Goal: Communication & Community: Answer question/provide support

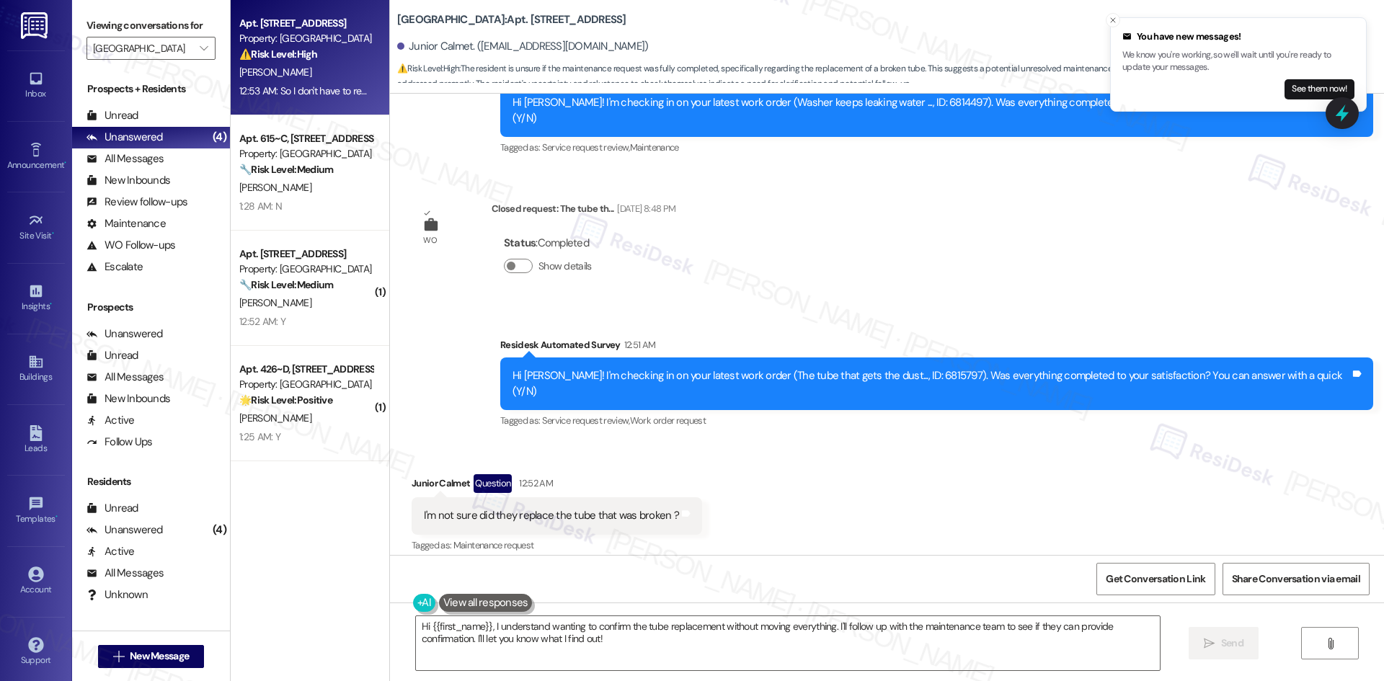
scroll to position [6590, 0]
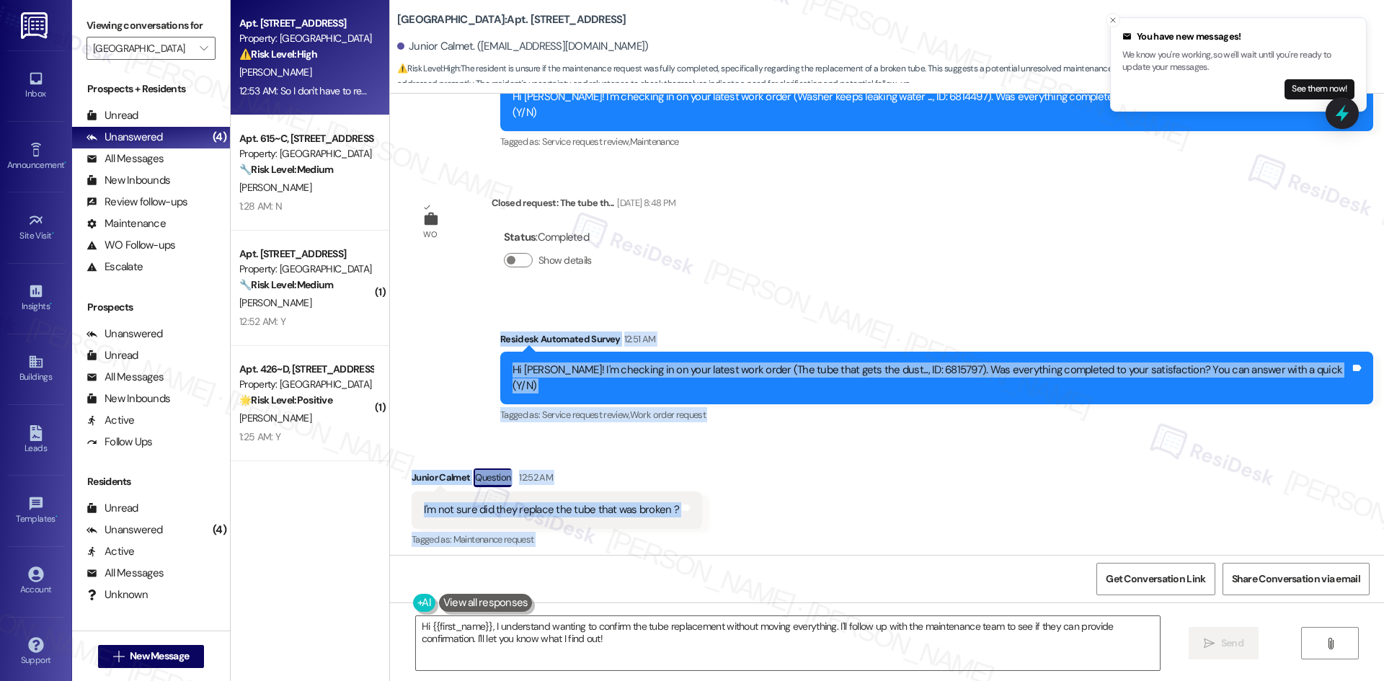
drag, startPoint x: 510, startPoint y: 226, endPoint x: 877, endPoint y: 505, distance: 460.5
click at [877, 505] on div "WO Opened request: Ice maker i... [DATE] 10:19 PM Status : New Show details Ann…" at bounding box center [887, 324] width 994 height 461
copy div "Residesk Automated Survey 12:51 AM Hi [PERSON_NAME]! I'm checking in on your la…"
click at [984, 469] on div "Received via SMS Junior Calmet Question 12:52 AM I'm not sure did they replace …" at bounding box center [887, 549] width 994 height 226
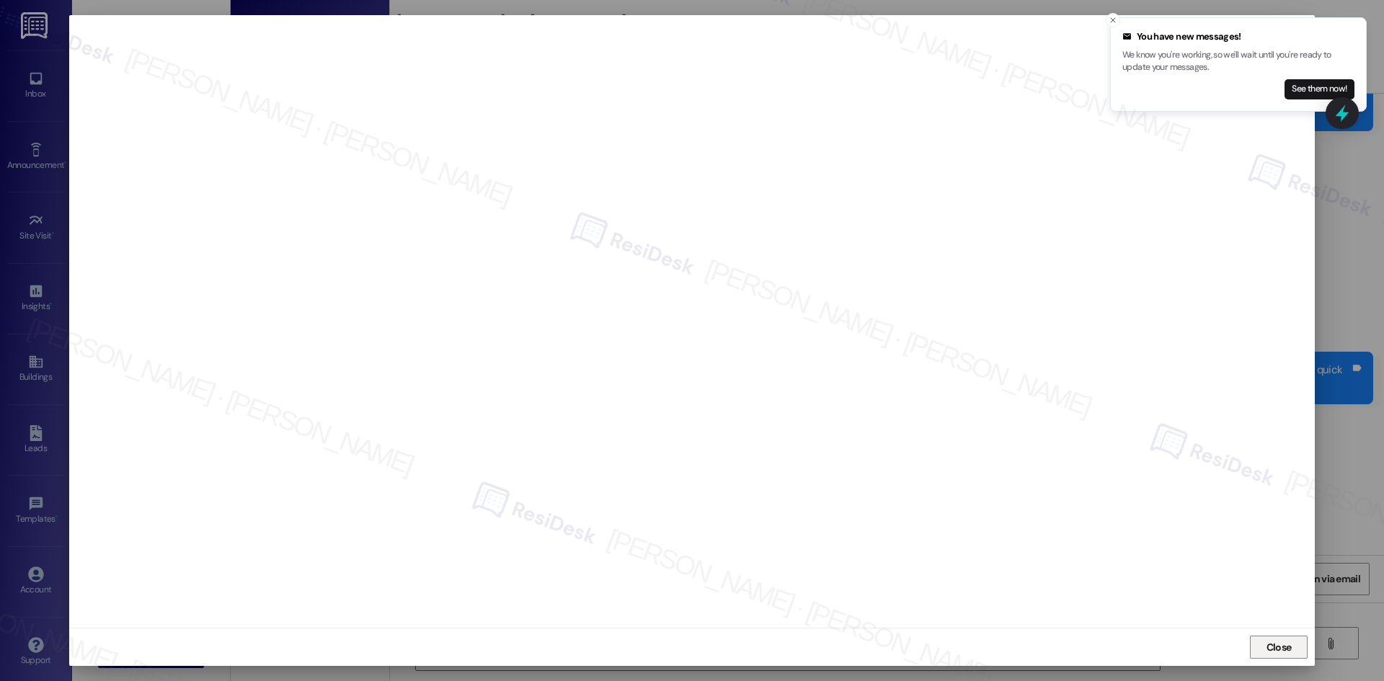
click at [1282, 648] on span "Close" at bounding box center [1279, 647] width 25 height 15
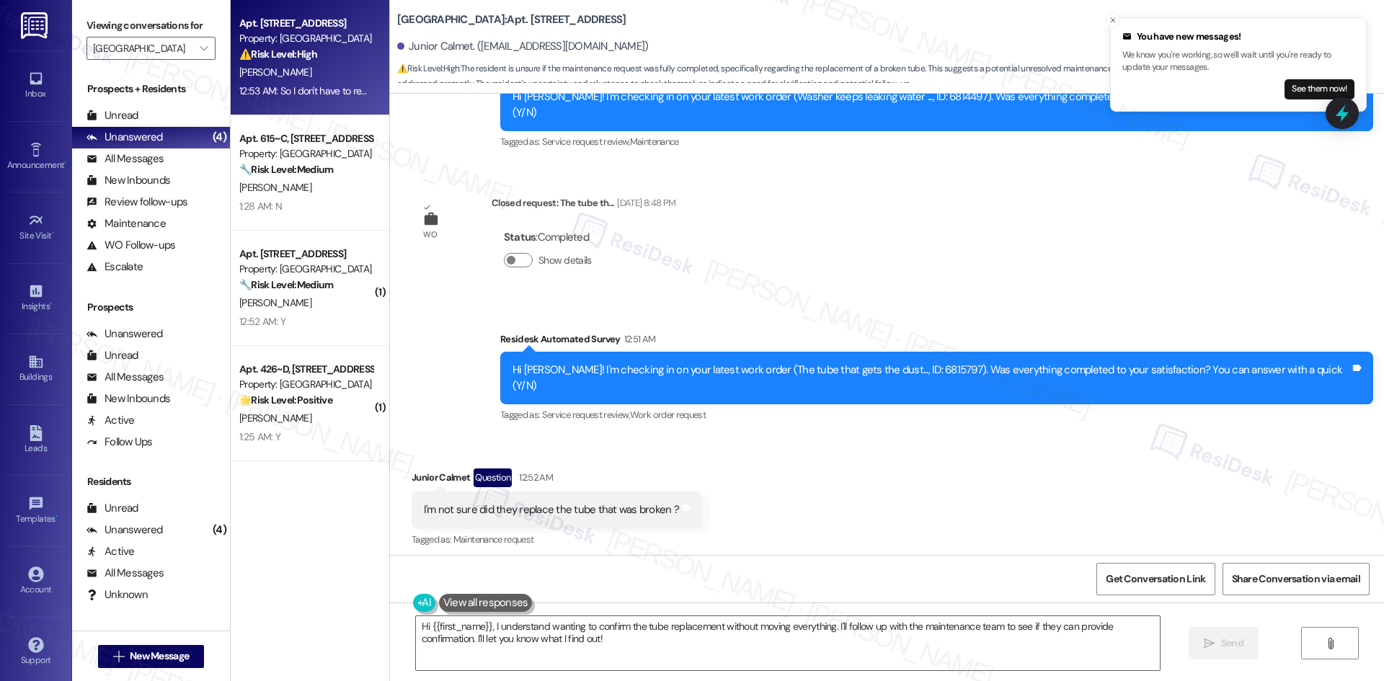
click at [808, 436] on div "Received via SMS Junior Calmet Question 12:52 AM I'm not sure did they replace …" at bounding box center [887, 549] width 994 height 226
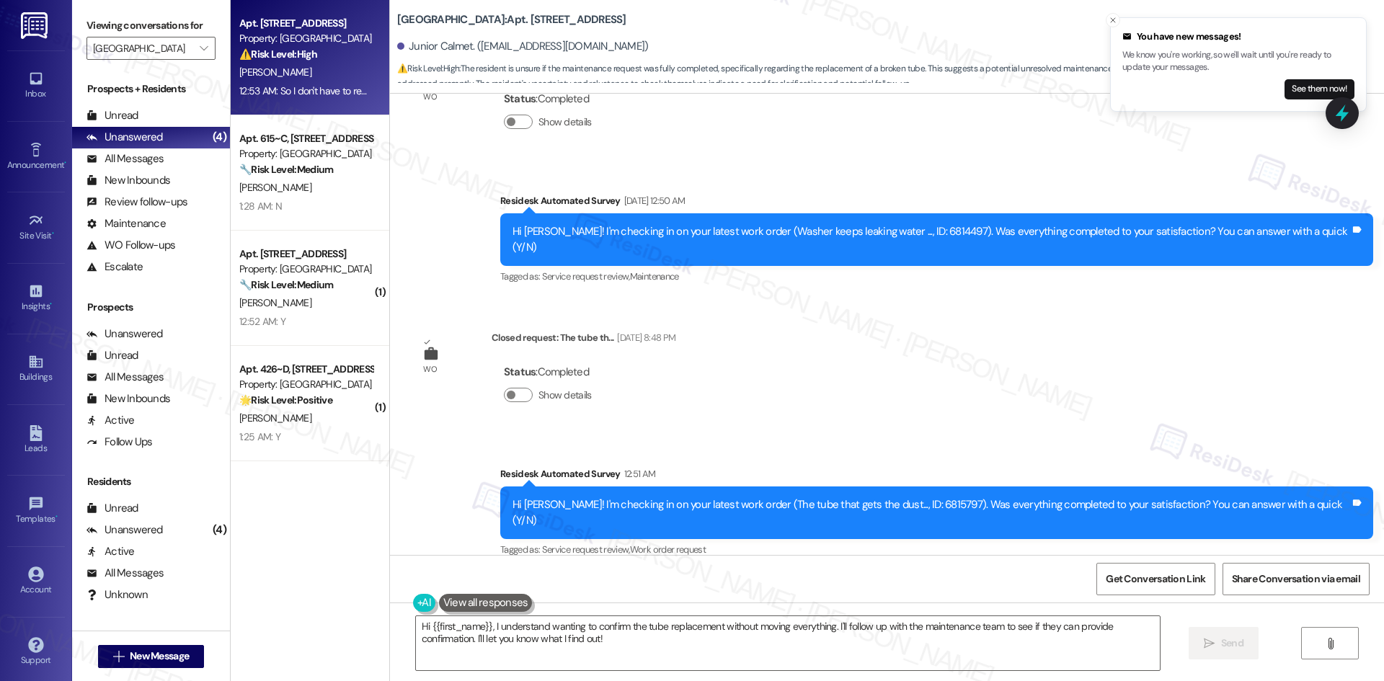
scroll to position [6446, 0]
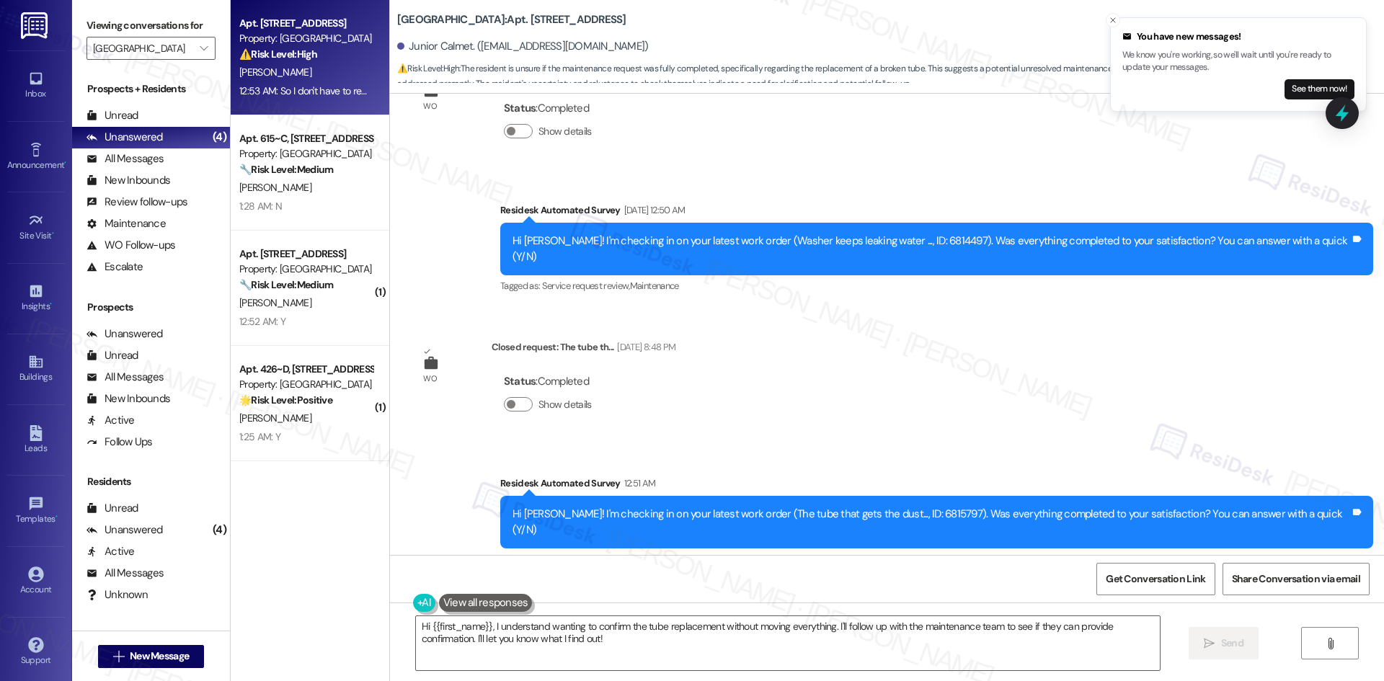
click at [761, 278] on div "WO Opened request: Ice maker i... Aug 10, 2023 at 10:19 PM Status : New Show de…" at bounding box center [887, 324] width 994 height 461
drag, startPoint x: 666, startPoint y: 651, endPoint x: 673, endPoint y: 641, distance: 12.4
click at [668, 649] on textarea "Hi {{first_name}}, I understand wanting to confirm the tube replacement without…" at bounding box center [788, 643] width 744 height 54
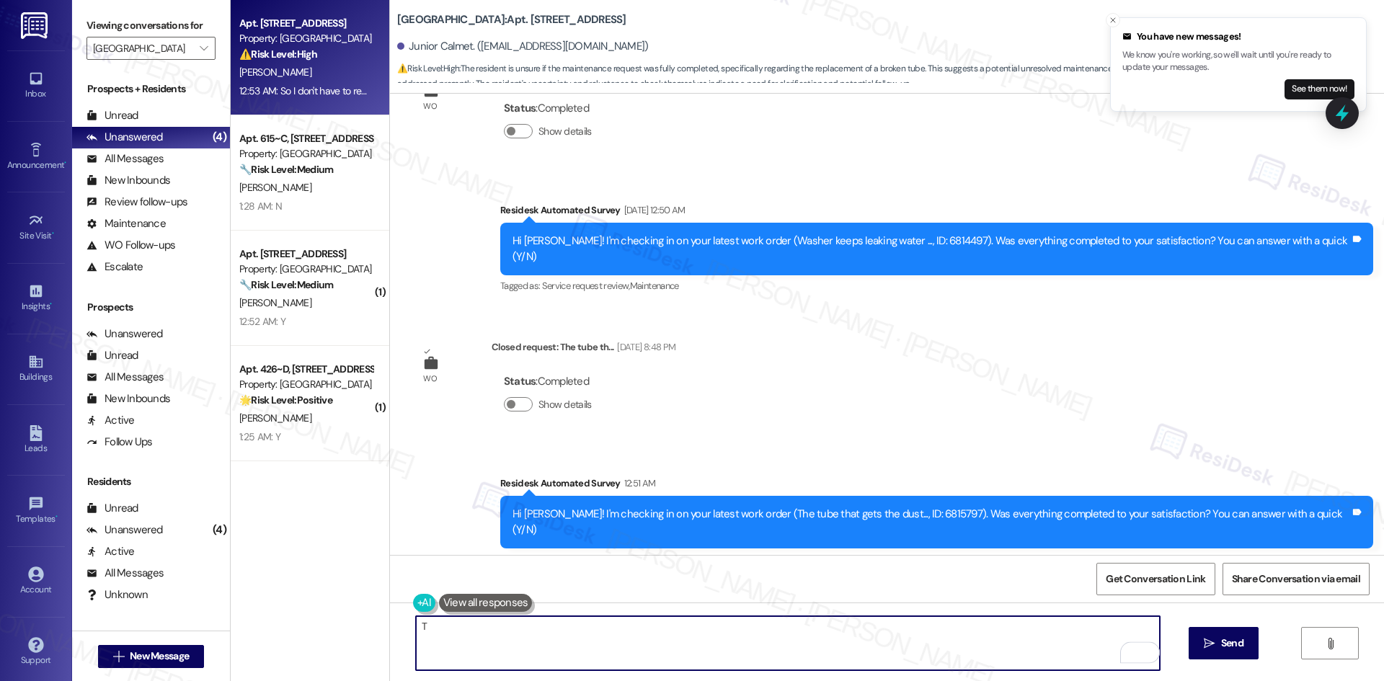
paste textarea "hanks for checking in. Could you confirm if you’ve noticed any change in how th…"
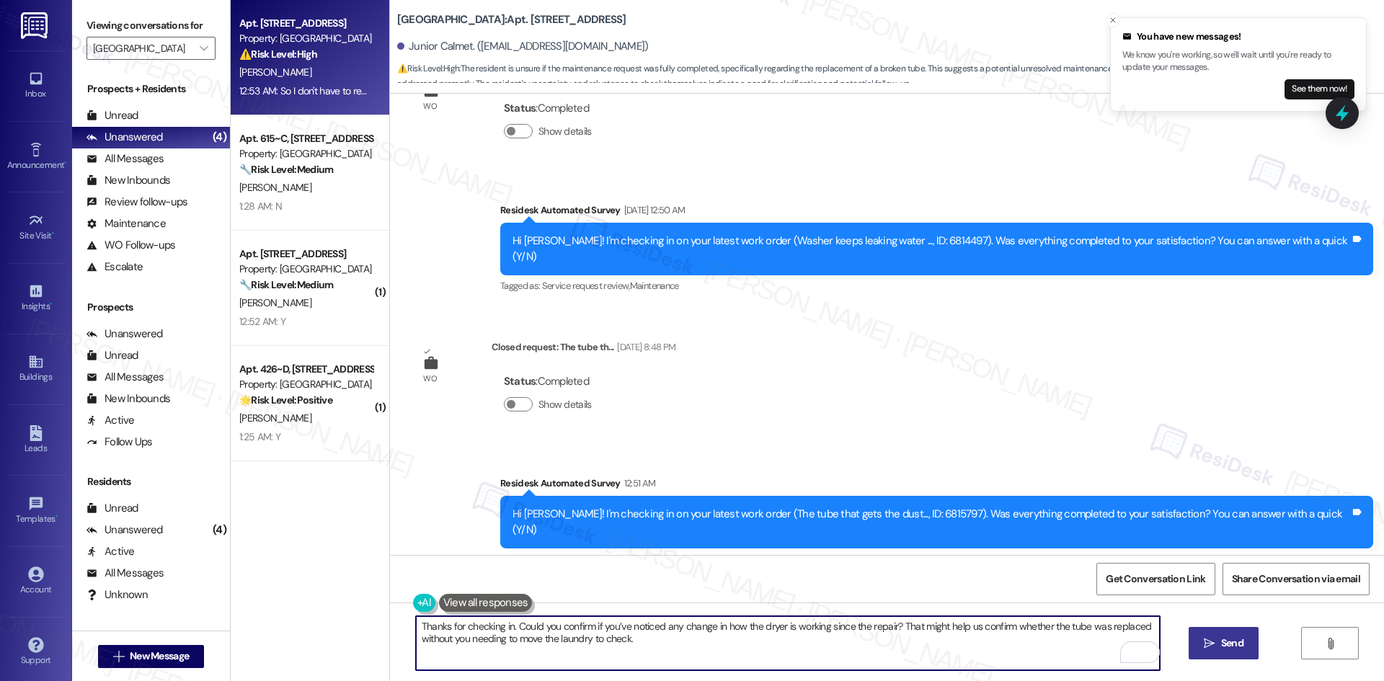
type textarea "Thanks for checking in. Could you confirm if you’ve noticed any change in how t…"
click at [1221, 637] on span "Send" at bounding box center [1232, 643] width 22 height 15
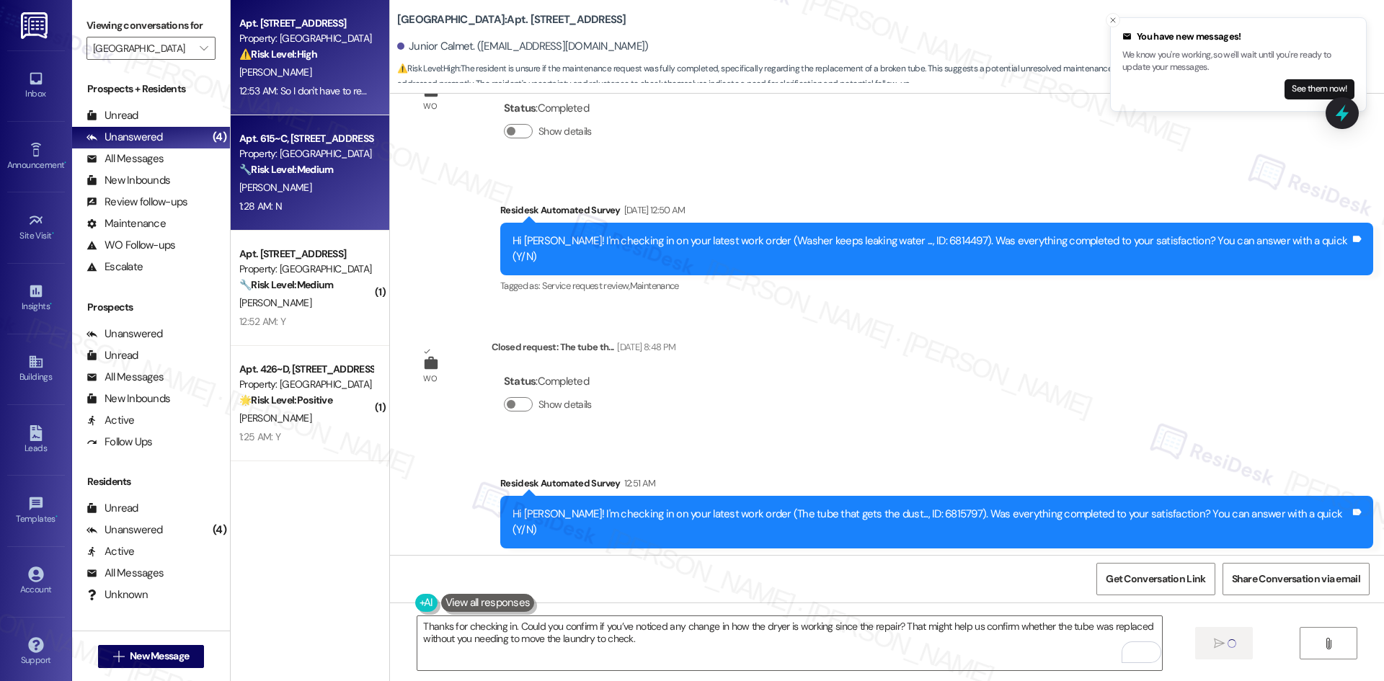
click at [303, 206] on div "1:28 AM: N 1:28 AM: N" at bounding box center [306, 207] width 136 height 18
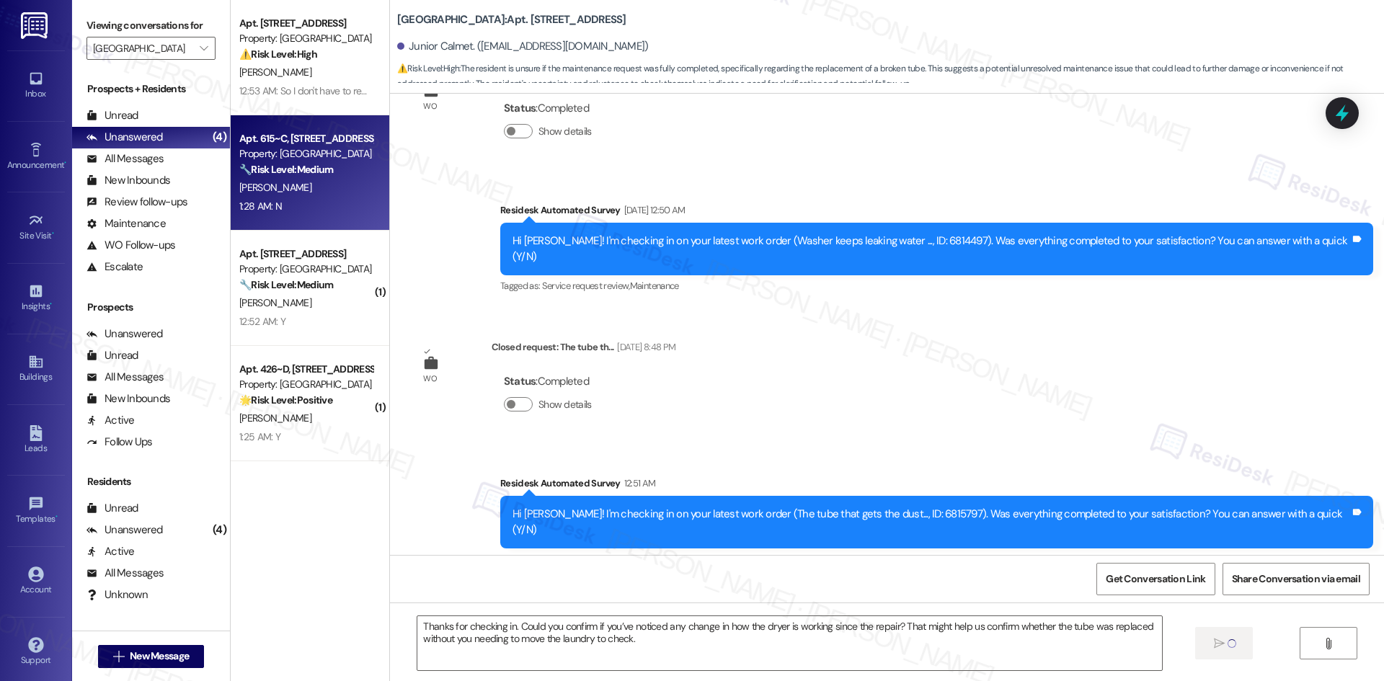
type textarea "Fetching suggested responses. Please feel free to read through the conversation…"
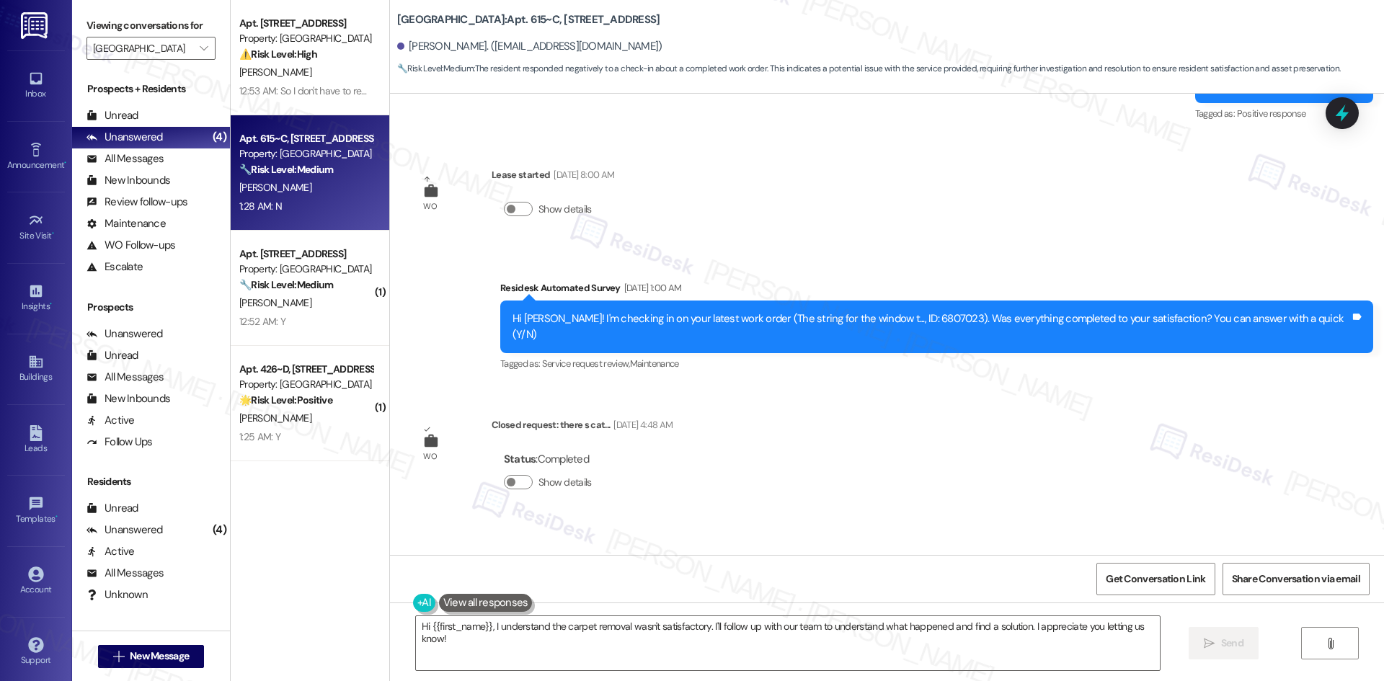
scroll to position [3619, 0]
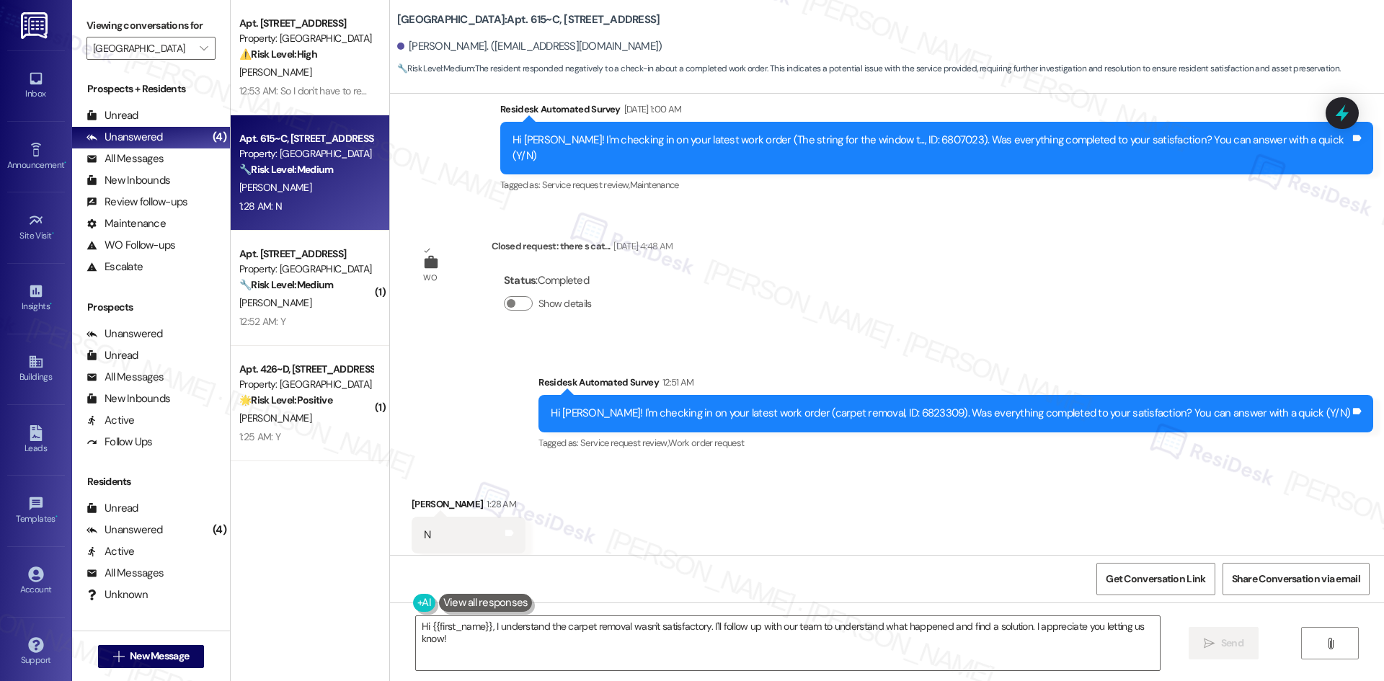
click at [928, 272] on div "Survey, sent via SMS Residesk Automated Survey Feb 09, 2023 at 2:03 AM Hi Caitl…" at bounding box center [887, 324] width 994 height 461
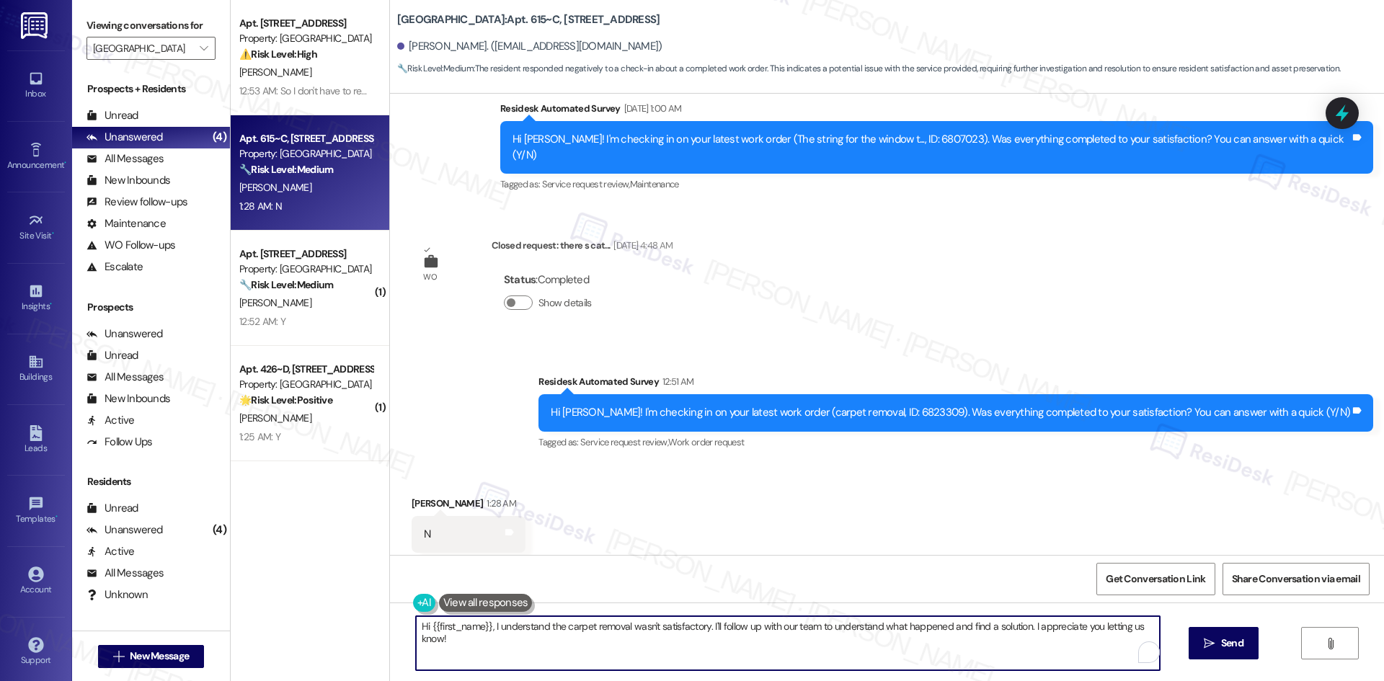
drag, startPoint x: 462, startPoint y: 648, endPoint x: 368, endPoint y: 618, distance: 99.2
click at [368, 618] on div "Apt. 728, 1 4th Street Commons Property: 4th Street Commons ⚠️ Risk Level: High…" at bounding box center [807, 340] width 1153 height 681
paste textarea "I'm sorry to hear that. Could you let me know what happened or what part of the…"
type textarea "I'm sorry to hear that. Could you let me know what happened or what part of the…"
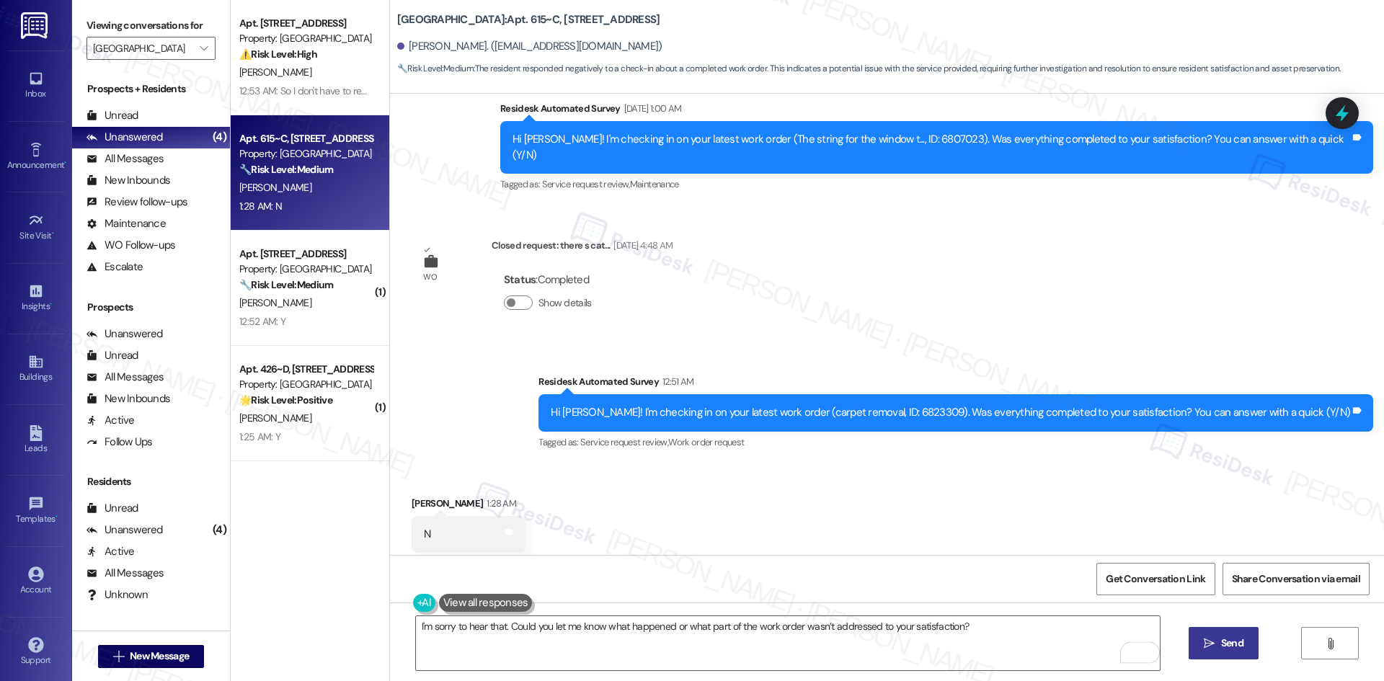
click at [1221, 639] on span "Send" at bounding box center [1232, 643] width 22 height 15
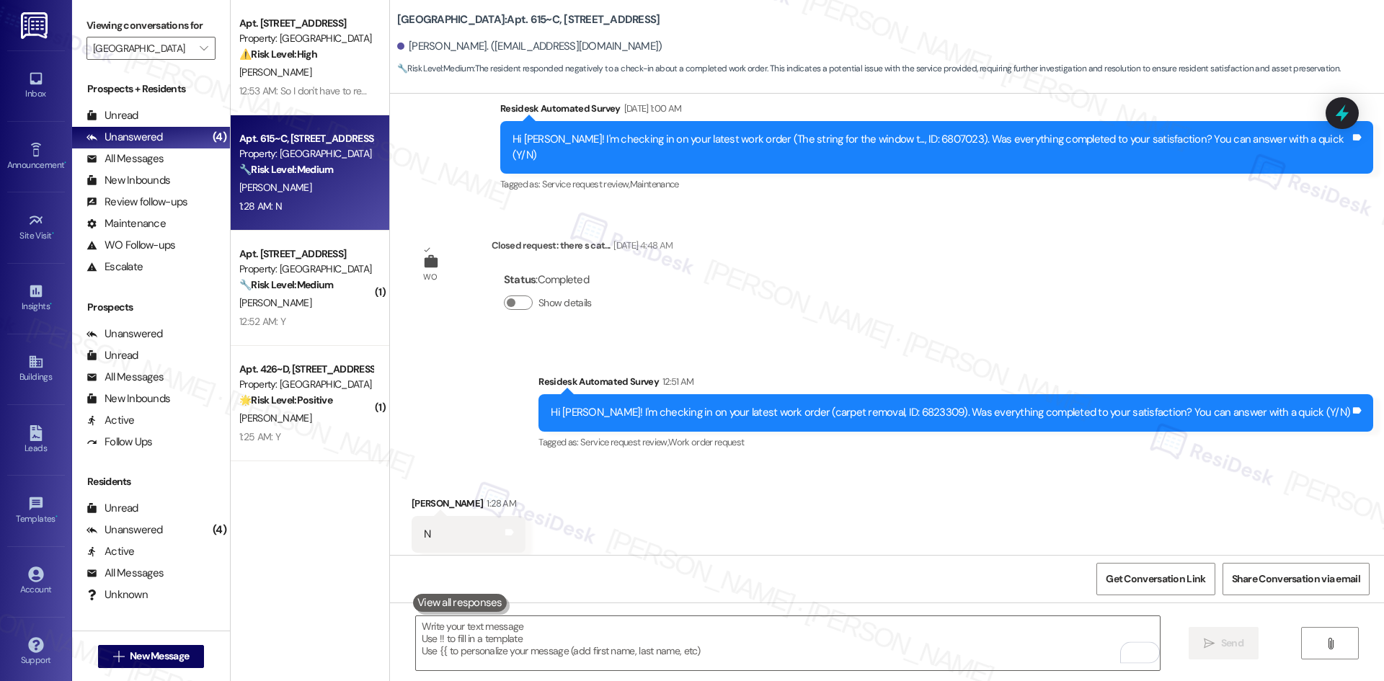
type textarea "Fetching suggested responses. Please feel free to read through the conversation…"
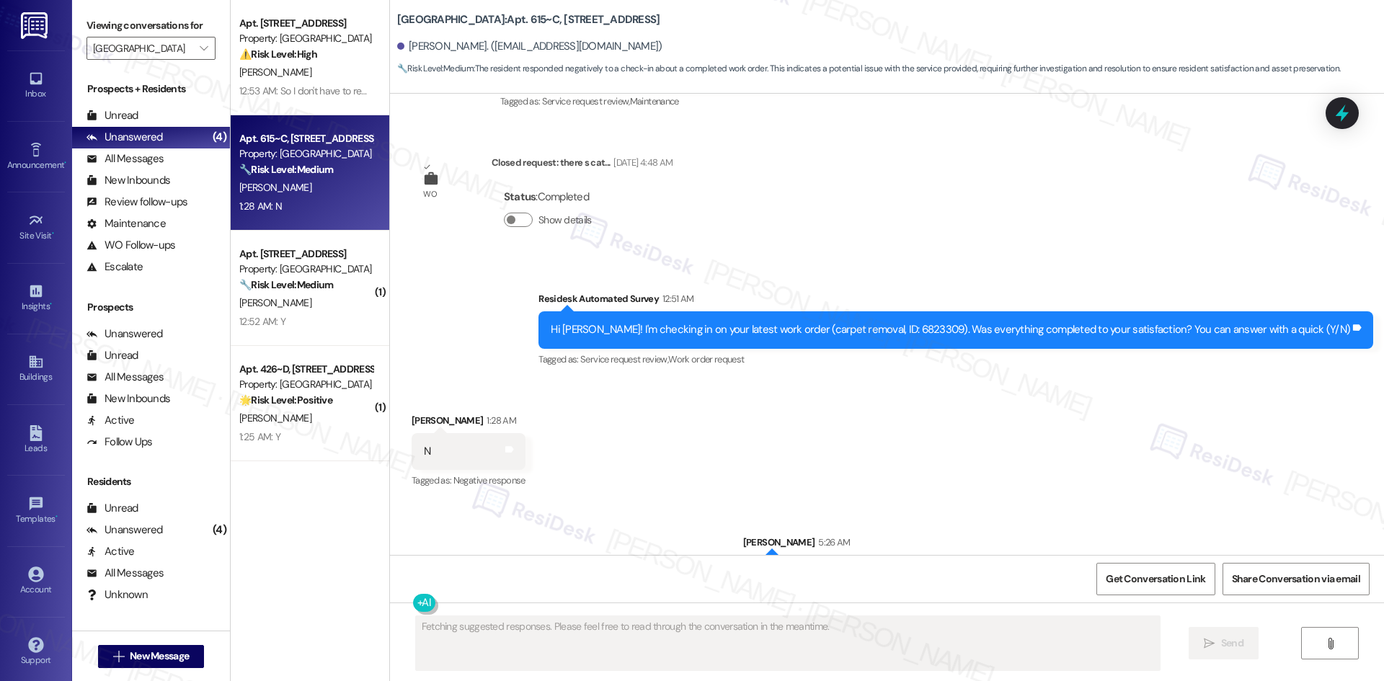
scroll to position [3720, 0]
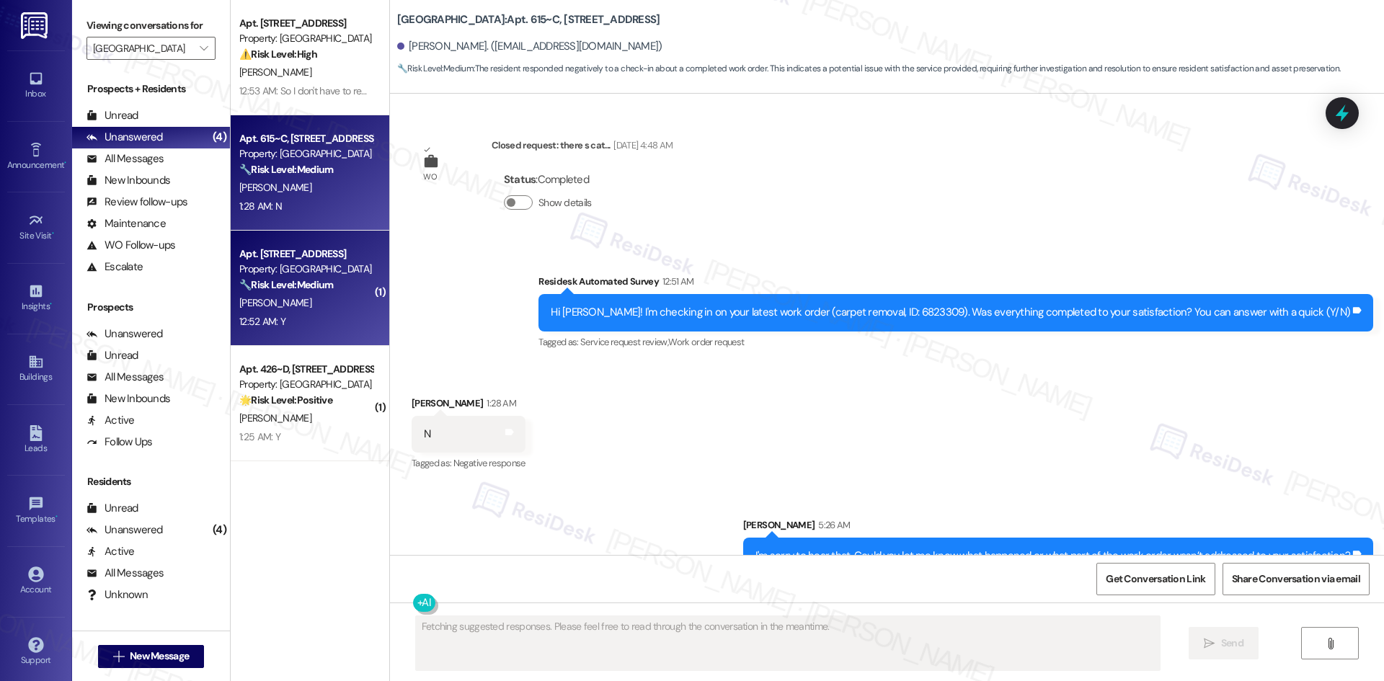
click at [315, 294] on div "G. Batista" at bounding box center [306, 303] width 136 height 18
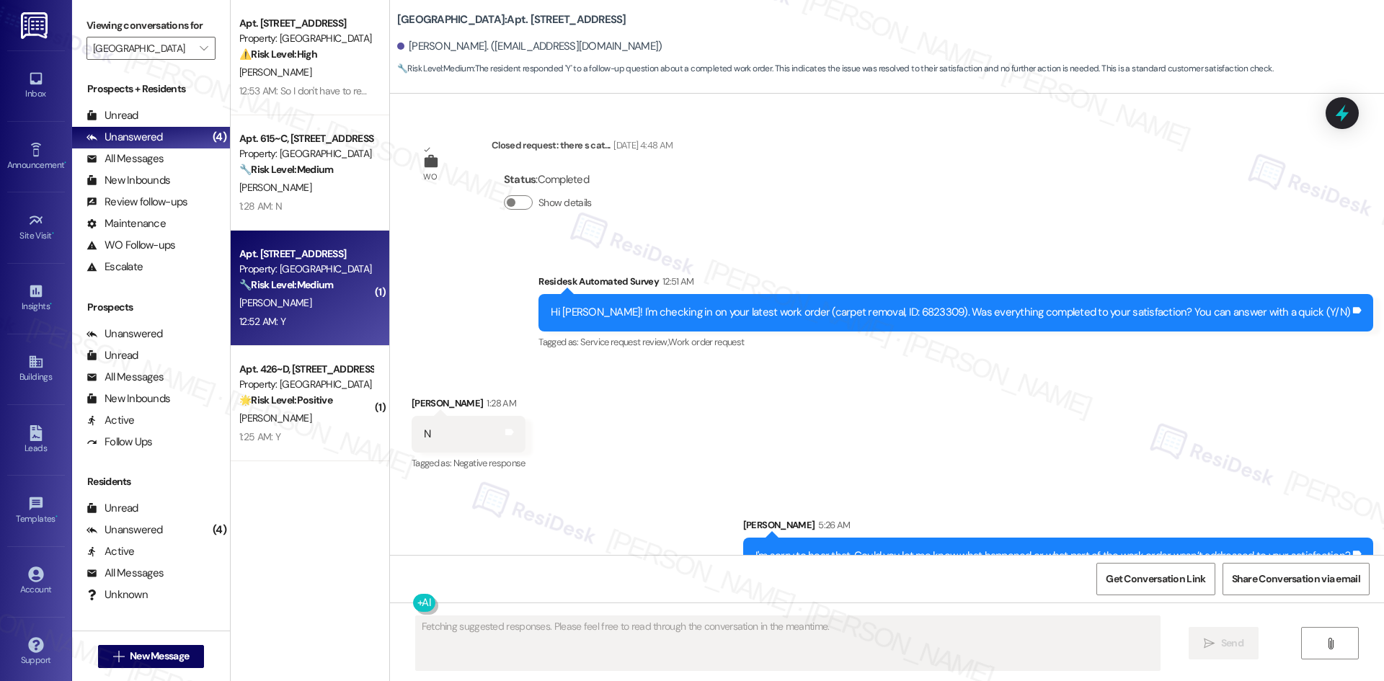
scroll to position [0, 0]
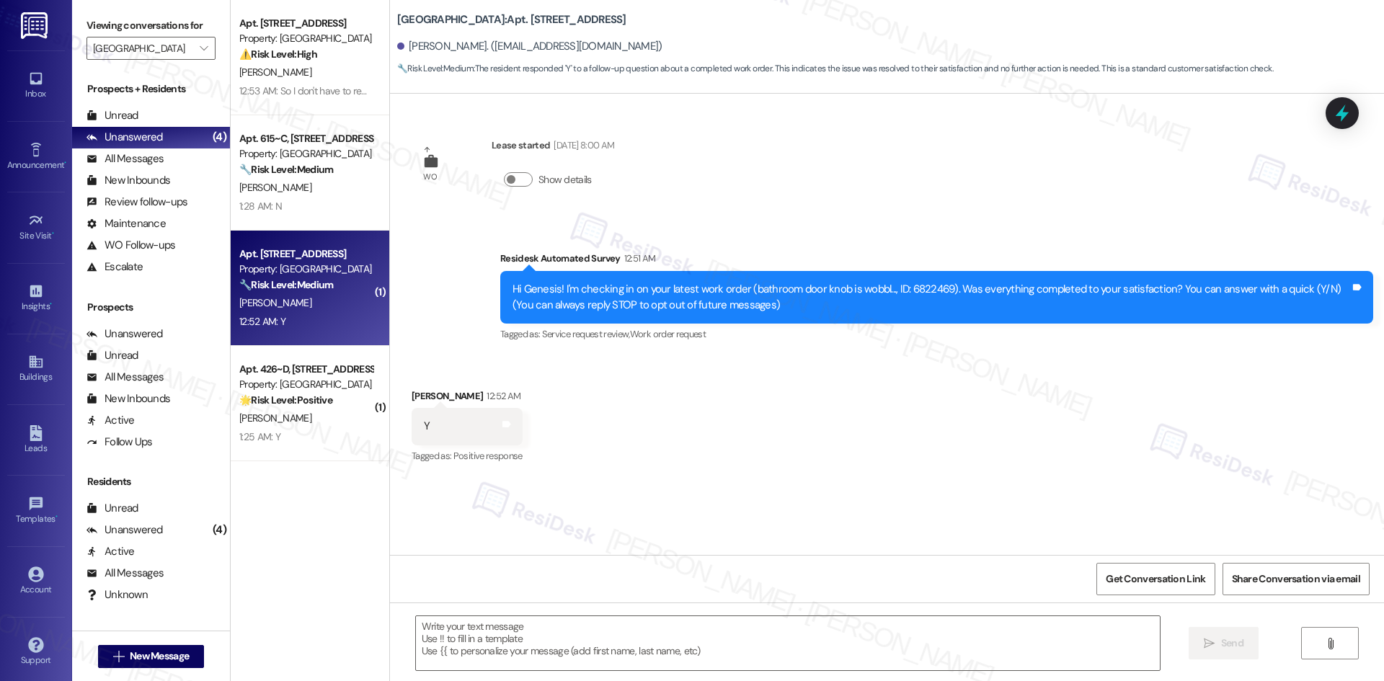
click at [437, 356] on div "Received via SMS Genesis Batista 12:52 AM Y Tags and notes Tagged as: Positive …" at bounding box center [887, 417] width 994 height 122
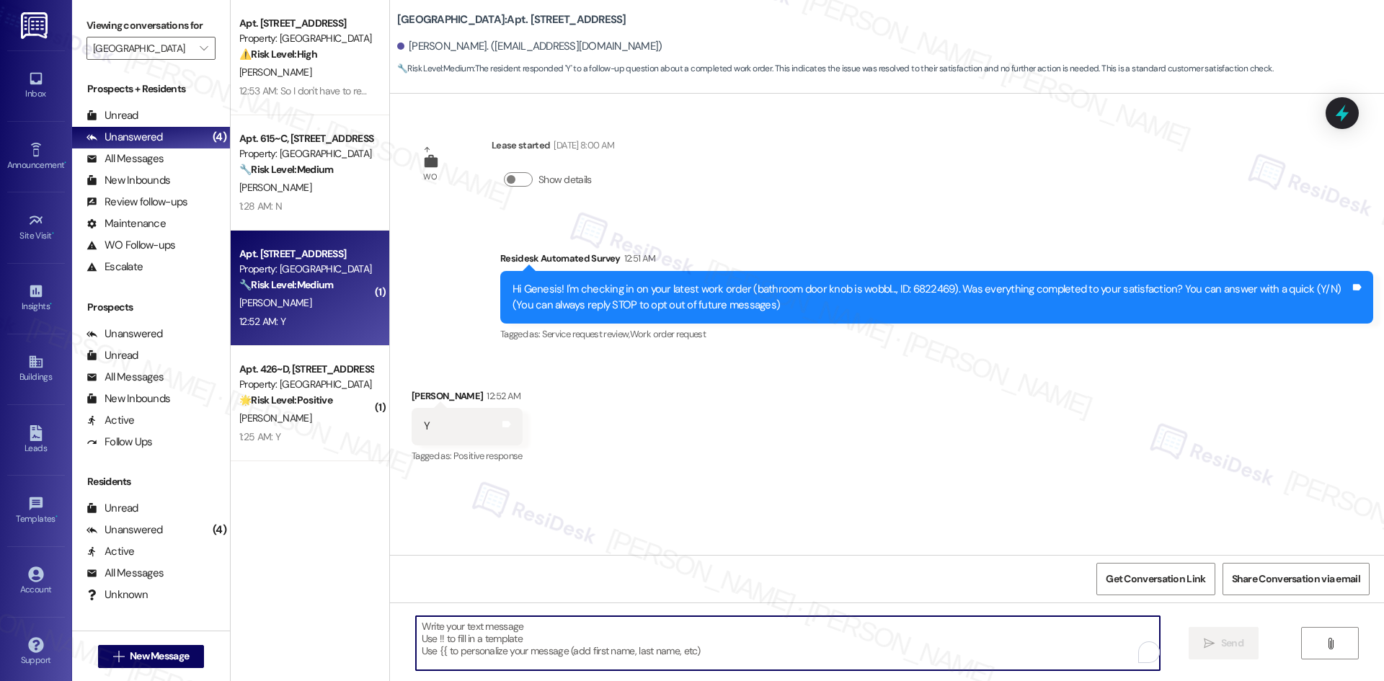
click at [644, 625] on textarea "To enrich screen reader interactions, please activate Accessibility in Grammarl…" at bounding box center [788, 643] width 744 height 54
paste textarea "I'm glad to hear the issues have been resolved! If {{property}} met your expect…"
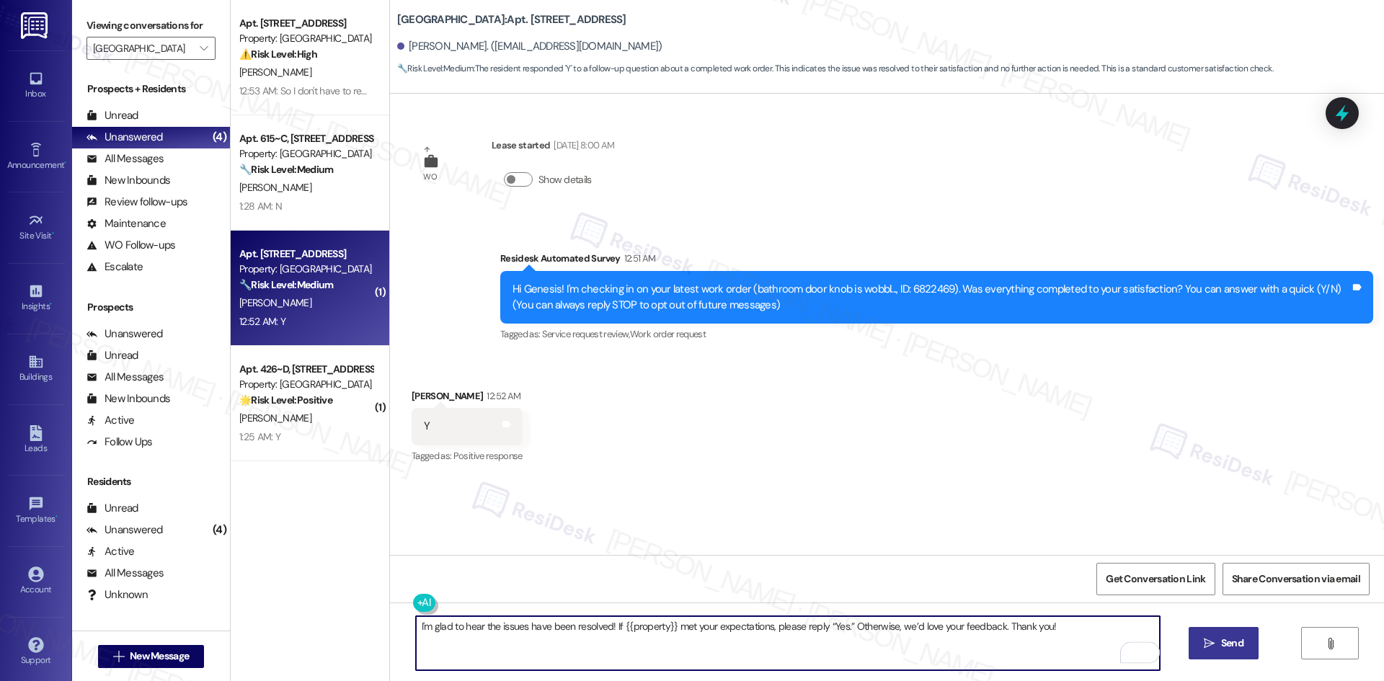
type textarea "I'm glad to hear the issues have been resolved! If {{property}} met your expect…"
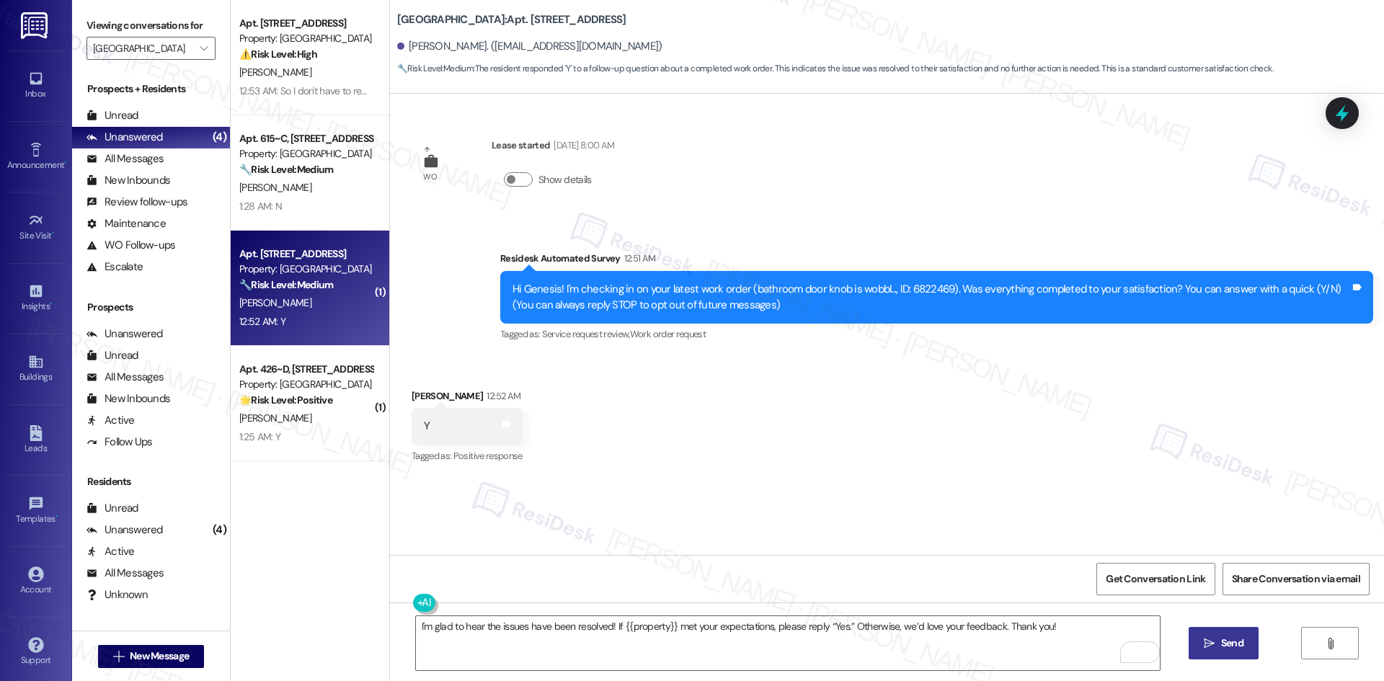
click at [1221, 643] on span "Send" at bounding box center [1232, 643] width 22 height 15
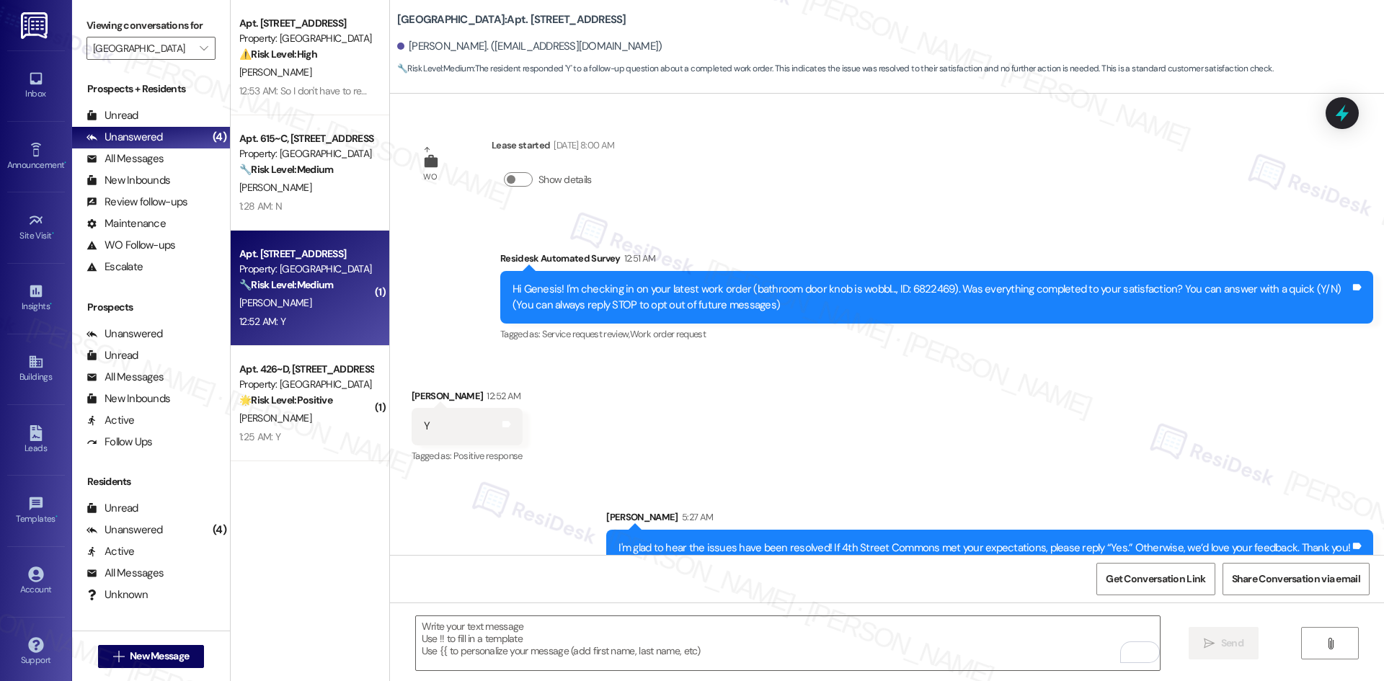
click at [319, 405] on strong "🌟 Risk Level: Positive" at bounding box center [285, 400] width 93 height 13
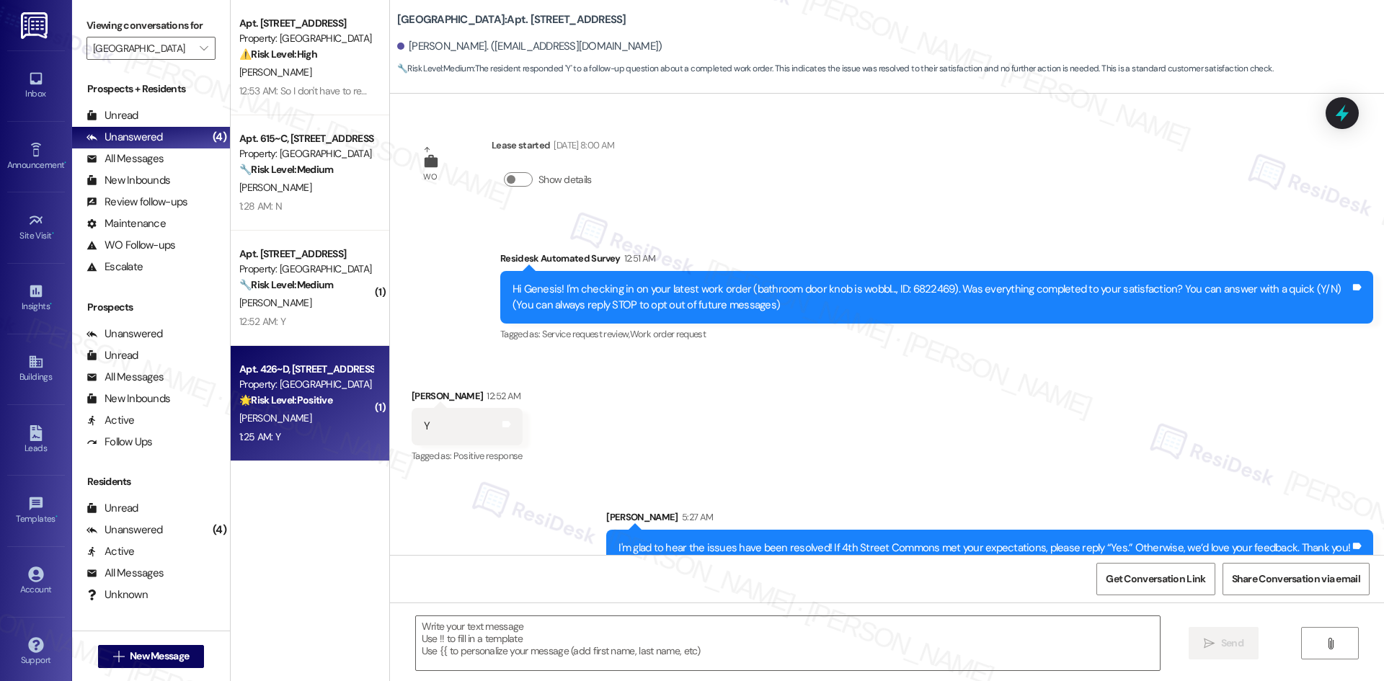
type textarea "Fetching suggested responses. Please feel free to read through the conversation…"
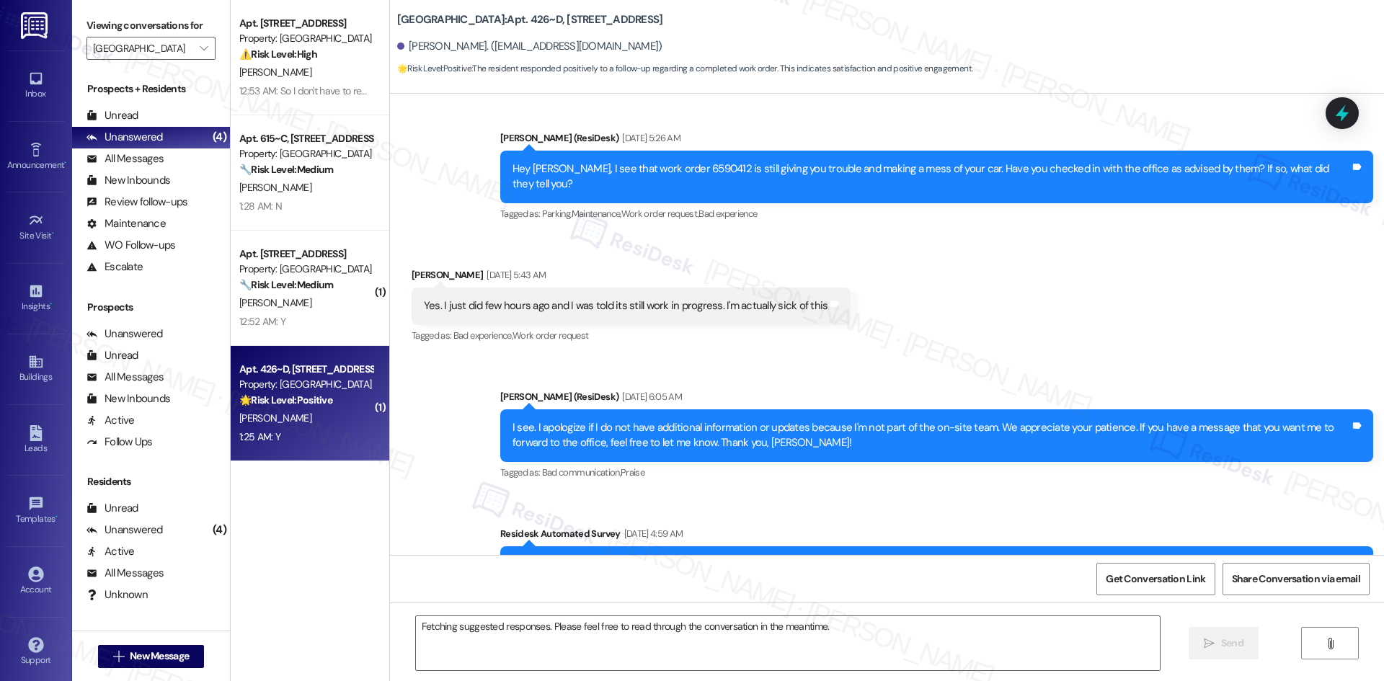
scroll to position [4504, 0]
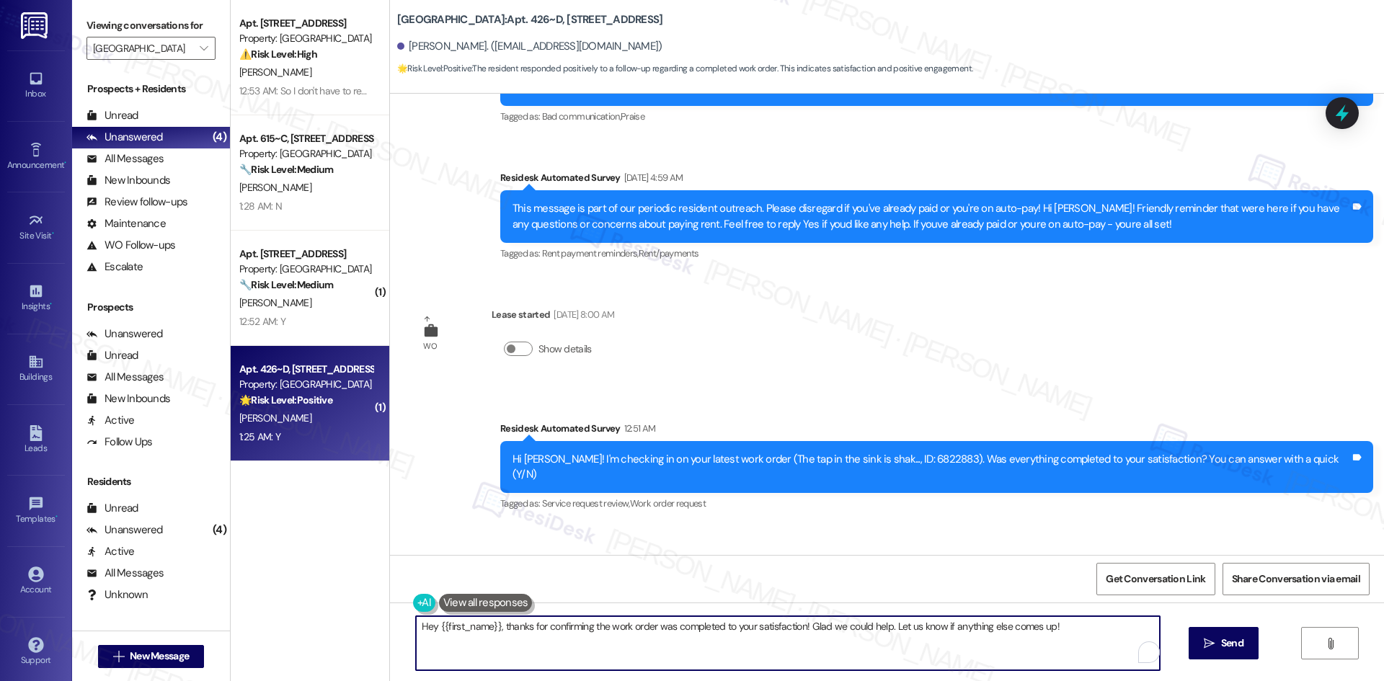
drag, startPoint x: 1073, startPoint y: 630, endPoint x: 400, endPoint y: 632, distance: 672.6
click at [365, 629] on div "Apt. 728, 1 4th Street Commons Property: 4th Street Commons ⚠️ Risk Level: High…" at bounding box center [807, 340] width 1153 height 681
paste textarea "I'm glad to hear the issues have been resolved! If {{property}} met your expect…"
type textarea "I'm glad to hear the issues have been resolved! If {{property}} met your expect…"
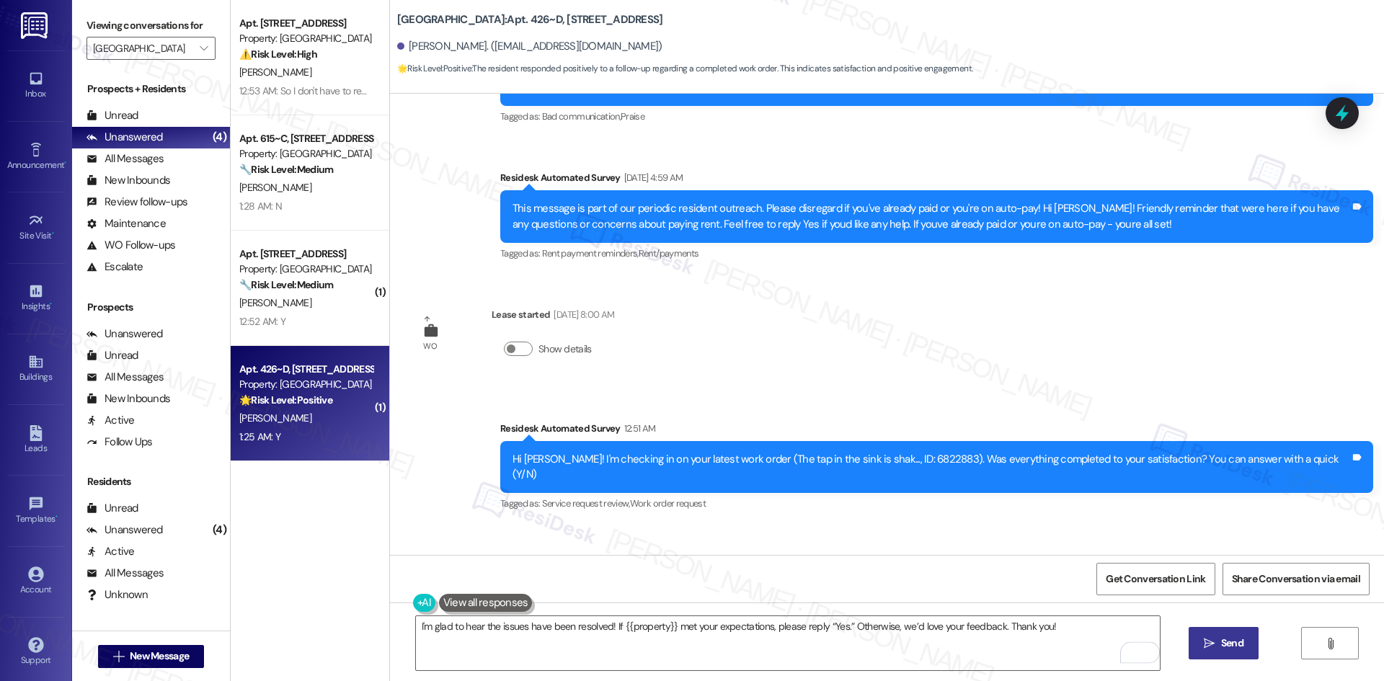
click at [1225, 644] on span "Send" at bounding box center [1232, 643] width 22 height 15
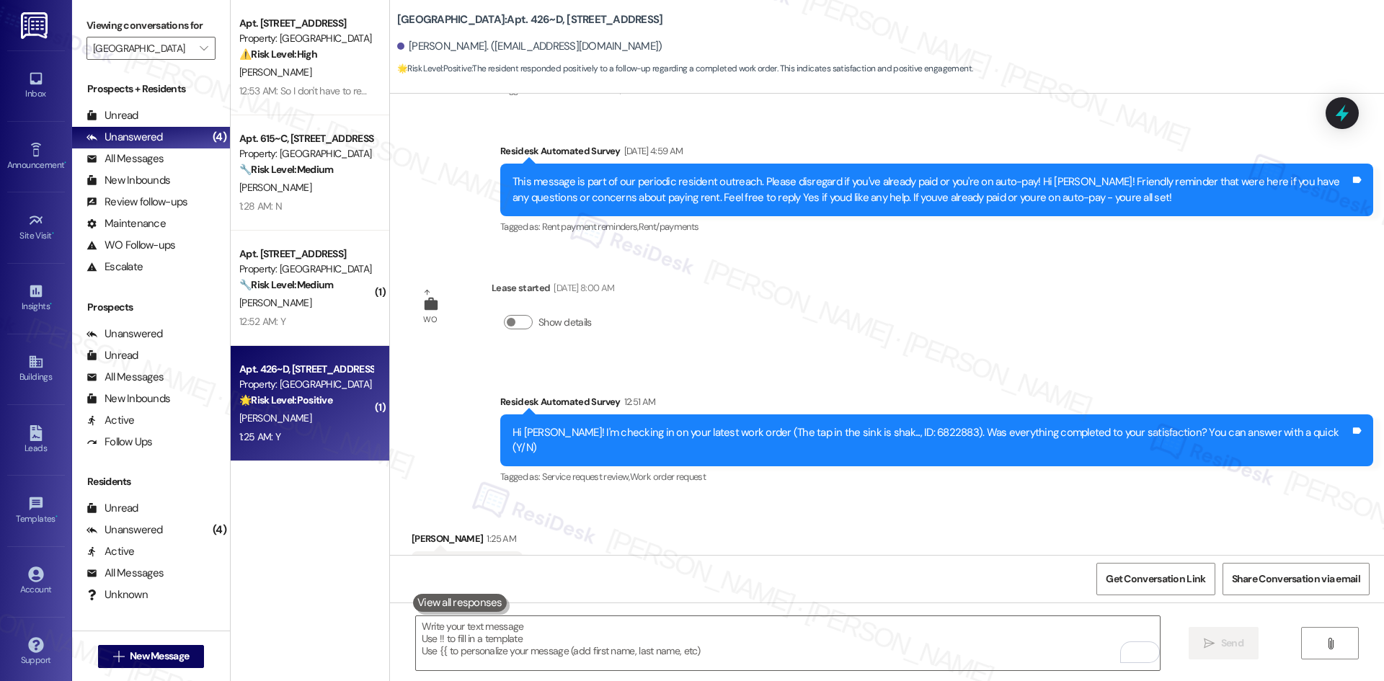
scroll to position [4604, 0]
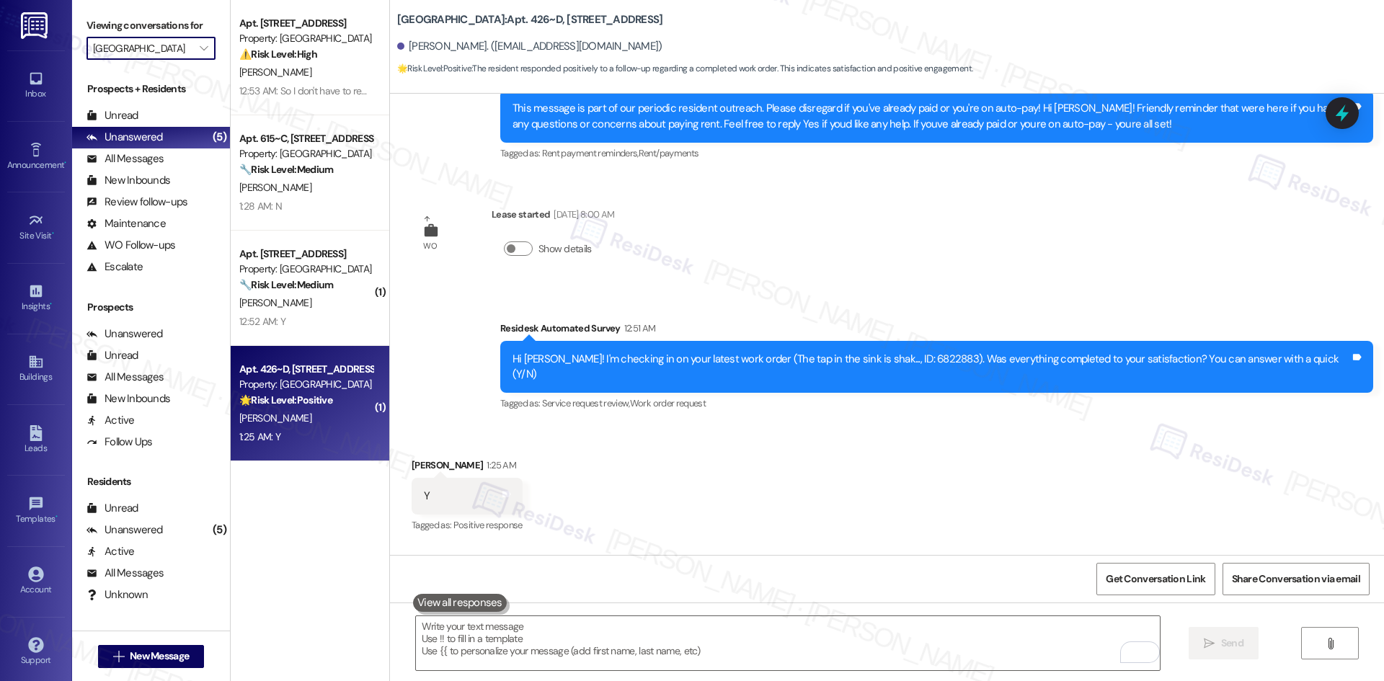
click at [145, 49] on input "4th Street Commons" at bounding box center [142, 48] width 99 height 23
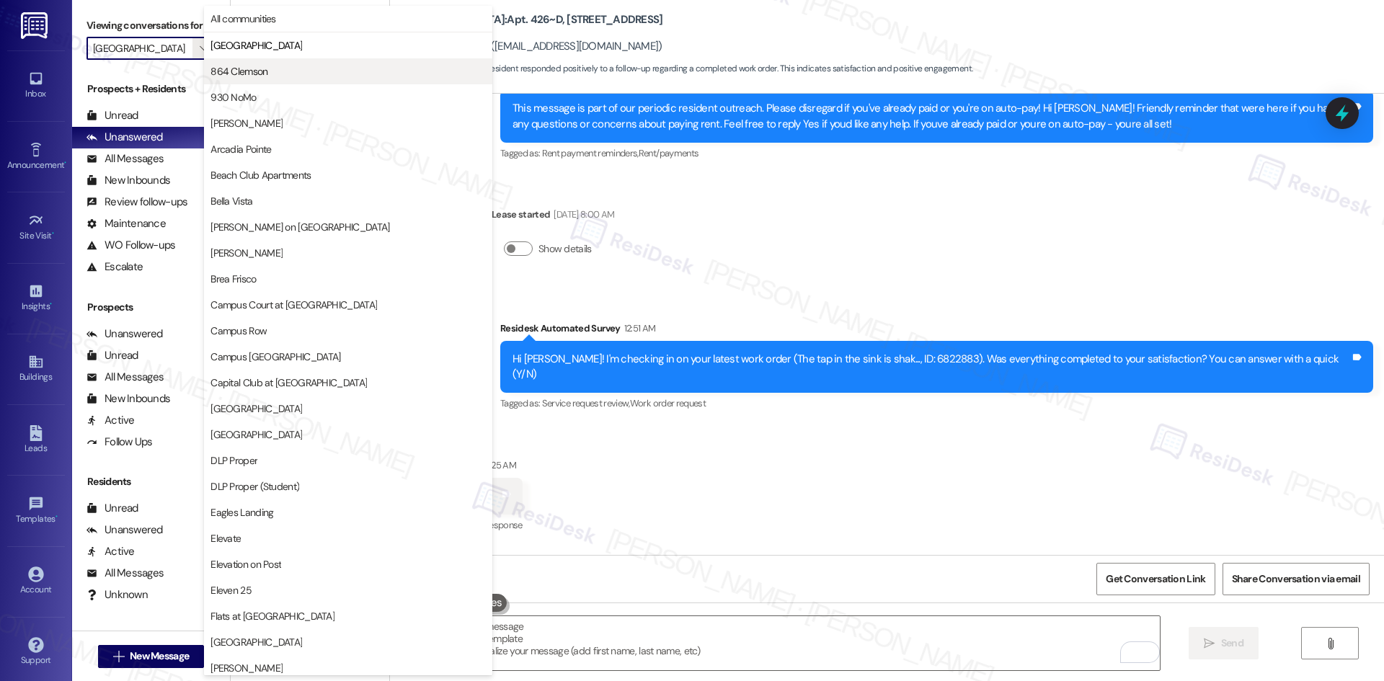
click at [275, 77] on span "864 Clemson" at bounding box center [347, 71] width 275 height 14
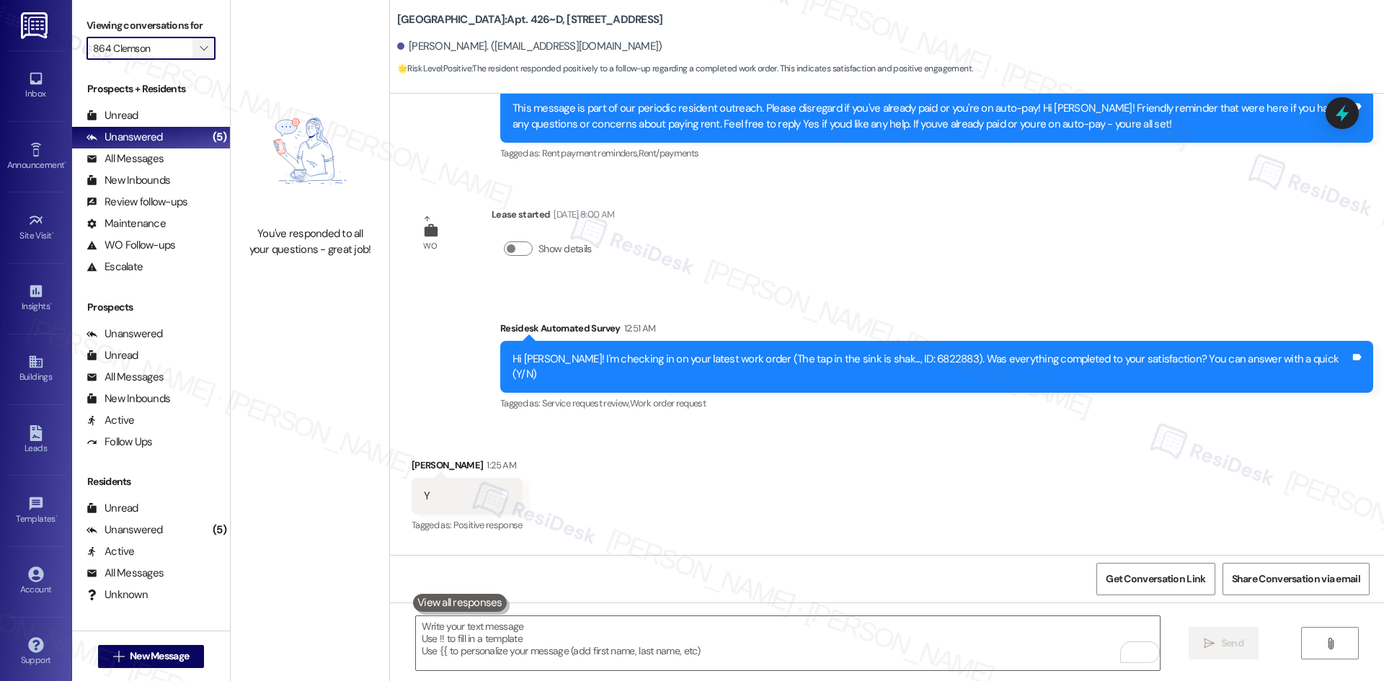
click at [197, 43] on span "" at bounding box center [204, 48] width 14 height 23
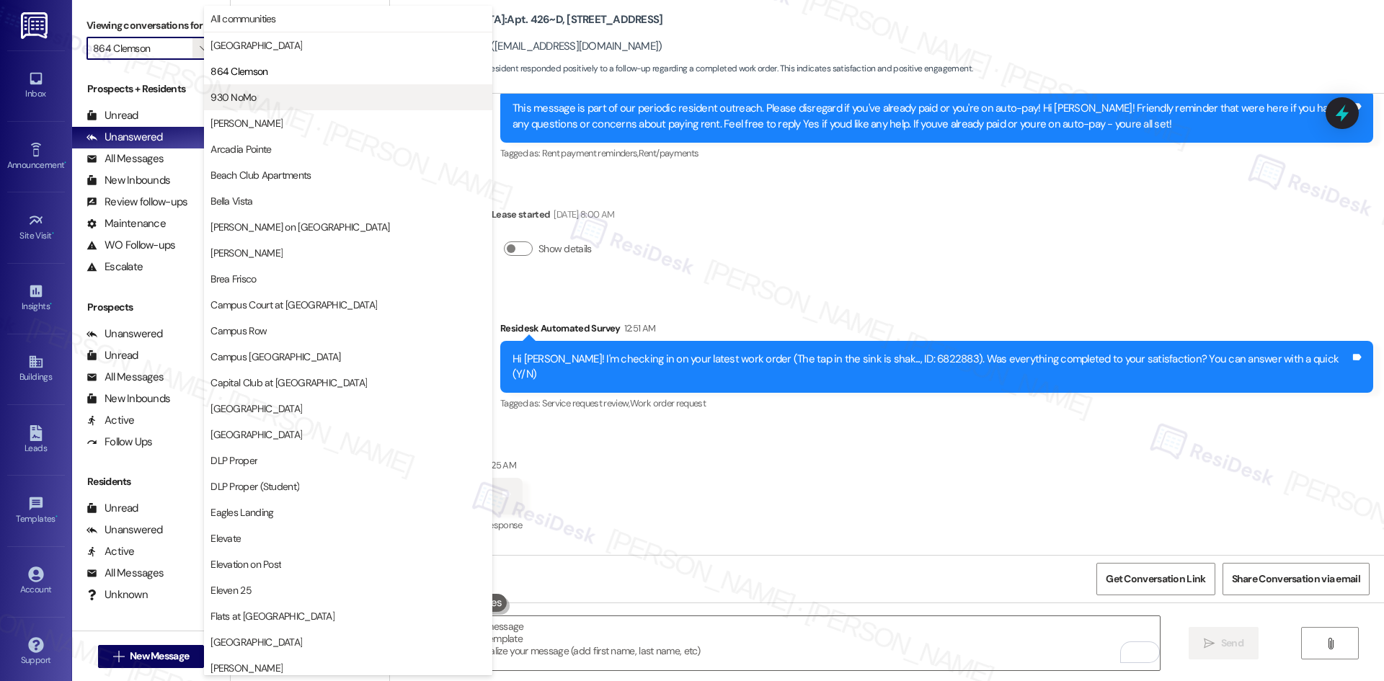
click at [267, 98] on span "930 NoMo" at bounding box center [347, 97] width 275 height 14
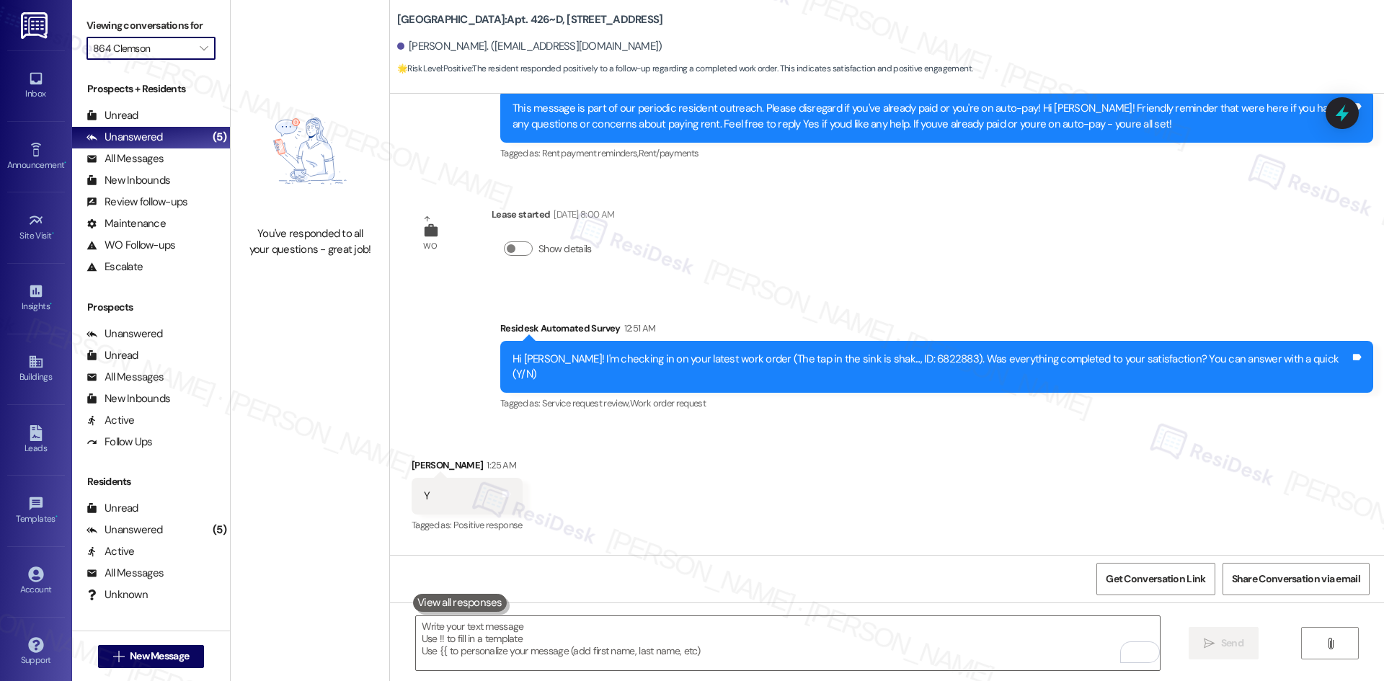
type input "930 NoMo"
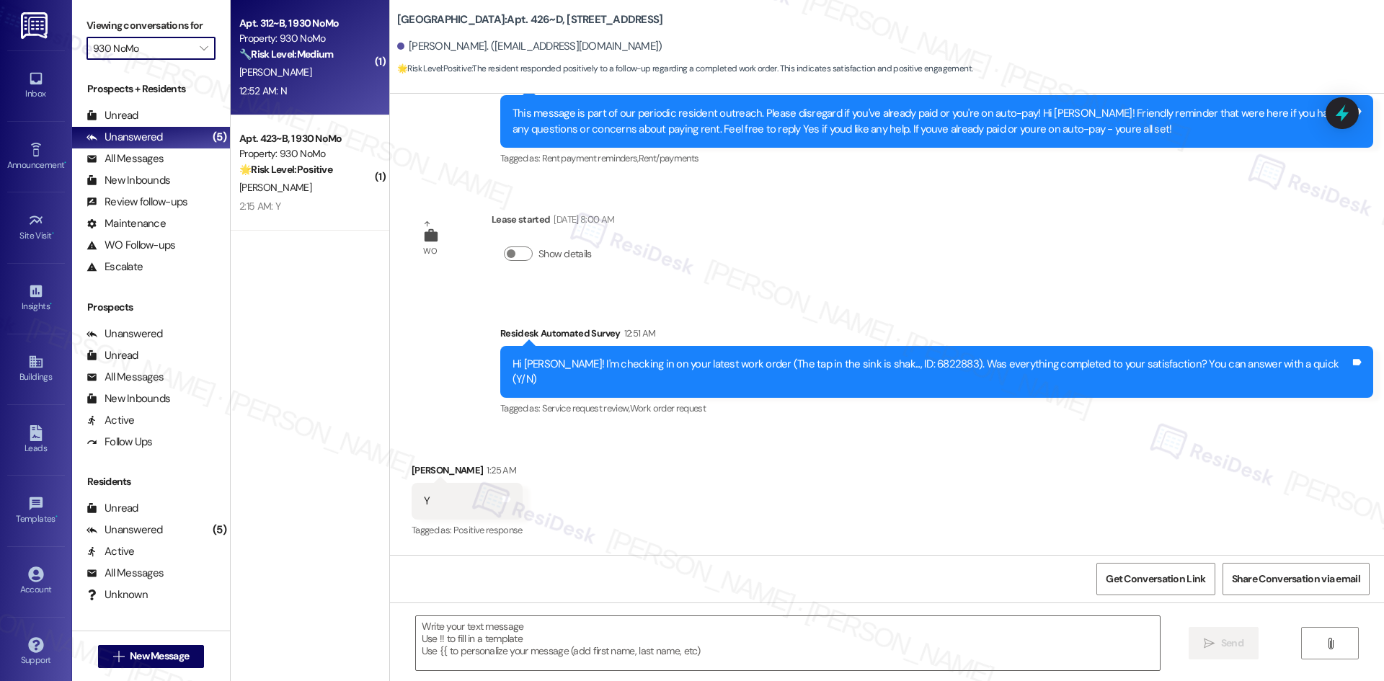
scroll to position [4503, 0]
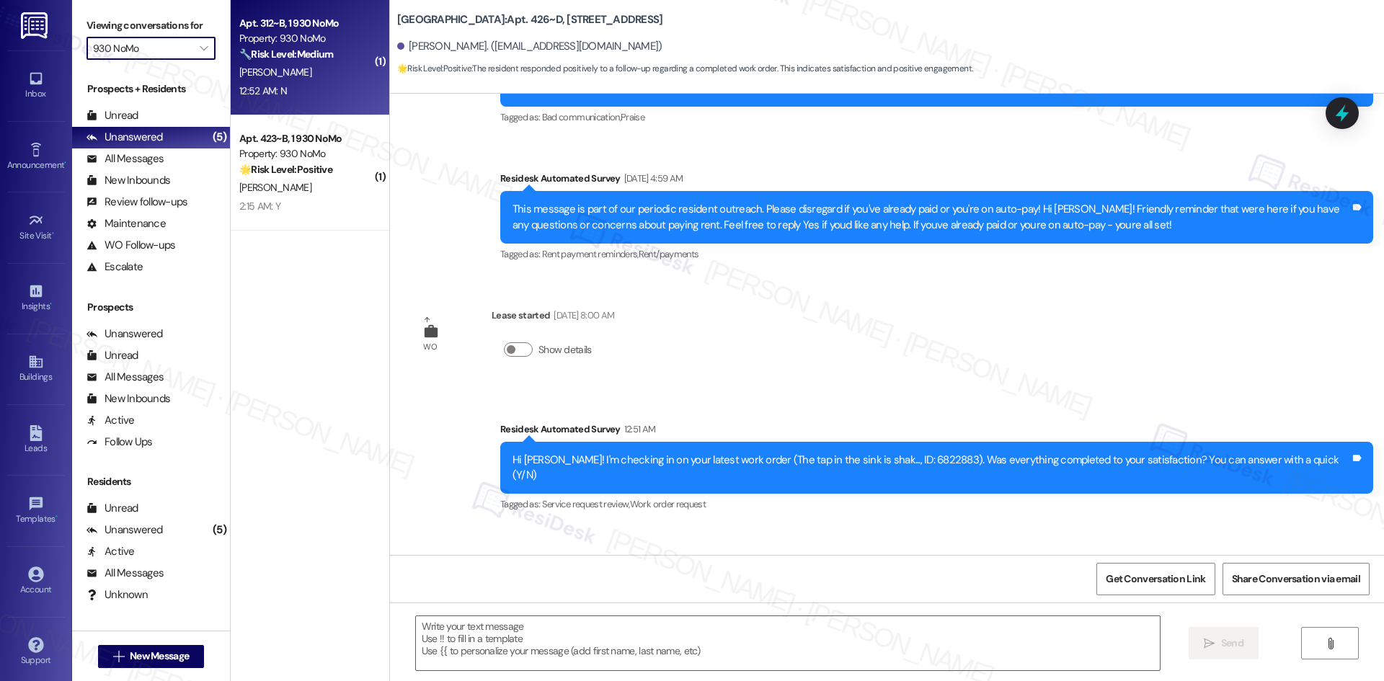
type textarea "Fetching suggested responses. Please feel free to read through the conversation…"
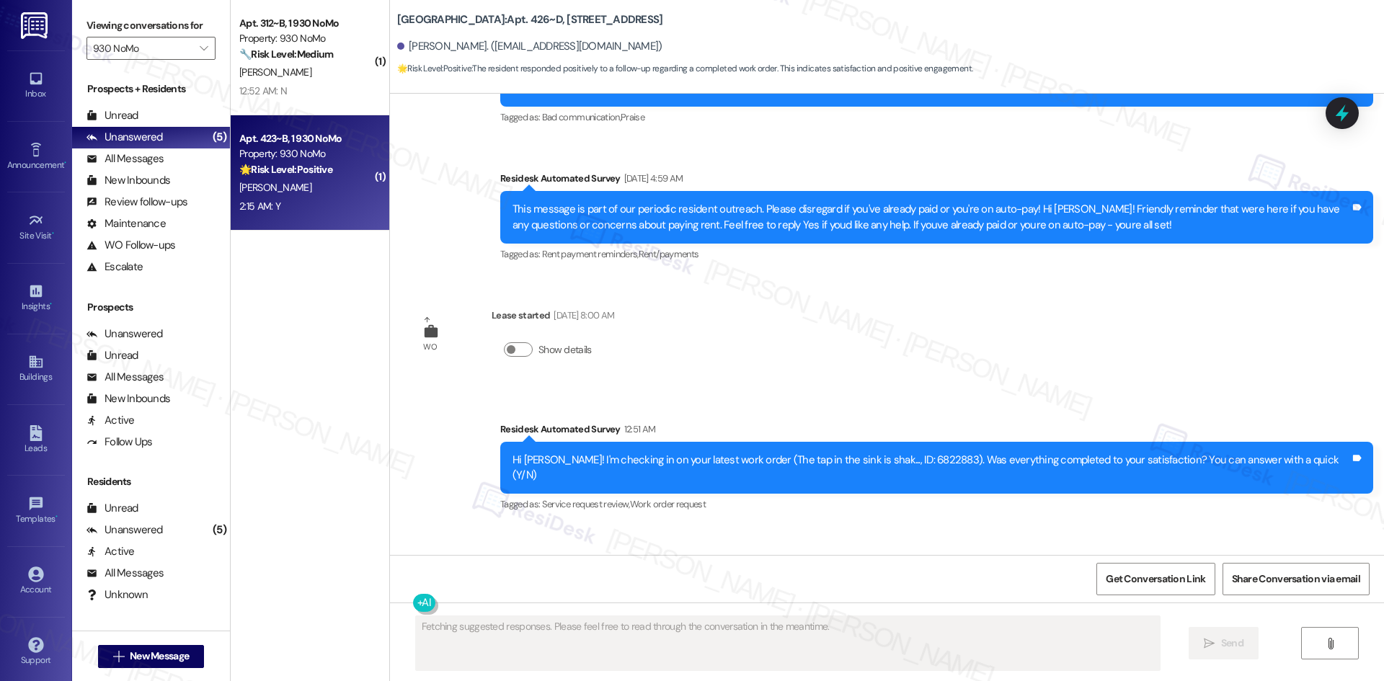
click at [334, 162] on div "🌟 Risk Level: Positive The resident responded positively to a check-in regardin…" at bounding box center [305, 169] width 133 height 15
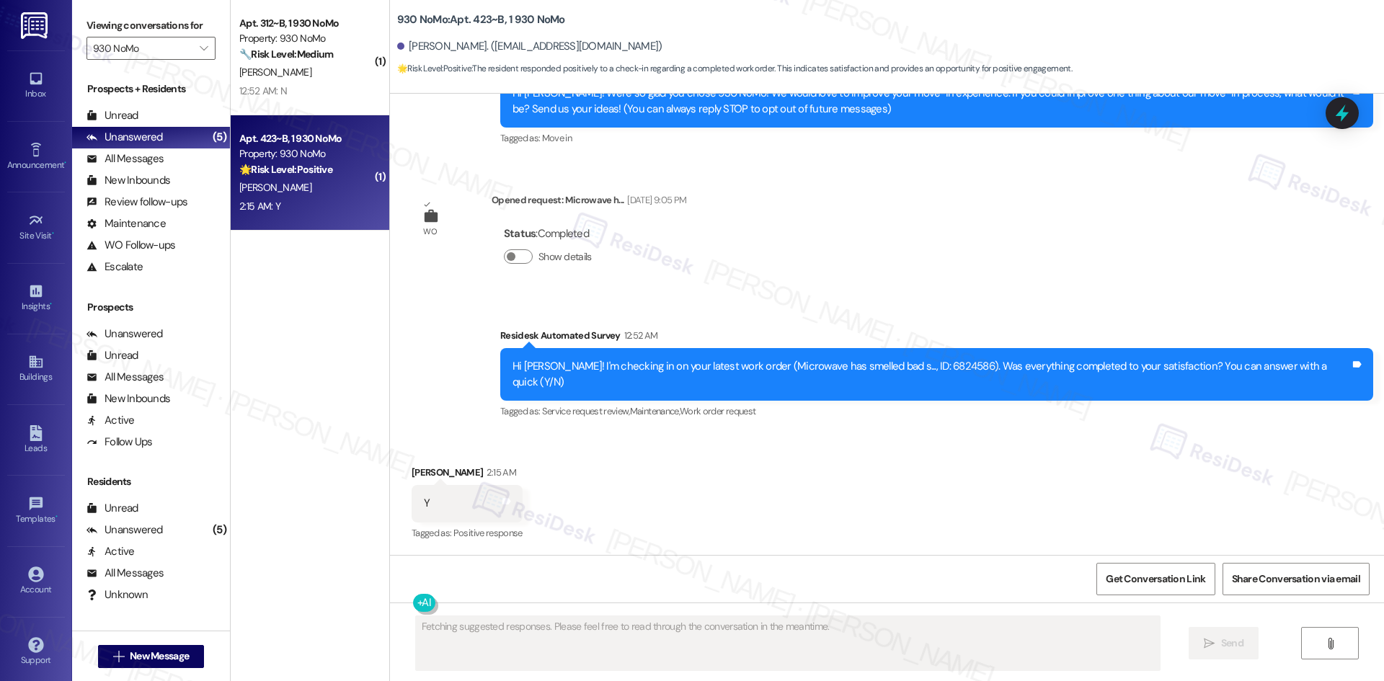
scroll to position [181, 0]
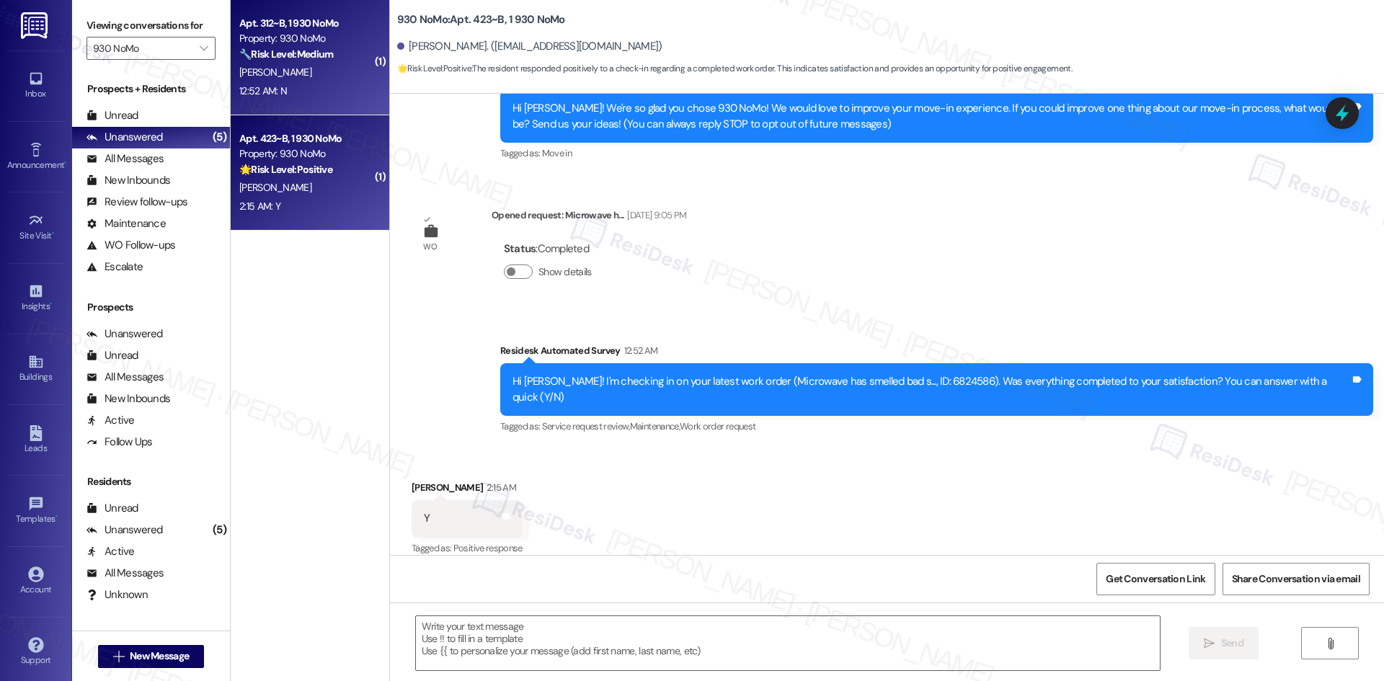
click at [327, 88] on div "12:52 AM: N 12:52 AM: N" at bounding box center [306, 91] width 136 height 18
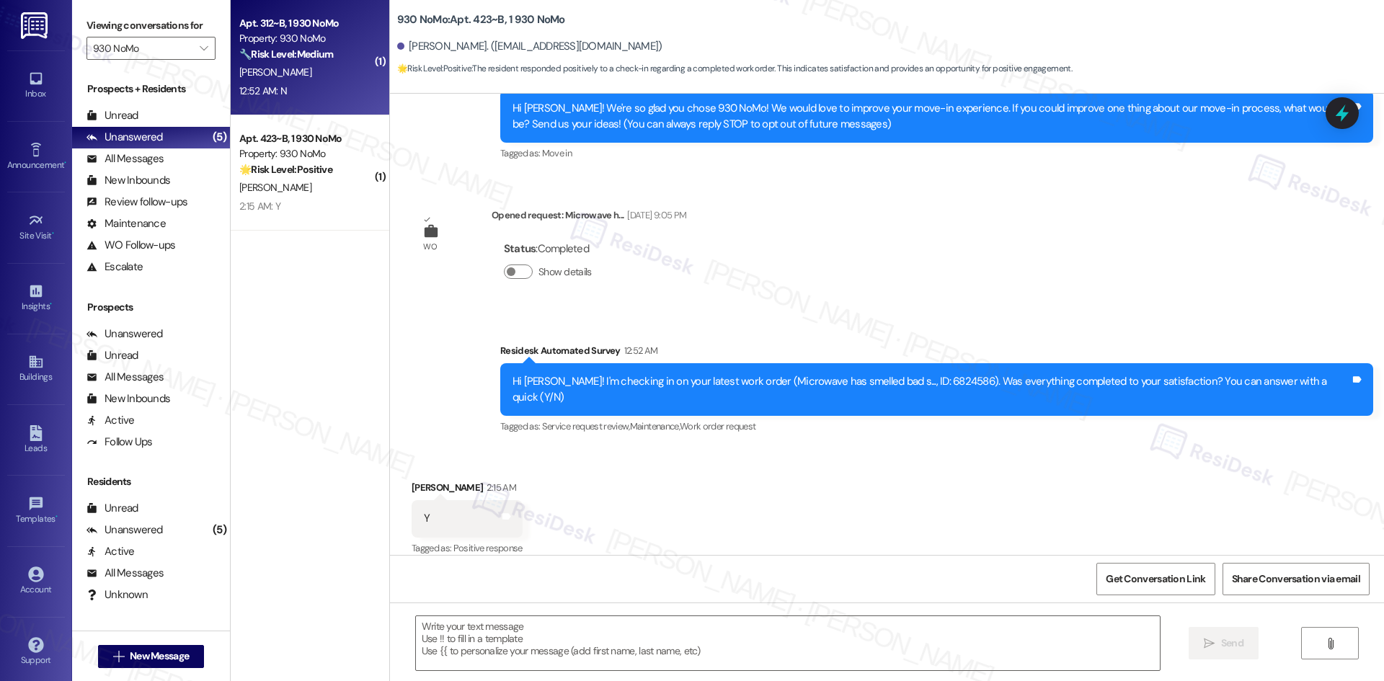
type textarea "Fetching suggested responses. Please feel free to read through the conversation…"
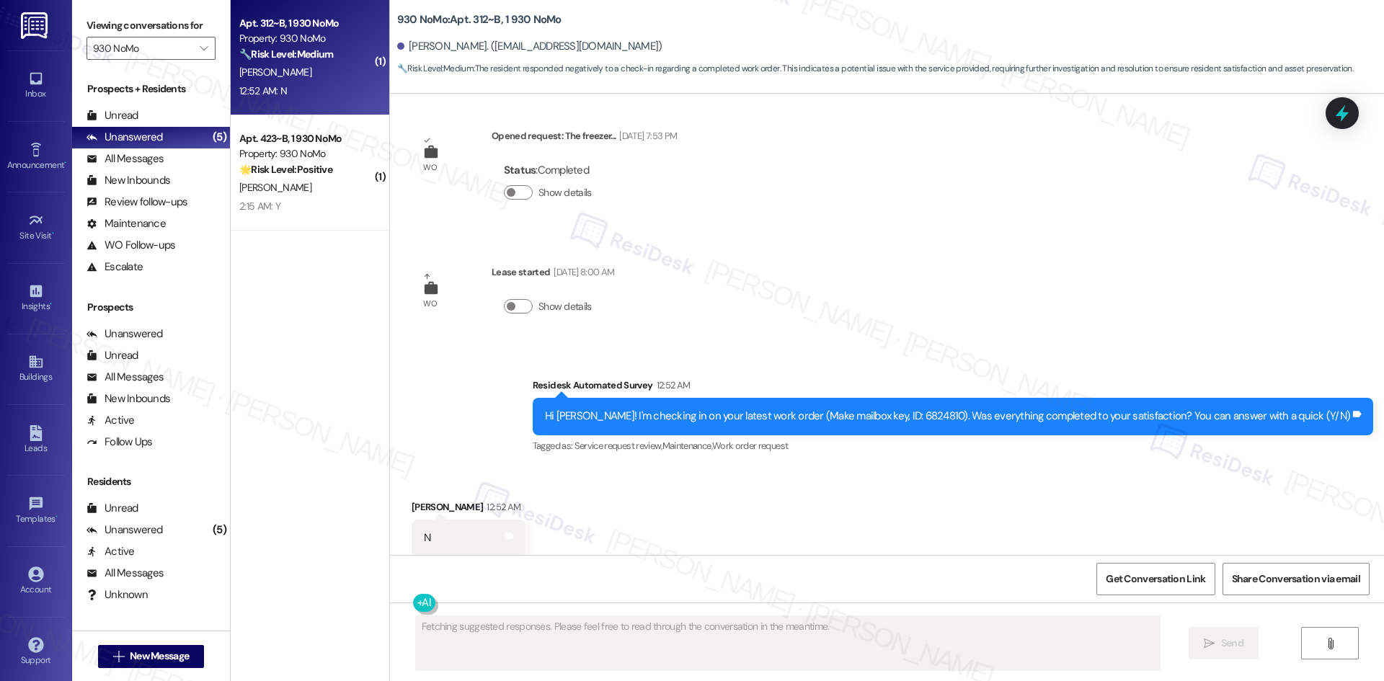
scroll to position [969, 0]
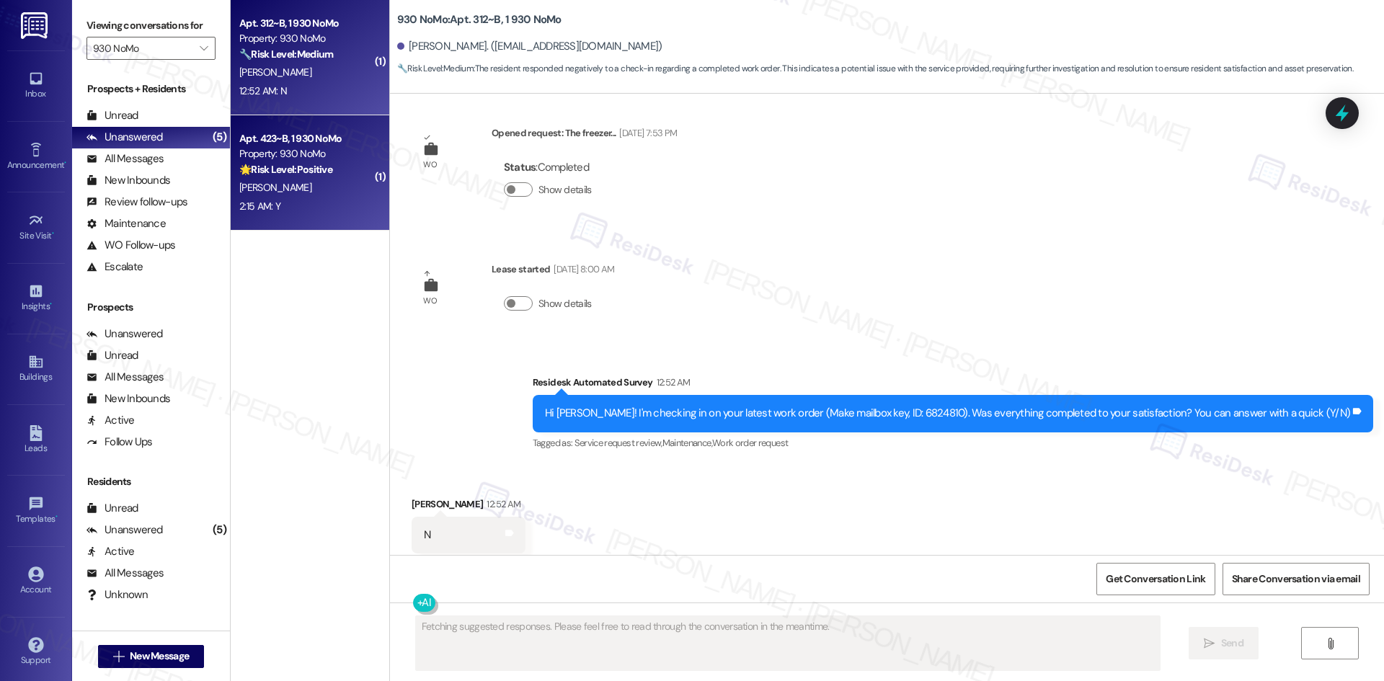
click at [313, 148] on div "Property: 930 NoMo" at bounding box center [305, 153] width 133 height 15
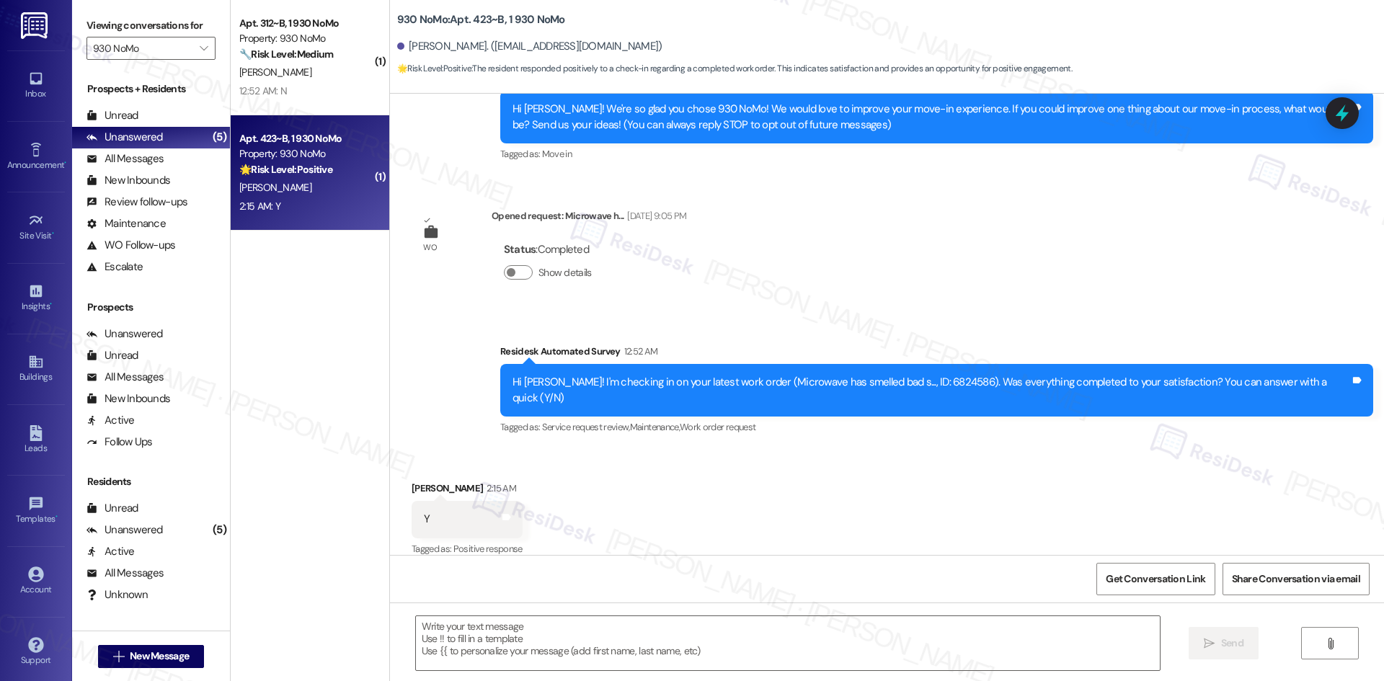
scroll to position [181, 0]
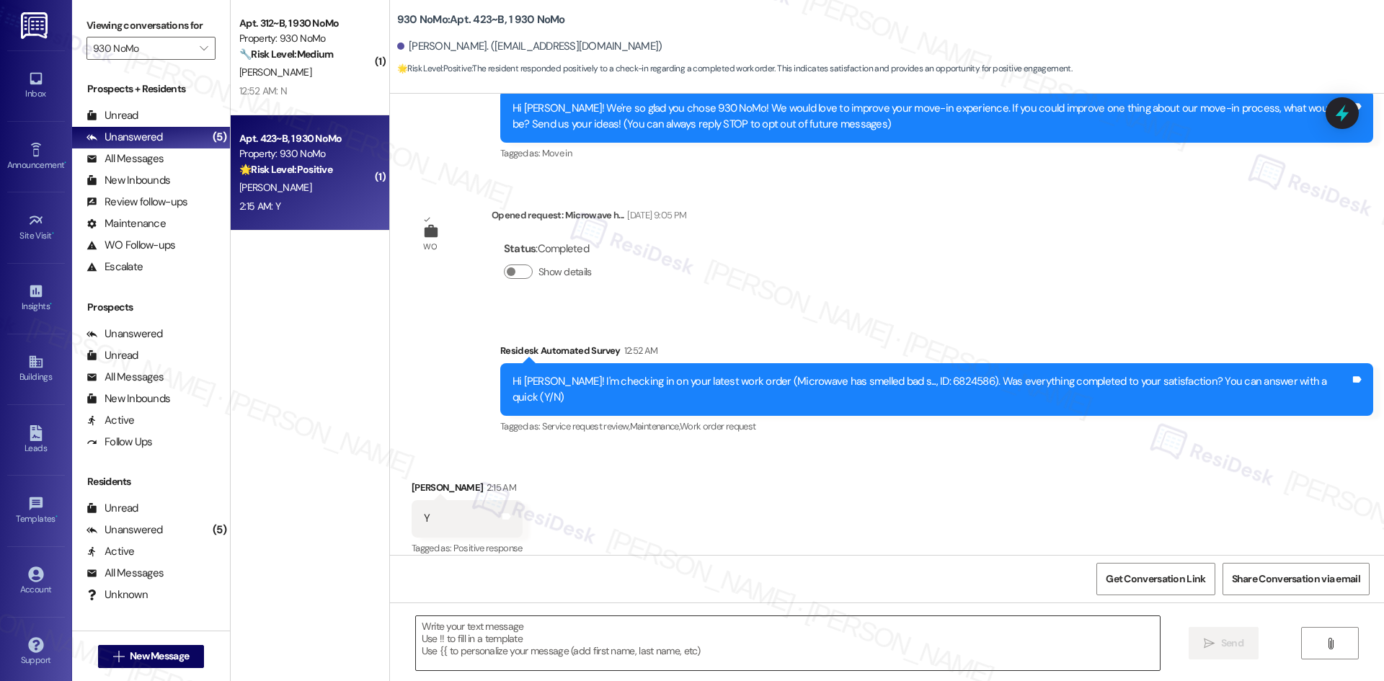
click at [575, 646] on textarea at bounding box center [788, 643] width 744 height 54
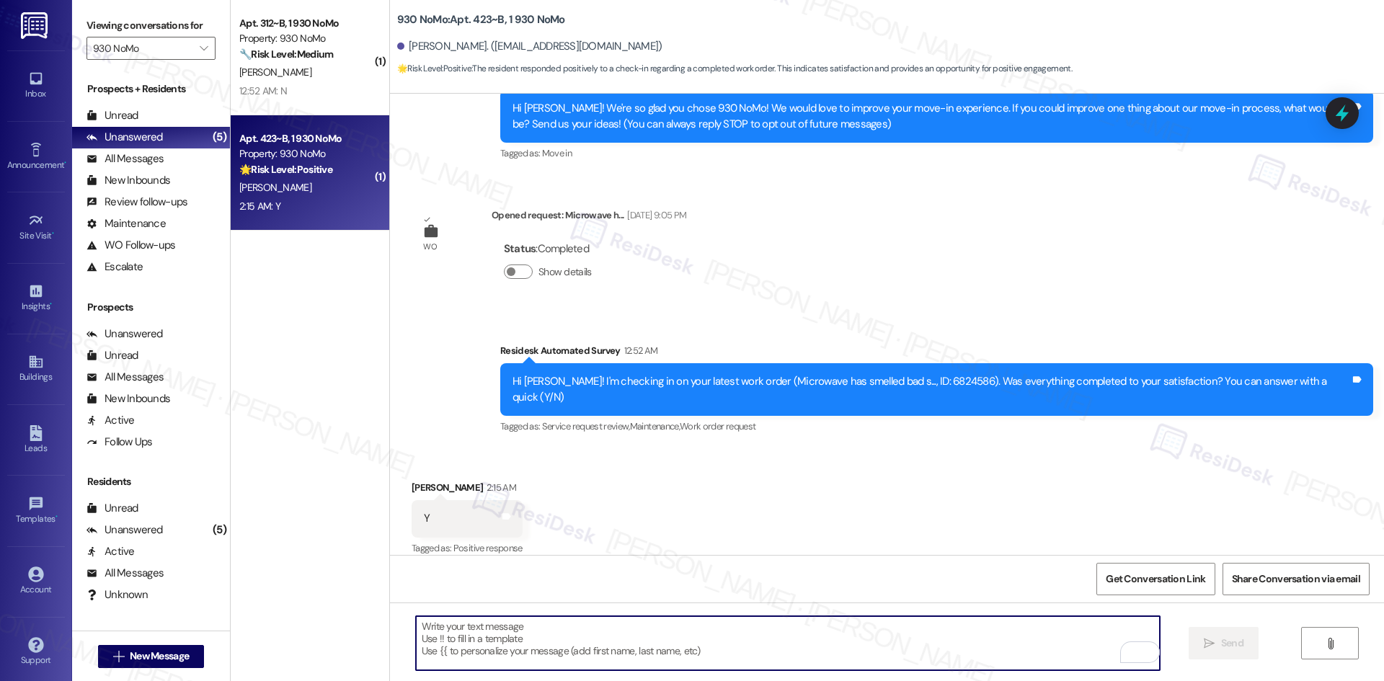
paste textarea "I'm glad to hear the issues have been resolved! If {{property}} met your expect…"
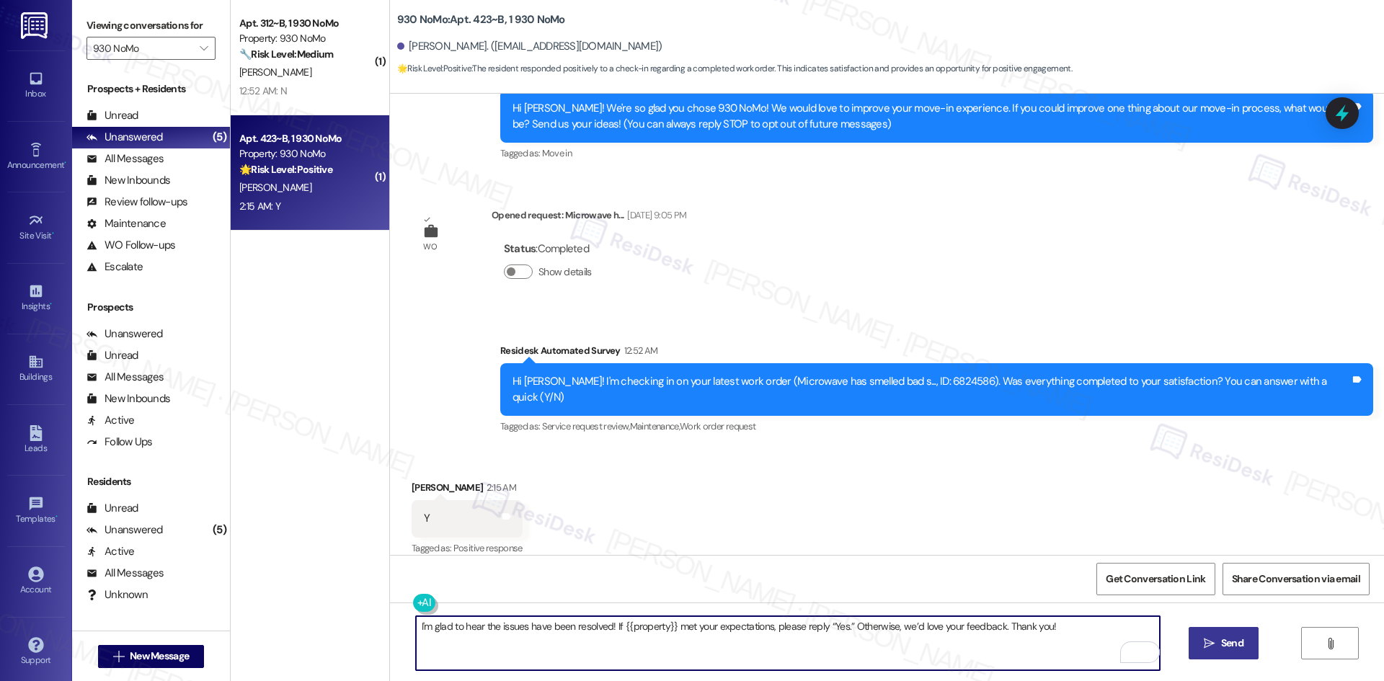
type textarea "I'm glad to hear the issues have been resolved! If {{property}} met your expect…"
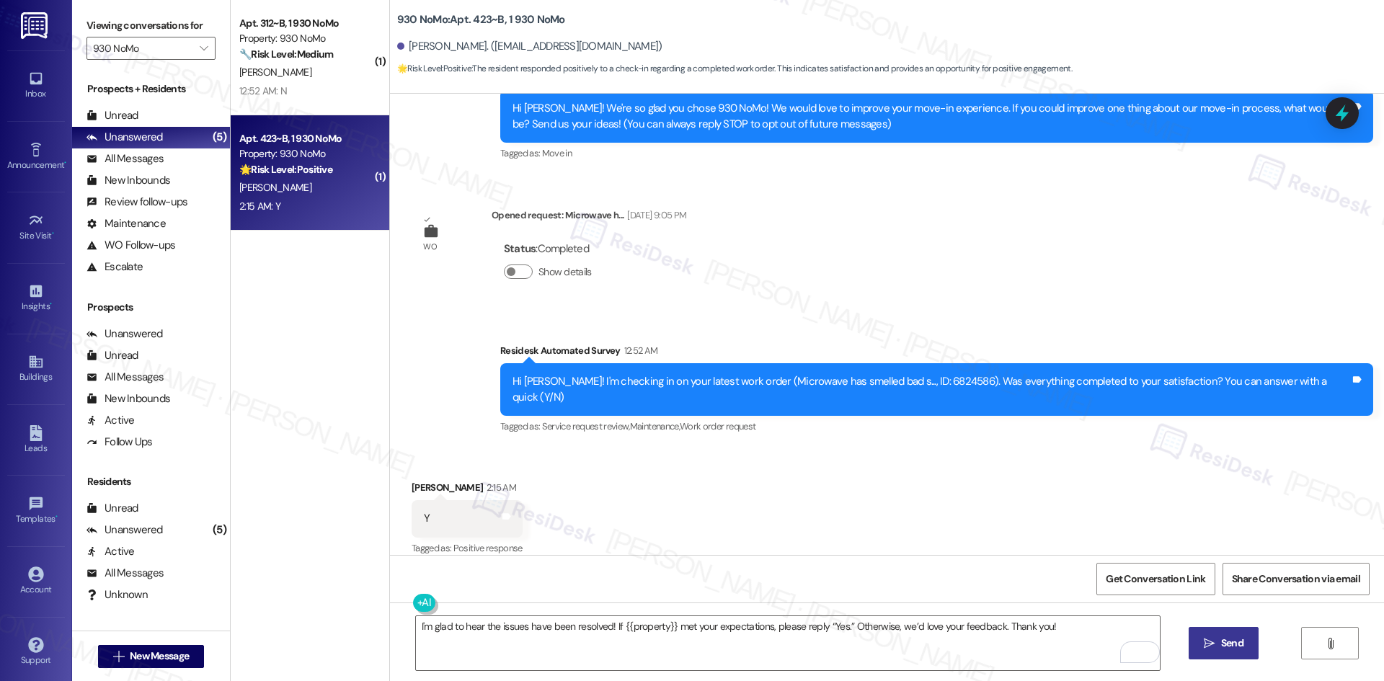
click at [1215, 649] on span " Send" at bounding box center [1223, 643] width 45 height 15
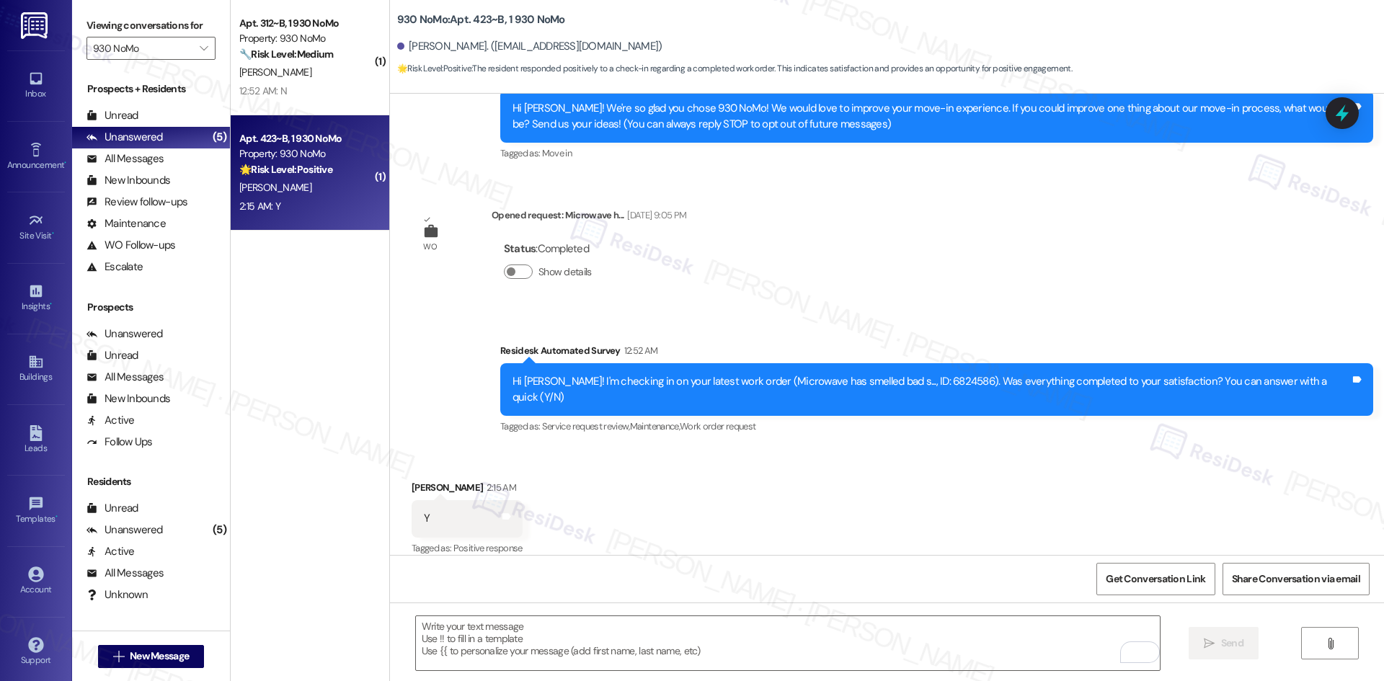
scroll to position [180, 0]
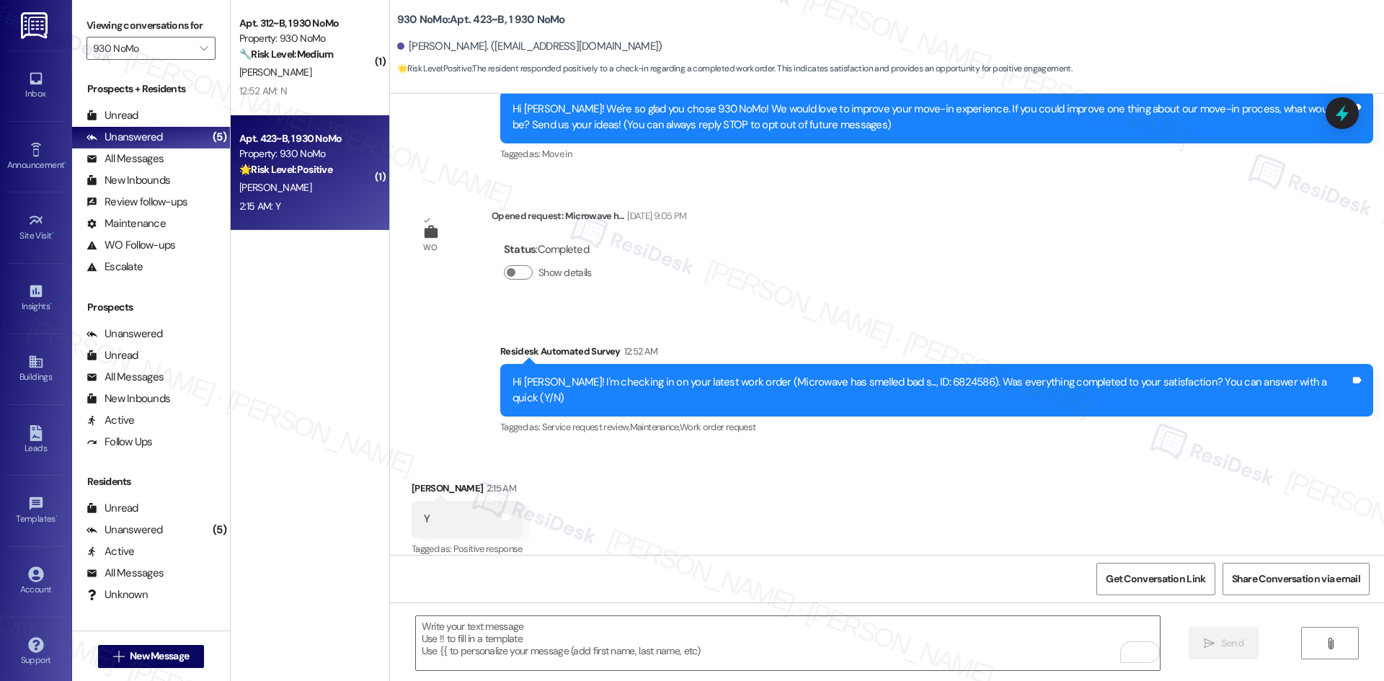
click at [437, 280] on div "WO Opened request: Microwave h... Sep 19, 2025 at 9:05 PM Status : Completed Sh…" at bounding box center [549, 255] width 296 height 115
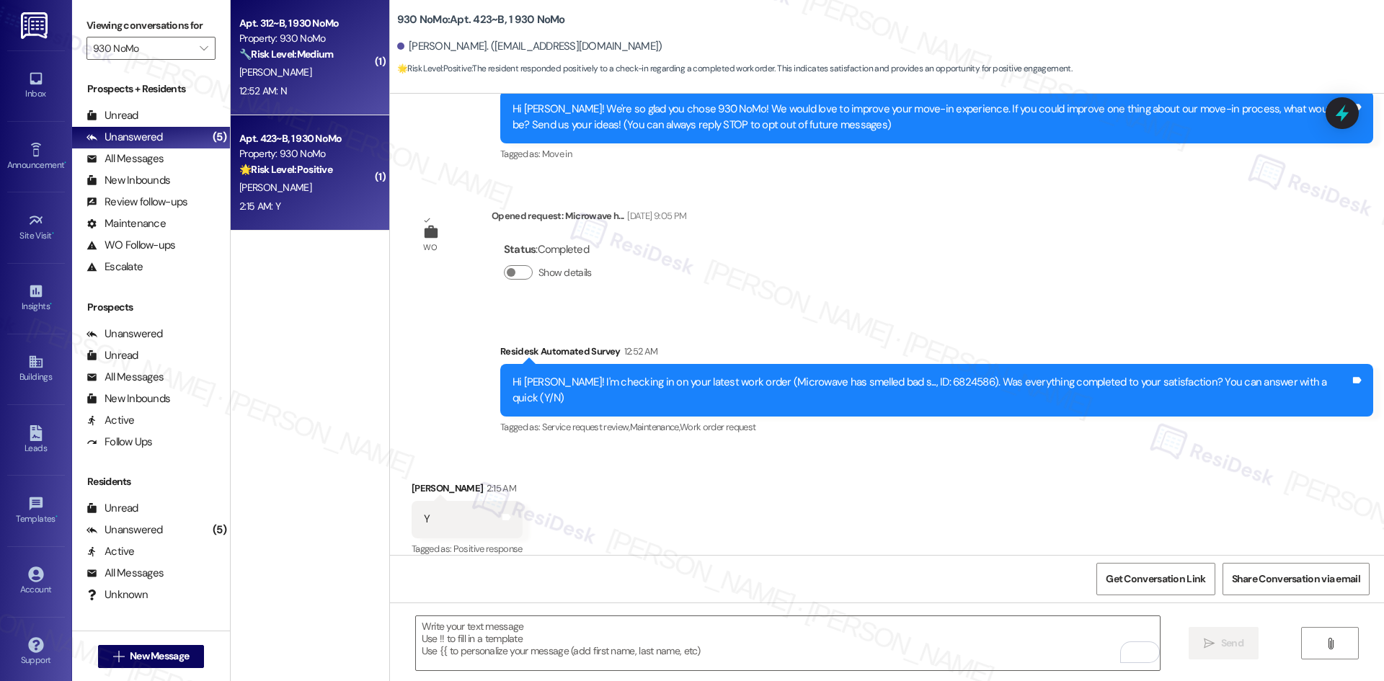
click at [274, 84] on div "12:52 AM: N 12:52 AM: N" at bounding box center [263, 90] width 48 height 13
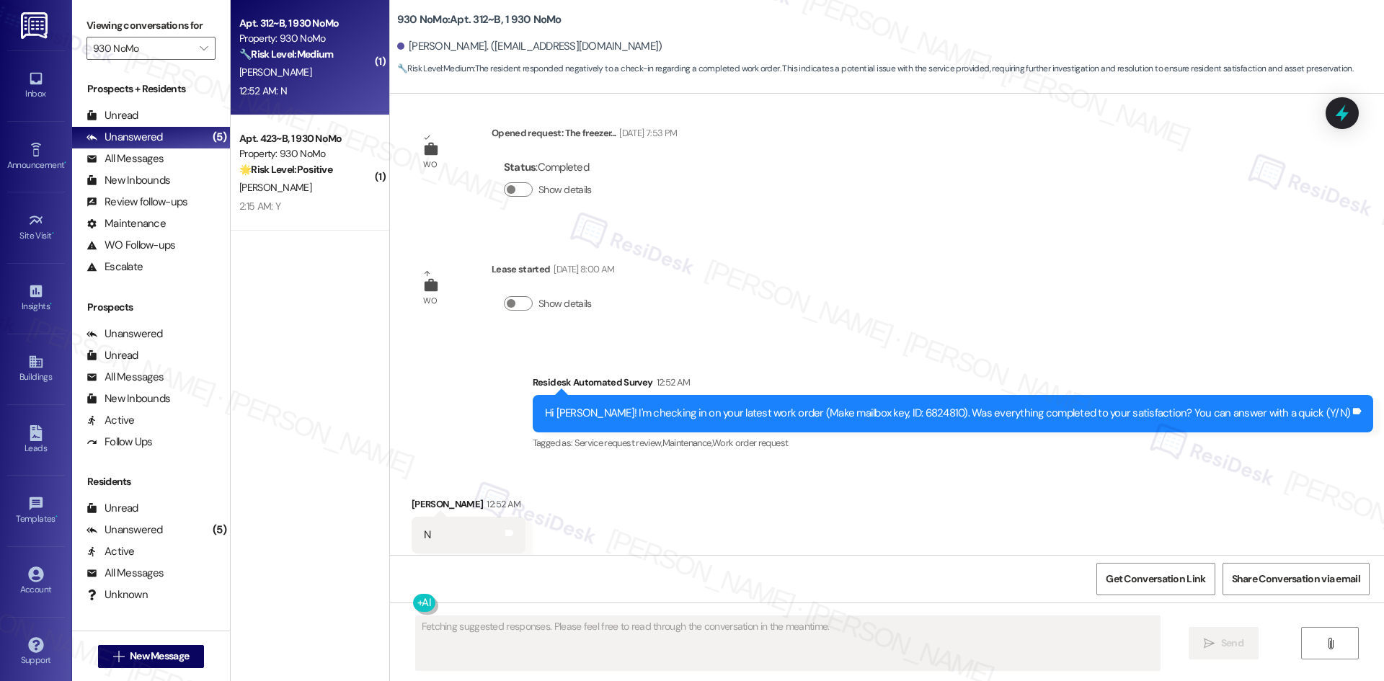
scroll to position [970, 0]
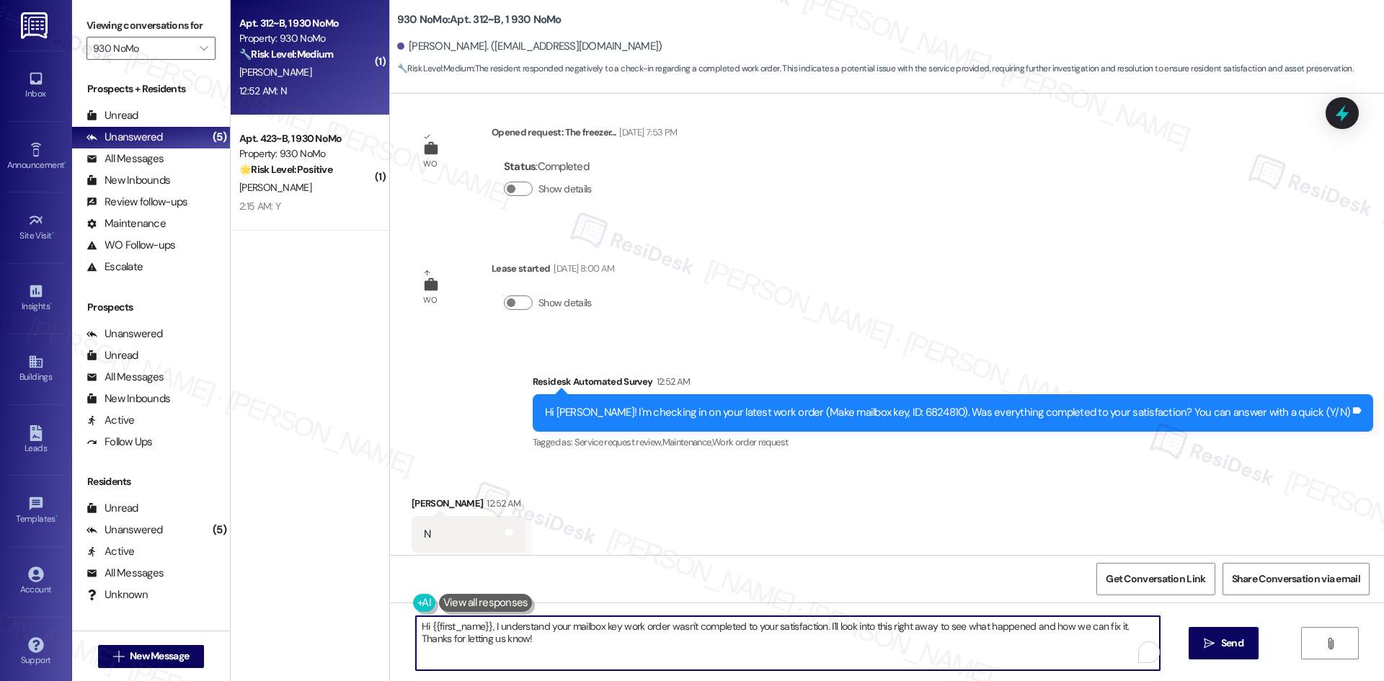
drag, startPoint x: 510, startPoint y: 649, endPoint x: 384, endPoint y: 616, distance: 130.4
click at [390, 616] on div "Hi {{first_name}}, I understand your mailbox key work order wasn't completed to…" at bounding box center [887, 657] width 994 height 108
paste textarea "I'm sorry to hear that. Could you let me know what happened or what part of the…"
type textarea "I'm sorry to hear that. Could you let me know what happened or what part of the…"
click at [1235, 640] on span "Send" at bounding box center [1232, 643] width 22 height 15
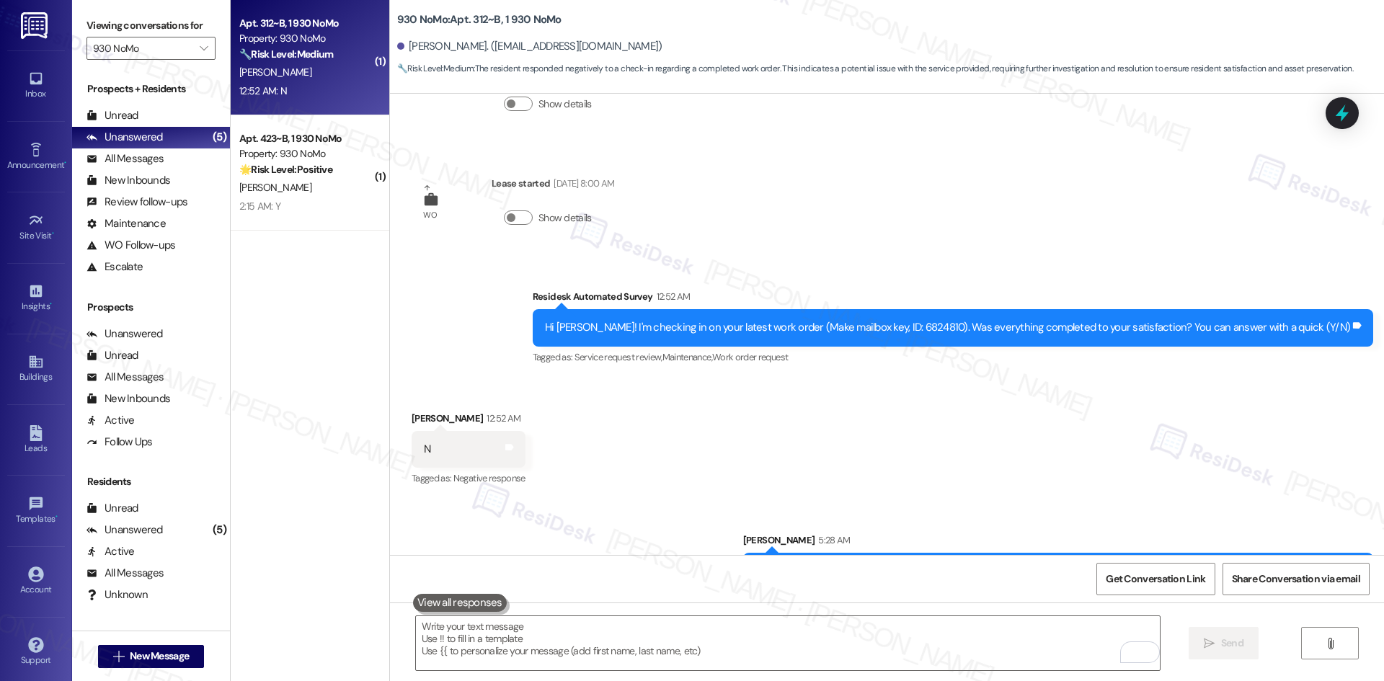
scroll to position [1070, 0]
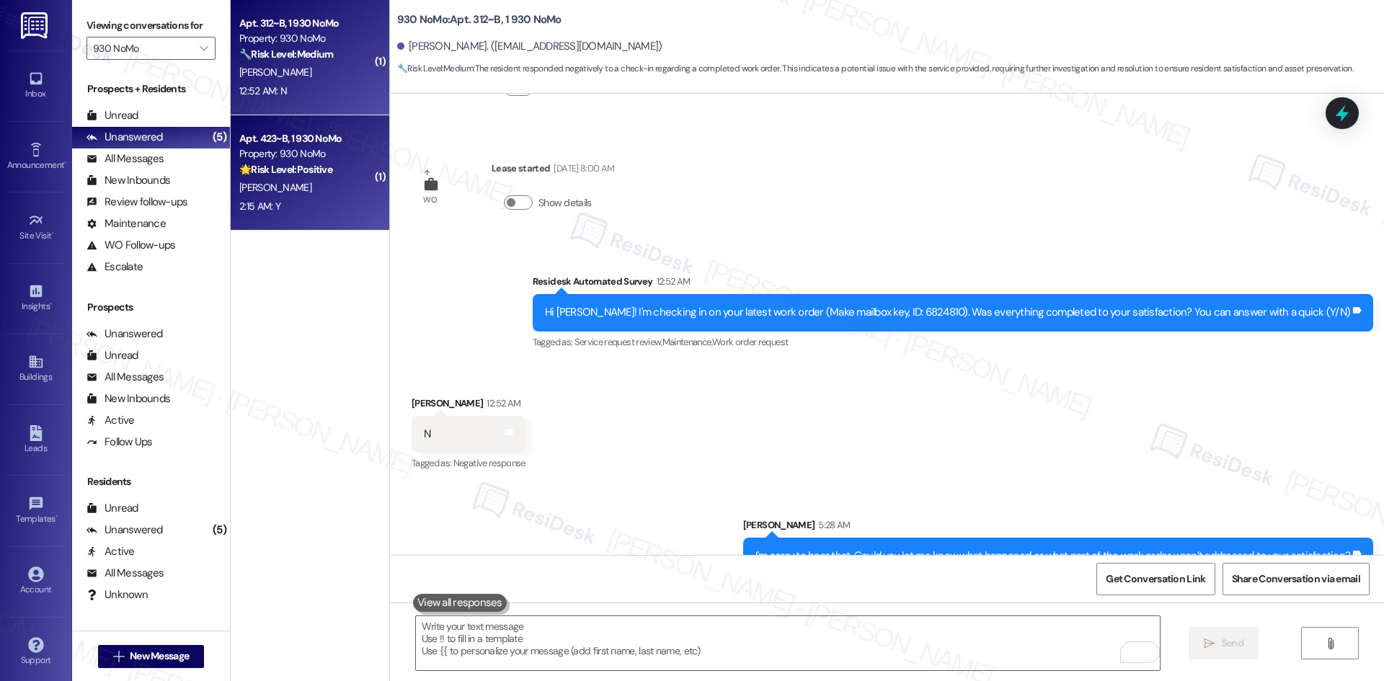
click at [309, 224] on div "Apt. 423~B, 1 930 NoMo Property: 930 NoMo 🌟 Risk Level: Positive The resident r…" at bounding box center [310, 172] width 159 height 115
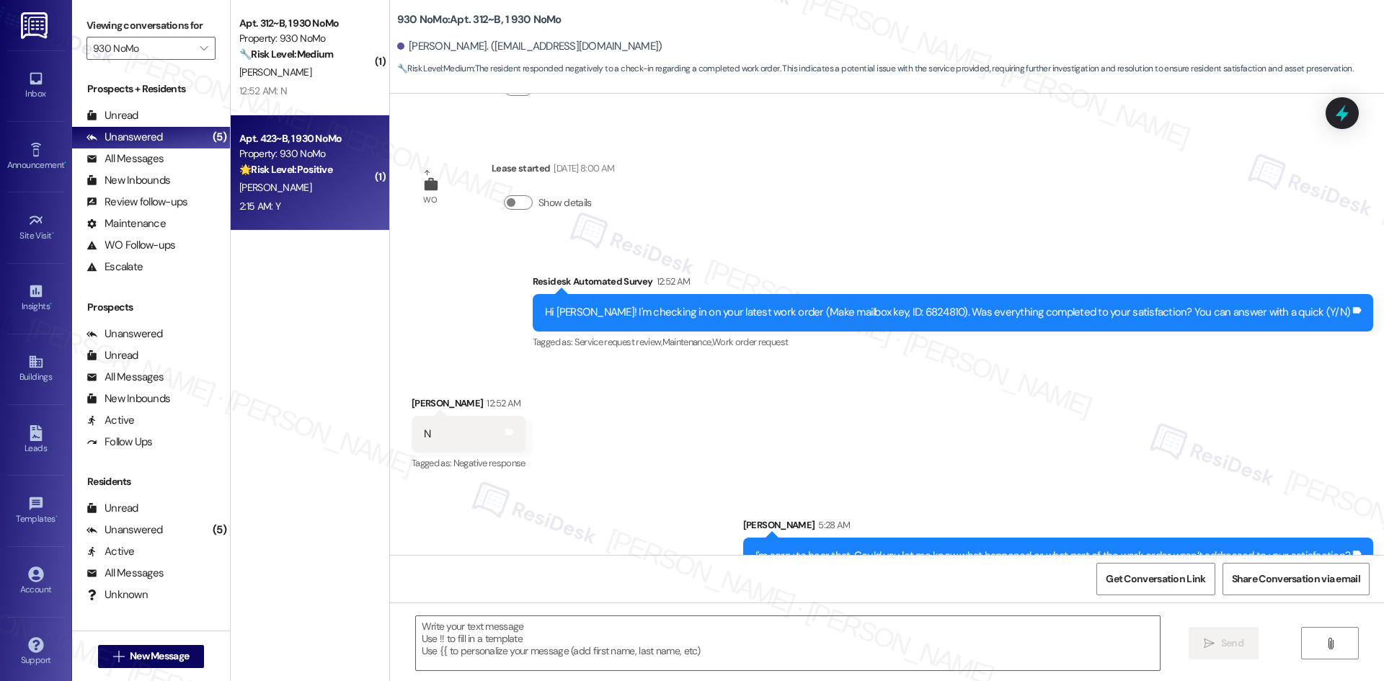
type textarea "Fetching suggested responses. Please feel free to read through the conversation…"
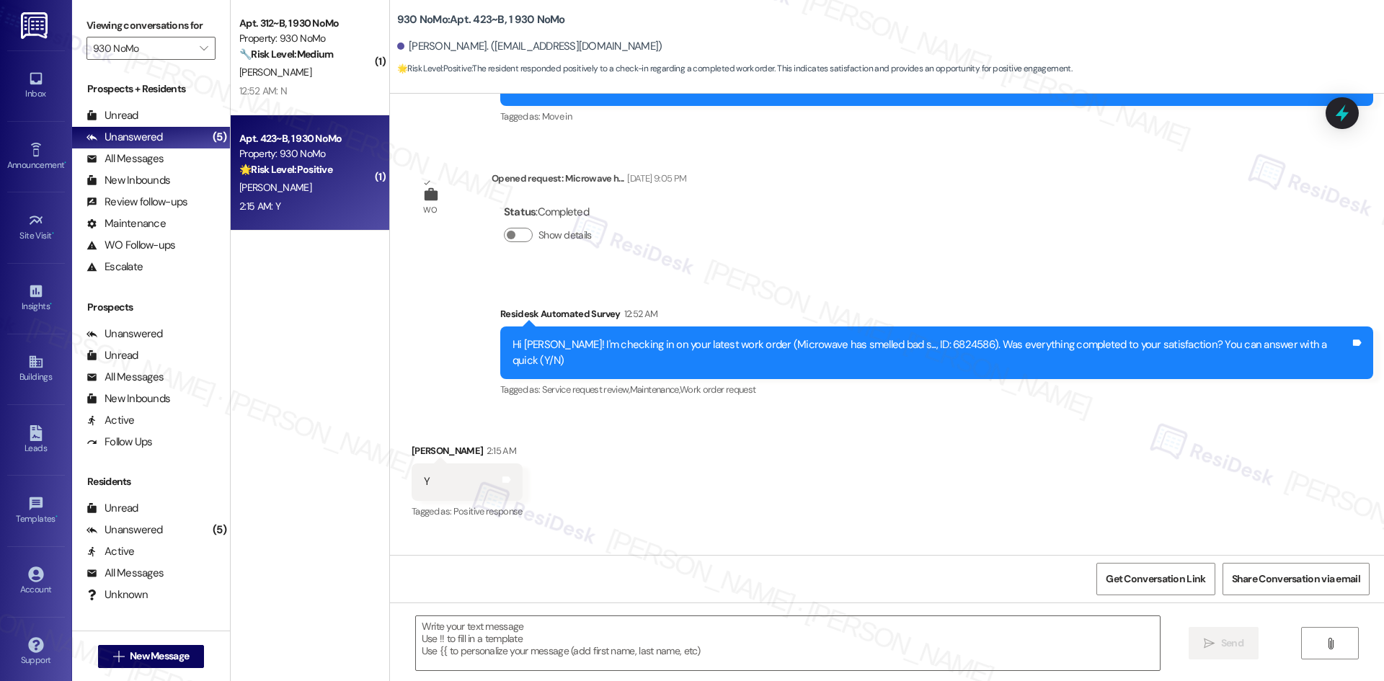
scroll to position [303, 0]
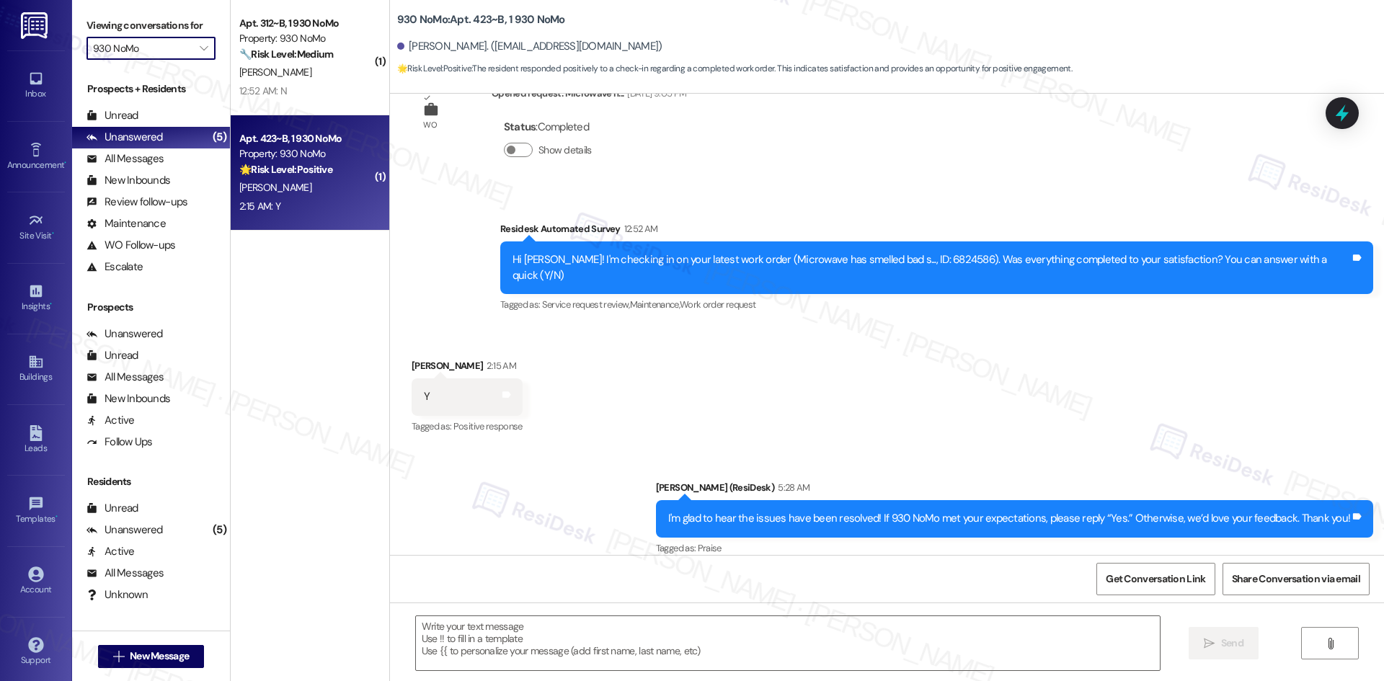
click at [180, 50] on input "930 NoMo" at bounding box center [142, 48] width 99 height 23
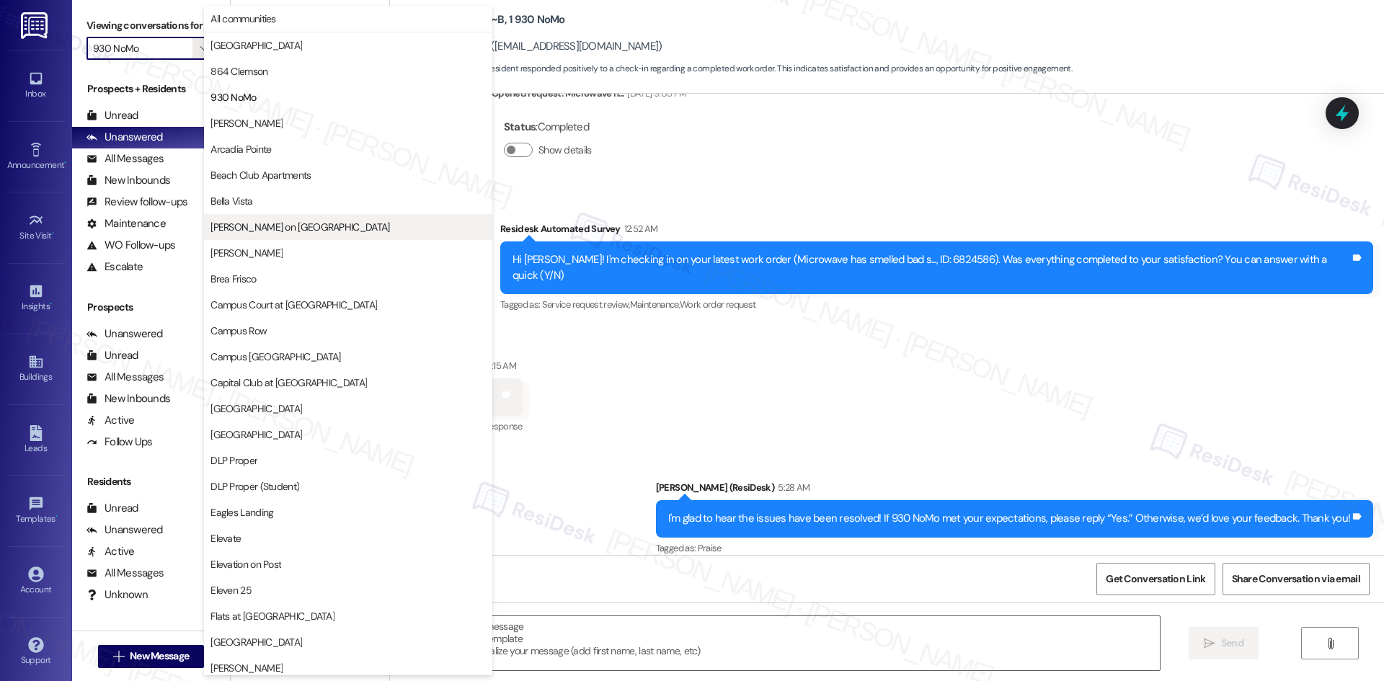
click at [311, 226] on span "Bixby on College Avenue" at bounding box center [299, 227] width 179 height 14
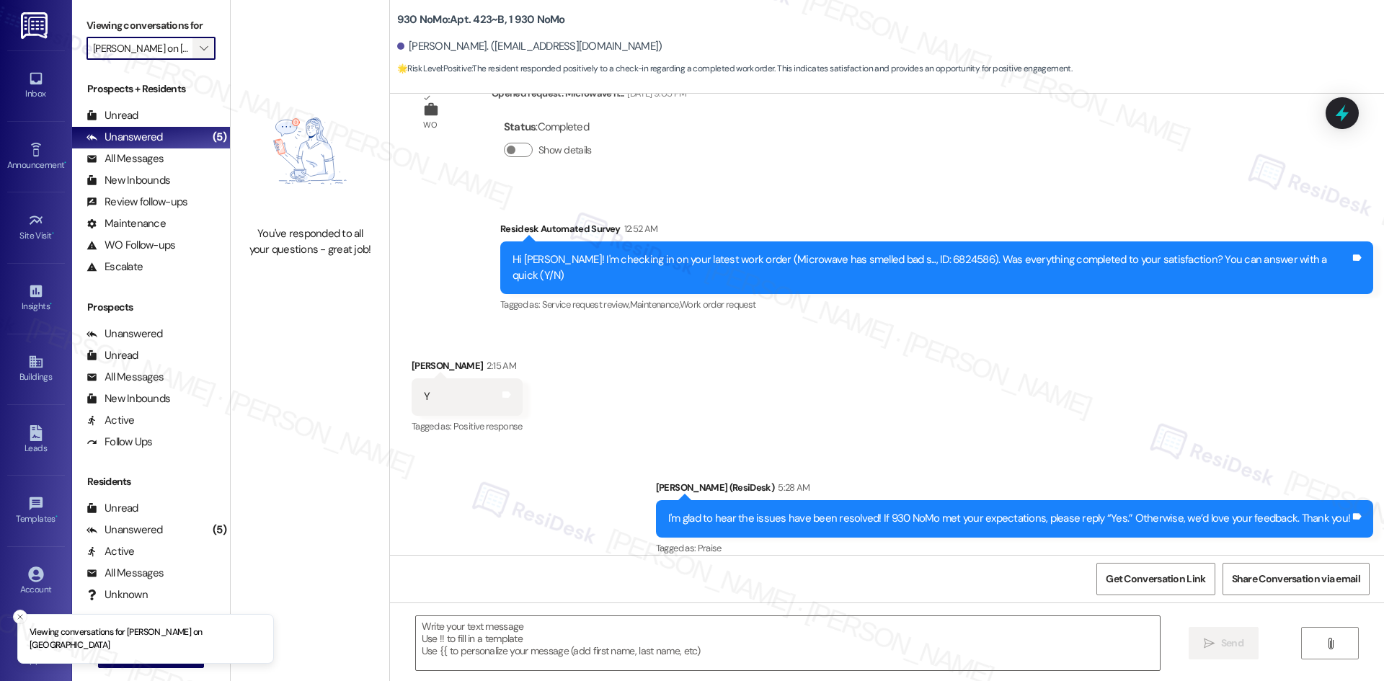
click at [192, 49] on button "" at bounding box center [203, 48] width 23 height 23
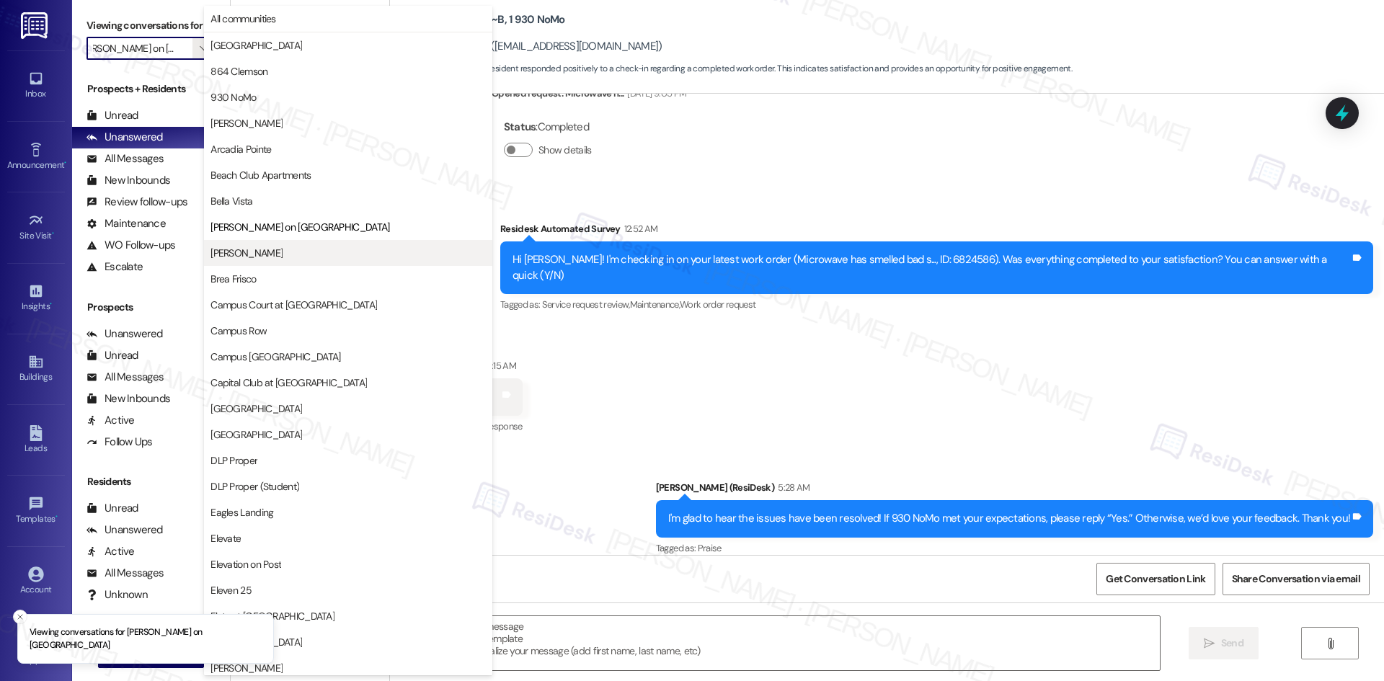
click at [284, 256] on span "Bradford Oaks" at bounding box center [347, 253] width 275 height 14
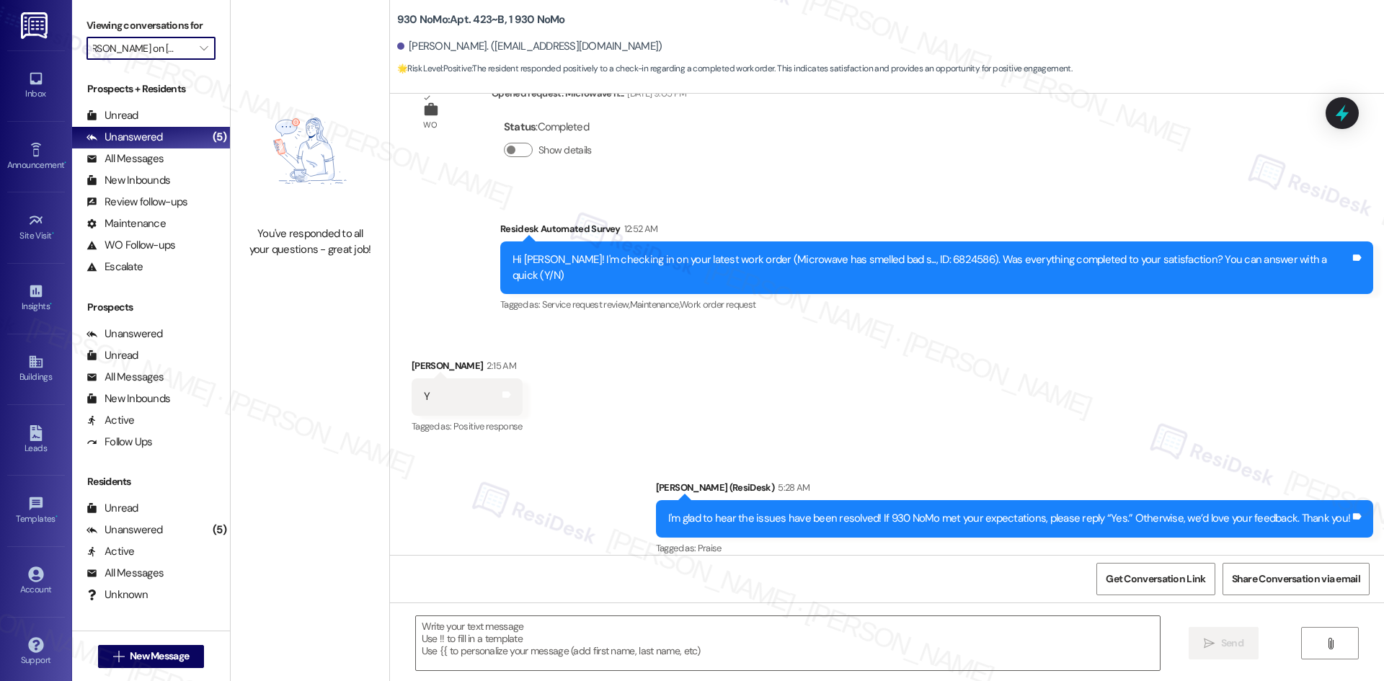
type input "Bradford Oaks"
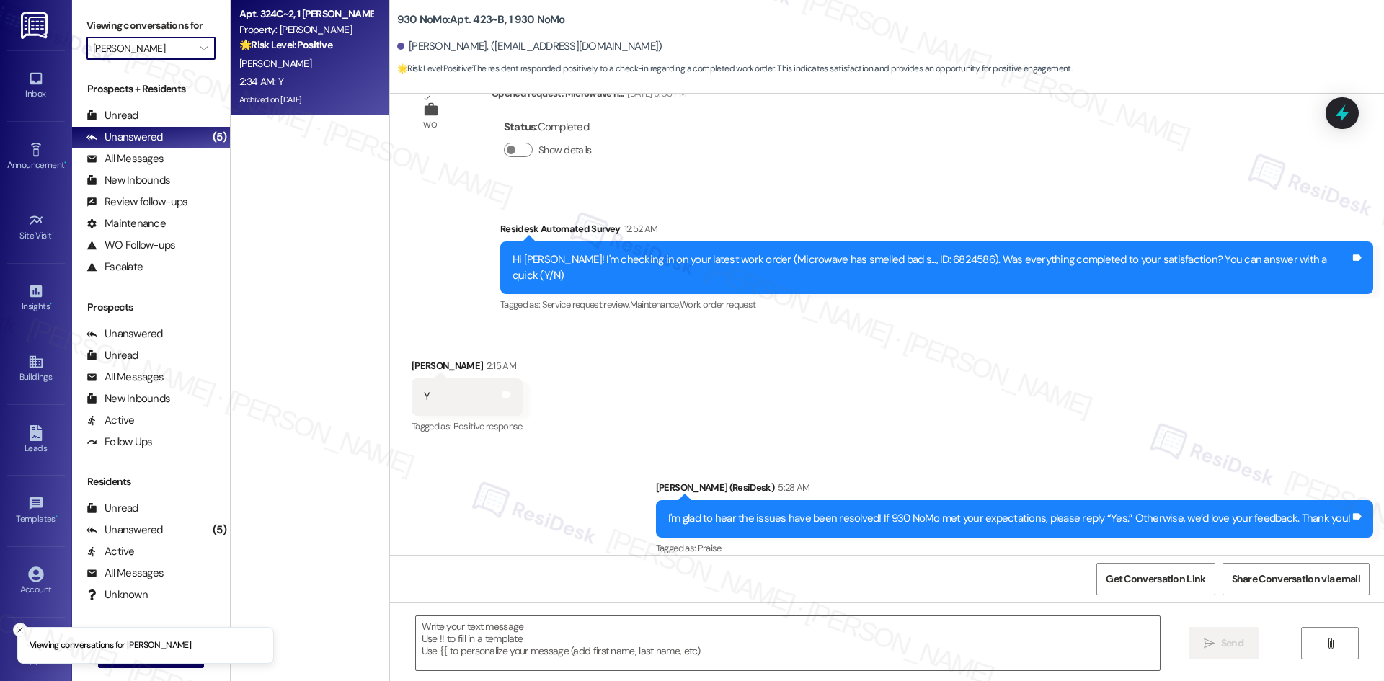
click at [284, 55] on div "E. Mato" at bounding box center [306, 64] width 136 height 18
type textarea "Fetching suggested responses. Please feel free to read through the conversation…"
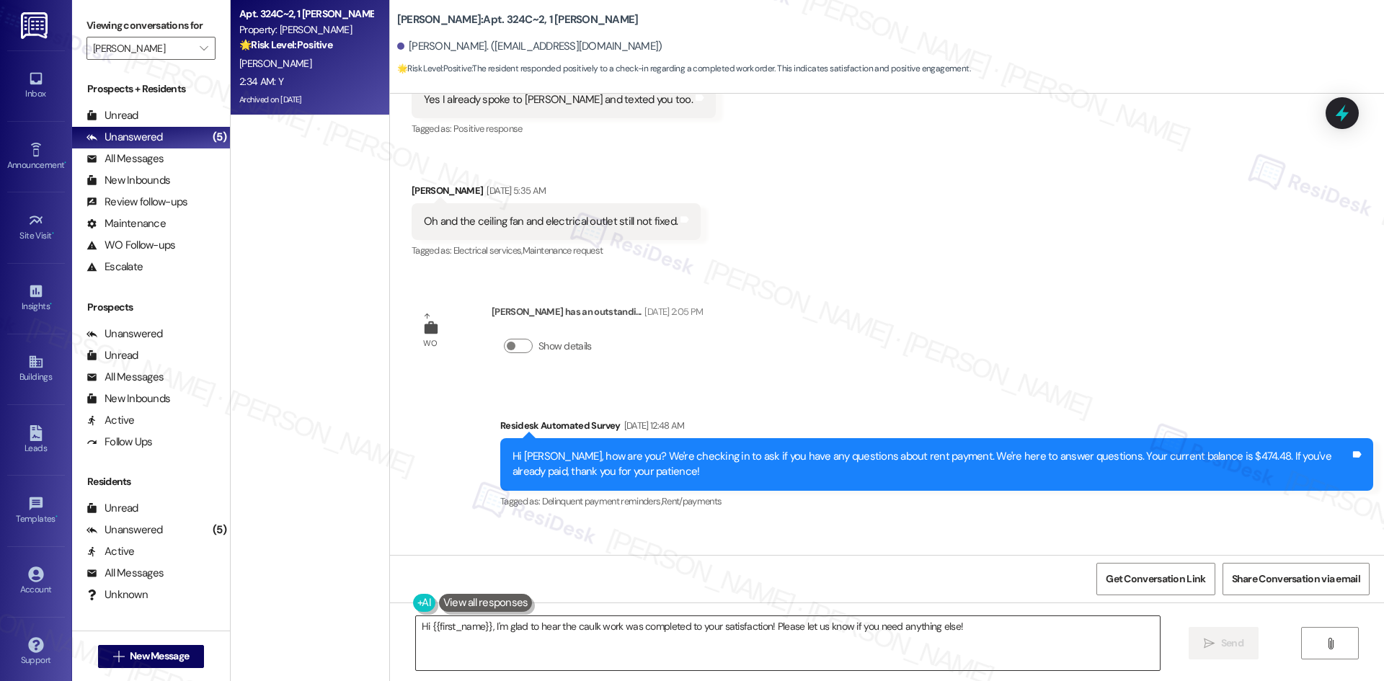
scroll to position [16073, 0]
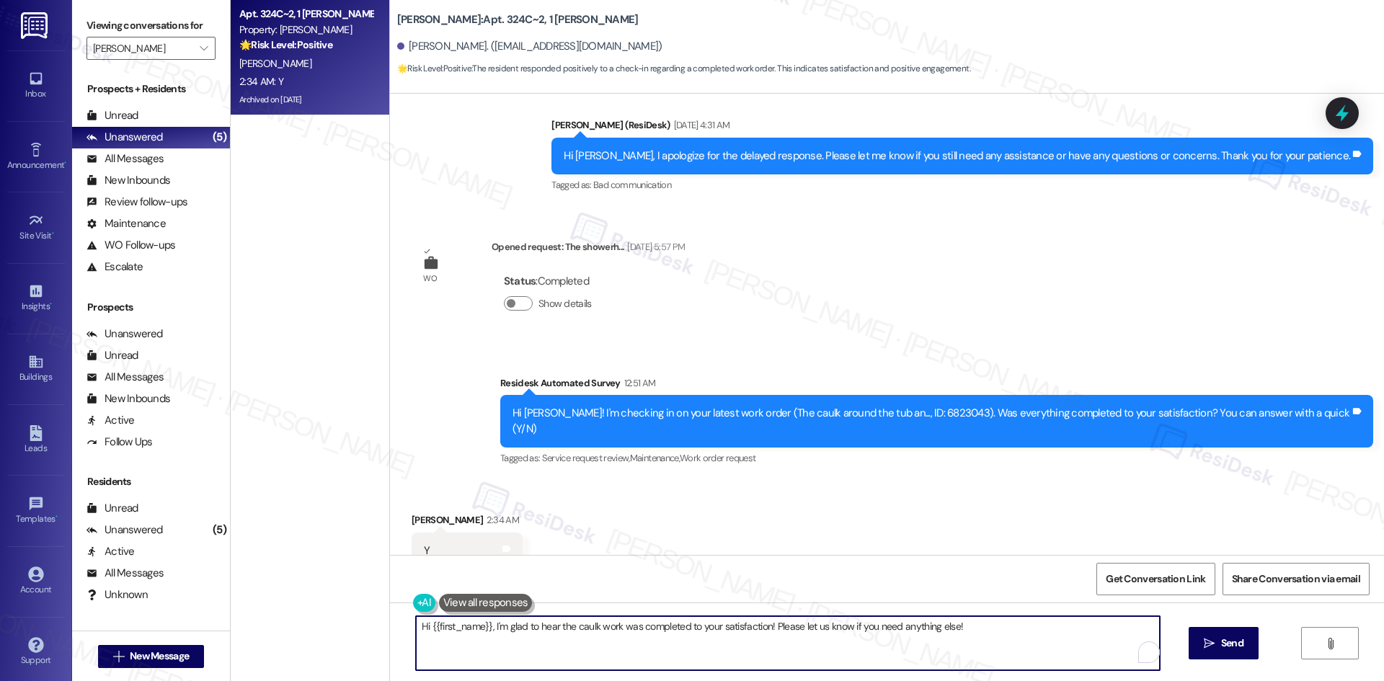
drag, startPoint x: 973, startPoint y: 626, endPoint x: 339, endPoint y: 619, distance: 634.4
click at [332, 618] on div "Apt. 324C~2, 1 Bradford Oaks Property: Bradford Oaks 🌟 Risk Level: Positive The…" at bounding box center [807, 340] width 1153 height 681
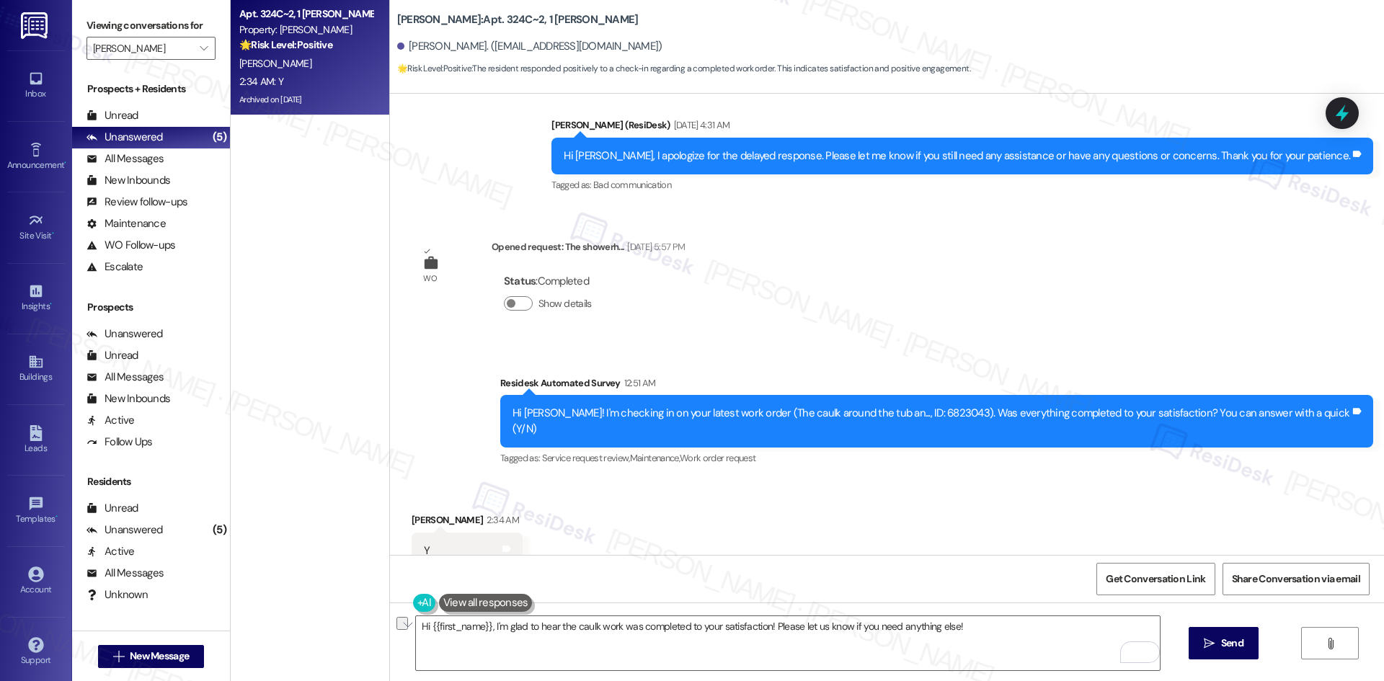
click at [461, 378] on div "Survey, sent via SMS Residesk Automated Survey 12:51 AM Hi Ellen! I'm checking …" at bounding box center [887, 411] width 994 height 137
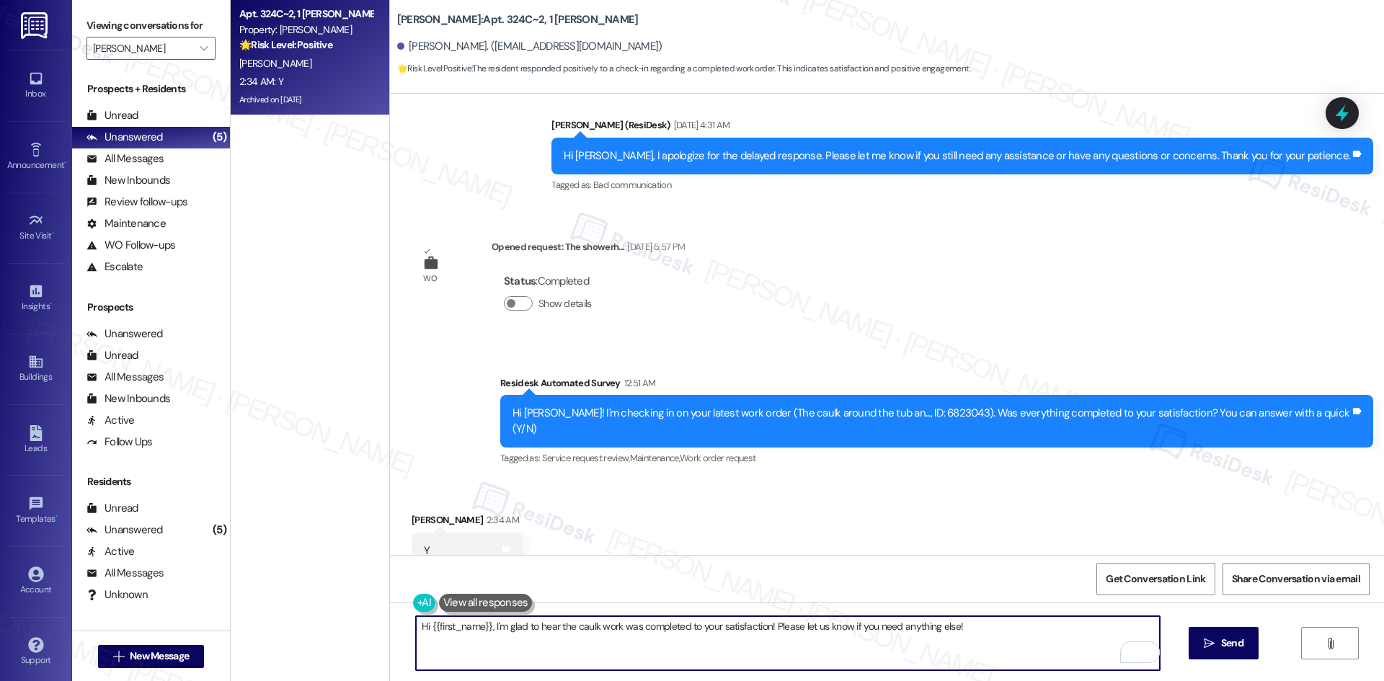
drag, startPoint x: 990, startPoint y: 623, endPoint x: 182, endPoint y: 607, distance: 807.5
click at [180, 607] on div "Viewing conversations for Bradford Oaks  Prospects + Residents Unread (0) Unre…" at bounding box center [728, 340] width 1312 height 681
paste textarea "I'm glad to hear the issues have been resolved! If {{property}} met your expect…"
type textarea "I'm glad to hear the issues have been resolved! If {{property}} met your expect…"
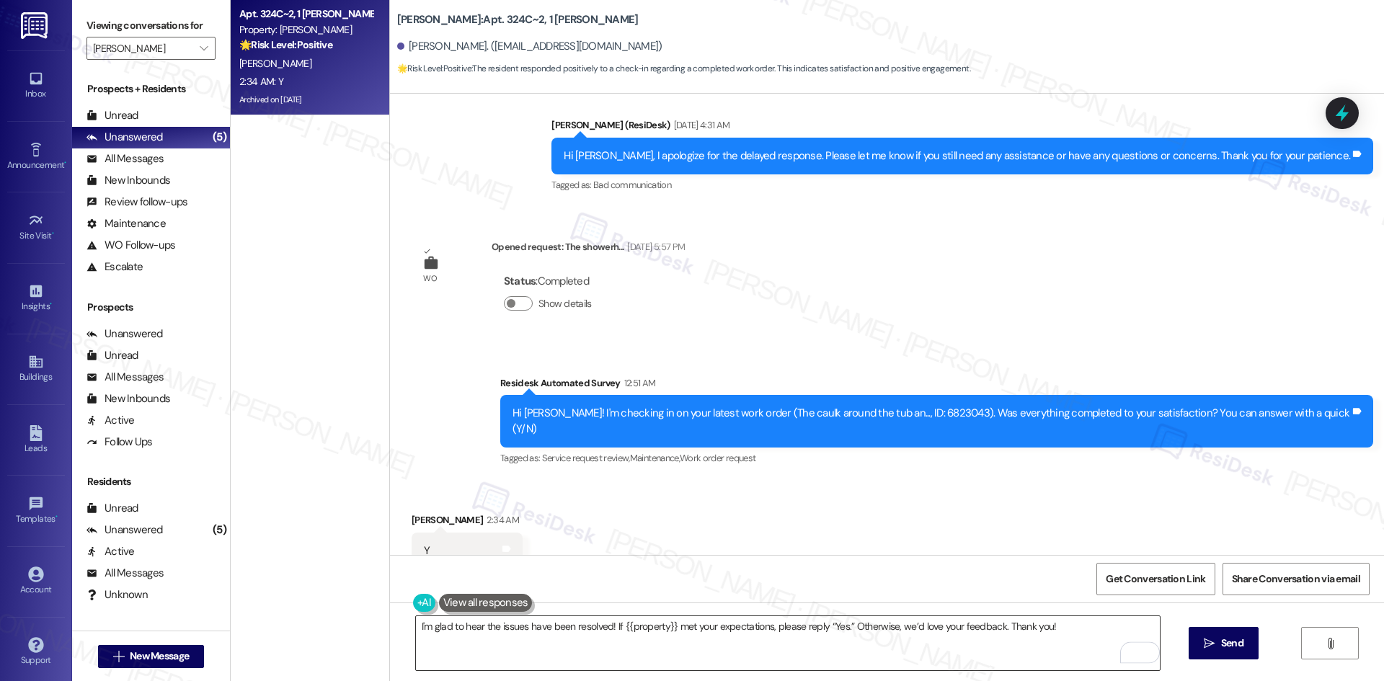
click at [987, 648] on textarea "I'm glad to hear the issues have been resolved! If {{property}} met your expect…" at bounding box center [788, 643] width 744 height 54
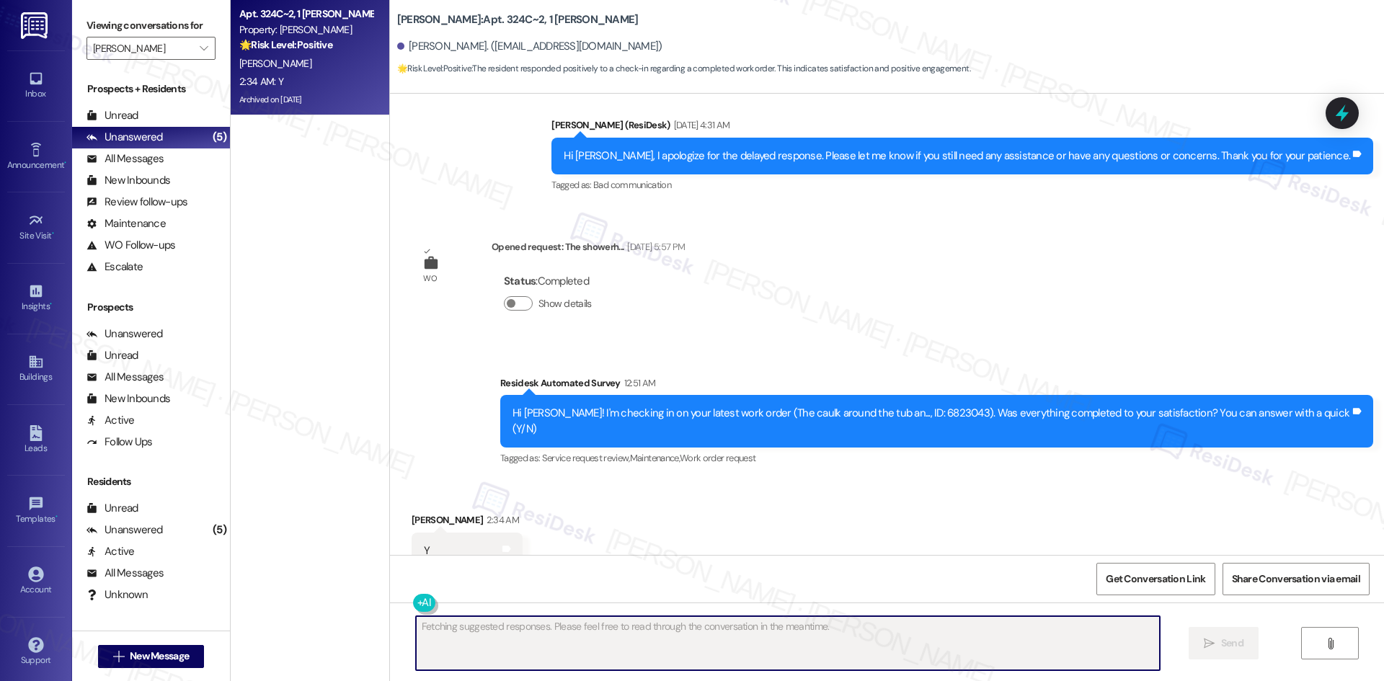
click at [784, 522] on div "Received via SMS Ellen Mato 2:34 AM Y Tags and notes Tagged as: Positive respon…" at bounding box center [887, 541] width 994 height 122
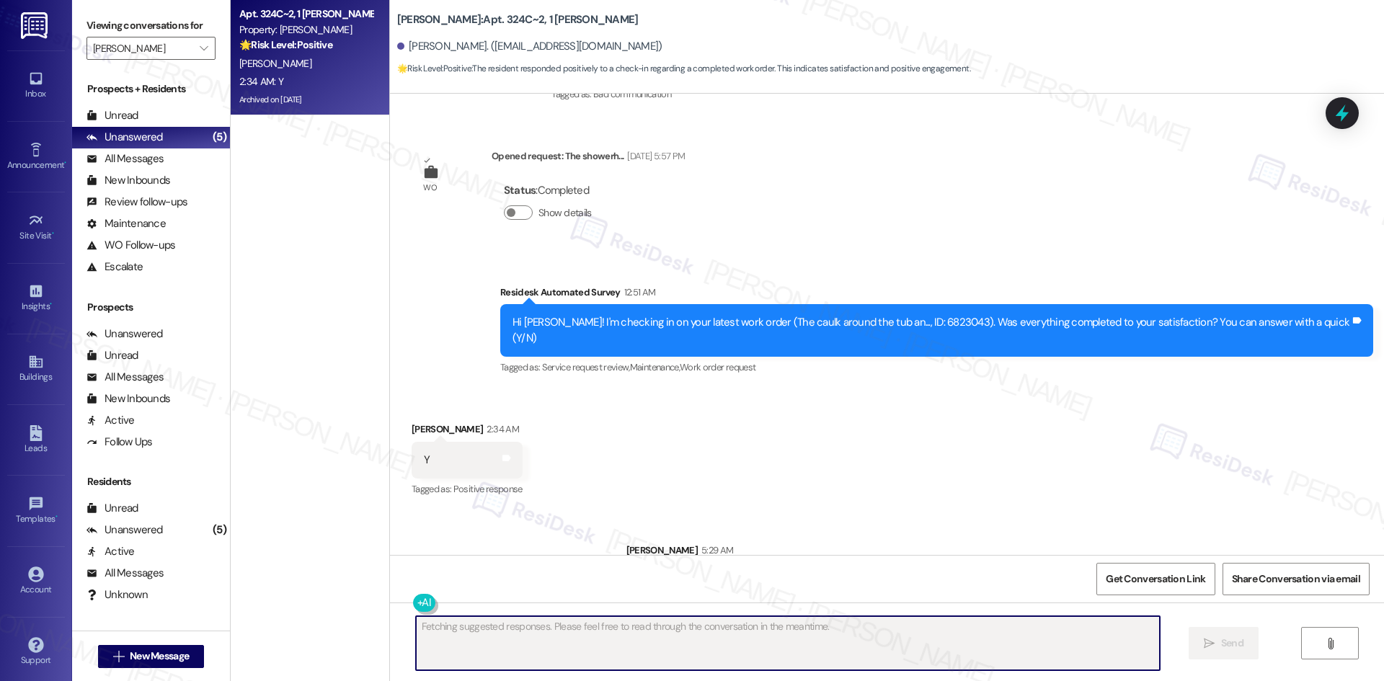
scroll to position [16174, 0]
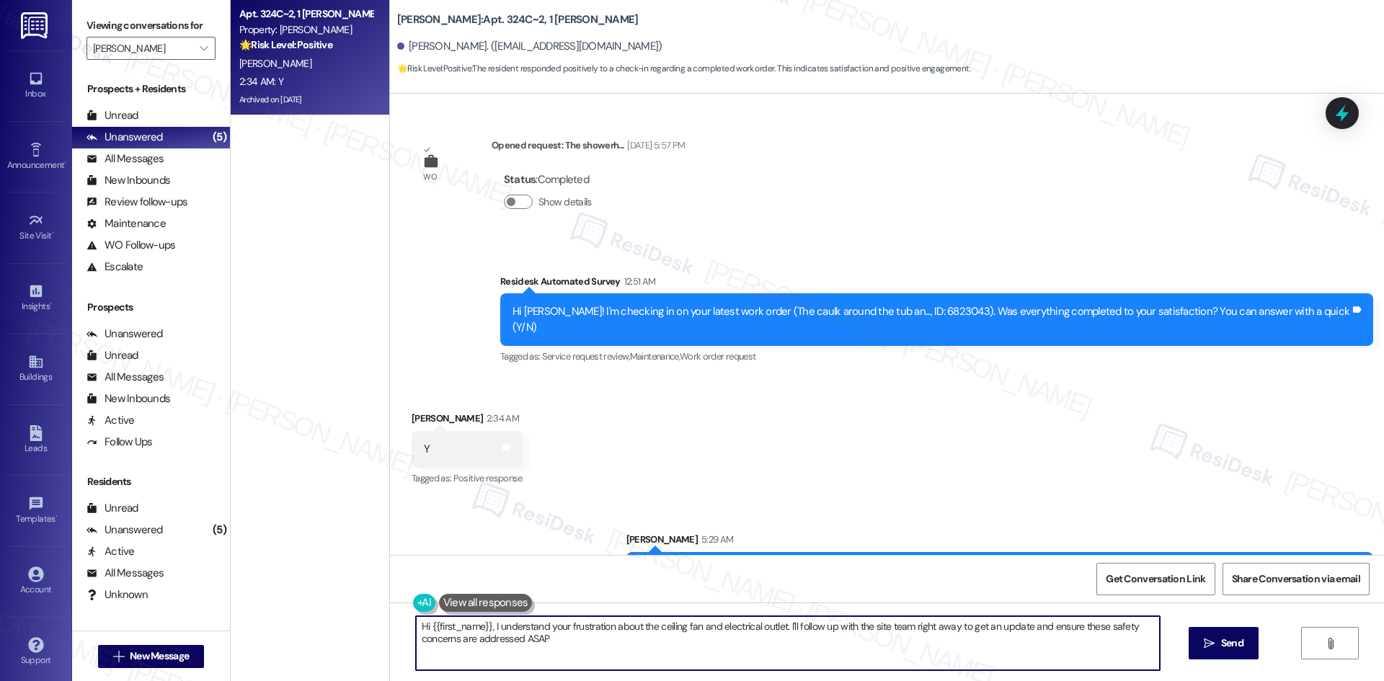
type textarea "Hi {{first_name}}, I understand your frustration about the ceiling fan and elec…"
click at [192, 48] on button "" at bounding box center [203, 48] width 23 height 23
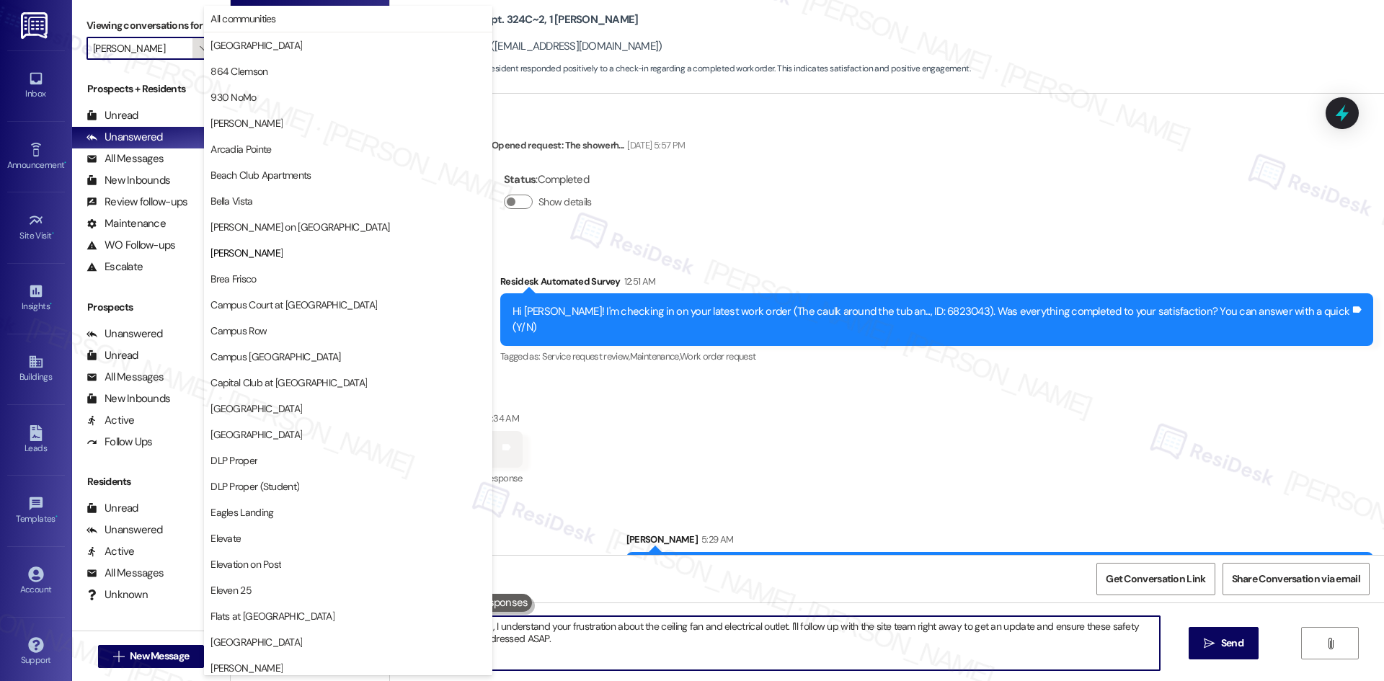
scroll to position [234, 0]
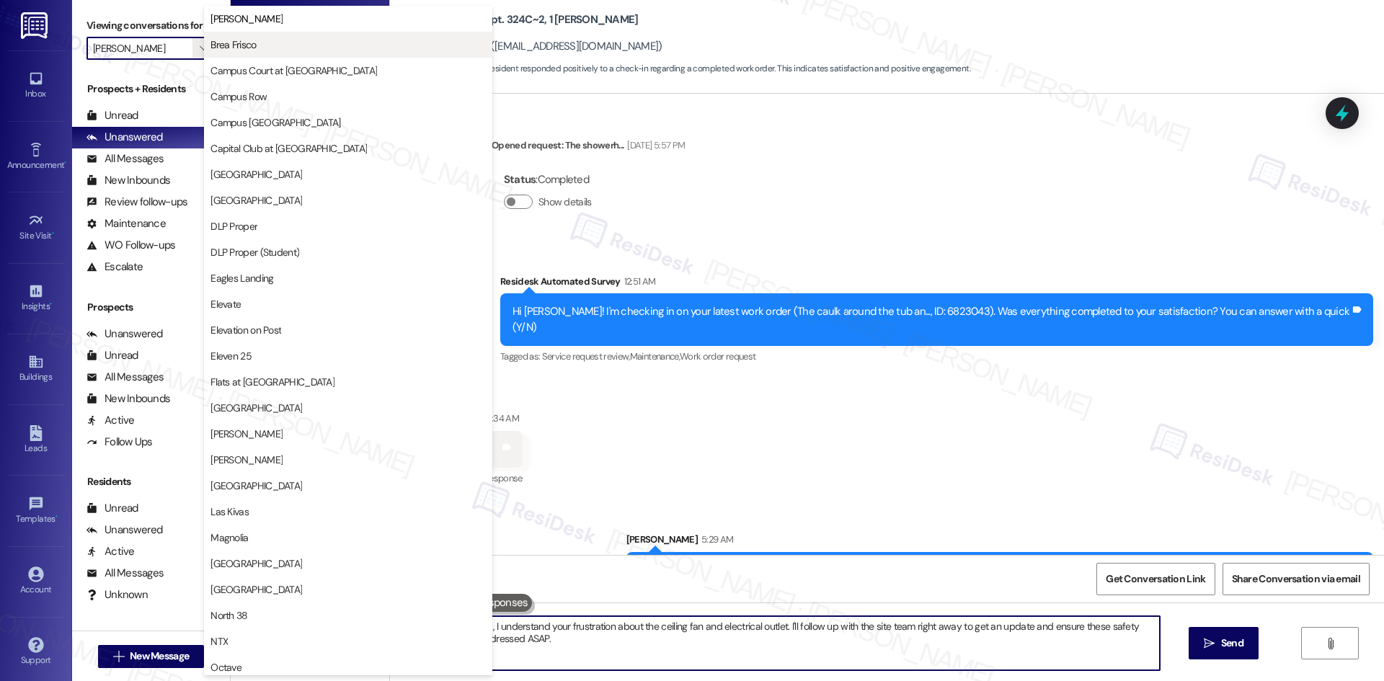
click at [277, 45] on span "Brea Frisco" at bounding box center [347, 44] width 275 height 14
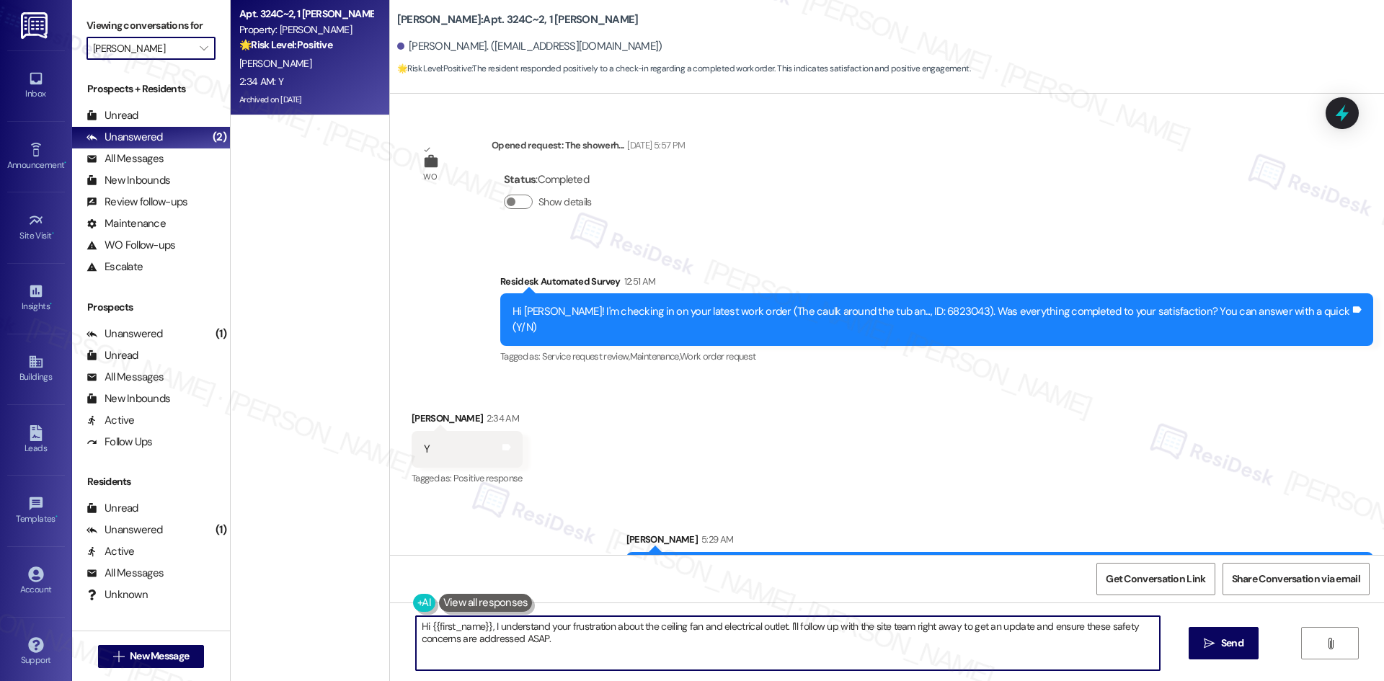
type input "Brea Frisco"
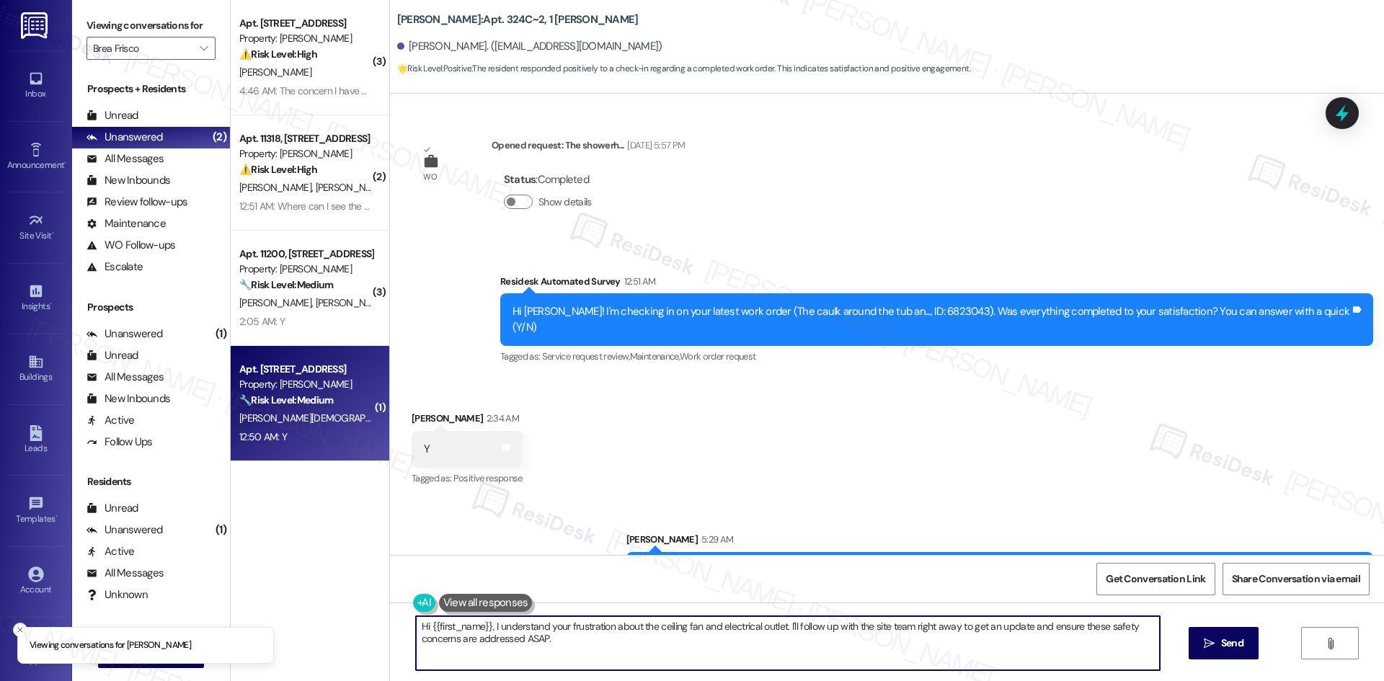
click at [314, 412] on div "S. Poladi" at bounding box center [306, 418] width 136 height 18
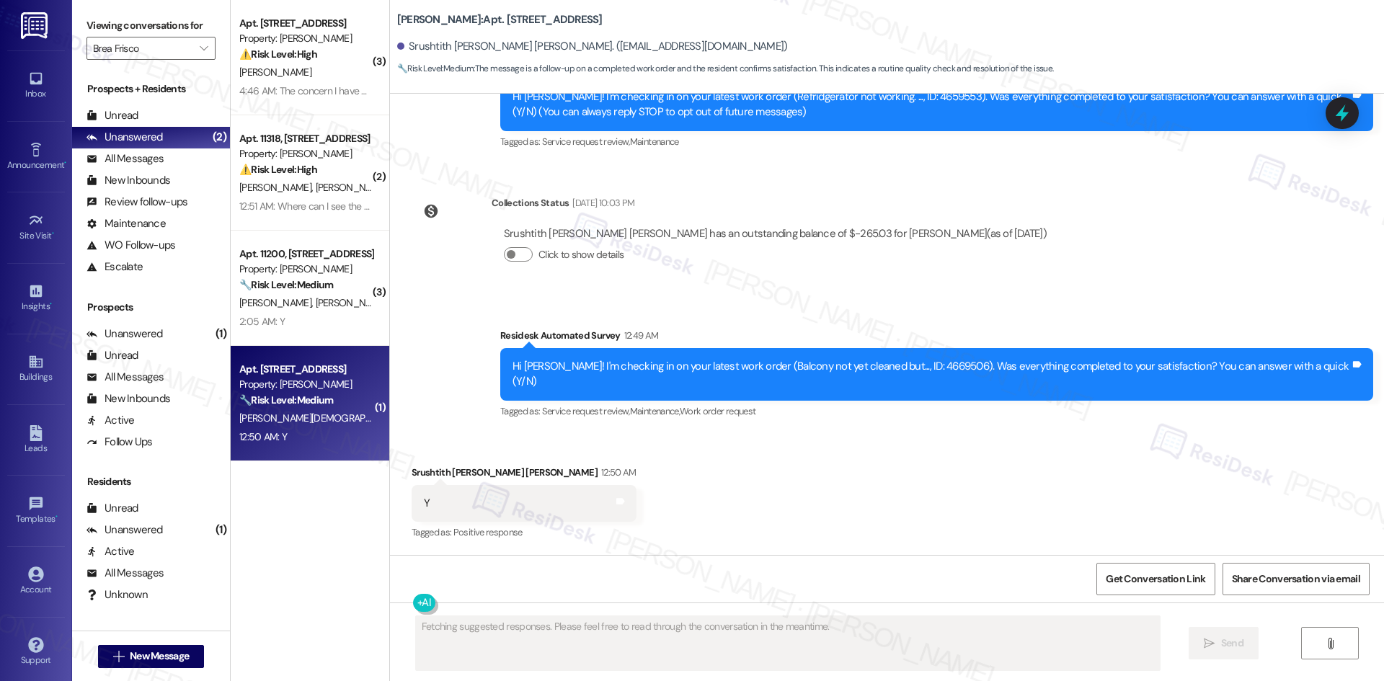
scroll to position [148, 0]
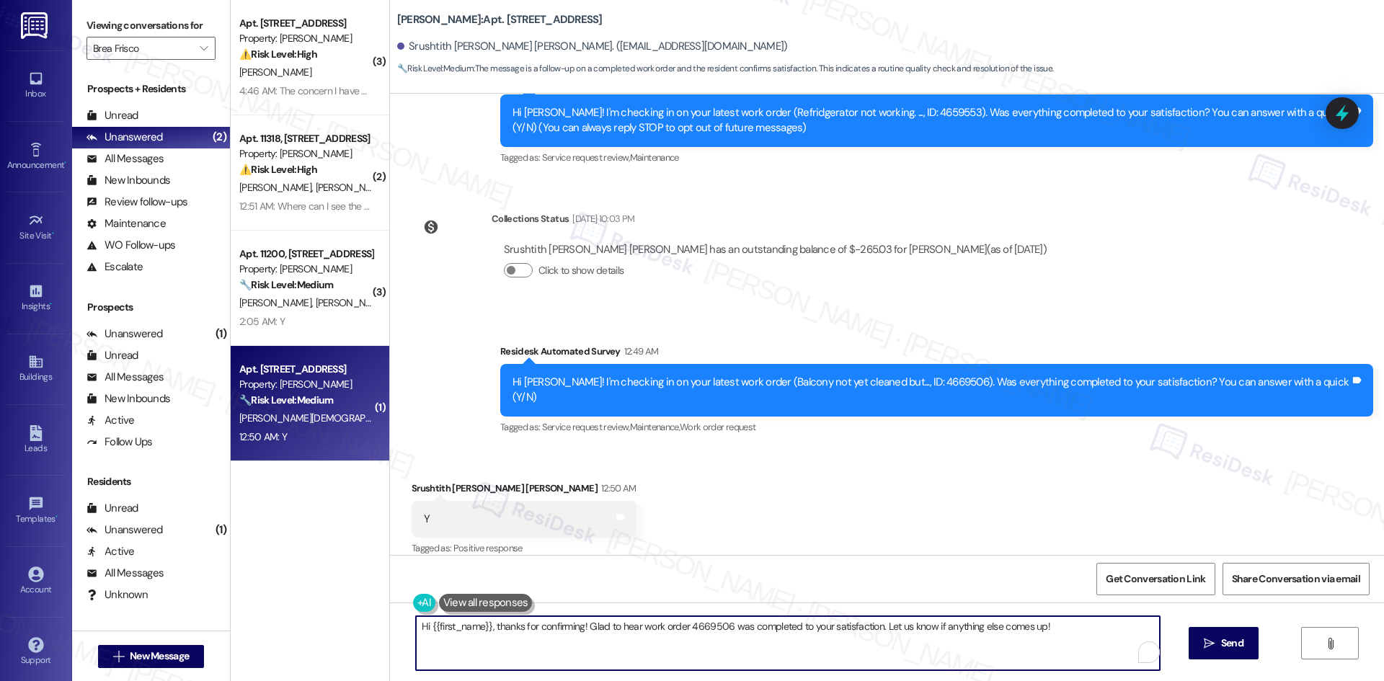
drag, startPoint x: 1057, startPoint y: 625, endPoint x: 231, endPoint y: 619, distance: 826.1
click at [231, 619] on div "( 3 ) Apt. 11414, 12330 Research Road Property: Brea Frisco ⚠️ Risk Level: High…" at bounding box center [807, 340] width 1153 height 681
paste textarea "I'm glad to hear the issues have been resolved! If {{property}} met your expect…"
type textarea "I'm glad to hear the issues have been resolved! If {{property}} met your expect…"
click at [1228, 645] on span "Send" at bounding box center [1232, 643] width 22 height 15
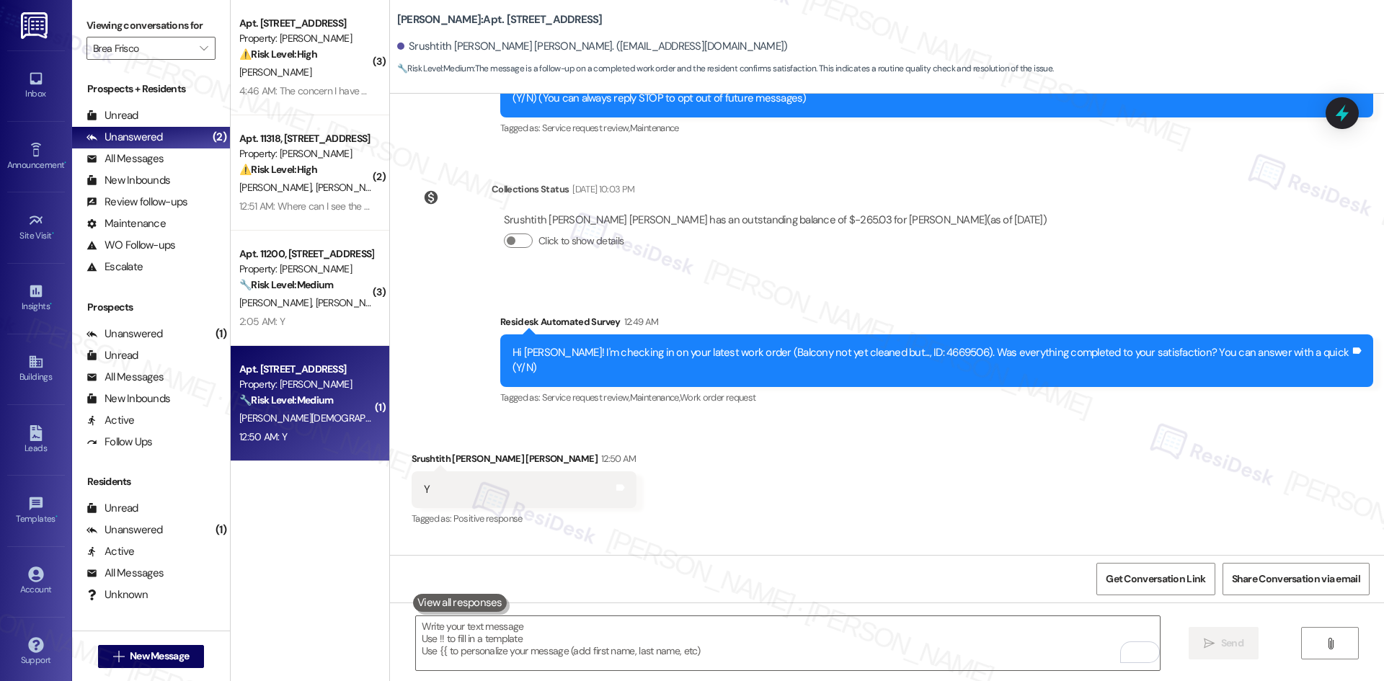
scroll to position [249, 0]
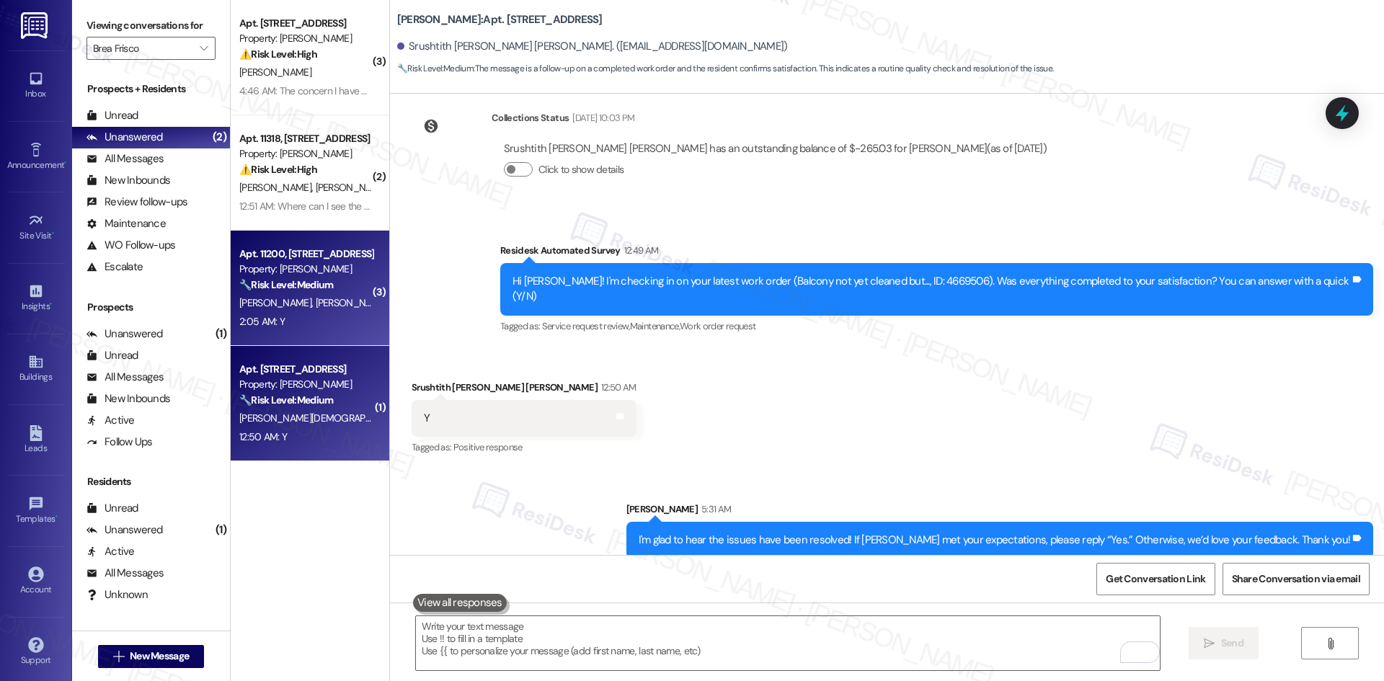
click at [315, 304] on span "A. Gonzales" at bounding box center [353, 302] width 76 height 13
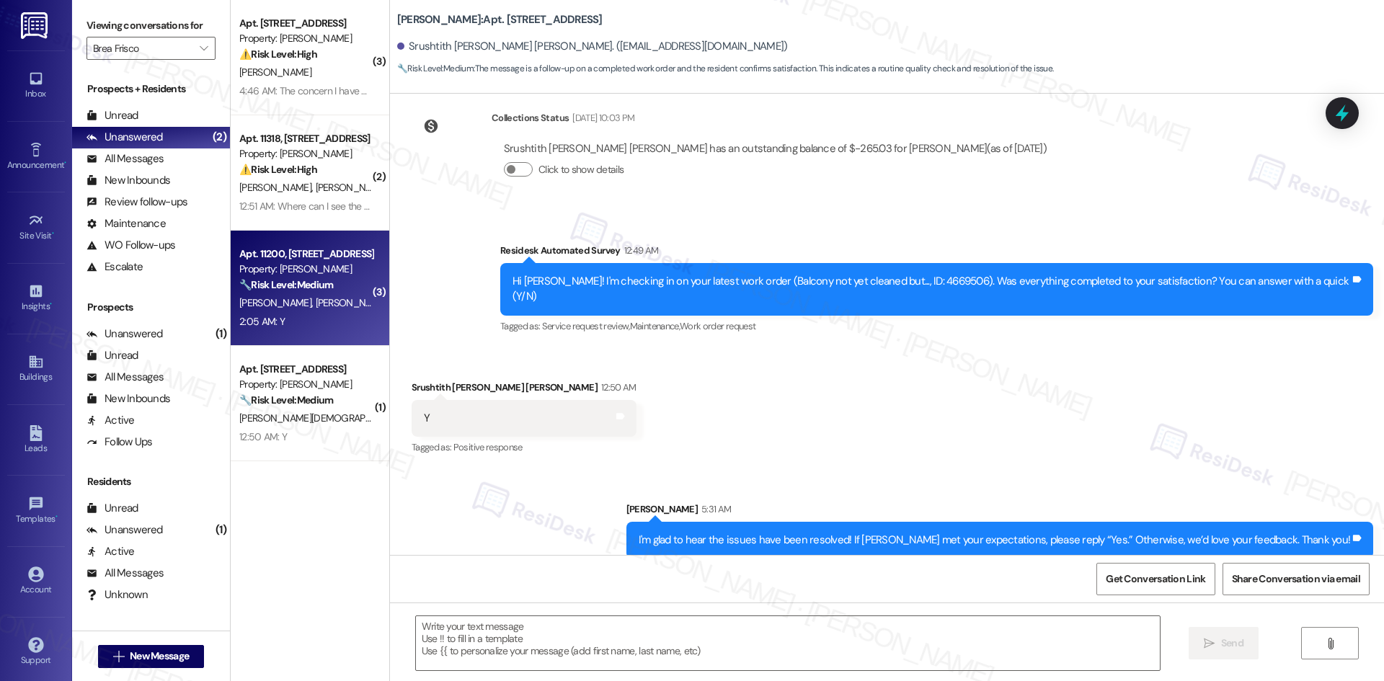
type textarea "Fetching suggested responses. Please feel free to read through the conversation…"
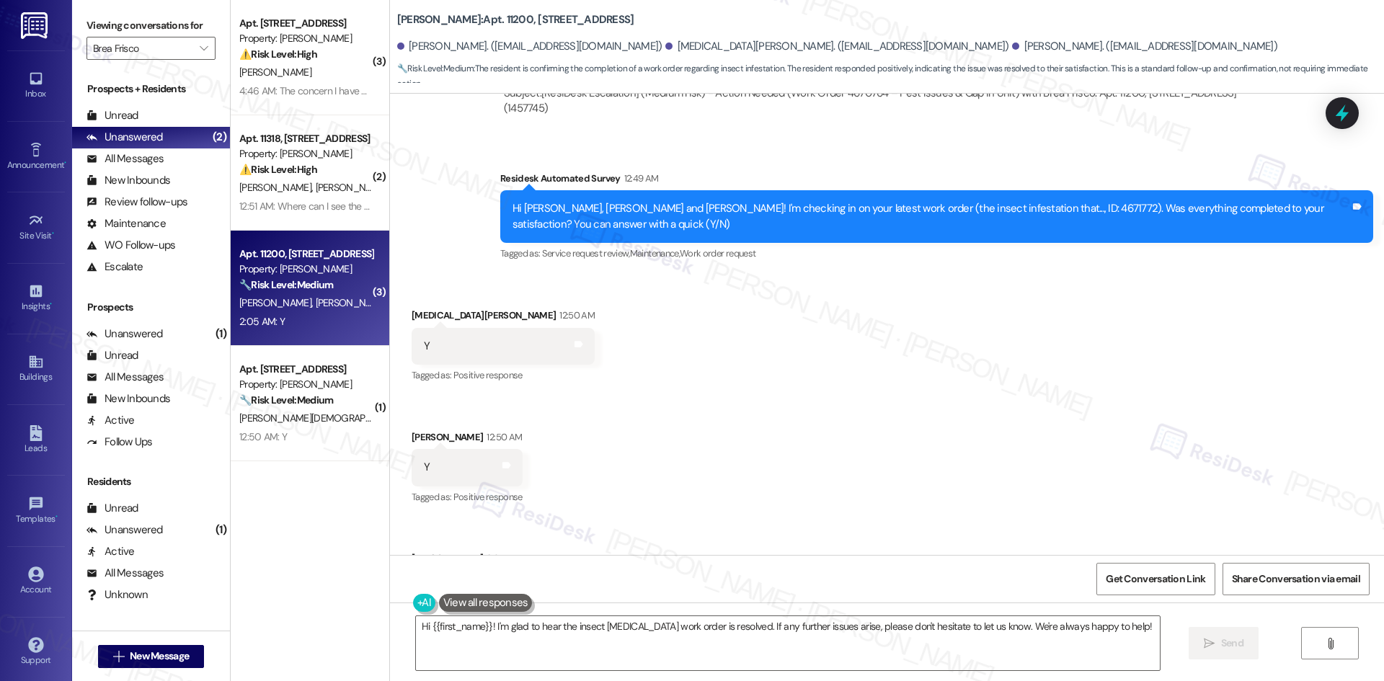
scroll to position [1553, 0]
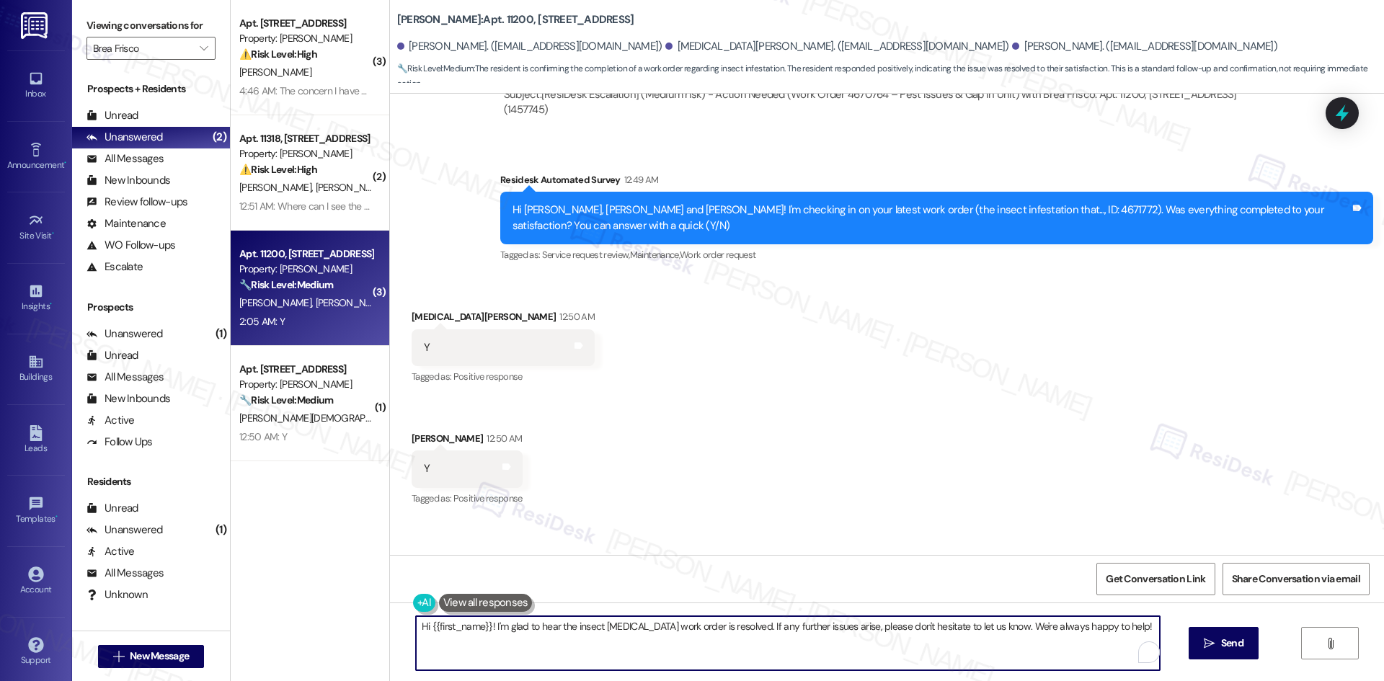
drag, startPoint x: 1119, startPoint y: 629, endPoint x: 296, endPoint y: 628, distance: 823.2
click at [296, 628] on div "( 3 ) Apt. 11414, 12330 Research Road Property: Brea Frisco ⚠️ Risk Level: High…" at bounding box center [807, 340] width 1153 height 681
paste textarea "I'm glad to hear the issues have been resolved! If {{property}} met your expect…"
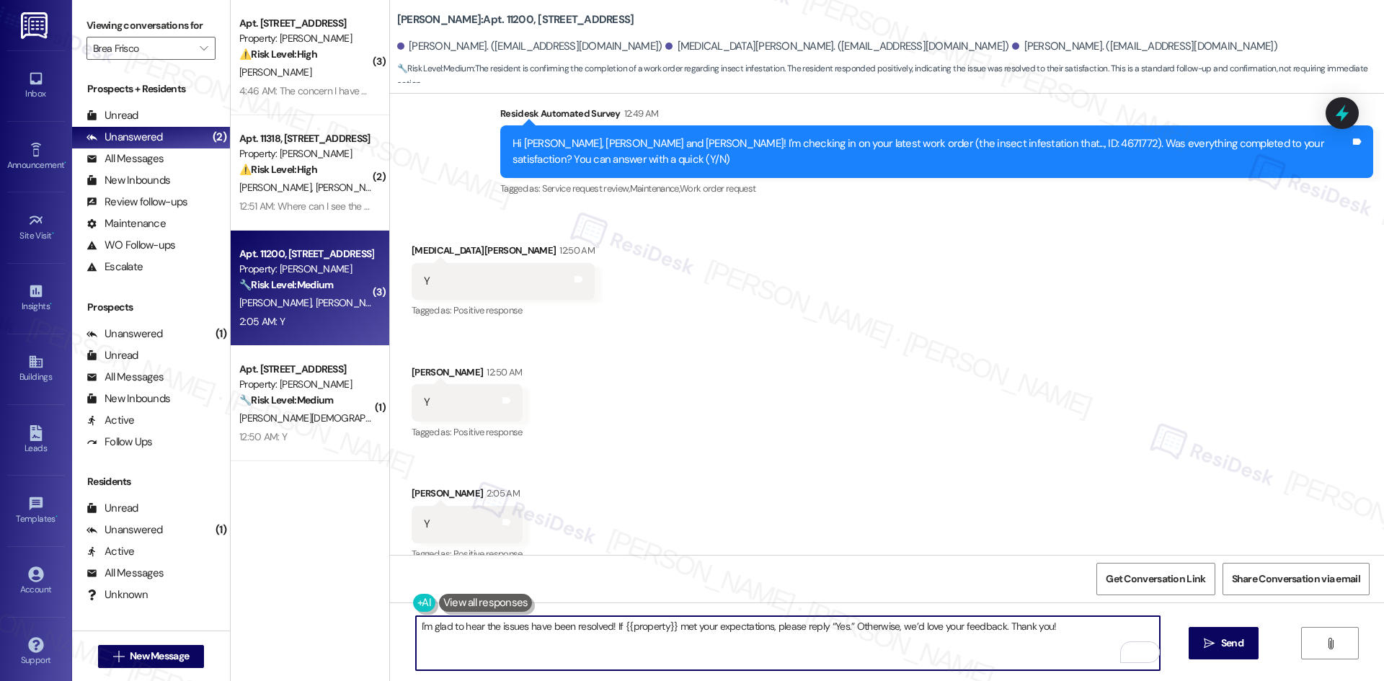
scroll to position [1625, 0]
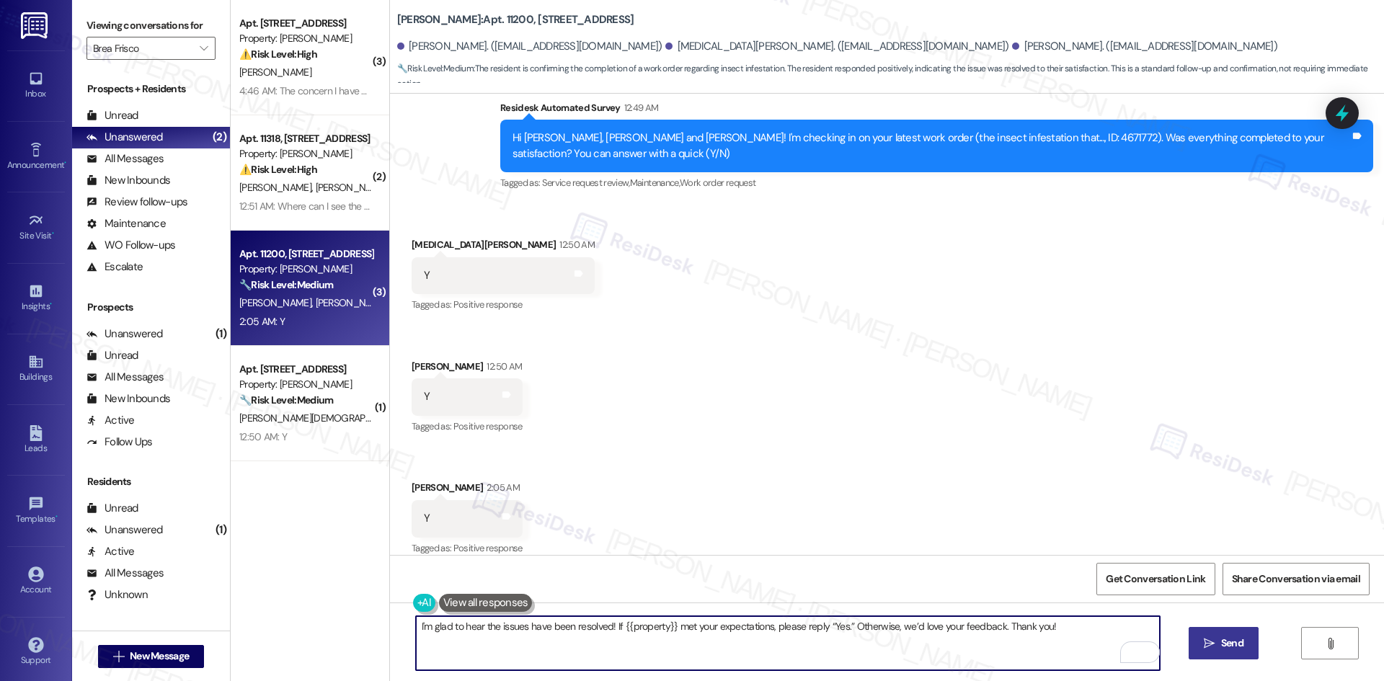
type textarea "I'm glad to hear the issues have been resolved! If {{property}} met your expect…"
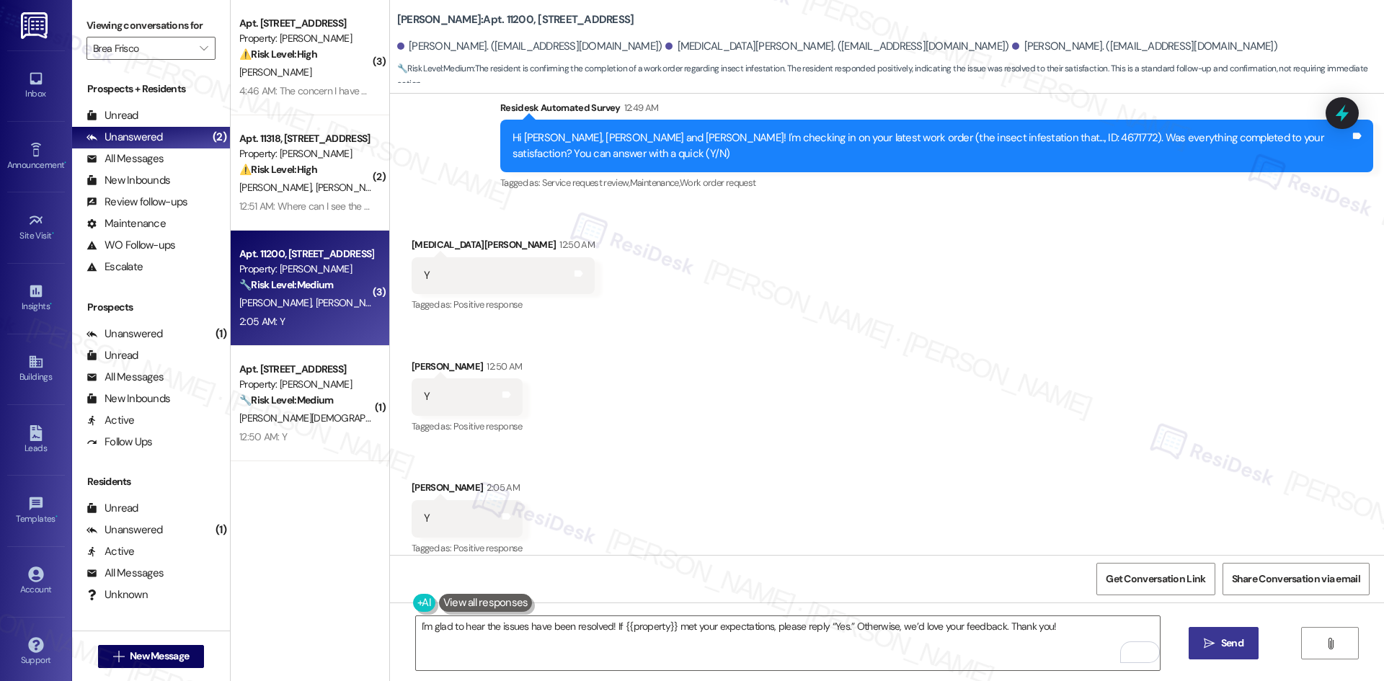
click at [1230, 650] on span "Send" at bounding box center [1232, 643] width 22 height 15
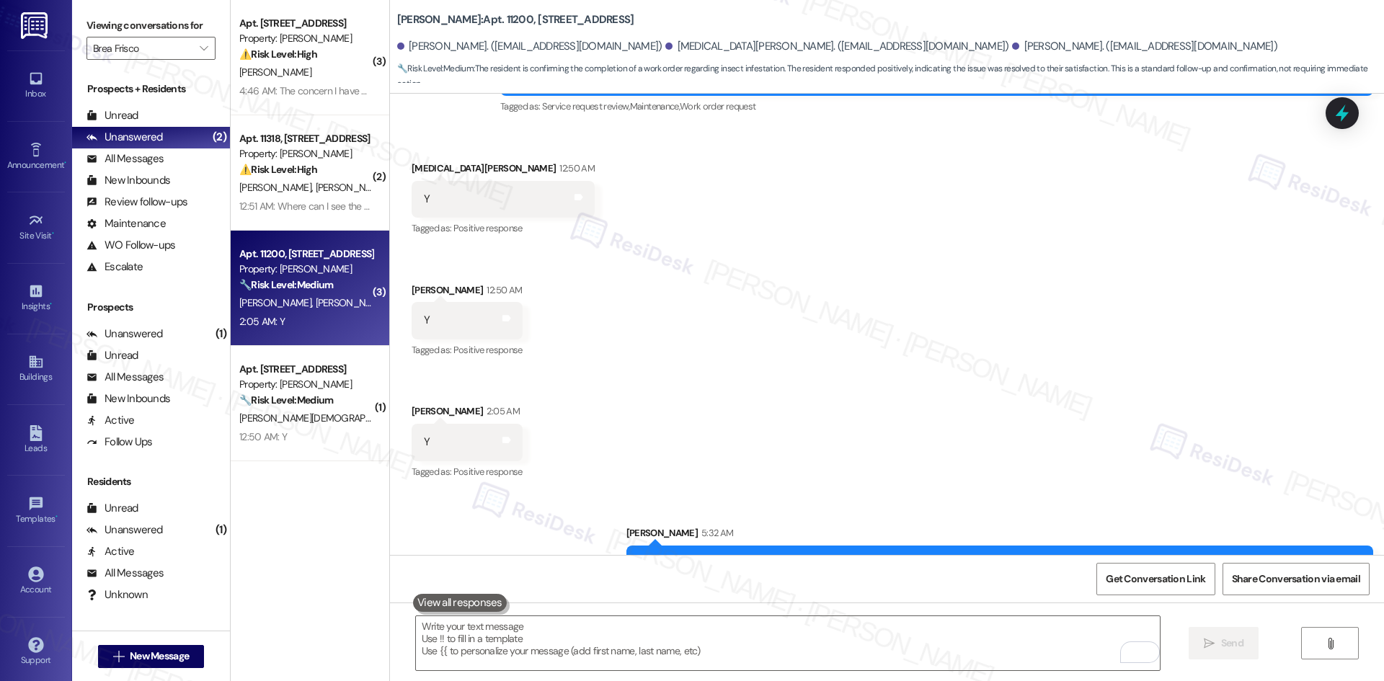
scroll to position [1725, 0]
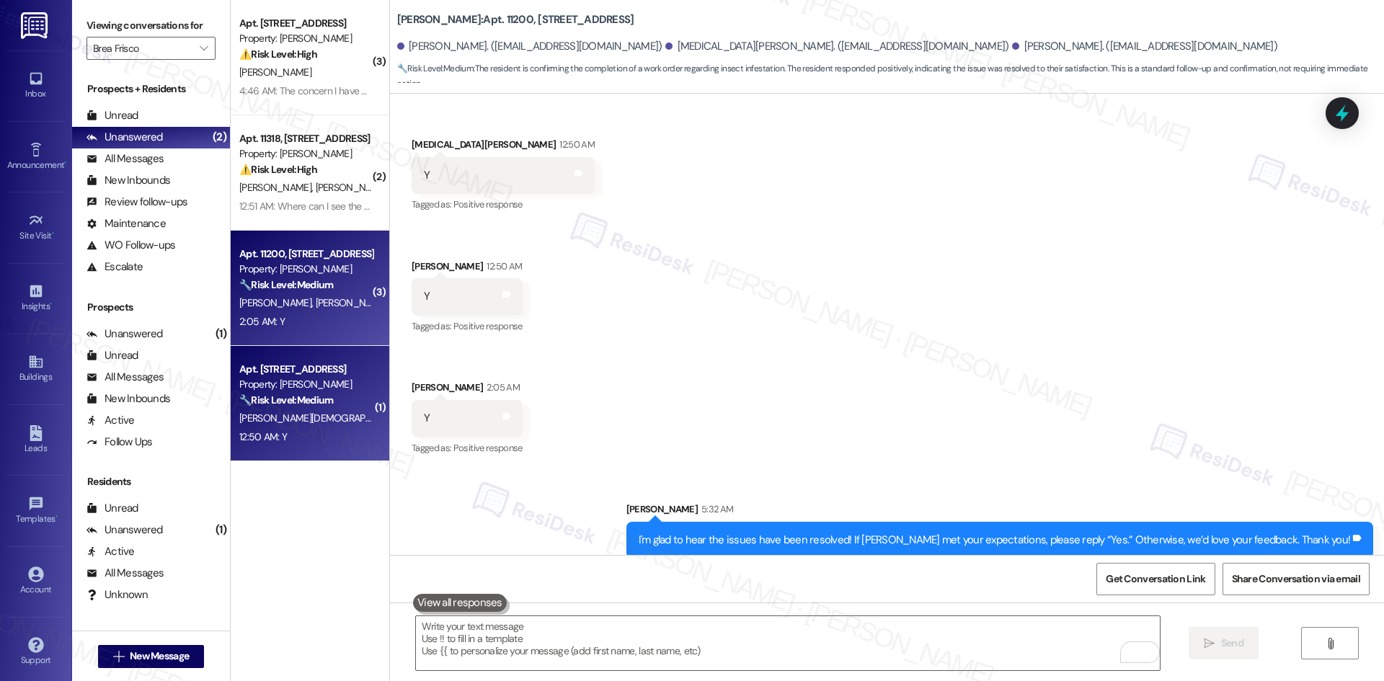
click at [309, 378] on div "Property: Brea Frisco" at bounding box center [305, 384] width 133 height 15
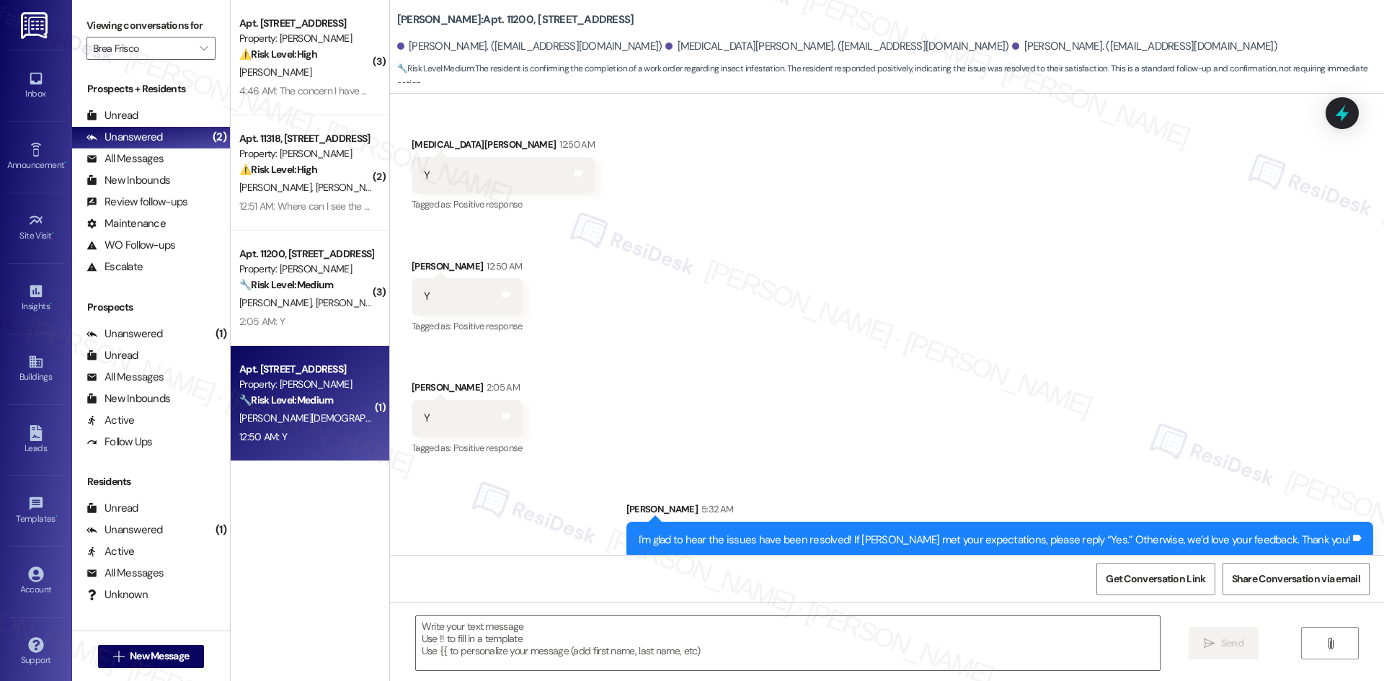
type textarea "Fetching suggested responses. Please feel free to read through the conversation…"
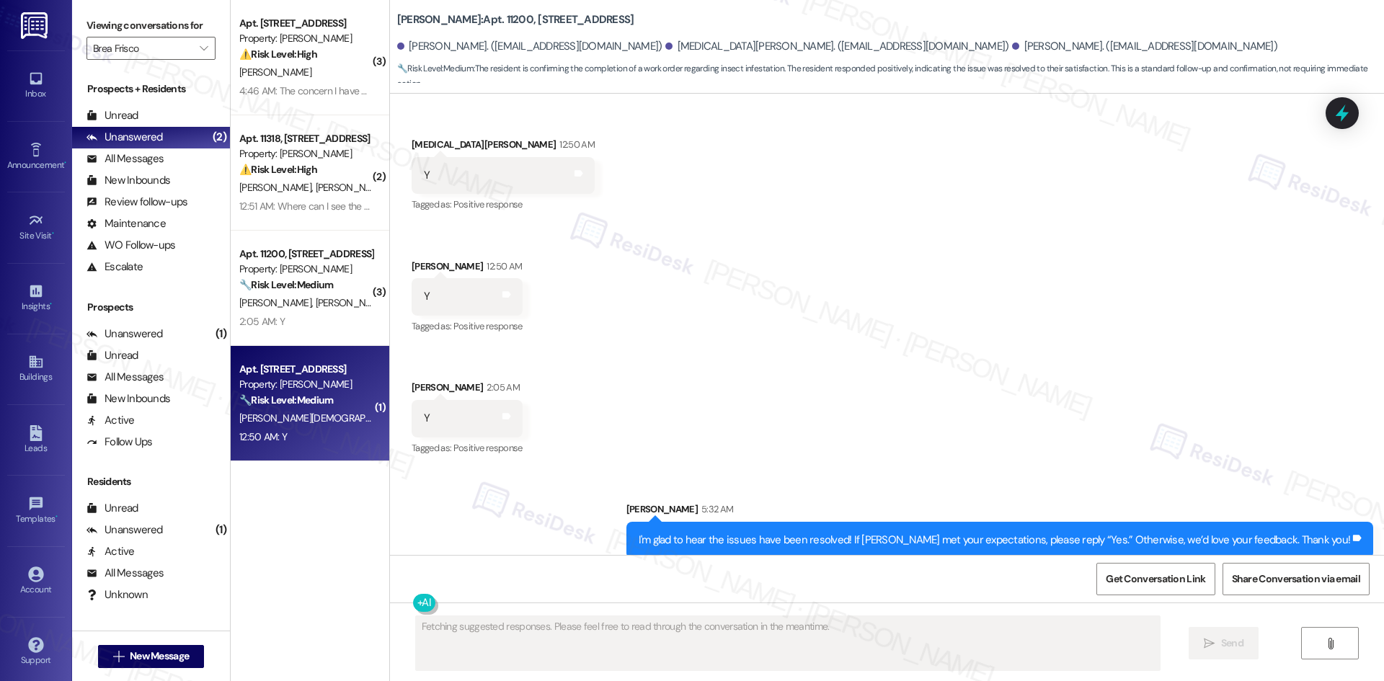
scroll to position [270, 0]
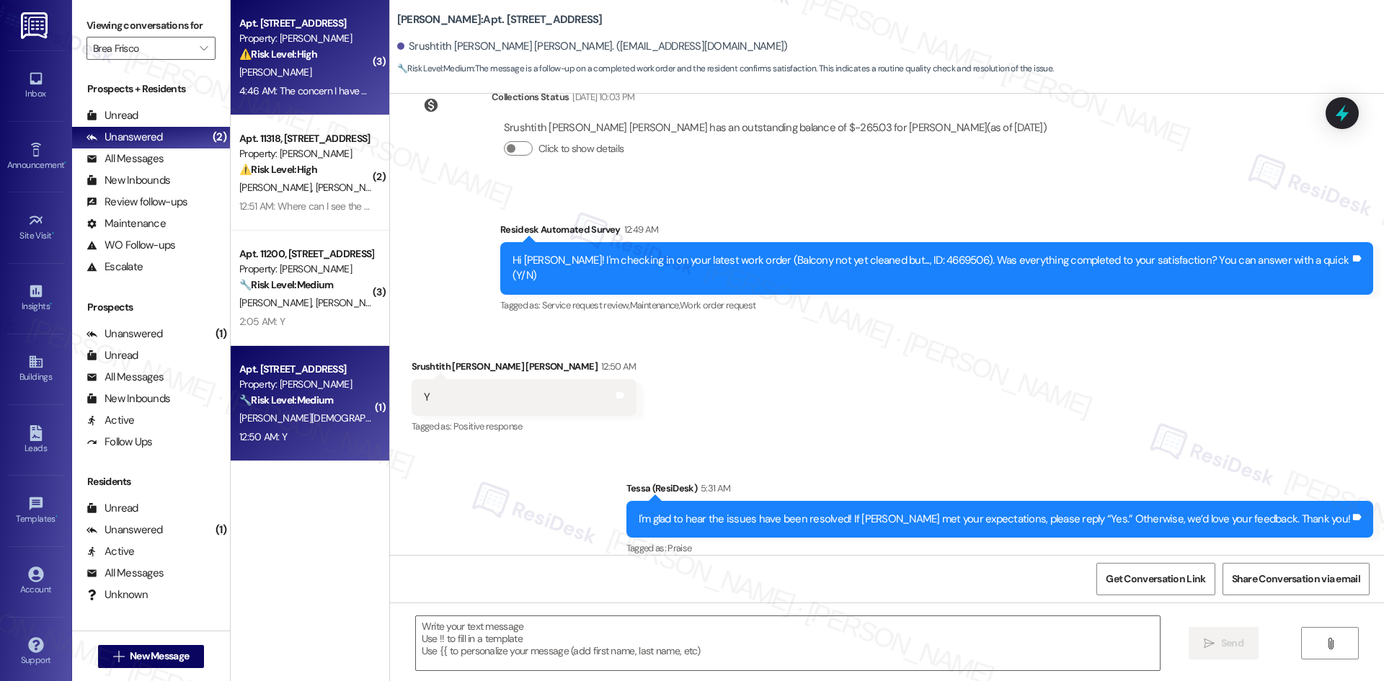
click at [341, 87] on div "4:46 AM: The concern I have with the trash is that the rats are not coming in a…" at bounding box center [722, 90] width 966 height 13
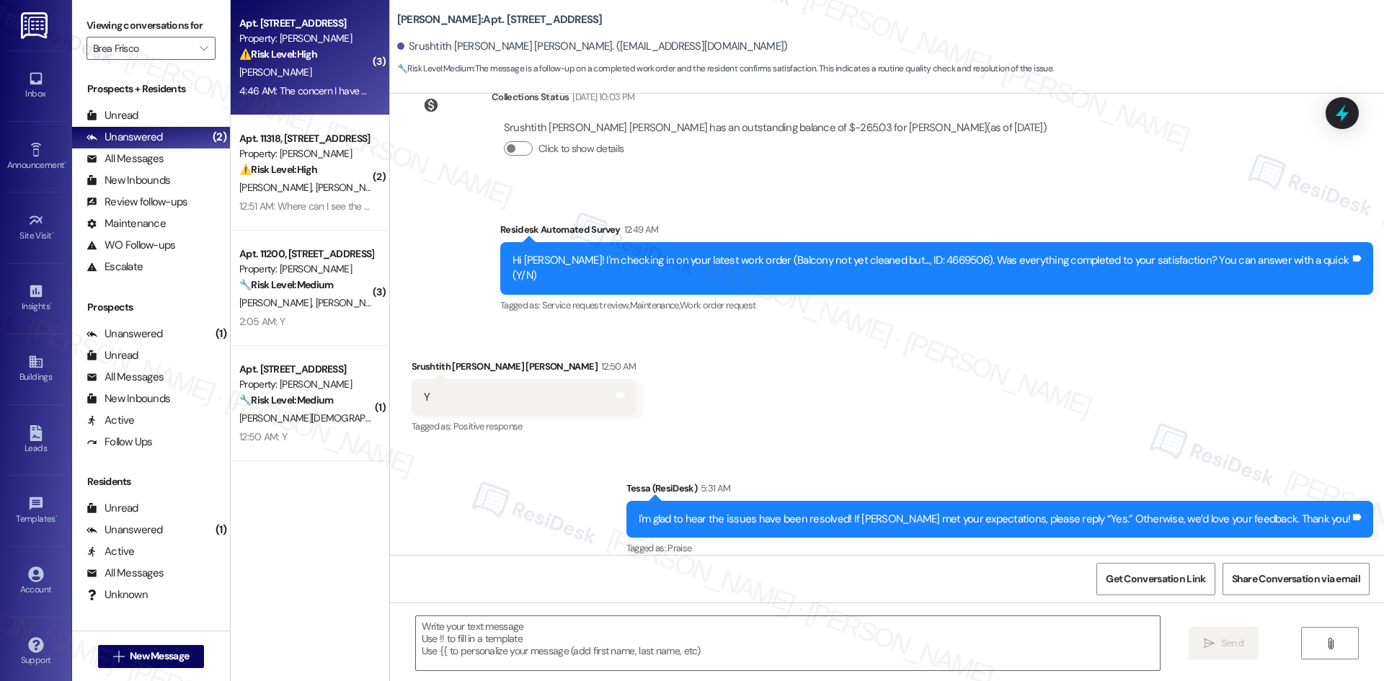
type textarea "Fetching suggested responses. Please feel free to read through the conversation…"
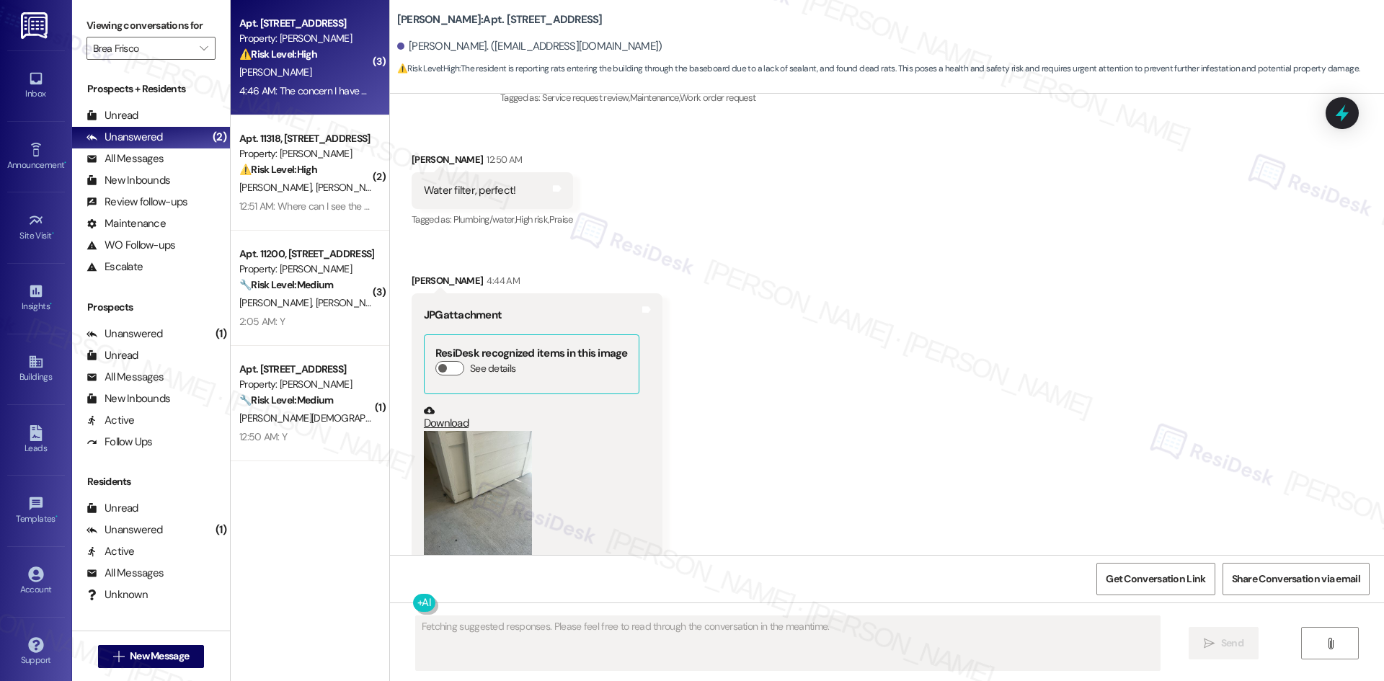
scroll to position [8946, 0]
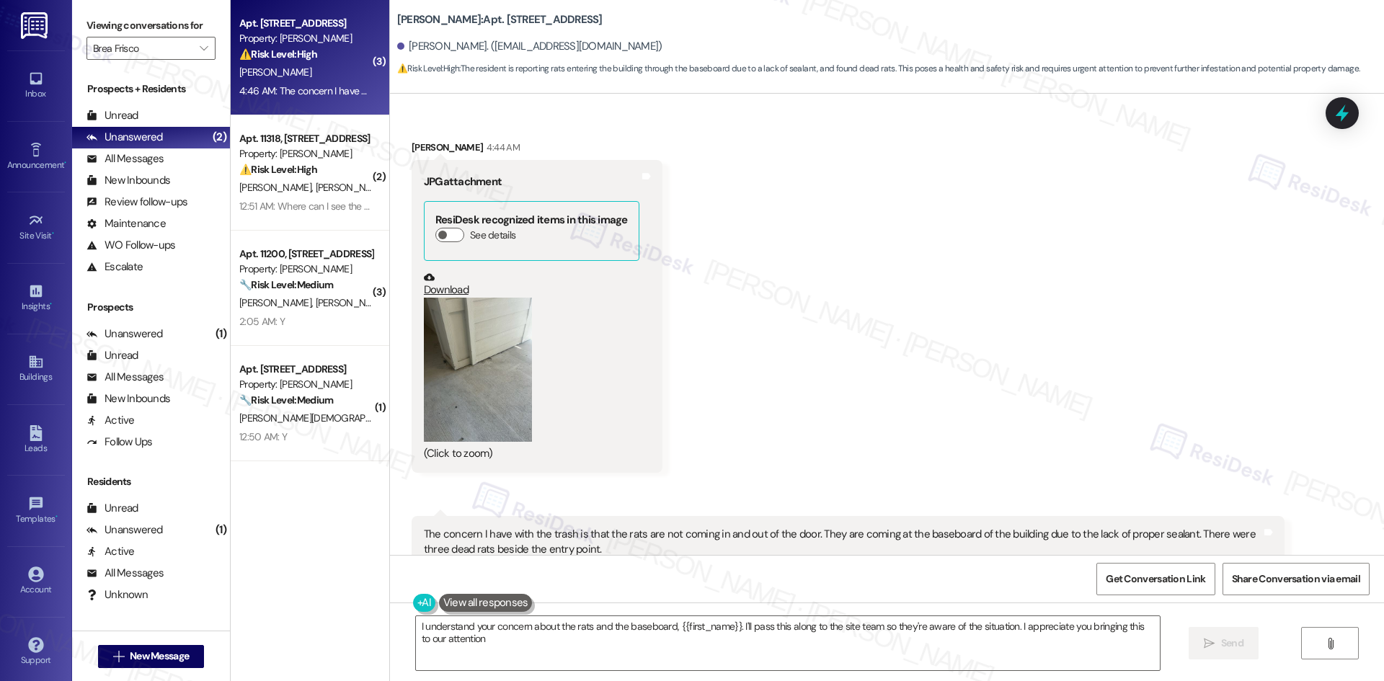
type textarea "I understand your concern about the rats and the baseboard, {{first_name}}. I'l…"
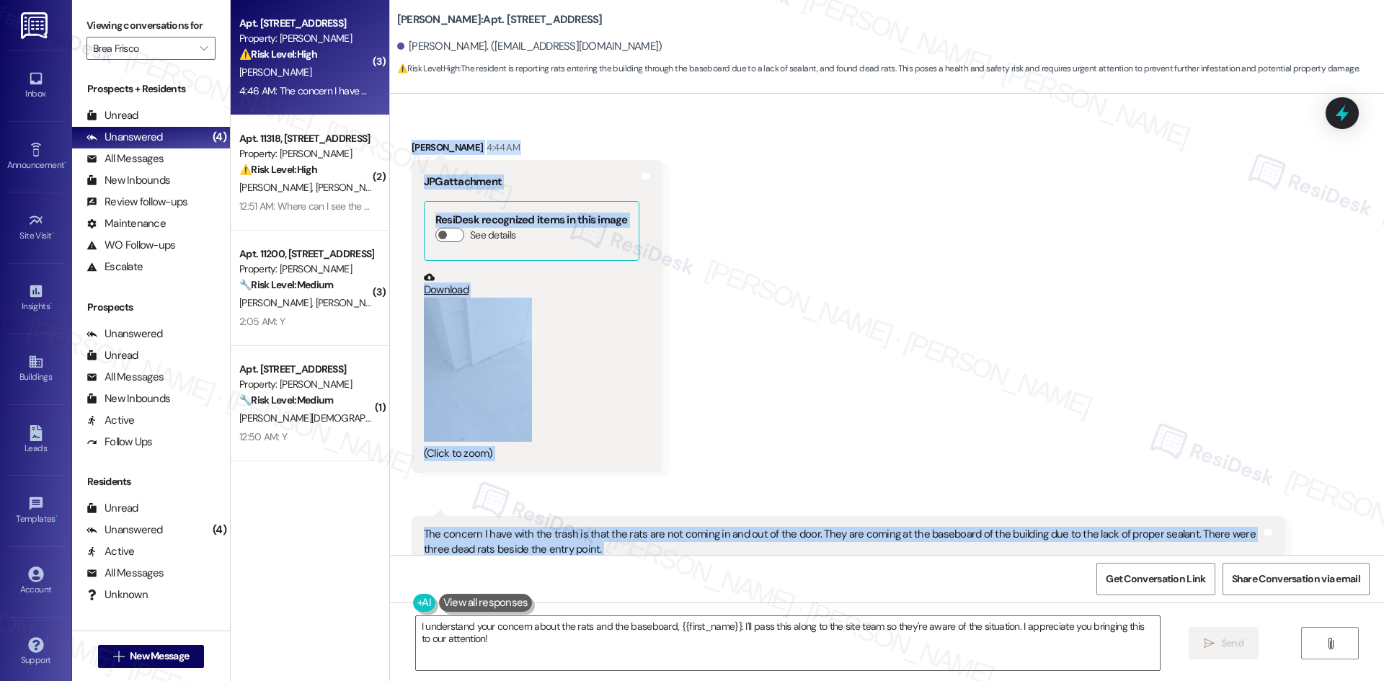
drag, startPoint x: 564, startPoint y: 334, endPoint x: 1282, endPoint y: 502, distance: 737.5
click at [1282, 502] on div "Survey, sent via SMS Residesk Automated Survey May 14, 2025 at 12:38 AM Hi Shay…" at bounding box center [887, 324] width 994 height 461
copy div "Residesk Automated Survey 12:49 AM Hi Shayna! I'm checking in on your latest wo…"
click at [812, 374] on div "Received via SMS Shayna Johnson 12:50 AM Water filter, perfect! Tags and notes …" at bounding box center [887, 293] width 994 height 614
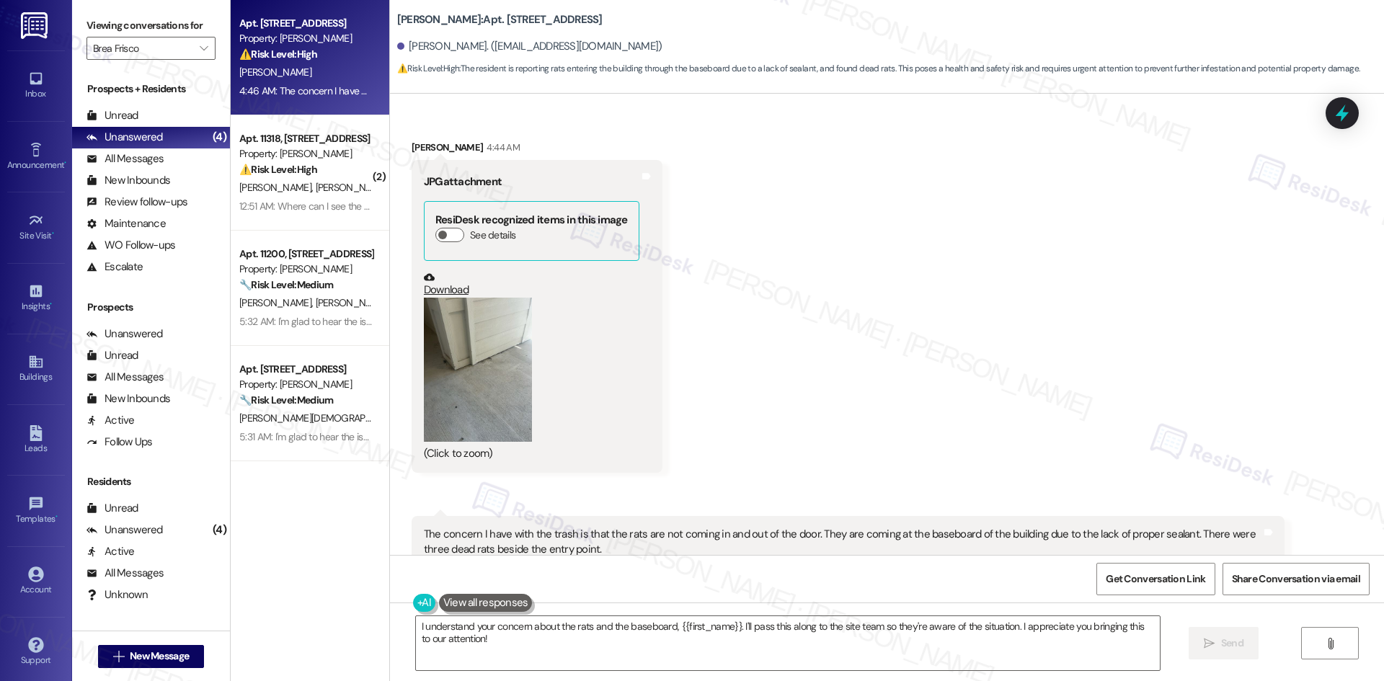
click at [494, 368] on button "Zoom image" at bounding box center [478, 370] width 108 height 144
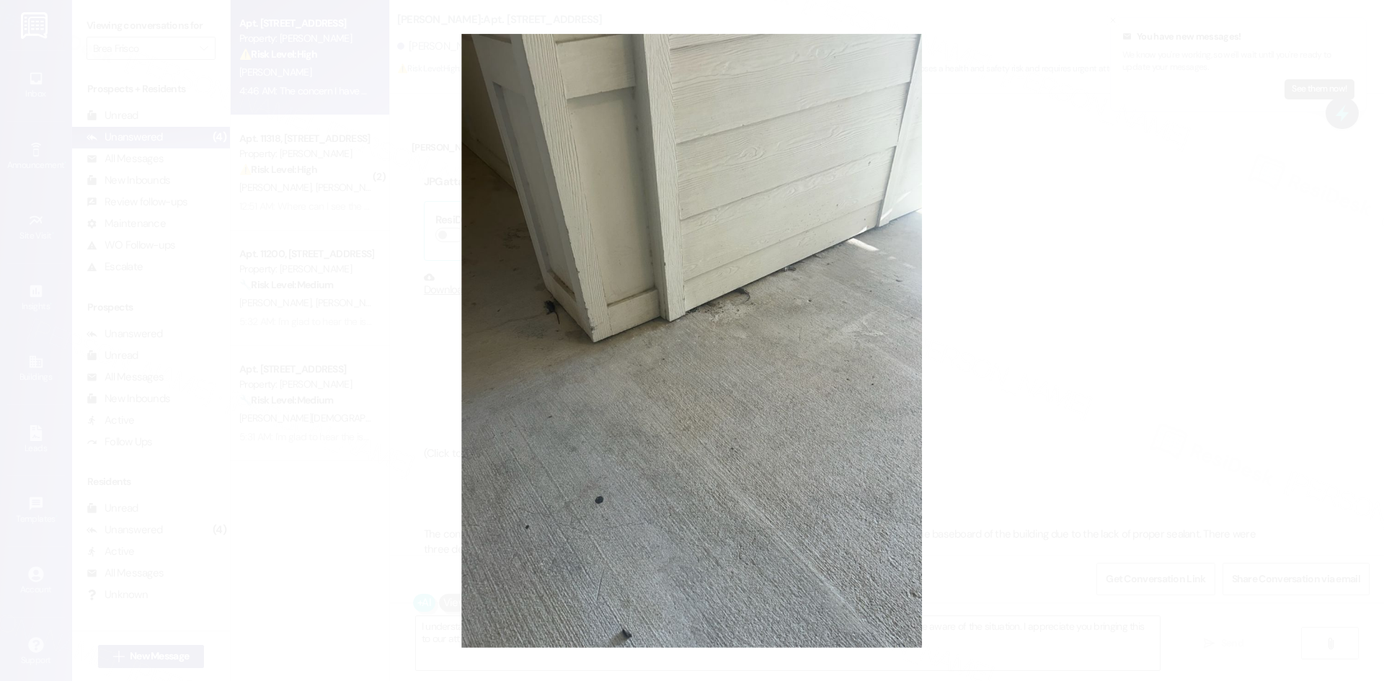
click at [1068, 457] on button "Unzoom image" at bounding box center [692, 340] width 1384 height 681
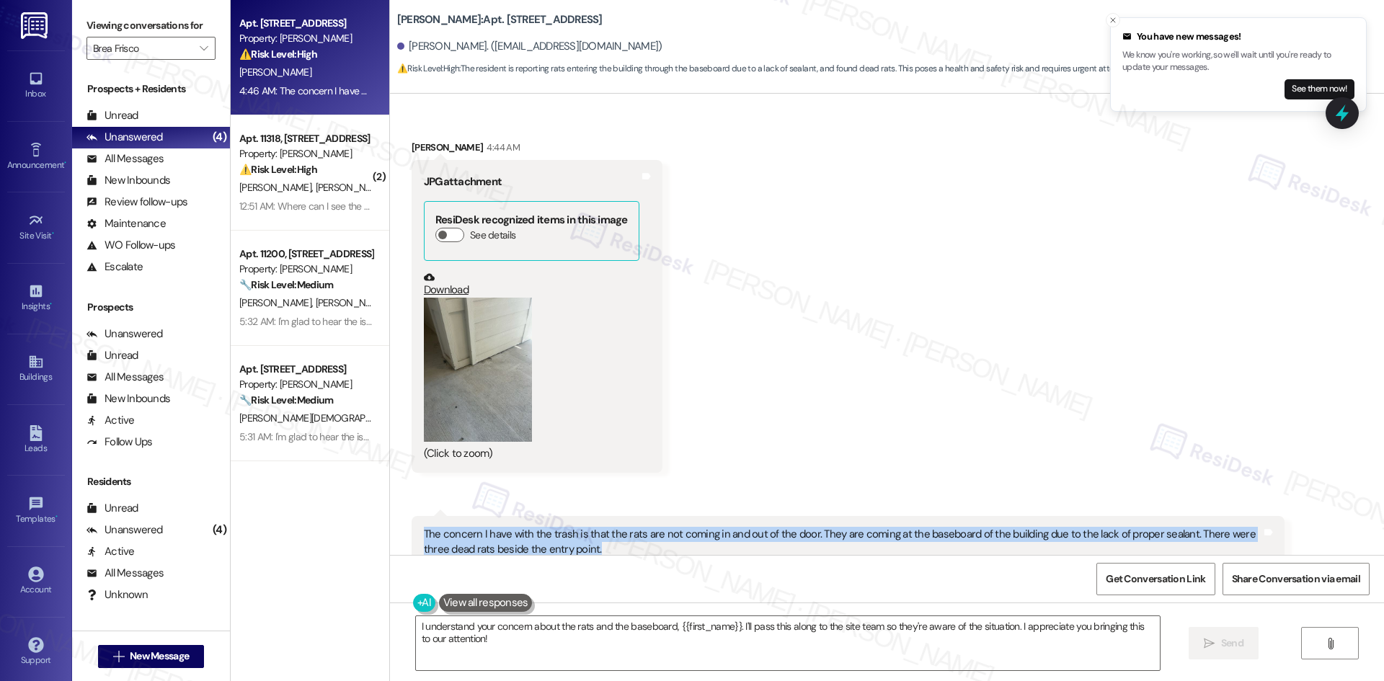
drag, startPoint x: 593, startPoint y: 500, endPoint x: 407, endPoint y: 485, distance: 186.6
click at [412, 516] on div "The concern I have with the trash is that the rats are not coming in and out of…" at bounding box center [848, 542] width 873 height 53
copy div "The concern I have with the trash is that the rats are not coming in and out of…"
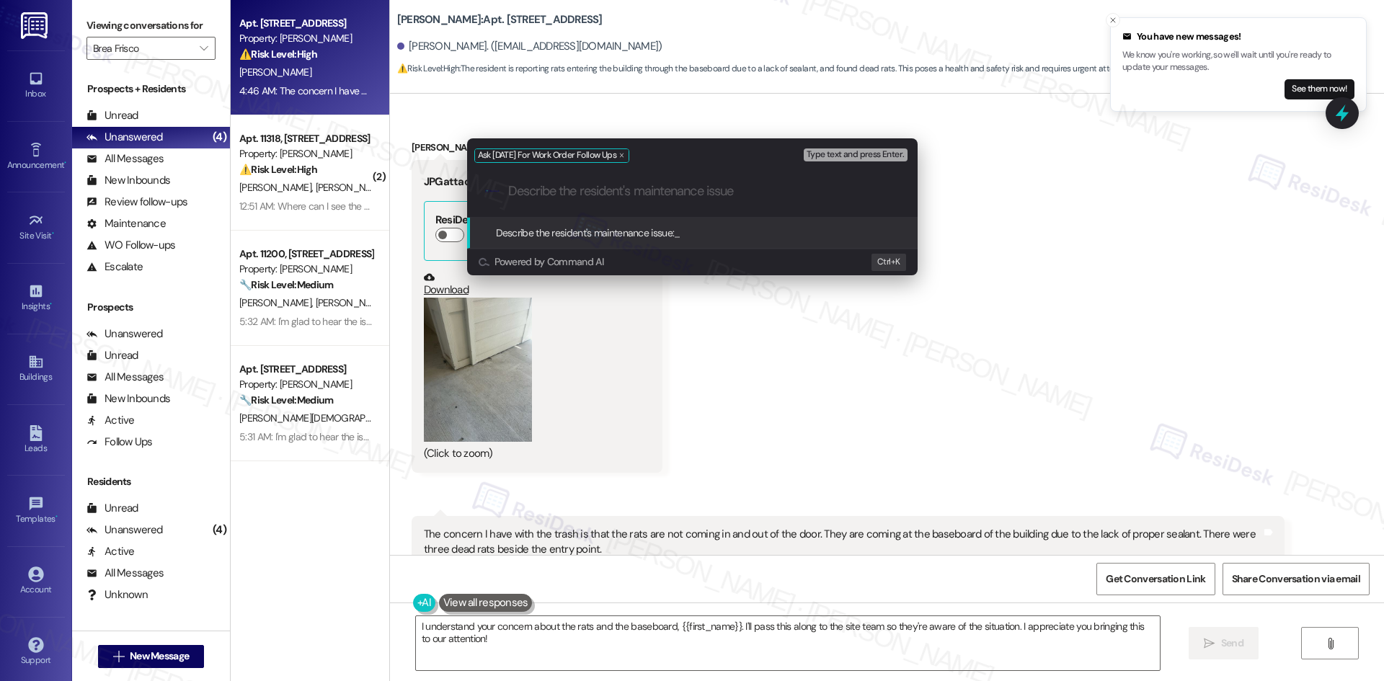
paste input "The concern I have with the trash is that the rats are not coming in and out of…"
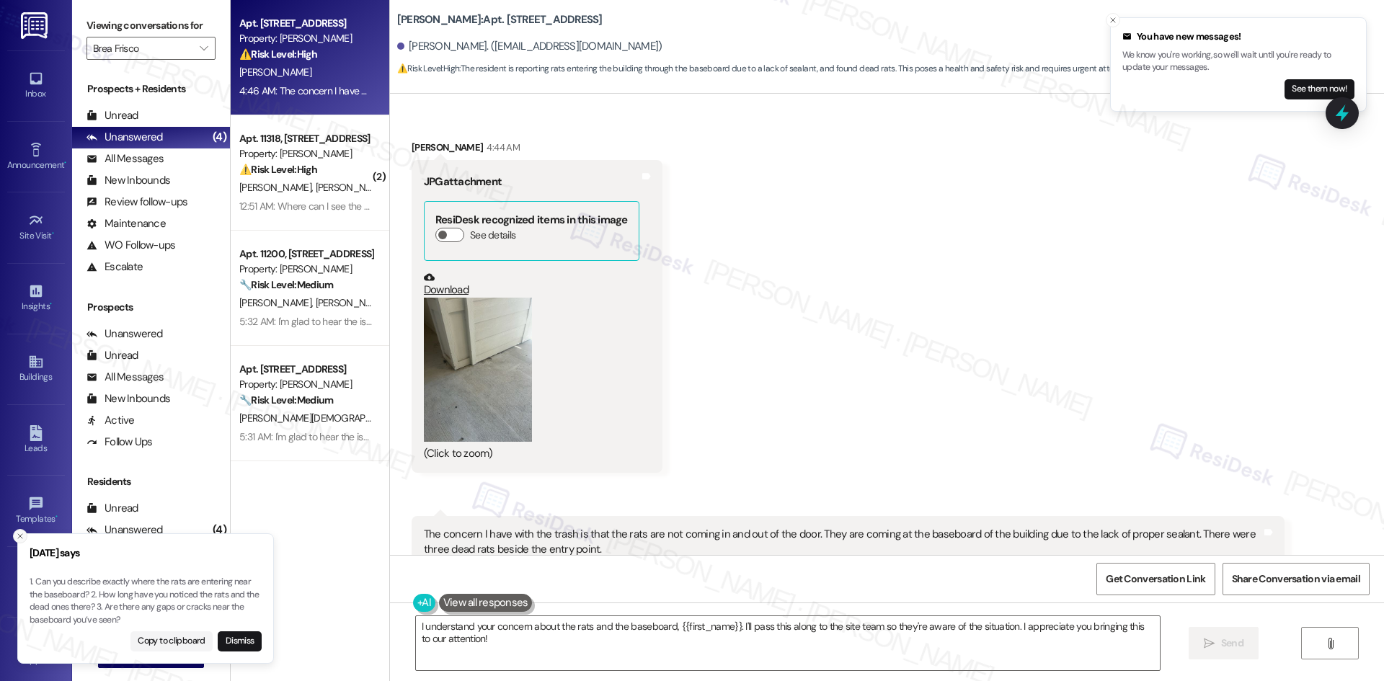
click at [20, 541] on button "Close toast" at bounding box center [20, 536] width 14 height 14
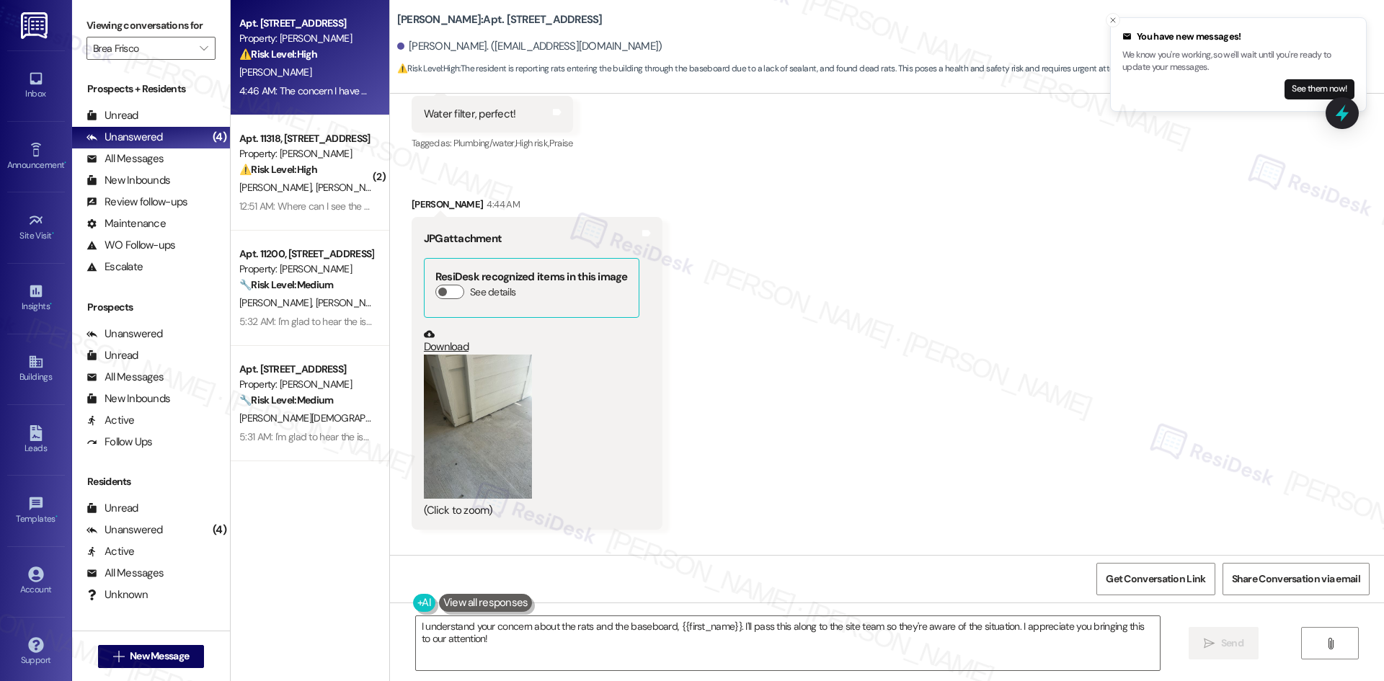
scroll to position [8946, 0]
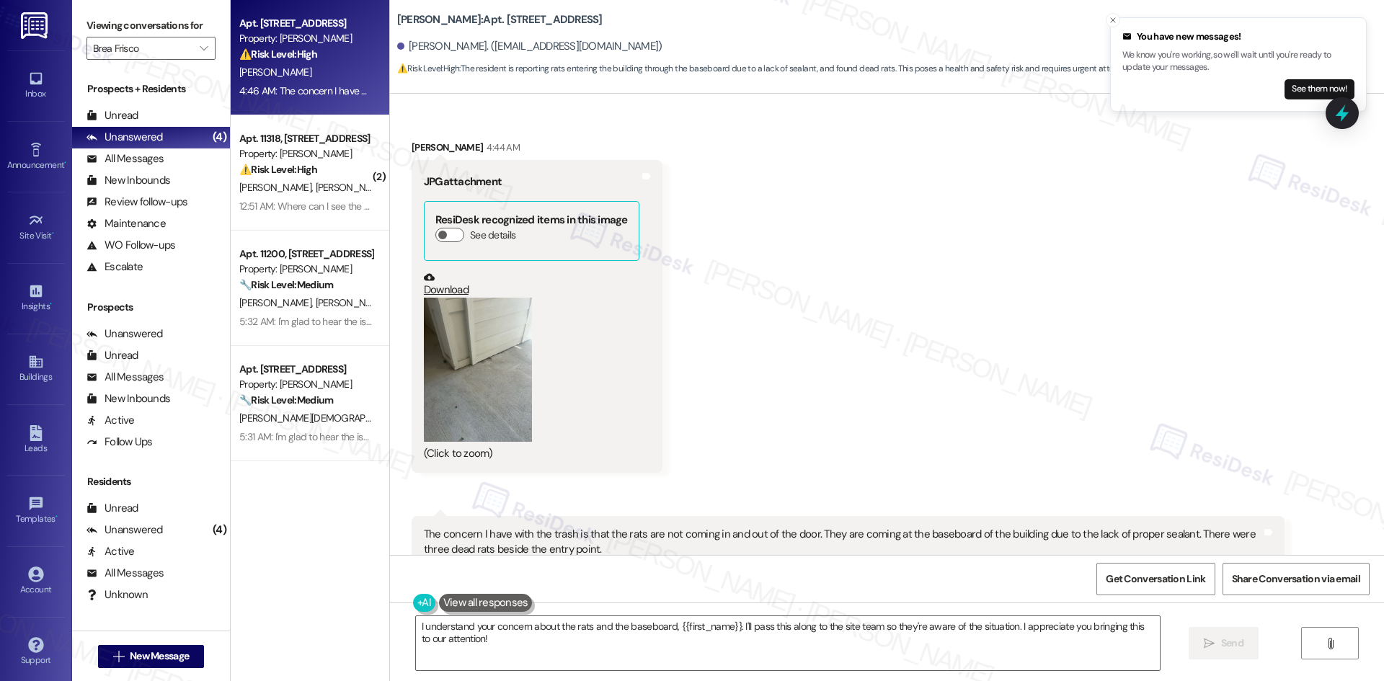
click at [888, 393] on div "Received via SMS Shayna Johnson 12:50 AM Water filter, perfect! Tags and notes …" at bounding box center [887, 293] width 994 height 614
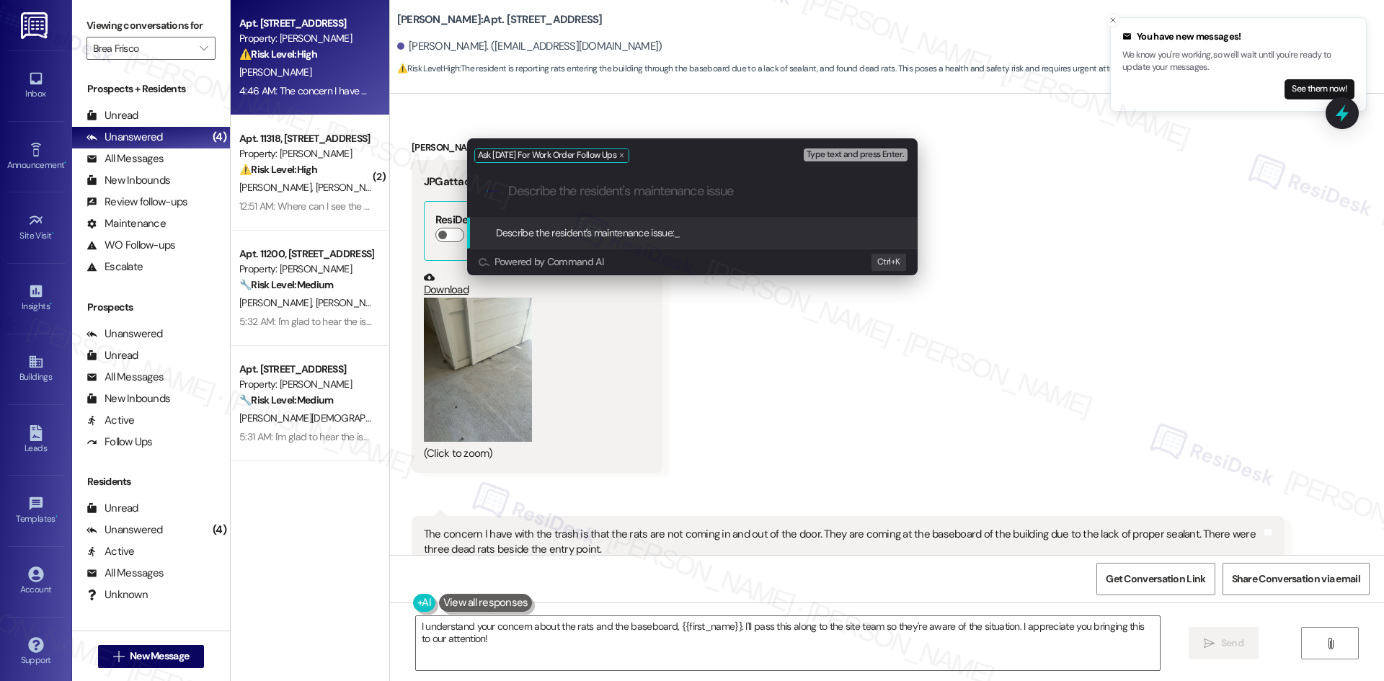
paste input "The concern I have with the trash is that the rats are not coming in and out of…"
type input "The concern I have with the trash is that the rats are not coming in and out of…"
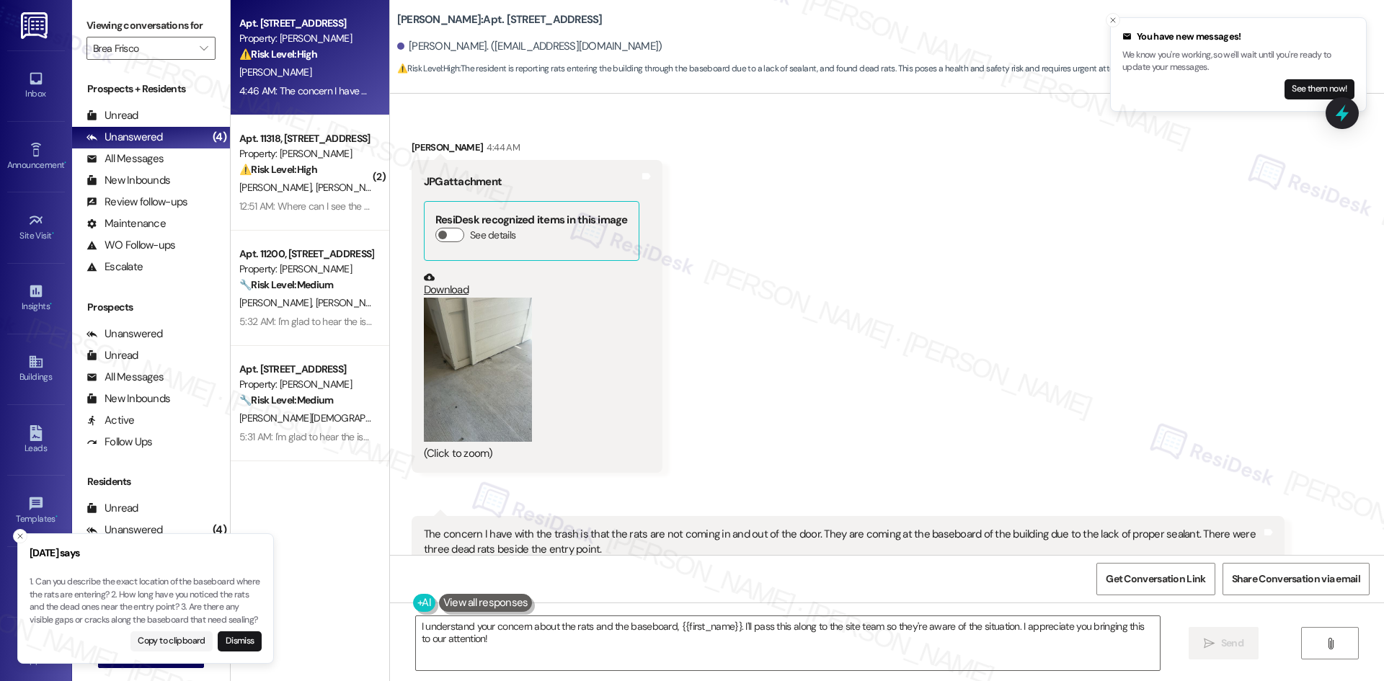
click at [703, 433] on div "Received via SMS Shayna Johnson 12:50 AM Water filter, perfect! Tags and notes …" at bounding box center [887, 293] width 994 height 614
click at [161, 640] on button "Copy to clipboard" at bounding box center [171, 641] width 83 height 20
click at [678, 192] on div "Received via SMS Shayna Johnson 12:50 AM Water filter, perfect! Tags and notes …" at bounding box center [887, 293] width 994 height 614
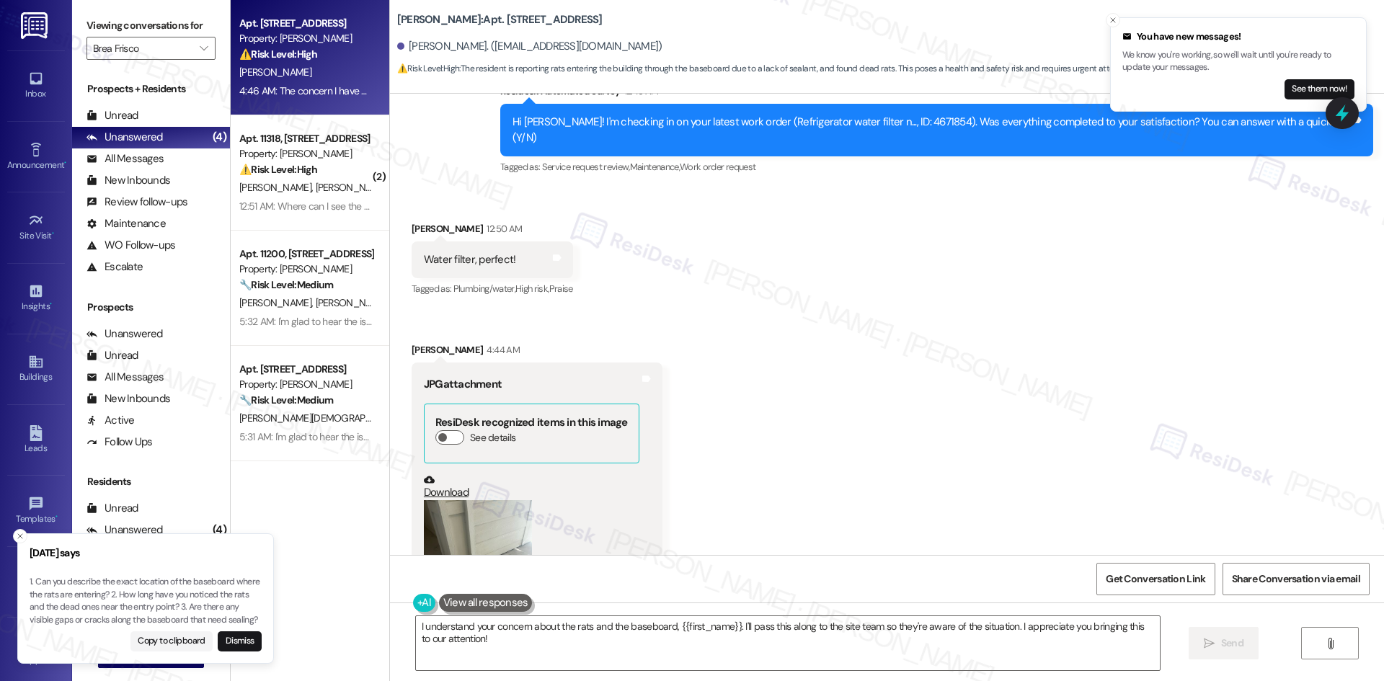
scroll to position [8946, 0]
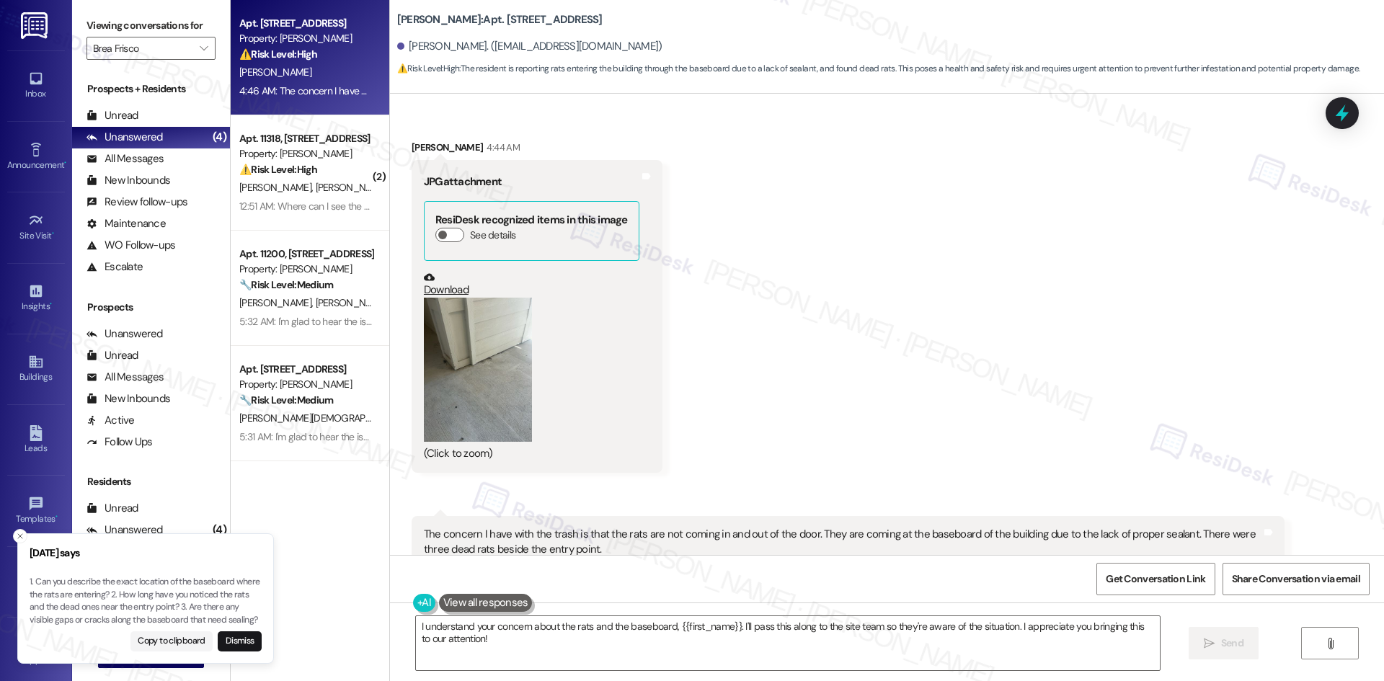
click at [916, 342] on div "Received via SMS Shayna Johnson 12:50 AM Water filter, perfect! Tags and notes …" at bounding box center [887, 293] width 994 height 614
click at [674, 643] on textarea "I understand your concern about the rats and the baseboard, {{first_name}}. I'l…" at bounding box center [788, 643] width 744 height 54
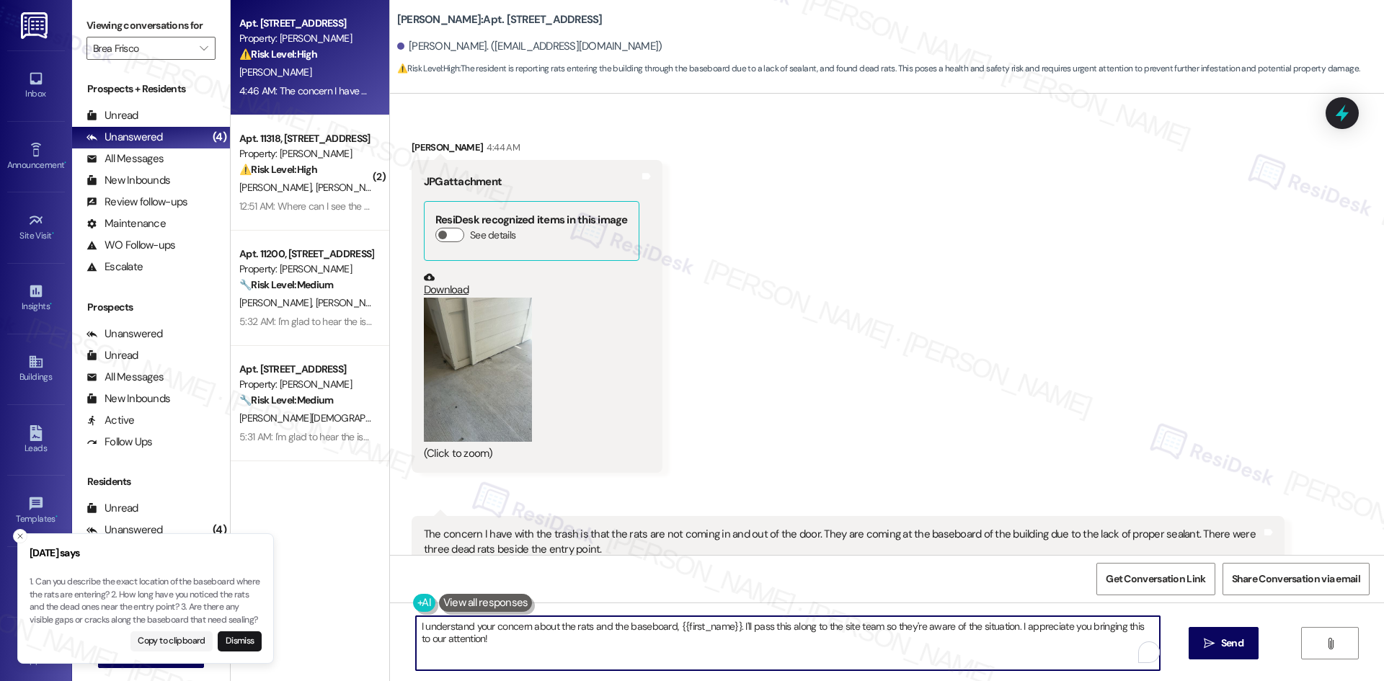
type textarea "T"
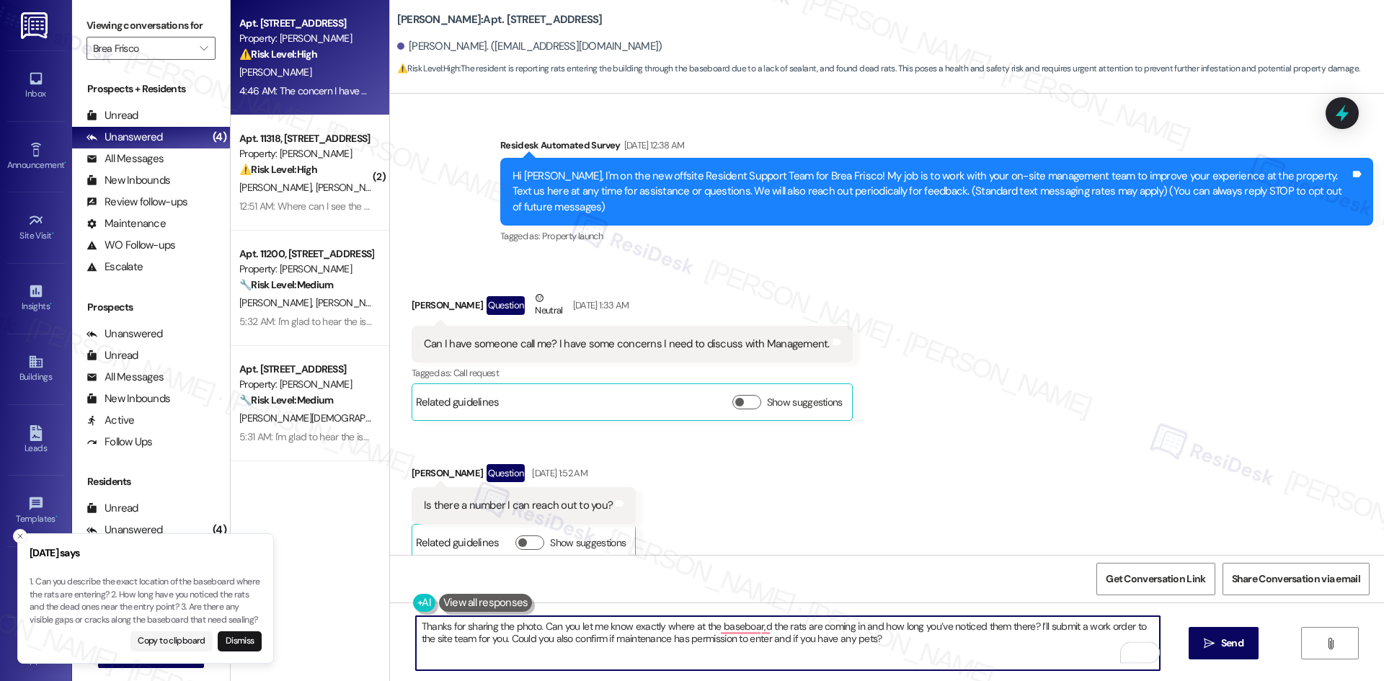
scroll to position [8946, 0]
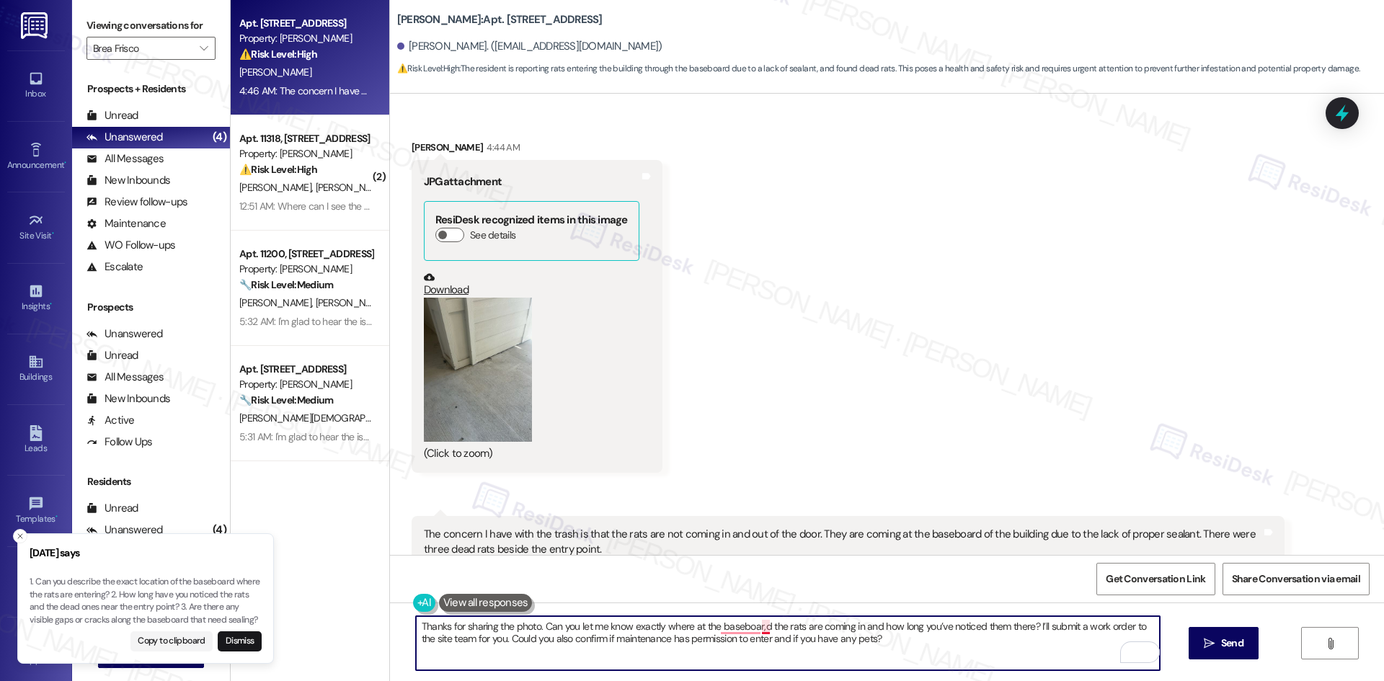
click at [754, 629] on textarea "Thanks for sharing the photo. Can you let me know exactly where at the baseboar…" at bounding box center [788, 643] width 744 height 54
click at [688, 629] on textarea "Thanks for sharing the photo. Can you let me know exactly where at the baseboar…" at bounding box center [788, 643] width 744 height 54
click at [866, 629] on textarea "Thanks for sharing the photo. Can you let me know exactly where, at the baseboa…" at bounding box center [788, 643] width 744 height 54
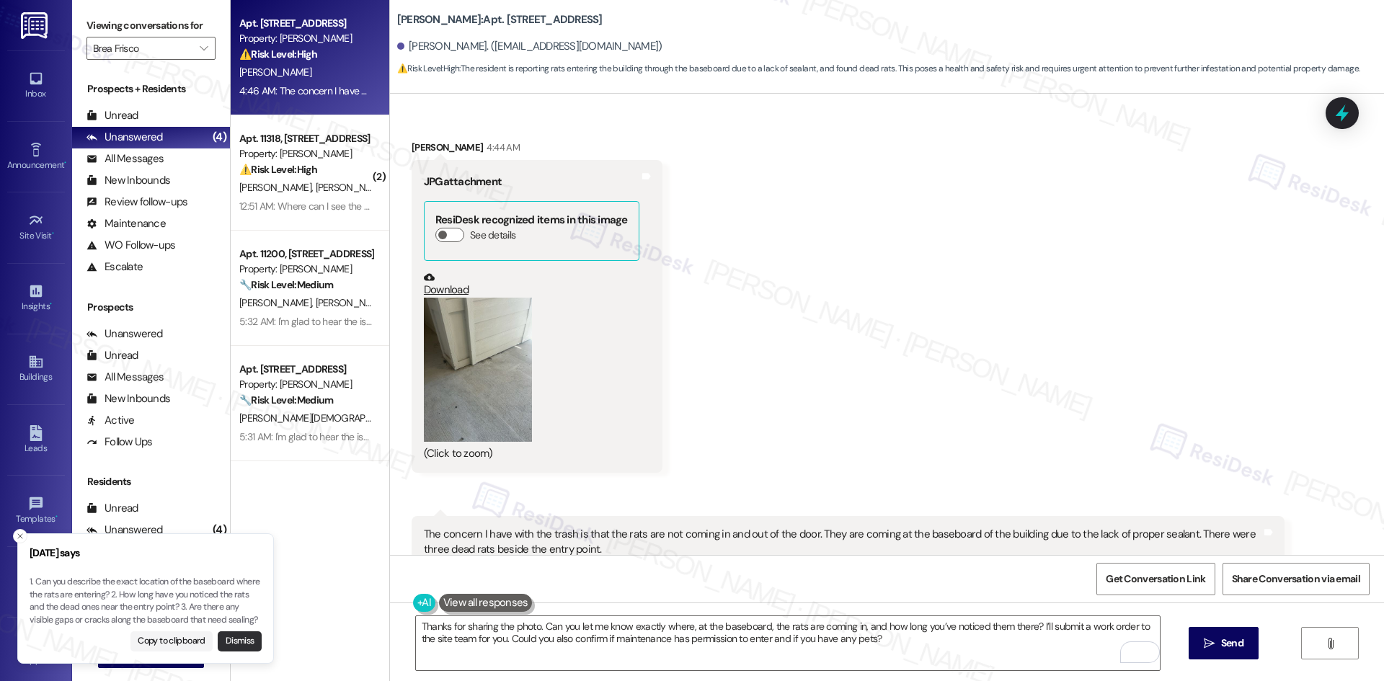
click at [236, 642] on button "Dismiss" at bounding box center [240, 641] width 44 height 20
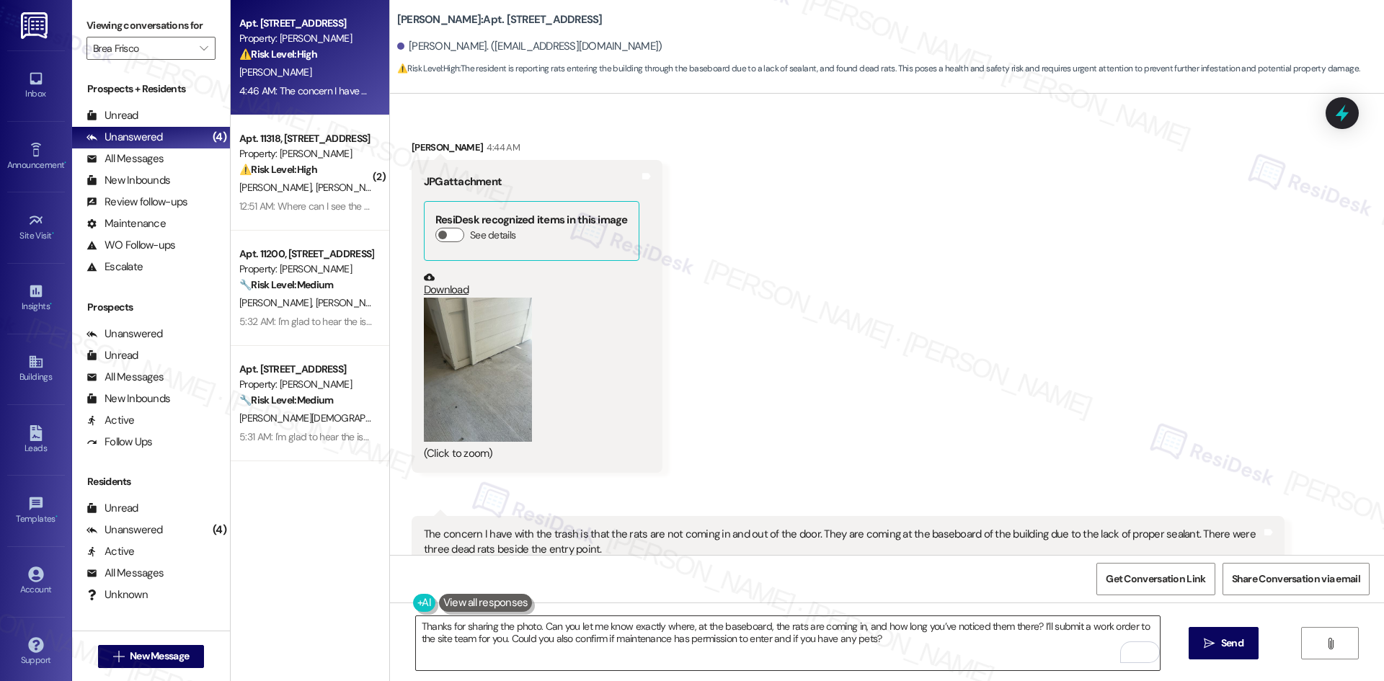
click at [879, 668] on textarea "Thanks for sharing the photo. Can you let me know exactly where, at the baseboa…" at bounding box center [788, 643] width 744 height 54
click at [1236, 646] on span "Send" at bounding box center [1232, 643] width 22 height 15
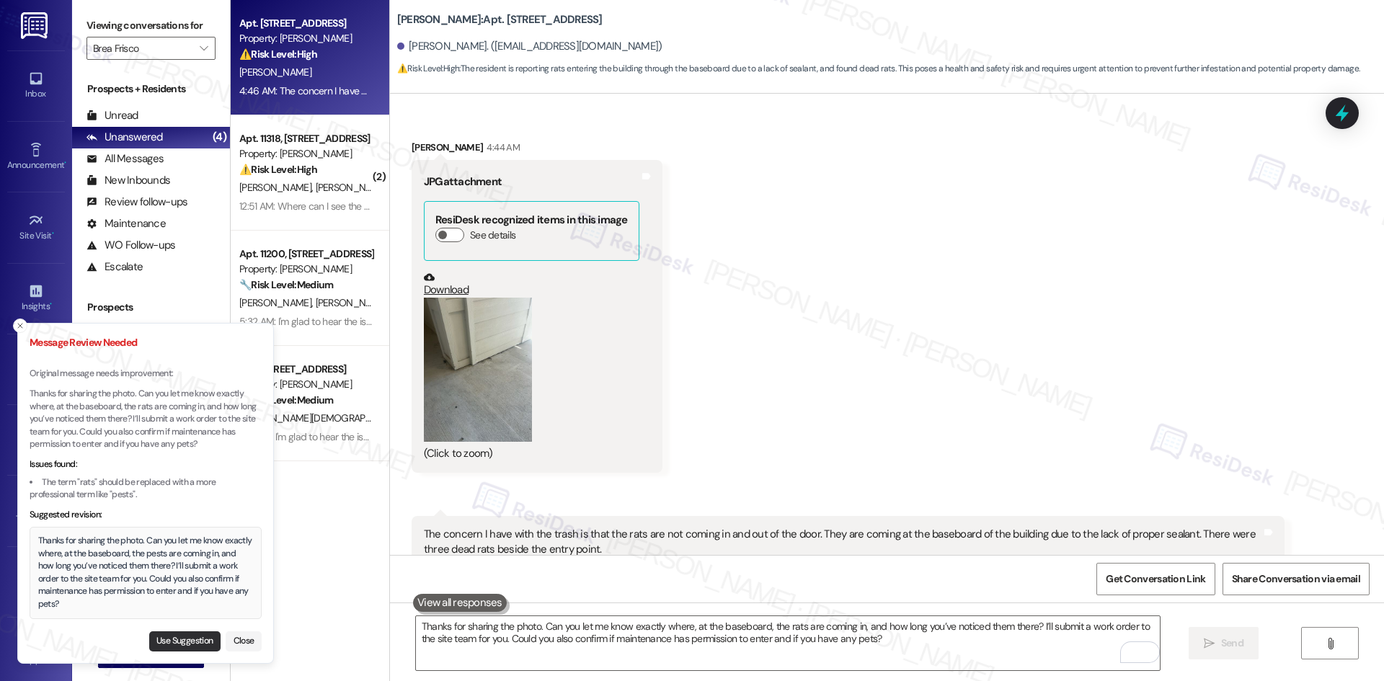
click at [165, 642] on button "Use Suggestion" at bounding box center [184, 641] width 71 height 20
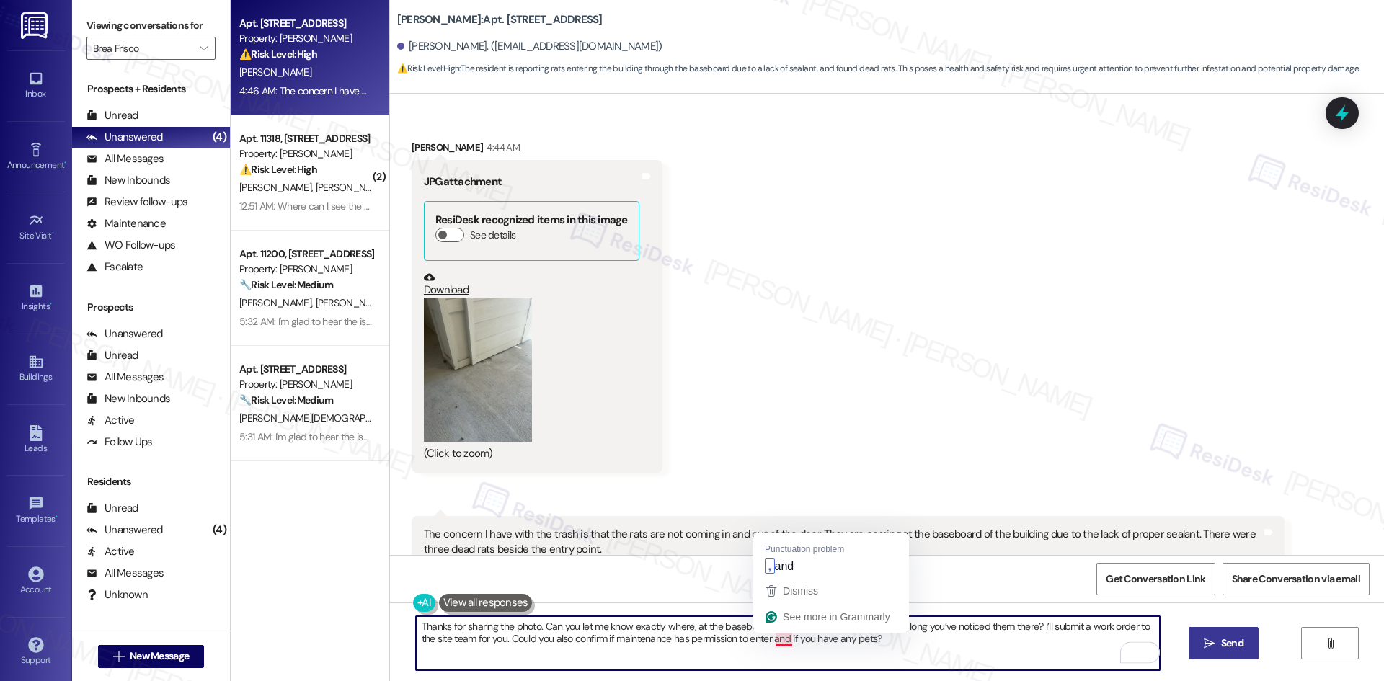
click at [772, 643] on textarea "Thanks for sharing the photo. Can you let me know exactly where, at the baseboa…" at bounding box center [788, 643] width 744 height 54
type textarea "Thanks for sharing the photo. Can you let me know exactly where, at the baseboa…"
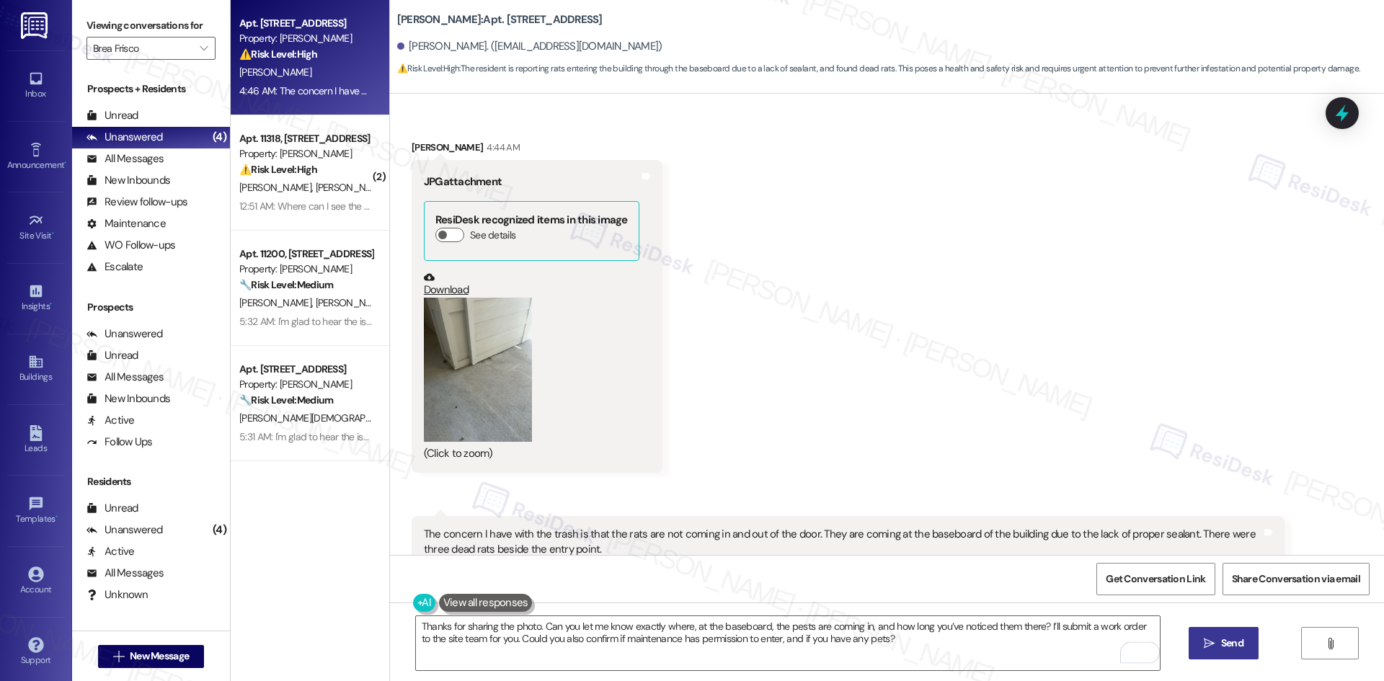
click at [1222, 648] on span "Send" at bounding box center [1232, 643] width 22 height 15
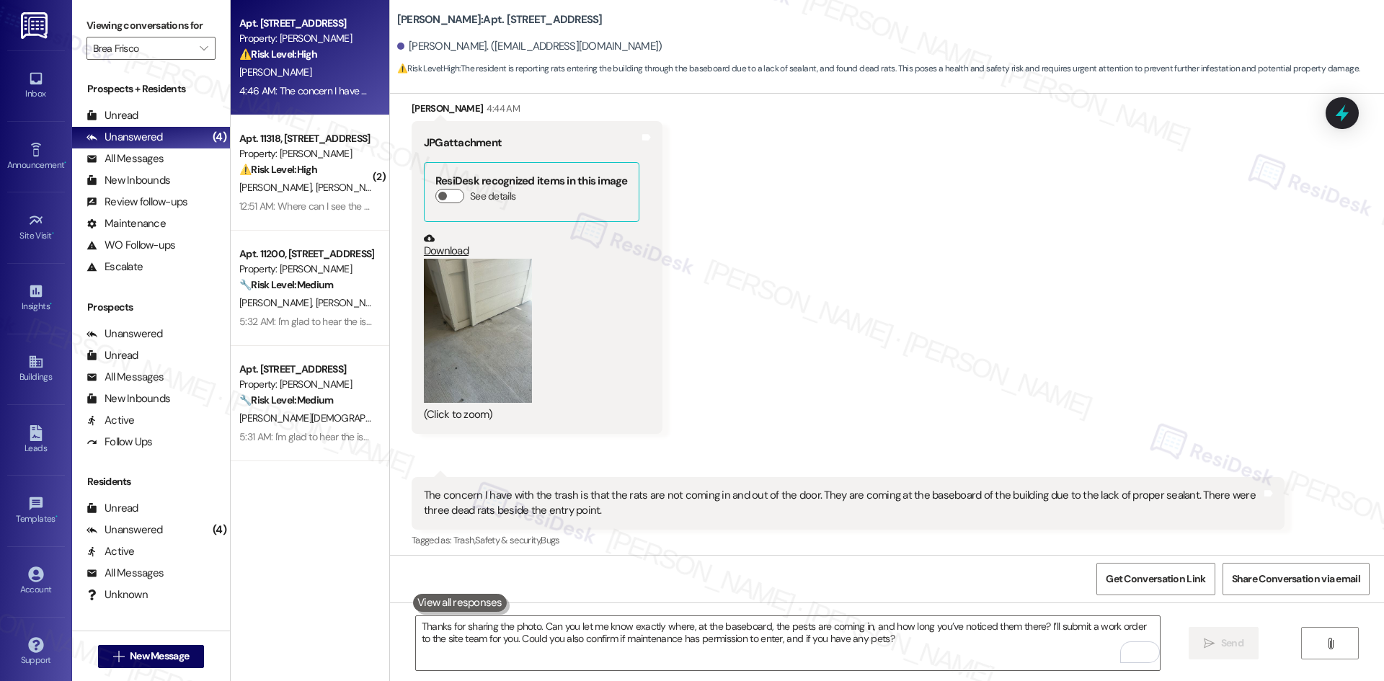
scroll to position [9062, 0]
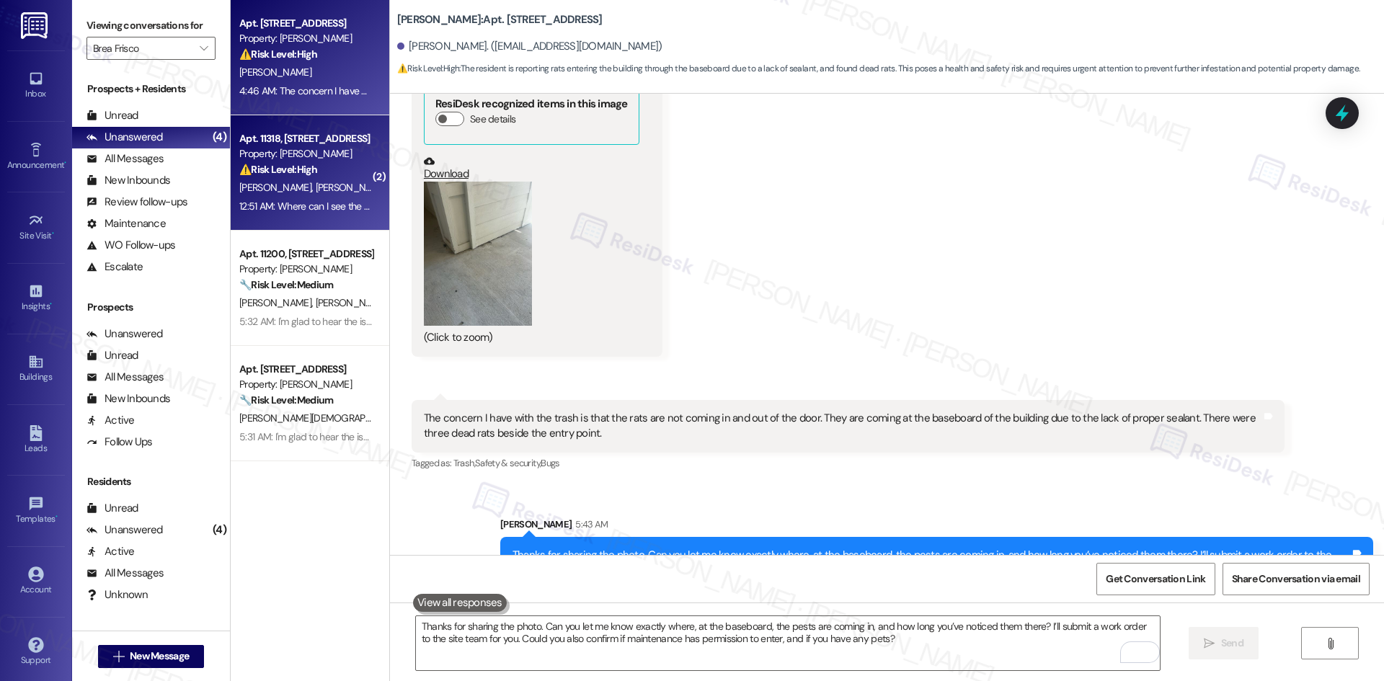
click at [340, 216] on div "Apt. 11318, 12330 Research Road Property: Brea Frisco ⚠️ Risk Level: High The r…" at bounding box center [310, 172] width 159 height 115
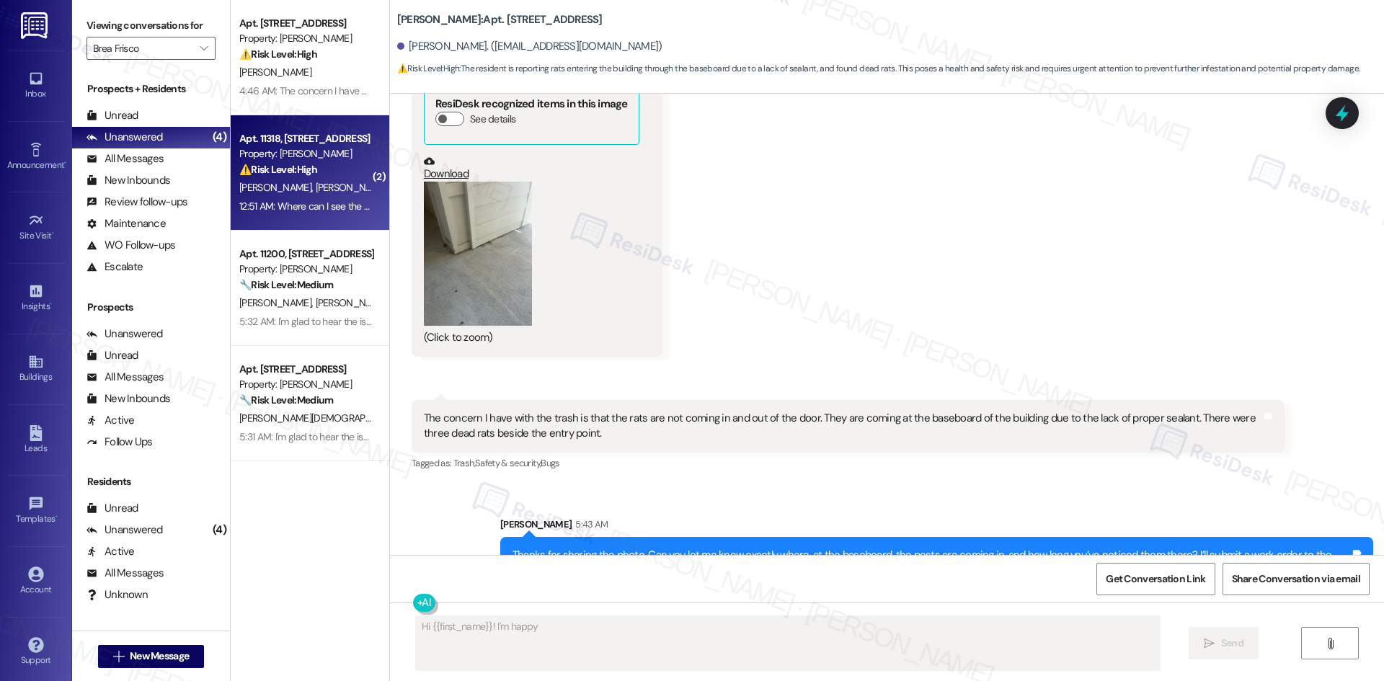
scroll to position [0, 0]
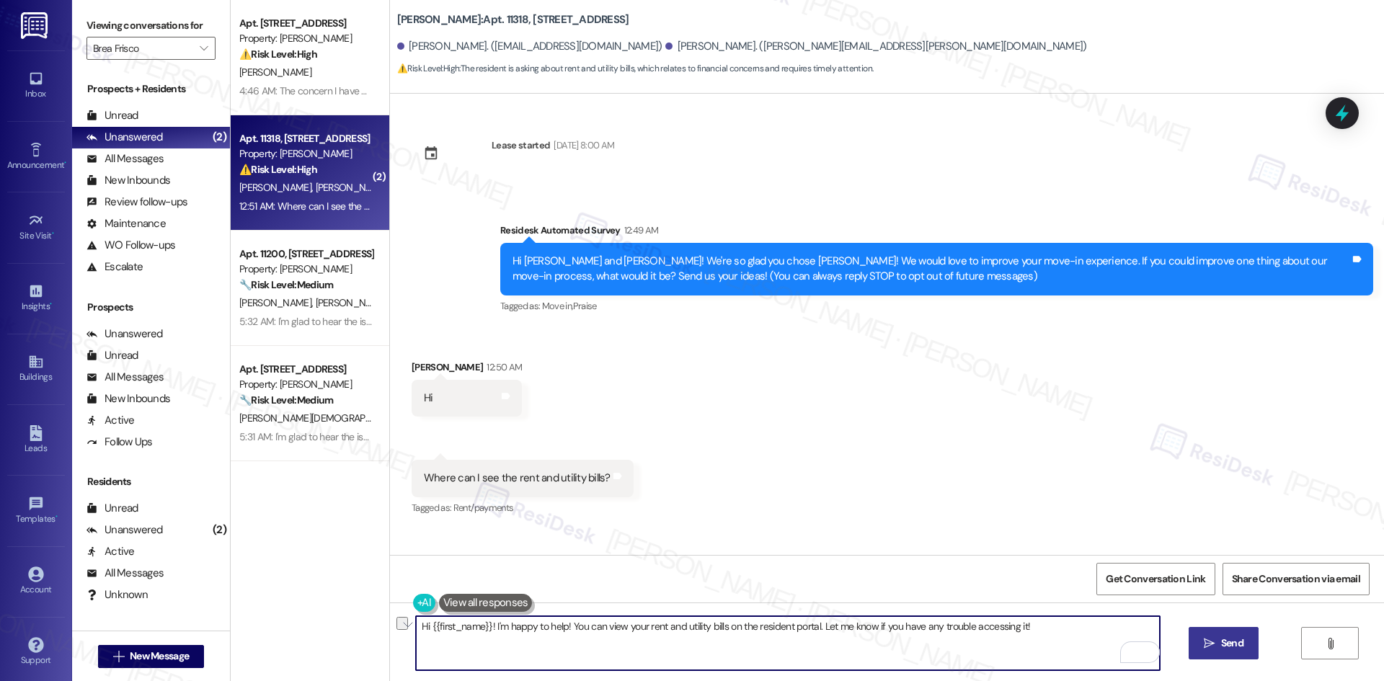
drag, startPoint x: 485, startPoint y: 626, endPoint x: 383, endPoint y: 617, distance: 102.7
click at [390, 617] on div "Hi {{first_name}}! I'm happy to help! You can view your rent and utility bills …" at bounding box center [887, 657] width 994 height 108
type textarea "I'm happy to help! You can view your rent and utility bills on the resident por…"
click at [1207, 647] on icon "" at bounding box center [1209, 644] width 11 height 12
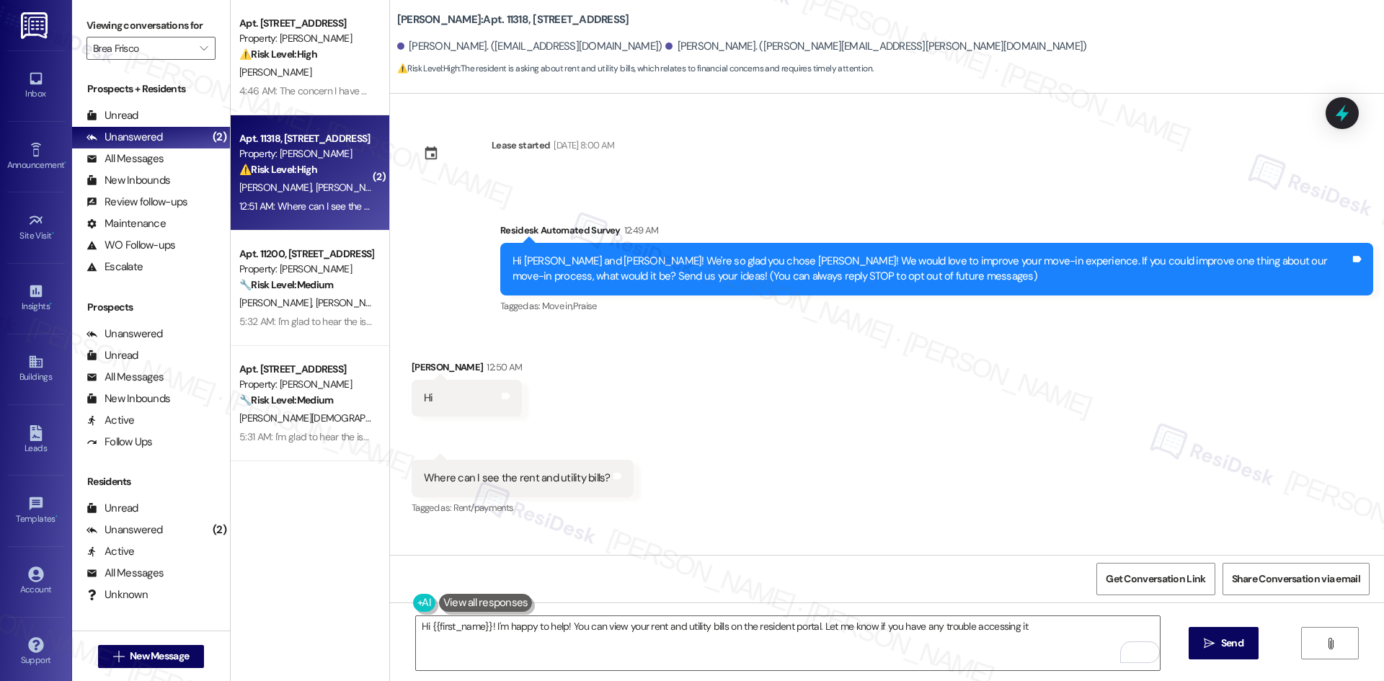
type textarea "Hi {{first_name}}! I'm happy to help! You can view your rent and utility bills …"
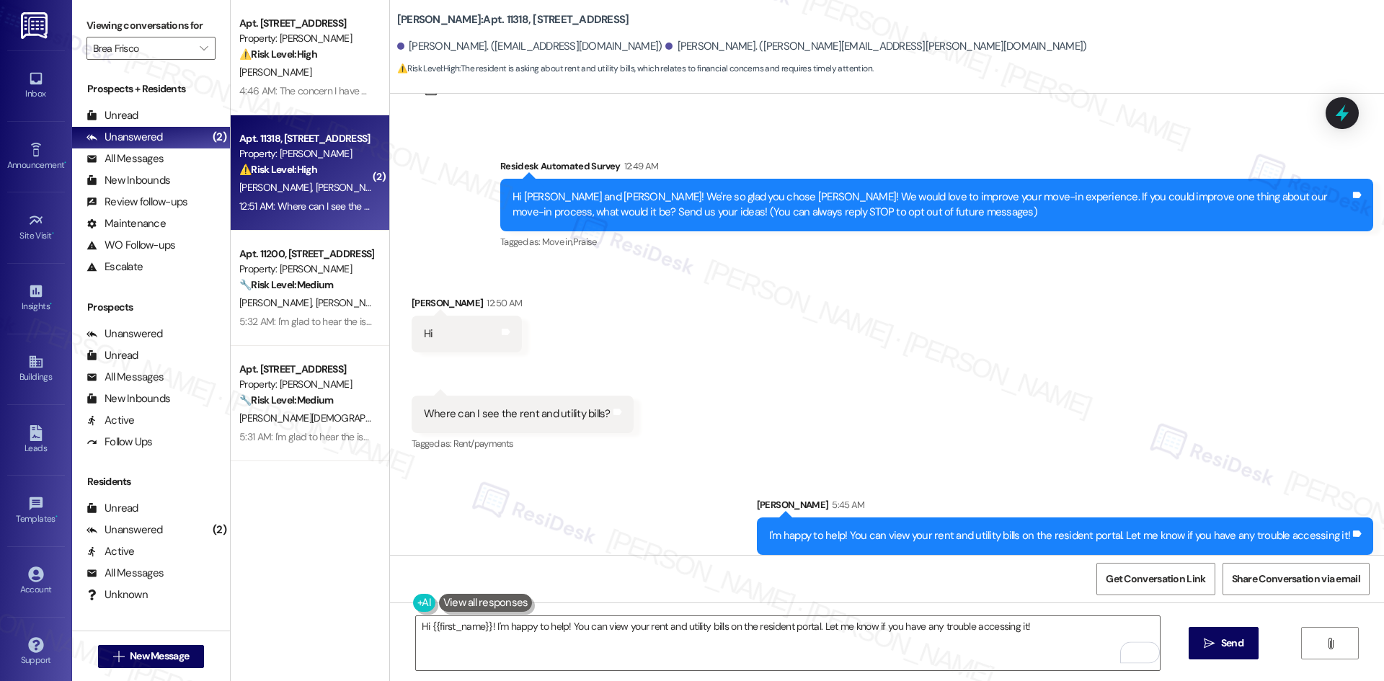
scroll to position [76, 0]
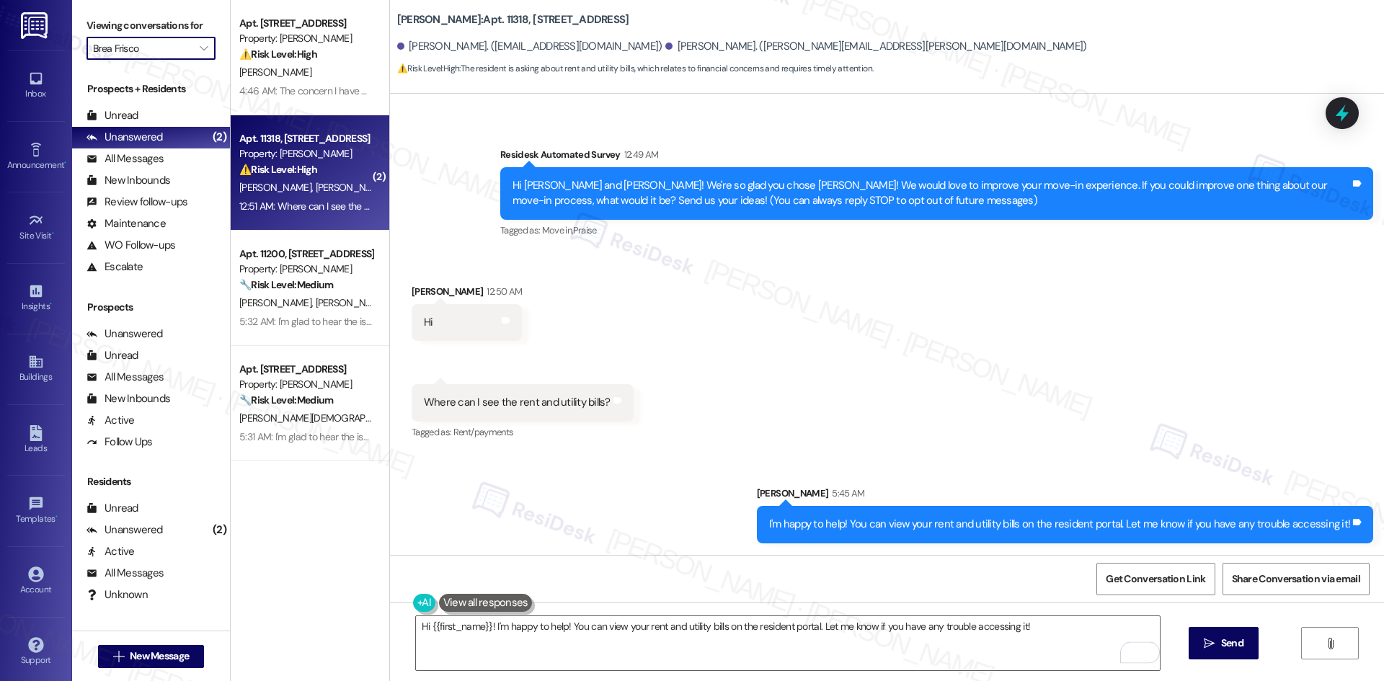
click at [174, 45] on input "Brea Frisco" at bounding box center [142, 48] width 99 height 23
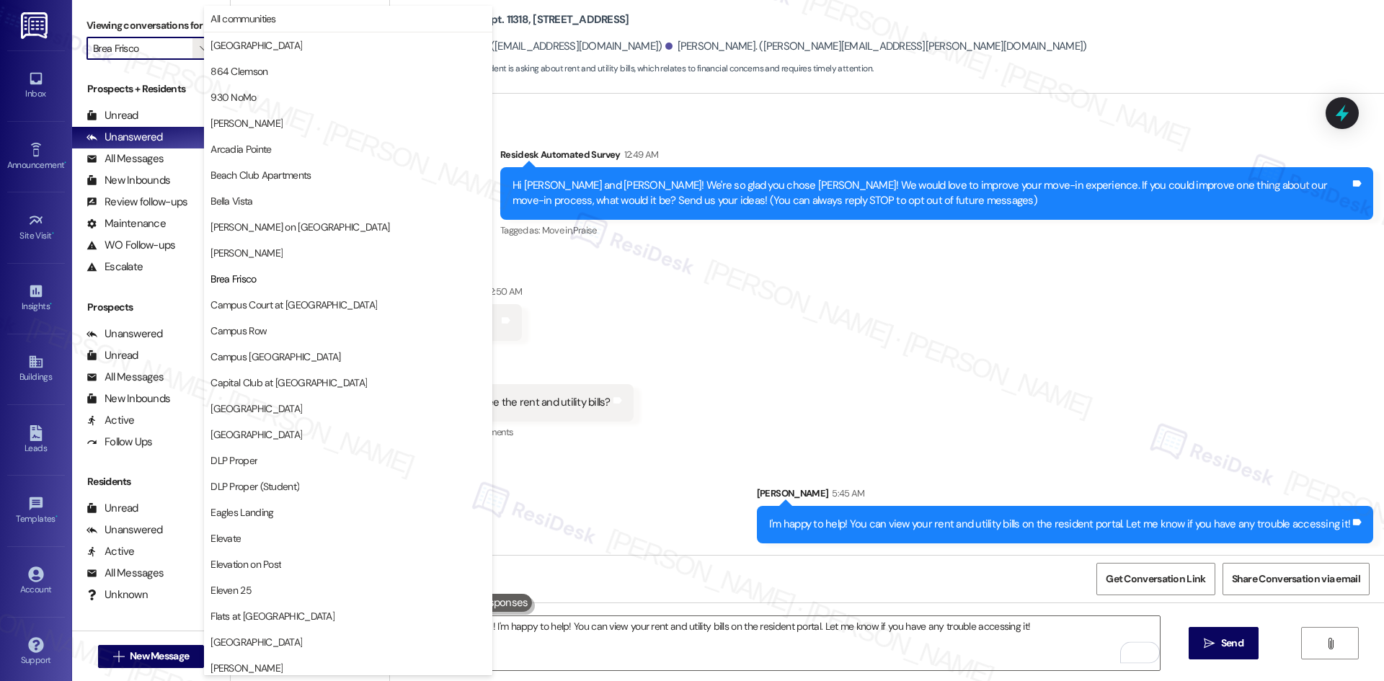
scroll to position [234, 0]
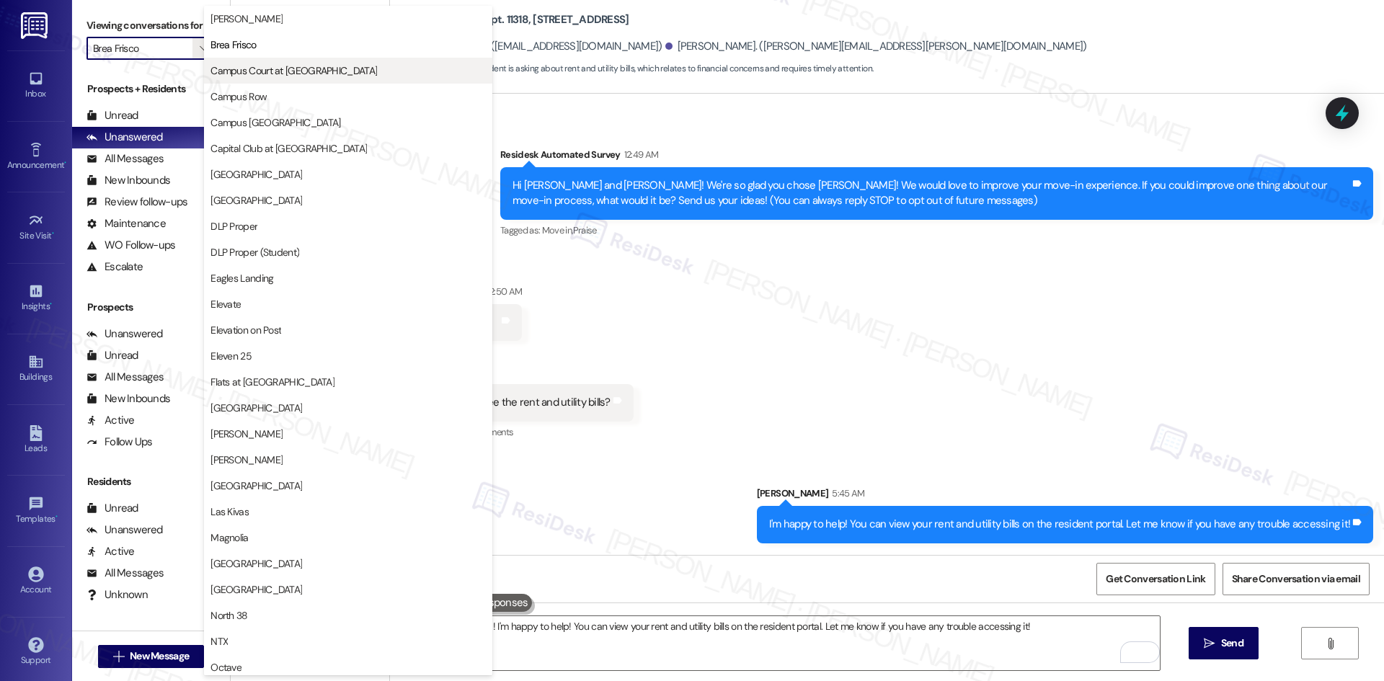
click at [268, 68] on span "Campus Court at [GEOGRAPHIC_DATA]" at bounding box center [293, 70] width 167 height 14
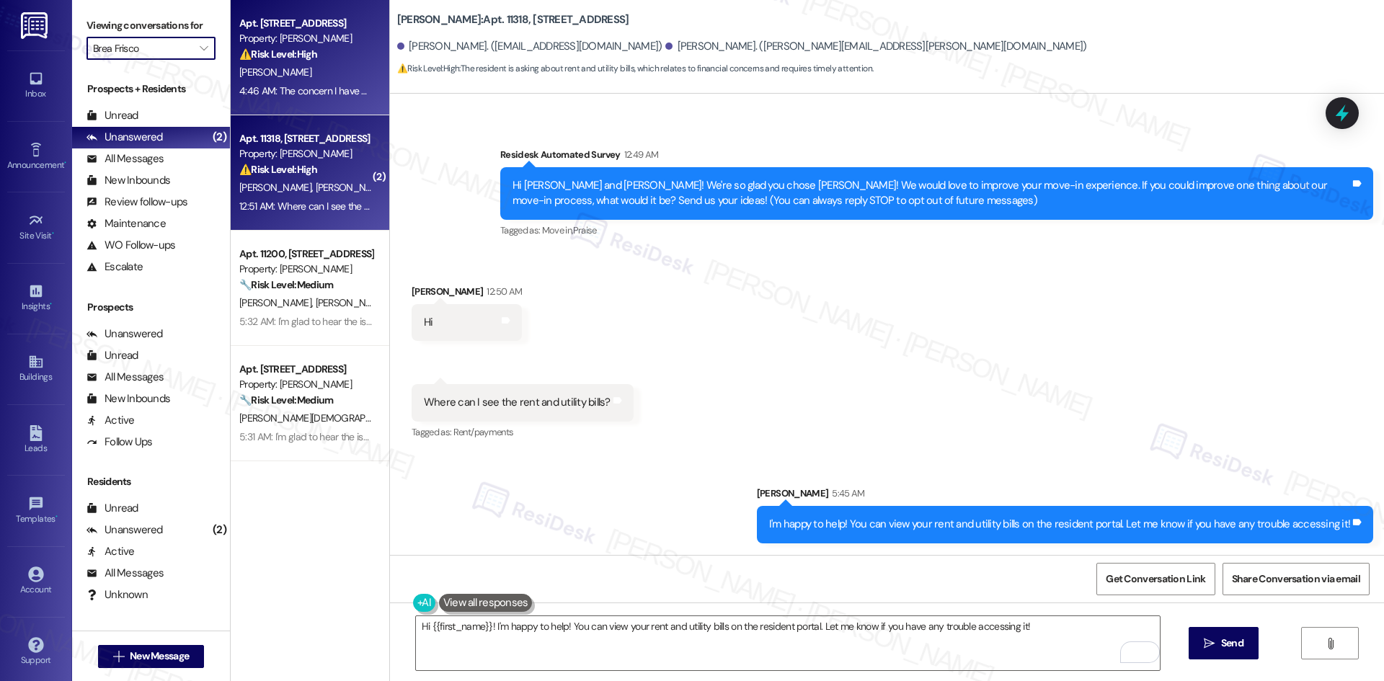
type input "Campus Court at [GEOGRAPHIC_DATA]"
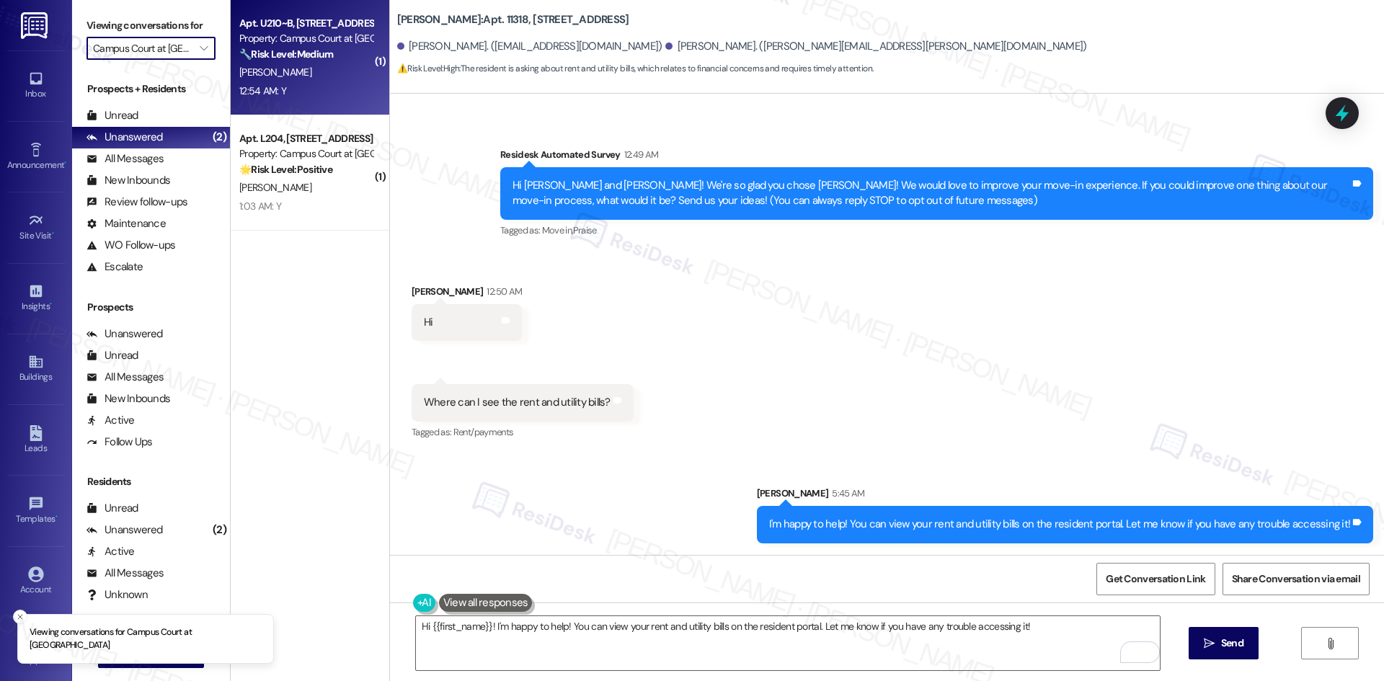
click at [311, 71] on div "J. Wiseman" at bounding box center [306, 72] width 136 height 18
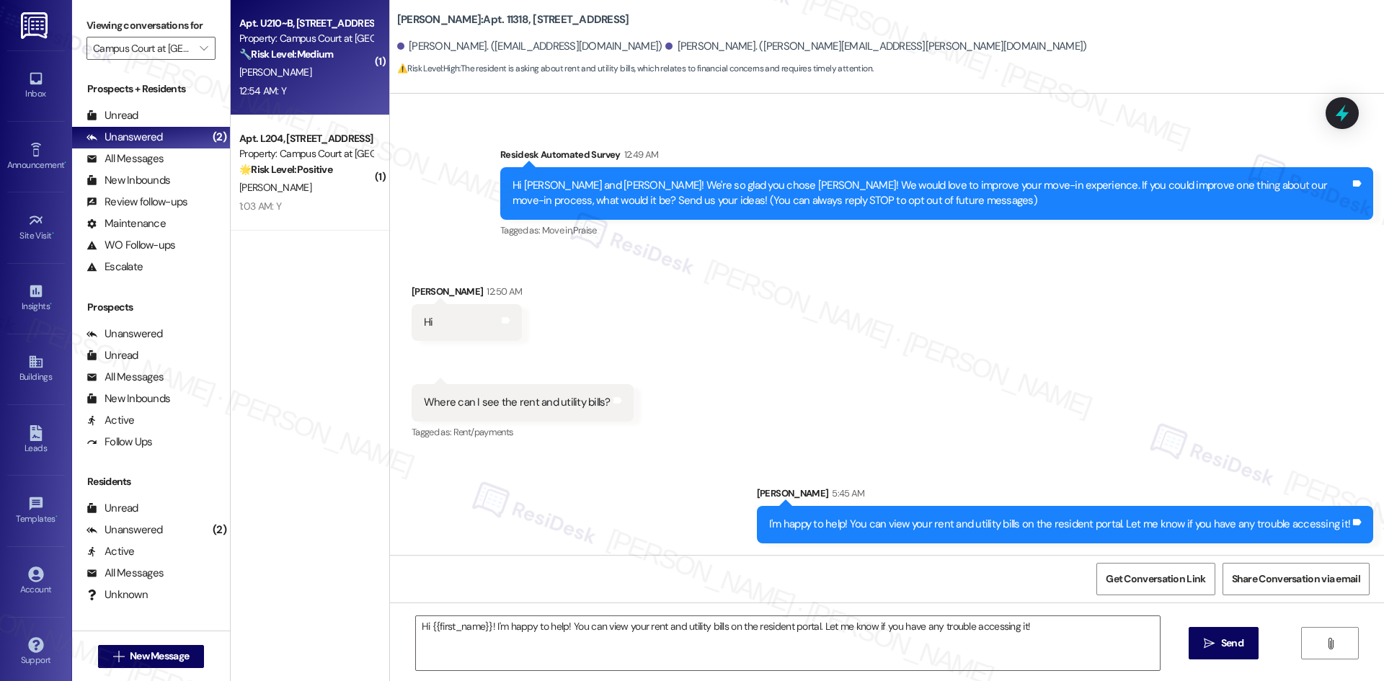
type textarea "Fetching suggested responses. Please feel free to read through the conversation…"
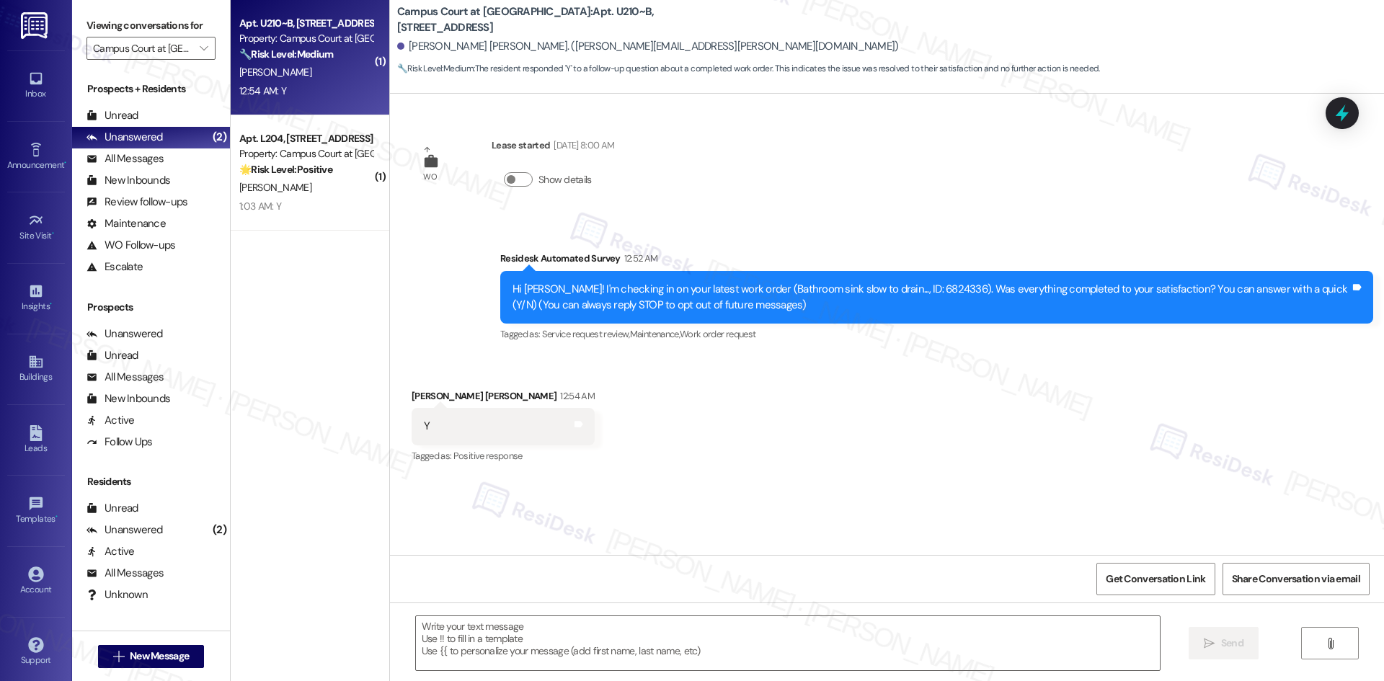
type textarea "Fetching suggested responses. Please feel free to read through the conversation…"
click at [428, 530] on div "WO Lease started Aug 22, 2025 at 8:00 AM Show details Survey, sent via SMS Resi…" at bounding box center [887, 324] width 994 height 461
click at [549, 614] on div " Send " at bounding box center [887, 657] width 994 height 108
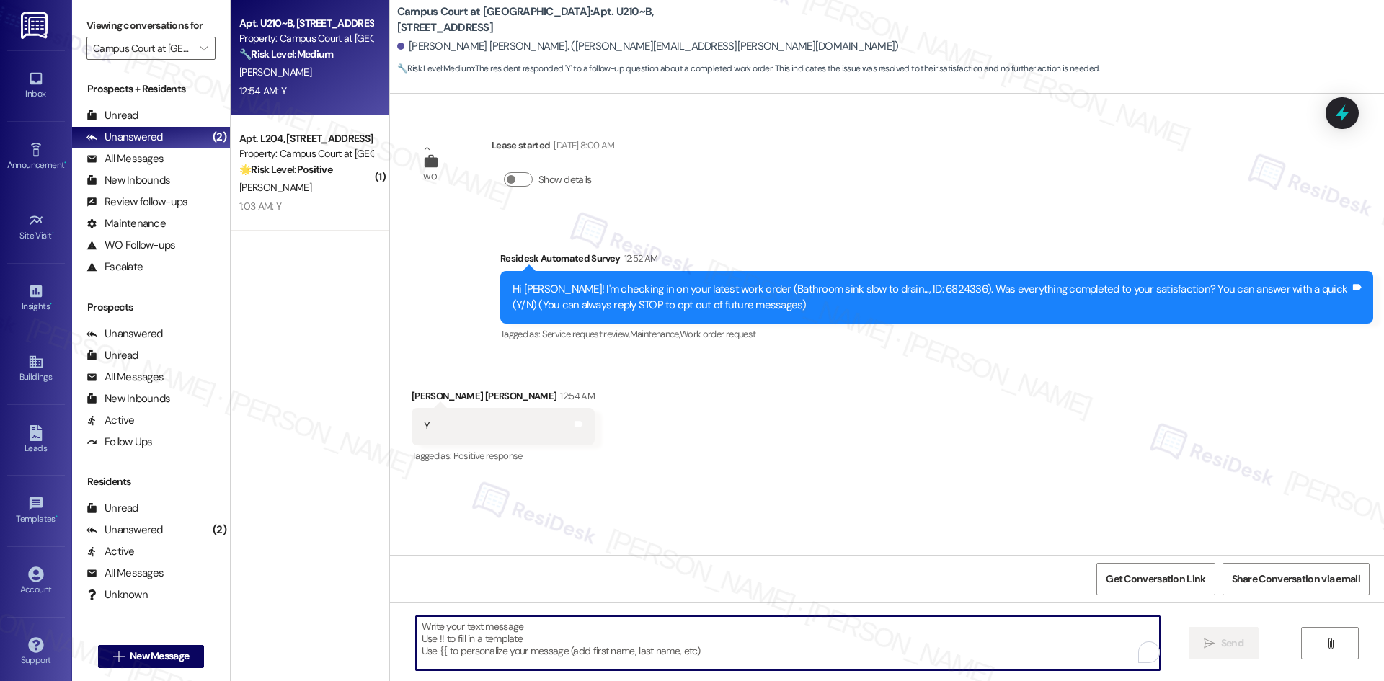
click at [550, 631] on textarea "To enrich screen reader interactions, please activate Accessibility in Grammarl…" at bounding box center [788, 643] width 744 height 54
paste textarea "I'm glad to hear the issues have been resolved! If {{property}} met your expect…"
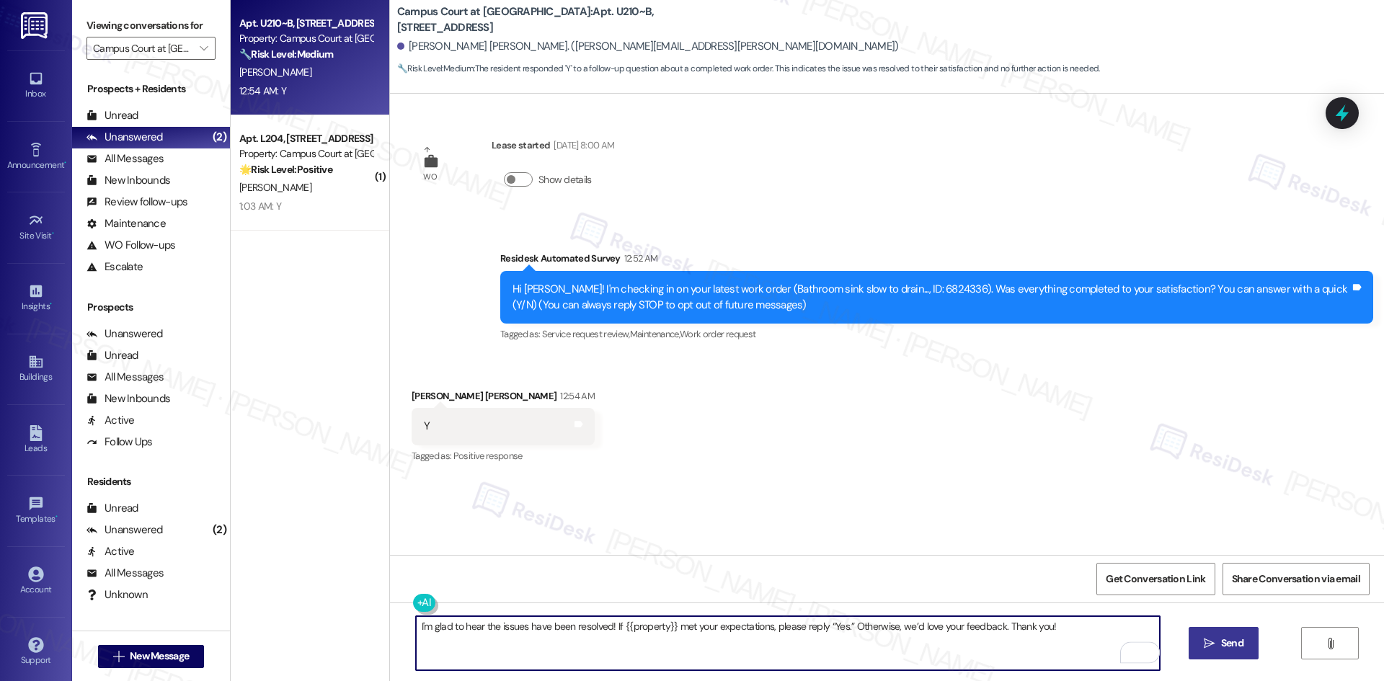
type textarea "I'm glad to hear the issues have been resolved! If {{property}} met your expect…"
click at [1225, 644] on span "Send" at bounding box center [1232, 643] width 22 height 15
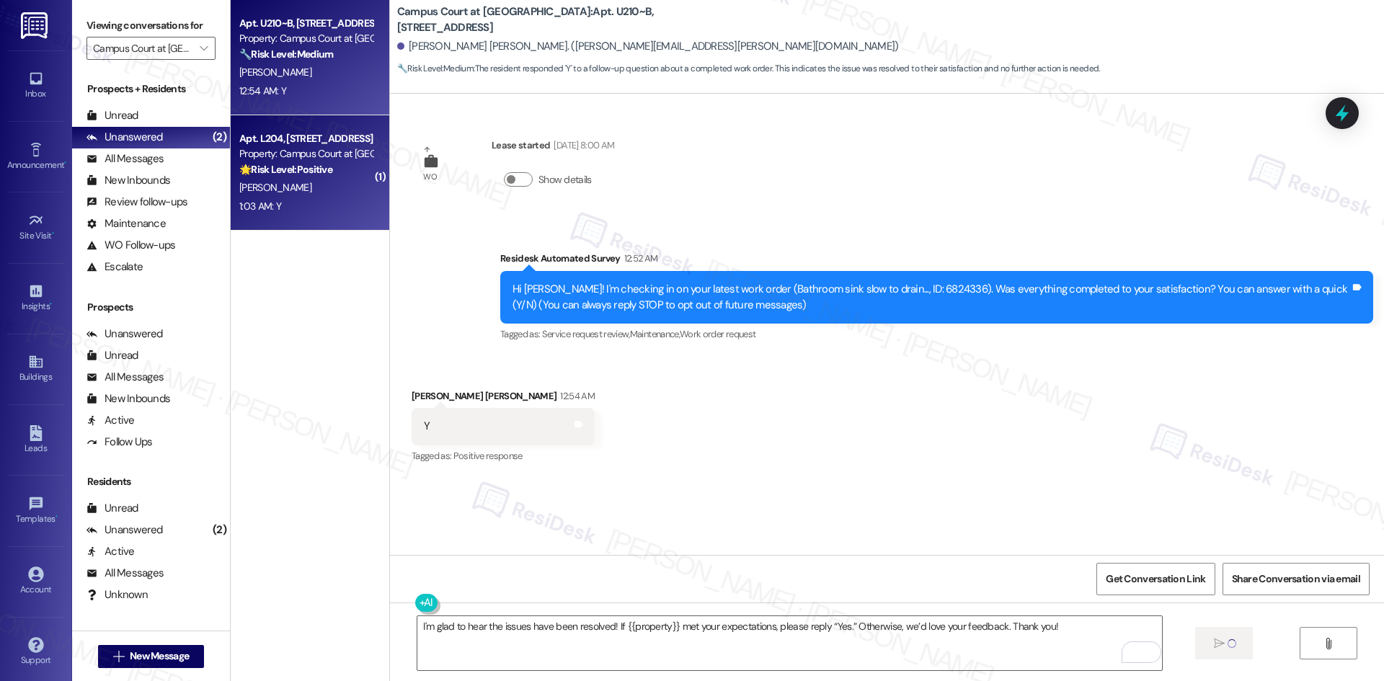
click at [321, 192] on div "C. Niemann" at bounding box center [306, 188] width 136 height 18
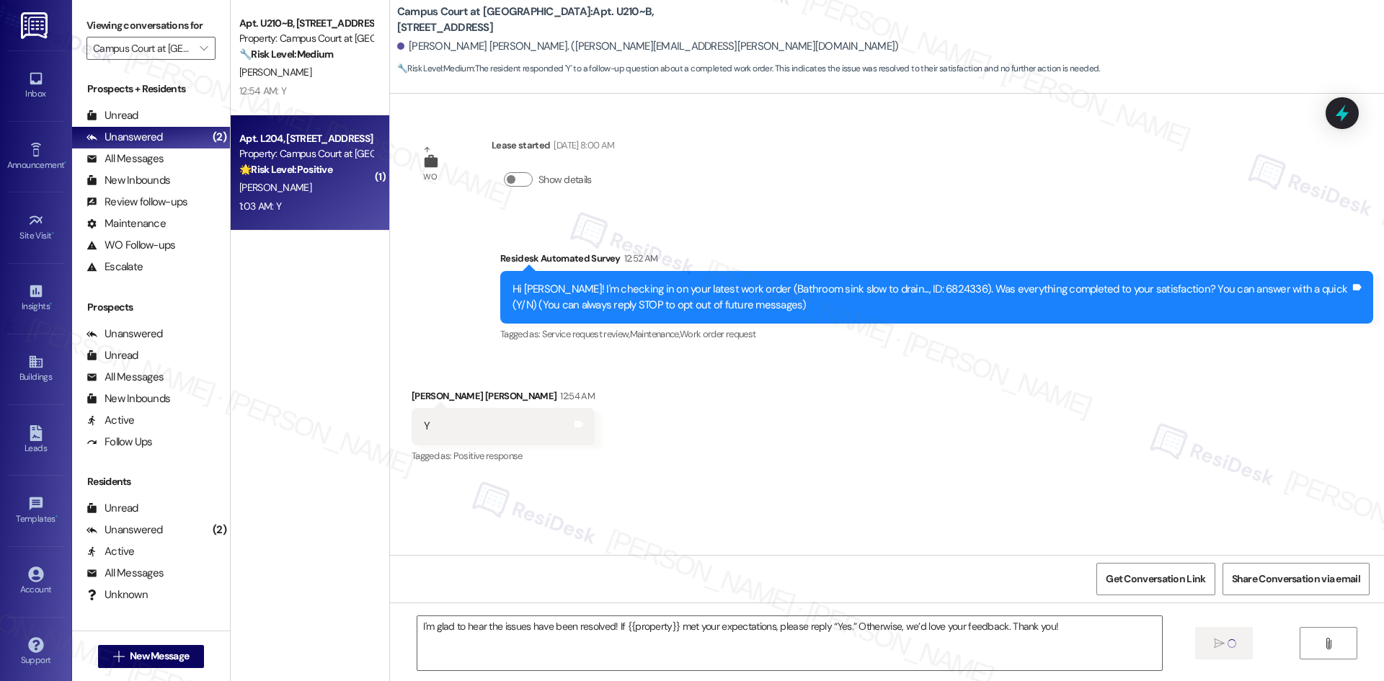
type textarea "Fetching suggested responses. Please feel free to read through the conversation…"
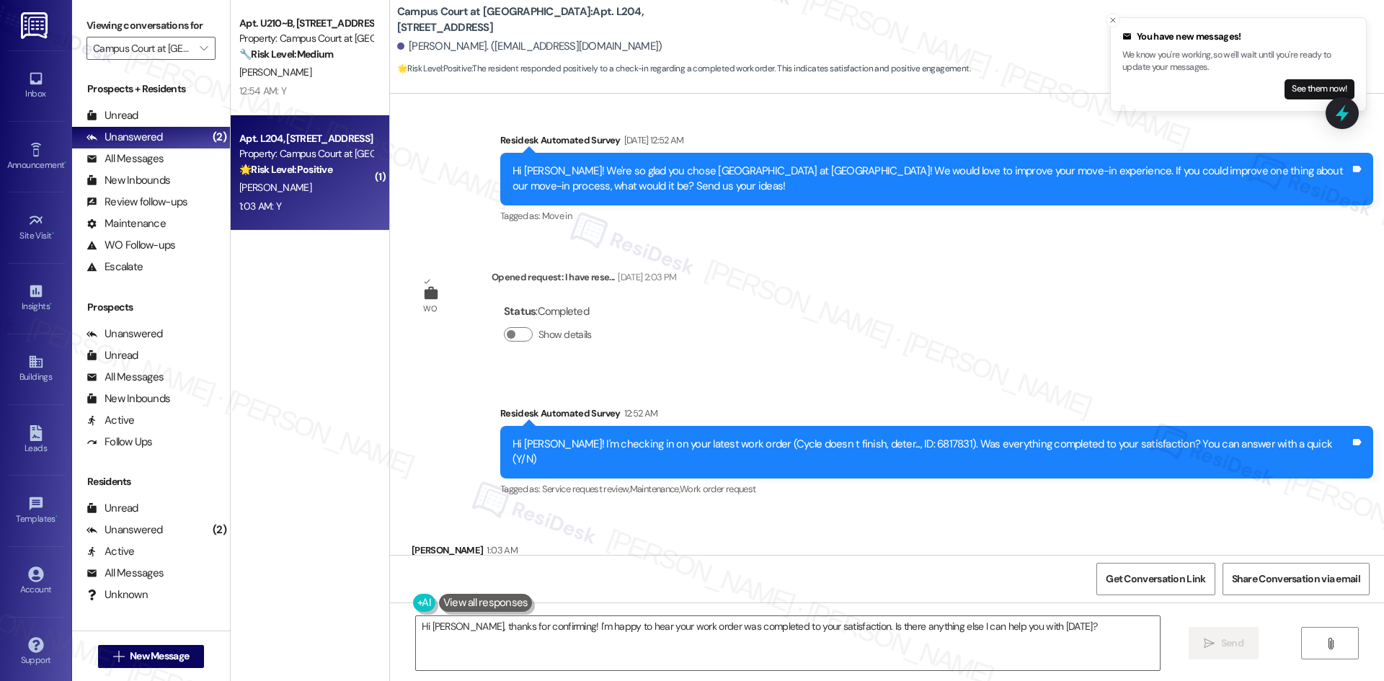
scroll to position [3795, 0]
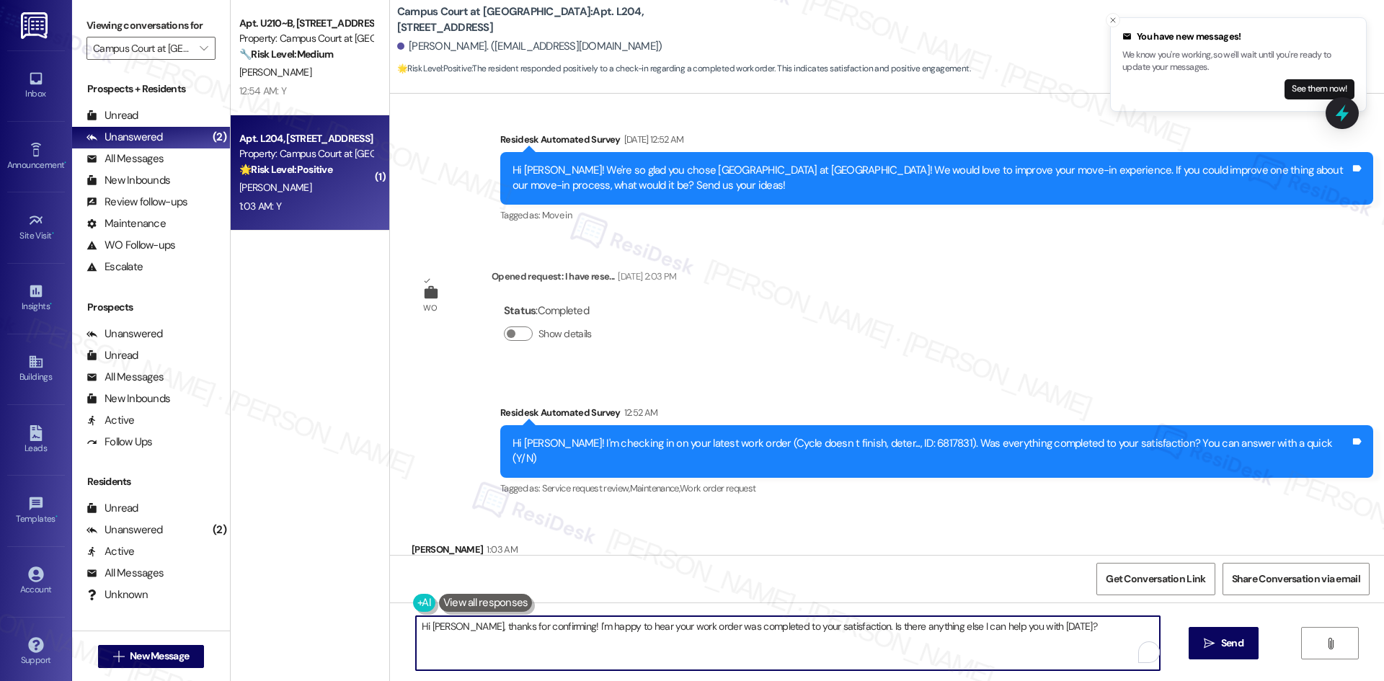
click at [742, 645] on textarea "Hi Cheyenne, thanks for confirming! I'm happy to hear your work order was compl…" at bounding box center [788, 643] width 744 height 54
paste textarea "I'm glad to hear the issues have been resolved! If {{property}} met your expect…"
type textarea "I'm glad to hear the issues have been resolved! If {{property}} met your expect…"
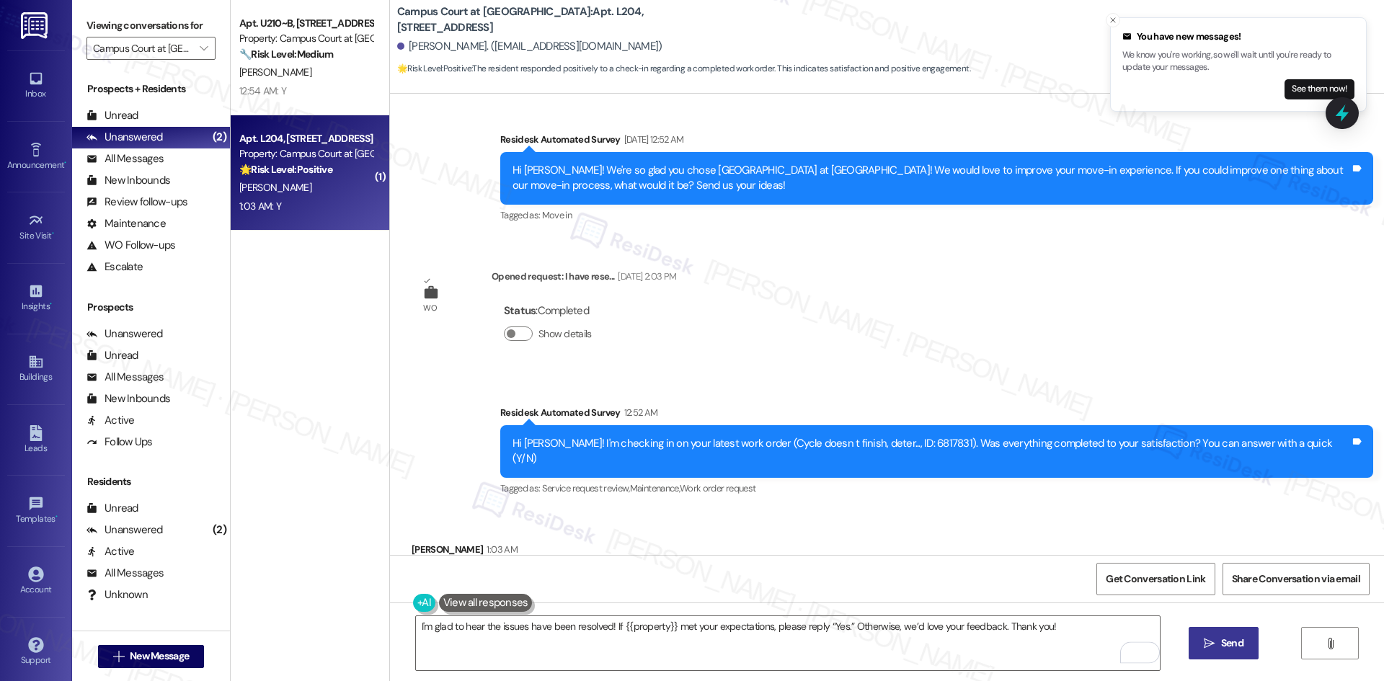
click at [1243, 655] on button " Send" at bounding box center [1224, 643] width 70 height 32
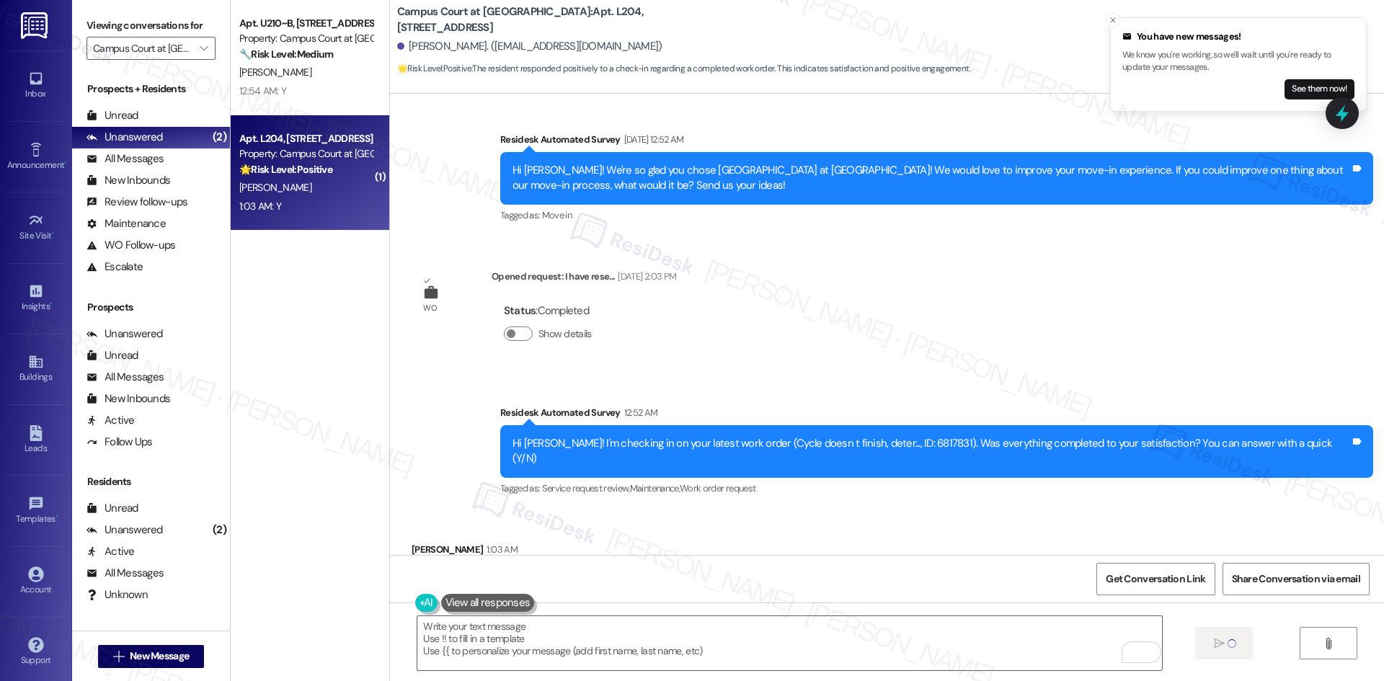
type textarea "Fetching suggested responses. Please feel free to read through the conversation…"
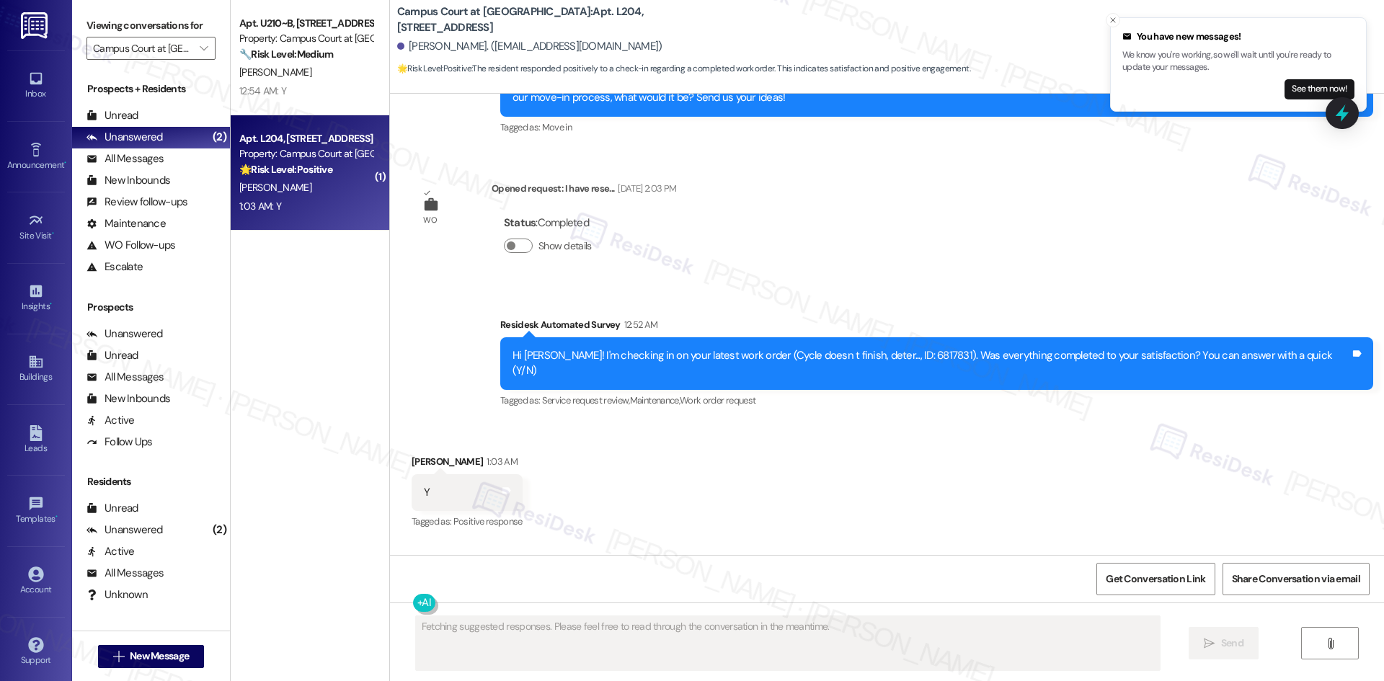
scroll to position [3895, 0]
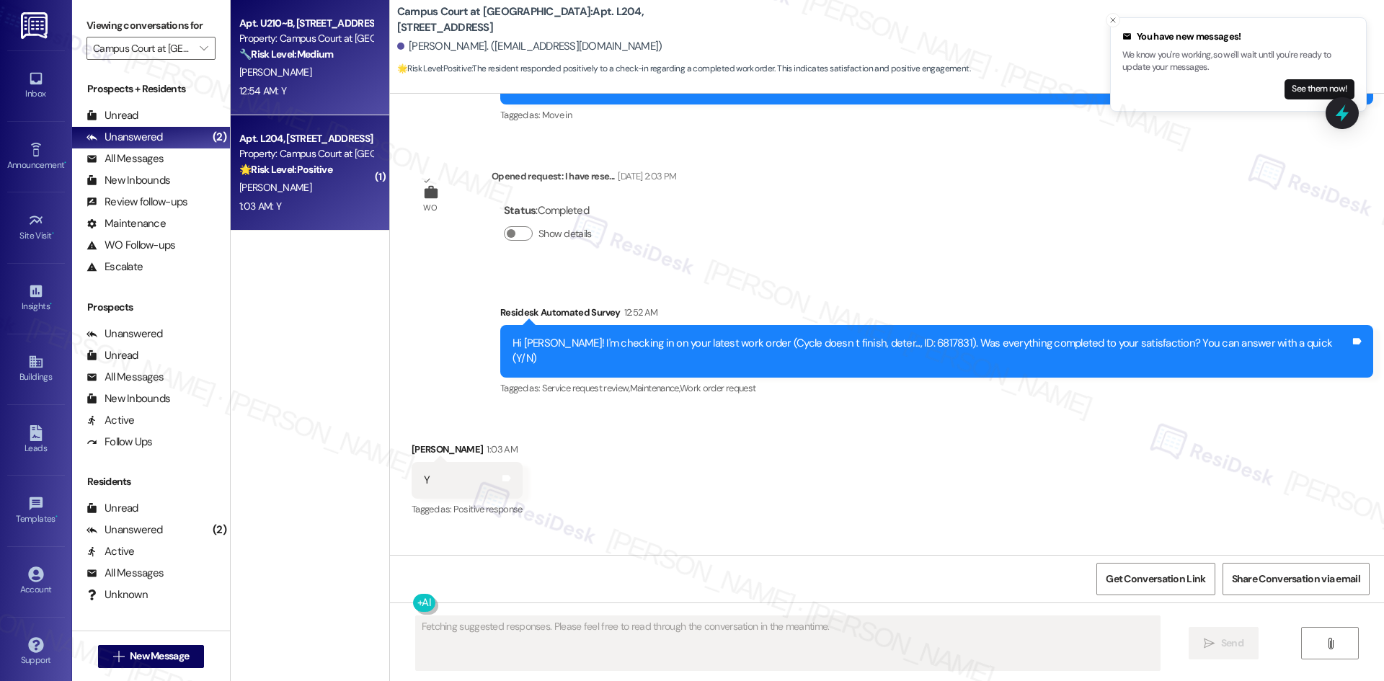
click at [284, 90] on div "12:54 AM: Y 12:54 AM: Y" at bounding box center [306, 91] width 136 height 18
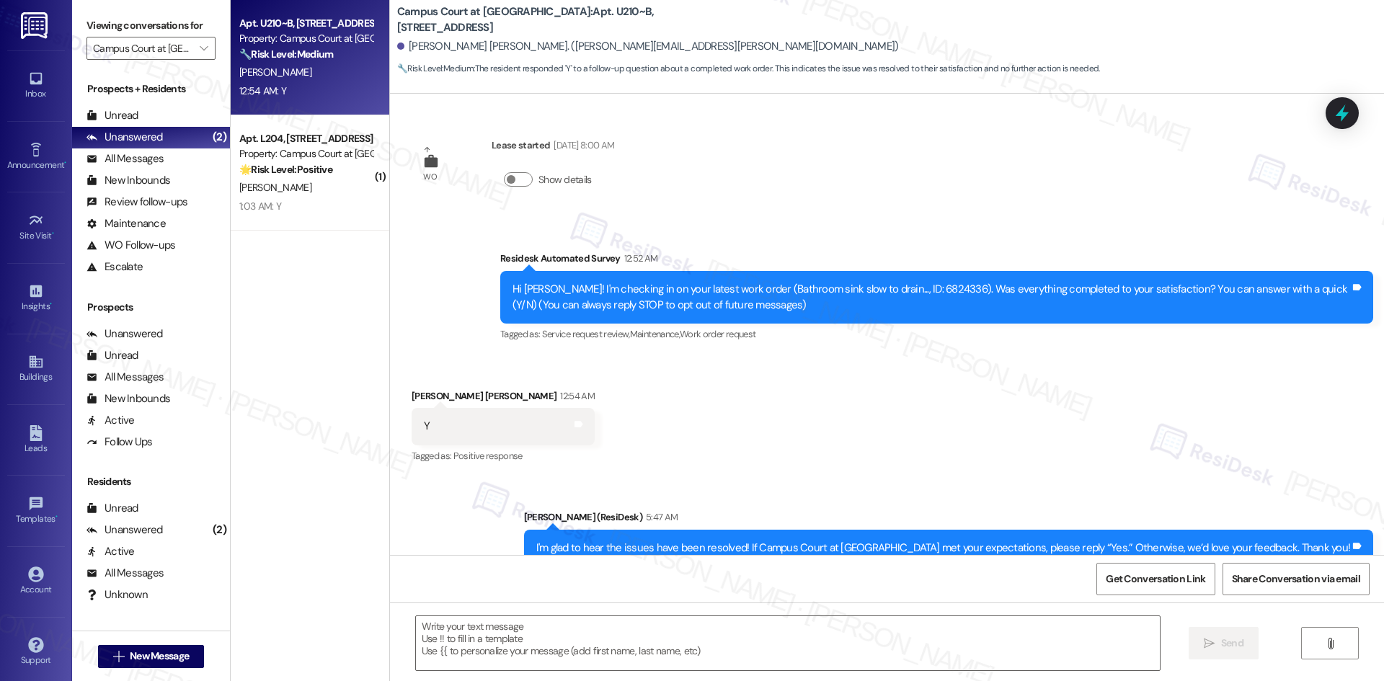
type textarea "Fetching suggested responses. Please feel free to read through the conversation…"
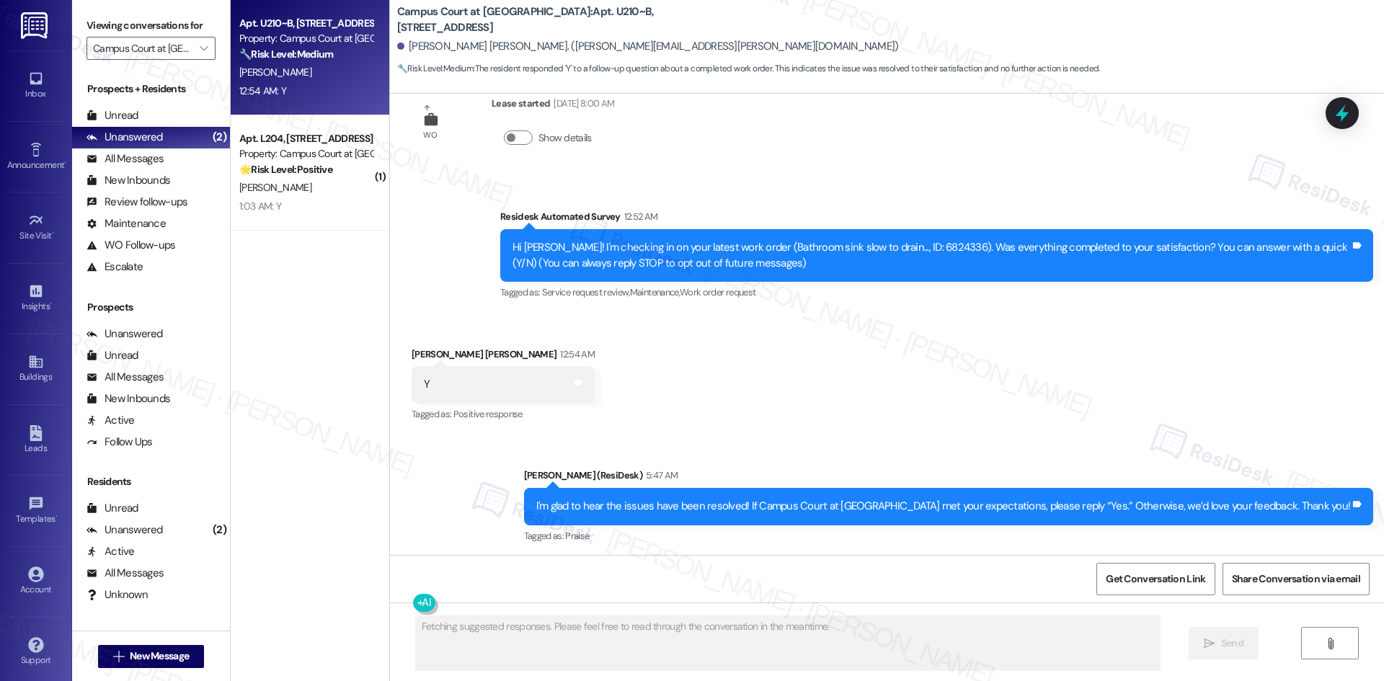
scroll to position [45, 0]
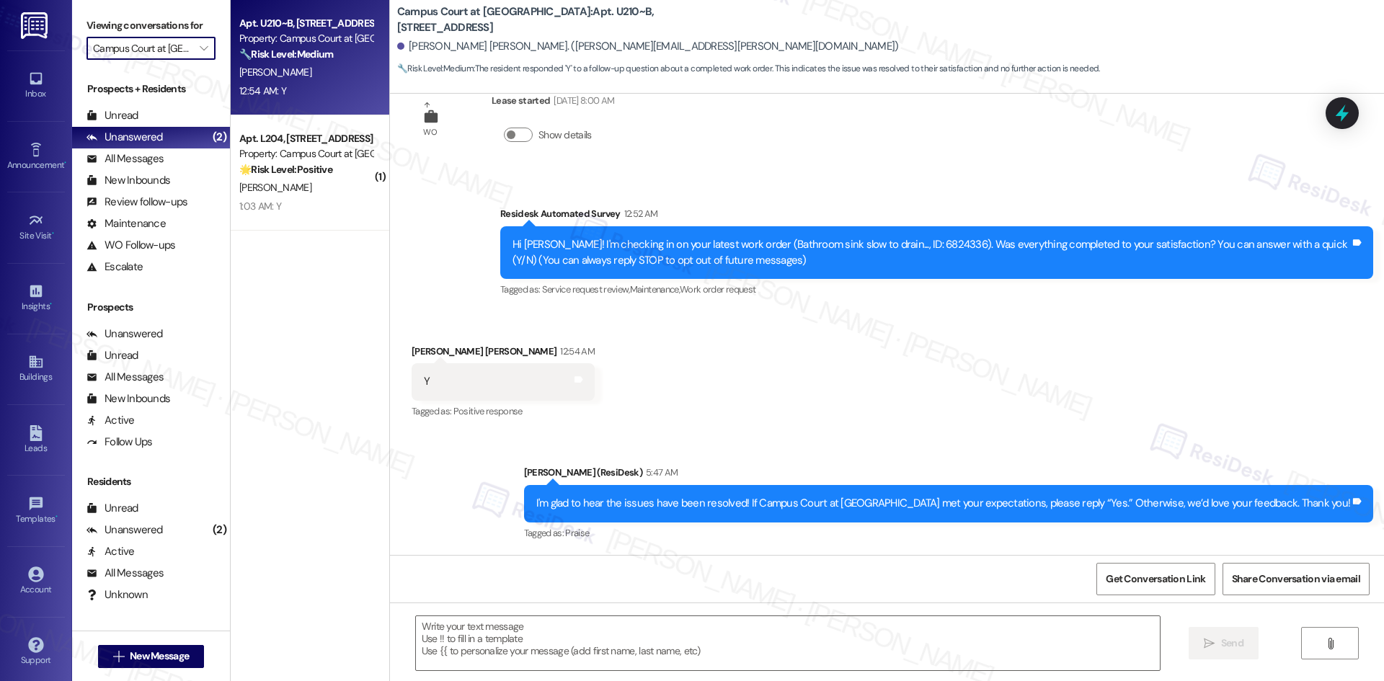
click at [158, 44] on input "Campus Court at [GEOGRAPHIC_DATA]" at bounding box center [142, 48] width 99 height 23
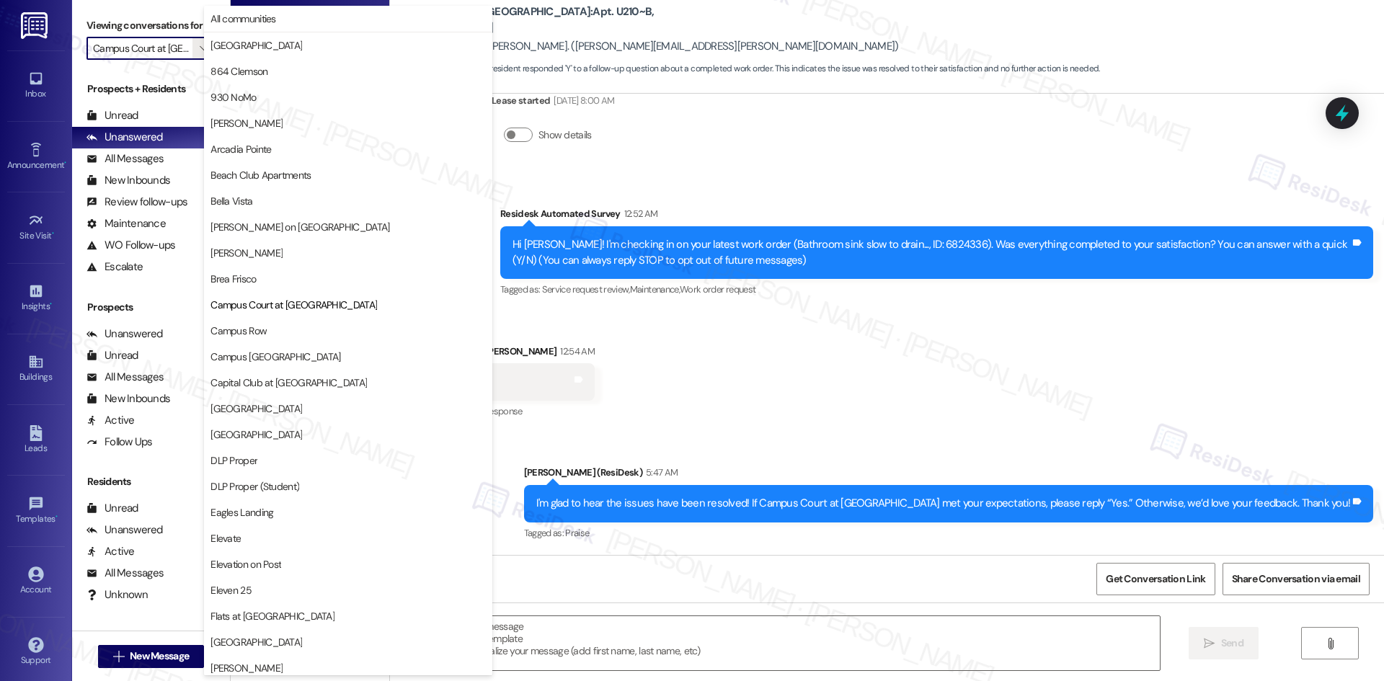
scroll to position [234, 0]
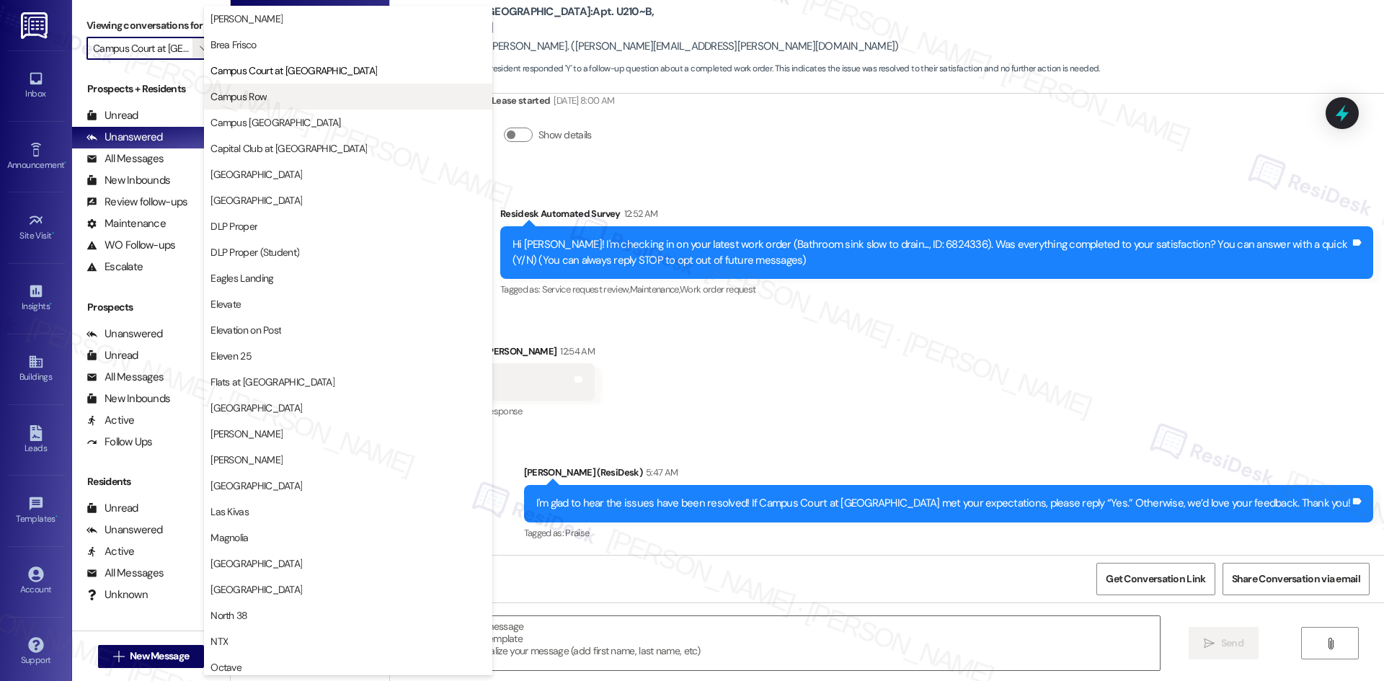
click at [229, 91] on span "Campus Row" at bounding box center [238, 96] width 56 height 14
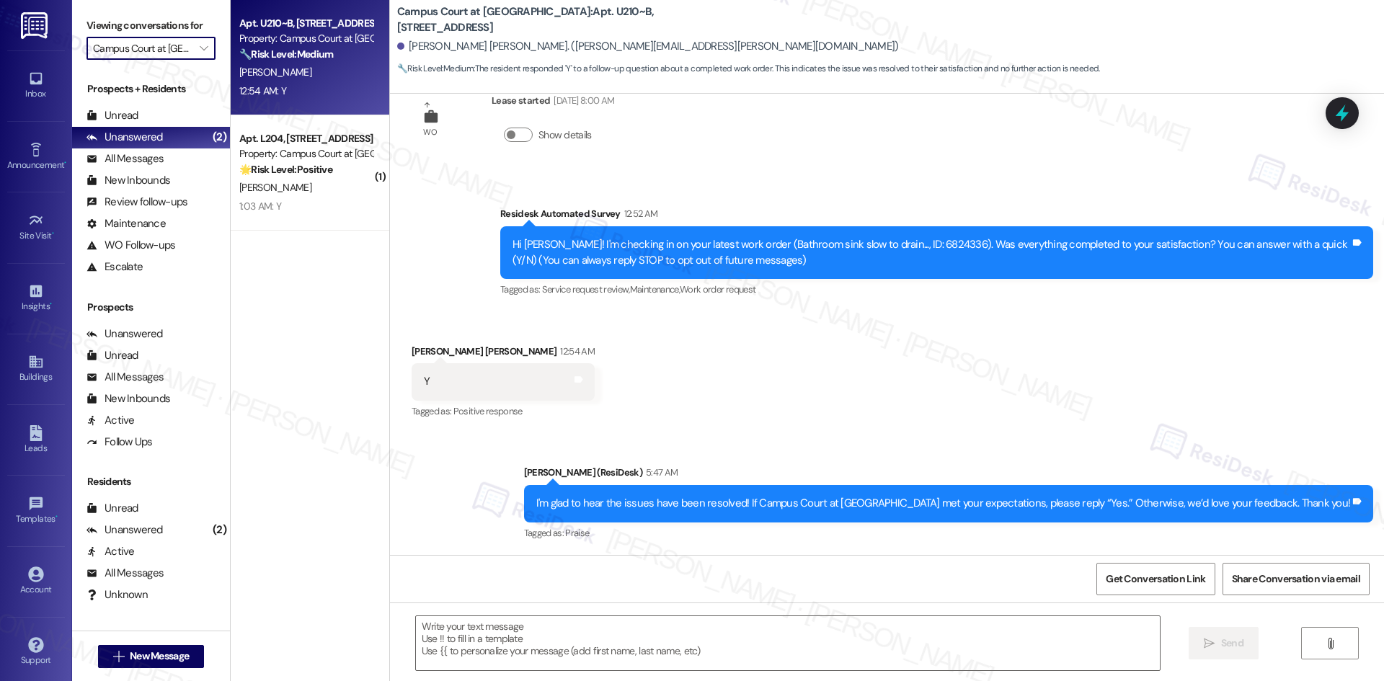
type input "Campus Row"
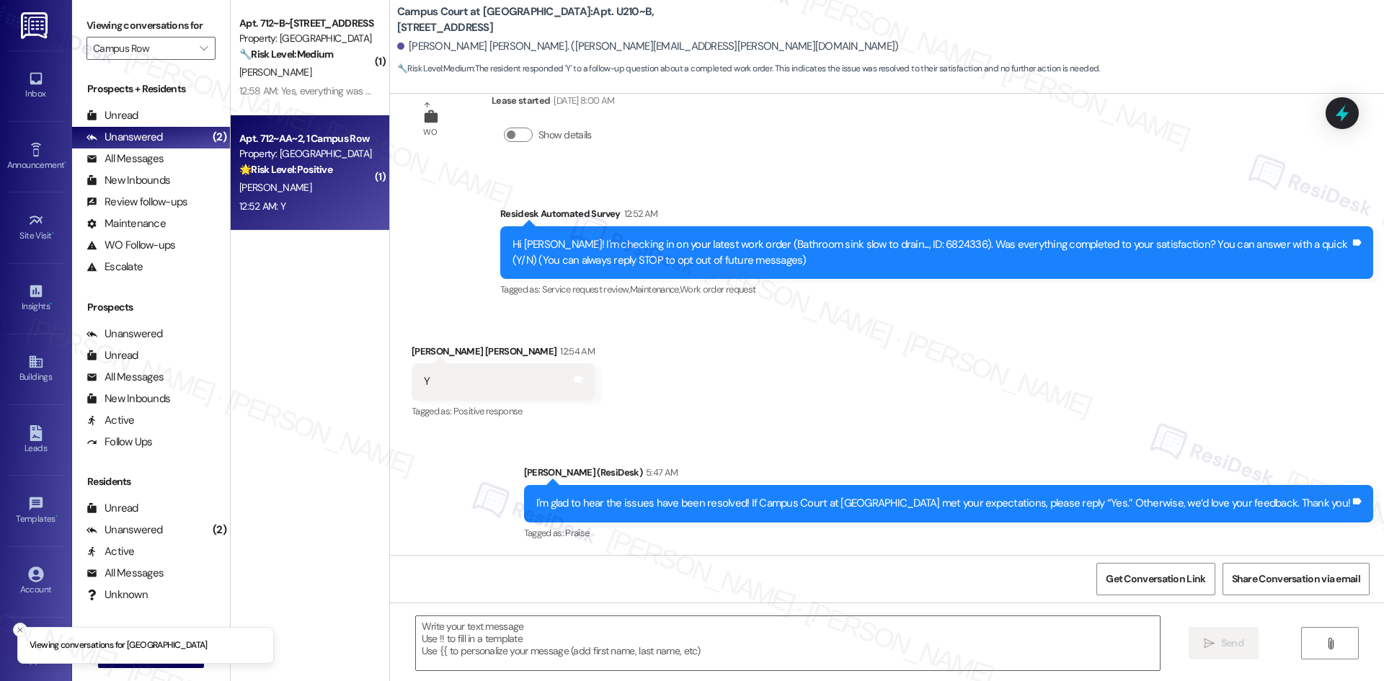
click at [321, 171] on strong "🌟 Risk Level: Positive" at bounding box center [285, 169] width 93 height 13
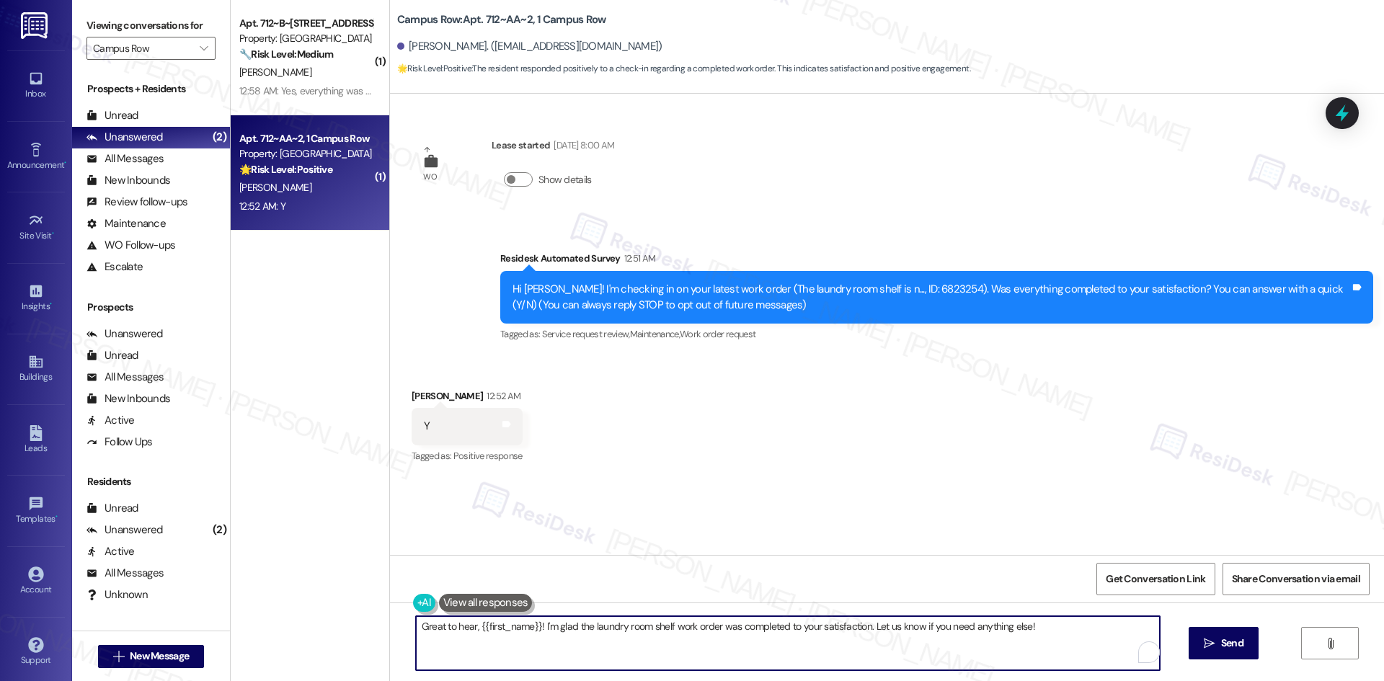
click at [662, 645] on textarea "Great to hear, {{first_name}}! I'm glad the laundry room shelf work order was c…" at bounding box center [788, 643] width 744 height 54
paste textarea "I'm glad to hear the issues have been resolved! If {{property}} met your expect…"
type textarea "I'm glad to hear the issues have been resolved! If {{property}} met your expect…"
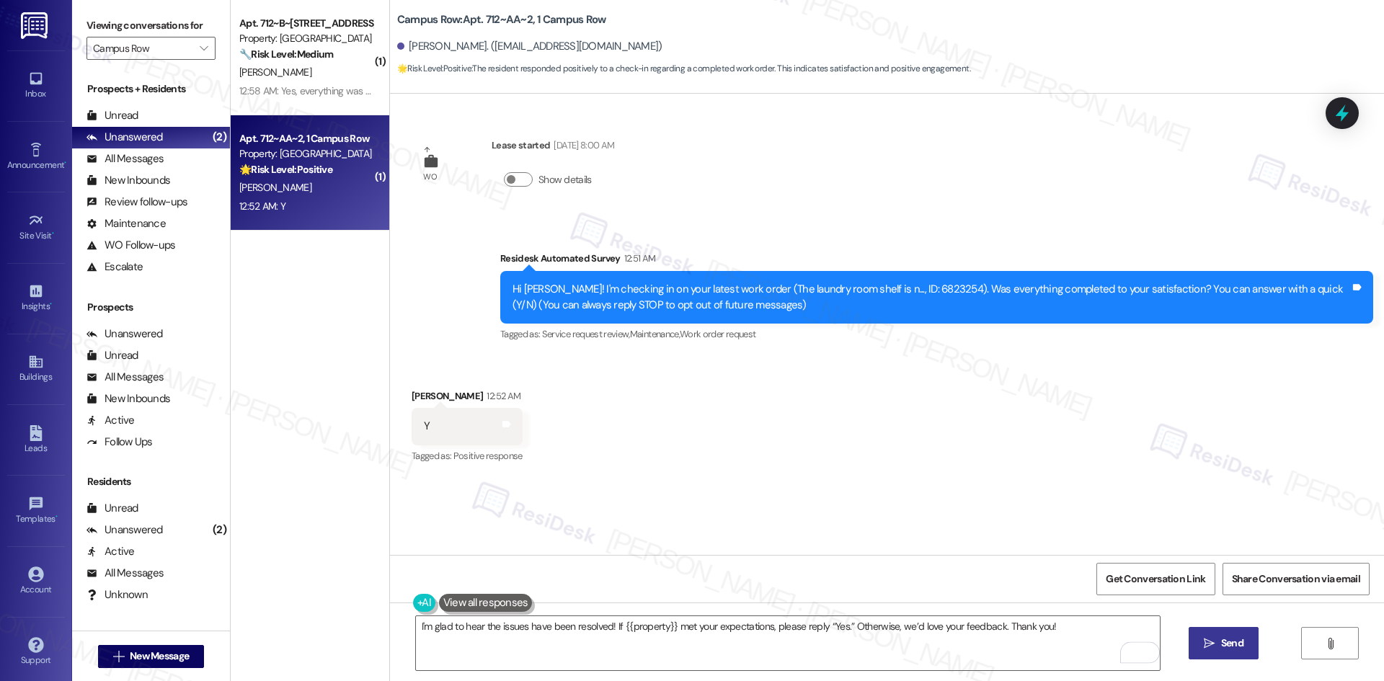
click at [1218, 642] on span "Send" at bounding box center [1232, 643] width 28 height 15
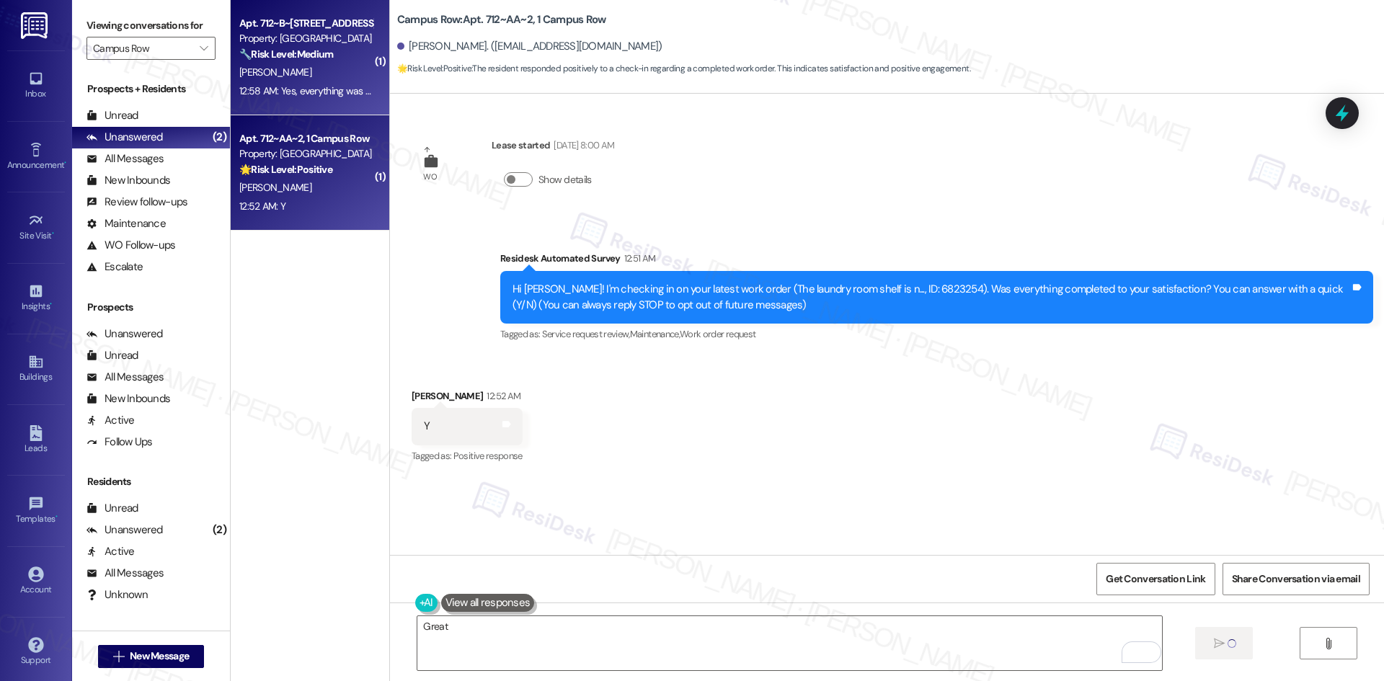
click at [283, 99] on div "12:58 AM: Yes, everything was fixed!! 12:58 AM: Yes, everything was fixed!!" at bounding box center [306, 91] width 136 height 18
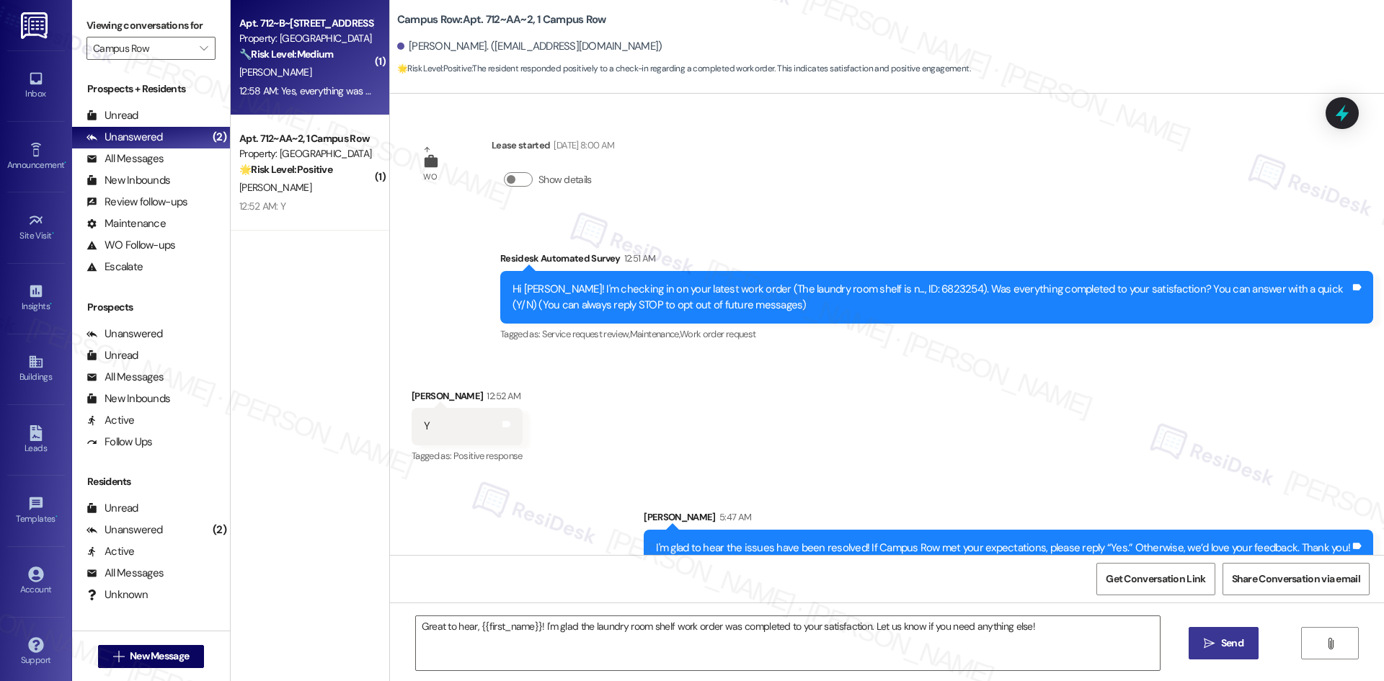
type textarea "Fetching suggested responses. Please feel free to read through the conversation…"
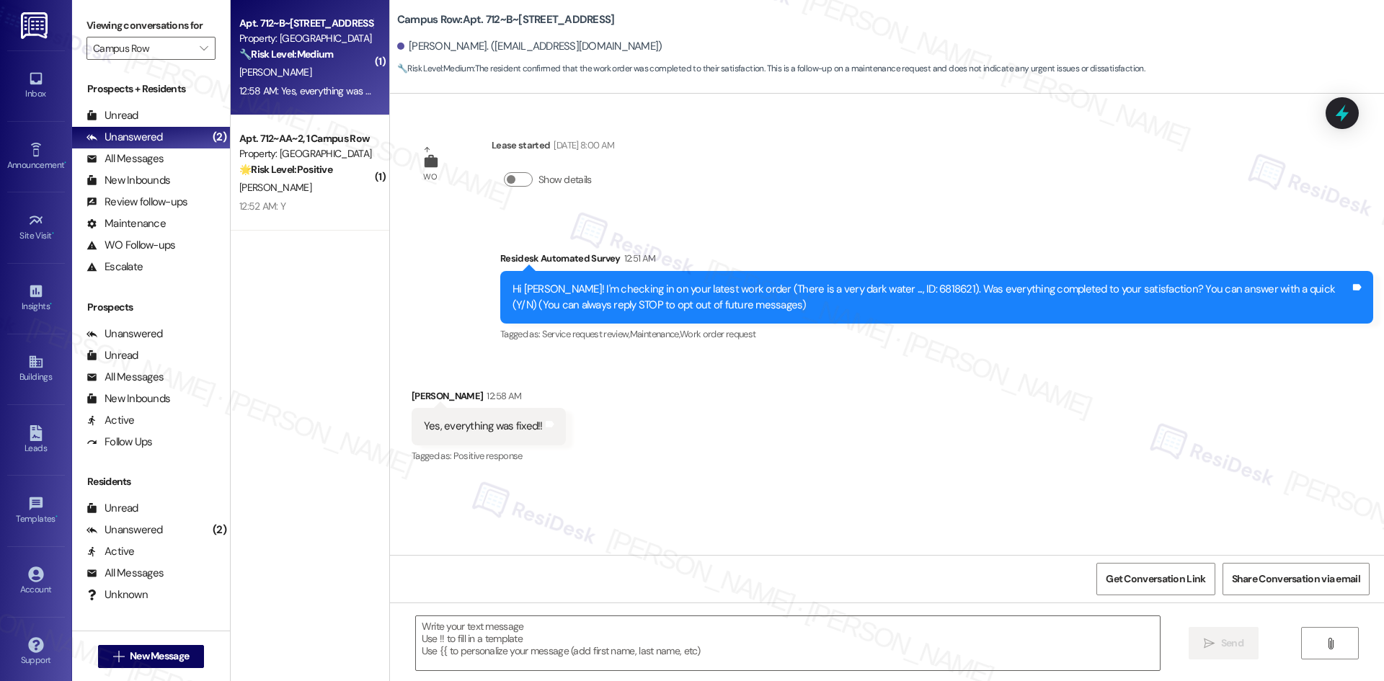
type textarea "Fetching suggested responses. Please feel free to read through the conversation…"
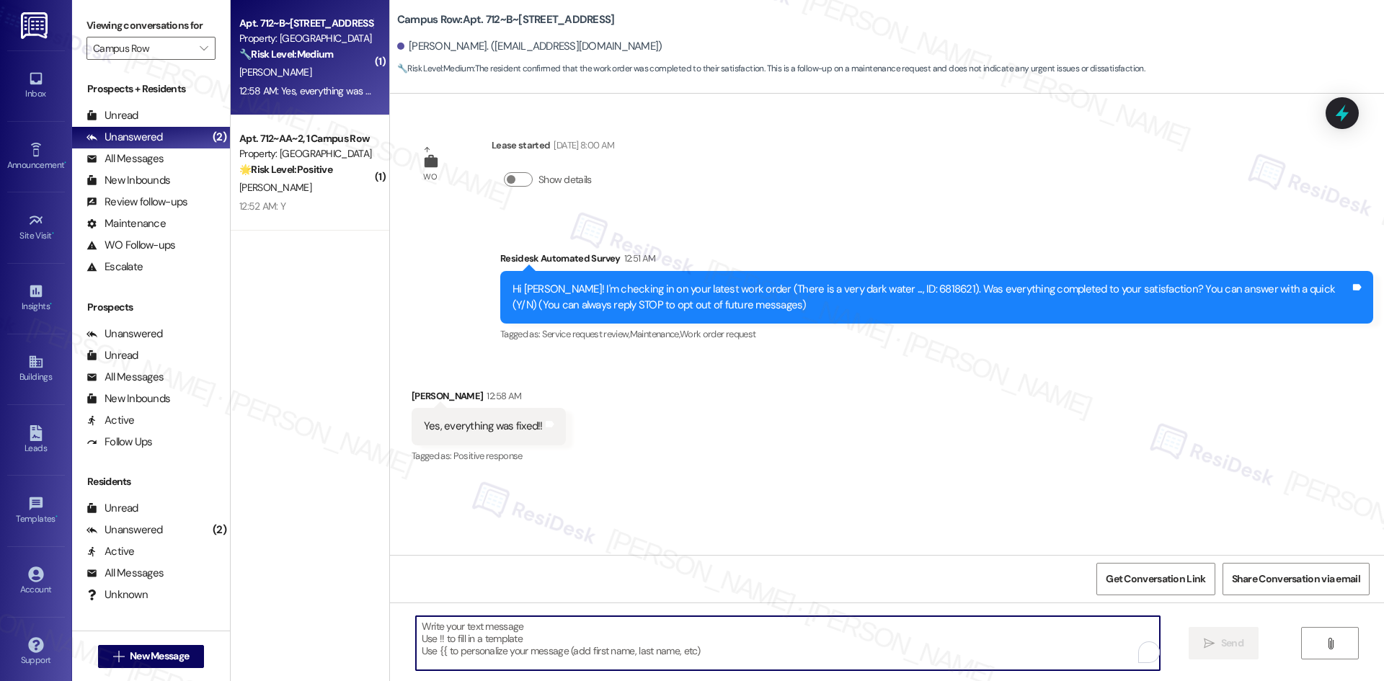
click at [567, 635] on textarea "To enrich screen reader interactions, please activate Accessibility in Grammarl…" at bounding box center [788, 643] width 744 height 54
paste textarea "I'm glad to hear the issues have been resolved! If {{property}} met your expect…"
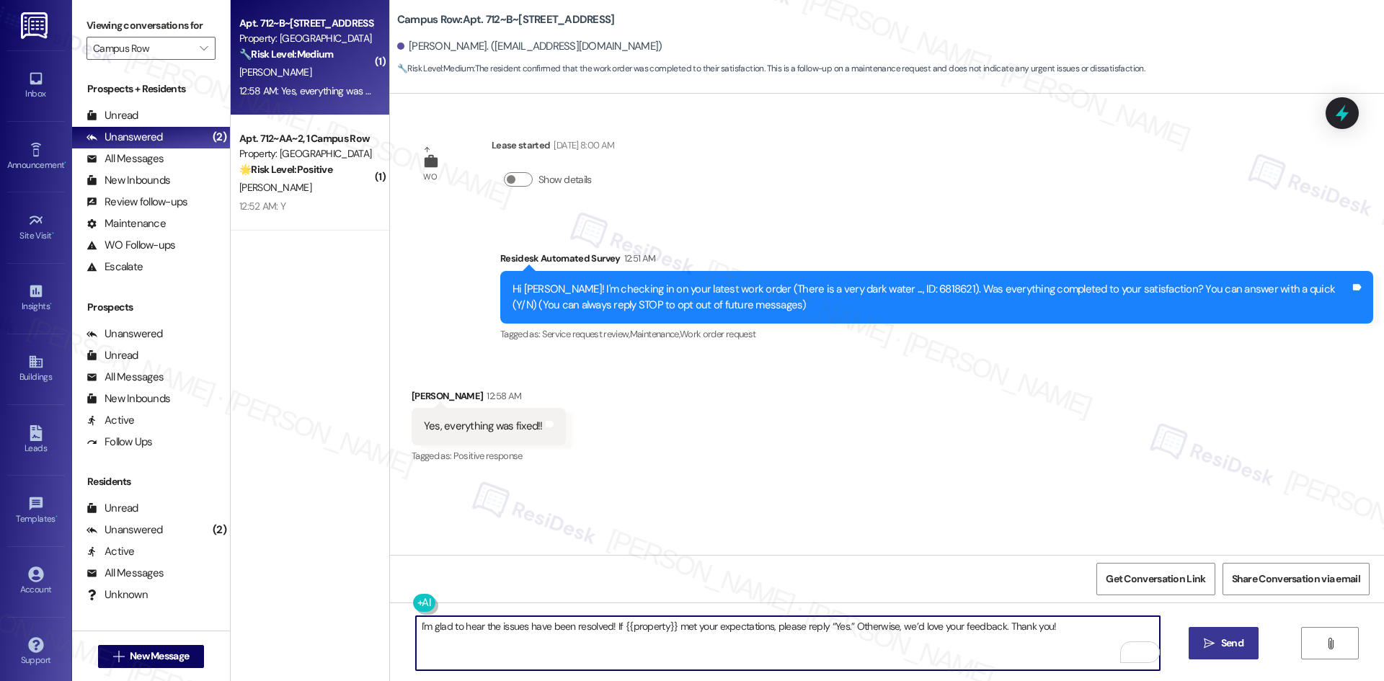
type textarea "I'm glad to hear the issues have been resolved! If {{property}} met your expect…"
click at [1218, 640] on span "Send" at bounding box center [1232, 643] width 28 height 15
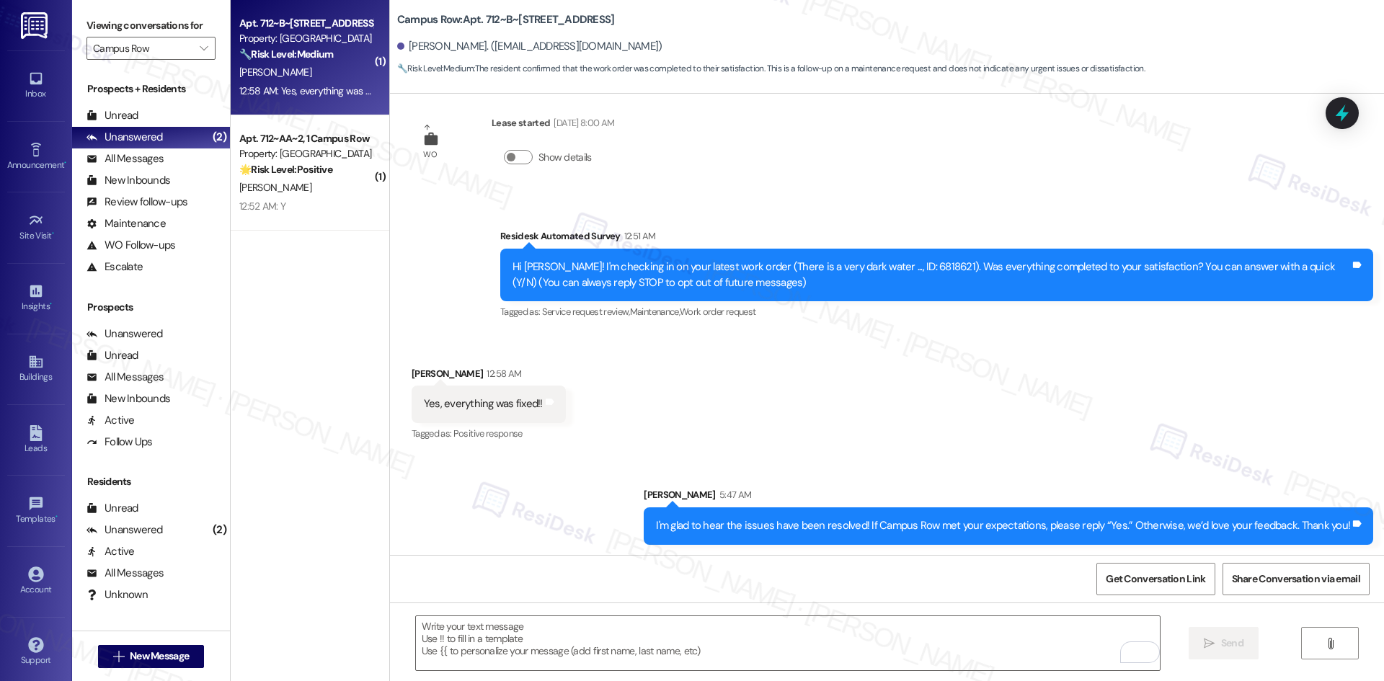
scroll to position [24, 0]
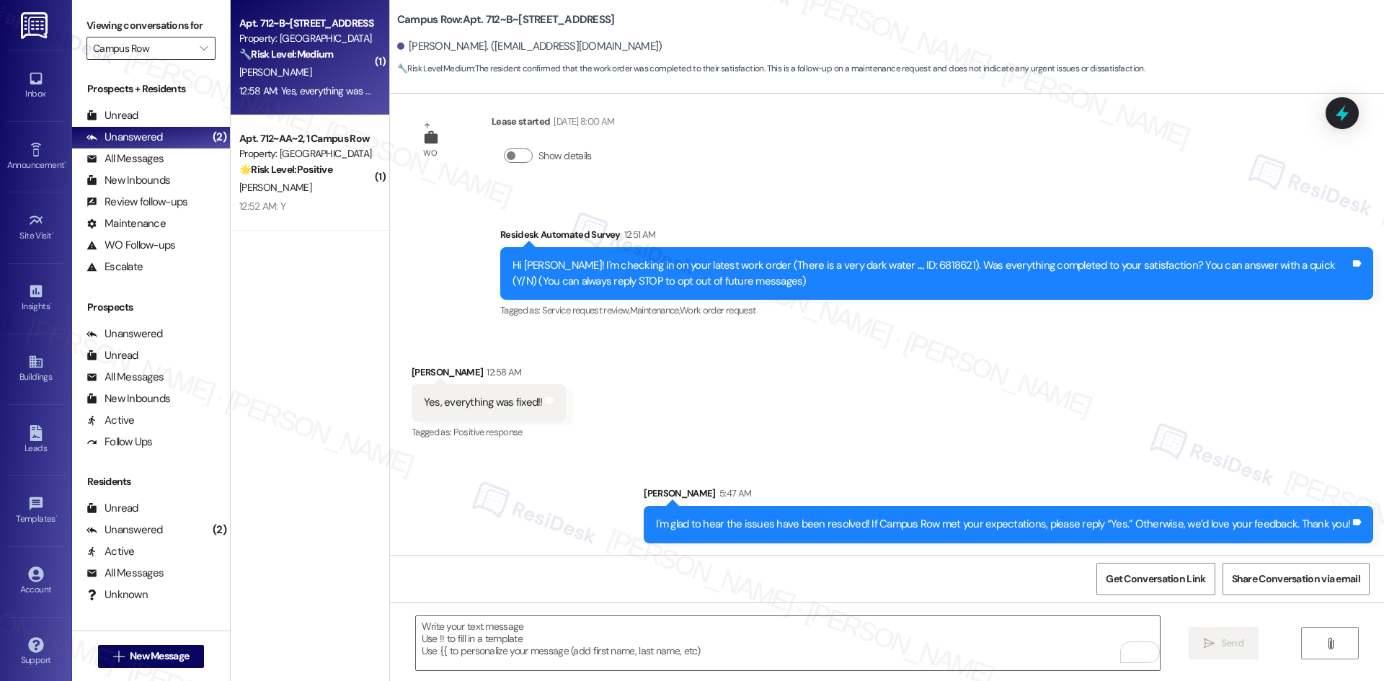
click at [175, 55] on input "Campus Row" at bounding box center [142, 48] width 99 height 23
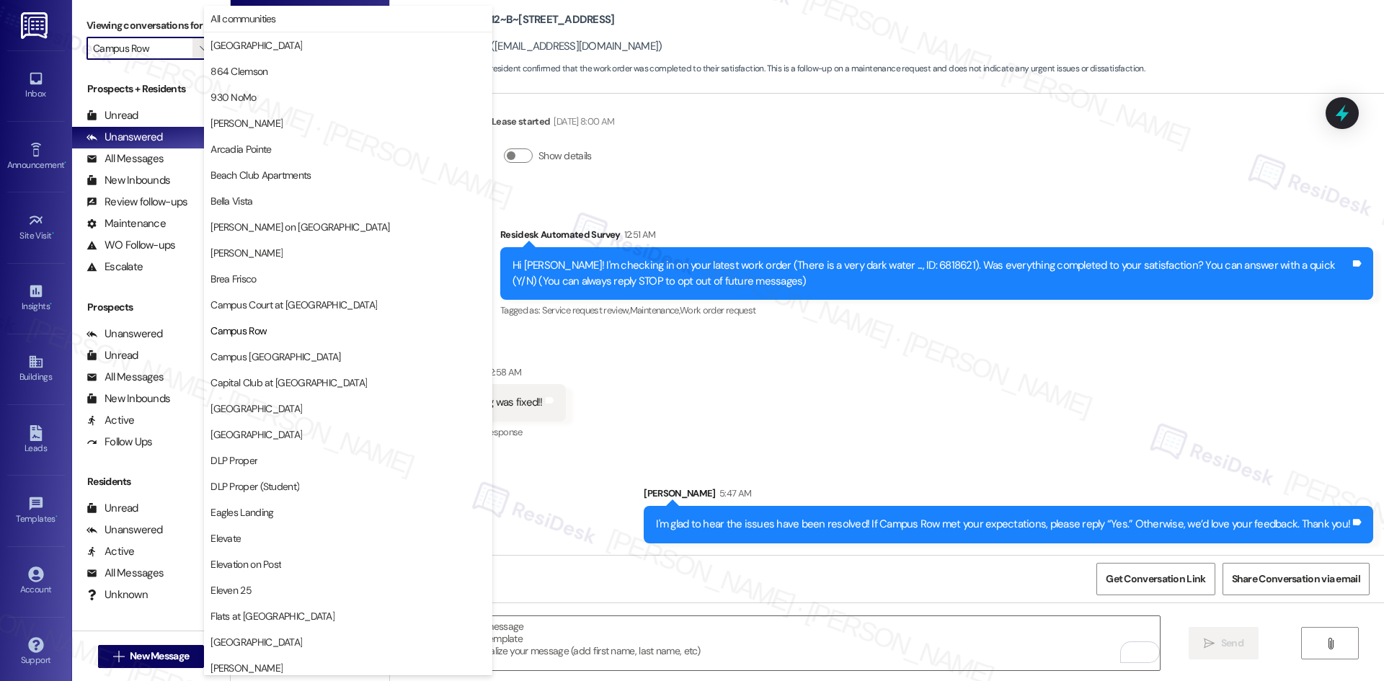
scroll to position [234, 0]
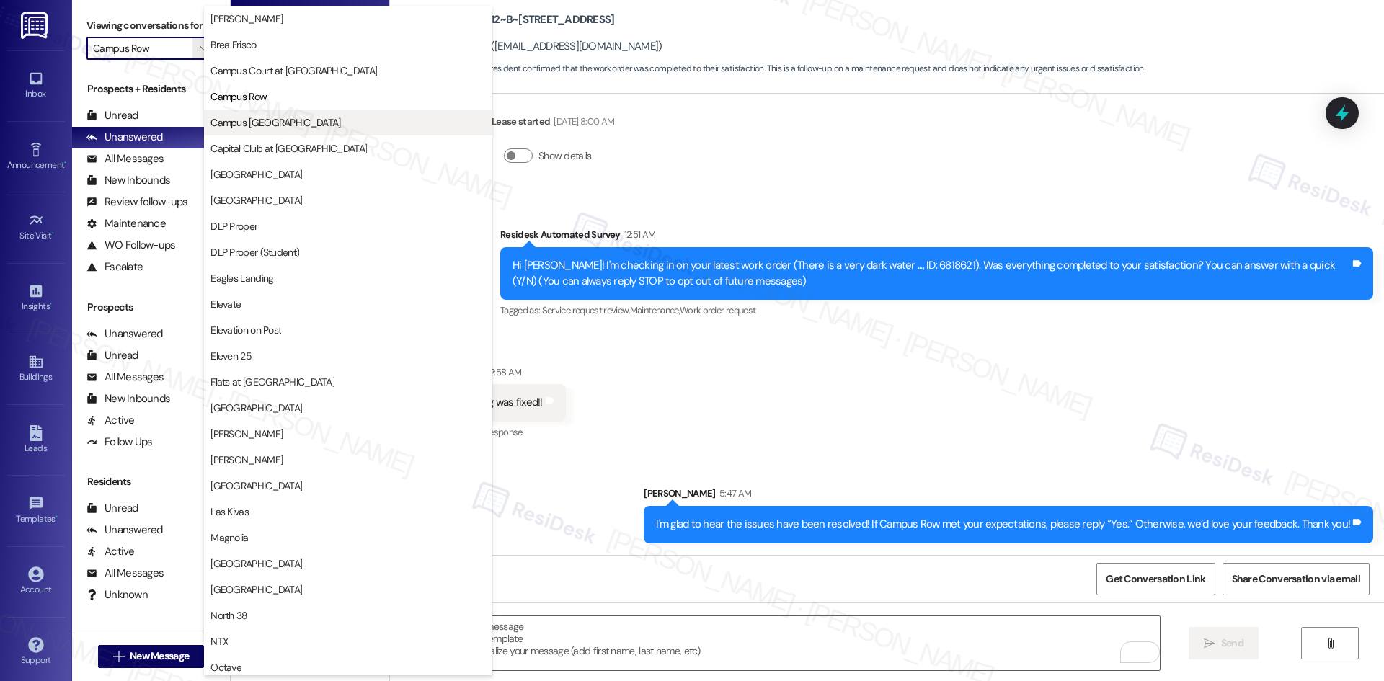
click at [298, 125] on span "Campus Village College Station" at bounding box center [275, 122] width 130 height 14
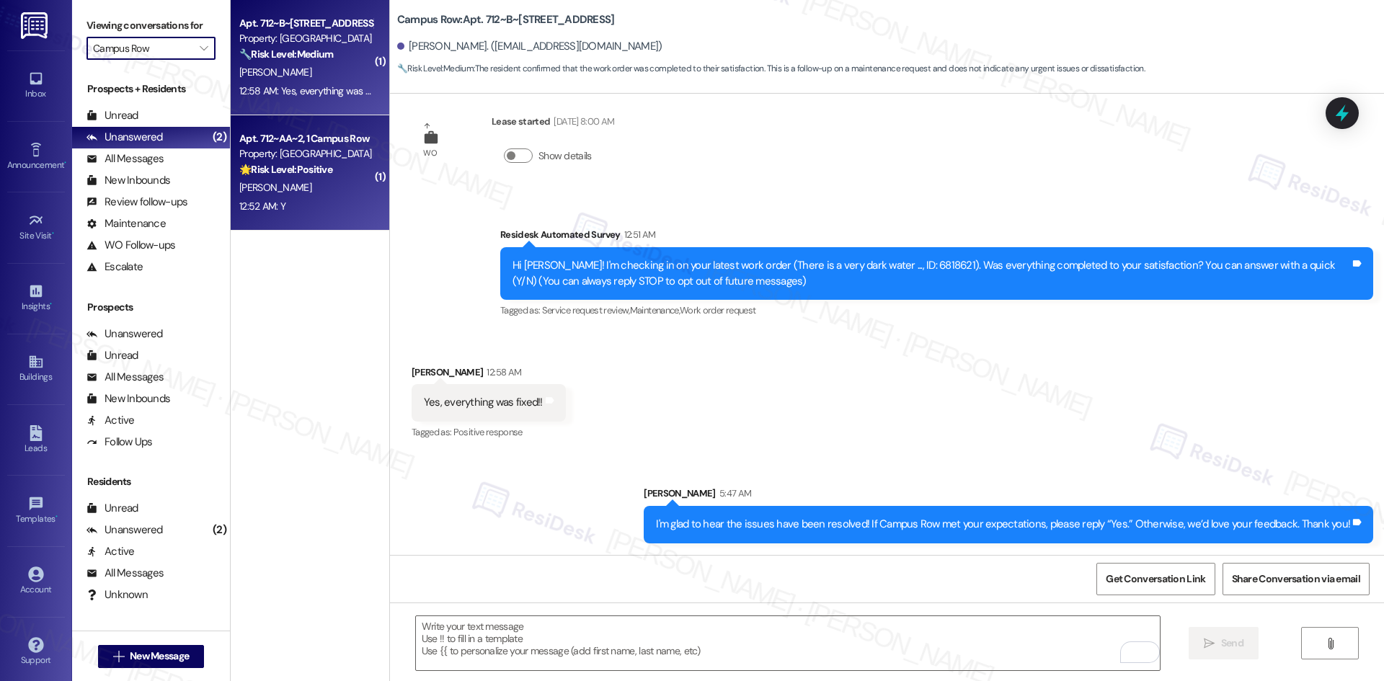
type input "Campus Village College Station"
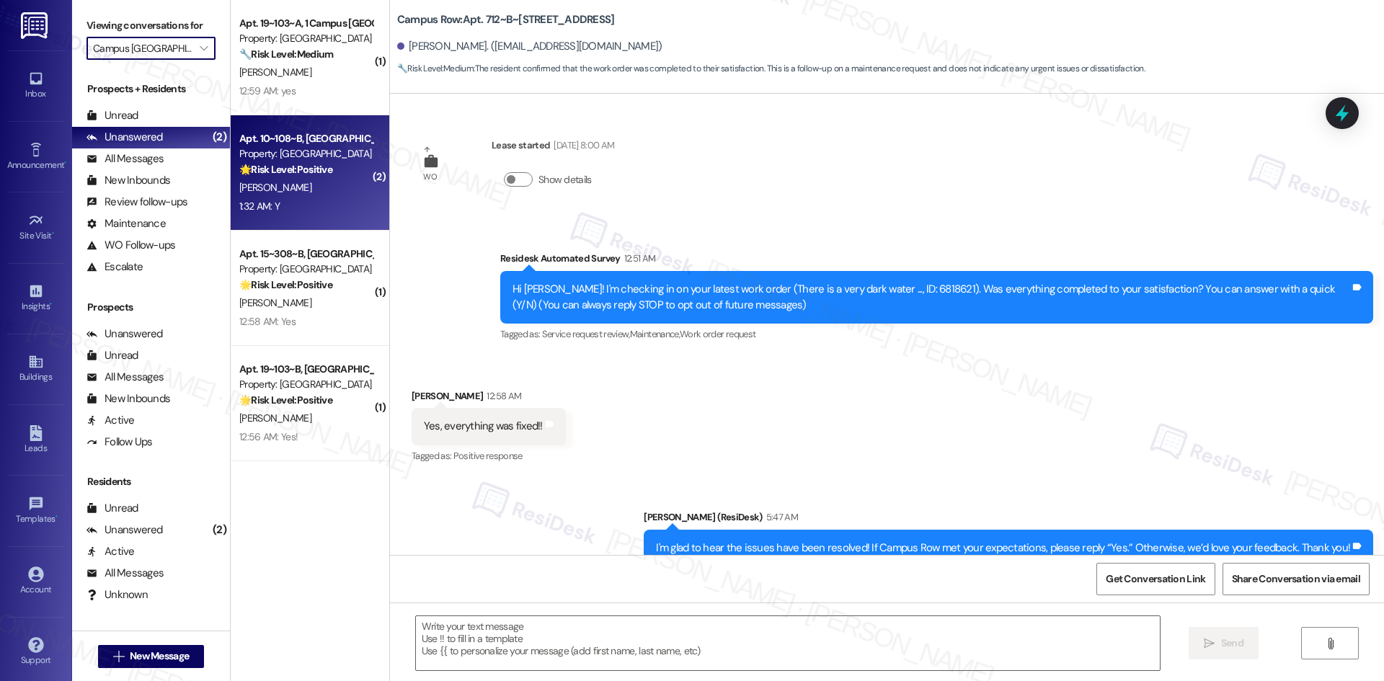
type textarea "Fetching suggested responses. Please feel free to read through the conversation…"
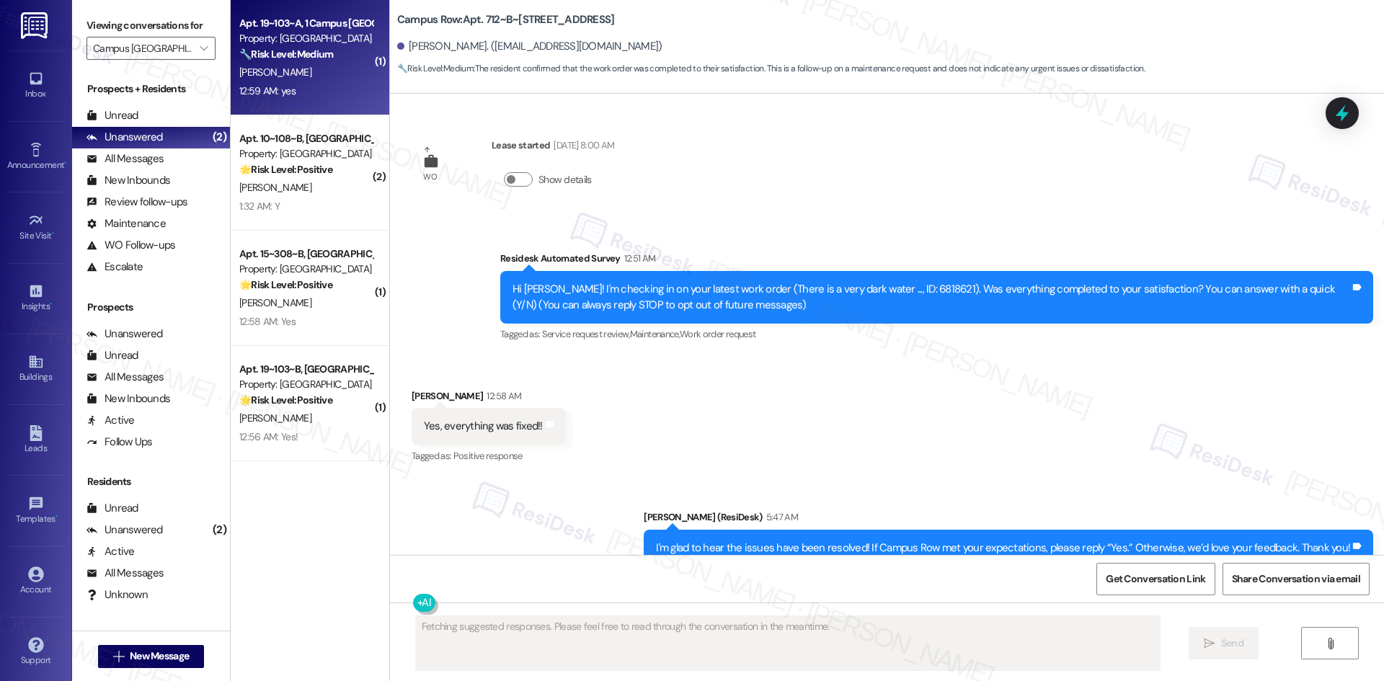
click at [300, 91] on div "12:59 AM: yes 12:59 AM: yes" at bounding box center [306, 91] width 136 height 18
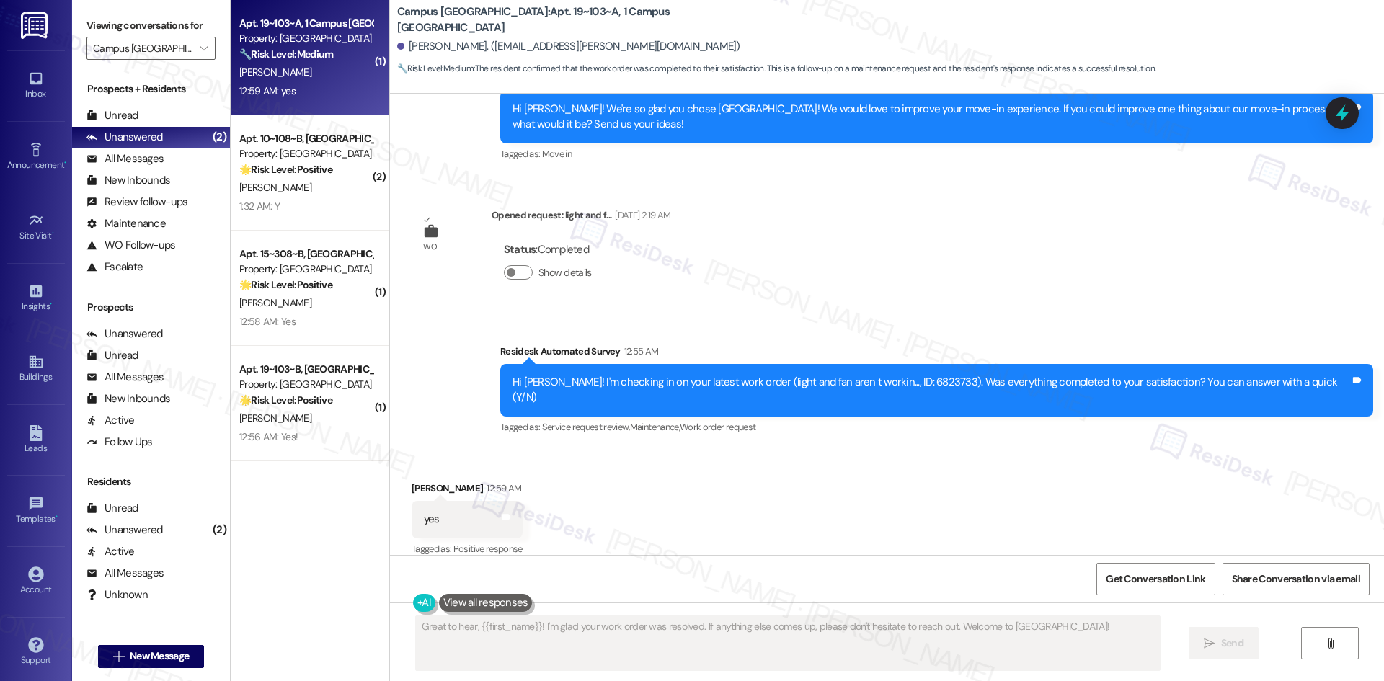
scroll to position [563, 0]
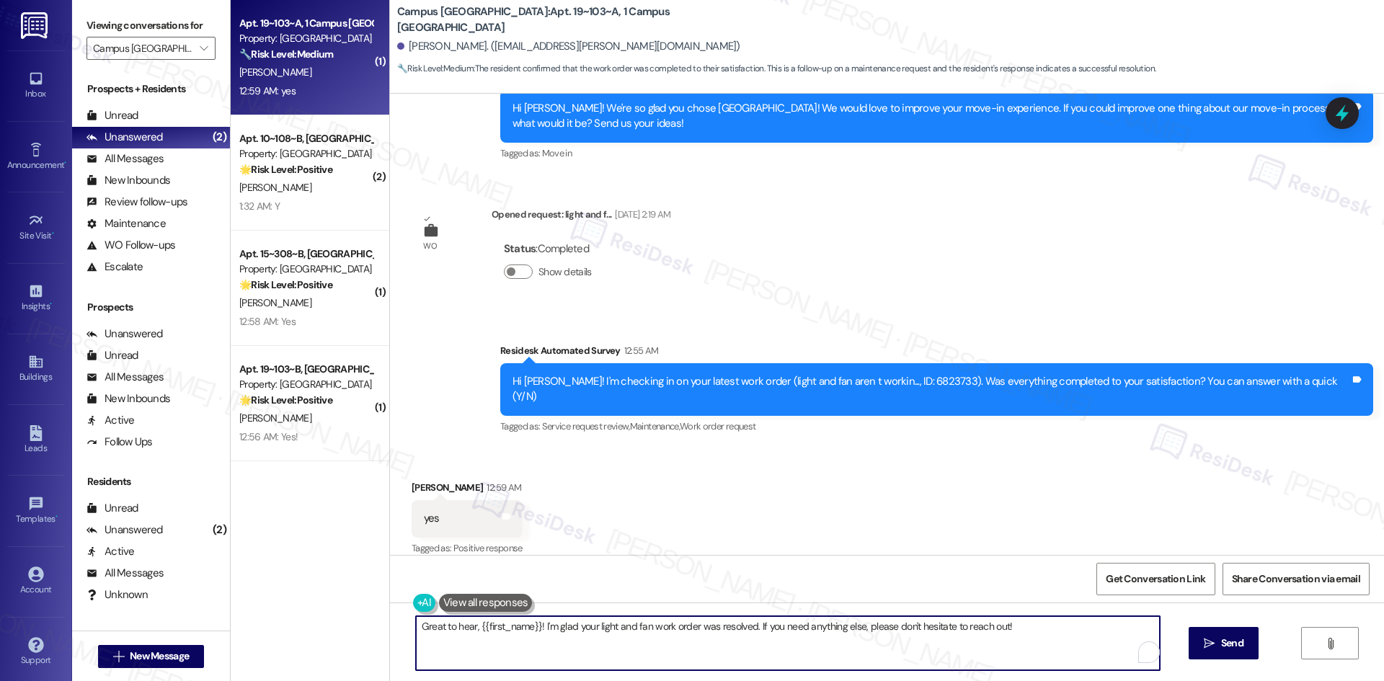
drag, startPoint x: 908, startPoint y: 616, endPoint x: 301, endPoint y: 616, distance: 607.7
click at [301, 616] on div "( 1 ) Apt. 19~103~A, 1 Campus Village College Station Property: Campus Village …" at bounding box center [807, 340] width 1153 height 681
paste textarea "I'm glad to hear the issues have been resolved! If {{property}} met your expect…"
type textarea "I'm glad to hear the issues have been resolved! If {{property}} met your expect…"
click at [878, 650] on textarea "I'm glad to hear the issues have been resolved! If {{property}} met your expect…" at bounding box center [788, 643] width 744 height 54
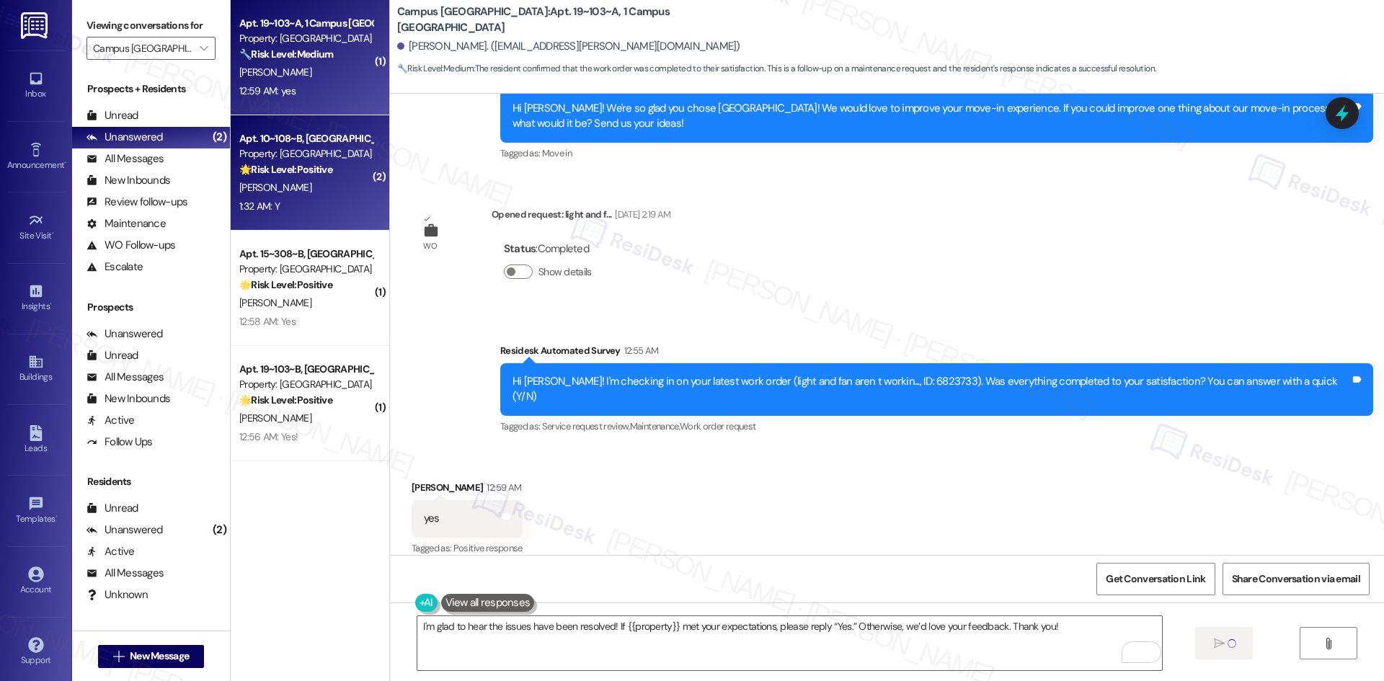
click at [324, 210] on div "1:32 AM: Y 1:32 AM: Y" at bounding box center [306, 207] width 136 height 18
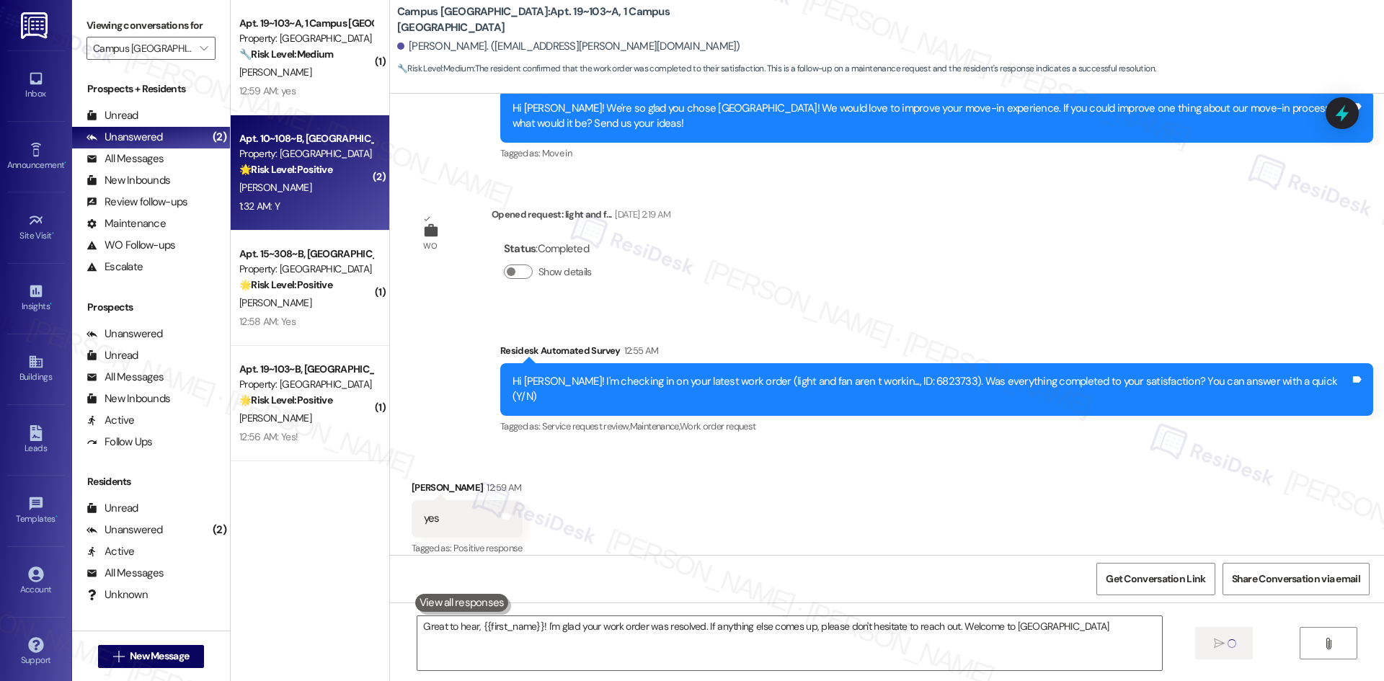
type textarea "Great to hear, {{first_name}}! I'm glad your work order was resolved. If anythi…"
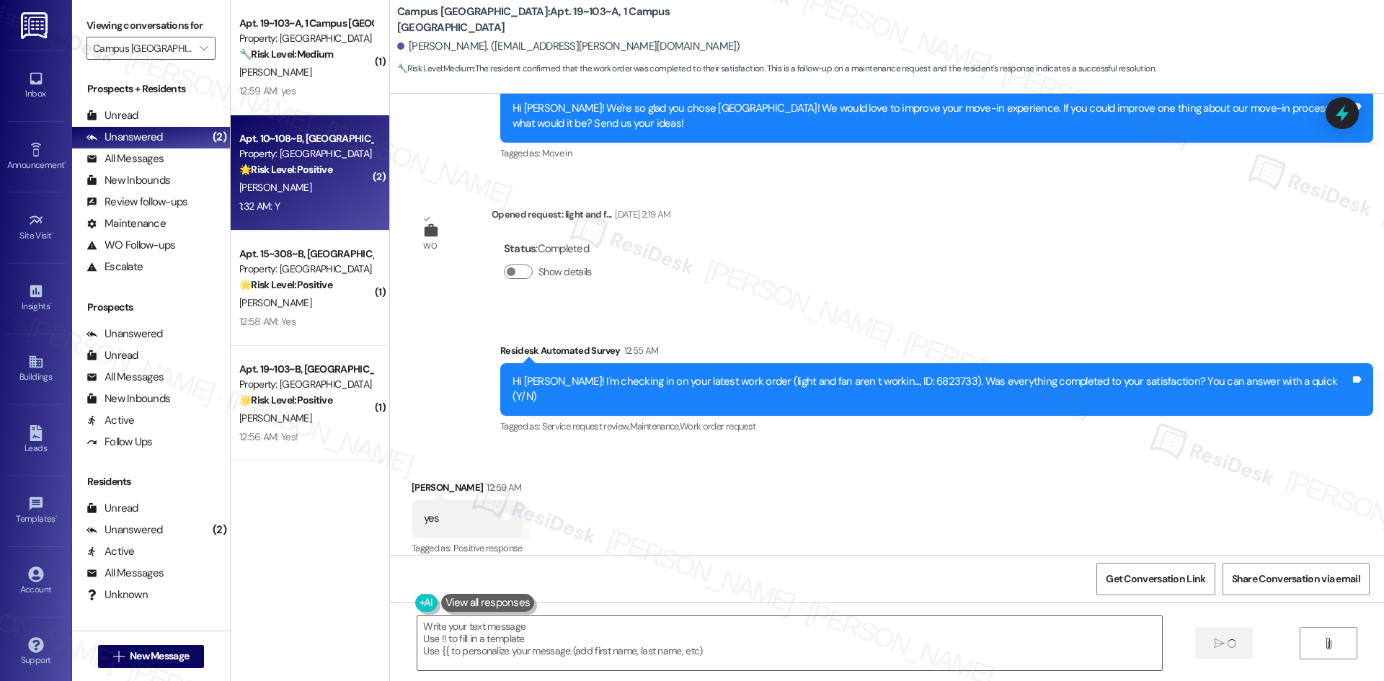
scroll to position [518, 0]
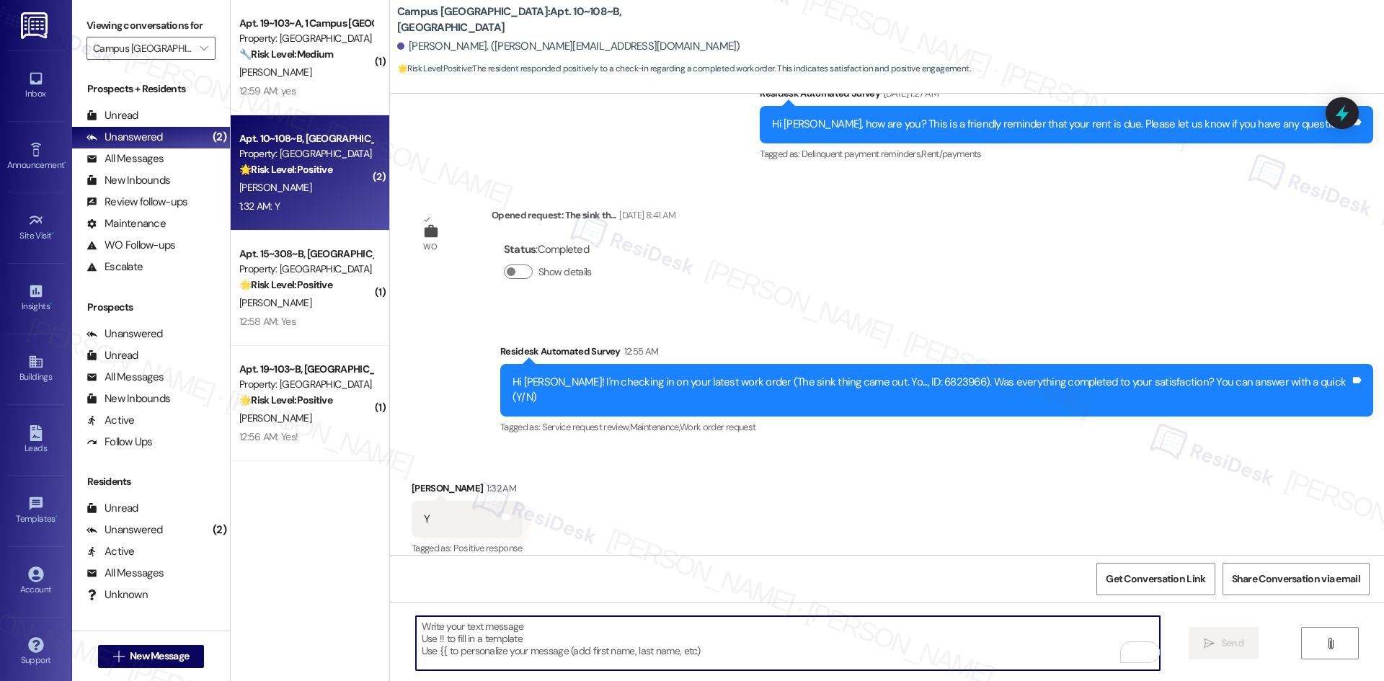
paste textarea "I'm glad to hear the issues have been resolved! If {{property}} met your expect…"
type textarea "I'm glad to hear the issues have been resolved! If {{property}} met your expect…"
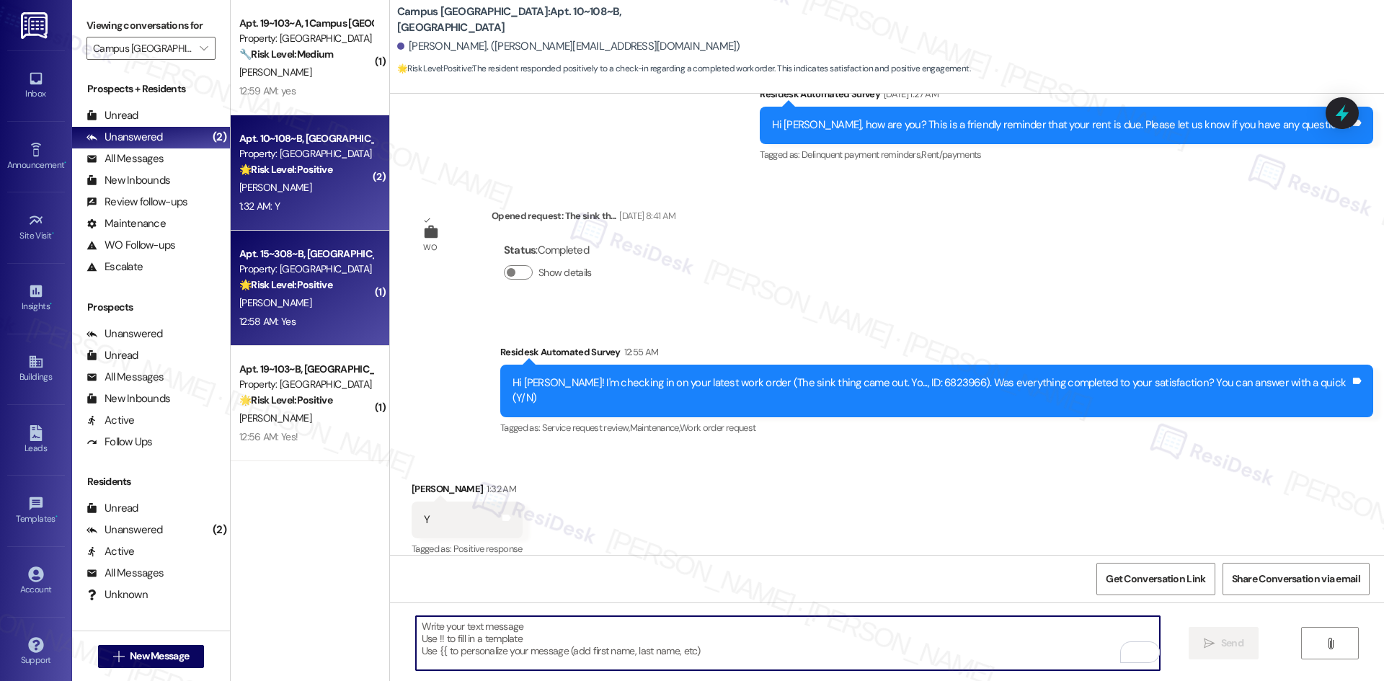
click at [298, 303] on div "K. Tran" at bounding box center [306, 303] width 136 height 18
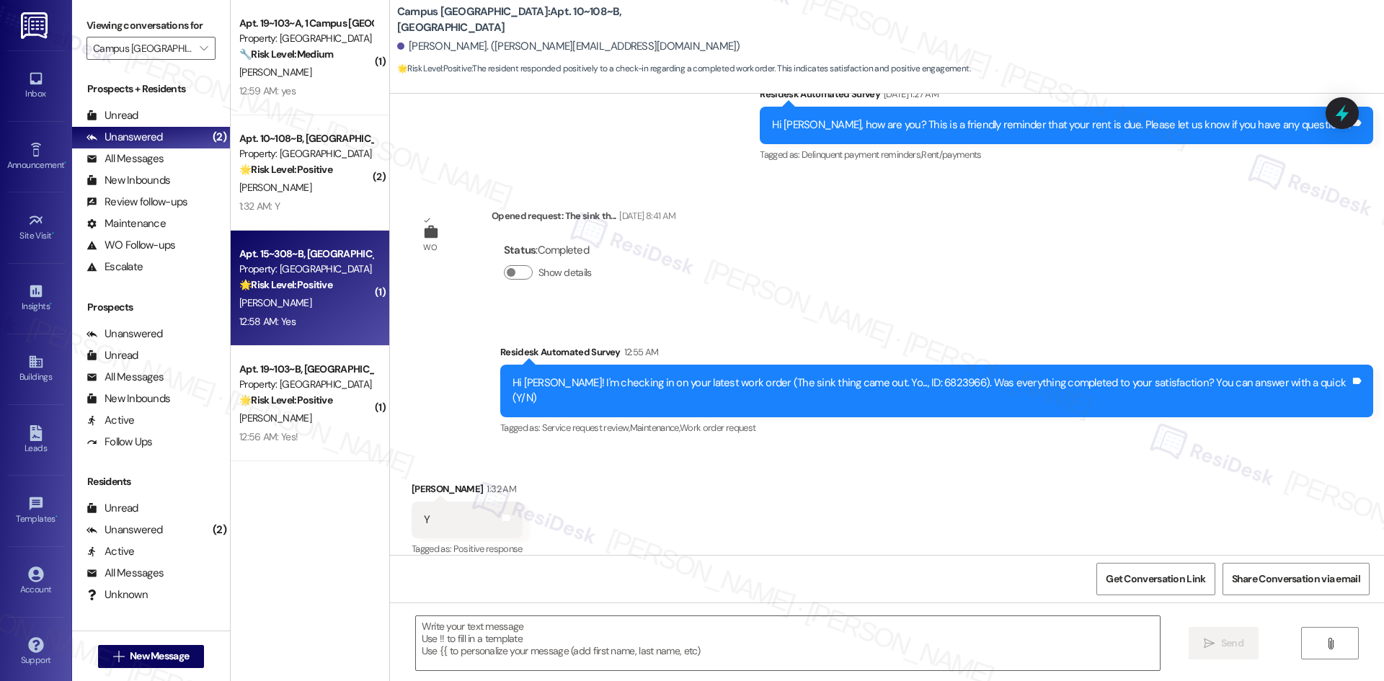
type textarea "Fetching suggested responses. Please feel free to read through the conversation…"
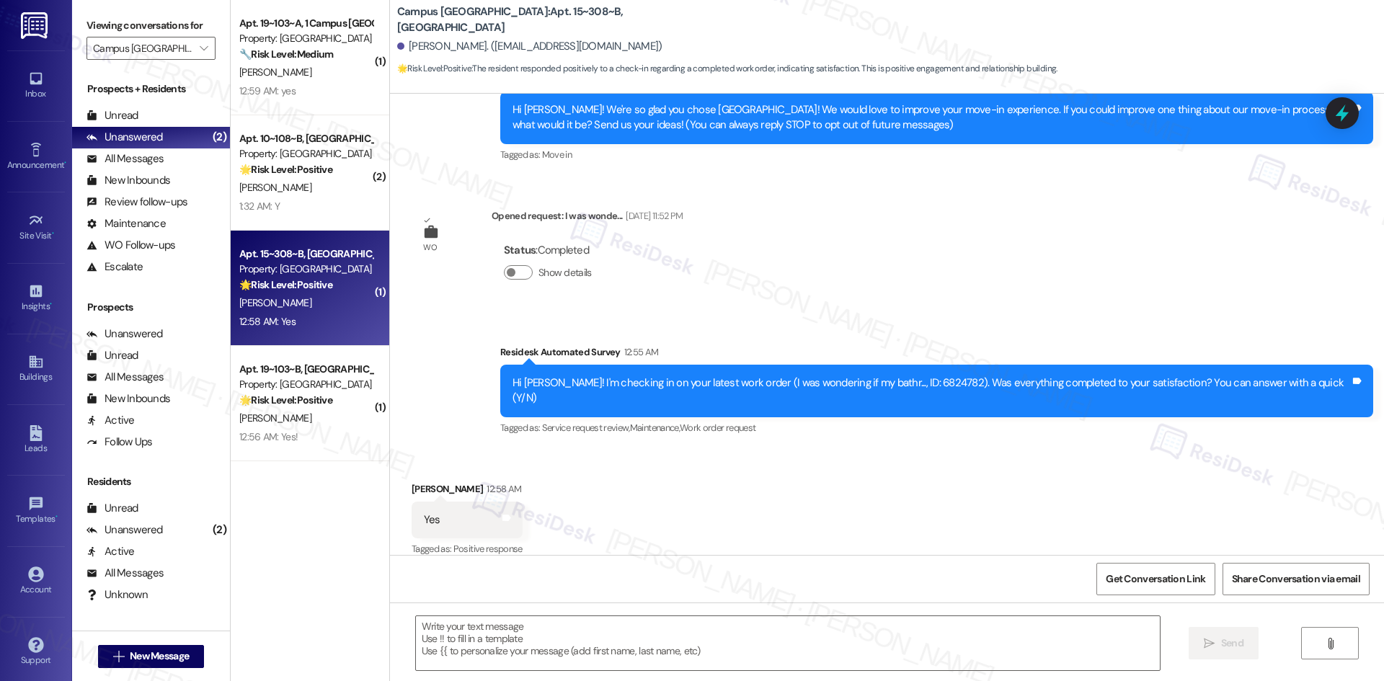
type textarea "Fetching suggested responses. Please feel free to read through the conversation…"
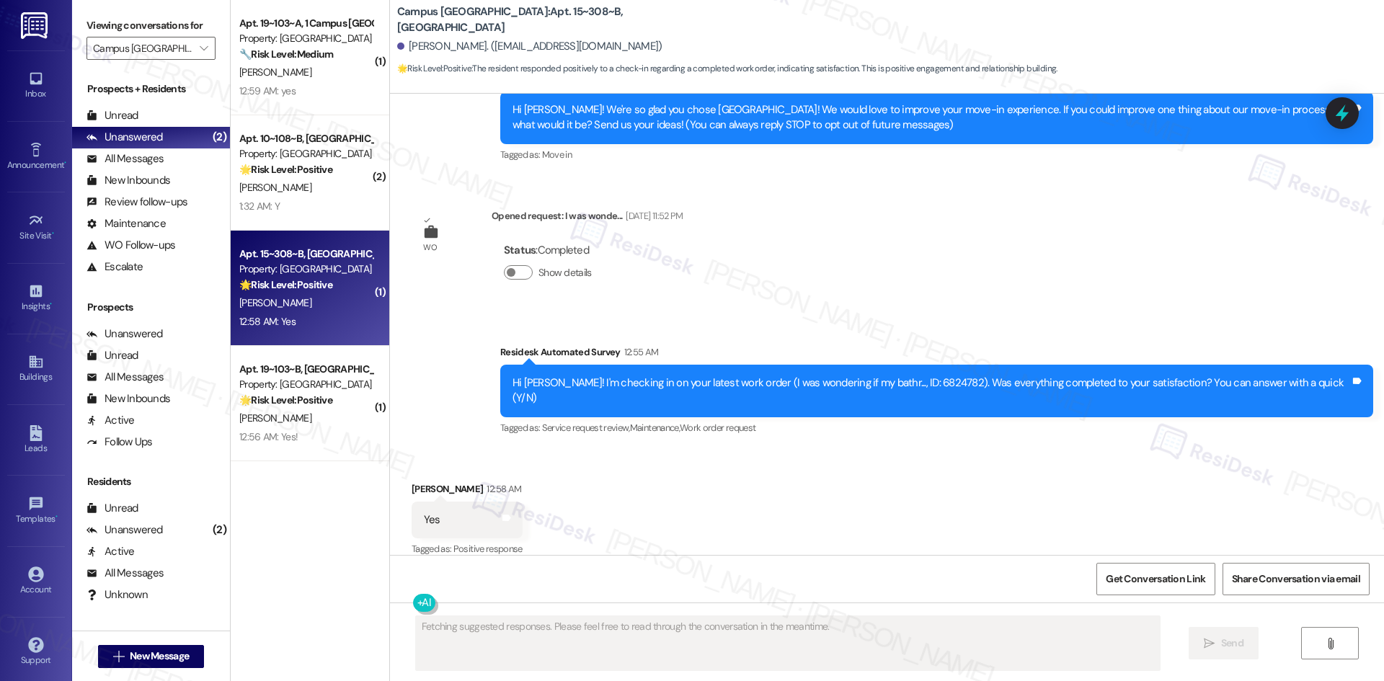
scroll to position [152, 0]
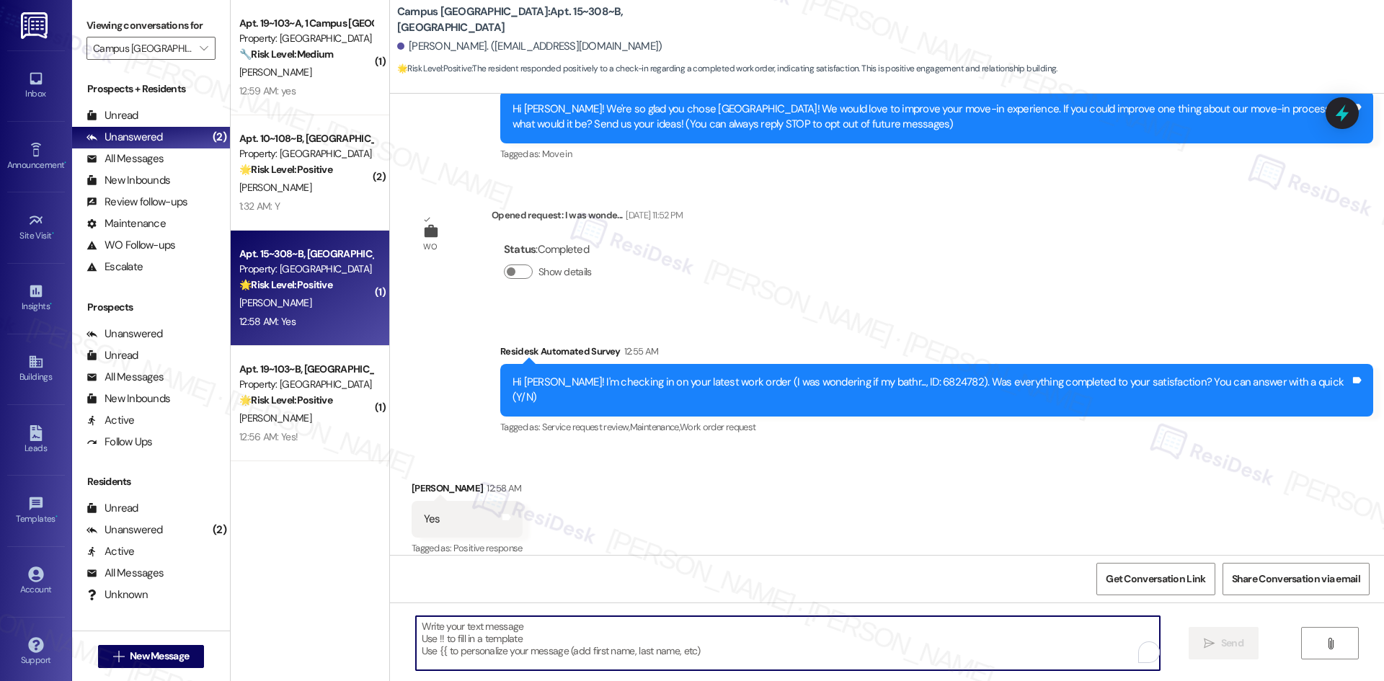
click at [660, 639] on textarea "To enrich screen reader interactions, please activate Accessibility in Grammarl…" at bounding box center [788, 643] width 744 height 54
paste textarea "I'm glad to hear the issues have been resolved! If {{property}} met your expect…"
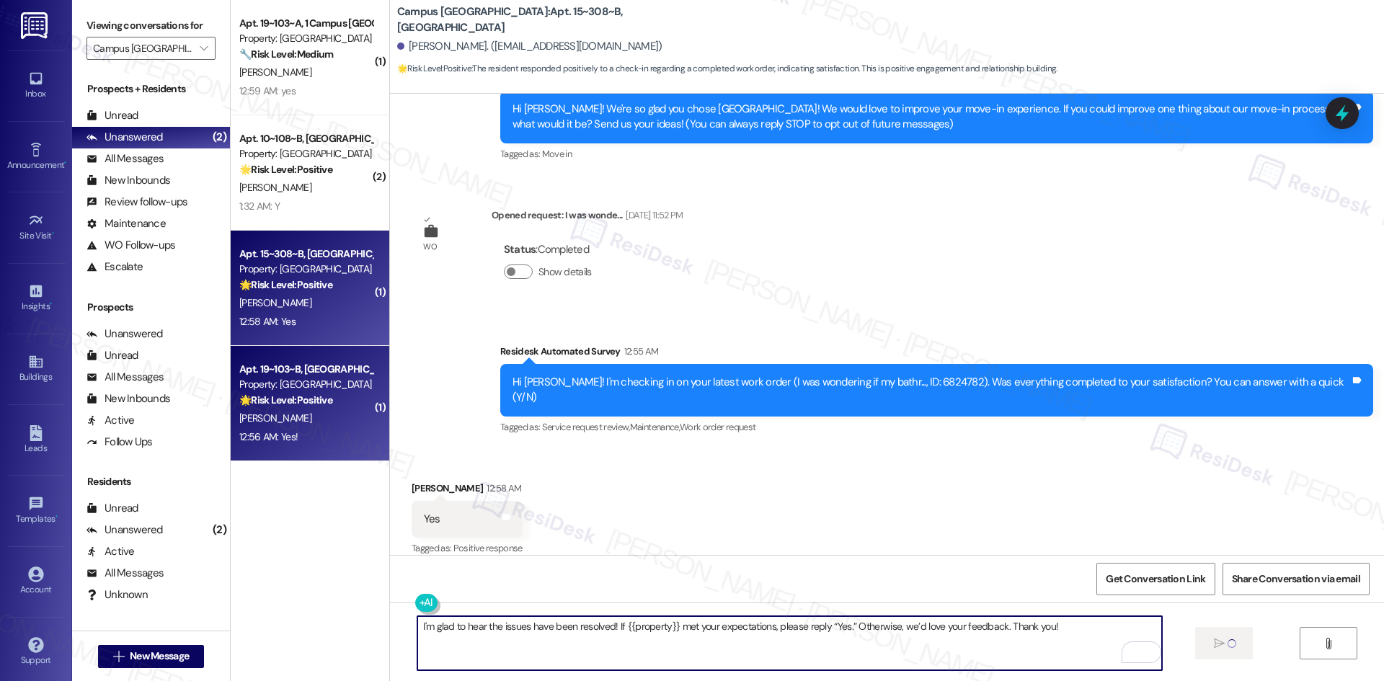
type textarea "I'm glad to hear the issues have been resolved! If {{property}} met your expect…"
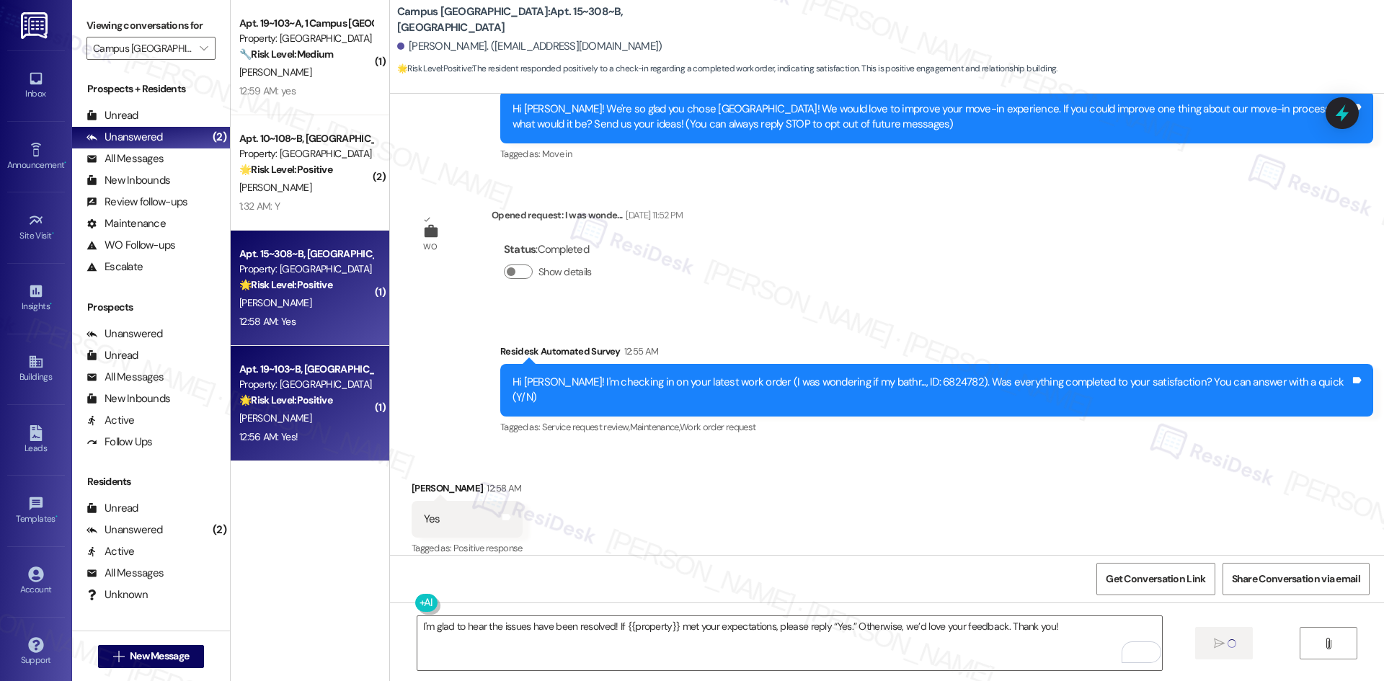
click at [288, 412] on div "C. Nhan" at bounding box center [306, 418] width 136 height 18
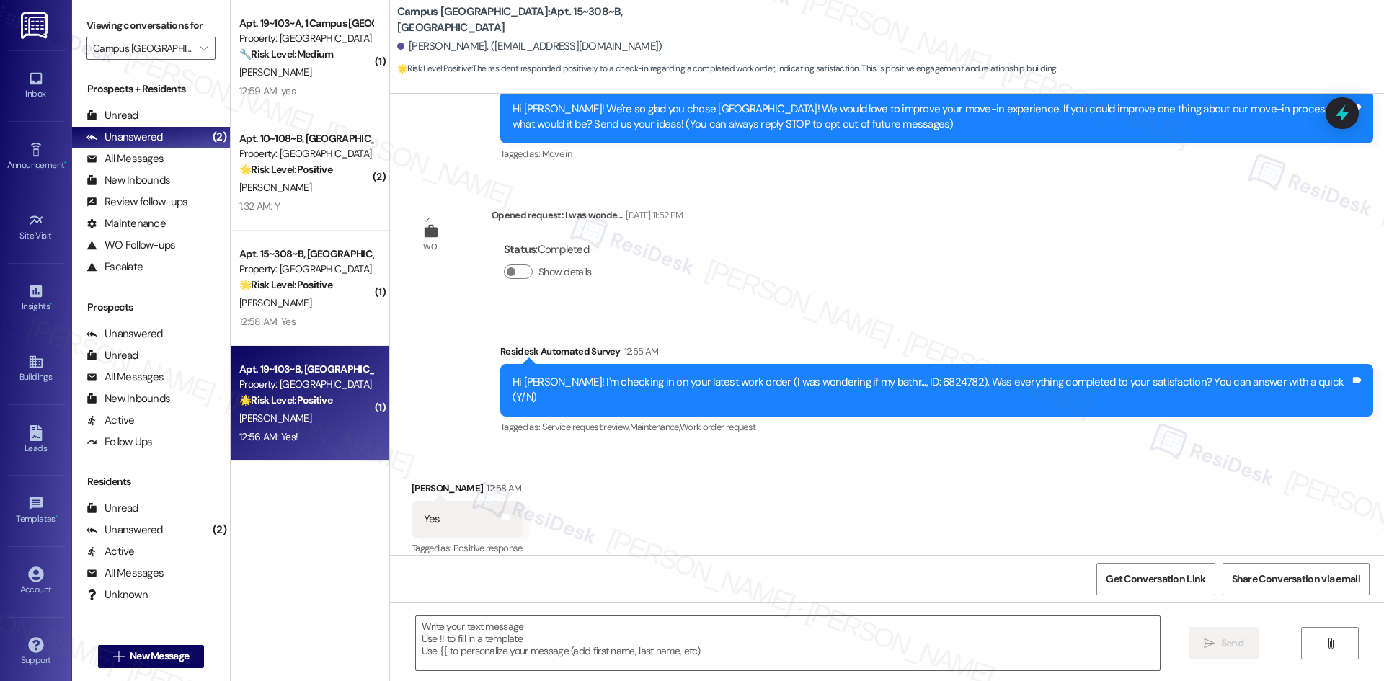
scroll to position [151, 0]
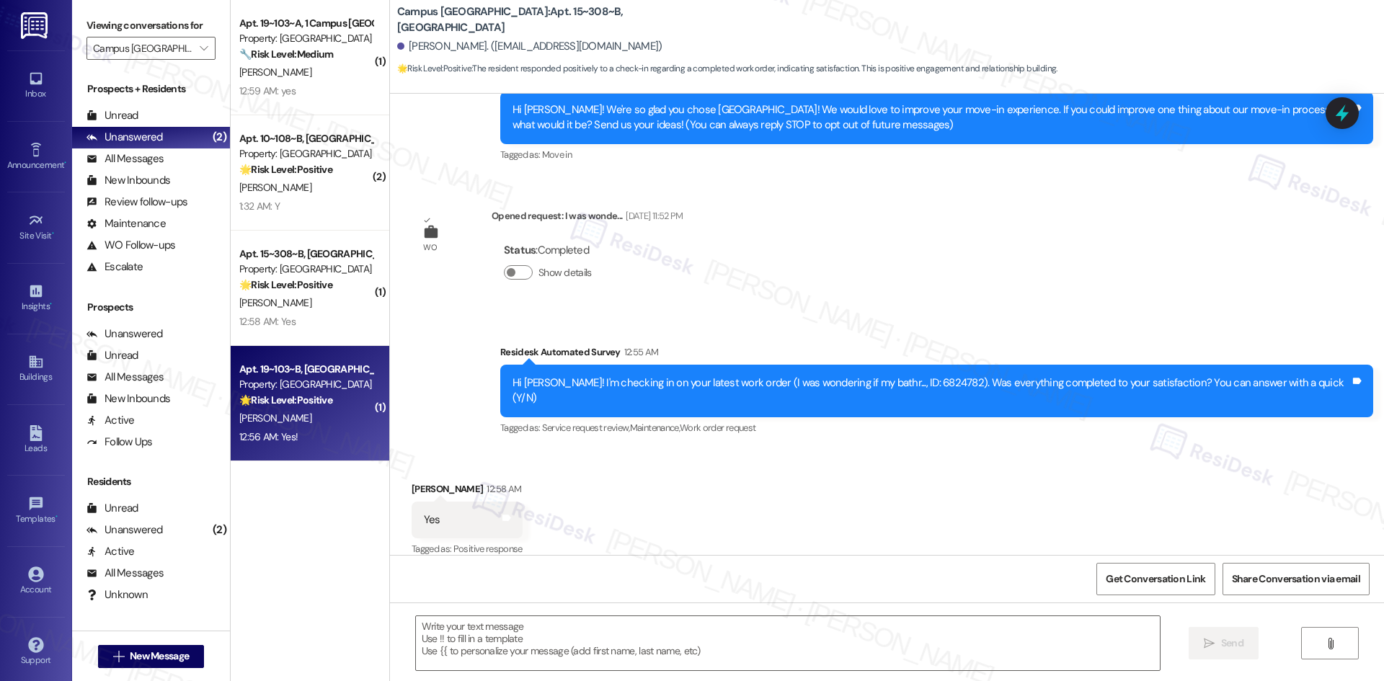
type textarea "Fetching suggested responses. Please feel free to read through the conversation…"
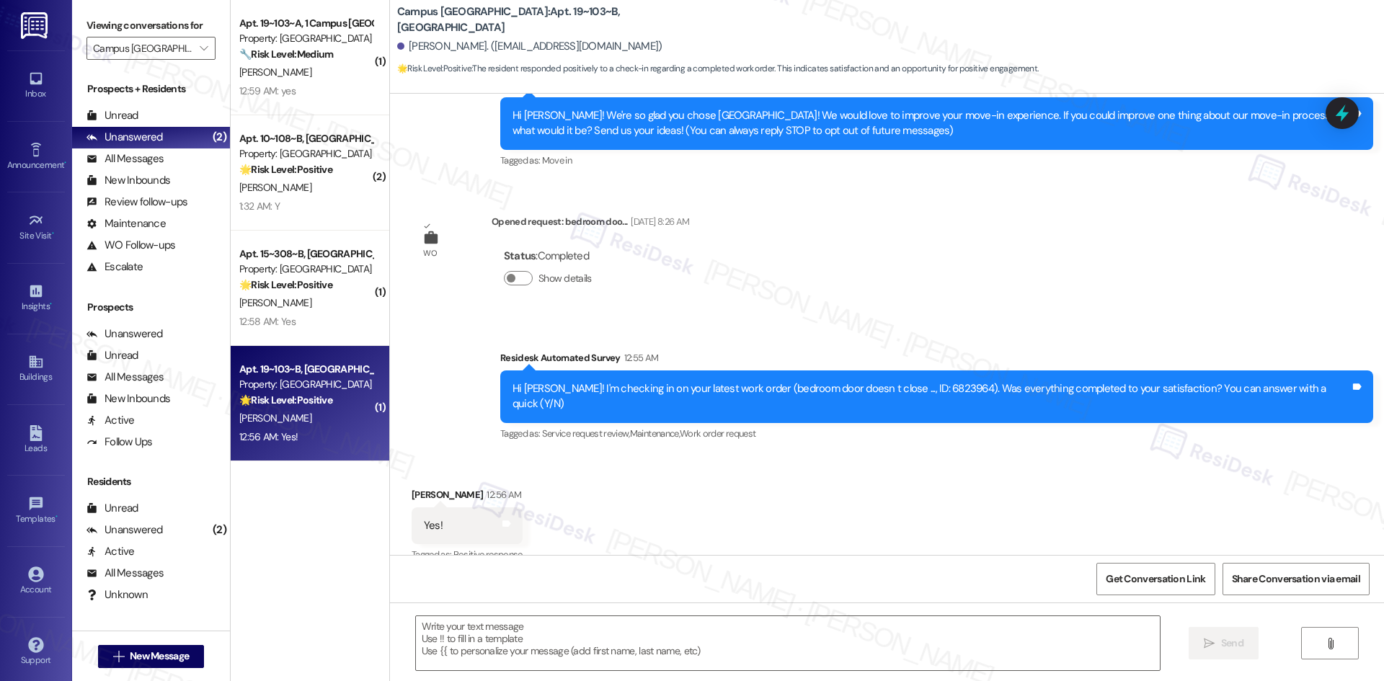
scroll to position [152, 0]
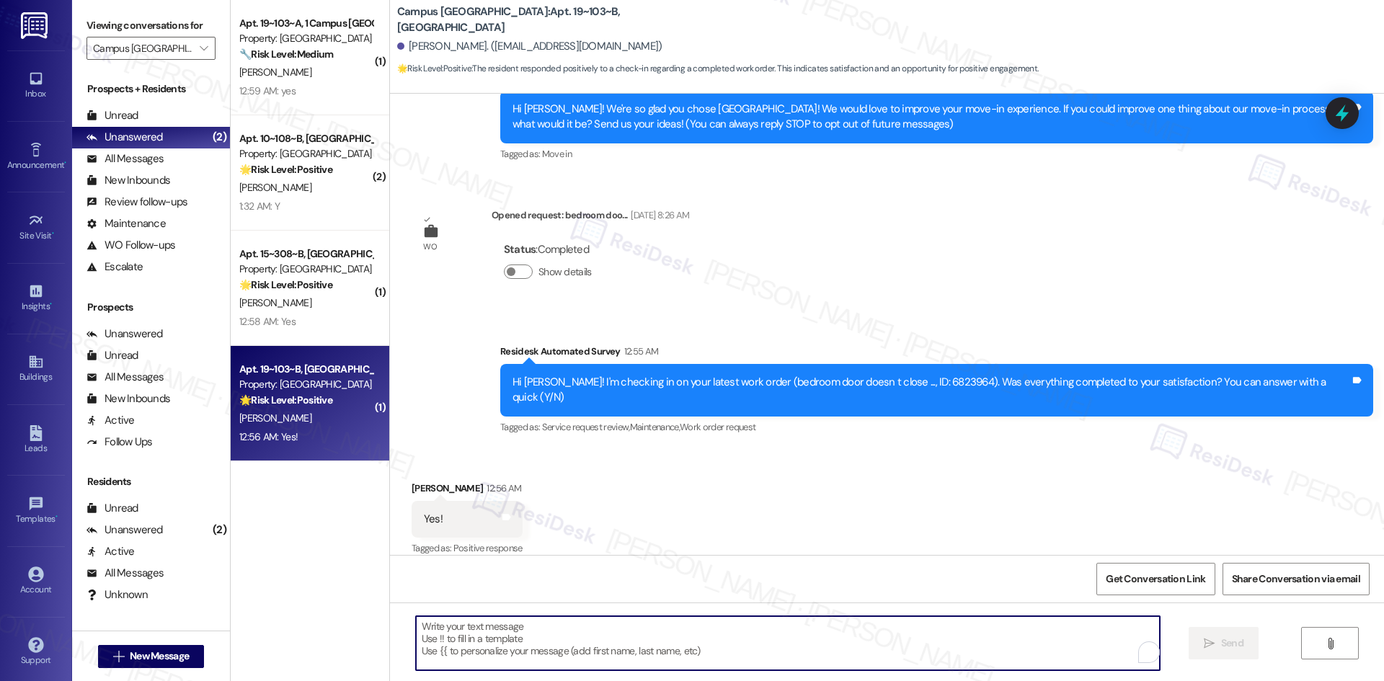
paste textarea "I'm glad to hear the issues have been resolved! If {{property}} met your expect…"
type textarea "I'm glad to hear the issues have been resolved! If {{property}} met your expect…"
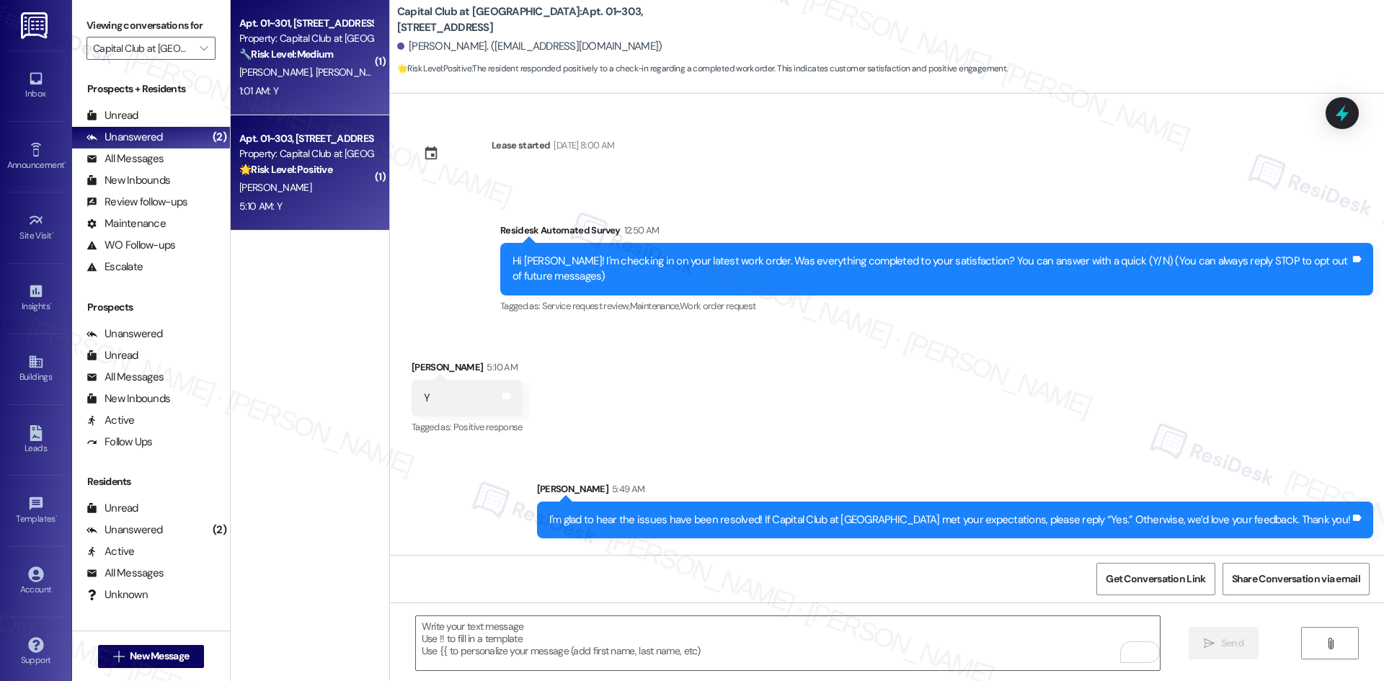
click at [305, 98] on div "1:01 AM: Y 1:01 AM: Y" at bounding box center [306, 91] width 136 height 18
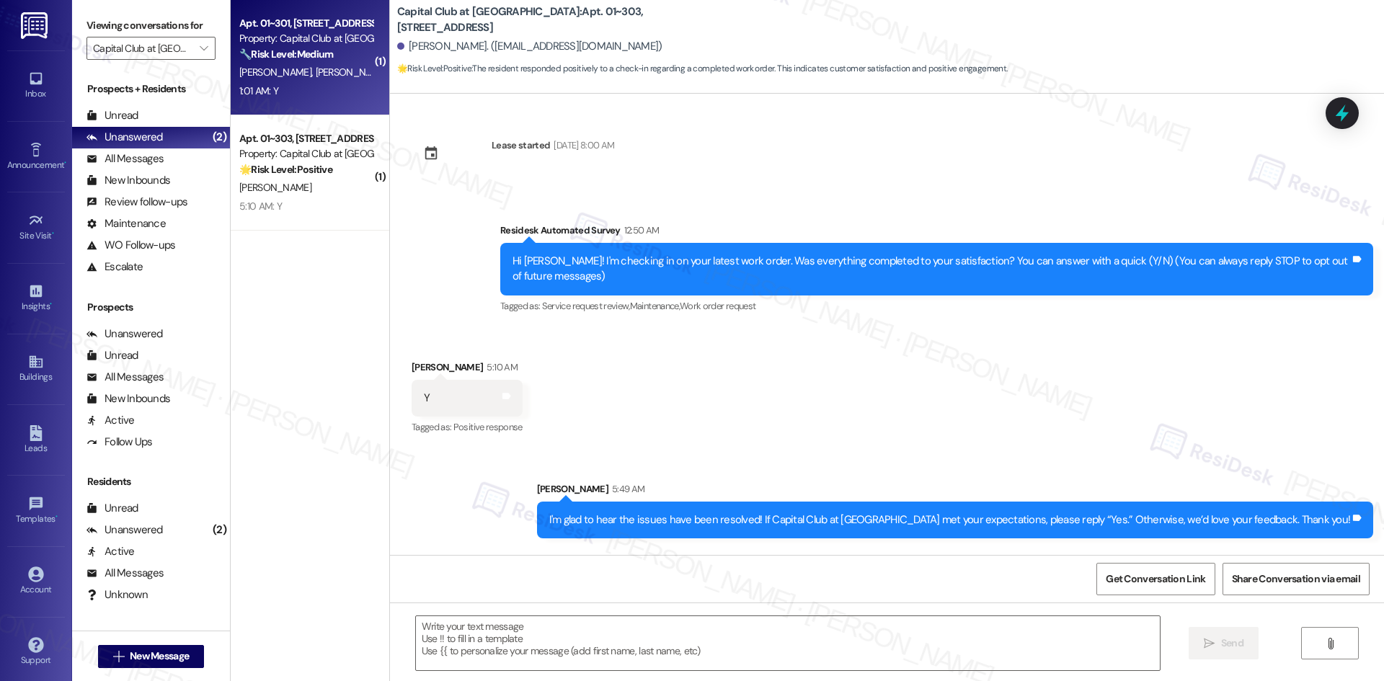
type textarea "Fetching suggested responses. Please feel free to read through the conversation…"
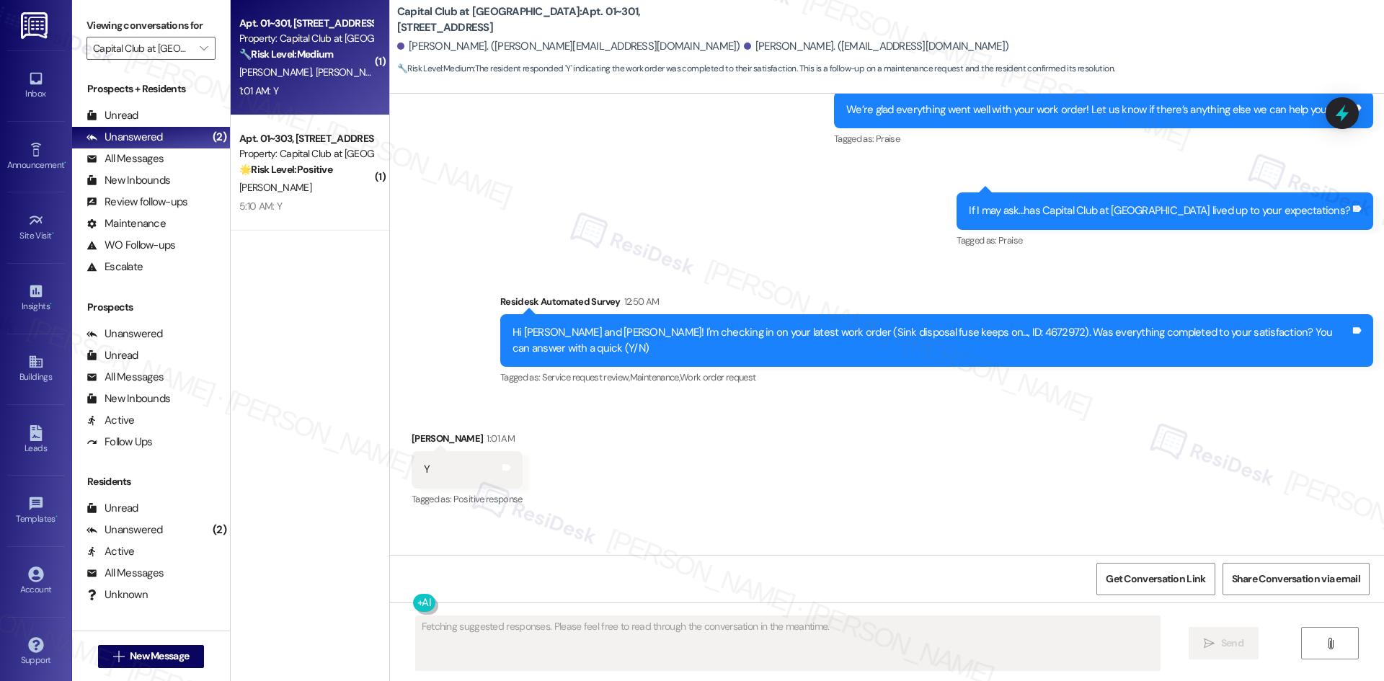
scroll to position [2245, 0]
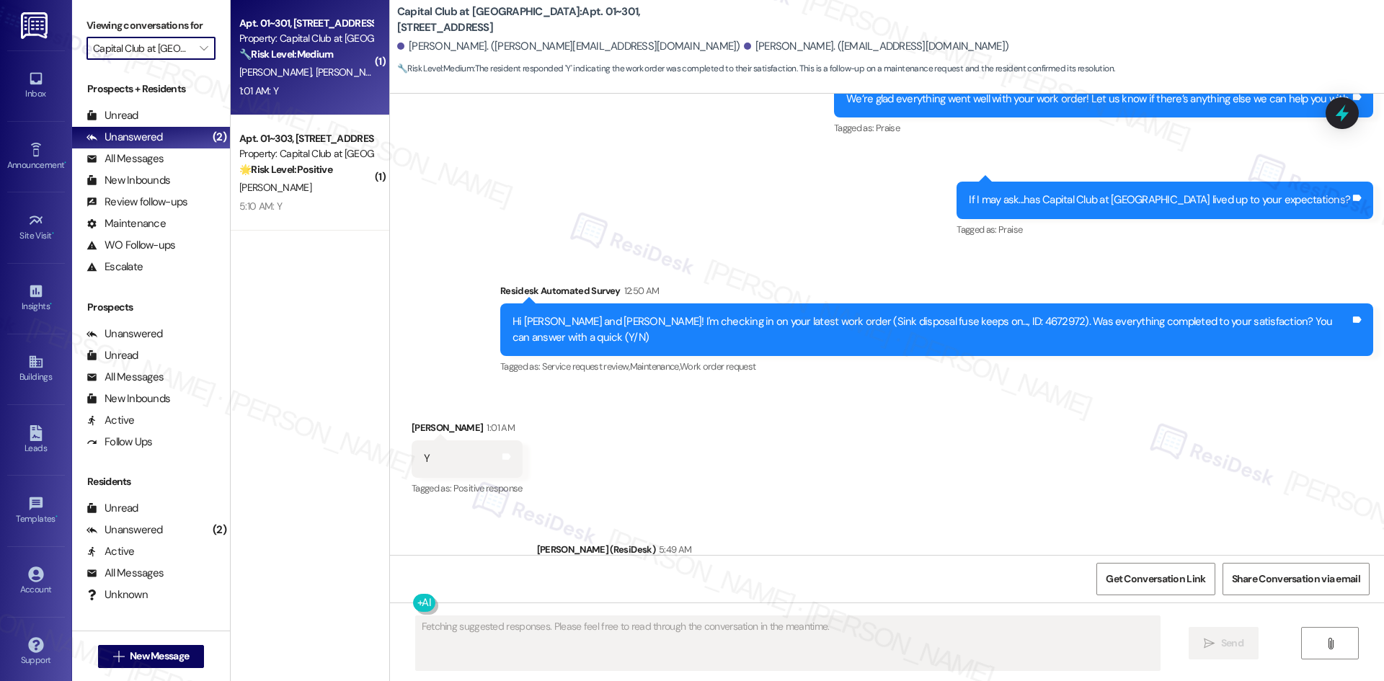
click at [106, 50] on input "Capital Club at [GEOGRAPHIC_DATA]" at bounding box center [142, 48] width 99 height 23
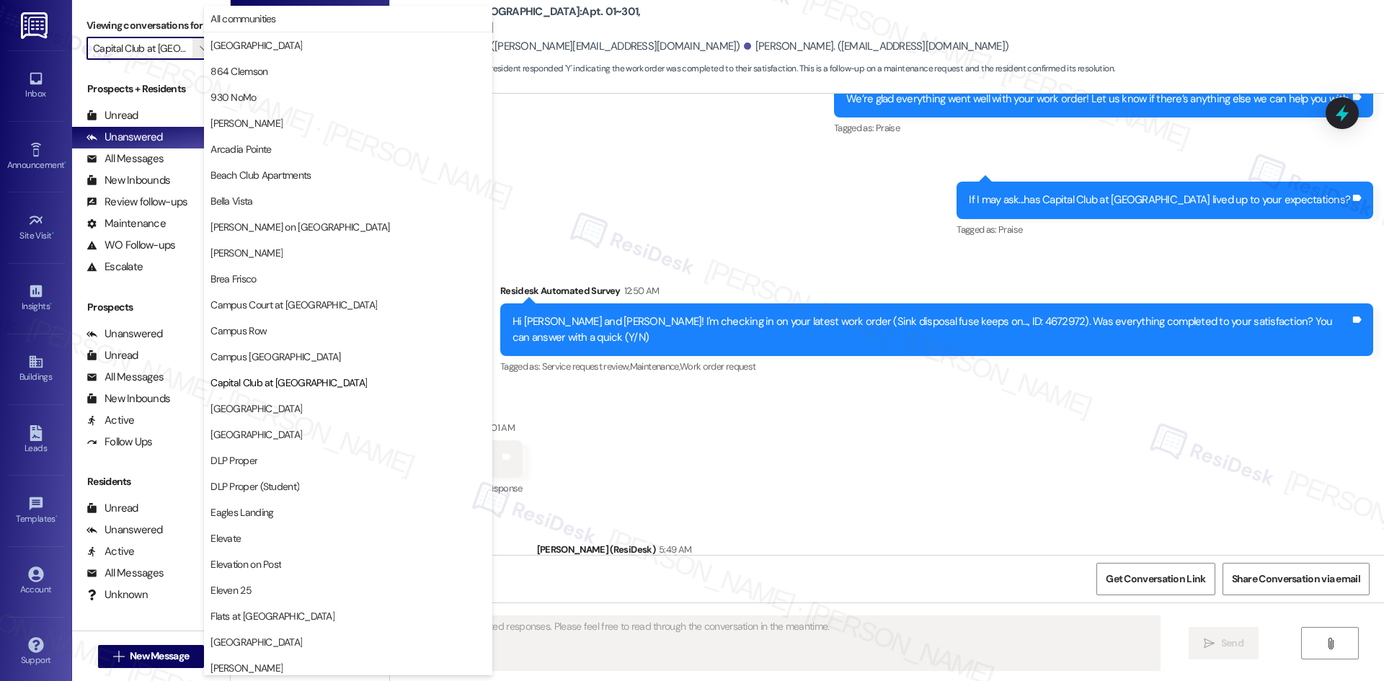
scroll to position [234, 0]
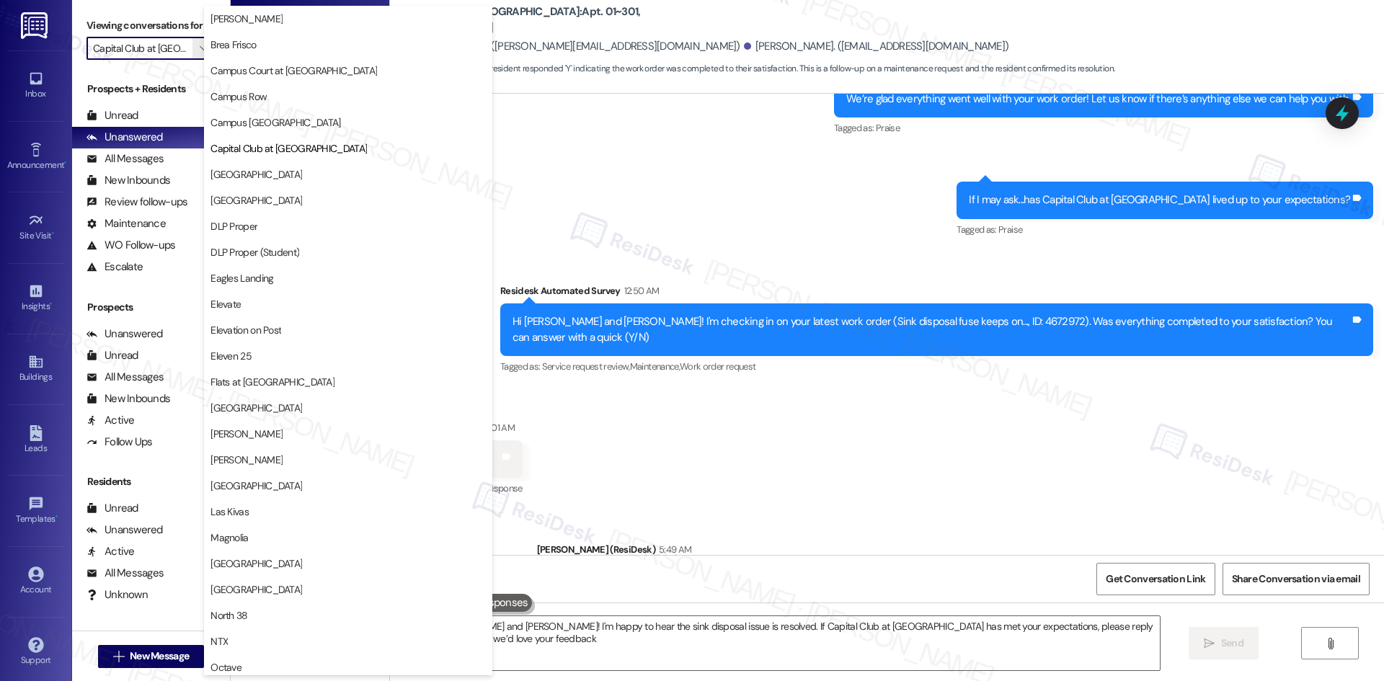
type textarea "Hi [PERSON_NAME] and [PERSON_NAME]! I'm happy to hear the sink disposal issue i…"
click at [321, 198] on span "[GEOGRAPHIC_DATA]" at bounding box center [347, 200] width 275 height 14
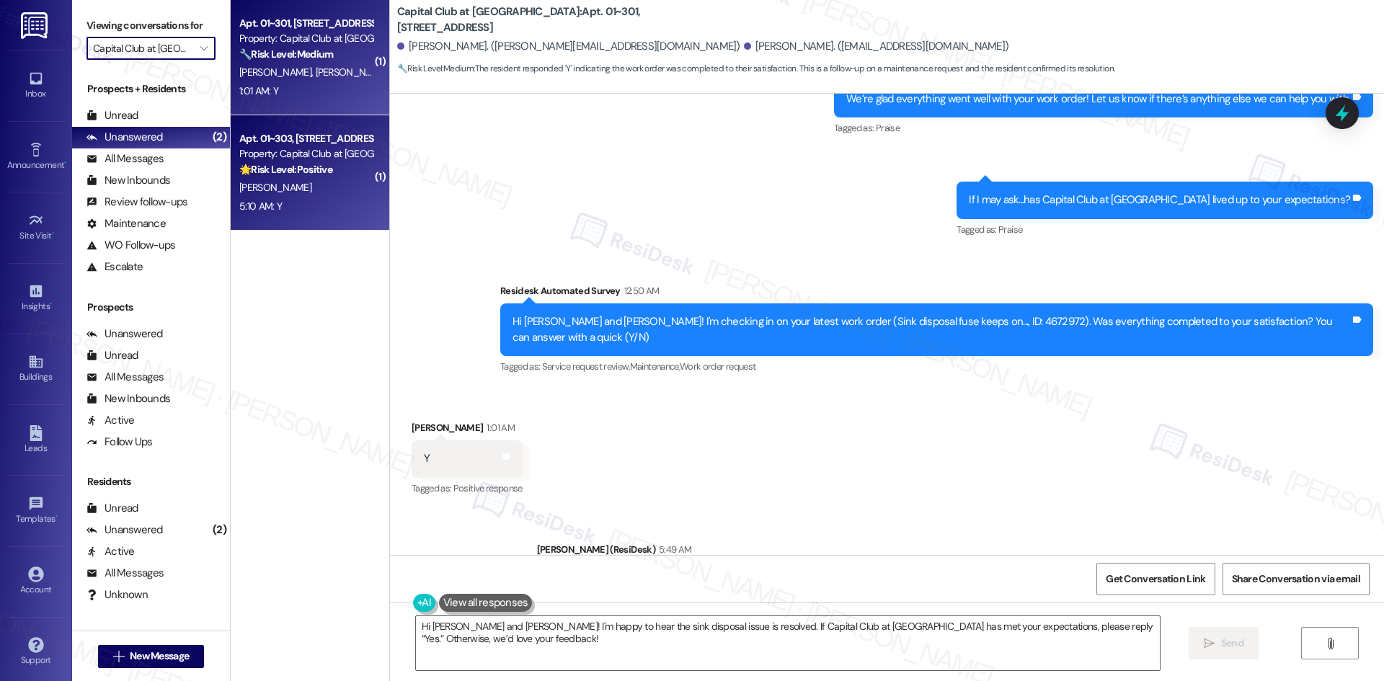
type input "[GEOGRAPHIC_DATA]"
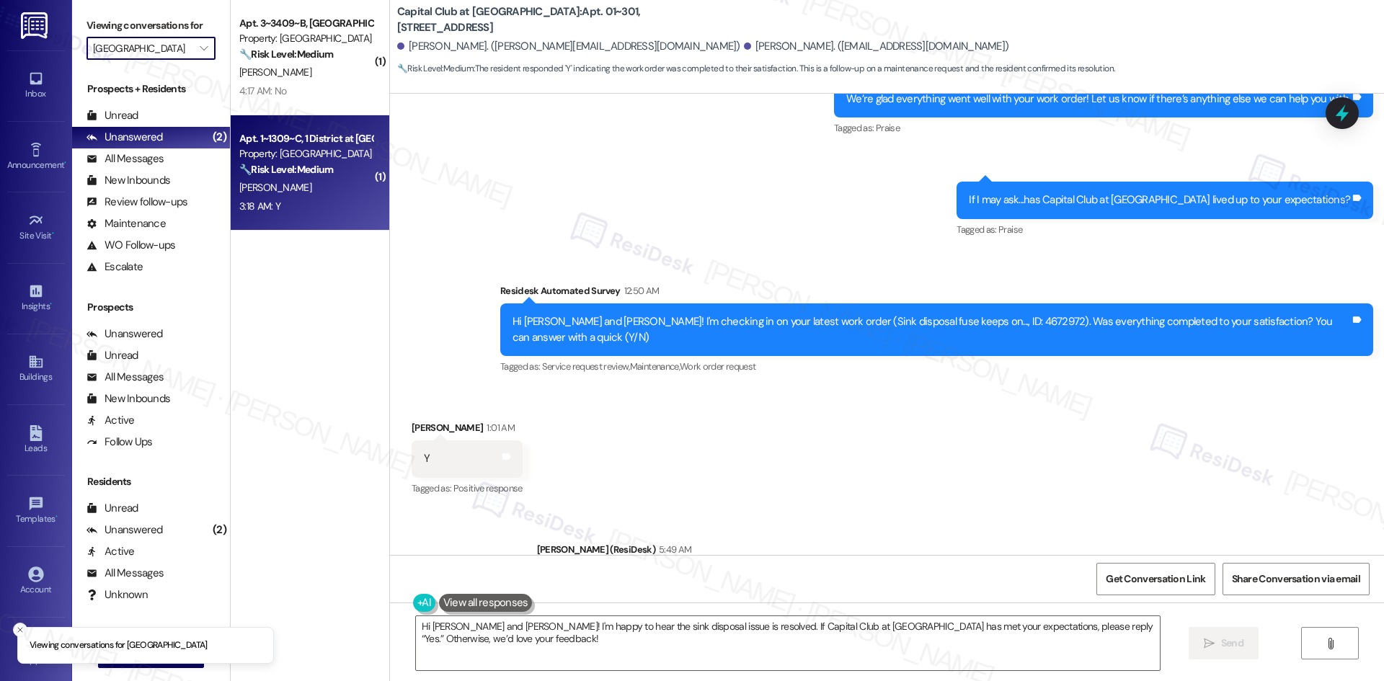
click at [319, 192] on div "[PERSON_NAME]" at bounding box center [306, 188] width 136 height 18
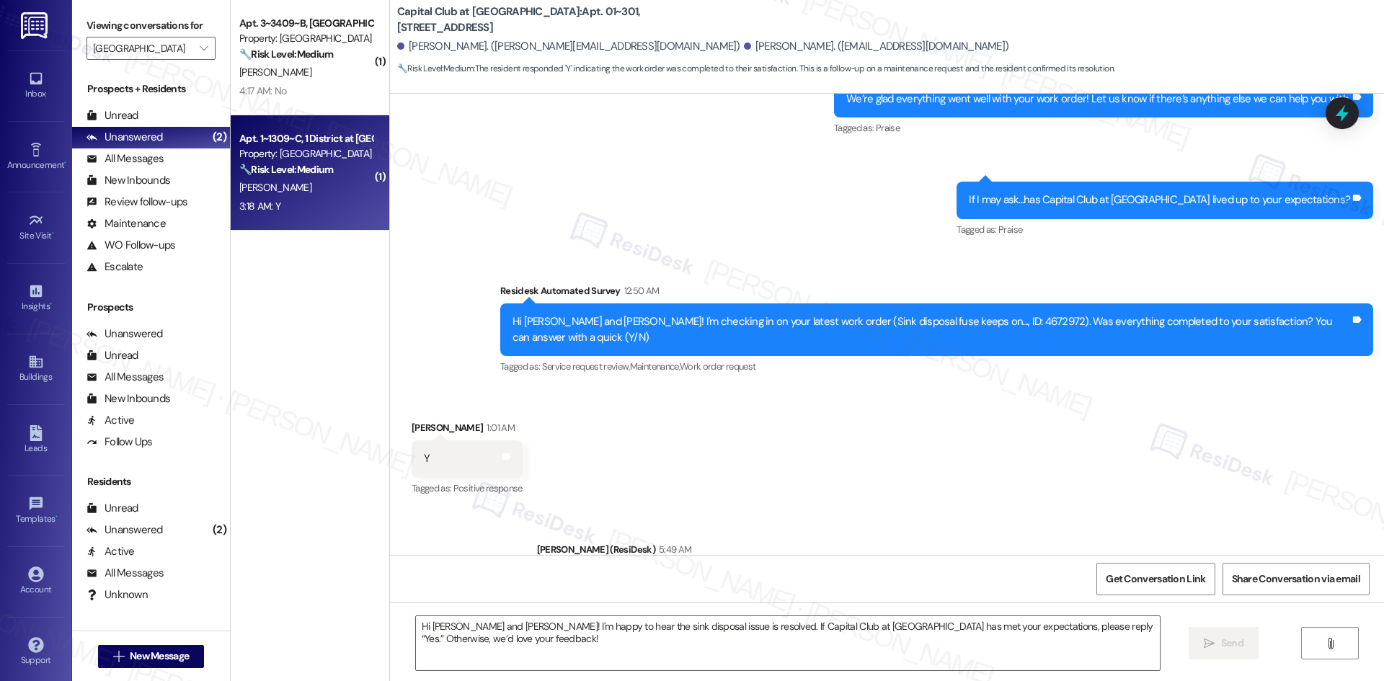
type textarea "Fetching suggested responses. Please feel free to read through the conversation…"
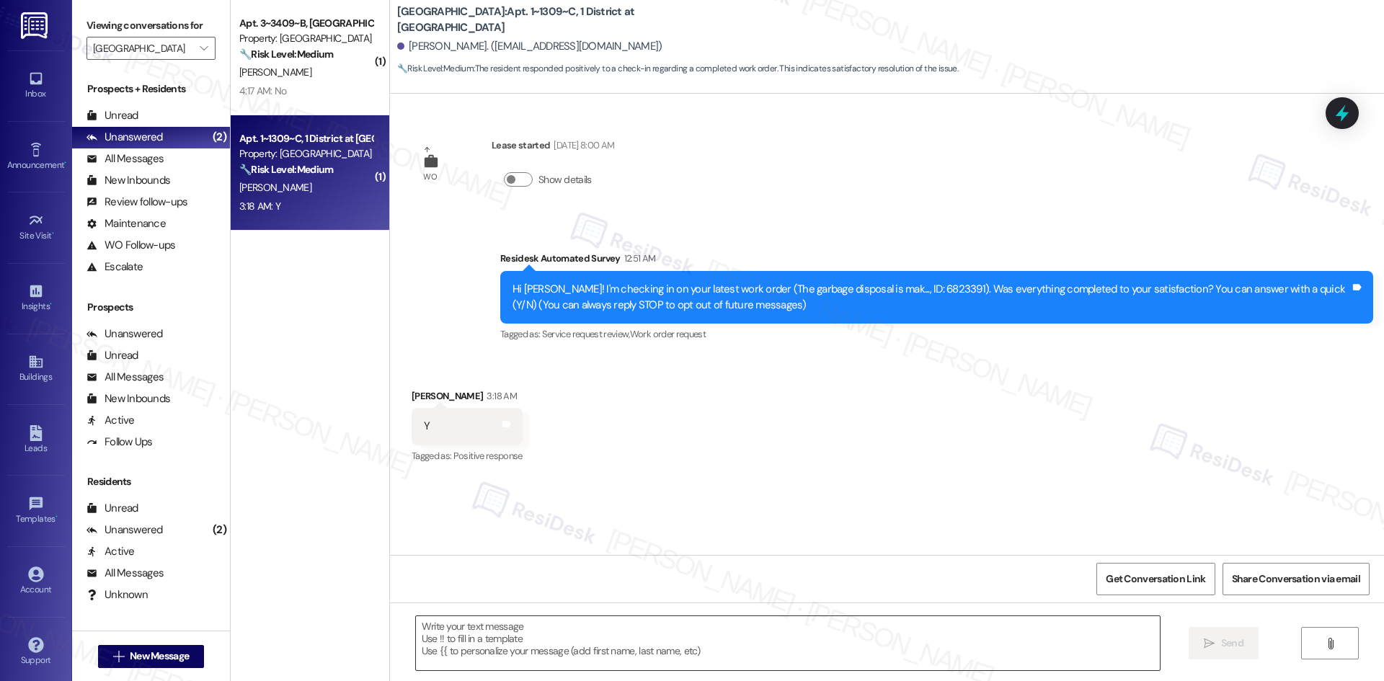
click at [567, 654] on textarea at bounding box center [788, 643] width 744 height 54
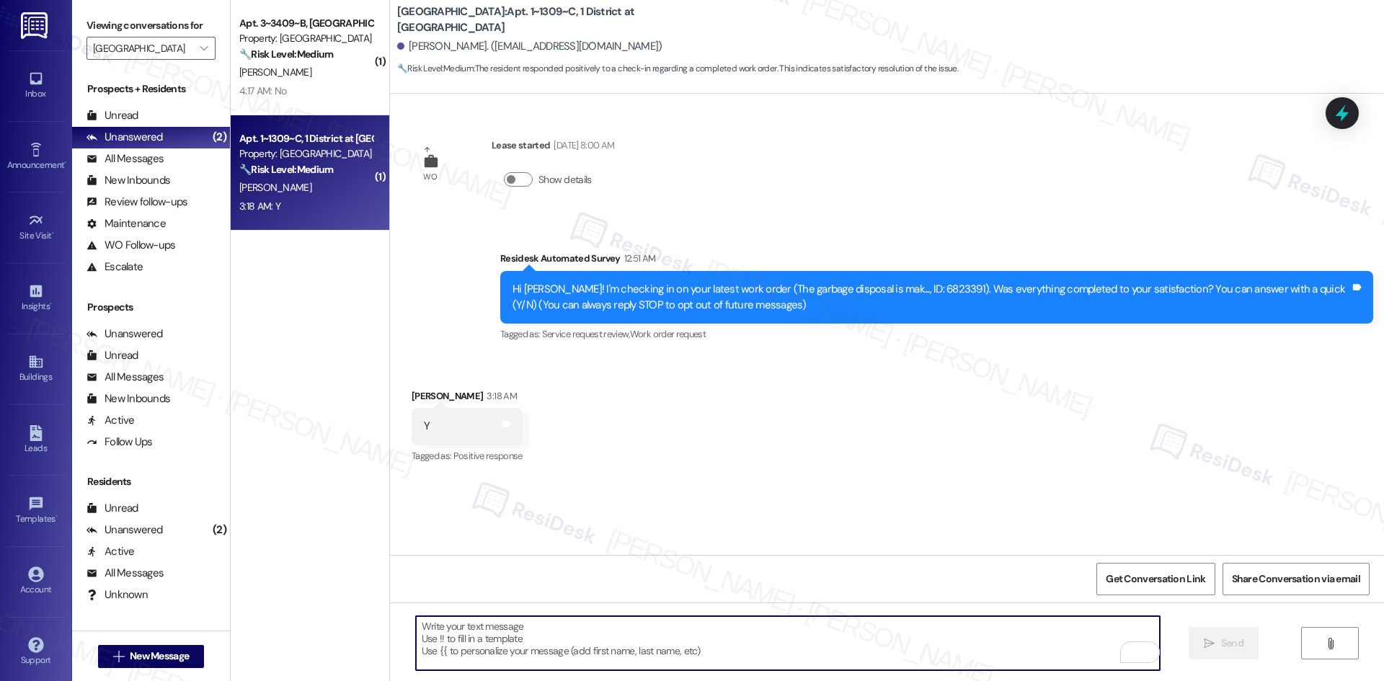
paste textarea "I'm glad to hear the issues have been resolved! If {{property}} met your expect…"
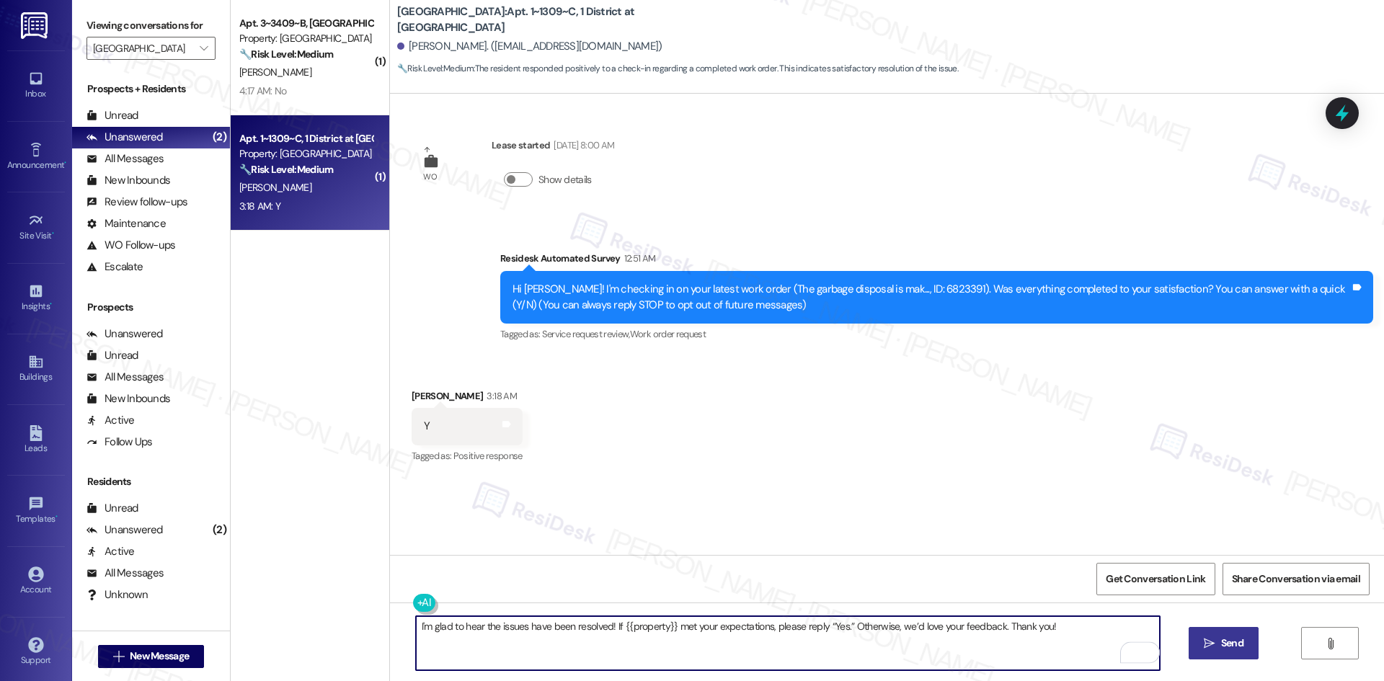
type textarea "I'm glad to hear the issues have been resolved! If {{property}} met your expect…"
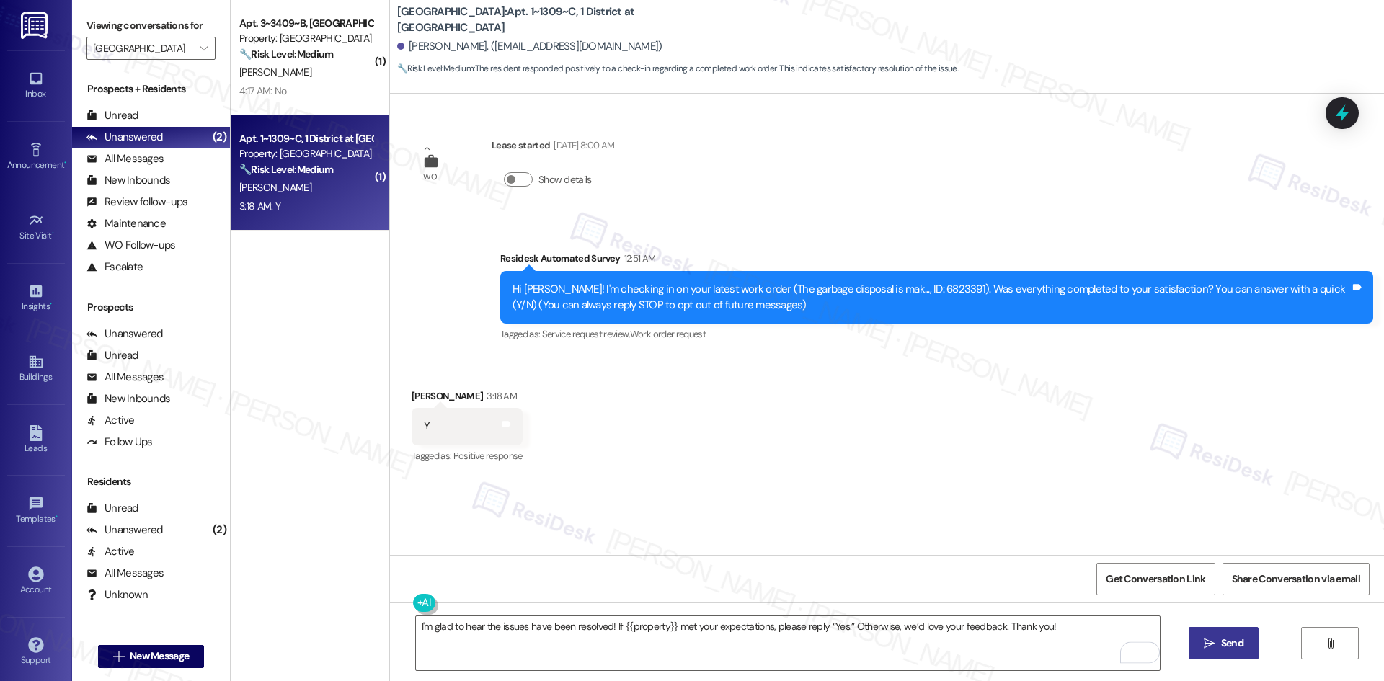
click at [1222, 640] on span "Send" at bounding box center [1232, 643] width 22 height 15
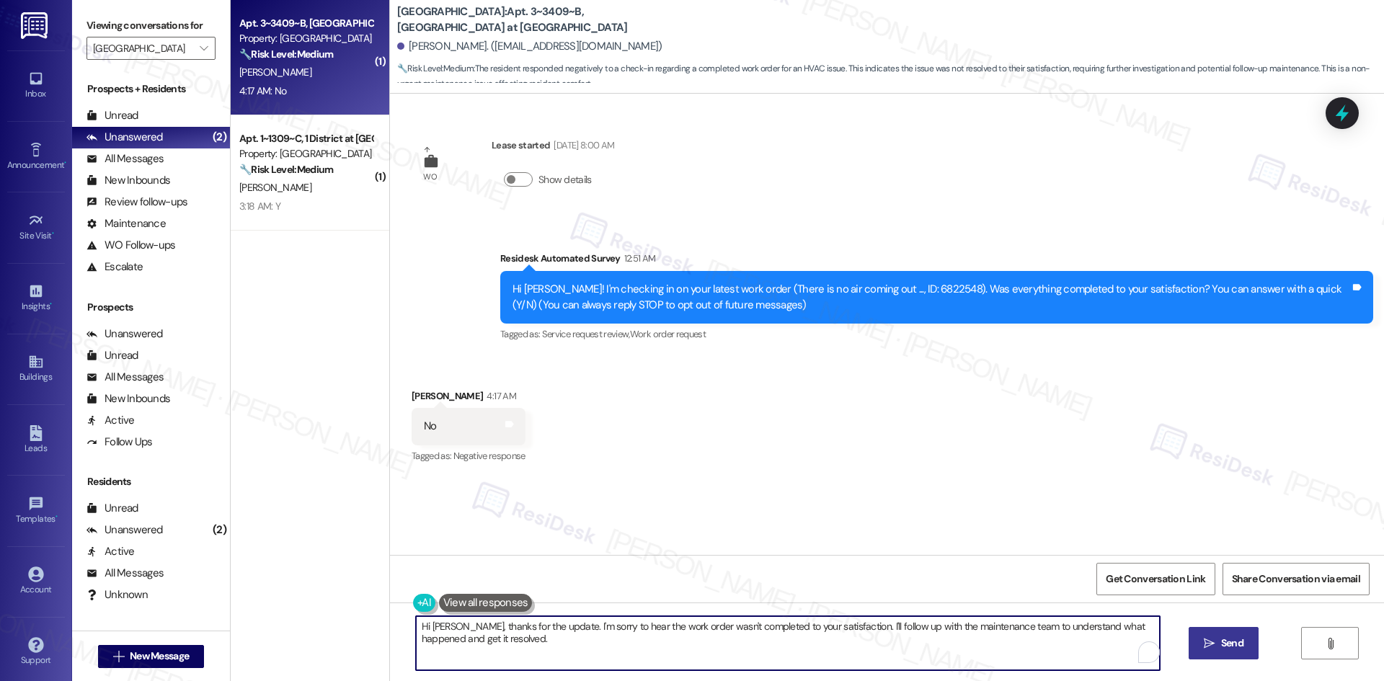
drag, startPoint x: 505, startPoint y: 651, endPoint x: 398, endPoint y: 610, distance: 114.3
click at [398, 610] on div "Hi Allison, thanks for the update. I'm sorry to hear the work order wasn't comp…" at bounding box center [887, 657] width 994 height 108
paste textarea "I'm sorry to hear that. Could you let me know what happened or what part of the…"
type textarea "I'm sorry to hear that. Could you let me know what happened or what part of the…"
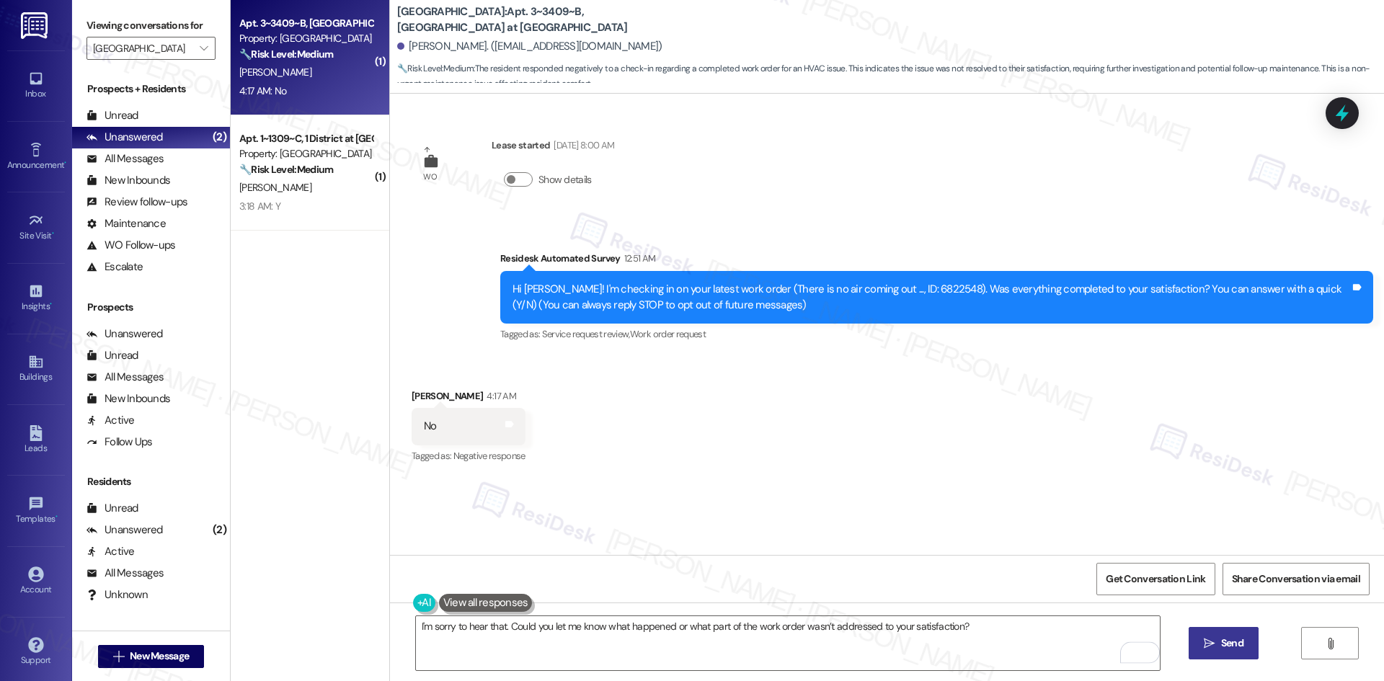
click at [1238, 645] on span "Send" at bounding box center [1232, 643] width 22 height 15
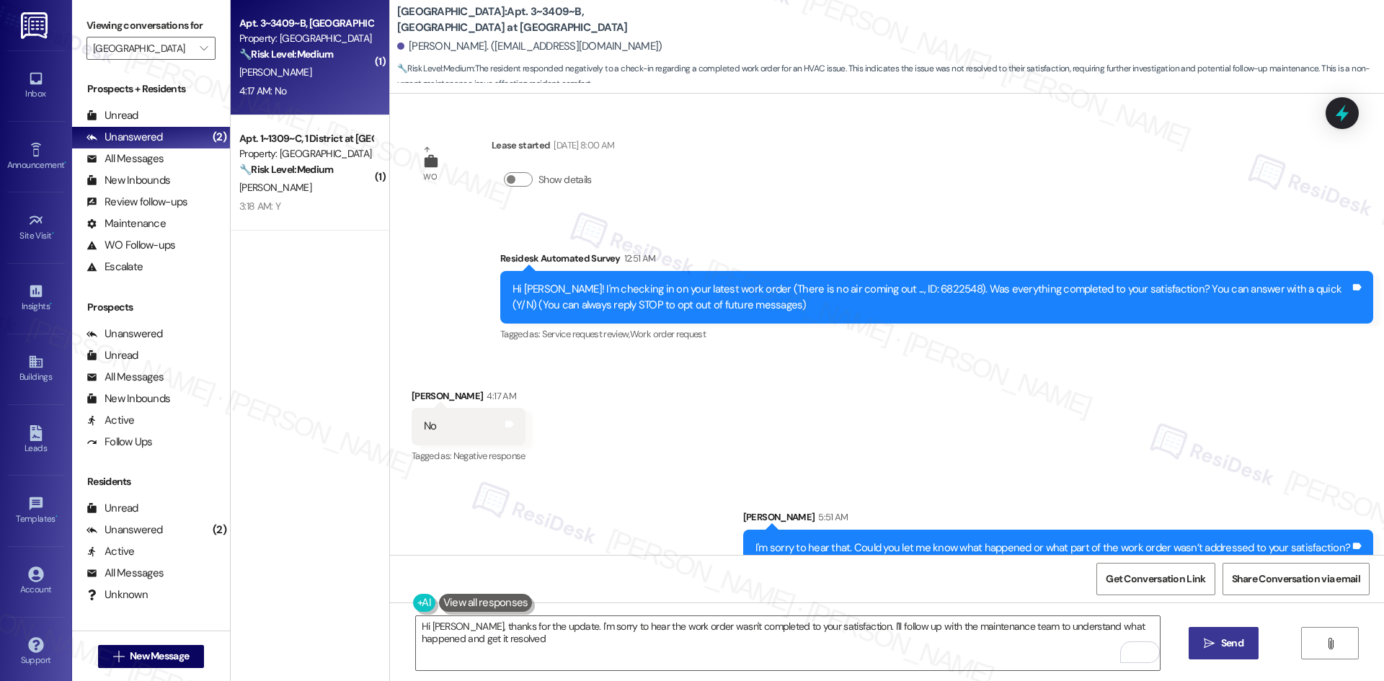
type textarea "Hi Allison, thanks for the update. I'm sorry to hear the work order wasn't comp…"
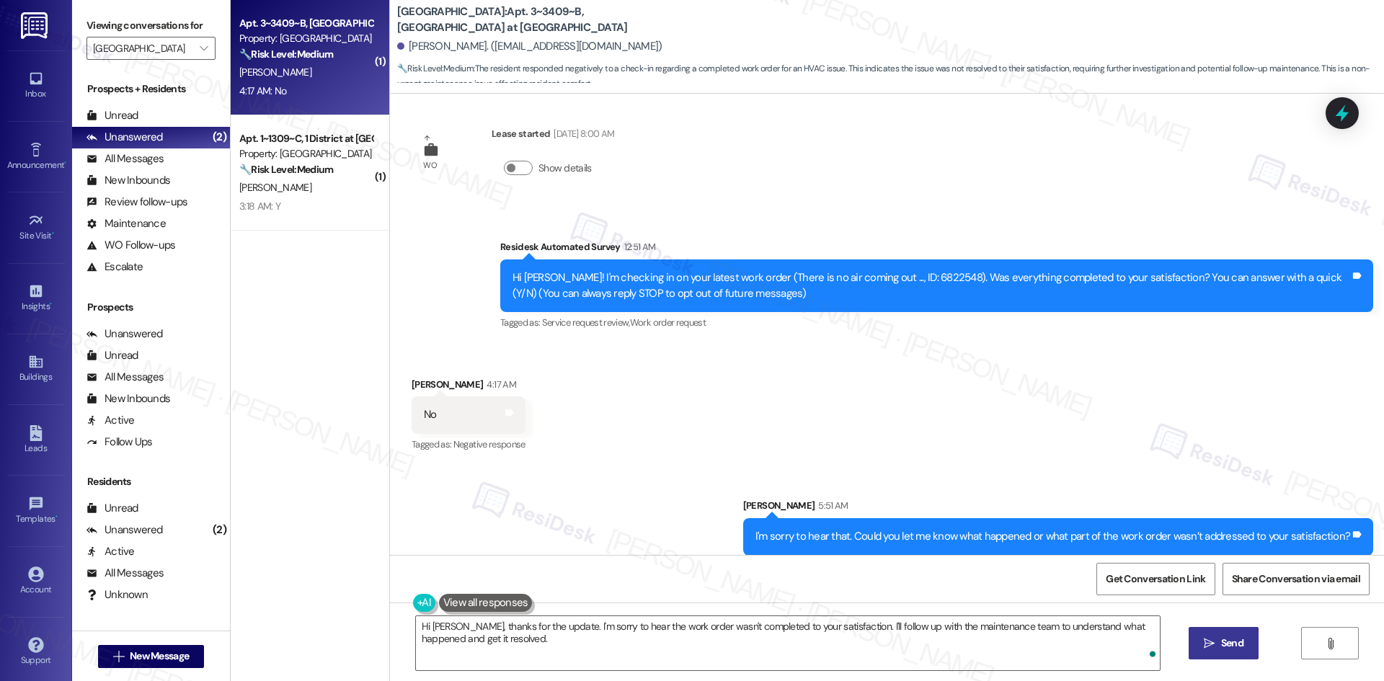
scroll to position [24, 0]
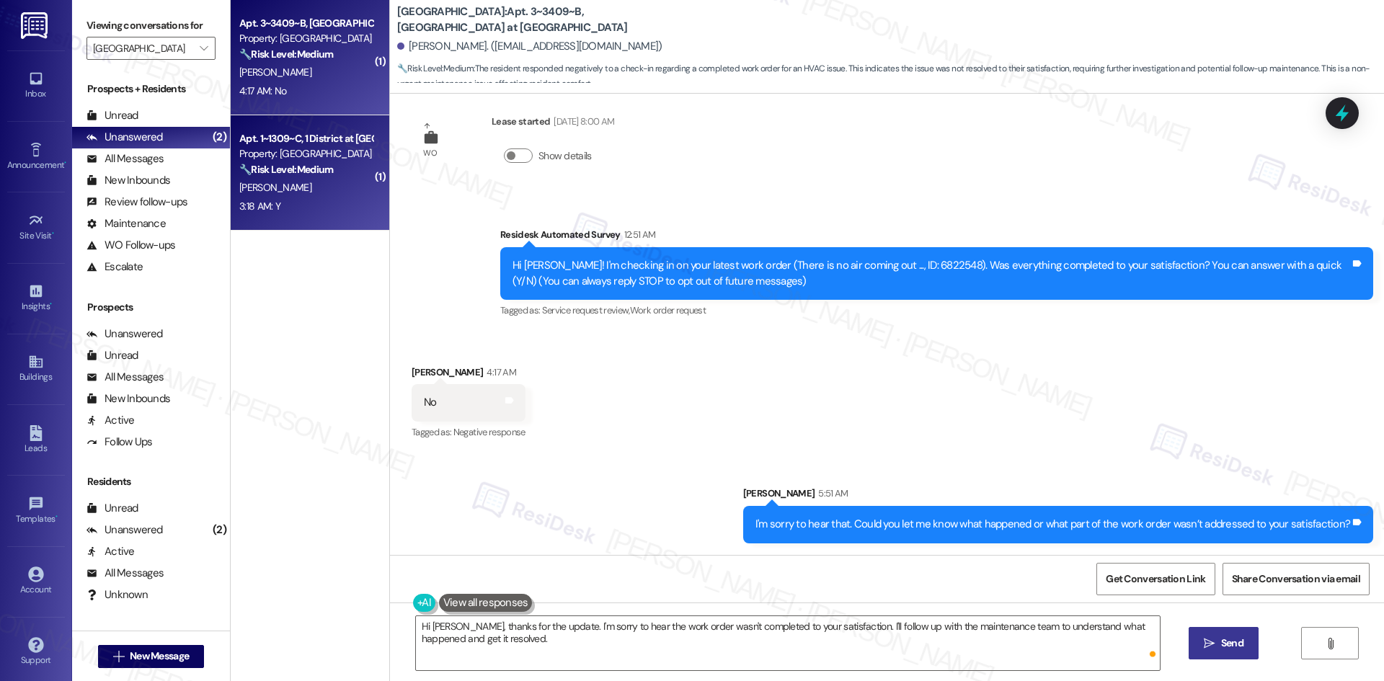
click at [301, 185] on div "H. Raymond" at bounding box center [306, 188] width 136 height 18
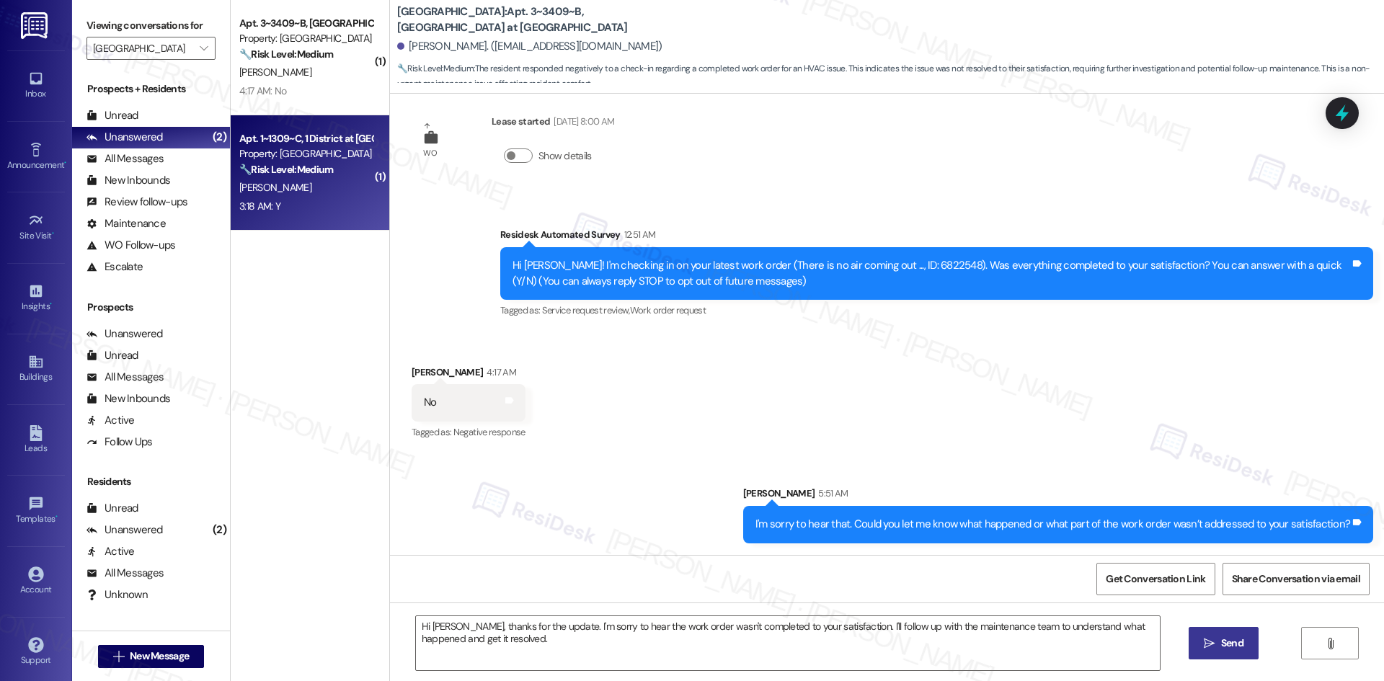
type textarea "Fetching suggested responses. Please feel free to read through the conversation…"
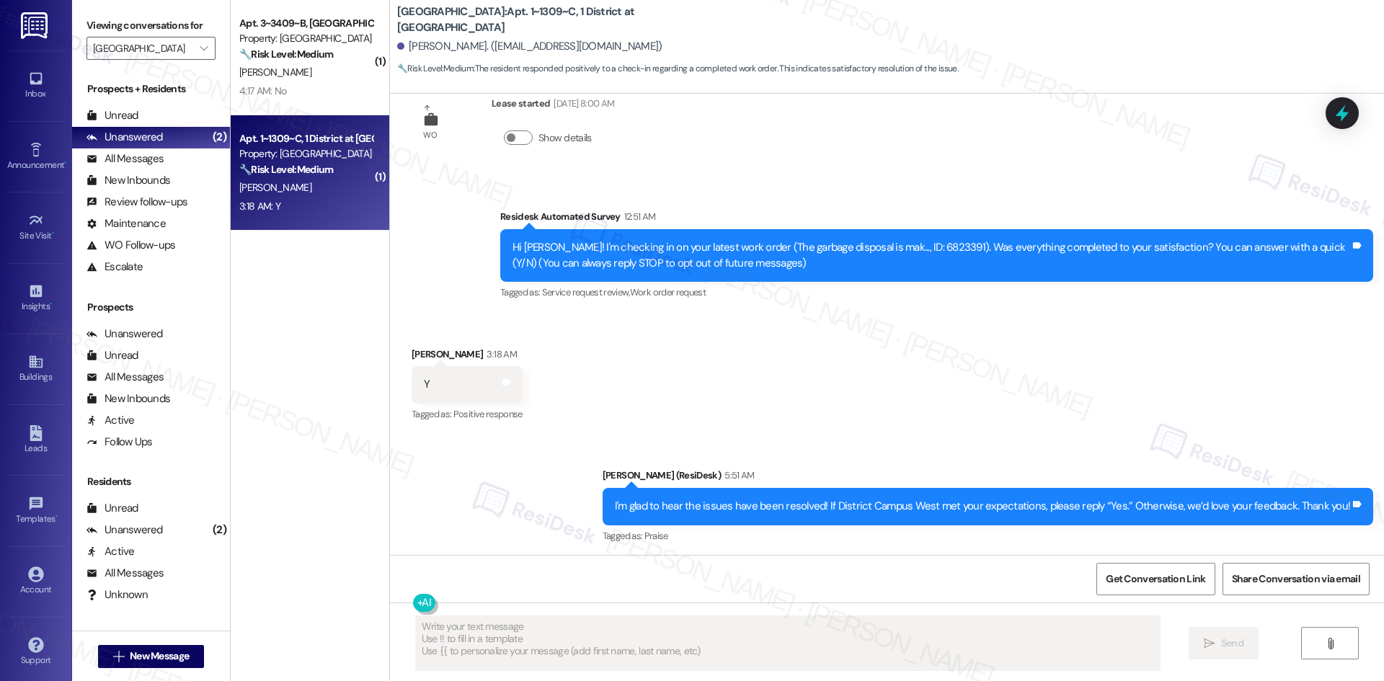
scroll to position [45, 0]
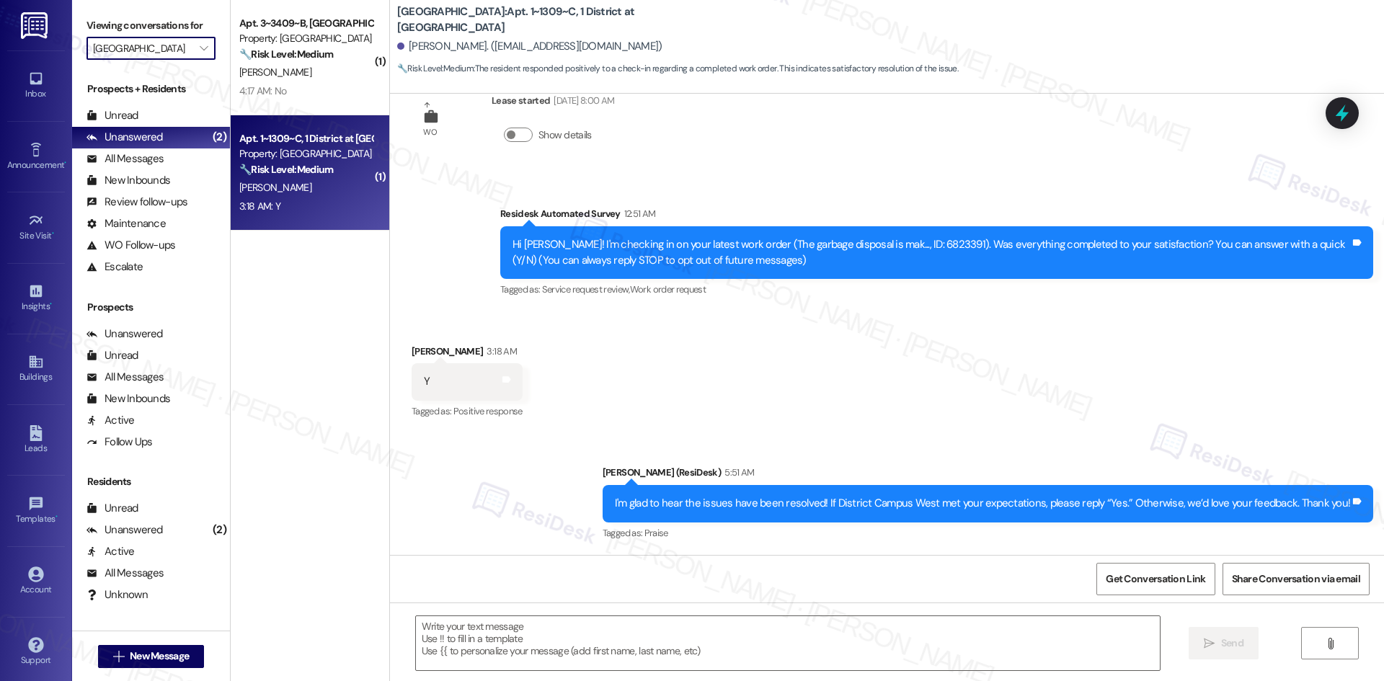
click at [151, 55] on input "[GEOGRAPHIC_DATA]" at bounding box center [142, 48] width 99 height 23
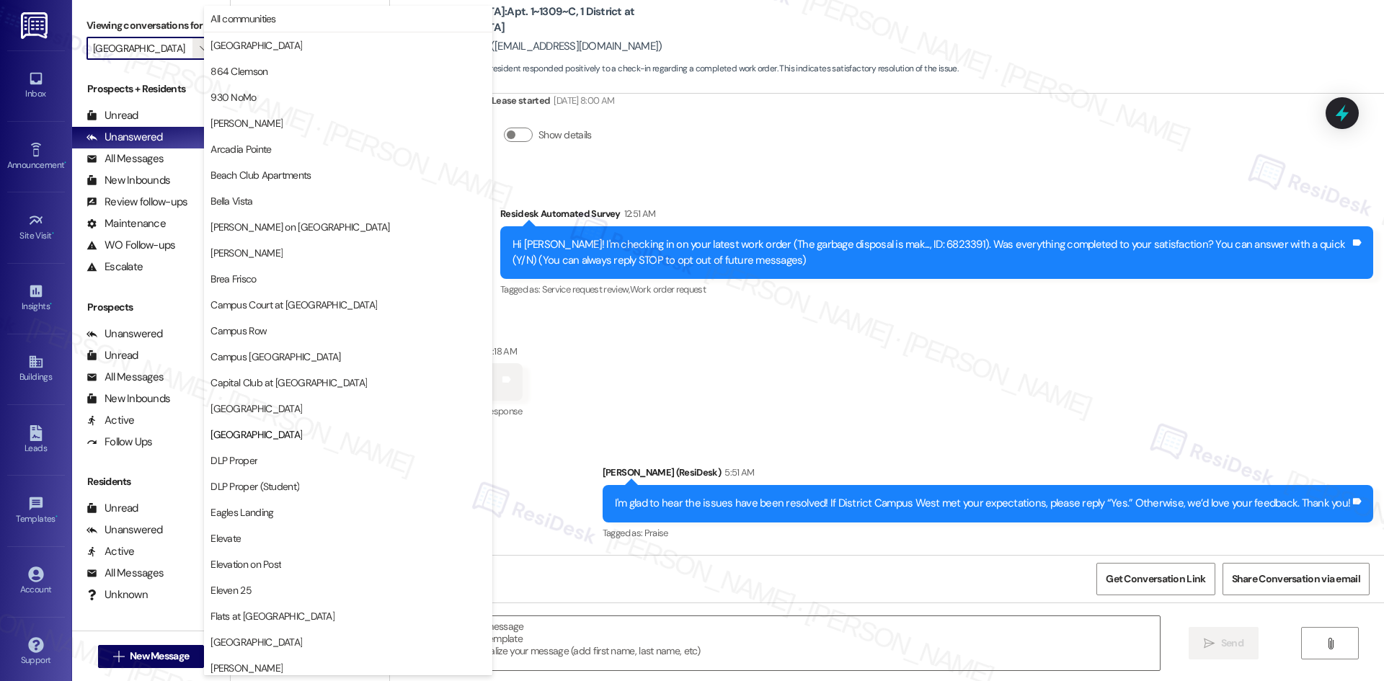
scroll to position [234, 0]
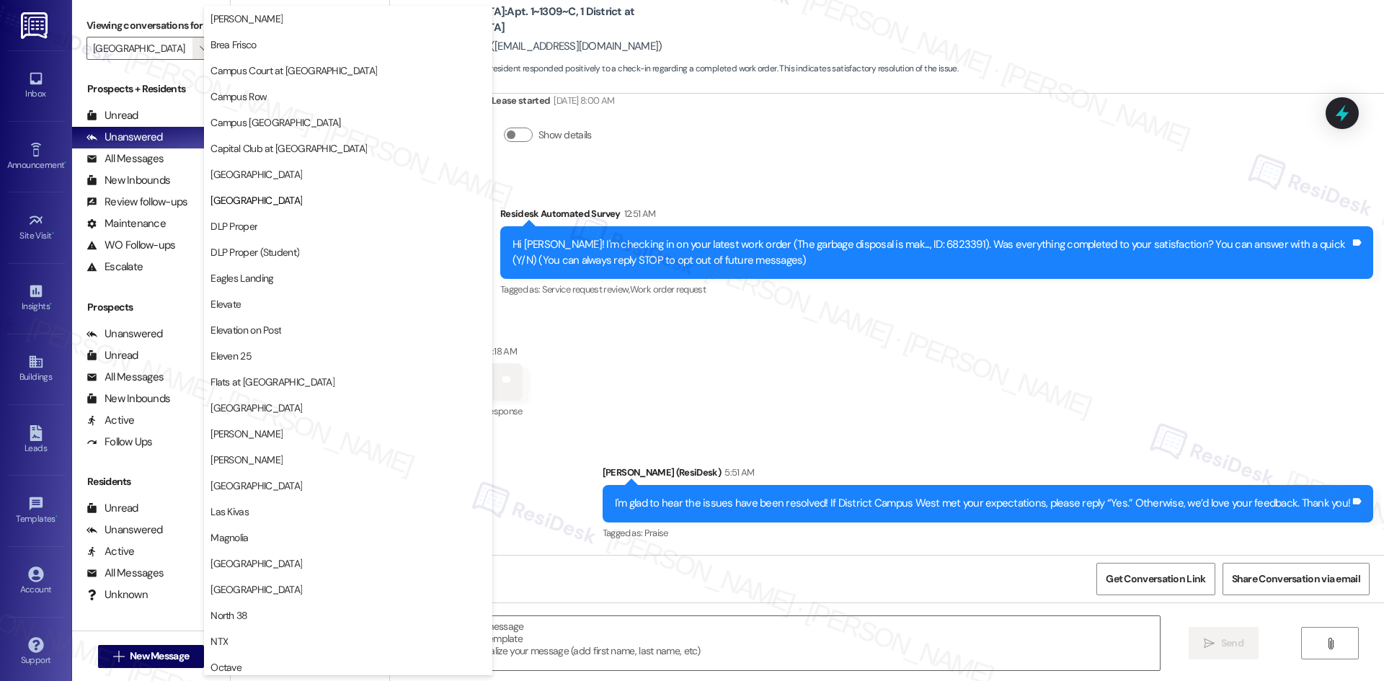
click at [805, 376] on div "Received via SMS Henry Raymond 3:18 AM Y Tags and notes Tagged as: Positive res…" at bounding box center [887, 372] width 994 height 122
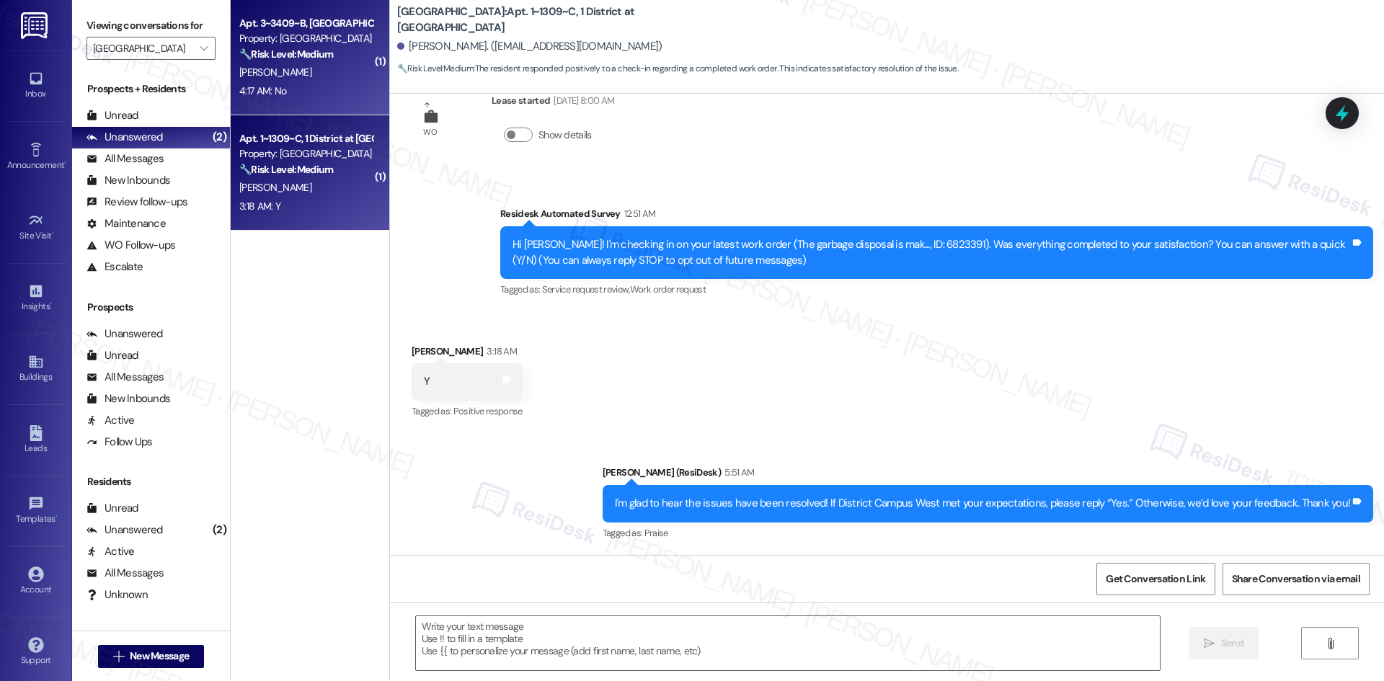
click at [275, 57] on strong "🔧 Risk Level: Medium" at bounding box center [286, 54] width 94 height 13
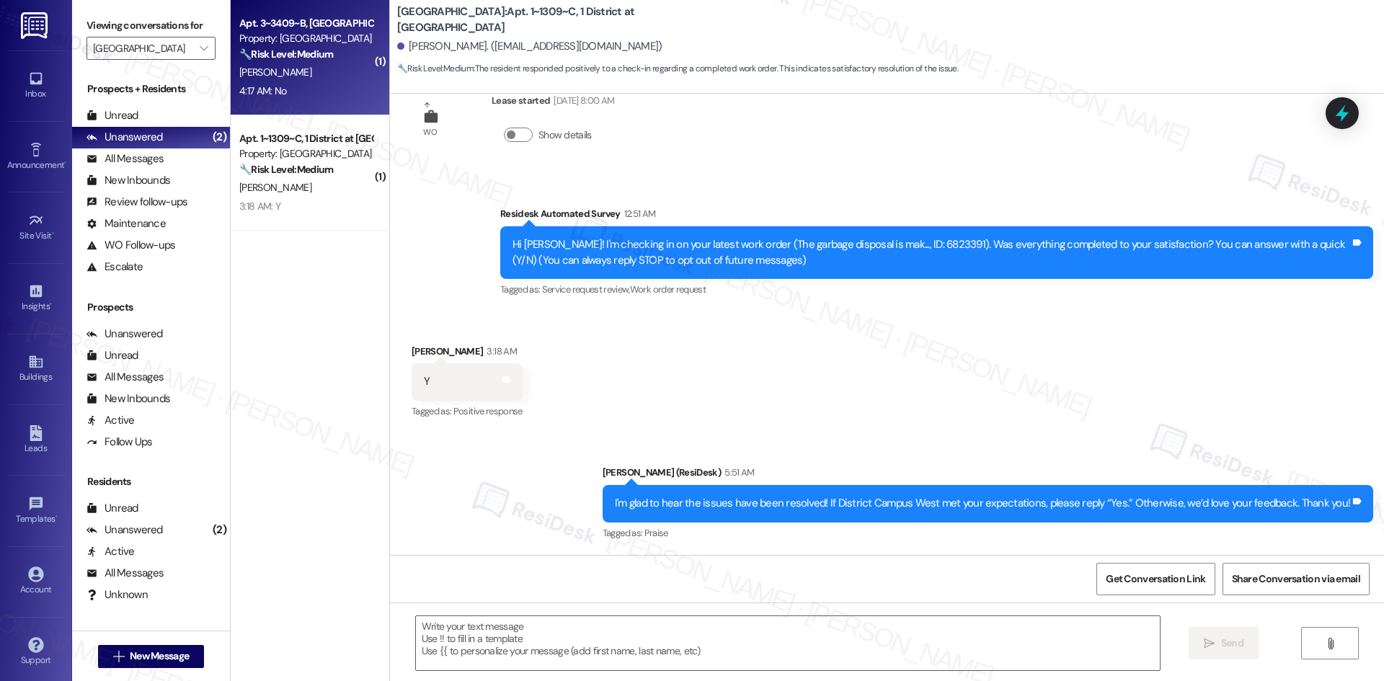
type textarea "Fetching suggested responses. Please feel free to read through the conversation…"
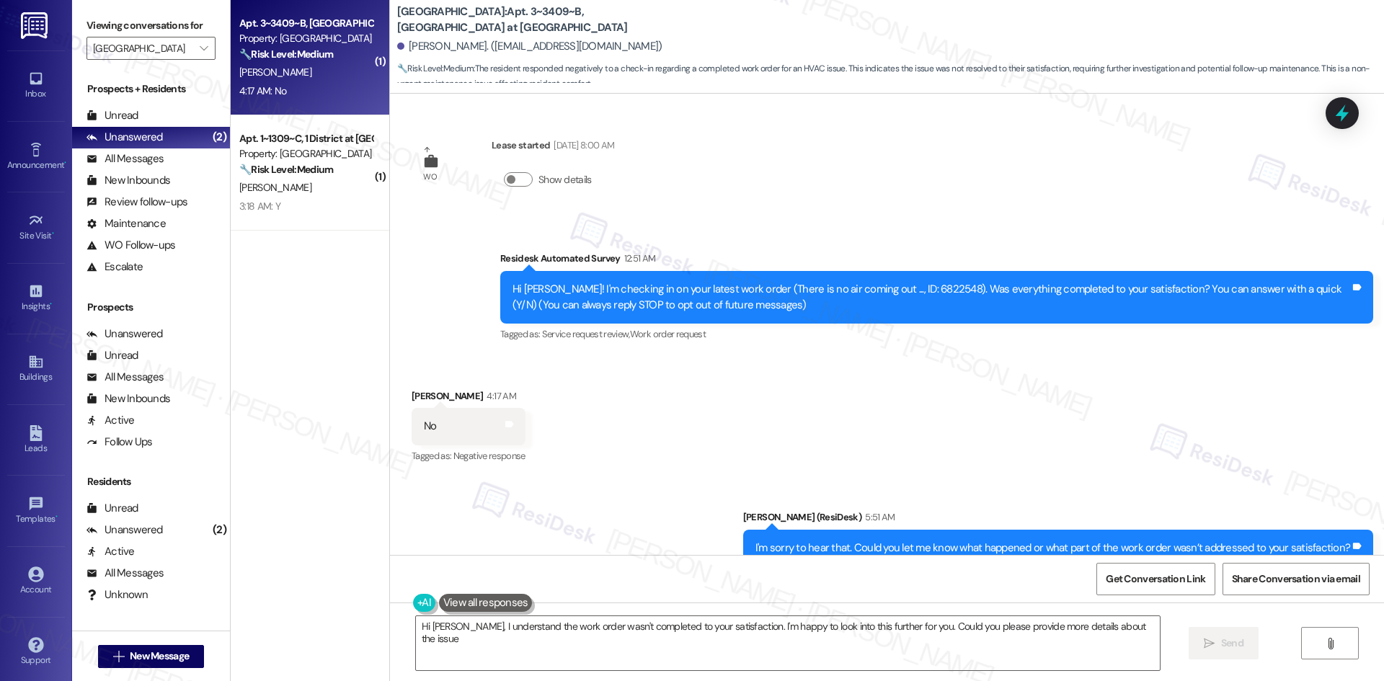
type textarea "Hi Allison, I understand the work order wasn't completed to your satisfaction. …"
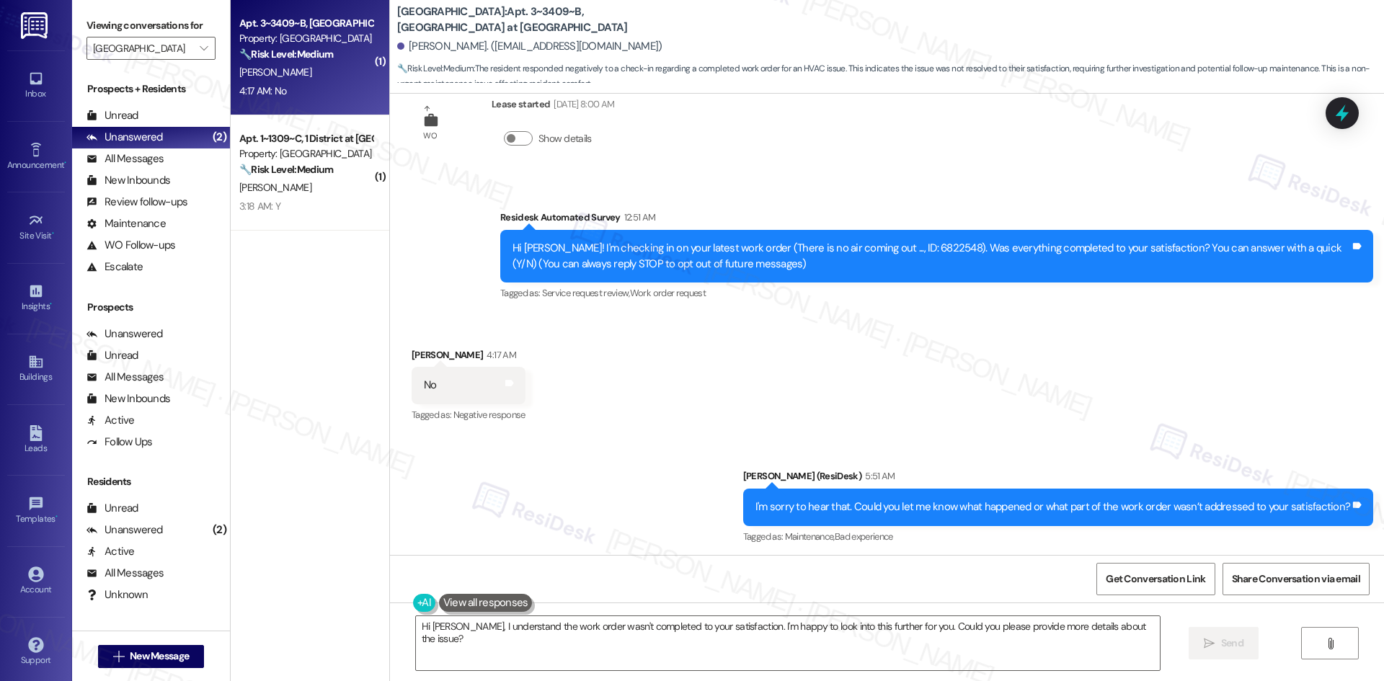
scroll to position [45, 0]
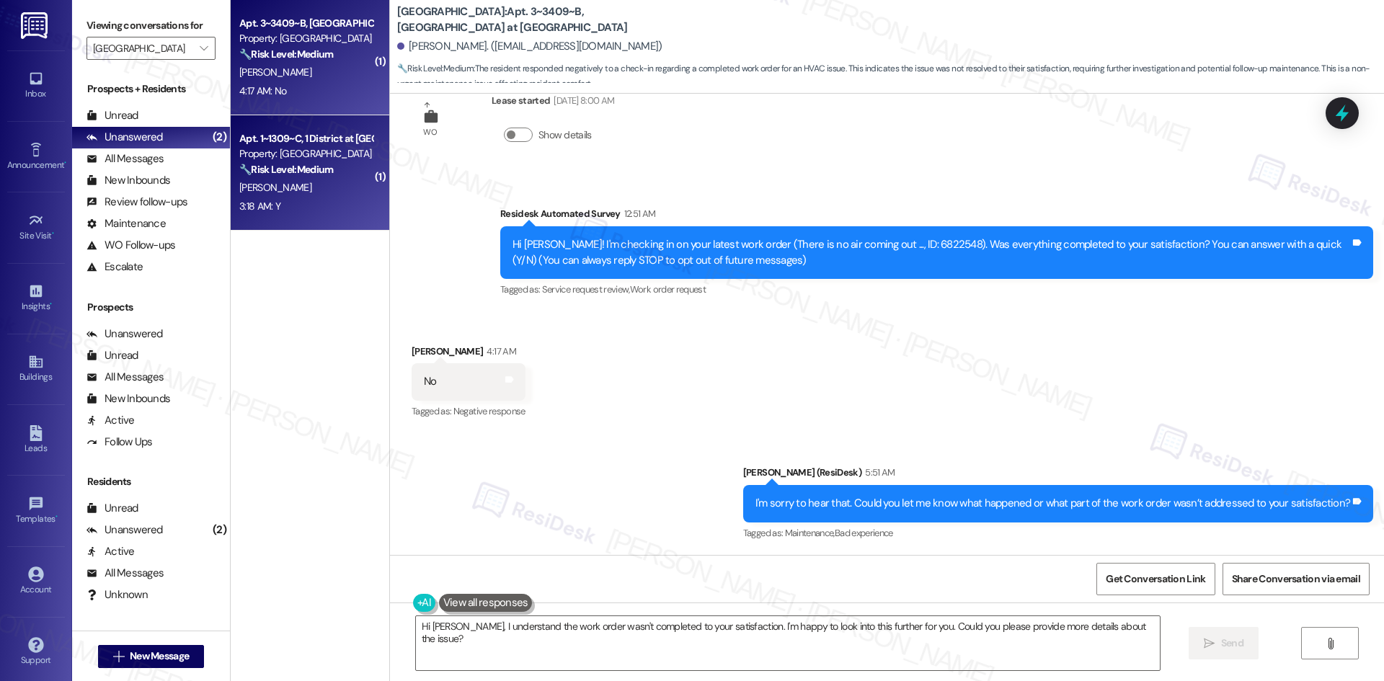
click at [340, 181] on div "H. Raymond" at bounding box center [306, 188] width 136 height 18
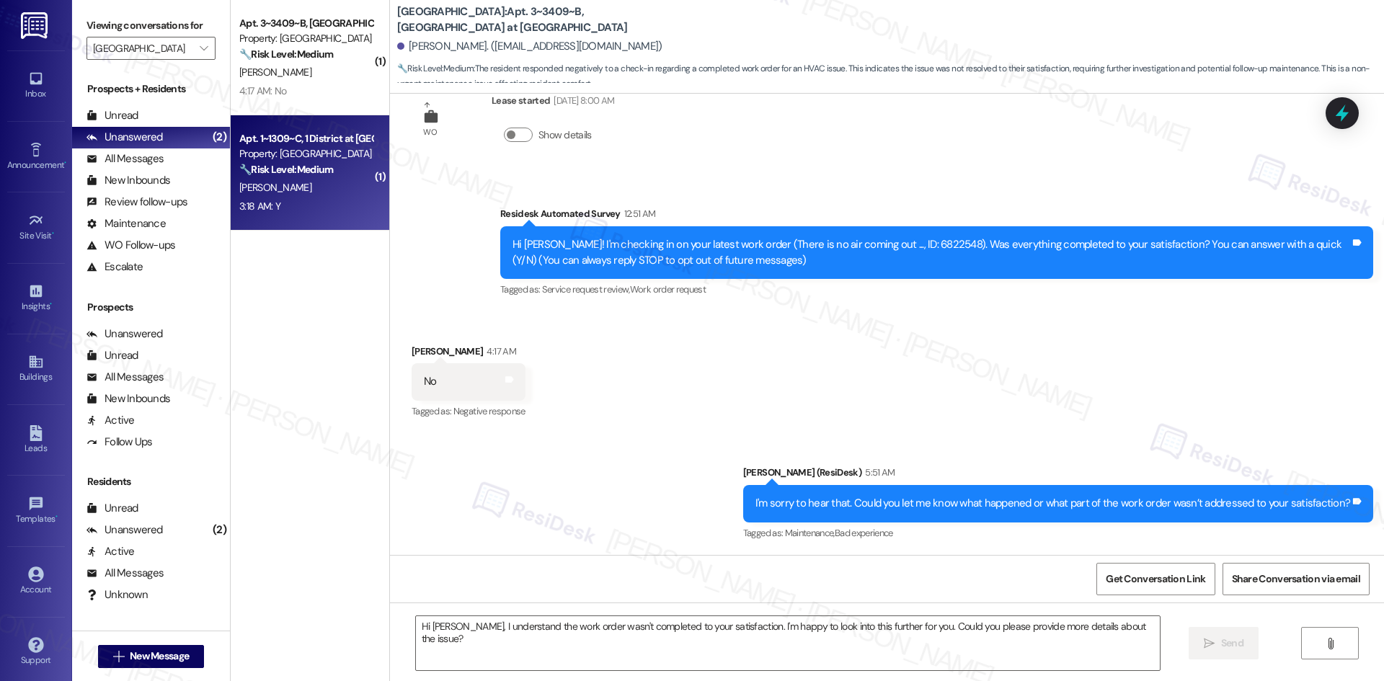
type textarea "Fetching suggested responses. Please feel free to read through the conversation…"
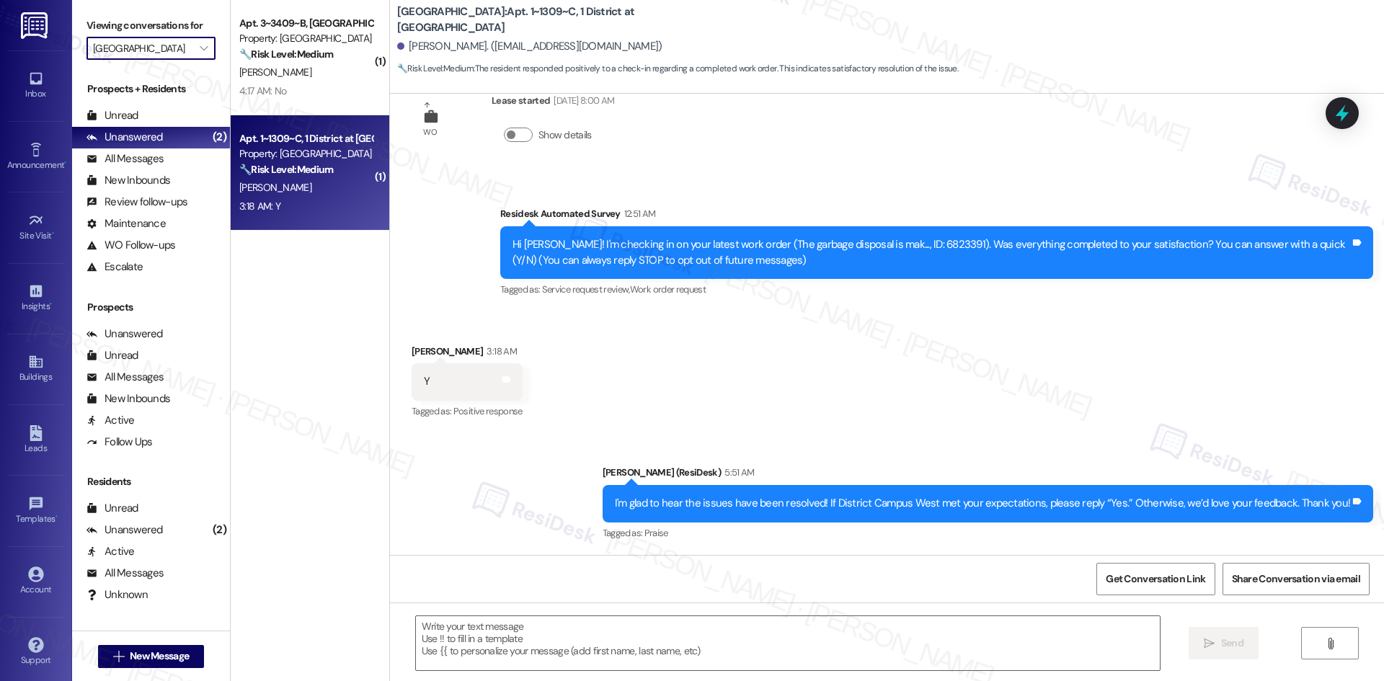
click at [173, 50] on input "[GEOGRAPHIC_DATA]" at bounding box center [142, 48] width 99 height 23
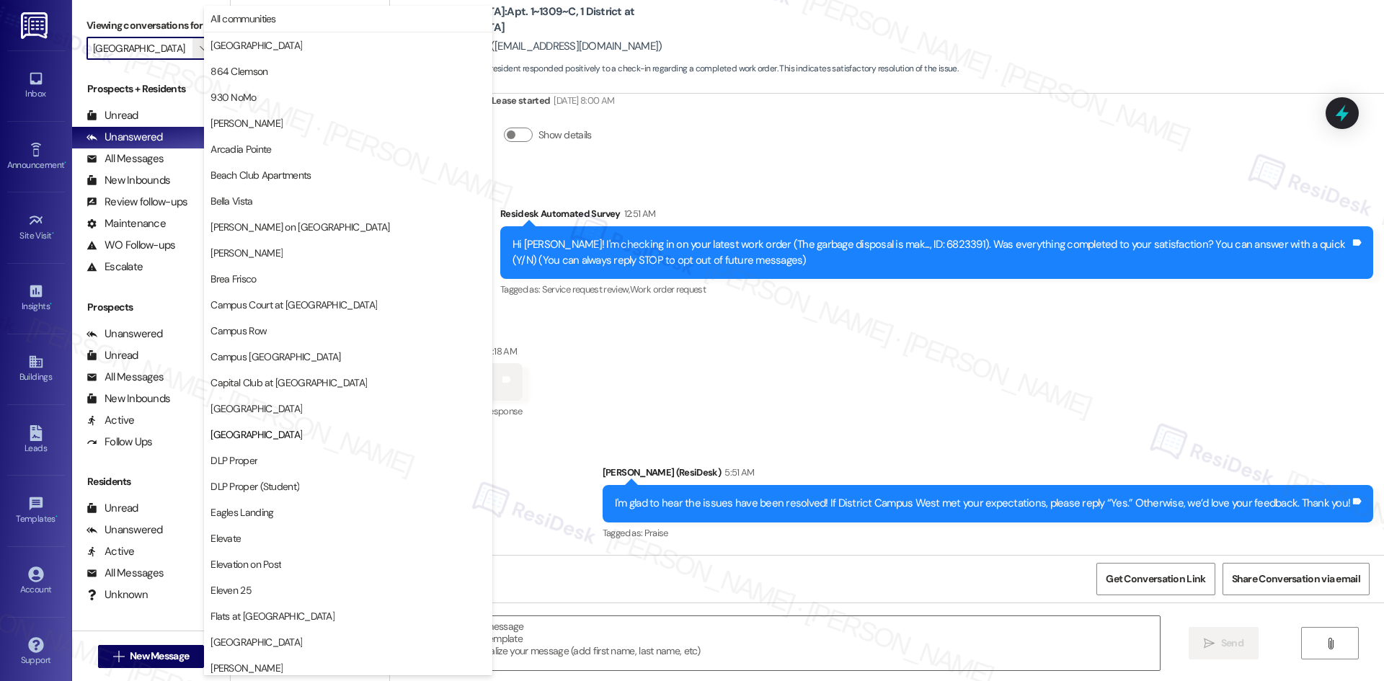
scroll to position [234, 0]
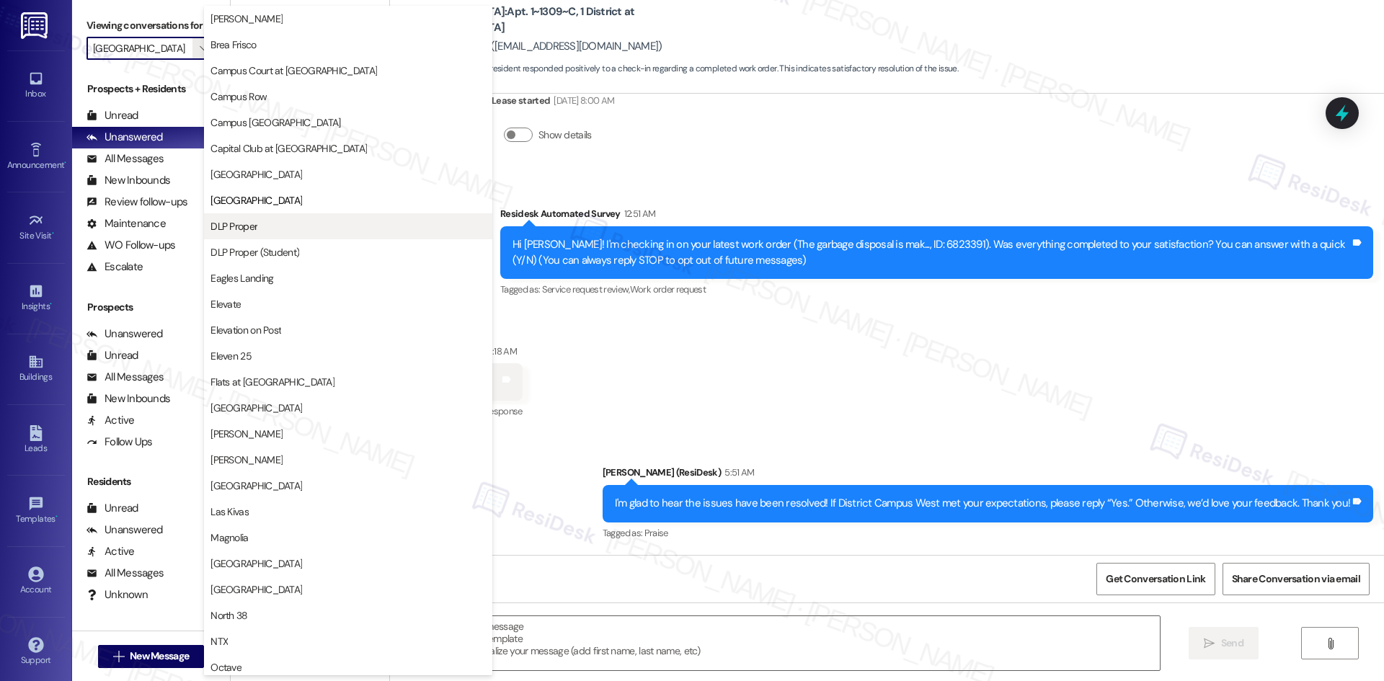
click at [321, 232] on span "DLP Proper" at bounding box center [347, 226] width 275 height 14
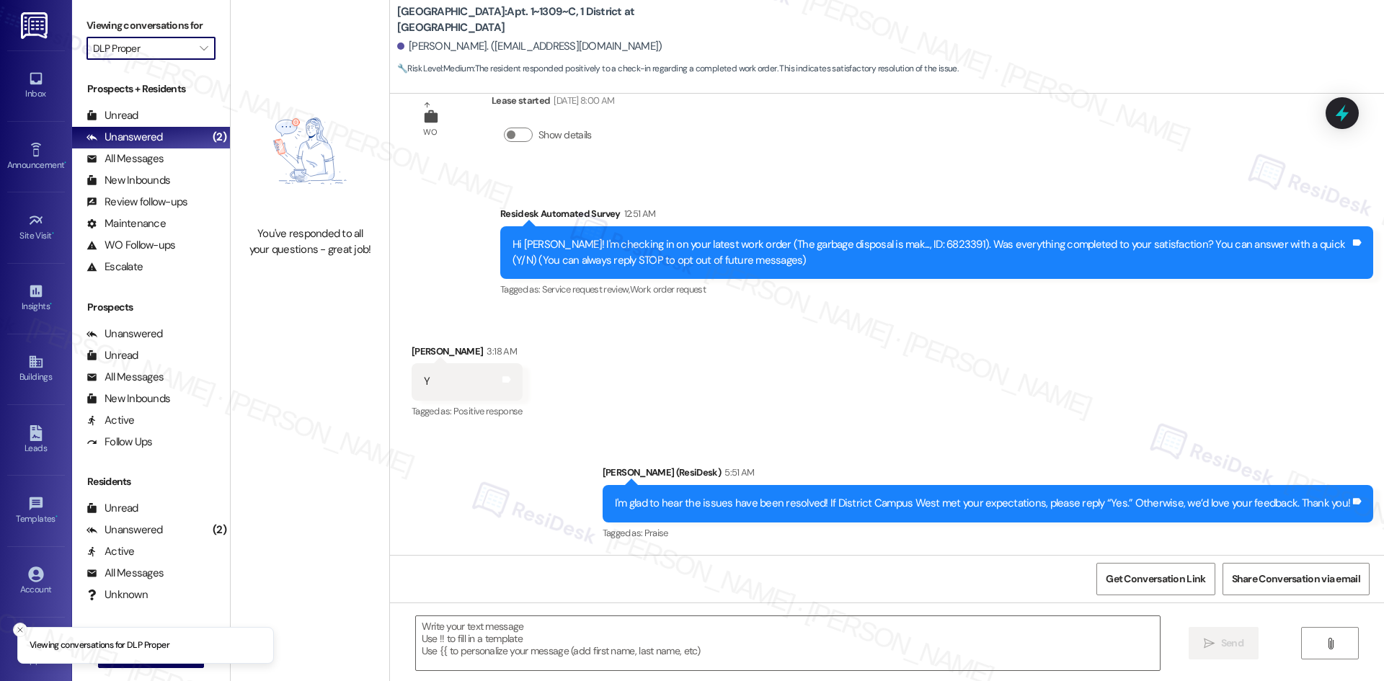
click at [151, 45] on input "DLP Proper" at bounding box center [142, 48] width 99 height 23
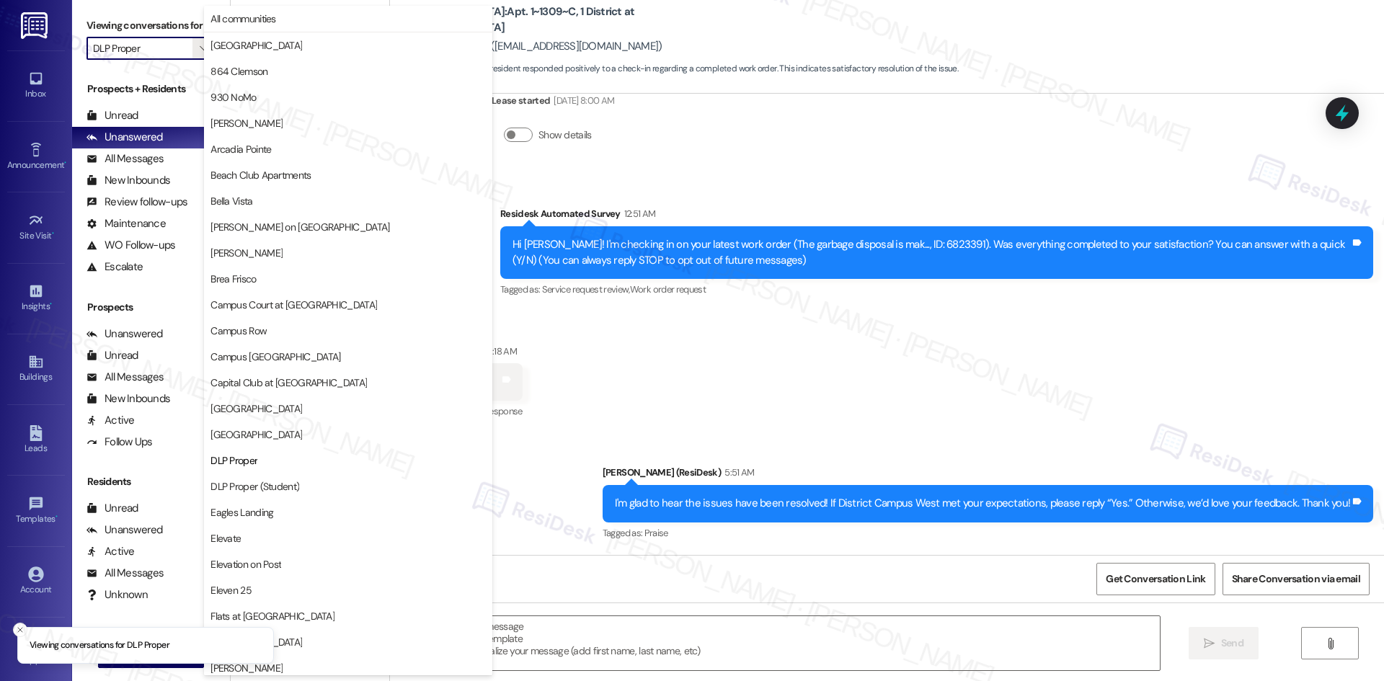
scroll to position [234, 0]
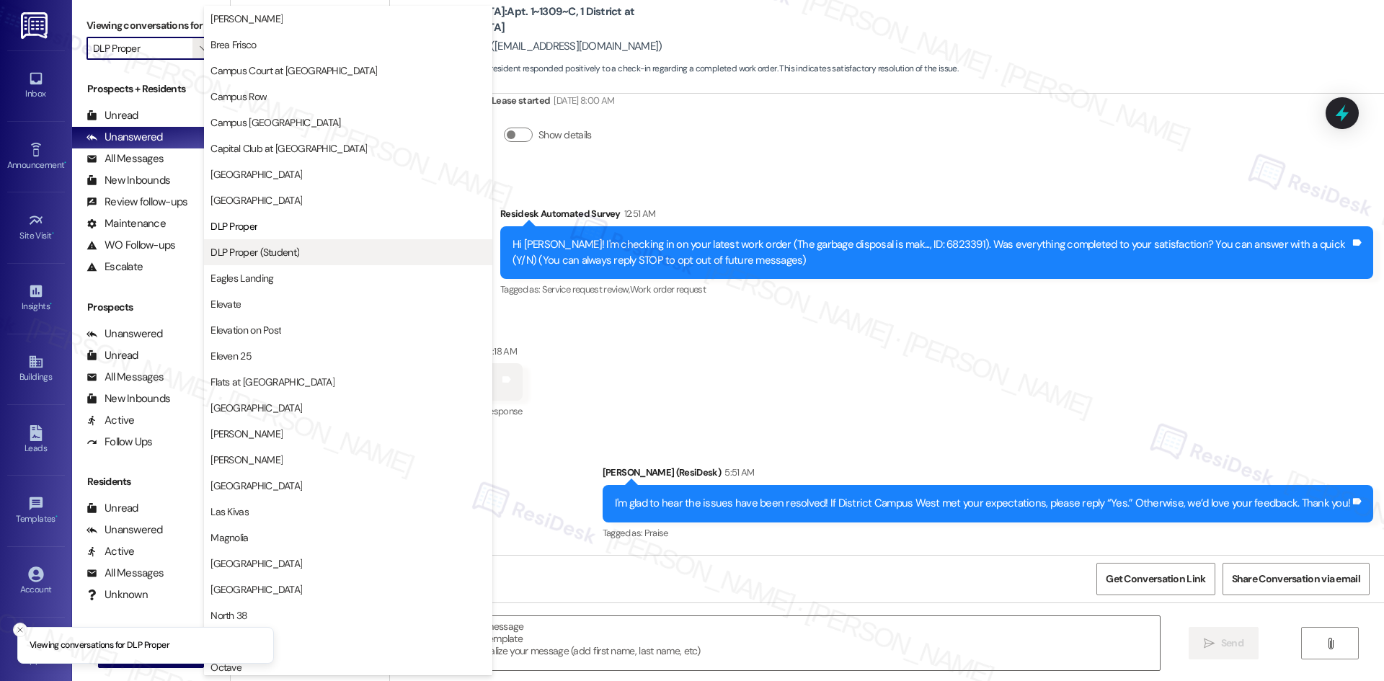
click at [293, 255] on span "DLP Proper (Student)" at bounding box center [254, 252] width 89 height 14
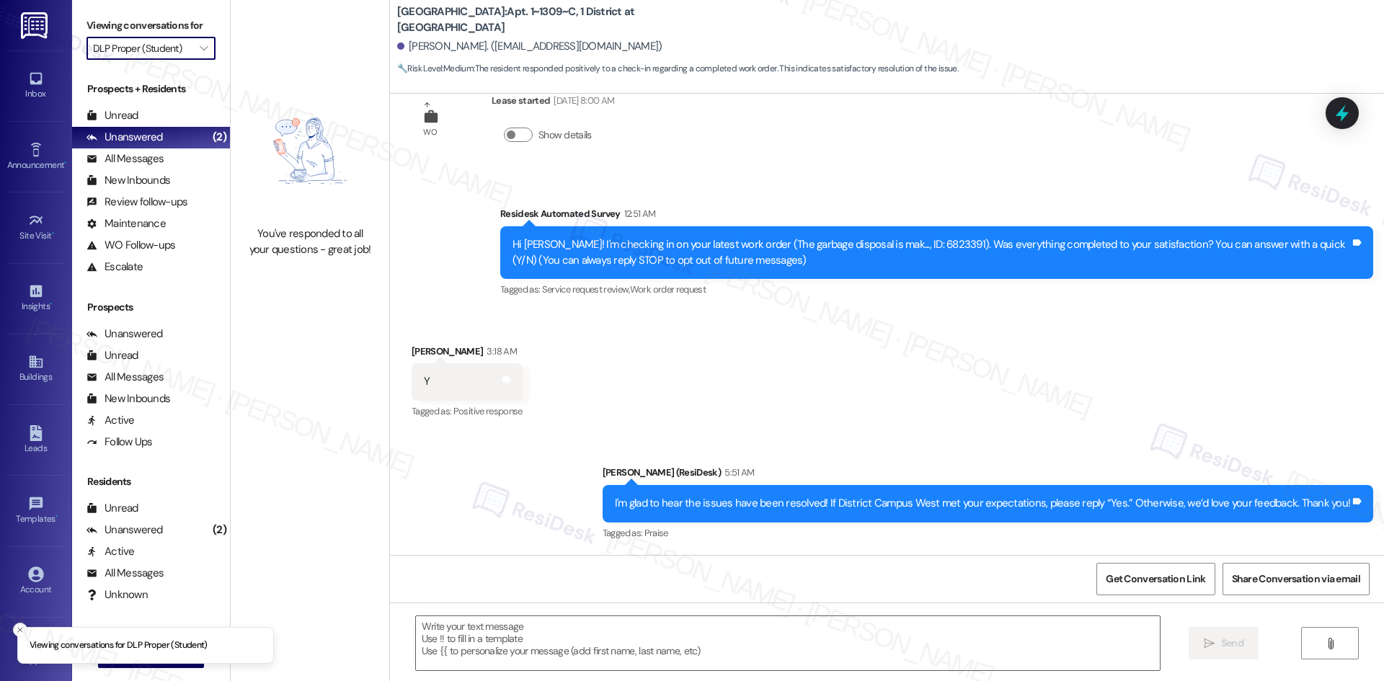
click at [155, 45] on input "DLP Proper (Student)" at bounding box center [142, 48] width 99 height 23
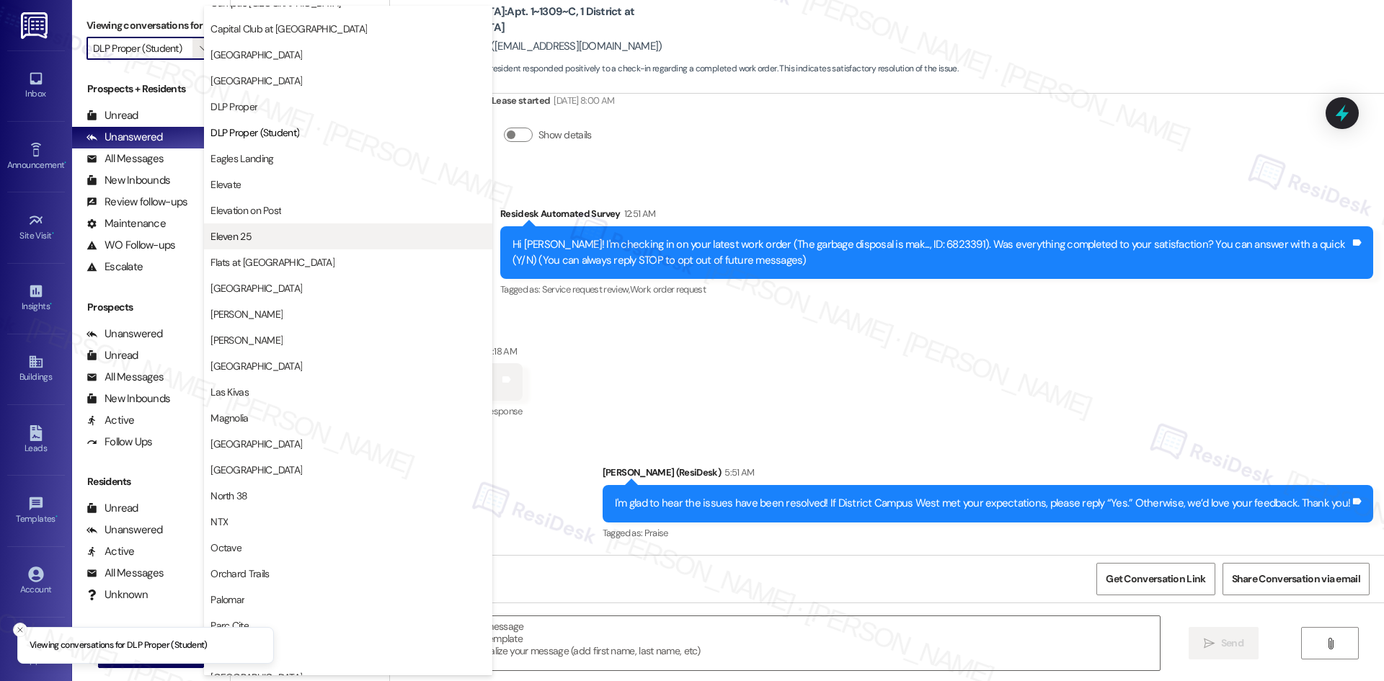
scroll to position [378, 0]
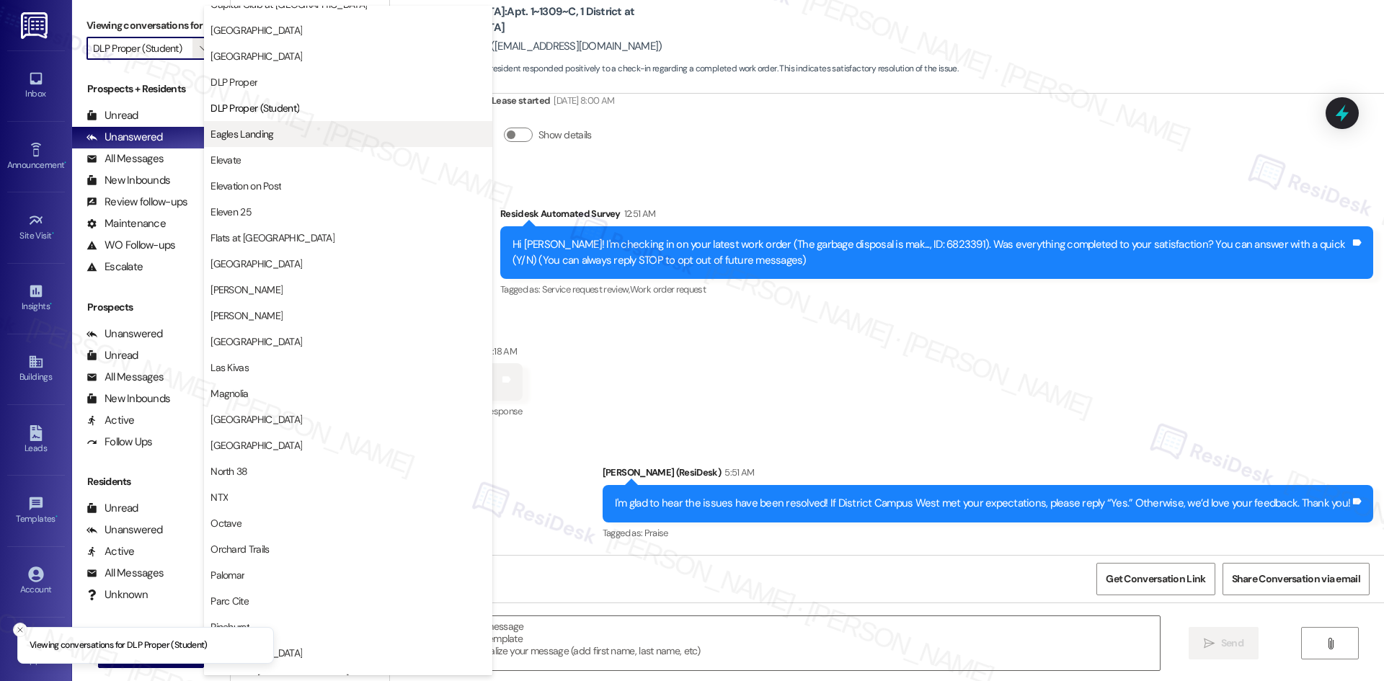
click at [285, 138] on span "Eagles Landing" at bounding box center [347, 134] width 275 height 14
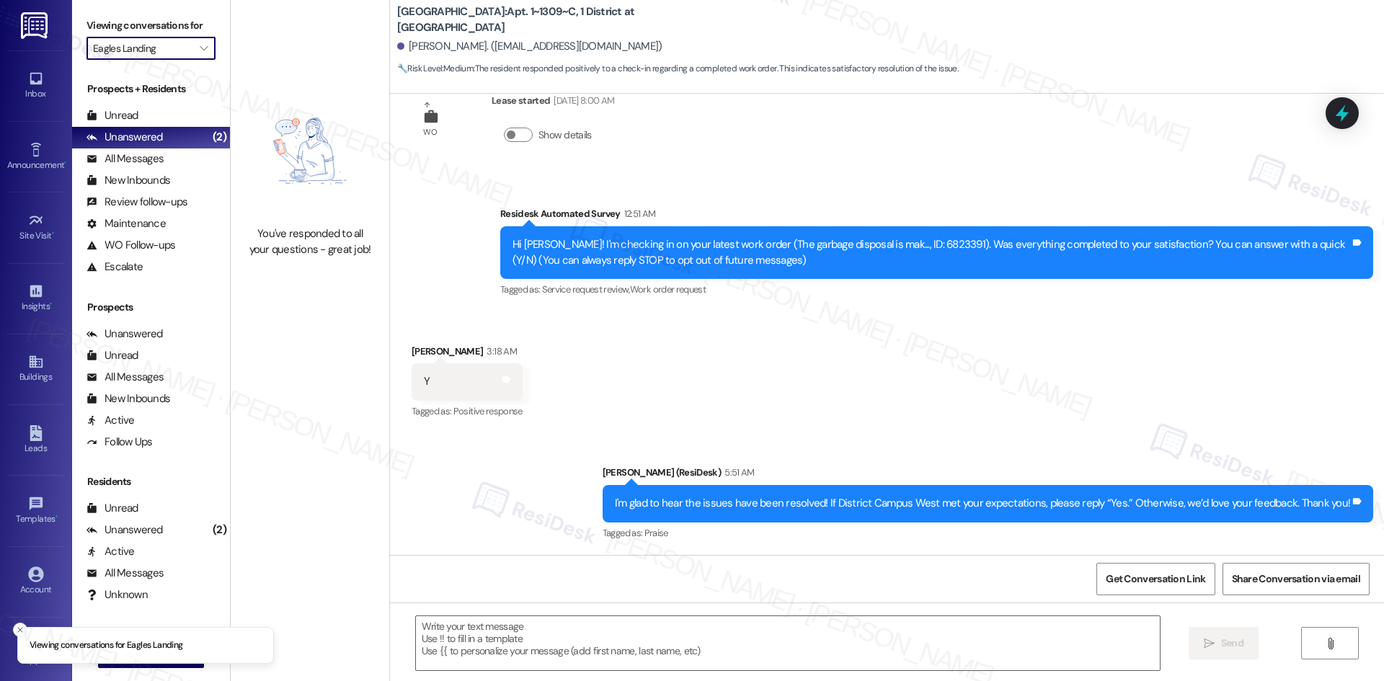
click at [179, 52] on input "Eagles Landing" at bounding box center [142, 48] width 99 height 23
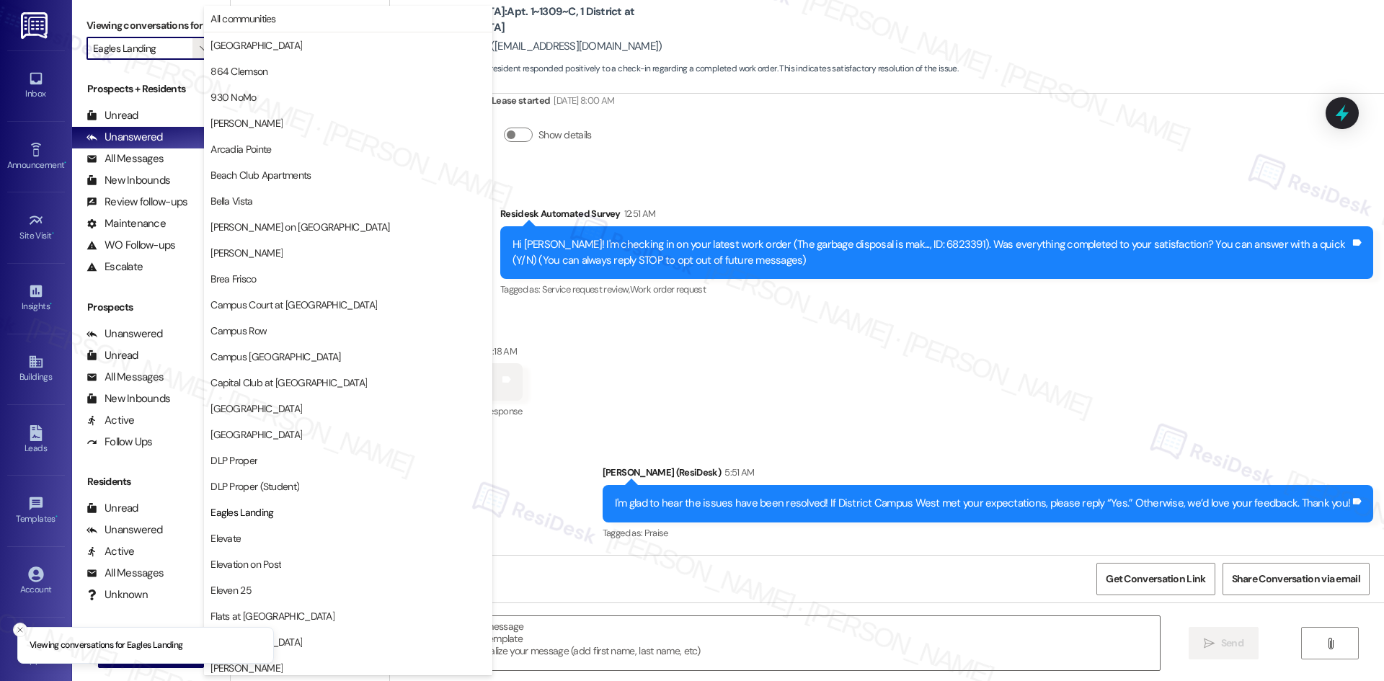
scroll to position [494, 0]
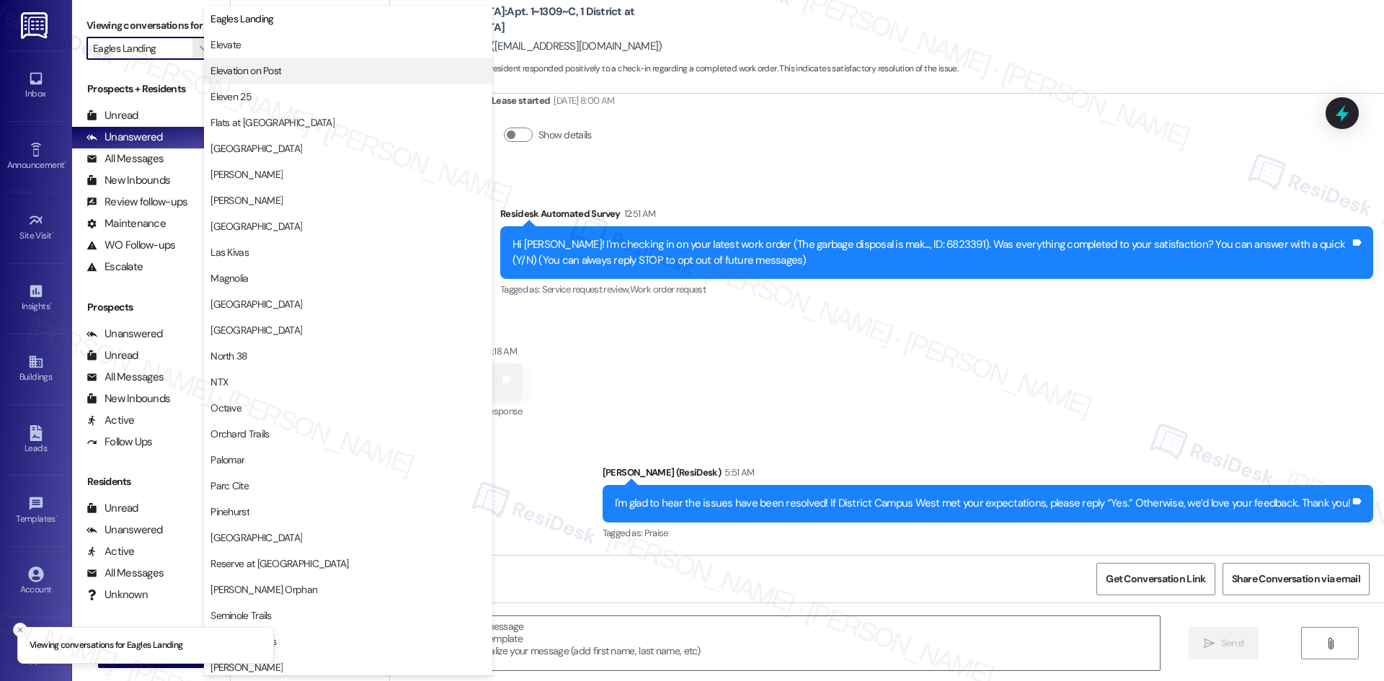
click at [314, 58] on button "Elevation on Post" at bounding box center [348, 71] width 288 height 26
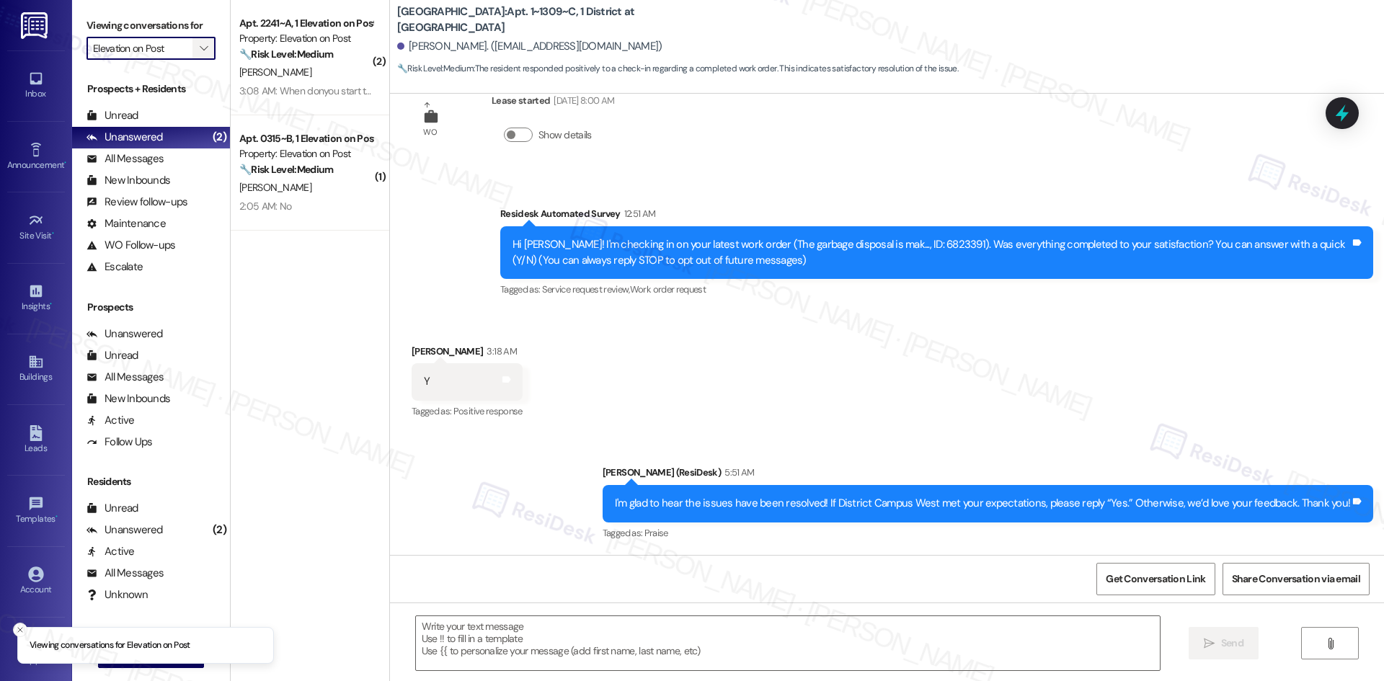
click at [197, 42] on span "" at bounding box center [204, 48] width 14 height 23
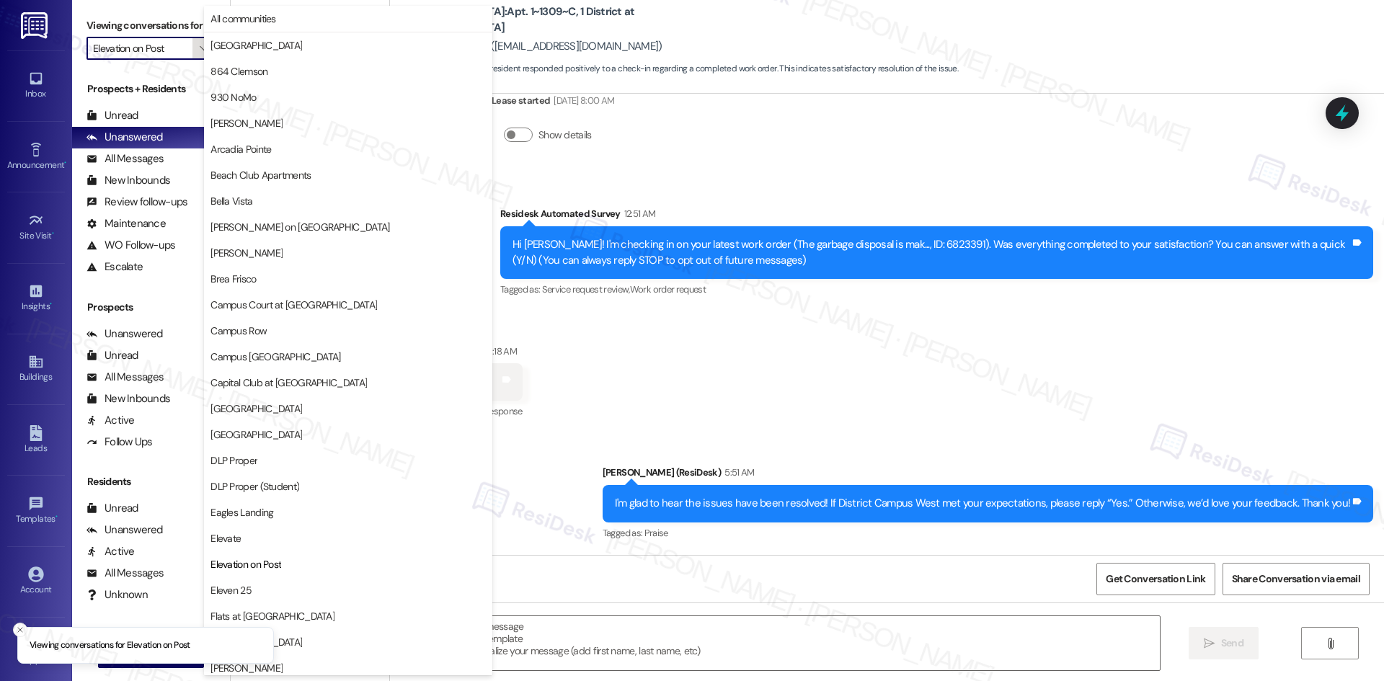
scroll to position [494, 0]
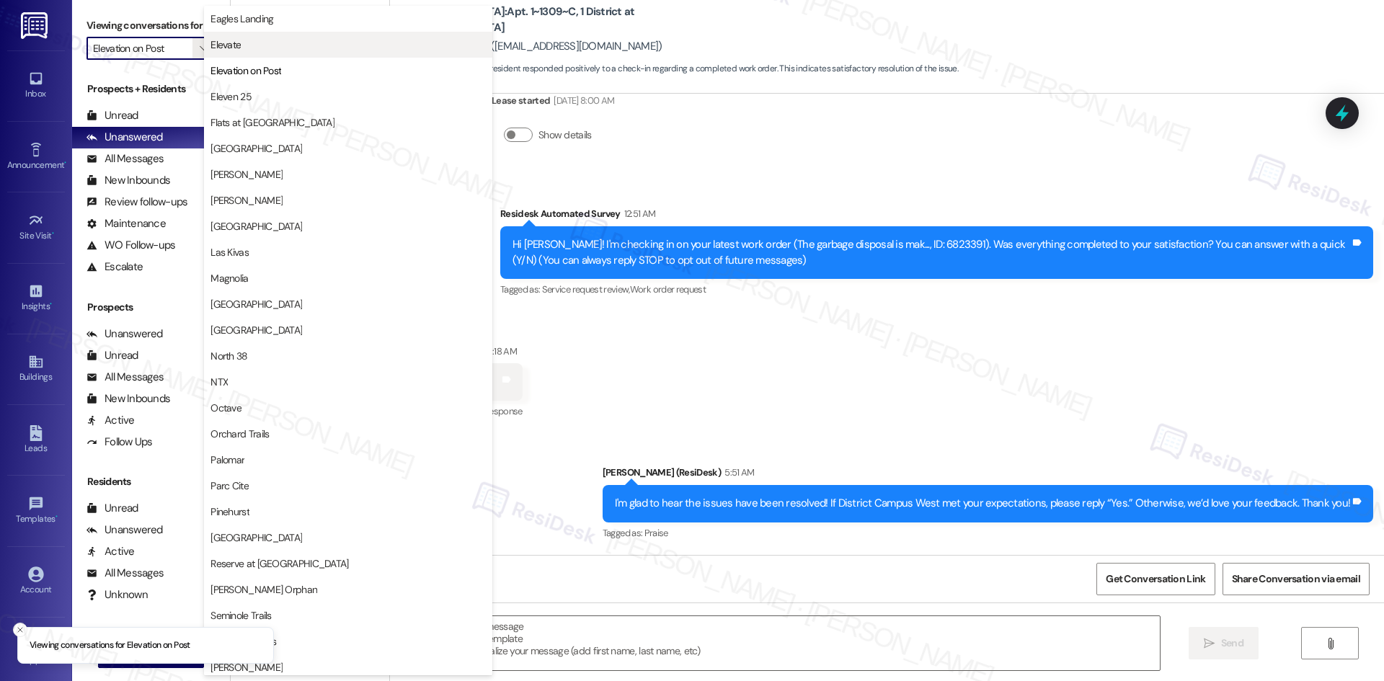
click at [260, 44] on span "Elevate" at bounding box center [347, 44] width 275 height 14
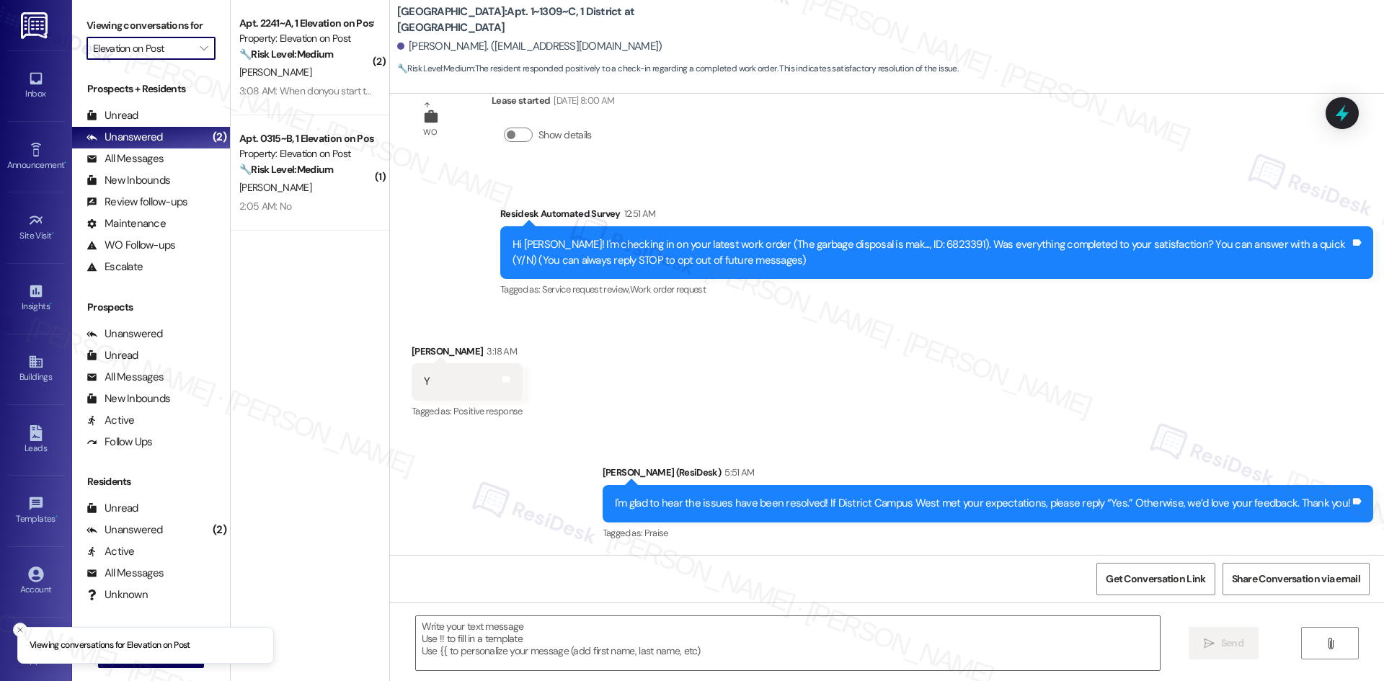
type input "Elevate"
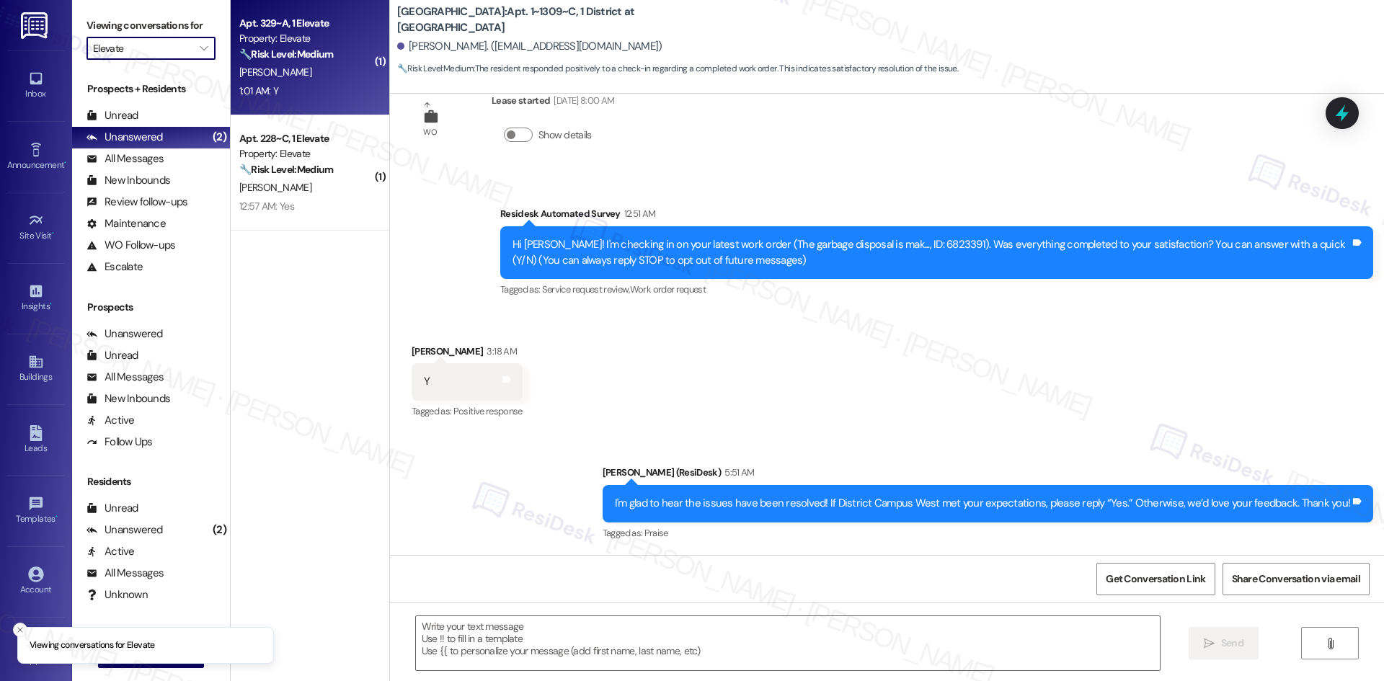
click at [315, 75] on div "N. Fields" at bounding box center [306, 72] width 136 height 18
type textarea "Fetching suggested responses. Please feel free to read through the conversation…"
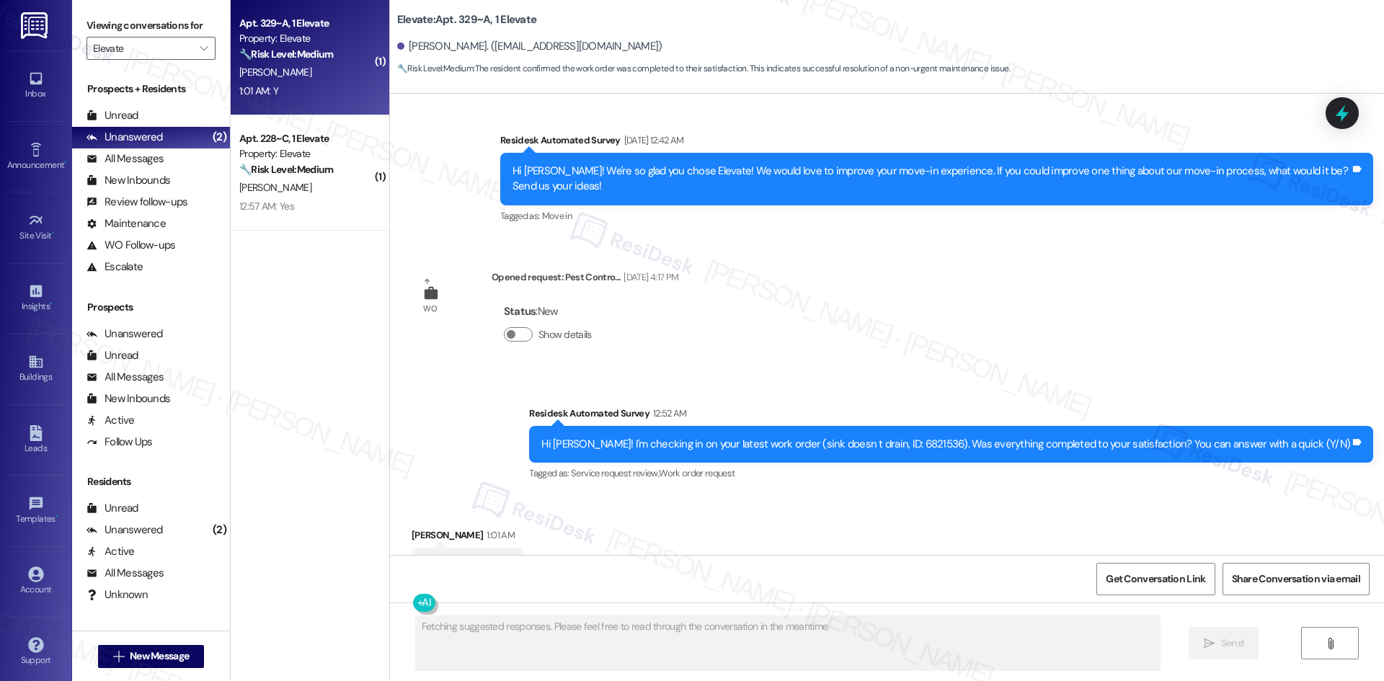
scroll to position [2277, 0]
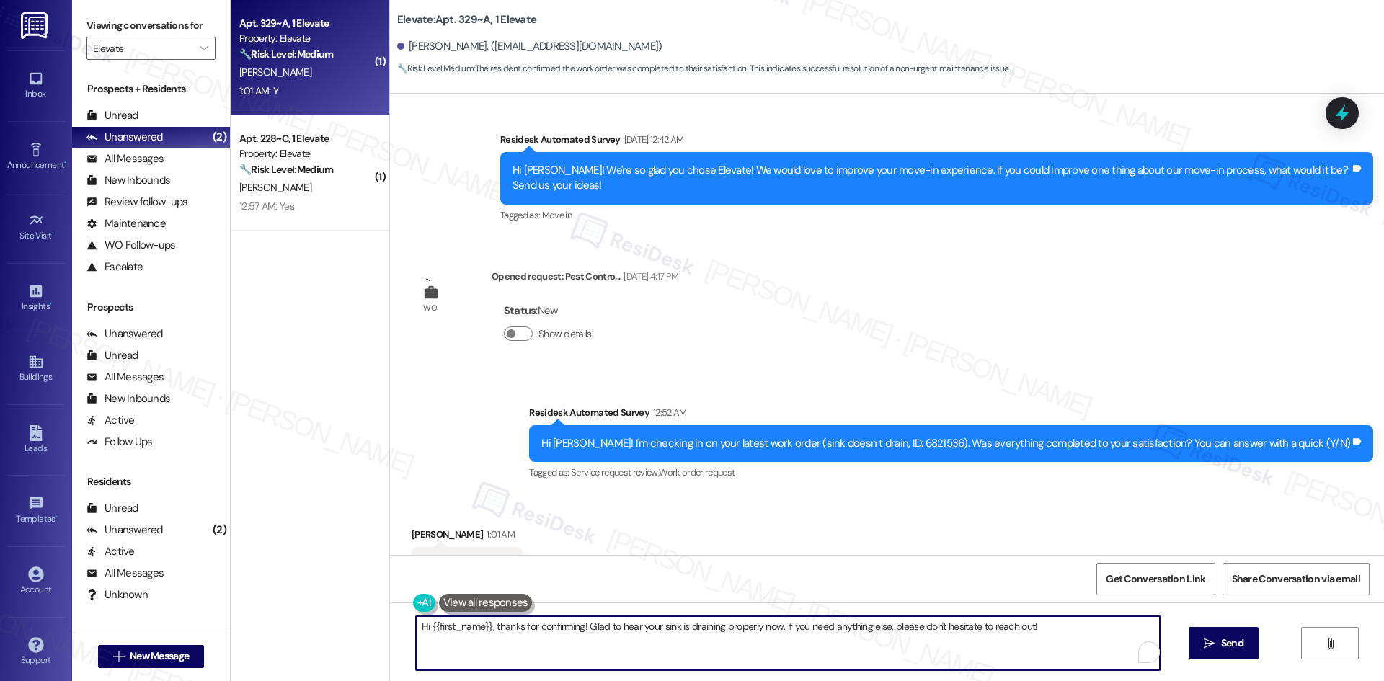
drag, startPoint x: 1039, startPoint y: 624, endPoint x: 270, endPoint y: 628, distance: 769.1
click at [262, 627] on div "( 1 ) Apt. 329~A, 1 Elevate Property: Elevate 🔧 Risk Level: Medium The resident…" at bounding box center [807, 340] width 1153 height 681
paste textarea "I'm sorry to hear that. Could you let me know what happened or what part of the…"
drag, startPoint x: 957, startPoint y: 628, endPoint x: 459, endPoint y: 628, distance: 498.1
click at [464, 628] on textarea "I'm sorry to hear that. Could you let me know what happened or what part of the…" at bounding box center [788, 643] width 744 height 54
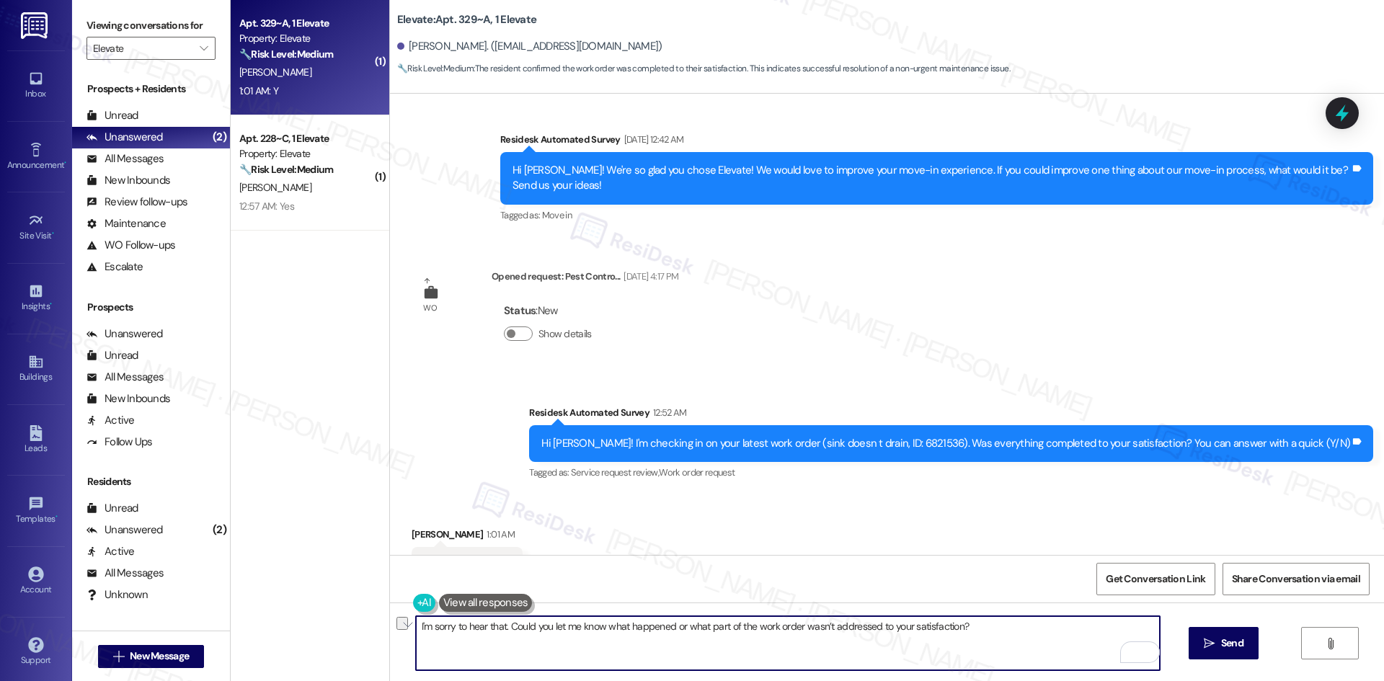
click at [441, 643] on textarea "I'm sorry to hear that. Could you let me know what happened or what part of the…" at bounding box center [788, 643] width 744 height 54
click at [416, 640] on textarea "I'm sorry to hear that. Could you let me know what happened or what part of the…" at bounding box center [788, 643] width 744 height 54
drag, startPoint x: 988, startPoint y: 630, endPoint x: 334, endPoint y: 630, distance: 653.8
click at [334, 630] on div "( 1 ) Apt. 329~A, 1 Elevate Property: Elevate 🔧 Risk Level: Medium The resident…" at bounding box center [807, 340] width 1153 height 681
paste textarea "To enrich screen reader interactions, please activate Accessibility in Grammarl…"
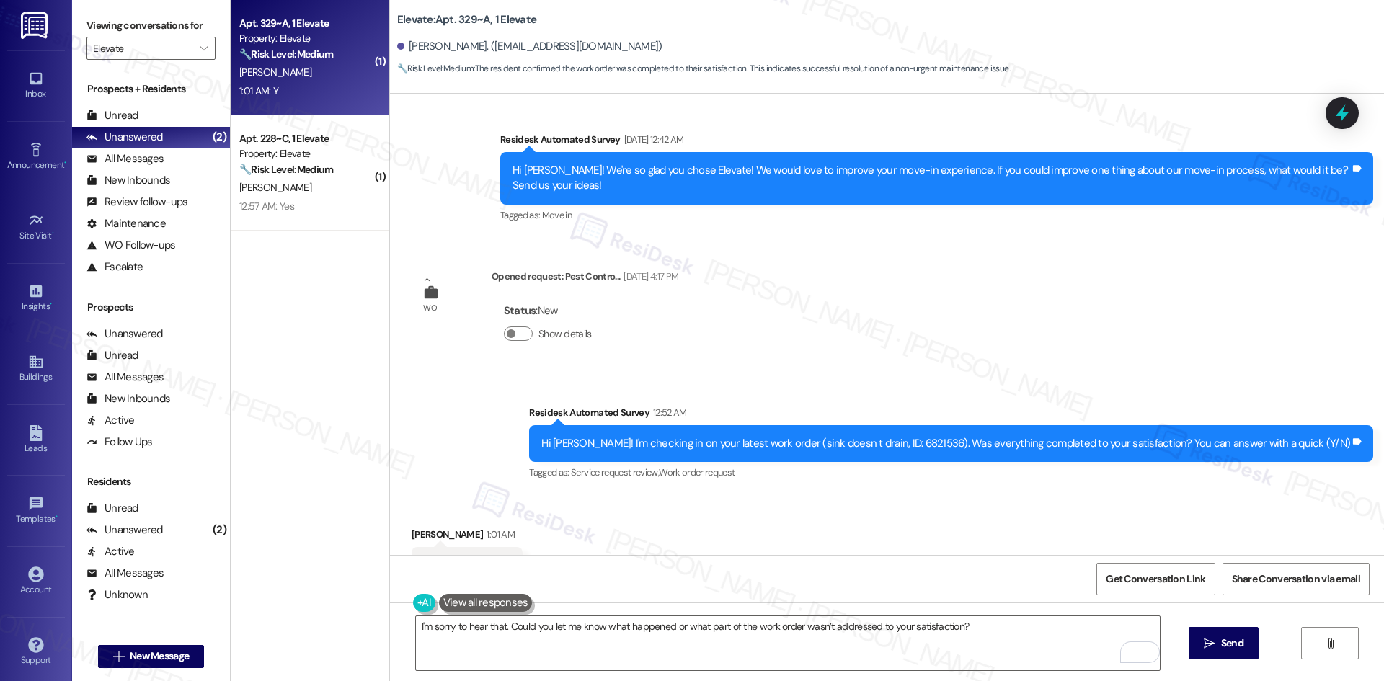
click at [853, 373] on div "Survey, sent via SMS Residesk Automated Survey 12:52 AM Hi Nathaniel! I'm check…" at bounding box center [887, 434] width 994 height 122
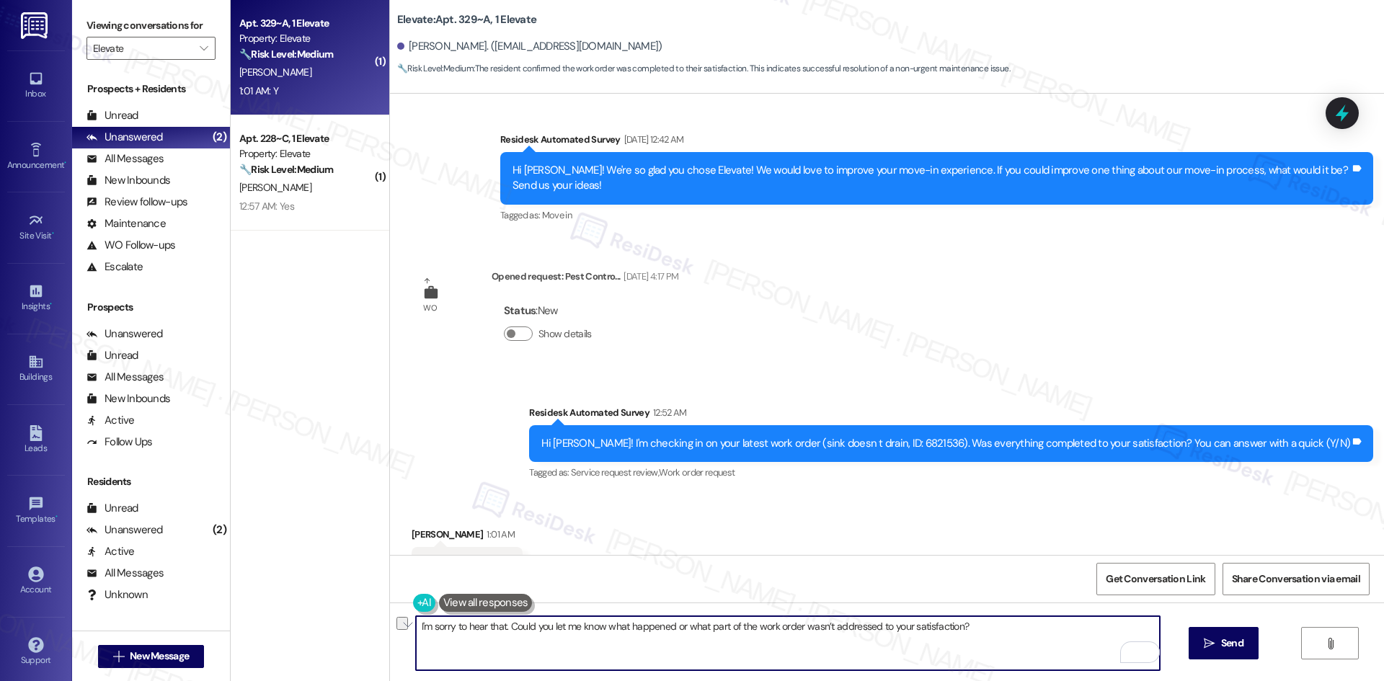
drag, startPoint x: 977, startPoint y: 624, endPoint x: 407, endPoint y: 635, distance: 571.0
click at [355, 628] on div "( 1 ) Apt. 329~A, 1 Elevate Property: Elevate 🔧 Risk Level: Medium The resident…" at bounding box center [807, 340] width 1153 height 681
paste textarea "glad to hear the issues have been resolved! If {{property}} met your expectatio…"
type textarea "I'm glad to hear the issues have been resolved! If {{property}} met your expect…"
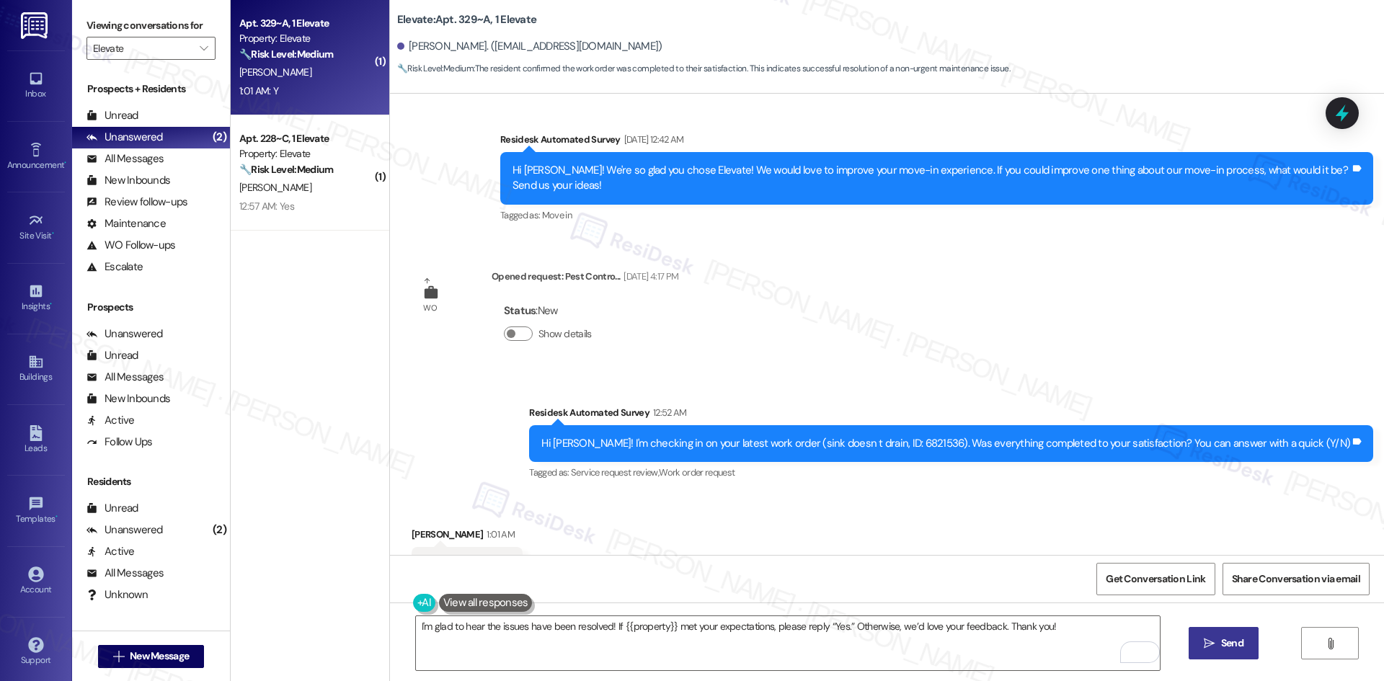
click at [1230, 642] on span "Send" at bounding box center [1232, 643] width 22 height 15
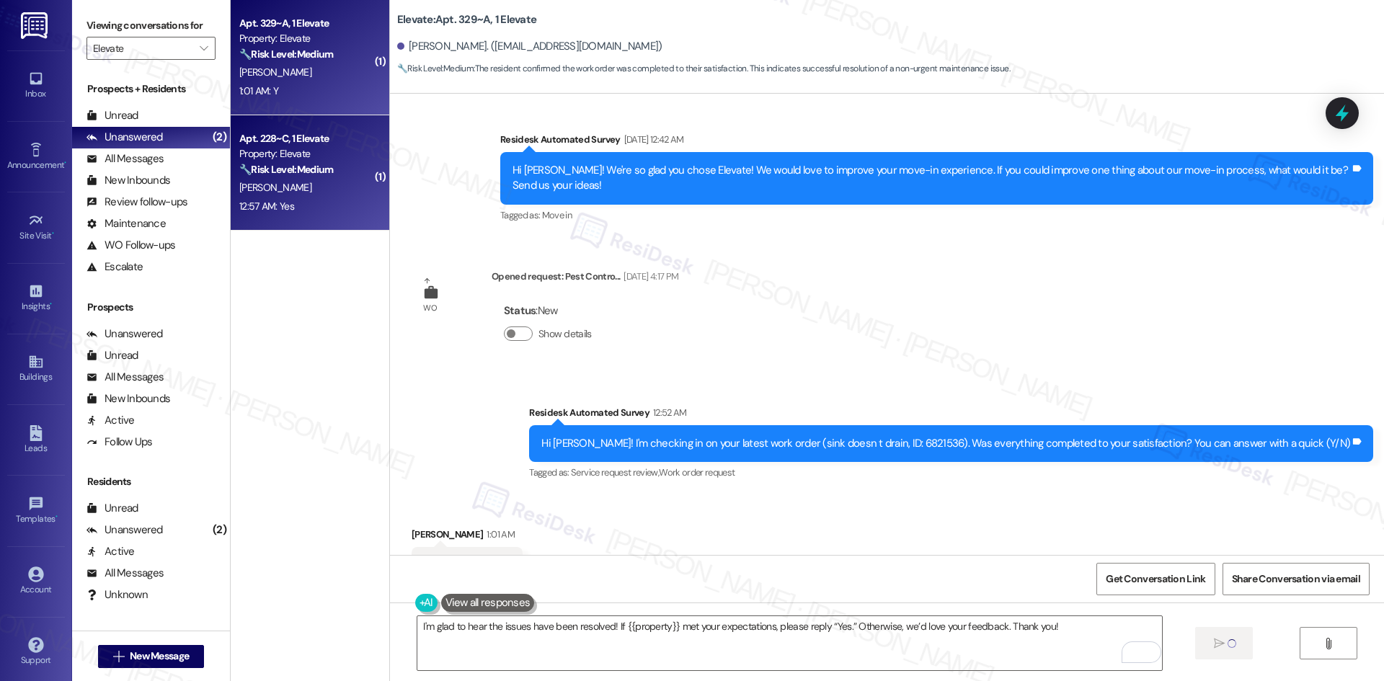
click at [308, 199] on div "12:57 AM: Yes 12:57 AM: Yes" at bounding box center [306, 207] width 136 height 18
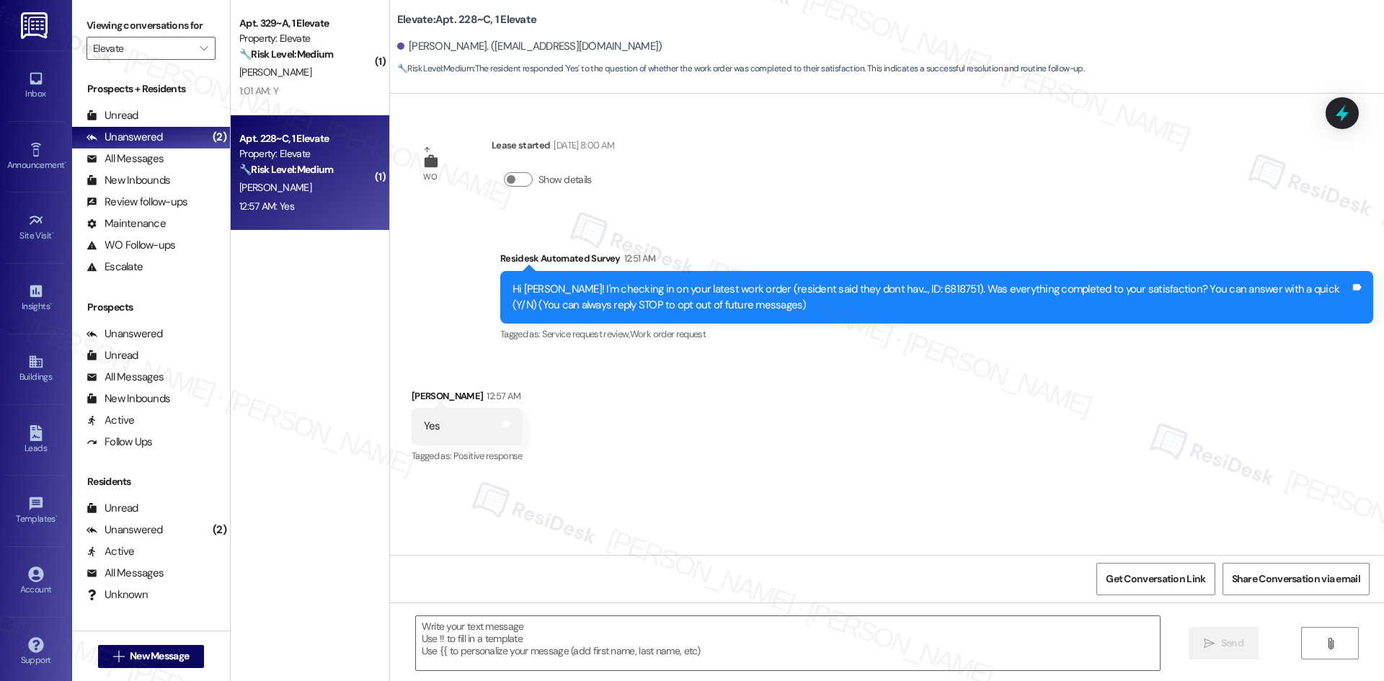
type textarea "Fetching suggested responses. Please feel free to read through the conversation…"
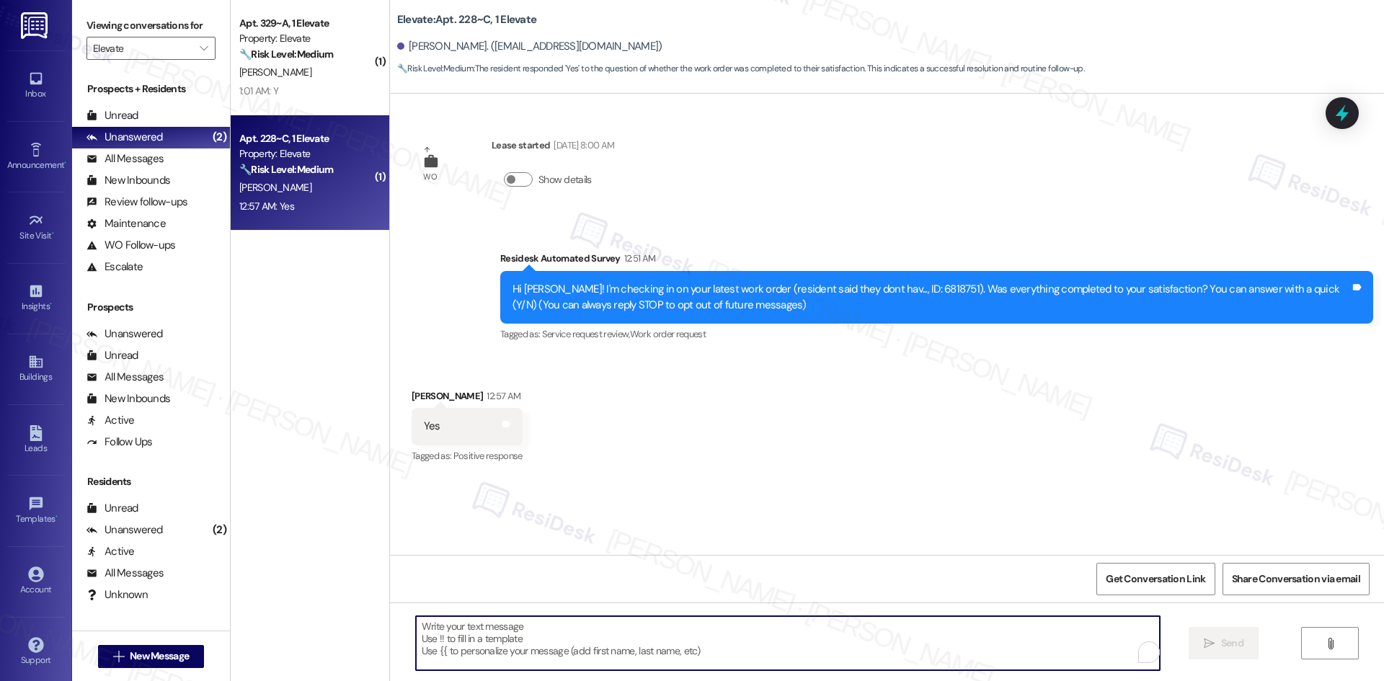
click at [711, 647] on textarea "To enrich screen reader interactions, please activate Accessibility in Grammarl…" at bounding box center [788, 643] width 744 height 54
paste textarea "I'm glad to hear the issues have been resolved! If {{property}} met your expect…"
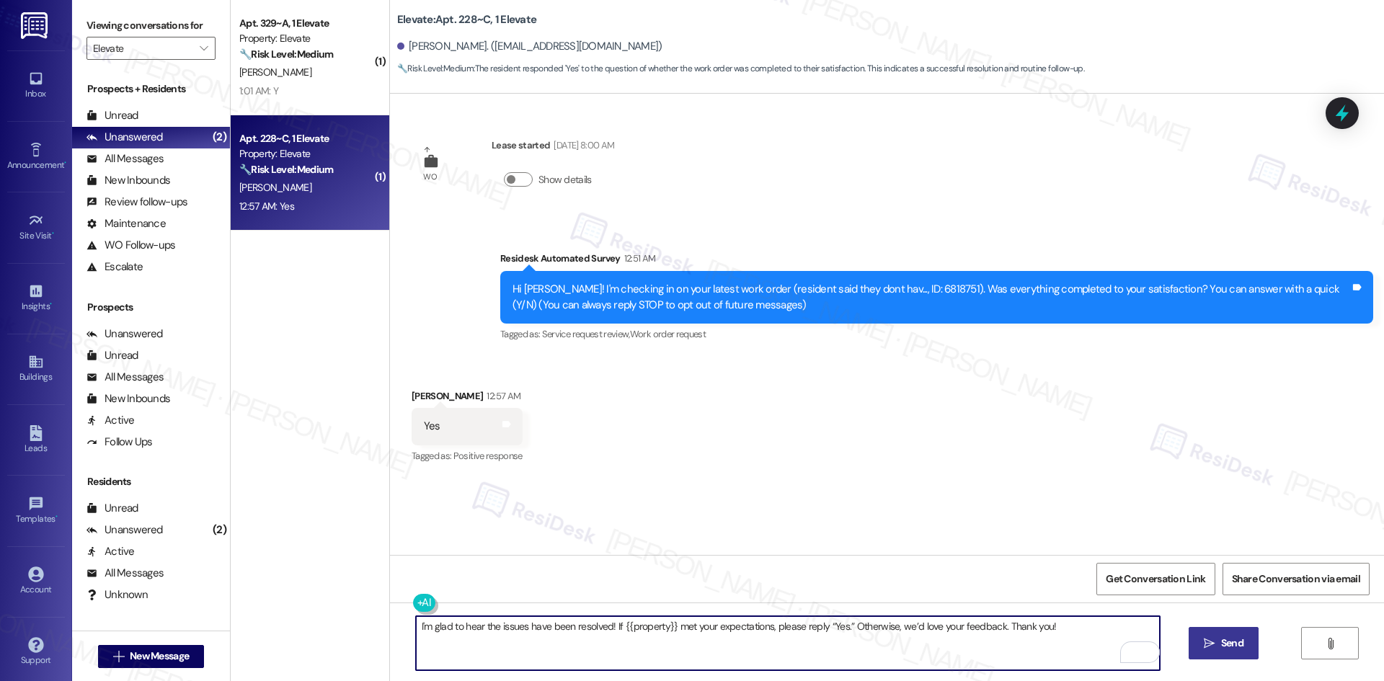
type textarea "I'm glad to hear the issues have been resolved! If {{property}} met your expect…"
click at [1204, 641] on icon "" at bounding box center [1209, 644] width 11 height 12
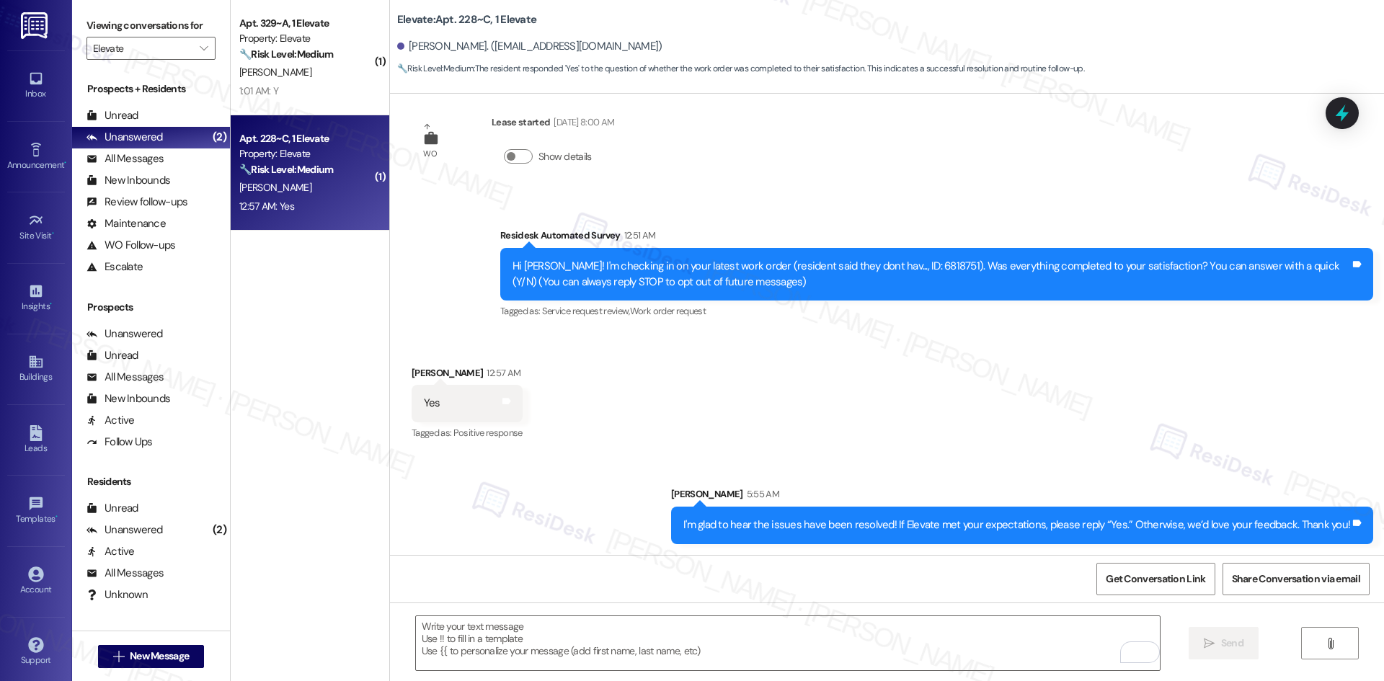
scroll to position [24, 0]
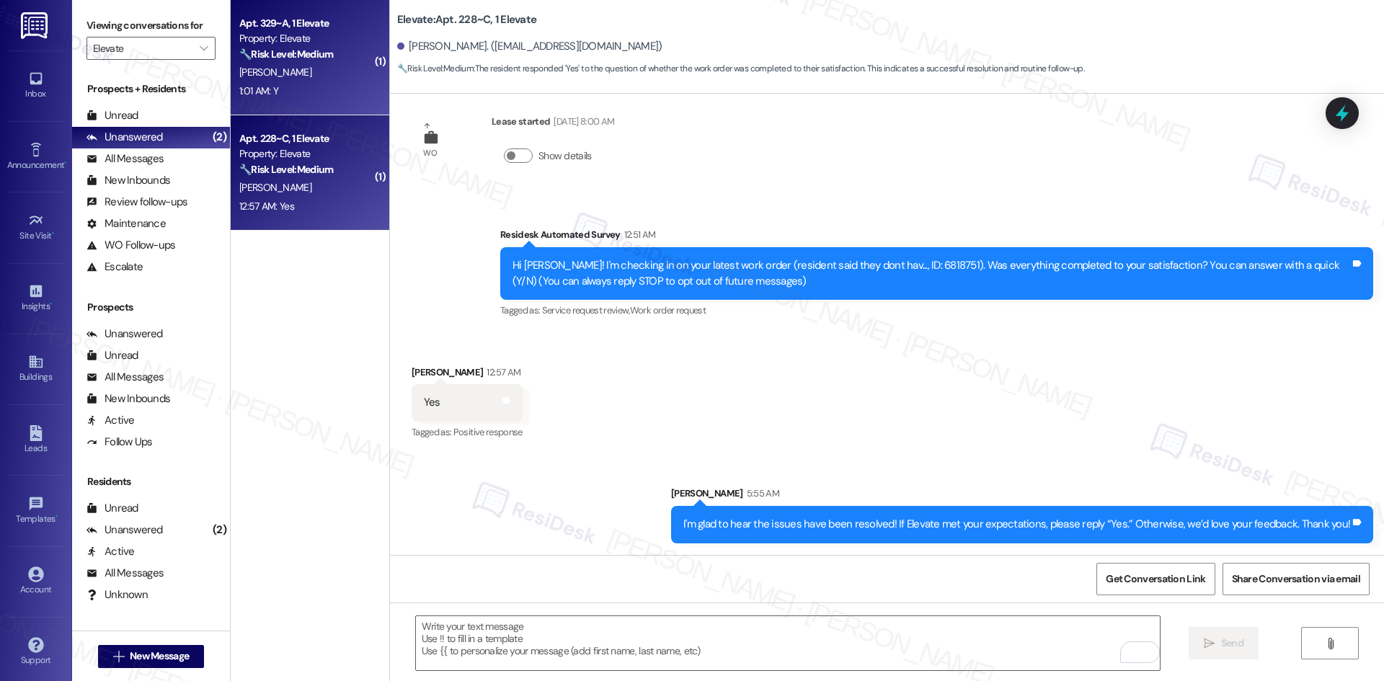
click at [329, 84] on div "1:01 AM: Y 1:01 AM: Y" at bounding box center [306, 91] width 136 height 18
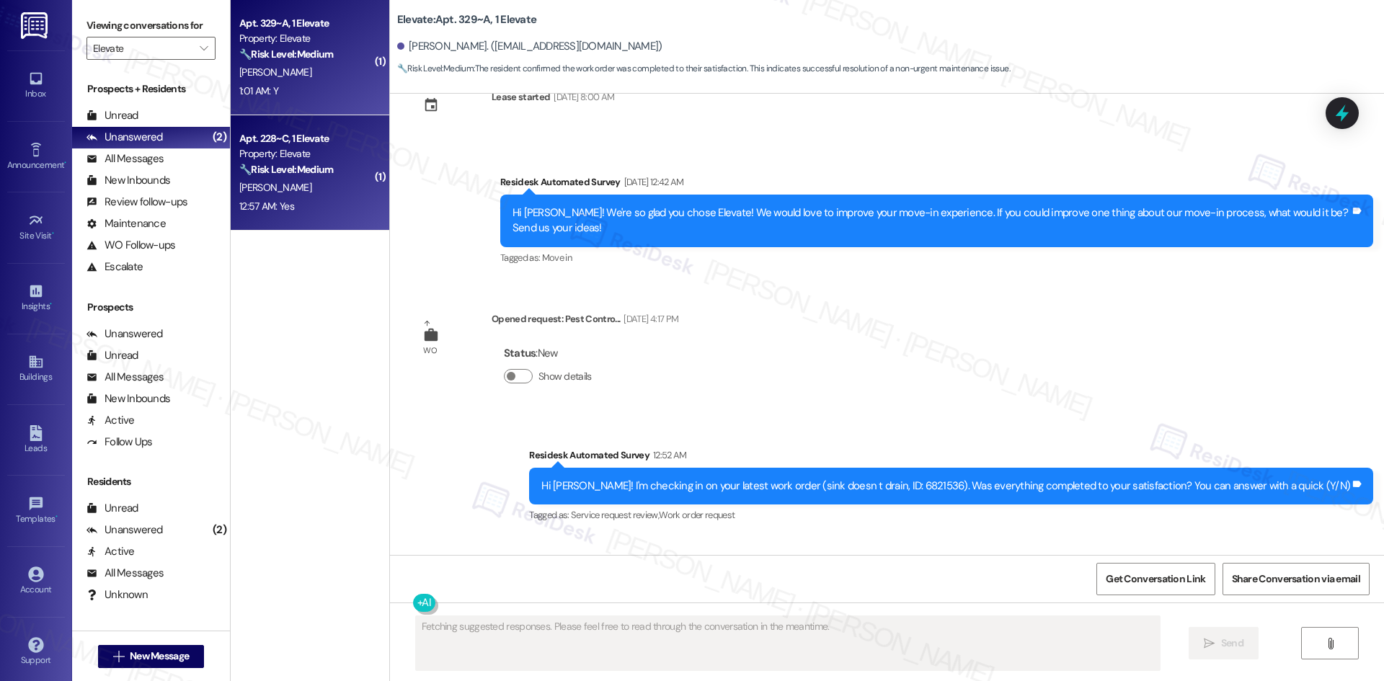
scroll to position [2276, 0]
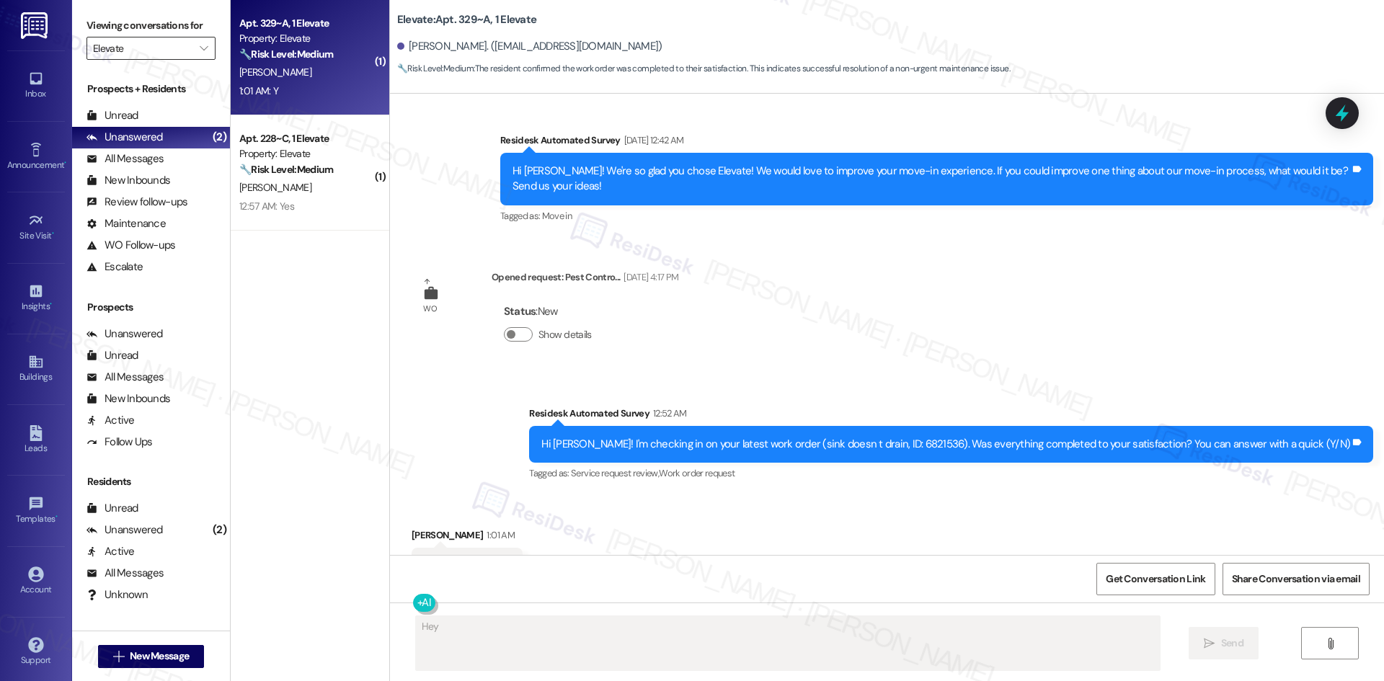
click at [135, 49] on input "Elevate" at bounding box center [142, 48] width 99 height 23
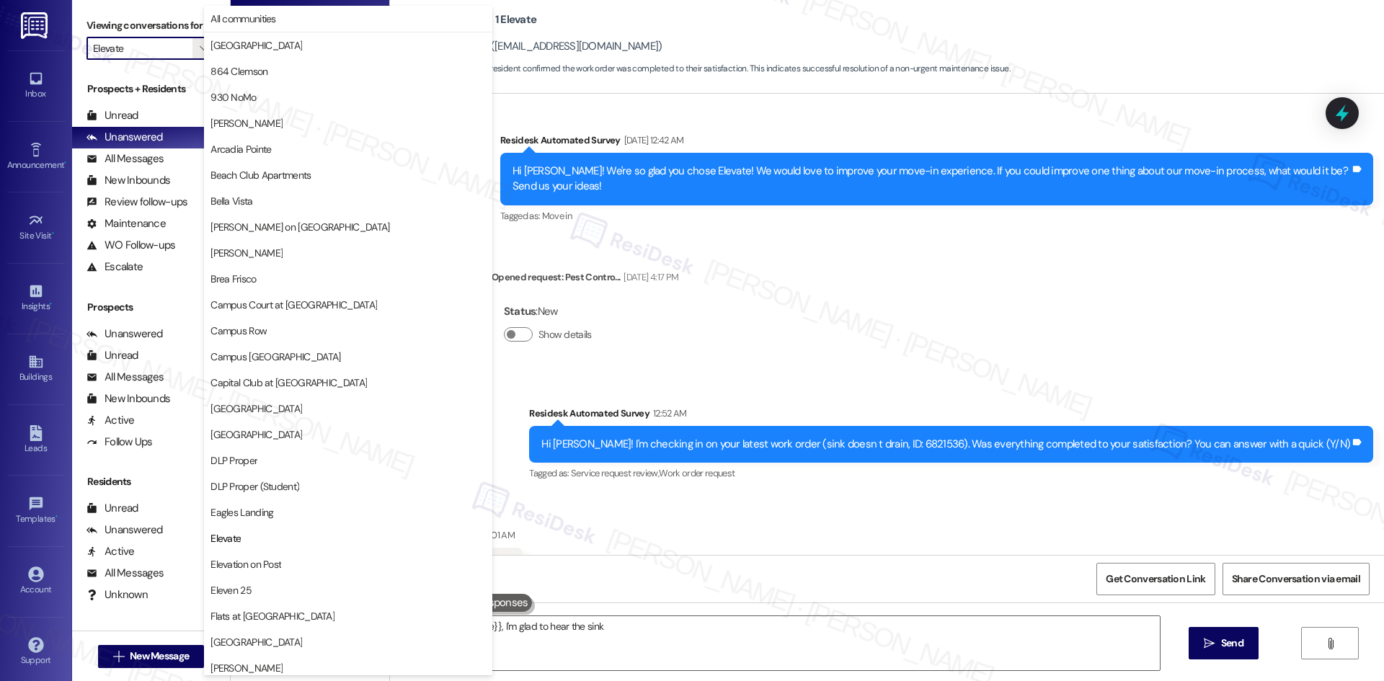
scroll to position [494, 0]
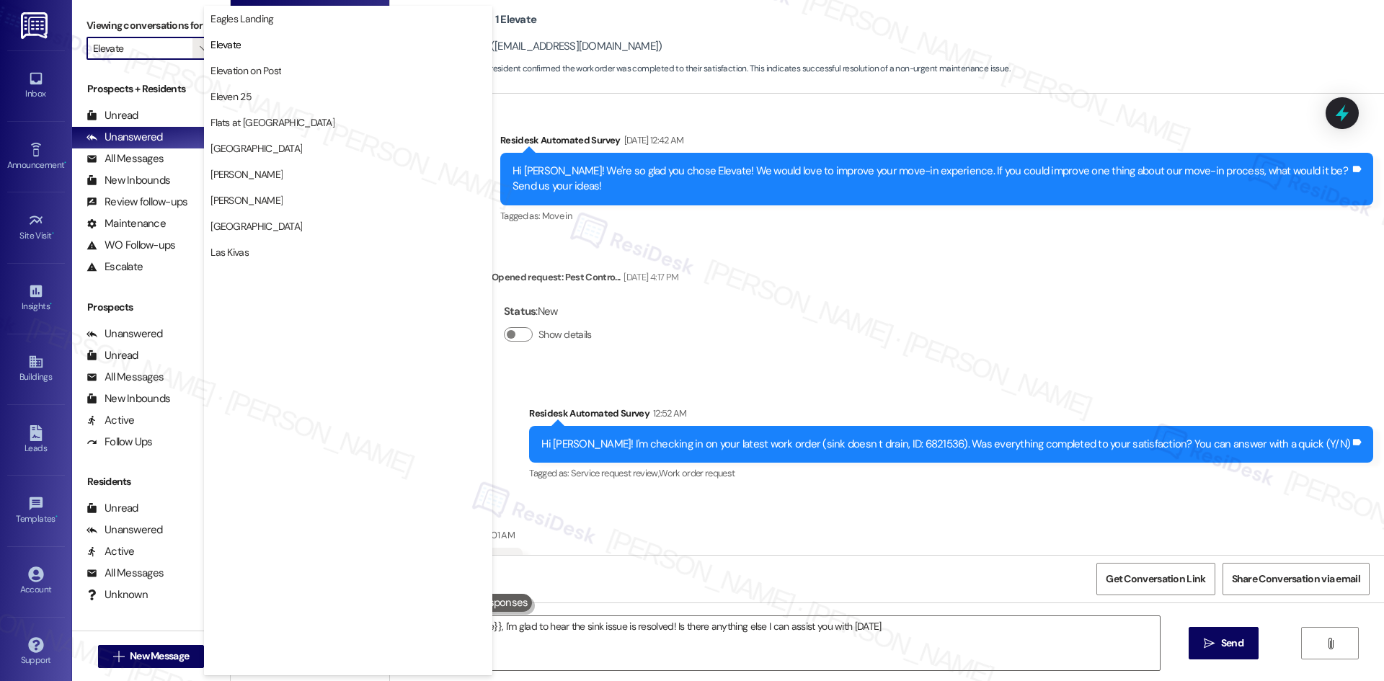
type textarea "Hey {{first_name}}, I'm glad to hear the sink issue is resolved! Is there anyth…"
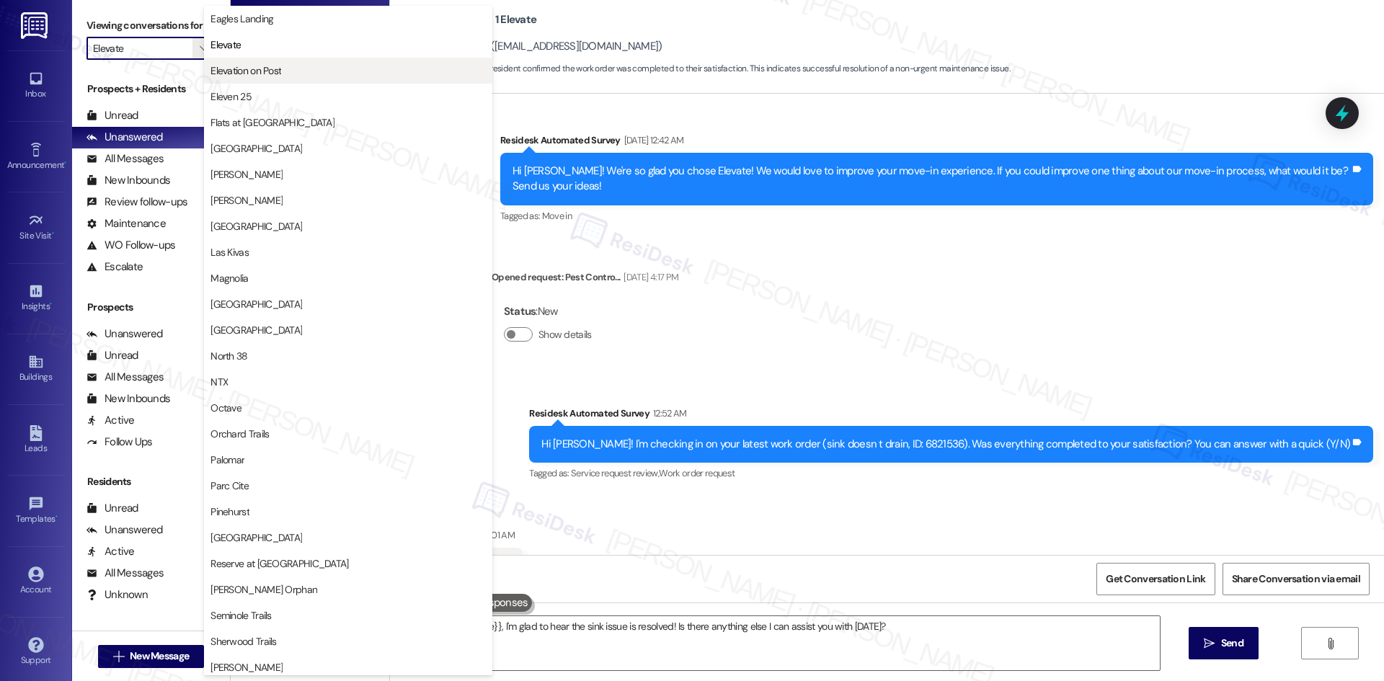
click at [299, 74] on span "Elevation on Post" at bounding box center [347, 70] width 275 height 14
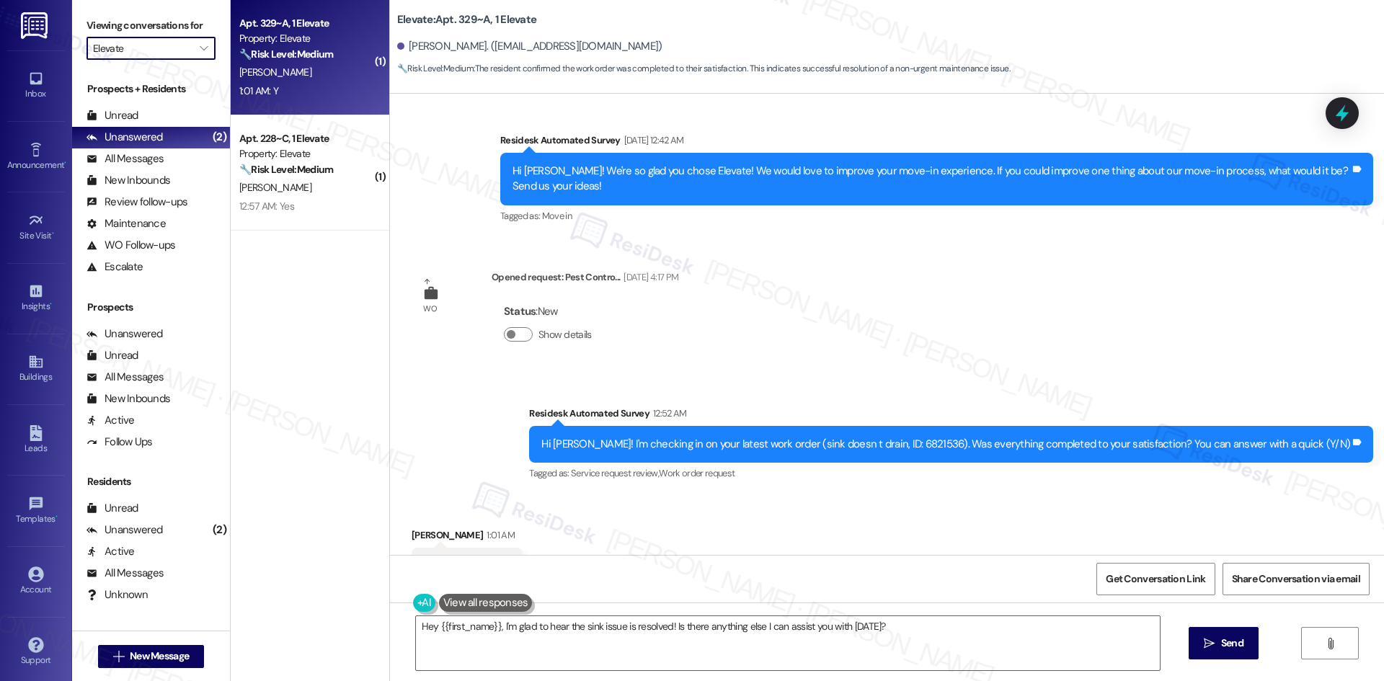
type input "Elevation on Post"
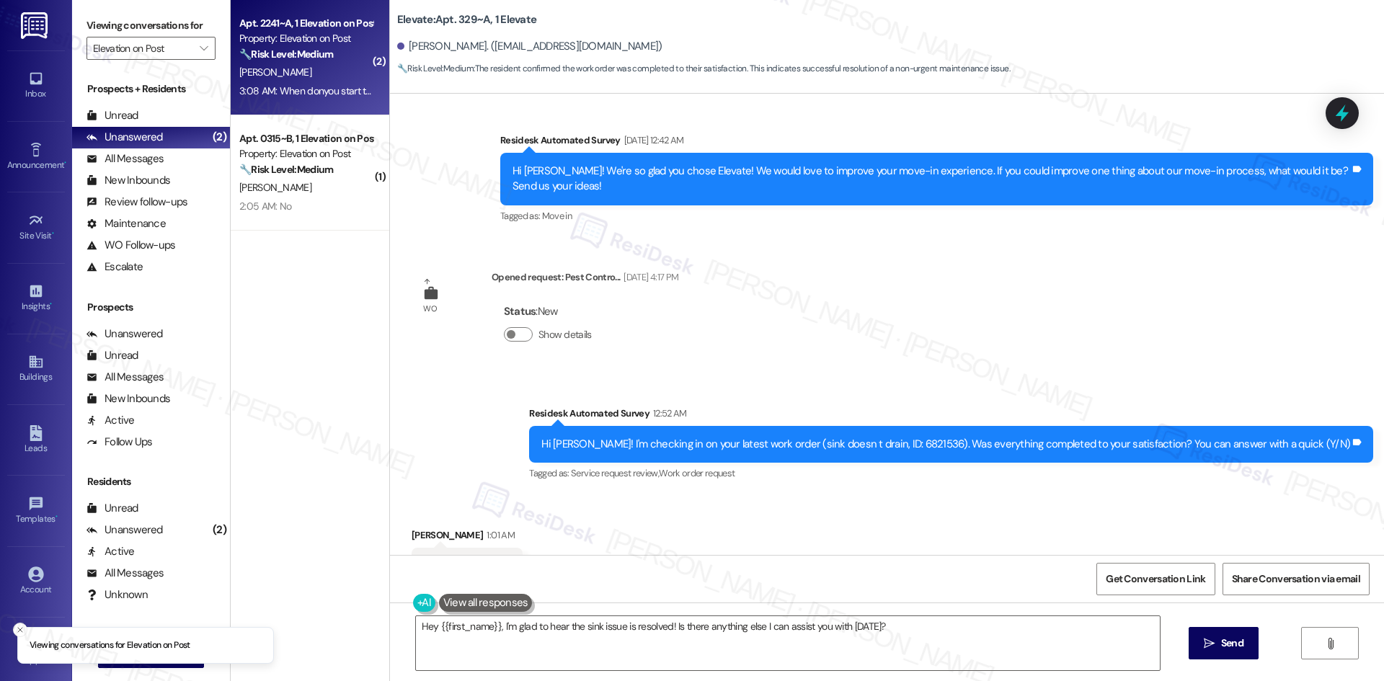
click at [323, 61] on div "🔧 Risk Level: Medium The resident confirmed the work order was completed to the…" at bounding box center [305, 54] width 133 height 15
type textarea "Fetching suggested responses. Please feel free to read through the conversation…"
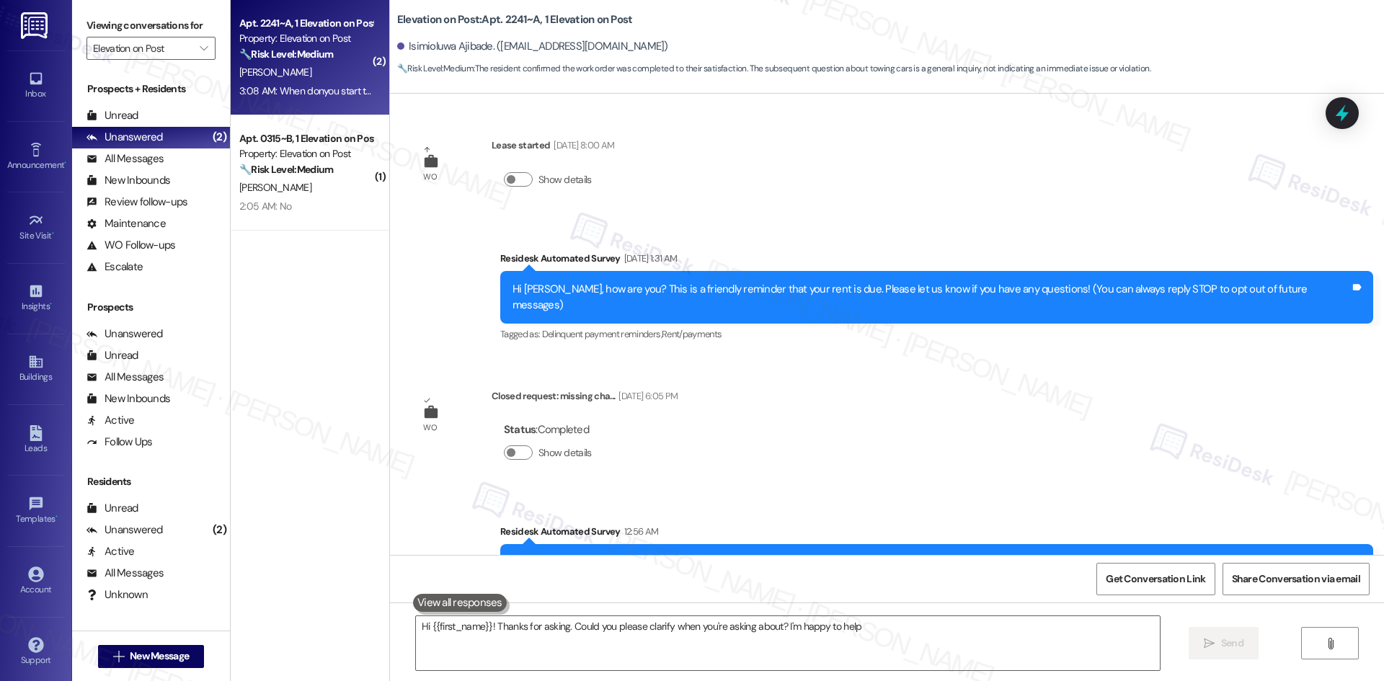
type textarea "Hi {{first_name}}! Thanks for asking. Could you please clarify when you're aski…"
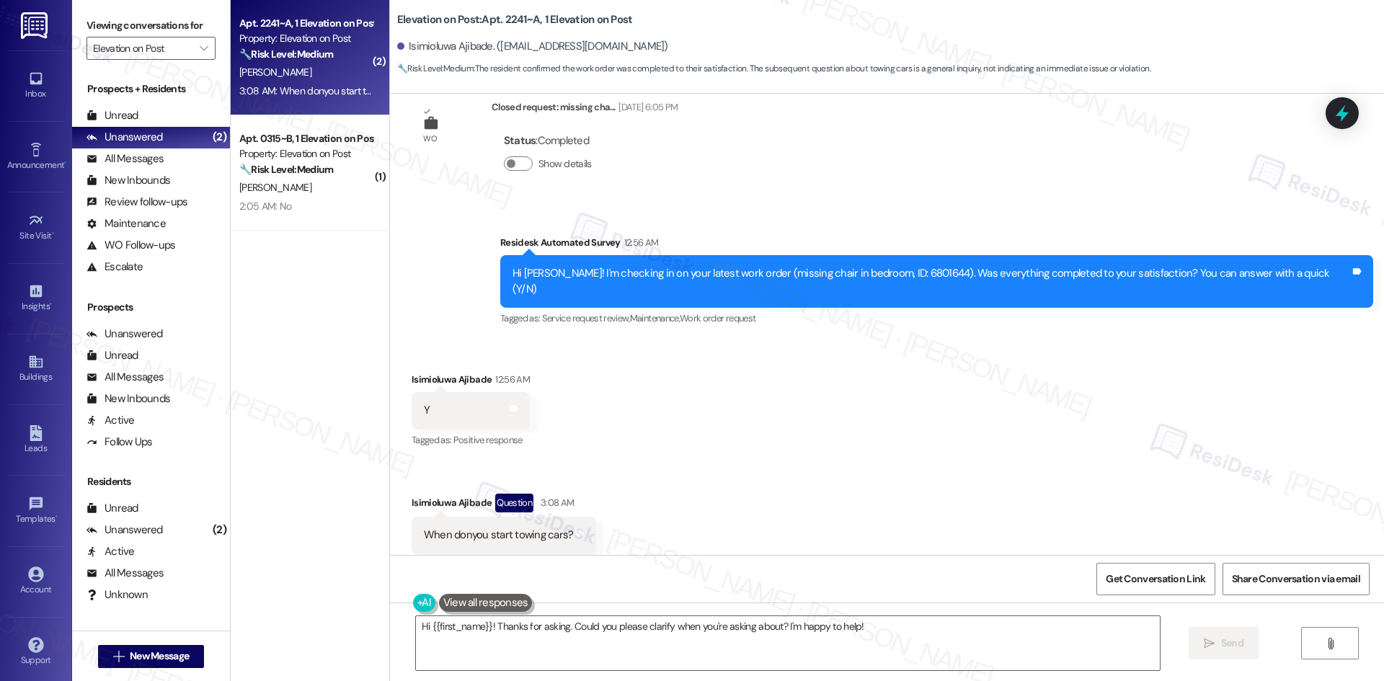
scroll to position [290, 0]
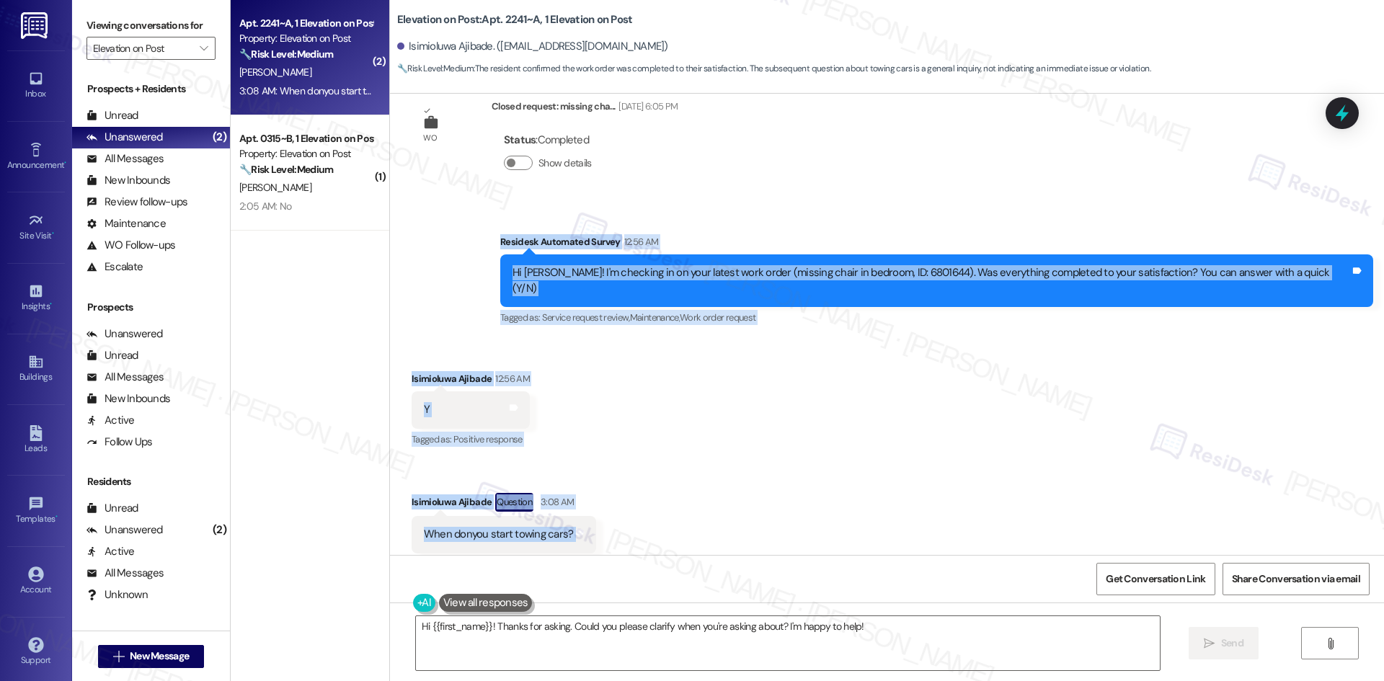
drag, startPoint x: 528, startPoint y: 226, endPoint x: 611, endPoint y: 506, distance: 291.7
click at [611, 506] on div "WO Lease started Aug 18, 2025 at 8:00 AM Show details Survey, sent via SMS Resi…" at bounding box center [887, 324] width 994 height 461
copy div "Residesk Automated Survey 12:56 AM Hi Isimioluwa! I'm checking in on your lates…"
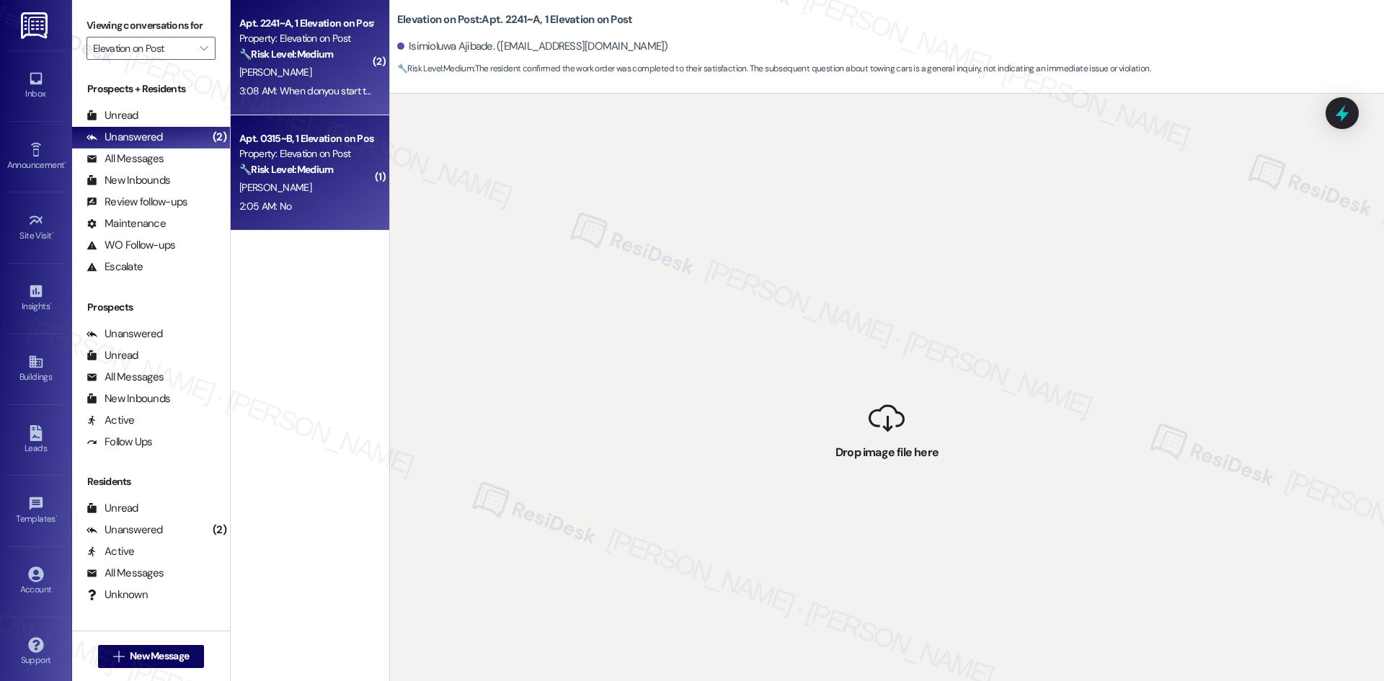
click at [312, 221] on div "Apt. 0315~B, 1 Elevation on Post Property: Elevation on Post 🔧 Risk Level: Medi…" at bounding box center [310, 172] width 159 height 115
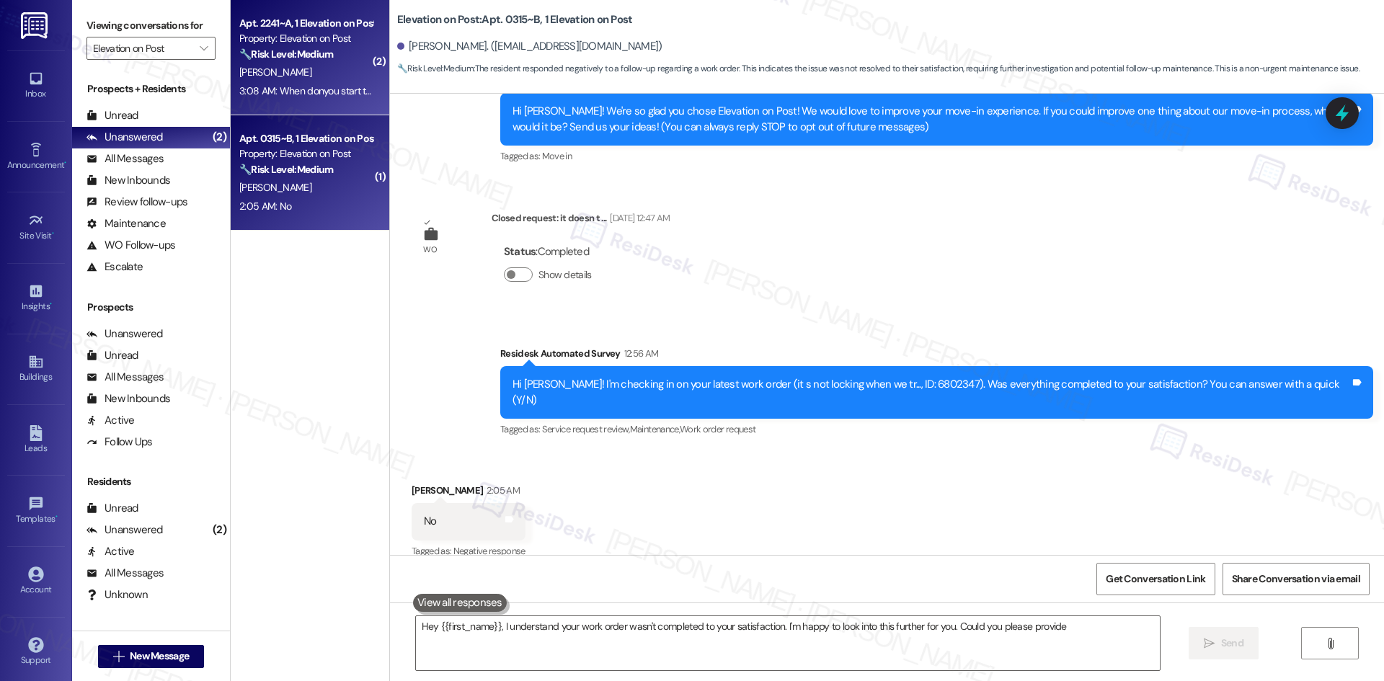
scroll to position [180, 0]
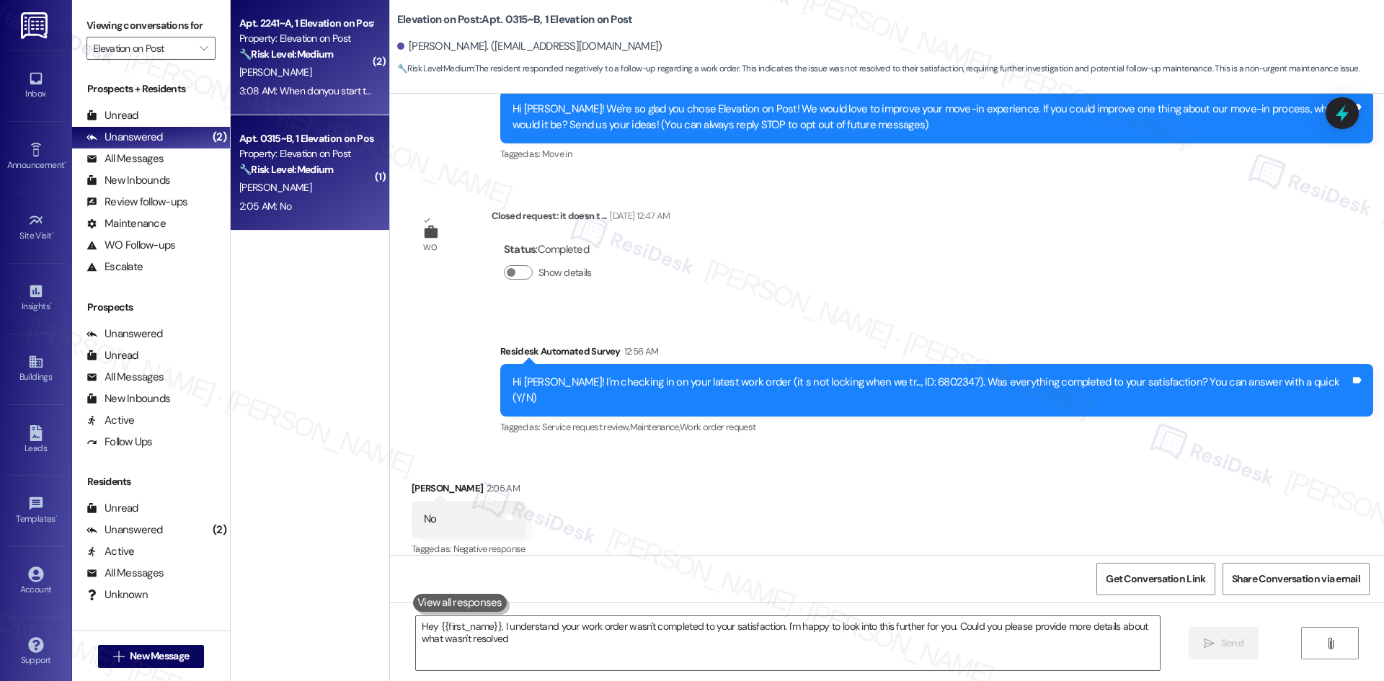
type textarea "Hey {{first_name}}, I understand your work order wasn't completed to your satis…"
click at [267, 94] on div "3:08 AM: When donyou start towing cars? 3:08 AM: When donyou start towing cars?" at bounding box center [327, 90] width 177 height 13
type textarea "Hey {{first_name}}, I understand your work order wasn't completed to your satis…"
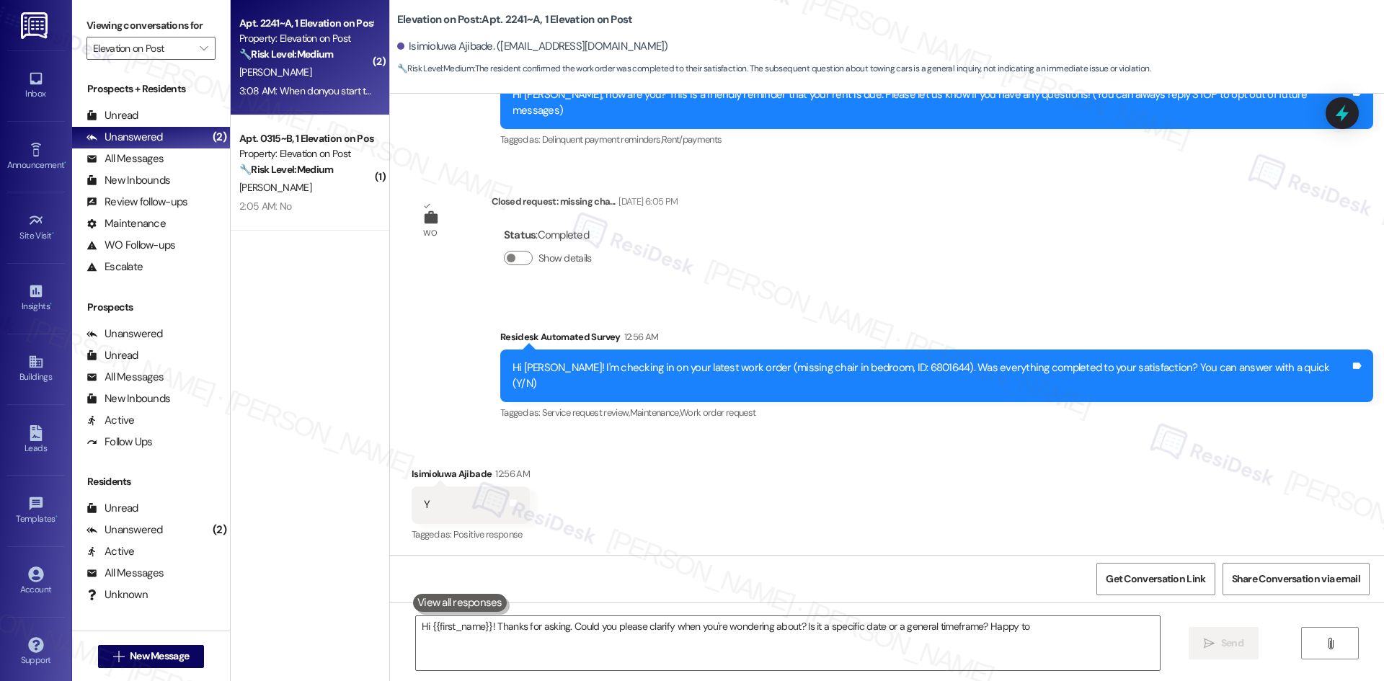
scroll to position [289, 0]
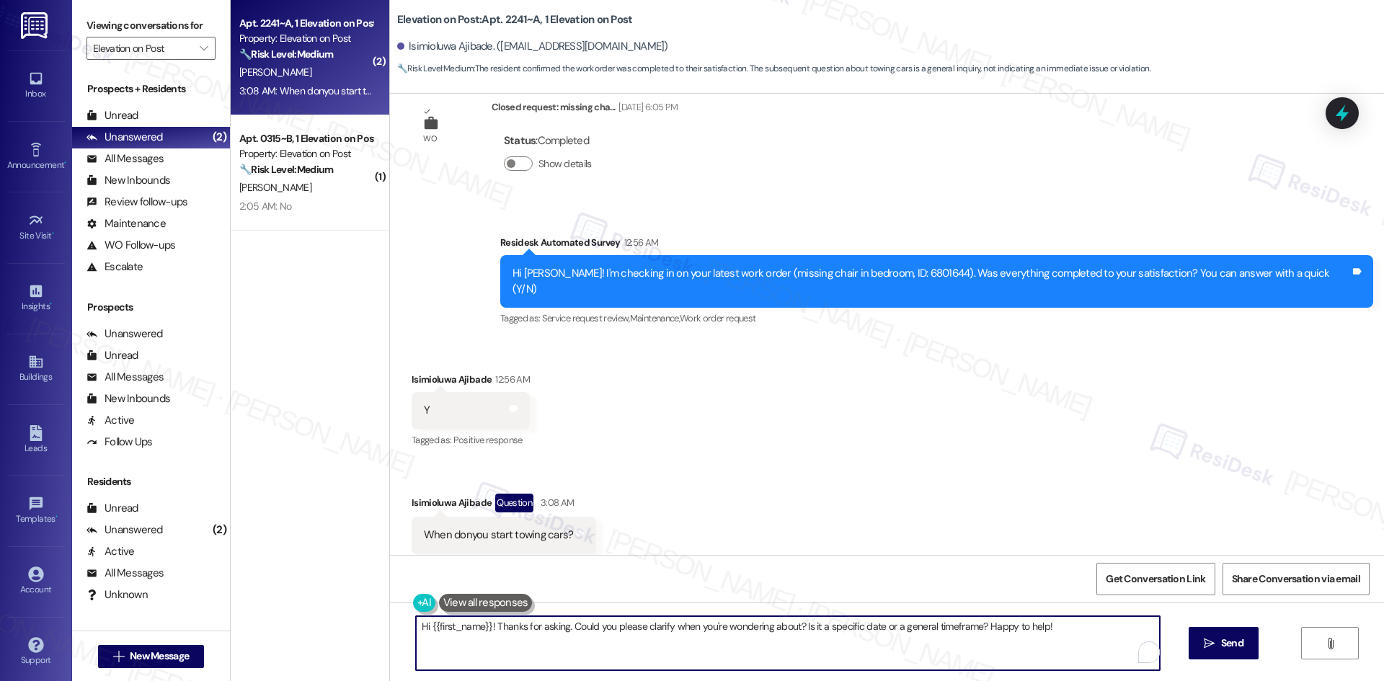
click at [551, 649] on textarea "Hi {{first_name}}! Thanks for asking. Could you please clarify when you're wond…" at bounding box center [788, 643] width 744 height 54
paste textarea "hank you for confirming your chair request was completed. Regarding your questi…"
click at [523, 629] on textarea "Thank you for confirming your chair request was completed. Regarding your quest…" at bounding box center [788, 643] width 744 height 54
click at [619, 644] on textarea "Thank you for confirming that your chair request was completed. Regarding your …" at bounding box center [788, 643] width 744 height 54
click at [603, 635] on textarea "Thank you for confirming that your chair request was completed. Regarding your …" at bounding box center [788, 643] width 744 height 54
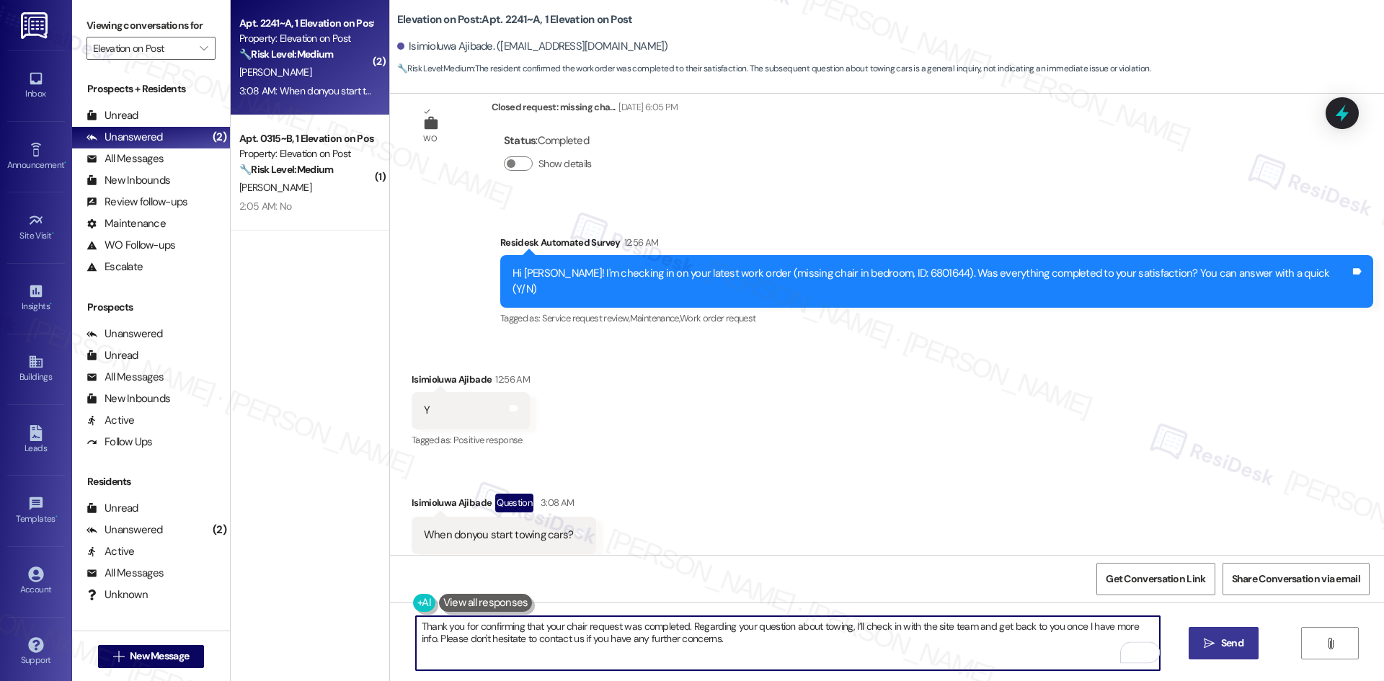
type textarea "Thank you for confirming that your chair request was completed. Regarding your …"
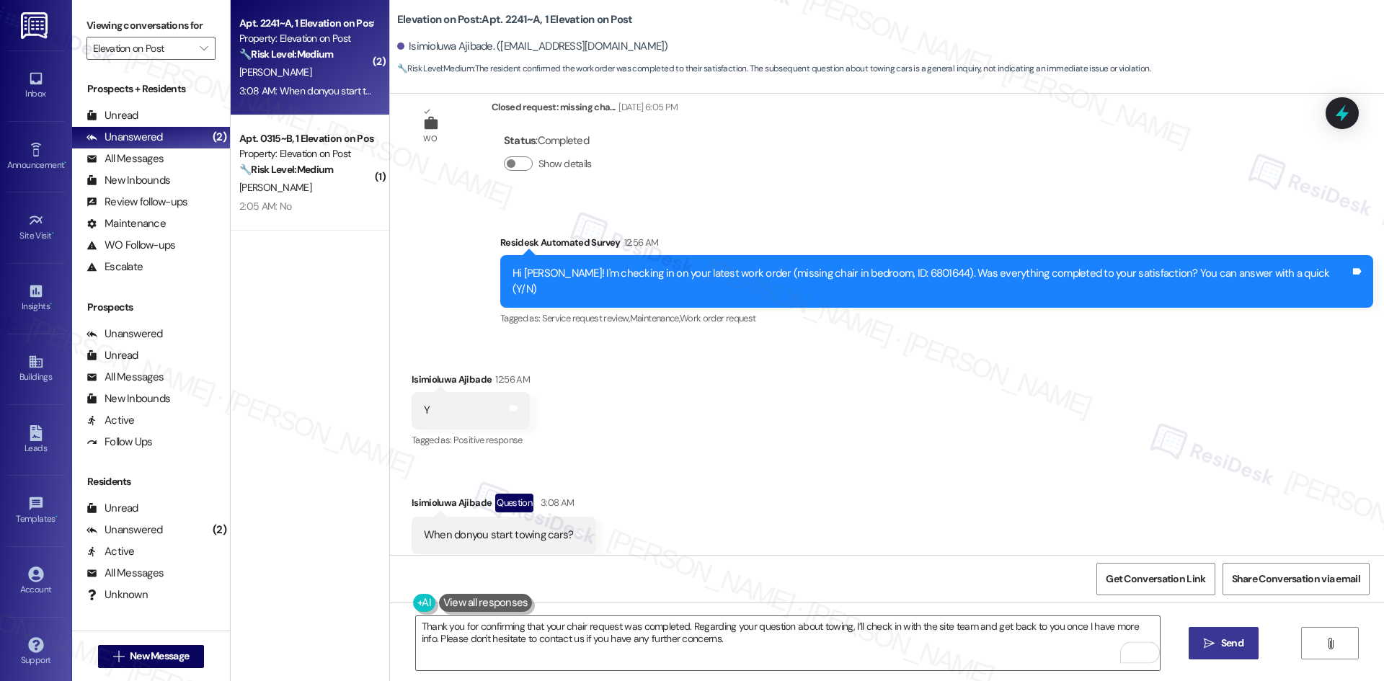
click at [1215, 634] on button " Send" at bounding box center [1224, 643] width 70 height 32
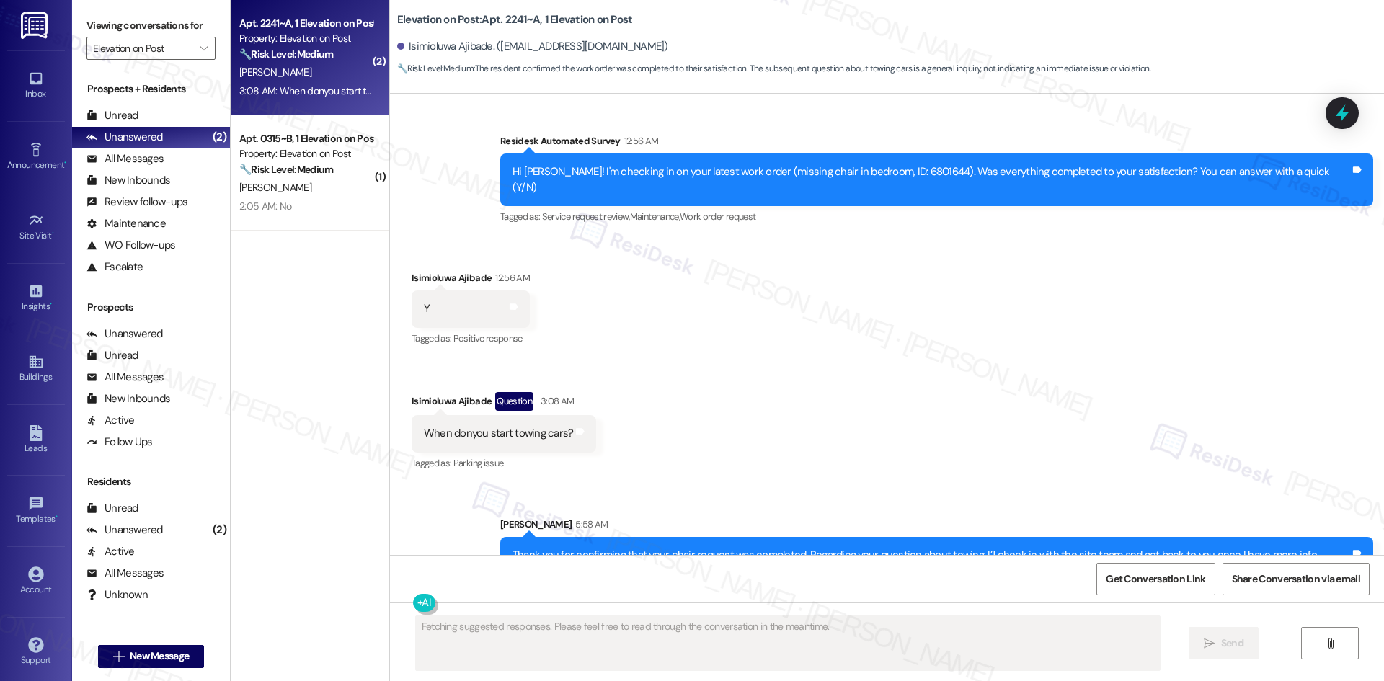
scroll to position [406, 0]
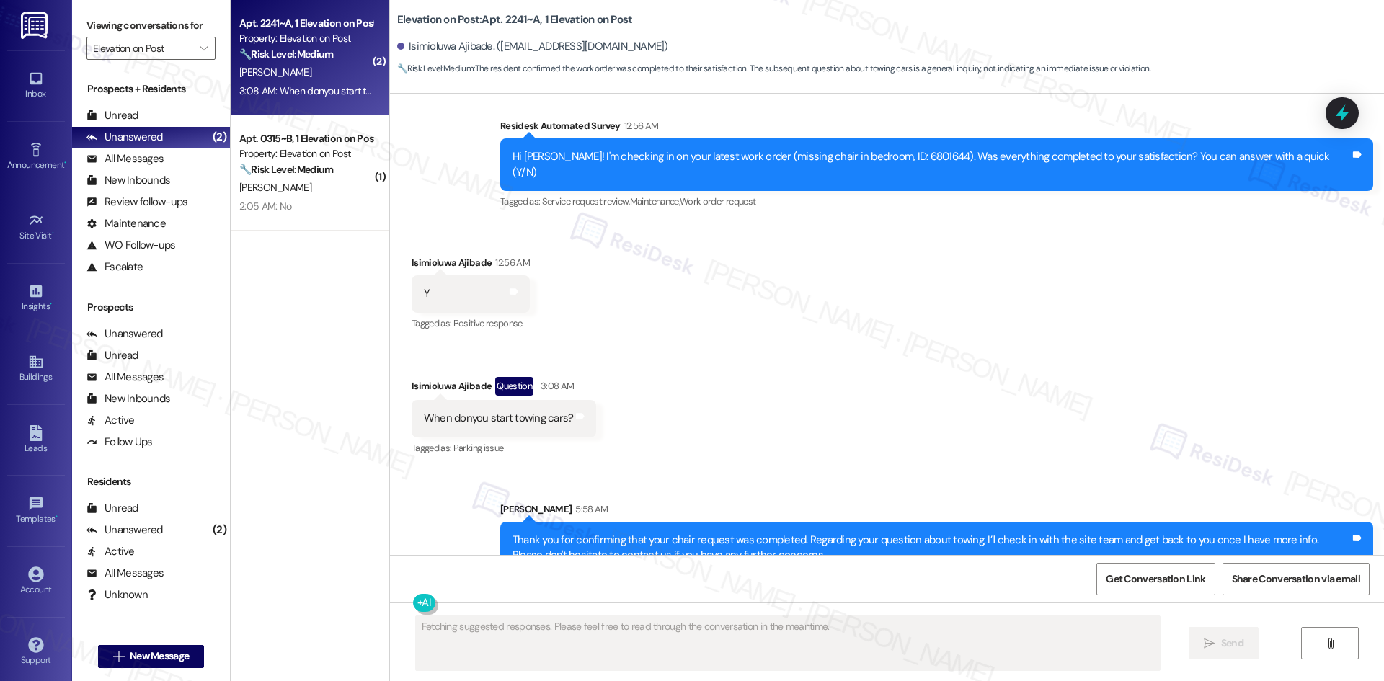
click at [902, 429] on div "Received via SMS Isimioluwa Ajibade 12:56 AM Y Tags and notes Tagged as: Positi…" at bounding box center [887, 346] width 994 height 247
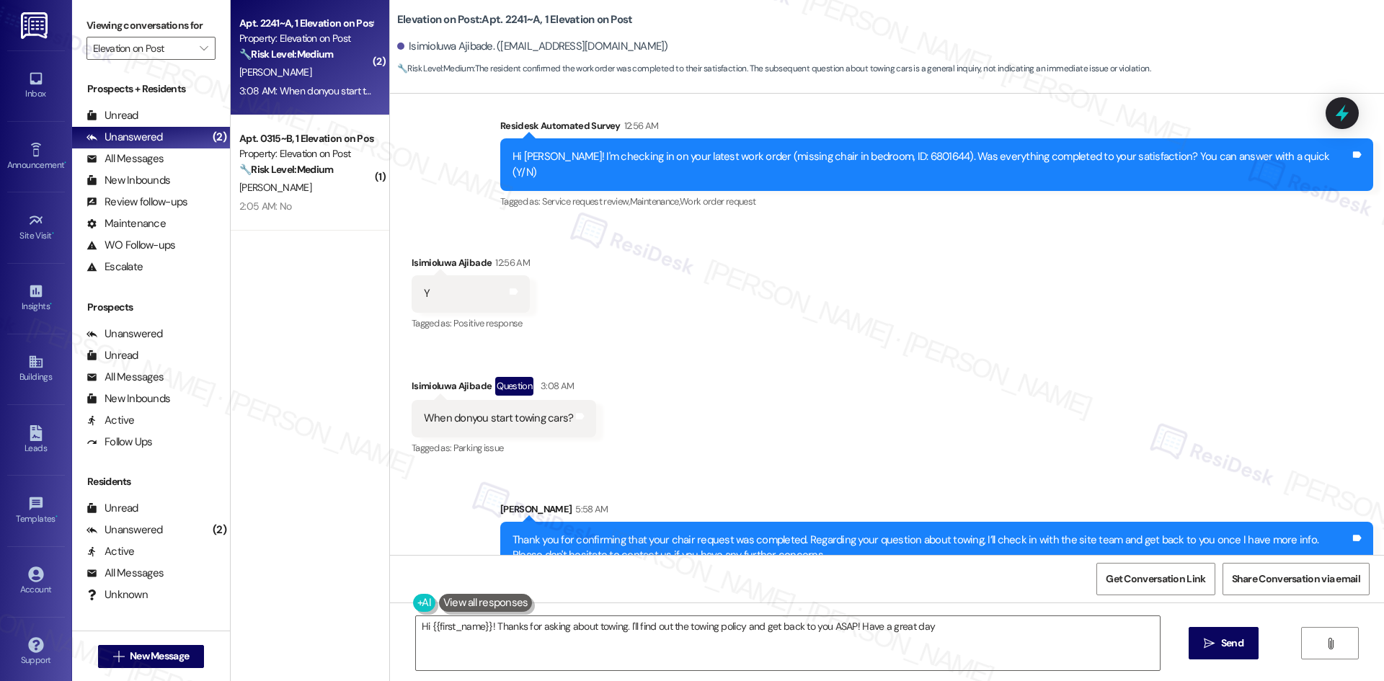
type textarea "Hi {{first_name}}! Thanks for asking about towing. I'll find out the towing pol…"
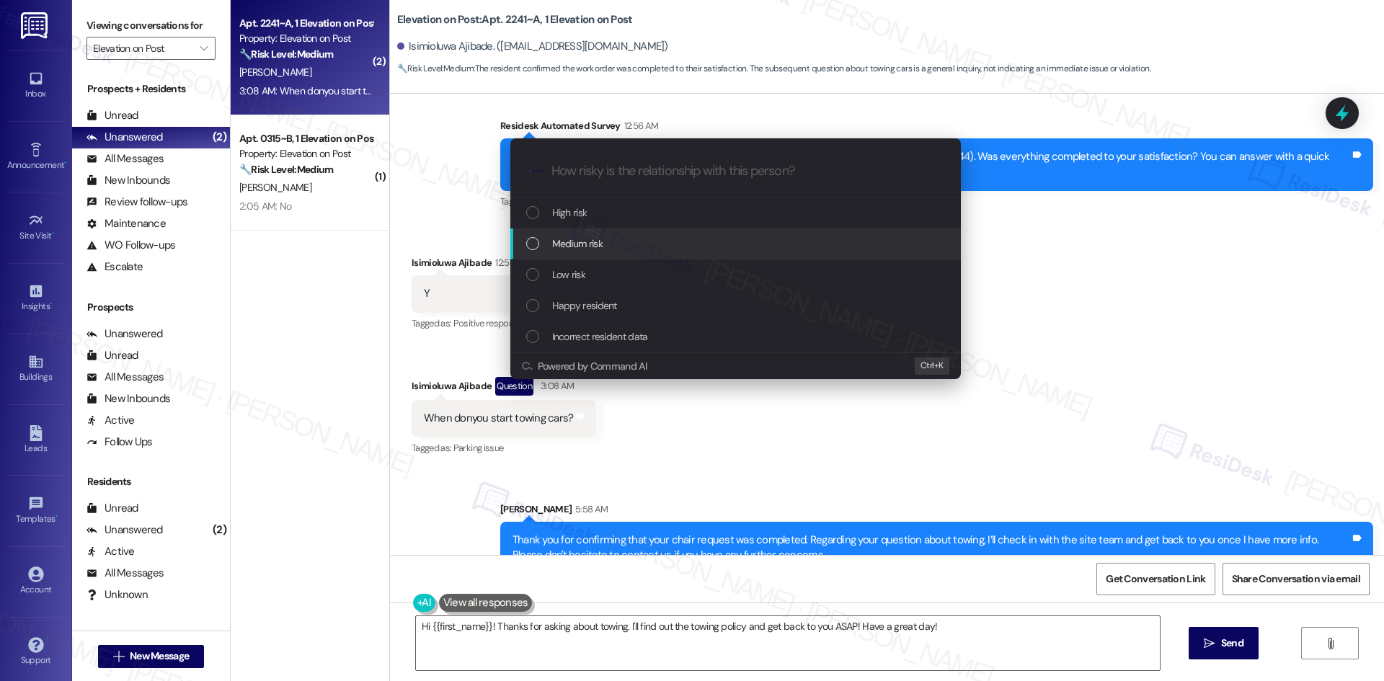
click at [642, 246] on div "Medium risk" at bounding box center [737, 244] width 422 height 16
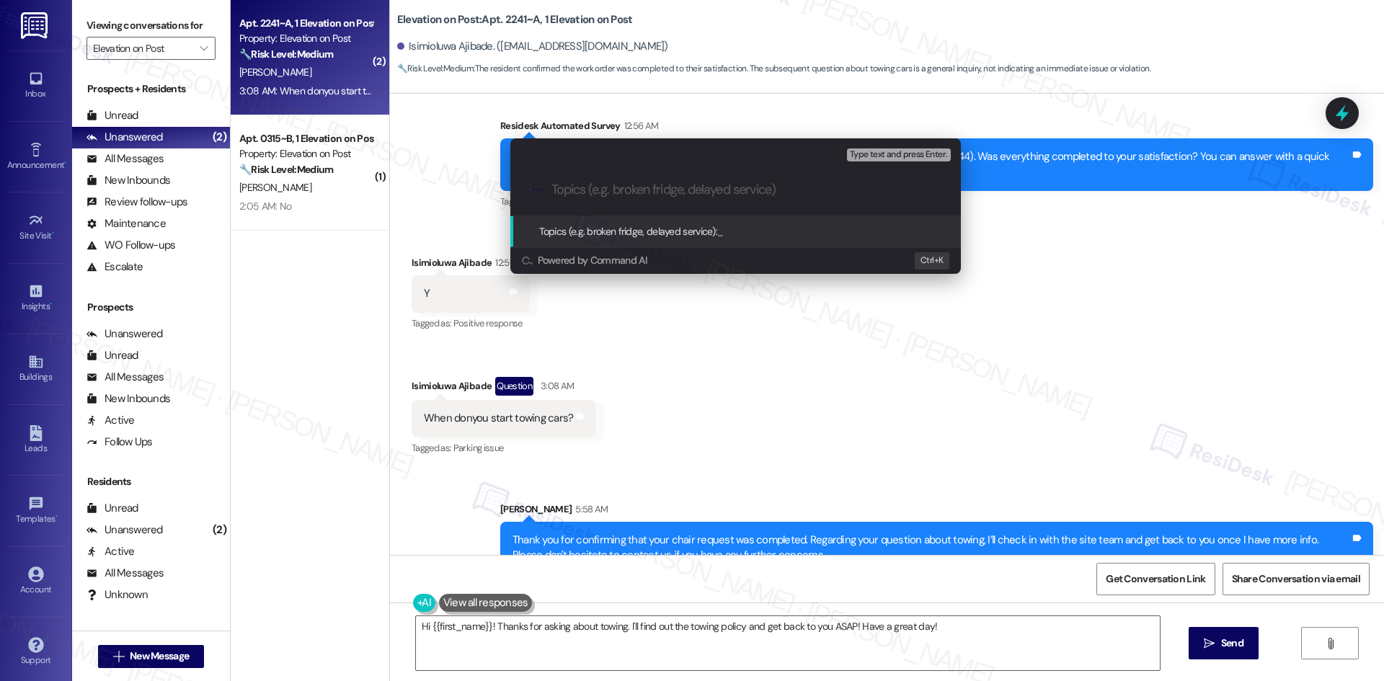
click at [628, 187] on input "Topics (e.g. broken fridge, delayed service)" at bounding box center [746, 189] width 391 height 15
paste input "Resident inquiry about towing"
type input "Resident inquiry about towing"
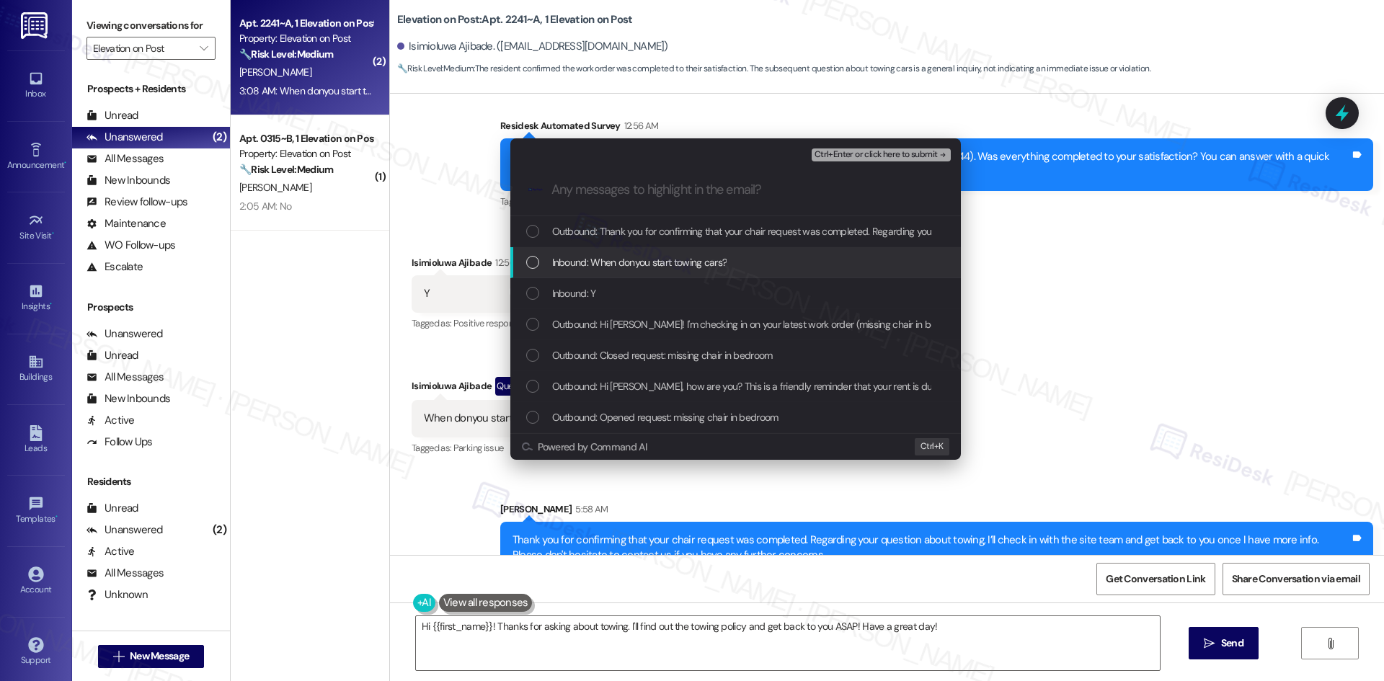
click at [642, 251] on div "Inbound: When donyou start towing cars?" at bounding box center [735, 262] width 451 height 31
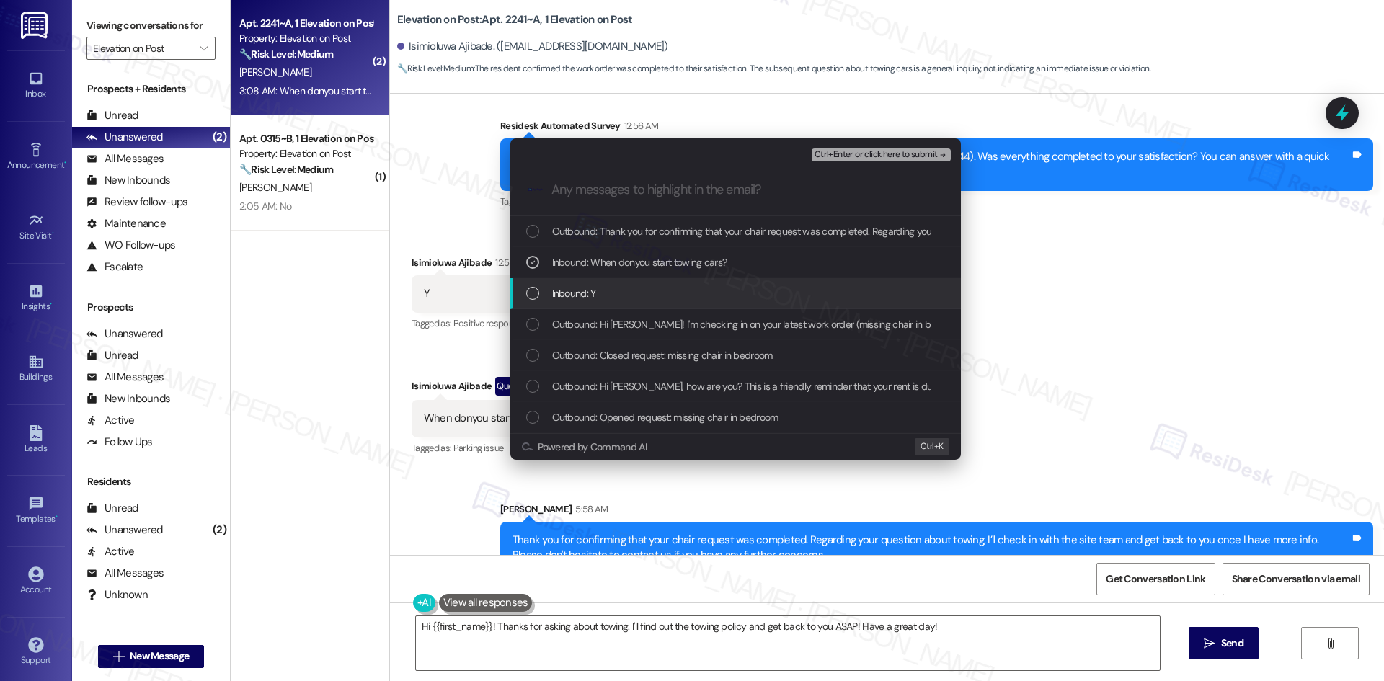
click at [629, 288] on div "Inbound: Y" at bounding box center [737, 293] width 422 height 16
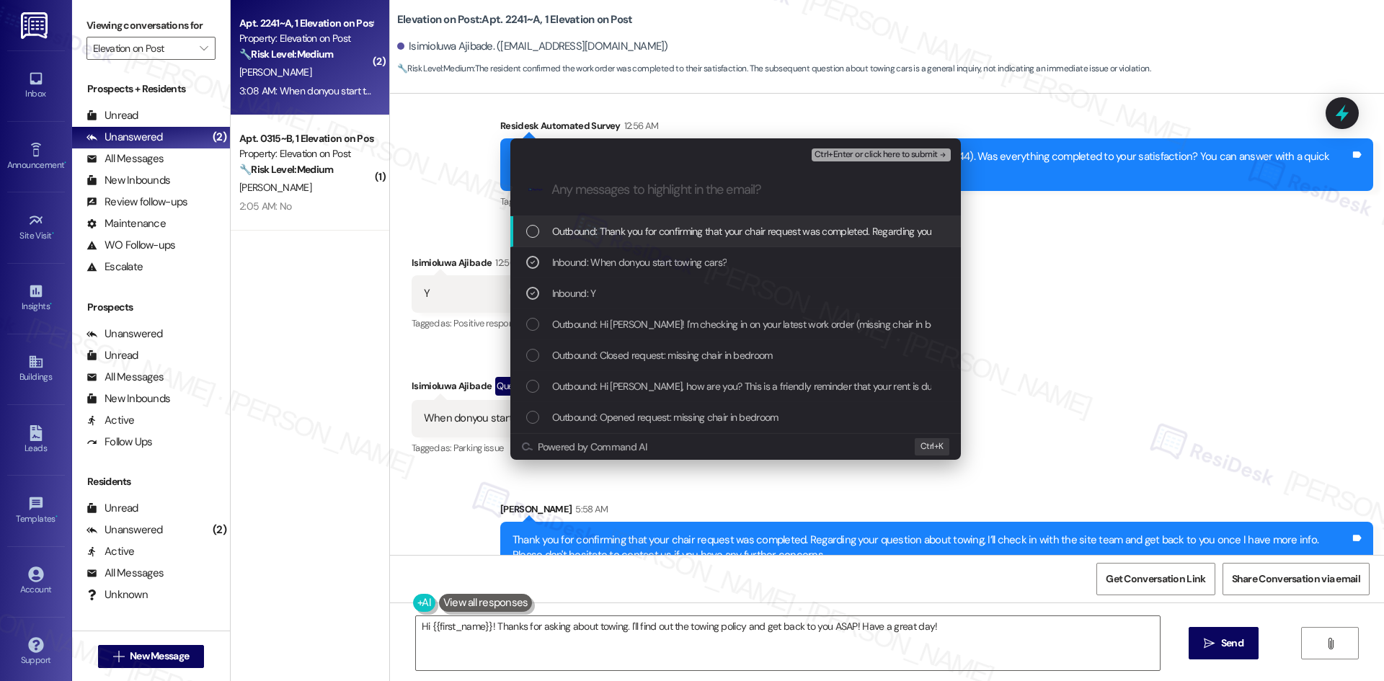
click at [900, 155] on span "Ctrl+Enter or click here to submit" at bounding box center [876, 155] width 123 height 10
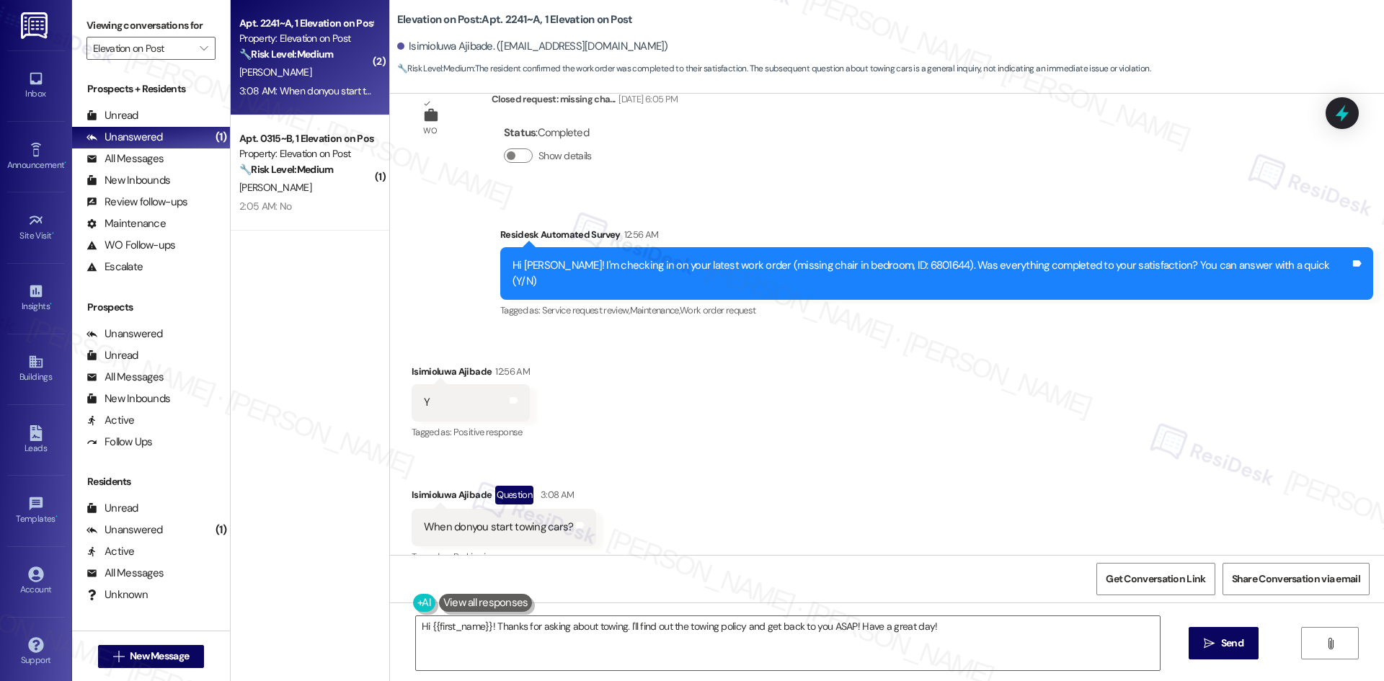
scroll to position [289, 0]
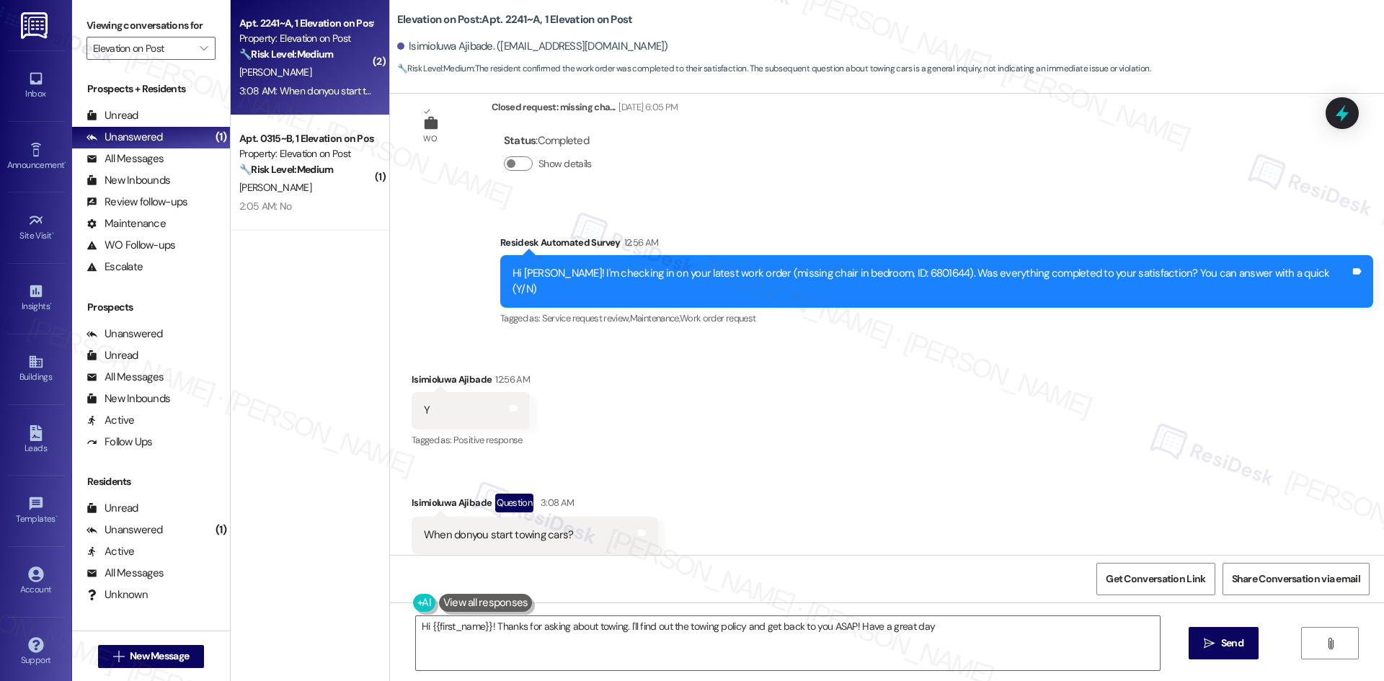
type textarea "Hi {{first_name}}! Thanks for asking about towing. I'll find out the towing pol…"
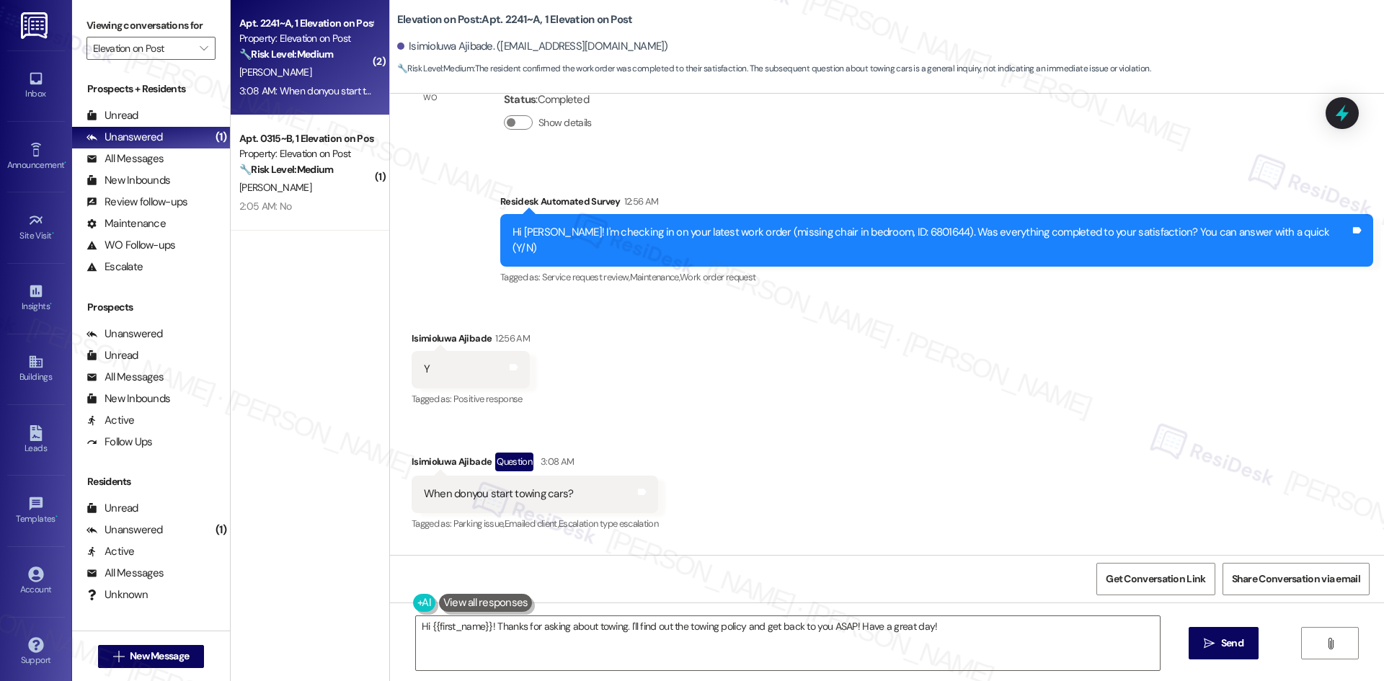
scroll to position [427, 0]
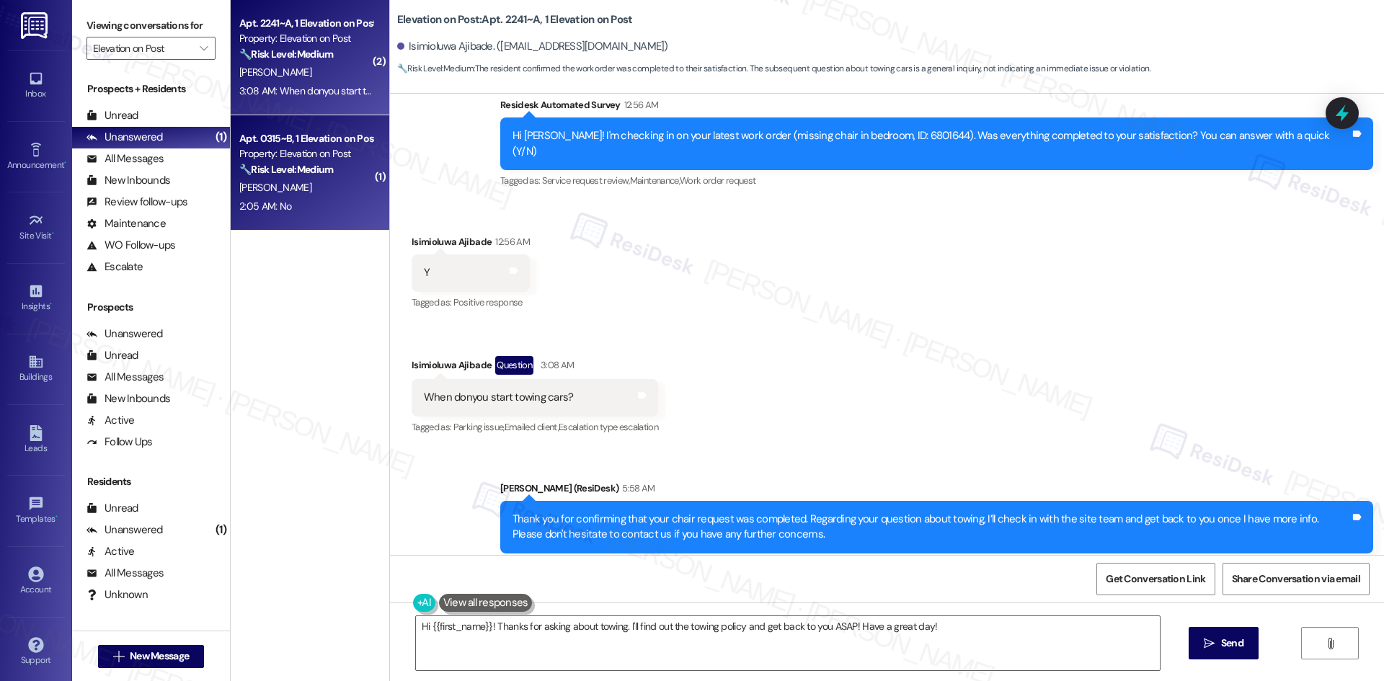
click at [306, 200] on div "2:05 AM: No 2:05 AM: No" at bounding box center [306, 207] width 136 height 18
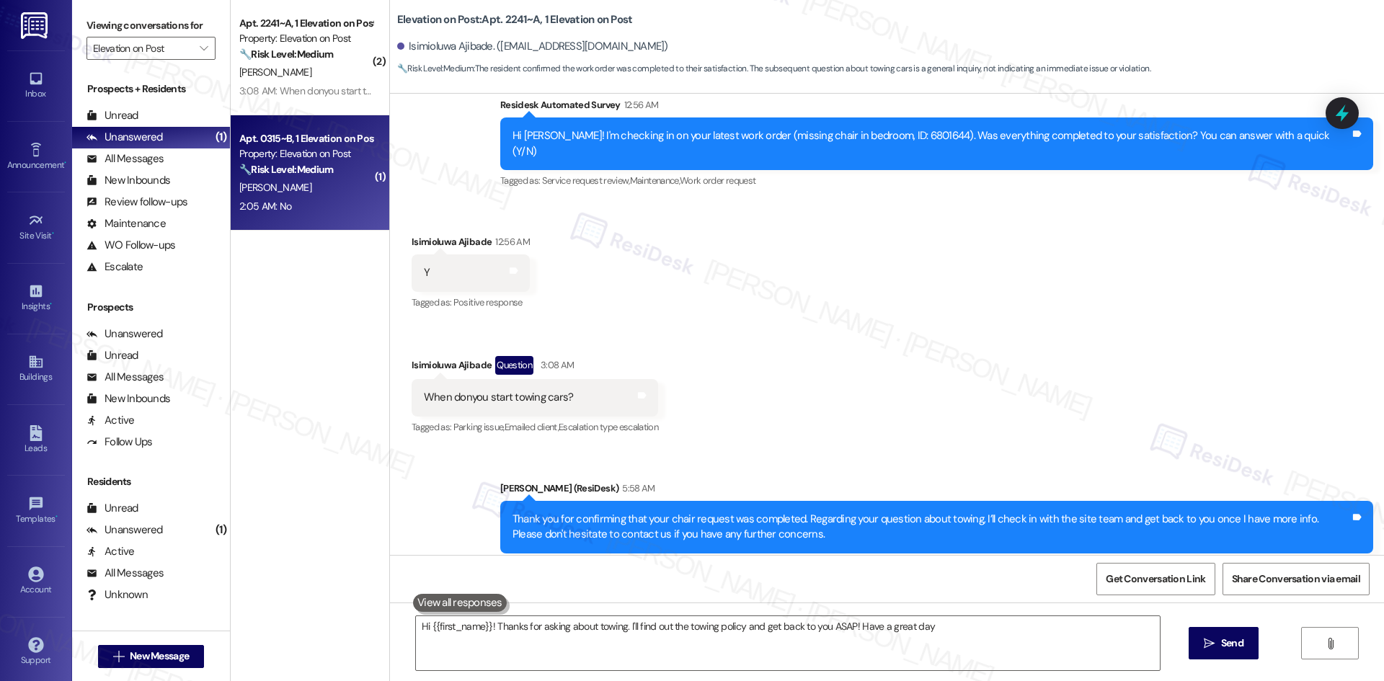
type textarea "Hi {{first_name}}! Thanks for asking about towing. I'll find out the towing pol…"
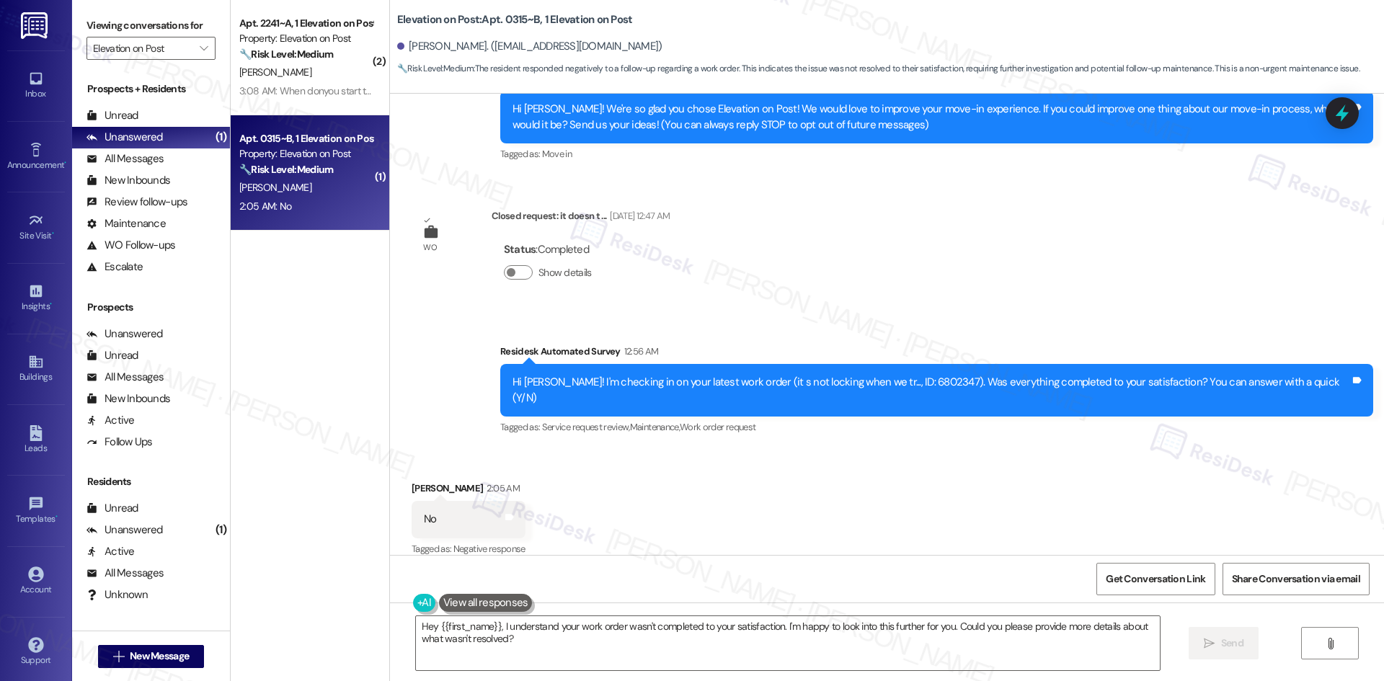
scroll to position [181, 0]
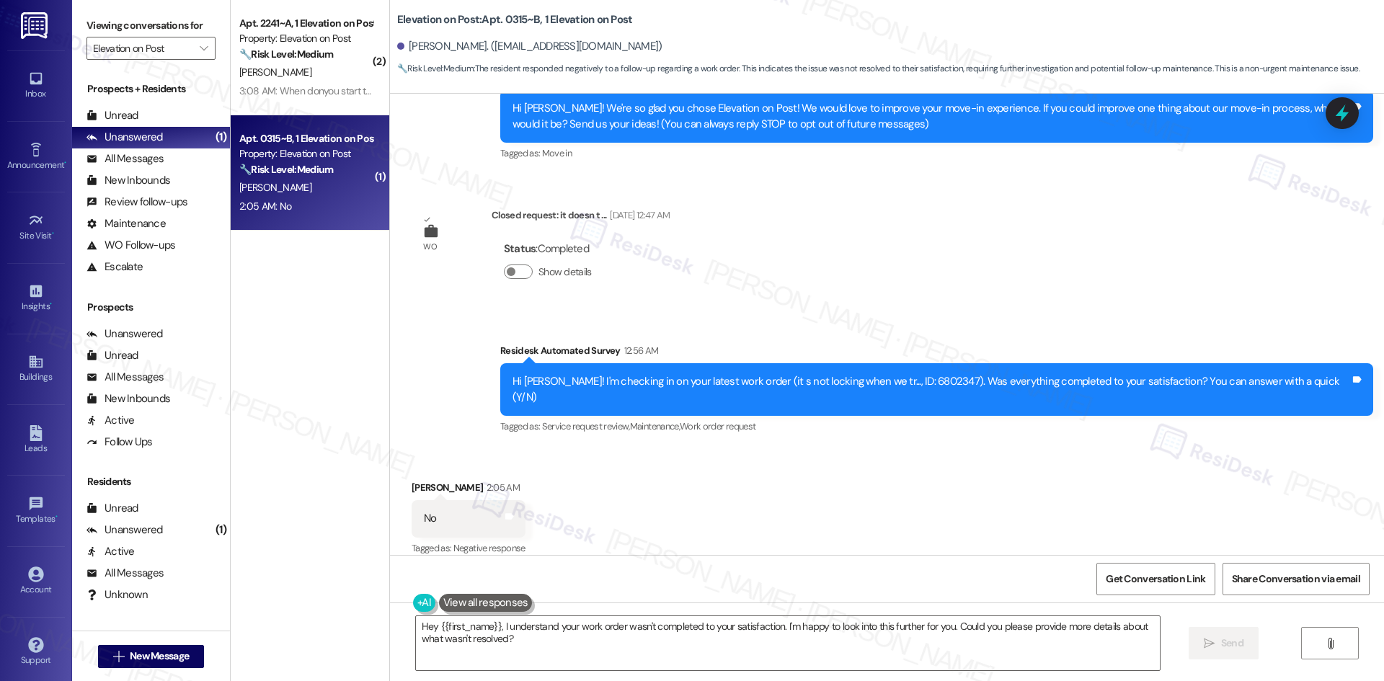
click at [457, 355] on div "Survey, sent via SMS Residesk Automated Survey 12:56 AM Hi Angelyn! I'm checkin…" at bounding box center [887, 379] width 994 height 137
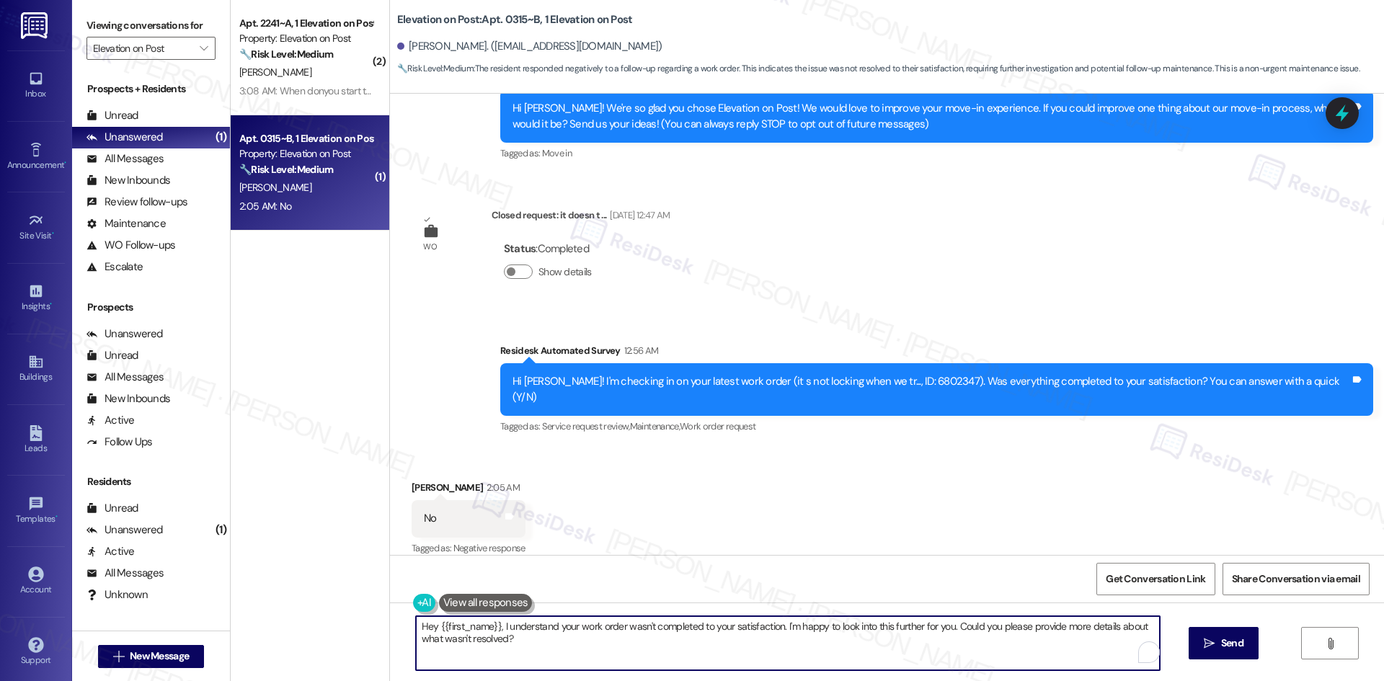
drag, startPoint x: 493, startPoint y: 637, endPoint x: 398, endPoint y: 616, distance: 97.4
click at [408, 616] on div "Hey {{first_name}}, I understand your work order wasn't completed to your satis…" at bounding box center [780, 644] width 745 height 56
paste textarea "I'm sorry to hear that. Could you let me know what happened or what part of the…"
type textarea "I'm sorry to hear that. Could you let me know what happened or what part of the…"
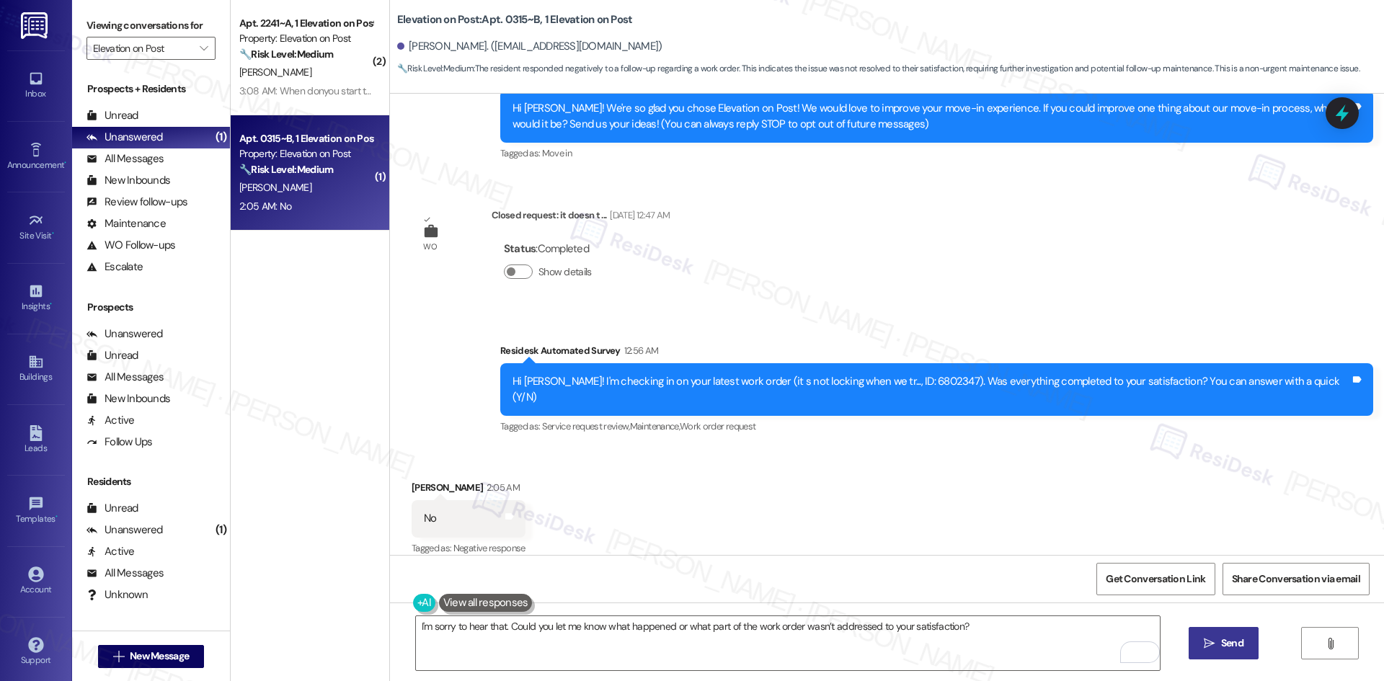
click at [1212, 640] on icon "" at bounding box center [1209, 644] width 11 height 12
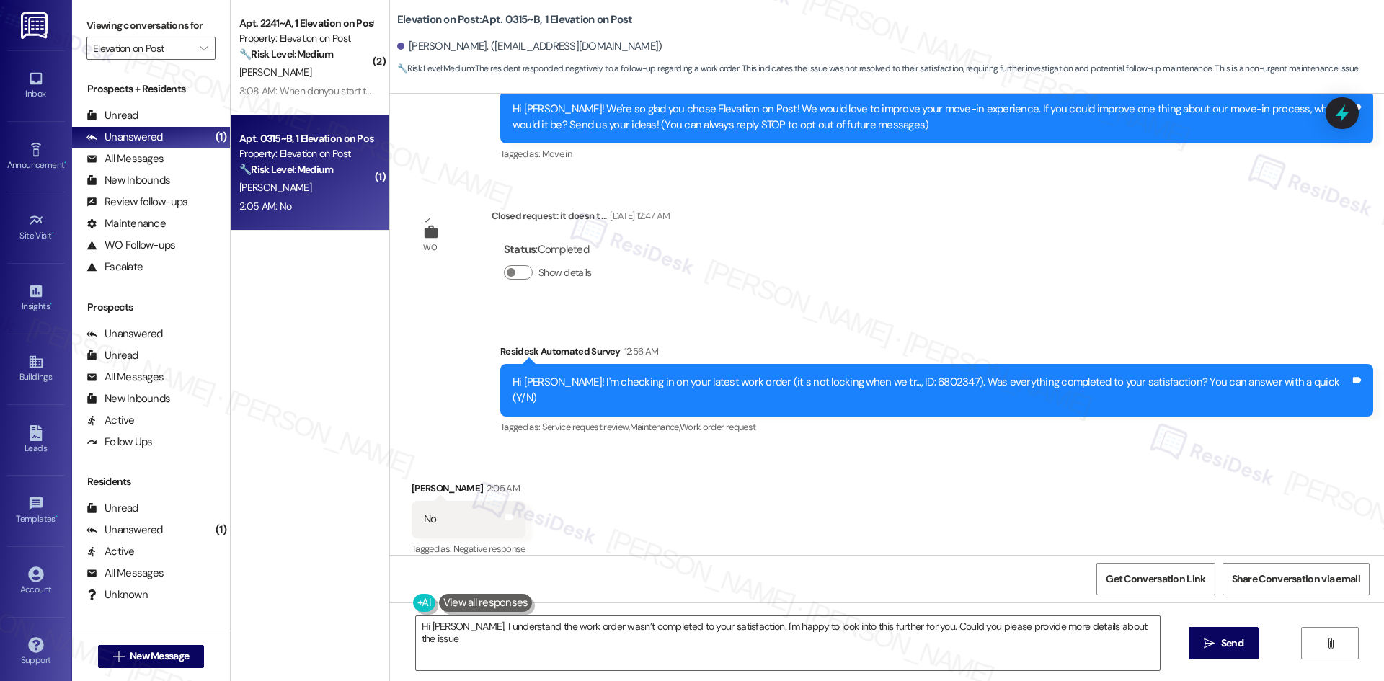
type textarea "Hi Angelyn, I understand the work order wasn’t completed to your satisfaction. …"
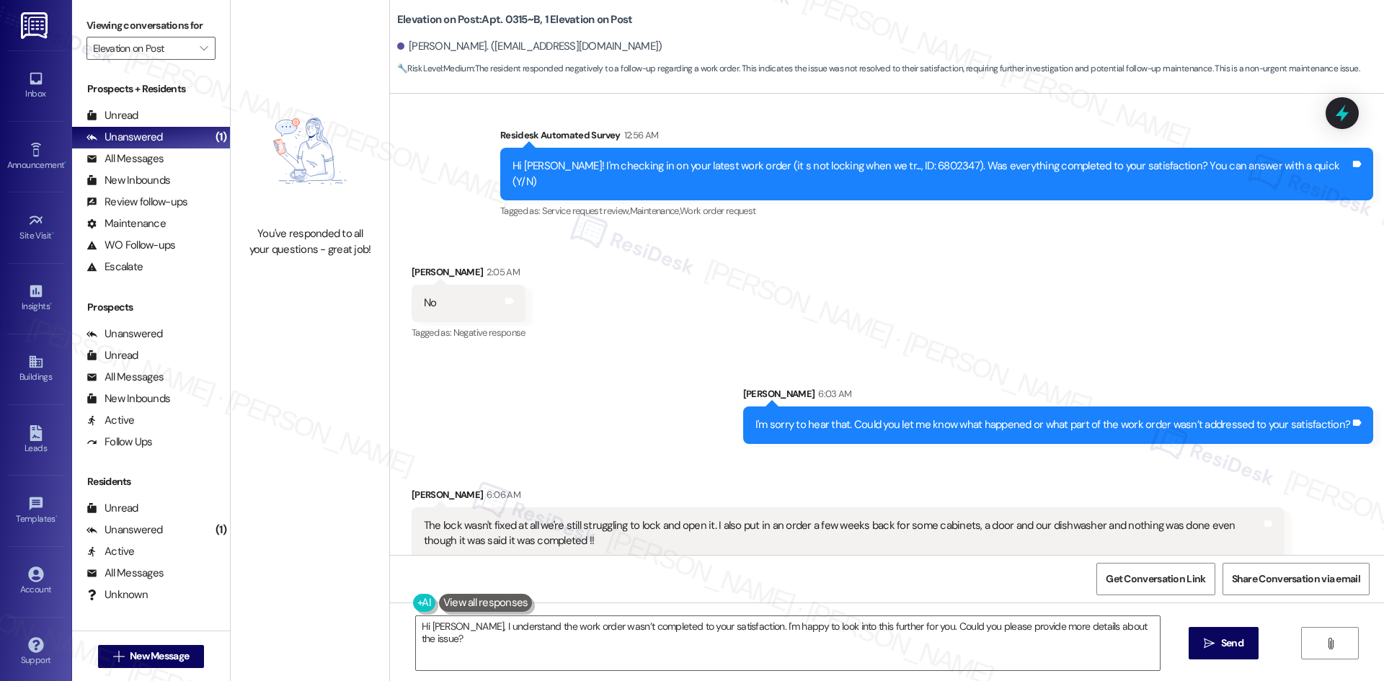
scroll to position [397, 0]
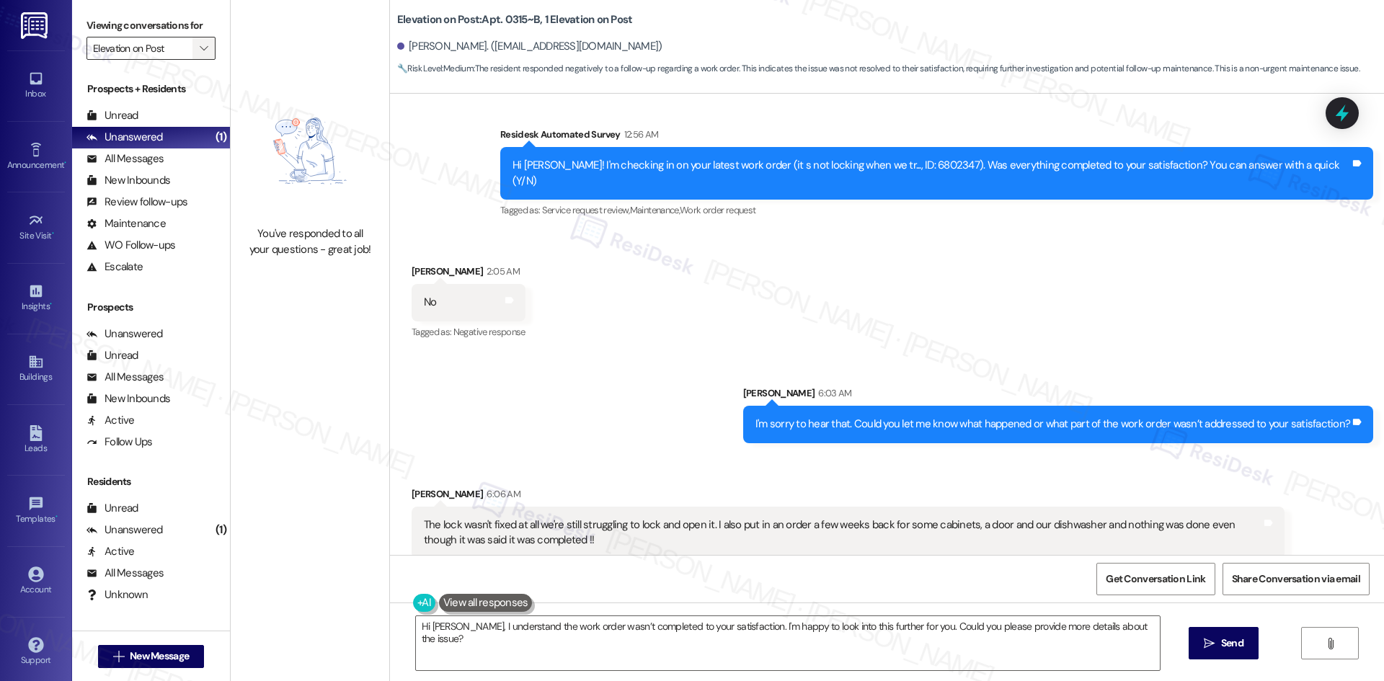
click at [200, 52] on icon "" at bounding box center [204, 49] width 8 height 12
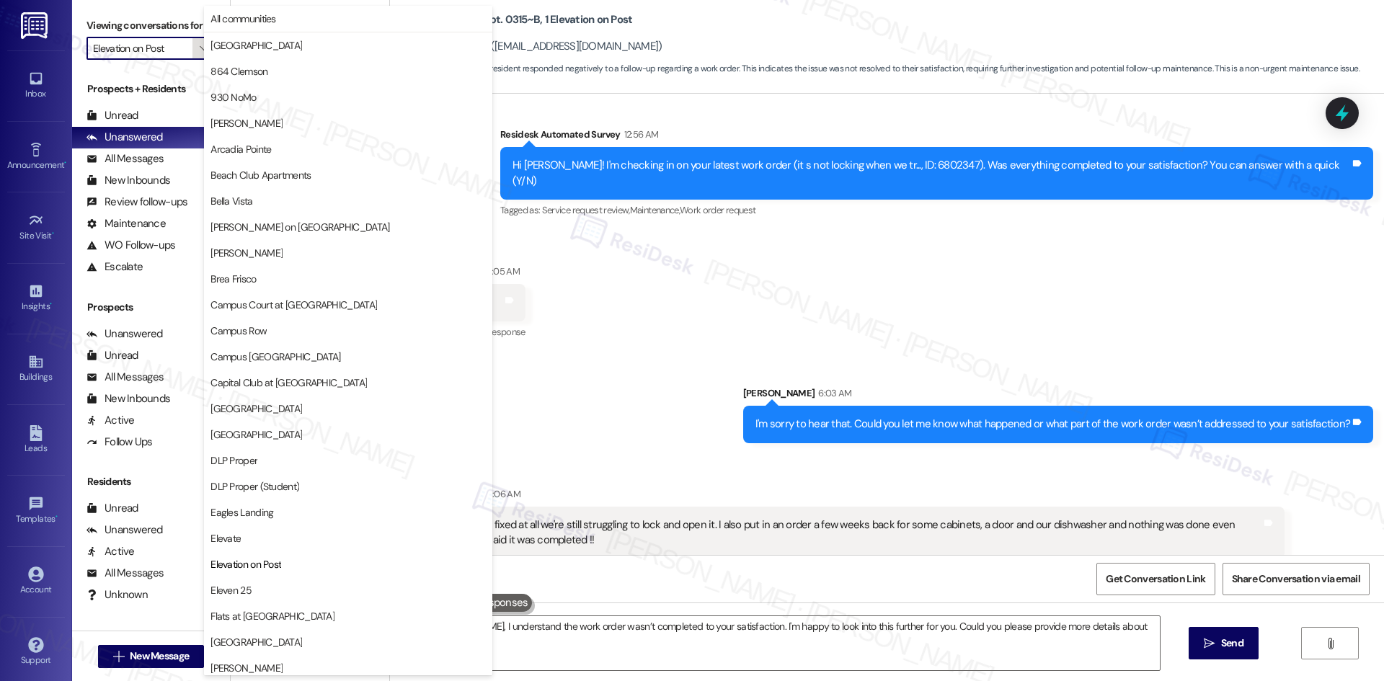
scroll to position [494, 0]
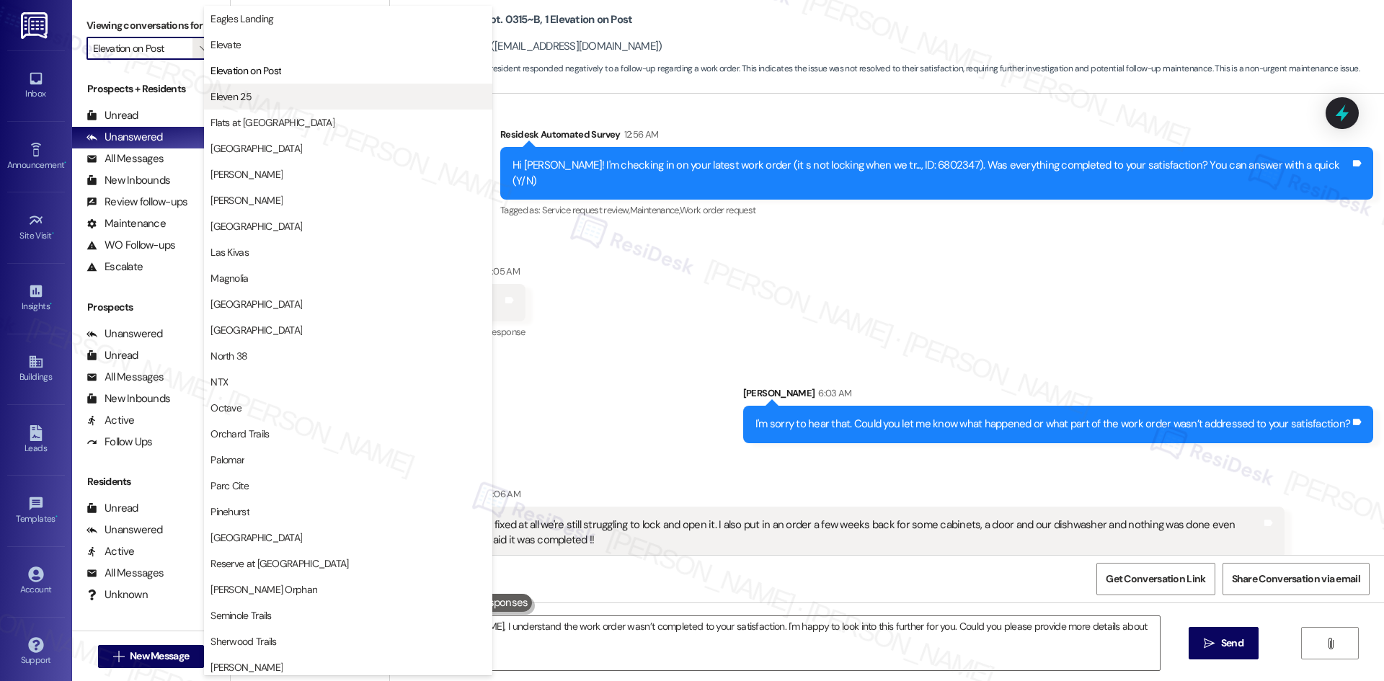
click at [244, 99] on span "Eleven 25" at bounding box center [230, 96] width 41 height 14
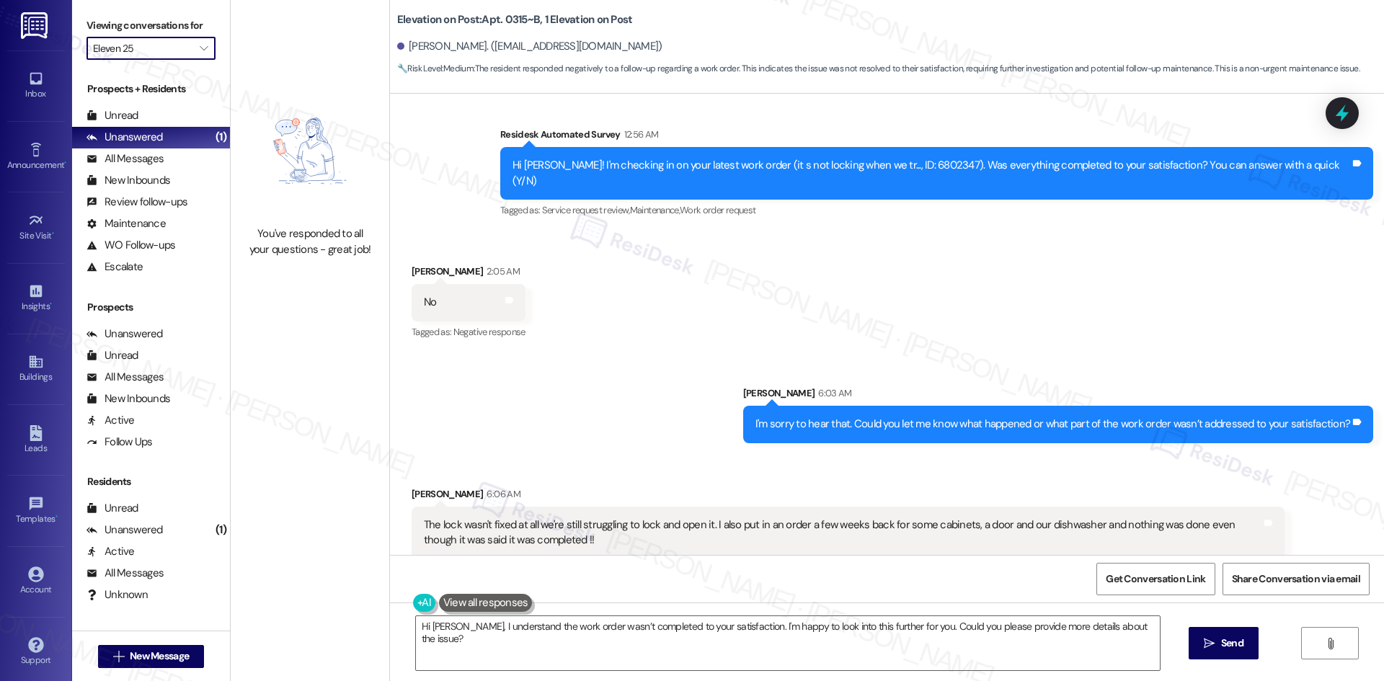
click at [177, 50] on input "Eleven 25" at bounding box center [142, 48] width 99 height 23
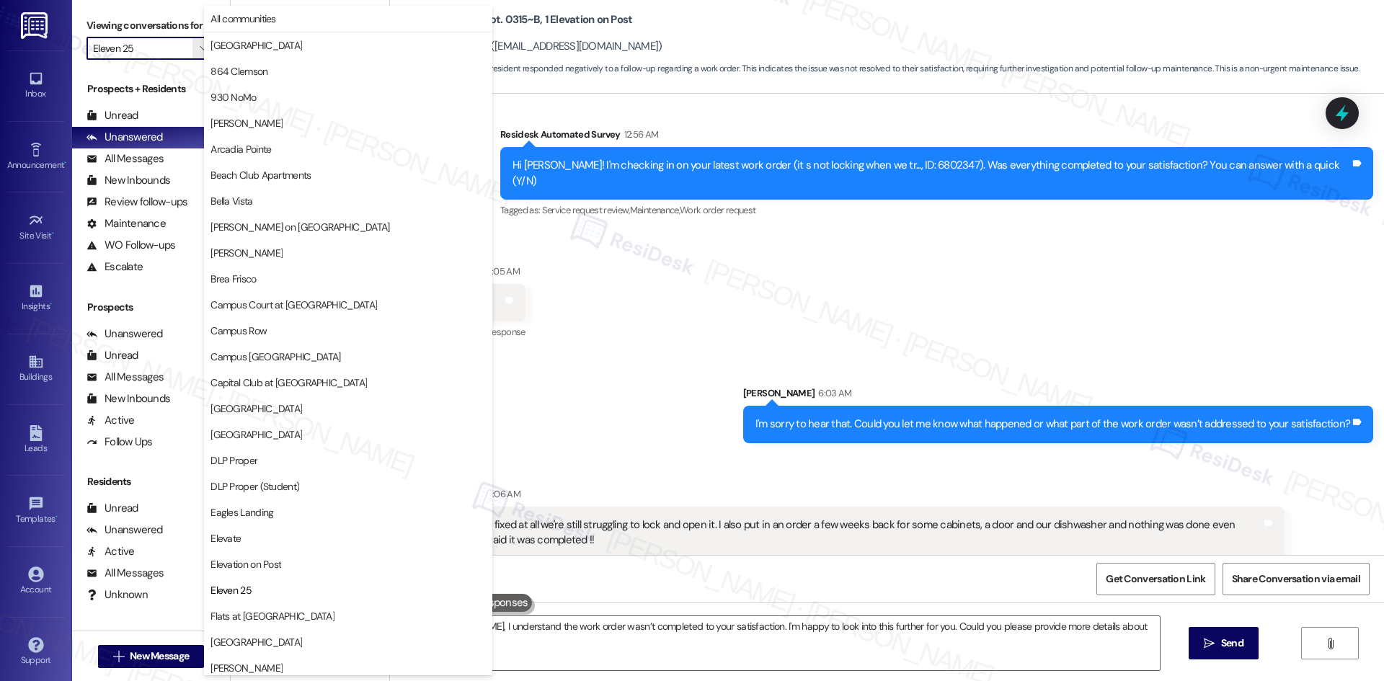
scroll to position [494, 0]
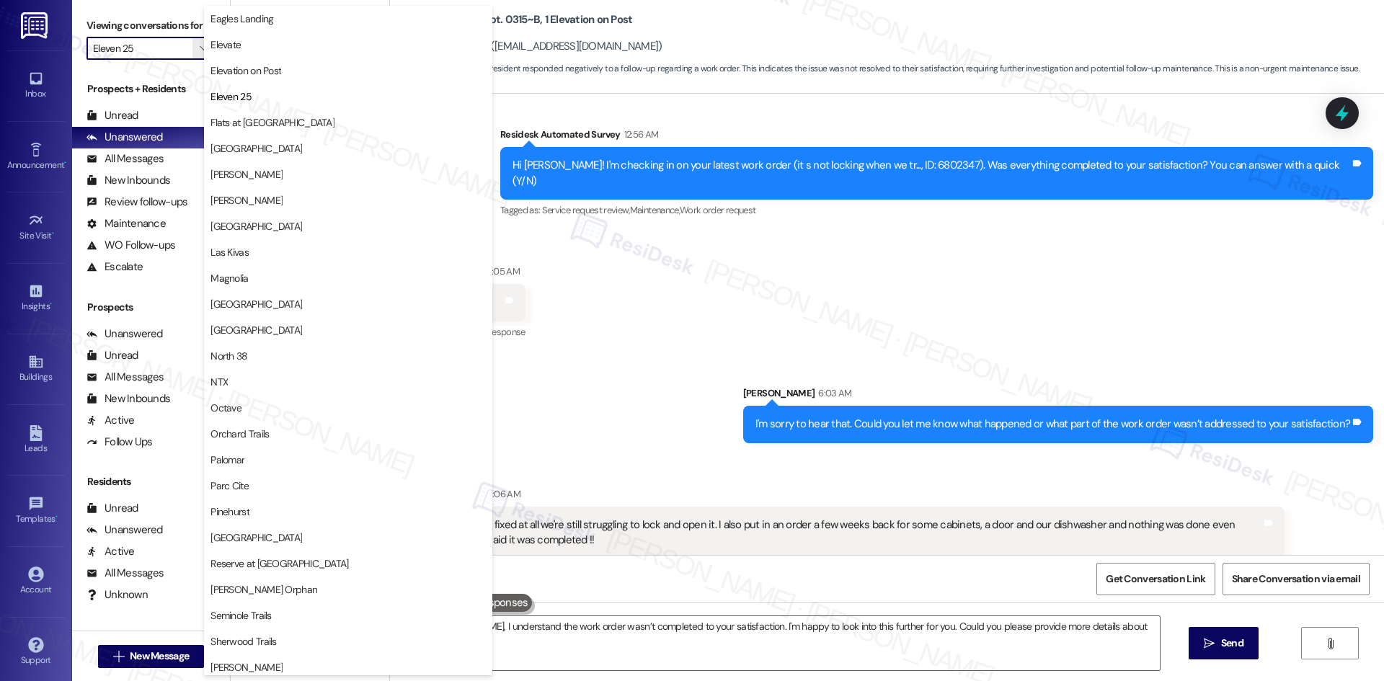
click at [262, 123] on span "Flats at [GEOGRAPHIC_DATA]" at bounding box center [272, 122] width 124 height 14
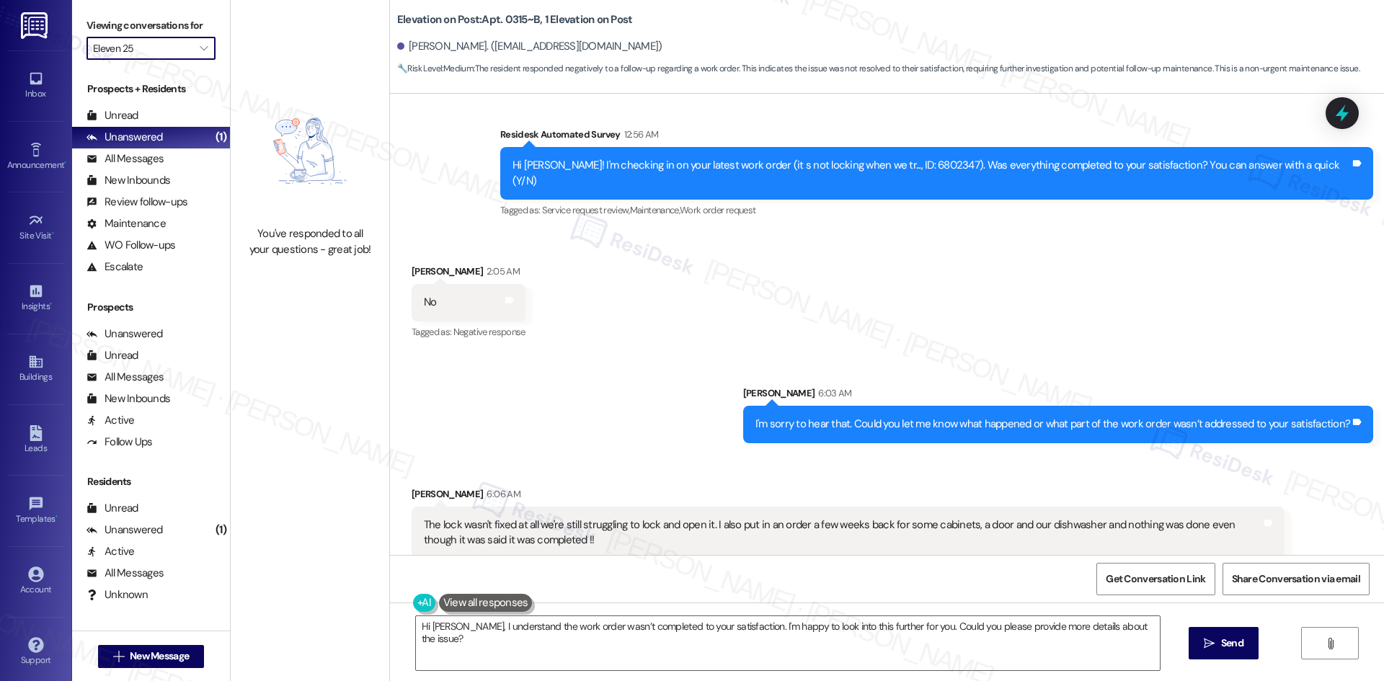
type input "Flats at [GEOGRAPHIC_DATA]"
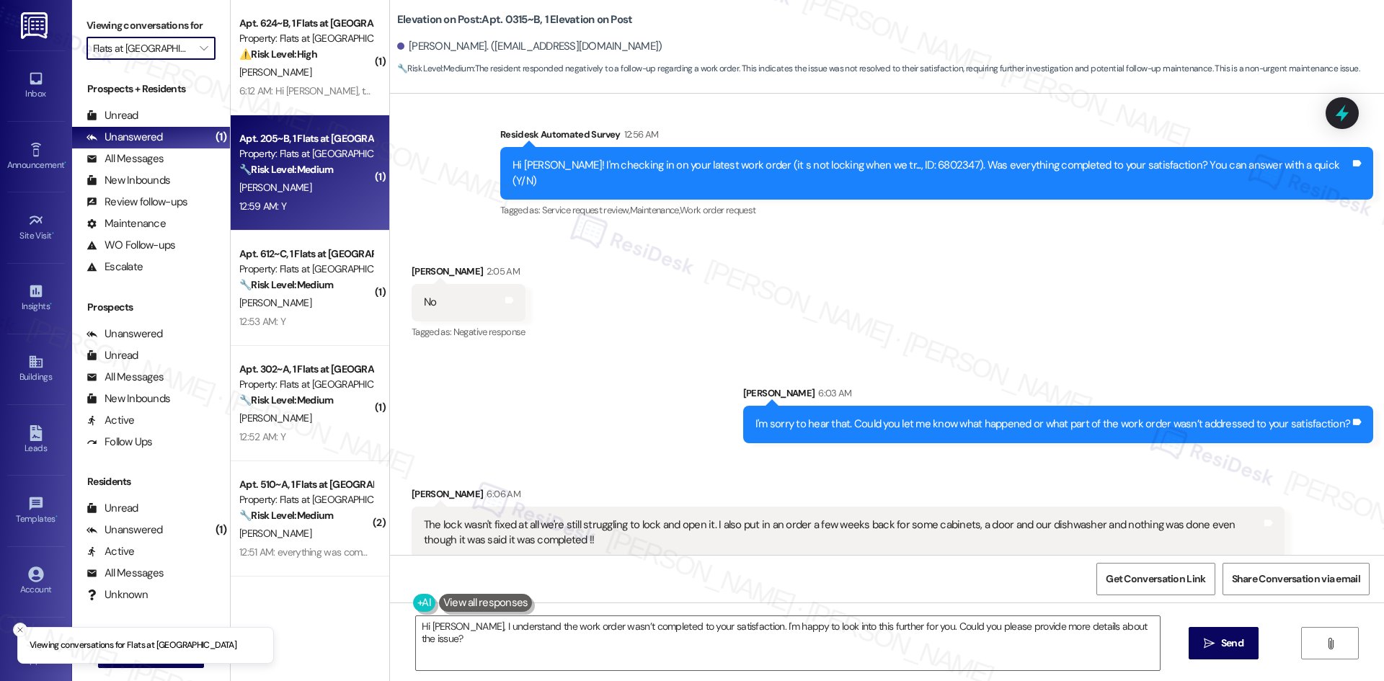
click at [323, 159] on div "Property: Flats at West Village" at bounding box center [305, 153] width 133 height 15
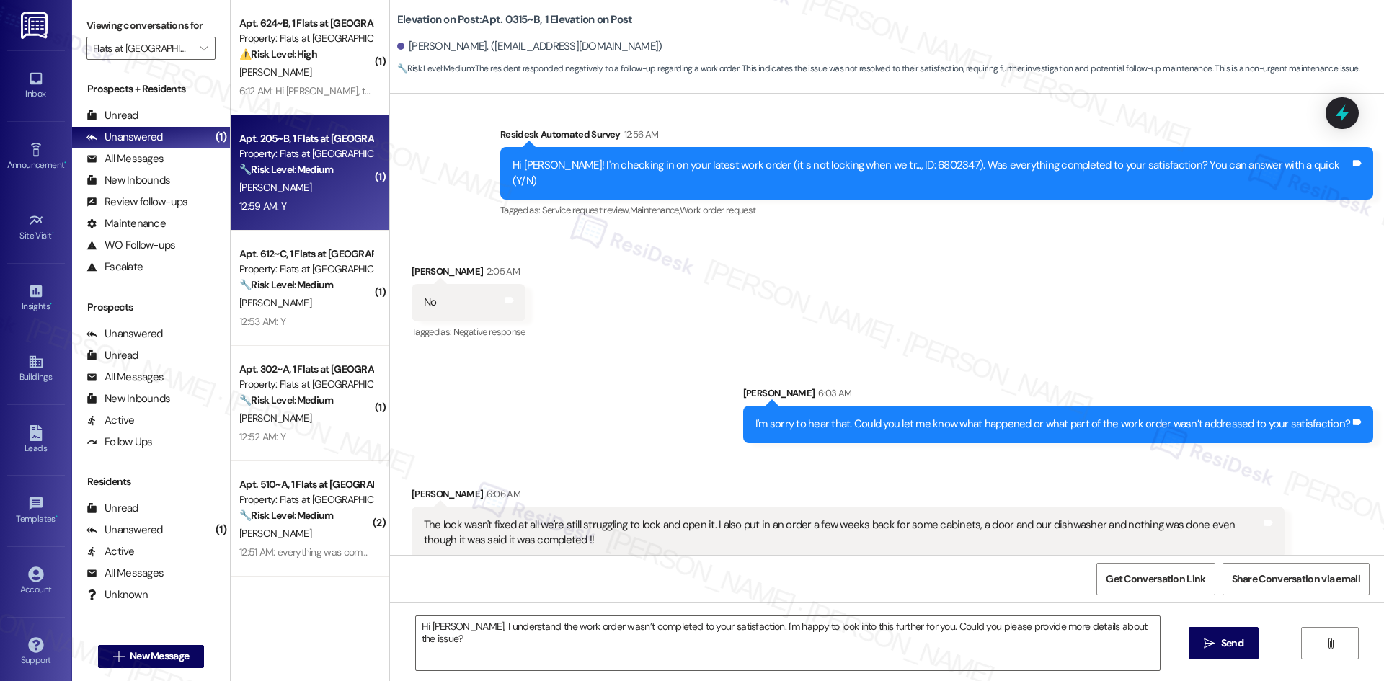
type textarea "Fetching suggested responses. Please feel free to read through the conversation…"
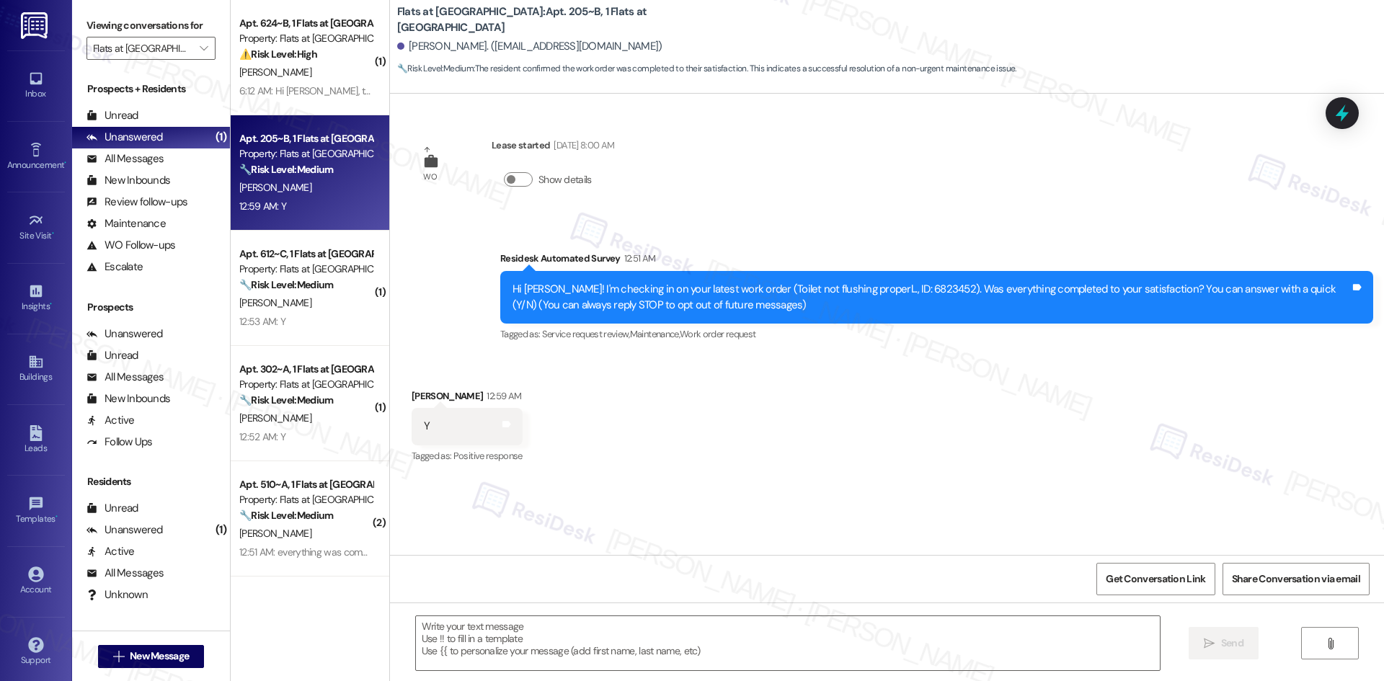
click at [729, 383] on div "Received via SMS Scott Coneybeer 12:59 AM Y Tags and notes Tagged as: Positive …" at bounding box center [887, 417] width 994 height 122
click at [895, 485] on div "WO Lease started Aug 21, 2025 at 8:00 AM Show details Survey, sent via SMS Resi…" at bounding box center [887, 324] width 994 height 461
click at [852, 502] on div "WO Lease started Aug 21, 2025 at 8:00 AM Show details Survey, sent via SMS Resi…" at bounding box center [887, 324] width 994 height 461
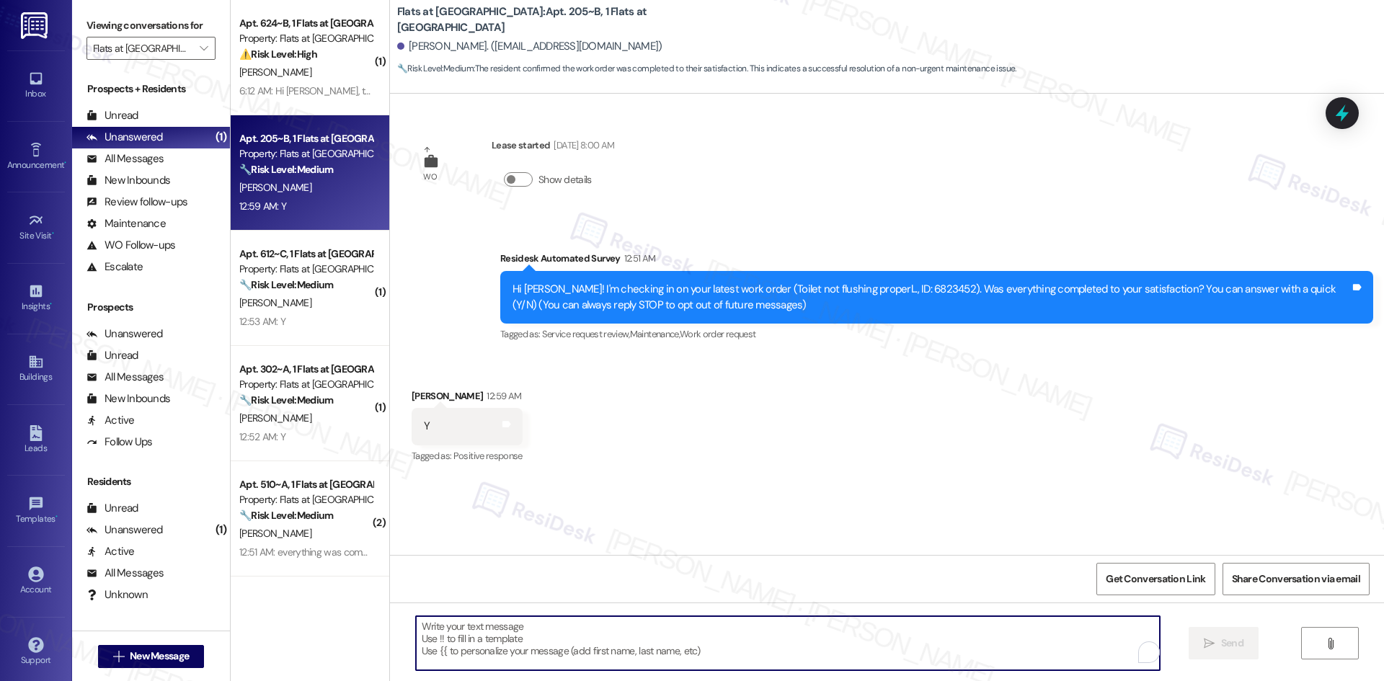
click at [745, 659] on textarea "To enrich screen reader interactions, please activate Accessibility in Grammarl…" at bounding box center [788, 643] width 744 height 54
paste textarea "I'm glad to hear the issues have been resolved! If {{property}} met your expect…"
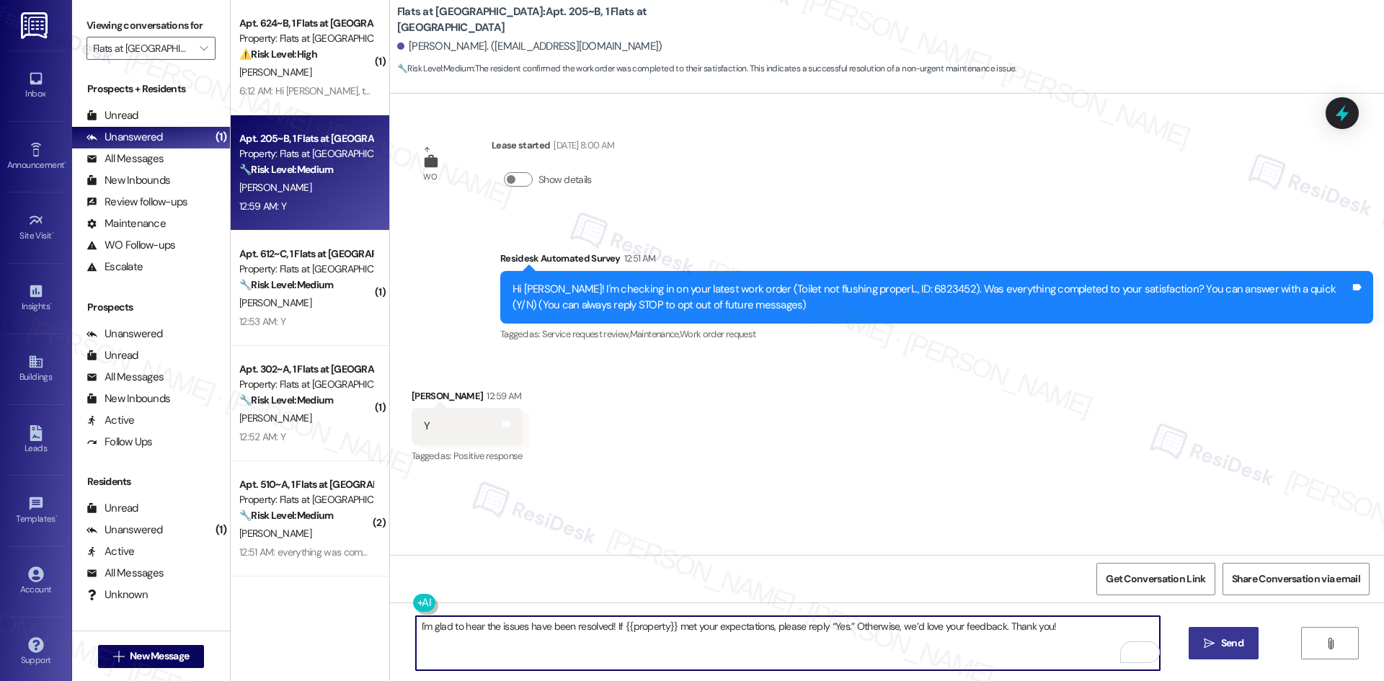
type textarea "I'm glad to hear the issues have been resolved! If {{property}} met your expect…"
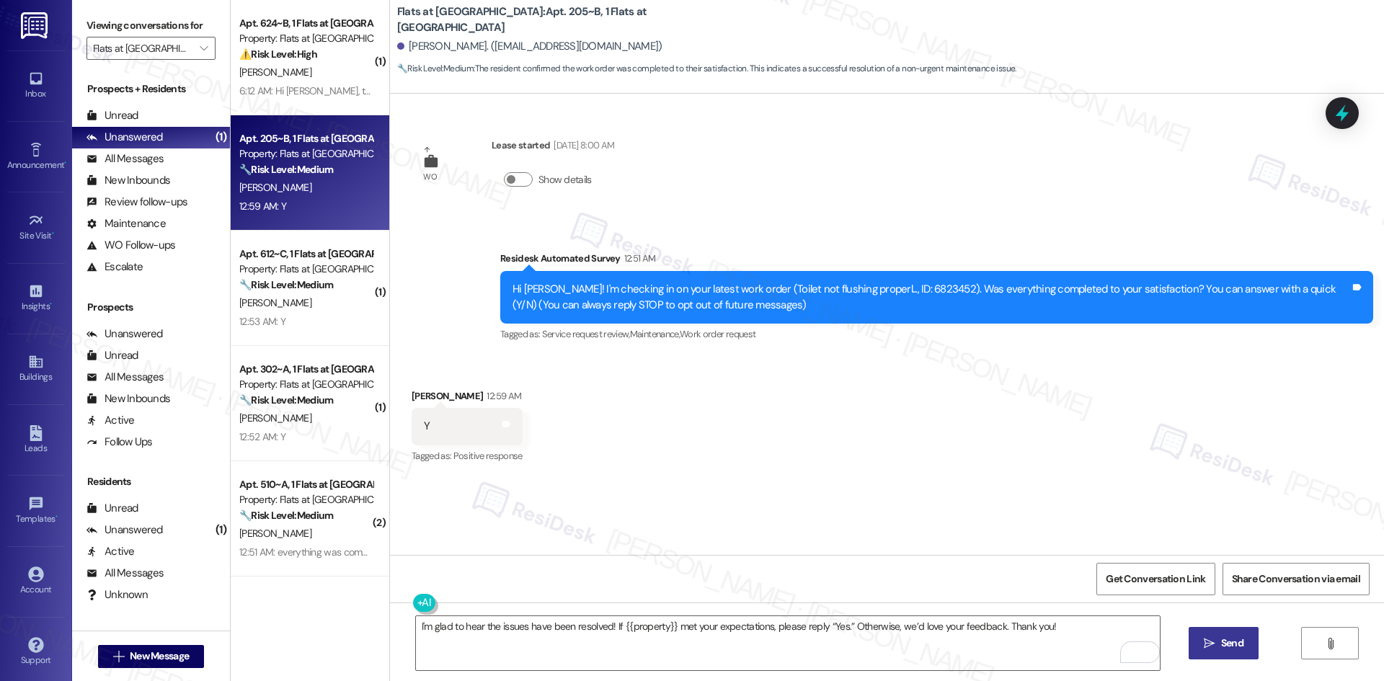
click at [1228, 649] on span "Send" at bounding box center [1232, 643] width 22 height 15
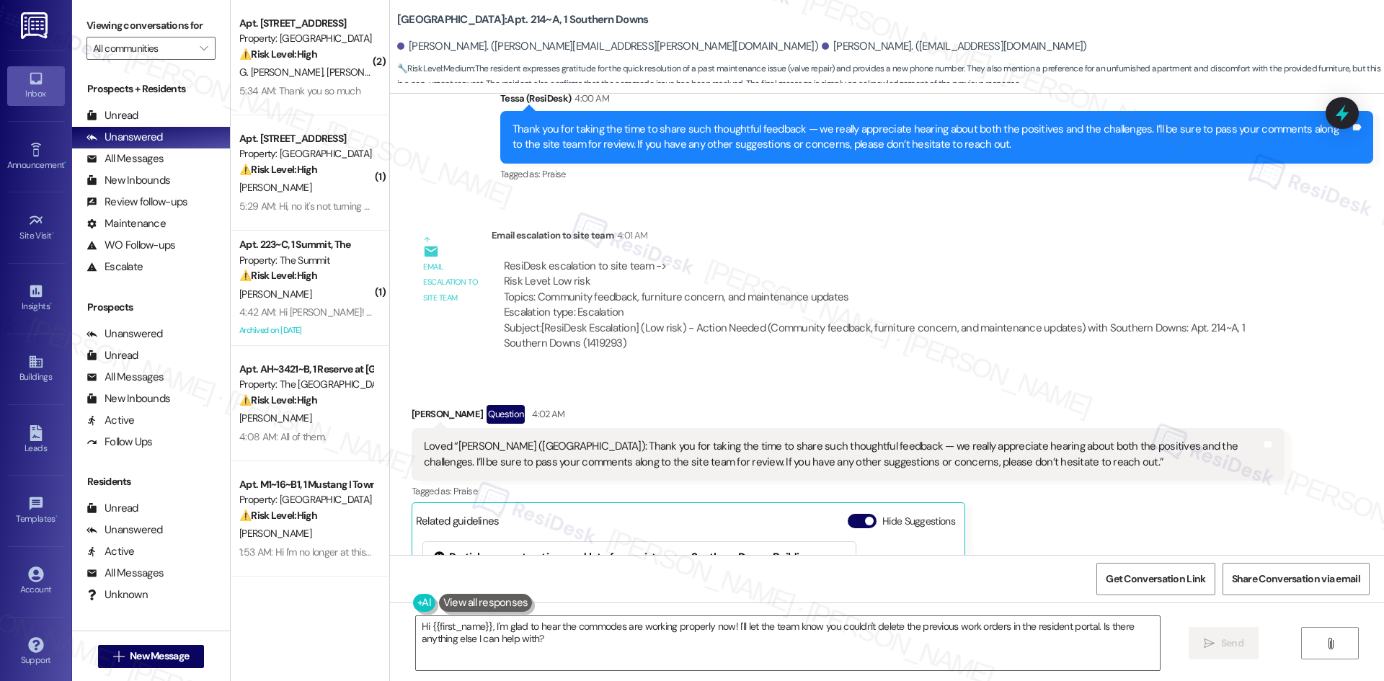
scroll to position [2733, 0]
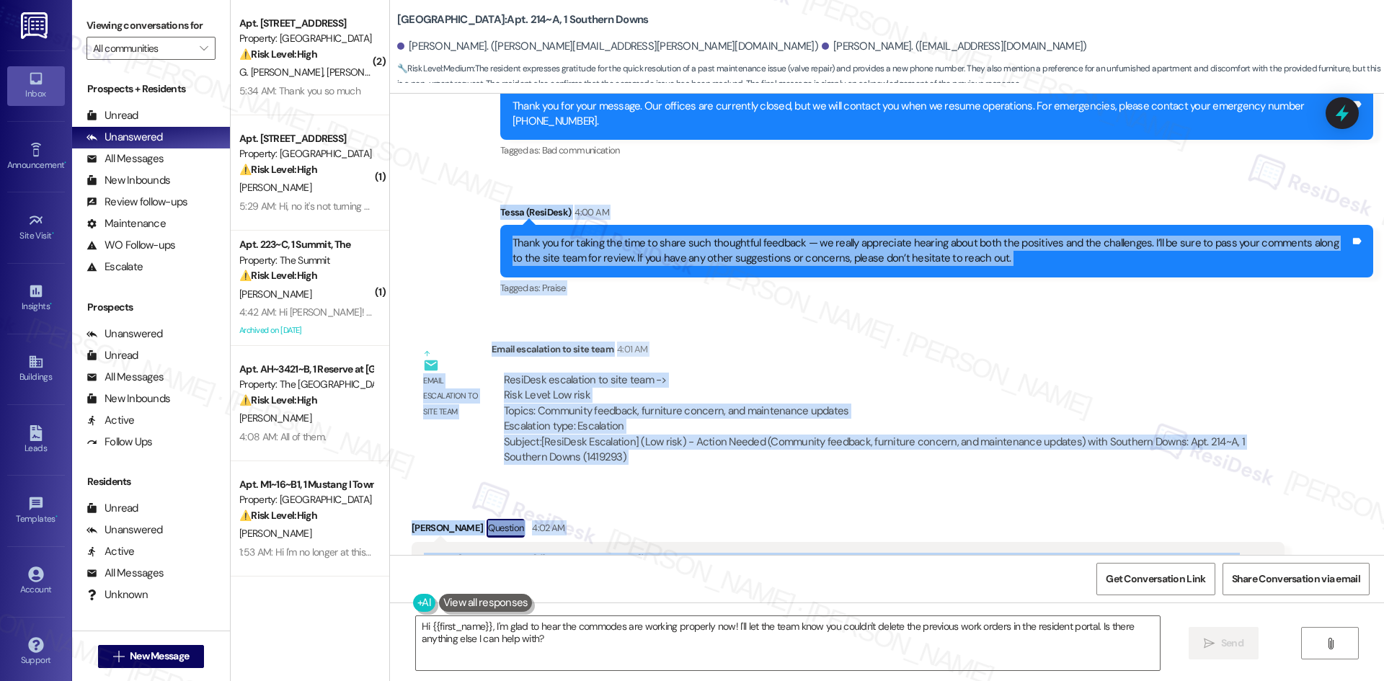
drag, startPoint x: 483, startPoint y: 138, endPoint x: 1149, endPoint y: 513, distance: 764.3
click at [1149, 513] on div "WO Opened request: A/c broken:... Jun 07, 2025 at 8:17 PM Status : Completed Sh…" at bounding box center [887, 324] width 994 height 461
copy div "Tessa (ResiDesk) 4:00 AM Thank you for taking the time to share such thoughtful…"
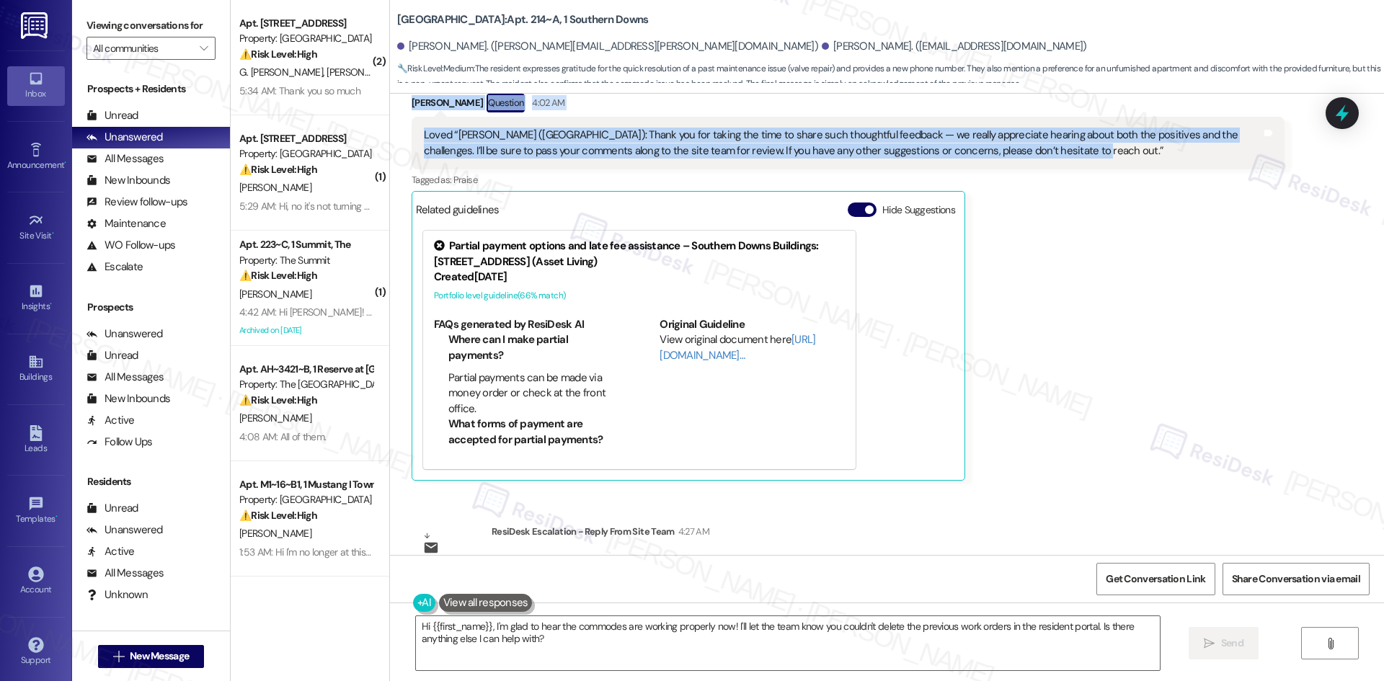
scroll to position [3165, 0]
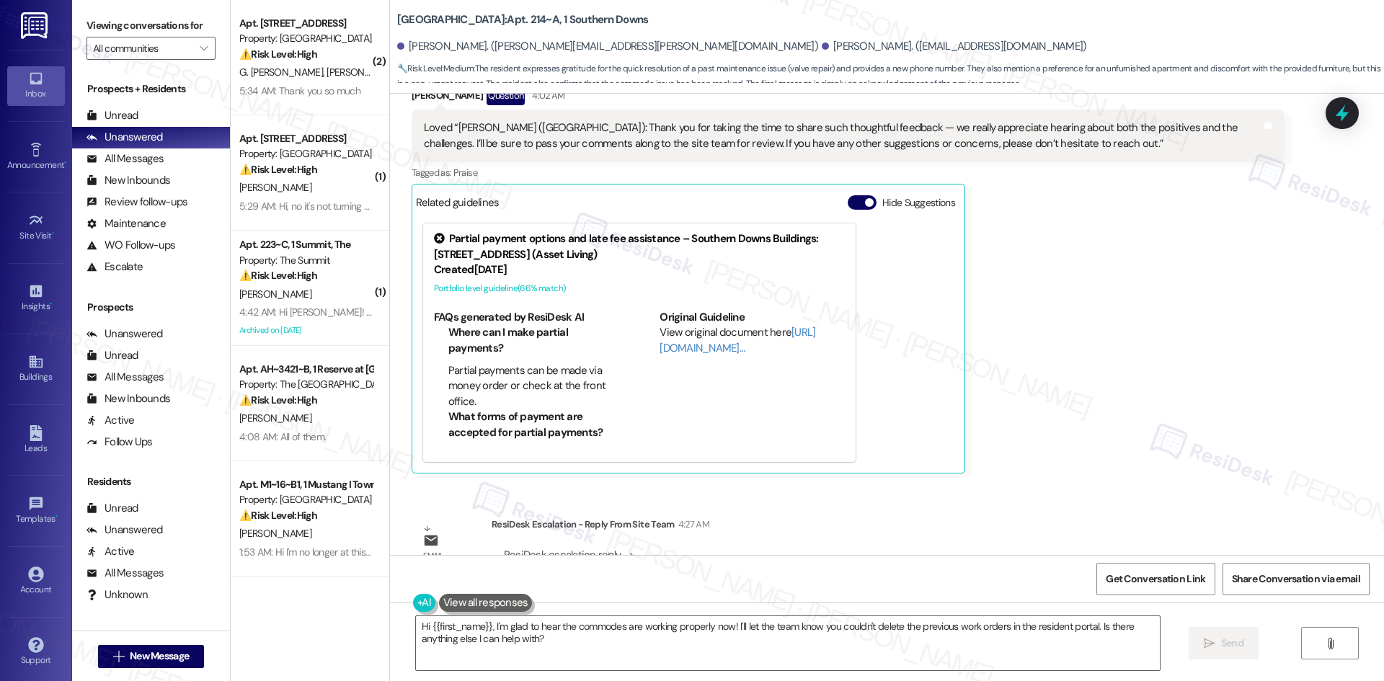
drag, startPoint x: 1143, startPoint y: 386, endPoint x: 1132, endPoint y: 389, distance: 11.0
click at [1142, 386] on div "Breana Librizzi Question 4:02 AM Loved “Tessa (Southern Downs): Thank you for t…" at bounding box center [848, 280] width 873 height 387
drag, startPoint x: 482, startPoint y: 463, endPoint x: 624, endPoint y: 495, distance: 145.7
click at [624, 517] on div "ResiDesk Escalation - Reply From Site Team 4:27 AM ResiDesk escalation reply ->…" at bounding box center [888, 561] width 793 height 88
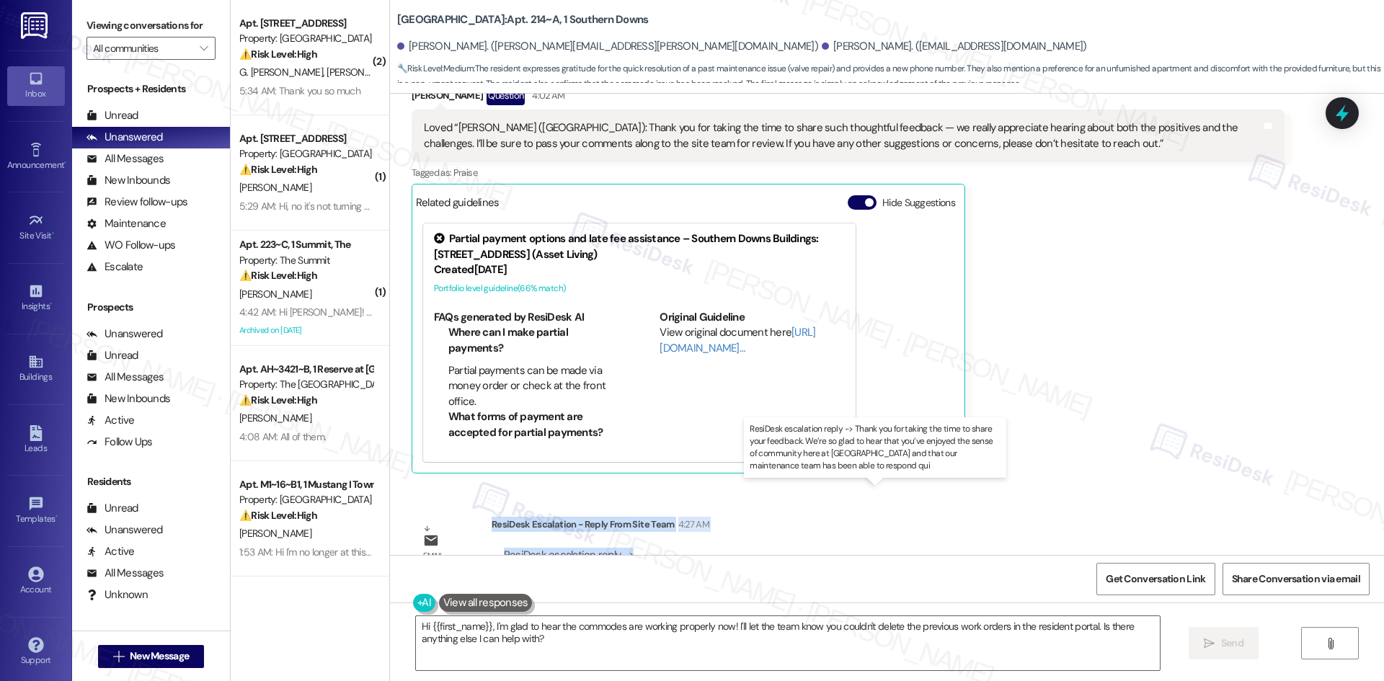
copy div "ResiDesk Escalation - Reply From Site Team 4:27 AM ResiDesk escalation reply ->"
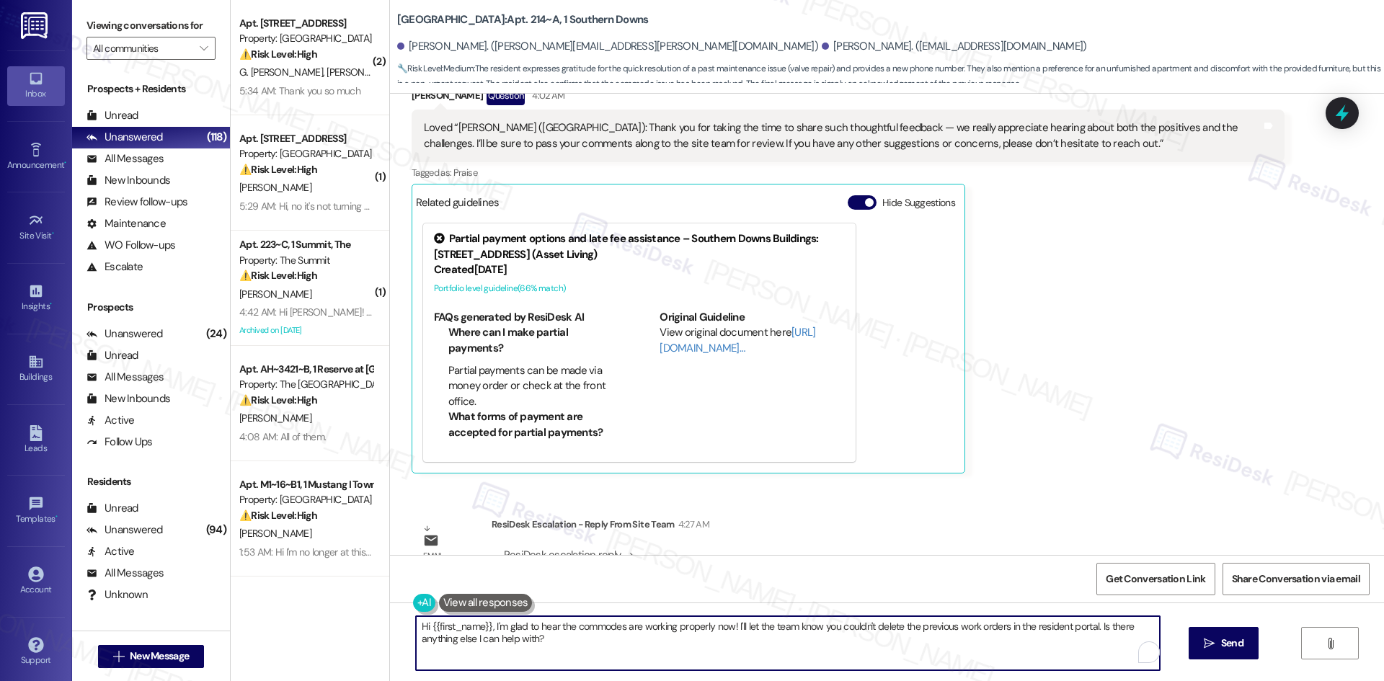
drag, startPoint x: 561, startPoint y: 653, endPoint x: 385, endPoint y: 610, distance: 181.1
click at [390, 610] on div "Hi {{first_name}}, I'm glad to hear the commodes are working properly now! I'll…" at bounding box center [887, 657] width 994 height 108
paste textarea "Breana, thank you again for your thoughtful feedback. The site team asked me to…"
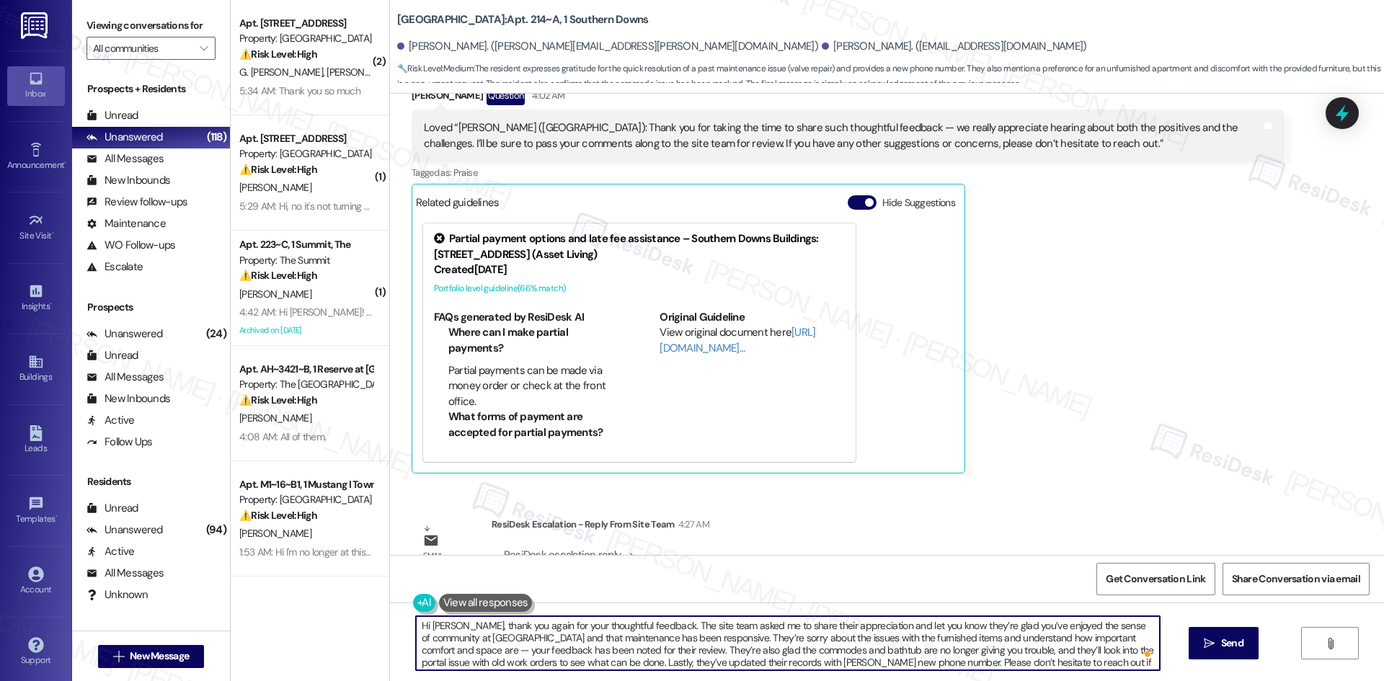
scroll to position [0, 0]
type textarea "Hi Breana, thank you again for your thoughtful feedback. The site team asked me…"
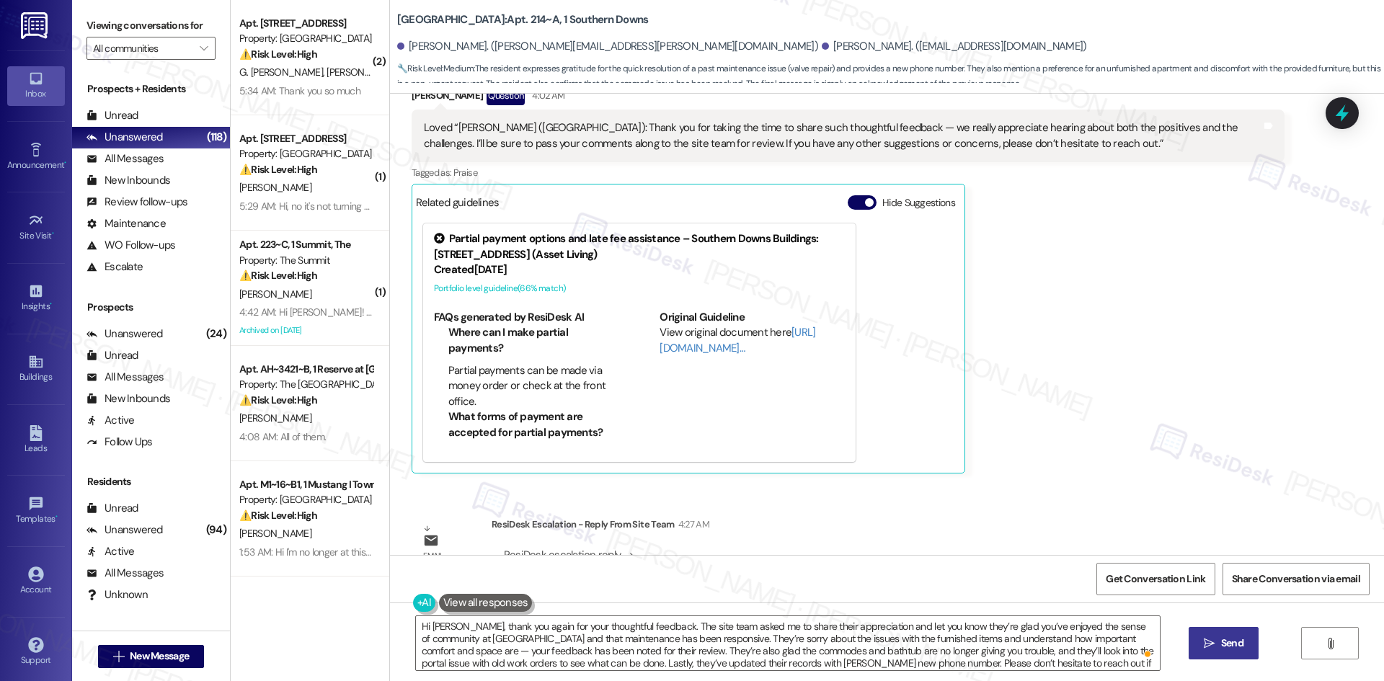
click at [1225, 650] on span "Send" at bounding box center [1232, 643] width 22 height 15
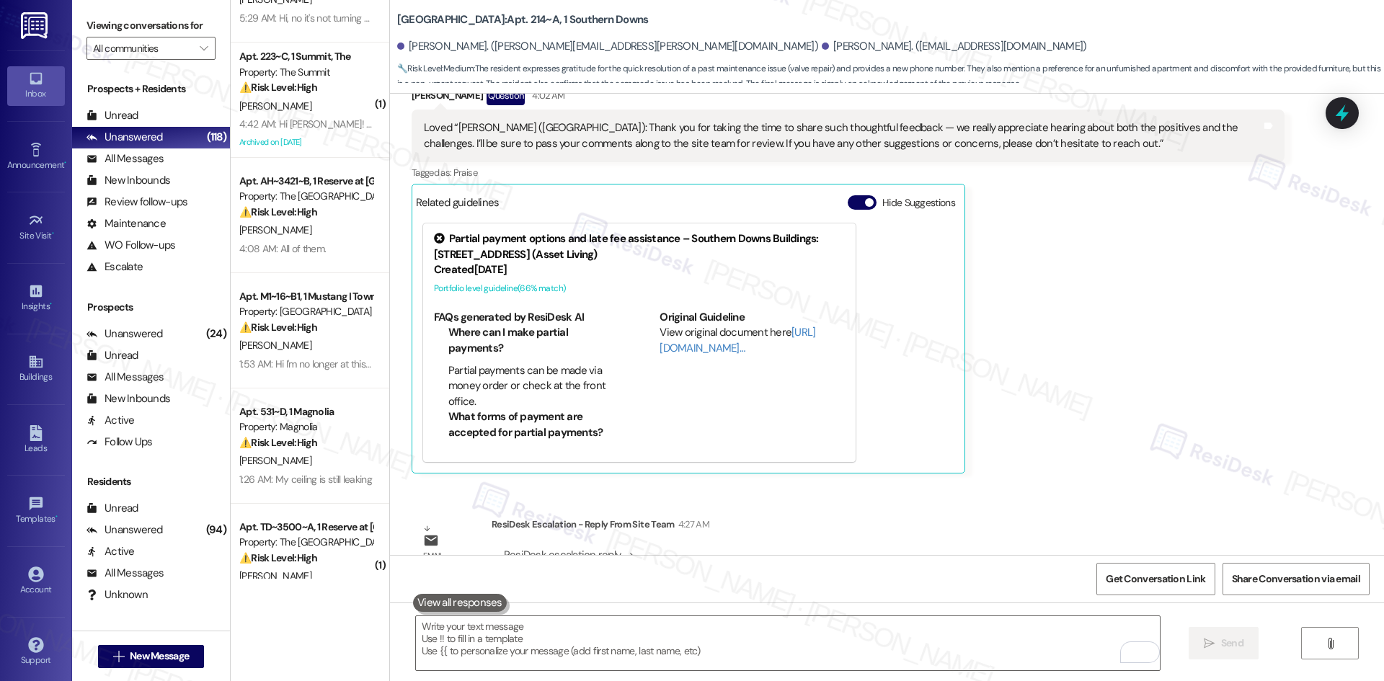
scroll to position [216, 0]
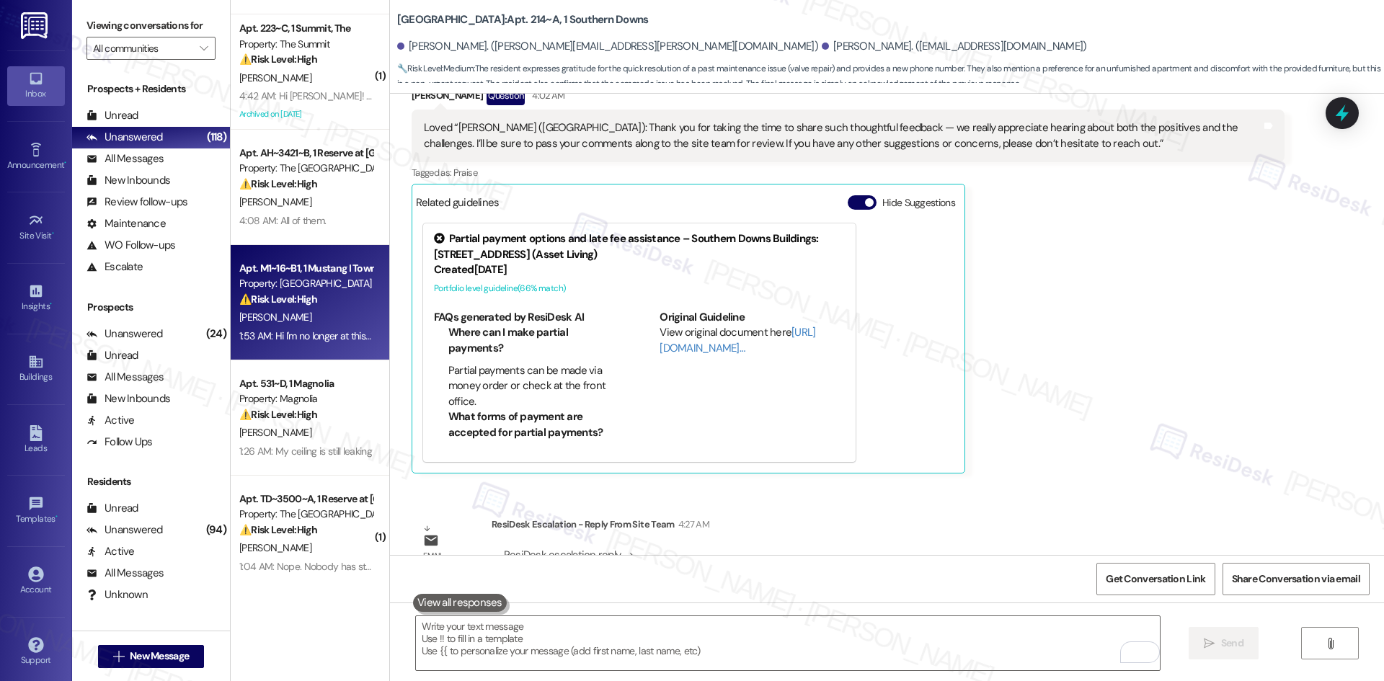
click at [316, 323] on div "T. Kornienko" at bounding box center [306, 318] width 136 height 18
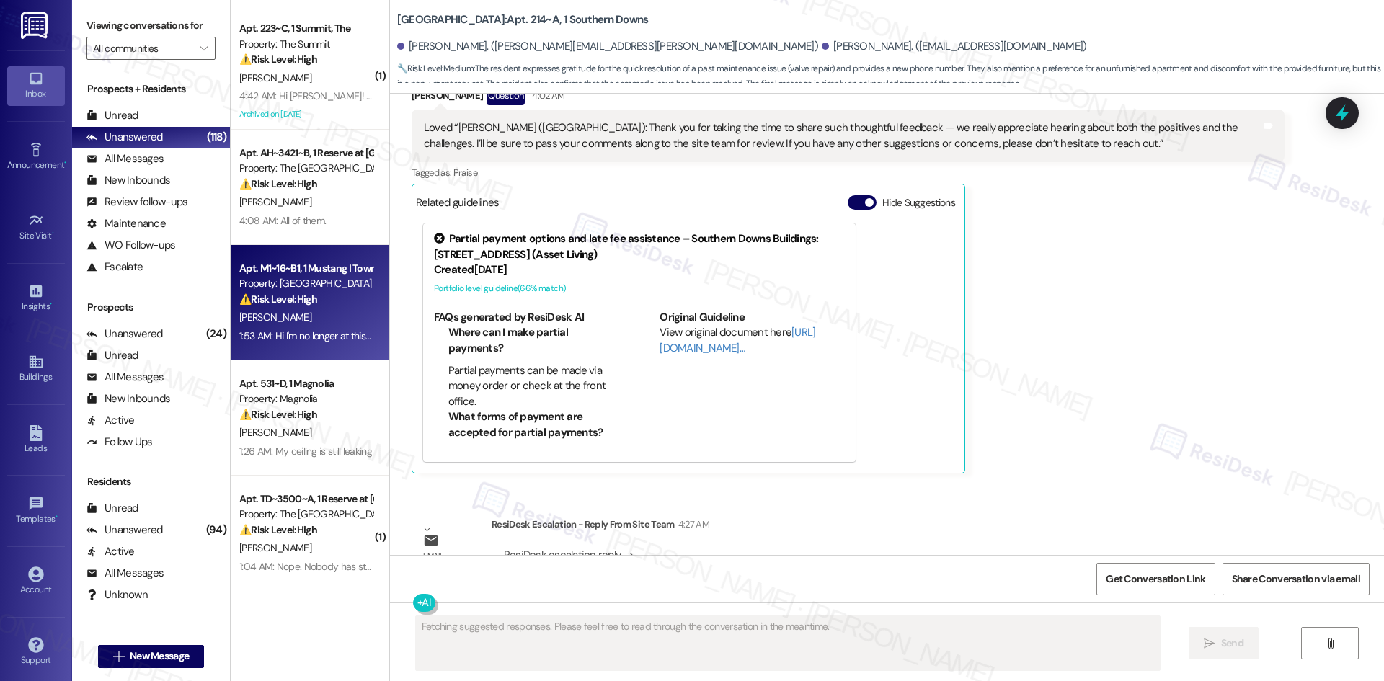
scroll to position [1599, 0]
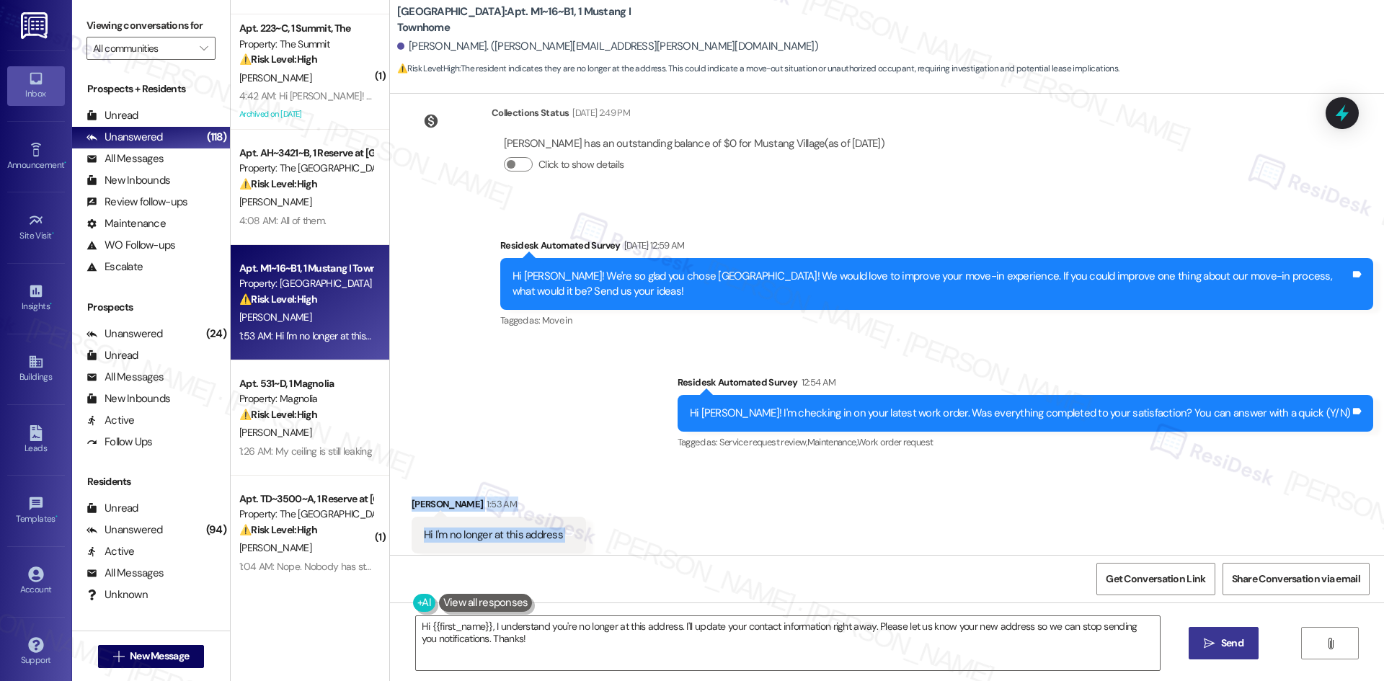
drag, startPoint x: 399, startPoint y: 460, endPoint x: 691, endPoint y: 503, distance: 295.8
click at [691, 503] on div "Received via SMS Teia Kornienko 1:53 AM Hi I'm no longer at this address Tags a…" at bounding box center [887, 525] width 994 height 122
copy div "Teia Kornienko 1:53 AM Hi I'm no longer at this address Tags and notes"
click at [547, 325] on div "Survey, sent via SMS Residesk Automated Survey Aug 23, 2025 at 12:59 AM Hi Teia…" at bounding box center [887, 334] width 994 height 259
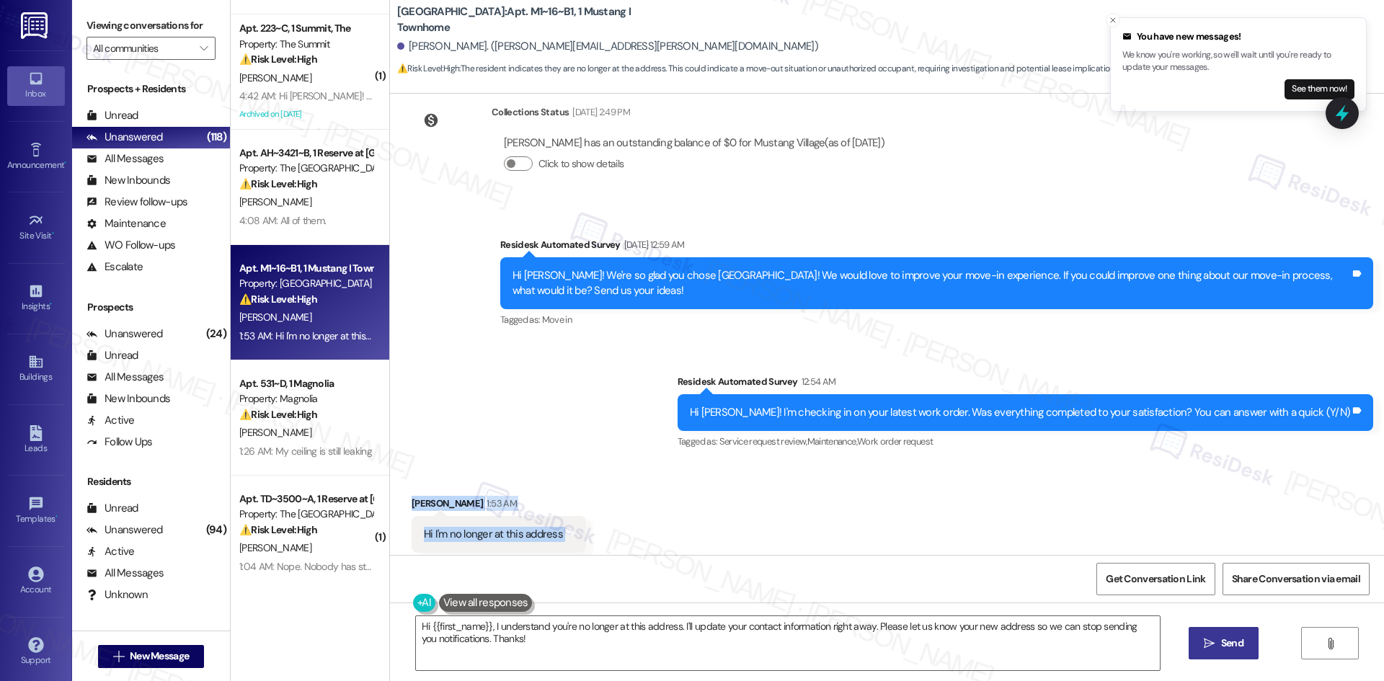
drag, startPoint x: 399, startPoint y: 466, endPoint x: 649, endPoint y: 499, distance: 253.0
click at [649, 499] on div "Received via SMS Teia Kornienko 1:53 AM Hi I'm no longer at this address Tags a…" at bounding box center [887, 525] width 994 height 122
copy div "Teia Kornienko 1:53 AM Hi I'm no longer at this address Tags and notes"
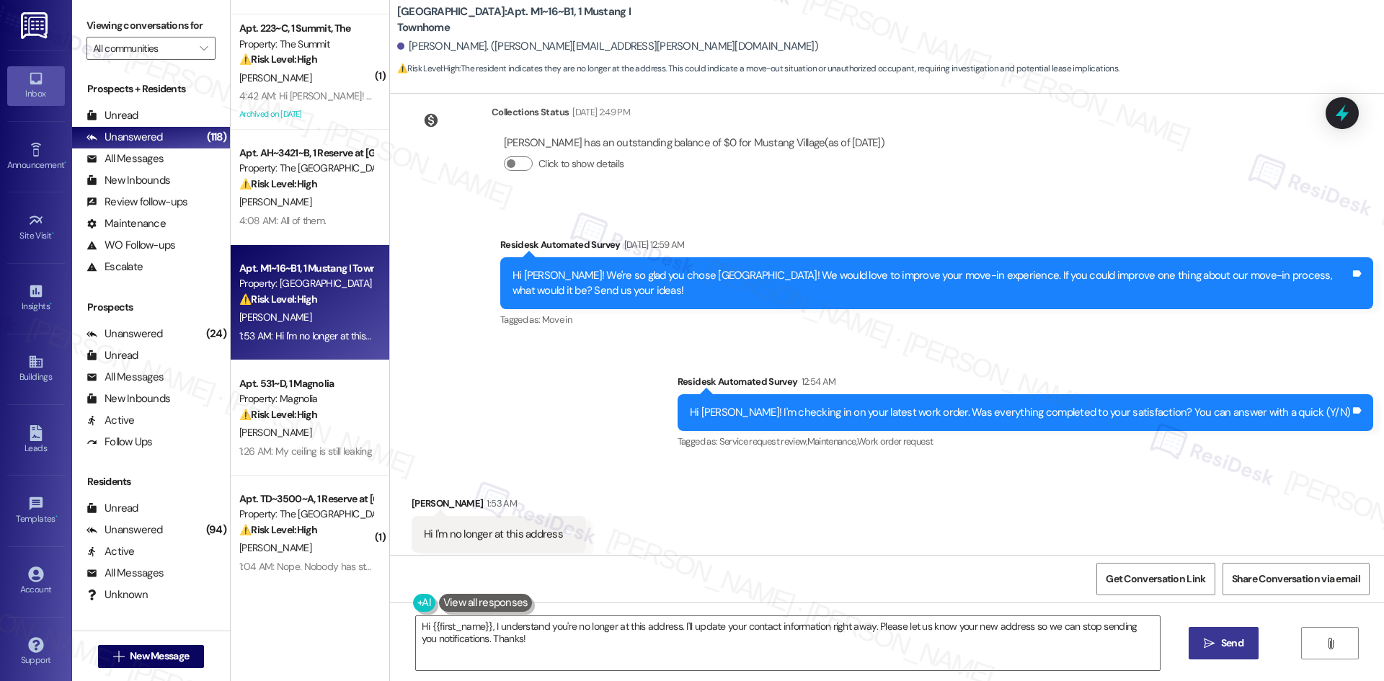
click at [660, 356] on div "Survey, sent via SMS Residesk Automated Survey Aug 23, 2025 at 12:59 AM Hi Teia…" at bounding box center [887, 334] width 994 height 259
click at [629, 656] on textarea "Hi {{first_name}}, I understand you're no longer at this address. I'll update y…" at bounding box center [788, 643] width 744 height 54
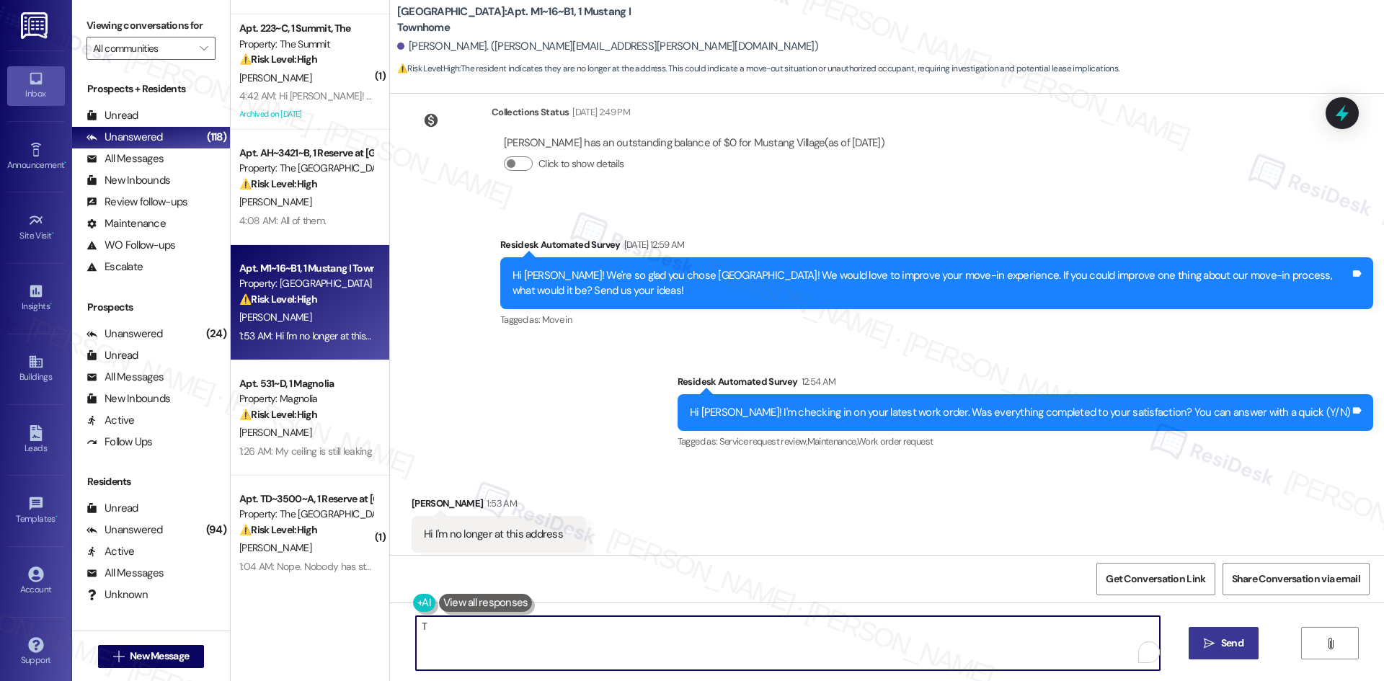
paste textarea "hank you for letting me know. I’m sorry for any confusion, and I appreciate the…"
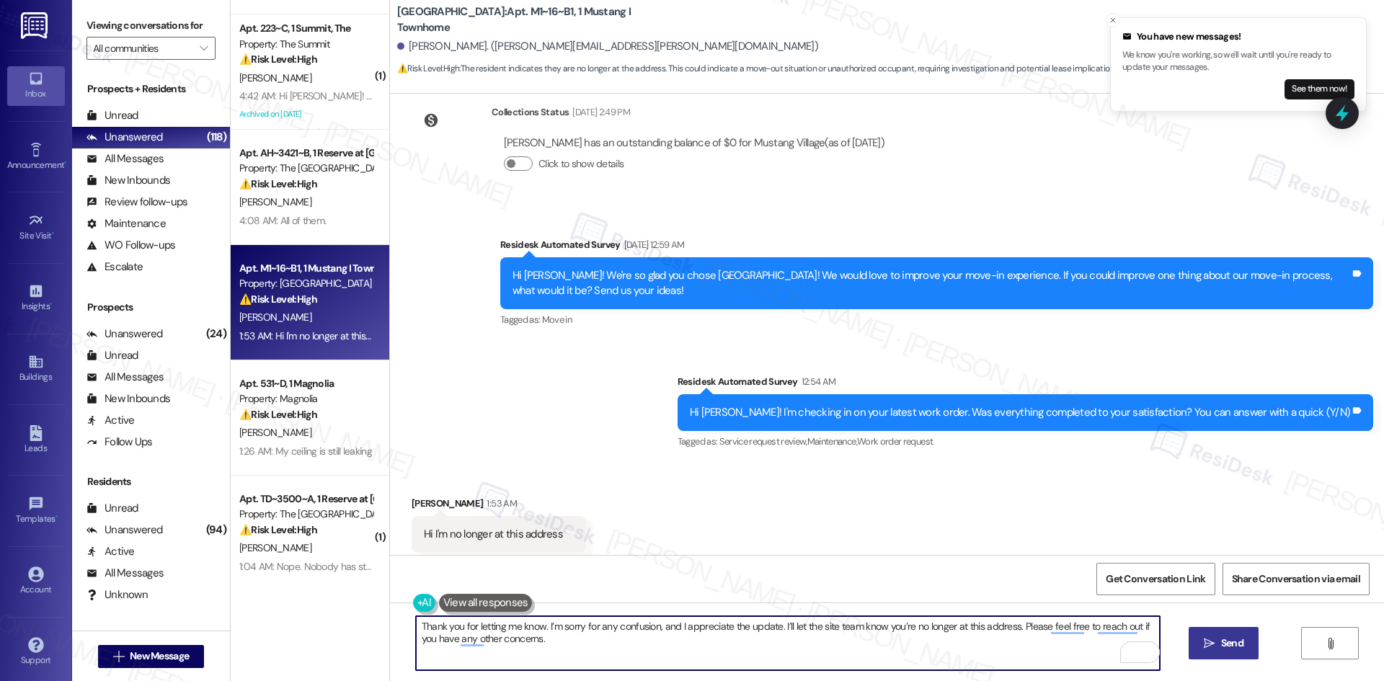
click at [1066, 621] on textarea "Thank you for letting me know. I’m sorry for any confusion, and I appreciate th…" at bounding box center [788, 643] width 744 height 54
drag, startPoint x: 1011, startPoint y: 626, endPoint x: 1032, endPoint y: 658, distance: 38.6
click at [1032, 658] on textarea "Thank you for letting me know. I’m sorry for any confusion, and I appreciate th…" at bounding box center [788, 643] width 744 height 54
type textarea "Thank you for letting me know. I’m sorry for any confusion, and I appreciate th…"
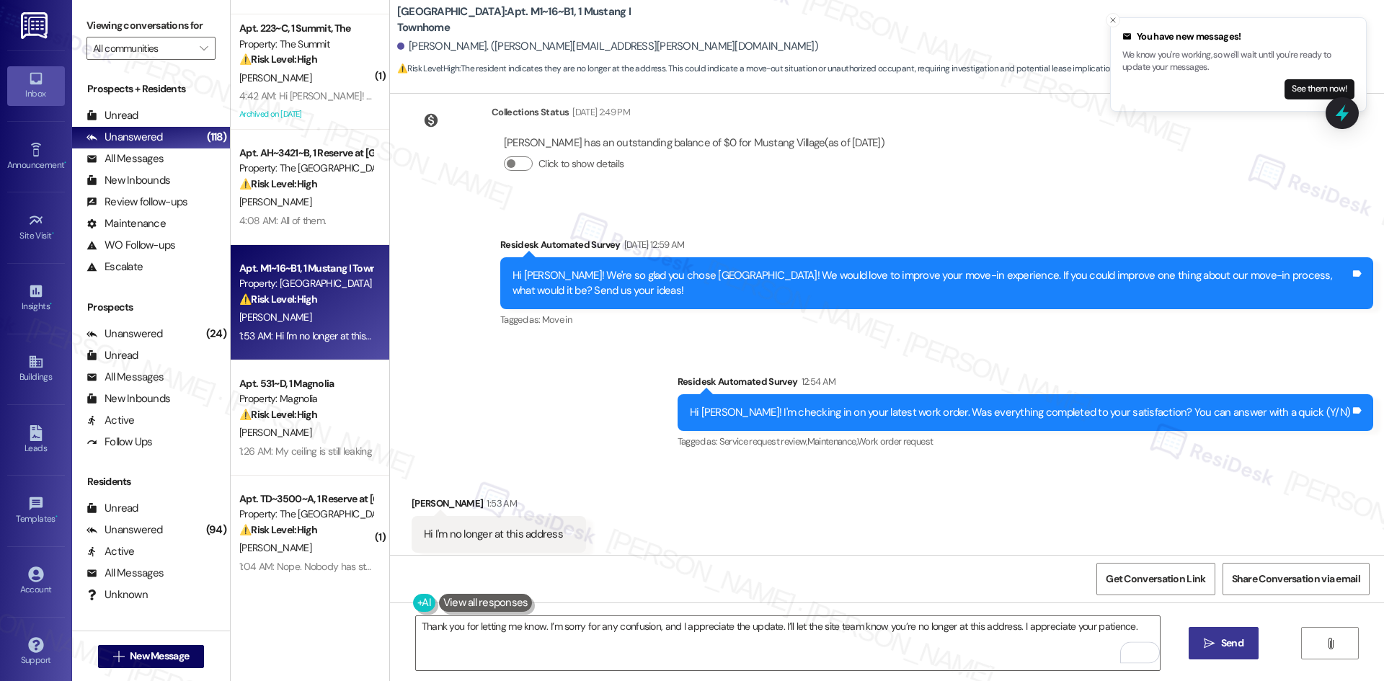
click at [1233, 642] on span "Send" at bounding box center [1232, 643] width 22 height 15
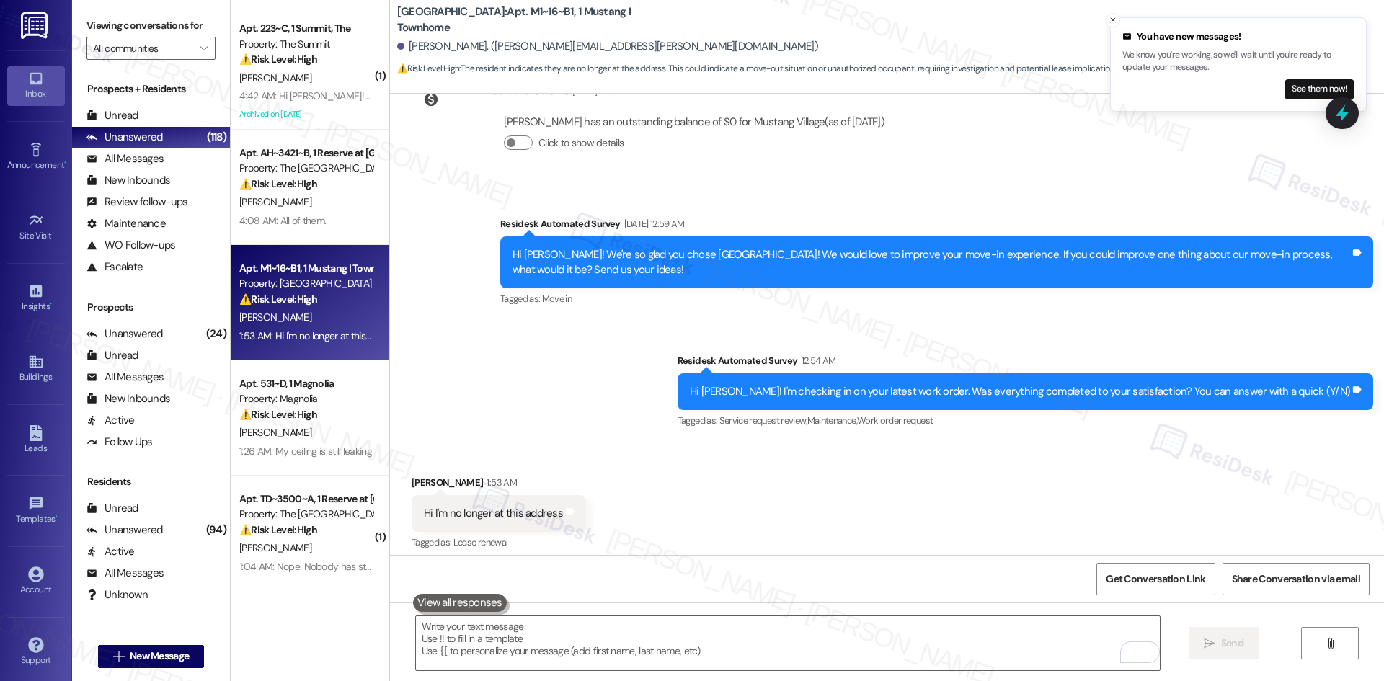
scroll to position [1700, 0]
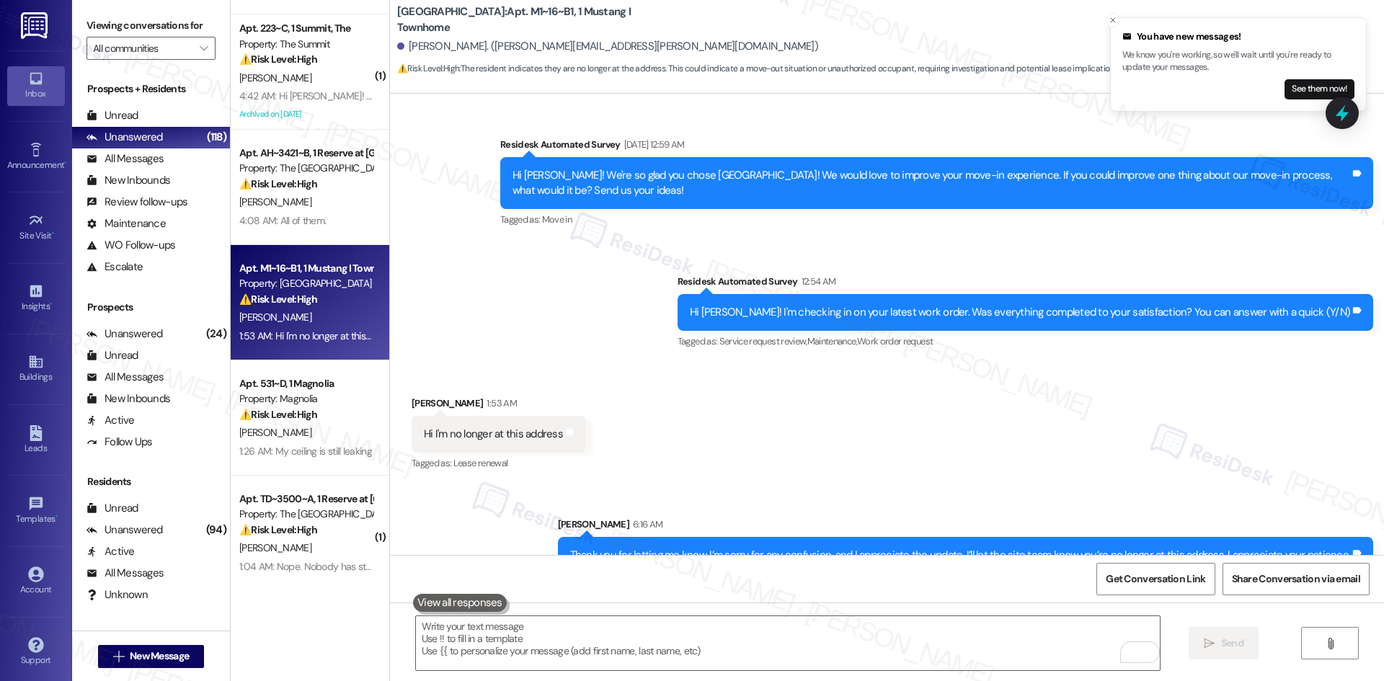
click at [949, 484] on div "Sent via SMS Sarah 6:16 AM Thank you for letting me know. I’m sorry for any con…" at bounding box center [887, 534] width 994 height 100
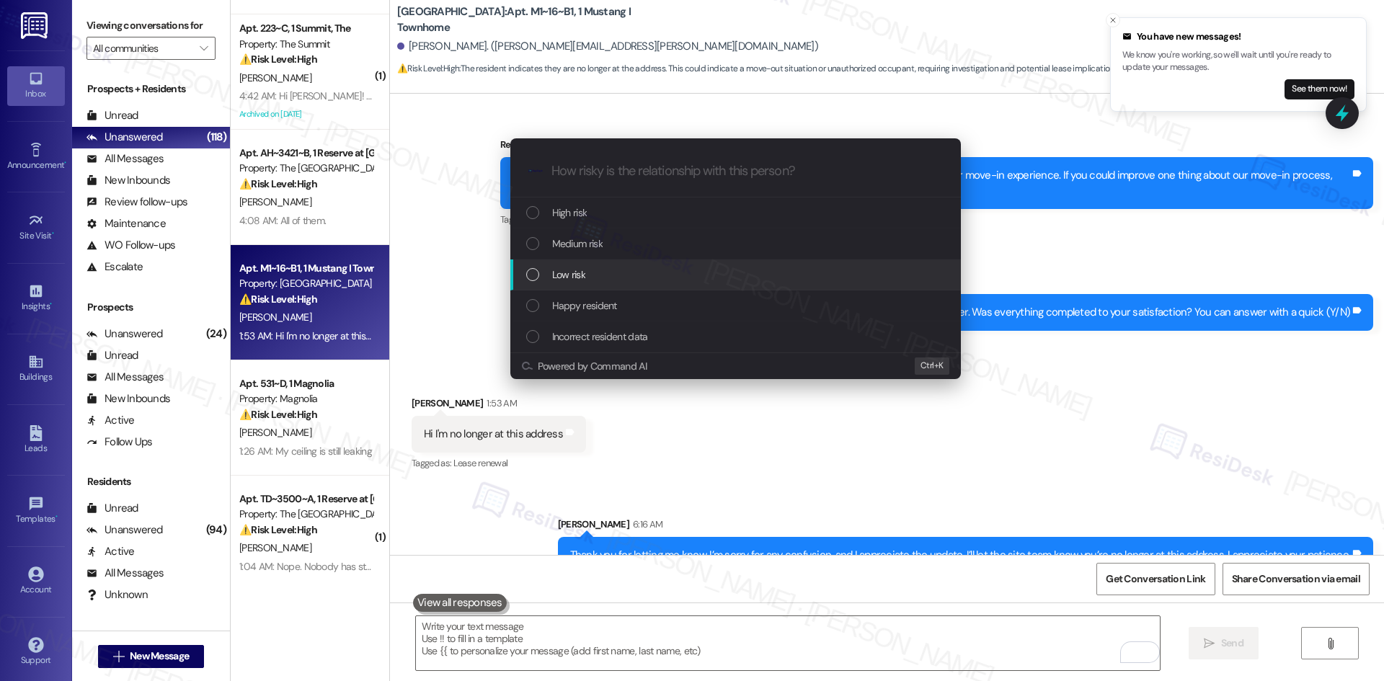
click at [680, 267] on div "Low risk" at bounding box center [737, 275] width 422 height 16
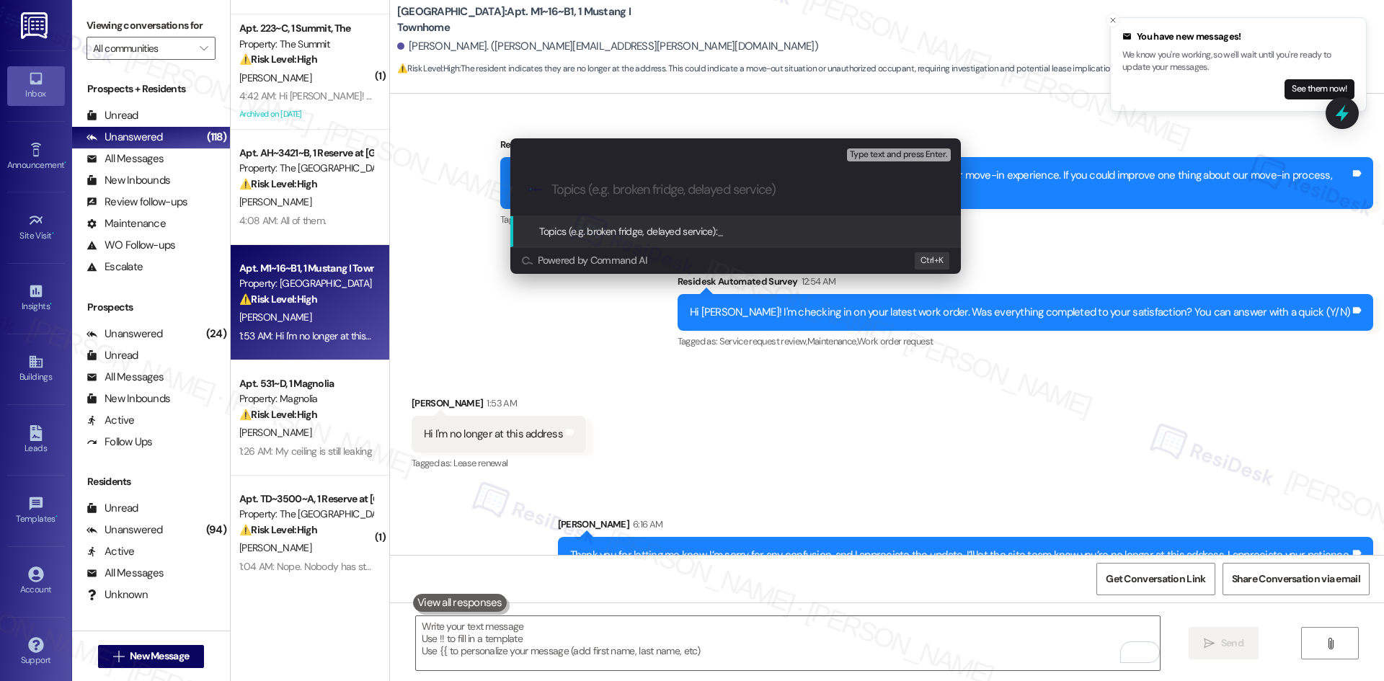
click at [609, 187] on input "Topics (e.g. broken fridge, delayed service)" at bounding box center [746, 189] width 391 height 15
paste input "Resident move-out notification"
type input "Resident move-out notification"
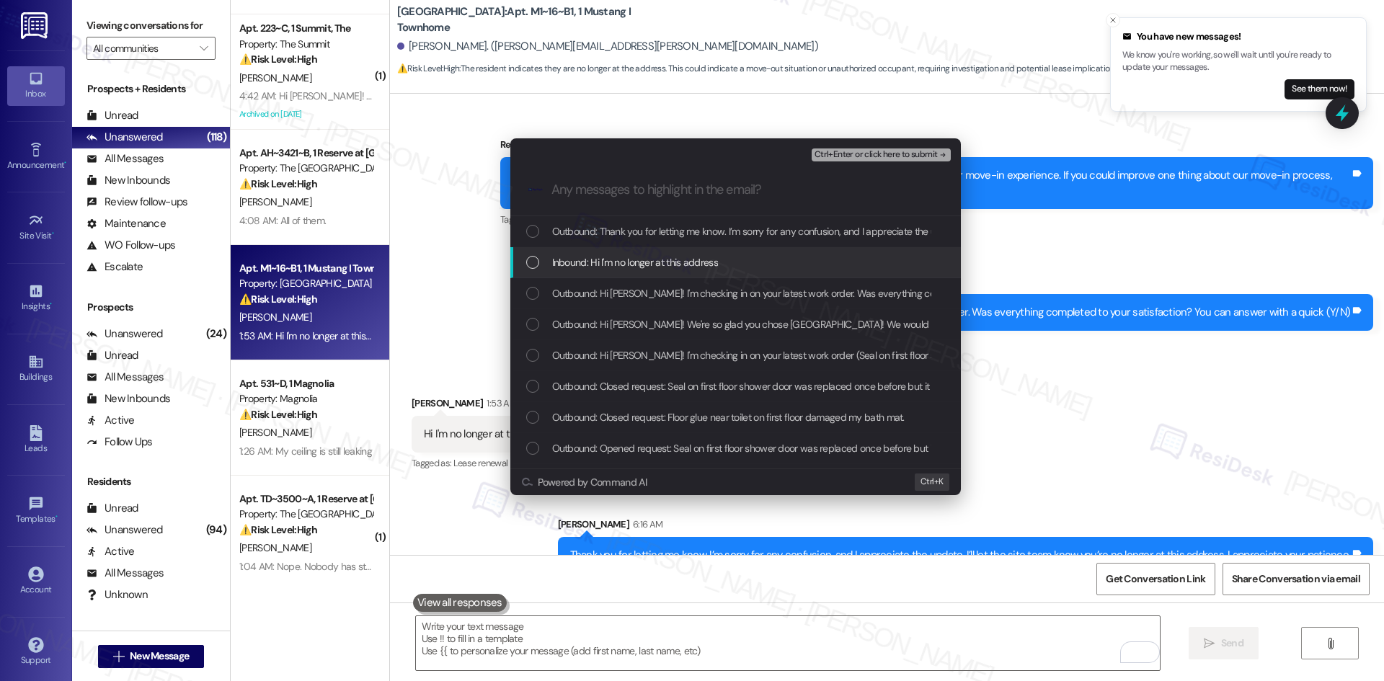
click at [698, 266] on span "Inbound: Hi I'm no longer at this address" at bounding box center [635, 262] width 166 height 16
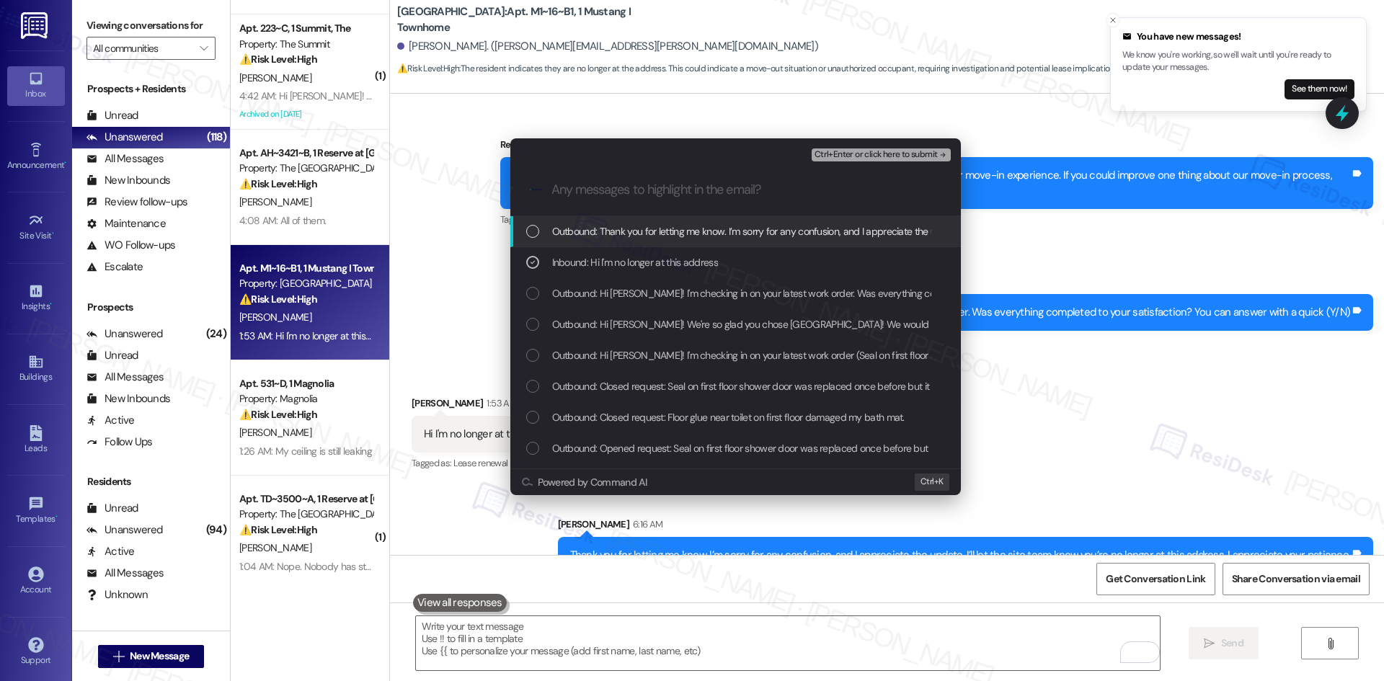
click at [945, 148] on button "Ctrl+Enter or click here to submit" at bounding box center [881, 154] width 139 height 13
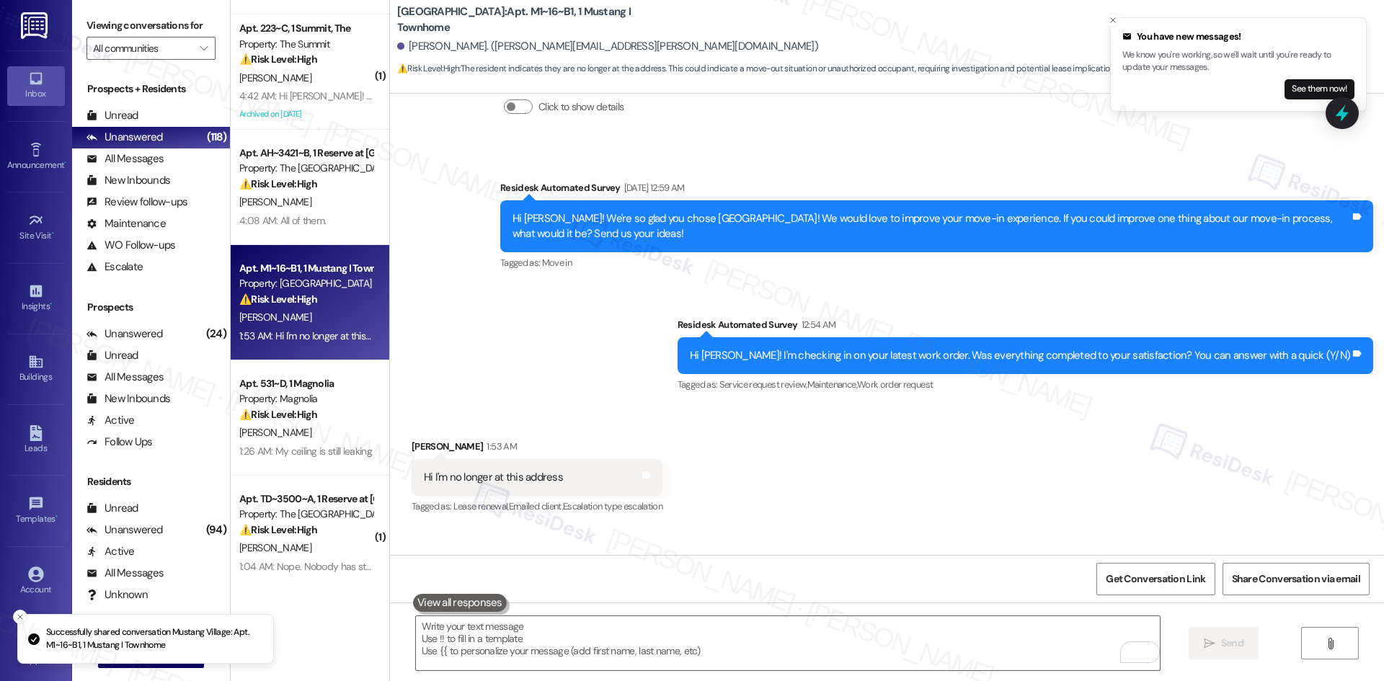
scroll to position [1599, 0]
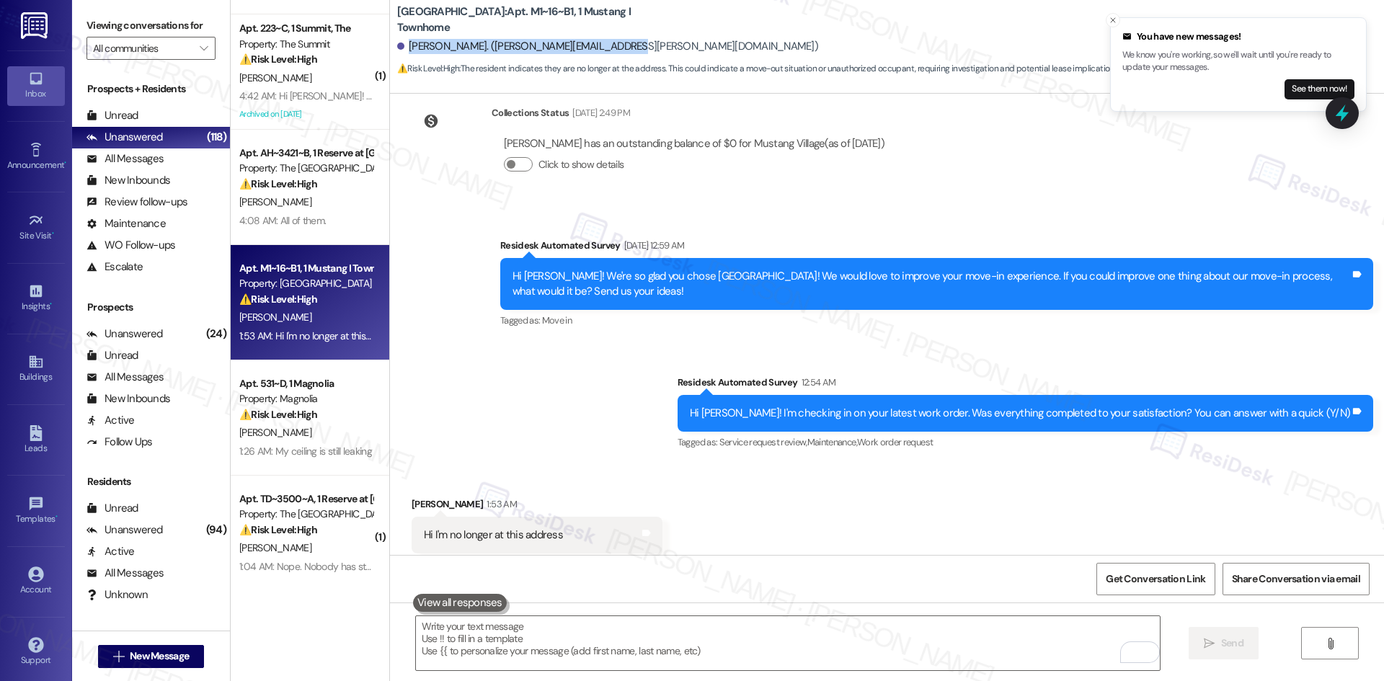
drag, startPoint x: 399, startPoint y: 45, endPoint x: 619, endPoint y: 45, distance: 220.6
click at [619, 45] on div "Teia Kornienko. (teia.kornienko@gmail.com)" at bounding box center [890, 46] width 987 height 29
copy div "Teia Kornienko. (teia.kornienko@gmail.com)"
drag, startPoint x: 386, startPoint y: 16, endPoint x: 531, endPoint y: 23, distance: 145.1
click at [531, 23] on b "Mustang Village: Apt. M1~16~B1, 1 Mustang I Townhome" at bounding box center [541, 19] width 288 height 31
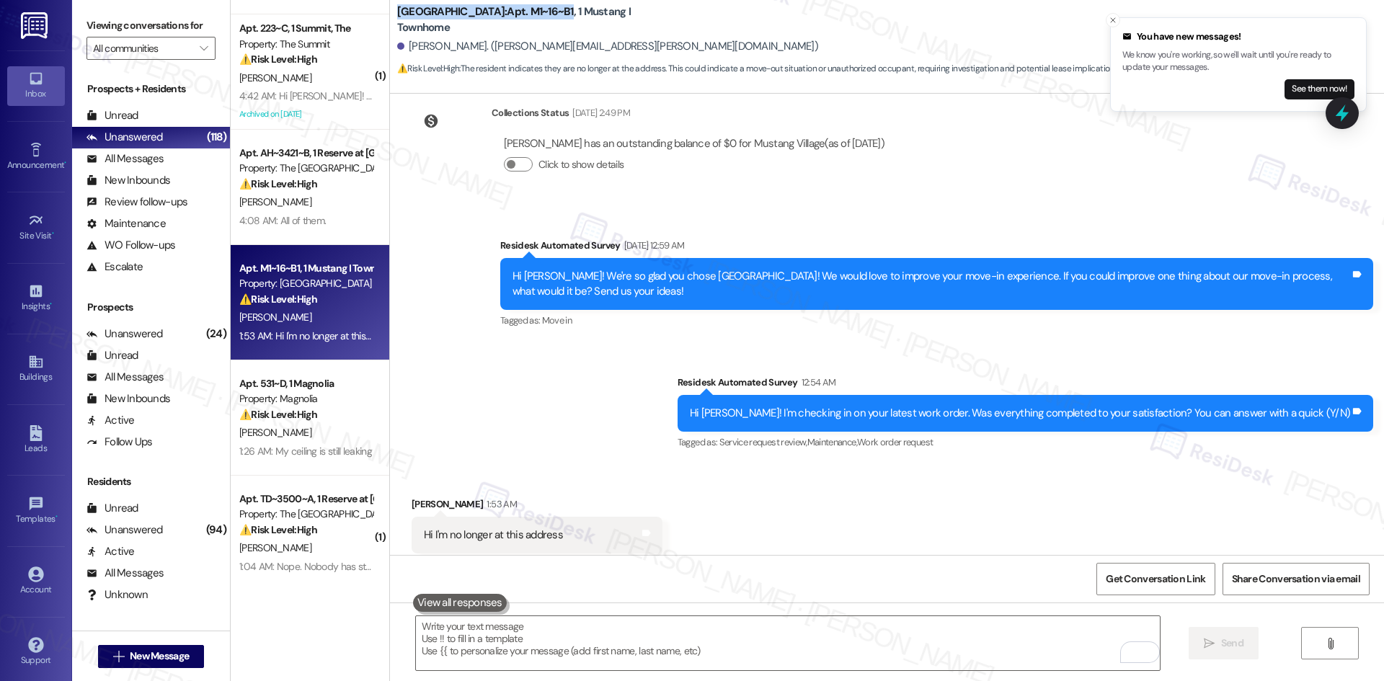
copy b "Mustang Village: Apt. M1~16~B1"
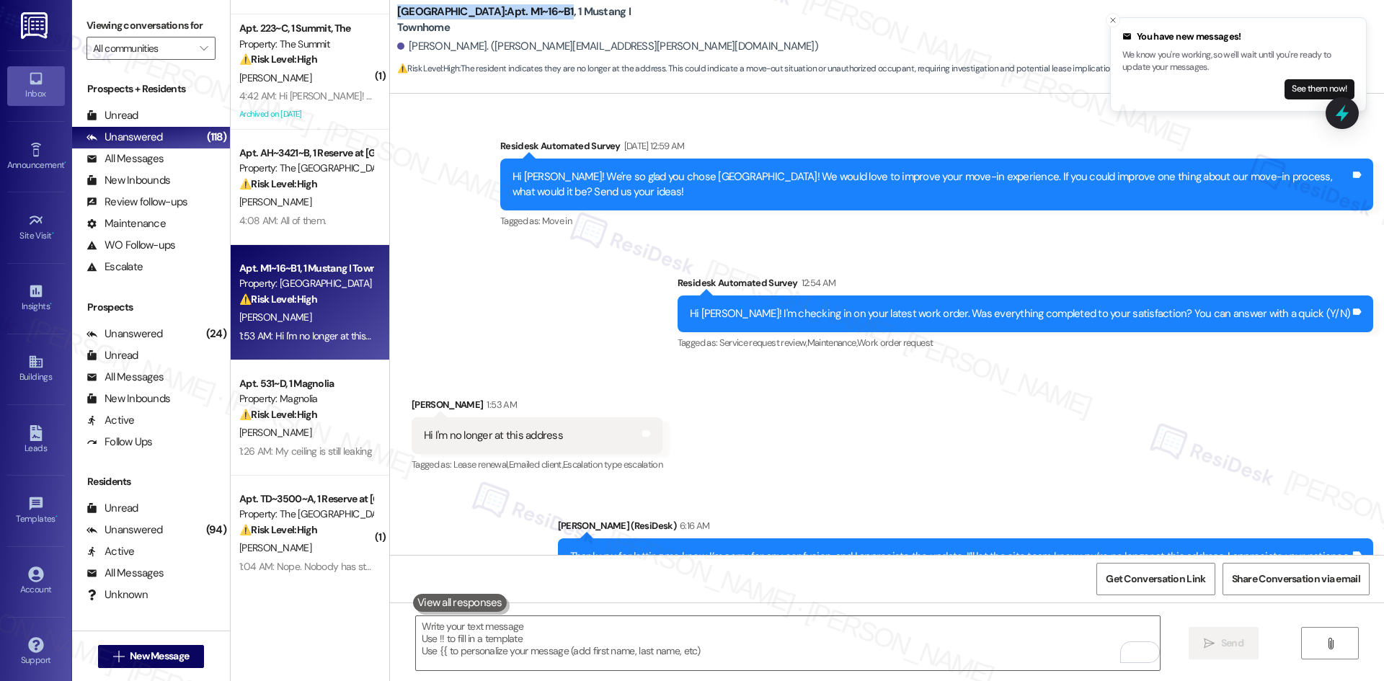
scroll to position [1721, 0]
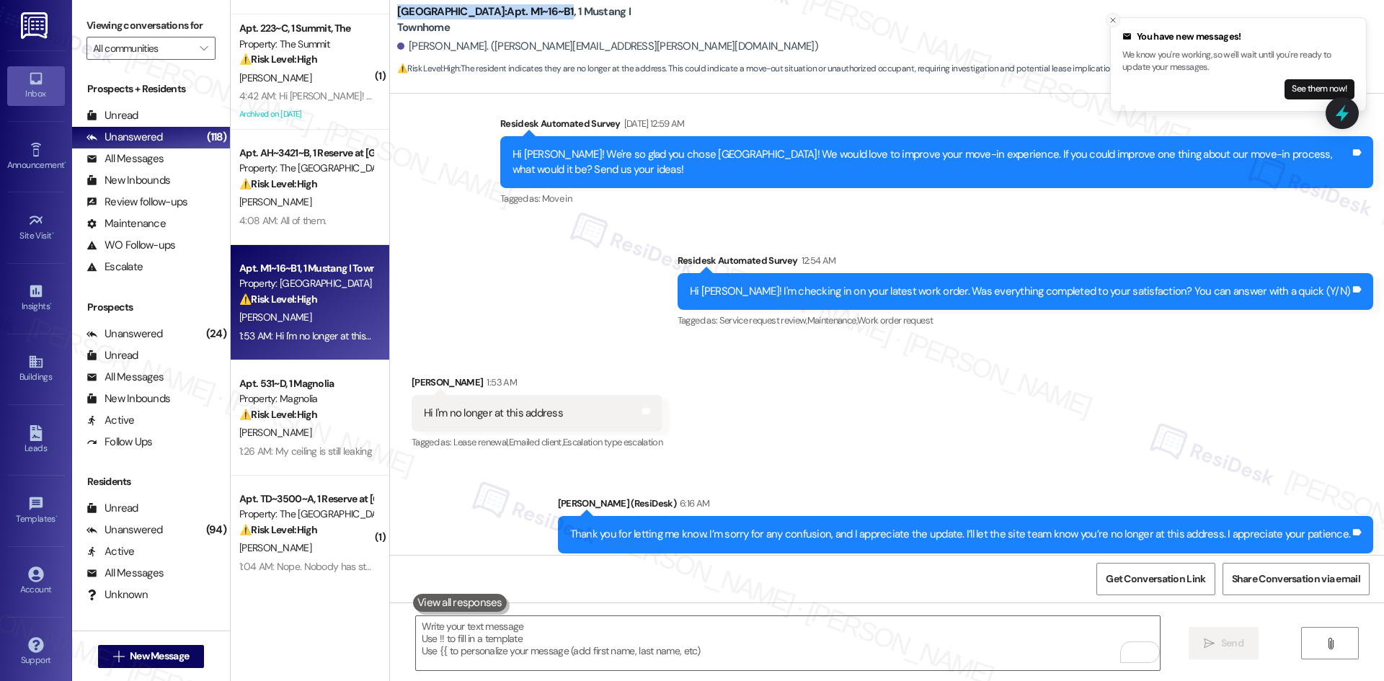
click at [1111, 24] on icon "Close toast" at bounding box center [1113, 20] width 9 height 9
click at [1144, 577] on span "Get Conversation Link" at bounding box center [1155, 579] width 99 height 15
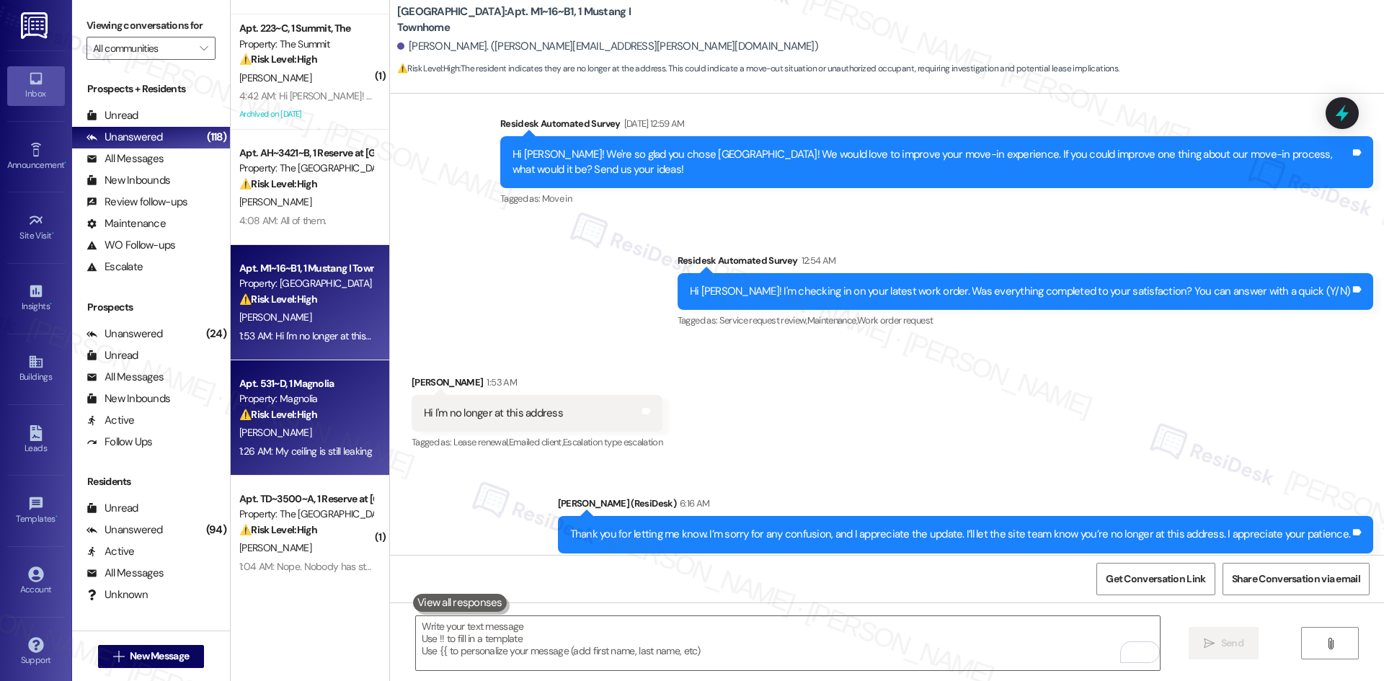
click at [329, 436] on div "J. Hoskin" at bounding box center [306, 433] width 136 height 18
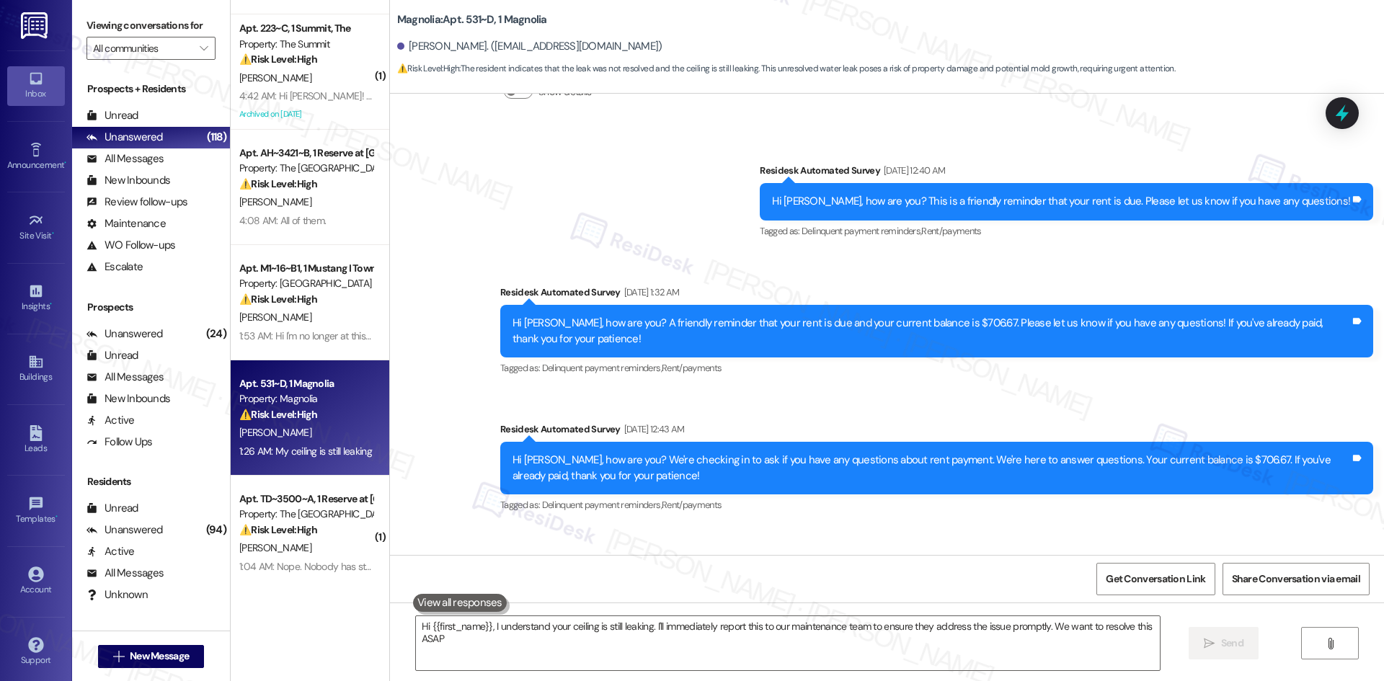
type textarea "Hi {{first_name}}, I understand your ceiling is still leaking. I'll immediately…"
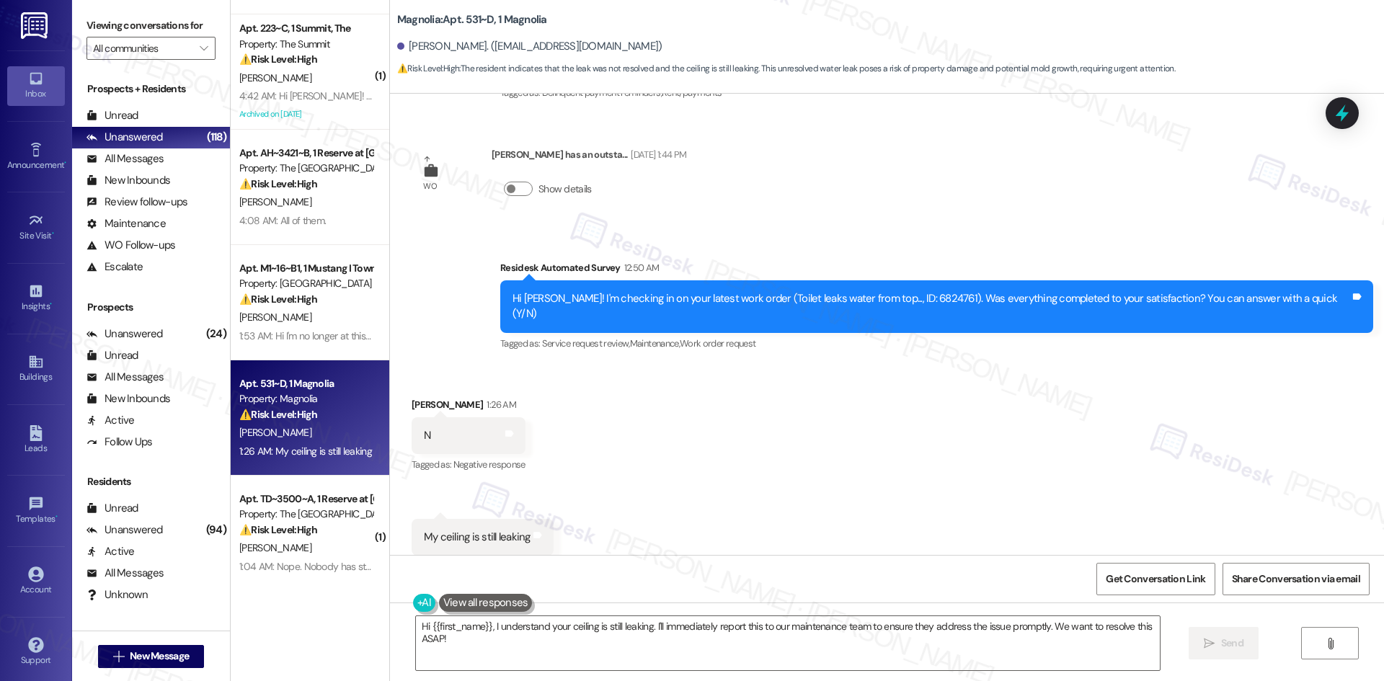
scroll to position [1159, 0]
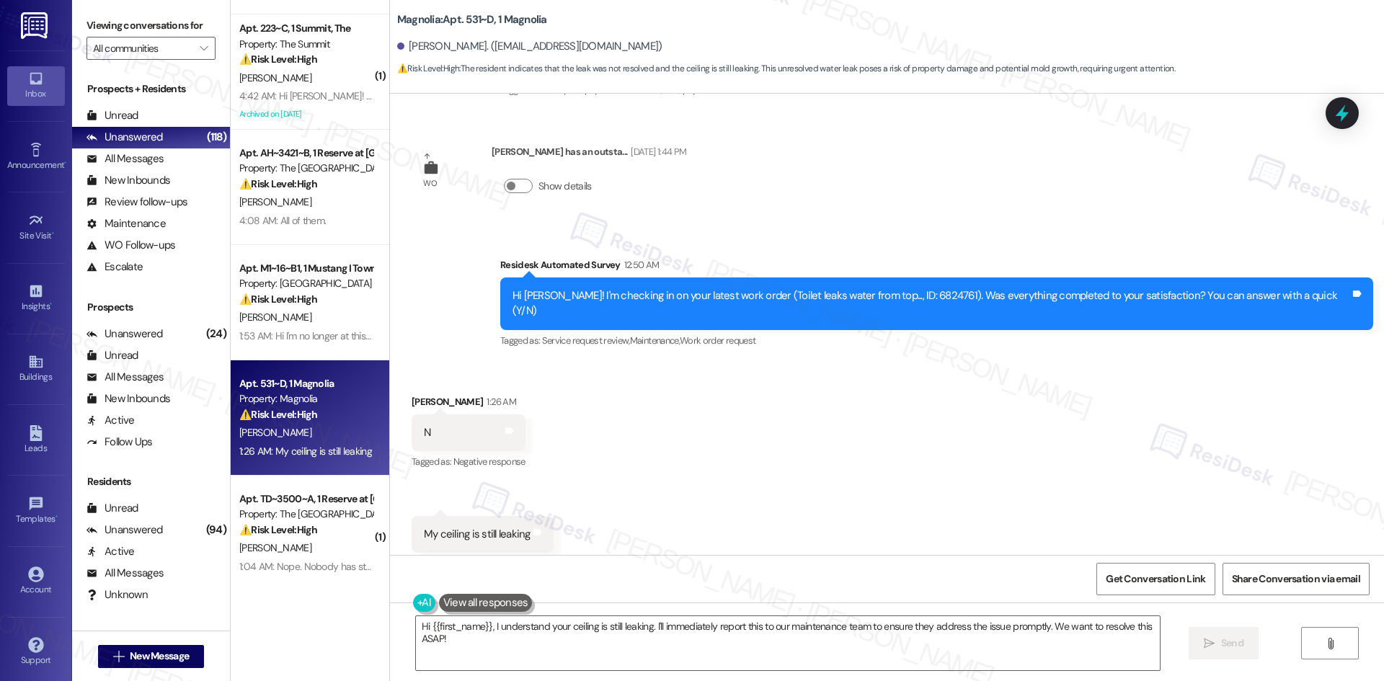
click at [856, 440] on div "Received via SMS Jasper Hoskin 1:26 AM N Tags and notes Tagged as: Negative res…" at bounding box center [887, 473] width 994 height 223
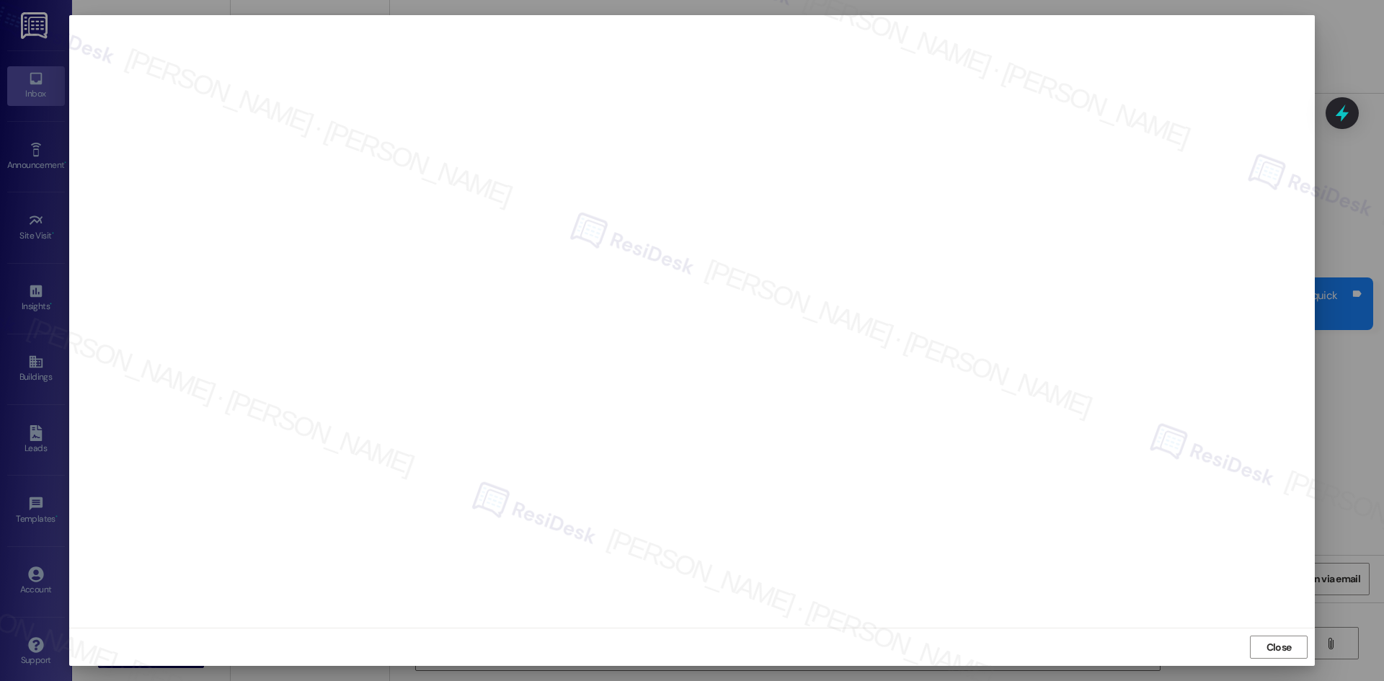
click at [1273, 648] on span "Close" at bounding box center [1279, 647] width 25 height 15
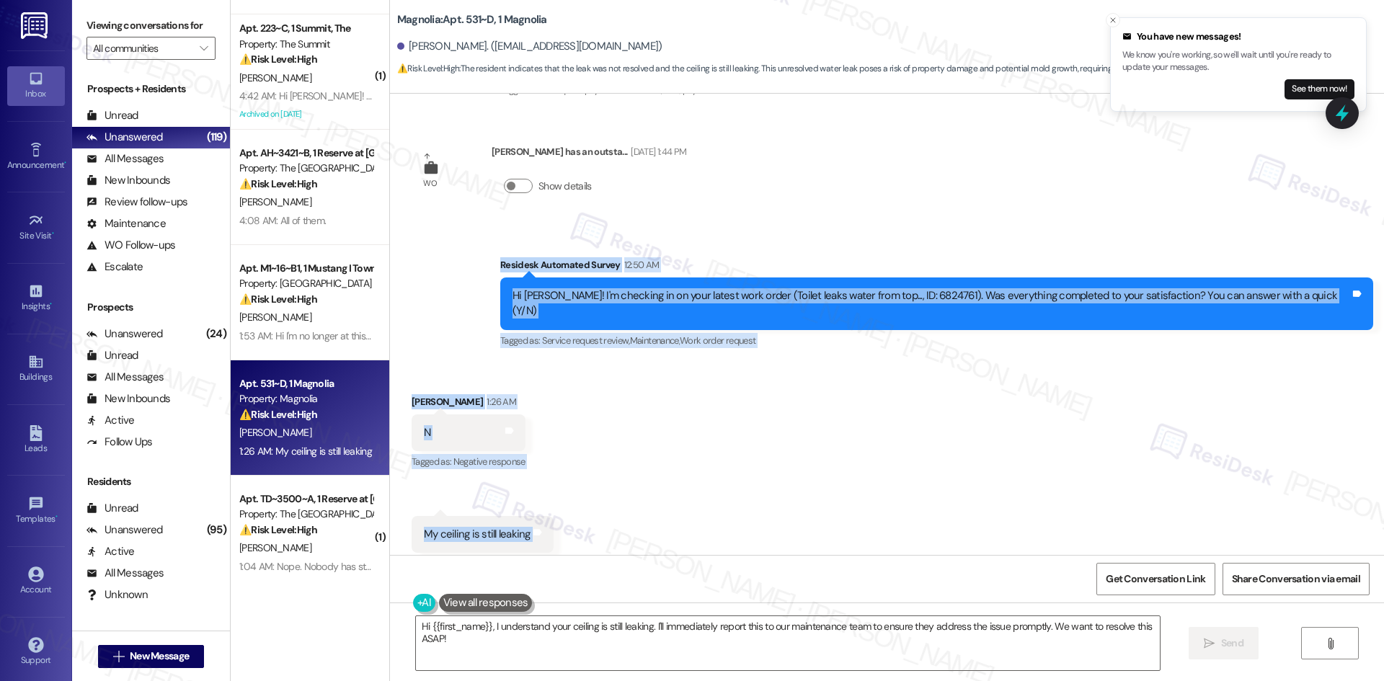
drag, startPoint x: 545, startPoint y: 245, endPoint x: 617, endPoint y: 516, distance: 280.5
click at [616, 517] on div "Lease started May 09, 2025 at 8:00 AM Survey, sent via SMS Residesk Automated S…" at bounding box center [887, 324] width 994 height 461
copy div "Residesk Automated Survey 12:50 AM Hi Jasper! I'm checking in on your latest wo…"
drag, startPoint x: 670, startPoint y: 361, endPoint x: 614, endPoint y: 383, distance: 59.8
click at [670, 362] on div "Received via SMS Jasper Hoskin 1:26 AM N Tags and notes Tagged as: Negative res…" at bounding box center [887, 473] width 994 height 223
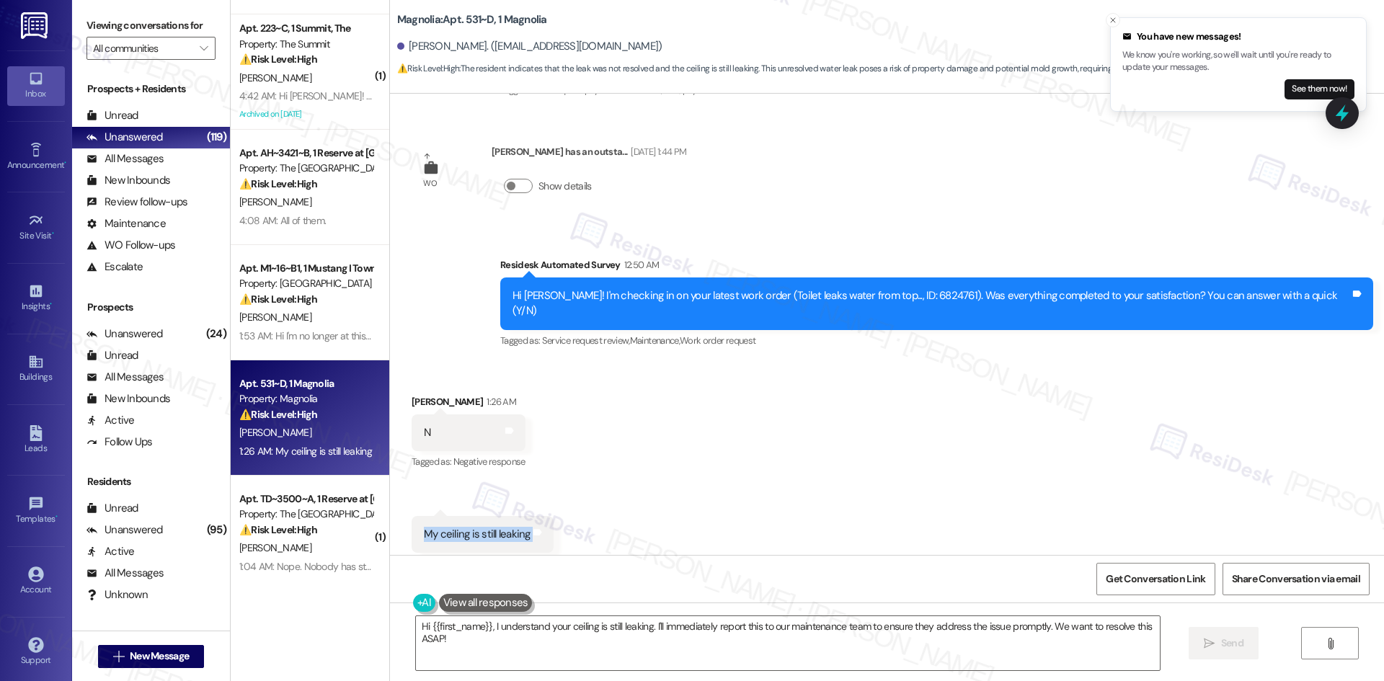
drag, startPoint x: 425, startPoint y: 502, endPoint x: 595, endPoint y: 505, distance: 170.9
click at [595, 505] on div "Received via SMS Jasper Hoskin 1:26 AM N Tags and notes Tagged as: Negative res…" at bounding box center [887, 473] width 994 height 223
copy div "My ceiling is still leaking Tags and notes"
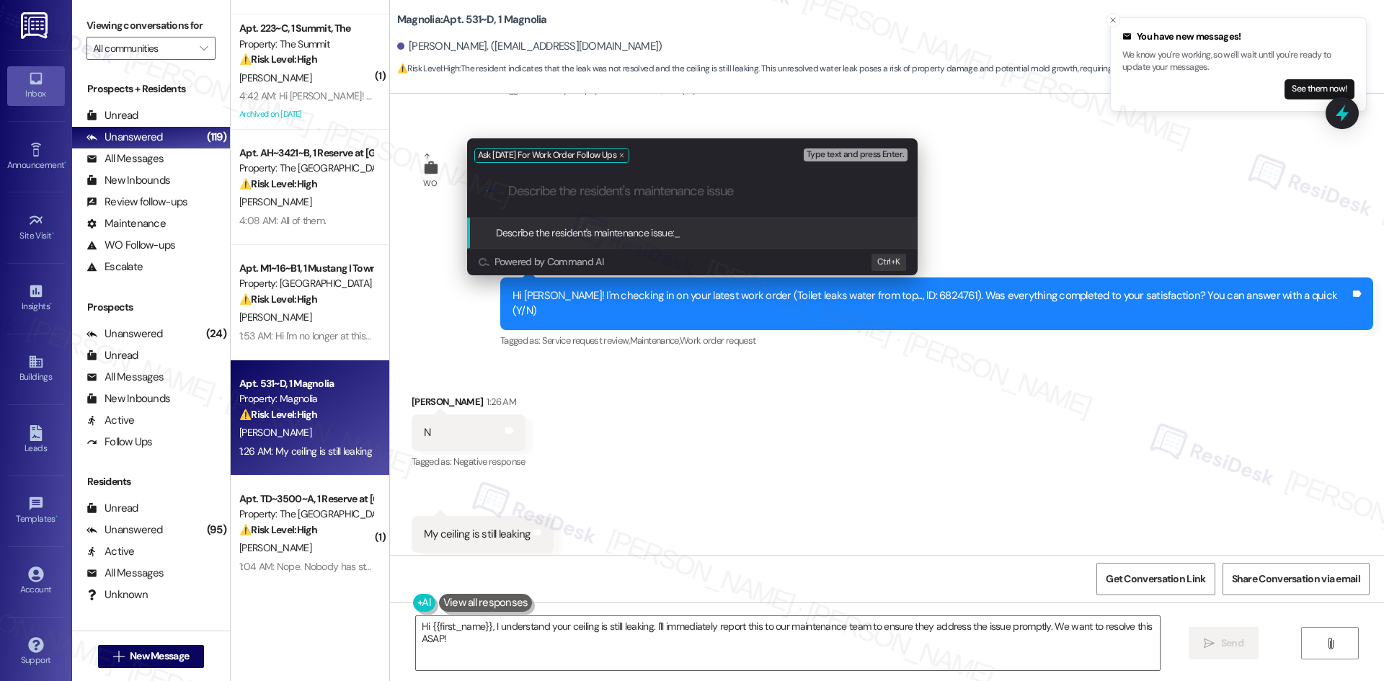
paste input "My ceiling is still leaking"
type input "My ceiling is still leaking"
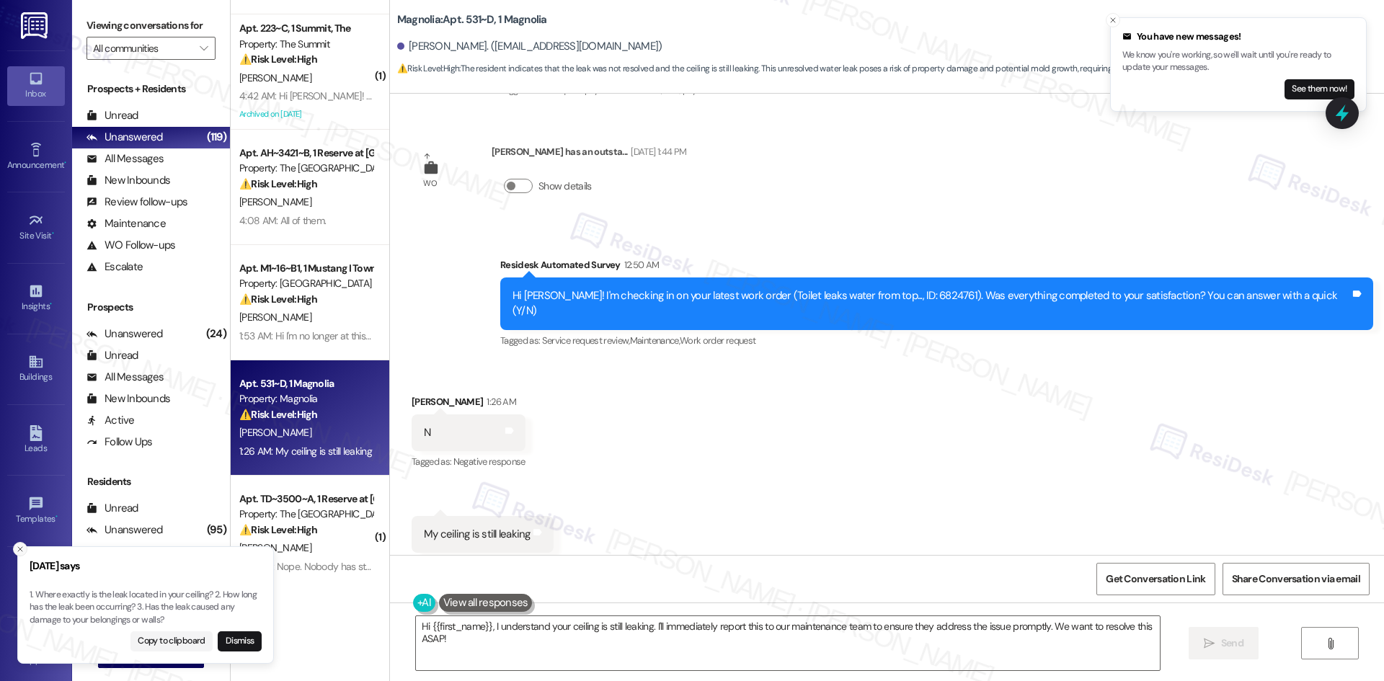
click at [20, 549] on line "Close toast" at bounding box center [20, 549] width 4 height 4
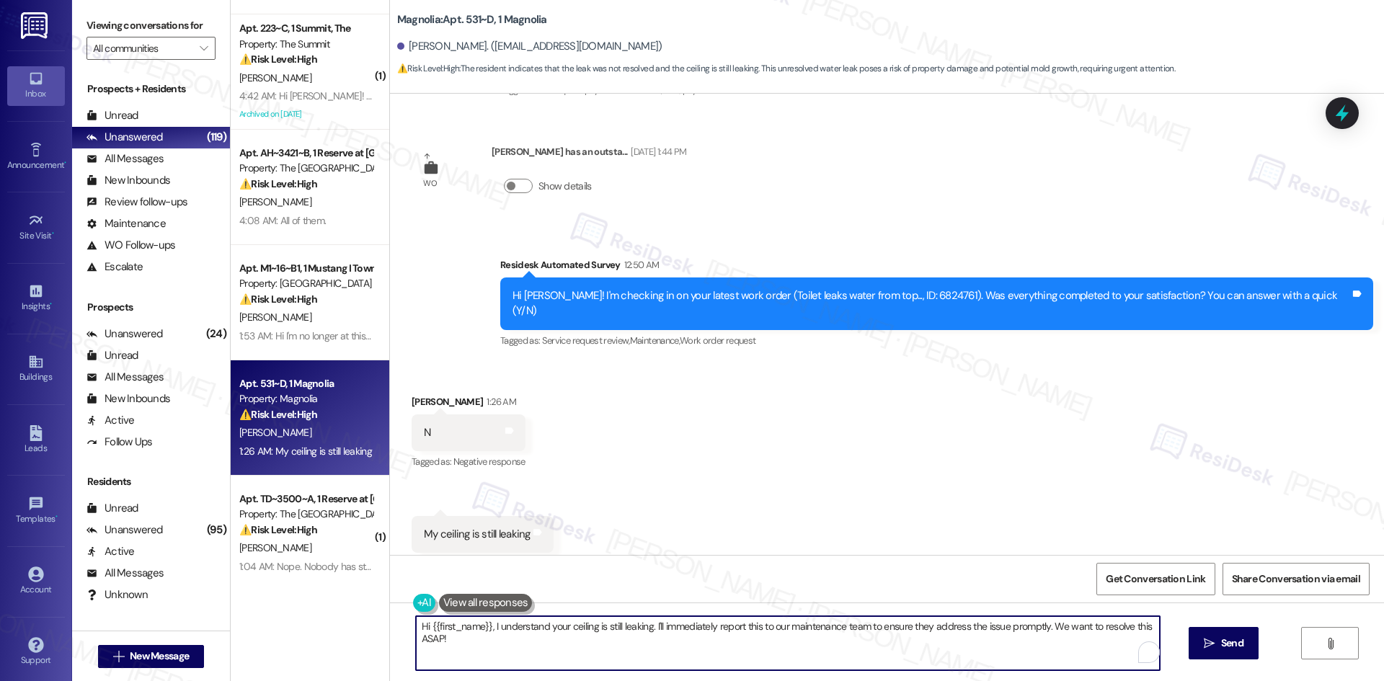
drag, startPoint x: 1121, startPoint y: 638, endPoint x: 1144, endPoint y: 631, distance: 24.0
click at [1124, 637] on textarea "Hi {{first_name}}, I understand your ceiling is still leaking. I'll immediately…" at bounding box center [788, 643] width 744 height 54
drag, startPoint x: 434, startPoint y: 643, endPoint x: 417, endPoint y: 634, distance: 19.7
click at [390, 629] on div "Hi {{first_name}}, I understand your ceiling is still leaking. I'll immediately…" at bounding box center [887, 657] width 994 height 108
paste textarea "I’m sorry to hear your ceiling is still leaking. Could you let me know the exac…"
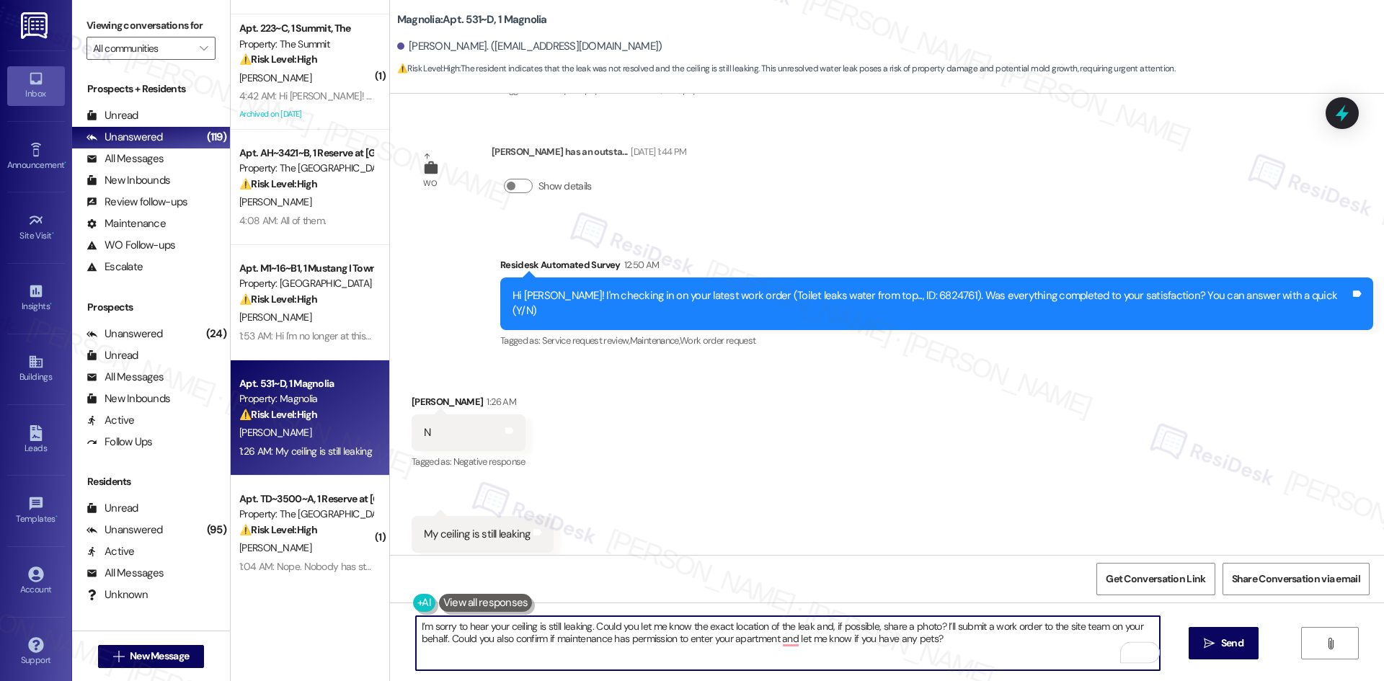
click at [853, 660] on textarea "I’m sorry to hear your ceiling is still leaking. Could you let me know the exac…" at bounding box center [788, 643] width 744 height 54
type textarea "I’m sorry to hear your ceiling is still leaking. Could you let me know the exac…"
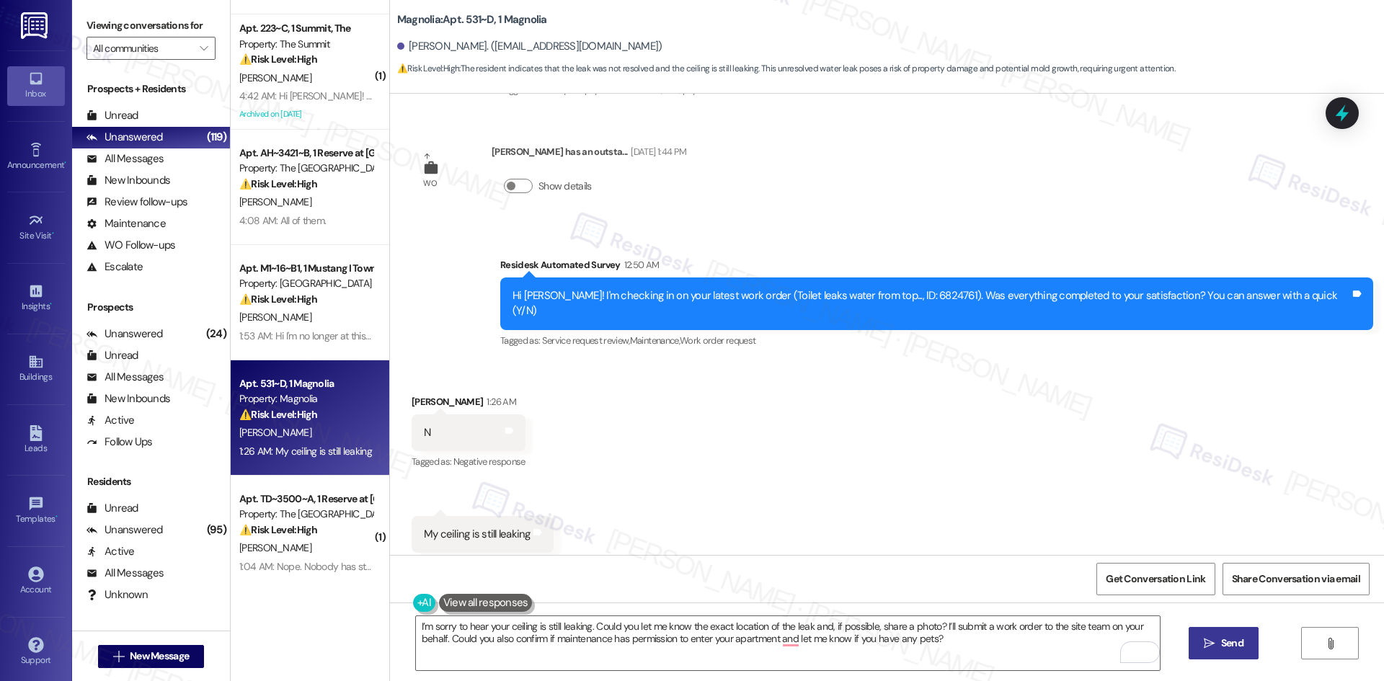
drag, startPoint x: 1219, startPoint y: 644, endPoint x: 1168, endPoint y: 656, distance: 52.5
click at [1221, 644] on span "Send" at bounding box center [1232, 643] width 22 height 15
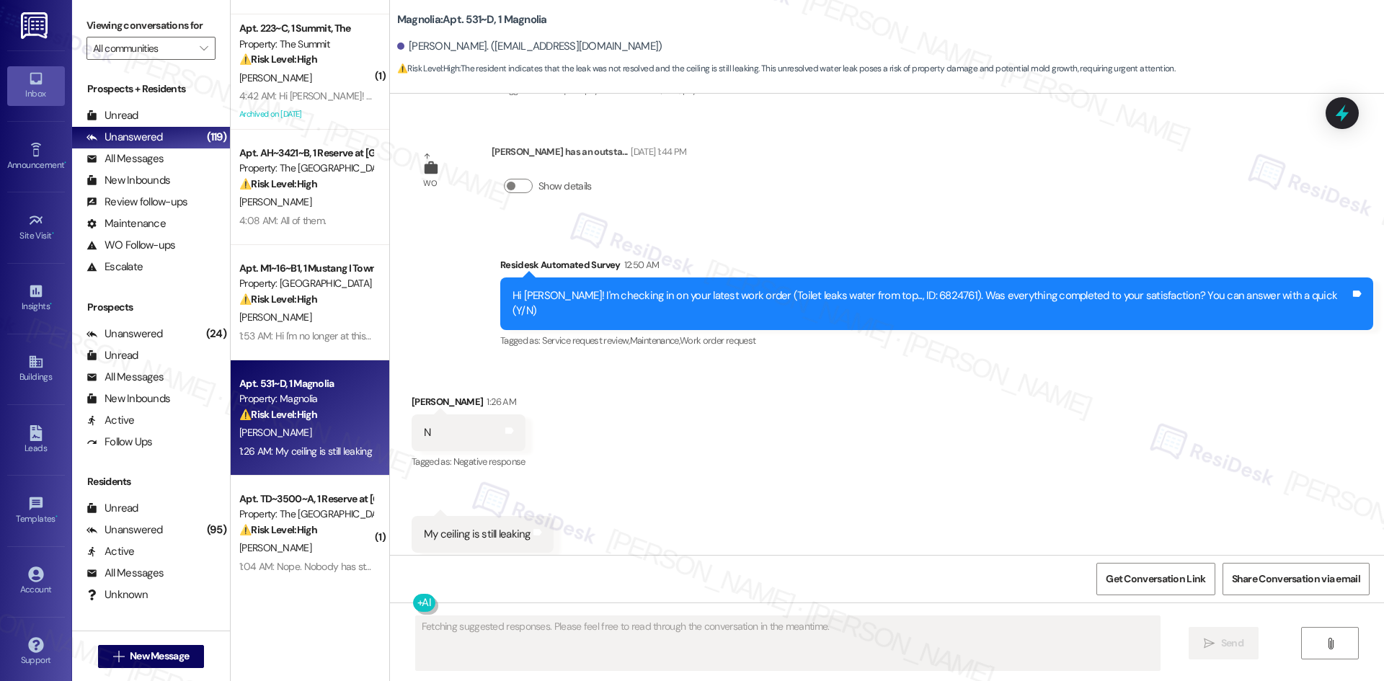
scroll to position [1158, 0]
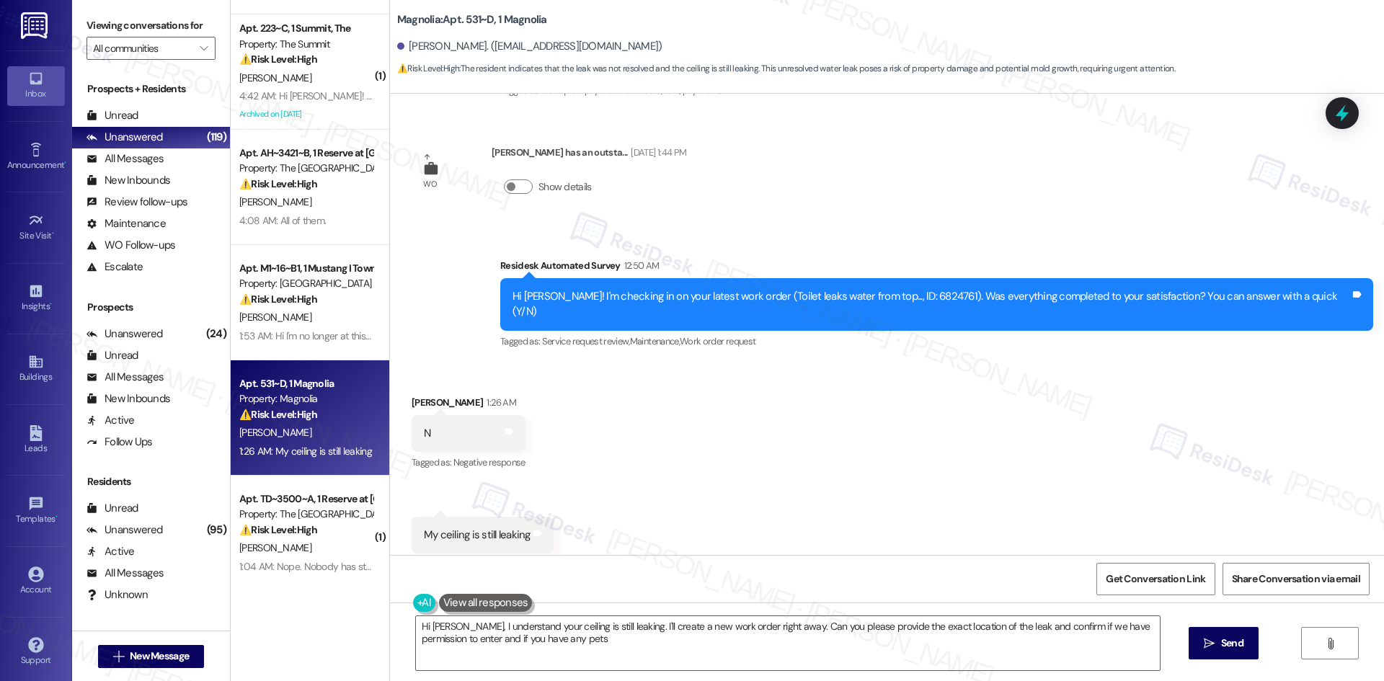
type textarea "Hi Jasper, I understand your ceiling is still leaking. I'll create a new work o…"
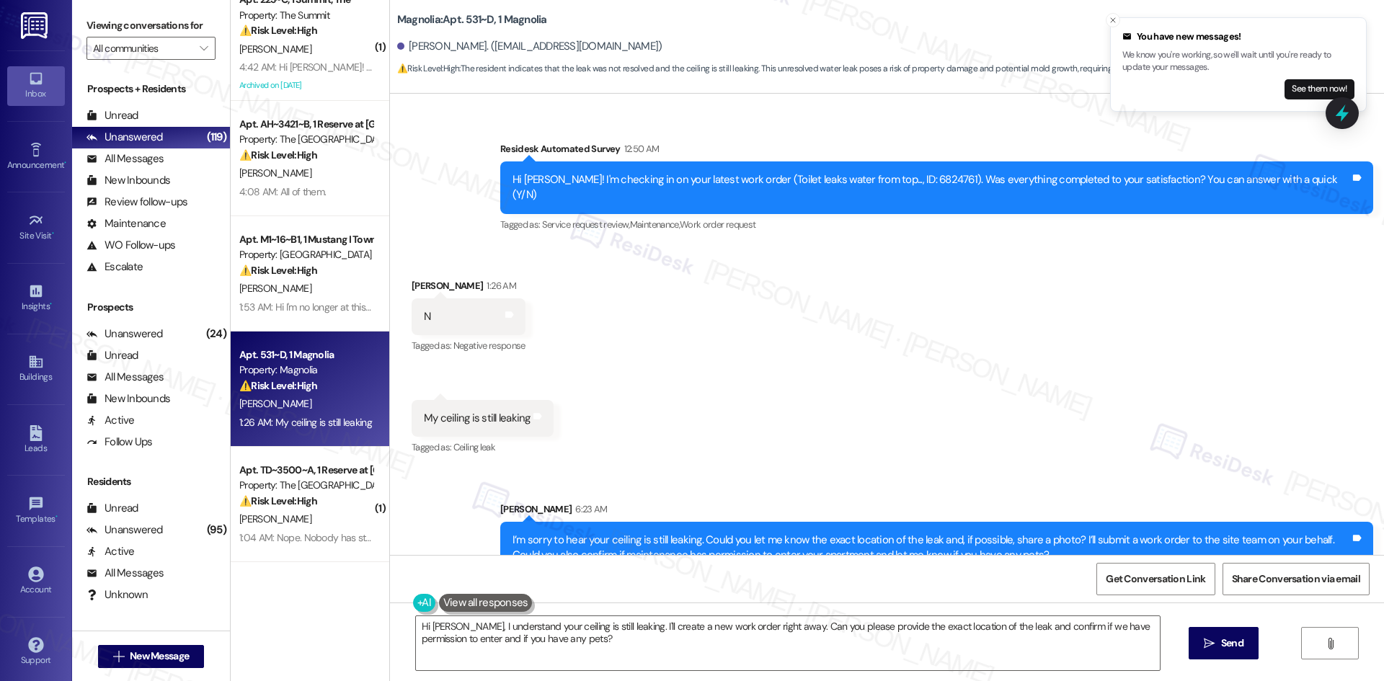
scroll to position [360, 0]
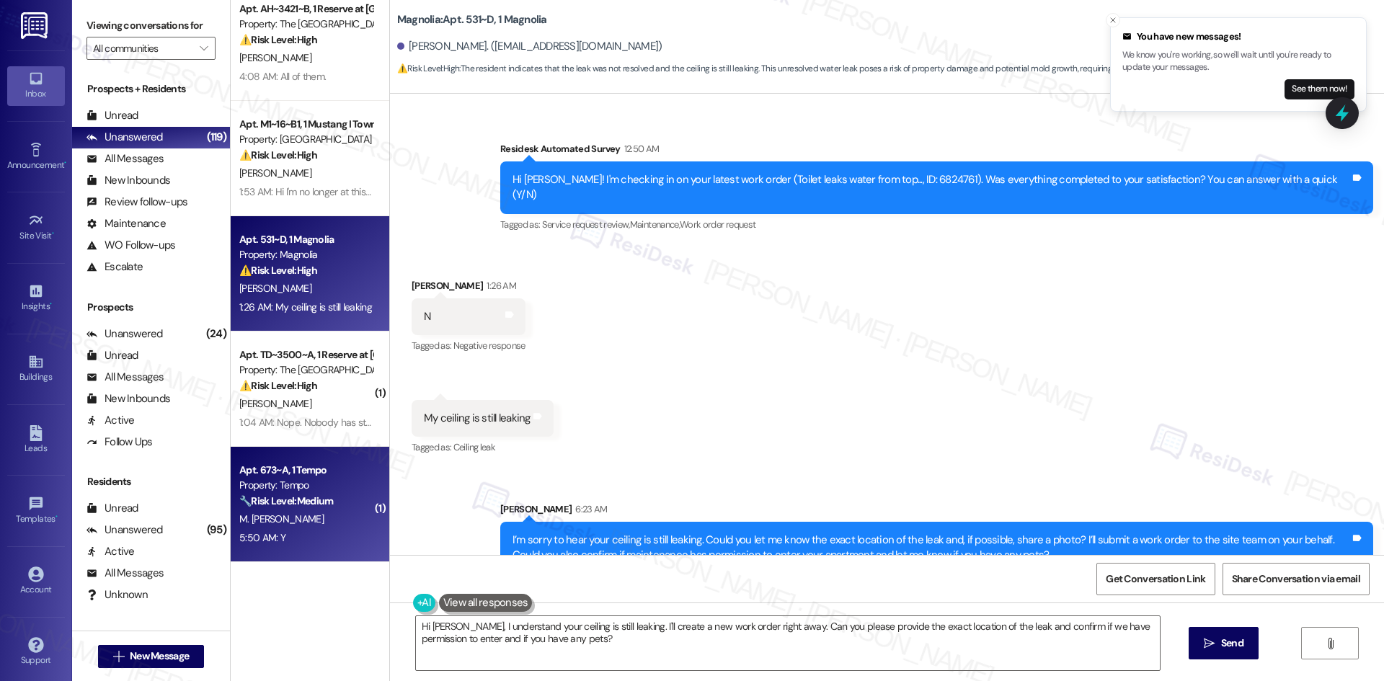
click at [338, 495] on div "🔧 Risk Level: Medium The resident responded 'Y' to a follow-up question about a…" at bounding box center [305, 501] width 133 height 15
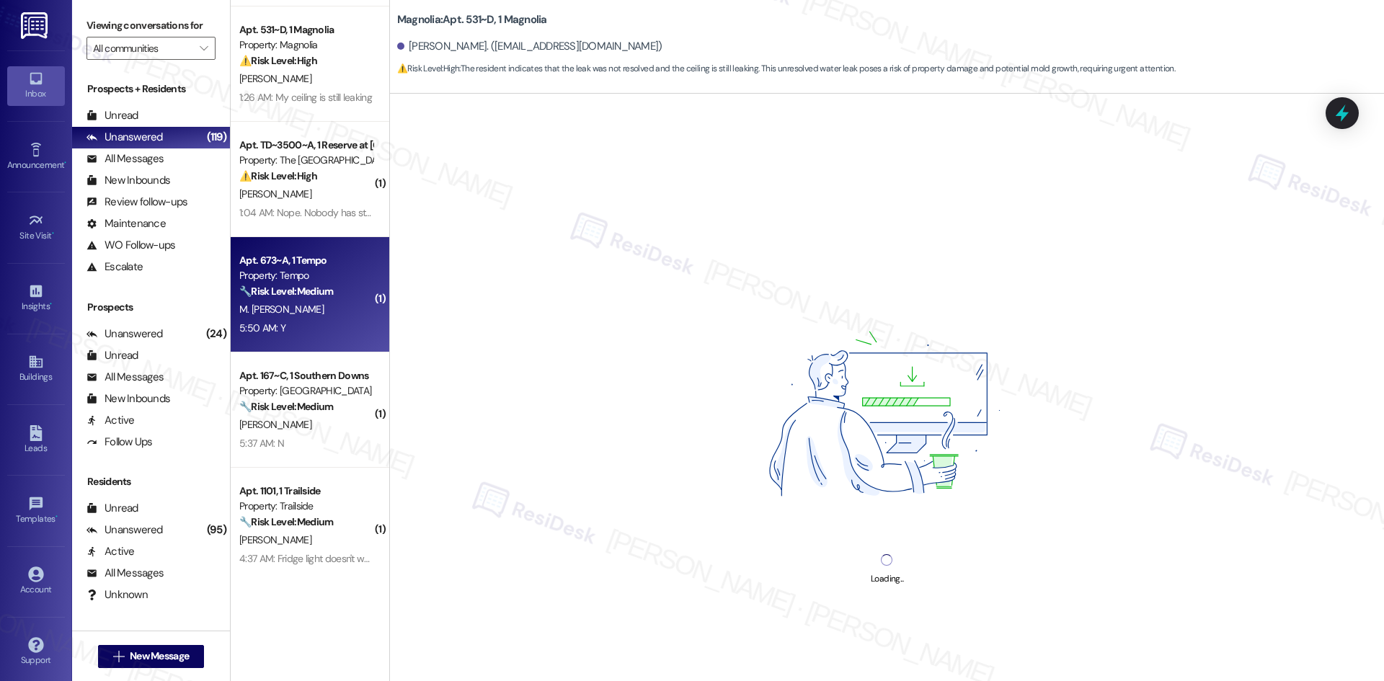
scroll to position [577, 0]
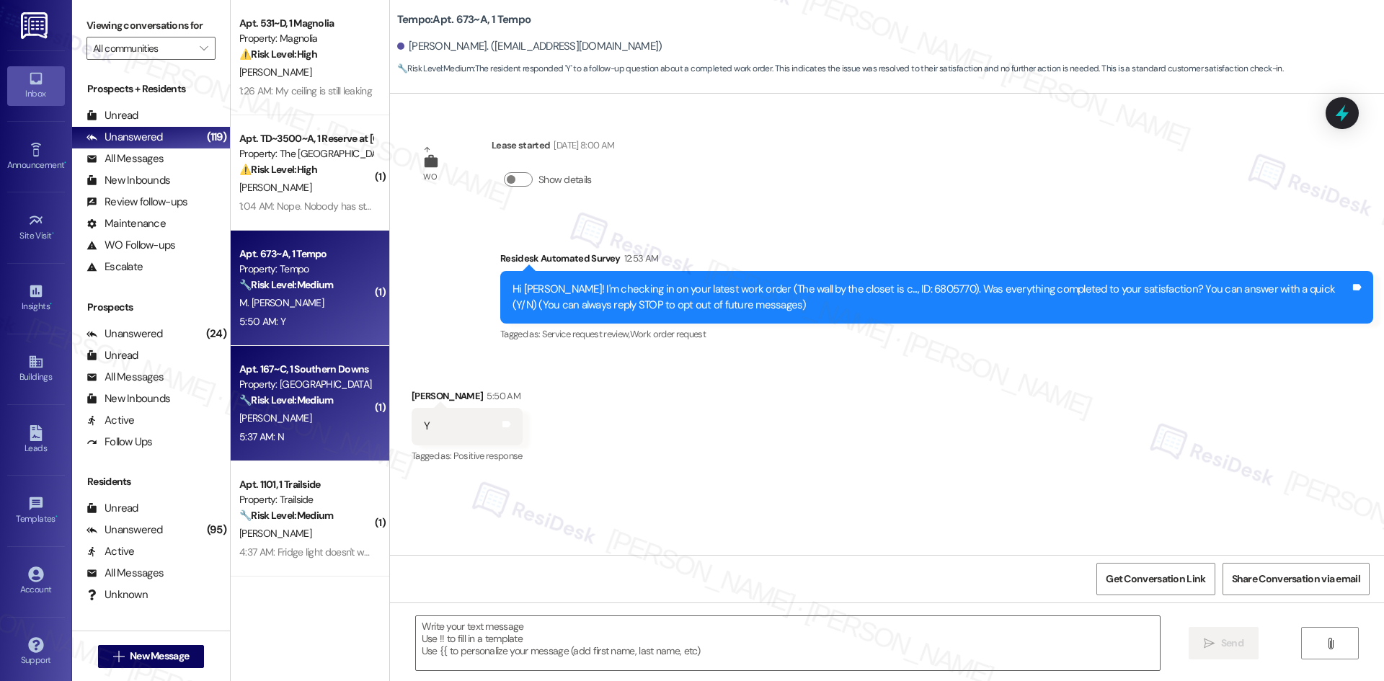
type textarea "Fetching suggested responses. Please feel free to read through the conversation…"
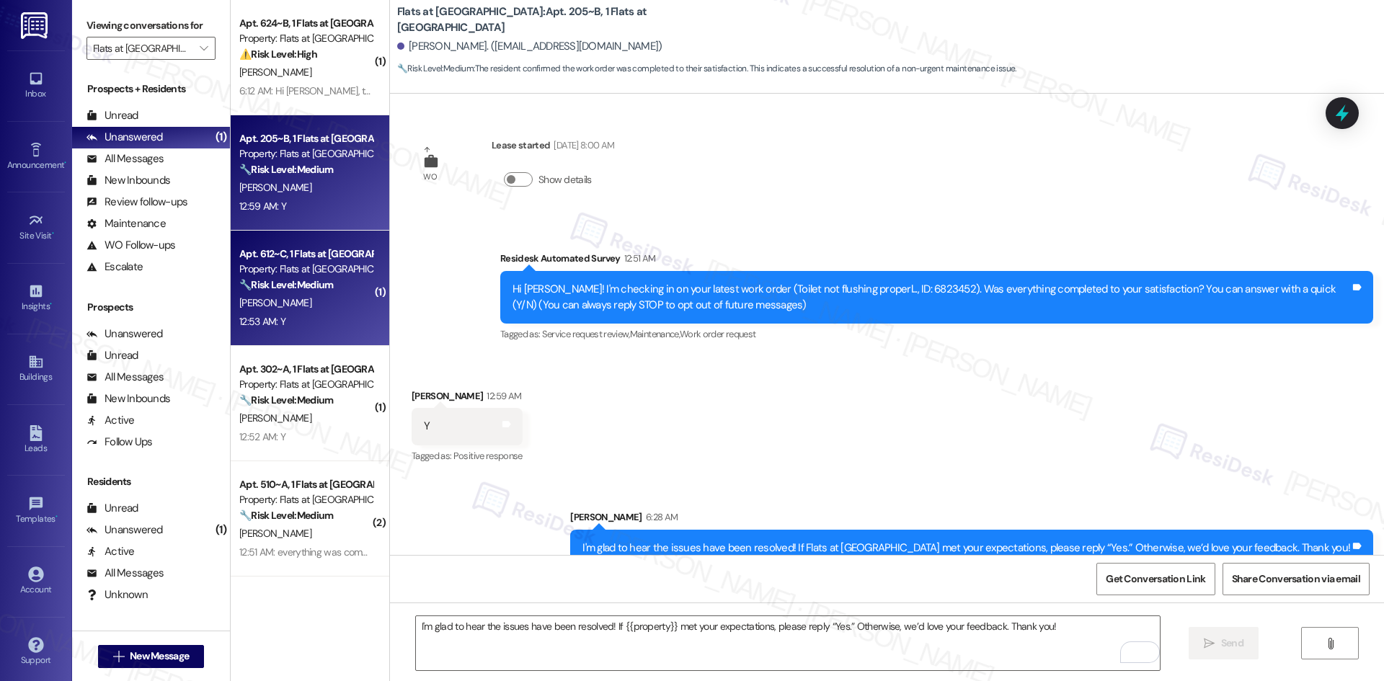
click at [323, 298] on div "[PERSON_NAME]" at bounding box center [306, 303] width 136 height 18
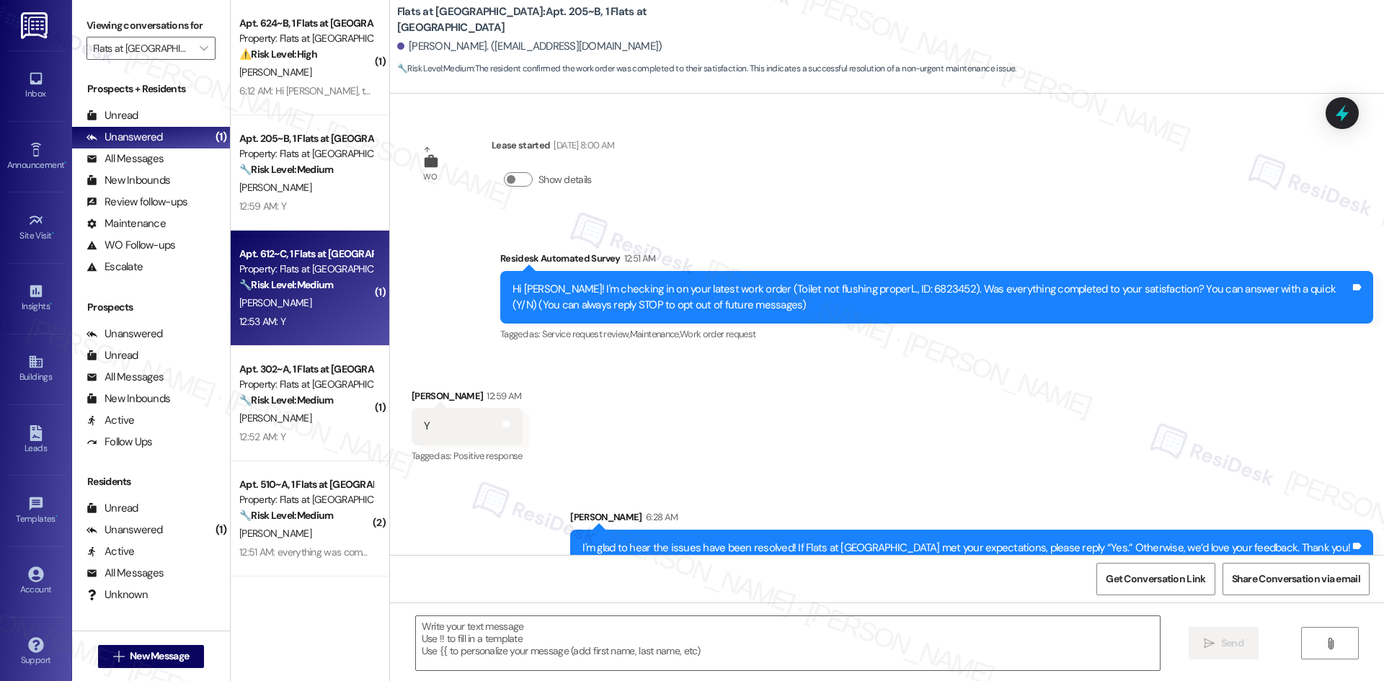
type textarea "Fetching suggested responses. Please feel free to read through the conversation…"
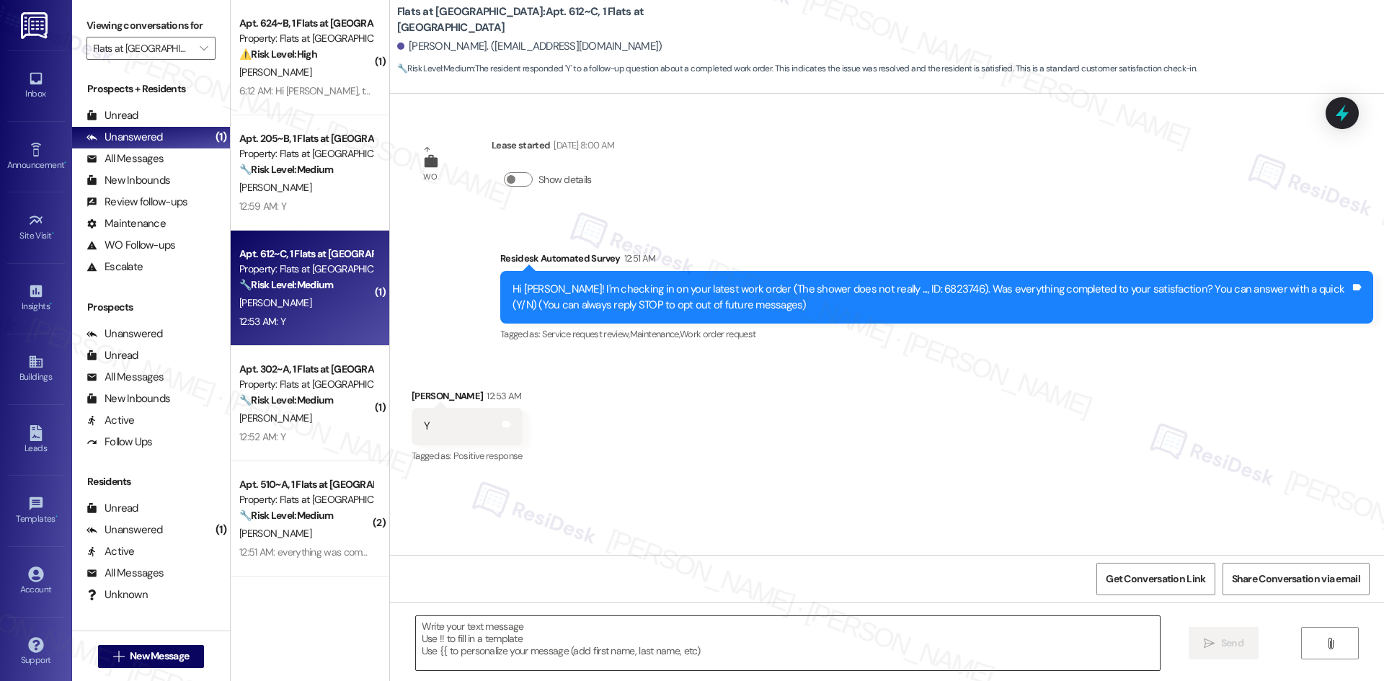
click at [783, 642] on textarea at bounding box center [788, 643] width 744 height 54
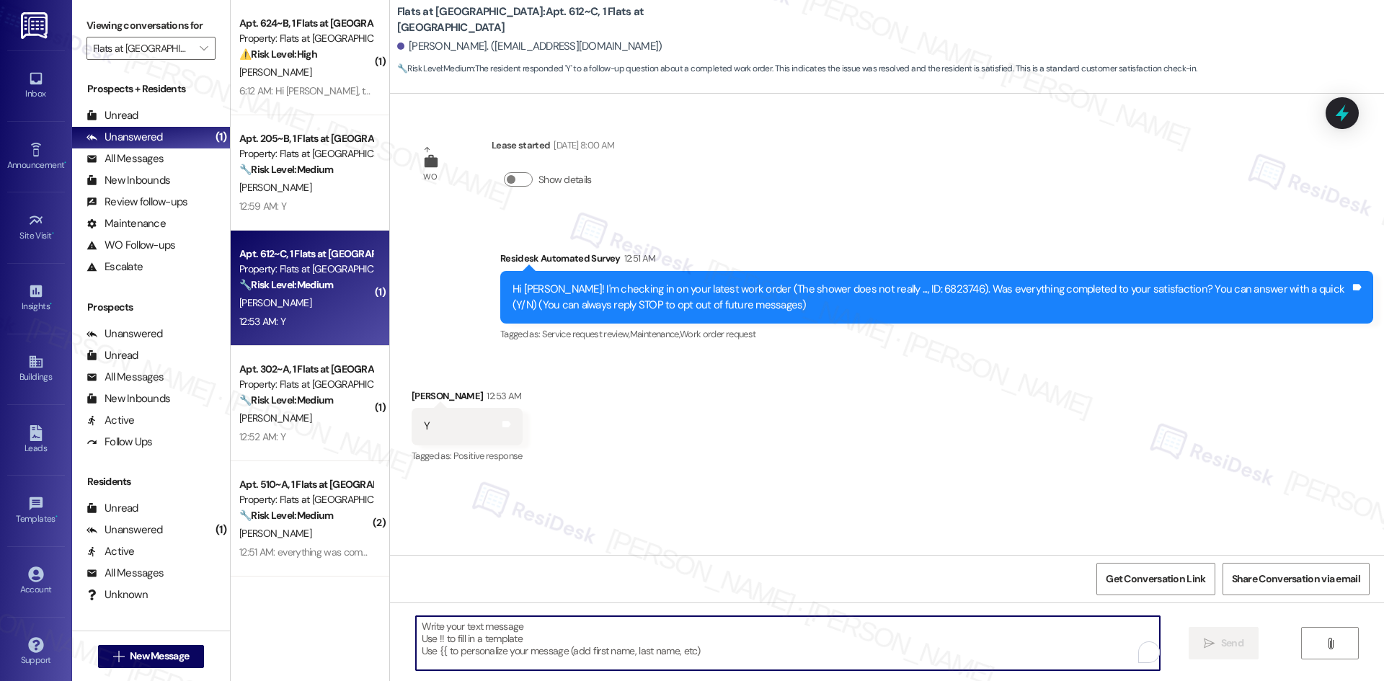
paste textarea "I'm glad to hear the issues have been resolved! If {{property}} met your expect…"
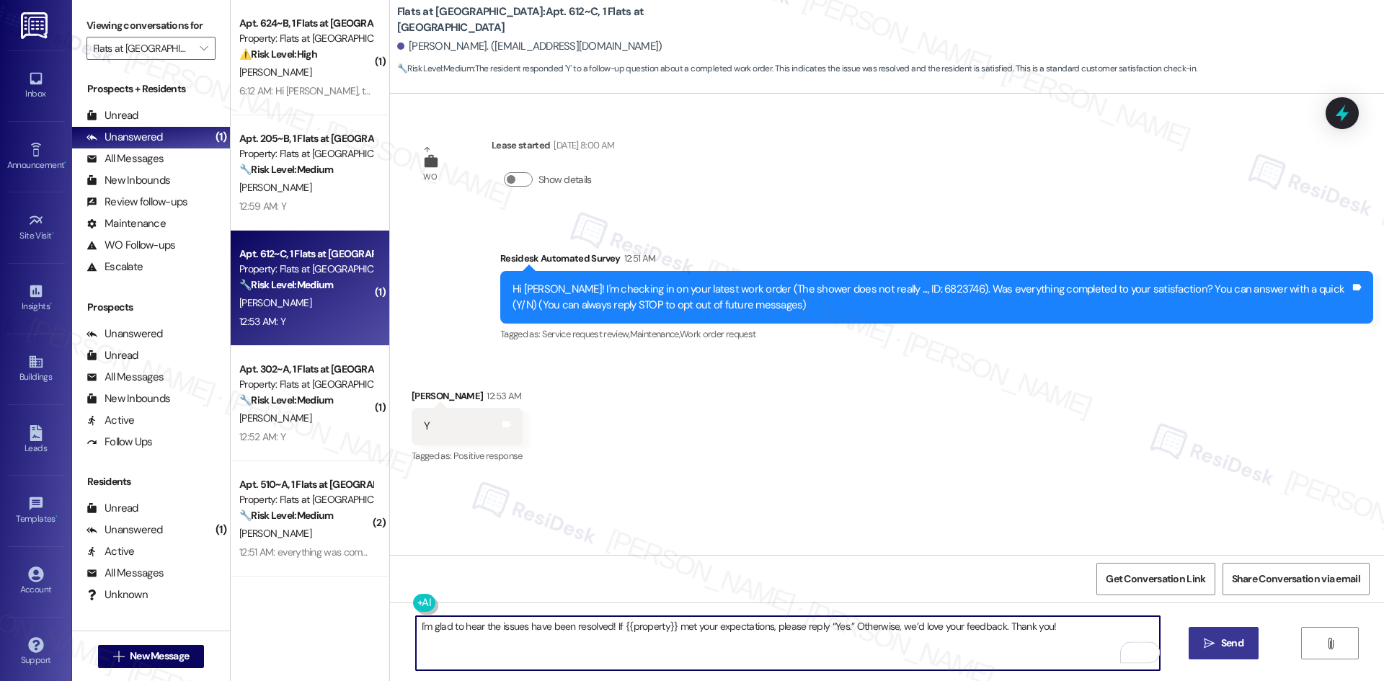
type textarea "I'm glad to hear the issues have been resolved! If {{property}} met your expect…"
click at [1192, 639] on button " Send" at bounding box center [1224, 643] width 70 height 32
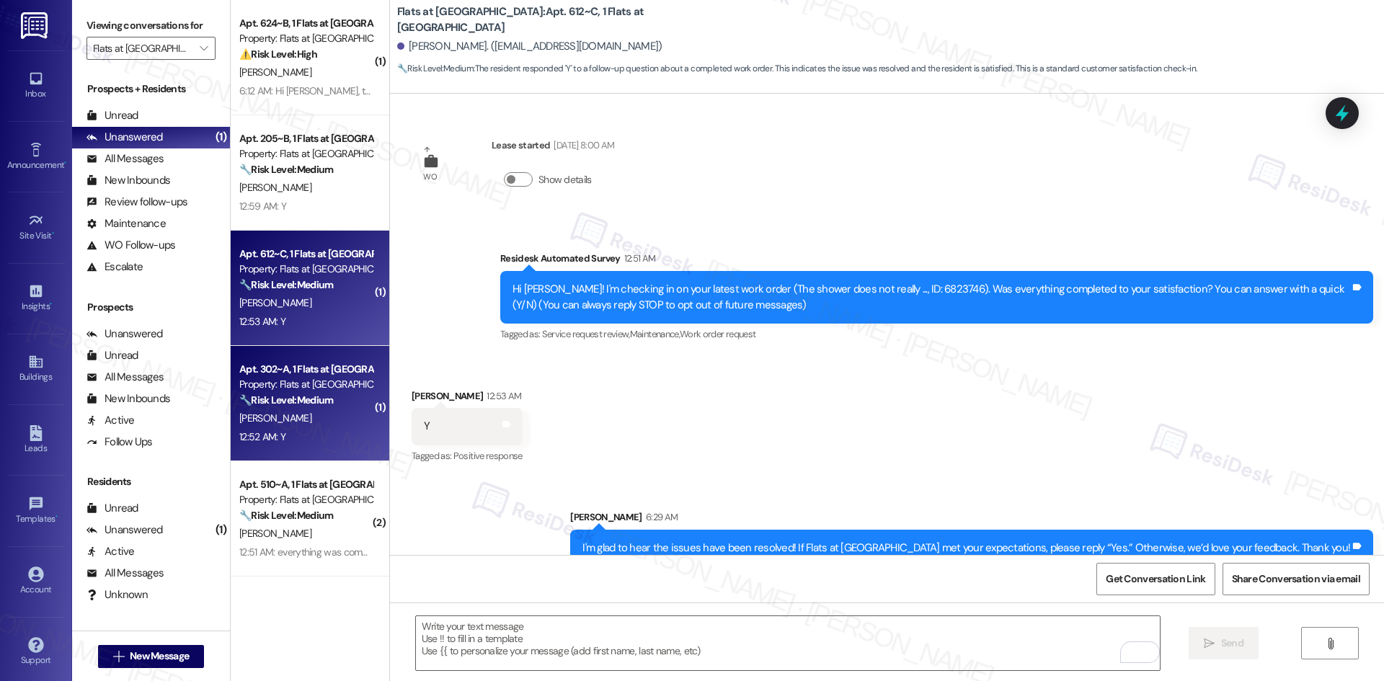
click at [319, 436] on div "12:52 AM: Y 12:52 AM: Y" at bounding box center [306, 437] width 136 height 18
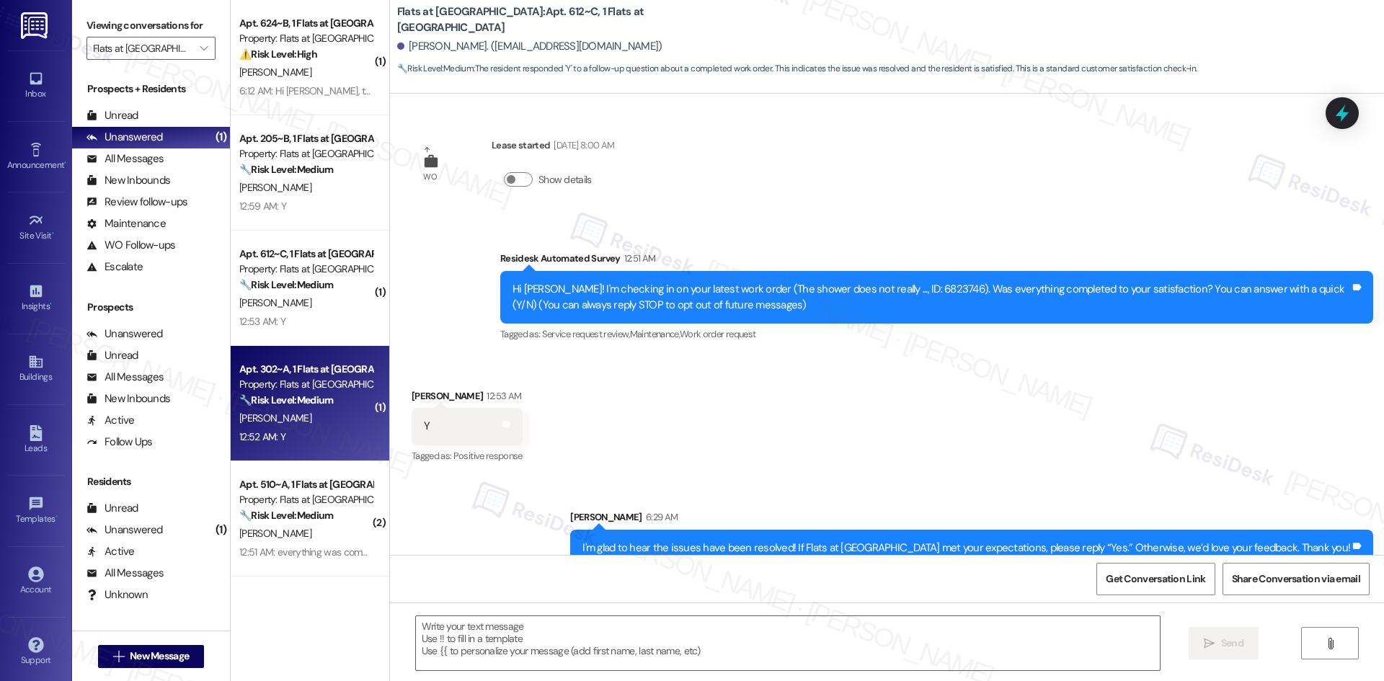
type textarea "Fetching suggested responses. Please feel free to read through the conversation…"
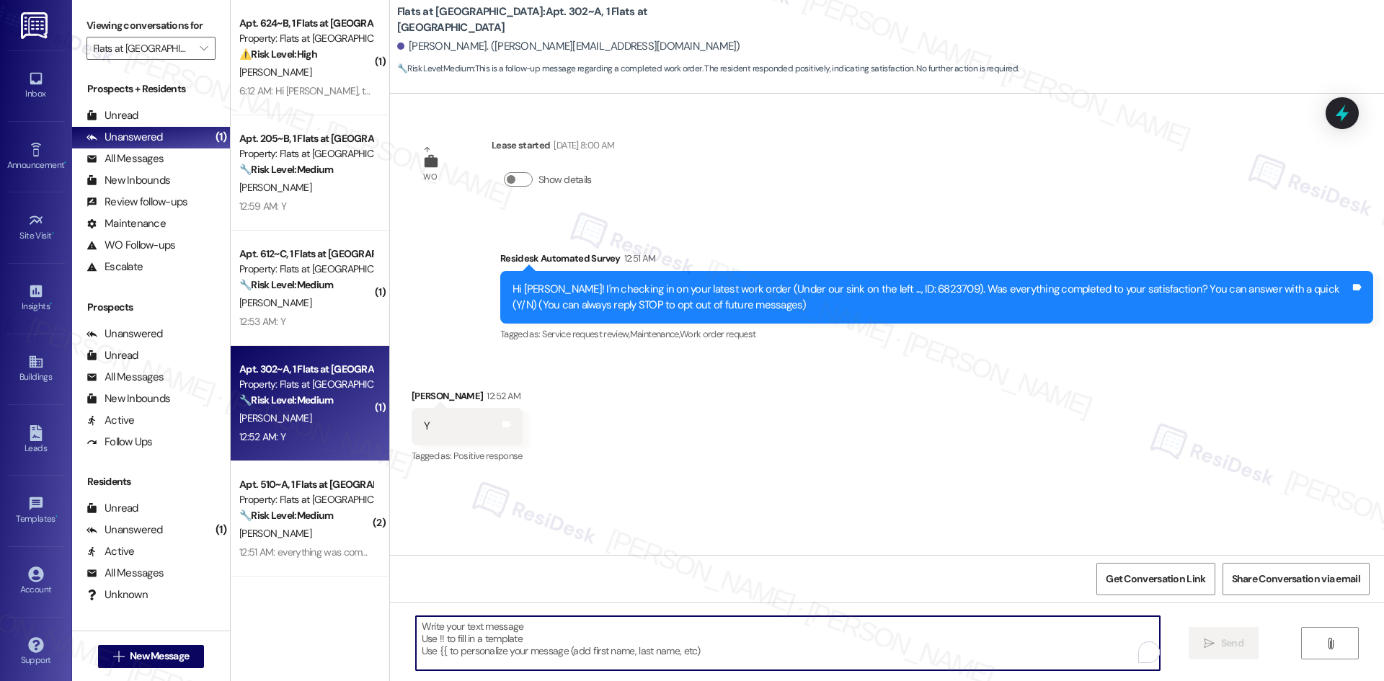
click at [658, 634] on textarea "To enrich screen reader interactions, please activate Accessibility in Grammarl…" at bounding box center [788, 643] width 744 height 54
paste textarea "I'm glad to hear the issues have been resolved! If {{property}} met your expect…"
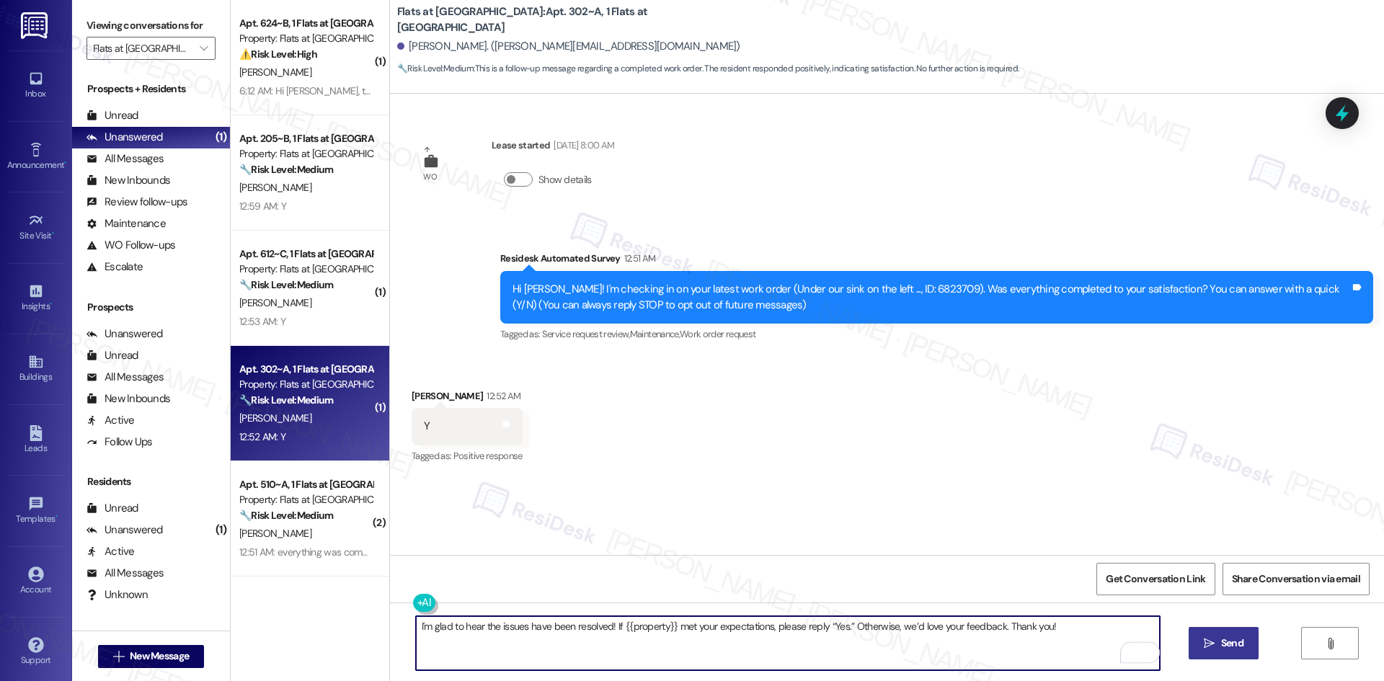
type textarea "I'm glad to hear the issues have been resolved! If {{property}} met your expect…"
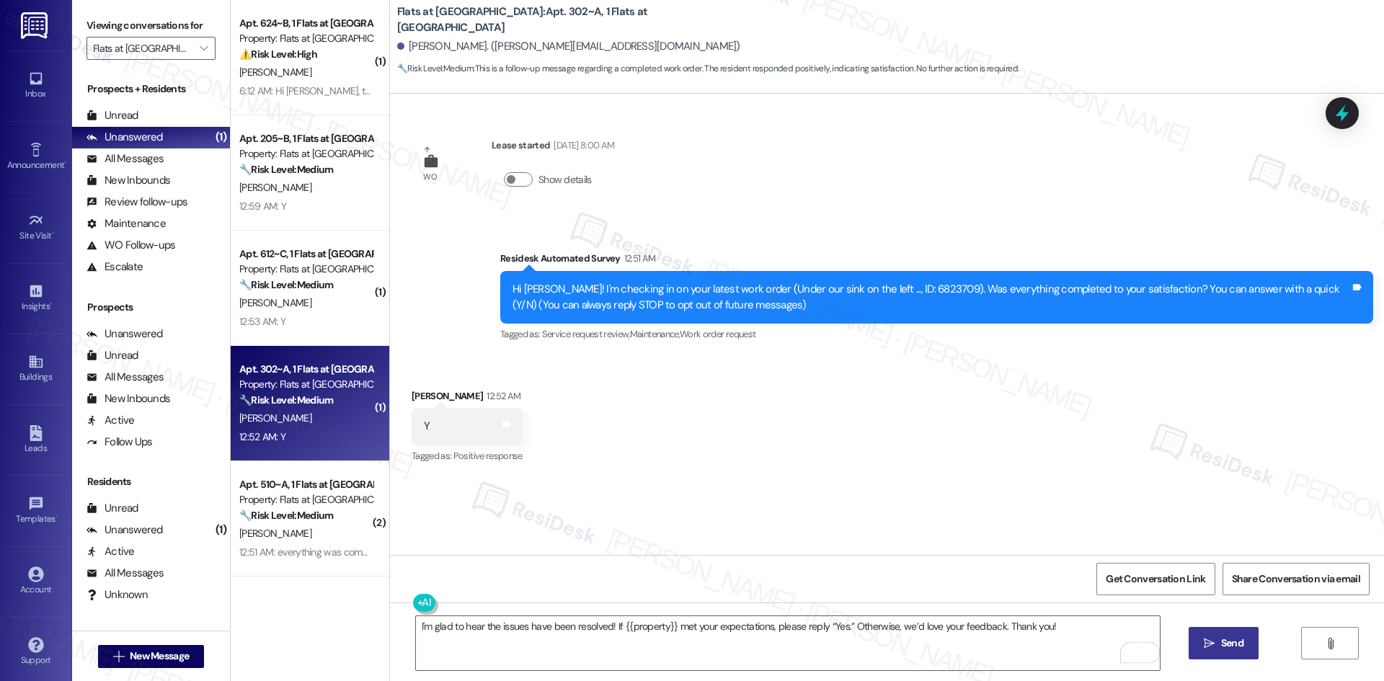
click at [1213, 650] on span " Send" at bounding box center [1223, 643] width 45 height 15
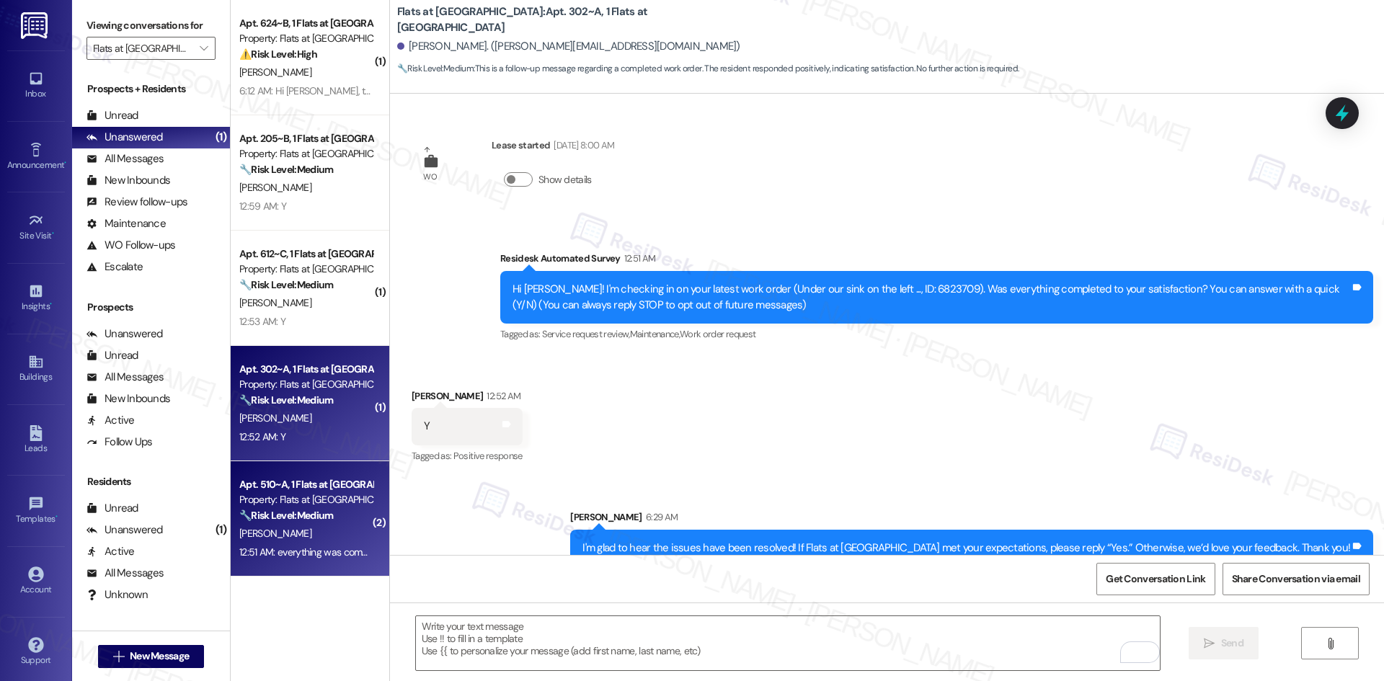
click at [278, 530] on div "[PERSON_NAME]" at bounding box center [306, 534] width 136 height 18
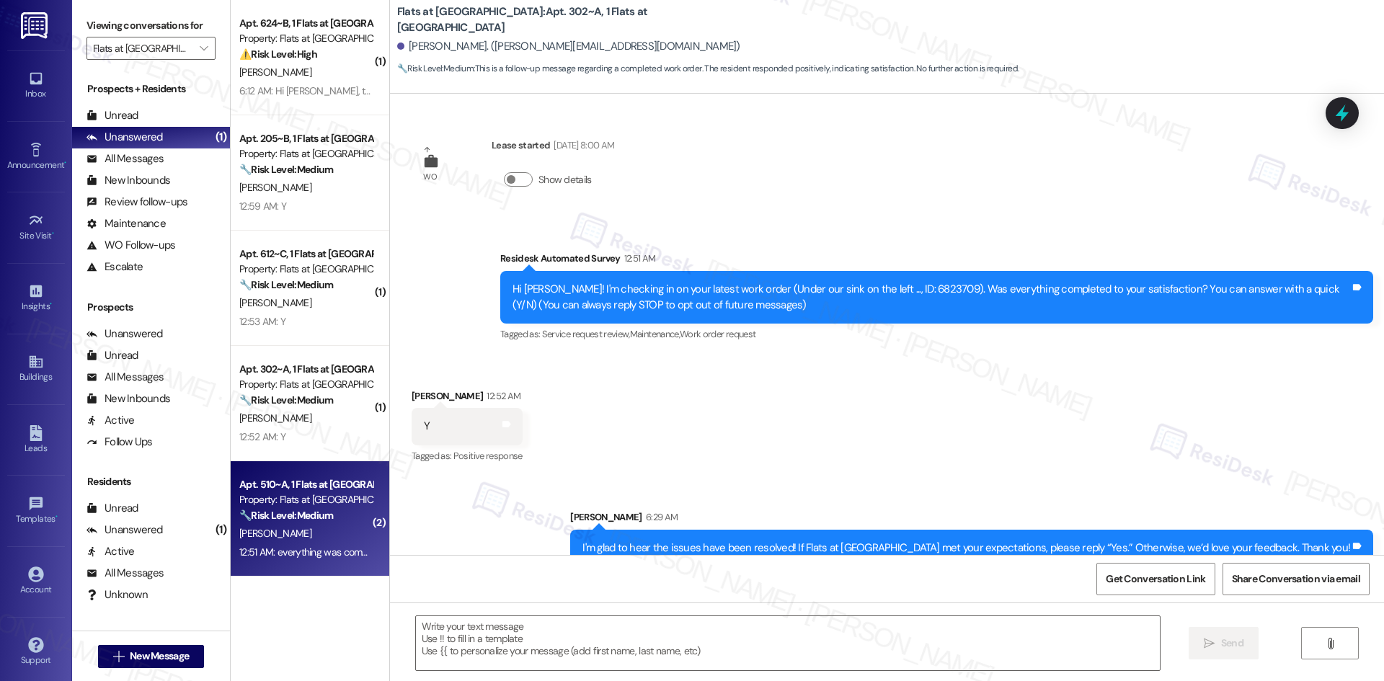
type textarea "Fetching suggested responses. Please feel free to read through the conversation…"
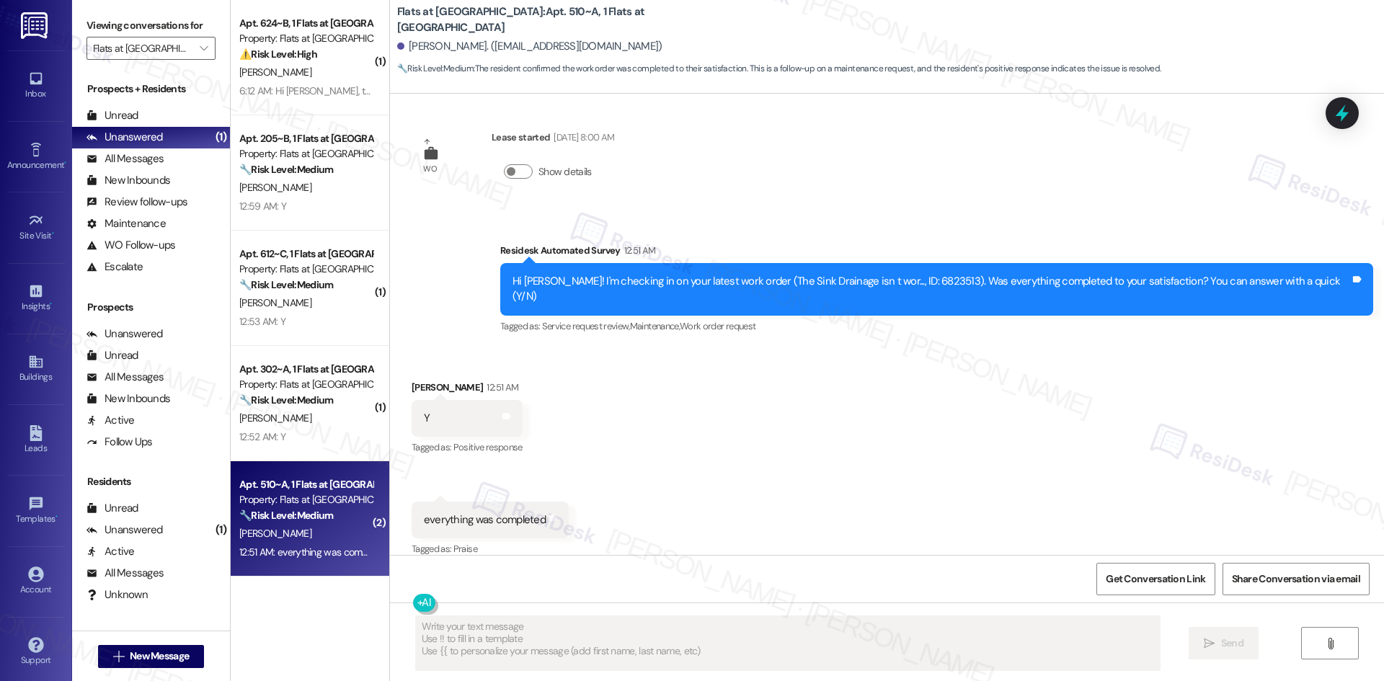
scroll to position [784, 0]
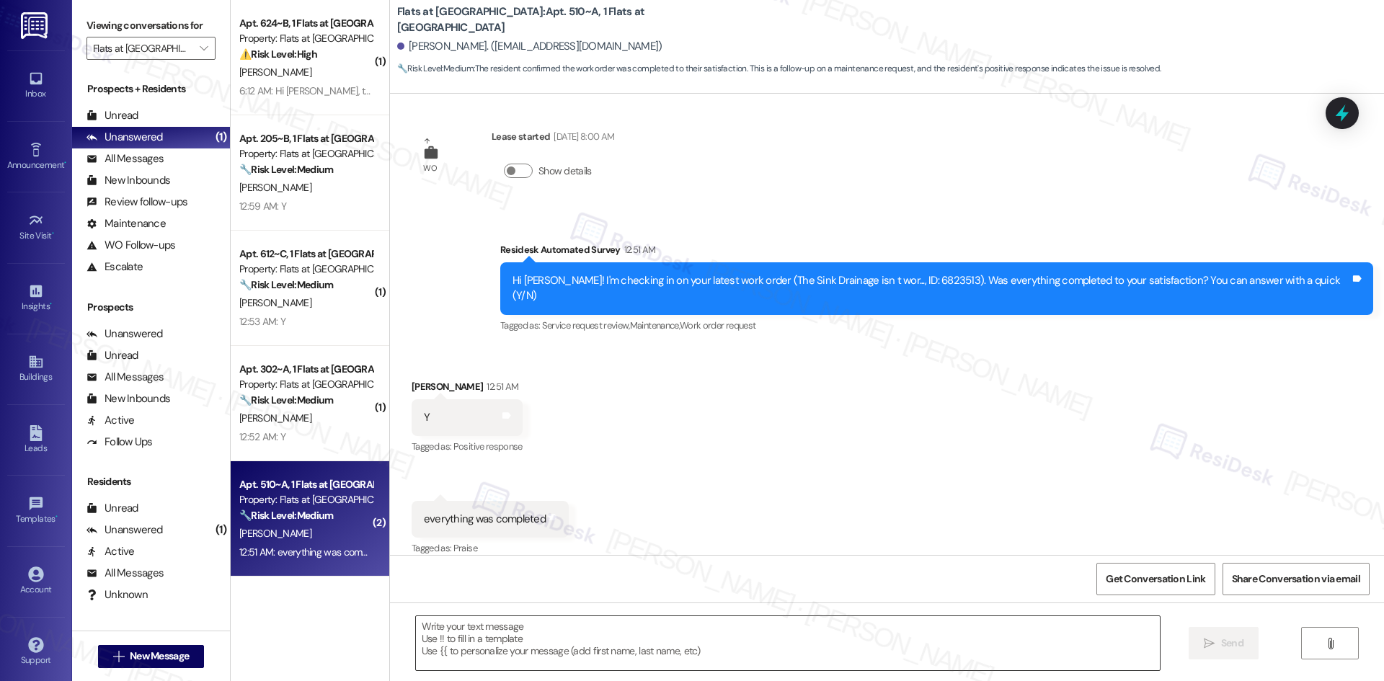
click at [570, 640] on textarea at bounding box center [788, 643] width 744 height 54
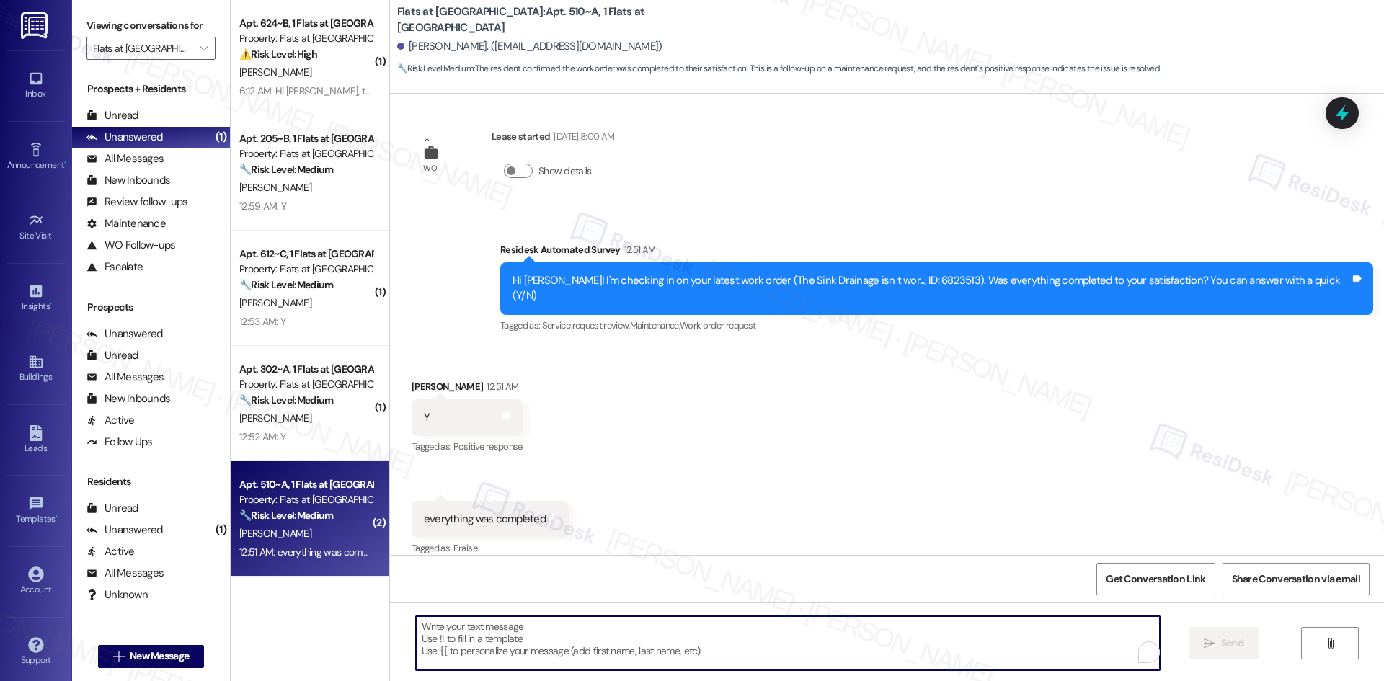
paste textarea "I'm glad to hear the issues have been resolved! If {{property}} met your expect…"
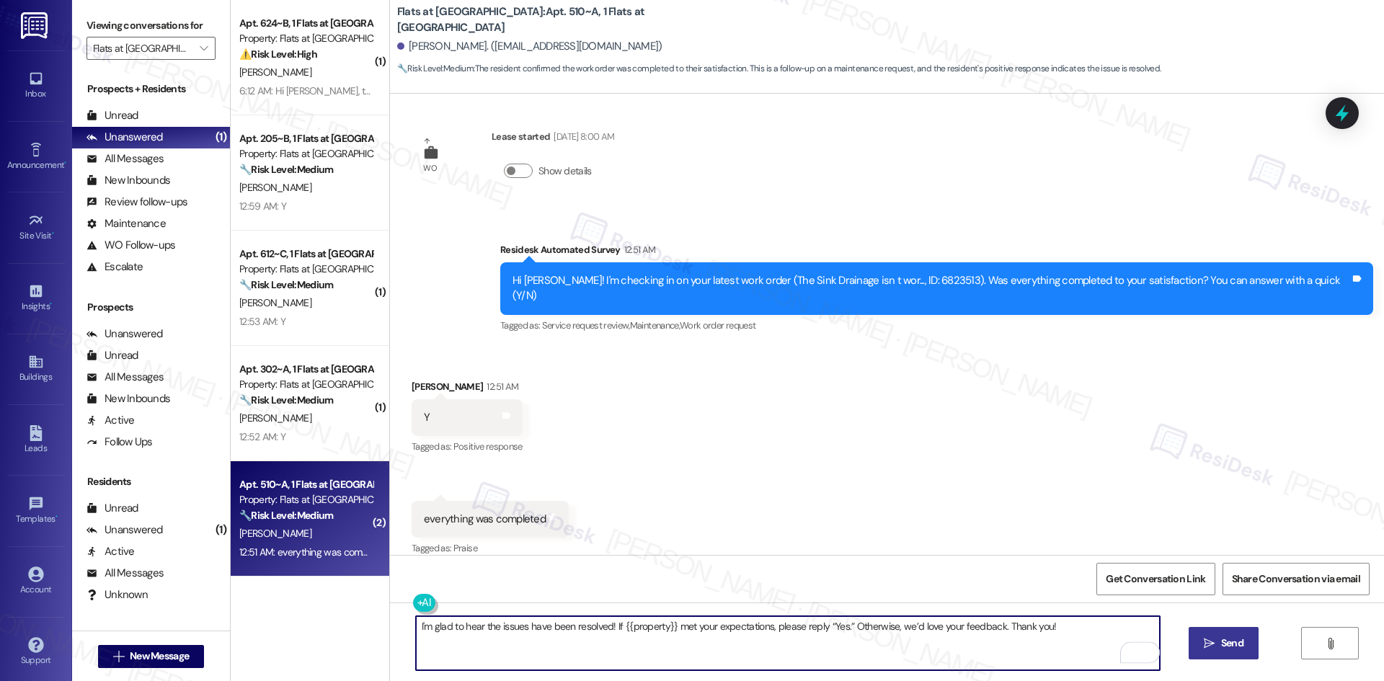
type textarea "I'm glad to hear the issues have been resolved! If {{property}} met your expect…"
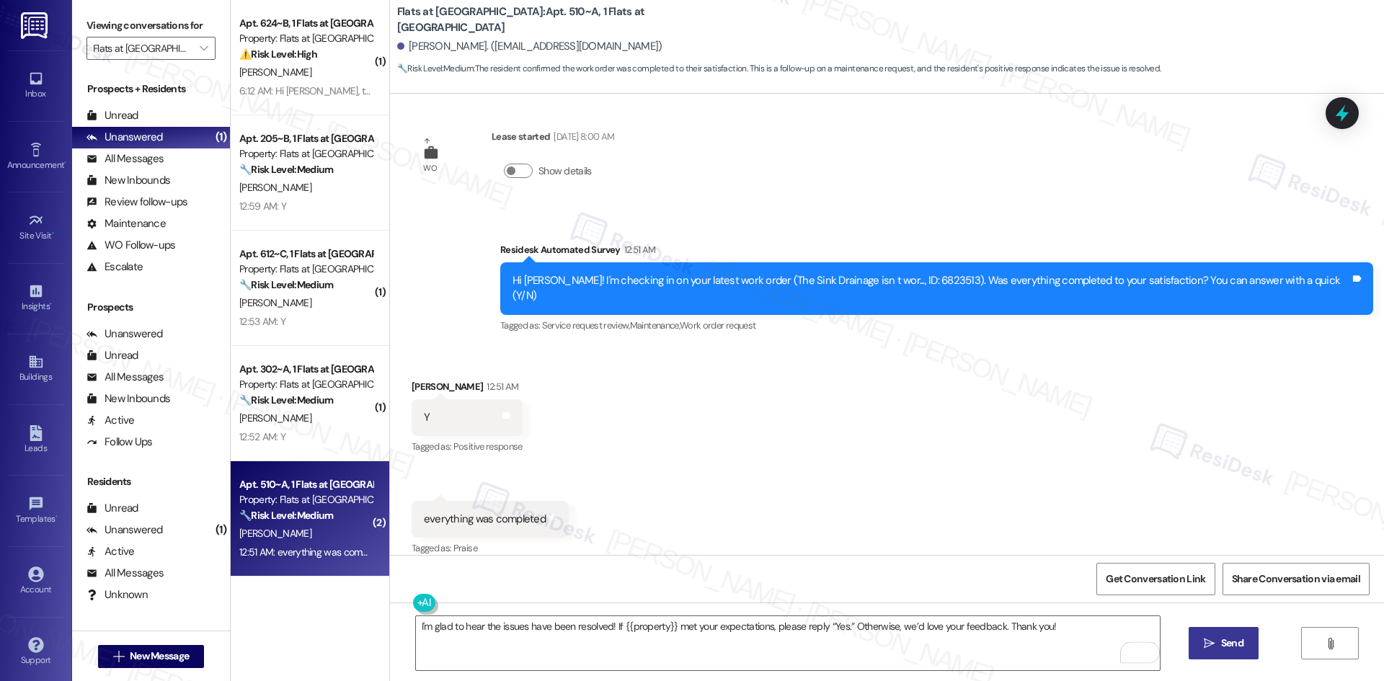
click at [1215, 639] on span " Send" at bounding box center [1223, 643] width 45 height 15
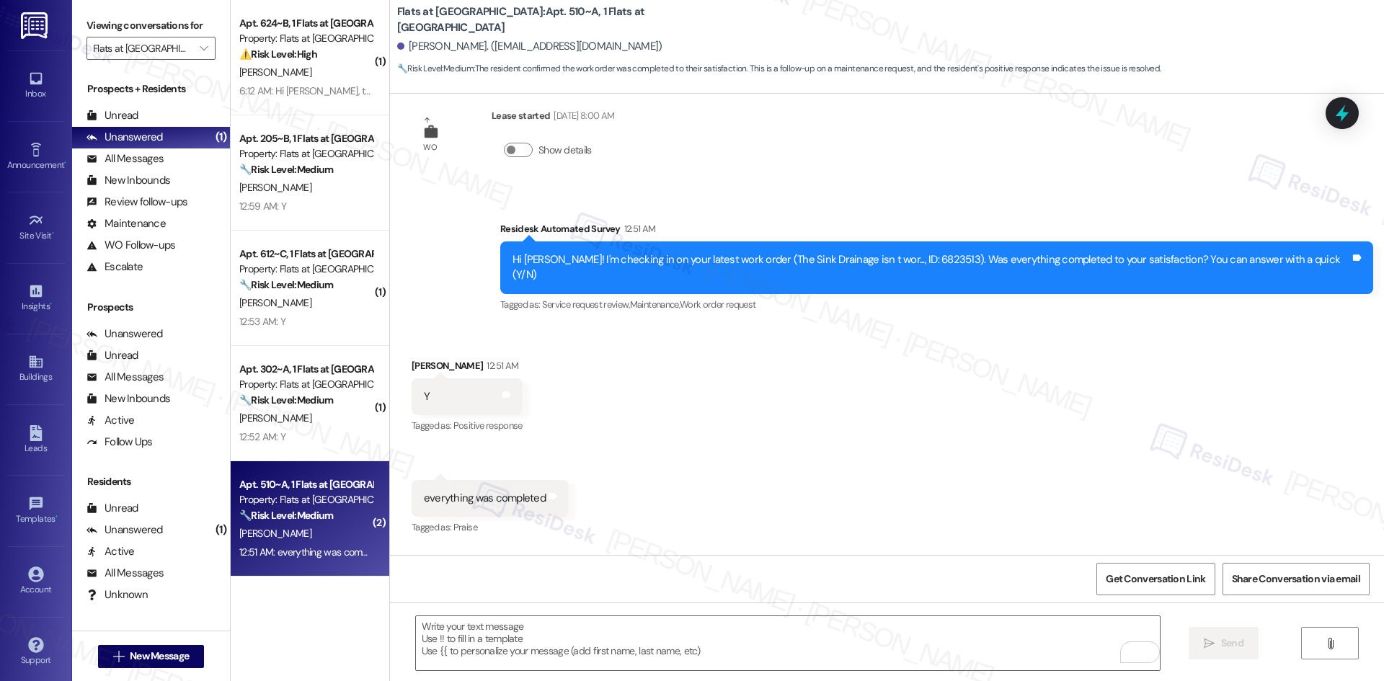
scroll to position [884, 0]
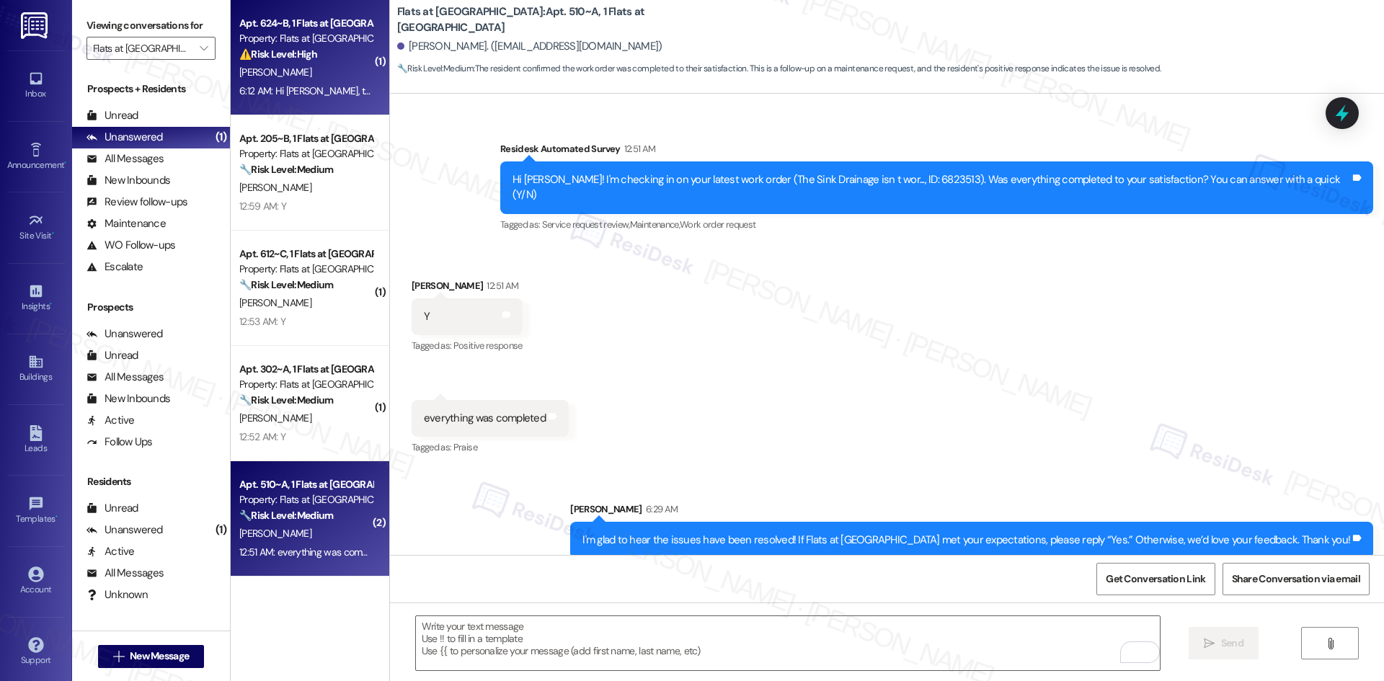
click at [276, 51] on strong "⚠️ Risk Level: High" at bounding box center [278, 54] width 78 height 13
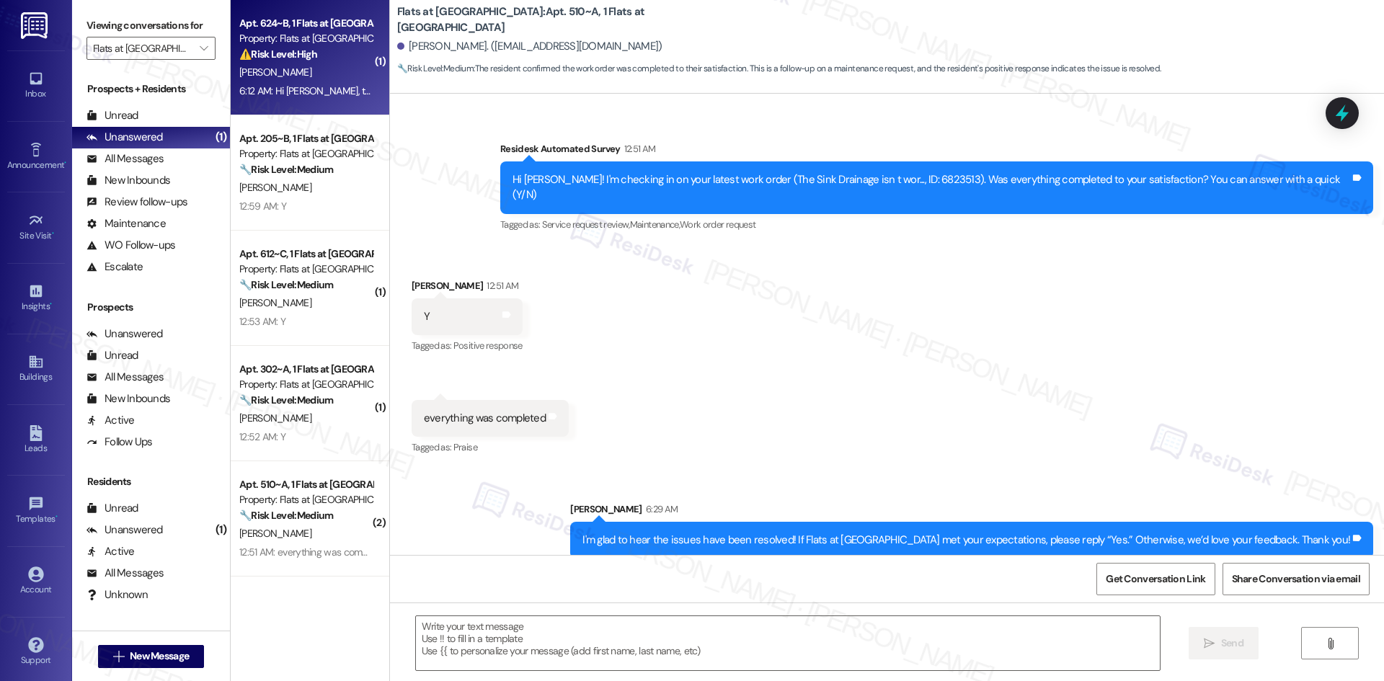
type textarea "Fetching suggested responses. Please feel free to read through the conversation…"
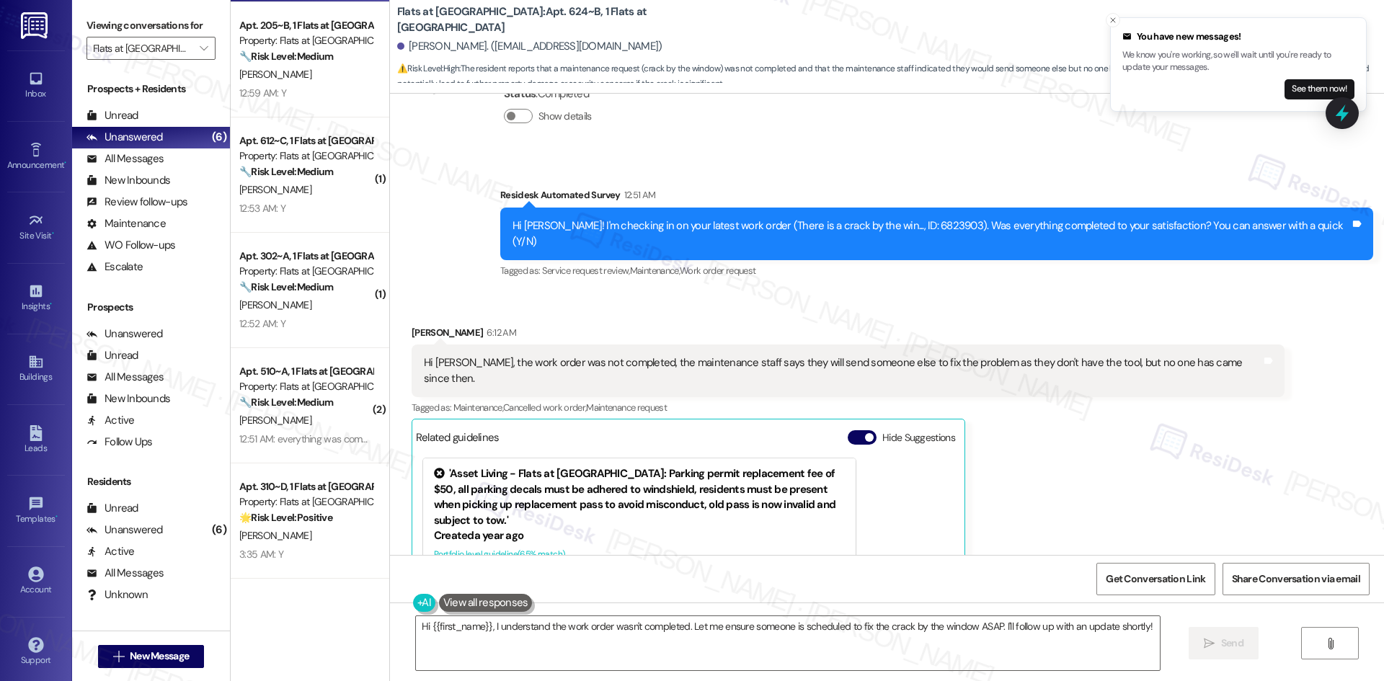
scroll to position [5042, 0]
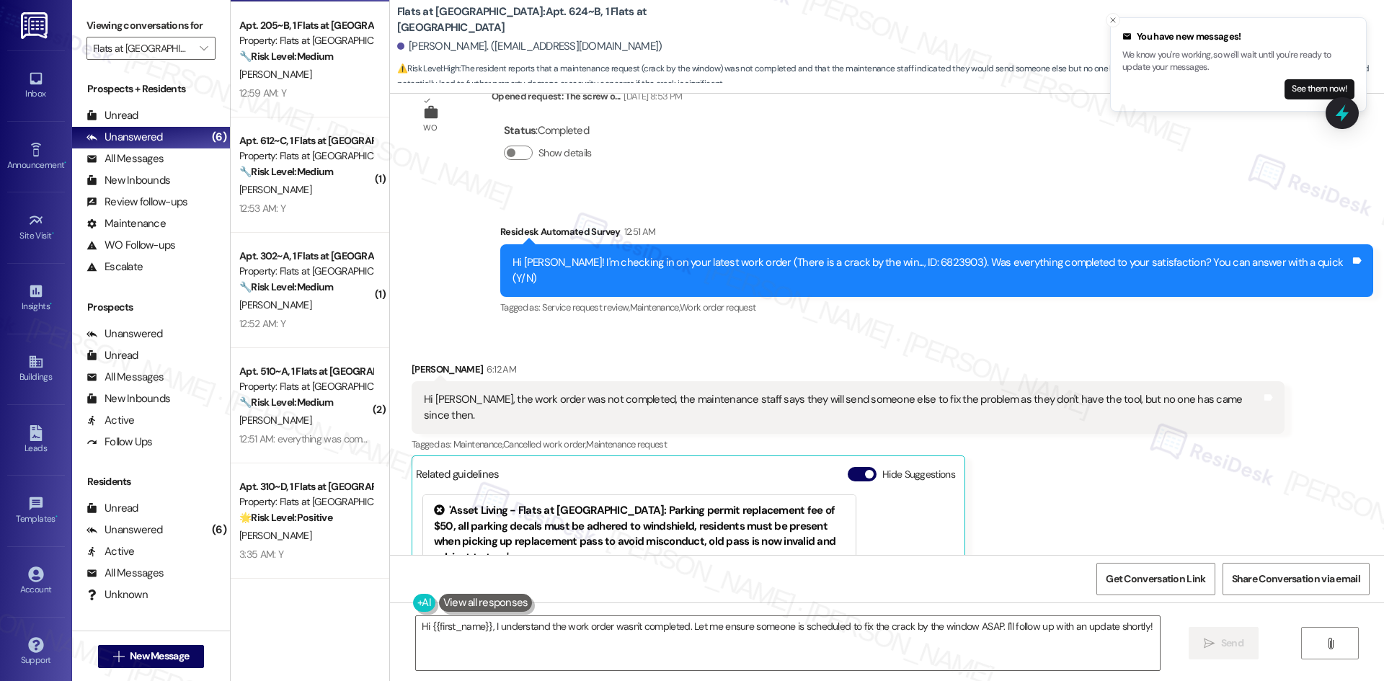
click at [1081, 456] on div "[PERSON_NAME] 6:12 AM Hi [PERSON_NAME], the work order was not completed, the m…" at bounding box center [848, 564] width 873 height 404
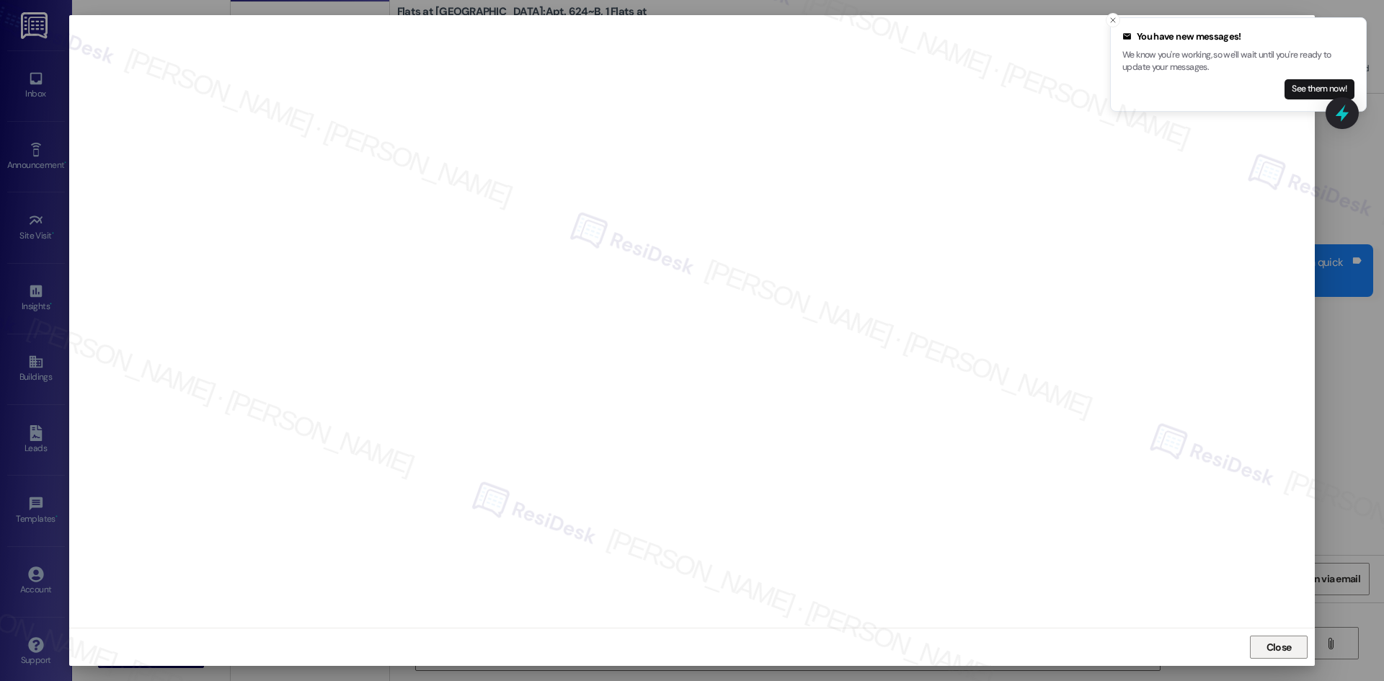
click at [1269, 645] on span "Close" at bounding box center [1279, 647] width 25 height 15
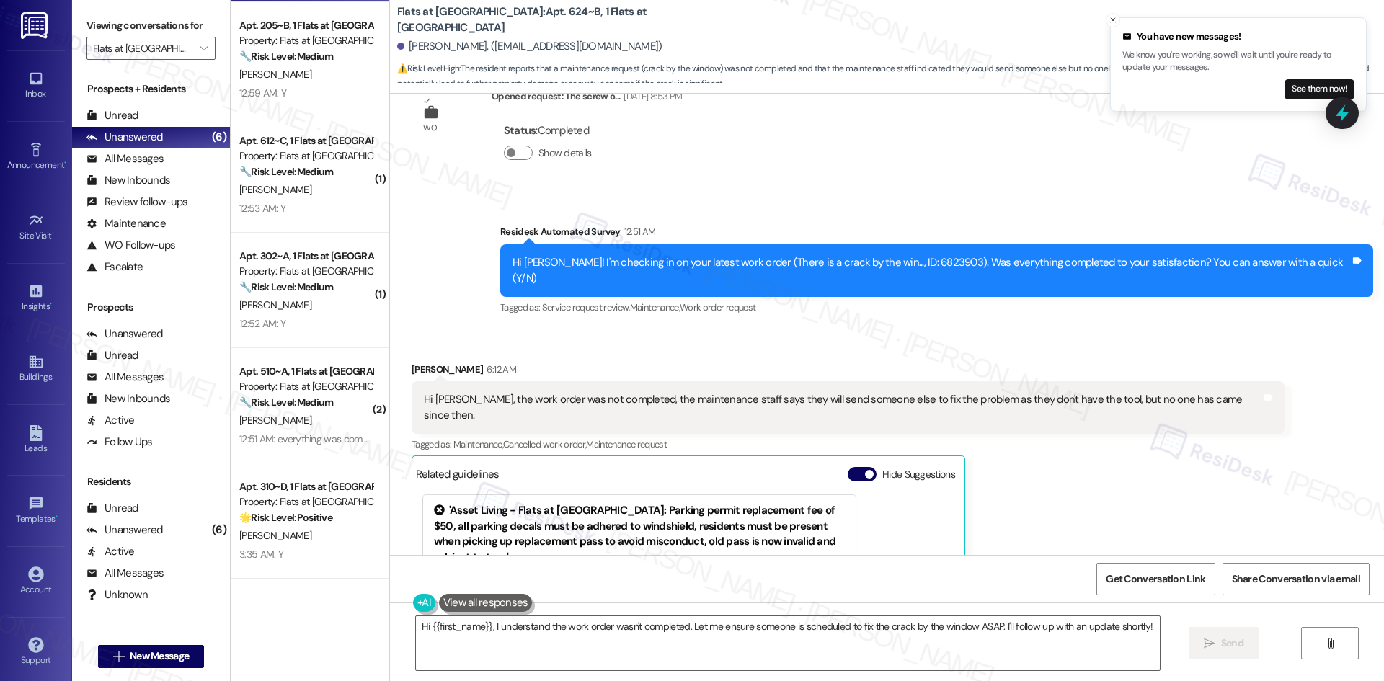
click at [1262, 474] on div "Received via SMS [PERSON_NAME] 6:12 AM Hi [PERSON_NAME], the work order was not…" at bounding box center [887, 552] width 994 height 447
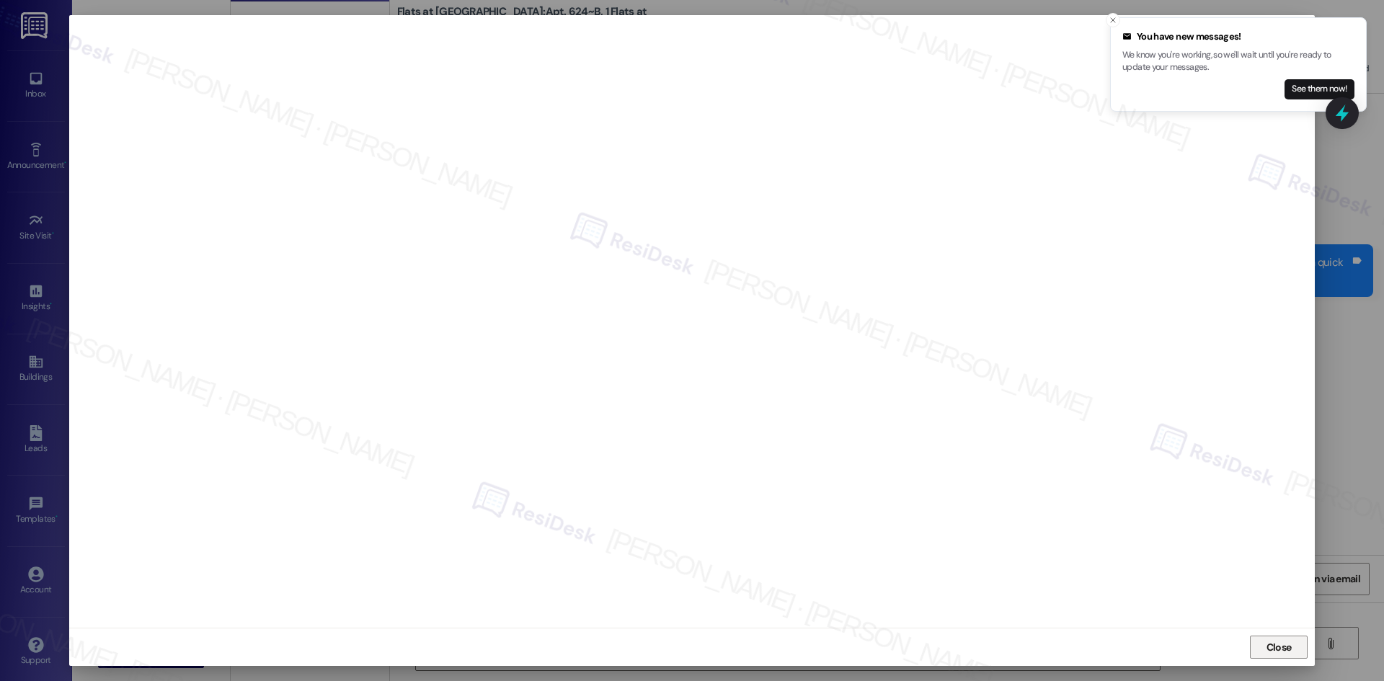
click at [1272, 649] on span "Close" at bounding box center [1279, 647] width 25 height 15
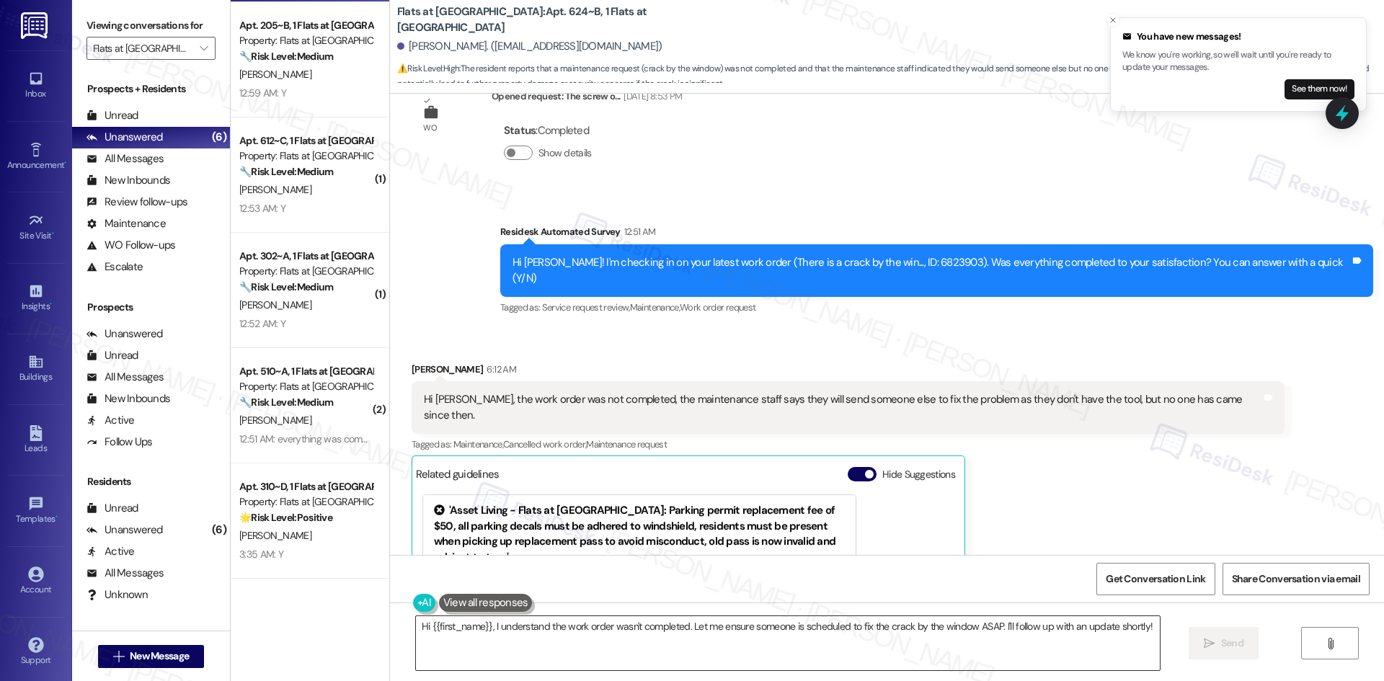
click at [696, 644] on textarea "Hi {{first_name}}, I understand the work order wasn't completed. Let me ensure …" at bounding box center [788, 643] width 744 height 54
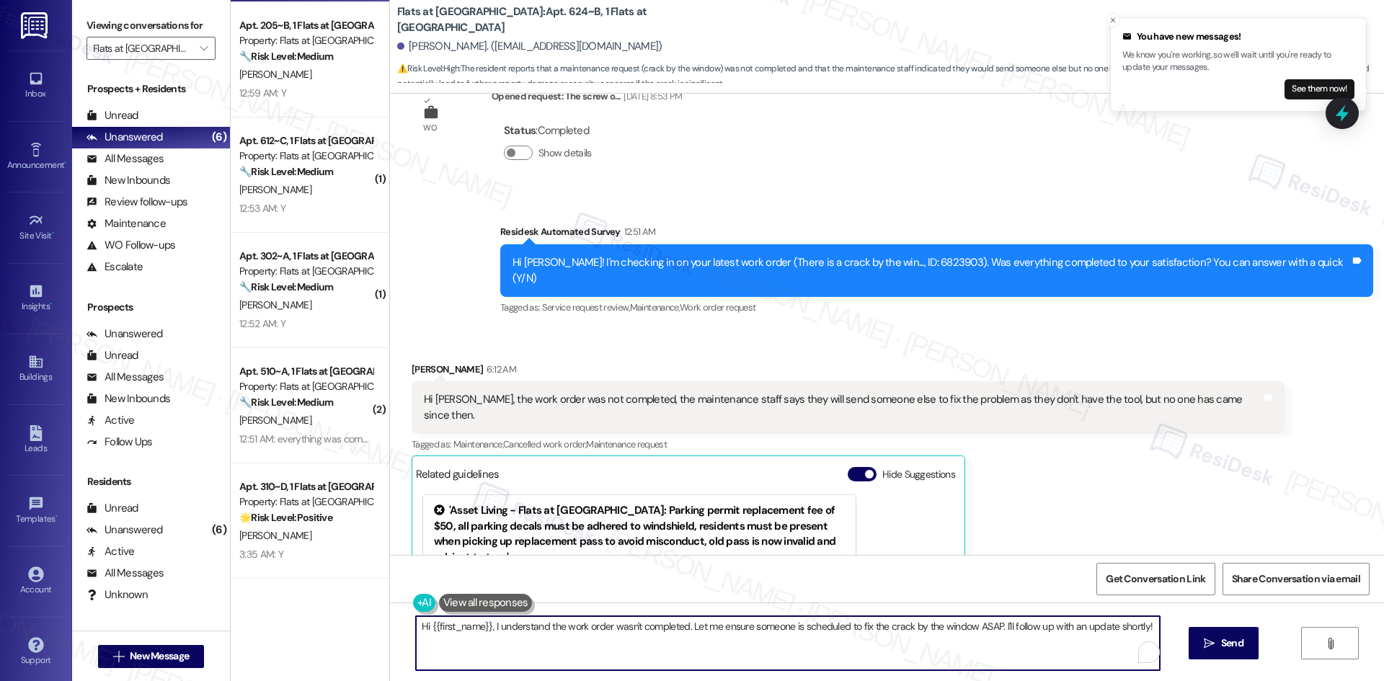
paste textarea "There is a crack by the window (right behind the desk) between the carpet and t…"
type textarea "There is a crack by the window (right behind the desk) between the carpet and t…"
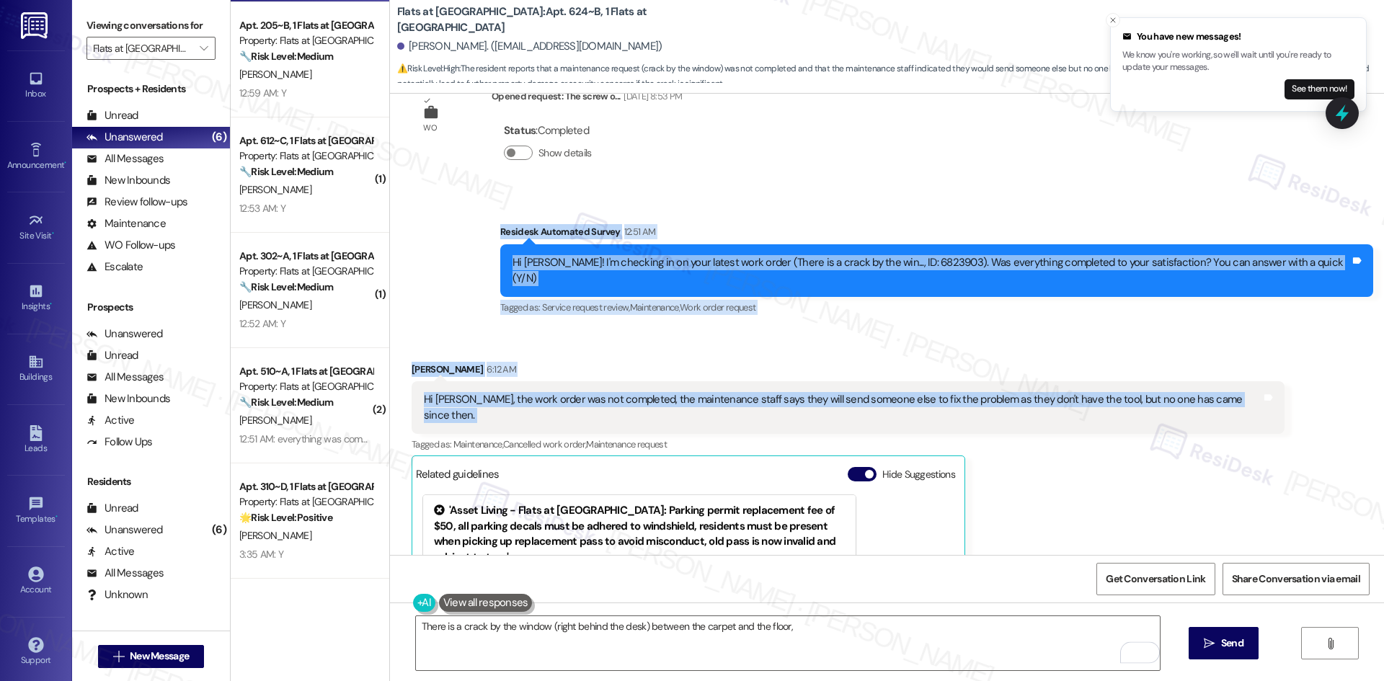
drag, startPoint x: 541, startPoint y: 176, endPoint x: 1233, endPoint y: 342, distance: 711.1
click at [1233, 342] on div "Announcement, sent via SMS [PERSON_NAME] (ResiDesk) [DATE] 2:53 AM Hi [PERSON_N…" at bounding box center [887, 324] width 994 height 461
copy div "Residesk Automated Survey 12:51 AM Hi [PERSON_NAME]! I'm checking in on your la…"
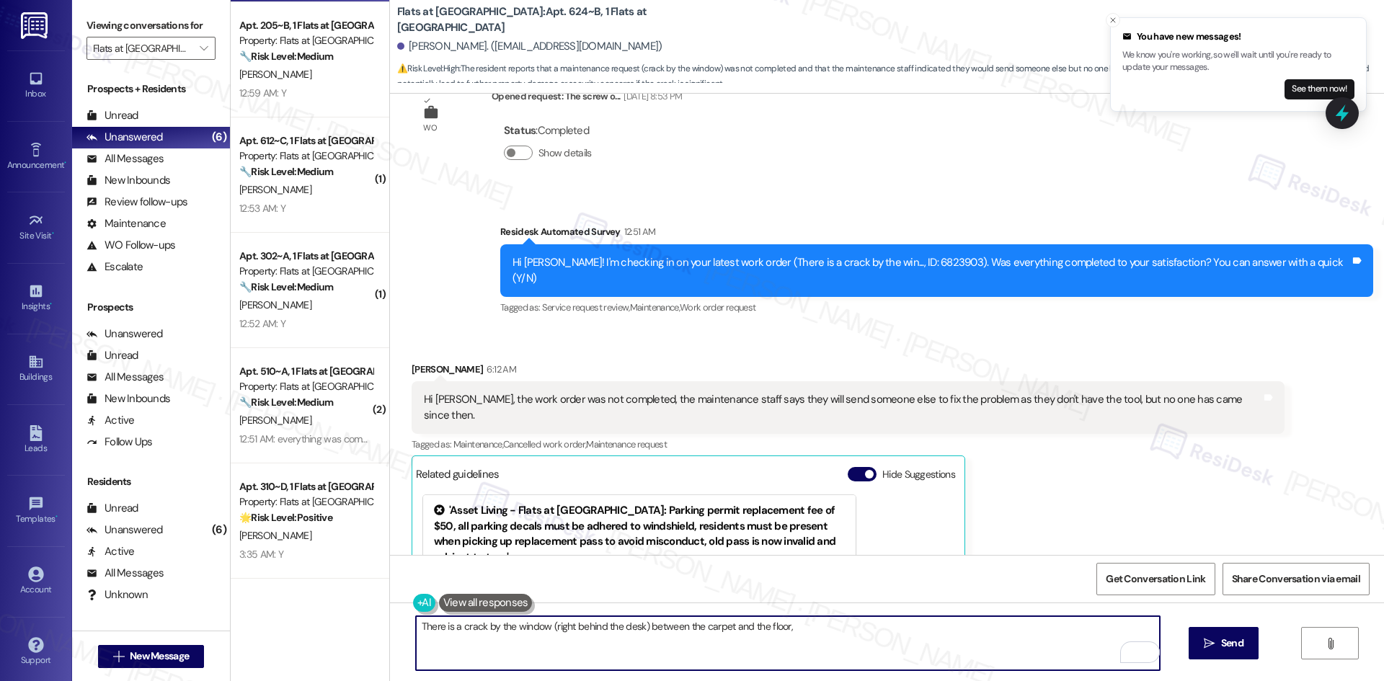
click at [647, 644] on textarea "There is a crack by the window (right behind the desk) between the carpet and t…" at bounding box center [788, 643] width 744 height 54
click at [593, 647] on textarea "There is a crack by the window (right behind the desk) between the carpet and t…" at bounding box center [788, 643] width 744 height 54
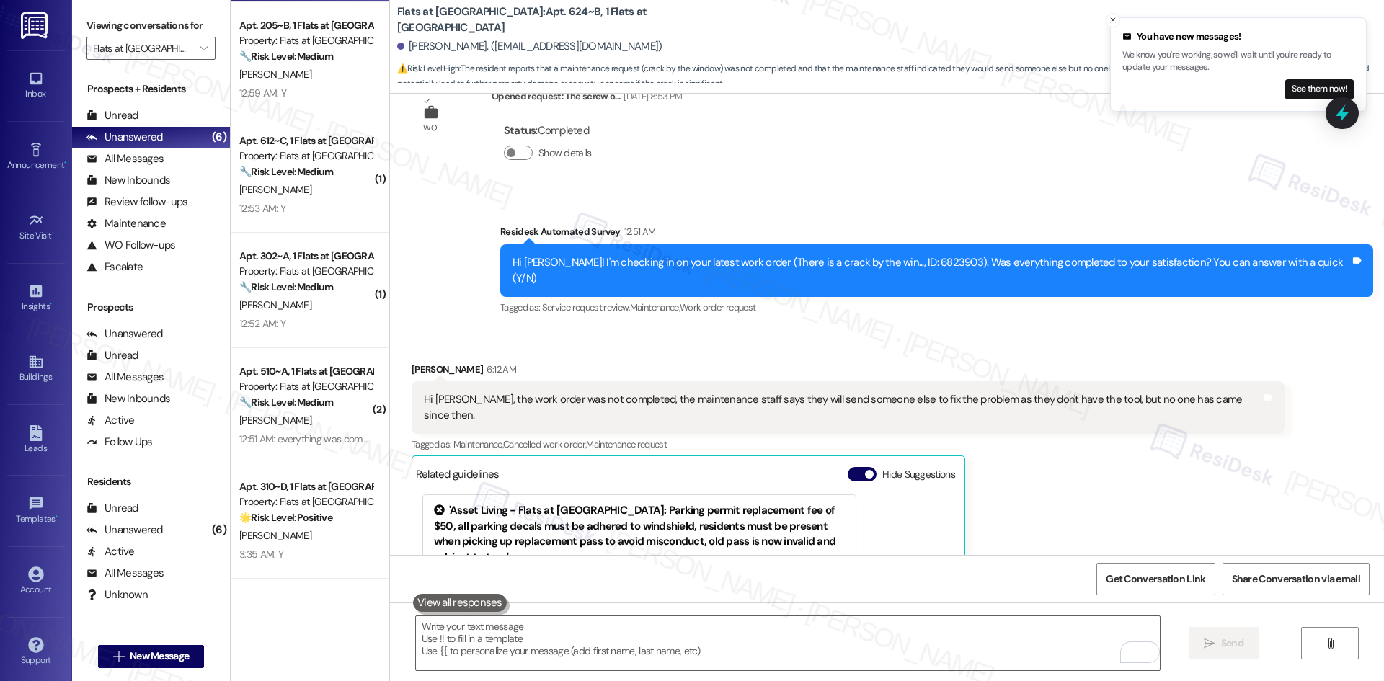
click at [585, 351] on div "Received via SMS [PERSON_NAME] 6:12 AM Hi [PERSON_NAME], the work order was not…" at bounding box center [848, 563] width 895 height 425
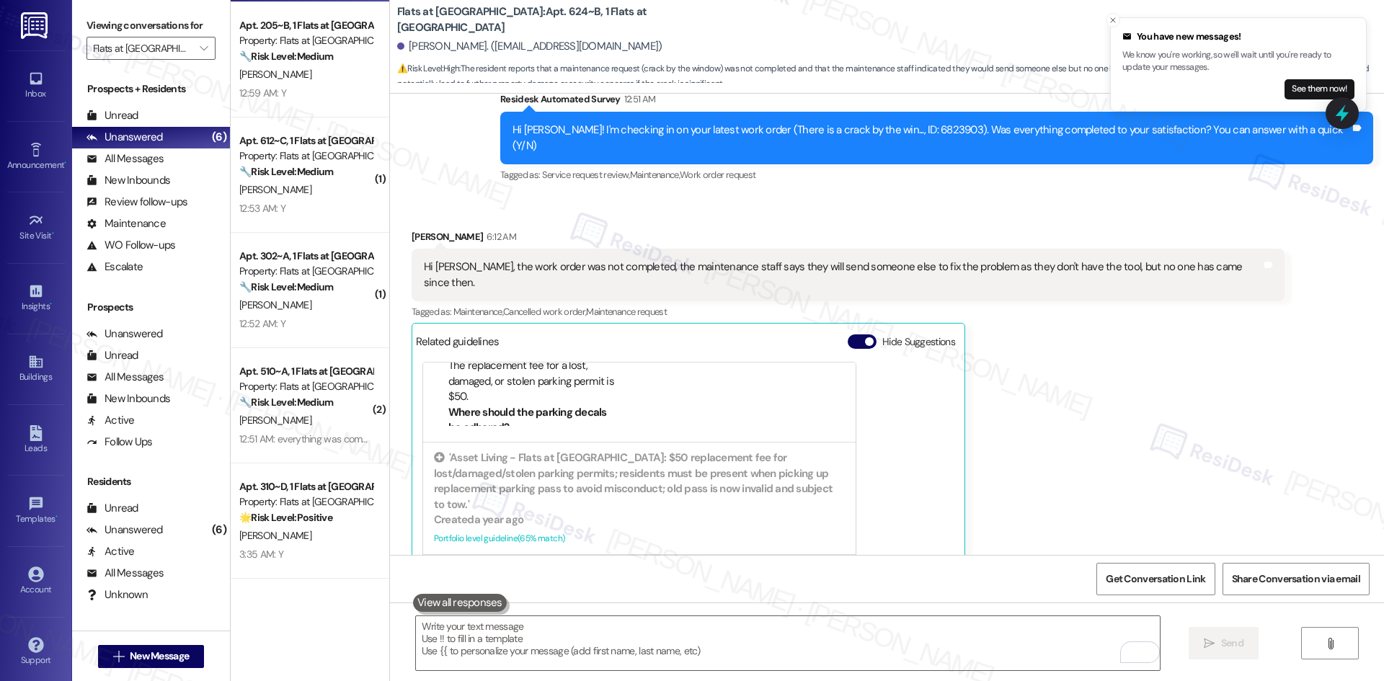
scroll to position [5186, 0]
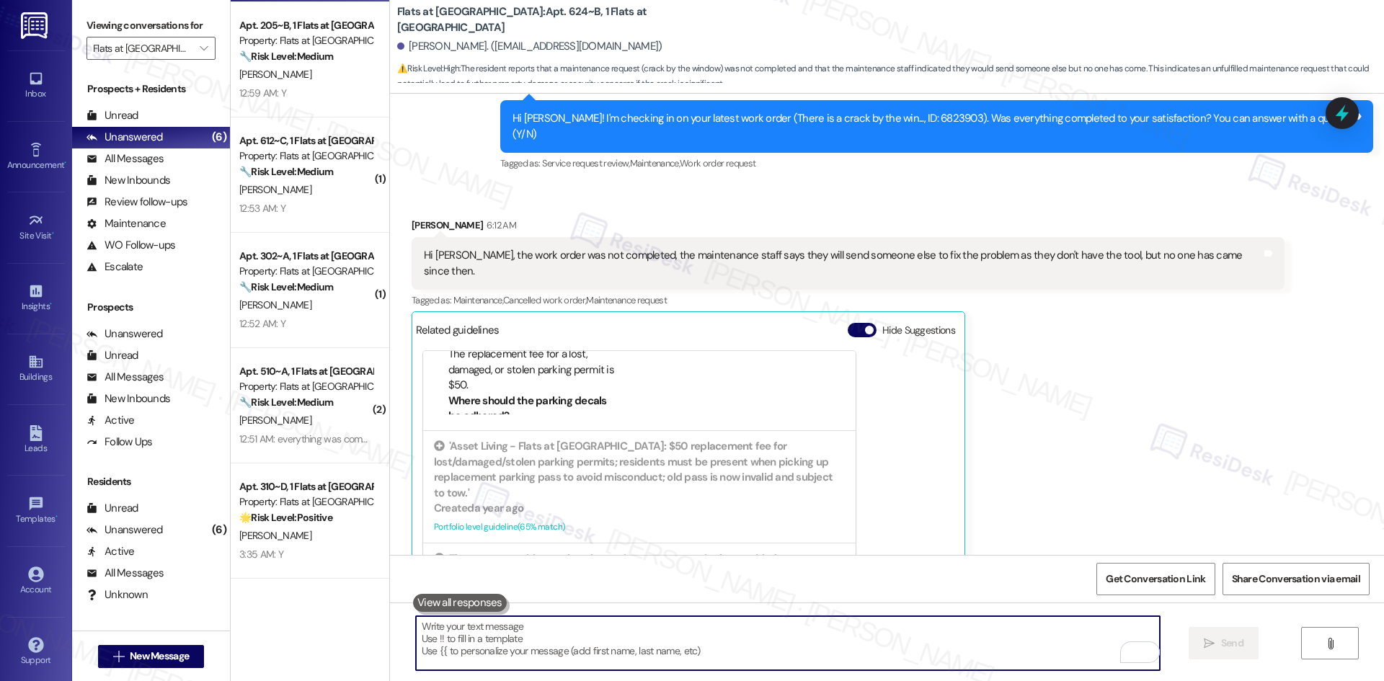
click at [678, 631] on textarea "To enrich screen reader interactions, please activate Accessibility in Grammarl…" at bounding box center [788, 643] width 744 height 54
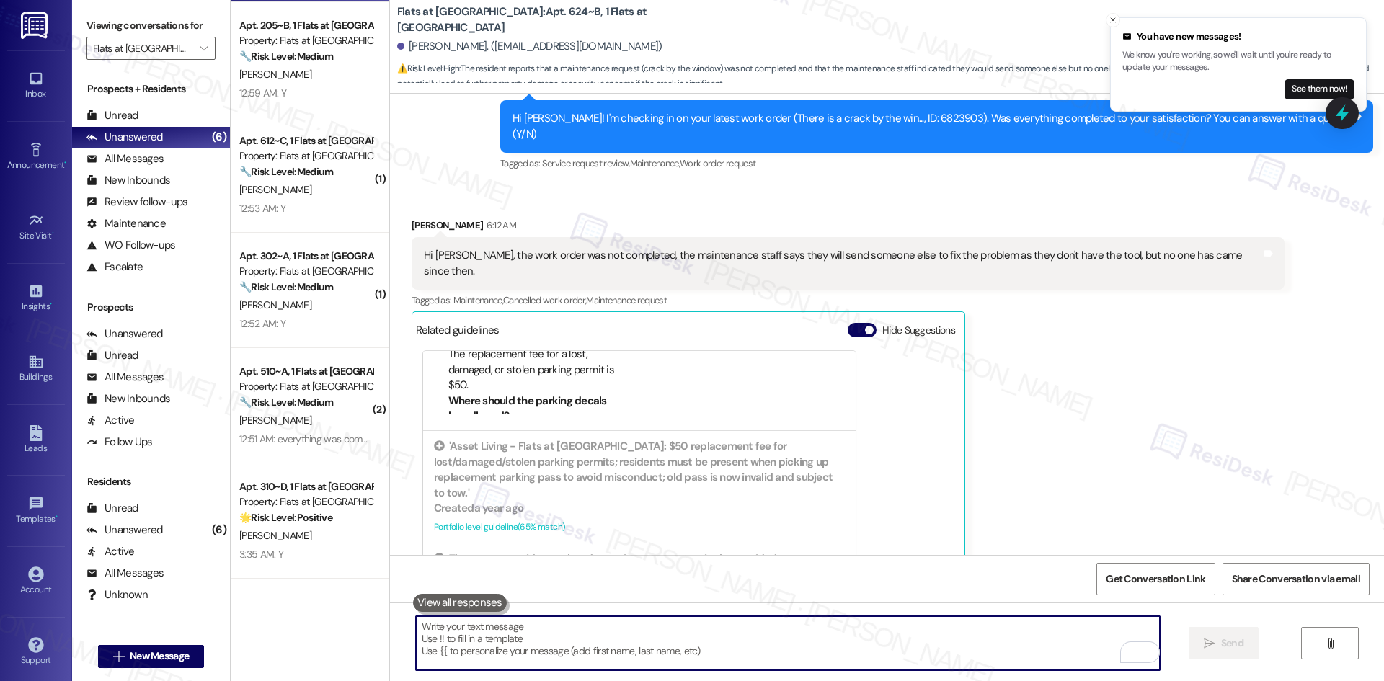
paste textarea "I’m sorry the repair hasn’t been completed yet. Could you let me know which win…"
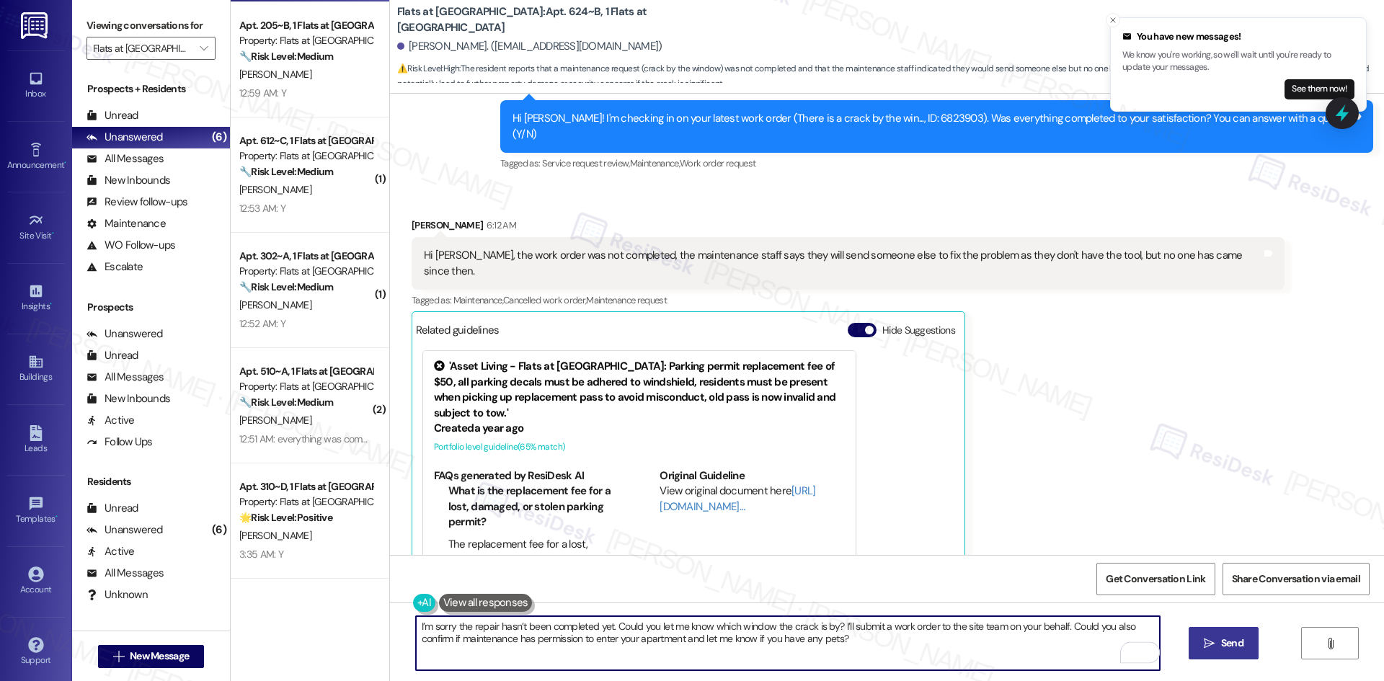
type textarea "I’m sorry the repair hasn’t been completed yet. Could you let me know which win…"
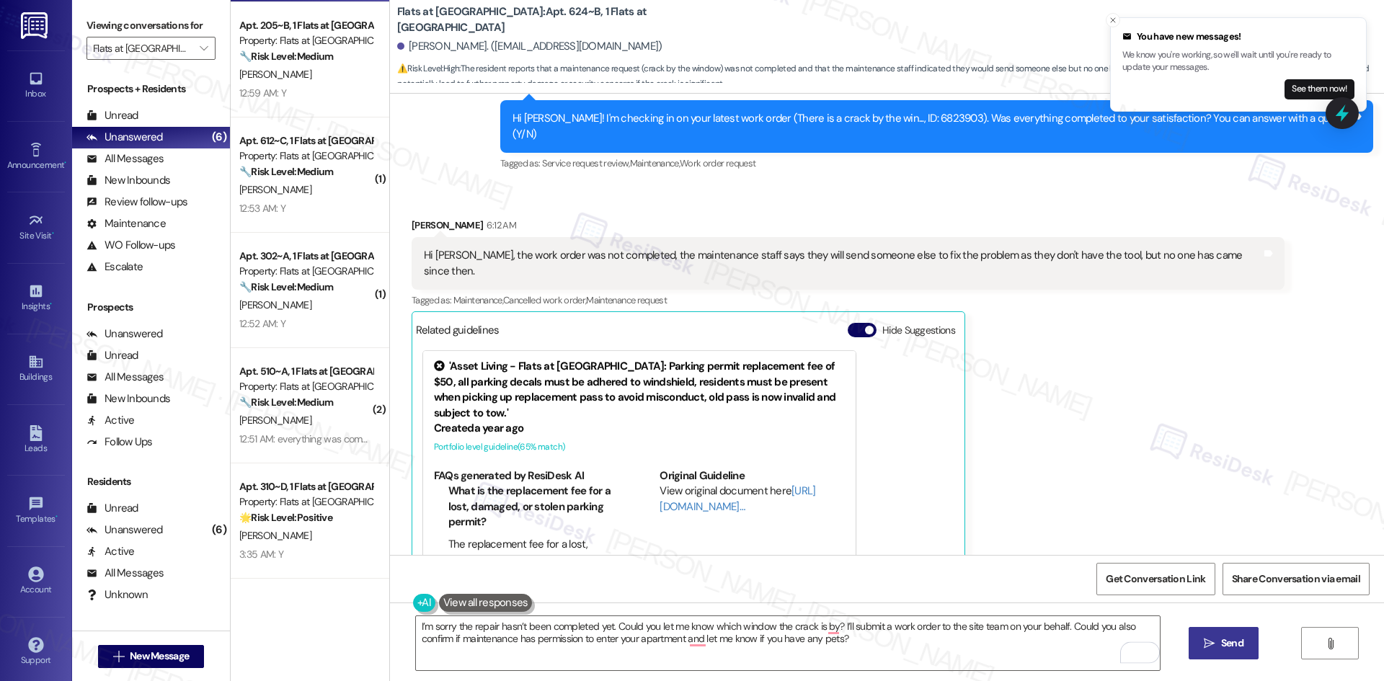
click at [1237, 648] on span "Send" at bounding box center [1232, 643] width 22 height 15
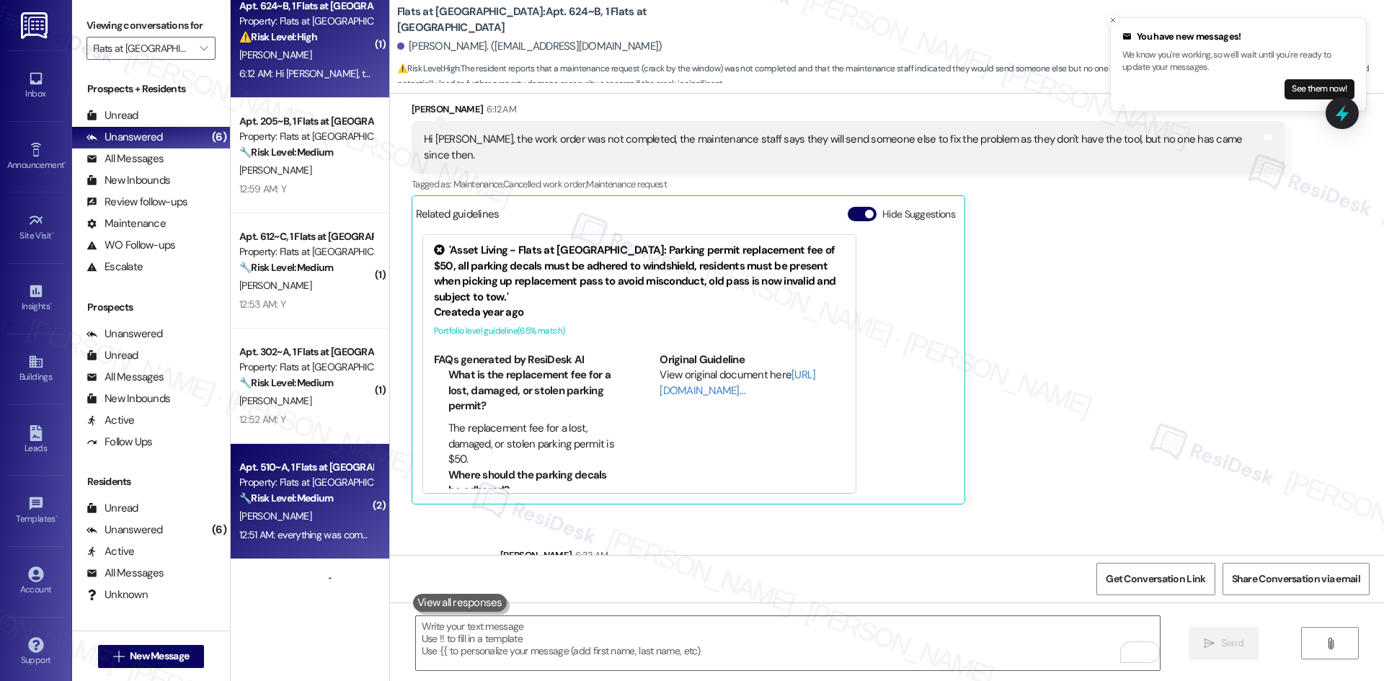
scroll to position [0, 0]
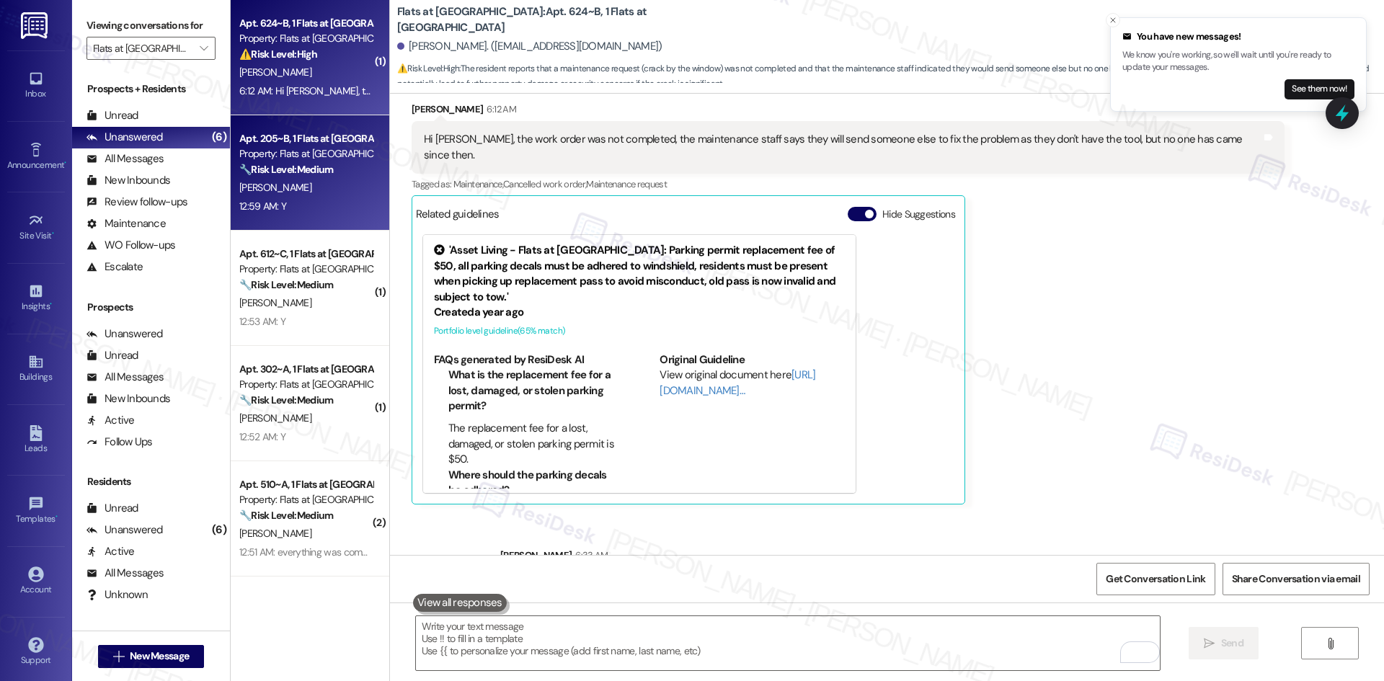
click at [266, 195] on div "[PERSON_NAME]" at bounding box center [306, 188] width 136 height 18
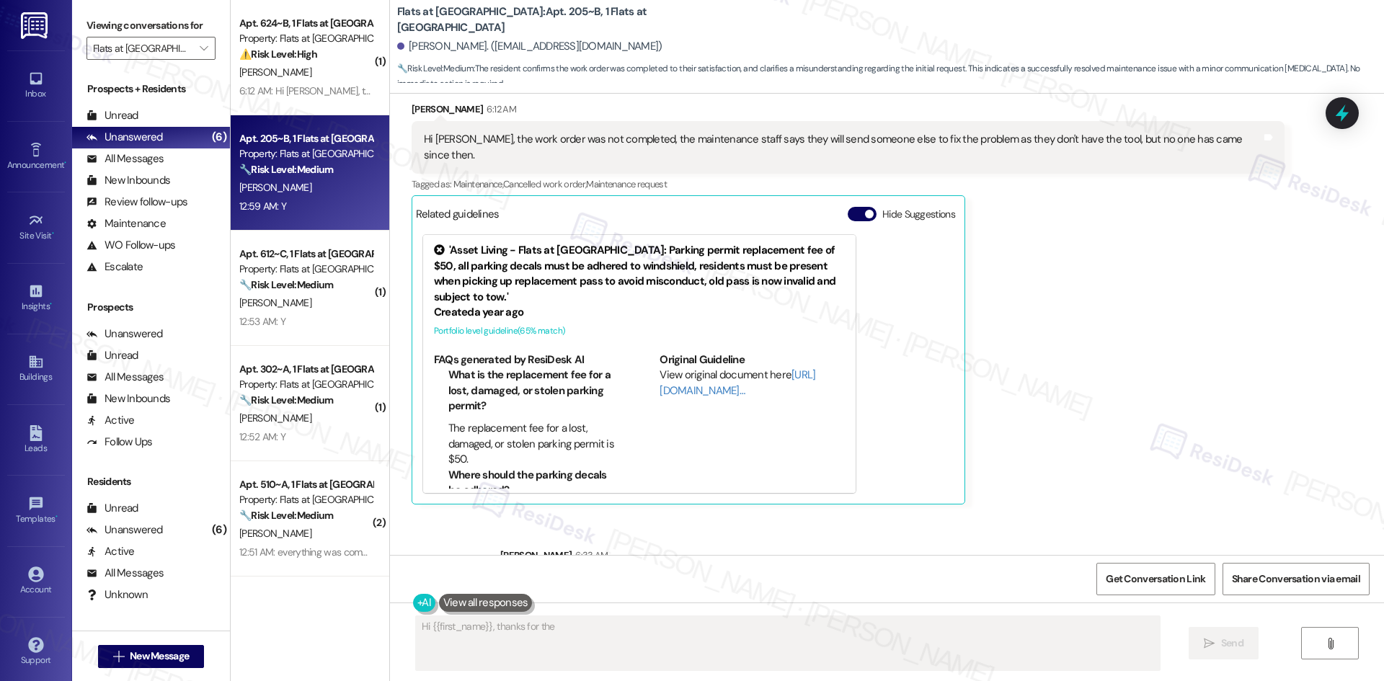
scroll to position [268, 0]
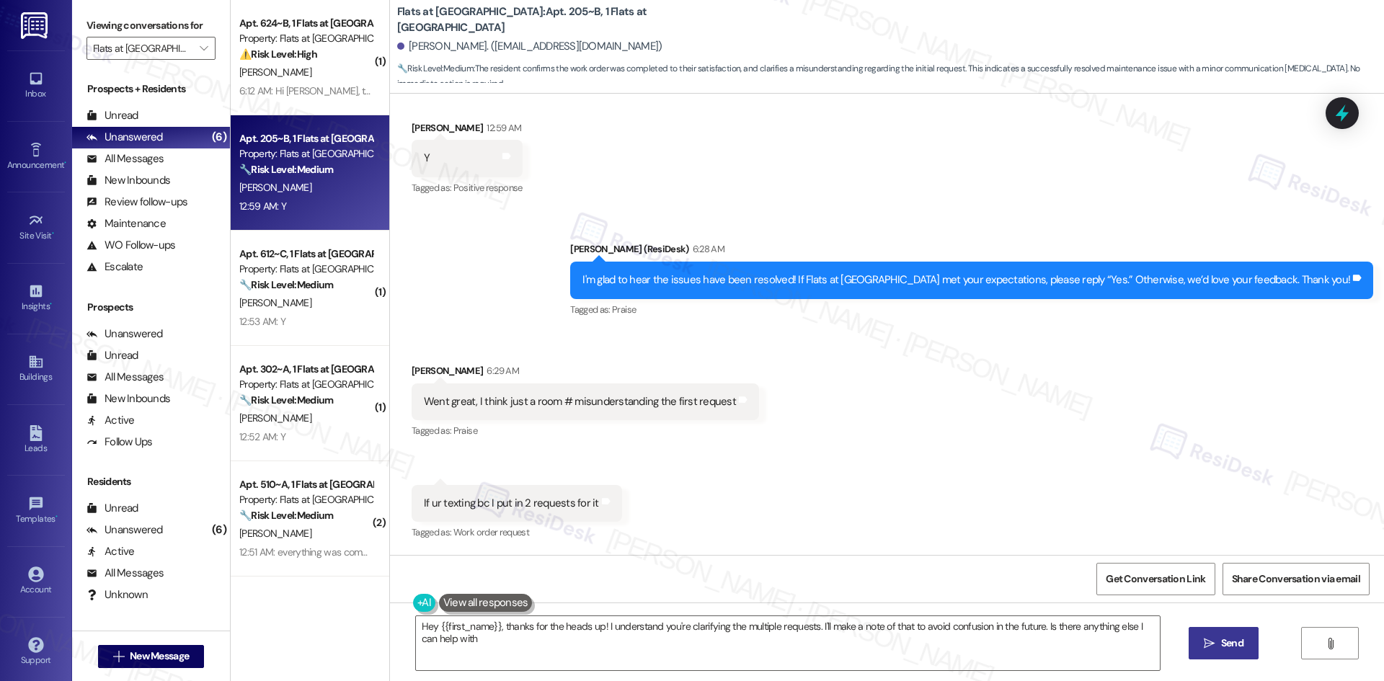
type textarea "Hey {{first_name}}, thanks for the heads up! I understand you're clarifying the…"
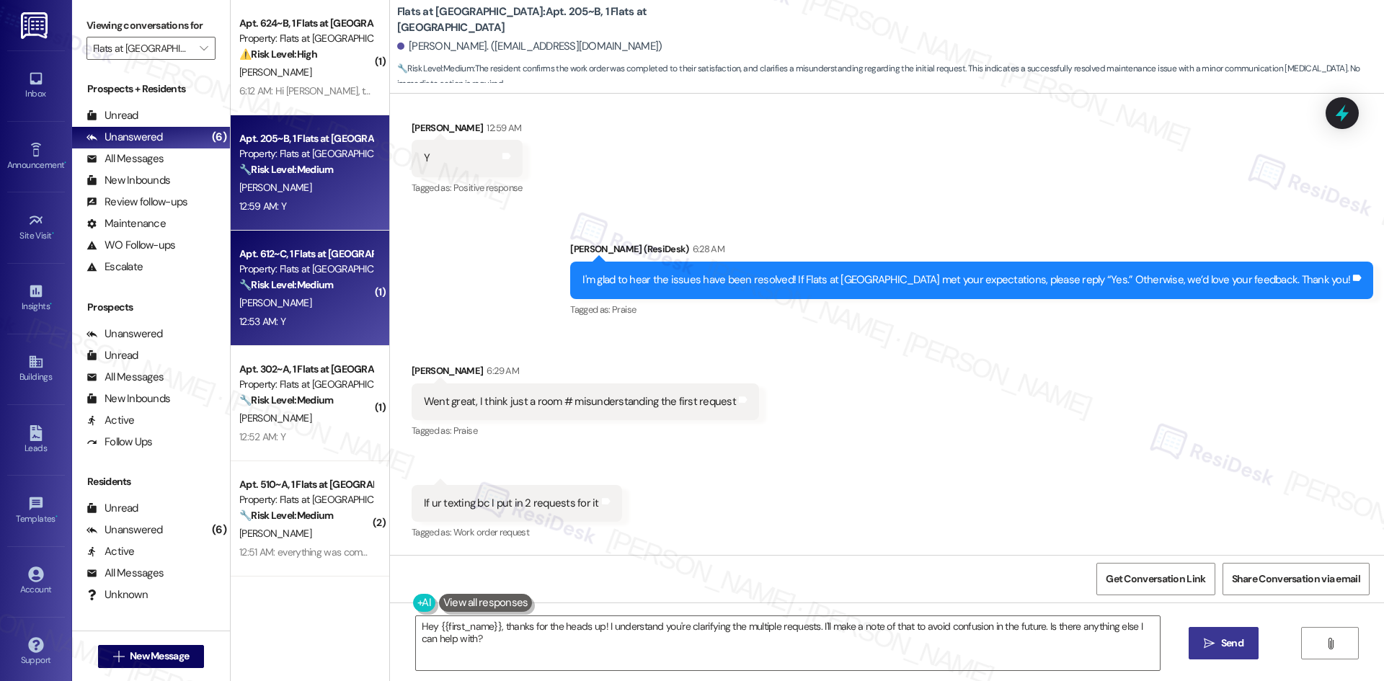
click at [263, 307] on span "[PERSON_NAME]" at bounding box center [275, 302] width 72 height 13
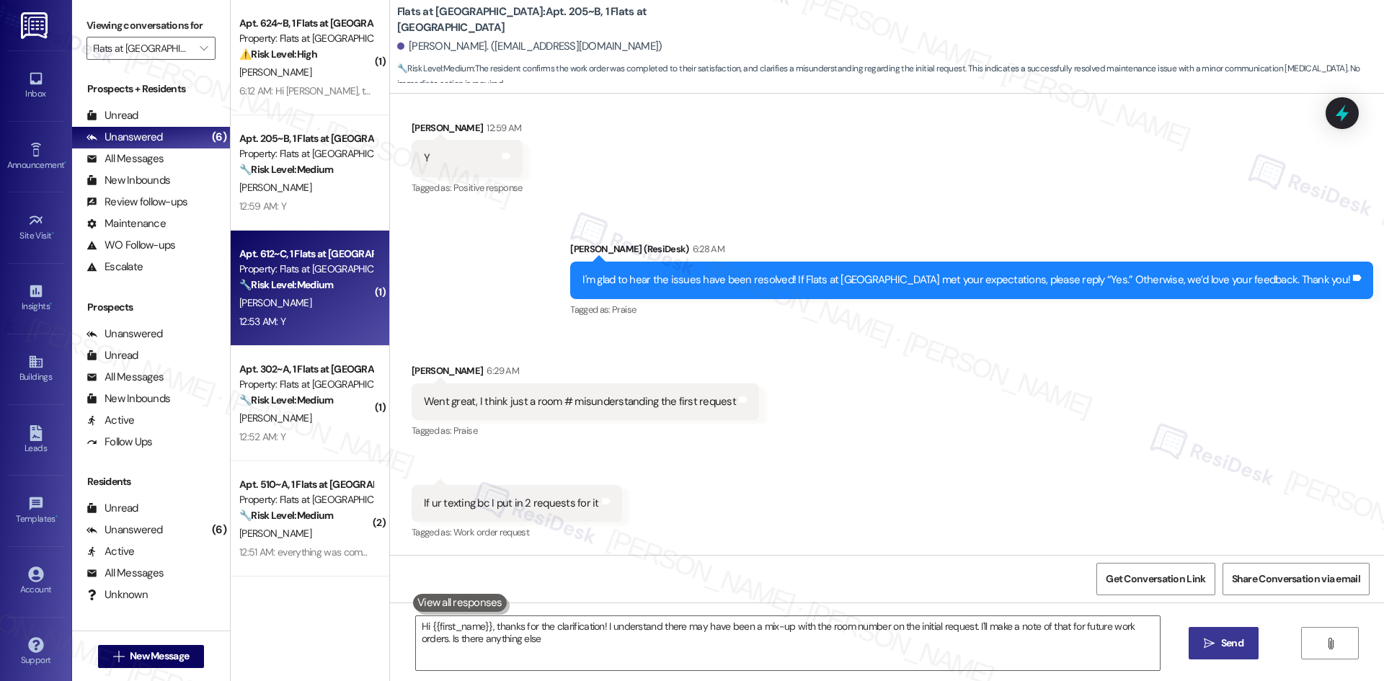
type textarea "Hi {{first_name}}, thanks for the clarification! I understand there may have be…"
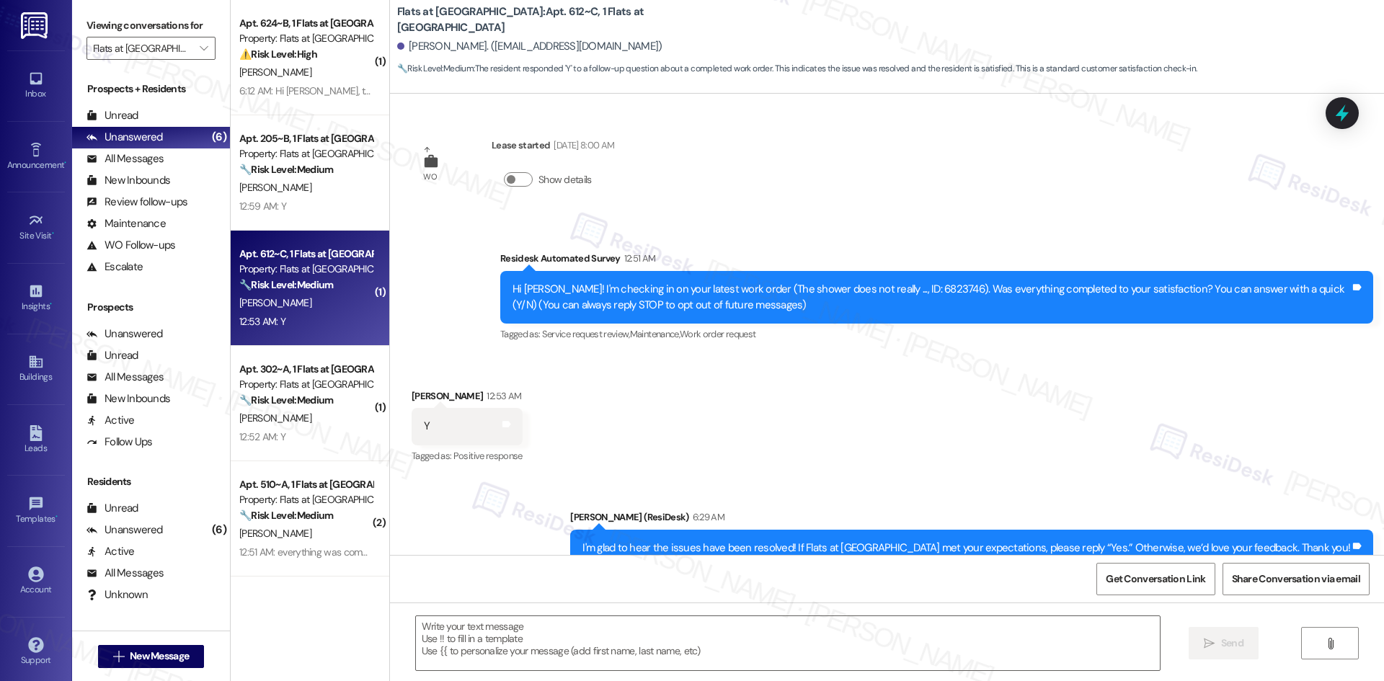
type textarea "Fetching suggested responses. Please feel free to read through the conversation…"
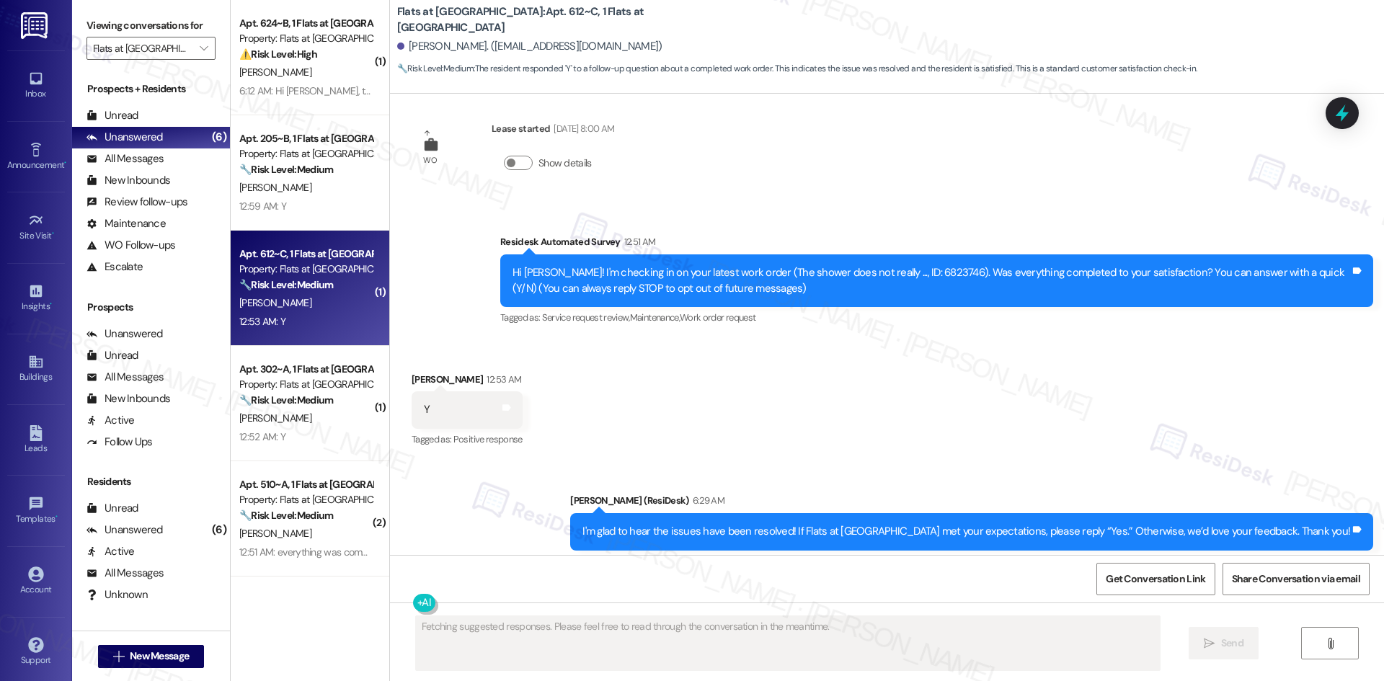
scroll to position [45, 0]
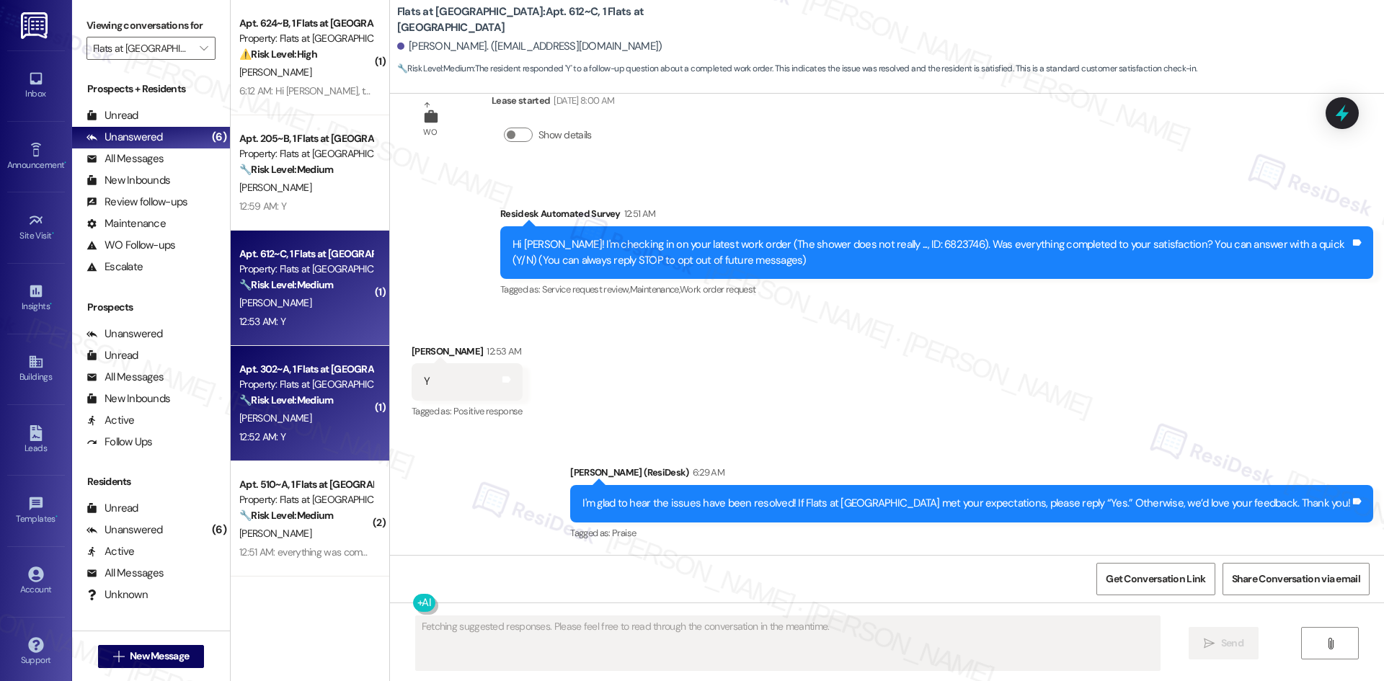
click at [294, 404] on strong "🔧 Risk Level: Medium" at bounding box center [286, 400] width 94 height 13
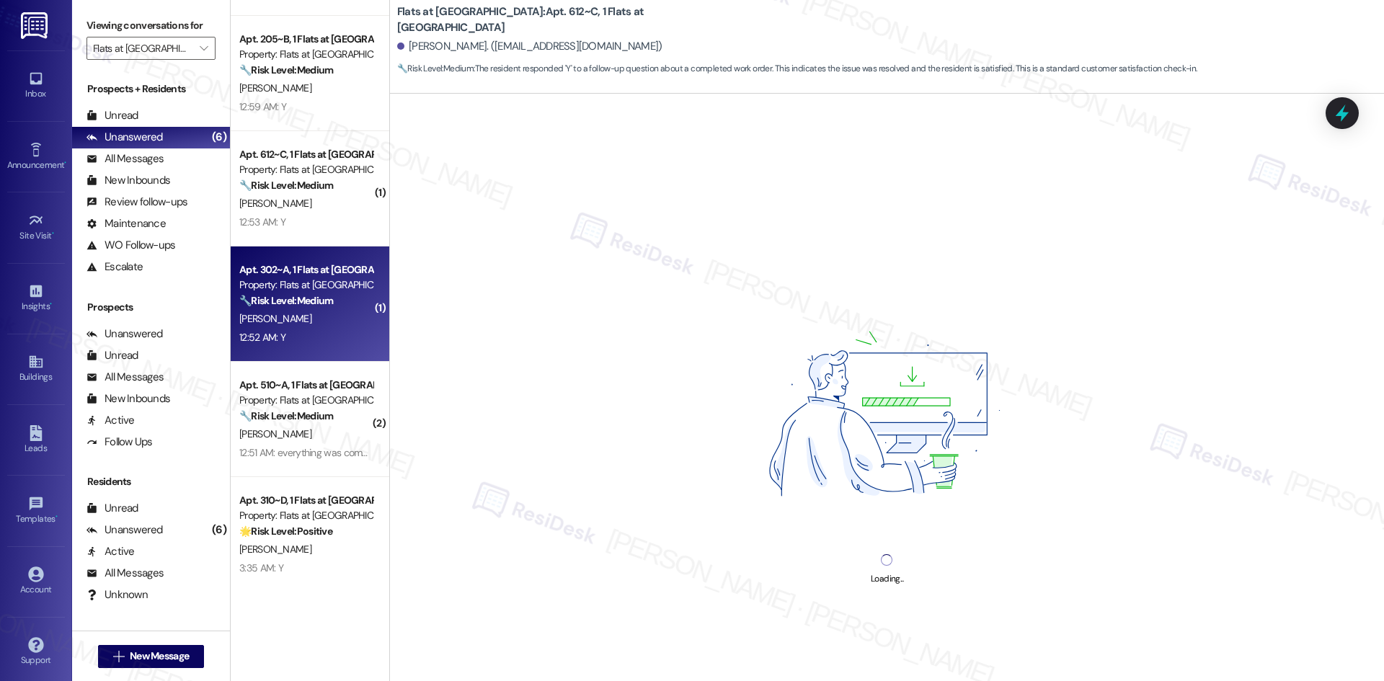
scroll to position [113, 0]
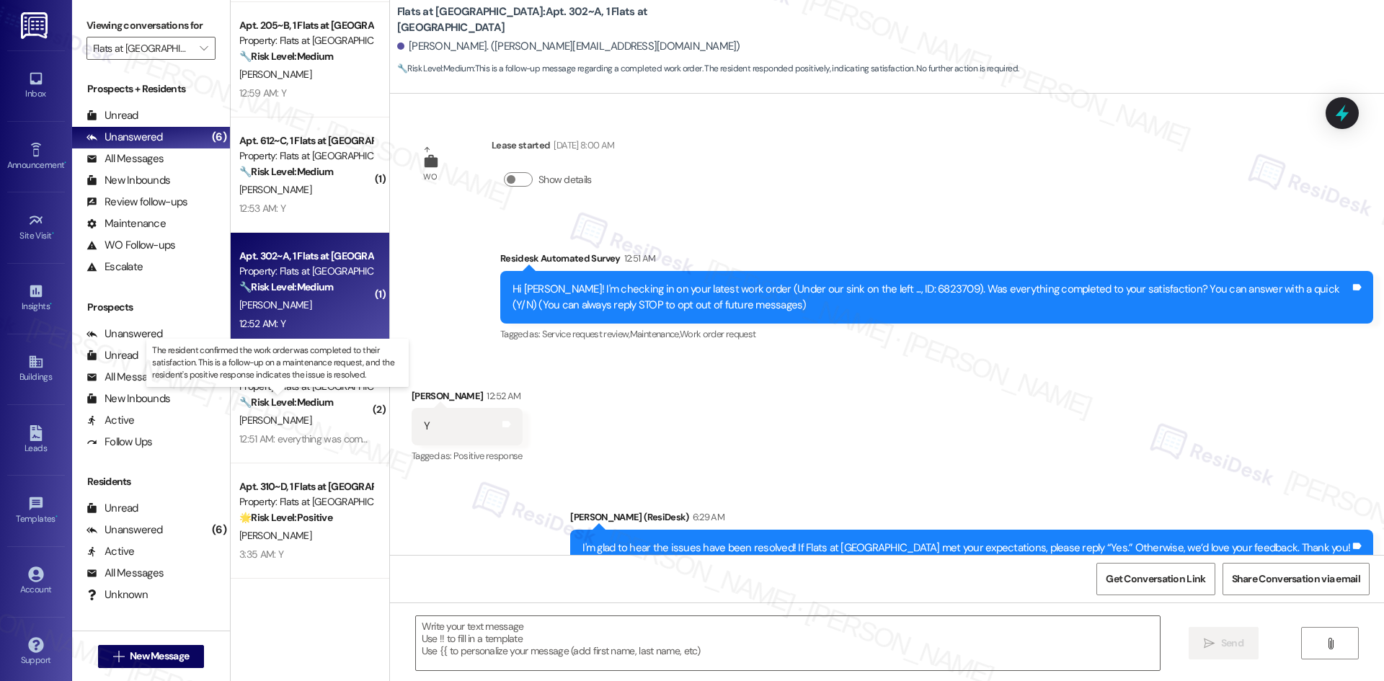
type textarea "Fetching suggested responses. Please feel free to read through the conversation…"
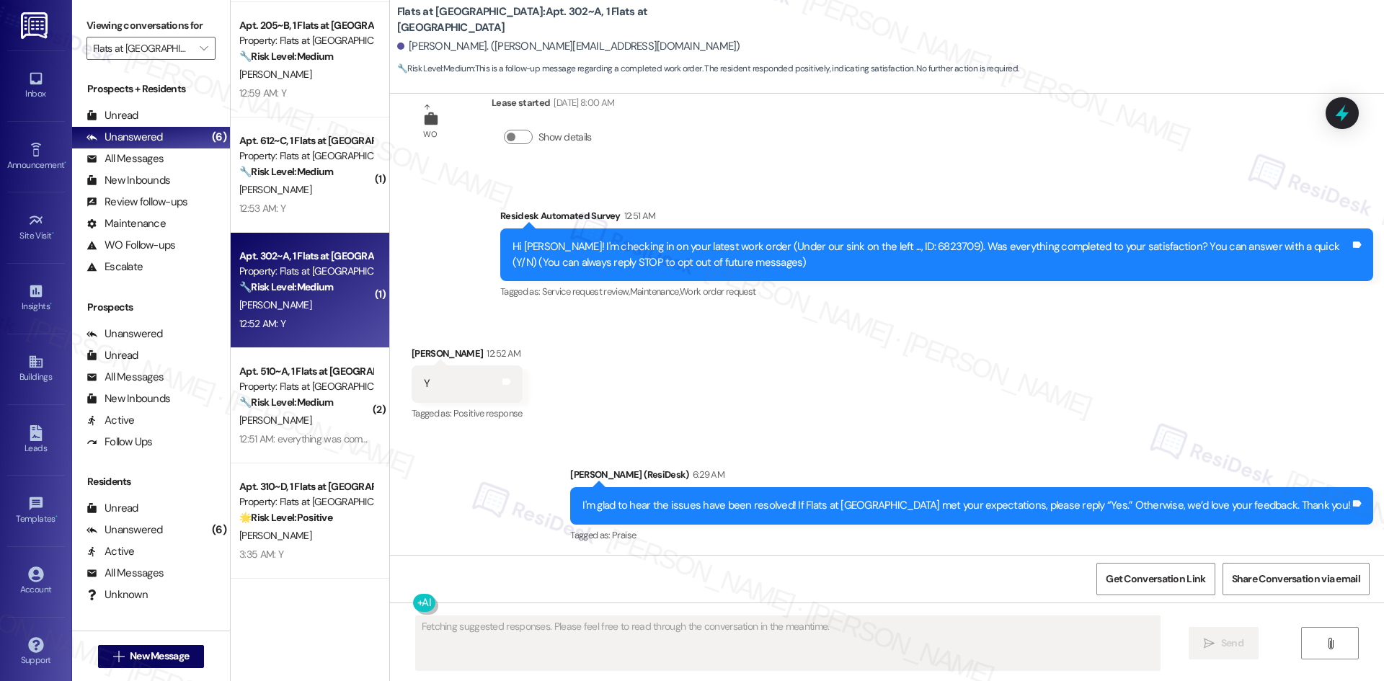
scroll to position [45, 0]
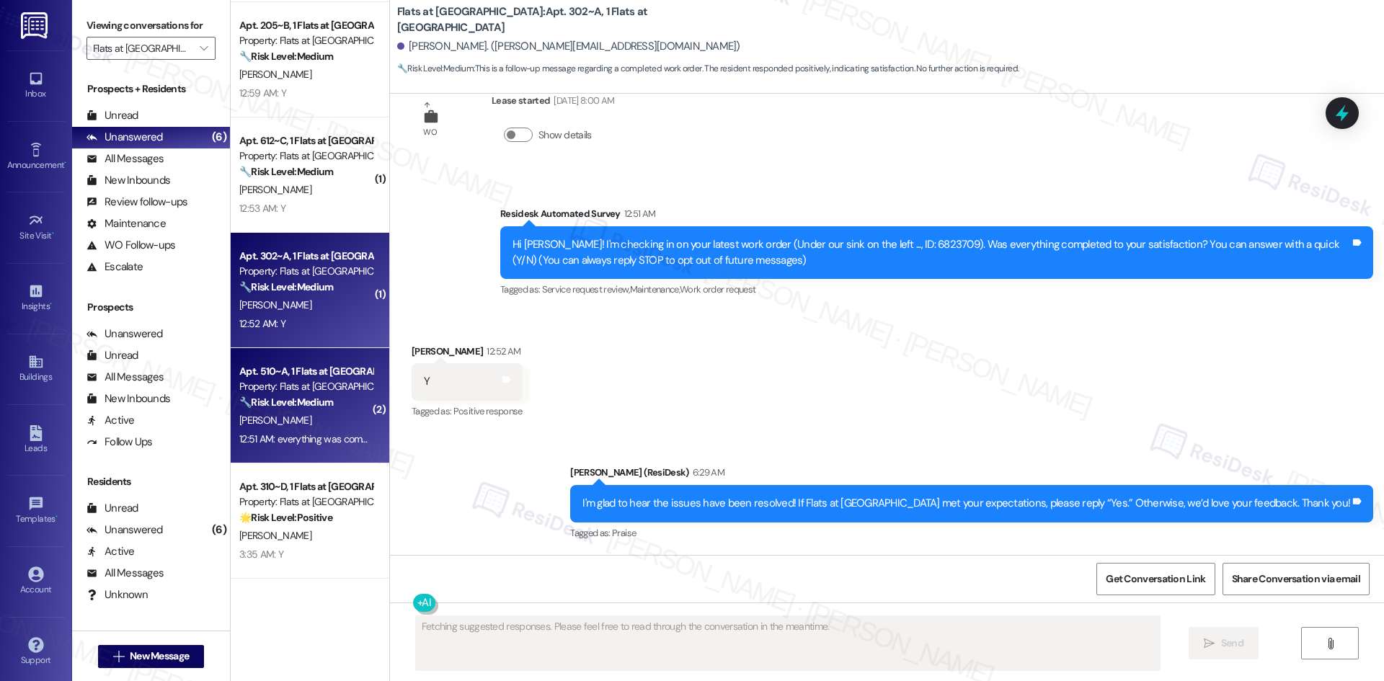
click at [258, 414] on div "[PERSON_NAME]" at bounding box center [306, 421] width 136 height 18
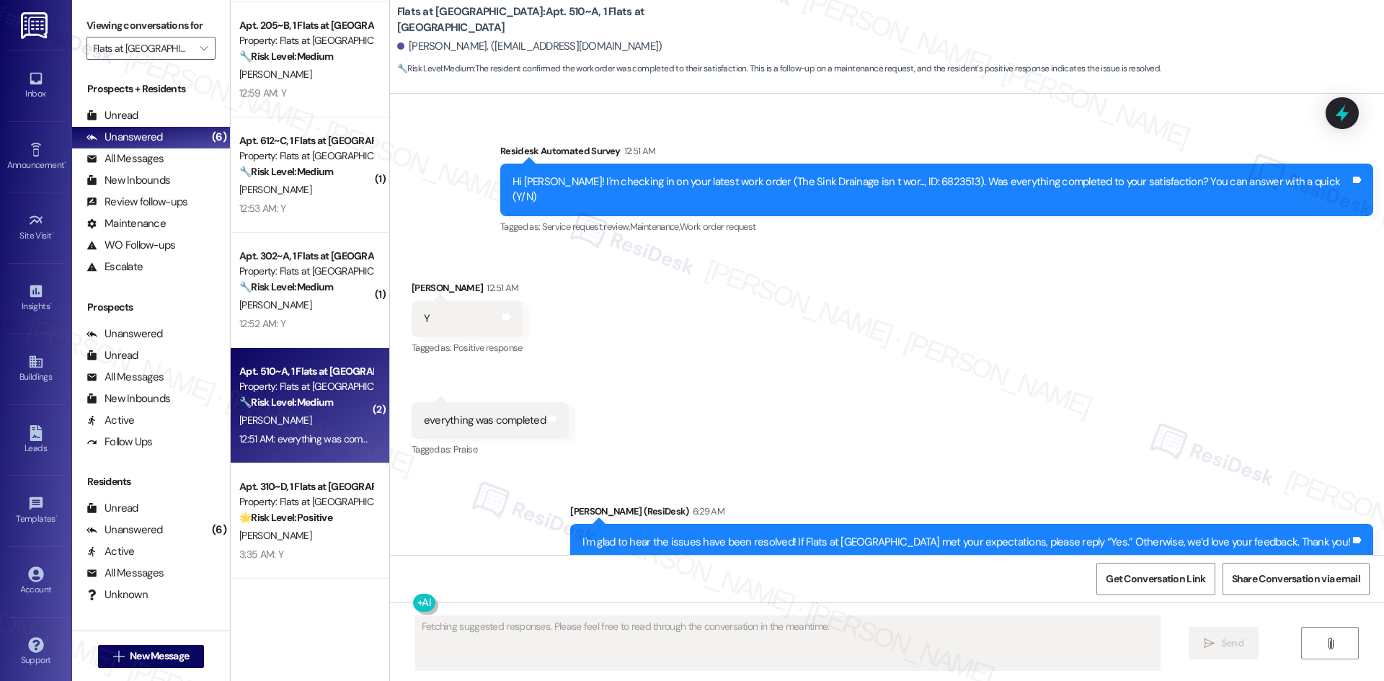
scroll to position [905, 0]
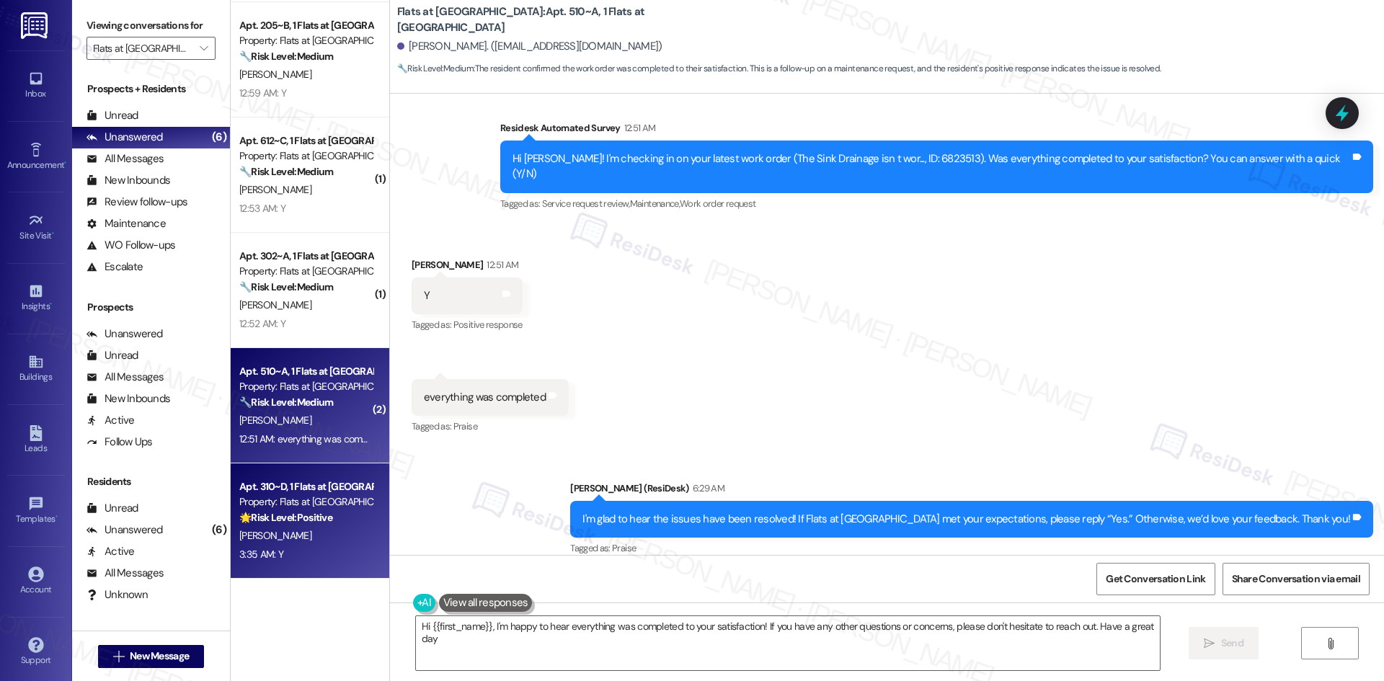
type textarea "Hi {{first_name}}, I'm happy to hear everything was completed to your satisfact…"
click at [285, 541] on div "[PERSON_NAME]" at bounding box center [306, 536] width 136 height 18
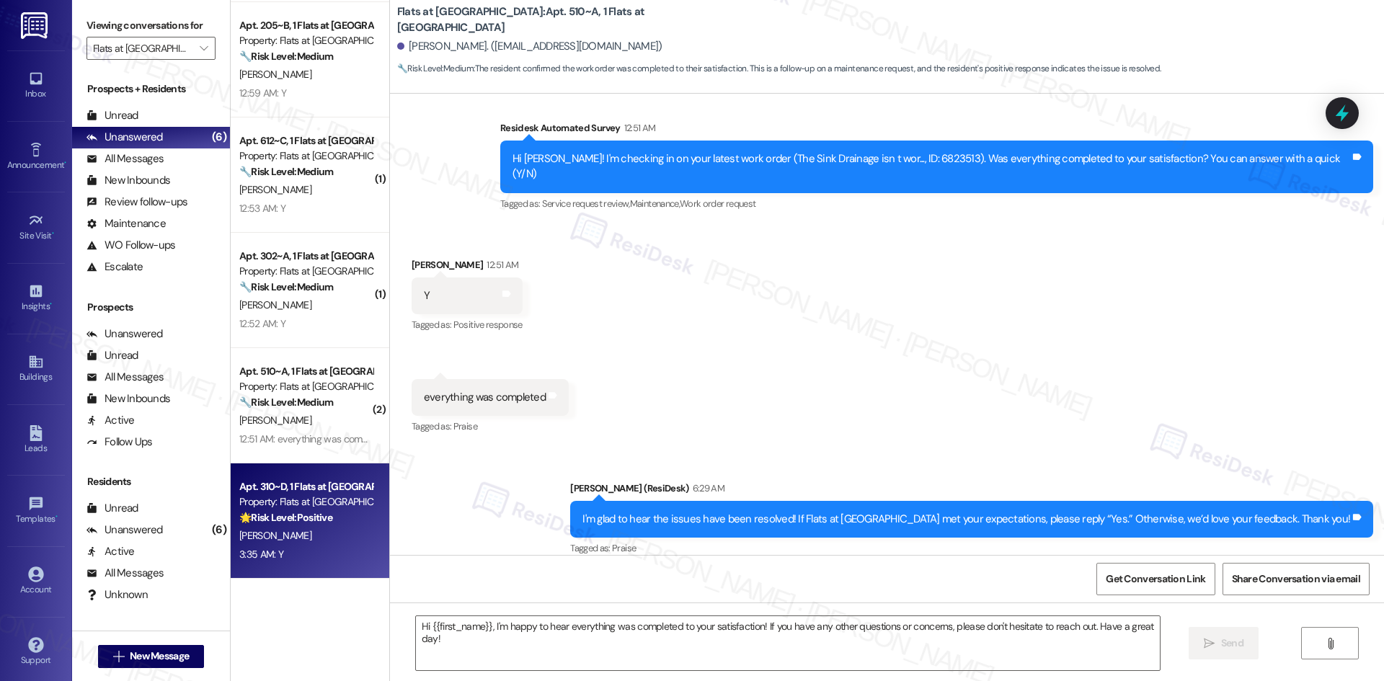
type textarea "Fetching suggested responses. Please feel free to read through the conversation…"
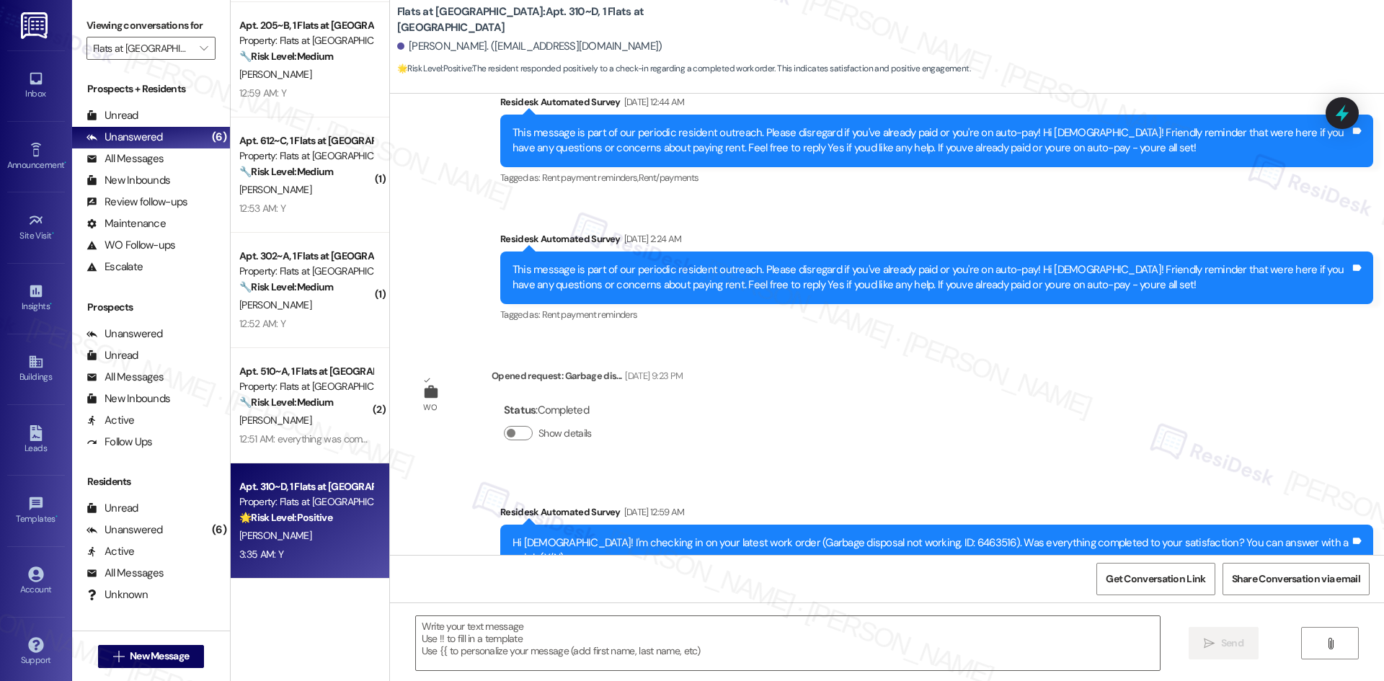
type textarea "Fetching suggested responses. Please feel free to read through the conversation…"
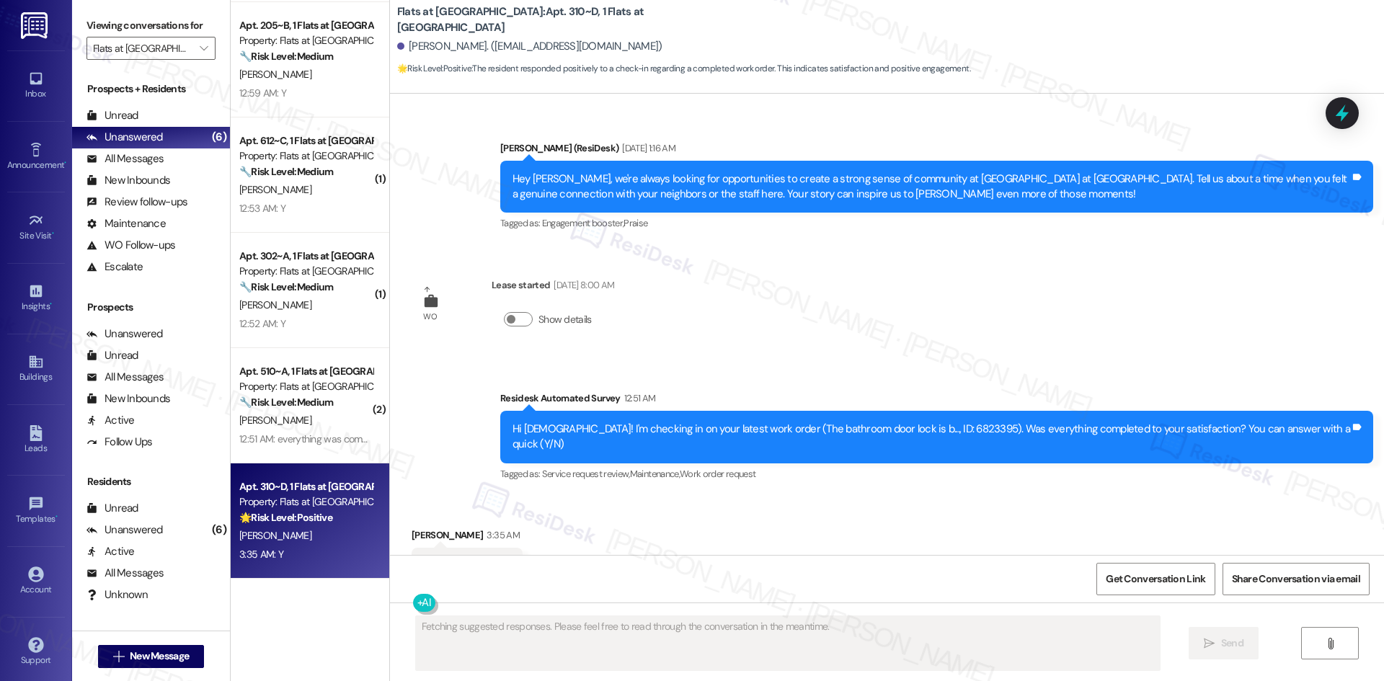
scroll to position [3593, 0]
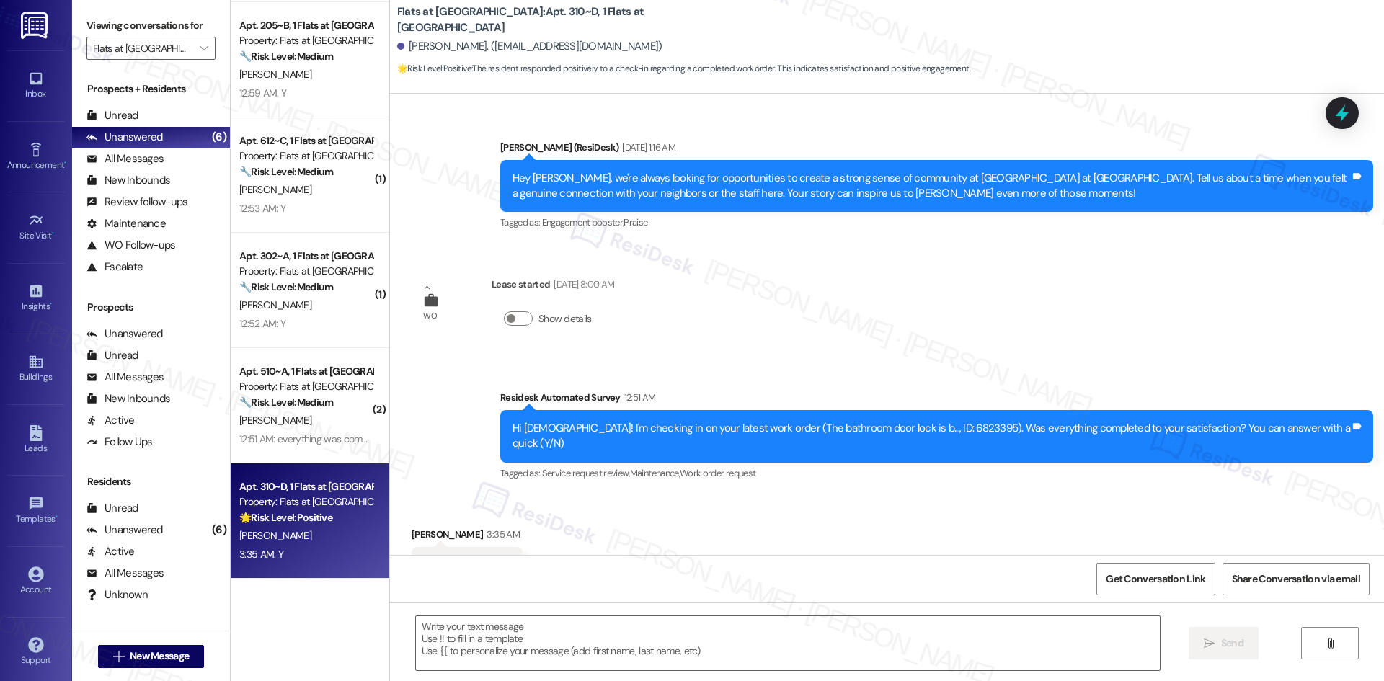
click at [715, 358] on div "Survey, sent via SMS Residesk Automated Survey 12:51 AM Hi Vishnu! I'm checking…" at bounding box center [887, 426] width 994 height 137
click at [635, 646] on textarea at bounding box center [788, 643] width 744 height 54
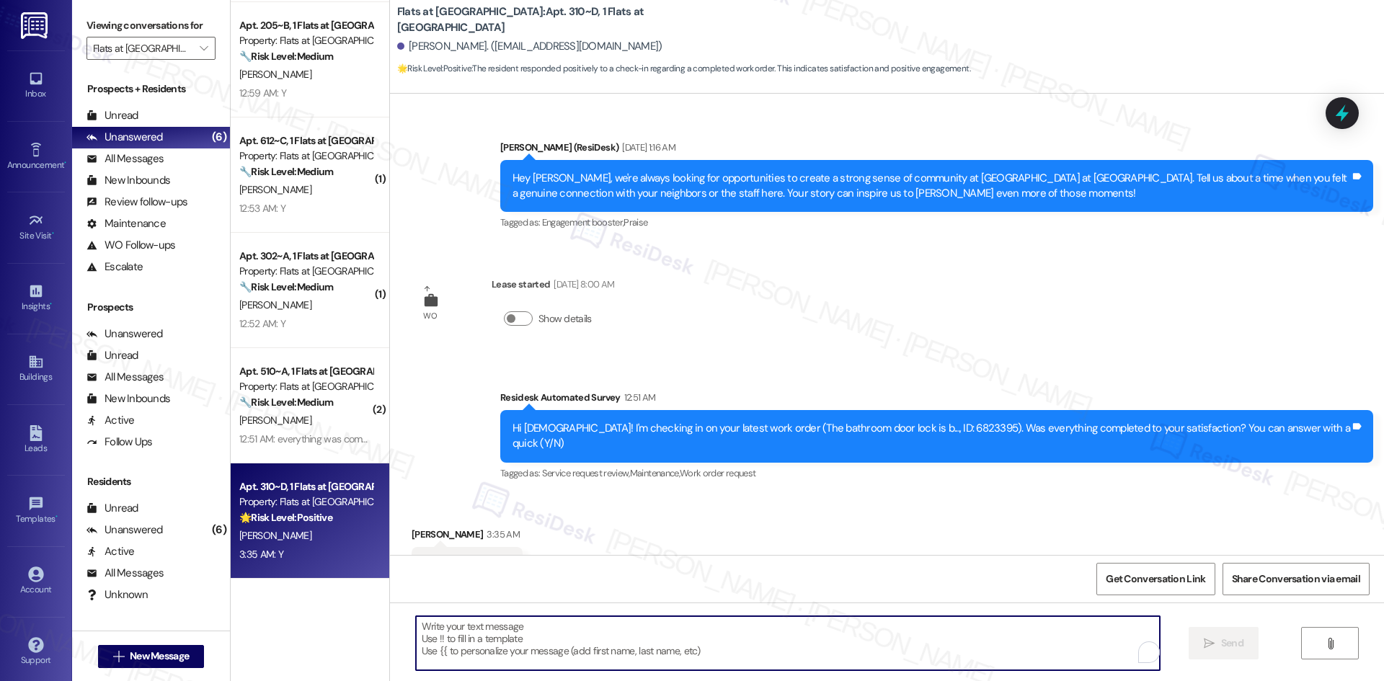
paste textarea "I'm glad to hear the issues have been resolved! If {{property}} met your expect…"
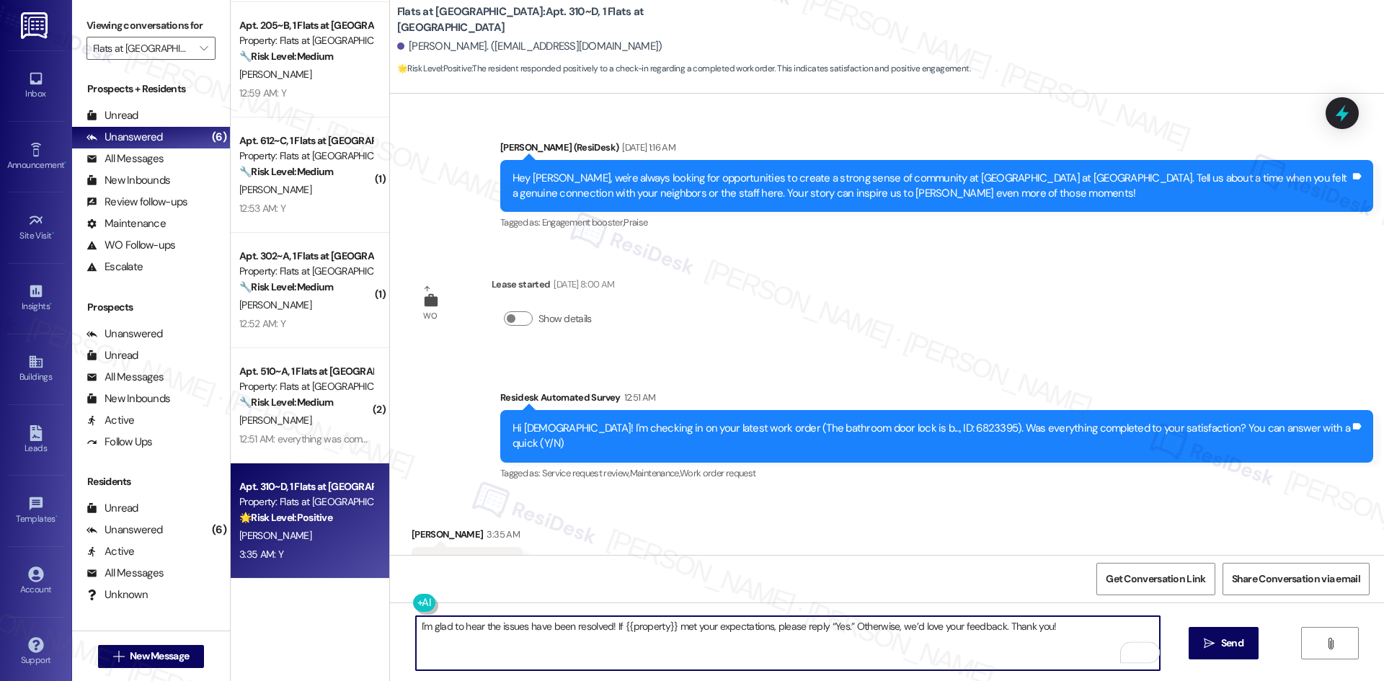
type textarea "I'm glad to hear the issues have been resolved! If {{property}} met your expect…"
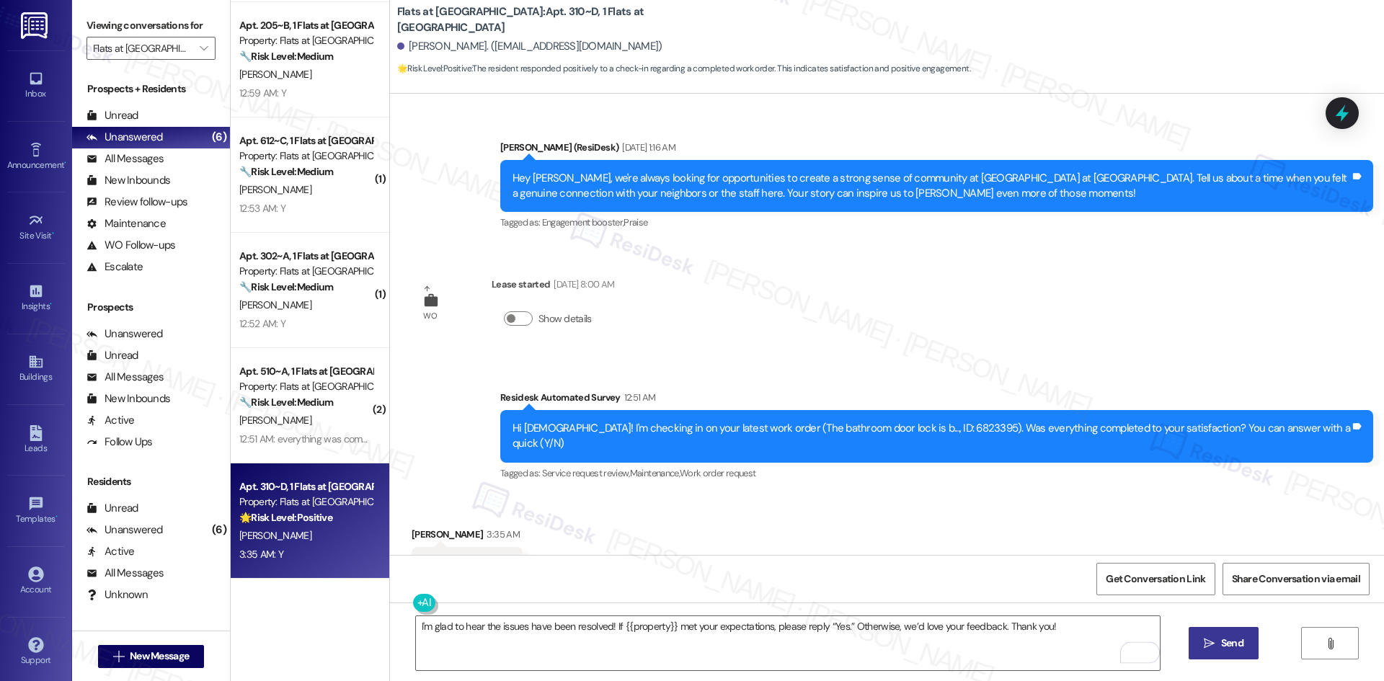
click at [1215, 647] on span " Send" at bounding box center [1223, 643] width 45 height 15
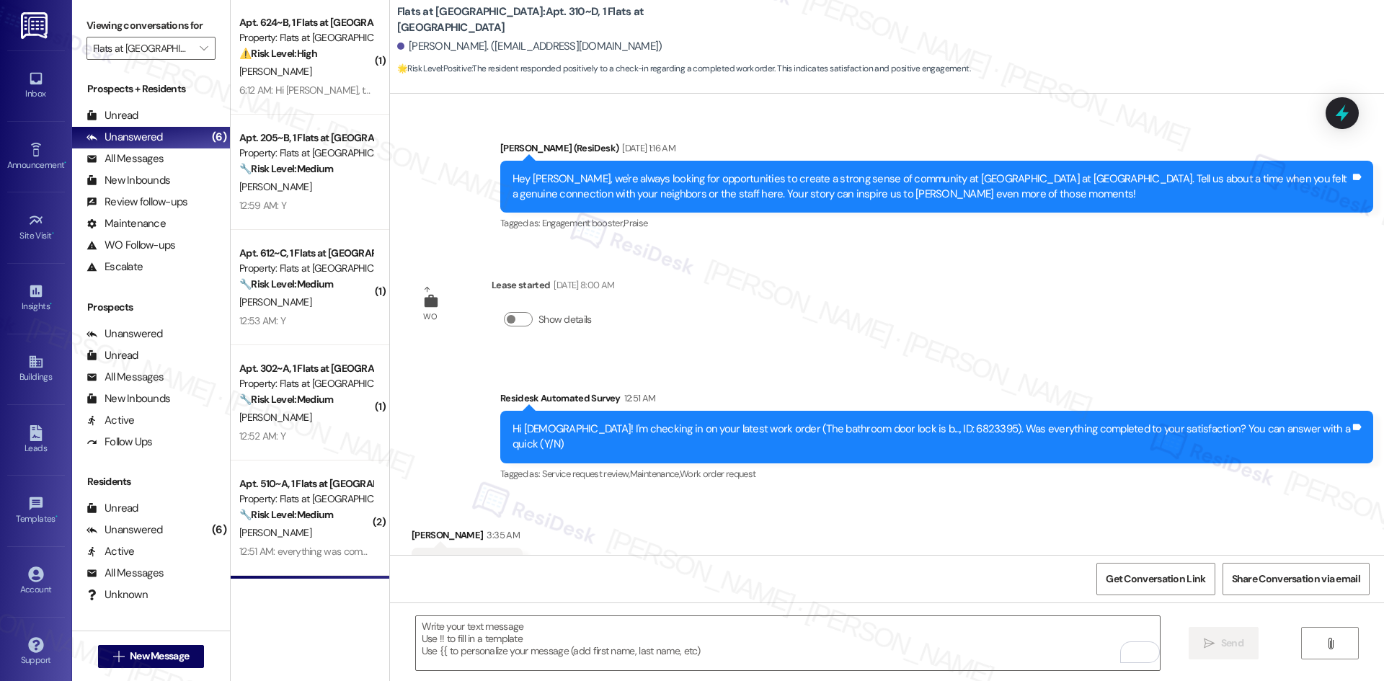
scroll to position [0, 0]
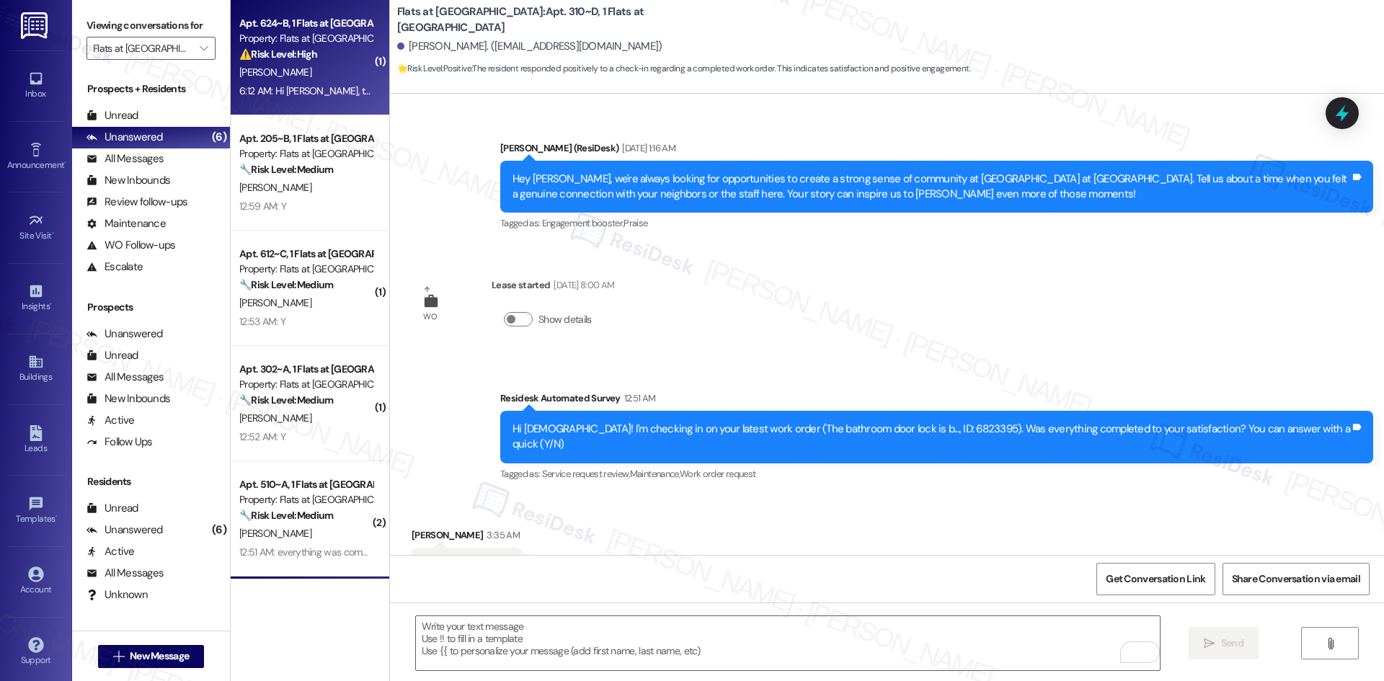
click at [317, 97] on div "6:12 AM: Hi [PERSON_NAME], the work order was not completed, the maintenance st…" at bounding box center [306, 91] width 136 height 18
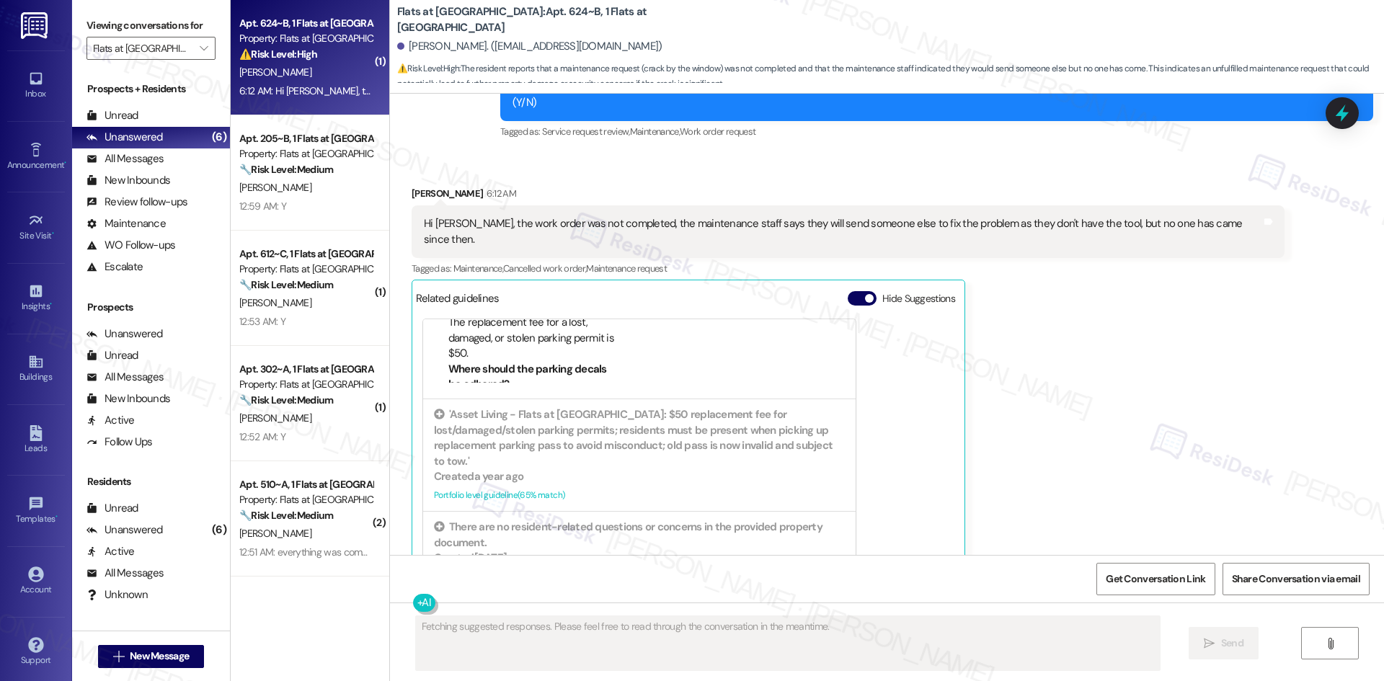
scroll to position [5323, 0]
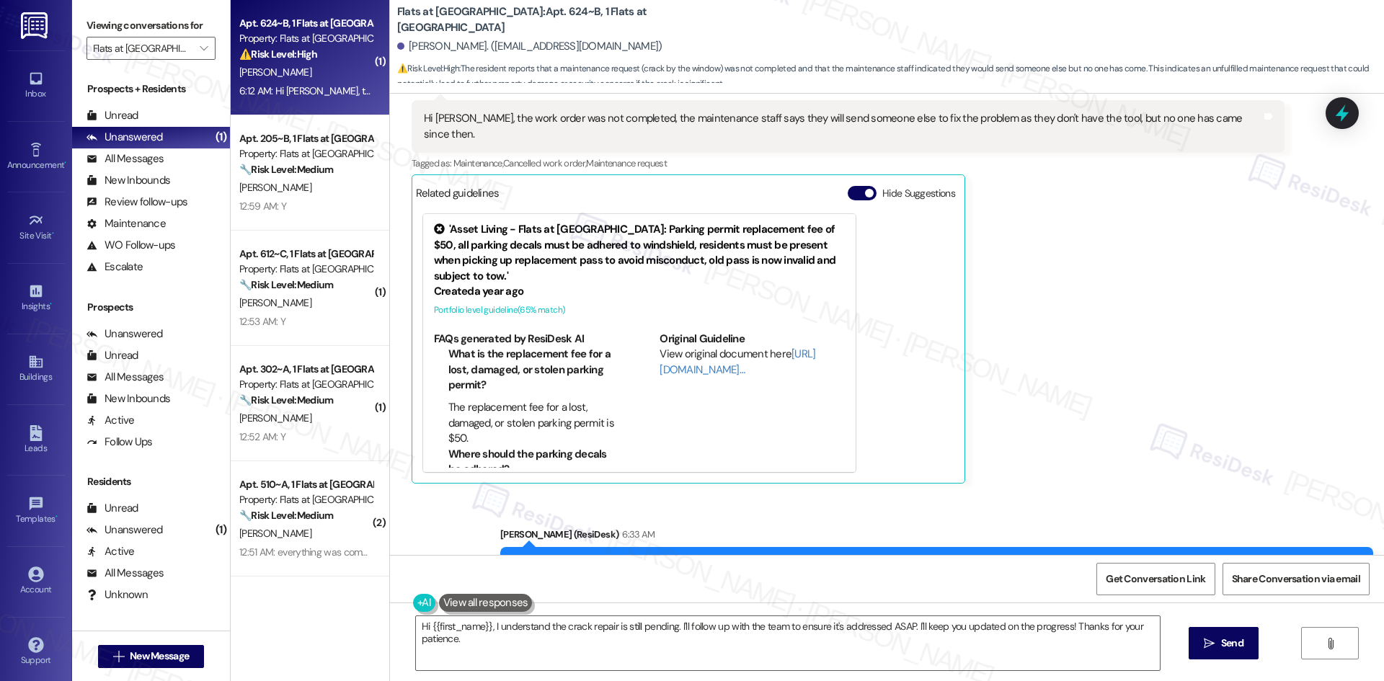
click at [1110, 350] on div "Yaxi Han 6:12 AM Hi Sarah, the work order was not completed, the maintenance st…" at bounding box center [848, 283] width 873 height 404
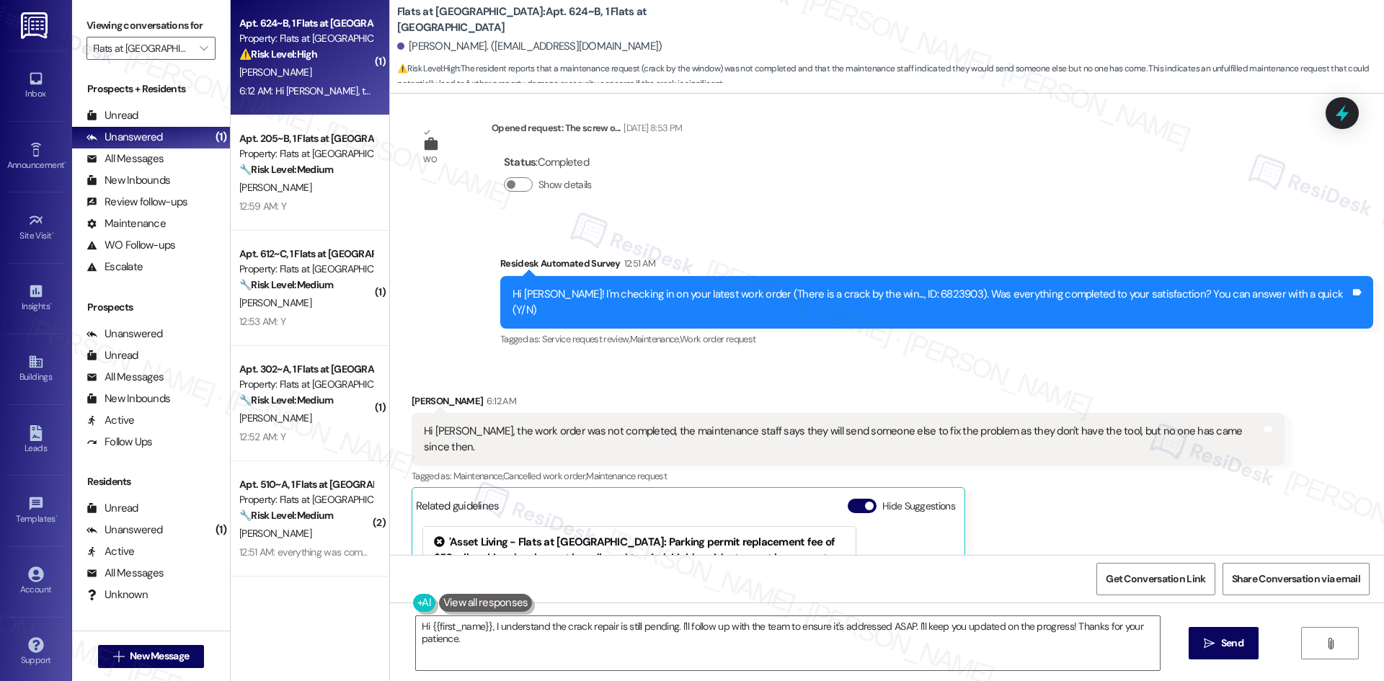
scroll to position [4991, 0]
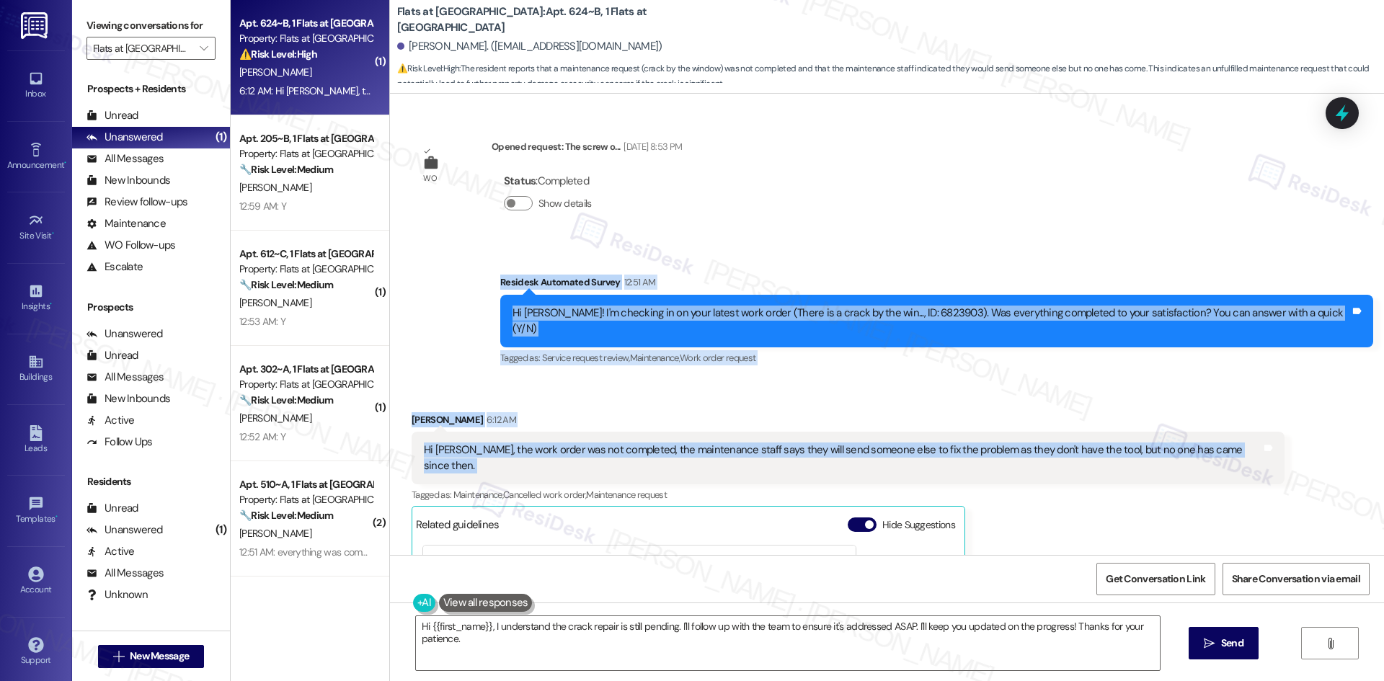
drag, startPoint x: 520, startPoint y: 213, endPoint x: 1284, endPoint y: 383, distance: 782.1
click at [1284, 383] on div "Announcement, sent via SMS Sarah (ResiDesk) Aug 18, 2023 at 2:53 AM Hi Yaxi, we…" at bounding box center [887, 324] width 994 height 461
copy div "Residesk Automated Survey 12:51 AM Hi Yaxi! I'm checking in on your latest work…"
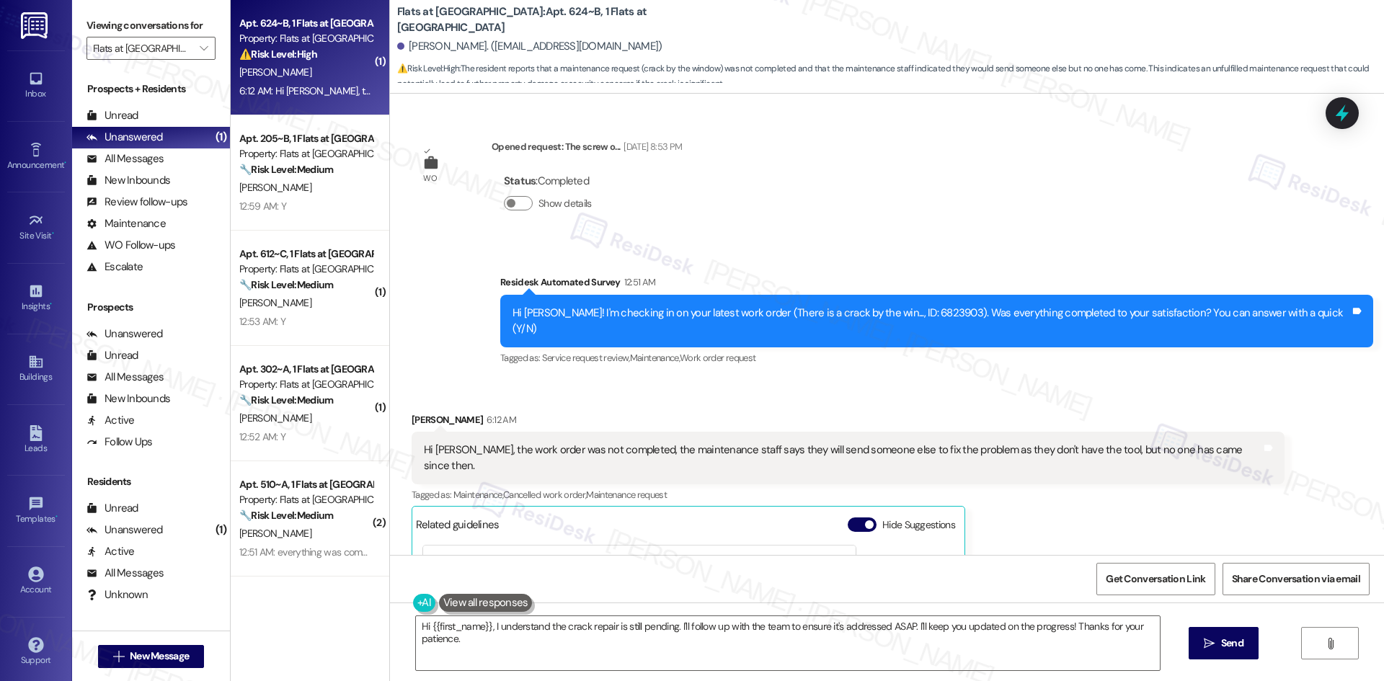
click at [1051, 484] on div "Yaxi Han 6:12 AM Hi Sarah, the work order was not completed, the maintenance st…" at bounding box center [848, 614] width 873 height 404
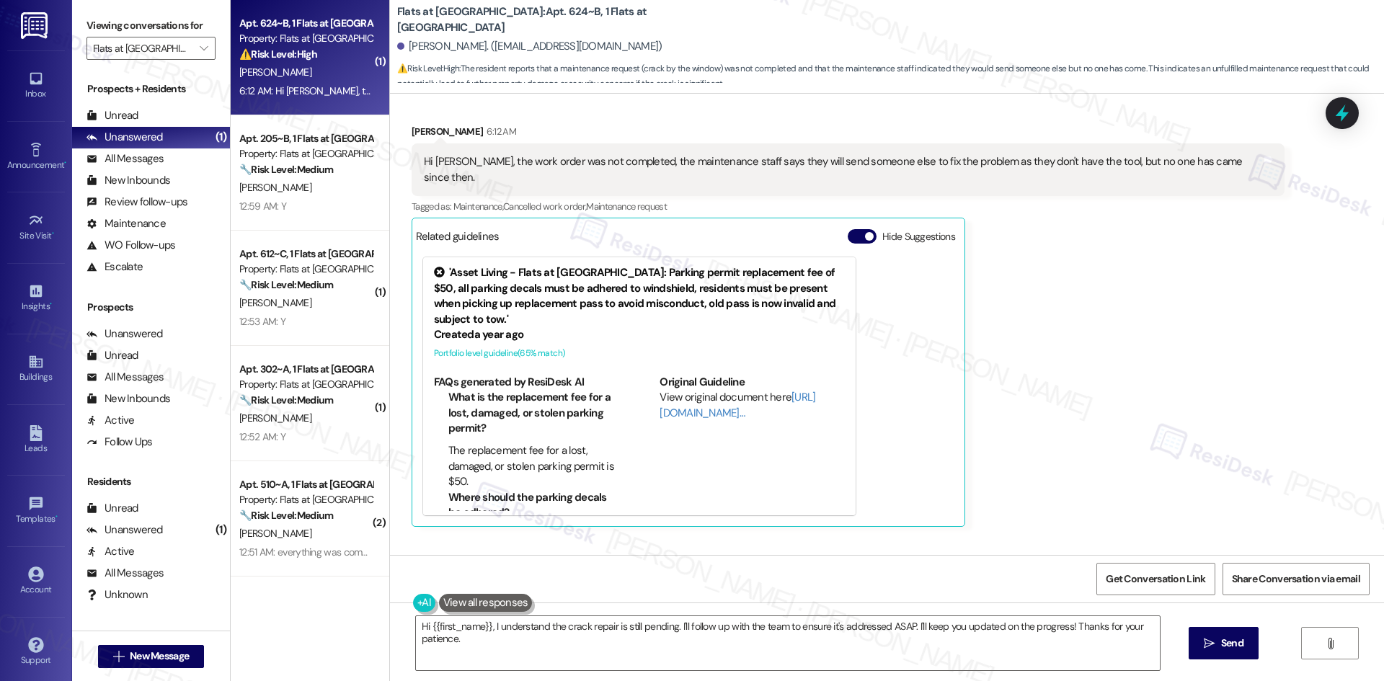
scroll to position [5424, 0]
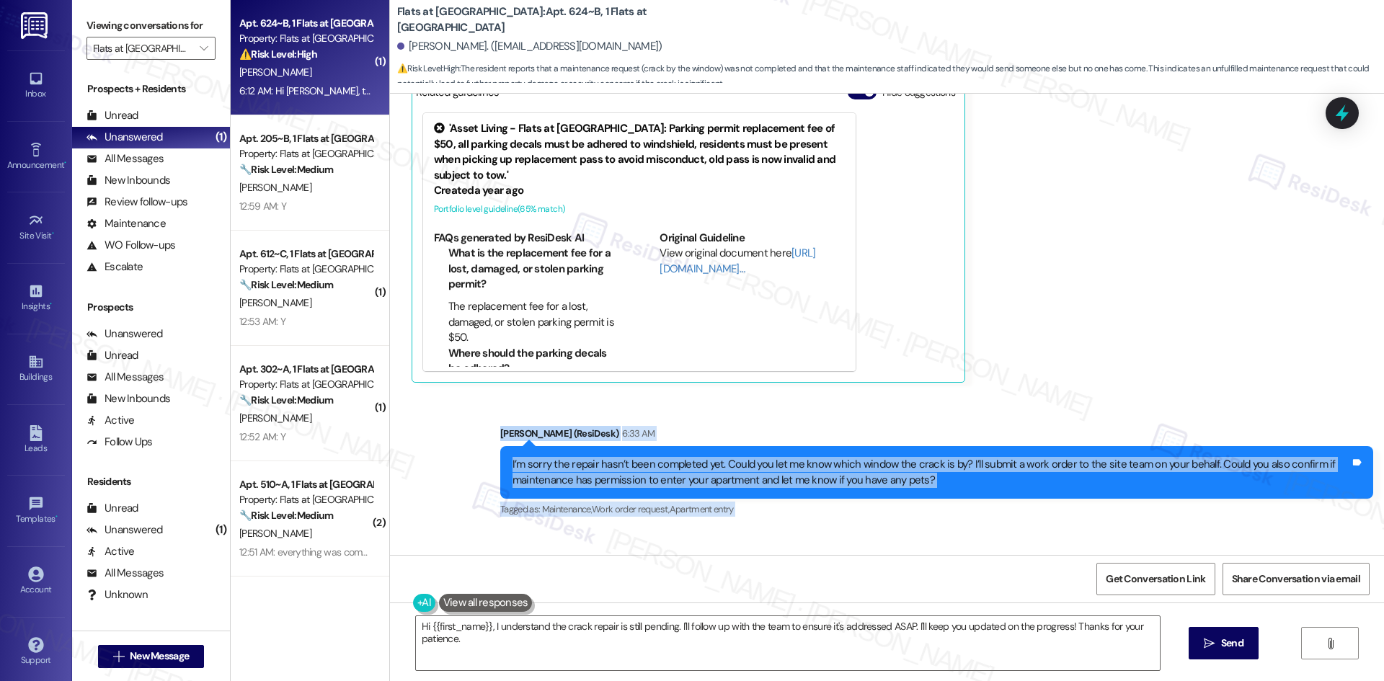
drag, startPoint x: 452, startPoint y: 343, endPoint x: 1088, endPoint y: 520, distance: 660.7
click at [1089, 520] on div "Announcement, sent via SMS Sarah (ResiDesk) Aug 18, 2023 at 2:53 AM Hi Yaxi, we…" at bounding box center [887, 324] width 994 height 461
copy div "Sarah (ResiDesk) 6:33 AM I’m sorry the repair hasn’t been completed yet. Could …"
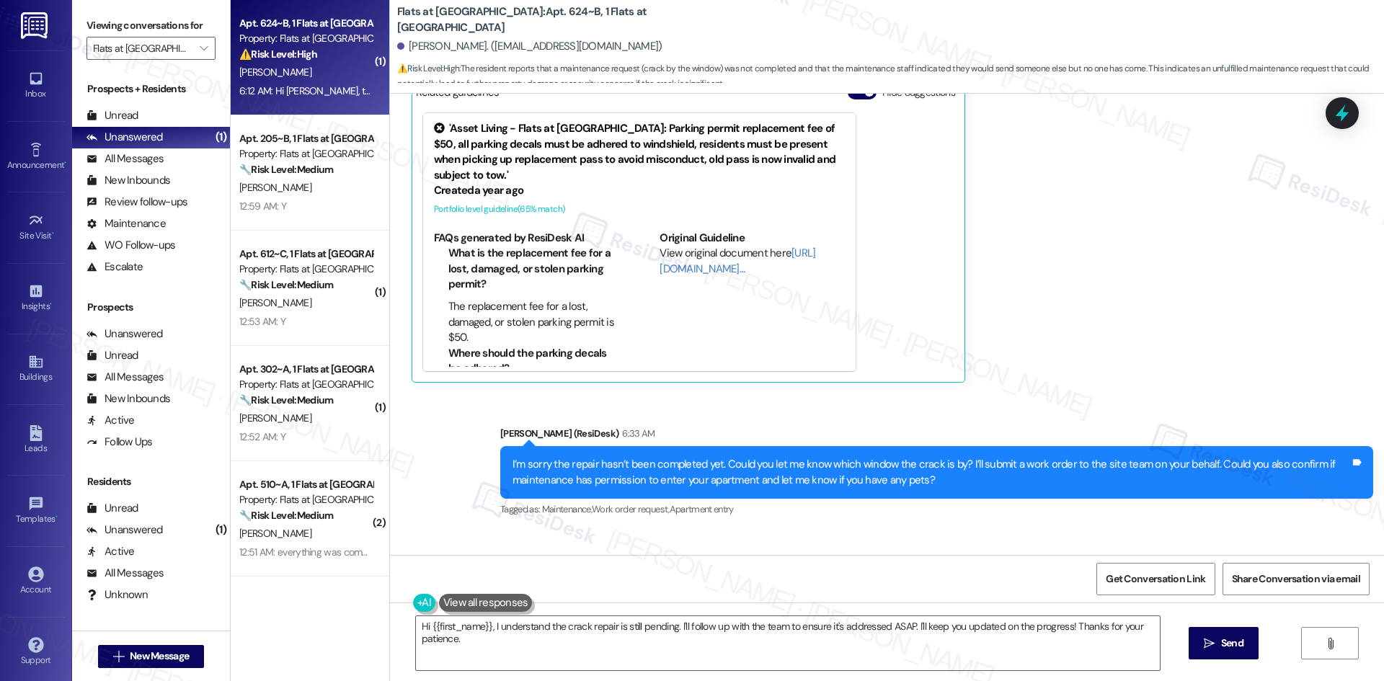
click at [1034, 261] on div "Yaxi Han 6:12 AM Hi Sarah, the work order was not completed, the maintenance st…" at bounding box center [848, 182] width 873 height 404
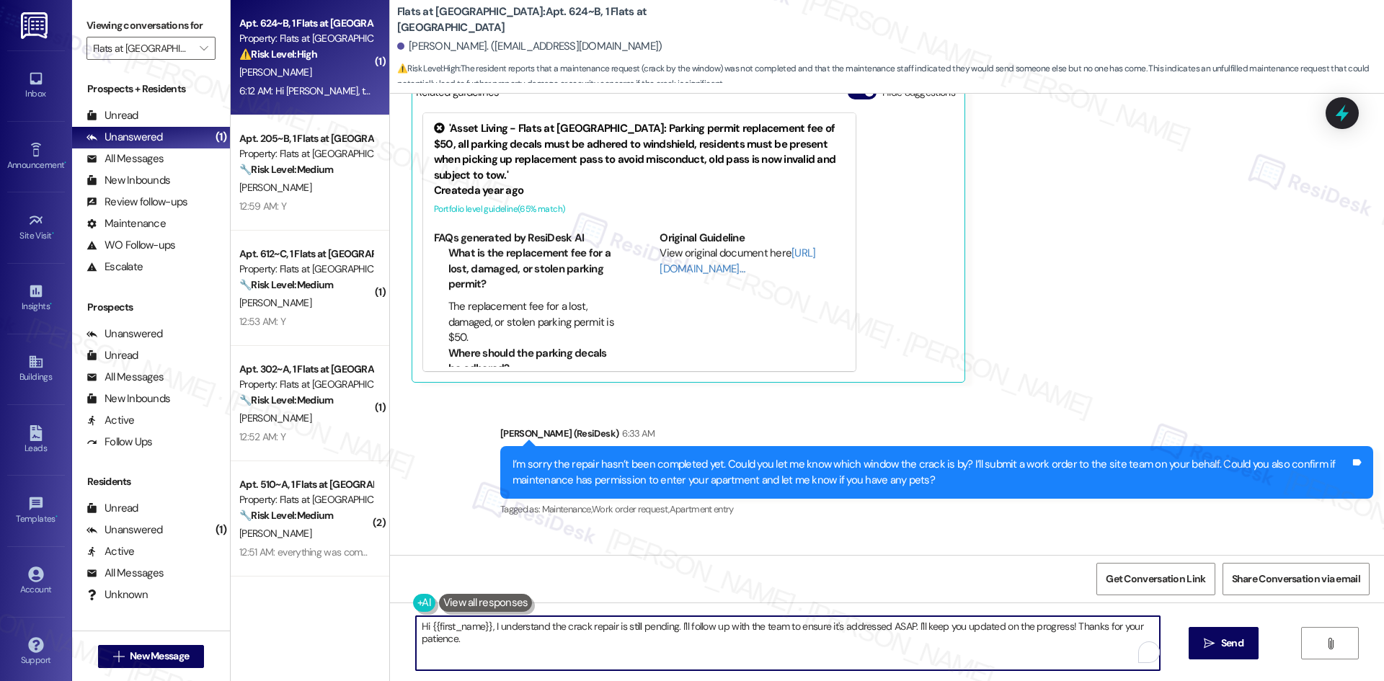
click at [674, 652] on textarea "Hi {{first_name}}, I understand the crack repair is still pending. I'll follow …" at bounding box center [788, 643] width 744 height 54
paste textarea "Thank you for clarifying, Yaxi. I’ll let the site team know it’s the larger win…"
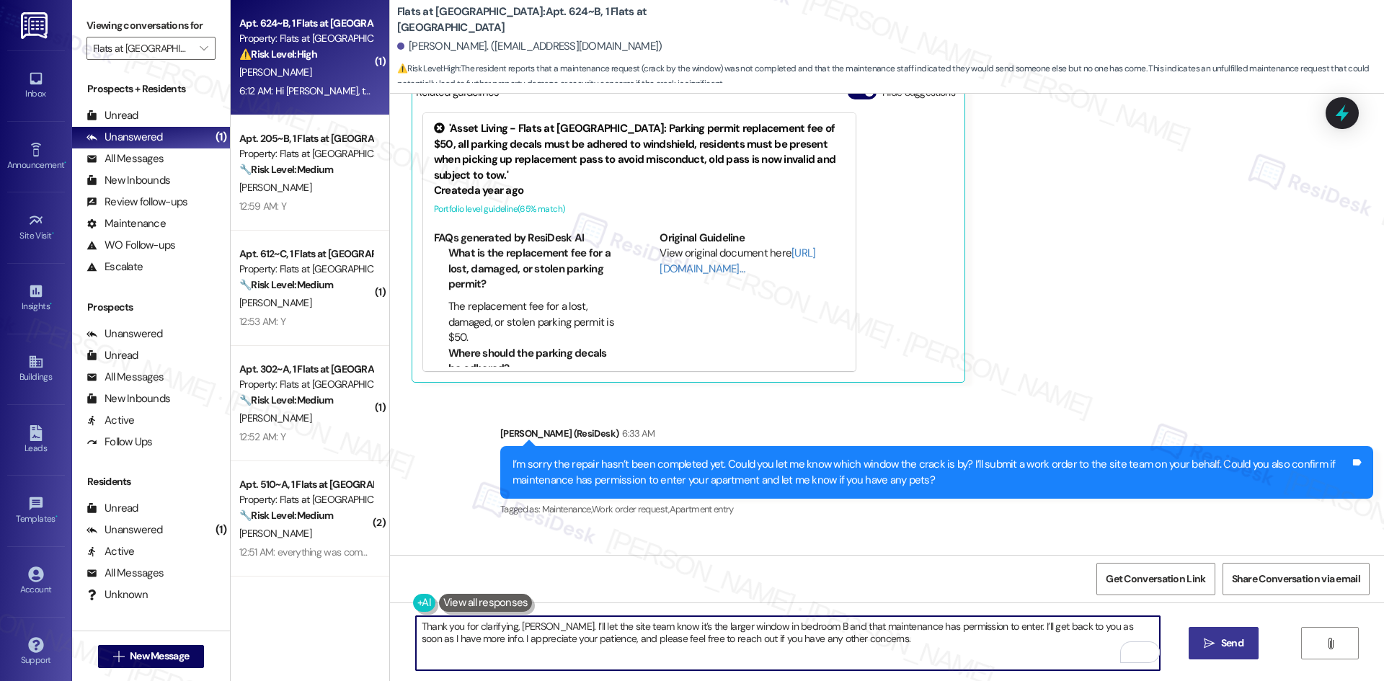
type textarea "Thank you for clarifying, [PERSON_NAME]. I’ll let the site team know it’s the l…"
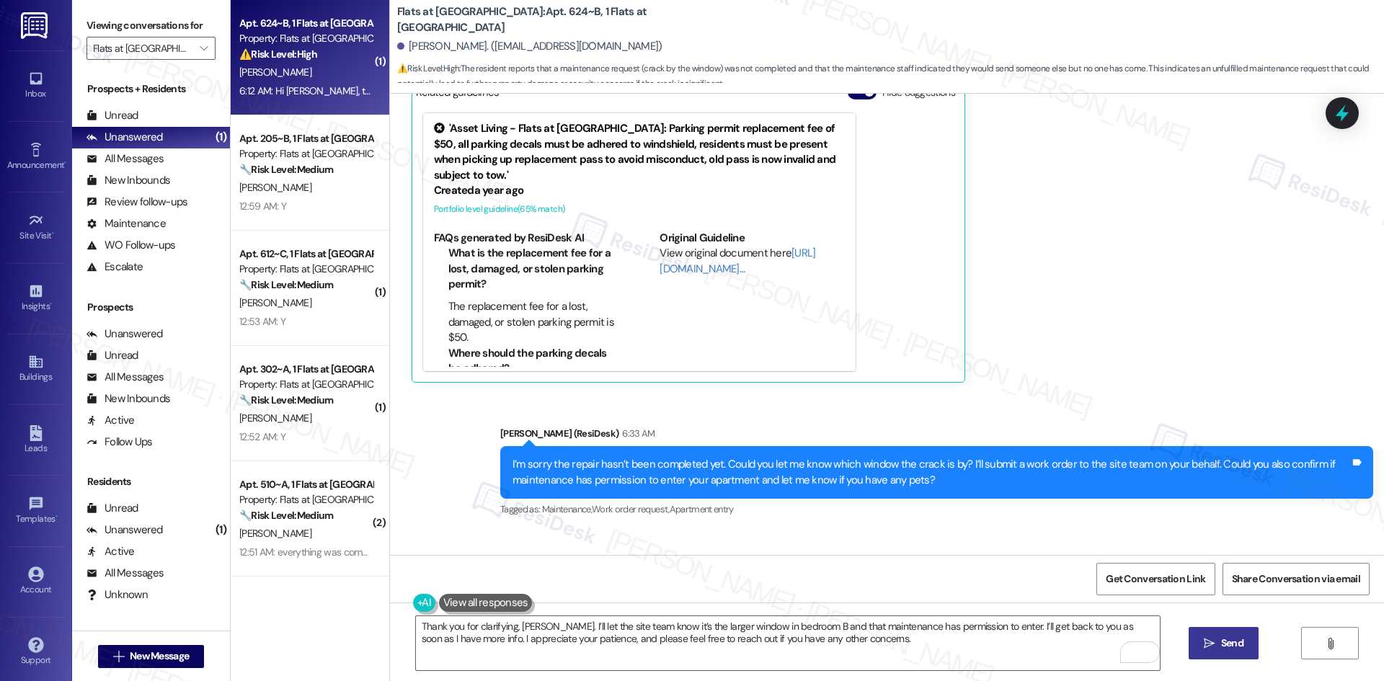
click at [1222, 644] on span "Send" at bounding box center [1232, 643] width 22 height 15
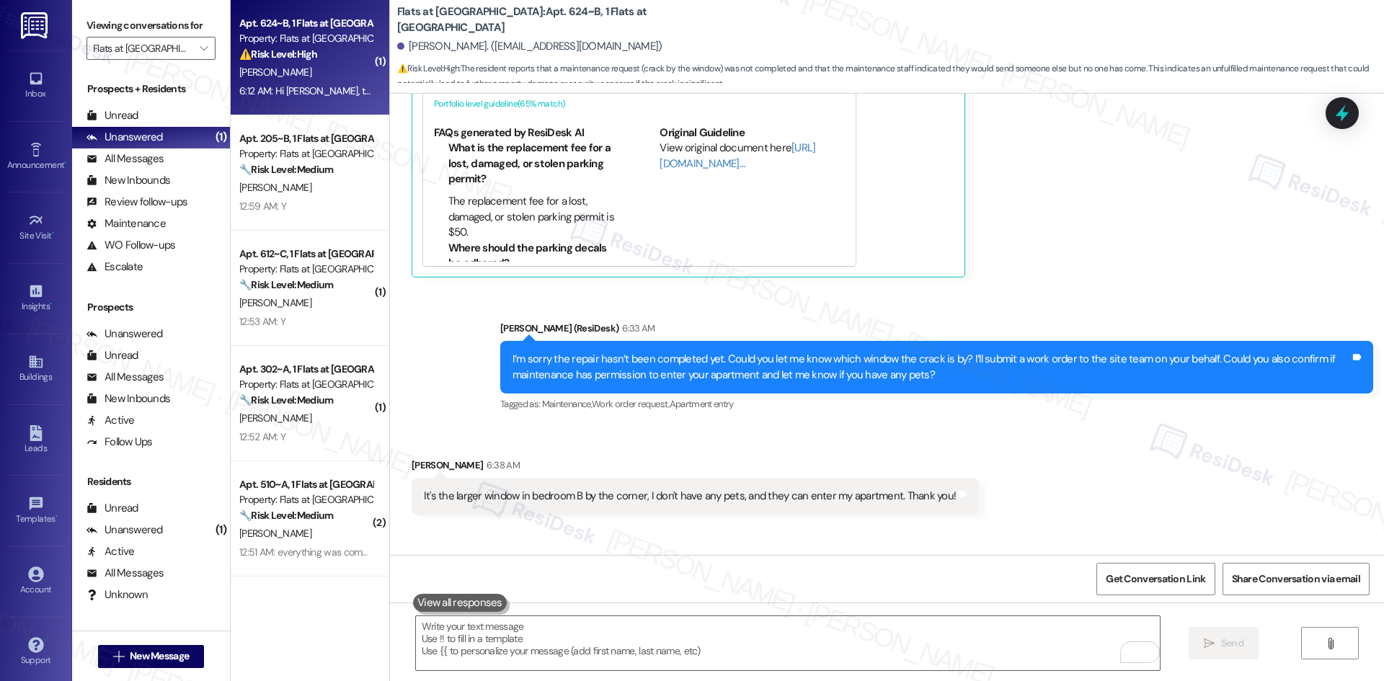
scroll to position [5539, 0]
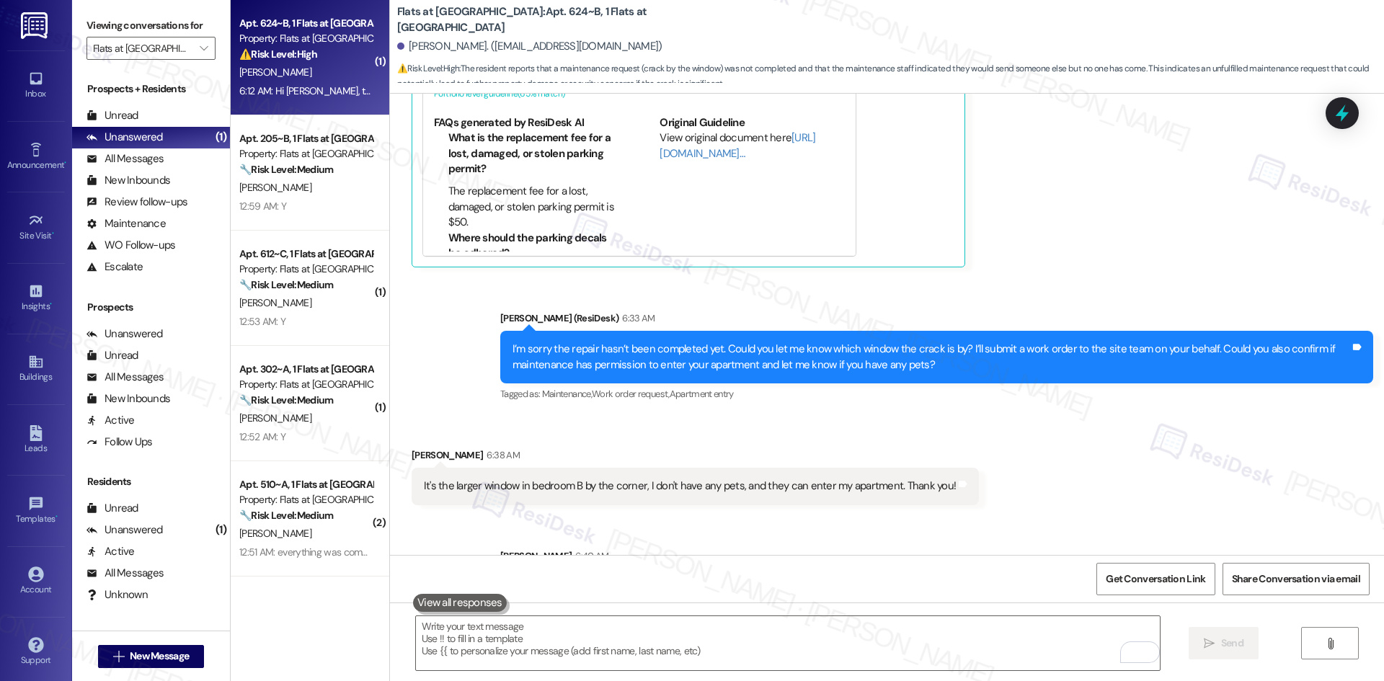
click at [1123, 435] on div "Received via SMS Yaxi Han 6:38 AM It's the larger window in bedroom B by the co…" at bounding box center [887, 465] width 994 height 100
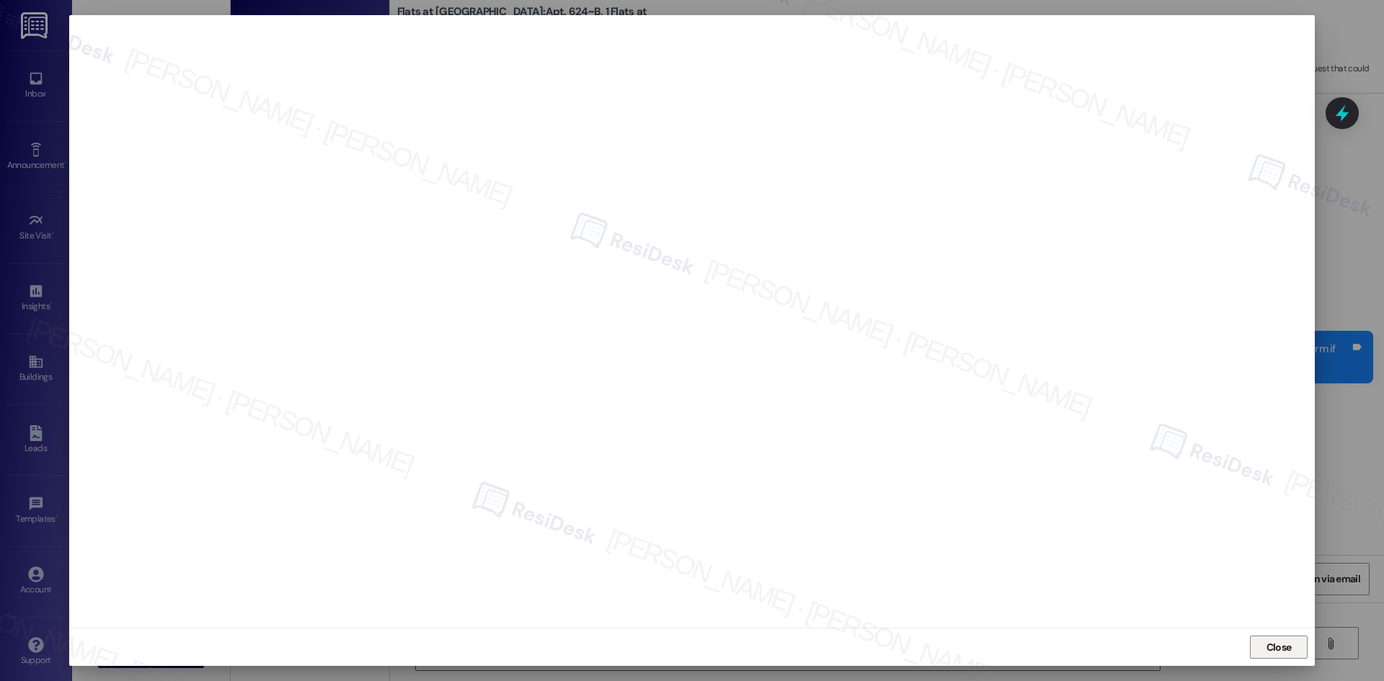
click at [1279, 649] on span "Close" at bounding box center [1279, 647] width 25 height 15
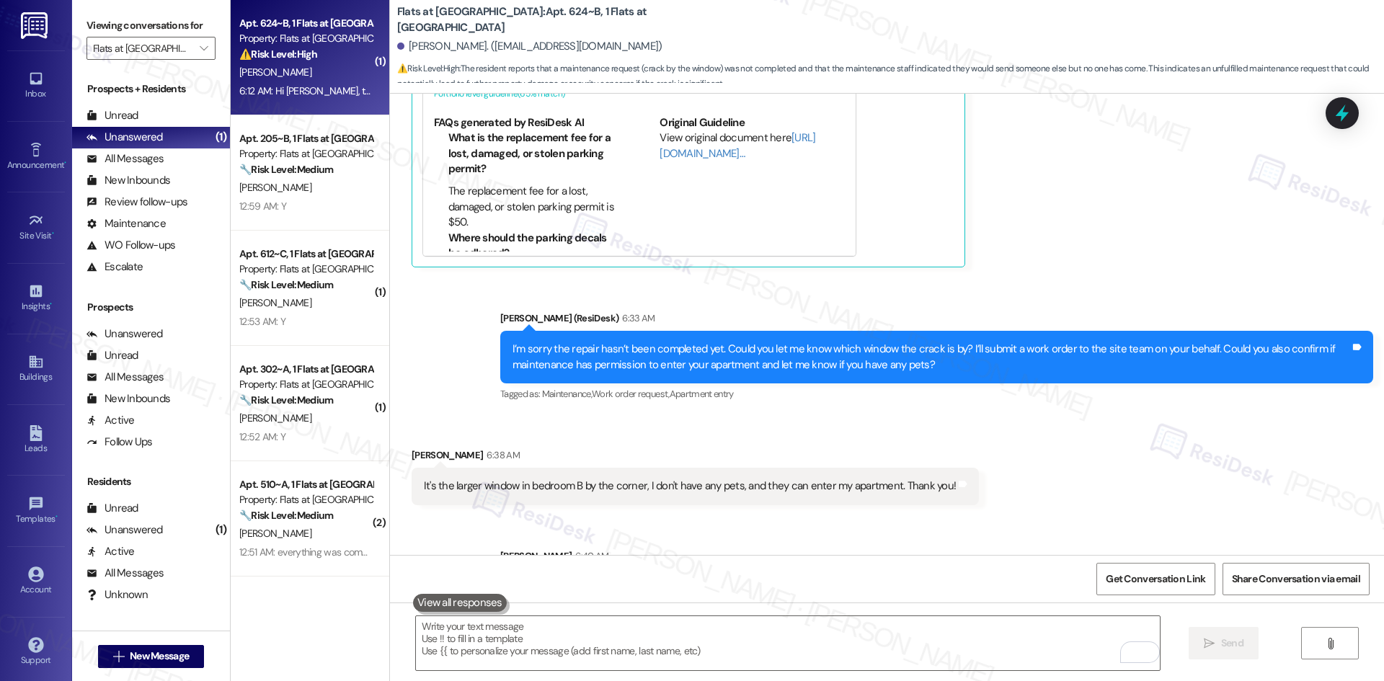
click at [1057, 516] on div "Sent via SMS Sarah 6:40 AM Thank you for clarifying, Yaxi. I’ll let the site te…" at bounding box center [887, 574] width 994 height 116
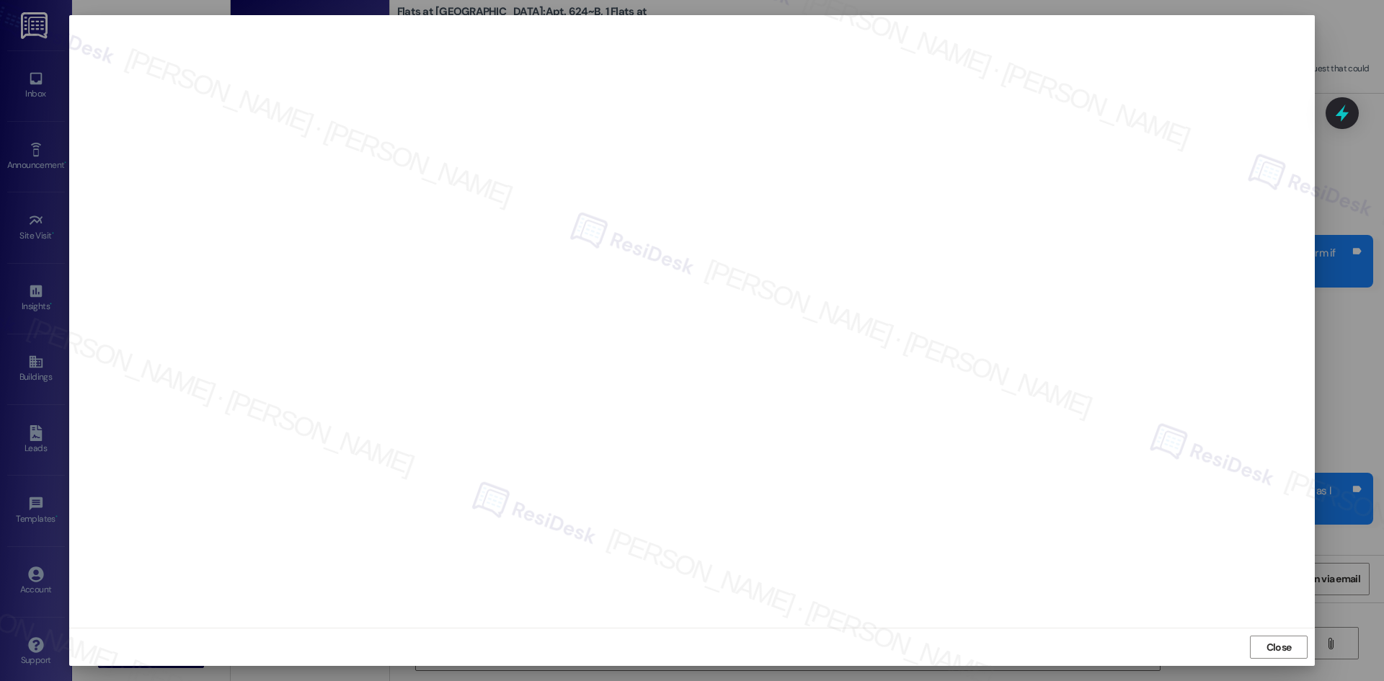
scroll to position [5639, 0]
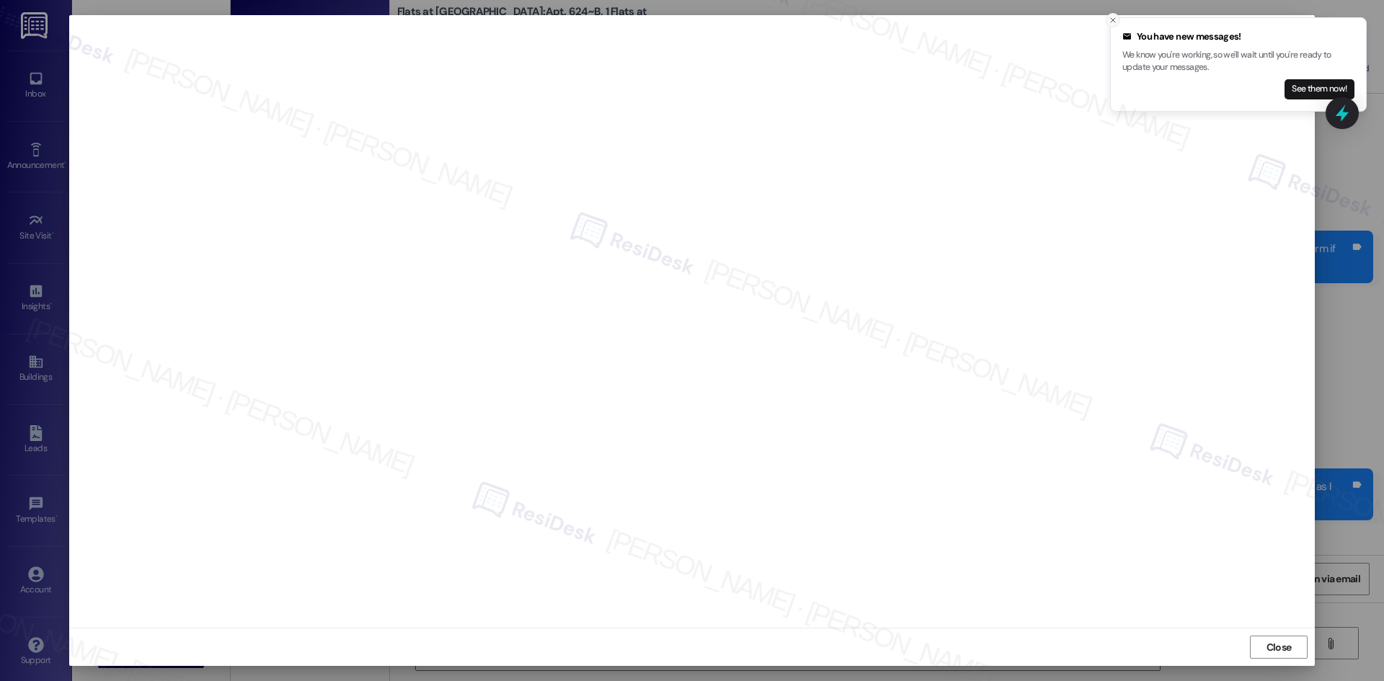
click at [1109, 20] on icon "Close toast" at bounding box center [1113, 20] width 9 height 9
click at [1250, 636] on button "Close" at bounding box center [1279, 647] width 58 height 23
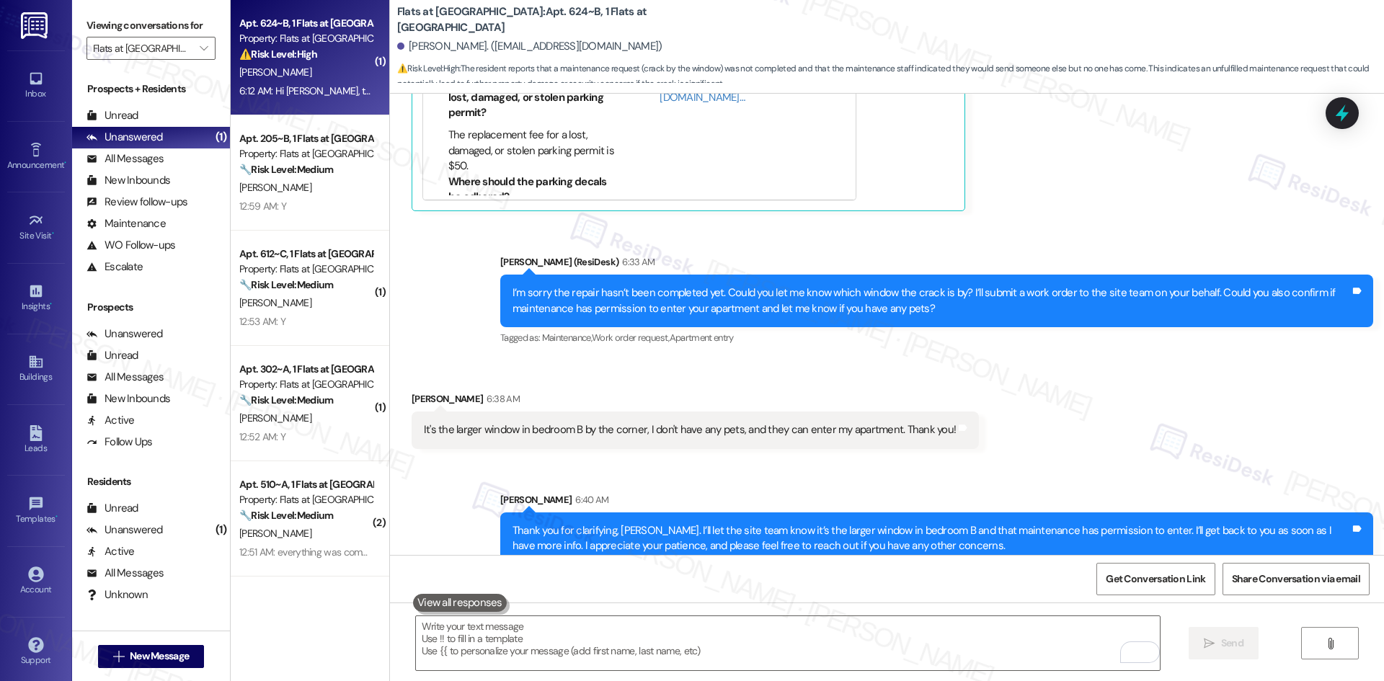
scroll to position [5640, 0]
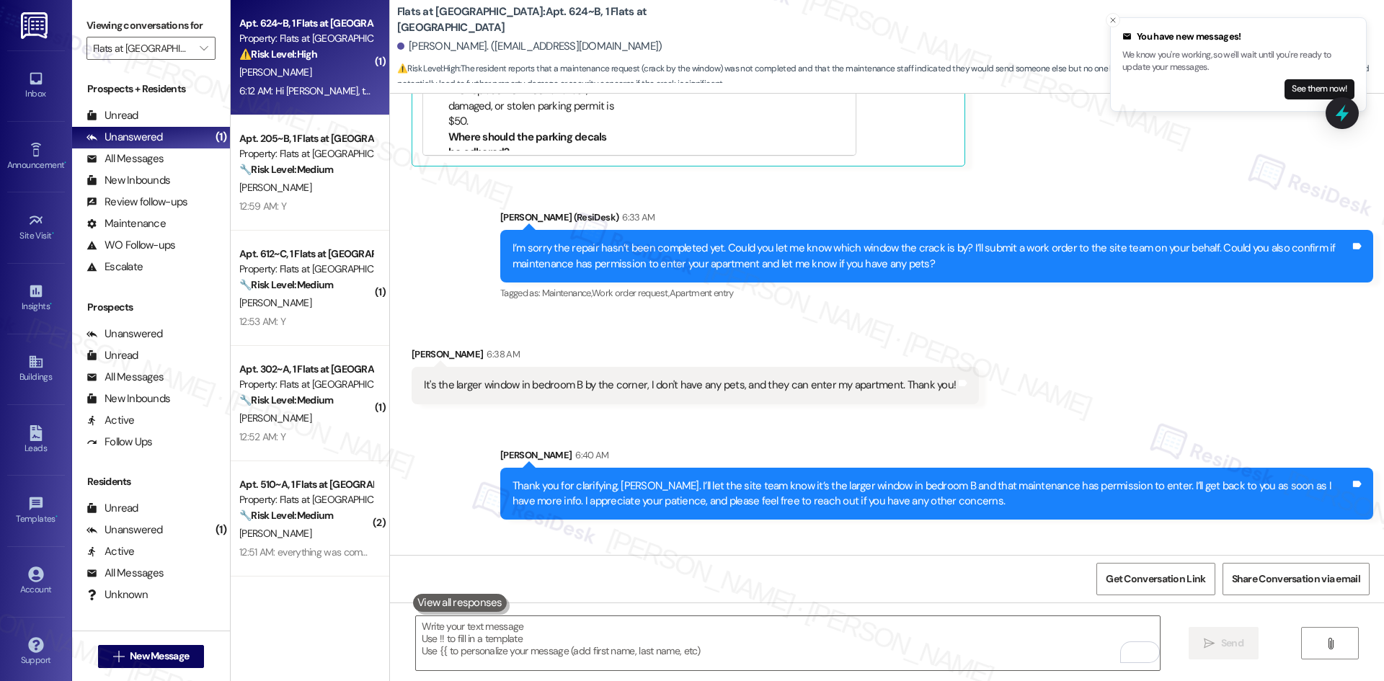
click at [1045, 323] on div "Received via SMS Yaxi Han 6:38 AM It's the larger window in bedroom B by the co…" at bounding box center [887, 364] width 994 height 100
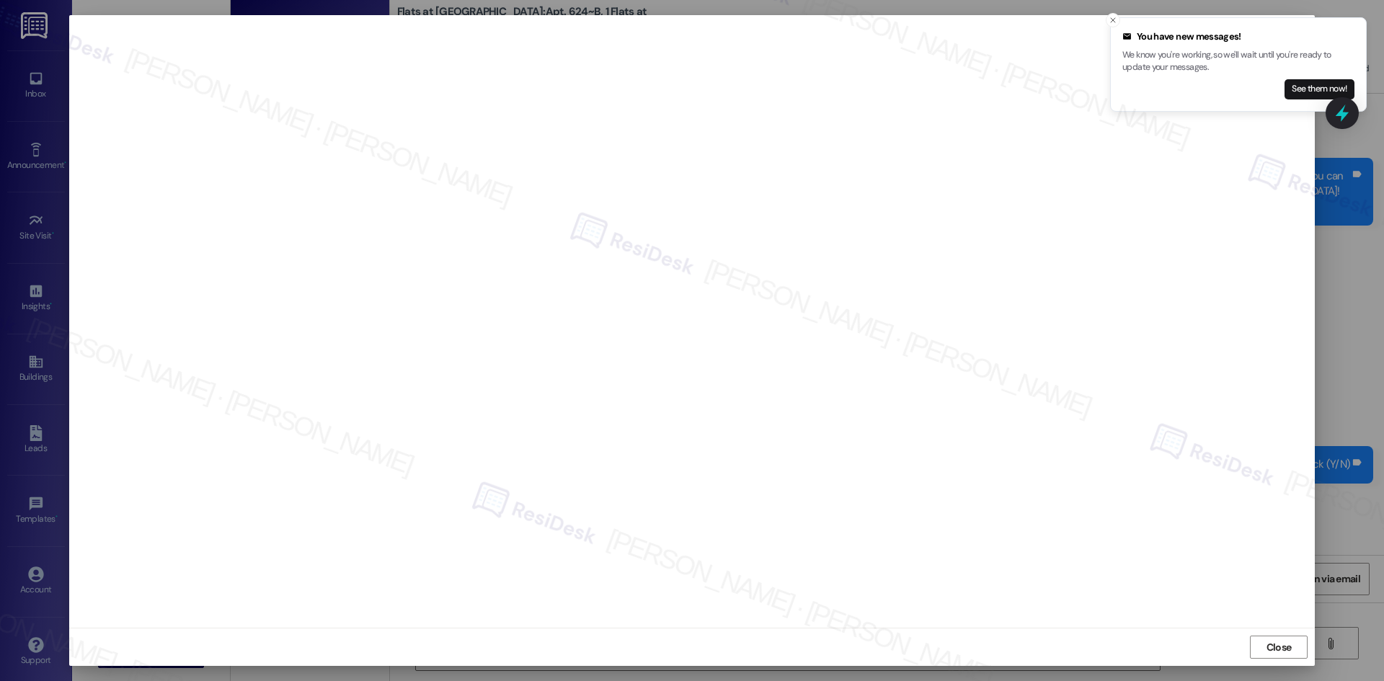
scroll to position [5640, 0]
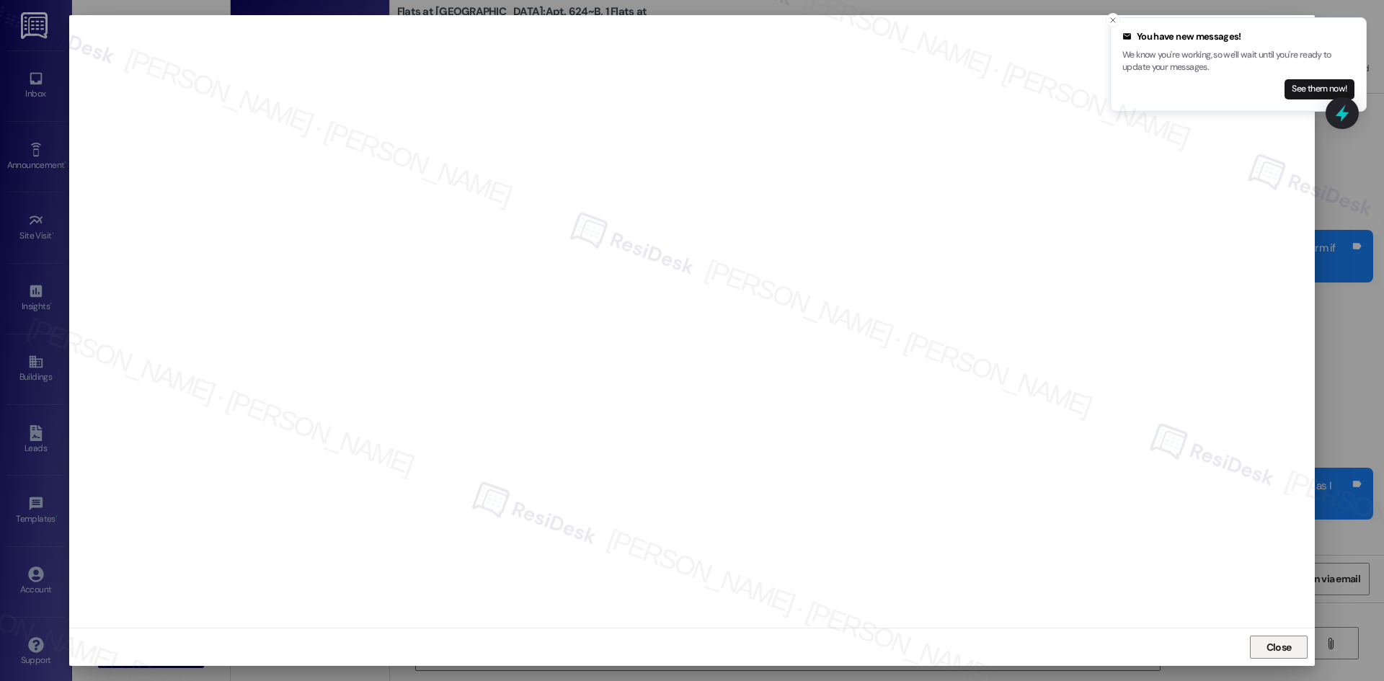
click at [1272, 656] on span "Close" at bounding box center [1279, 648] width 31 height 22
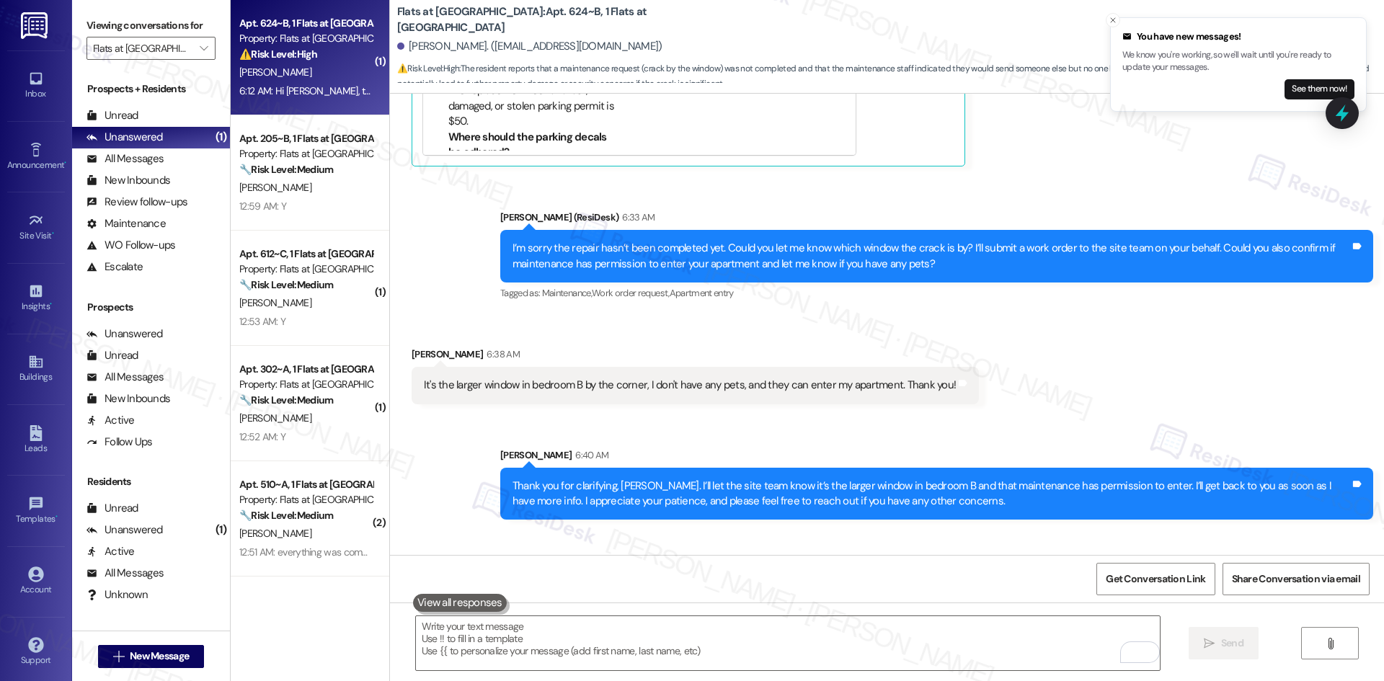
click at [1150, 448] on div "[PERSON_NAME] 6:40 AM" at bounding box center [936, 458] width 873 height 20
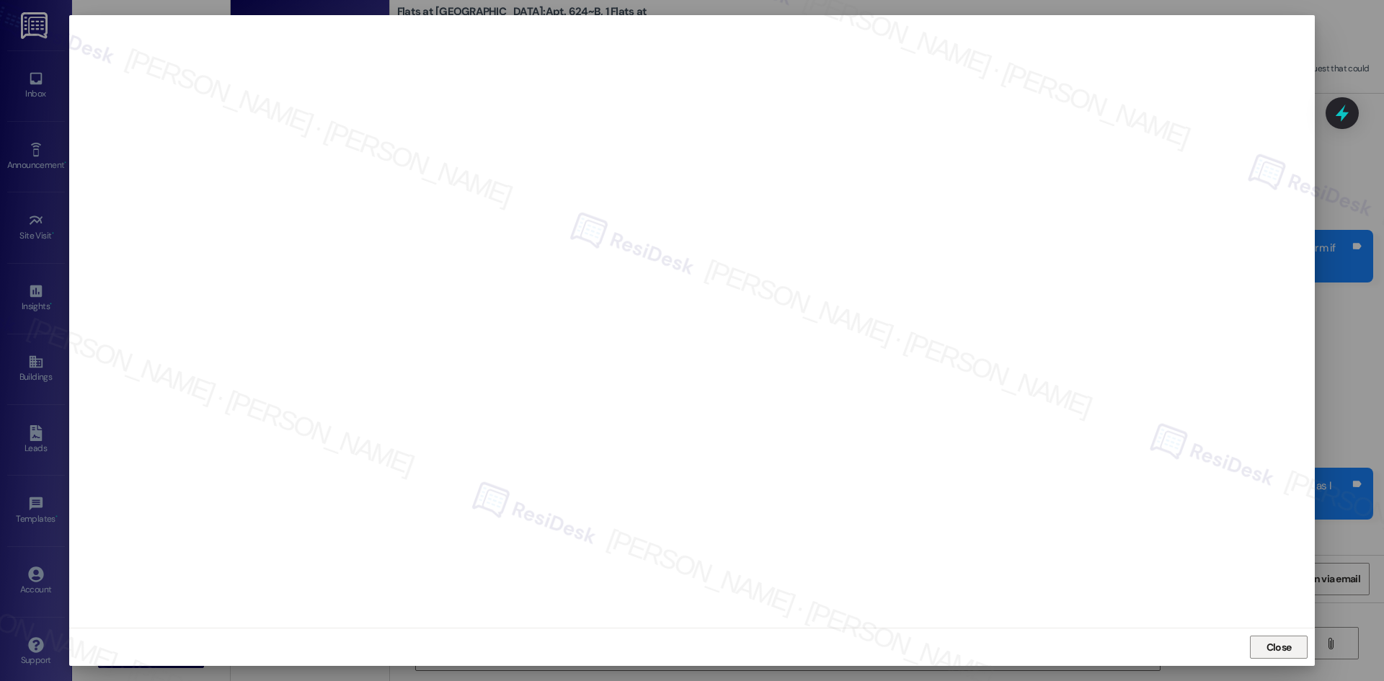
click at [1284, 649] on span "Close" at bounding box center [1279, 647] width 25 height 15
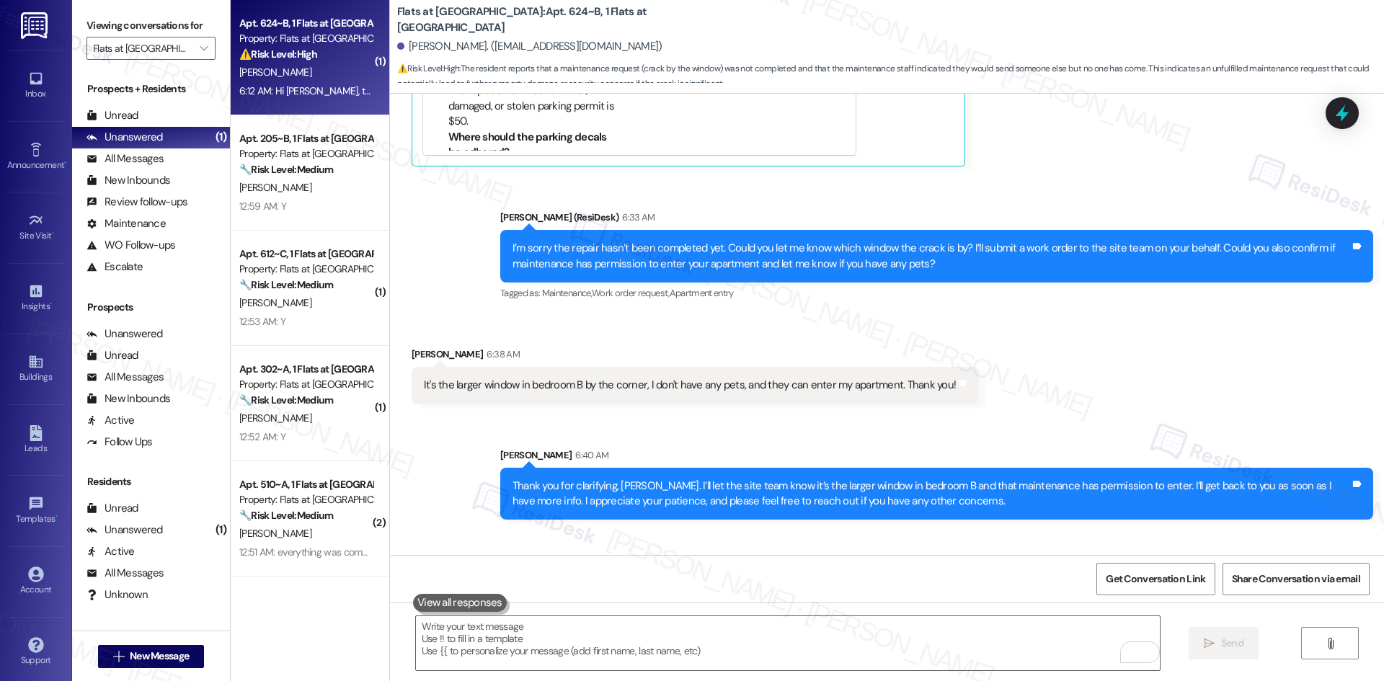
click at [835, 531] on div "Received via SMS [PERSON_NAME] 6:46 AM Loved “[PERSON_NAME] (Flats at [GEOGRAPH…" at bounding box center [887, 581] width 994 height 100
click at [1165, 581] on span "Get Conversation Link" at bounding box center [1155, 579] width 99 height 15
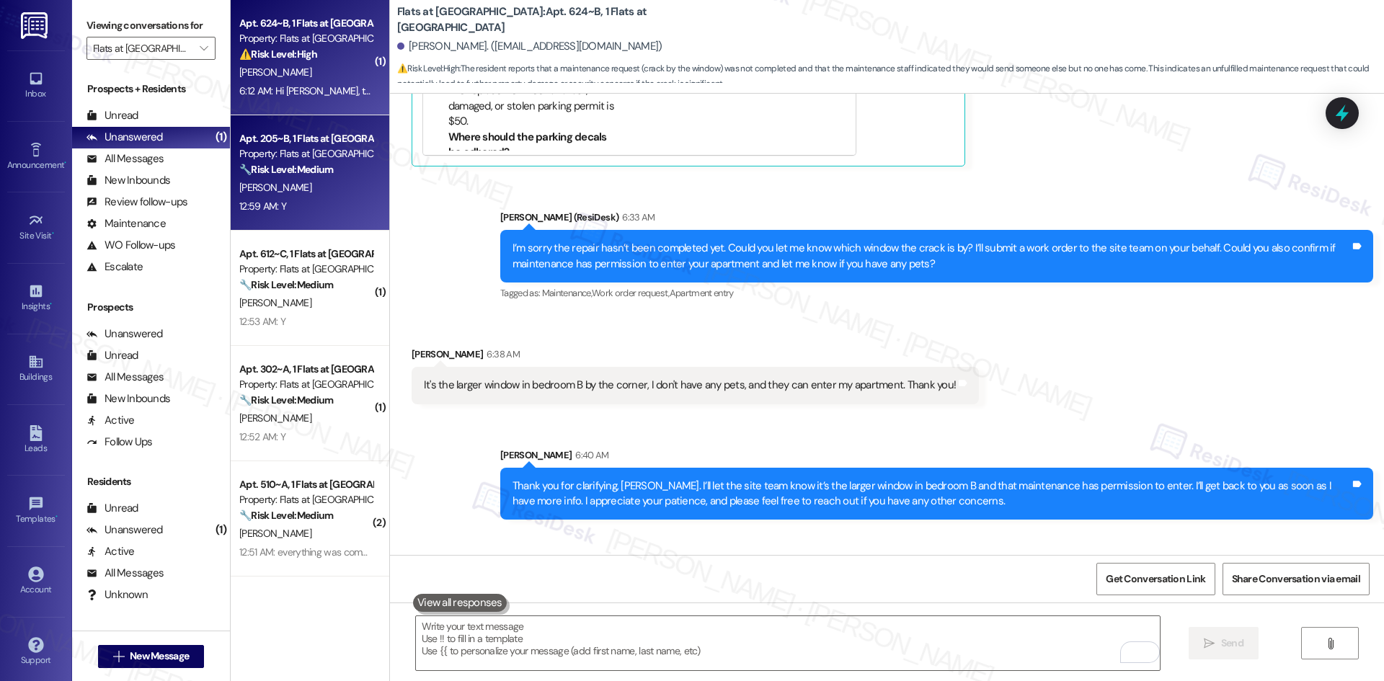
click at [336, 186] on div "[PERSON_NAME]" at bounding box center [306, 188] width 136 height 18
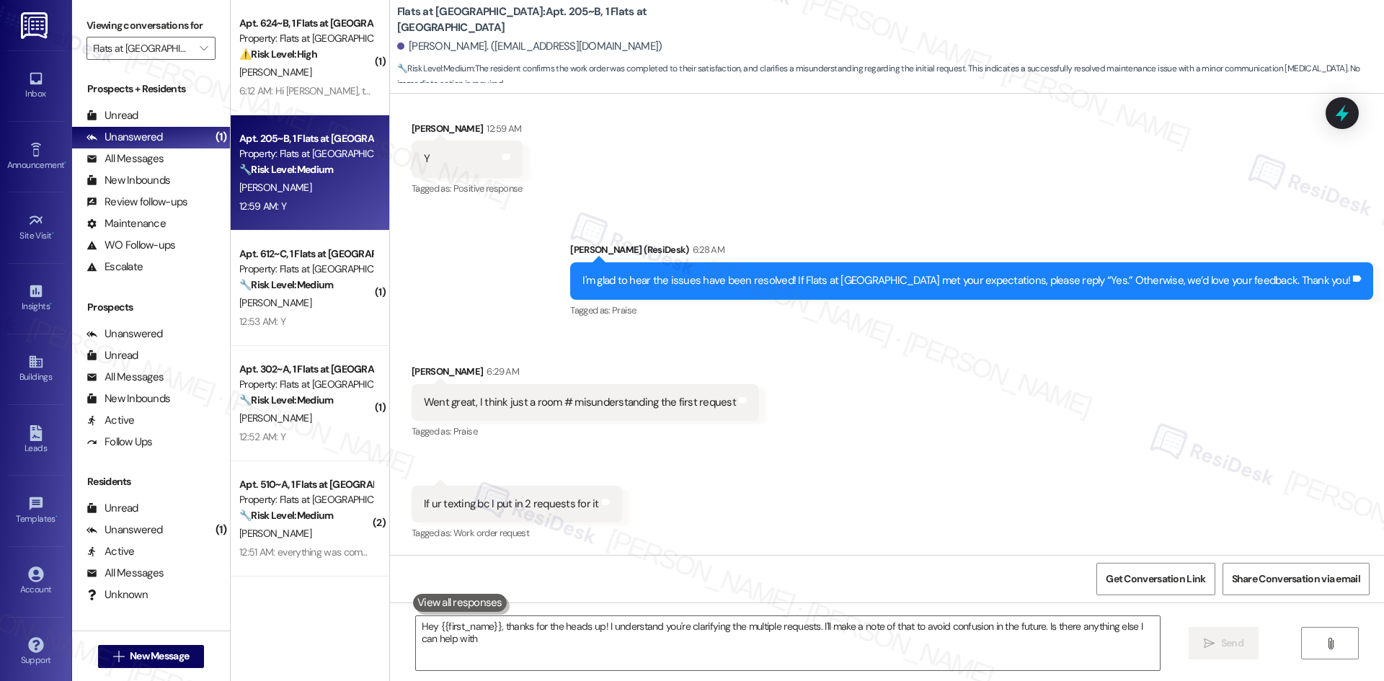
type textarea "Hey {{first_name}}, thanks for the heads up! I understand you're clarifying the…"
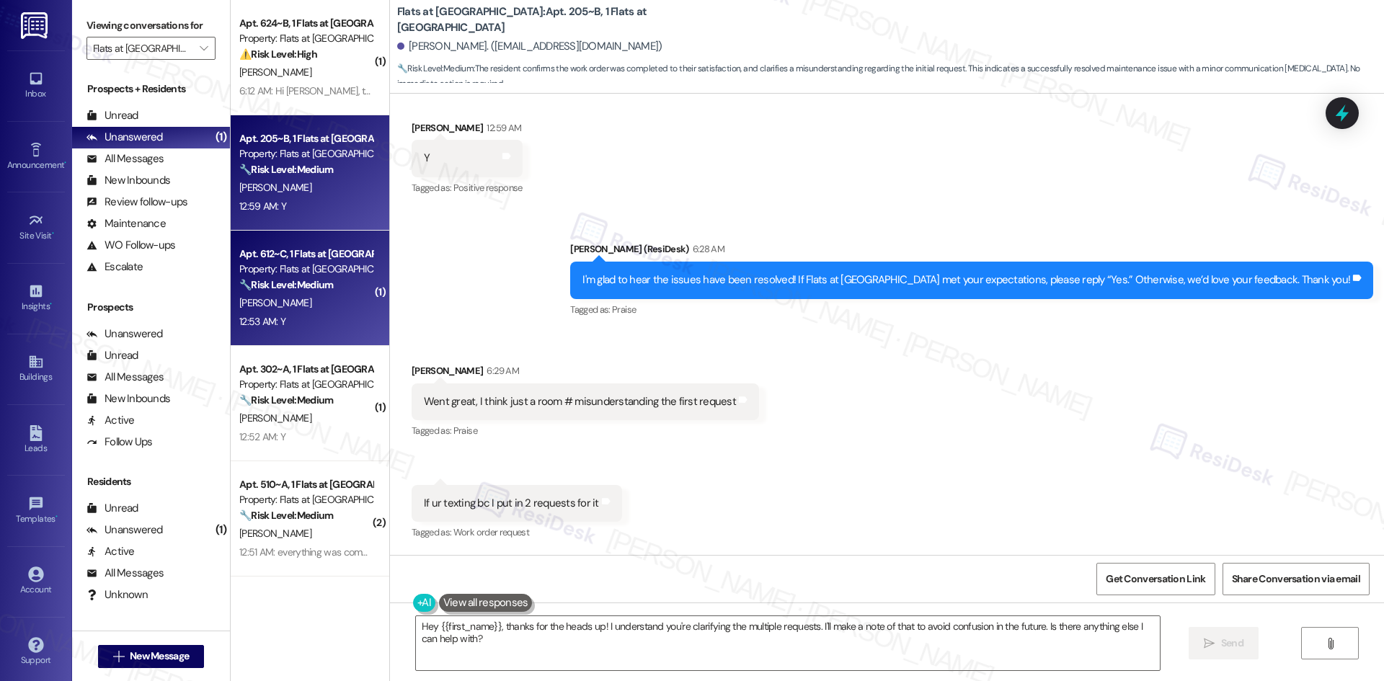
click at [281, 305] on div "[PERSON_NAME]" at bounding box center [306, 303] width 136 height 18
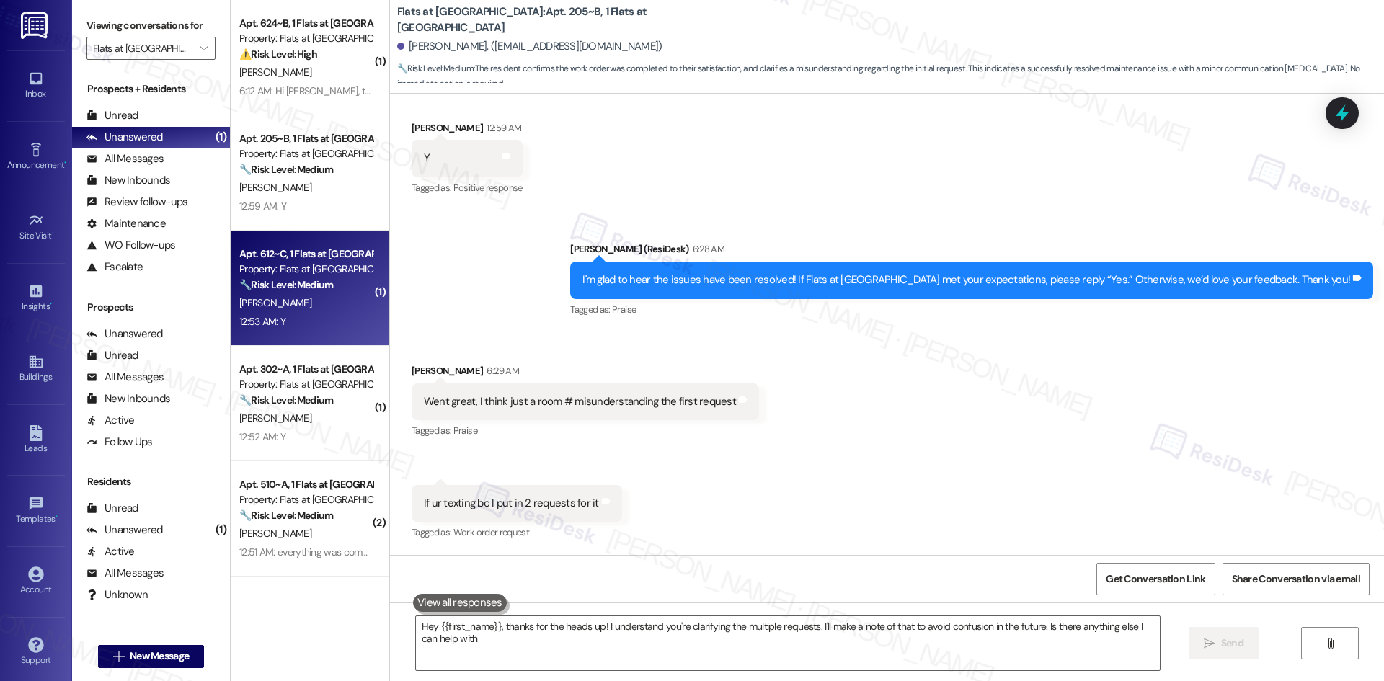
type textarea "Hey {{first_name}}, thanks for the heads up! I understand you're clarifying the…"
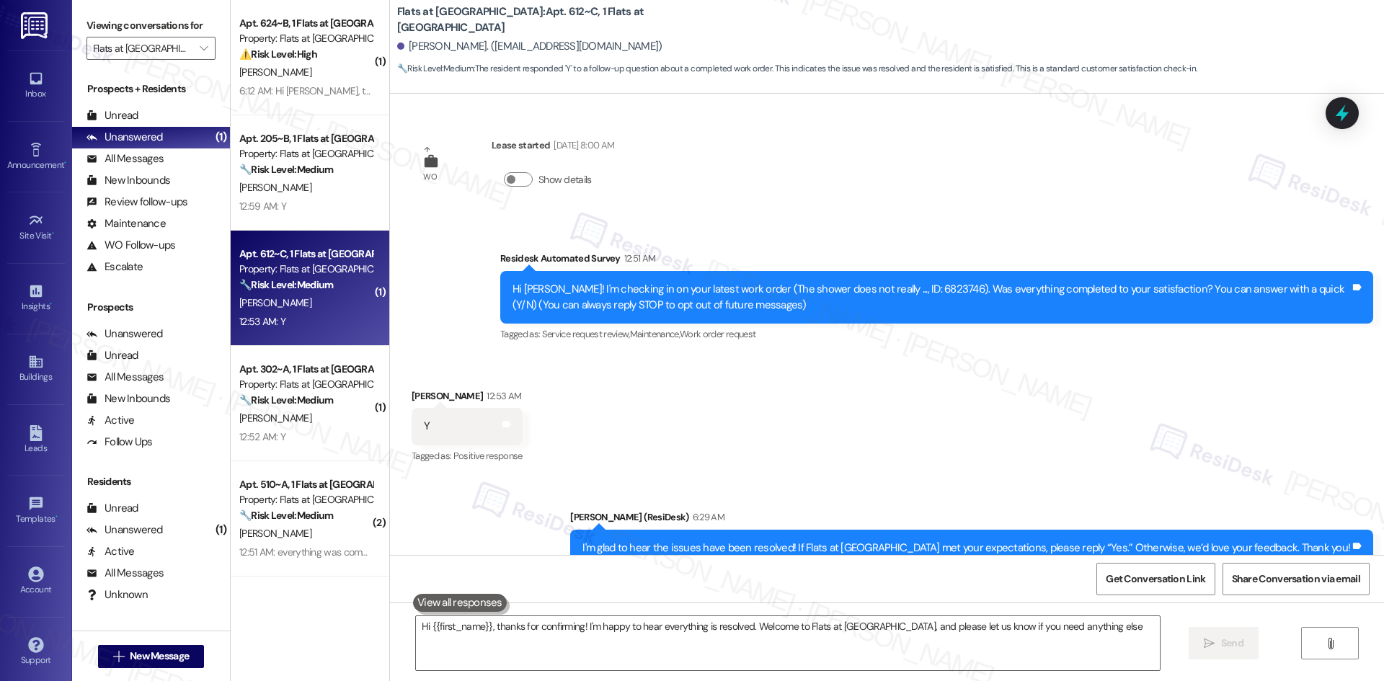
type textarea "Hi {{first_name}}, thanks for confirming! I'm happy to hear everything is resol…"
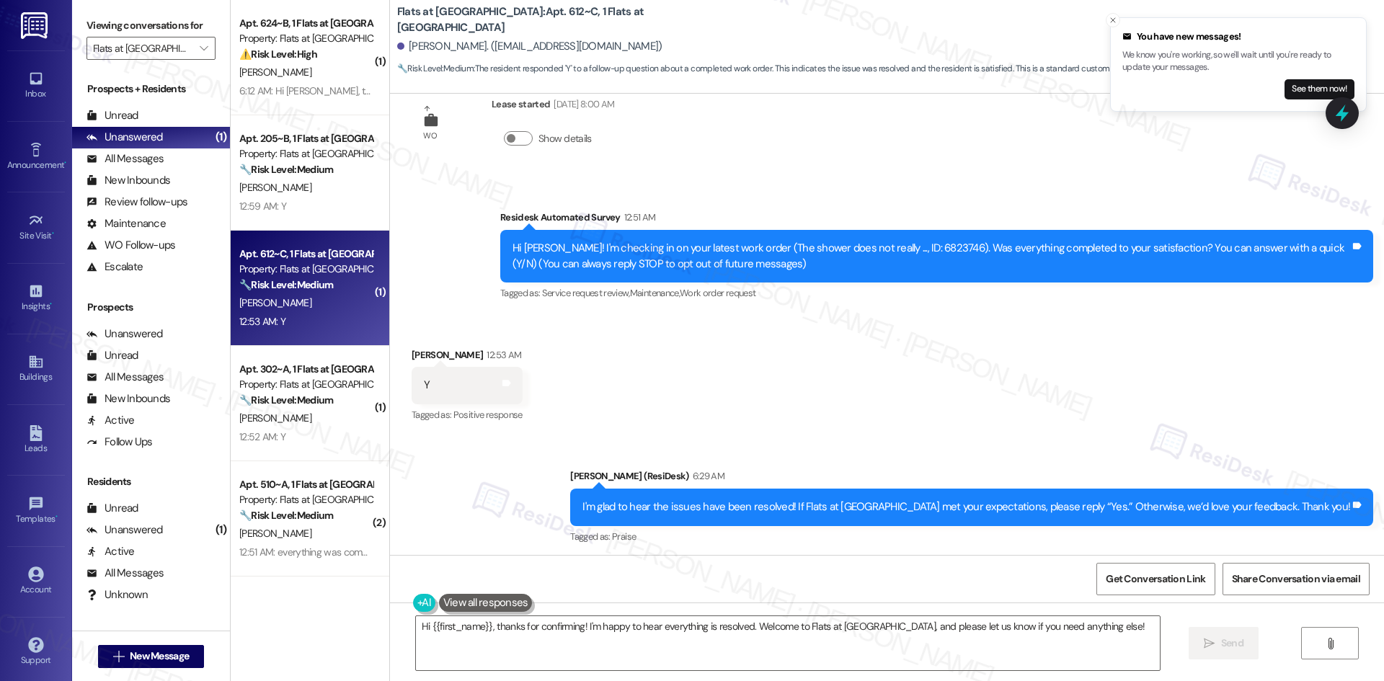
scroll to position [45, 0]
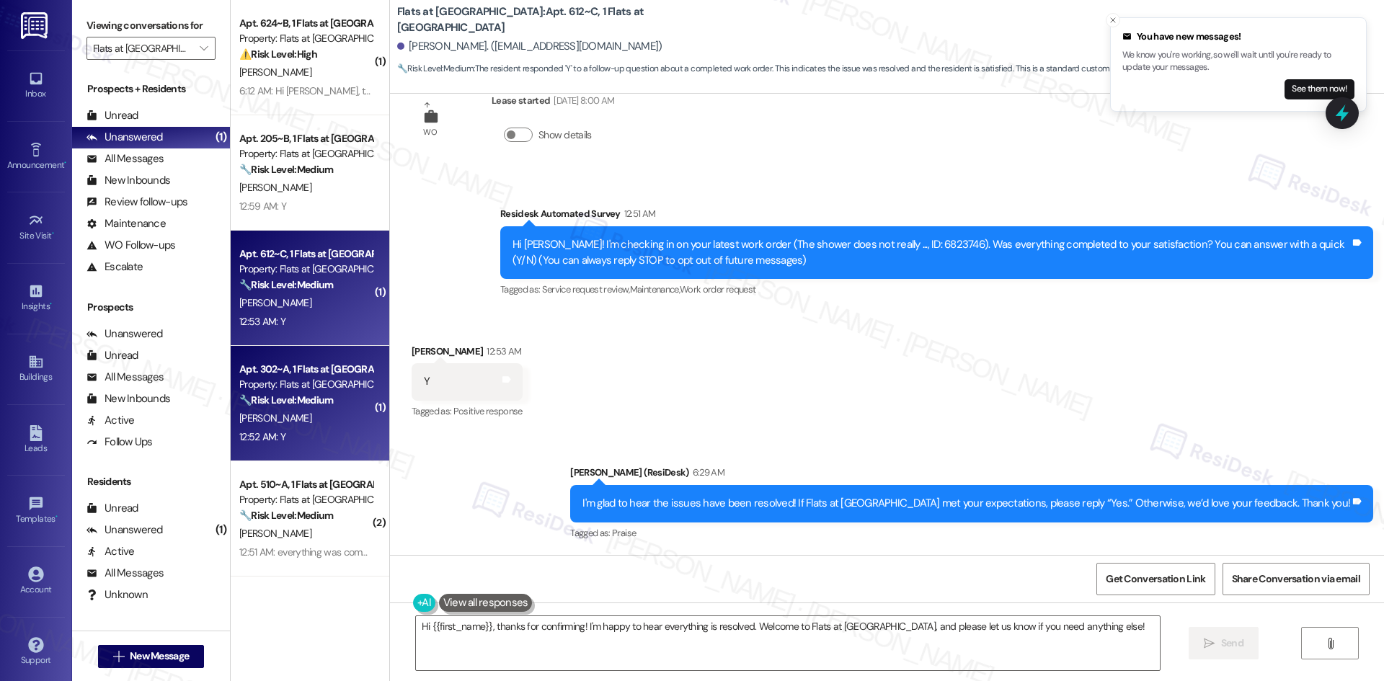
click at [290, 422] on div "[PERSON_NAME]" at bounding box center [306, 418] width 136 height 18
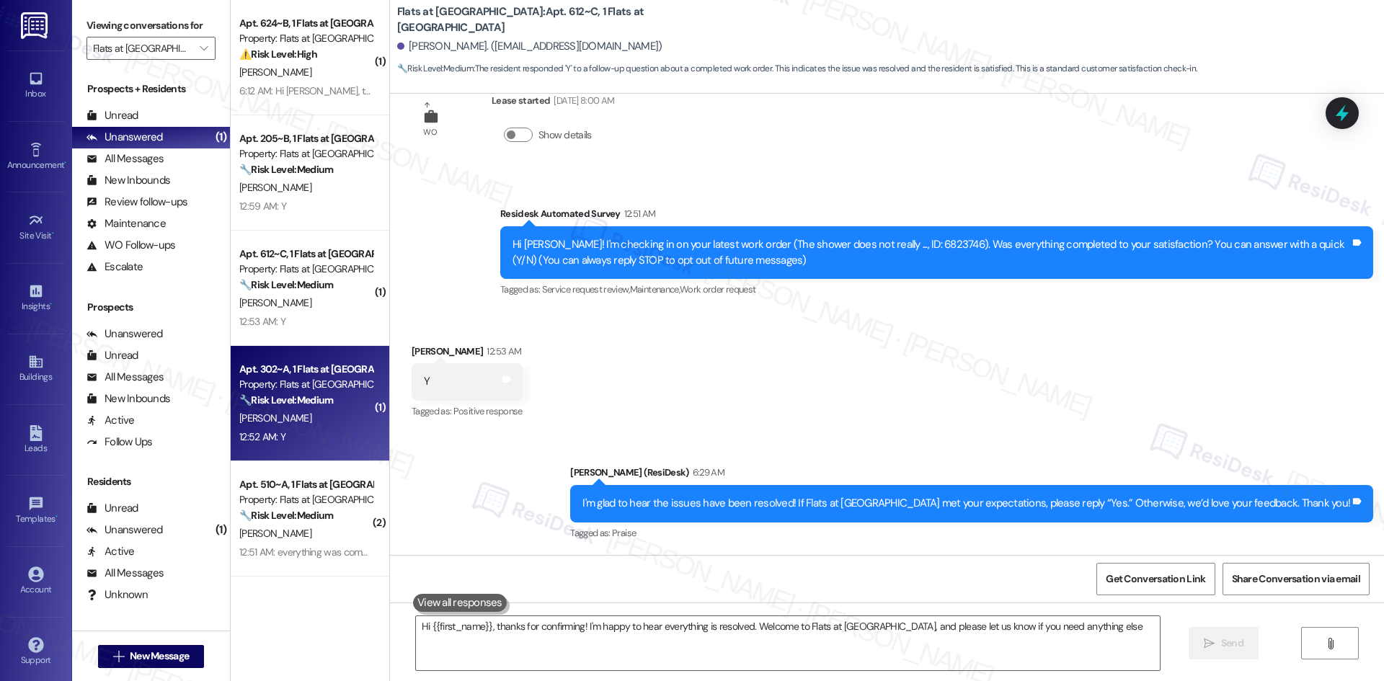
type textarea "Hi {{first_name}}, thanks for confirming! I'm happy to hear everything is resol…"
type textarea "Hi {{first_name}}, thanks for confirming! I'm glad to hear everything was resol…"
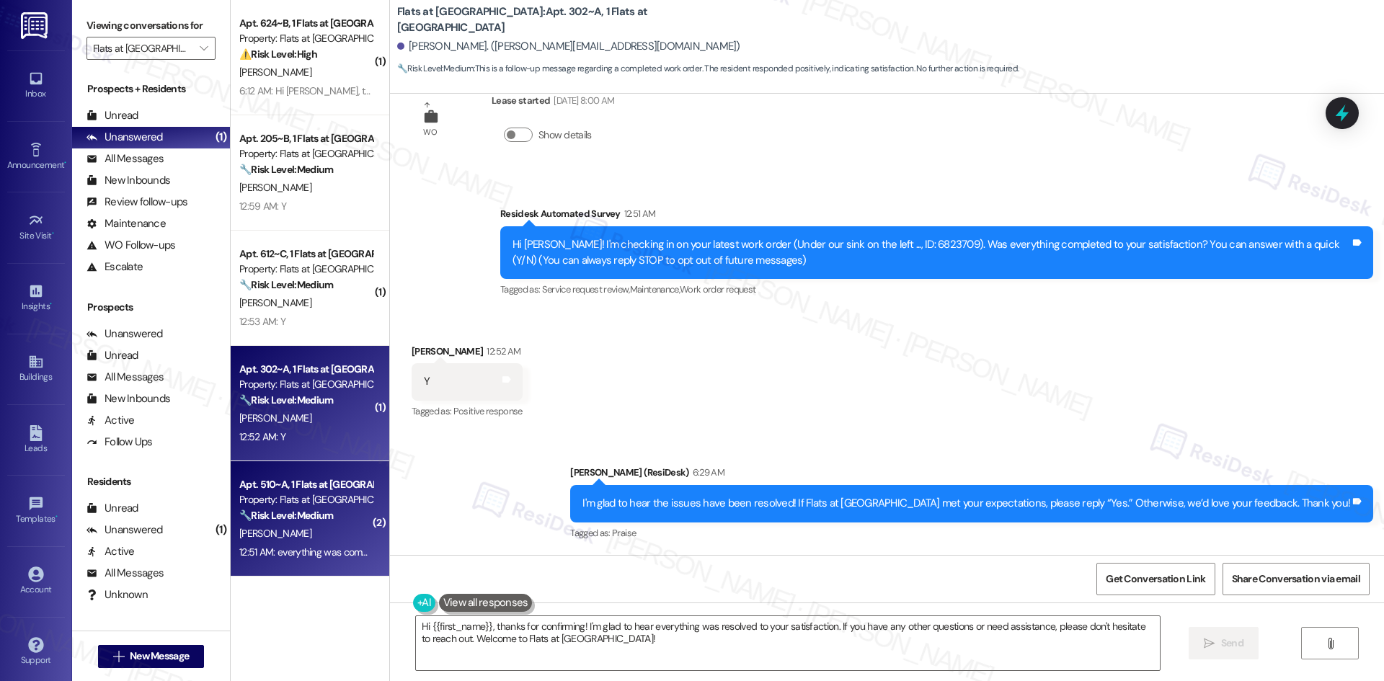
click at [255, 500] on div "Property: Flats at [GEOGRAPHIC_DATA]" at bounding box center [305, 499] width 133 height 15
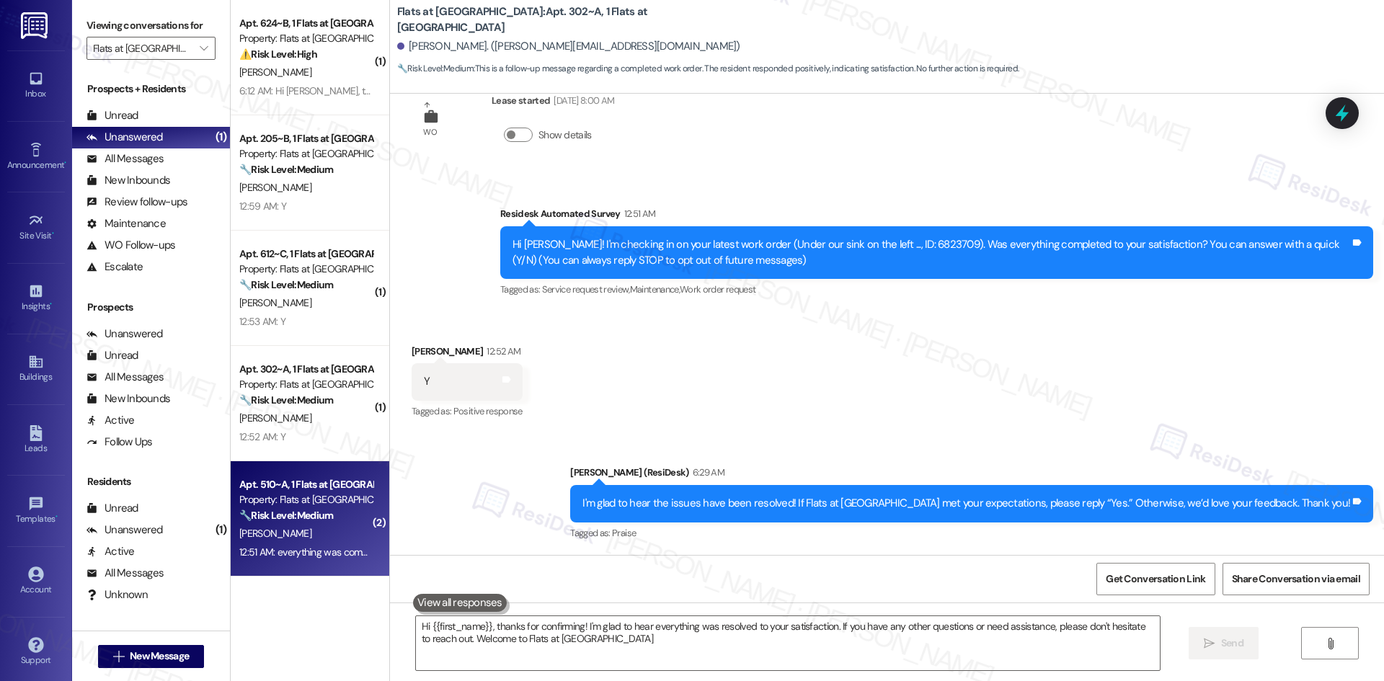
type textarea "Hi {{first_name}}, thanks for confirming! I'm glad to hear everything was resol…"
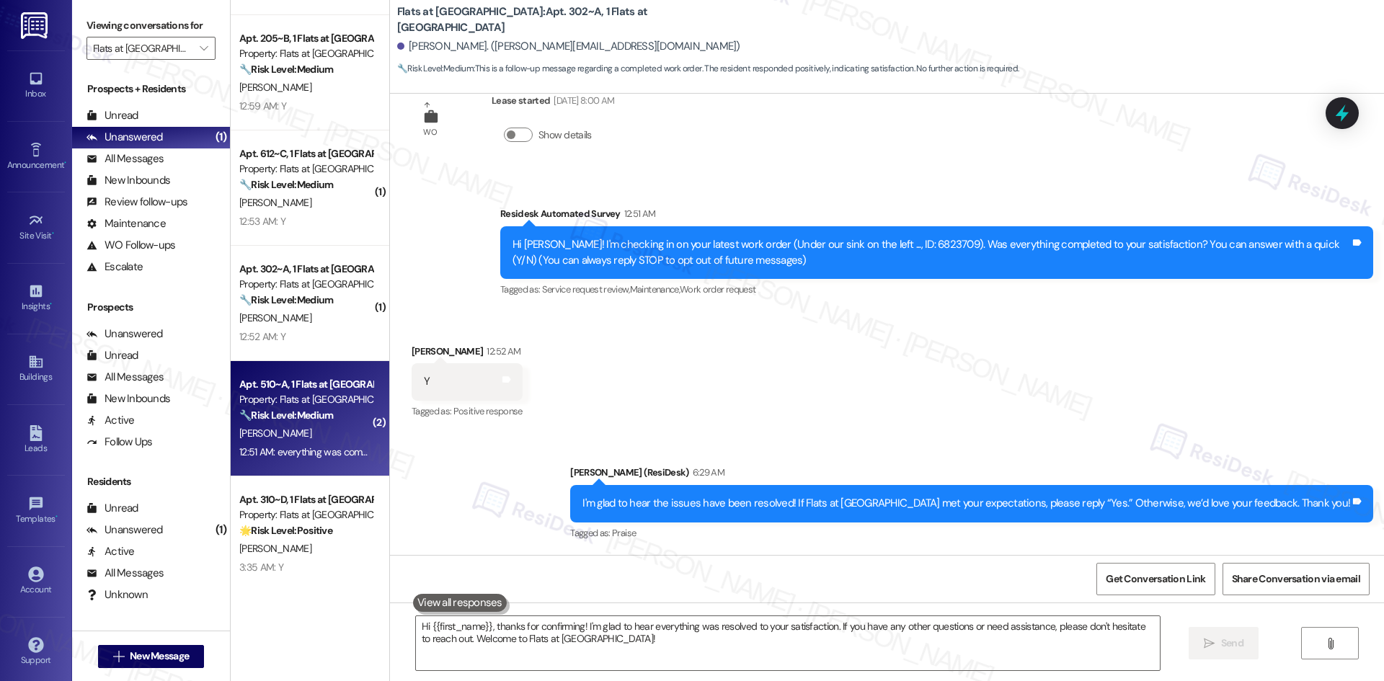
scroll to position [113, 0]
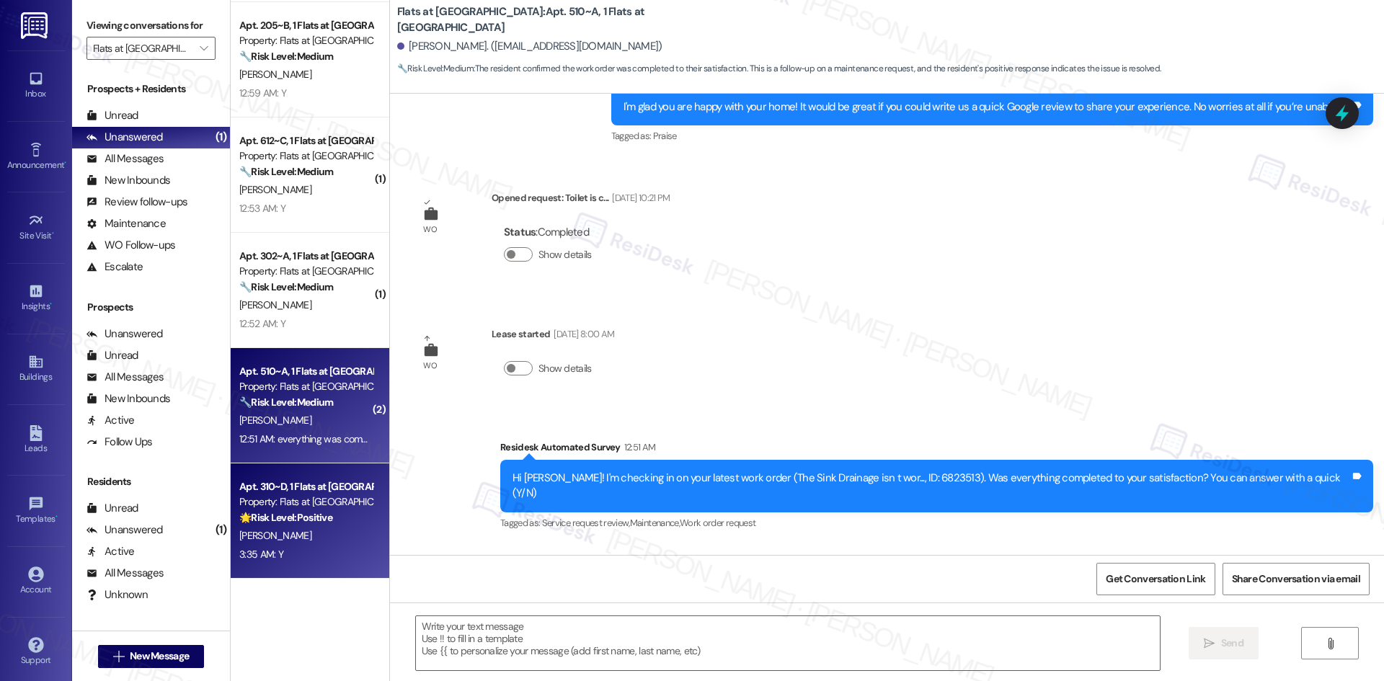
type textarea "Fetching suggested responses. Please feel free to read through the conversation…"
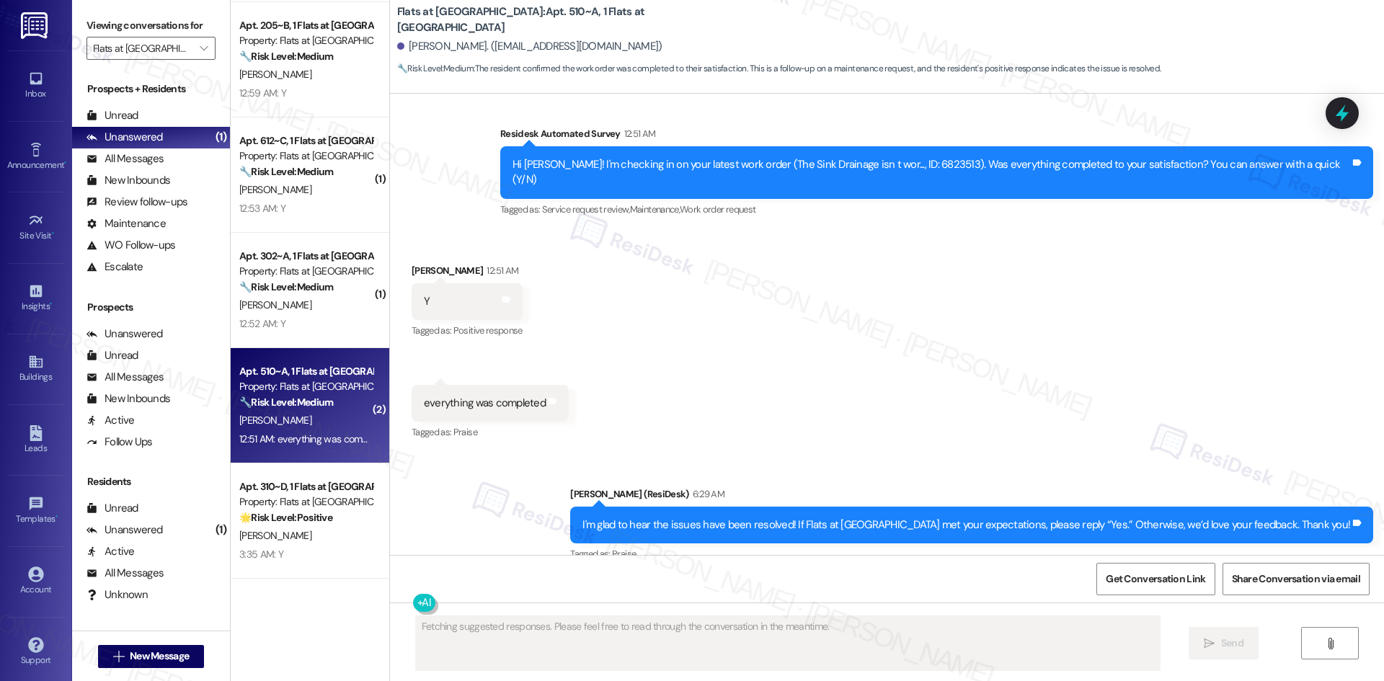
scroll to position [905, 0]
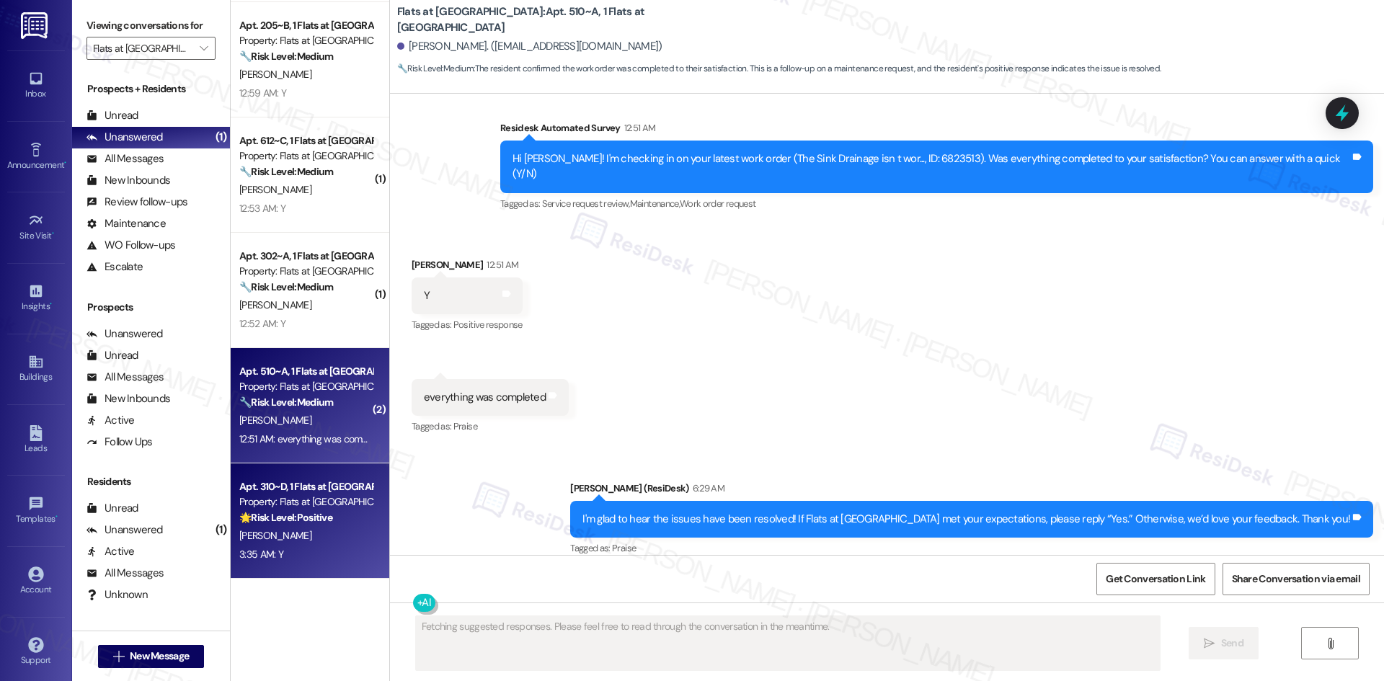
click at [325, 526] on div "Apt. 310~D, 1 Flats at [GEOGRAPHIC_DATA] Property: Flats at [GEOGRAPHIC_DATA] 🌟…" at bounding box center [306, 502] width 136 height 49
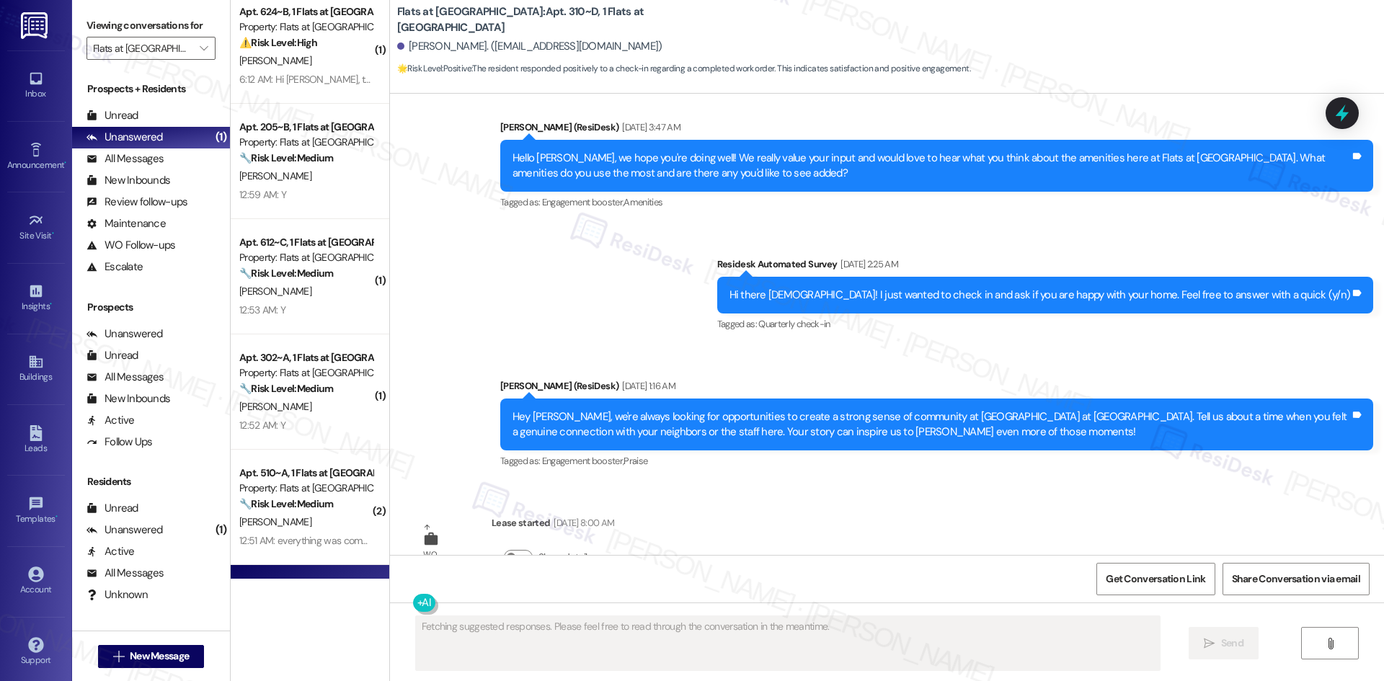
scroll to position [0, 0]
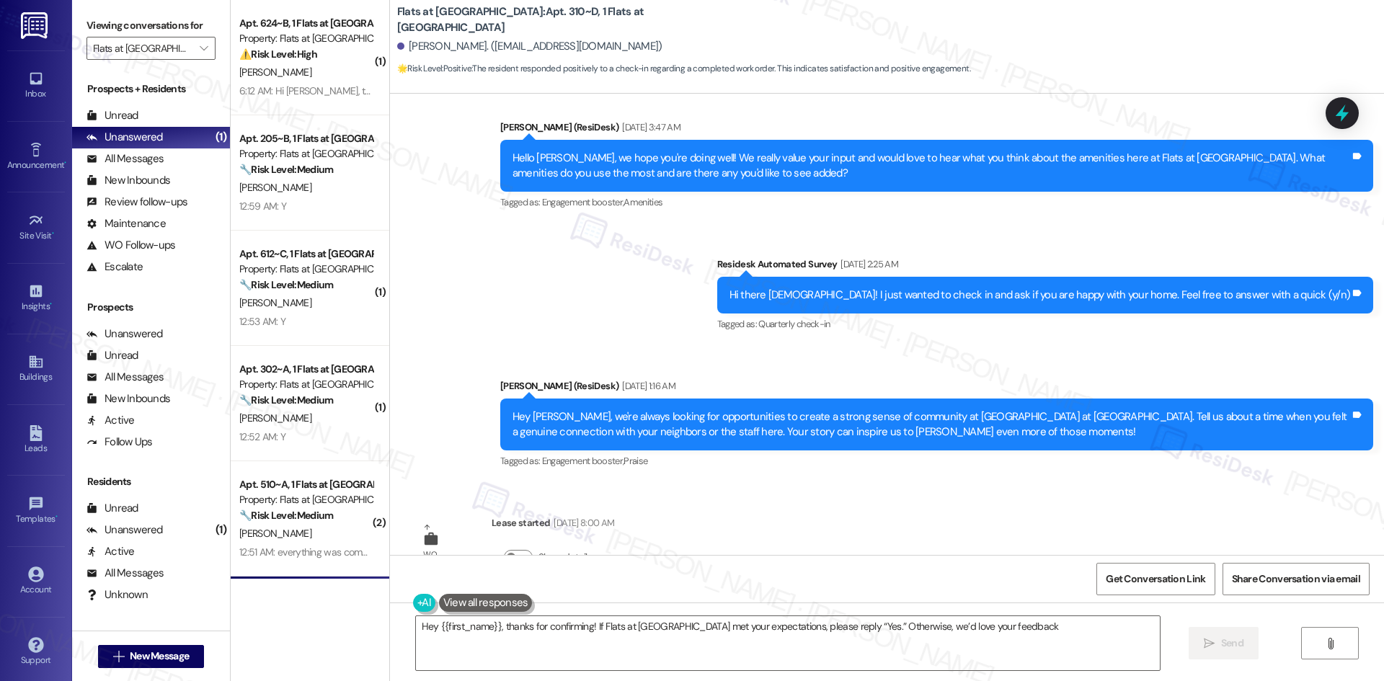
type textarea "Hey {{first_name}}, thanks for confirming! If Flats at [GEOGRAPHIC_DATA] met yo…"
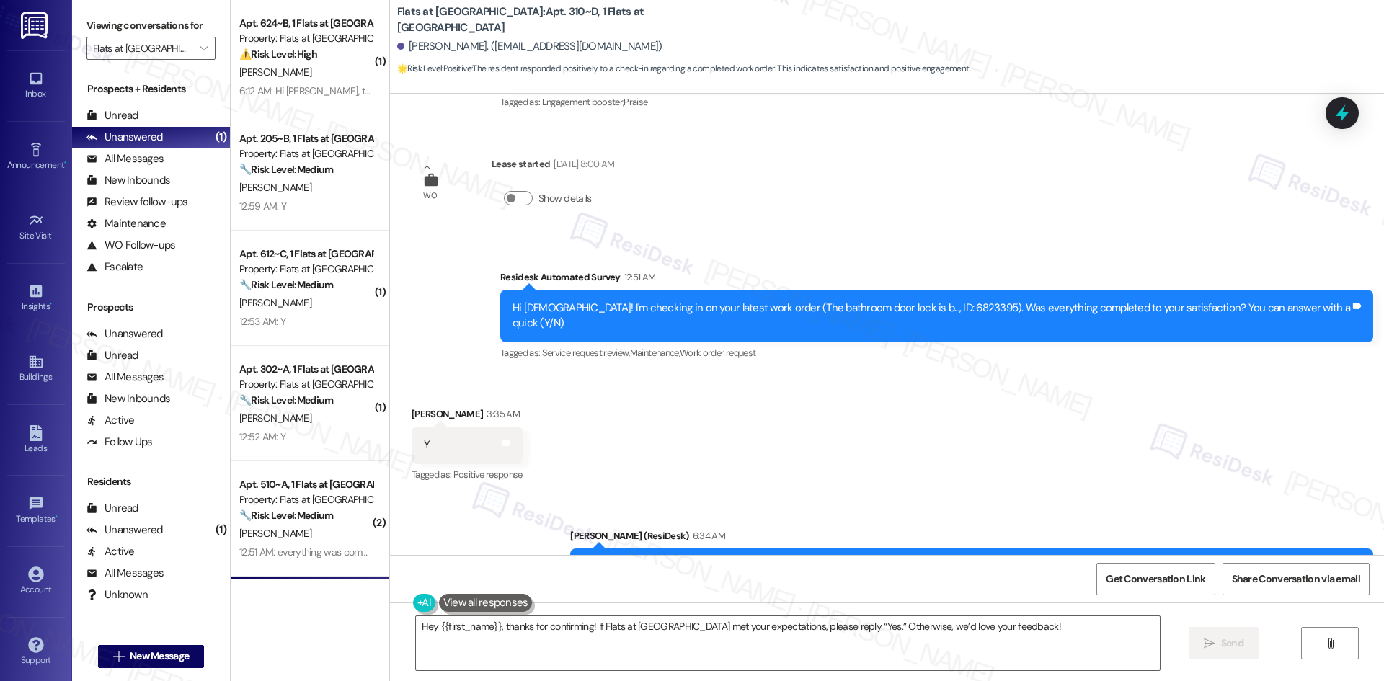
scroll to position [3715, 0]
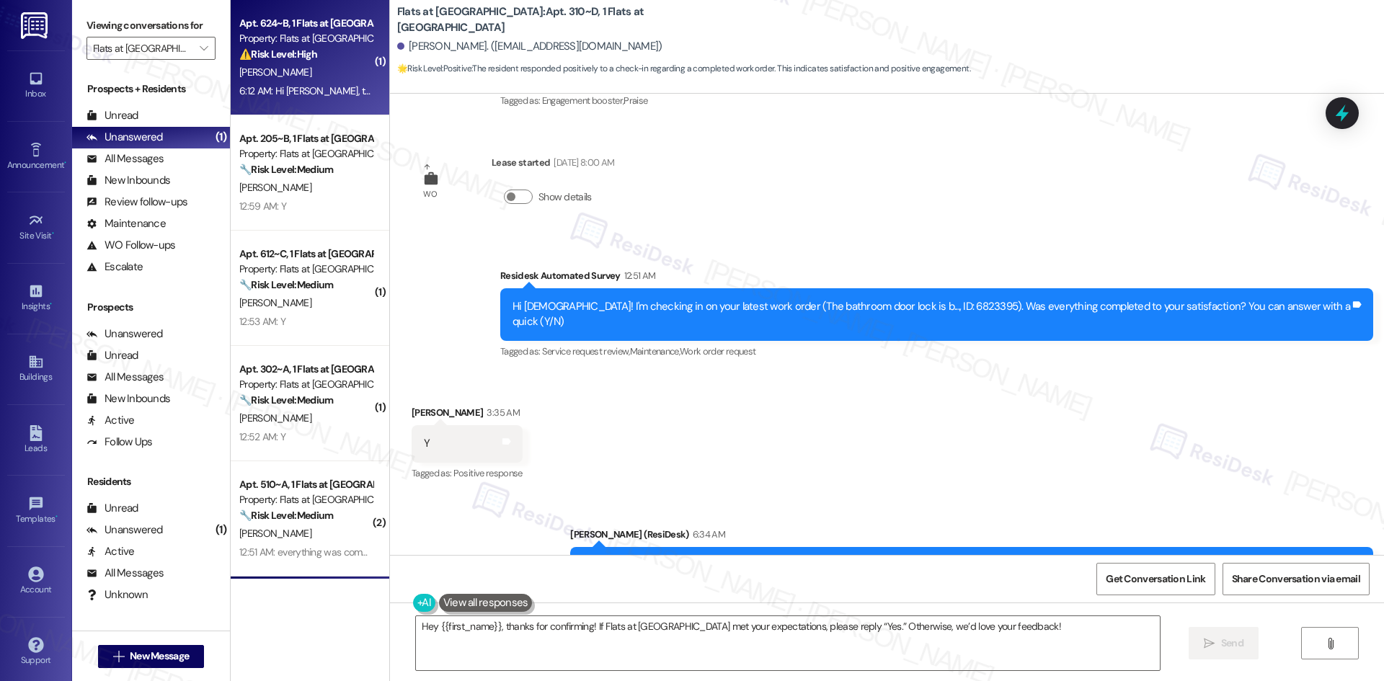
click at [337, 87] on div "6:12 AM: Hi [PERSON_NAME], the work order was not completed, the maintenance st…" at bounding box center [656, 90] width 835 height 13
type textarea "Fetching suggested responses. Please feel free to read through the conversation…"
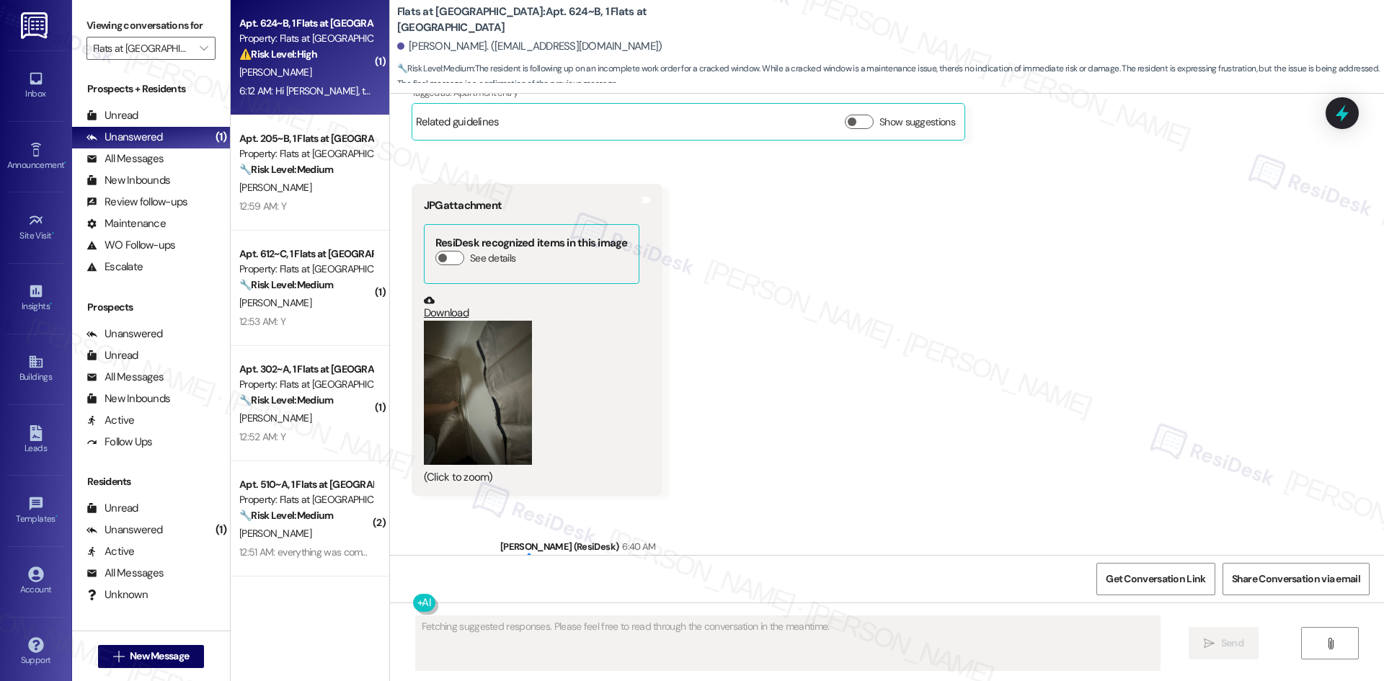
scroll to position [5839, 0]
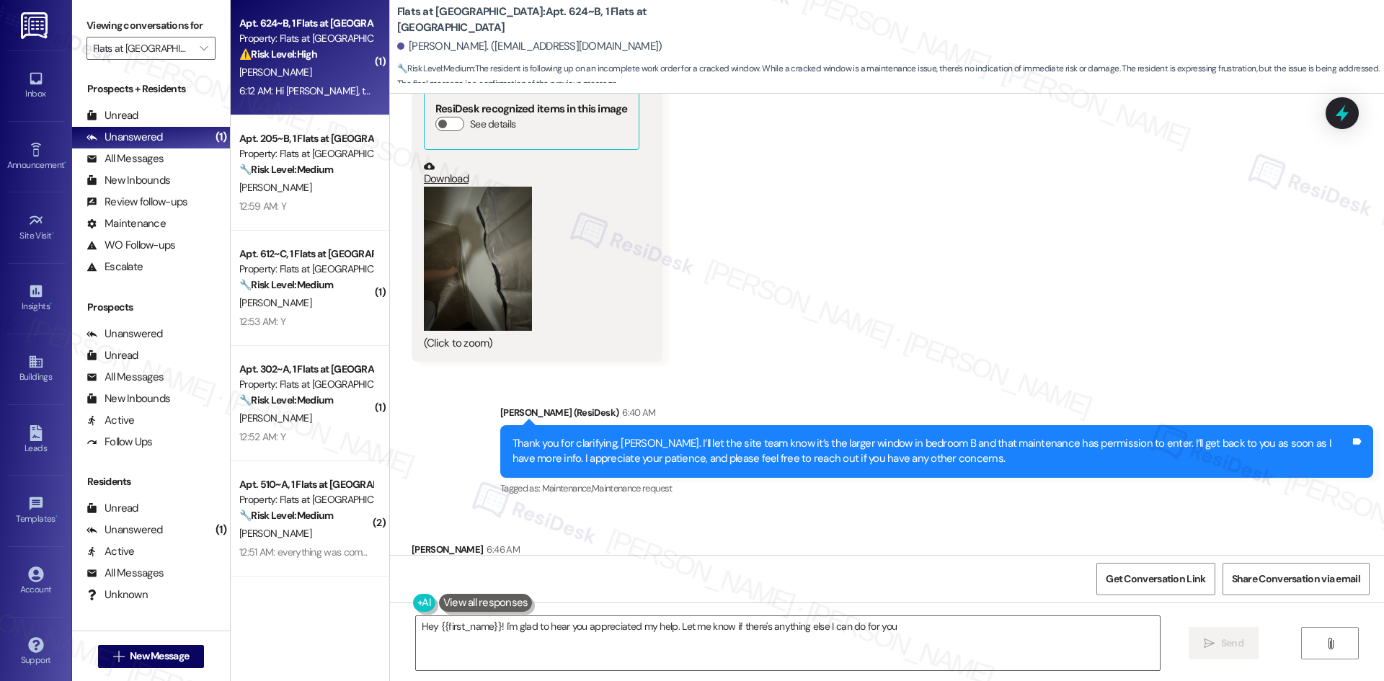
type textarea "Hey {{first_name}}! I'm glad to hear you appreciated my help. Let me know if th…"
click at [197, 45] on span "" at bounding box center [204, 48] width 14 height 23
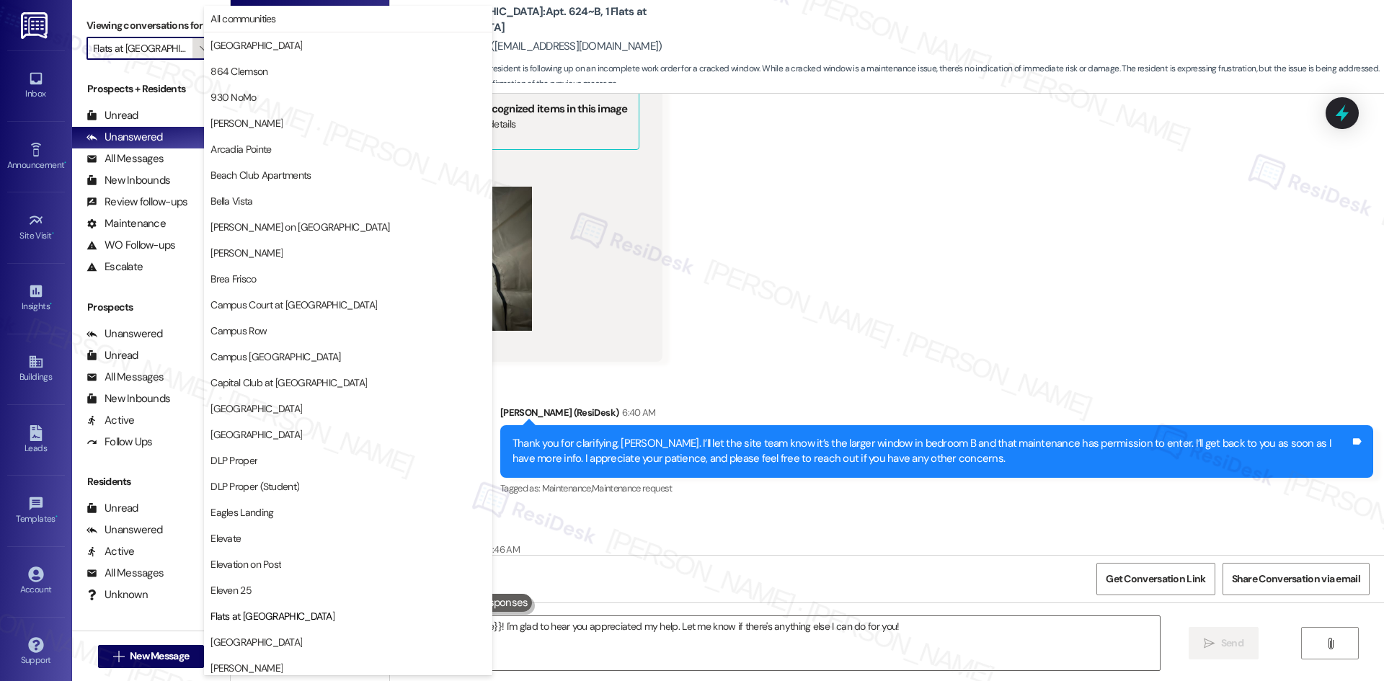
scroll to position [494, 0]
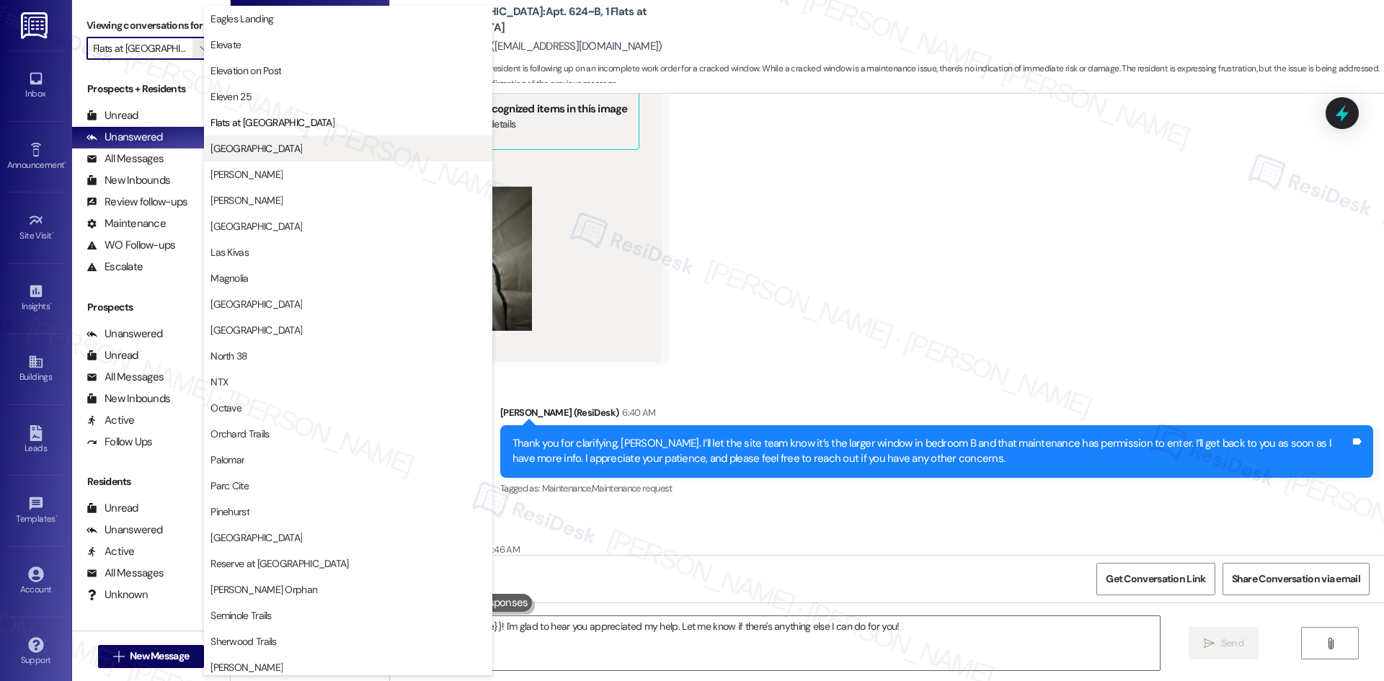
click at [305, 142] on span "[GEOGRAPHIC_DATA]" at bounding box center [347, 148] width 275 height 14
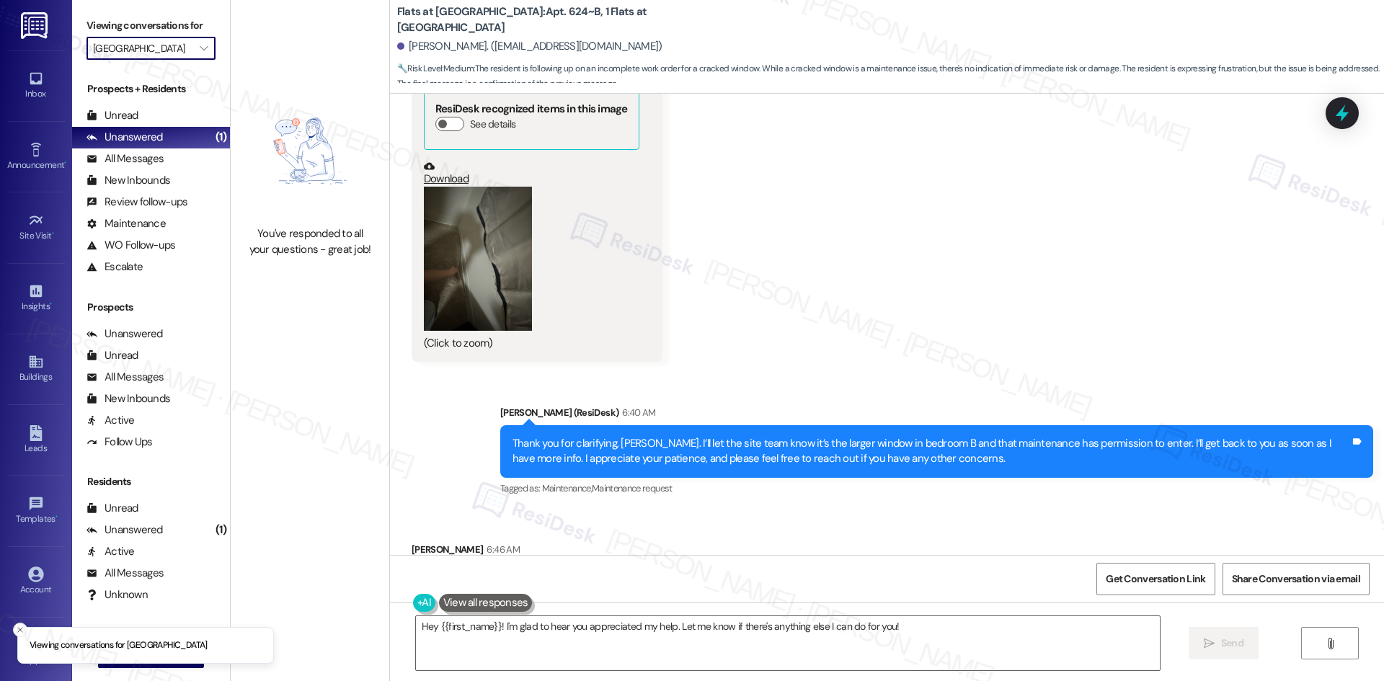
click at [172, 41] on input "[GEOGRAPHIC_DATA]" at bounding box center [142, 48] width 99 height 23
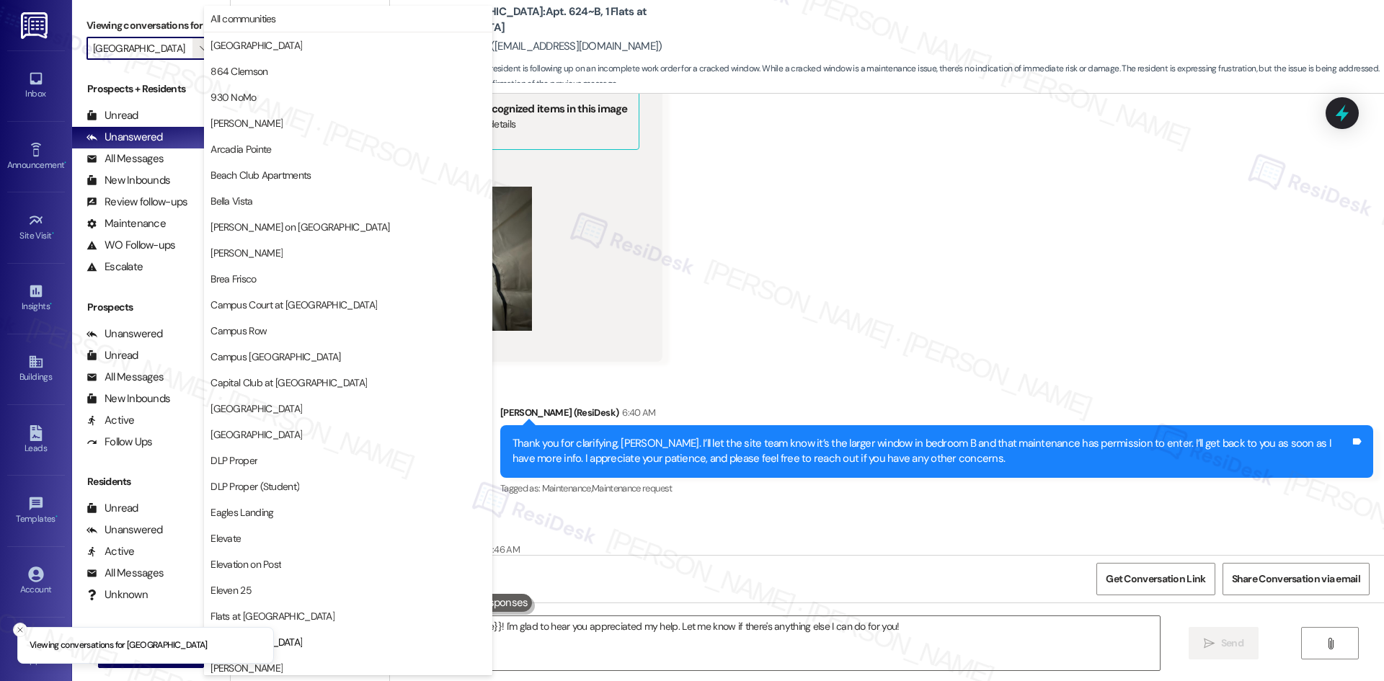
scroll to position [494, 0]
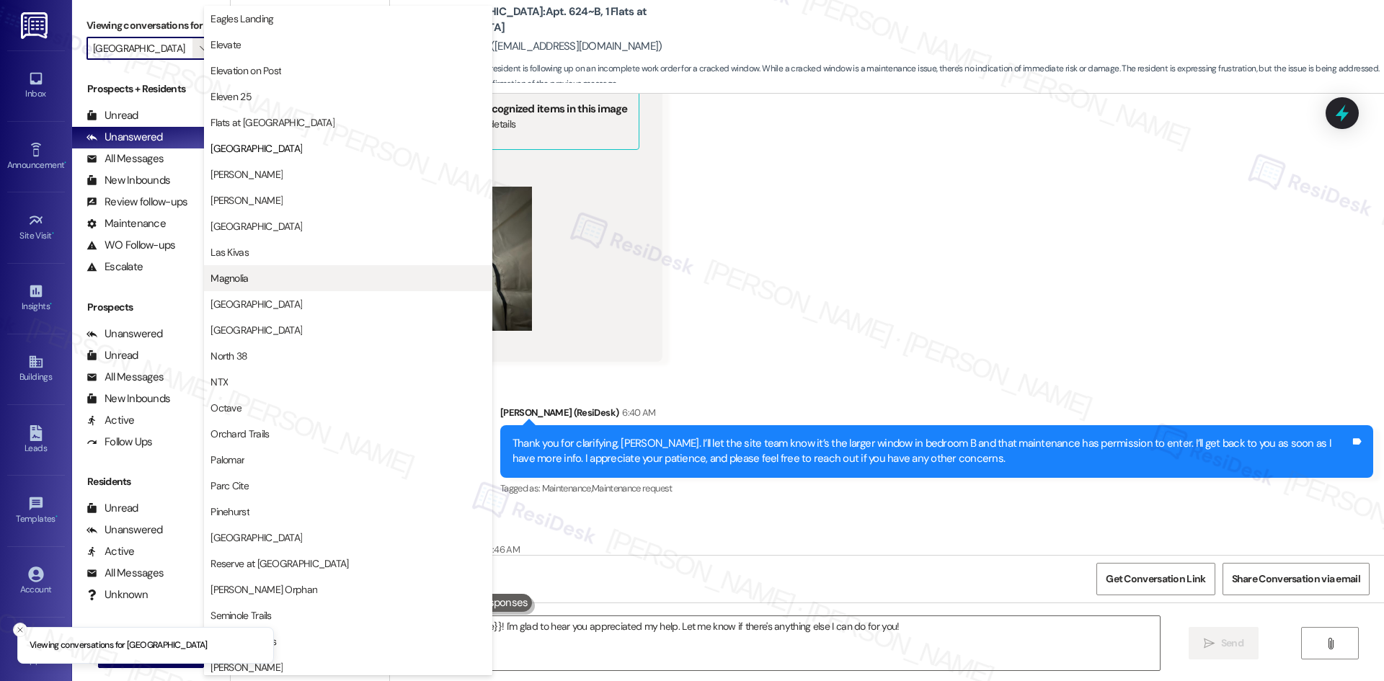
click at [260, 276] on span "Magnolia" at bounding box center [347, 278] width 275 height 14
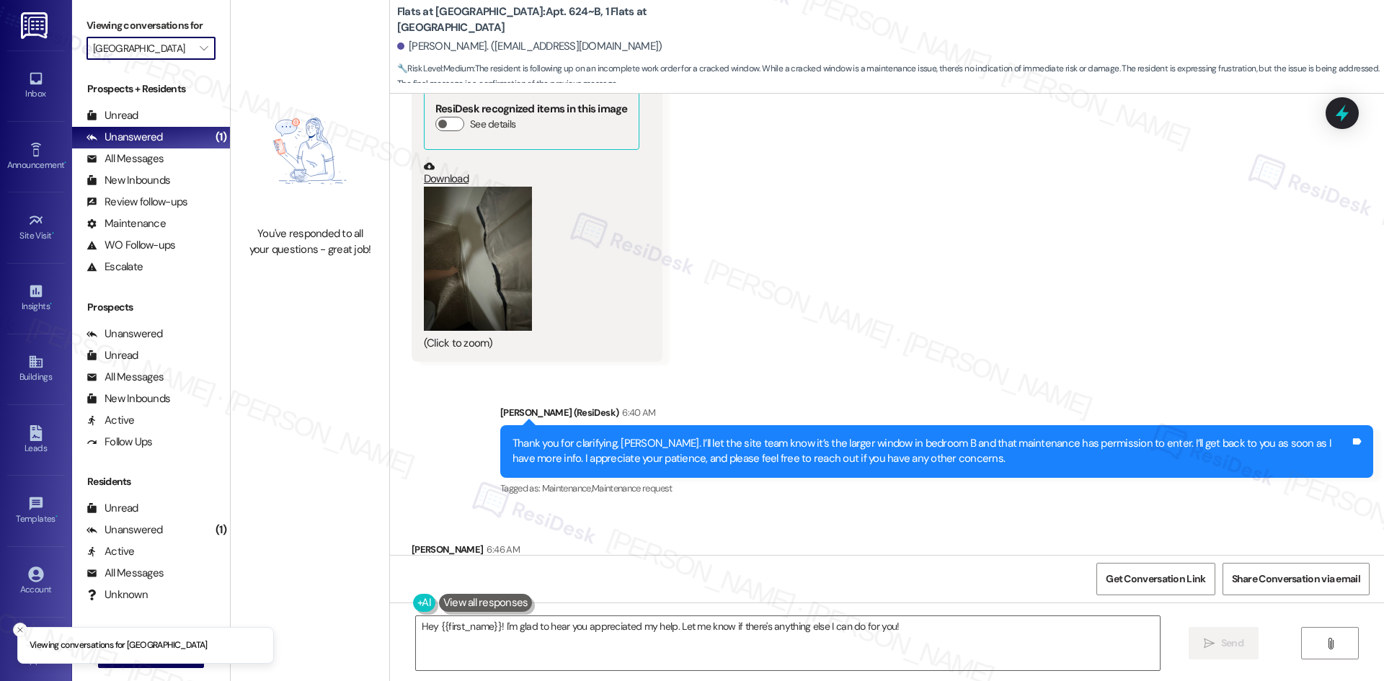
type input "Magnolia"
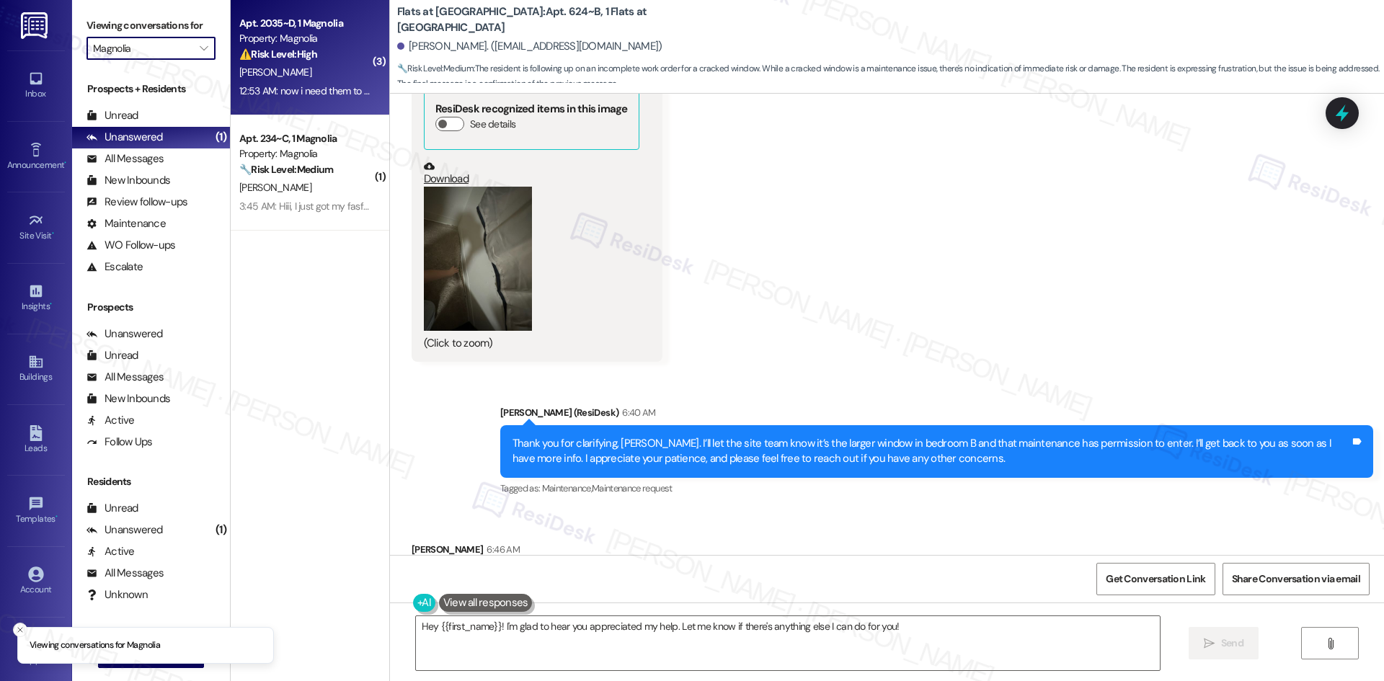
click at [319, 104] on div "Apt. 2035~D, 1 Magnolia Property: Magnolia ⚠️ Risk Level: High The resident rep…" at bounding box center [310, 57] width 159 height 115
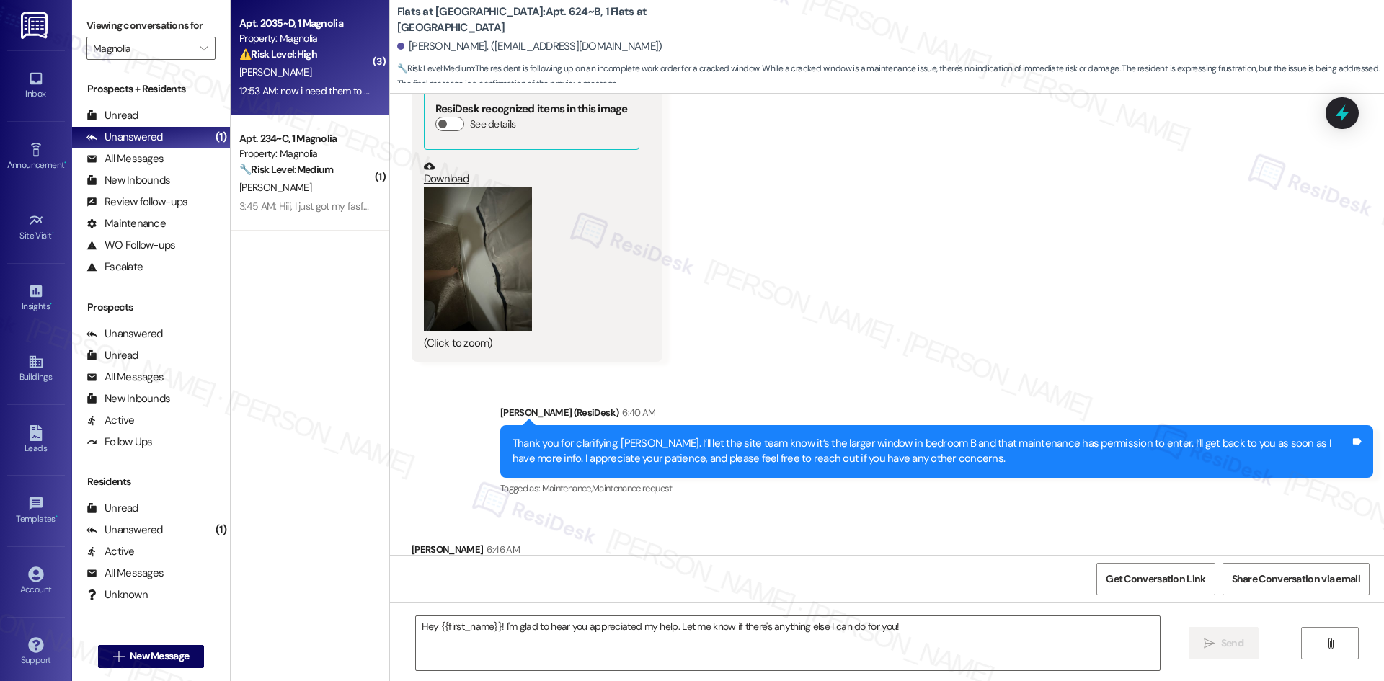
type textarea "Fetching suggested responses. Please feel free to read through the conversation…"
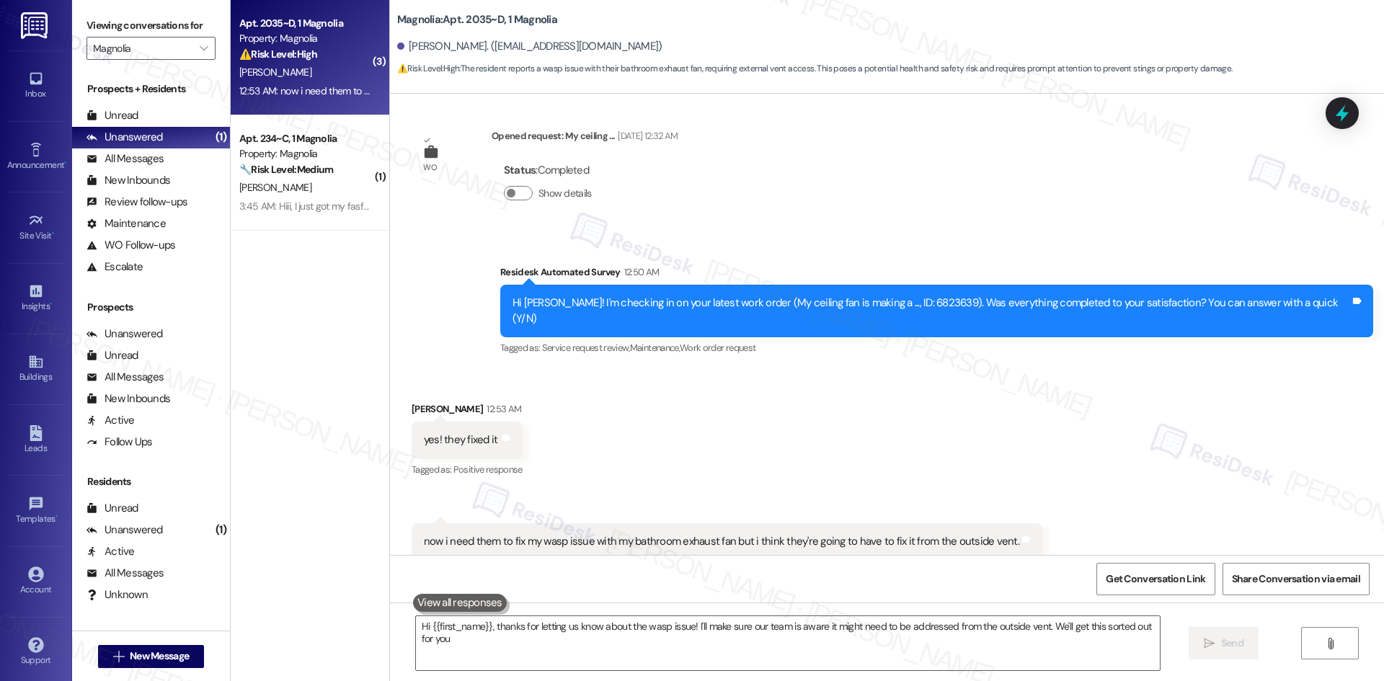
type textarea "Hi {{first_name}}, thanks for letting us know about the wasp issue! I'll make s…"
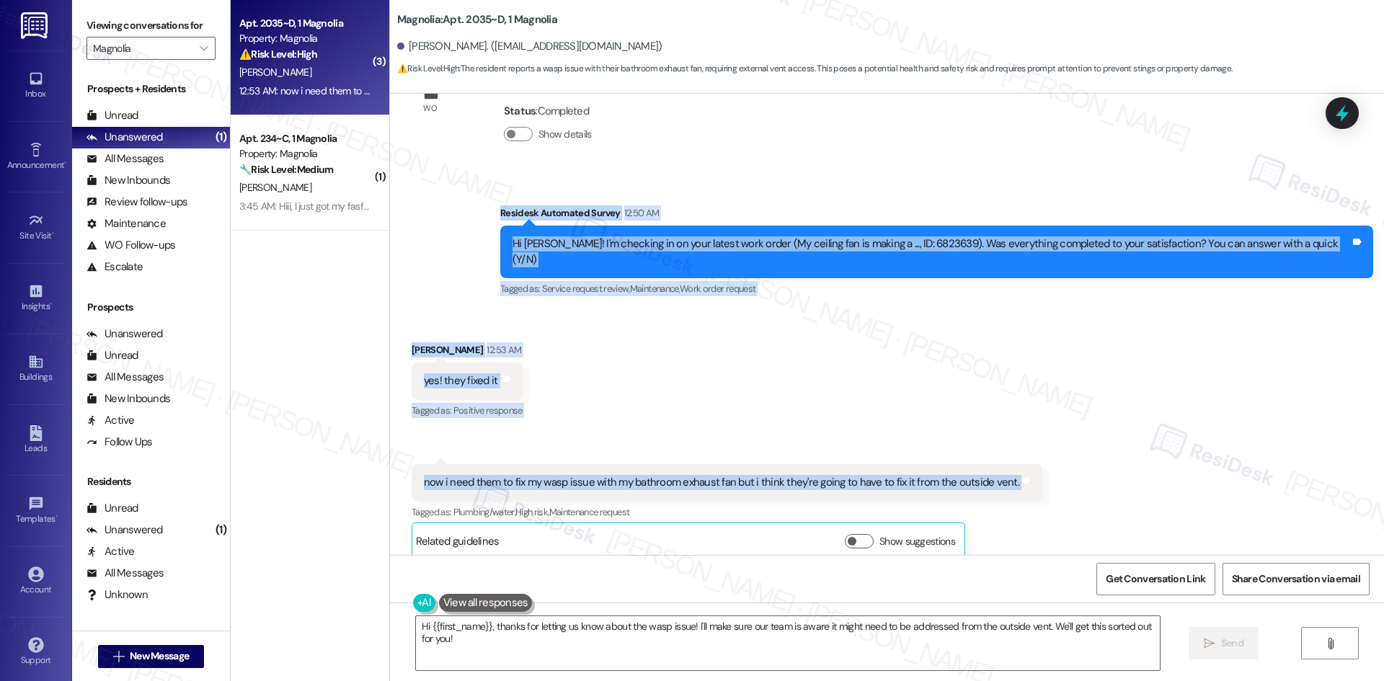
drag, startPoint x: 528, startPoint y: 206, endPoint x: 1059, endPoint y: 476, distance: 595.8
click at [1059, 476] on div "Lease started [DATE] 8:00 AM Survey, sent via SMS Residesk Automated Survey [DA…" at bounding box center [887, 324] width 994 height 461
copy div "Residesk Automated Survey 12:50 AM Hi [PERSON_NAME]! I'm checking in on your la…"
click at [691, 365] on div "Received via SMS [PERSON_NAME] 12:53 AM yes! they fixed it Tags and notes Tagge…" at bounding box center [887, 440] width 994 height 260
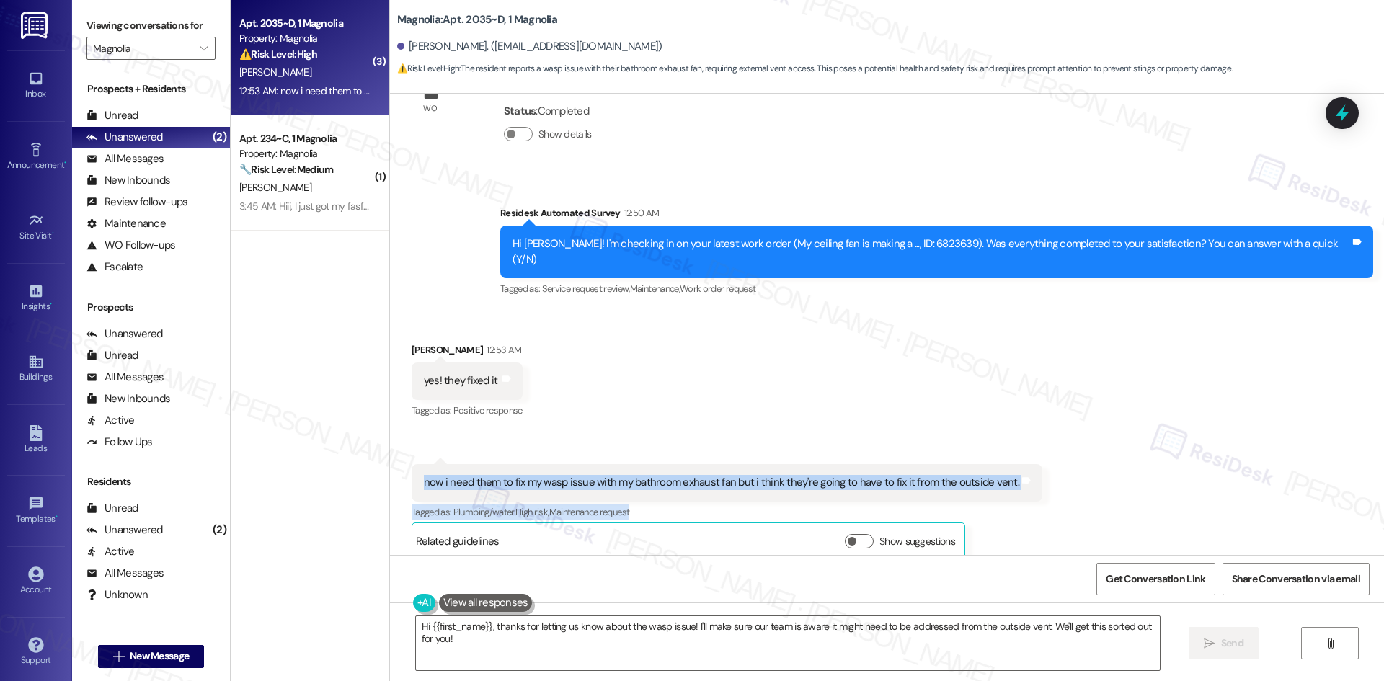
drag, startPoint x: 412, startPoint y: 468, endPoint x: 1111, endPoint y: 479, distance: 698.6
click at [1114, 487] on div "Received via SMS [PERSON_NAME] 12:53 AM yes! they fixed it Tags and notes Tagge…" at bounding box center [887, 440] width 994 height 260
copy div "now i need them to fix my wasp issue with my bathroom exhaust fan but i think t…"
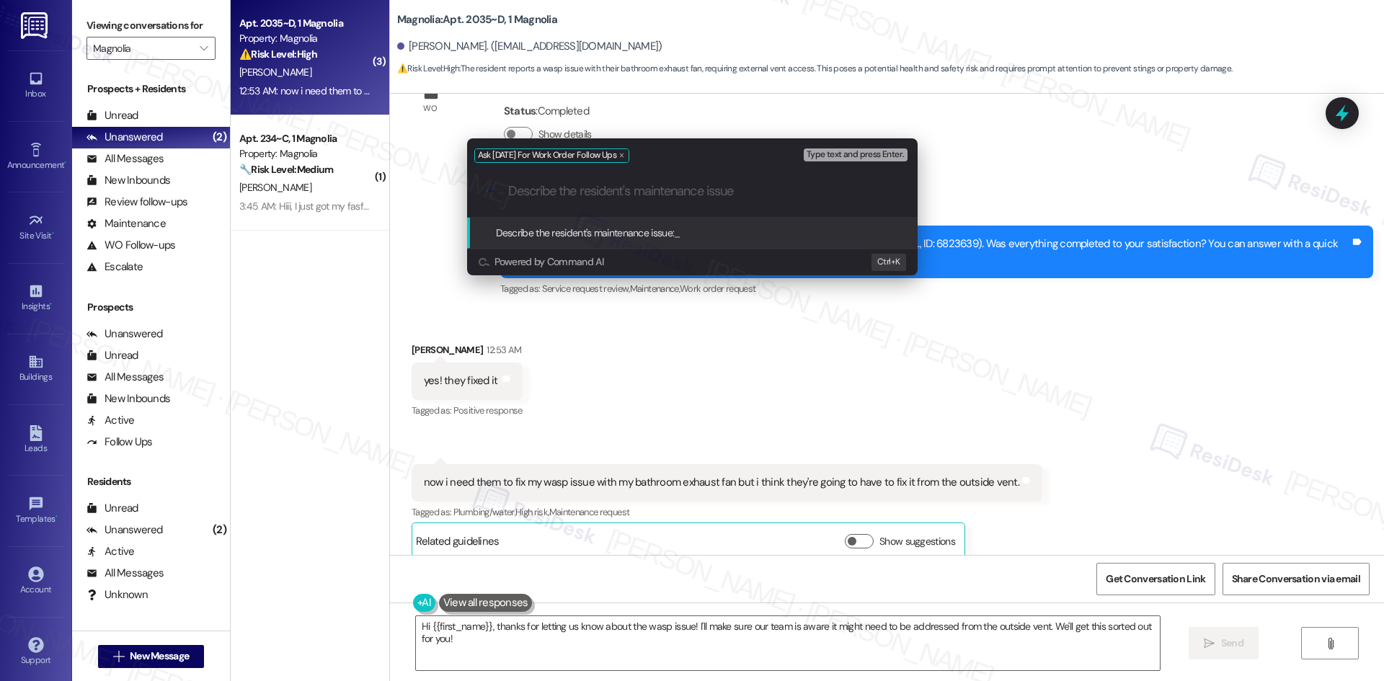
paste input "now i need them to fix my wasp issue with my bathroom exhaust fan but i think t…"
click at [415, 465] on div "Ask [DATE] For Work Order Follow Ups Type text and press Enter. .cls-1{fill:#0a…" at bounding box center [692, 340] width 1384 height 681
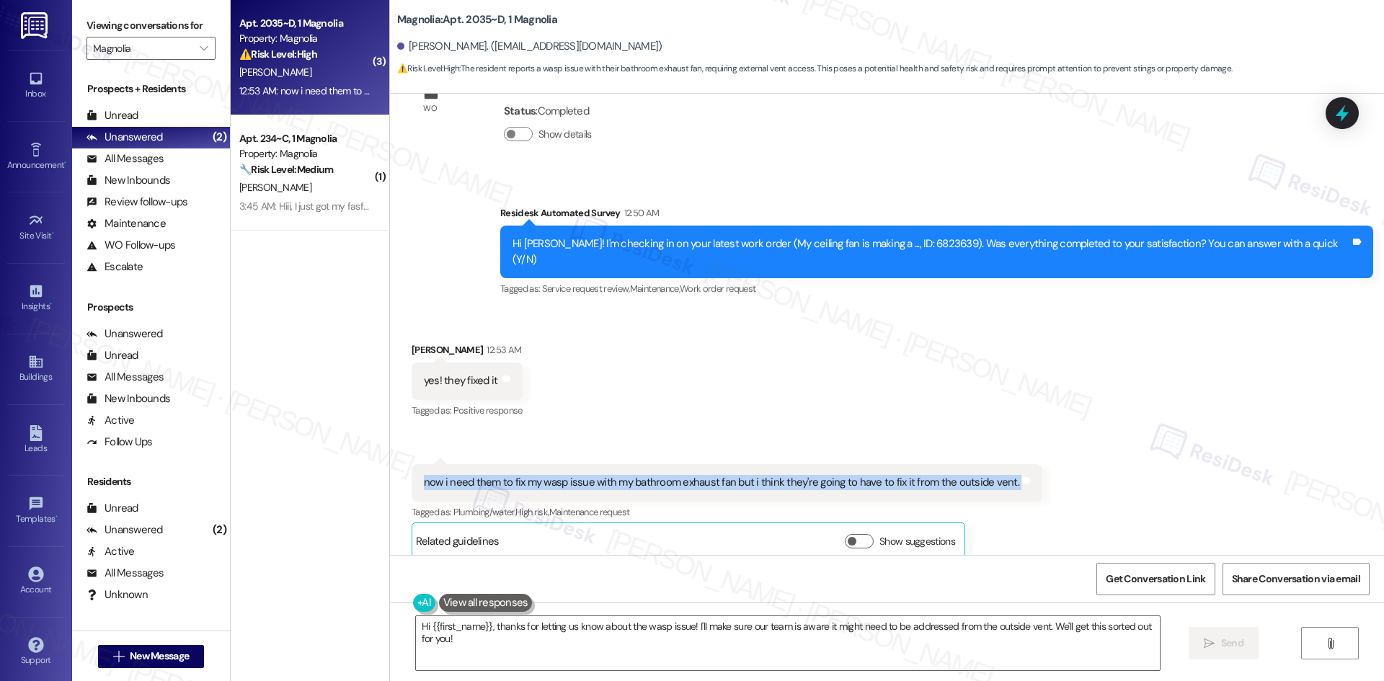
drag, startPoint x: 445, startPoint y: 466, endPoint x: 1047, endPoint y: 474, distance: 601.9
click at [1047, 474] on div "Received via SMS [PERSON_NAME] 12:53 AM yes! they fixed it Tags and notes Tagge…" at bounding box center [887, 440] width 994 height 260
copy div "now i need them to fix my wasp issue with my bathroom exhaust fan but i think t…"
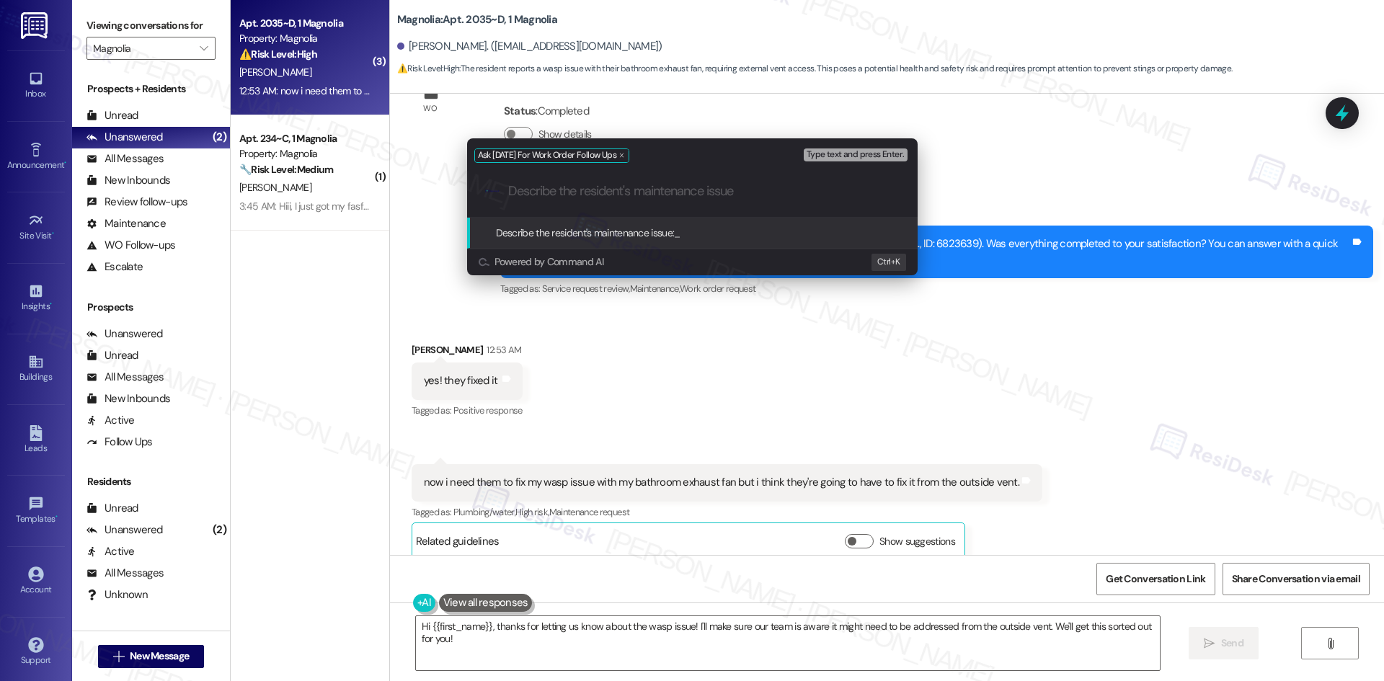
paste input "now i need them to fix my wasp issue with my bathroom exhaust fan but i think t…"
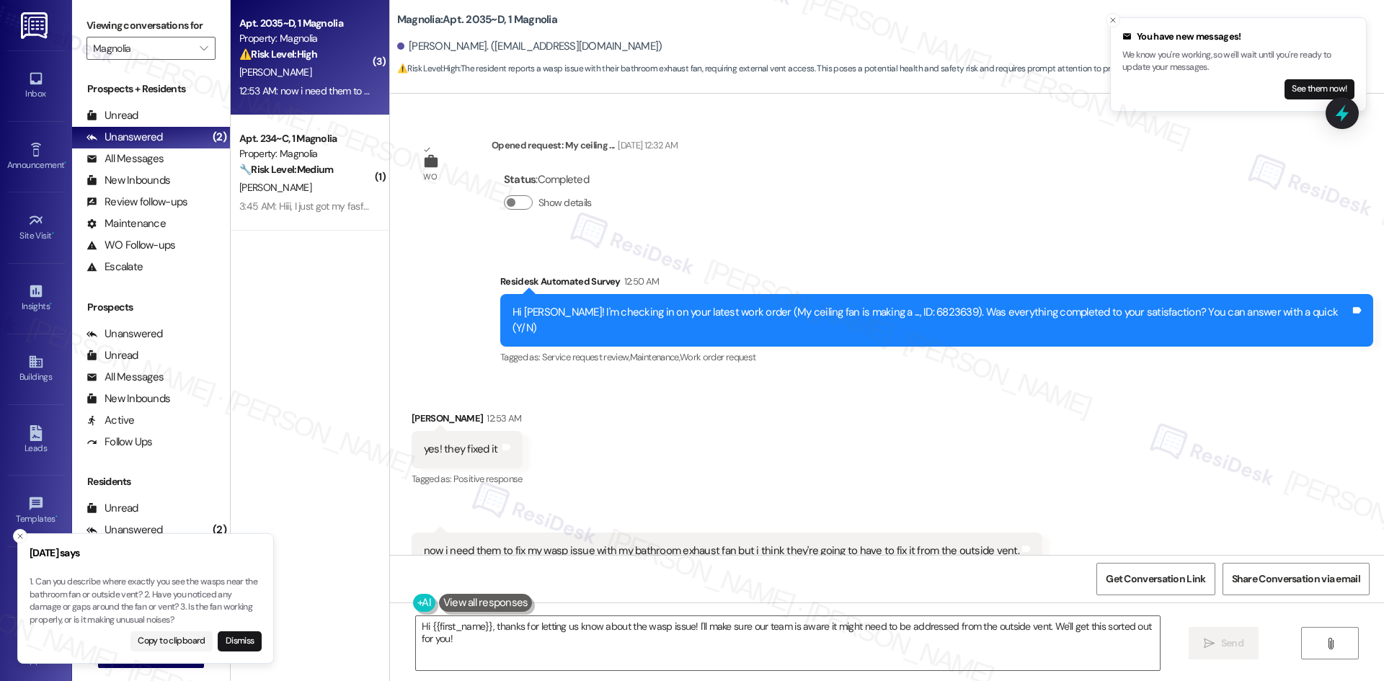
scroll to position [671, 0]
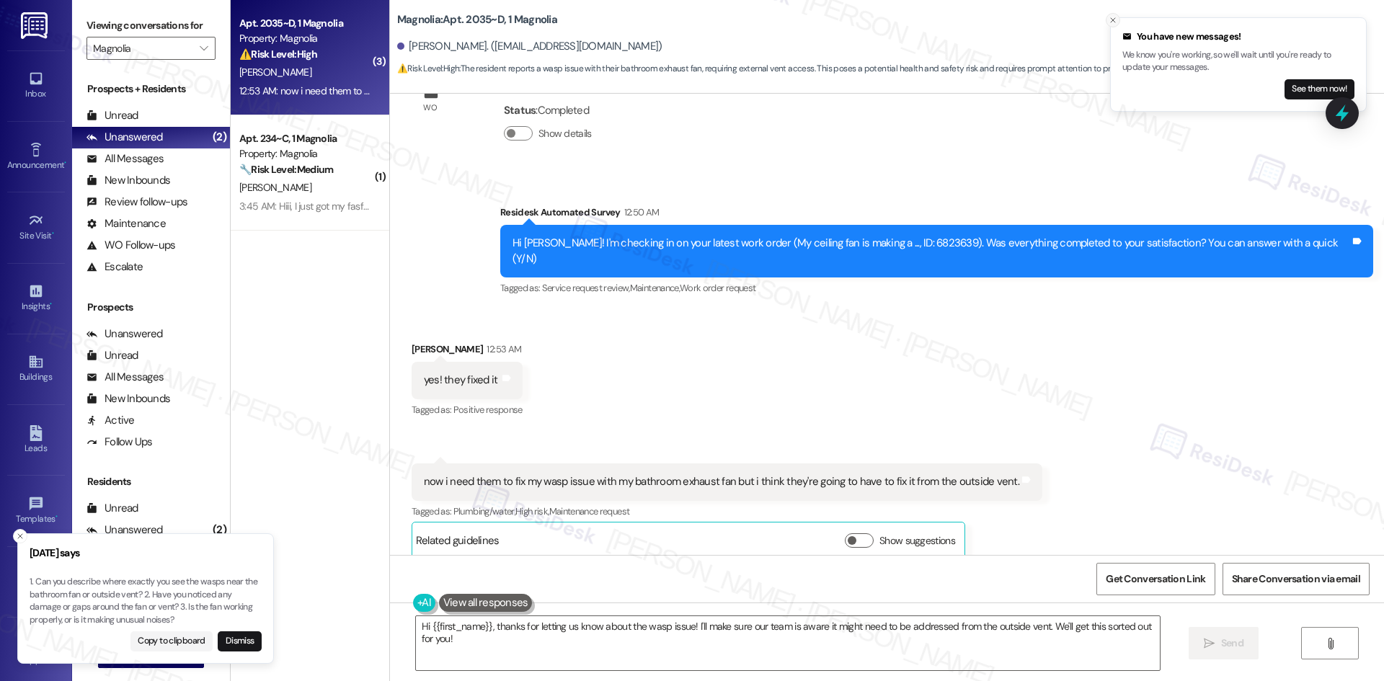
click at [1108, 19] on button "Close toast" at bounding box center [1113, 20] width 14 height 14
click at [19, 538] on icon "Close toast" at bounding box center [20, 536] width 9 height 9
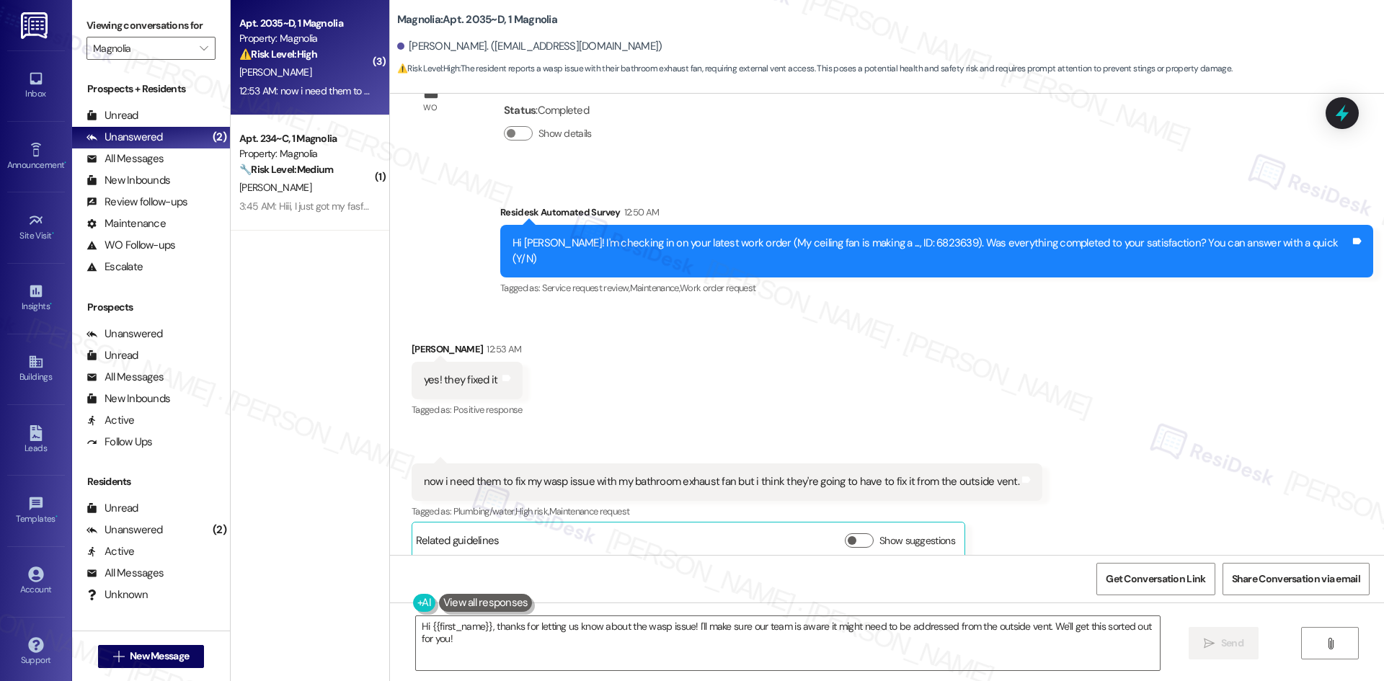
click at [1154, 403] on div "Received via SMS Hailey Hansen 12:53 AM yes! they fixed it Tags and notes Tagge…" at bounding box center [887, 439] width 994 height 260
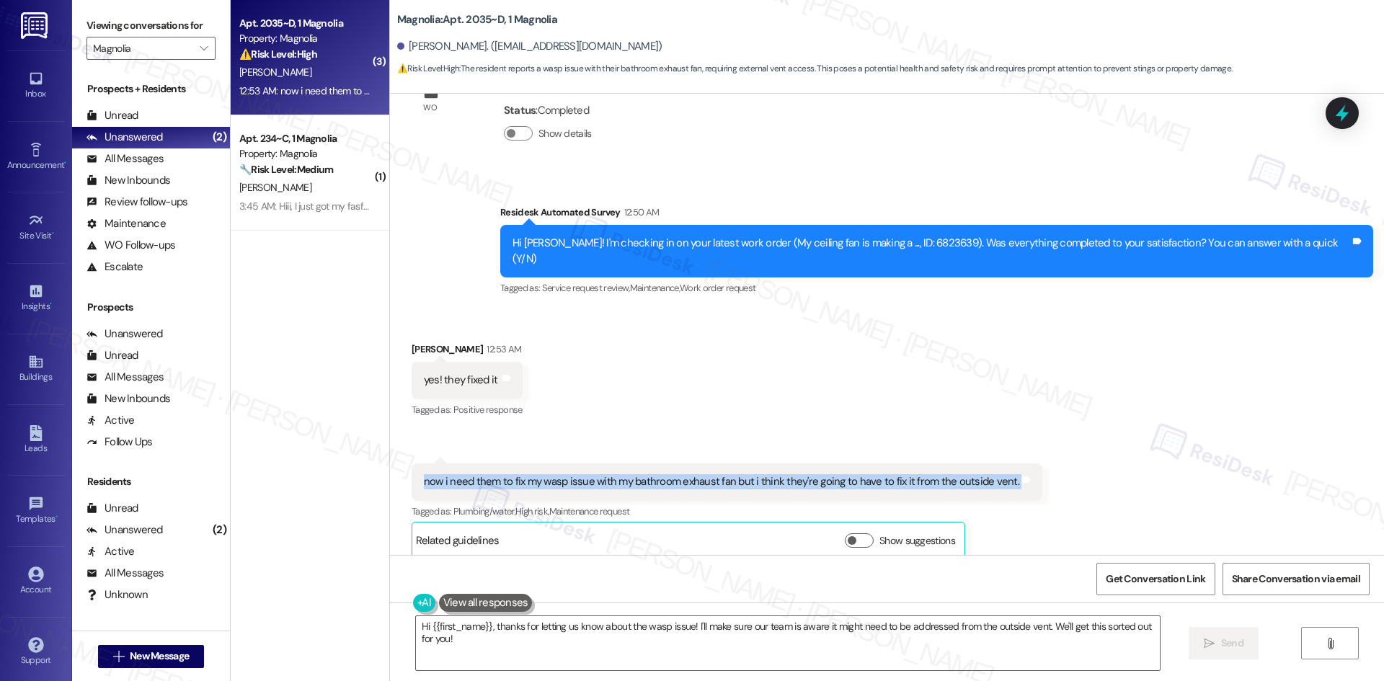
drag, startPoint x: 407, startPoint y: 466, endPoint x: 1060, endPoint y: 471, distance: 653.8
click at [1060, 471] on div "Received via SMS Hailey Hansen 12:53 AM yes! they fixed it Tags and notes Tagge…" at bounding box center [887, 439] width 994 height 260
click at [542, 474] on div "now i need them to fix my wasp issue with my bathroom exhaust fan but i think t…" at bounding box center [721, 481] width 595 height 15
drag, startPoint x: 534, startPoint y: 465, endPoint x: 1012, endPoint y: 468, distance: 477.9
click at [1012, 468] on div "now i need them to fix my wasp issue with my bathroom exhaust fan but i think t…" at bounding box center [727, 482] width 631 height 37
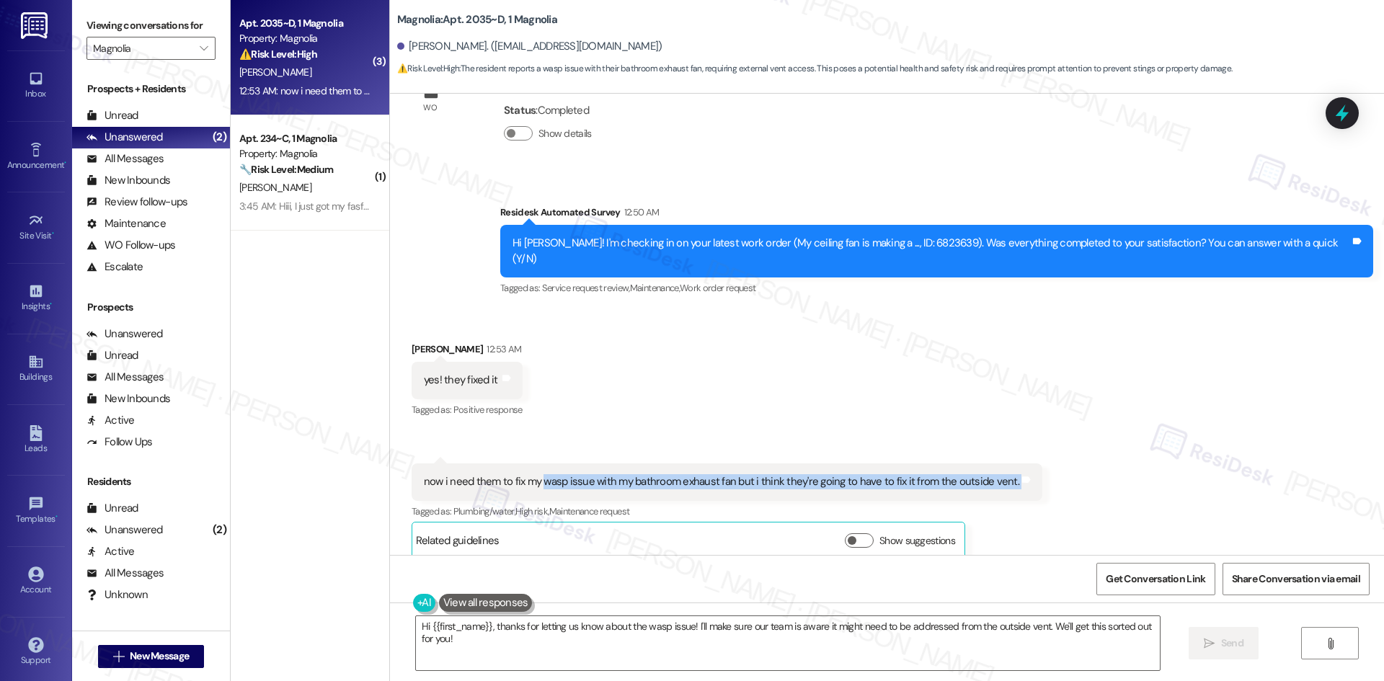
copy div "wasp issue with my bathroom exhaust fan but i think they're going to have to fi…"
click at [897, 396] on div "Received via SMS Hailey Hansen 12:53 AM yes! they fixed it Tags and notes Tagge…" at bounding box center [887, 439] width 994 height 260
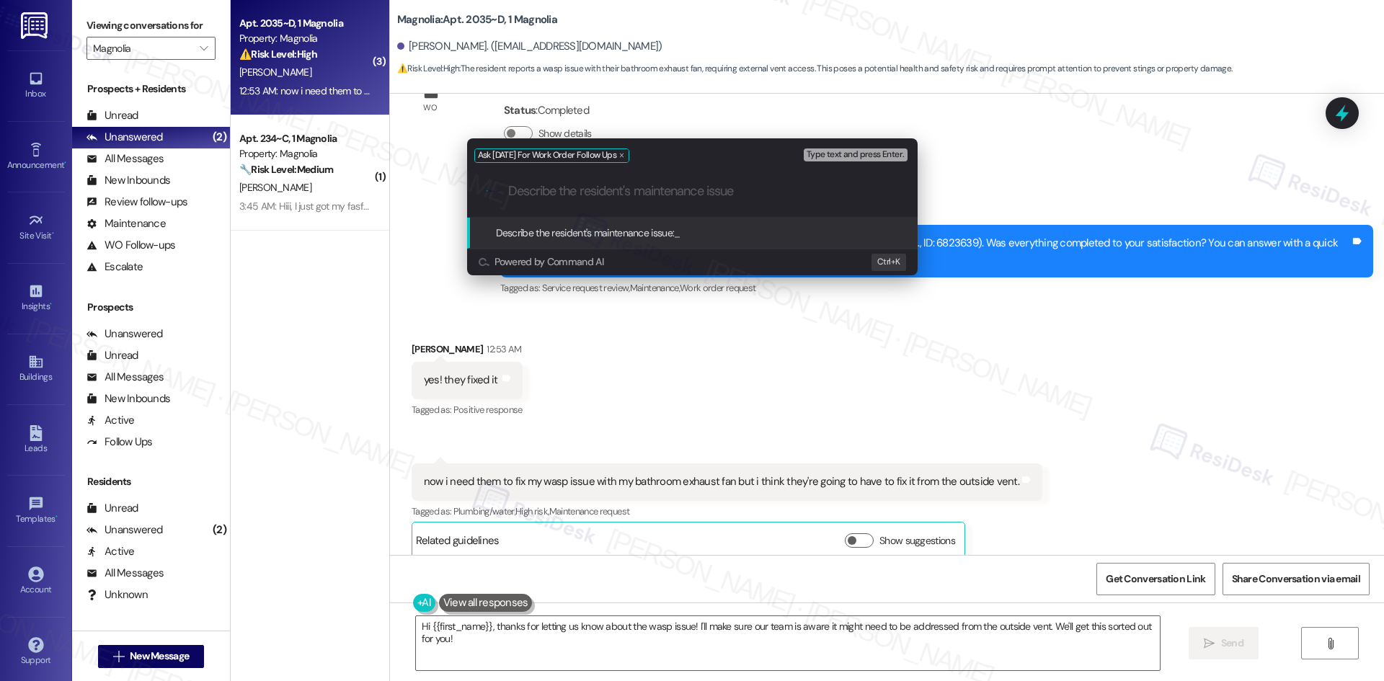
paste input "wasp issue with my bathroom exhaust fan but i think they're going to have to fi…"
type input "wasp issue with my bathroom exhaust fan but i think they're going to have to fi…"
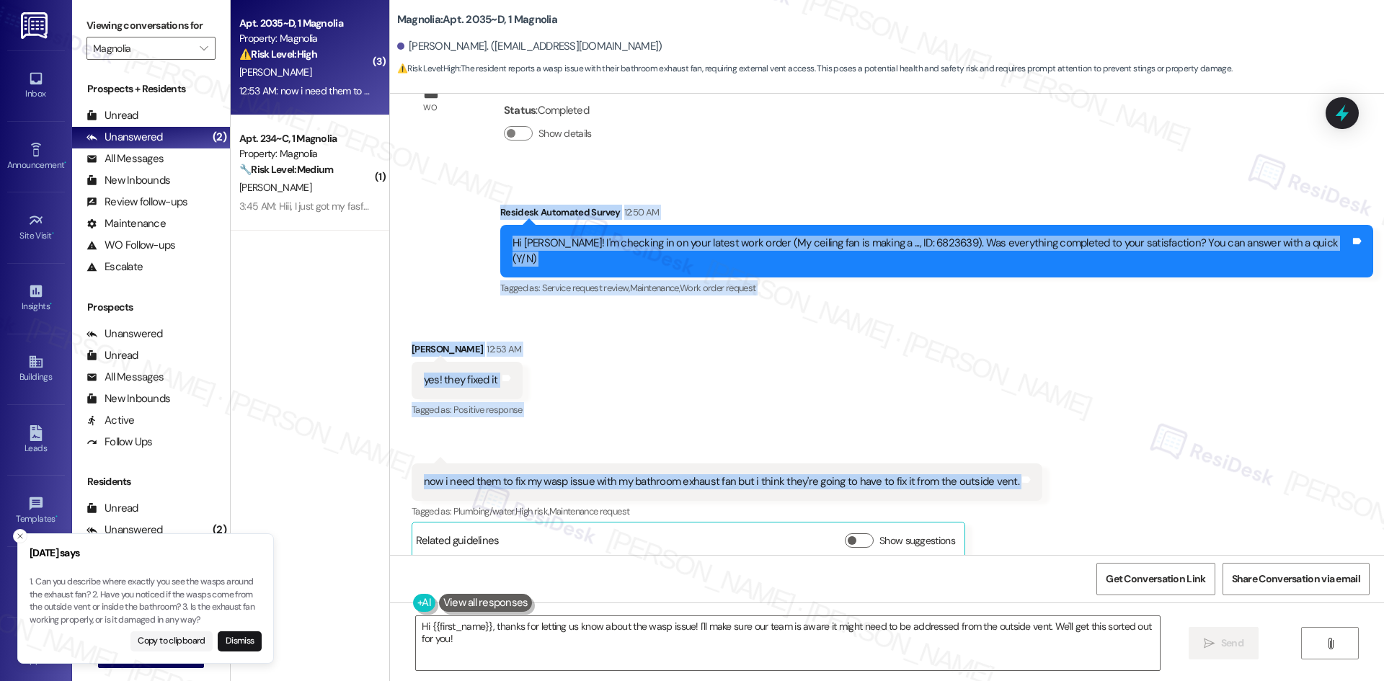
drag, startPoint x: 525, startPoint y: 211, endPoint x: 1078, endPoint y: 476, distance: 613.2
click at [1078, 476] on div "Lease started Aug 01, 2025 at 8:00 AM Survey, sent via SMS Residesk Automated S…" at bounding box center [887, 324] width 994 height 461
copy div "Residesk Automated Survey 12:50 AM Hi Hailey! I'm checking in on your latest wo…"
click at [682, 418] on div "Received via SMS Hailey Hansen 12:53 AM yes! they fixed it Tags and notes Tagge…" at bounding box center [887, 439] width 994 height 260
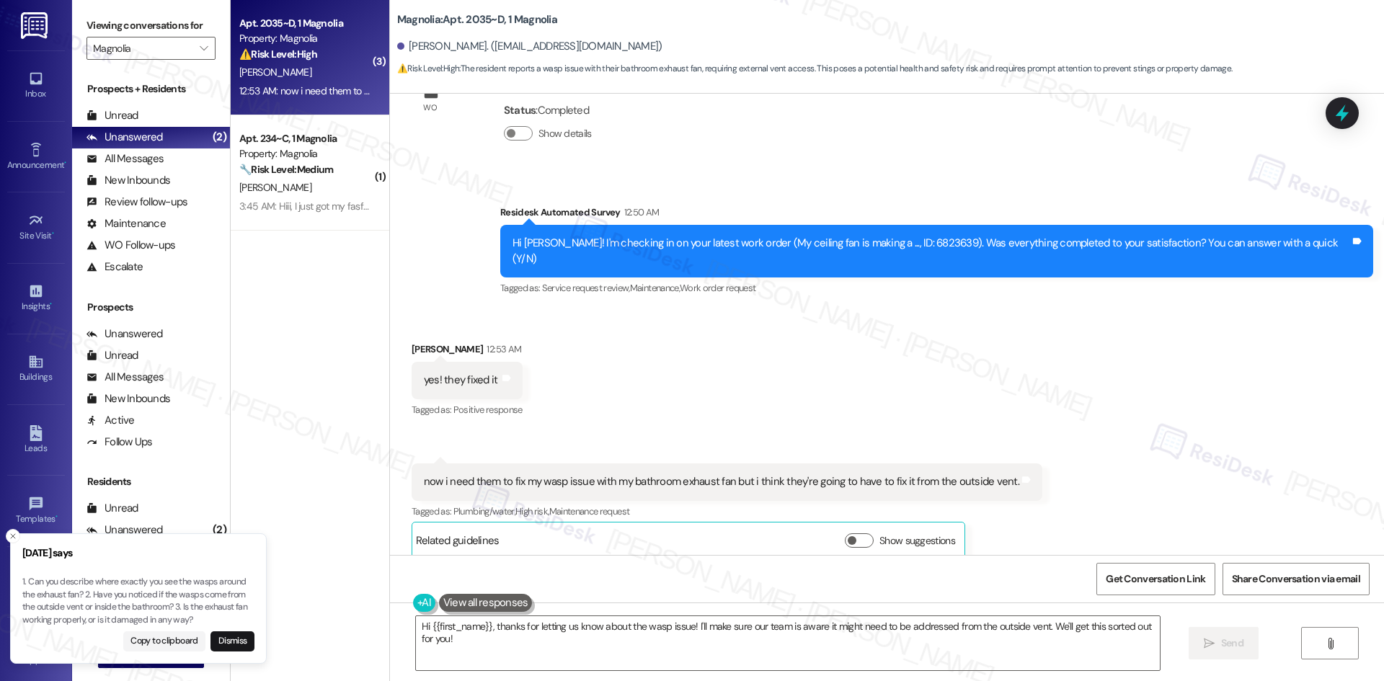
drag, startPoint x: 203, startPoint y: 619, endPoint x: 198, endPoint y: 613, distance: 8.2
click at [198, 613] on p "1. Can you describe where exactly you see the wasps around the exhaust fan? 2. …" at bounding box center [138, 601] width 232 height 50
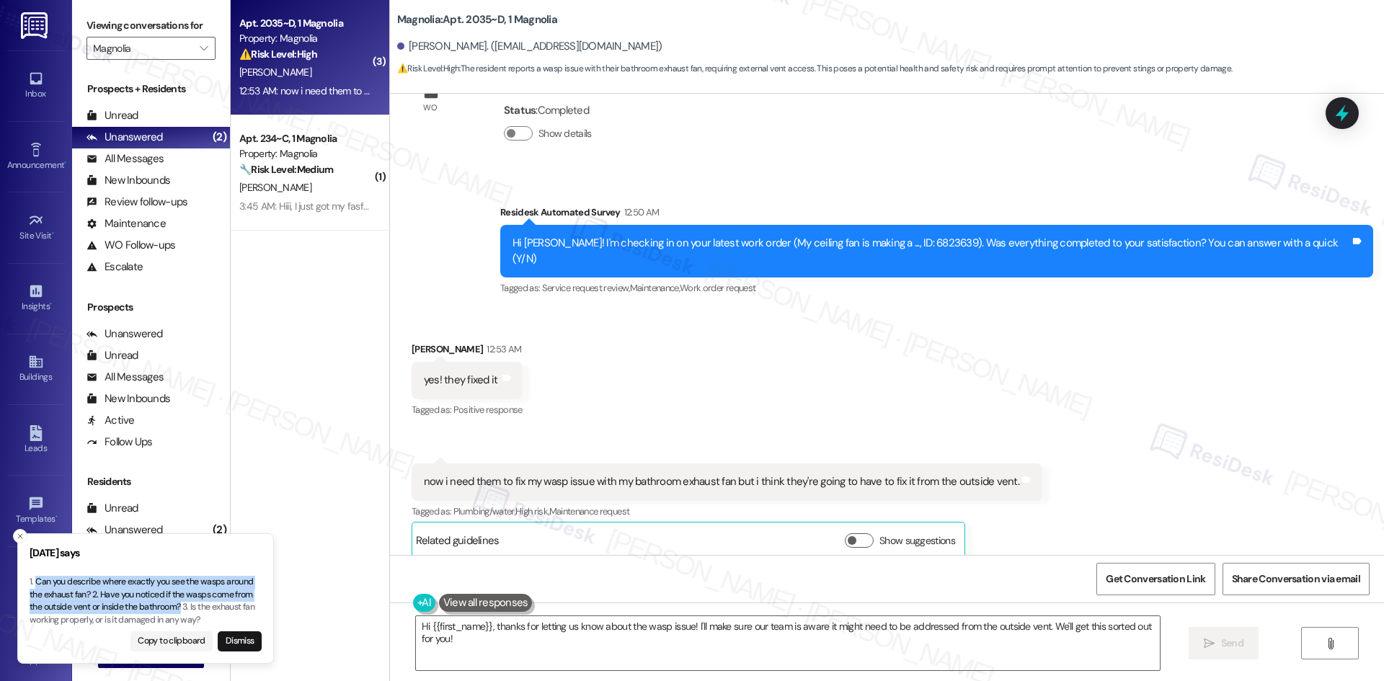
drag, startPoint x: 37, startPoint y: 580, endPoint x: 183, endPoint y: 610, distance: 149.3
click at [183, 610] on p "1. Can you describe where exactly you see the wasps around the exhaust fan? 2. …" at bounding box center [146, 601] width 232 height 50
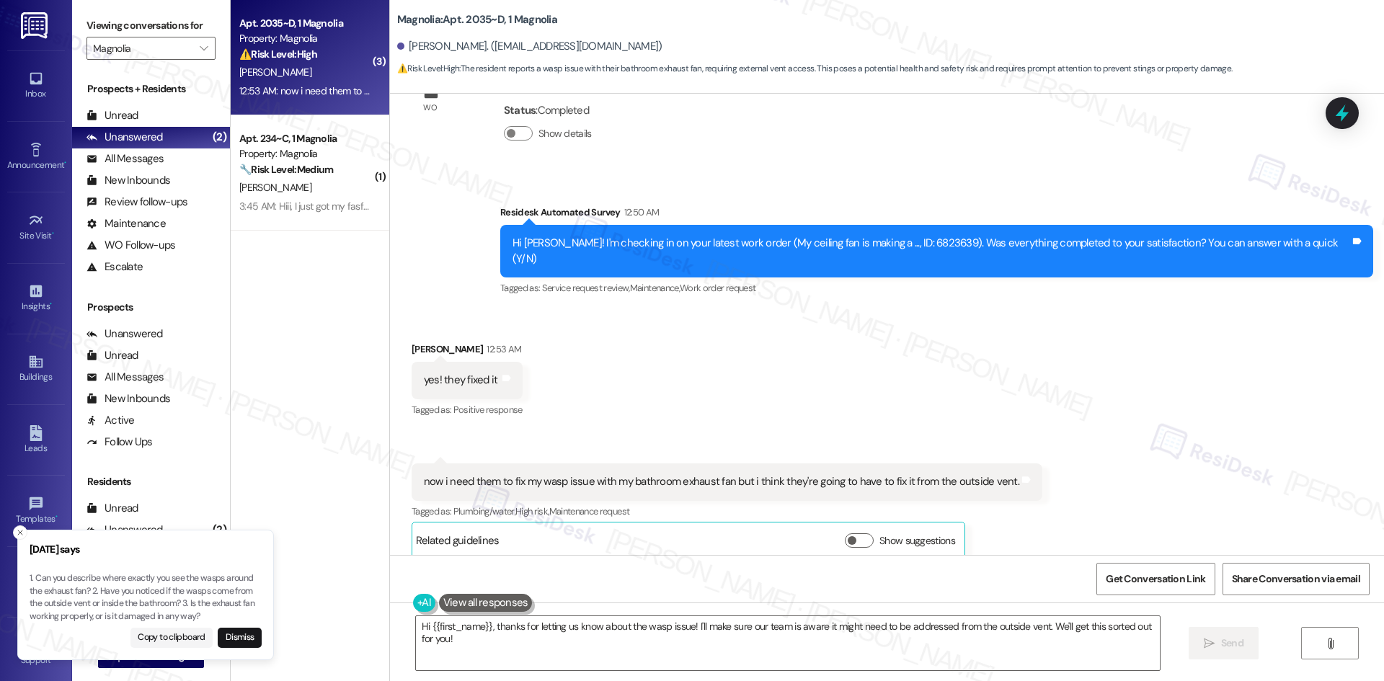
drag, startPoint x: 183, startPoint y: 610, endPoint x: 164, endPoint y: 603, distance: 20.8
click at [164, 603] on p "1. Can you describe where exactly you see the wasps around the exhaust fan? 2. …" at bounding box center [146, 597] width 232 height 50
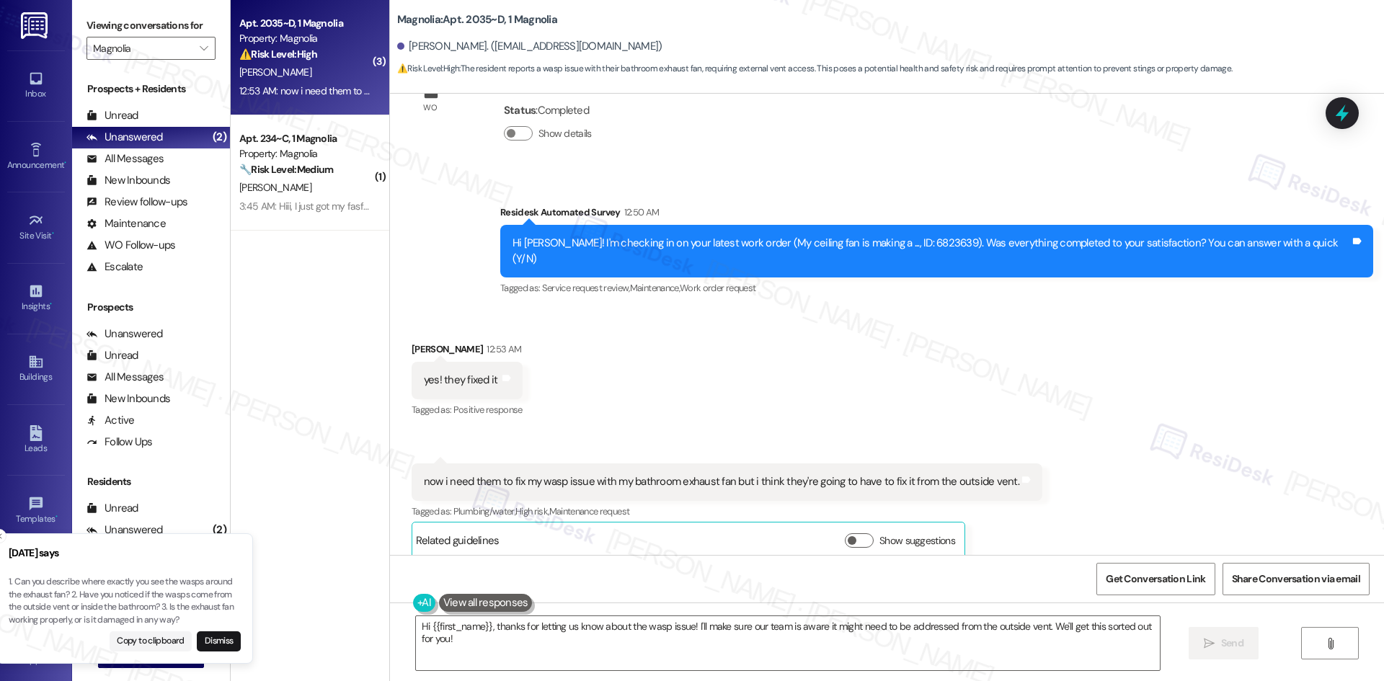
drag, startPoint x: 182, startPoint y: 607, endPoint x: 164, endPoint y: 608, distance: 18.8
click at [164, 608] on p "1. Can you describe where exactly you see the wasps around the exhaust fan? 2. …" at bounding box center [125, 601] width 232 height 50
click at [177, 639] on button "Copy to clipboard" at bounding box center [171, 641] width 83 height 20
click at [152, 640] on button "Copy to clipboard" at bounding box center [171, 641] width 83 height 20
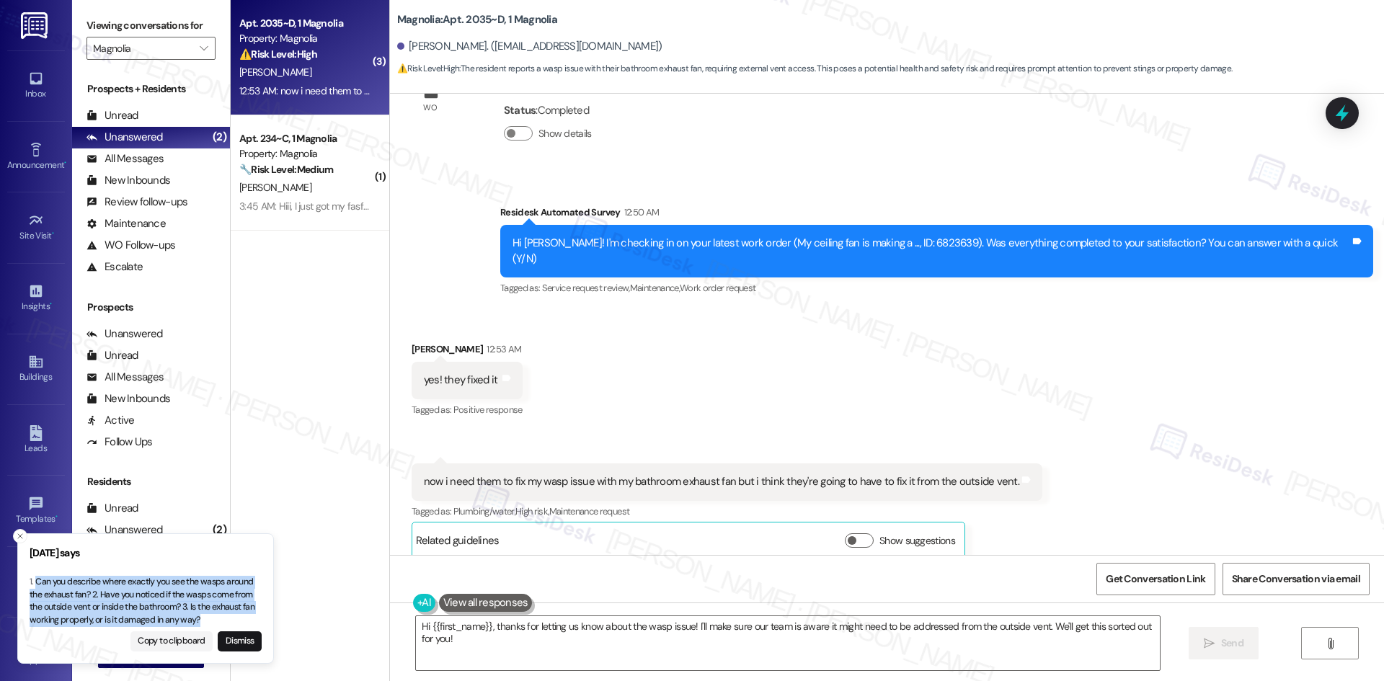
drag, startPoint x: 198, startPoint y: 619, endPoint x: 37, endPoint y: 585, distance: 165.0
click at [37, 585] on p "1. Can you describe where exactly you see the wasps around the exhaust fan? 2. …" at bounding box center [146, 601] width 232 height 50
copy p "Can you describe where exactly you see the wasps around the exhaust fan? 2. Hav…"
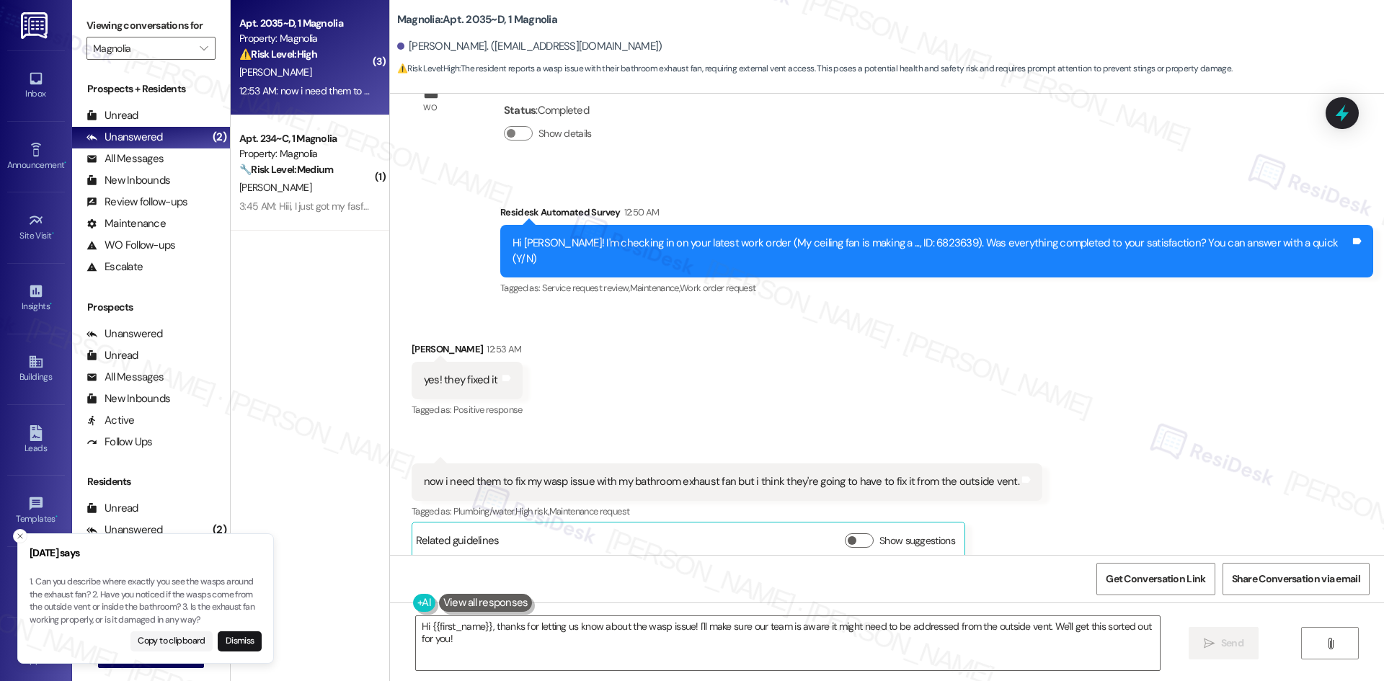
click at [727, 345] on div "Received via SMS Hailey Hansen 12:53 AM yes! they fixed it Tags and notes Tagge…" at bounding box center [887, 439] width 994 height 260
click at [548, 655] on textarea "Hi {{first_name}}, thanks for letting us know about the wasp issue! I'll make s…" at bounding box center [788, 643] width 744 height 54
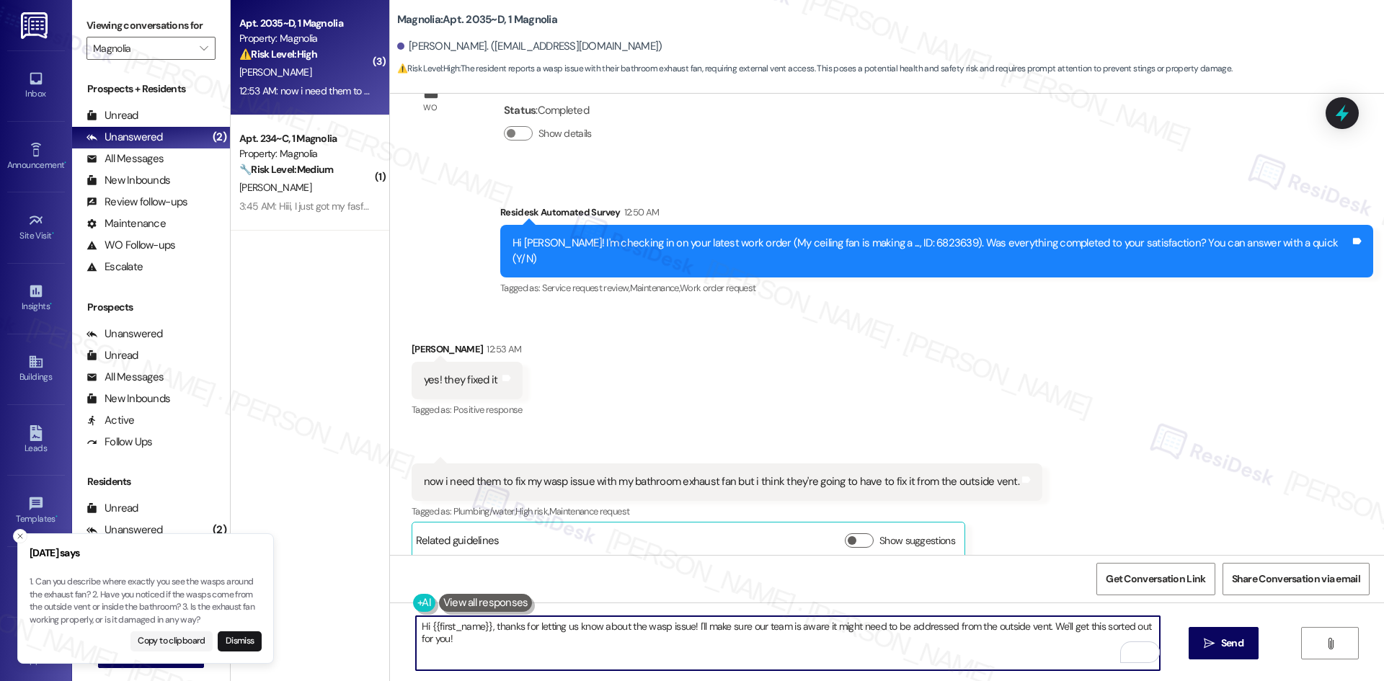
paste textarea "I’m glad the ceiling fan was fixed! For the wasp issue, can you let me know whe…"
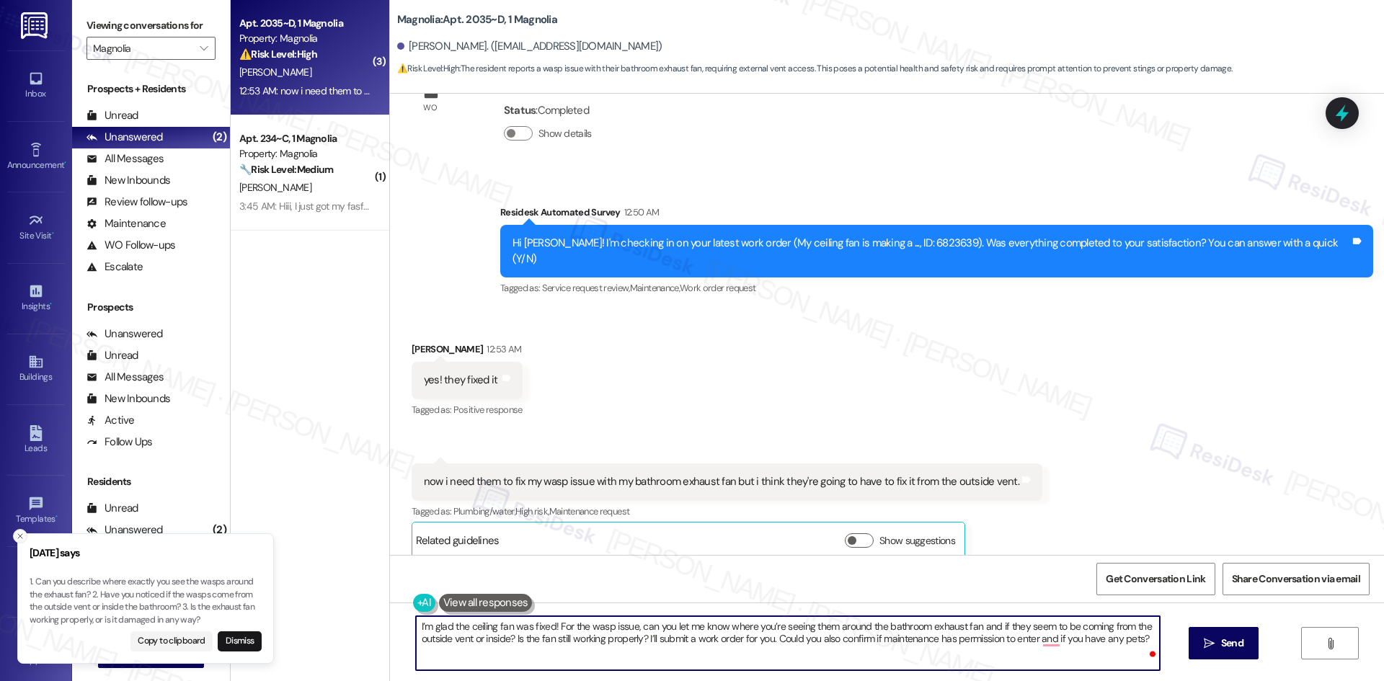
click at [18, 536] on icon "Close toast" at bounding box center [20, 536] width 9 height 9
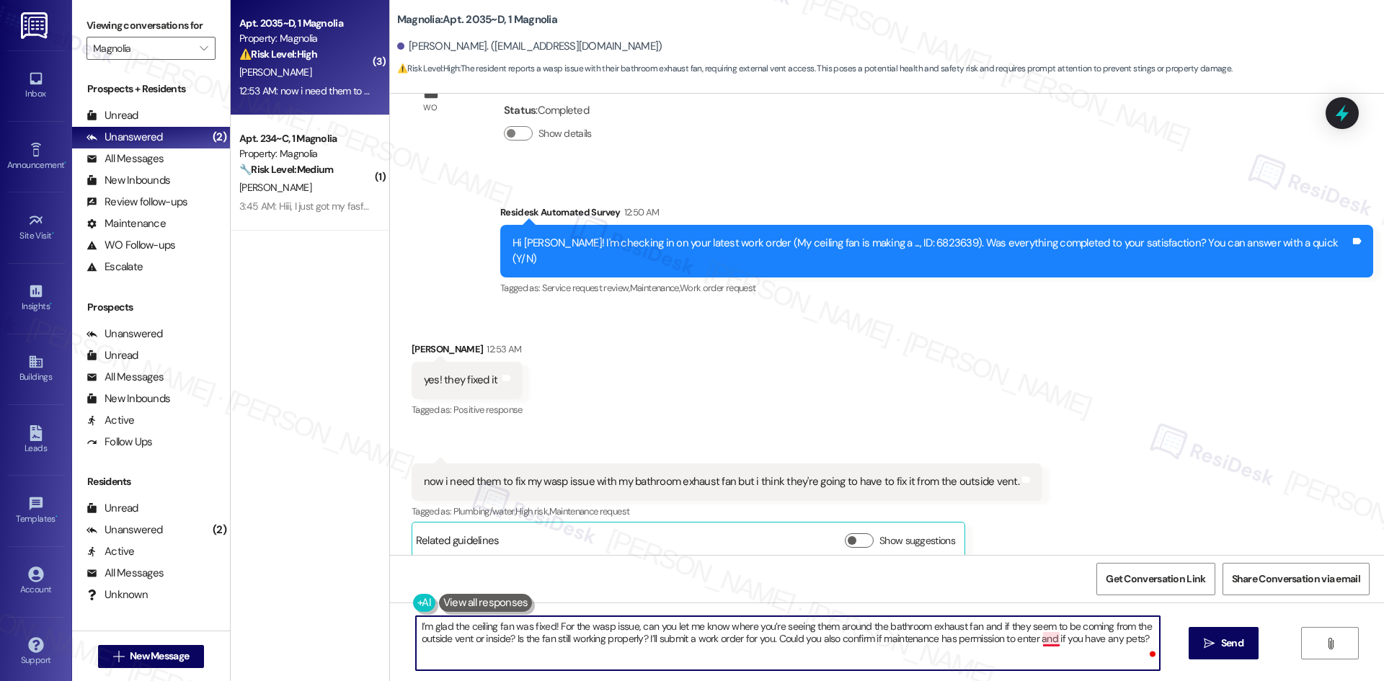
click at [1044, 643] on textarea "I’m glad the ceiling fan was fixed! For the wasp issue, can you let me know whe…" at bounding box center [788, 643] width 744 height 54
type textarea "I’m glad the ceiling fan was fixed! For the wasp issue, can you let me know whe…"
click at [1209, 639] on icon "" at bounding box center [1209, 644] width 11 height 12
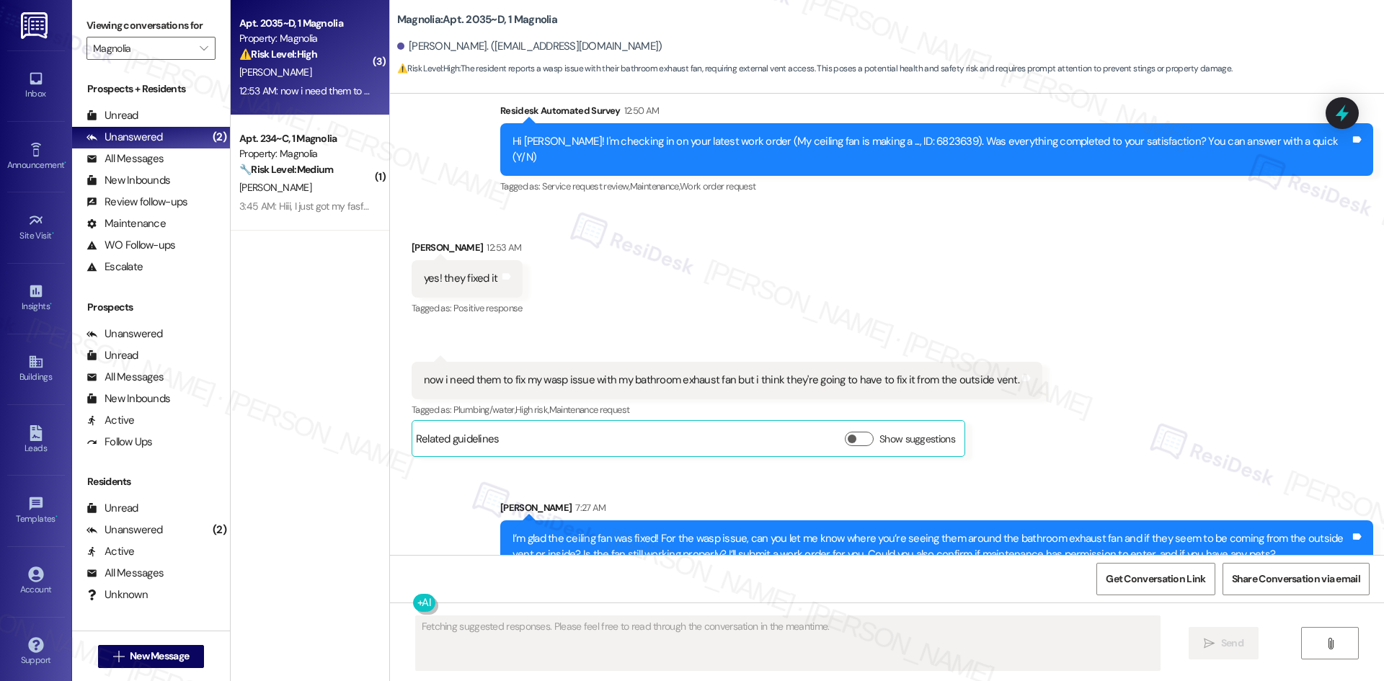
scroll to position [787, 0]
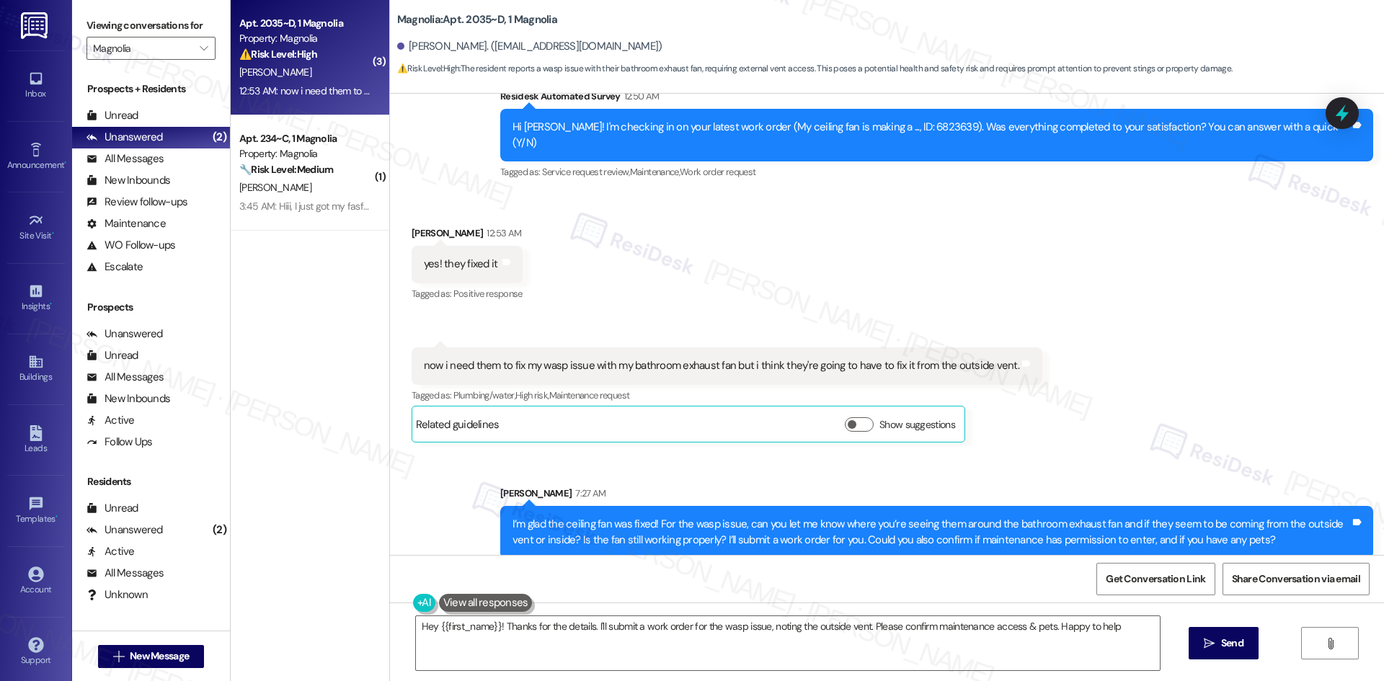
type textarea "Hey {{first_name}}! Thanks for the details. I'll submit a work order for the wa…"
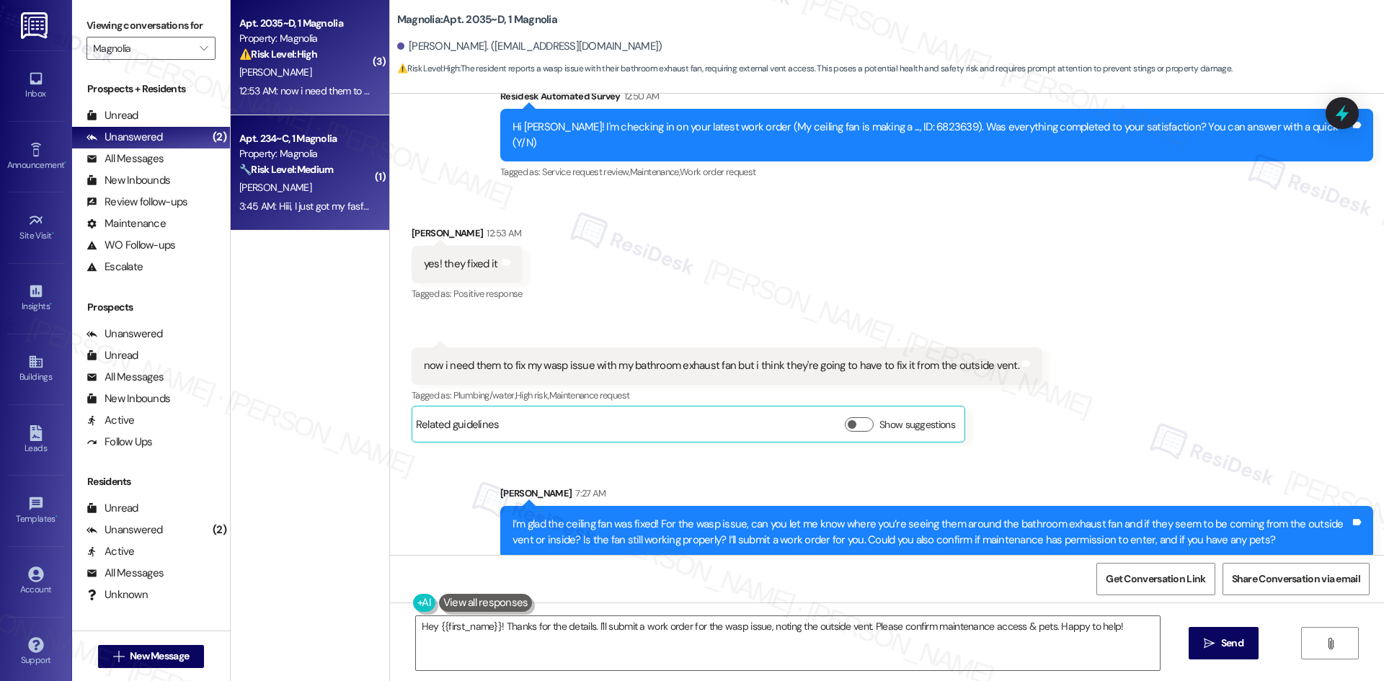
click at [325, 184] on div "L. Sealy" at bounding box center [306, 188] width 136 height 18
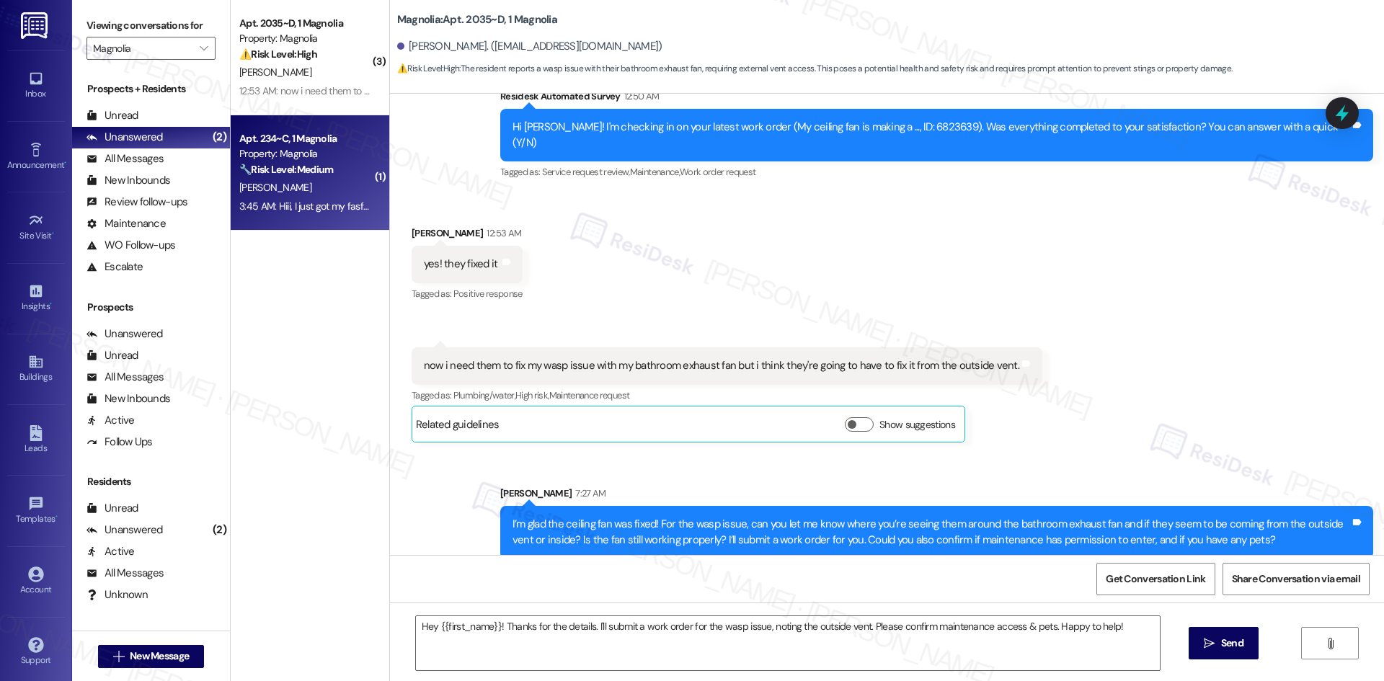
type textarea "Fetching suggested responses. Please feel free to read through the conversation…"
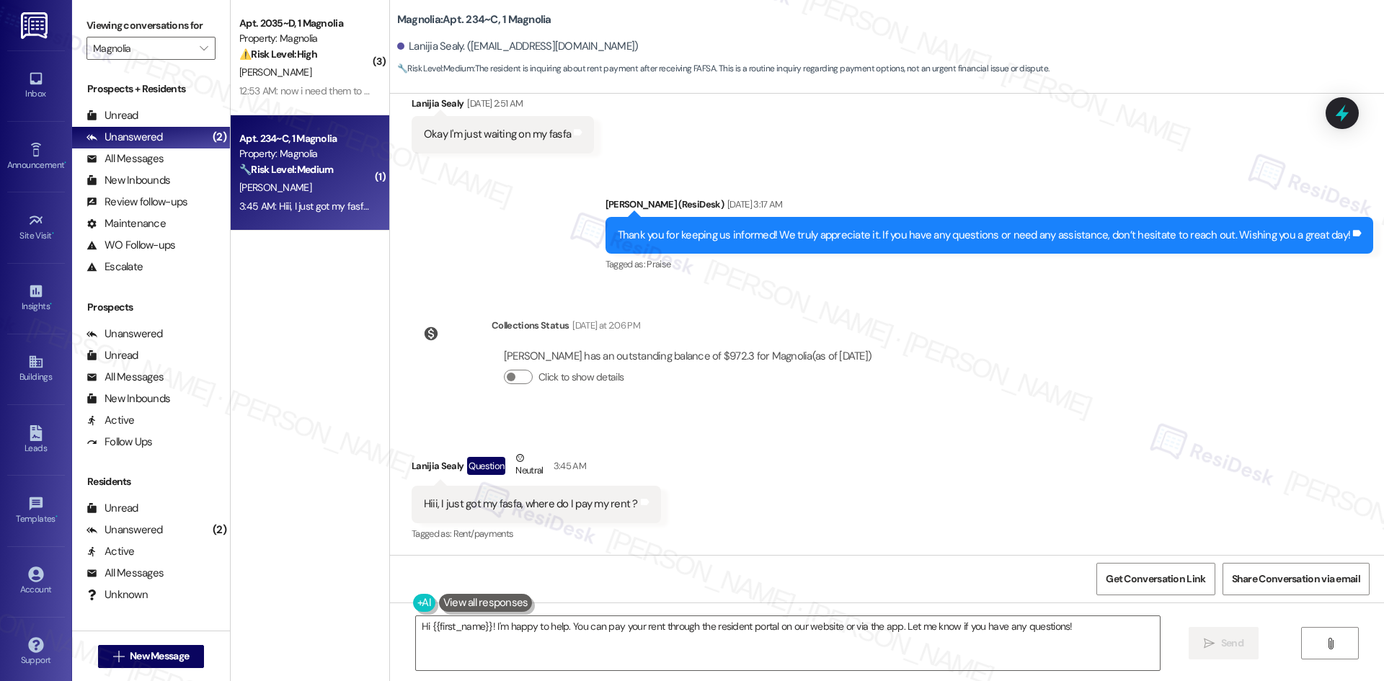
scroll to position [402, 0]
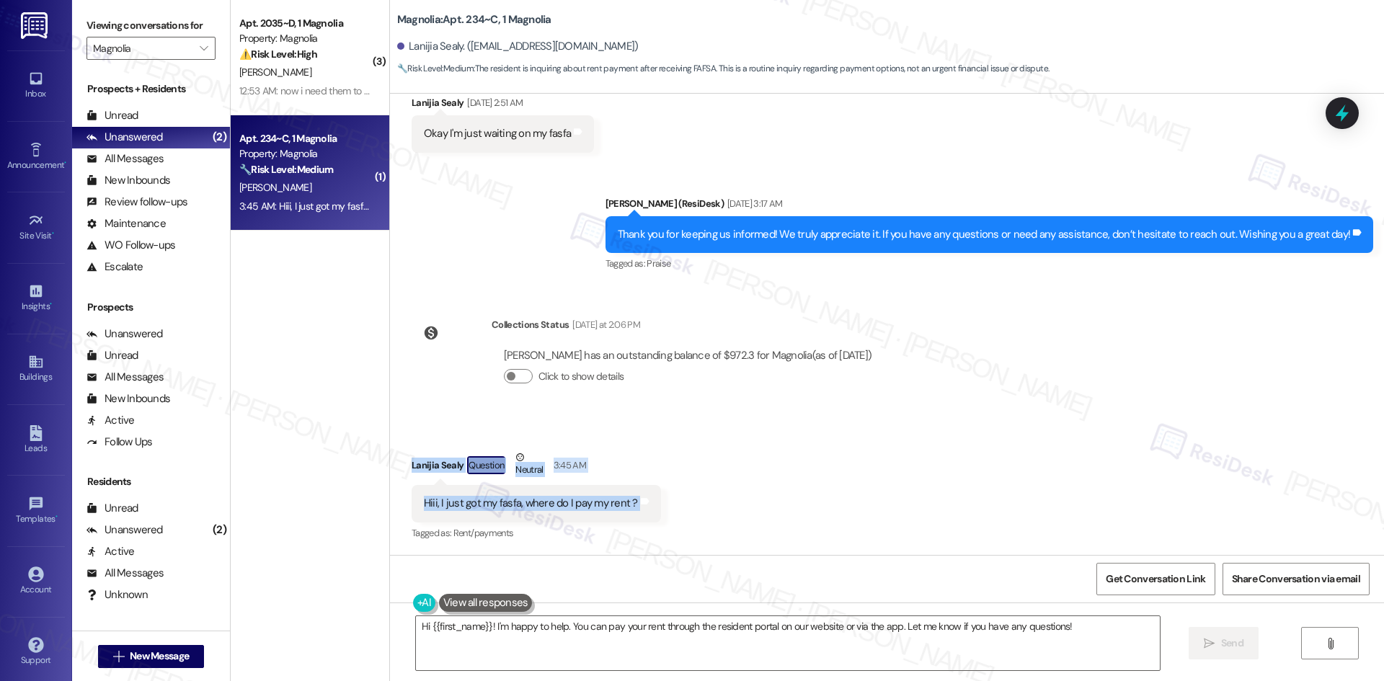
drag, startPoint x: 396, startPoint y: 458, endPoint x: 732, endPoint y: 522, distance: 342.0
click at [732, 522] on div "Received via SMS Lanijia Sealy Question Neutral 3:45 AM Hiii, I just got my fas…" at bounding box center [887, 485] width 994 height 137
copy div "Lanijia Sealy Question Neutral 3:45 AM Hiii, I just got my fasfa, where do I pa…"
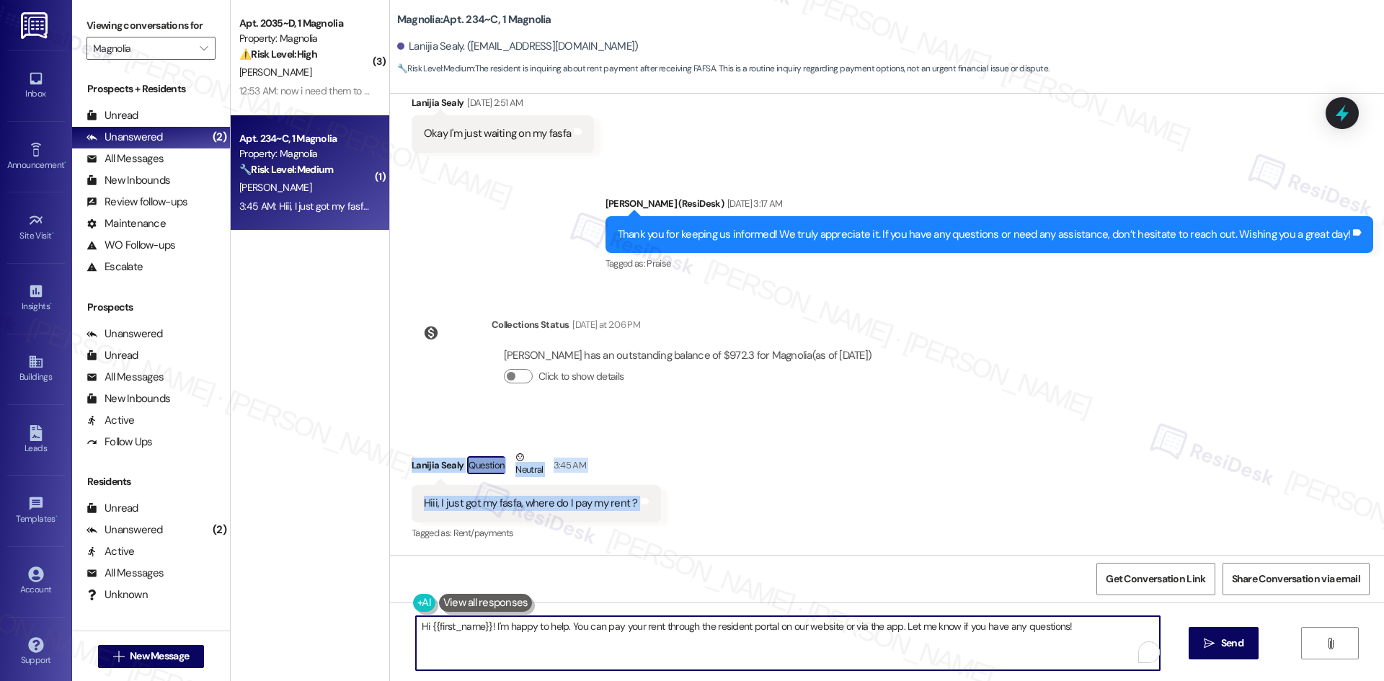
click at [683, 621] on textarea "Hi {{first_name}}! I'm happy to help. You can pay your rent through the residen…" at bounding box center [788, 643] width 744 height 54
paste textarea "Lanijia, you can pay your rent through the resident portal, or by certified che…"
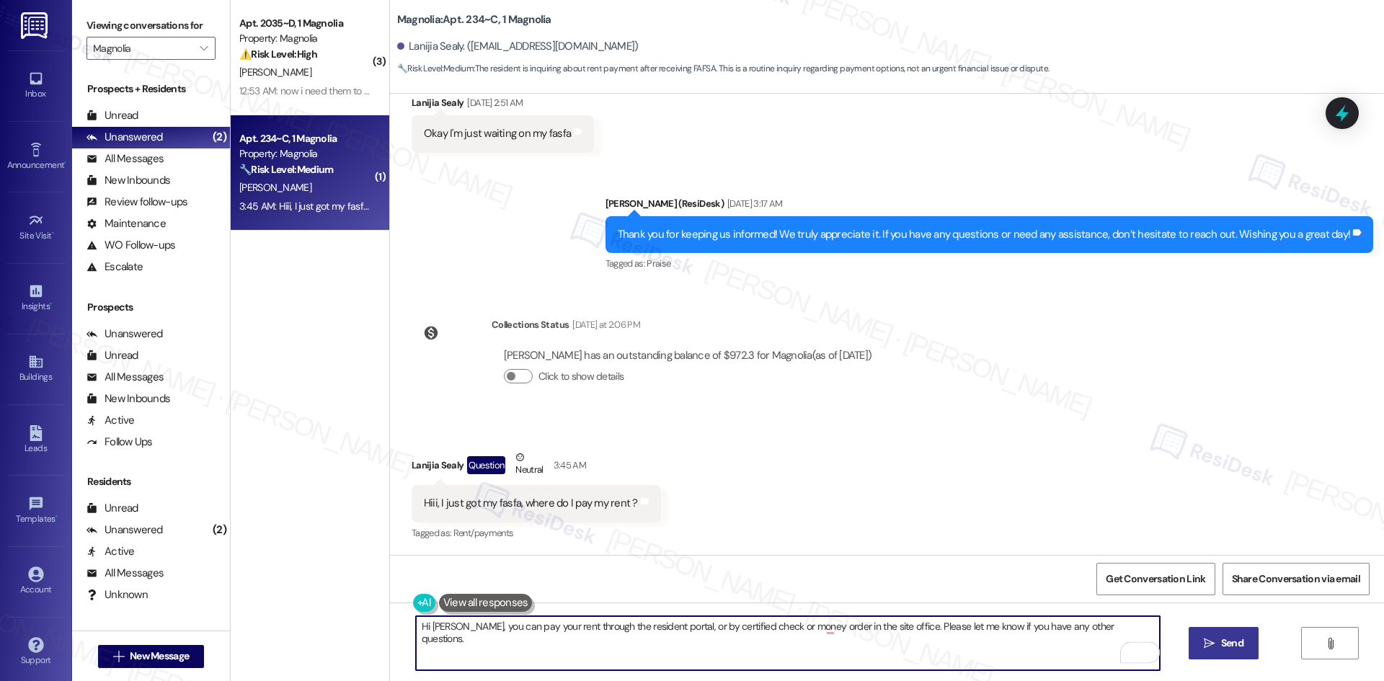
type textarea "Hi Lanijia, you can pay your rent through the resident portal, or by certified …"
click at [1225, 650] on span "Send" at bounding box center [1232, 643] width 22 height 15
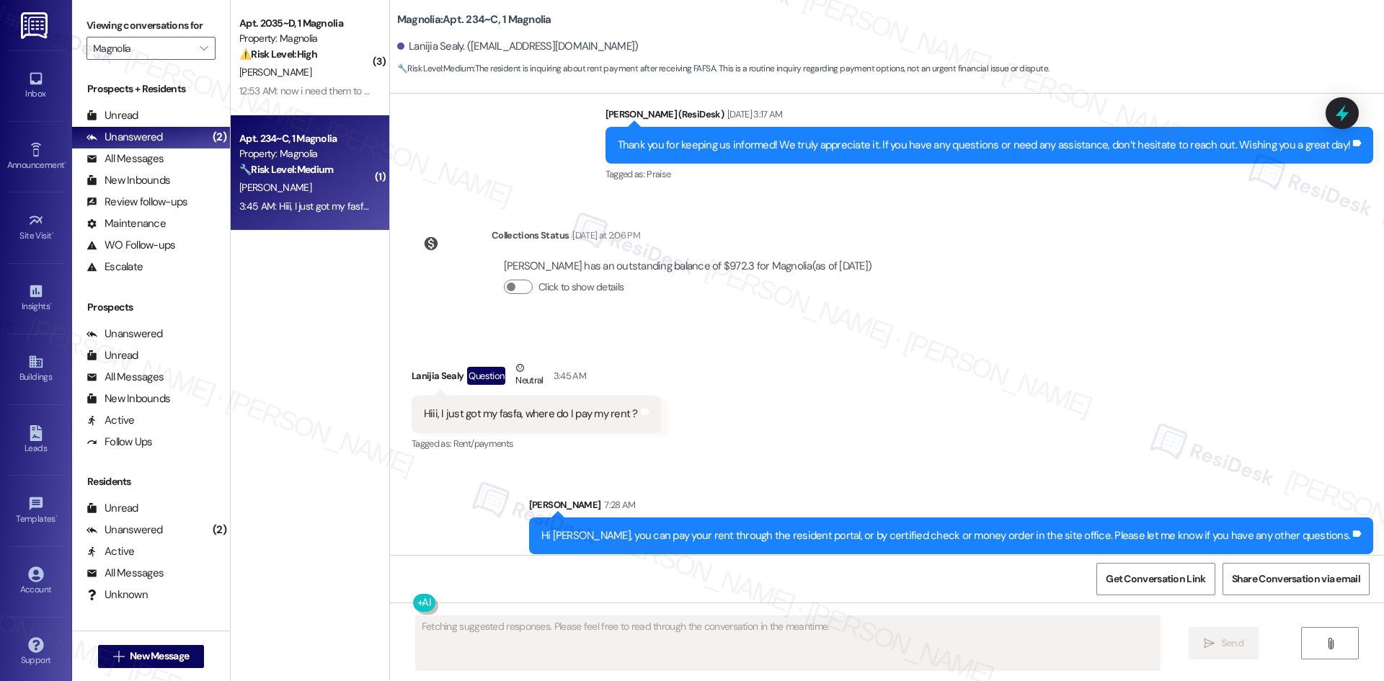
scroll to position [502, 0]
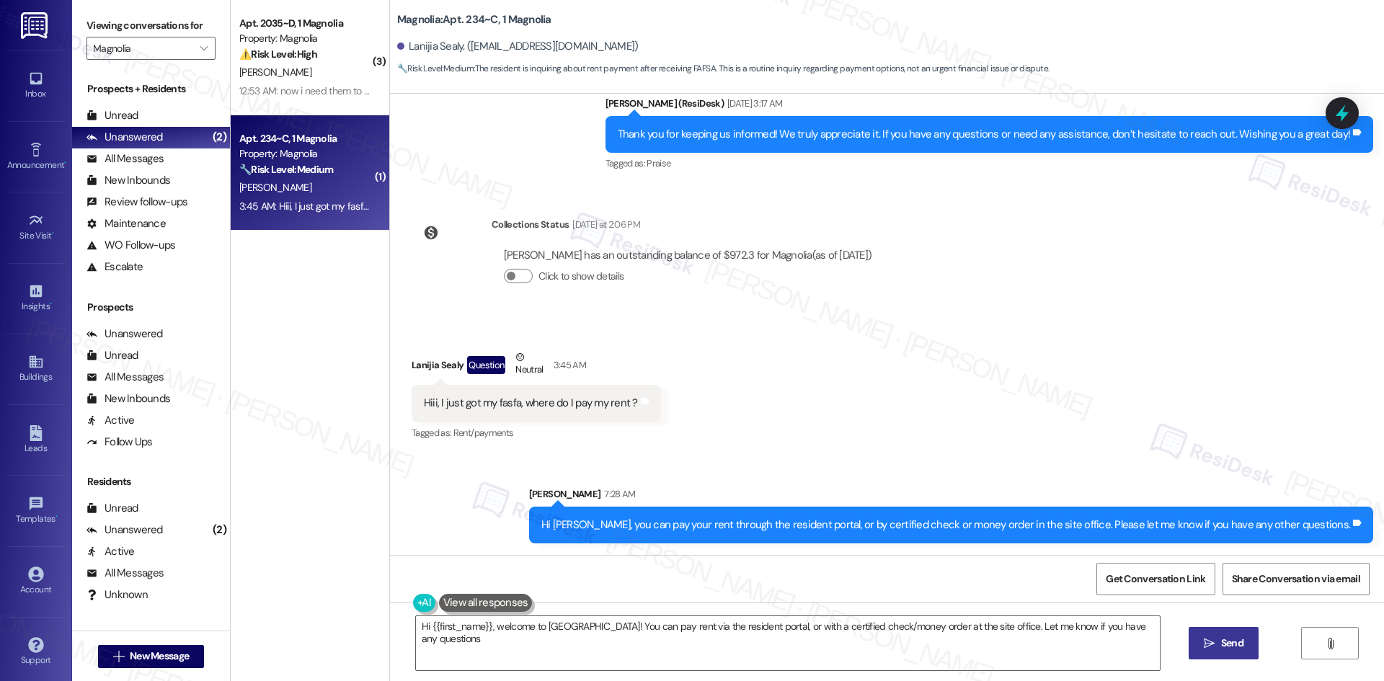
type textarea "Hi {{first_name}}, welcome to Magnolia! You can pay rent via the resident porta…"
click at [114, 47] on input "Magnolia" at bounding box center [142, 48] width 99 height 23
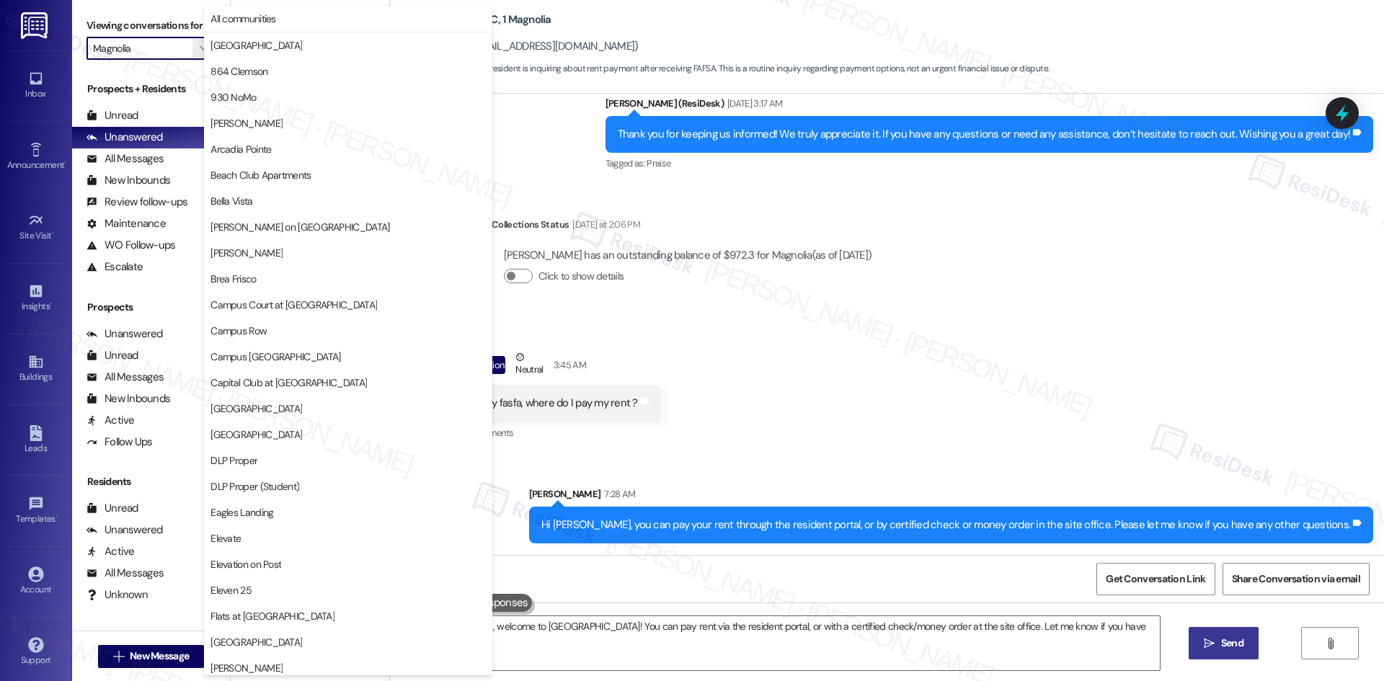
scroll to position [753, 0]
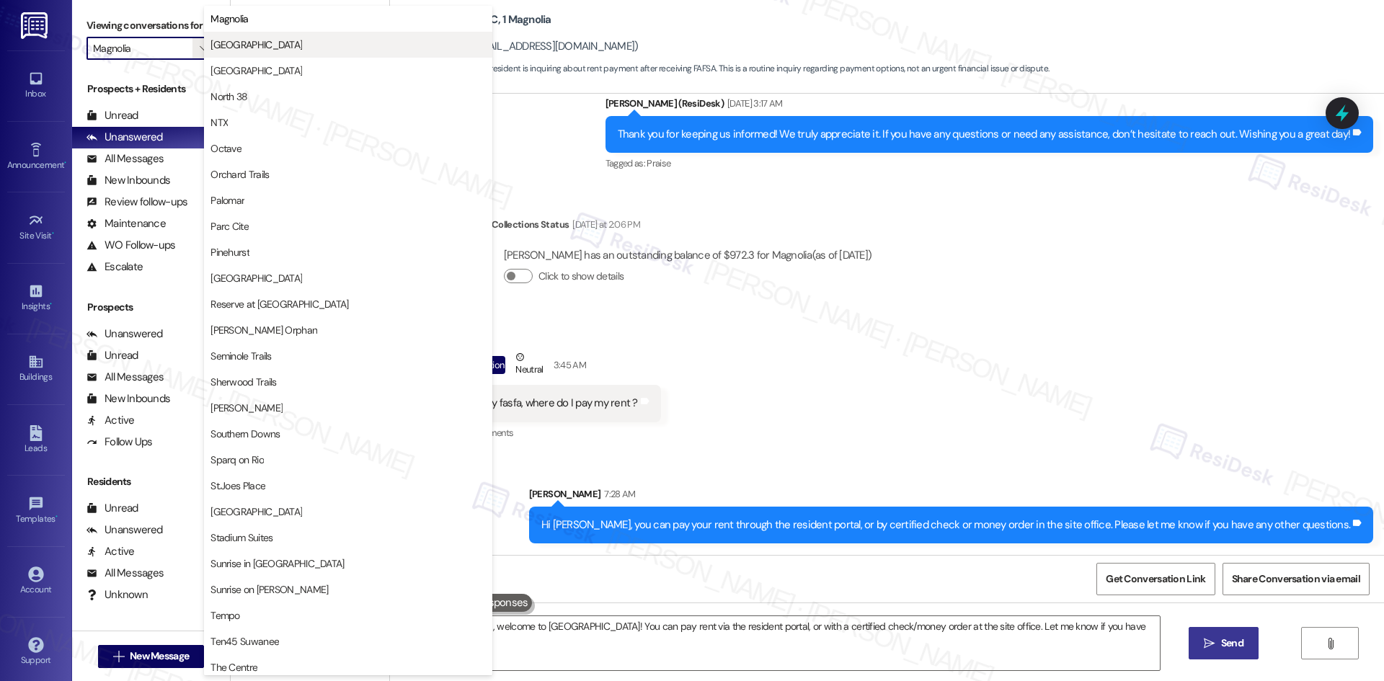
click at [272, 35] on button "[GEOGRAPHIC_DATA]" at bounding box center [348, 45] width 288 height 26
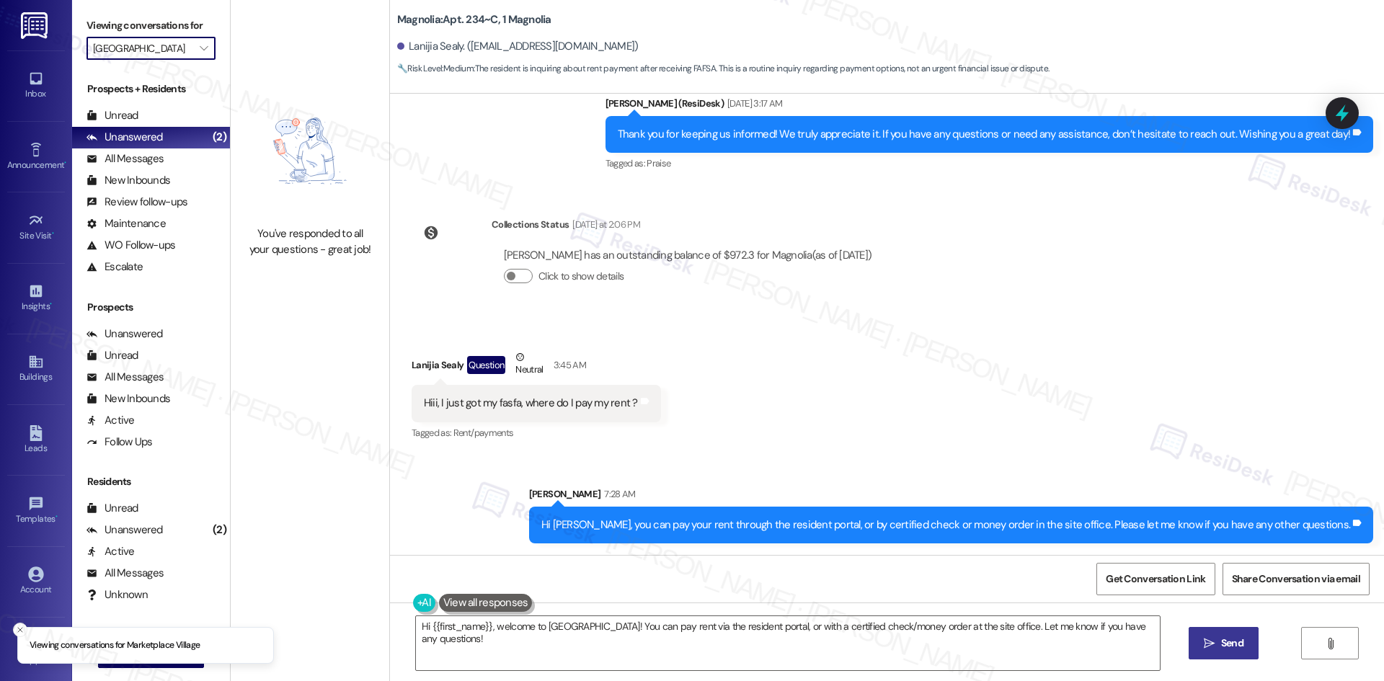
click at [156, 50] on input "[GEOGRAPHIC_DATA]" at bounding box center [142, 48] width 99 height 23
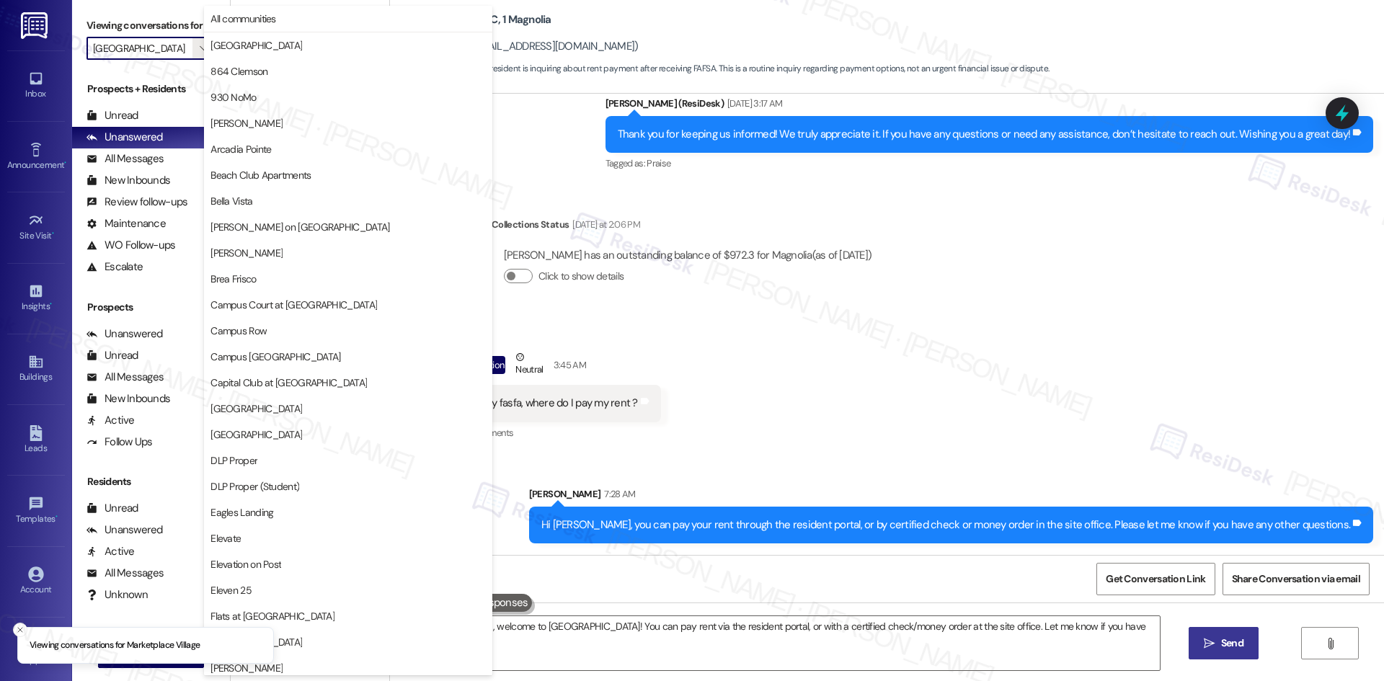
scroll to position [753, 0]
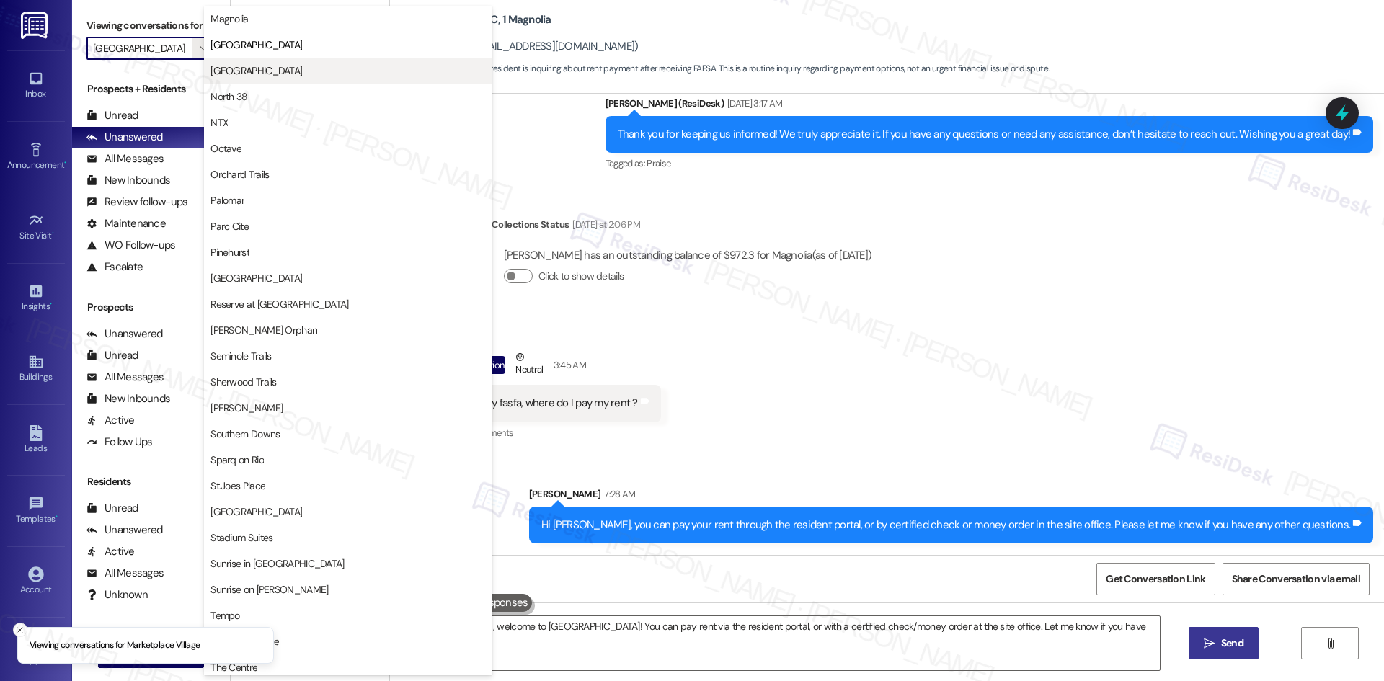
click at [262, 71] on span "[GEOGRAPHIC_DATA]" at bounding box center [256, 70] width 92 height 14
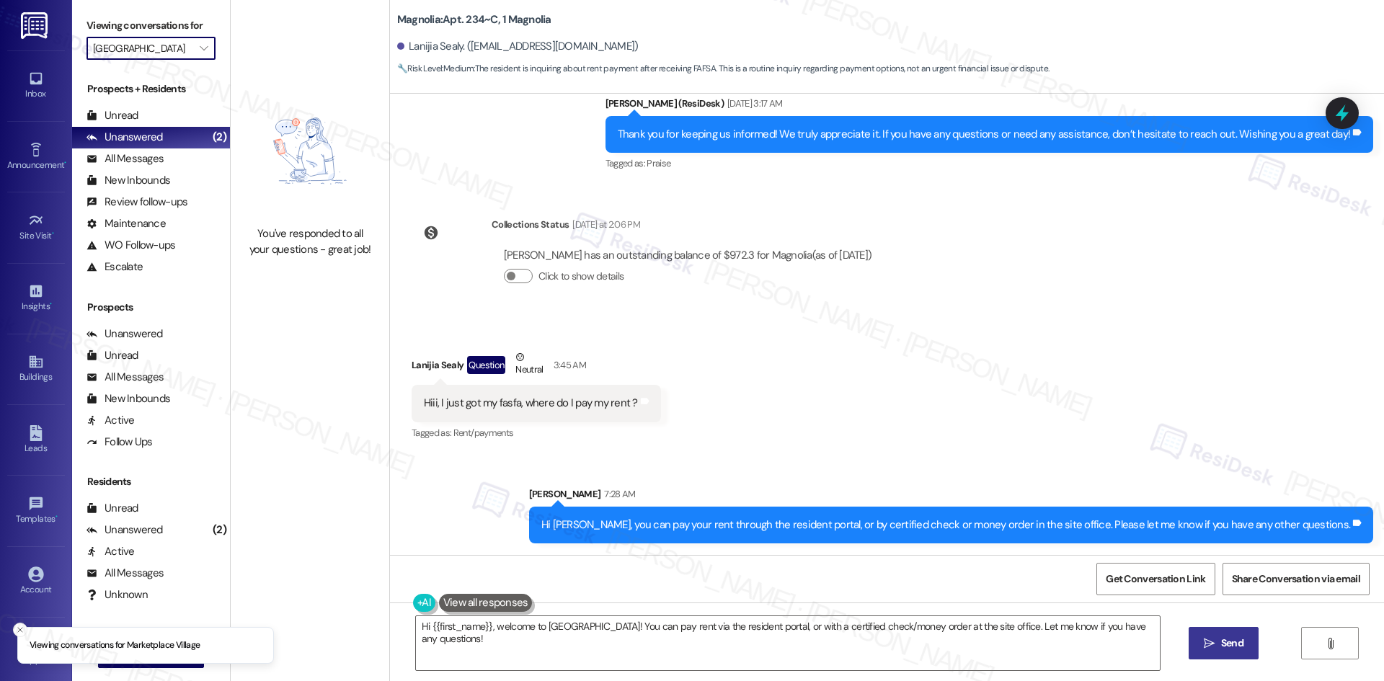
type input "[GEOGRAPHIC_DATA]"
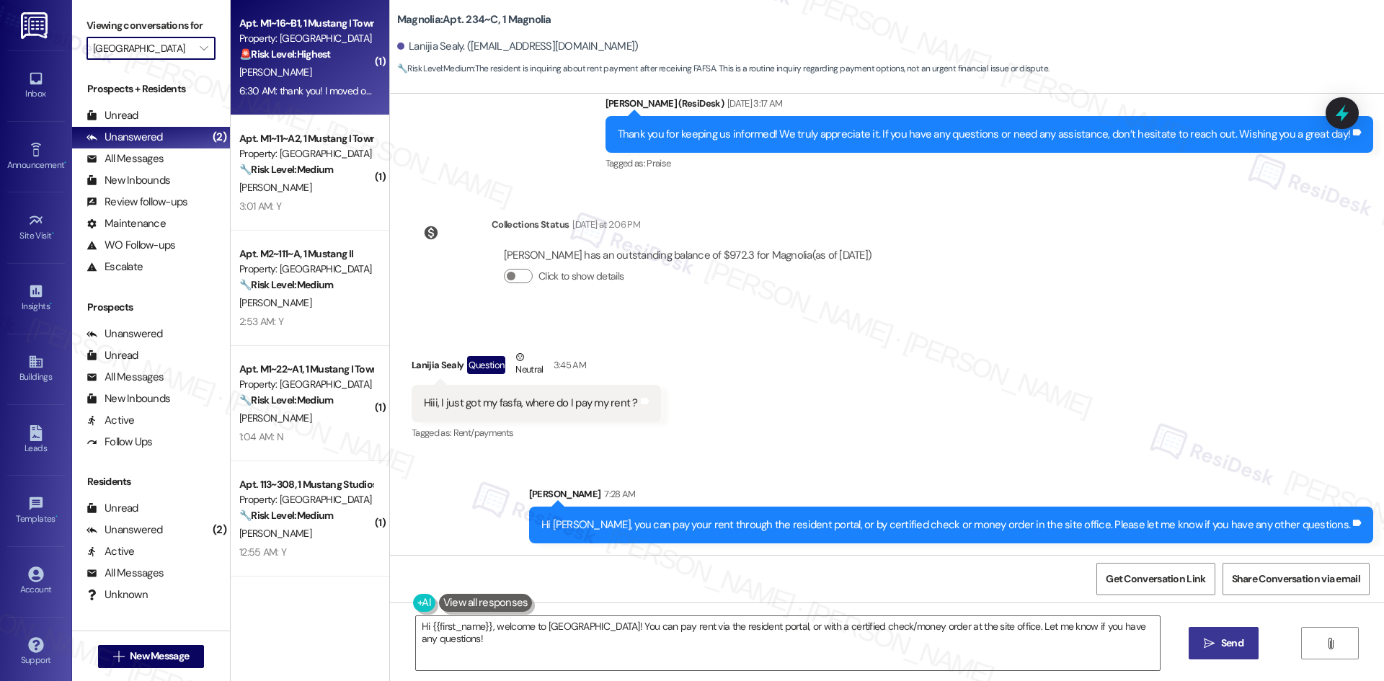
click at [308, 86] on div "6:30 AM: thank you! I moved out over the summer 6:30 AM: thank you! I moved out…" at bounding box center [343, 90] width 208 height 13
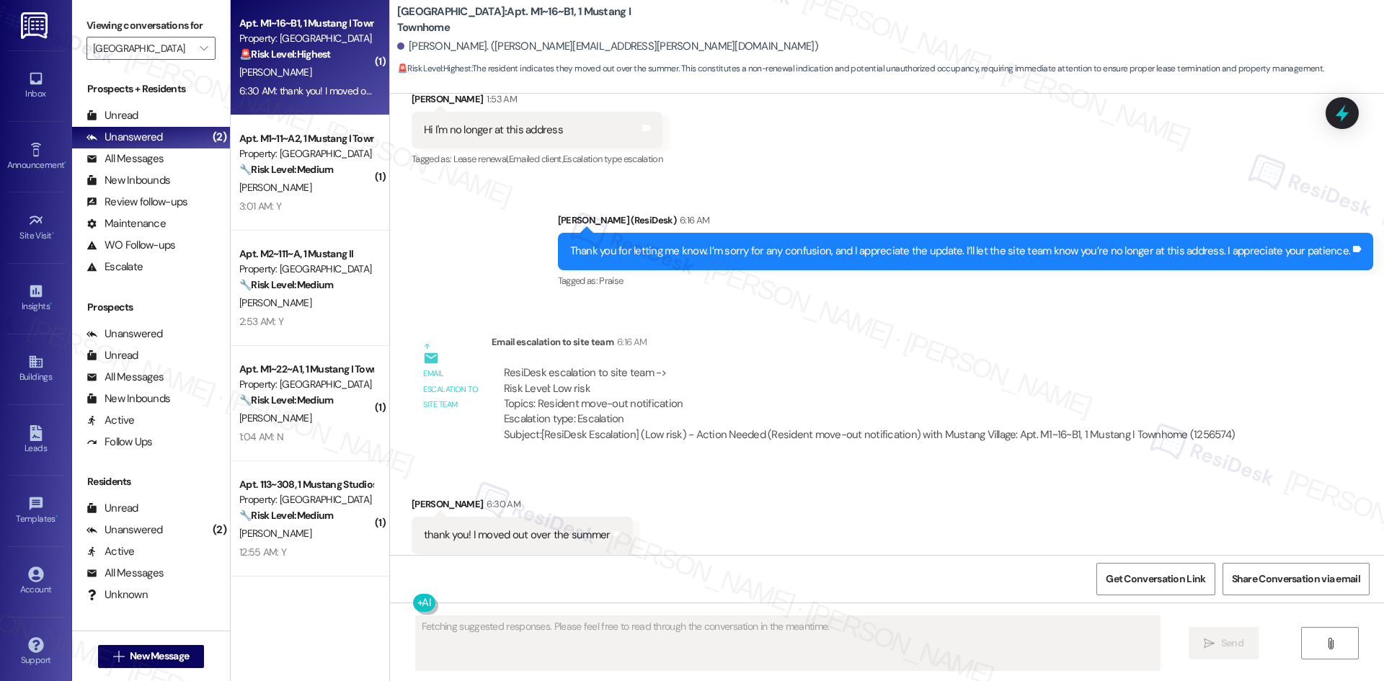
scroll to position [2005, 0]
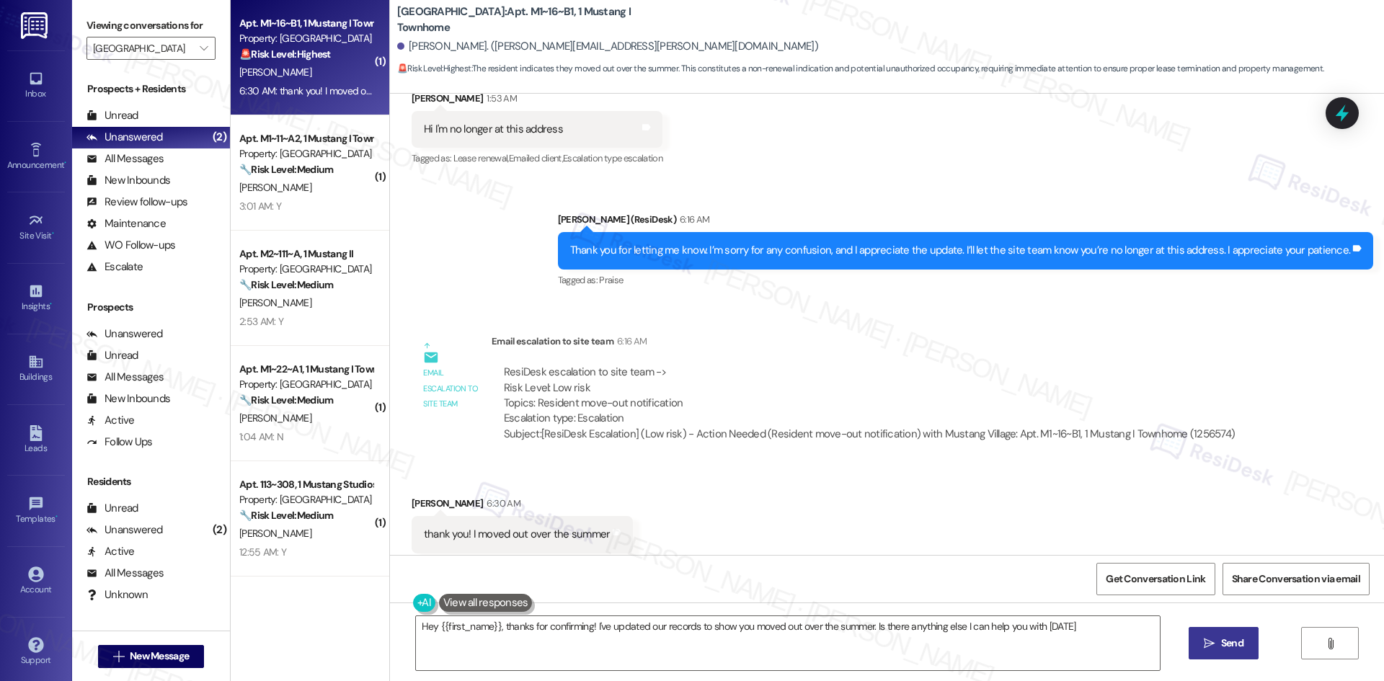
type textarea "Hey {{first_name}}, thanks for confirming! I've updated our records to show you…"
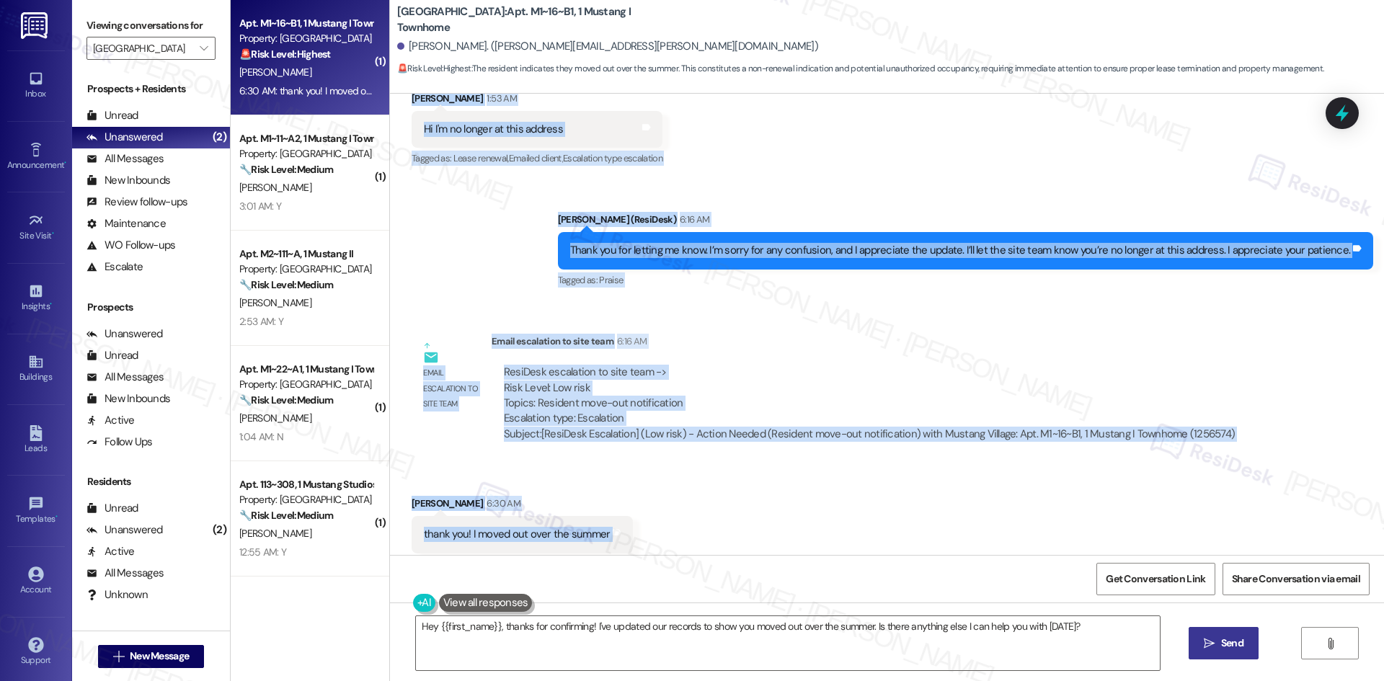
drag, startPoint x: 393, startPoint y: 190, endPoint x: 626, endPoint y: 519, distance: 402.8
click at [626, 519] on div "WO Lease started [DATE] 8:00 AM Show details Survey, sent via SMS Residesk Auto…" at bounding box center [887, 324] width 994 height 461
copy div "Teia Kornienko 1:53 AM Hi I'm no longer at this address Tags and notes Tagged a…"
click at [838, 500] on div "Received via SMS Teia Kornienko 6:30 AM thank you! I moved out over the summer …" at bounding box center [887, 525] width 994 height 122
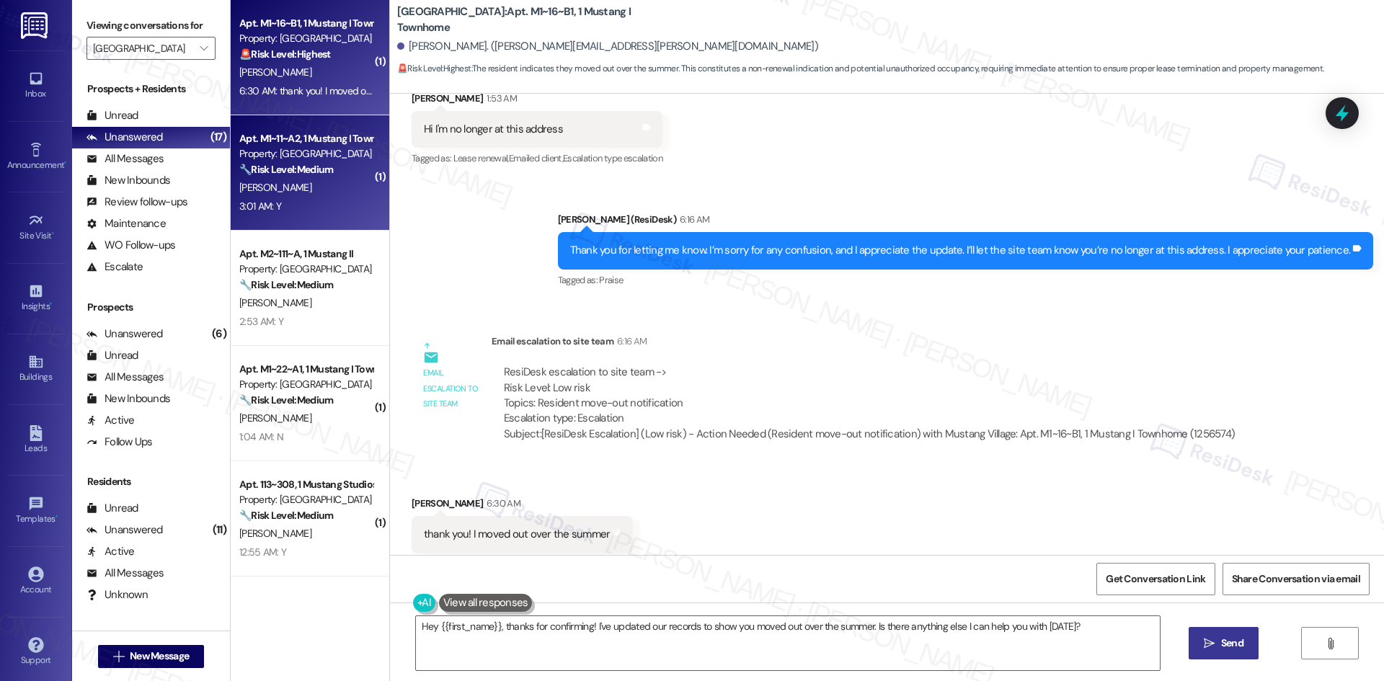
click at [271, 174] on strong "🔧 Risk Level: Medium" at bounding box center [286, 169] width 94 height 13
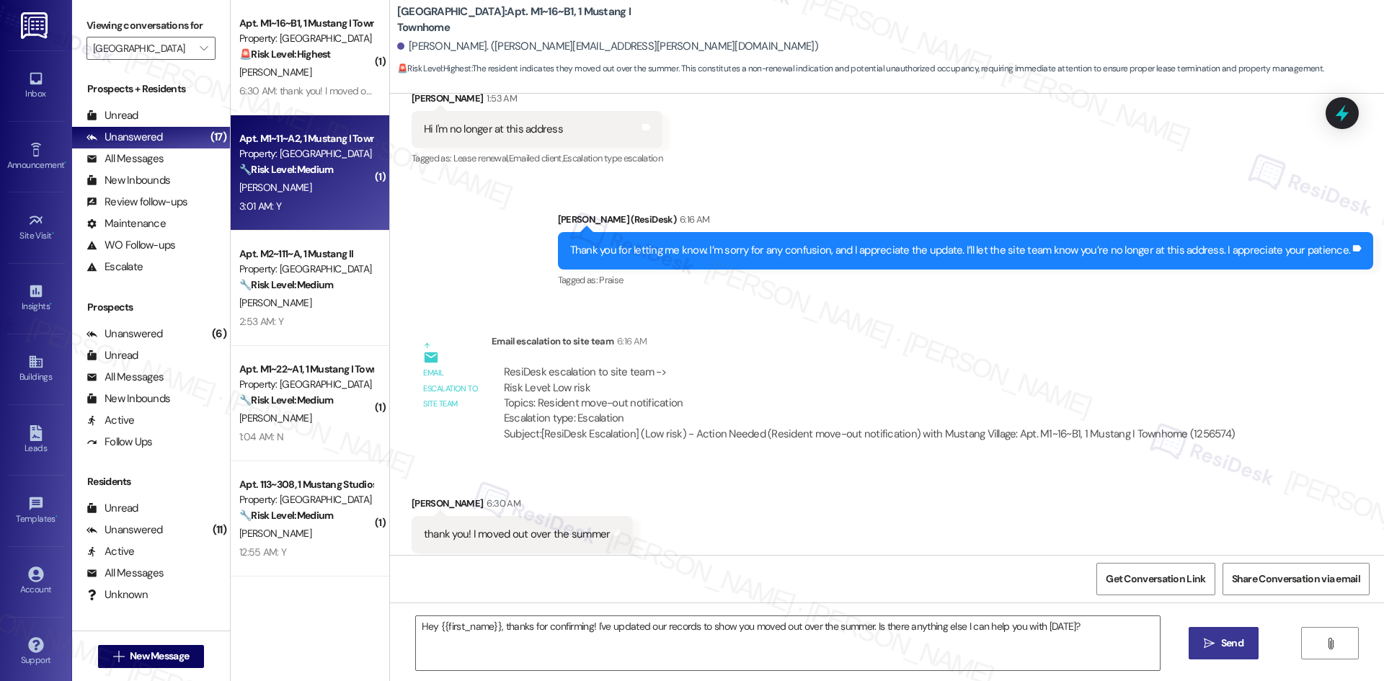
type textarea "Fetching suggested responses. Please feel free to read through the conversation…"
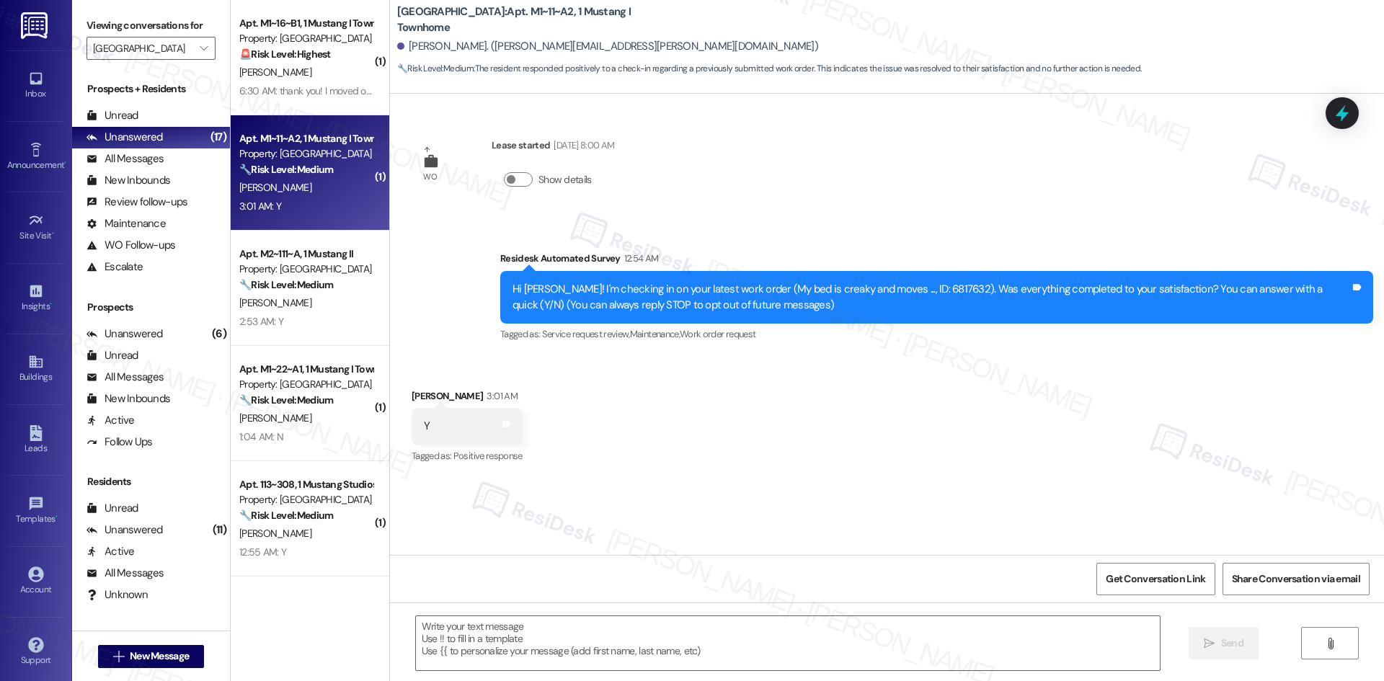
type textarea "Fetching suggested responses. Please feel free to read through the conversation…"
click at [656, 364] on div "Received via SMS Anna Maller 3:01 AM Y Tags and notes Tagged as: Positive respo…" at bounding box center [887, 417] width 994 height 122
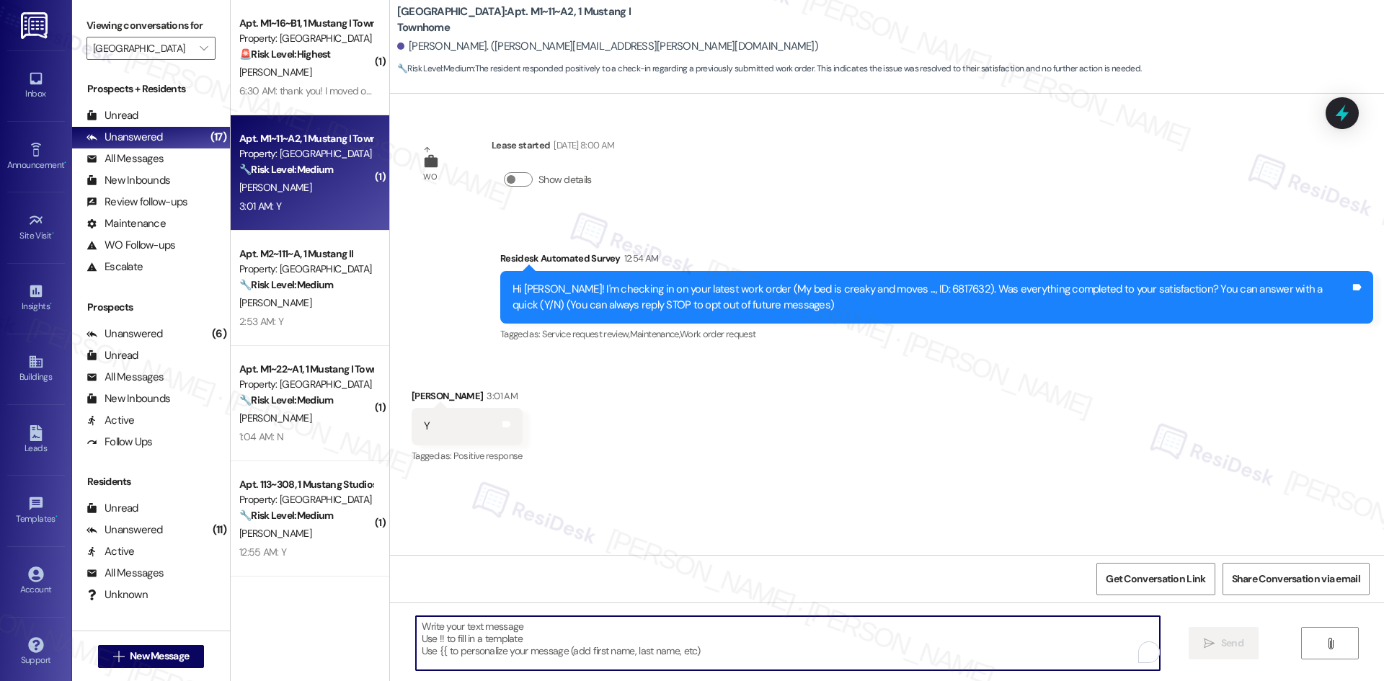
click at [629, 638] on textarea "To enrich screen reader interactions, please activate Accessibility in Grammarl…" at bounding box center [788, 643] width 744 height 54
paste textarea "I'm glad to hear the issues have been resolved! If {{property}} met your expect…"
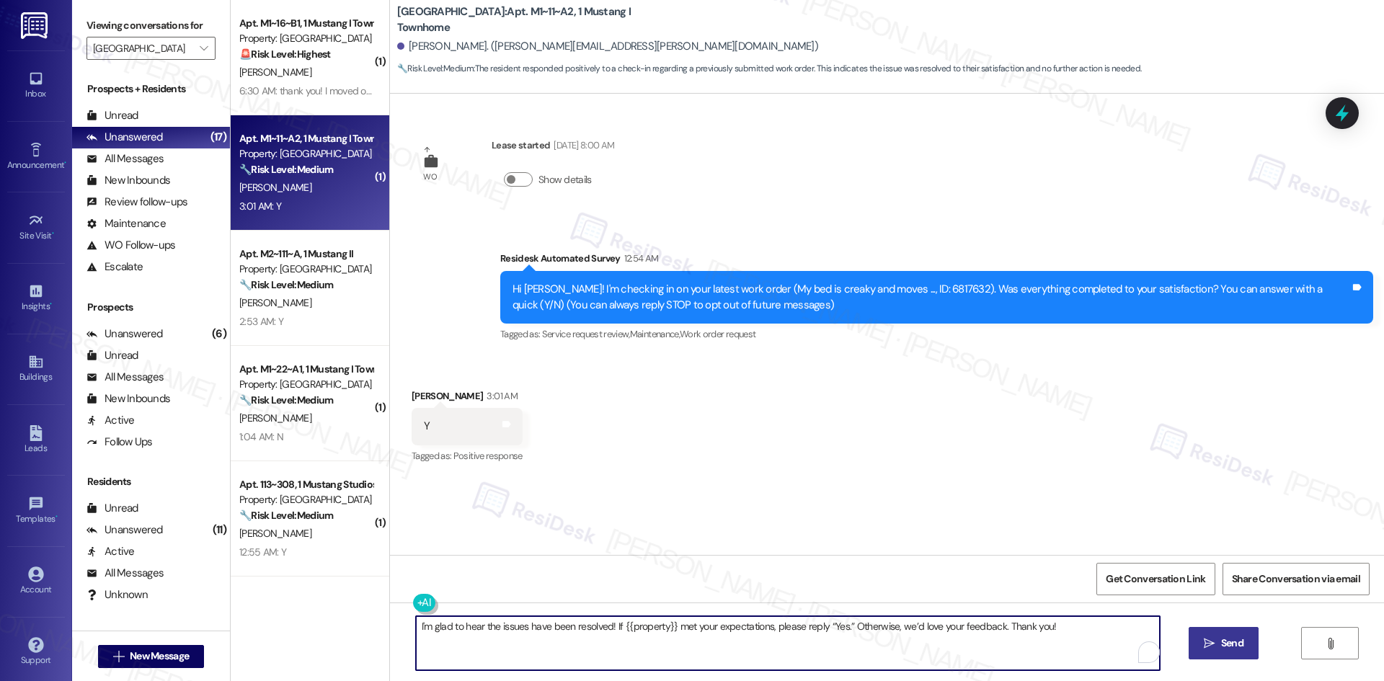
type textarea "I'm glad to hear the issues have been resolved! If {{property}} met your expect…"
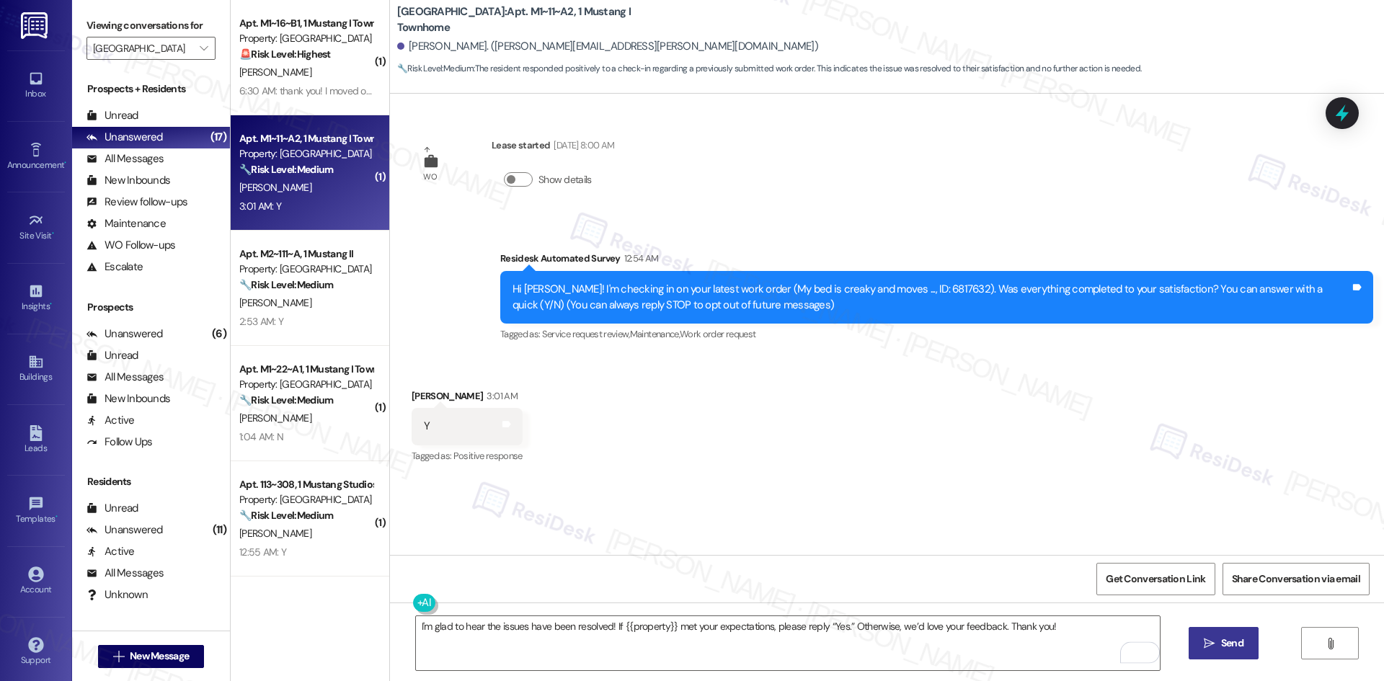
click at [1209, 637] on span " Send" at bounding box center [1223, 643] width 45 height 15
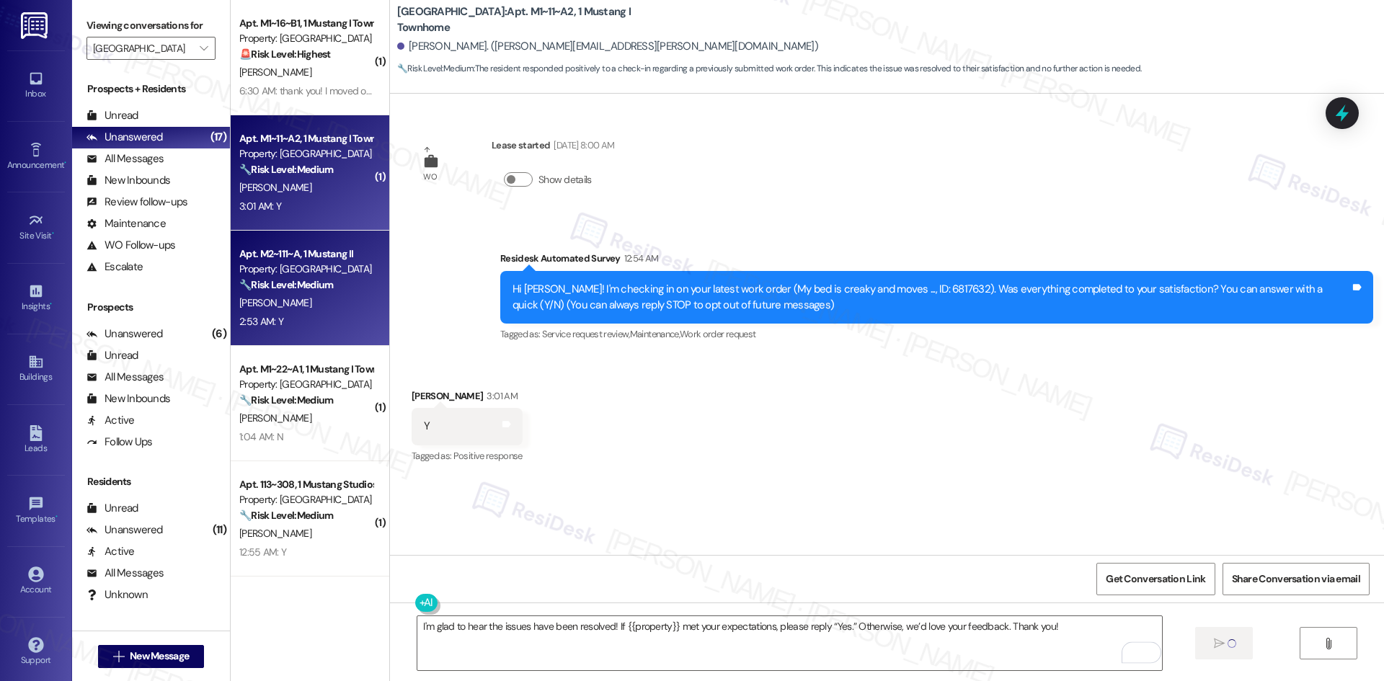
click at [307, 303] on div "M. Lechtaler" at bounding box center [306, 303] width 136 height 18
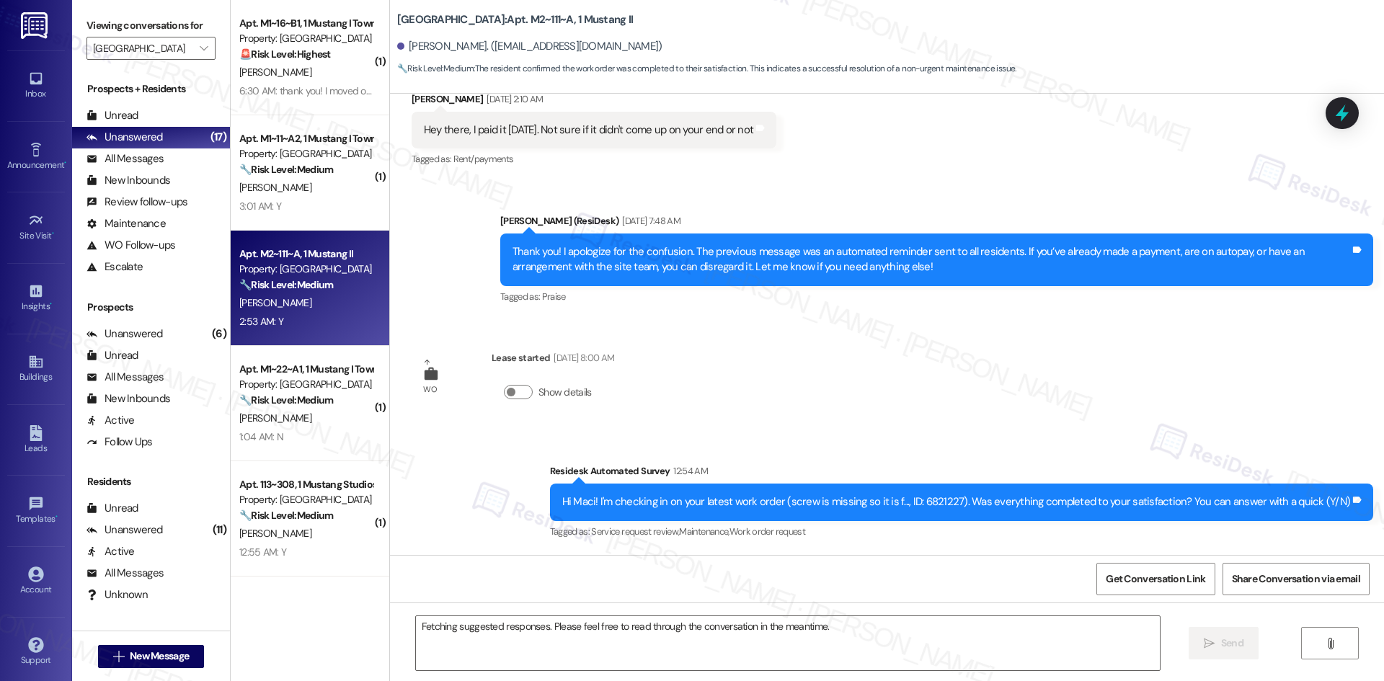
scroll to position [1205, 0]
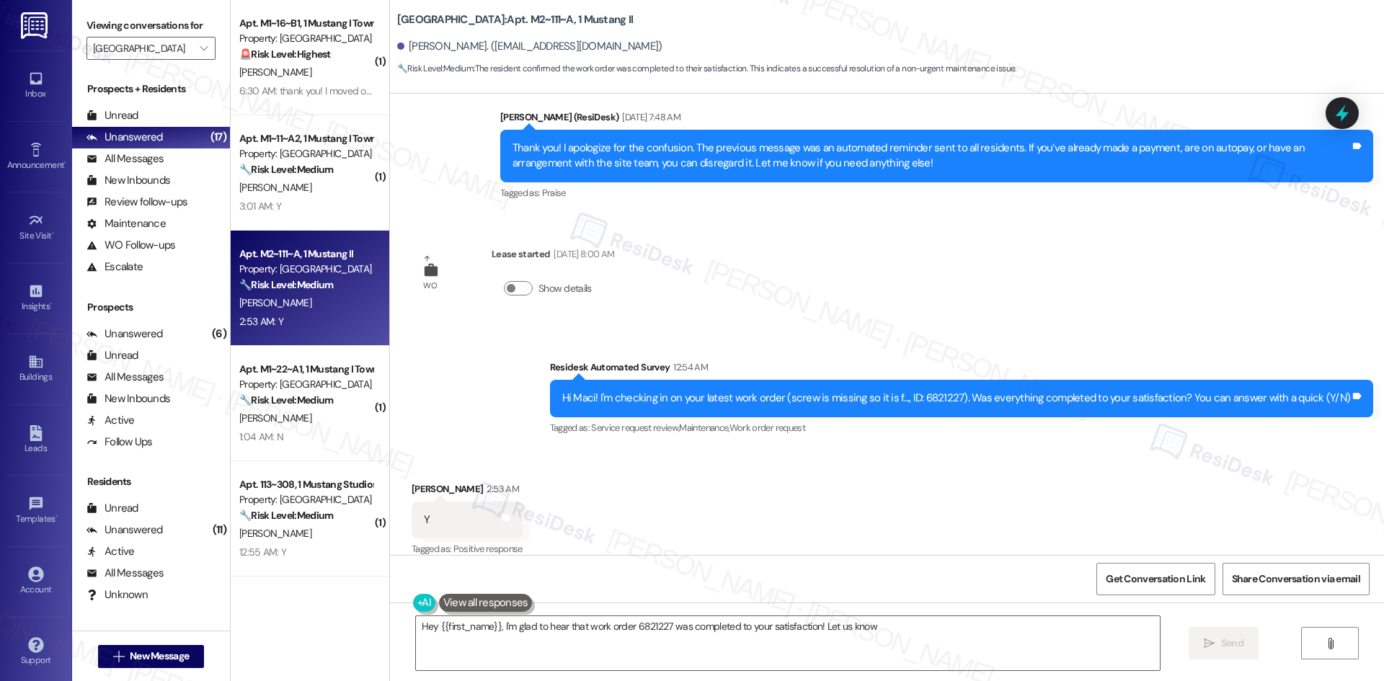
click at [799, 494] on div "Received via SMS Maci Lechtaler 2:53 AM Y Tags and notes Tagged as: Positive re…" at bounding box center [887, 510] width 994 height 122
drag, startPoint x: 802, startPoint y: 649, endPoint x: 904, endPoint y: 642, distance: 101.9
click at [807, 648] on textarea "Hey {{first_name}}, I'm glad to hear that work order 6821227 was completed to y…" at bounding box center [788, 643] width 744 height 54
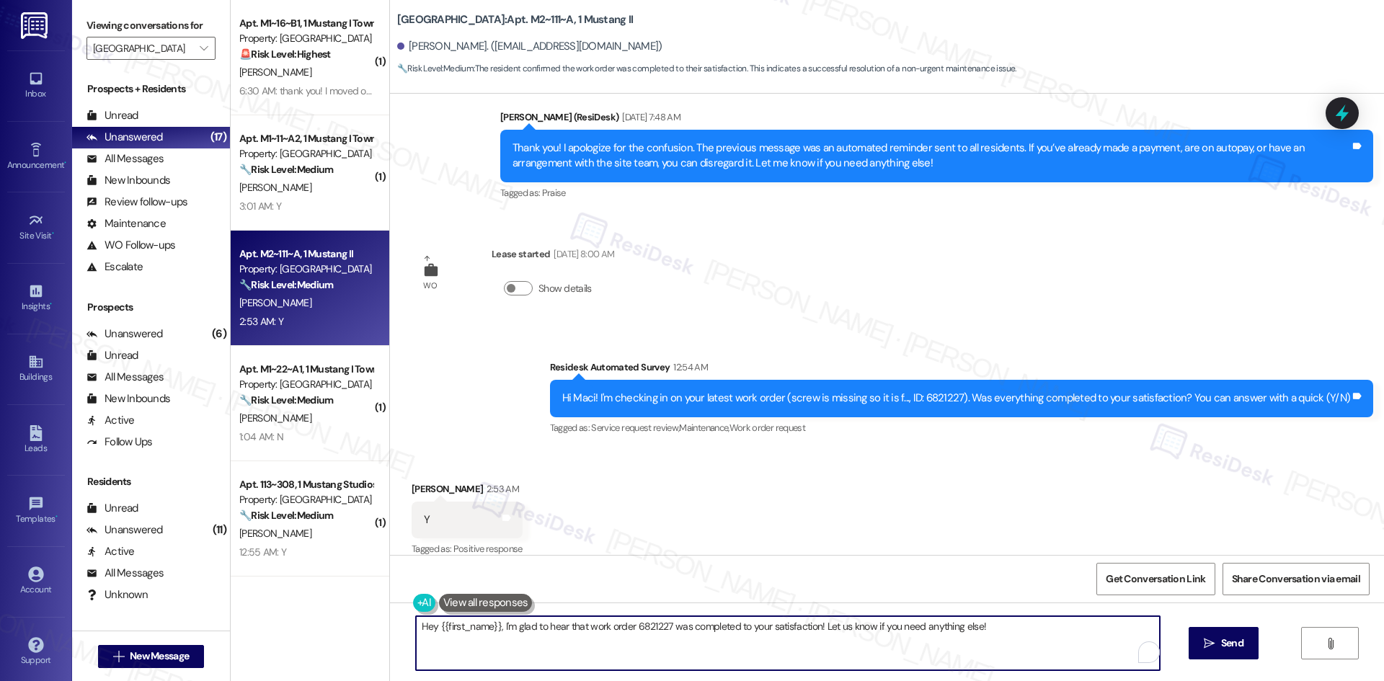
paste textarea "I'm glad to hear the issues have been resolved! If {{property}} met your expect…"
type textarea "I'm glad to hear the issues have been resolved! If {{property}} met your expect…"
click at [1225, 640] on span "Send" at bounding box center [1232, 643] width 22 height 15
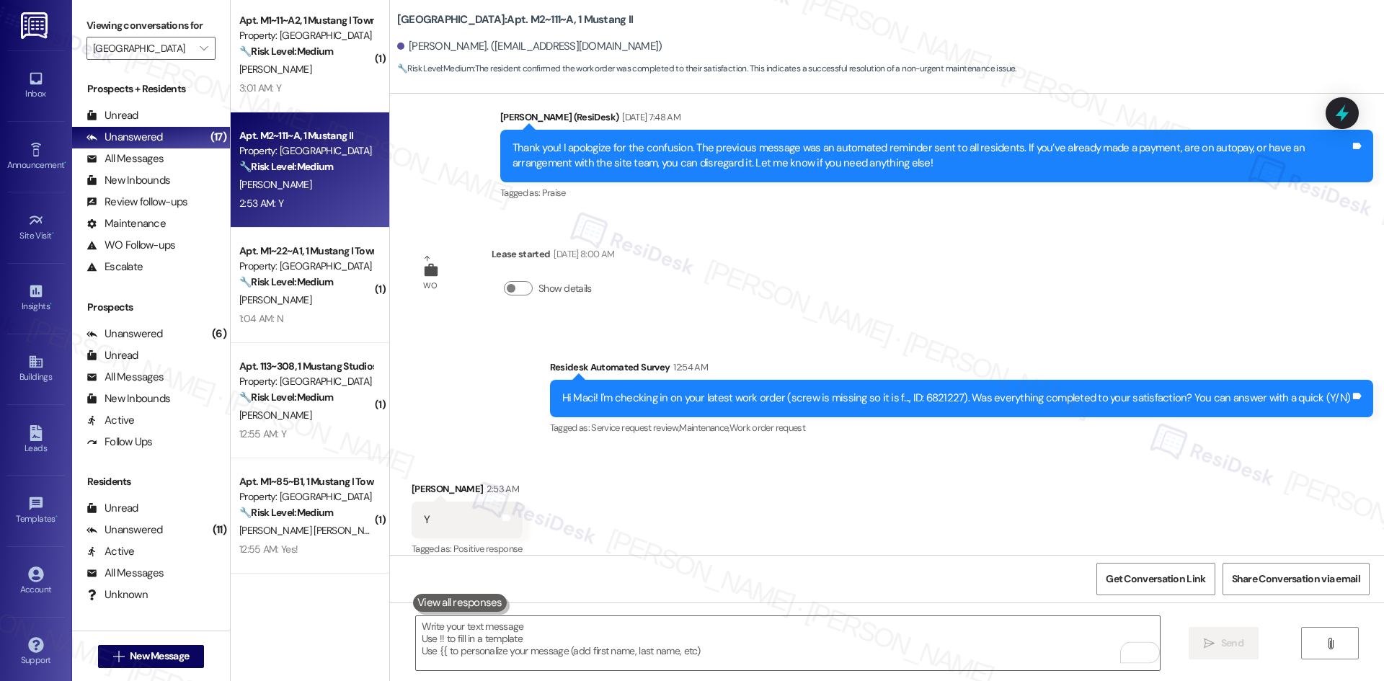
scroll to position [144, 0]
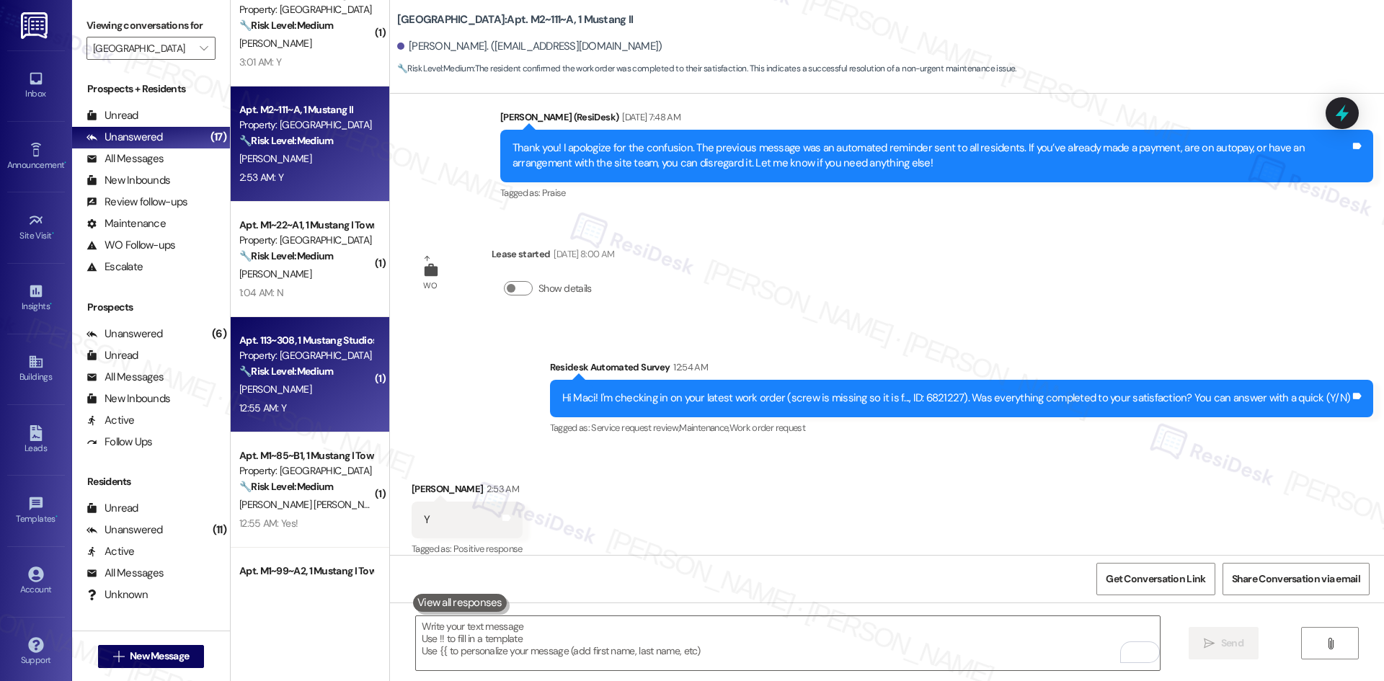
click at [315, 406] on div "12:55 AM: Y 12:55 AM: Y" at bounding box center [306, 408] width 136 height 18
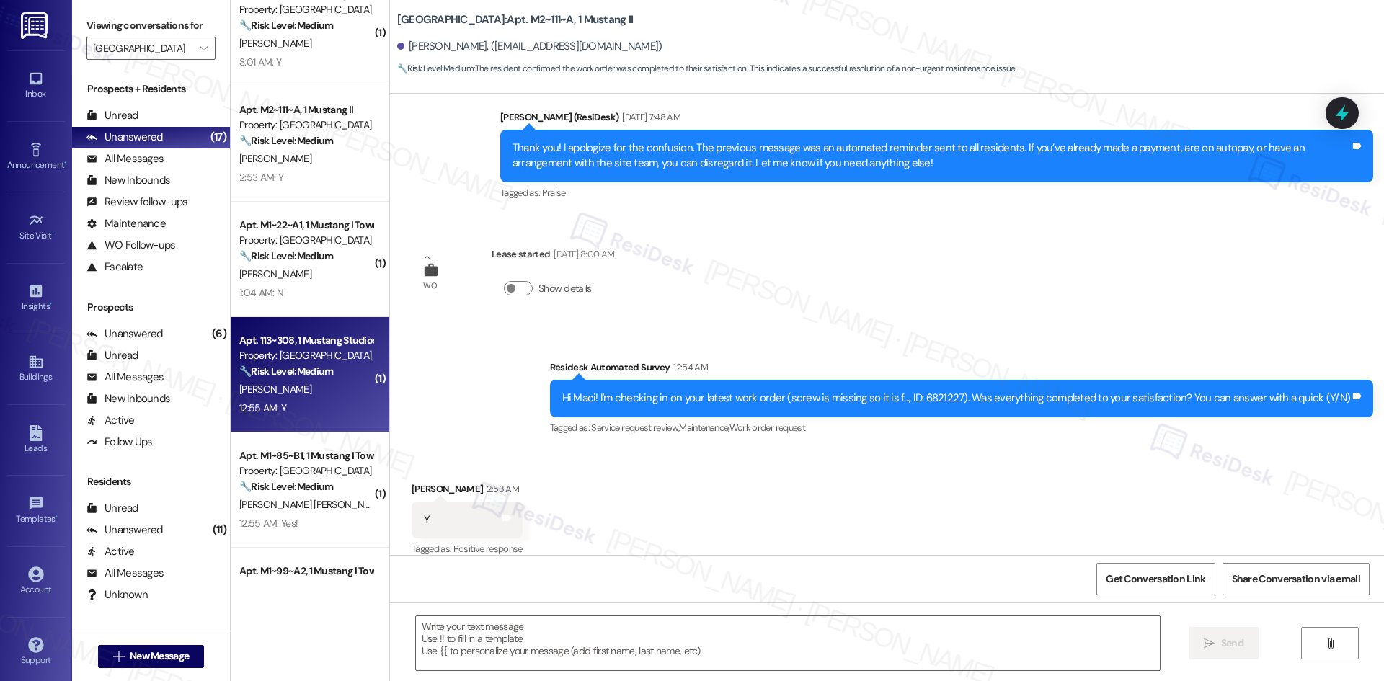
type textarea "Fetching suggested responses. Please feel free to read through the conversation…"
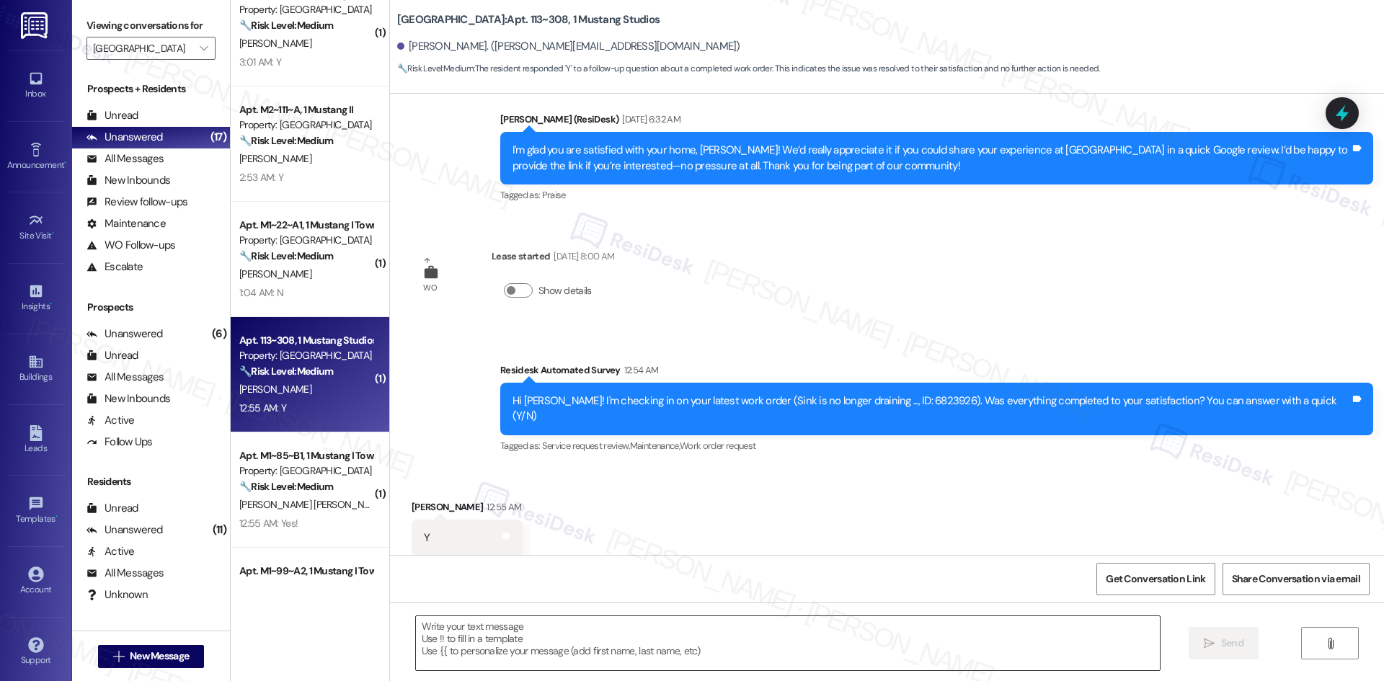
scroll to position [1742, 0]
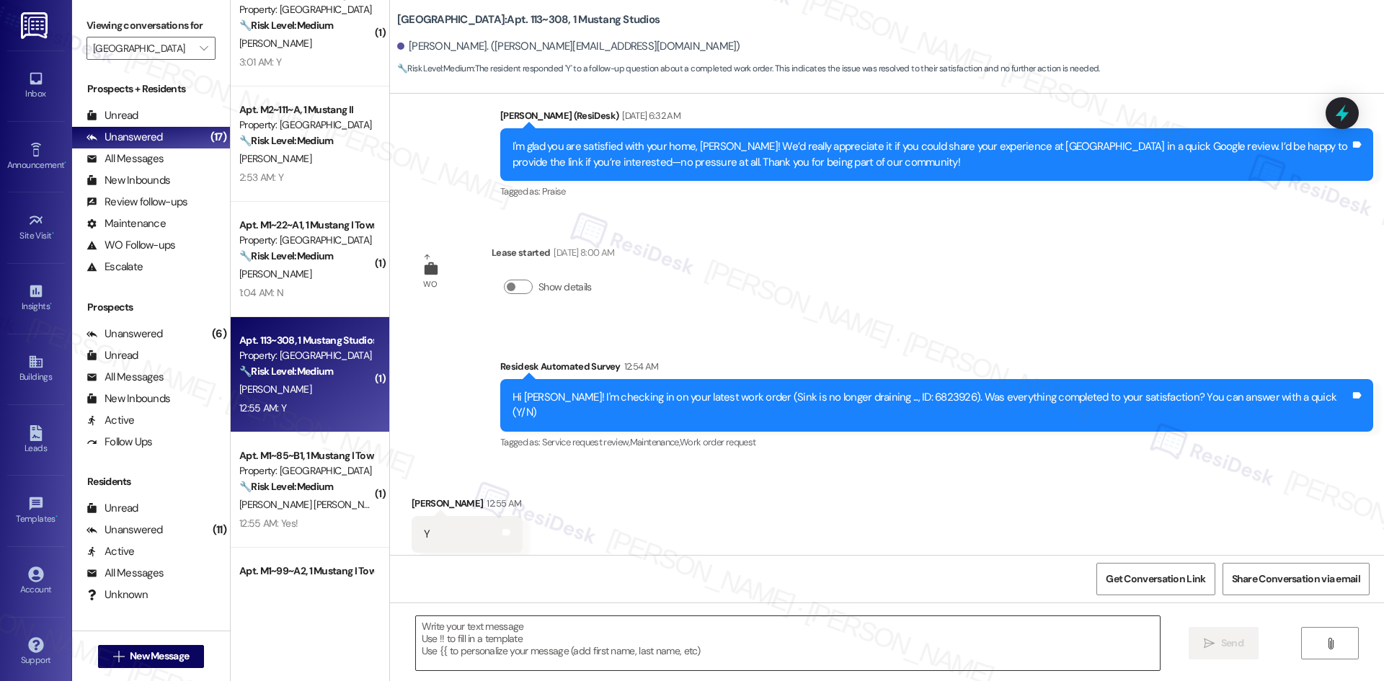
click at [825, 649] on textarea at bounding box center [788, 643] width 744 height 54
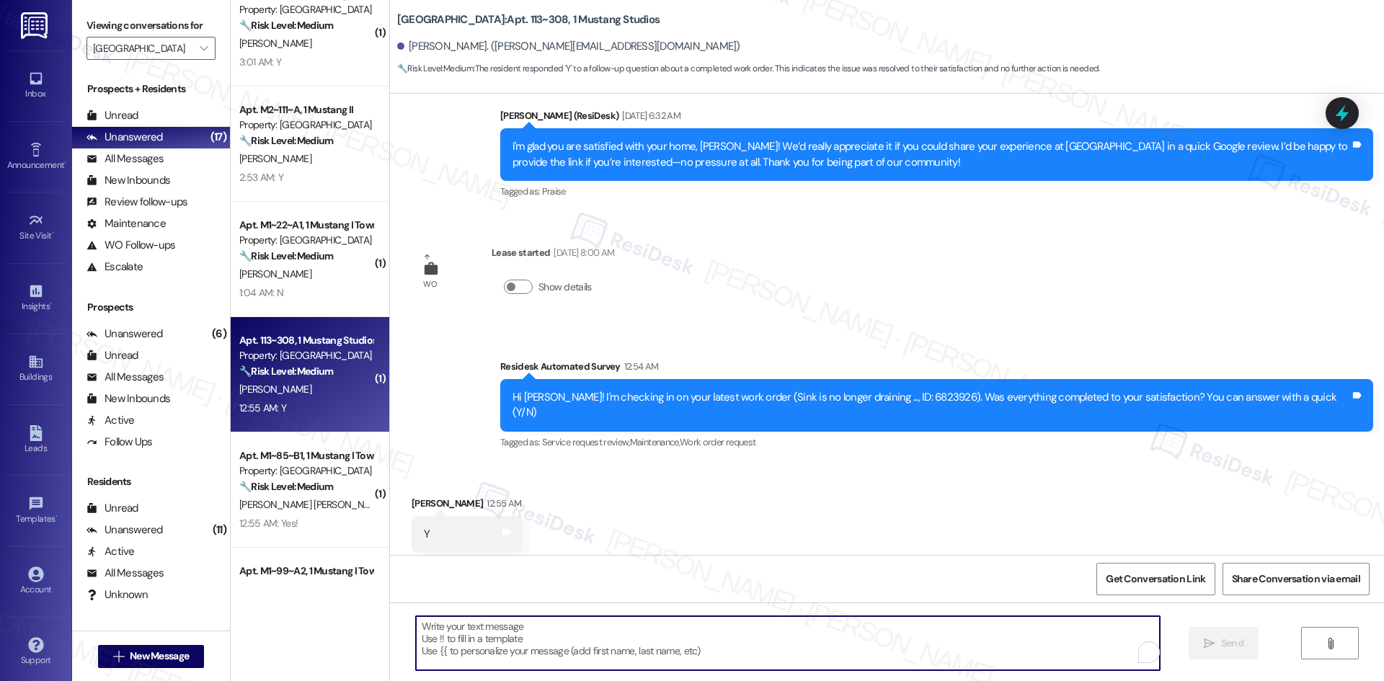
paste textarea "I'm glad to hear the issues have been resolved! If {{property}} met your expect…"
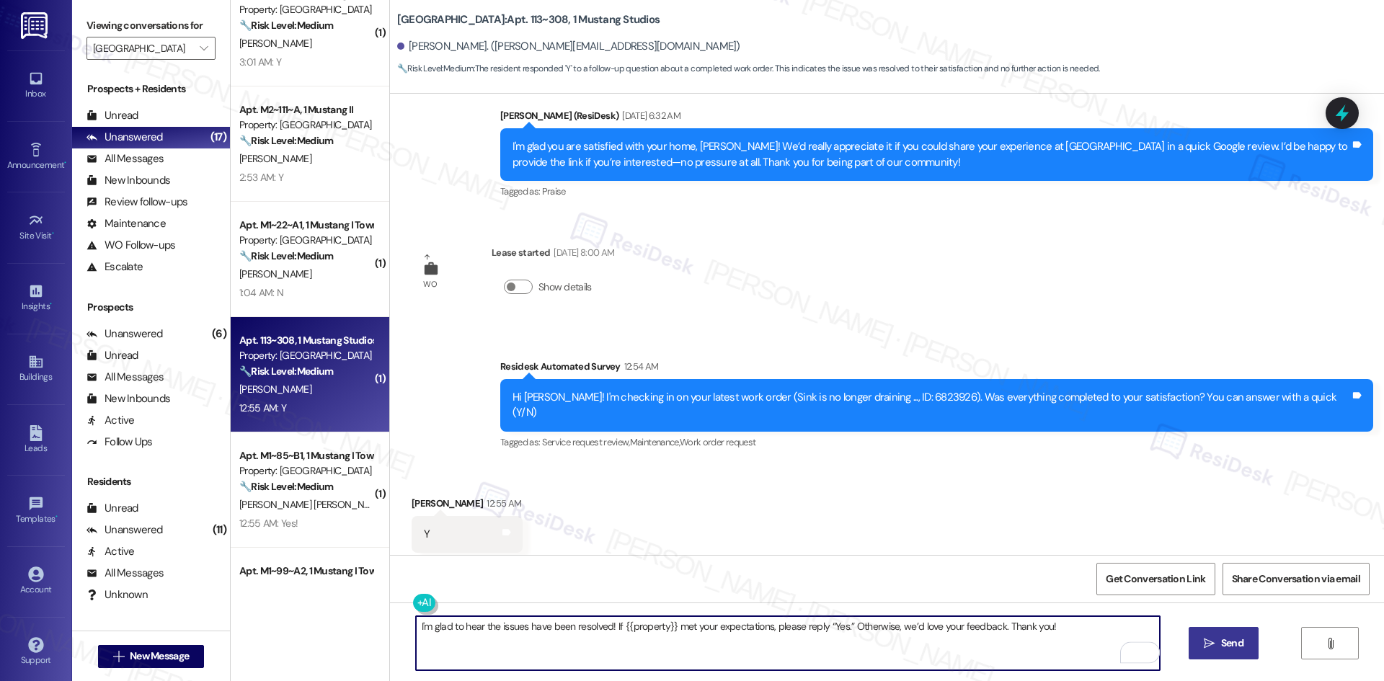
type textarea "I'm glad to hear the issues have been resolved! If {{property}} met your expect…"
click at [1246, 655] on button " Send" at bounding box center [1224, 643] width 70 height 32
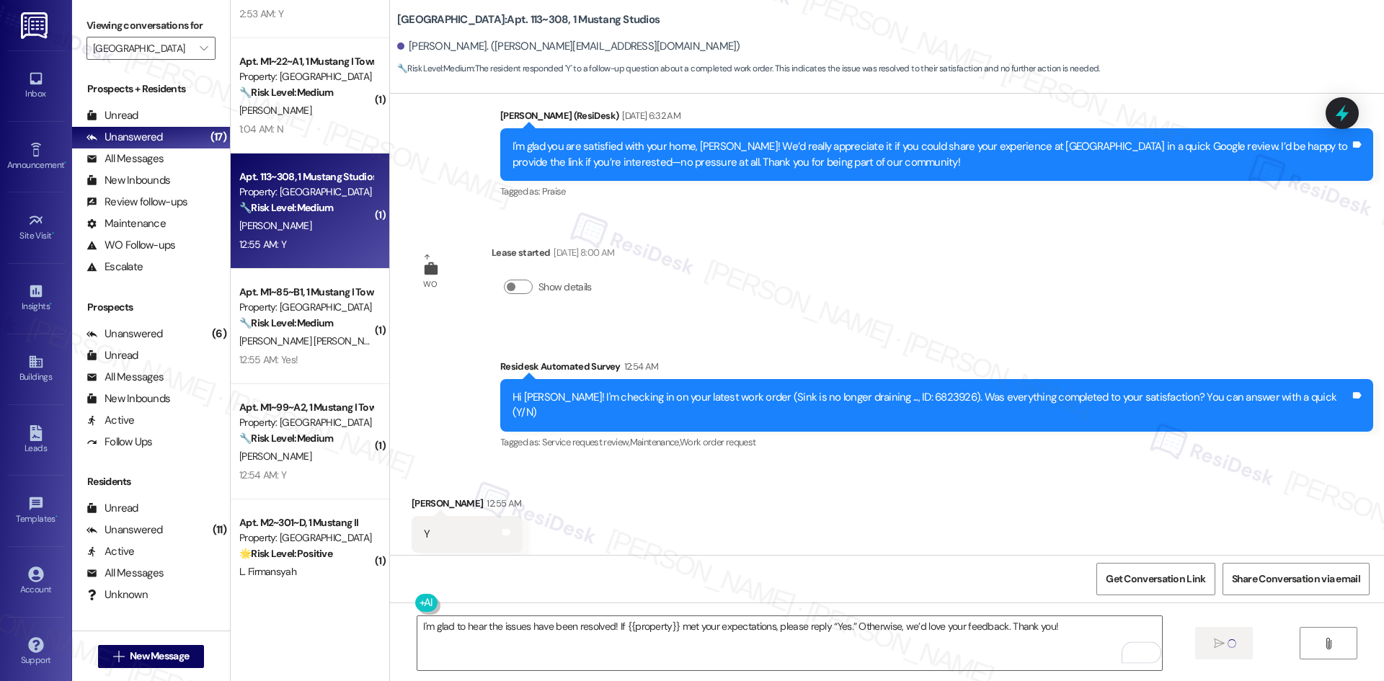
scroll to position [360, 0]
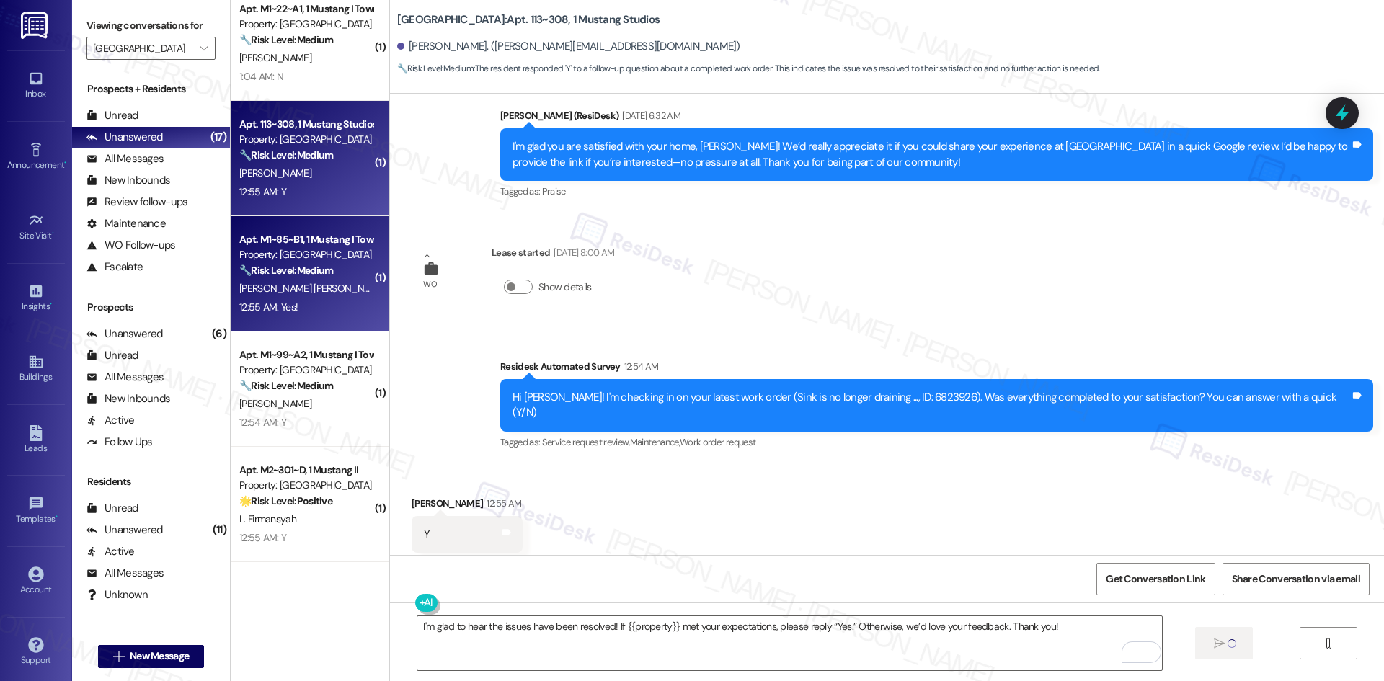
click at [297, 316] on div "12:55 AM: Yes! 12:55 AM: Yes!" at bounding box center [306, 307] width 136 height 18
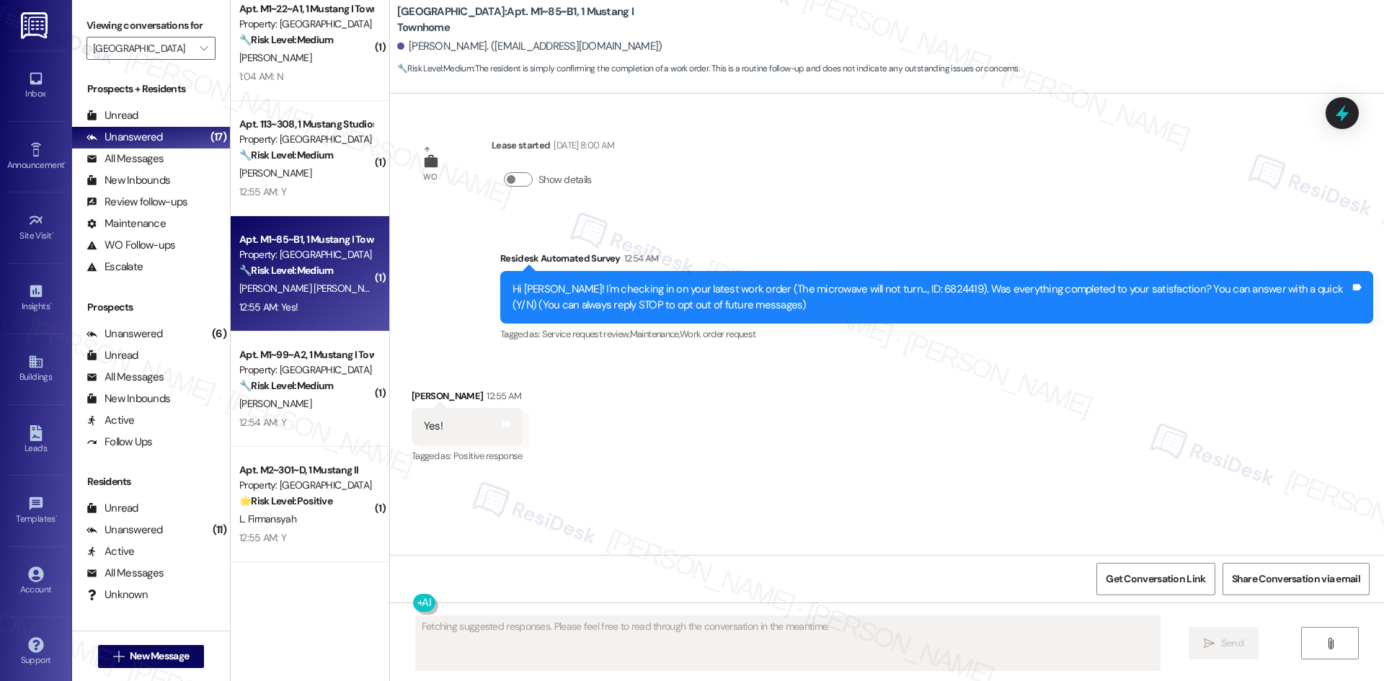
scroll to position [0, 0]
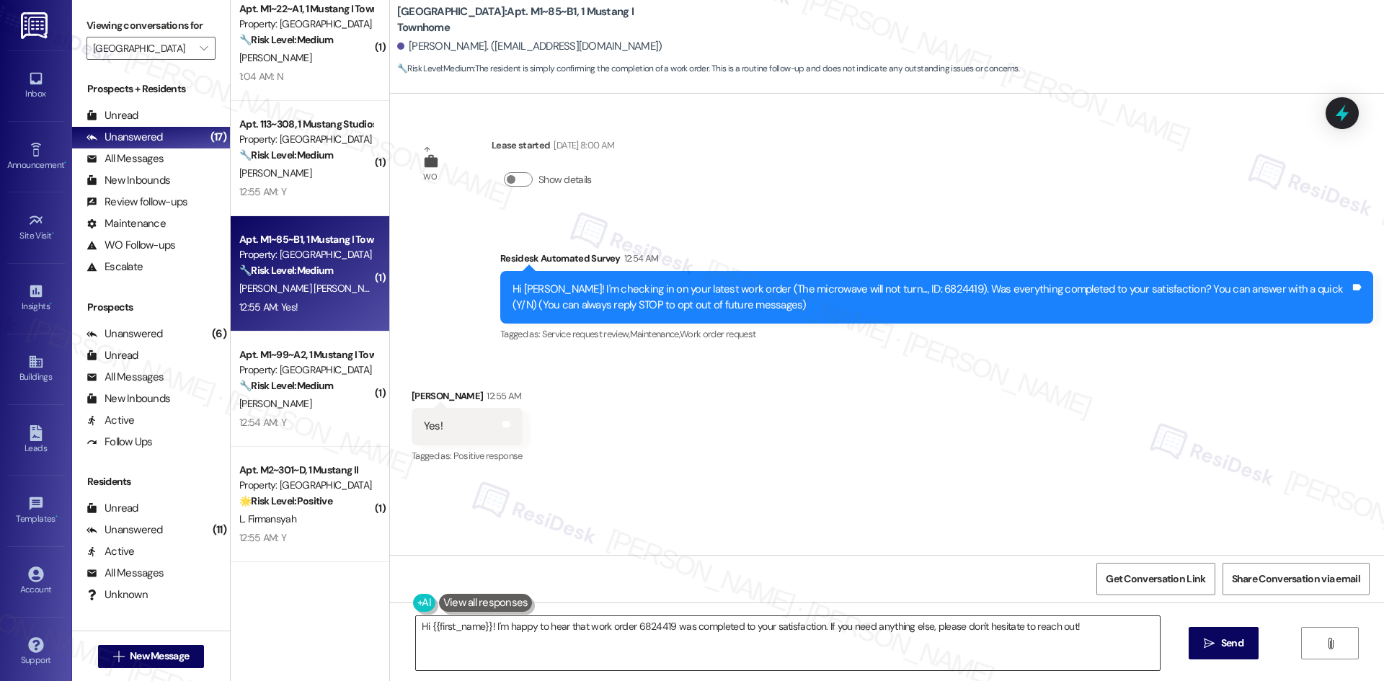
drag, startPoint x: 736, startPoint y: 653, endPoint x: 773, endPoint y: 652, distance: 36.8
click at [739, 652] on textarea "Hi {{first_name}}! I'm happy to hear that work order 6824419 was completed to y…" at bounding box center [788, 643] width 744 height 54
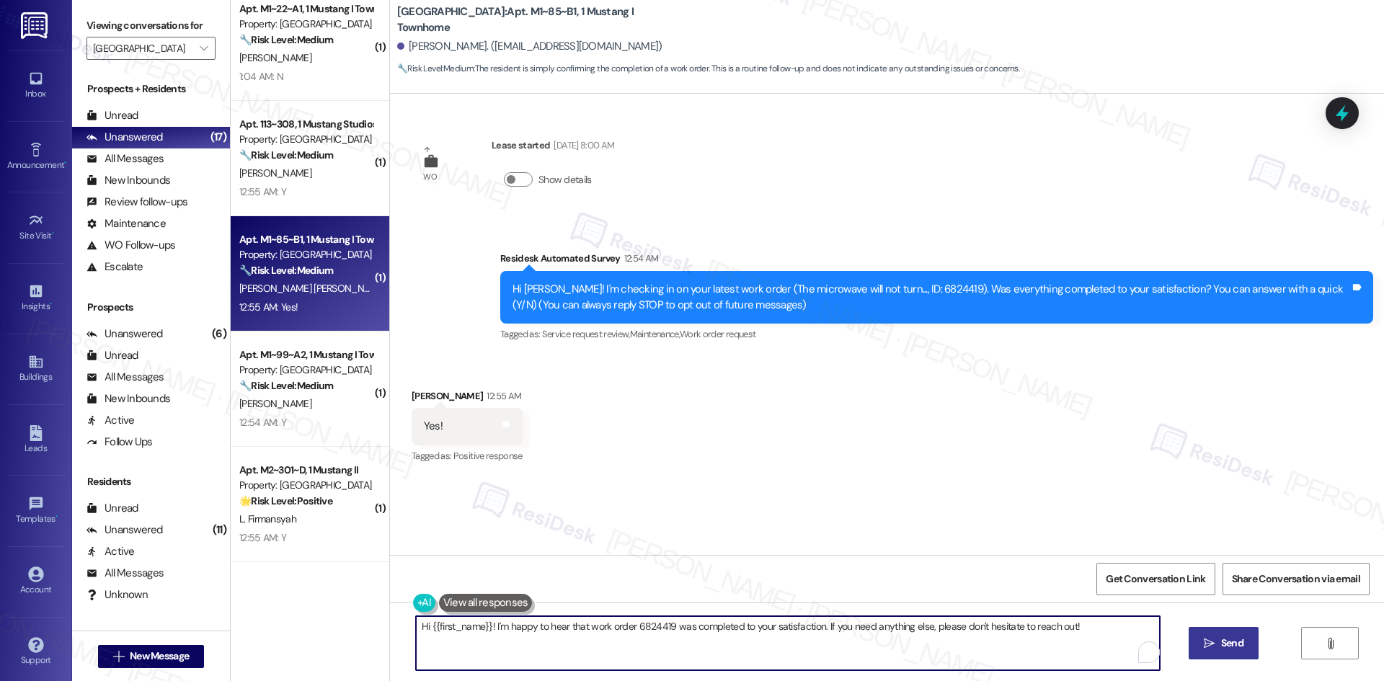
paste textarea "I'm glad to hear the issues have been resolved! If {{property}} met your expect…"
type textarea "I'm glad to hear the issues have been resolved! If {{property}} met your expect…"
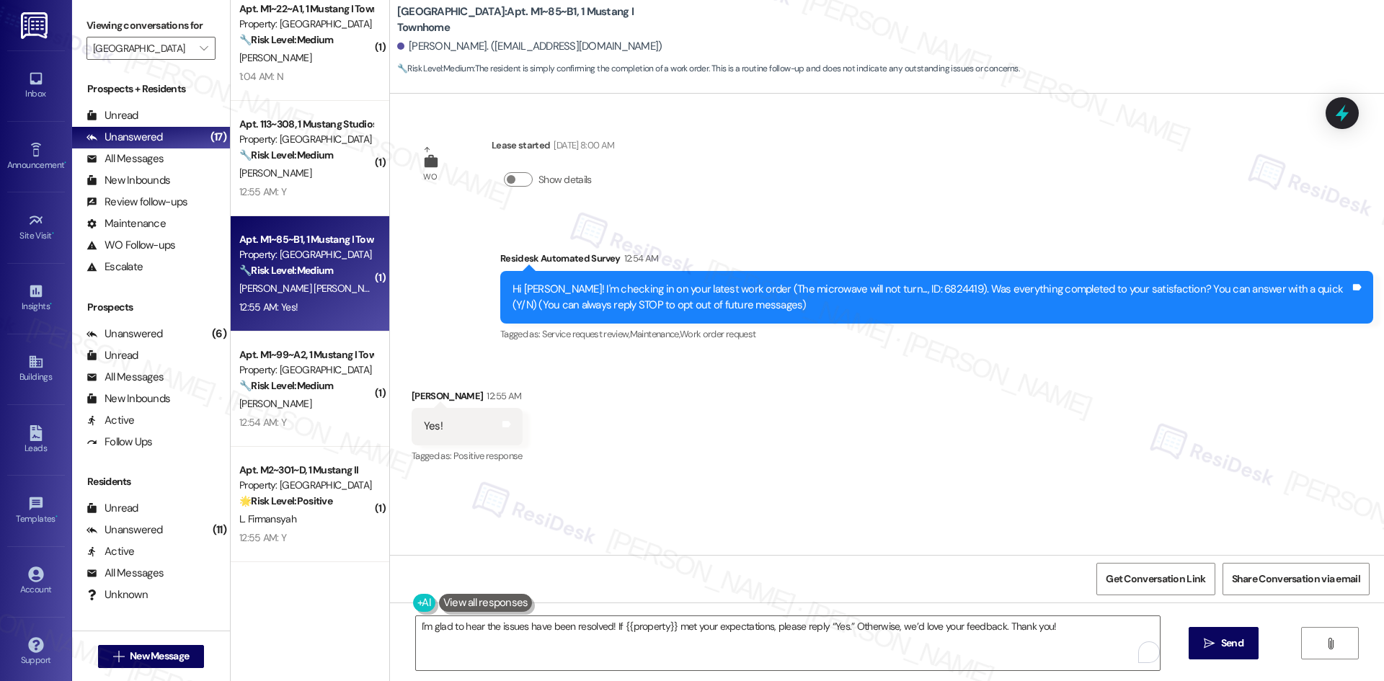
click at [1222, 647] on span "Send" at bounding box center [1232, 643] width 22 height 15
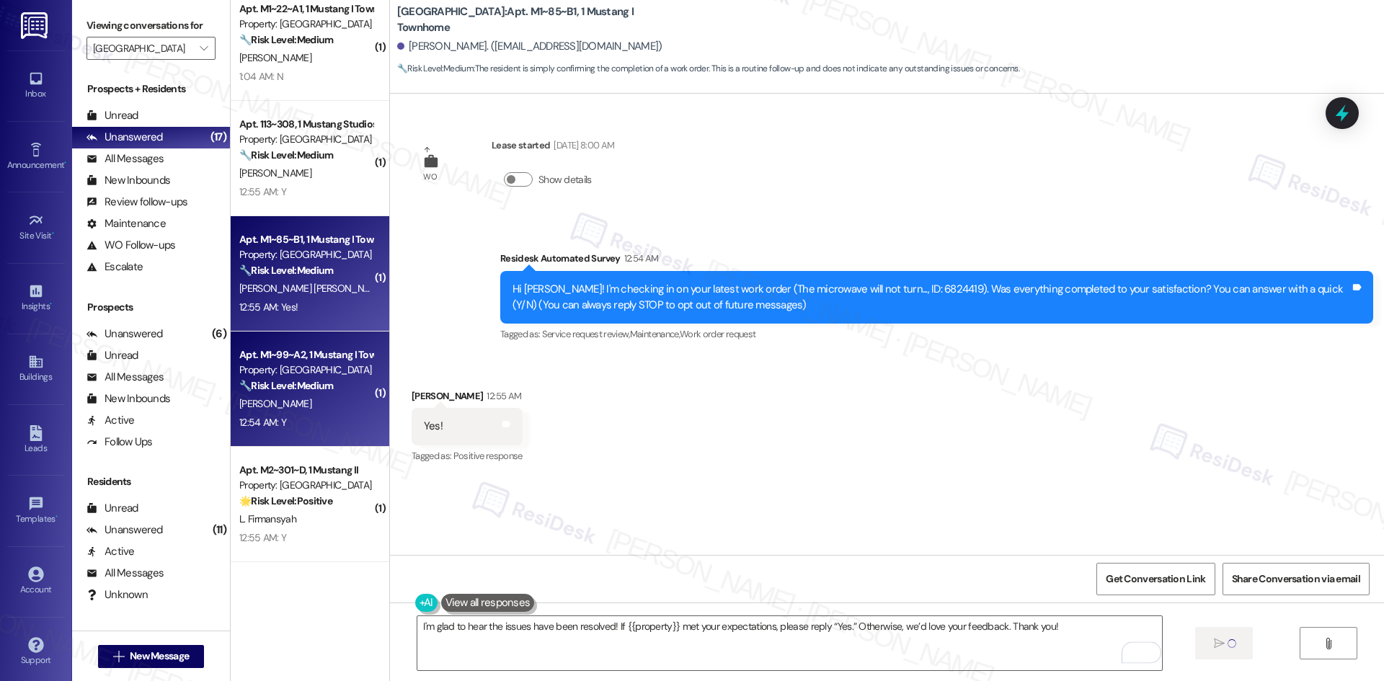
click at [288, 414] on div "12:54 AM: Y 12:54 AM: Y" at bounding box center [306, 423] width 136 height 18
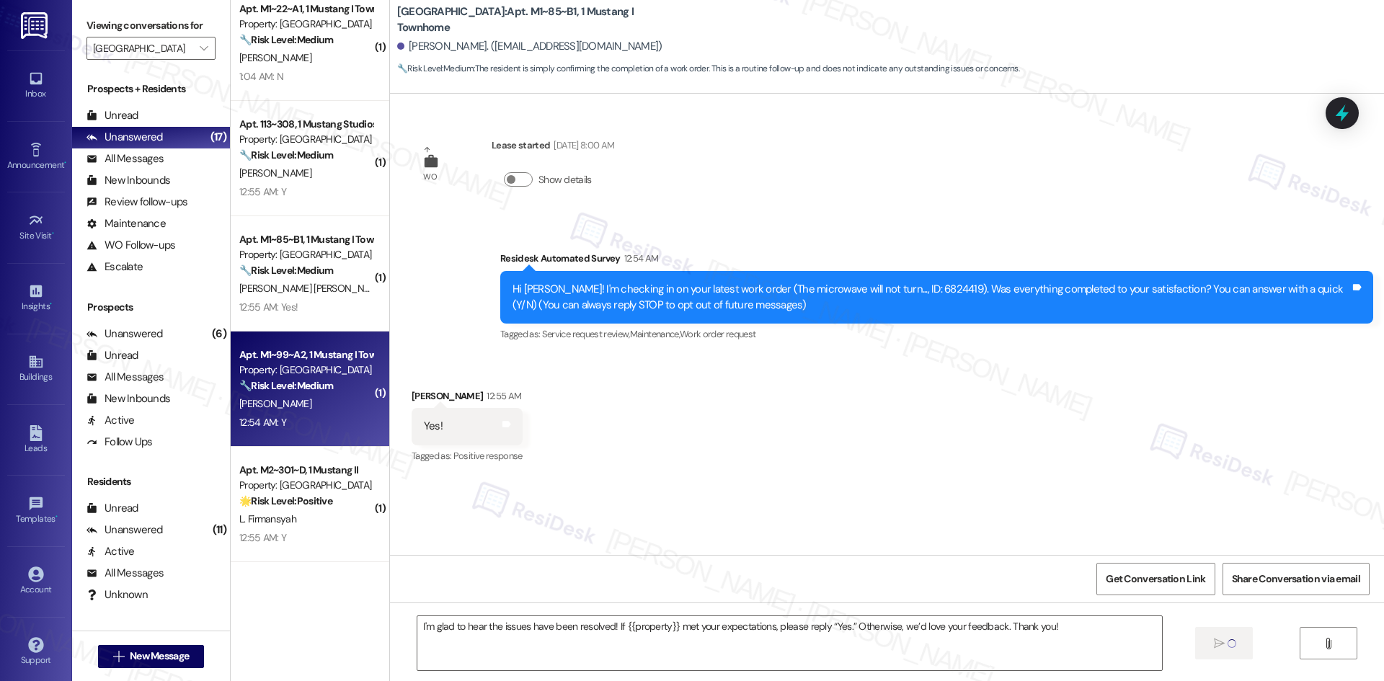
type textarea "Fetching suggested responses. Please feel free to read through the conversation…"
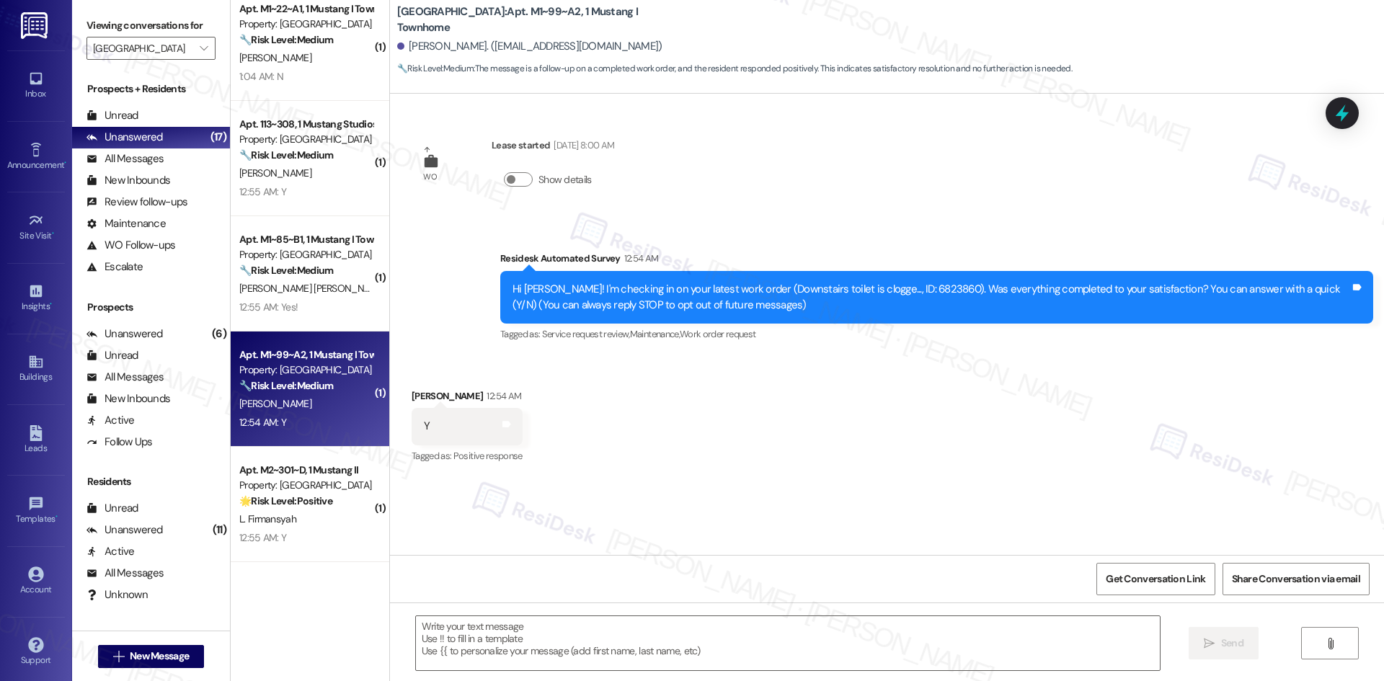
type textarea "Fetching suggested responses. Please feel free to read through the conversation…"
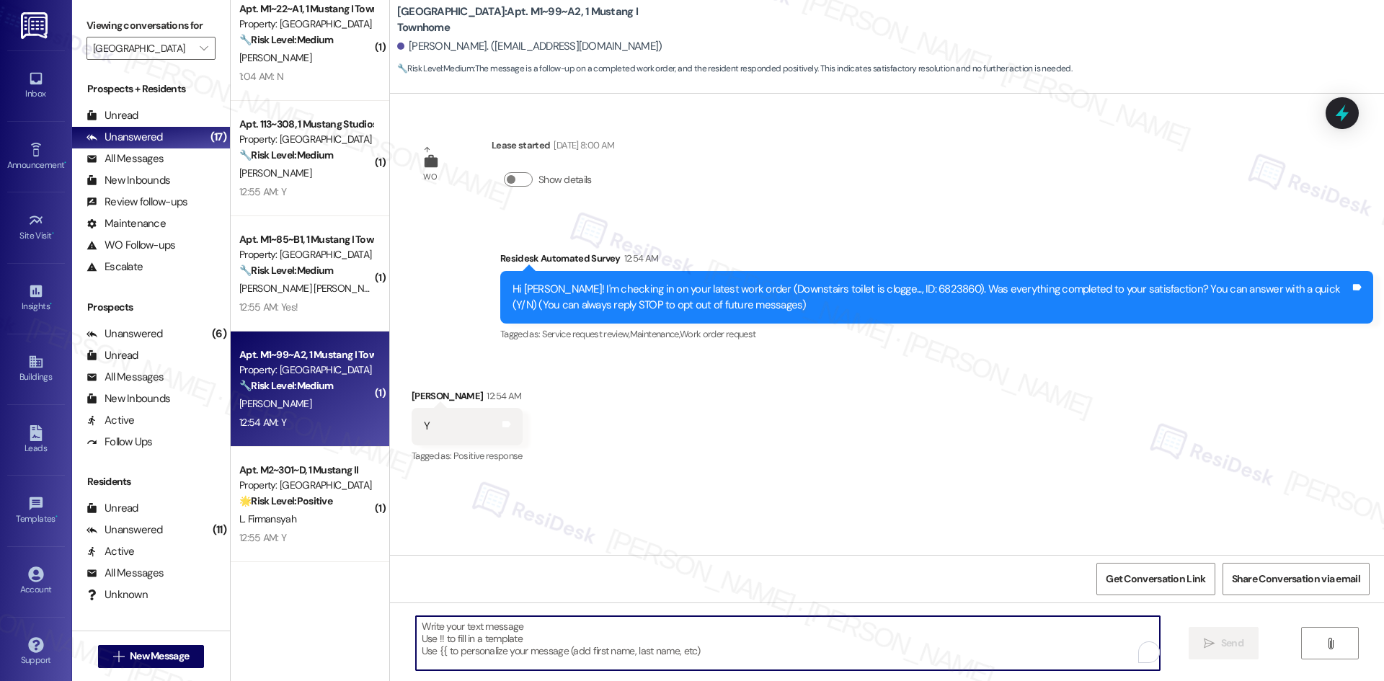
click at [693, 647] on textarea "To enrich screen reader interactions, please activate Accessibility in Grammarl…" at bounding box center [788, 643] width 744 height 54
paste textarea "I'm glad to hear the issues have been resolved! If {{property}} met your expect…"
type textarea "I'm glad to hear the issues have been resolved! If {{property}} met your expect…"
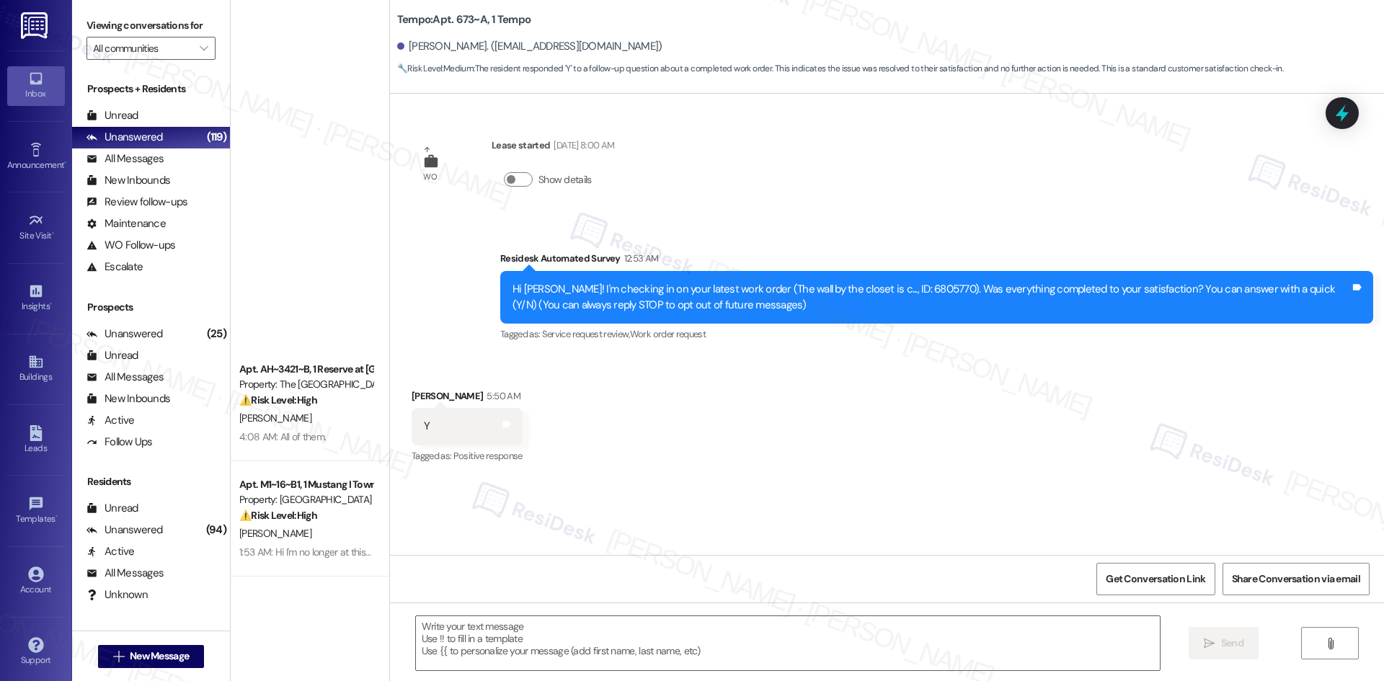
scroll to position [577, 0]
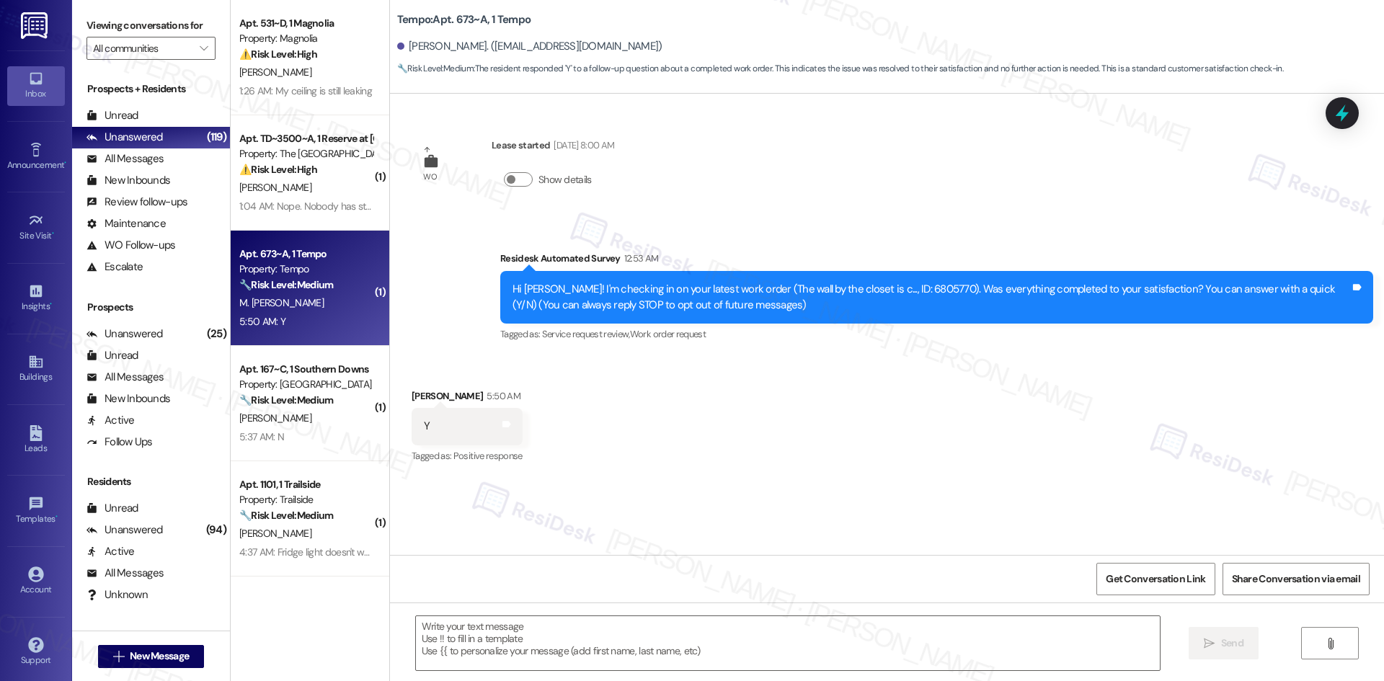
click at [826, 383] on div "Received via SMS [PERSON_NAME] 5:50 AM Y Tags and notes Tagged as: Positive res…" at bounding box center [887, 417] width 994 height 122
click at [745, 631] on textarea at bounding box center [788, 643] width 744 height 54
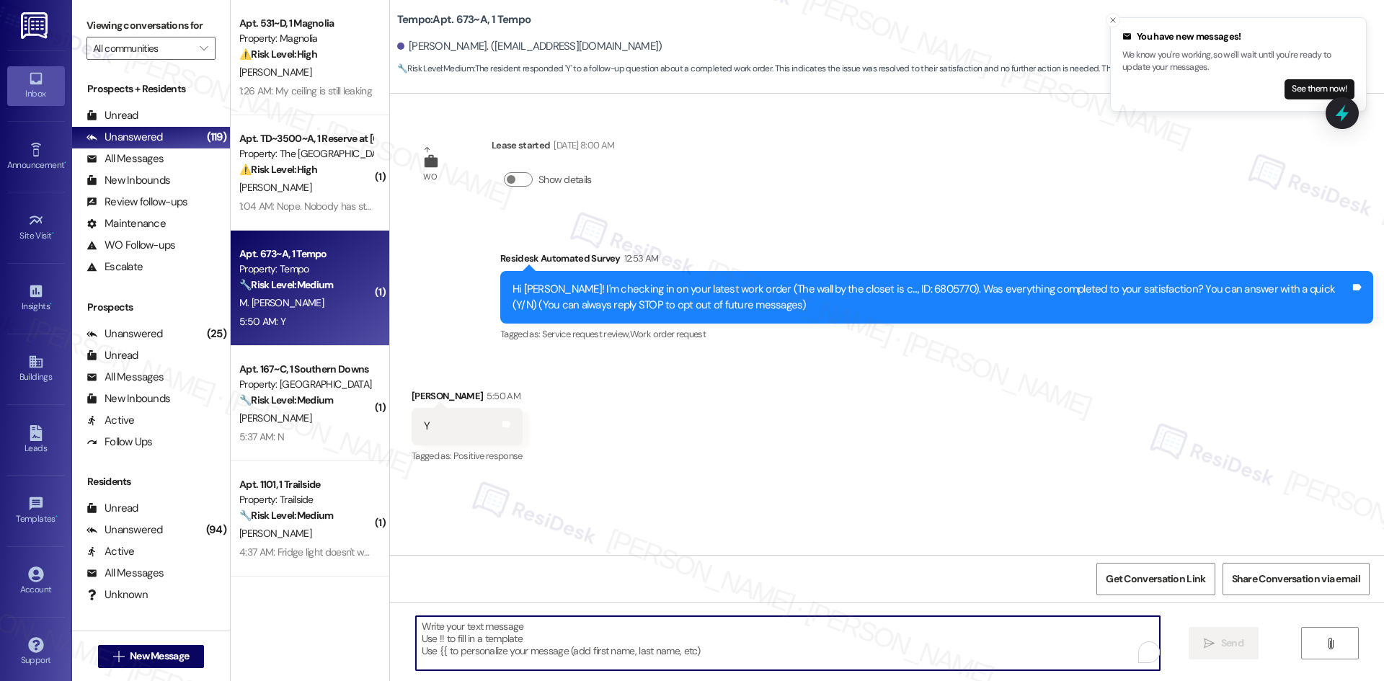
paste textarea "Thank you for confirming! I’m glad to hear everything was completed to your sat…"
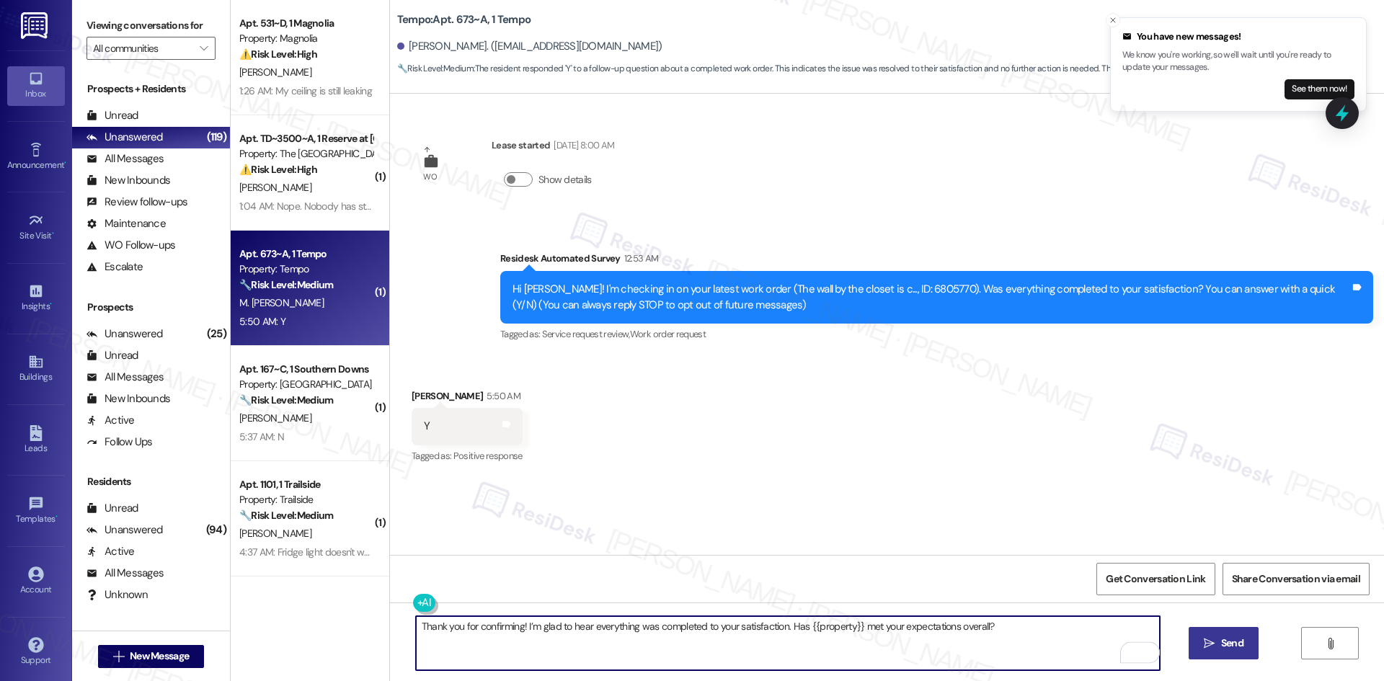
type textarea "Thank you for confirming! I’m glad to hear everything was completed to your sat…"
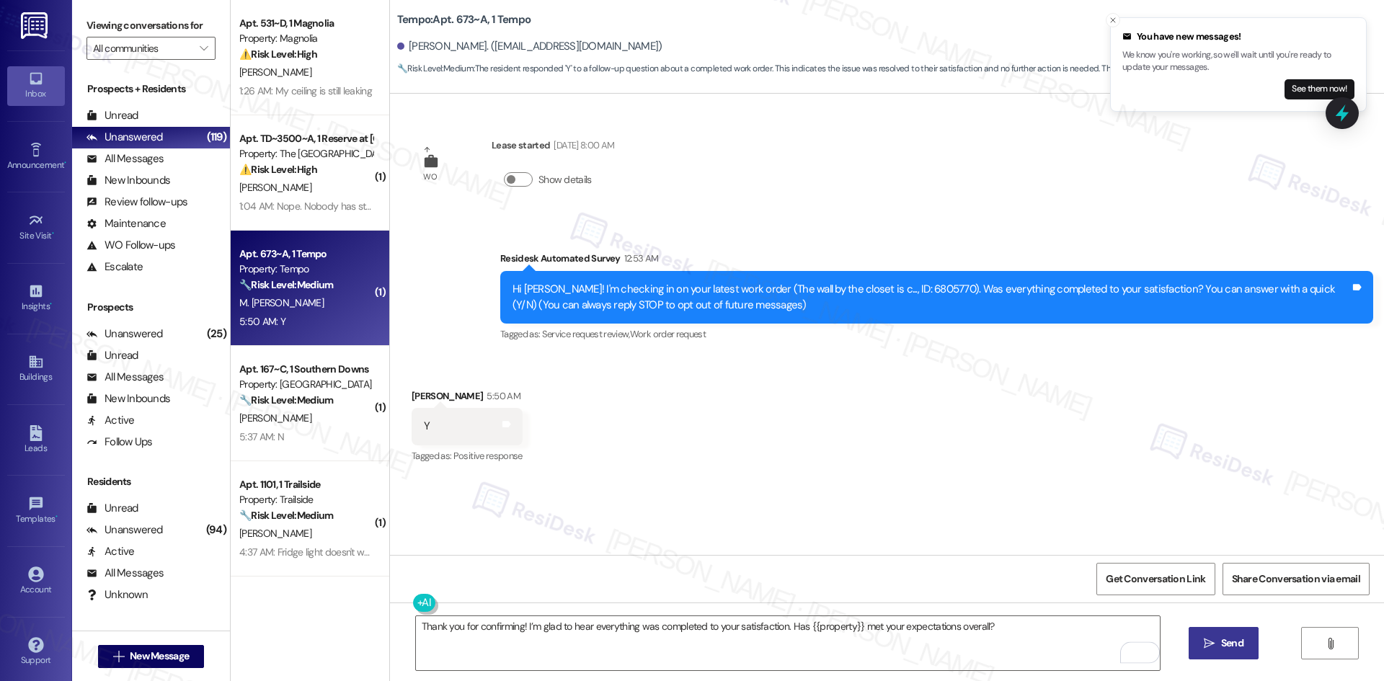
click at [1217, 654] on button " Send" at bounding box center [1224, 643] width 70 height 32
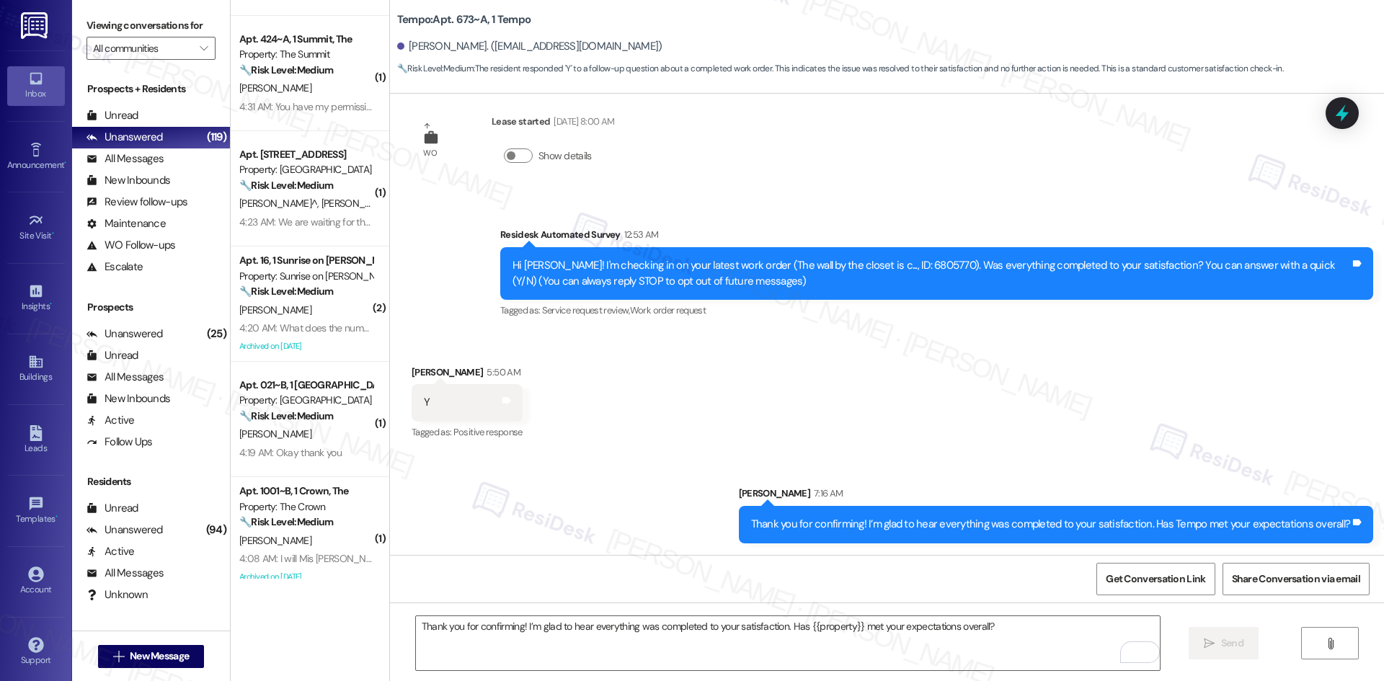
scroll to position [1153, 0]
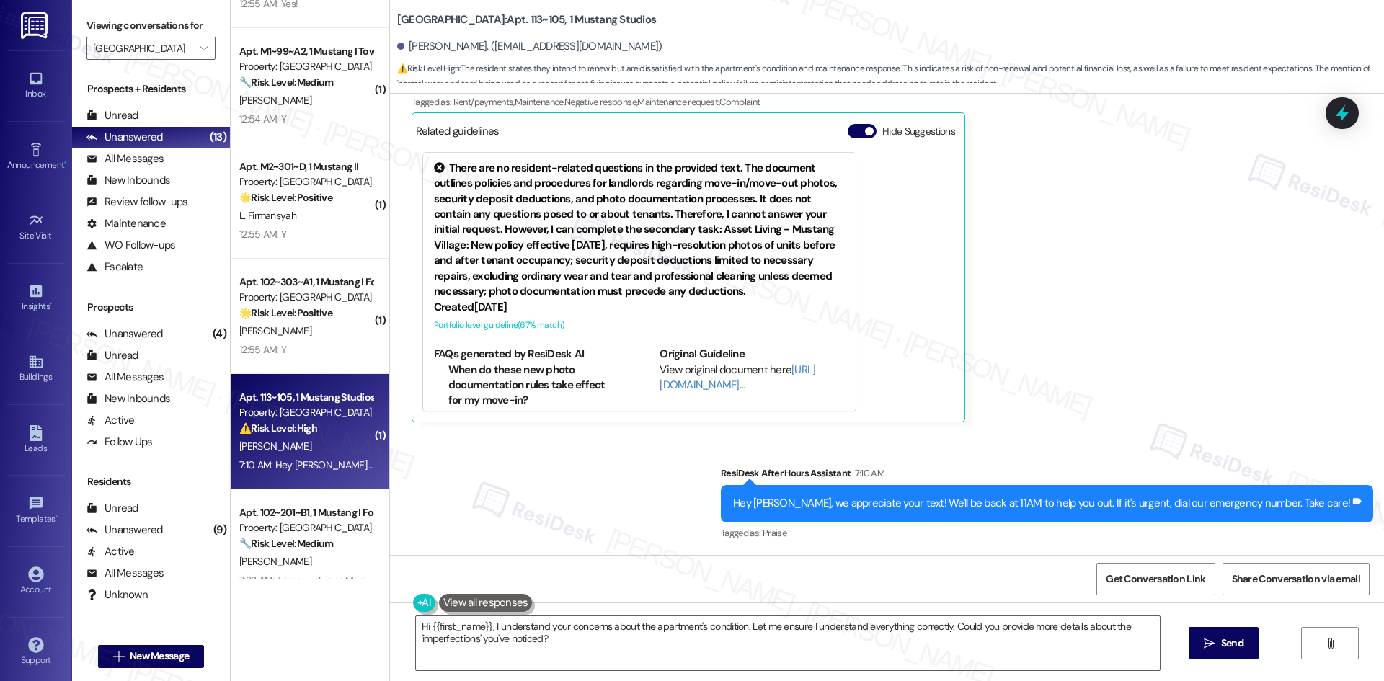
scroll to position [690, 0]
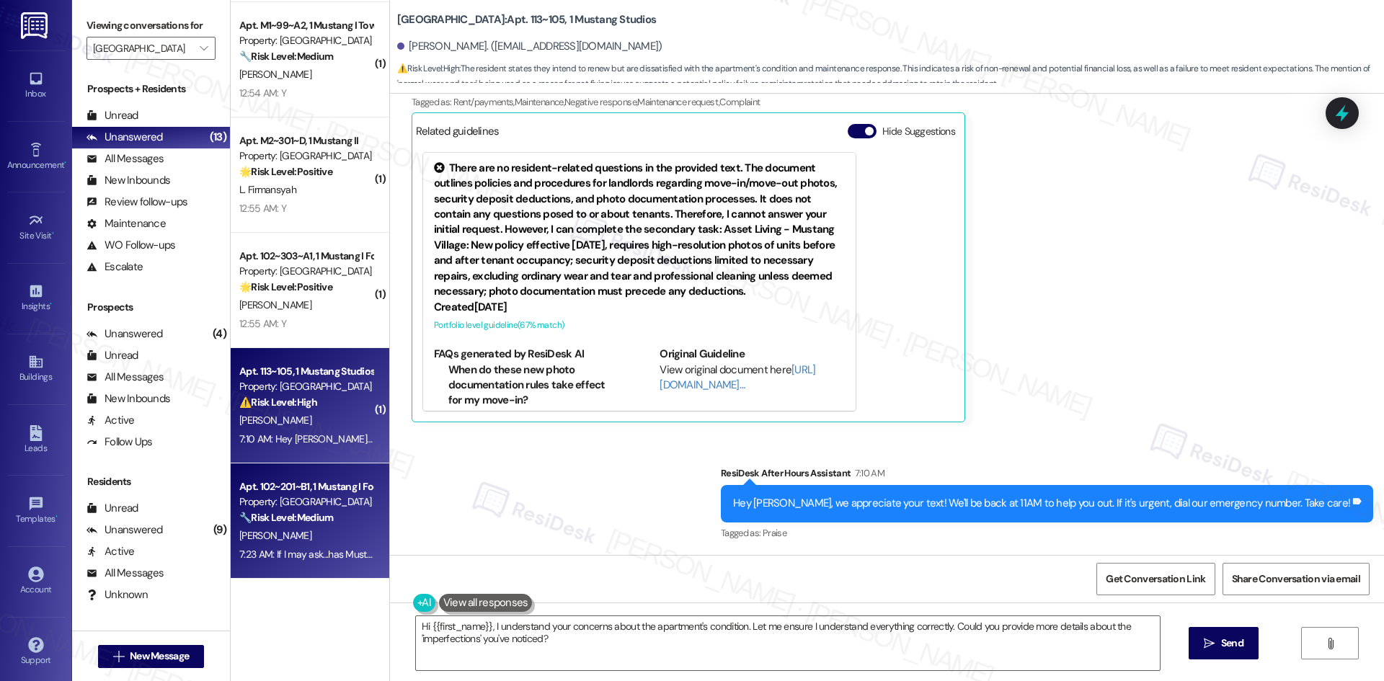
click at [280, 535] on div "[PERSON_NAME]" at bounding box center [306, 536] width 136 height 18
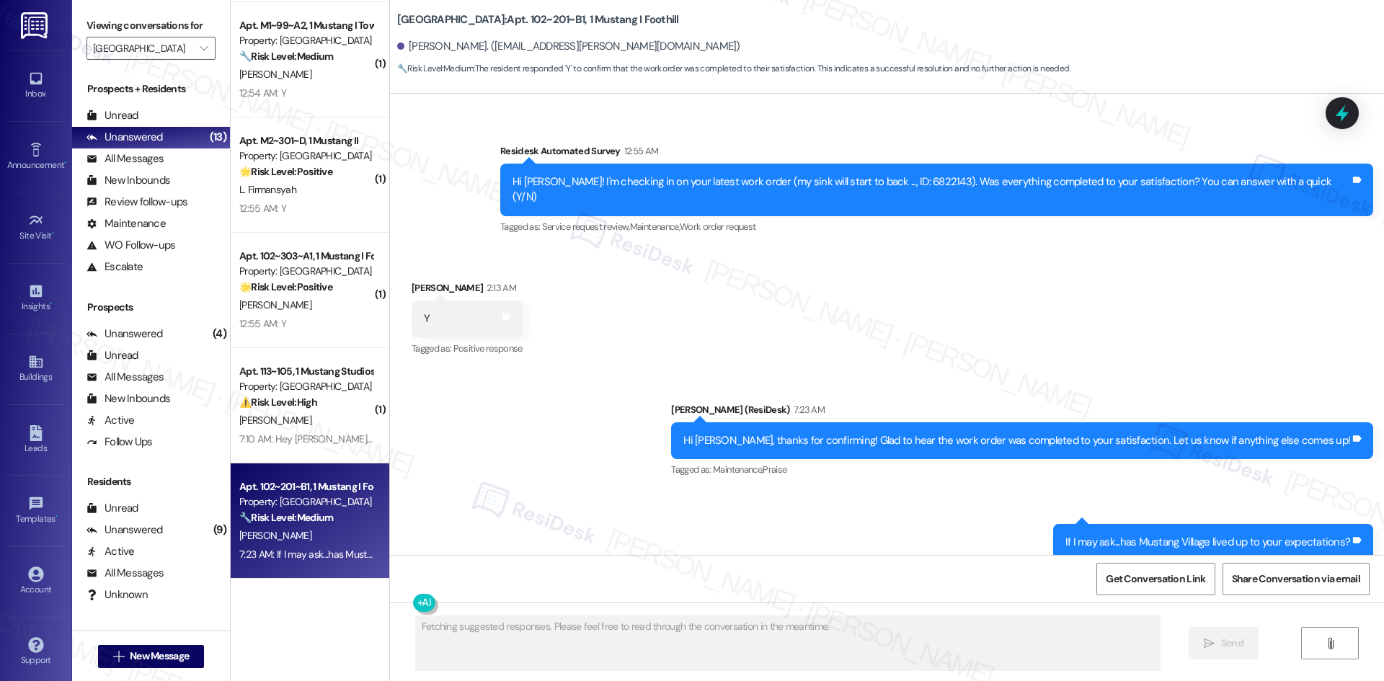
scroll to position [525, 0]
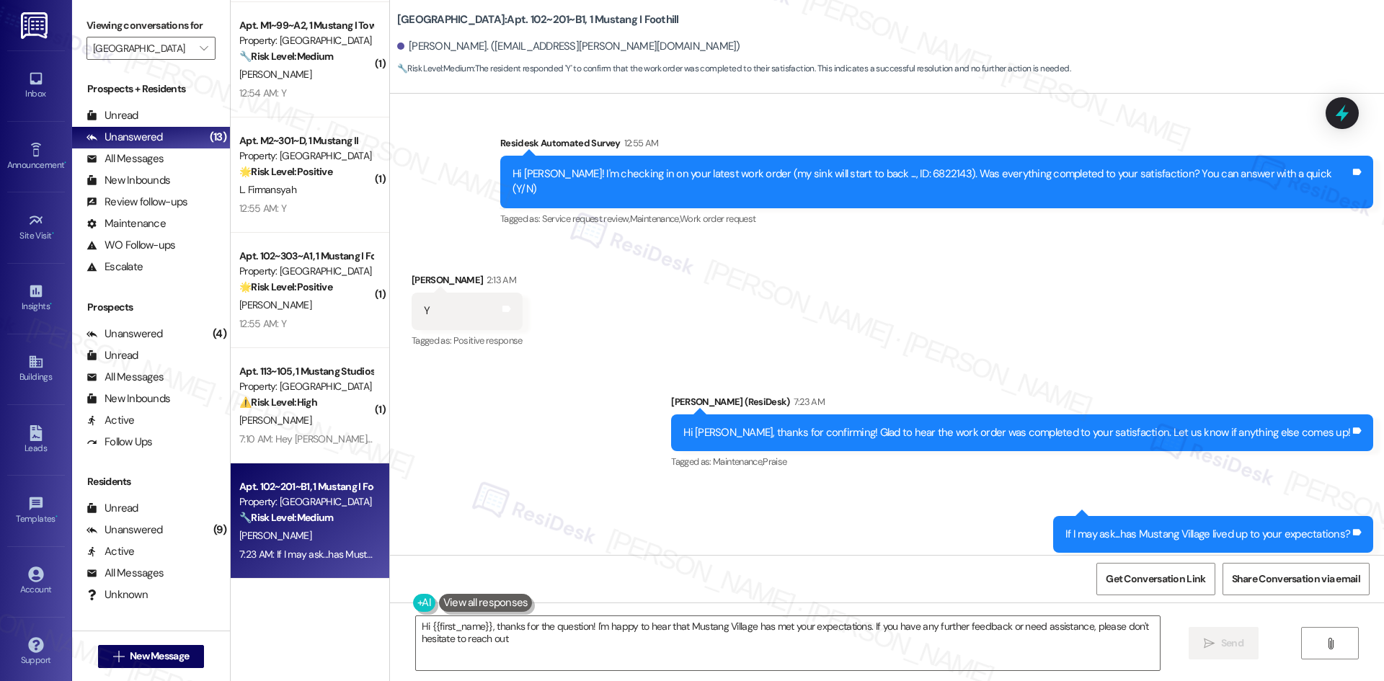
type textarea "Hi {{first_name}}, thanks for the question! I'm happy to hear that Mustang Vill…"
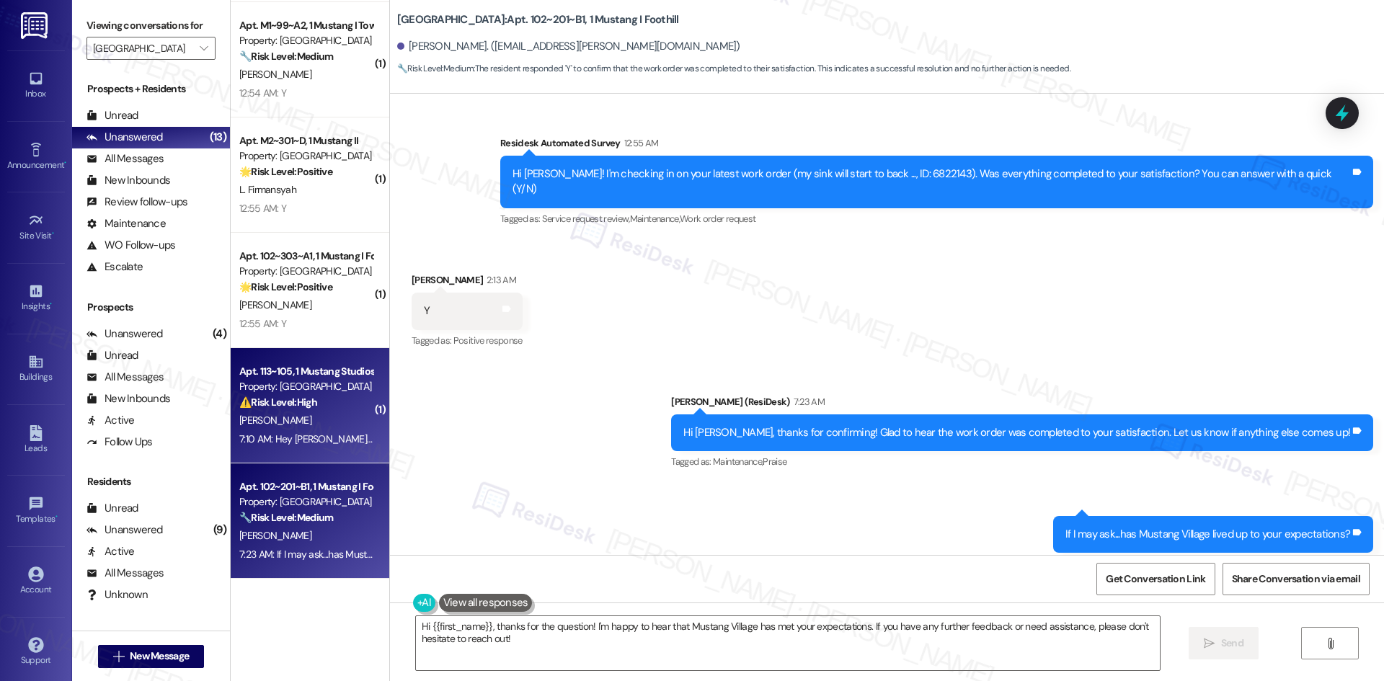
click at [305, 467] on div "Apt. 102~201~B1, 1 Mustang I Foothill Property: Mustang Village 🔧 Risk Level: M…" at bounding box center [310, 521] width 159 height 115
click at [288, 430] on div "7:10 AM: Hey [PERSON_NAME], we appreciate your text! We'll be back at 11AM to h…" at bounding box center [306, 439] width 136 height 18
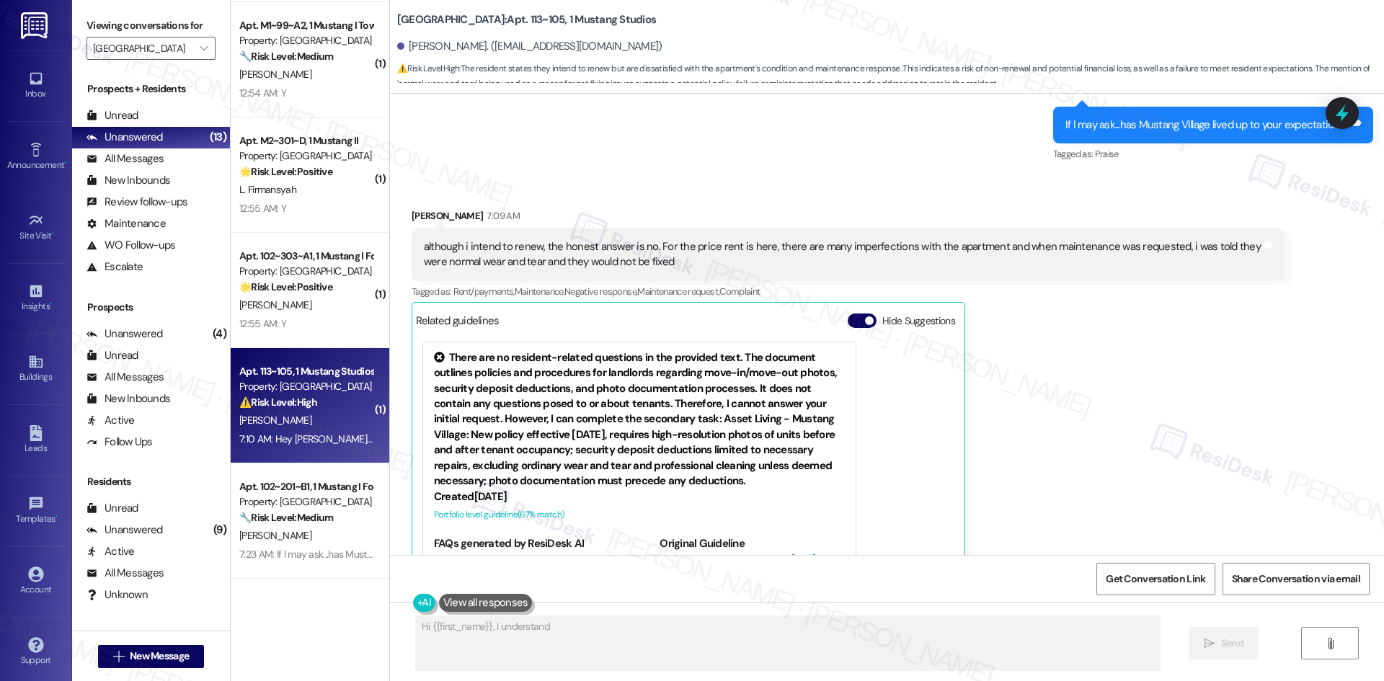
scroll to position [714, 0]
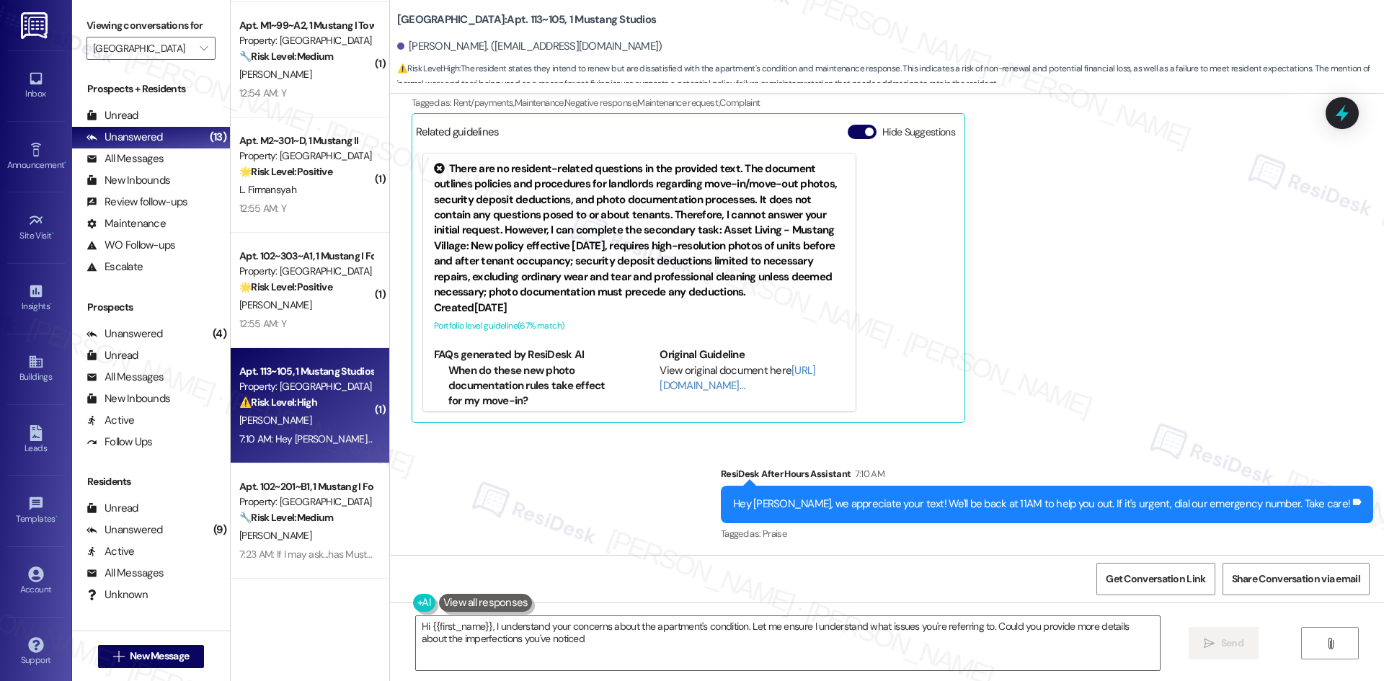
type textarea "Hi {{first_name}}, I understand your concerns about the apartment's condition. …"
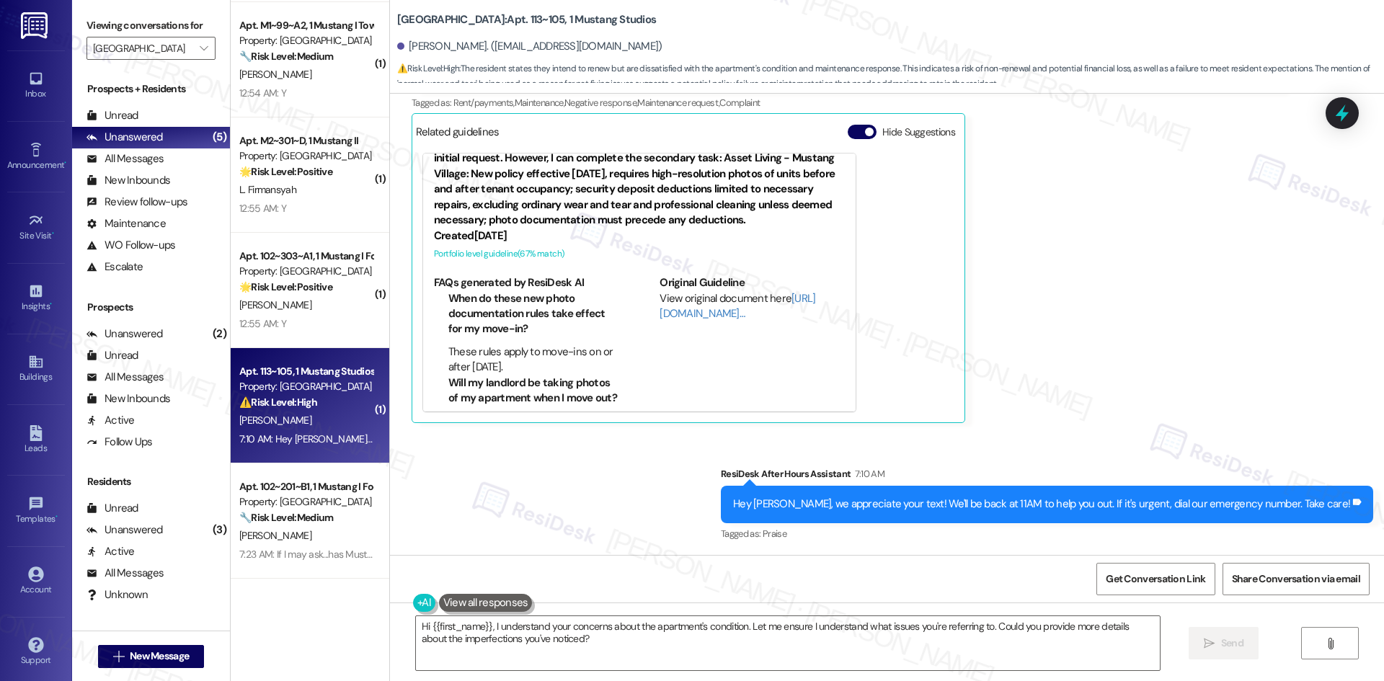
scroll to position [714, 0]
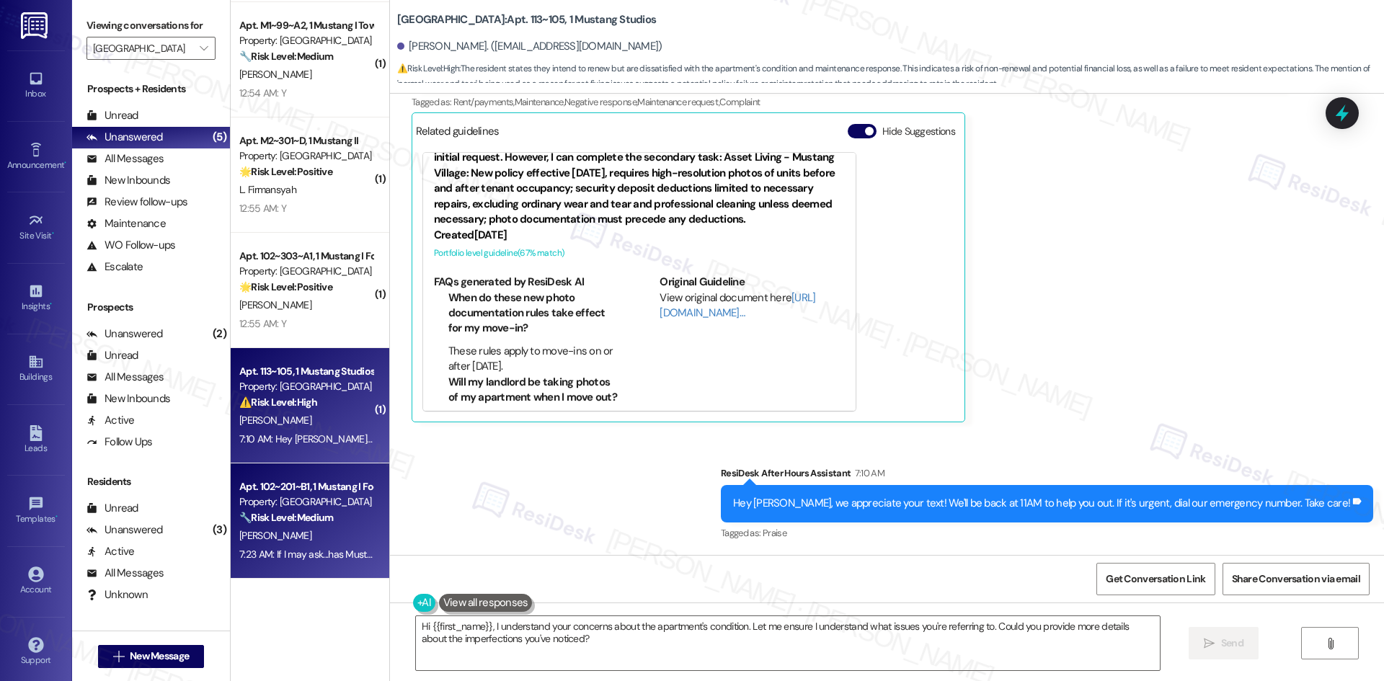
click at [276, 497] on div "Property: [GEOGRAPHIC_DATA]" at bounding box center [305, 501] width 133 height 15
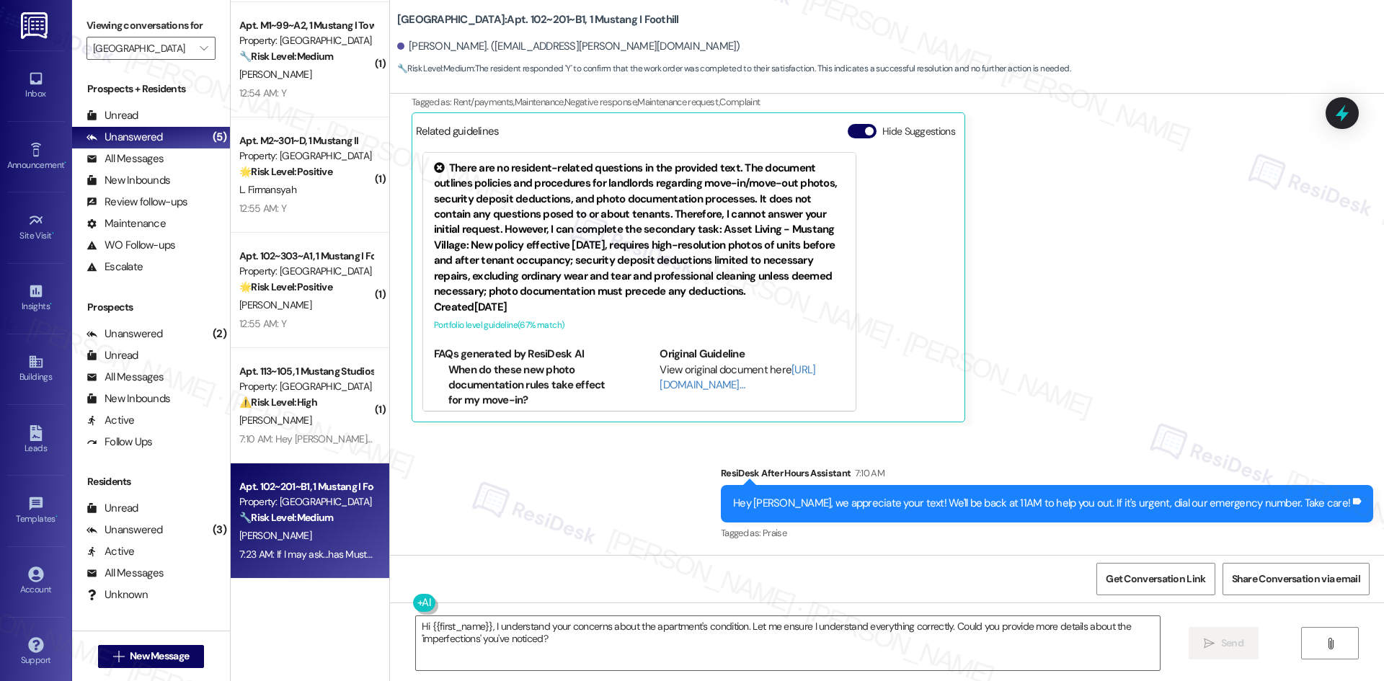
type textarea "Fetching suggested responses. Please feel free to read through the conversation…"
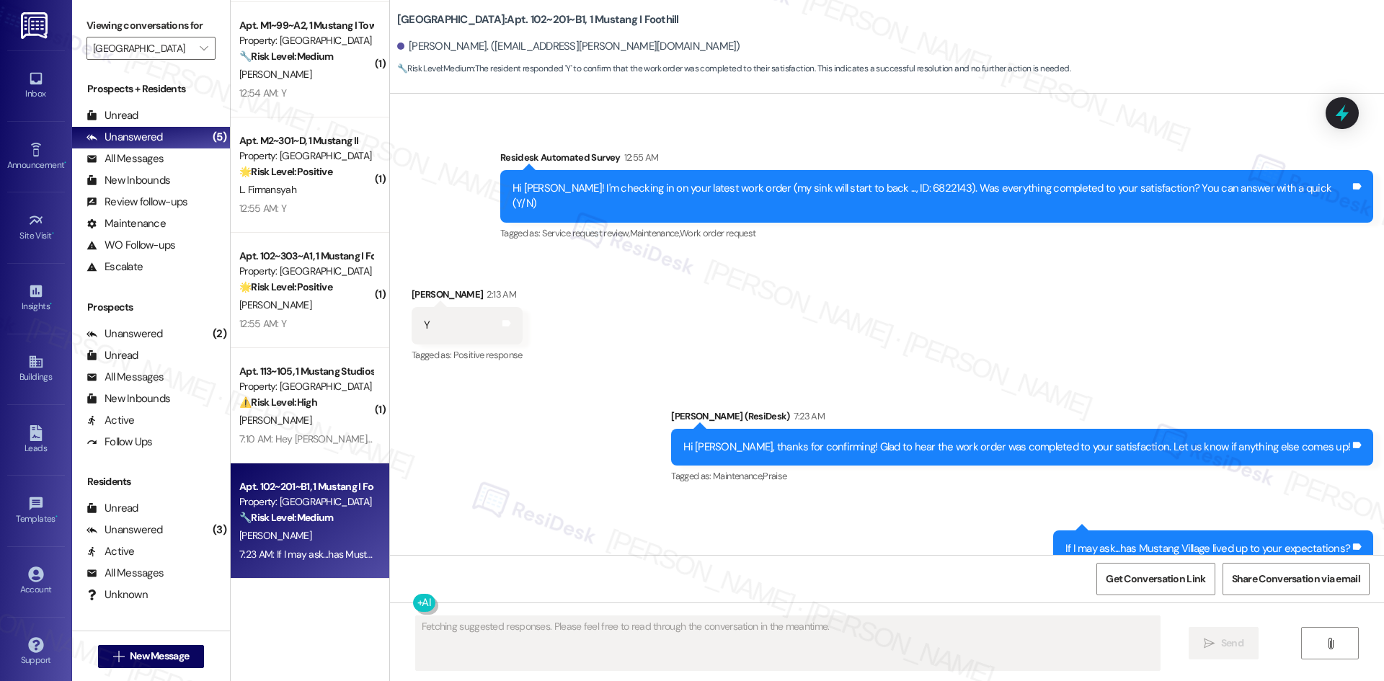
scroll to position [525, 0]
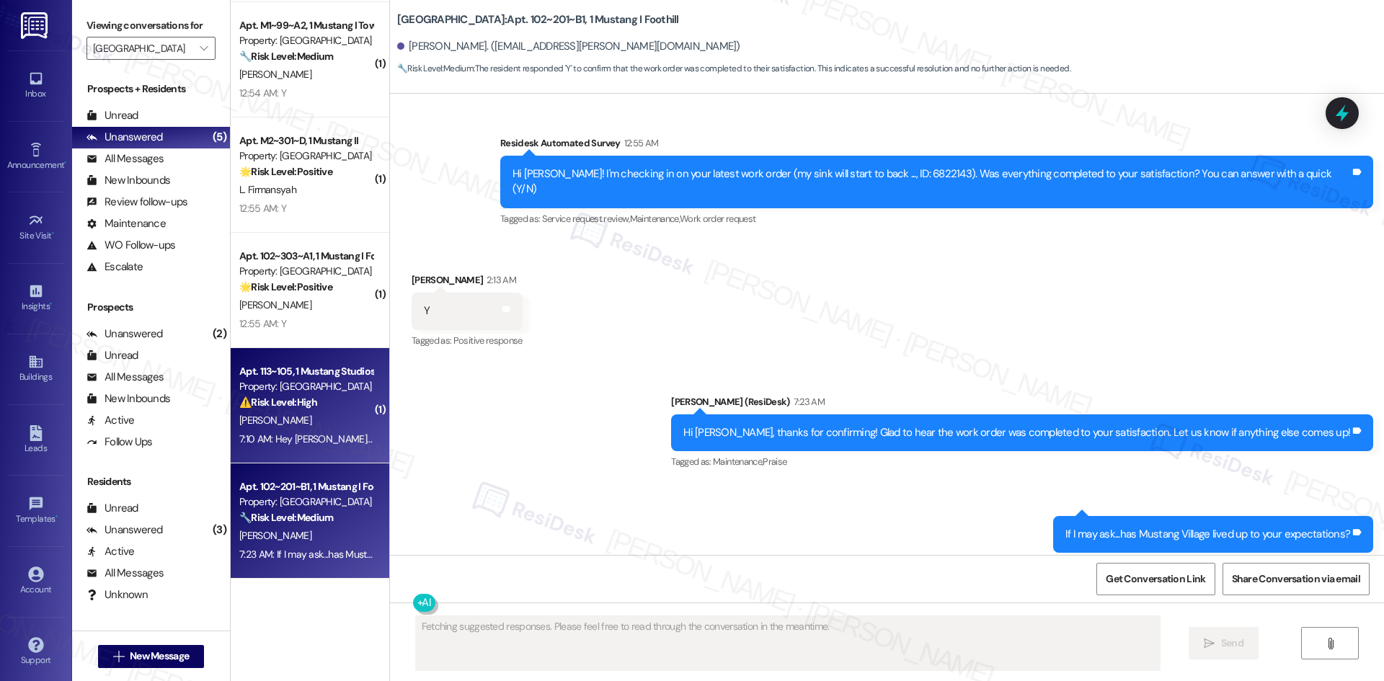
click at [287, 405] on strong "⚠️ Risk Level: High" at bounding box center [278, 402] width 78 height 13
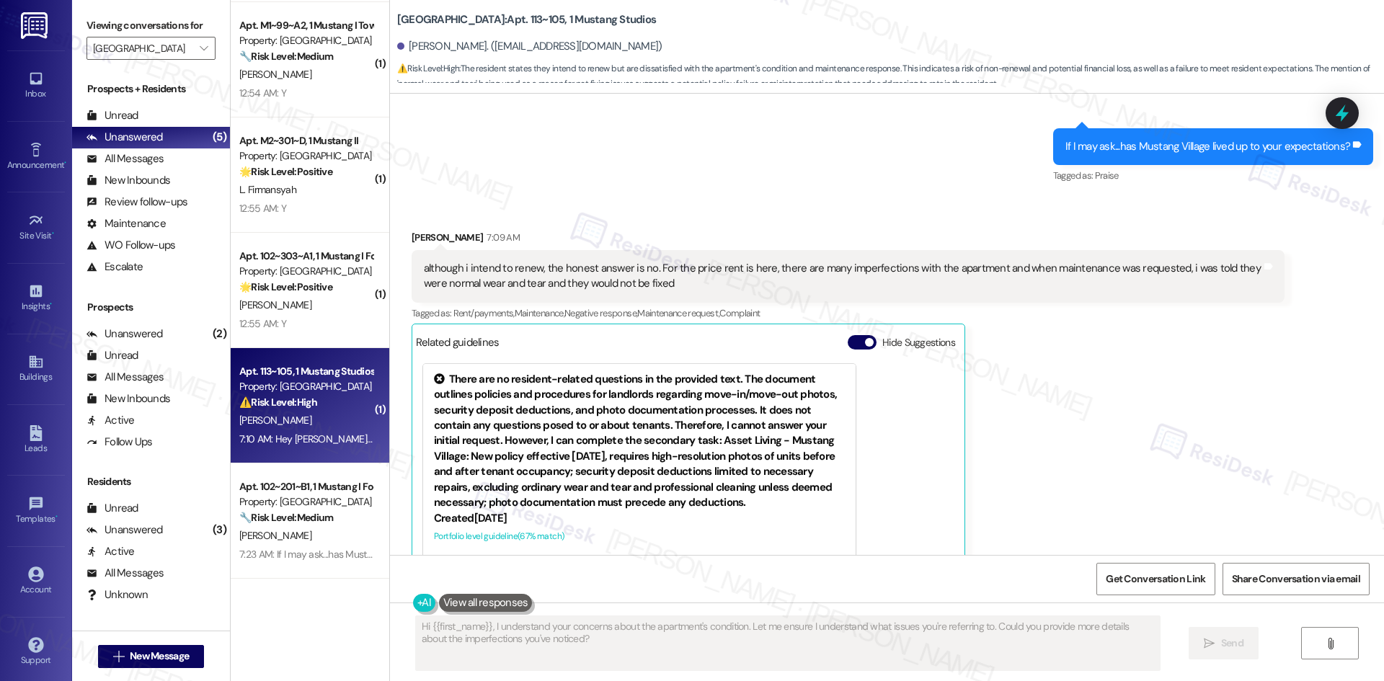
scroll to position [426, 0]
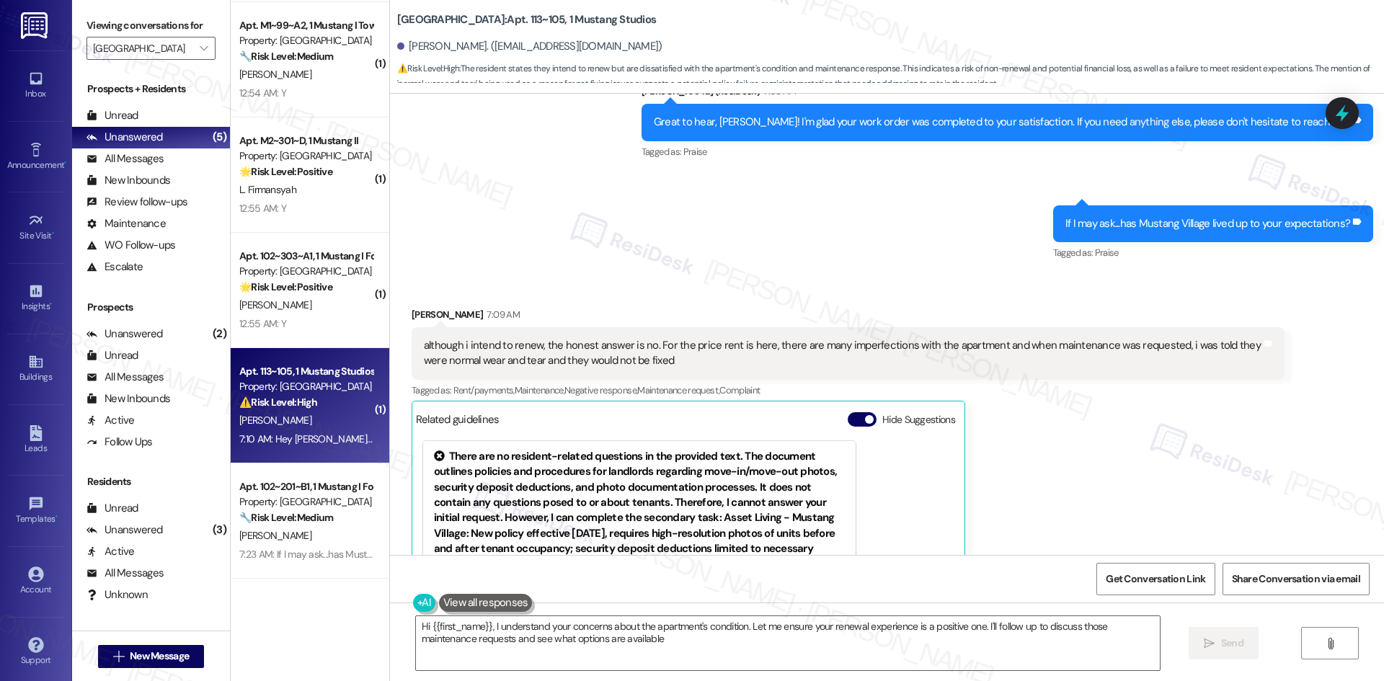
type textarea "Hi {{first_name}}, I understand your concerns about the apartment's condition. …"
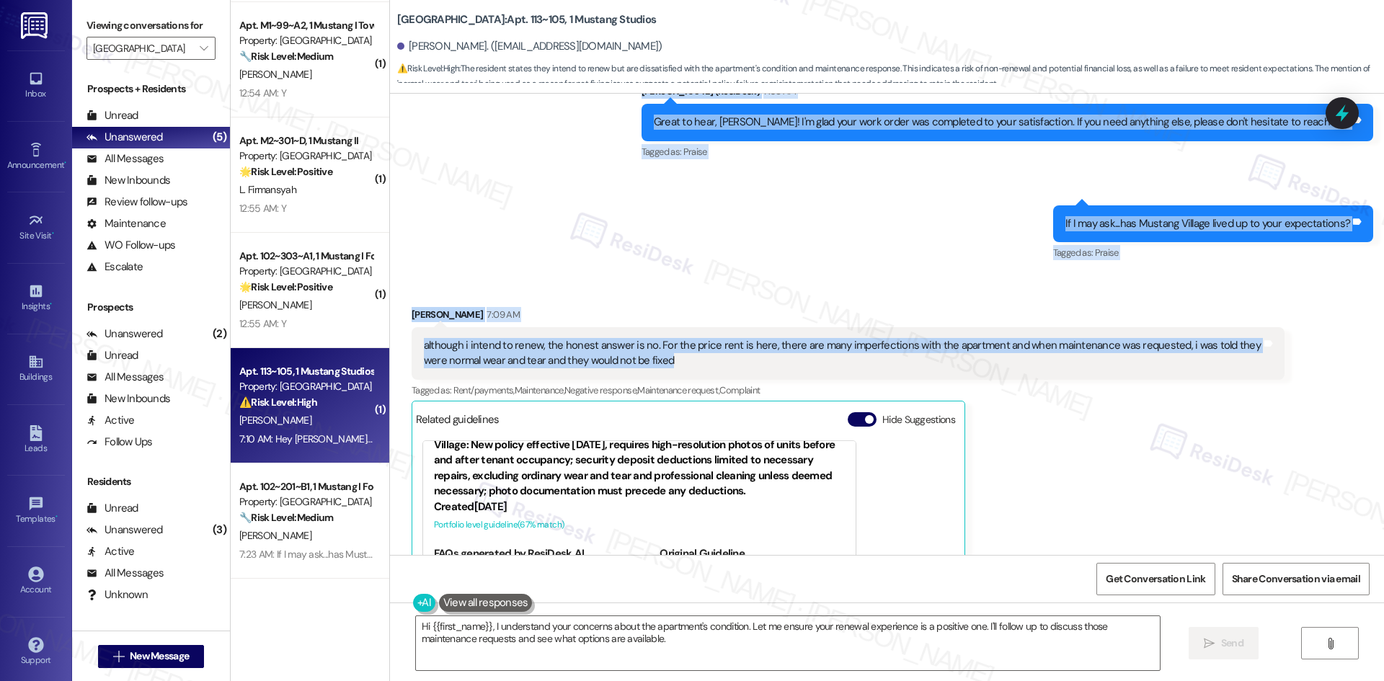
drag, startPoint x: 494, startPoint y: 193, endPoint x: 691, endPoint y: 365, distance: 261.1
click at [691, 365] on div "WO Lease started [DATE] 8:00 AM Show details Survey, sent via SMS Residesk Auto…" at bounding box center [887, 324] width 994 height 461
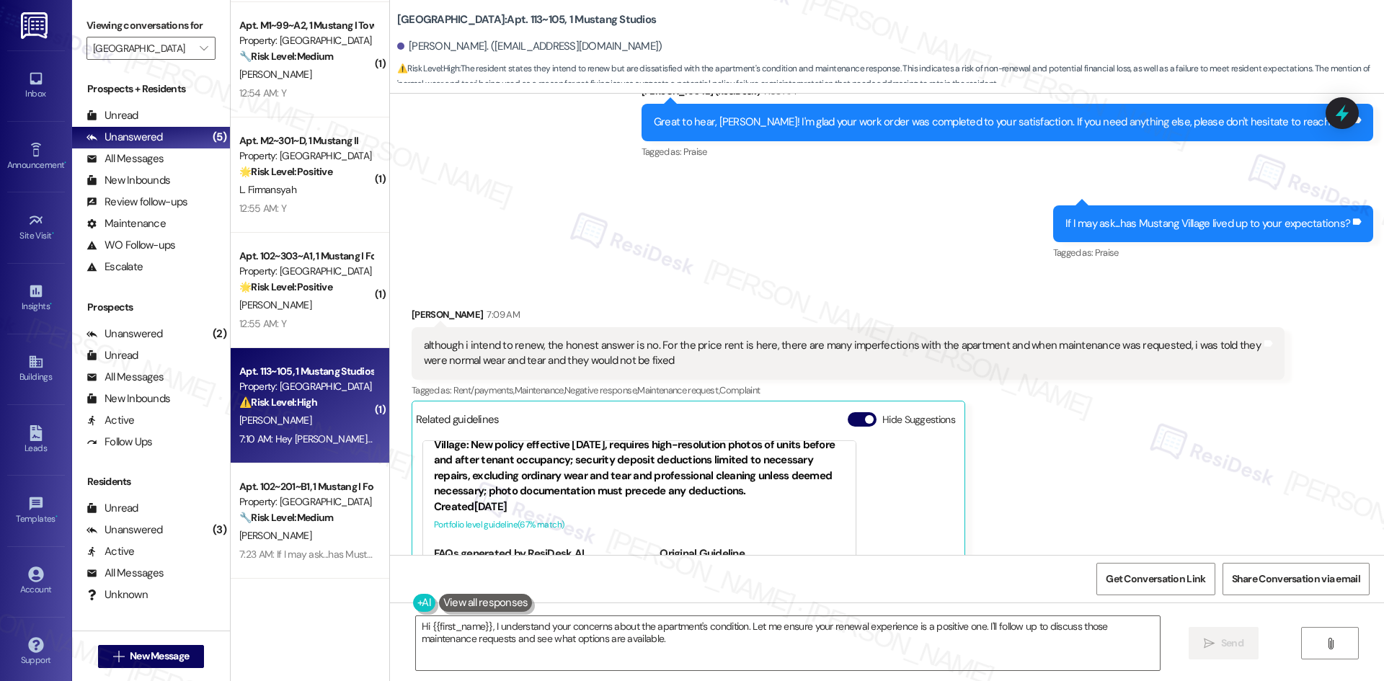
click at [1103, 406] on div "[PERSON_NAME] 7:09 AM although i intend to renew, the honest answer is no. For …" at bounding box center [848, 509] width 873 height 404
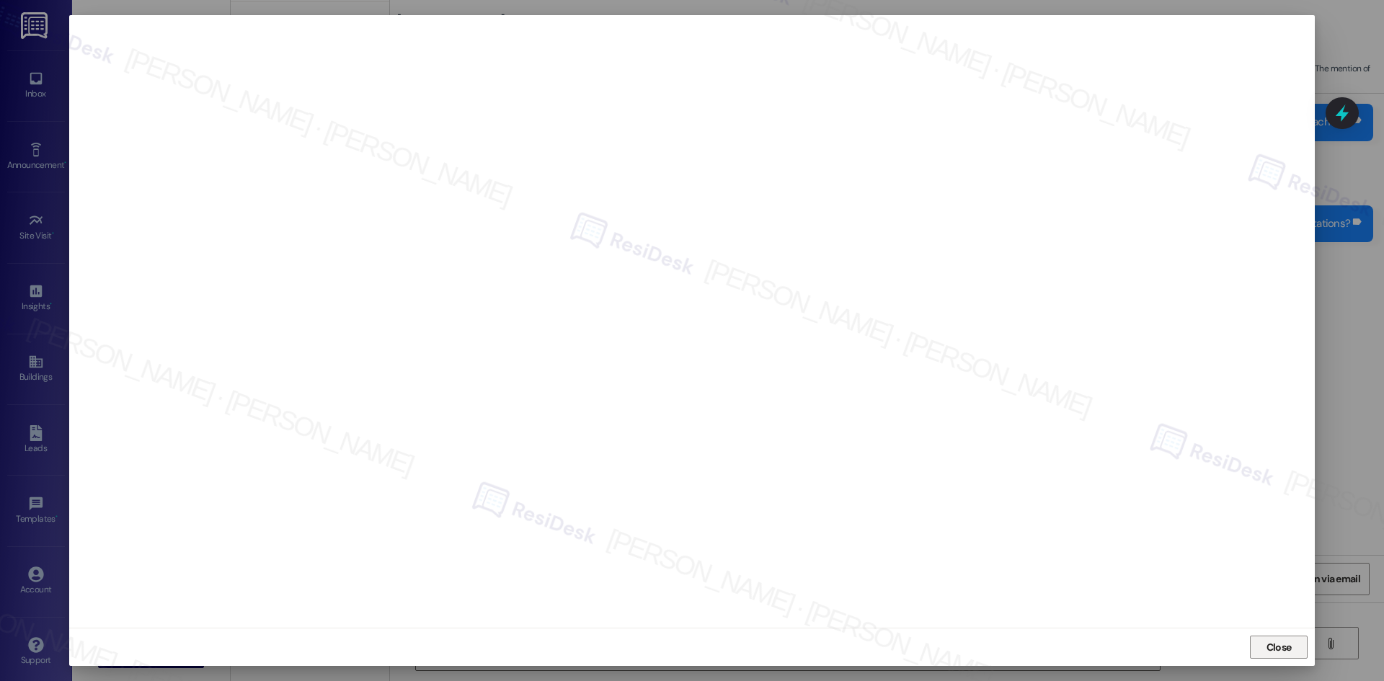
click at [1279, 649] on span "Close" at bounding box center [1279, 647] width 25 height 15
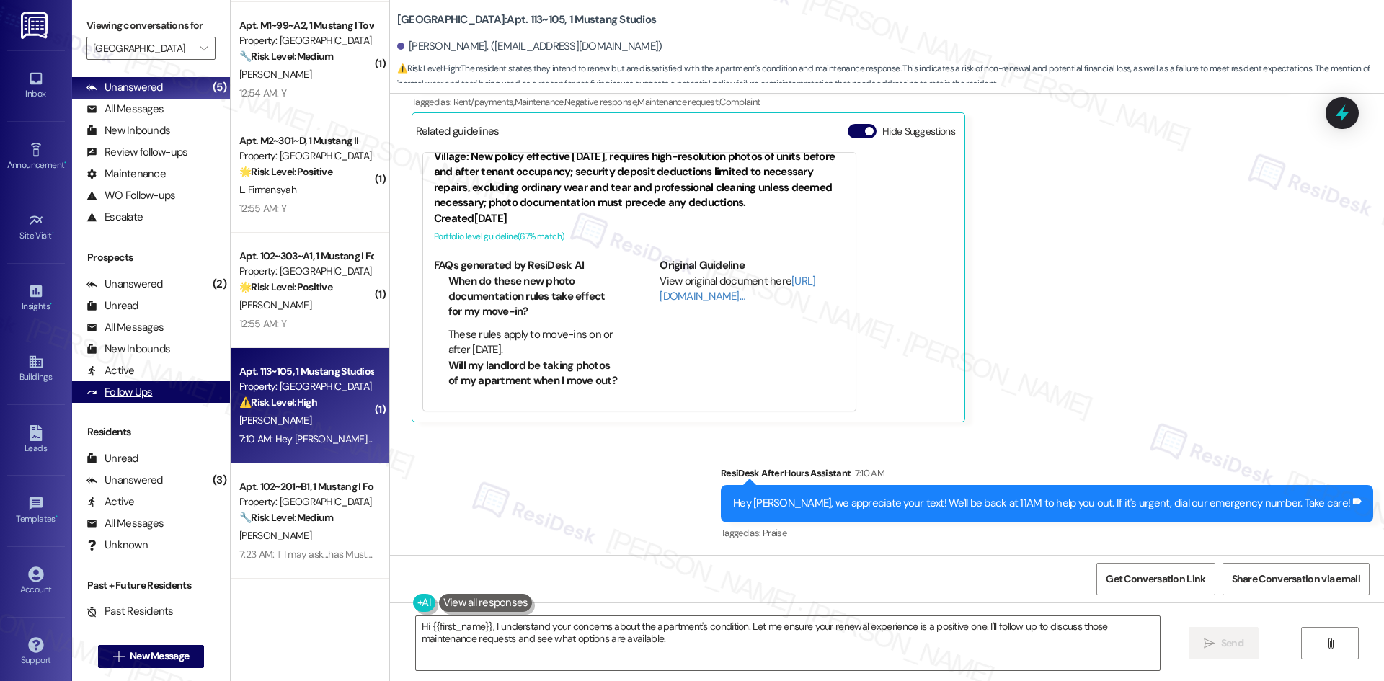
scroll to position [0, 0]
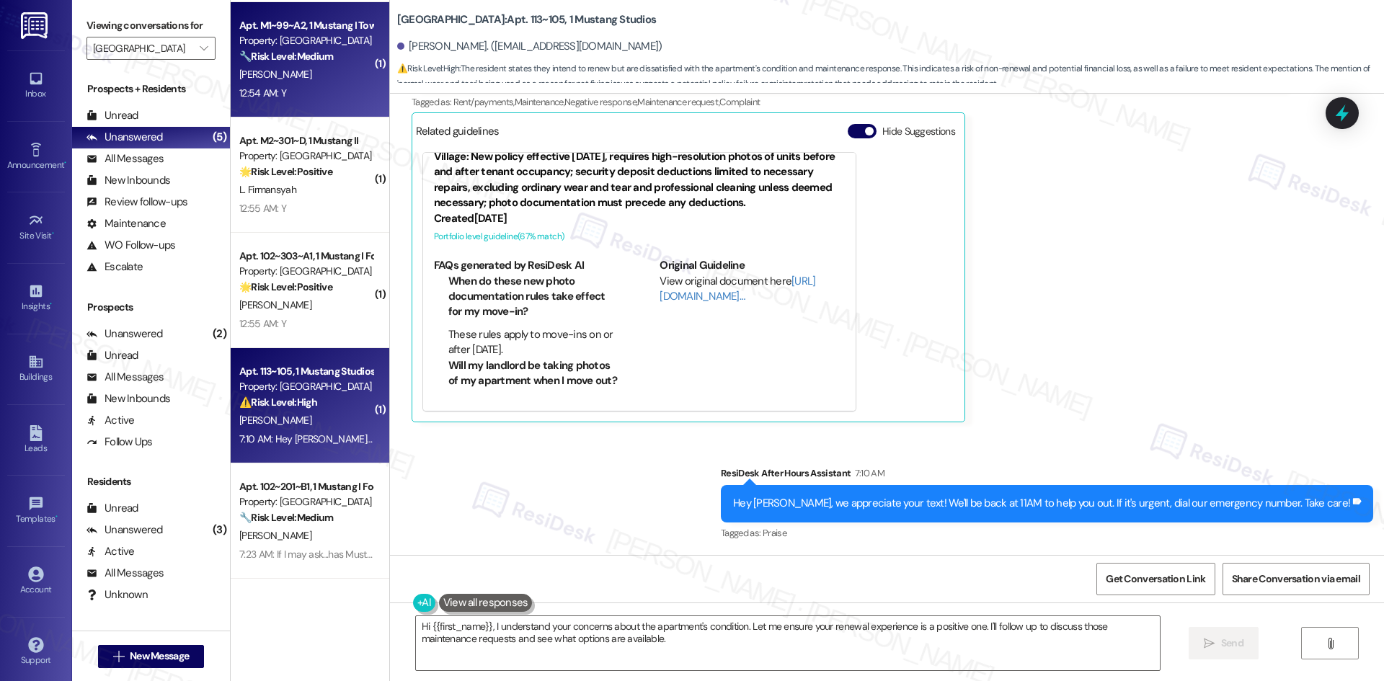
click at [309, 94] on div "12:54 AM: Y 12:54 AM: Y" at bounding box center [306, 93] width 136 height 18
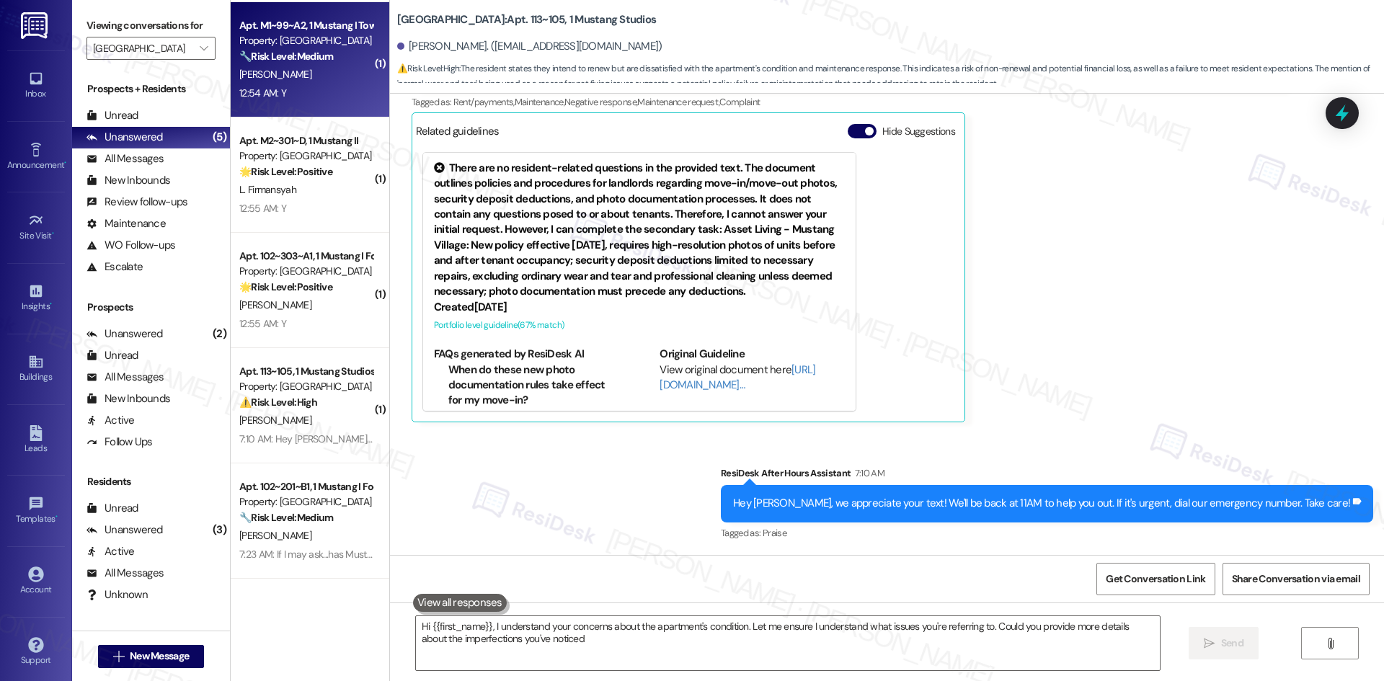
type textarea "Hi {{first_name}}, I understand your concerns about the apartment's condition. …"
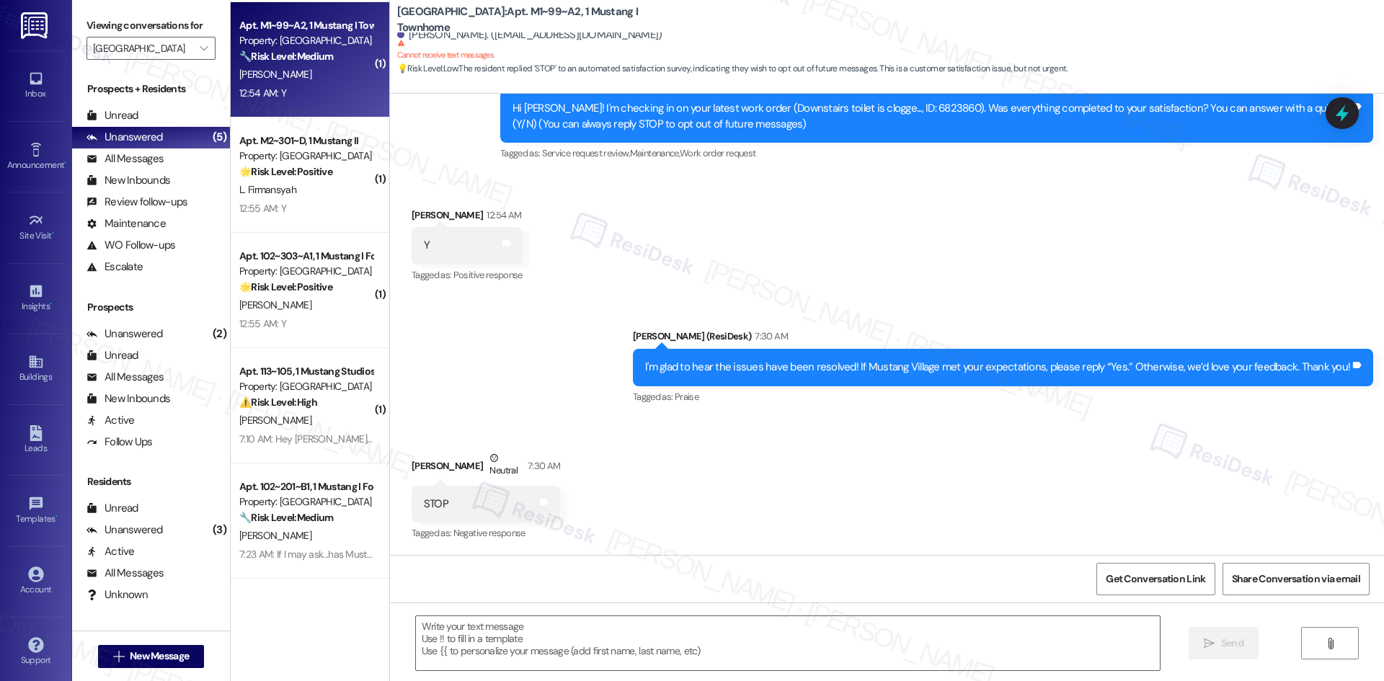
type textarea "Fetching suggested responses. Please feel free to read through the conversation…"
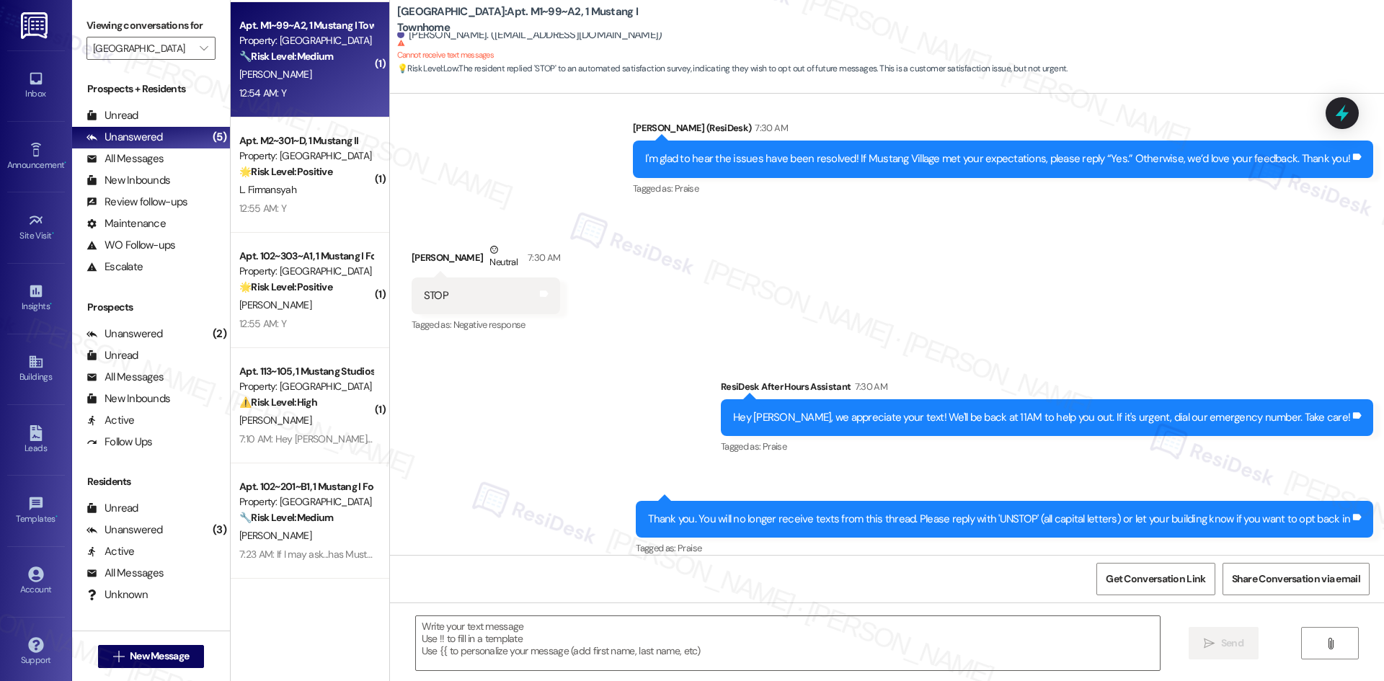
scroll to position [404, 0]
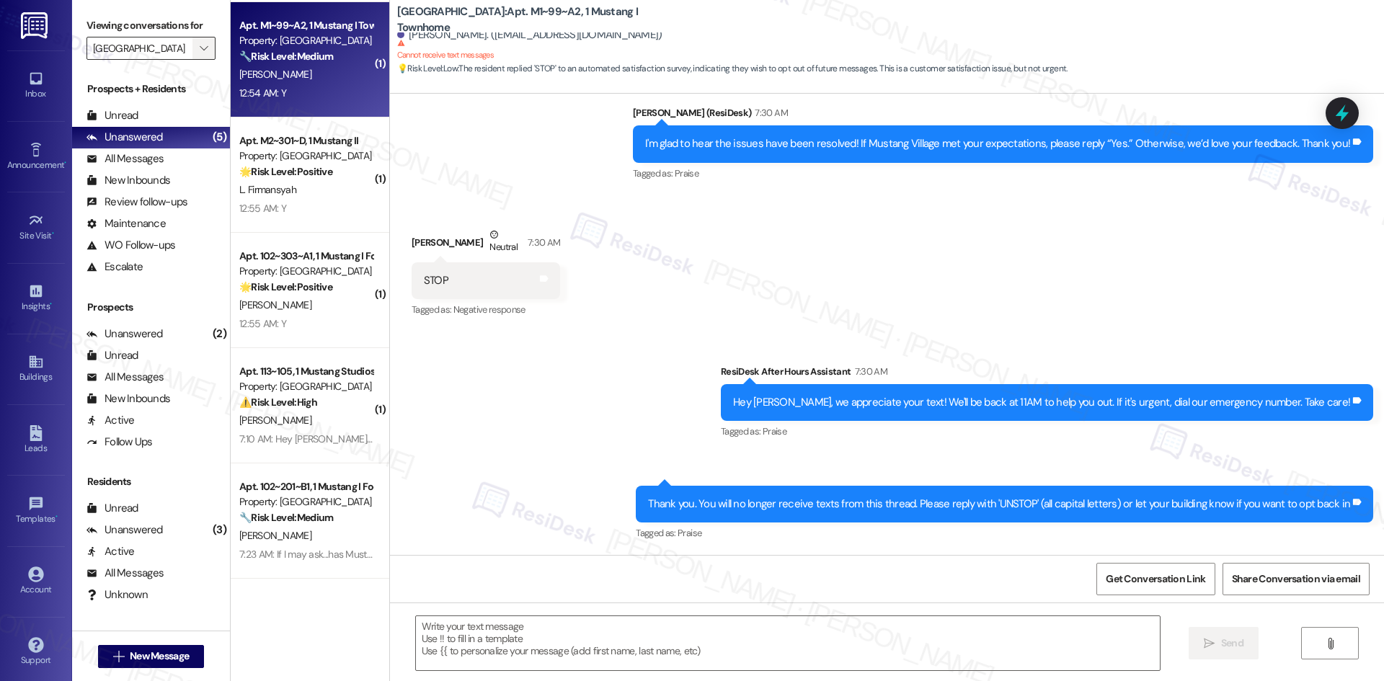
click at [197, 56] on span "" at bounding box center [204, 48] width 14 height 23
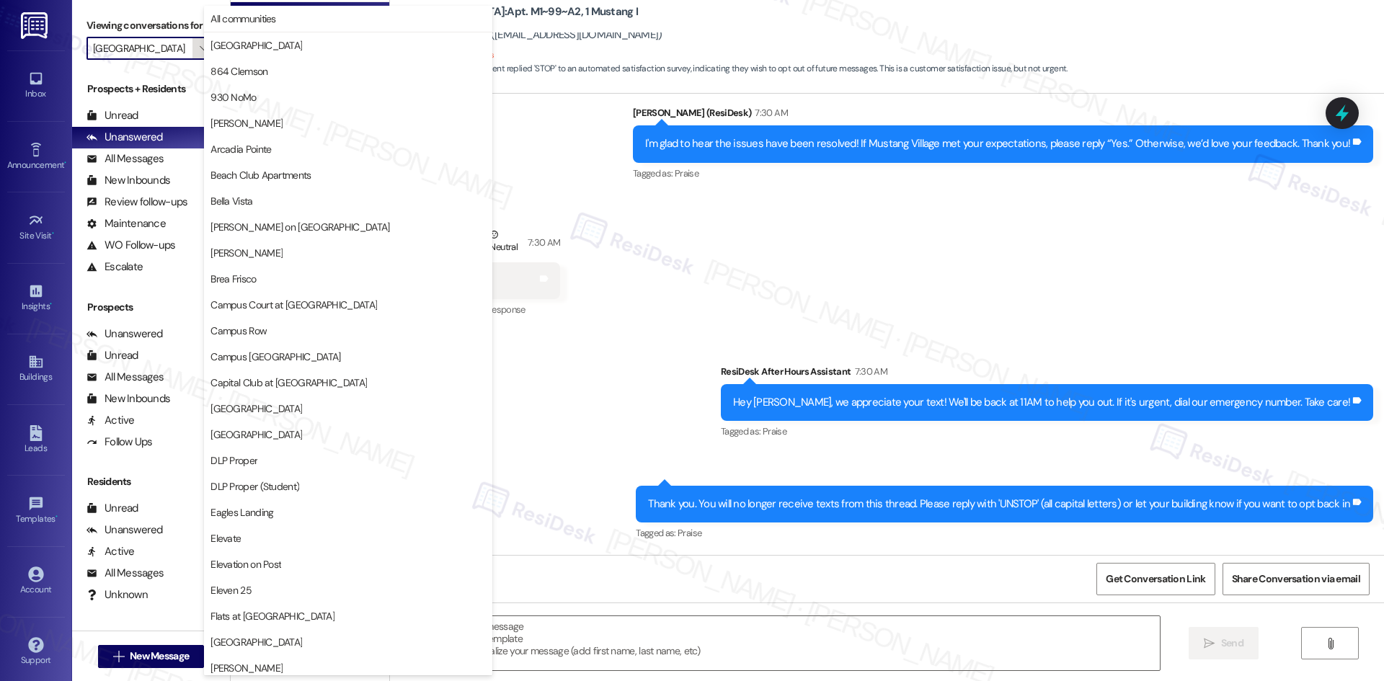
scroll to position [753, 0]
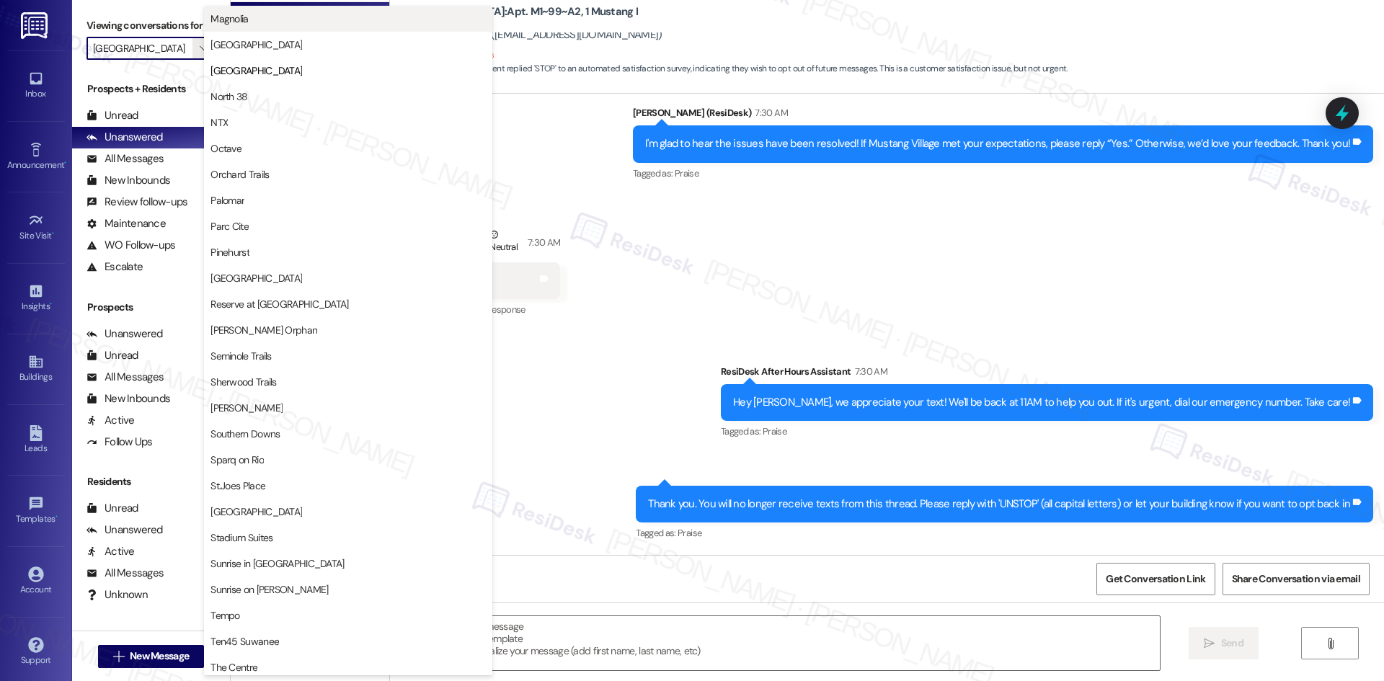
click at [297, 25] on span "Magnolia" at bounding box center [347, 19] width 275 height 14
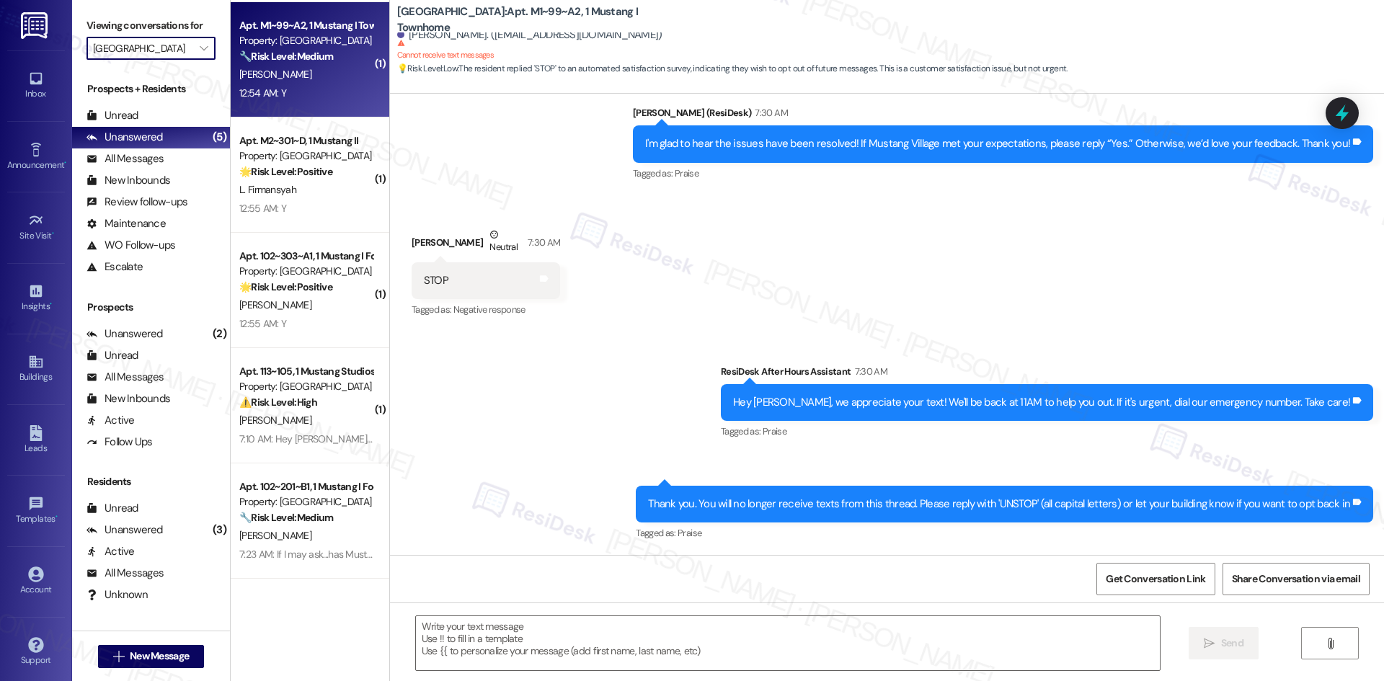
type input "Magnolia"
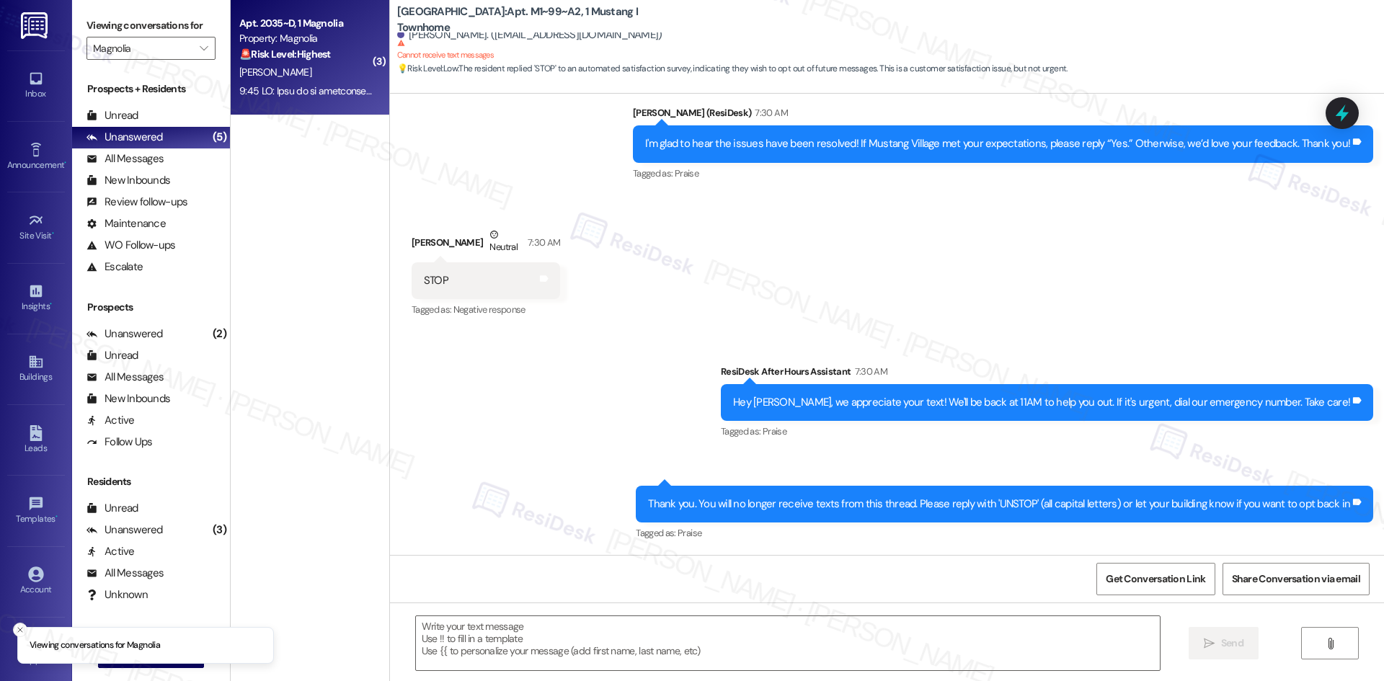
click at [285, 82] on div at bounding box center [306, 91] width 136 height 18
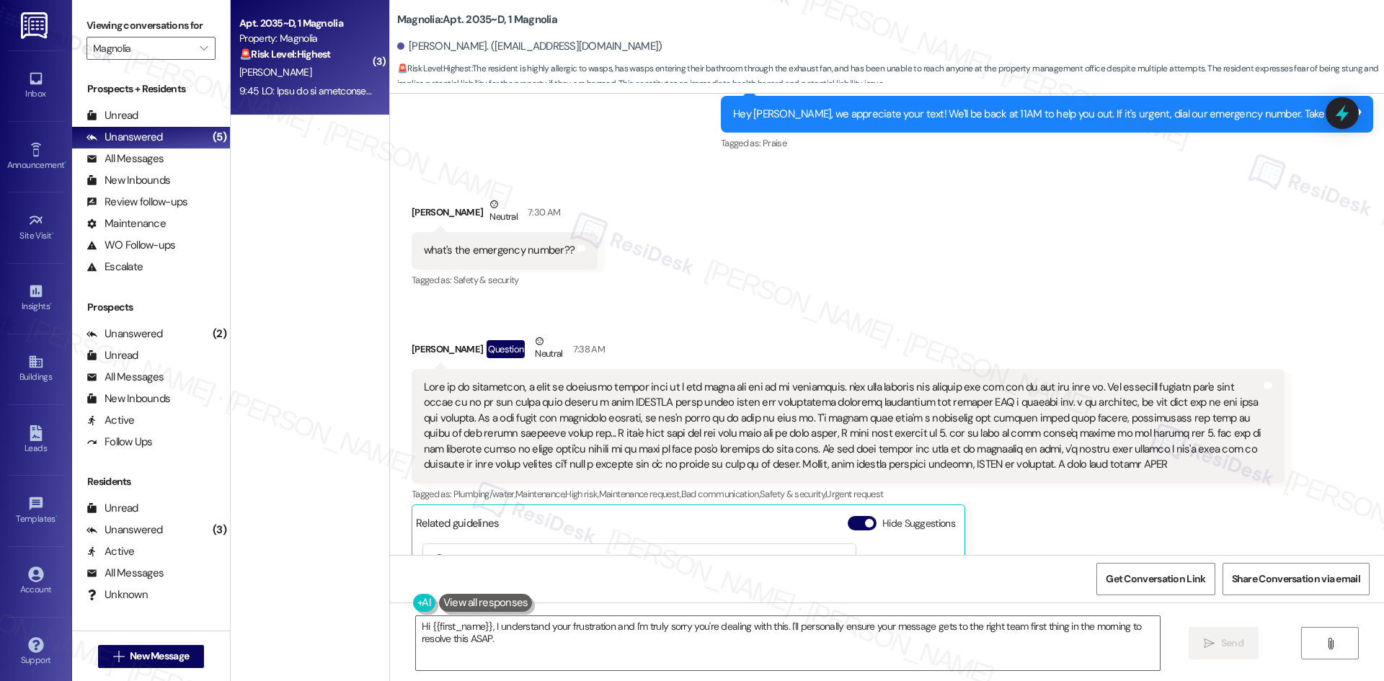
scroll to position [1543, 0]
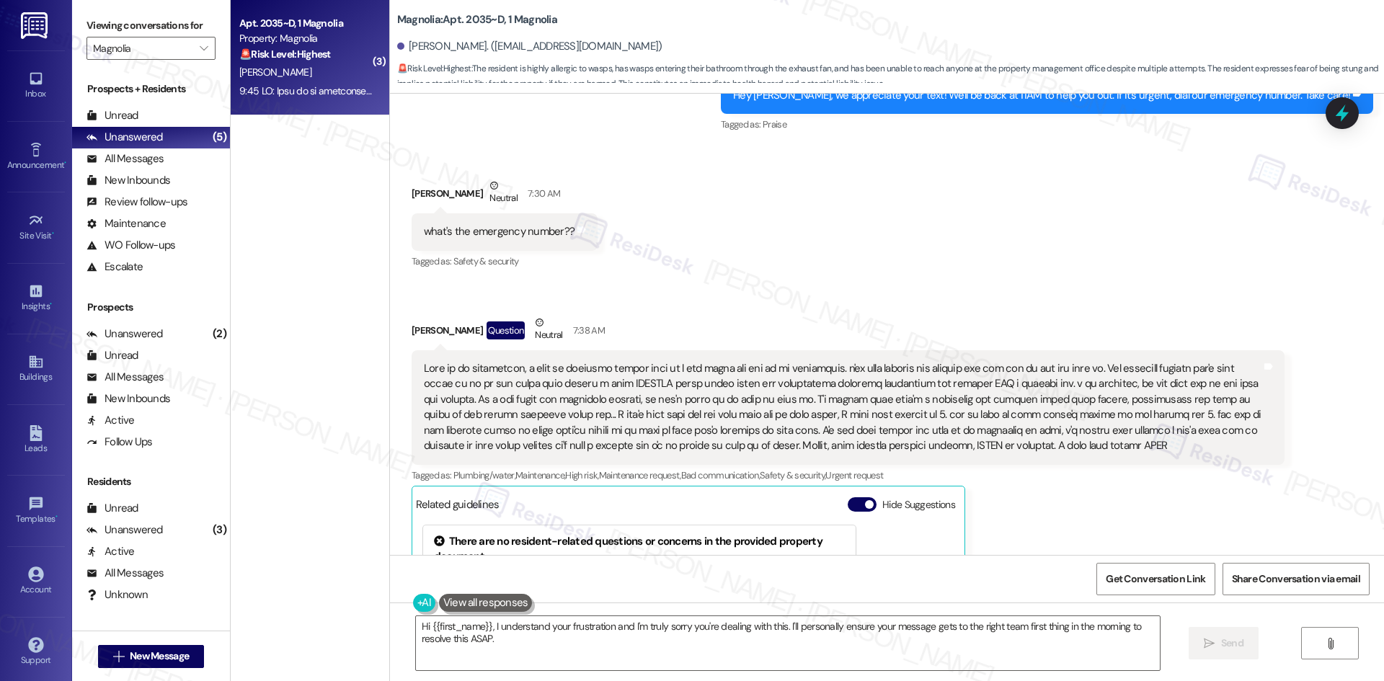
click at [1242, 285] on div "Received via SMS [PERSON_NAME] Neutral 7:30 AM what's the emergency number?? Ta…" at bounding box center [887, 466] width 994 height 641
click at [1236, 304] on div "Received via SMS [PERSON_NAME] Question Neutral 7:38 AM Tags and notes Tagged a…" at bounding box center [848, 545] width 895 height 482
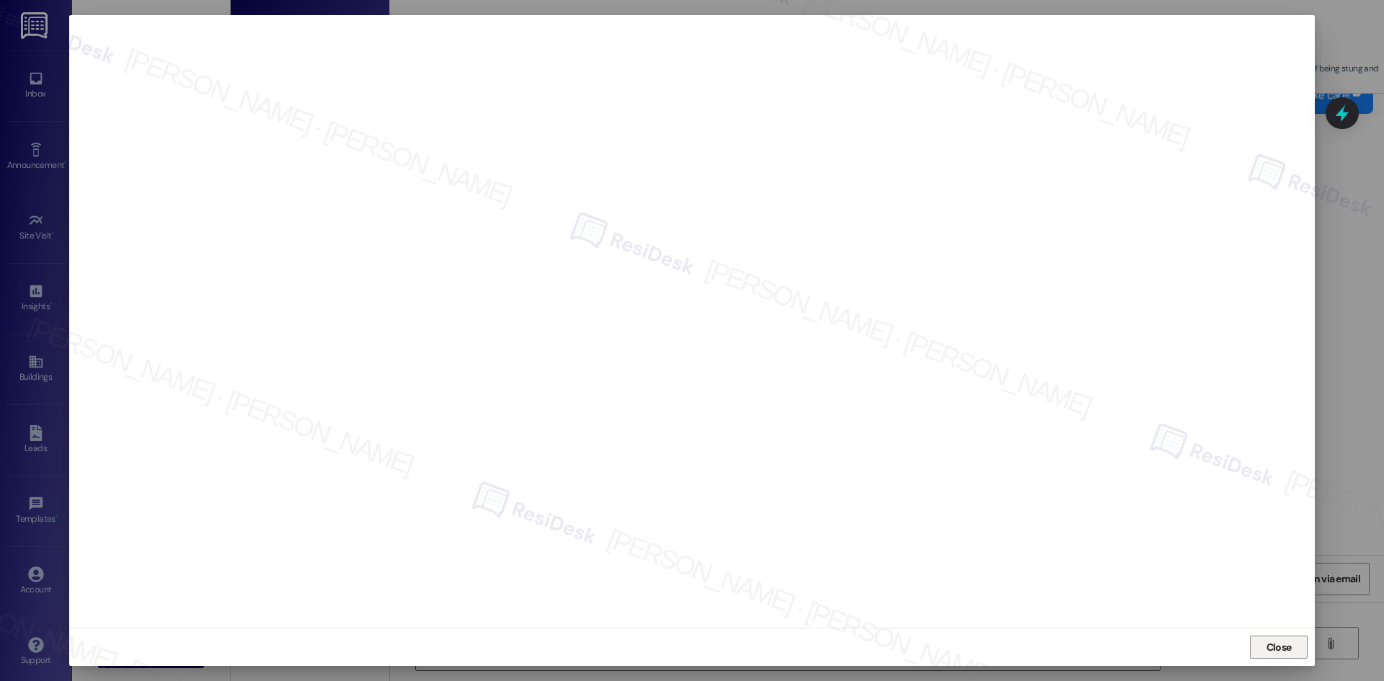
click at [1295, 645] on button "Close" at bounding box center [1279, 647] width 58 height 23
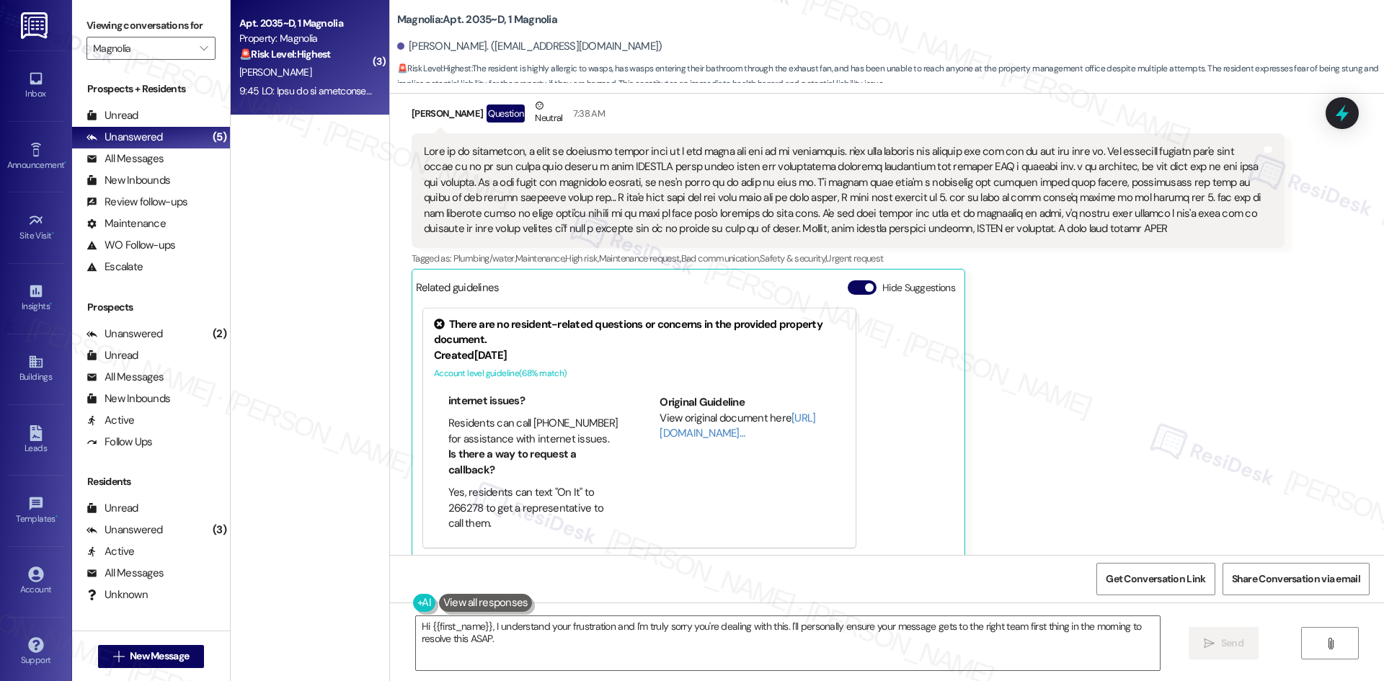
scroll to position [40, 0]
click at [1032, 384] on div "[PERSON_NAME] Question Neutral 7:38 AM Tags and notes Tagged as: Plumbing/water…" at bounding box center [848, 328] width 873 height 461
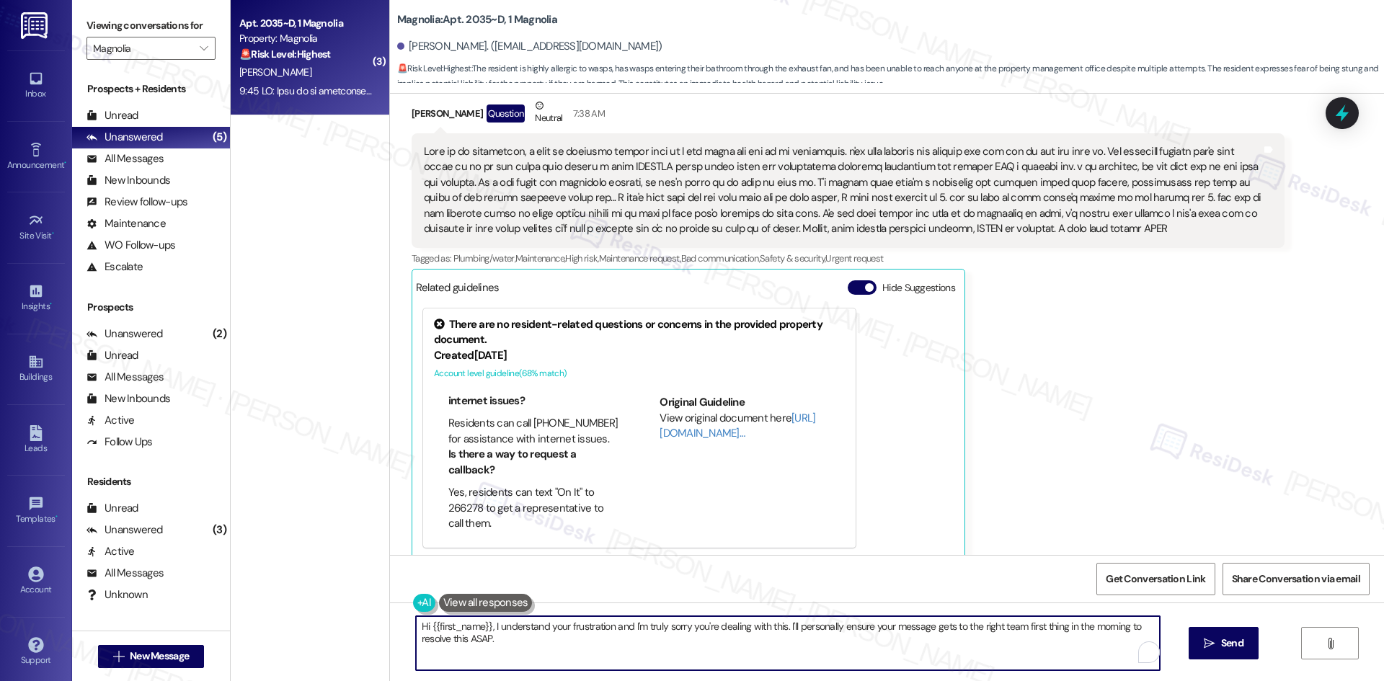
click at [701, 651] on textarea "Hi {{first_name}}, I understand your frustration and I'm truly sorry you're dea…" at bounding box center [788, 643] width 744 height 54
paste textarea "[PHONE_NUMBER]"
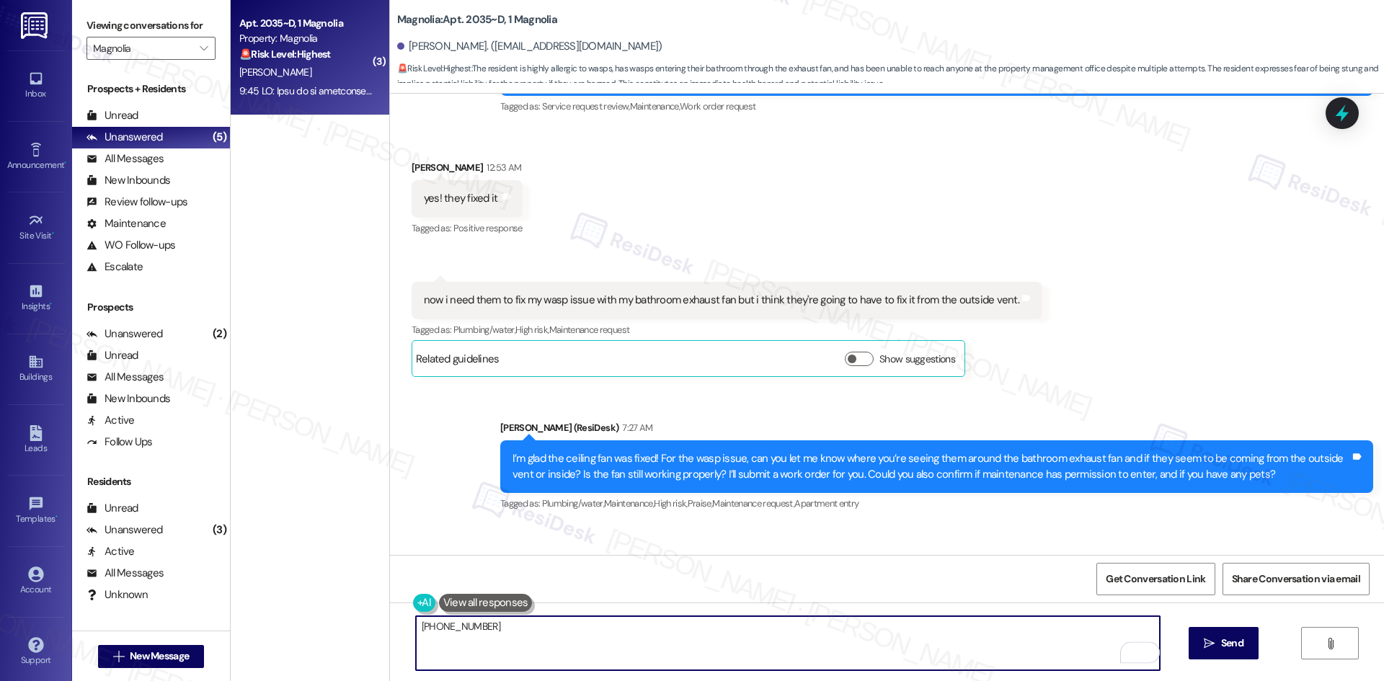
scroll to position [679, 0]
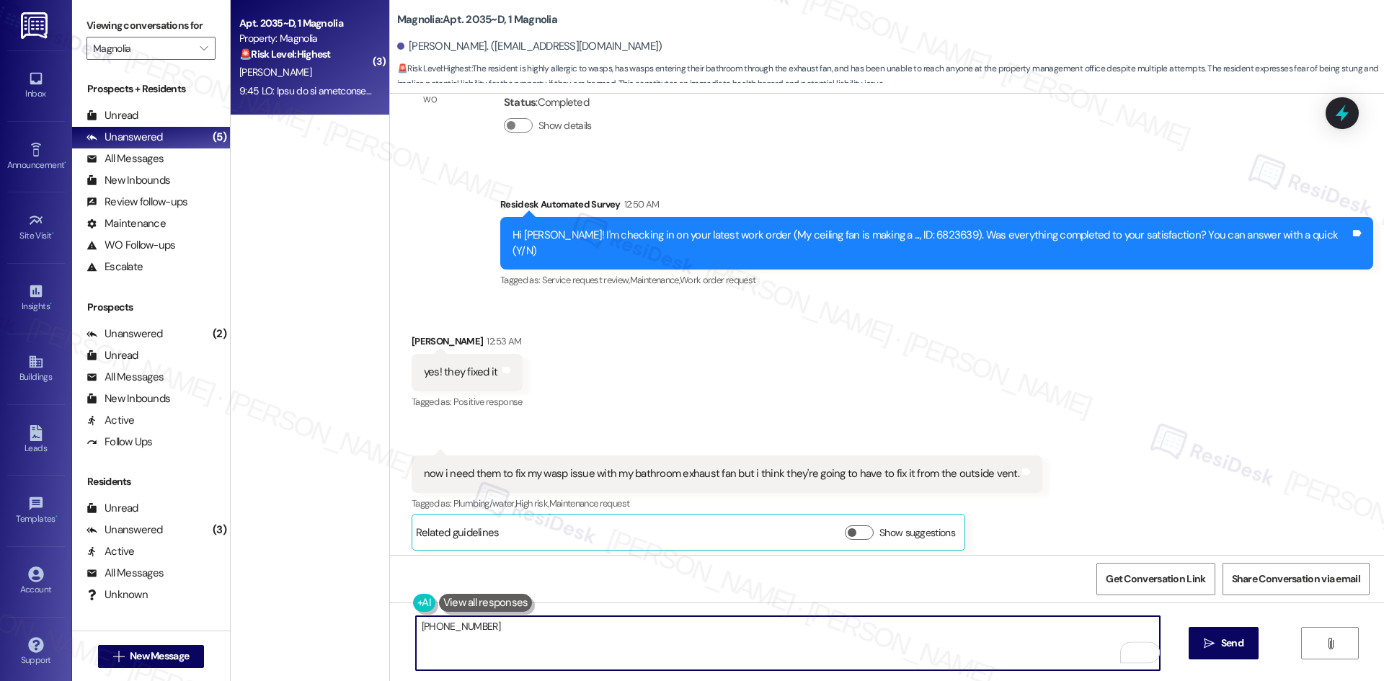
type textarea "[PHONE_NUMBER]"
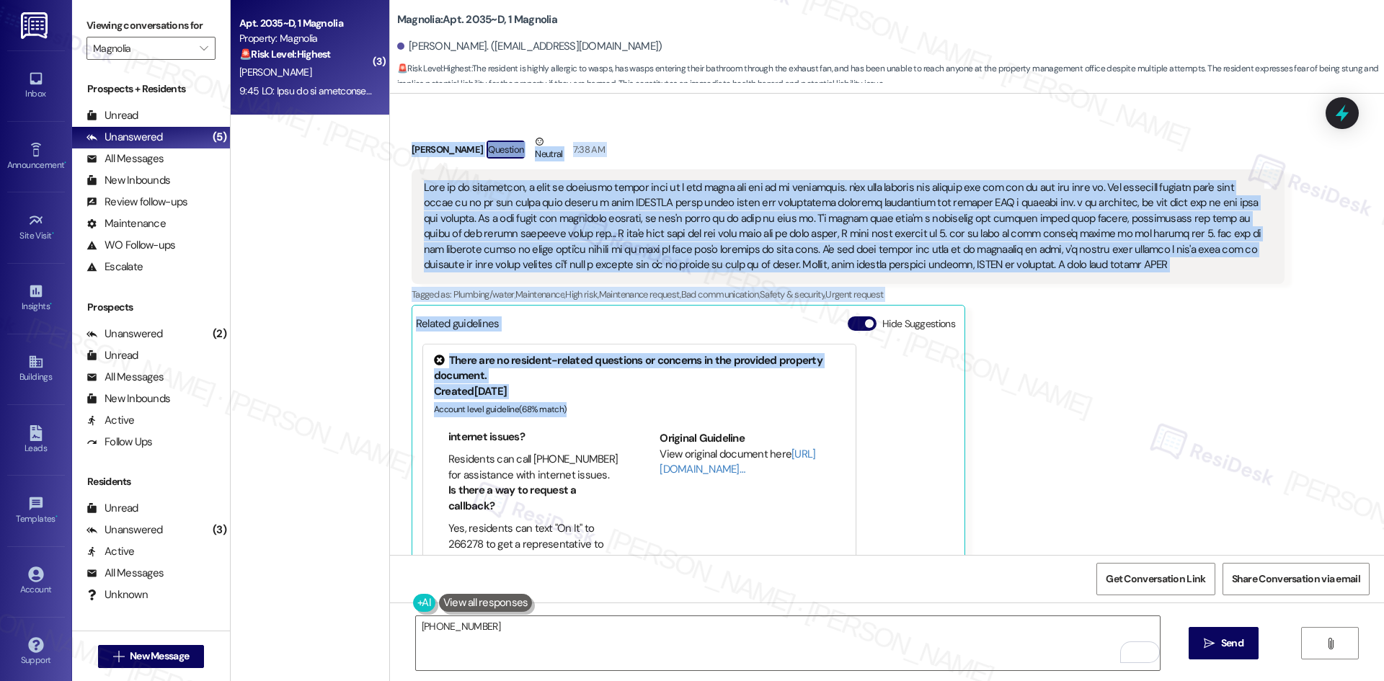
scroll to position [1760, 0]
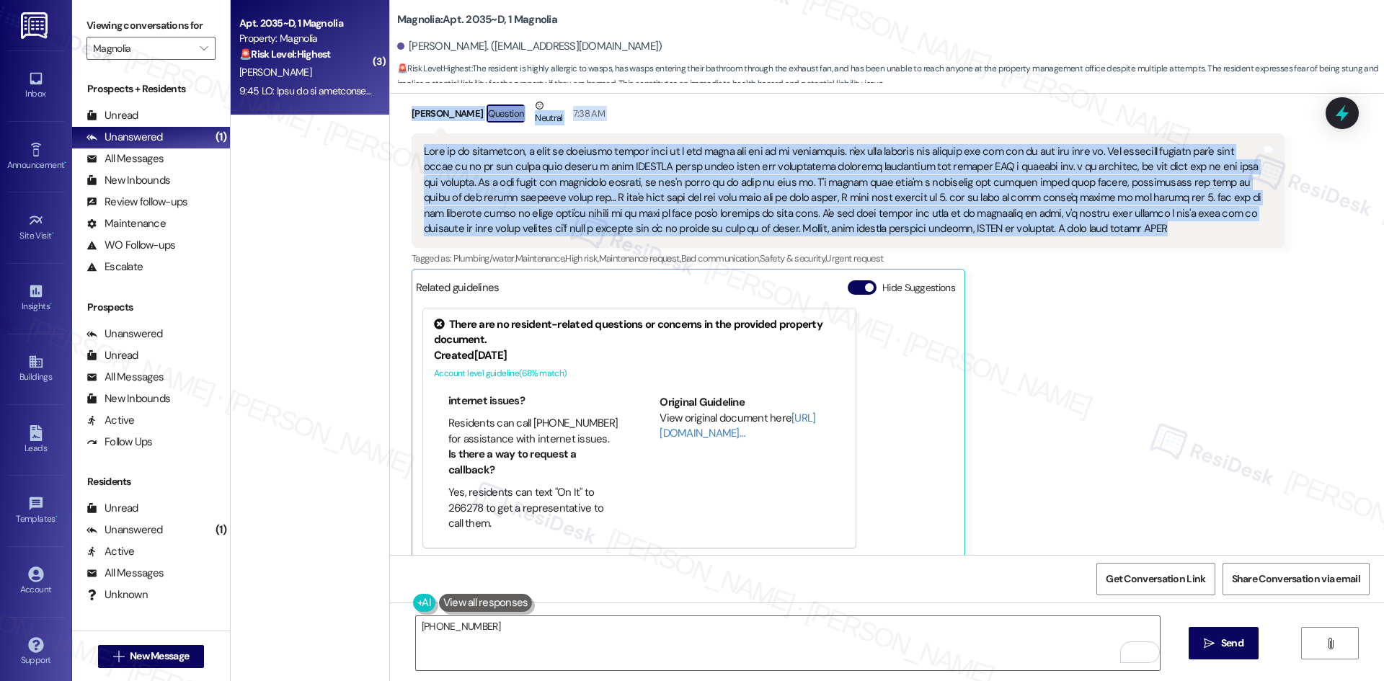
drag, startPoint x: 512, startPoint y: 202, endPoint x: 1140, endPoint y: 216, distance: 628.7
click at [1140, 216] on div "Lease started [DATE] 8:00 AM Survey, sent via SMS Residesk Automated Survey [DA…" at bounding box center [887, 324] width 994 height 461
click at [1140, 216] on div at bounding box center [843, 190] width 838 height 93
drag, startPoint x: 550, startPoint y: 123, endPoint x: 1146, endPoint y: 219, distance: 603.9
click at [1146, 219] on div "Lease started [DATE] 8:00 AM Survey, sent via SMS Residesk Automated Survey [DA…" at bounding box center [887, 324] width 994 height 461
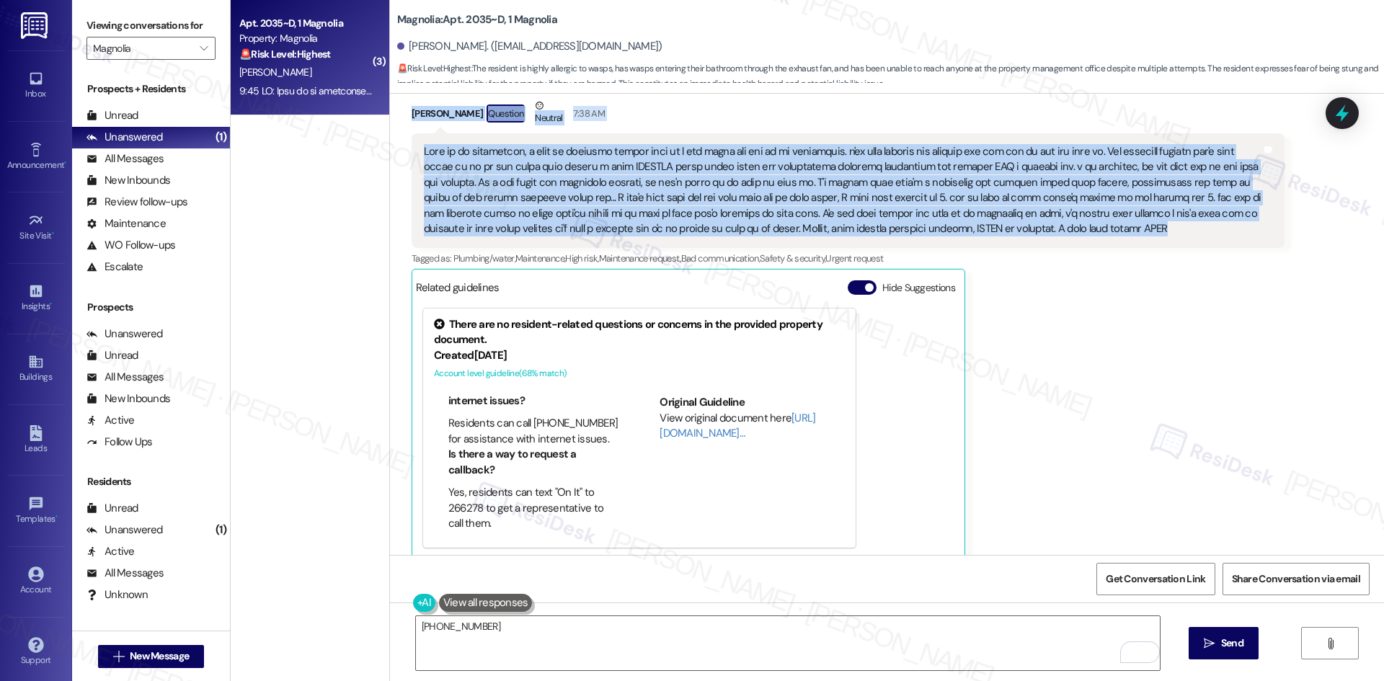
copy div "Residesk Automated Survey 12:50 AM Hi [PERSON_NAME]! I'm checking in on your la…"
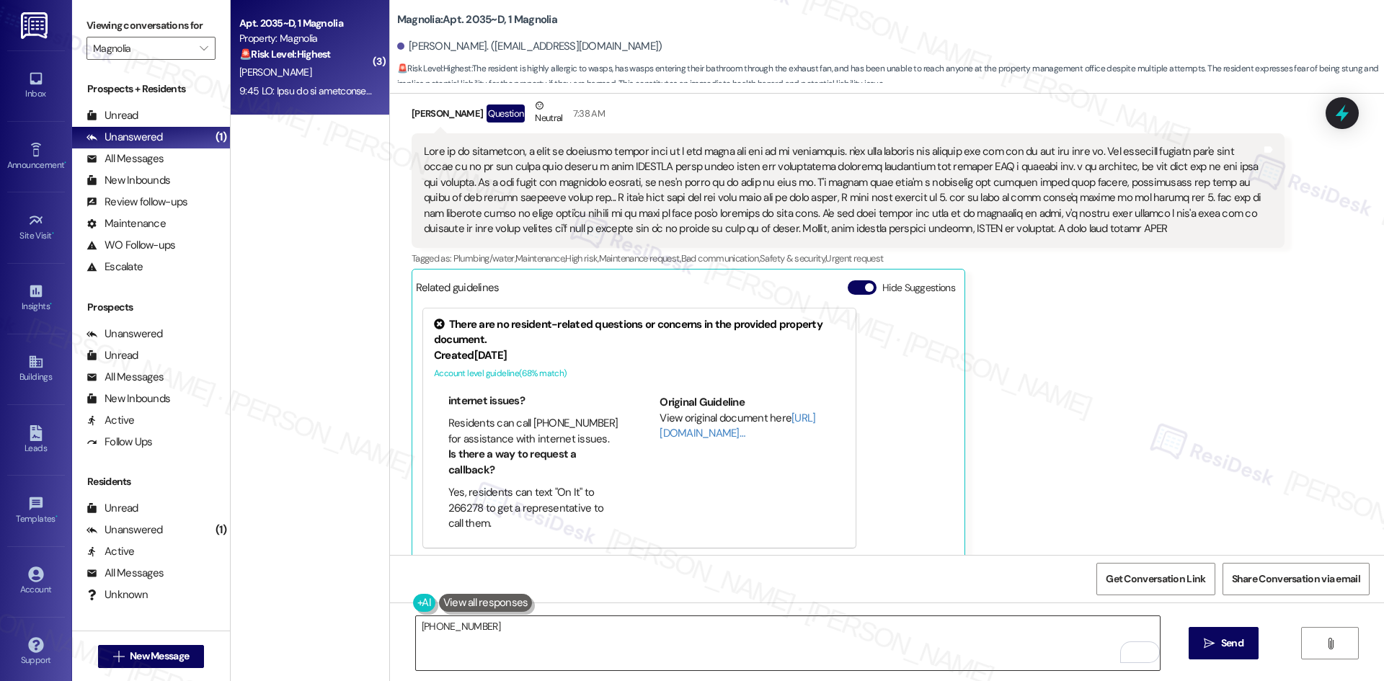
click at [510, 639] on textarea "[PHONE_NUMBER]" at bounding box center [788, 643] width 744 height 54
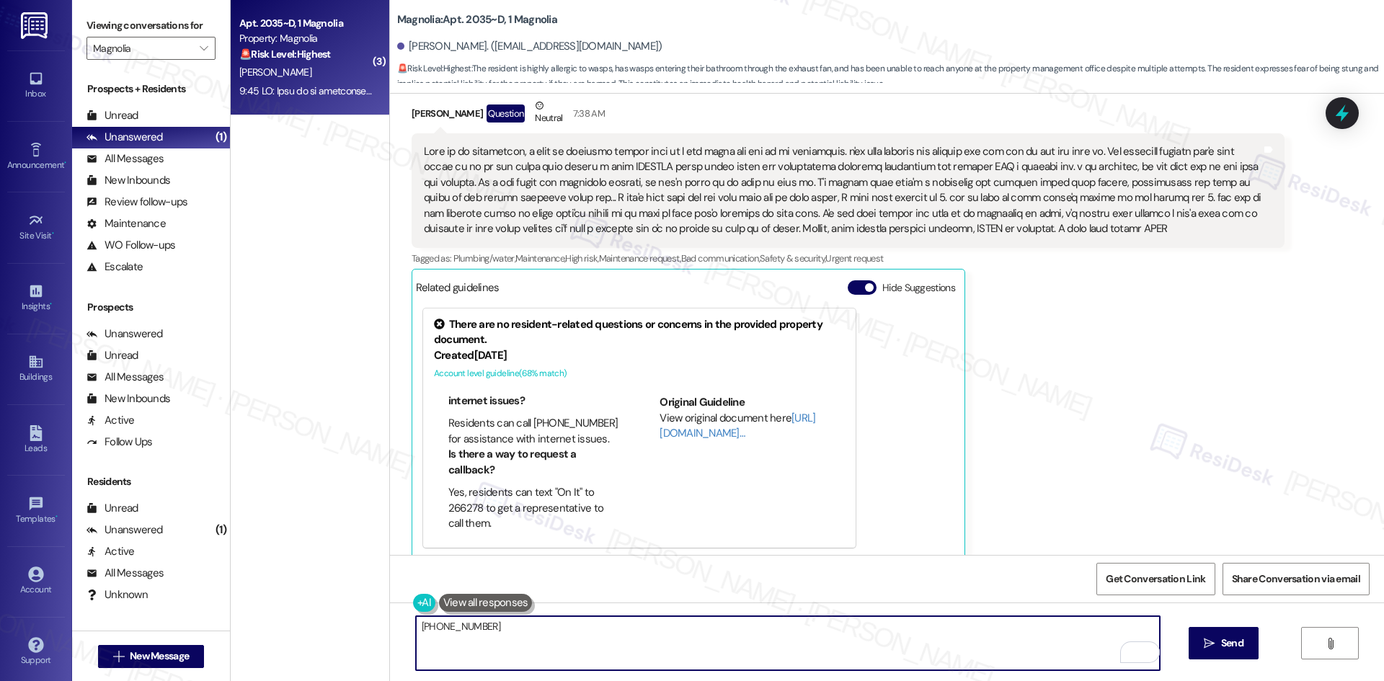
click at [498, 626] on textarea "[PHONE_NUMBER]" at bounding box center [788, 643] width 744 height 54
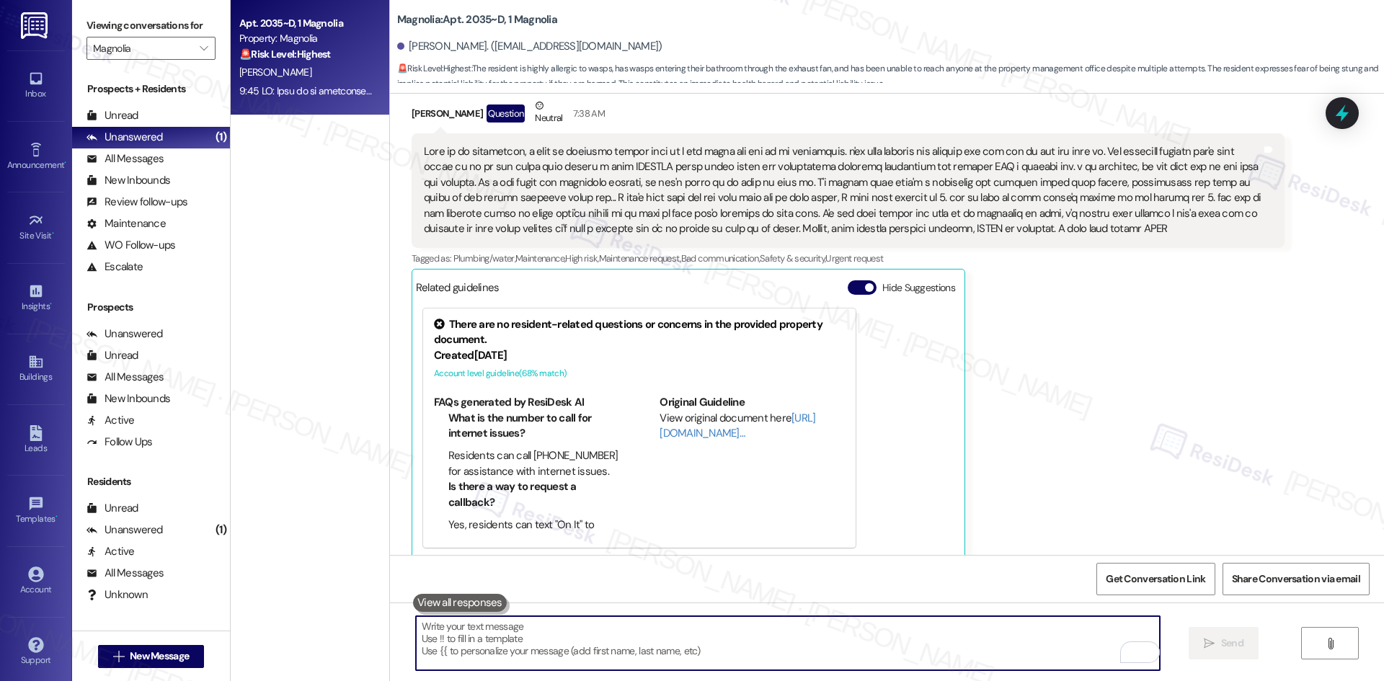
click at [650, 651] on textarea "To enrich screen reader interactions, please activate Accessibility in Grammarl…" at bounding box center [788, 643] width 744 height 54
paste textarea "I’m so sorry you’re dealing with this and I completely understand your frustrat…"
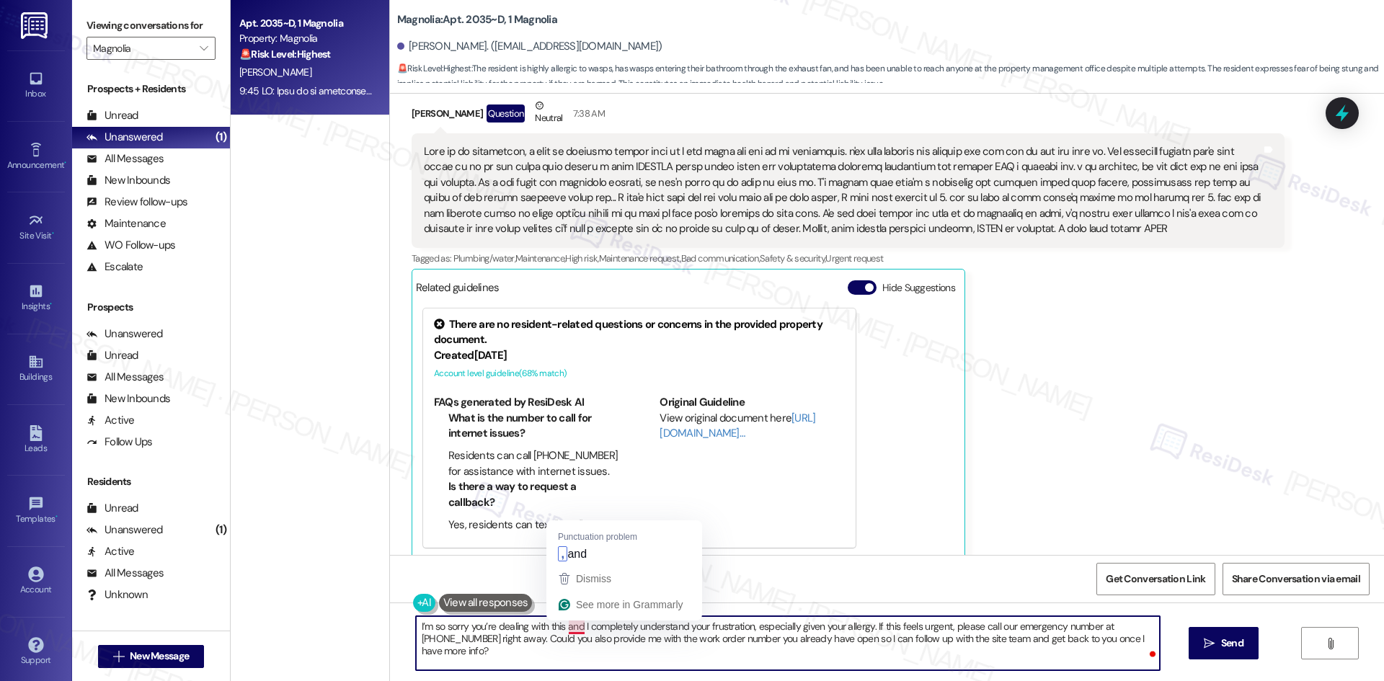
click at [564, 629] on textarea "I’m so sorry you’re dealing with this and I completely understand your frustrat…" at bounding box center [788, 643] width 744 height 54
click at [779, 653] on textarea "I’m so sorry you’re dealing with this, and I completely understand your frustra…" at bounding box center [788, 643] width 744 height 54
drag, startPoint x: 995, startPoint y: 624, endPoint x: 869, endPoint y: 627, distance: 126.9
click at [869, 627] on textarea "I’m so sorry you’re dealing with this, and I completely understand your frustra…" at bounding box center [788, 643] width 744 height 54
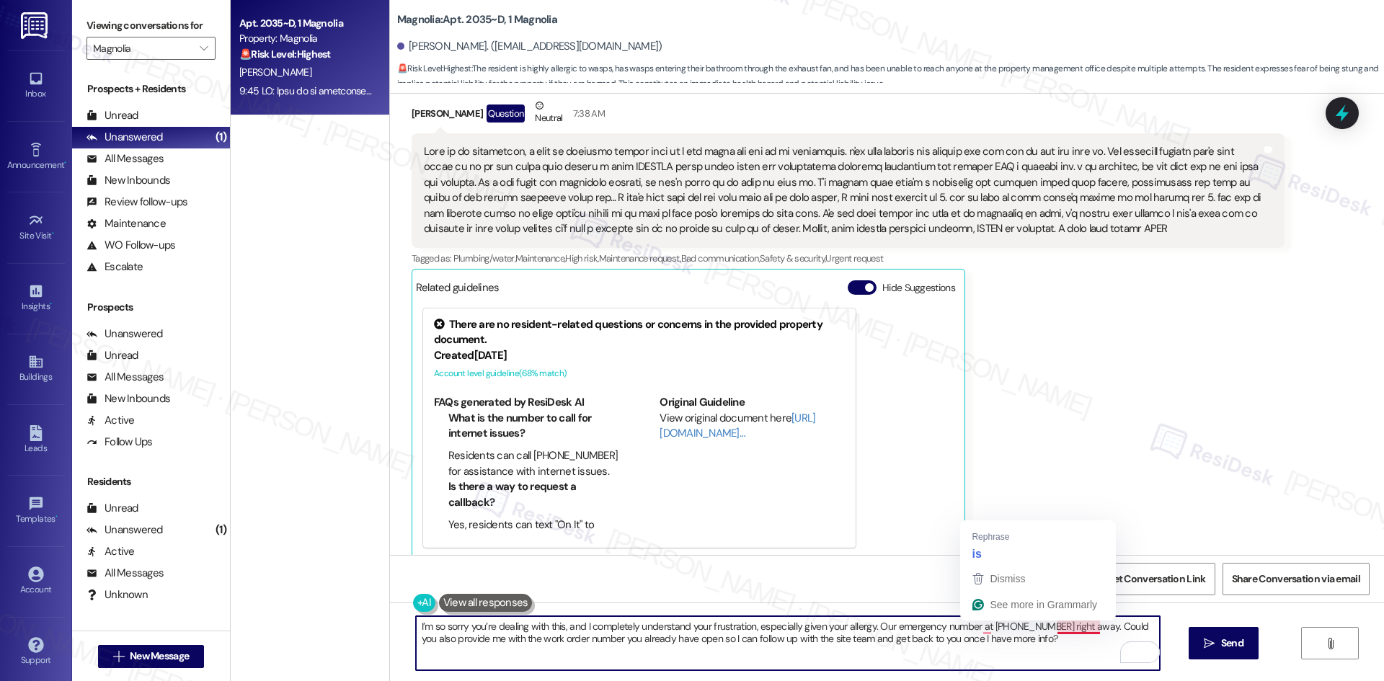
click at [1069, 633] on textarea "I’m so sorry you’re dealing with this, and I completely understand your frustra…" at bounding box center [788, 643] width 744 height 54
click at [975, 624] on textarea "I’m so sorry you’re dealing with this, and I completely understand your frustra…" at bounding box center [788, 643] width 744 height 54
type textarea "I’m so sorry you’re dealing with this, and I completely understand your frustra…"
click at [1212, 647] on icon "" at bounding box center [1209, 644] width 11 height 12
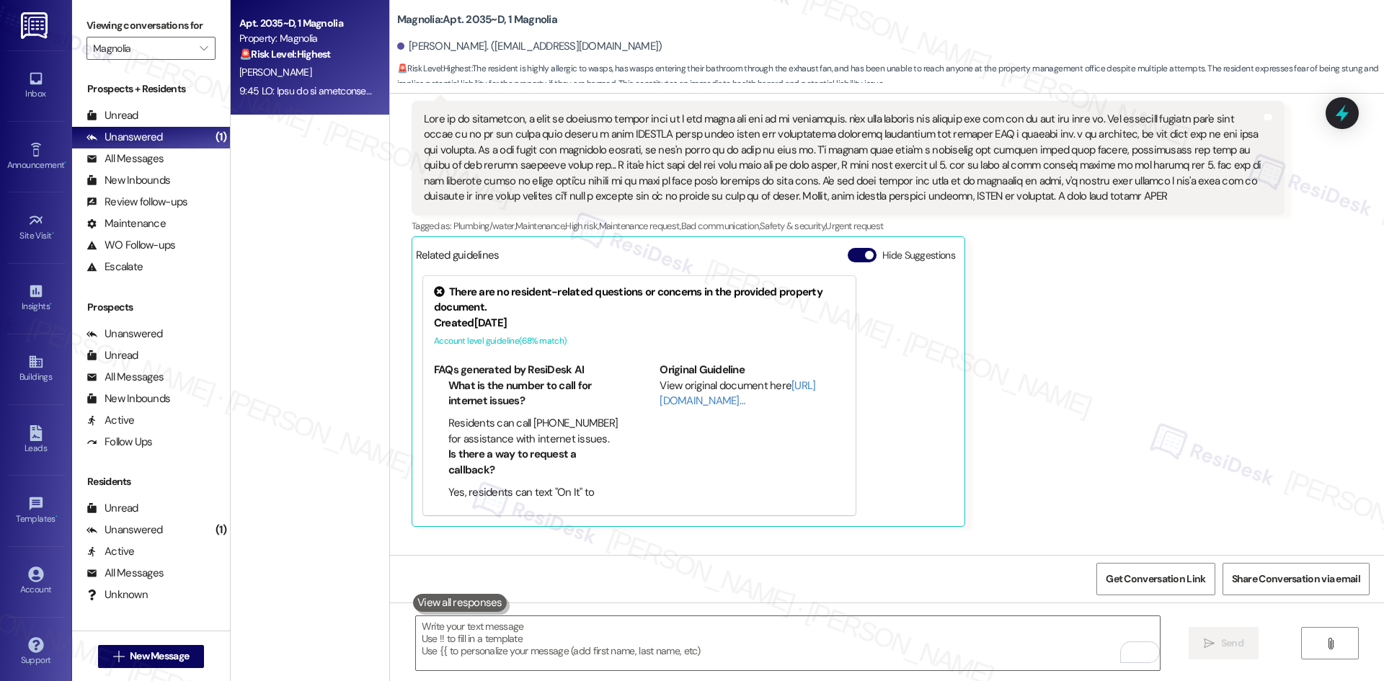
scroll to position [1876, 0]
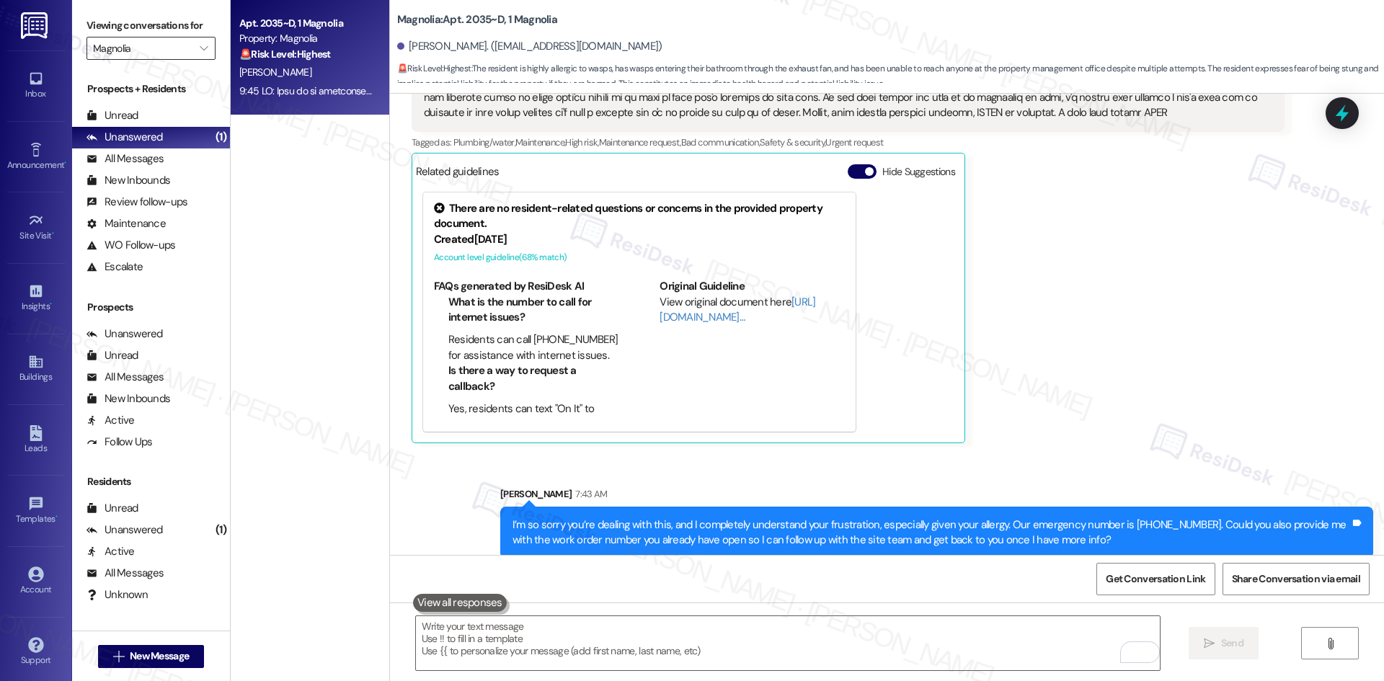
click at [138, 50] on input "Magnolia" at bounding box center [142, 48] width 99 height 23
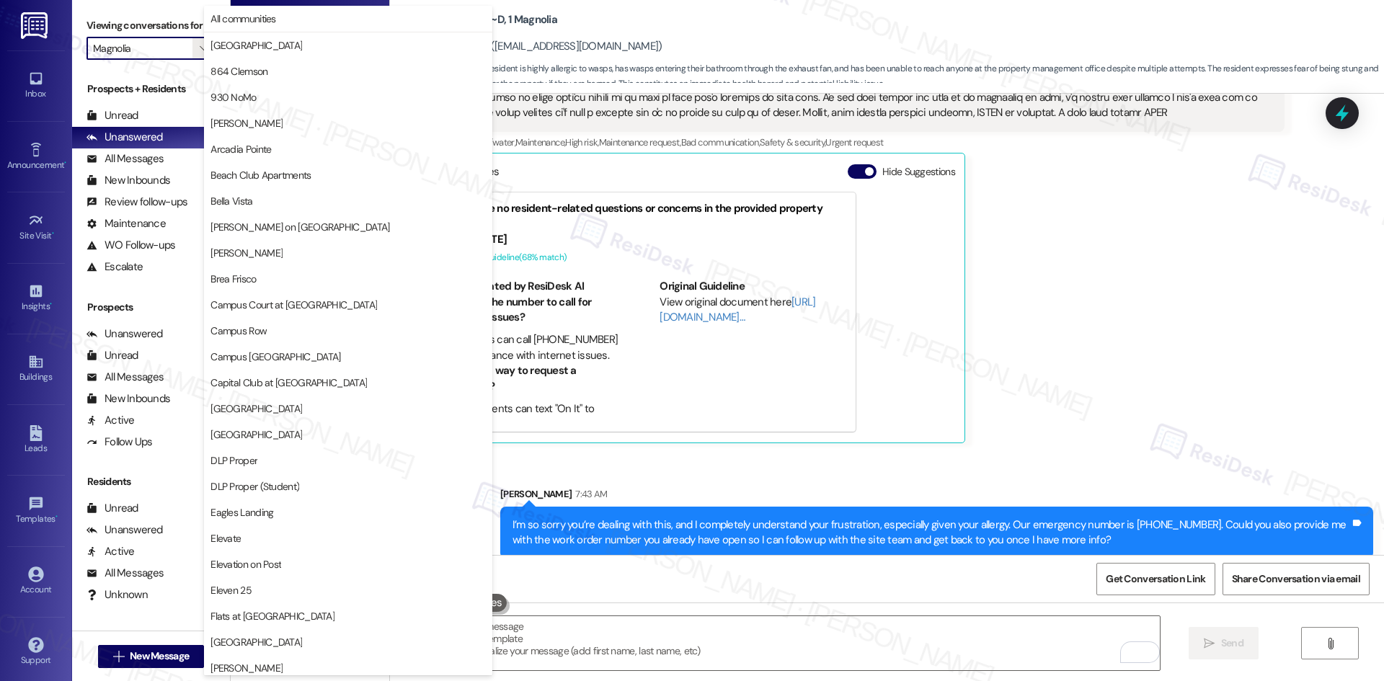
scroll to position [753, 0]
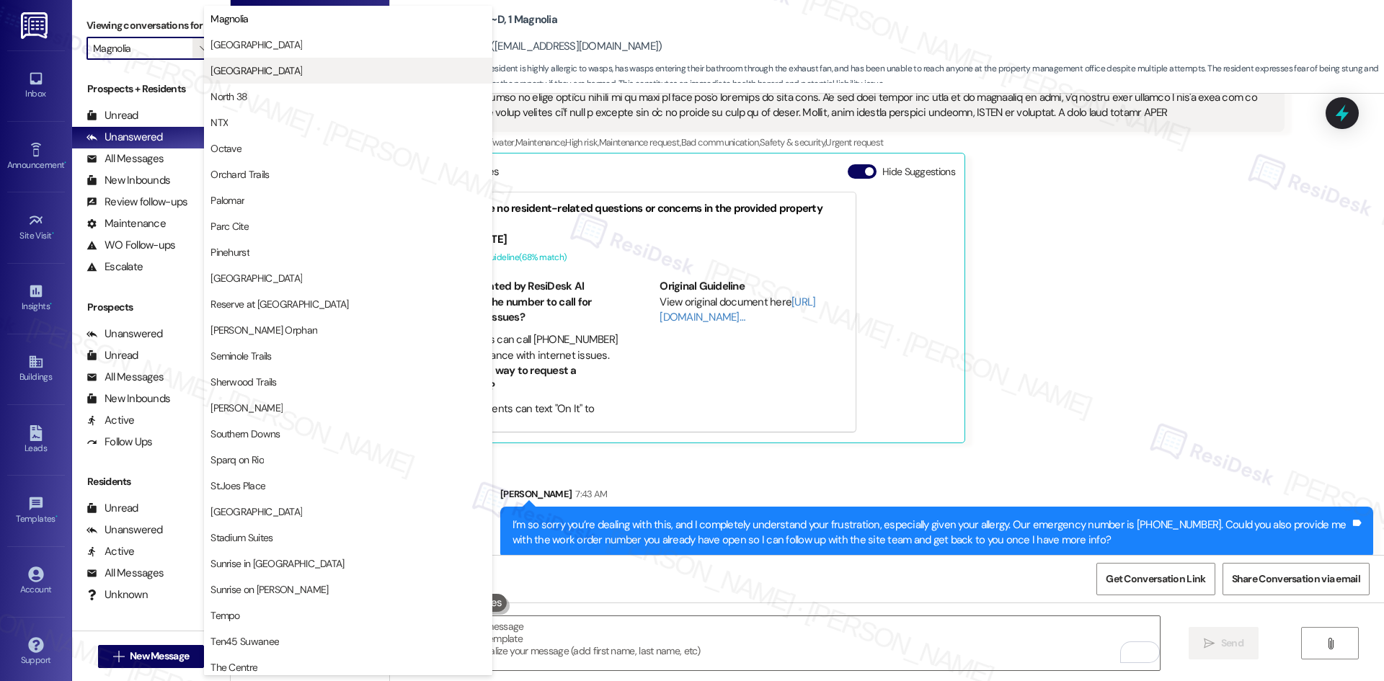
click at [294, 74] on span "[GEOGRAPHIC_DATA]" at bounding box center [347, 70] width 275 height 14
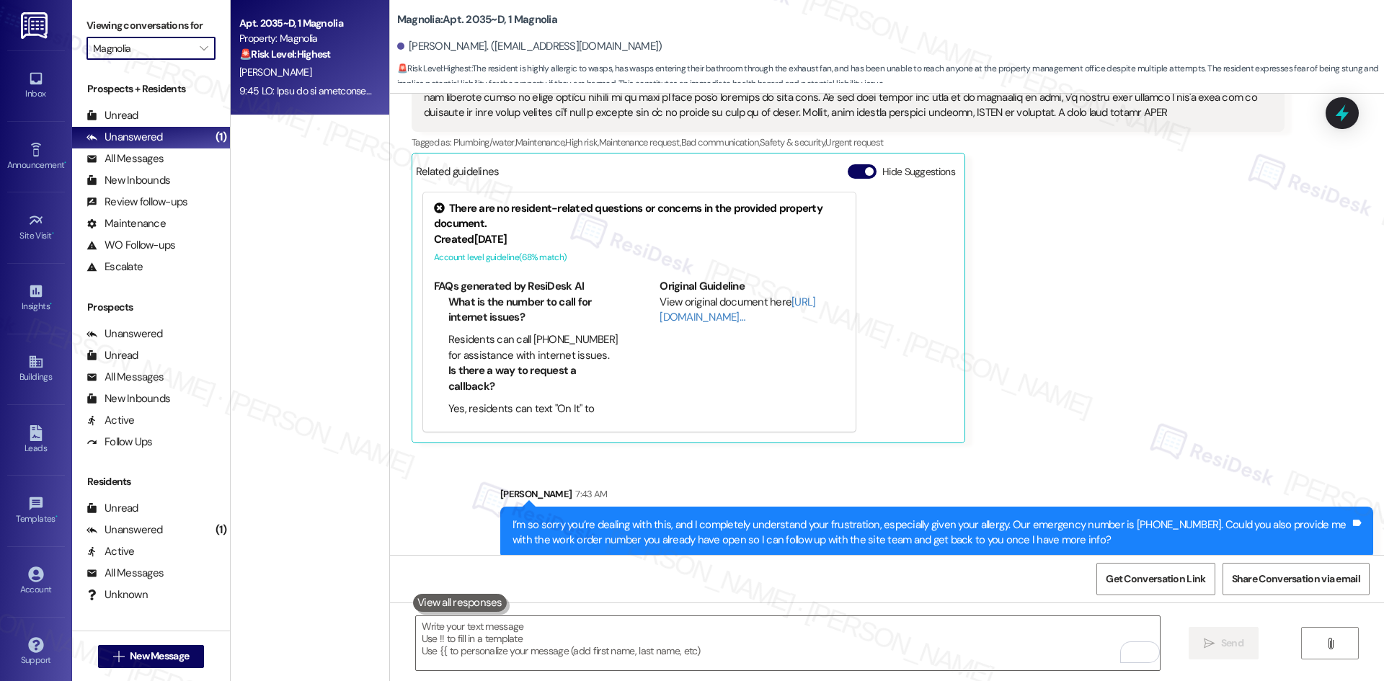
type input "[GEOGRAPHIC_DATA]"
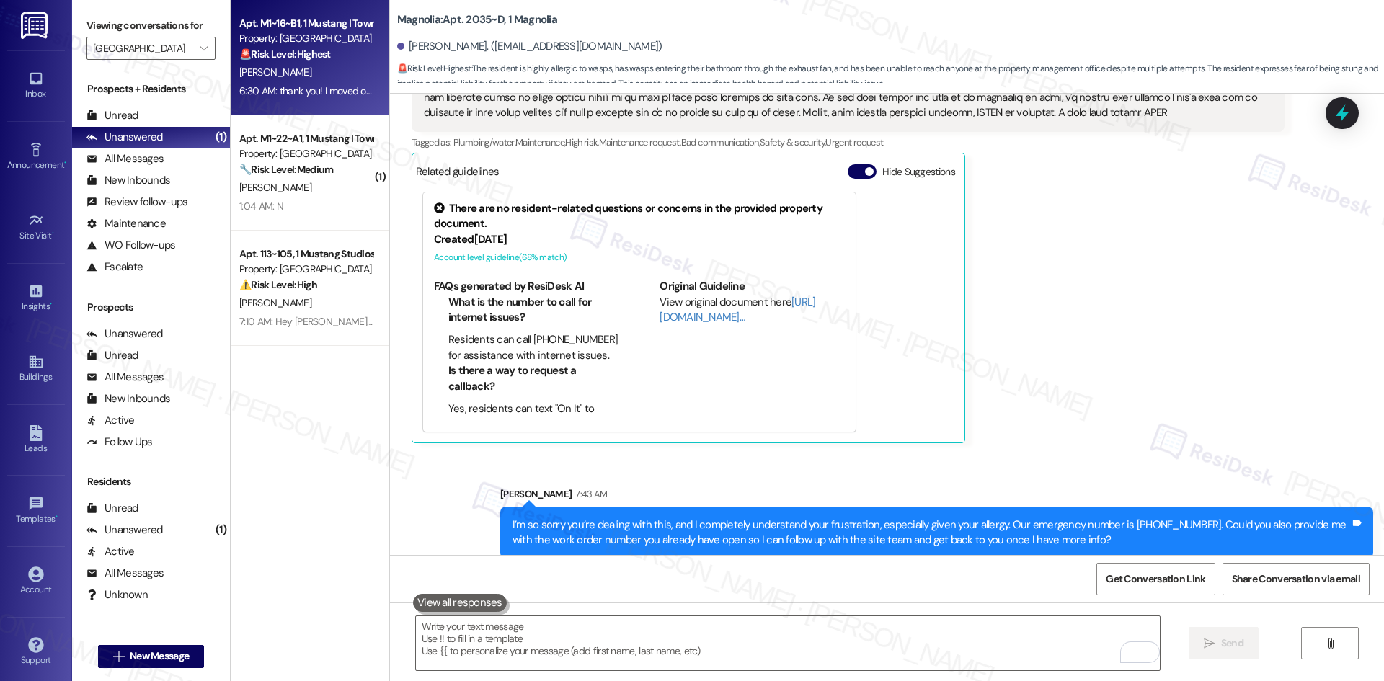
click at [313, 68] on div "T. Kornienko" at bounding box center [306, 72] width 136 height 18
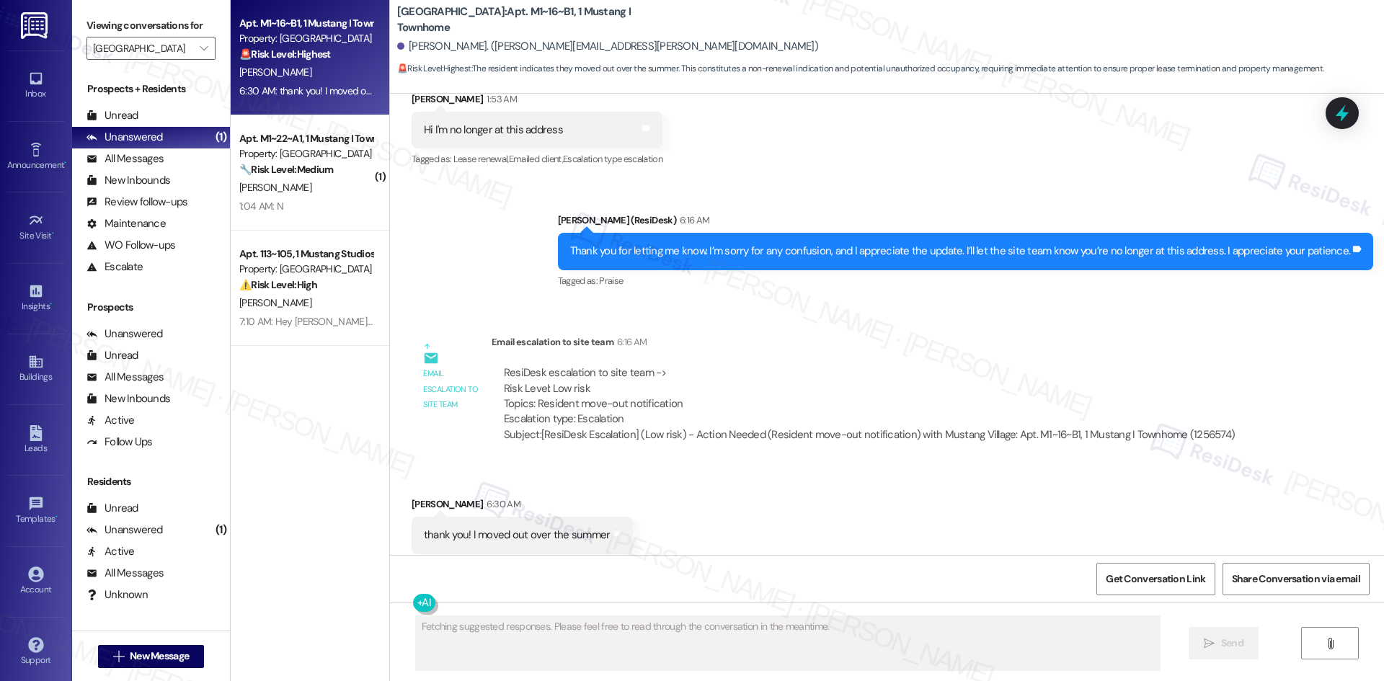
scroll to position [2005, 0]
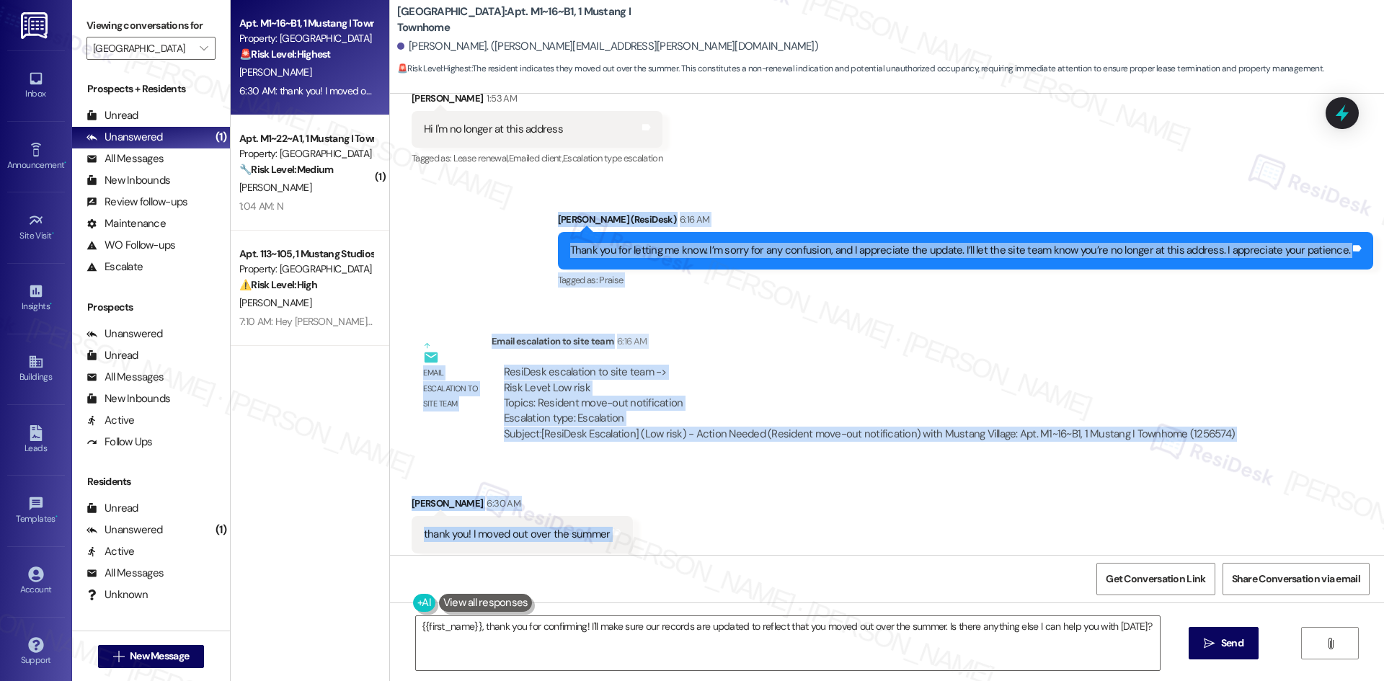
drag, startPoint x: 551, startPoint y: 170, endPoint x: 693, endPoint y: 512, distance: 370.0
click at [693, 512] on div "WO Lease started Aug 16, 2024 at 8:00 AM Show details Survey, sent via SMS Resi…" at bounding box center [887, 324] width 994 height 461
copy div "Sarah (ResiDesk) 6:16 AM Thank you for letting me know. I’m sorry for any confu…"
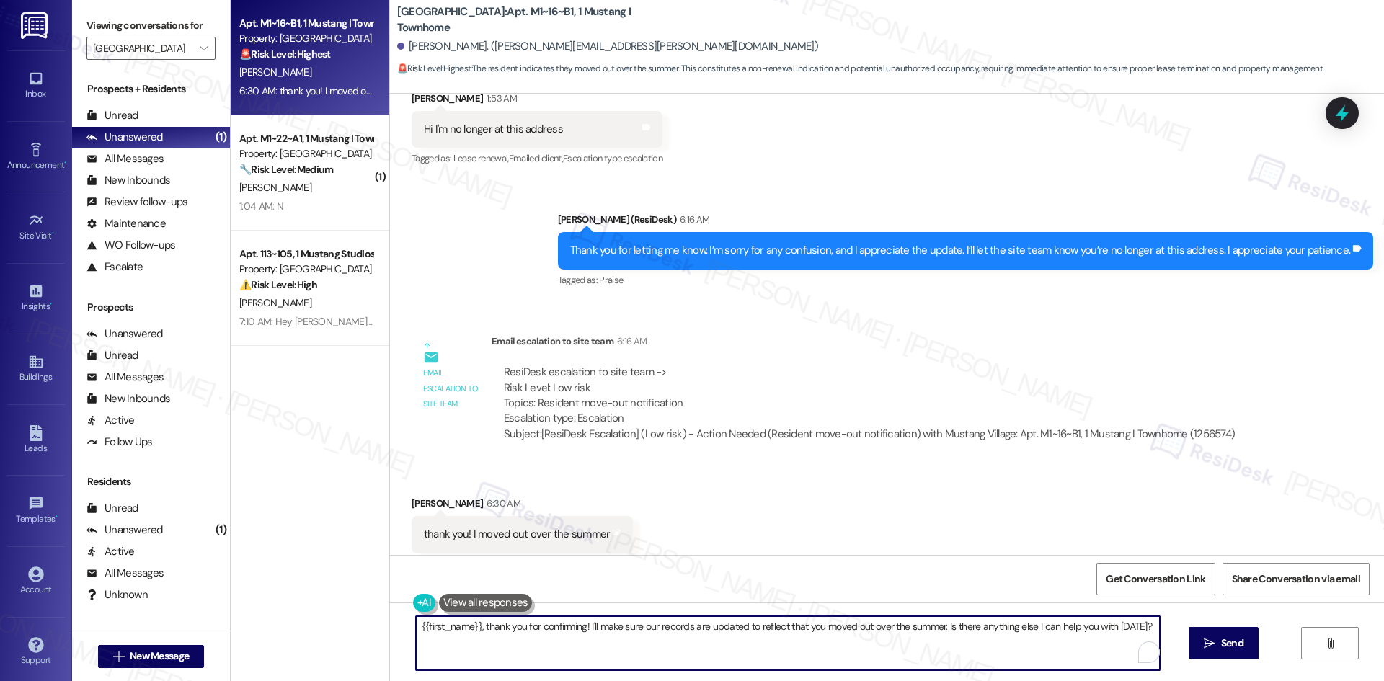
click at [580, 667] on textarea "{{first_name}}, thank you for confirming! I'll make sure our records are update…" at bounding box center [788, 643] width 744 height 54
paste textarea "You’re very welcome, Teia. Thank you again for confirming — I’ll make sure the …"
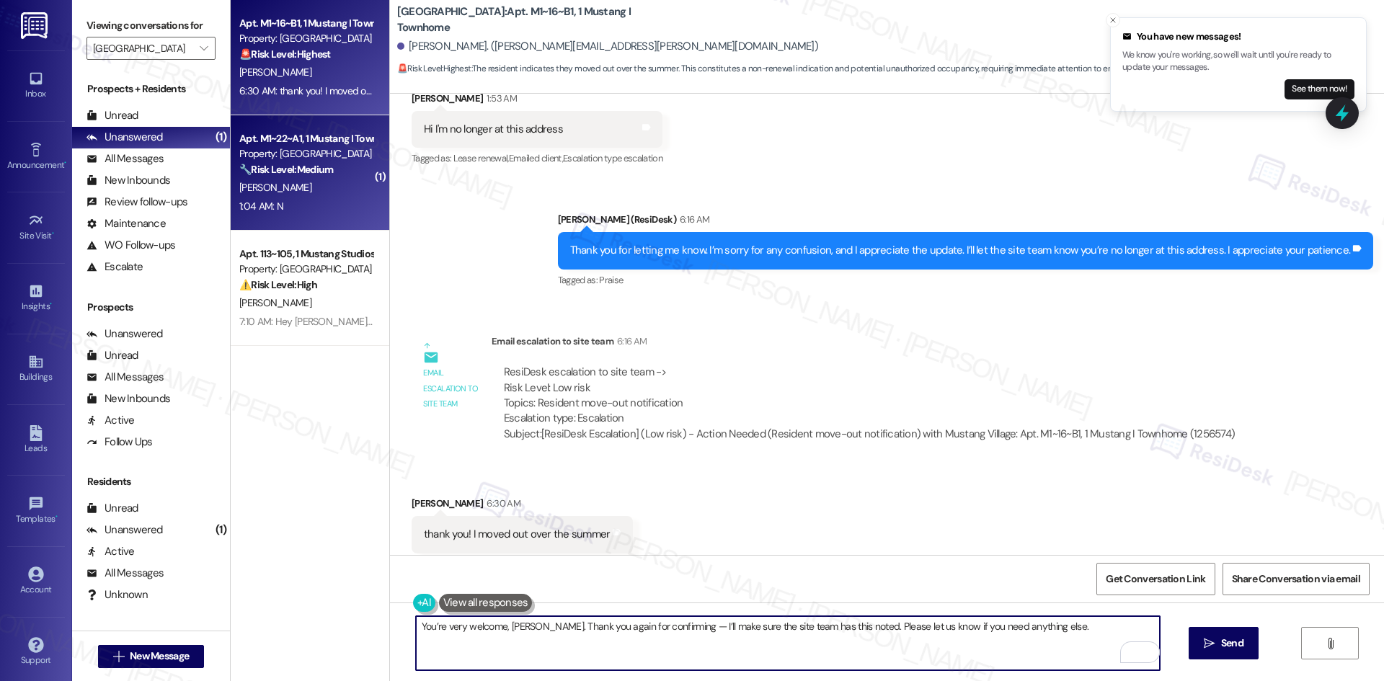
type textarea "You’re very welcome, Teia. Thank you again for confirming — I’ll make sure the …"
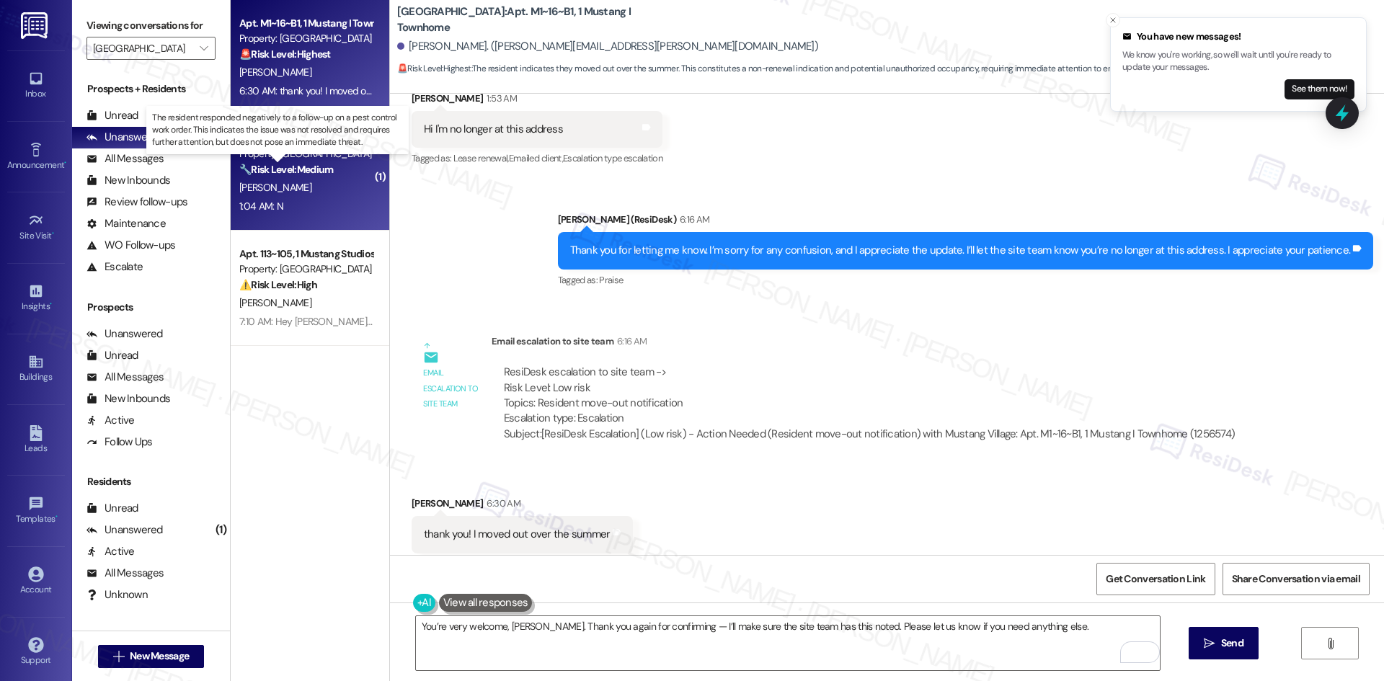
click at [315, 165] on strong "🔧 Risk Level: Medium" at bounding box center [286, 169] width 94 height 13
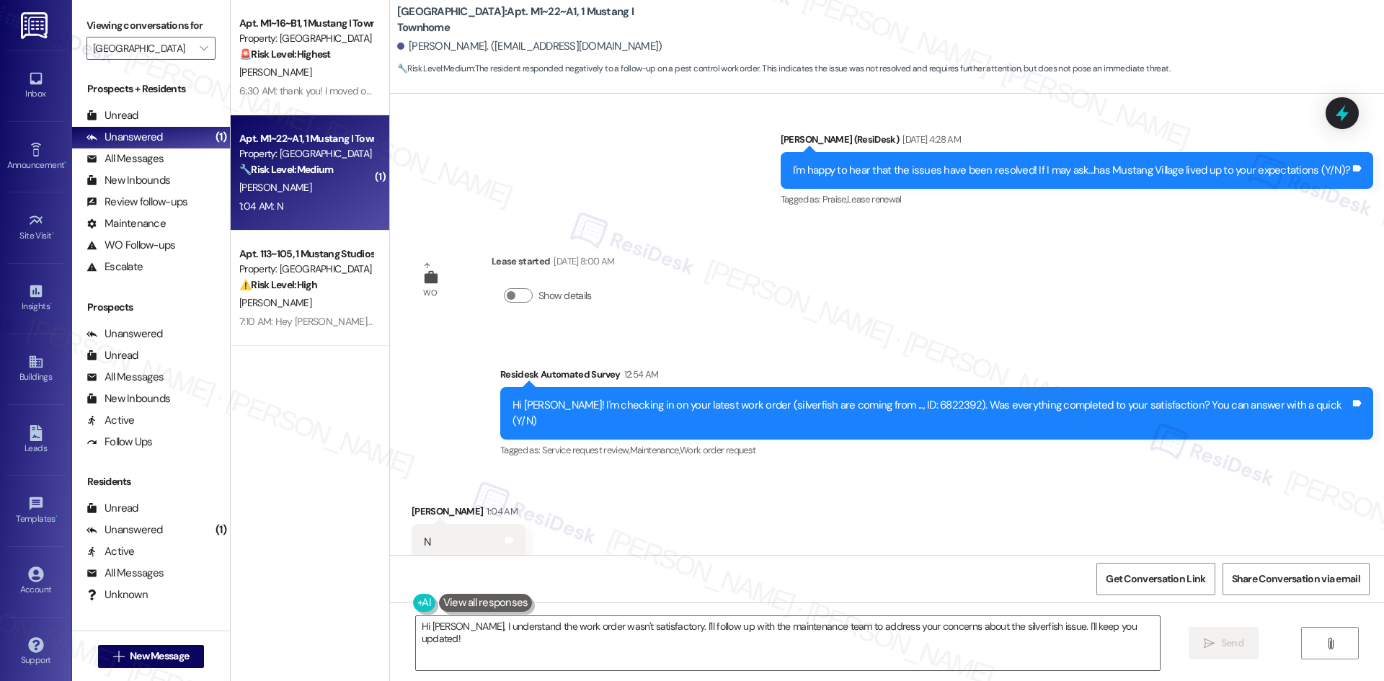
scroll to position [964, 0]
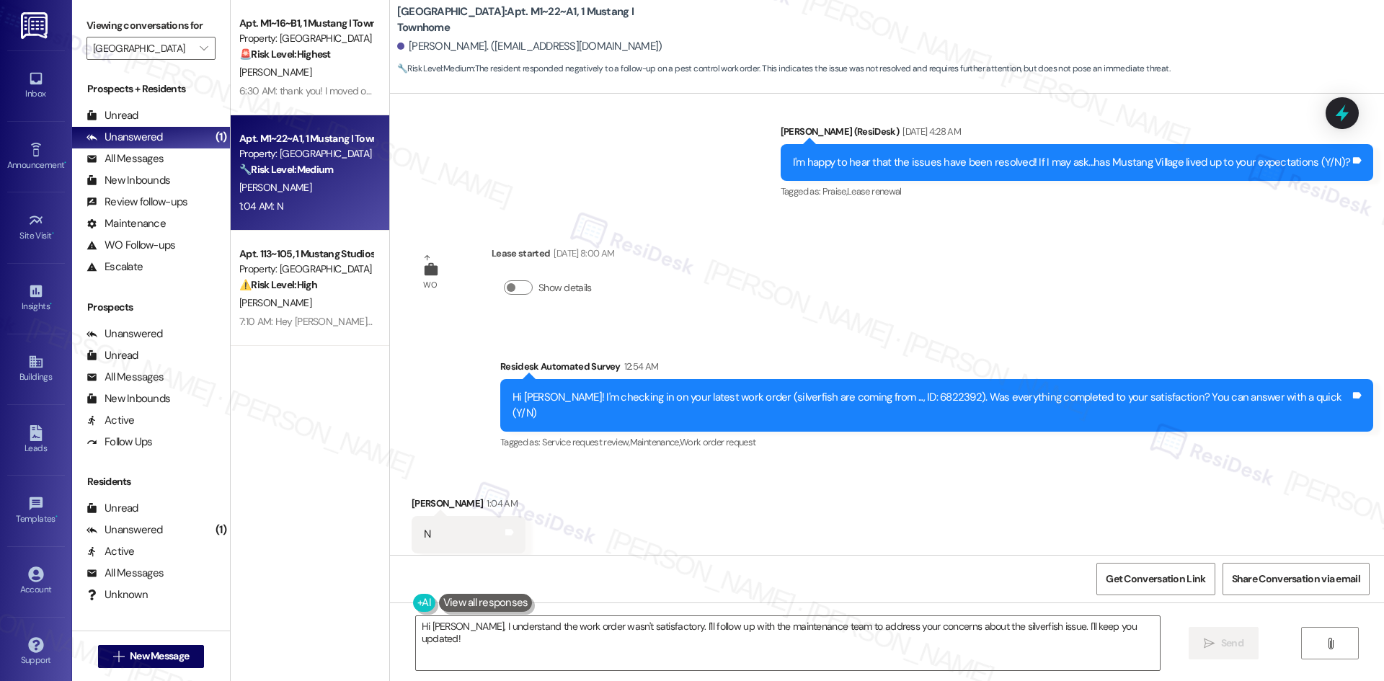
click at [466, 358] on div "Survey, sent via SMS Residesk Automated Survey 12:54 AM Hi David! I'm checking …" at bounding box center [887, 395] width 994 height 137
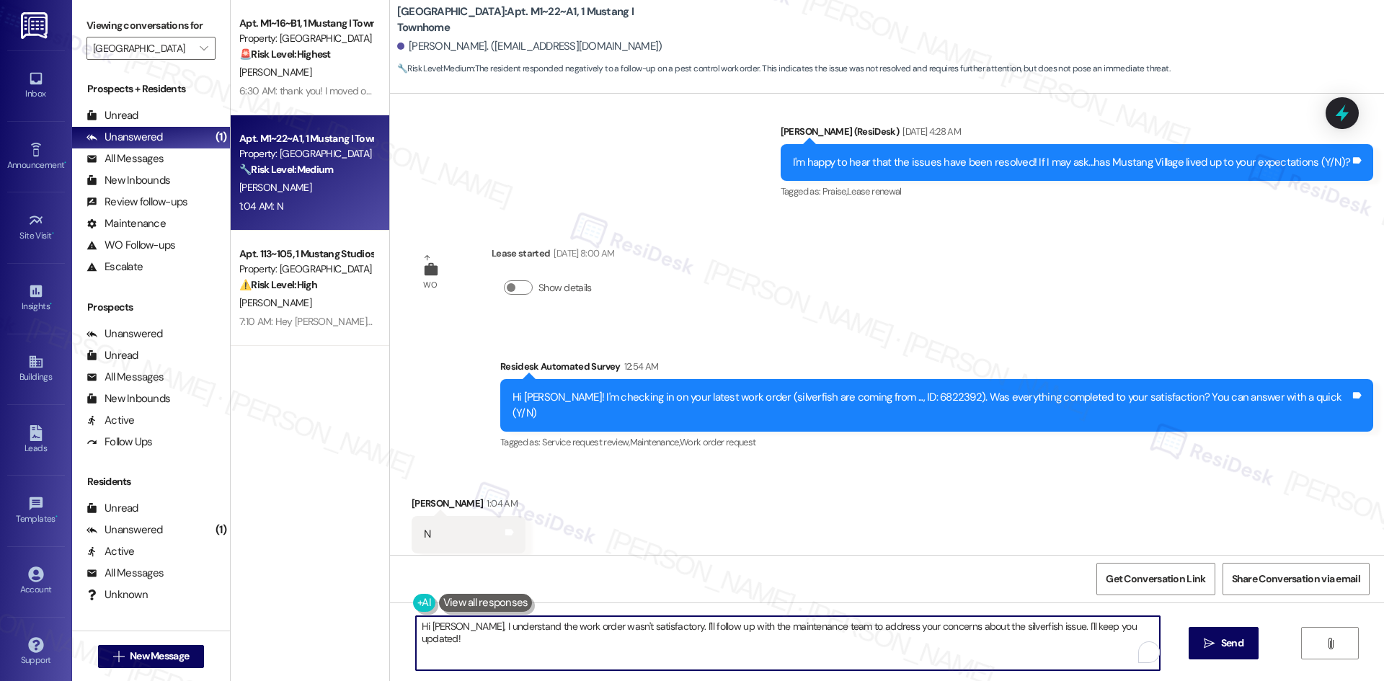
click at [538, 624] on textarea "Hi David, I understand the work order wasn't satisfactory. I'll follow up with …" at bounding box center [788, 643] width 744 height 54
paste textarea "I'm sorry to hear that. Could you let me know what happened or what part of the…"
type textarea "I'm sorry to hear that. Could you let me know what happened or what part of the…"
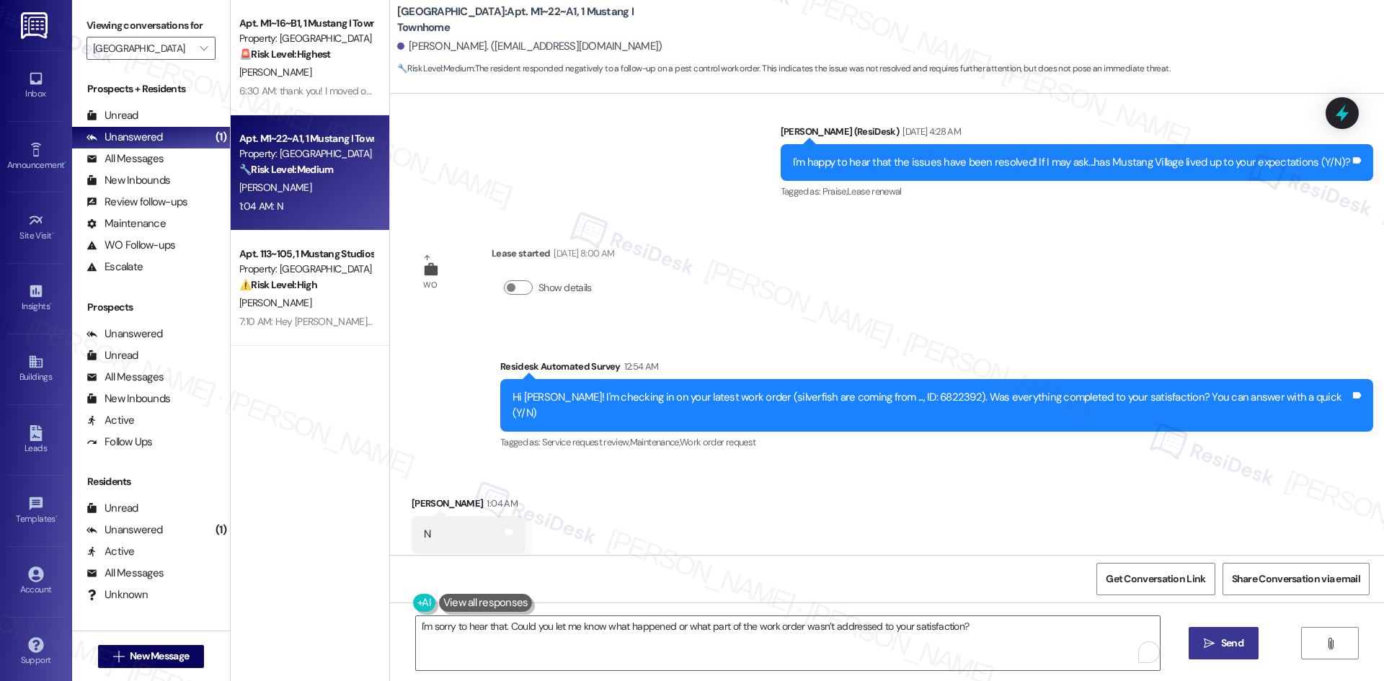
click at [1221, 644] on span "Send" at bounding box center [1232, 643] width 22 height 15
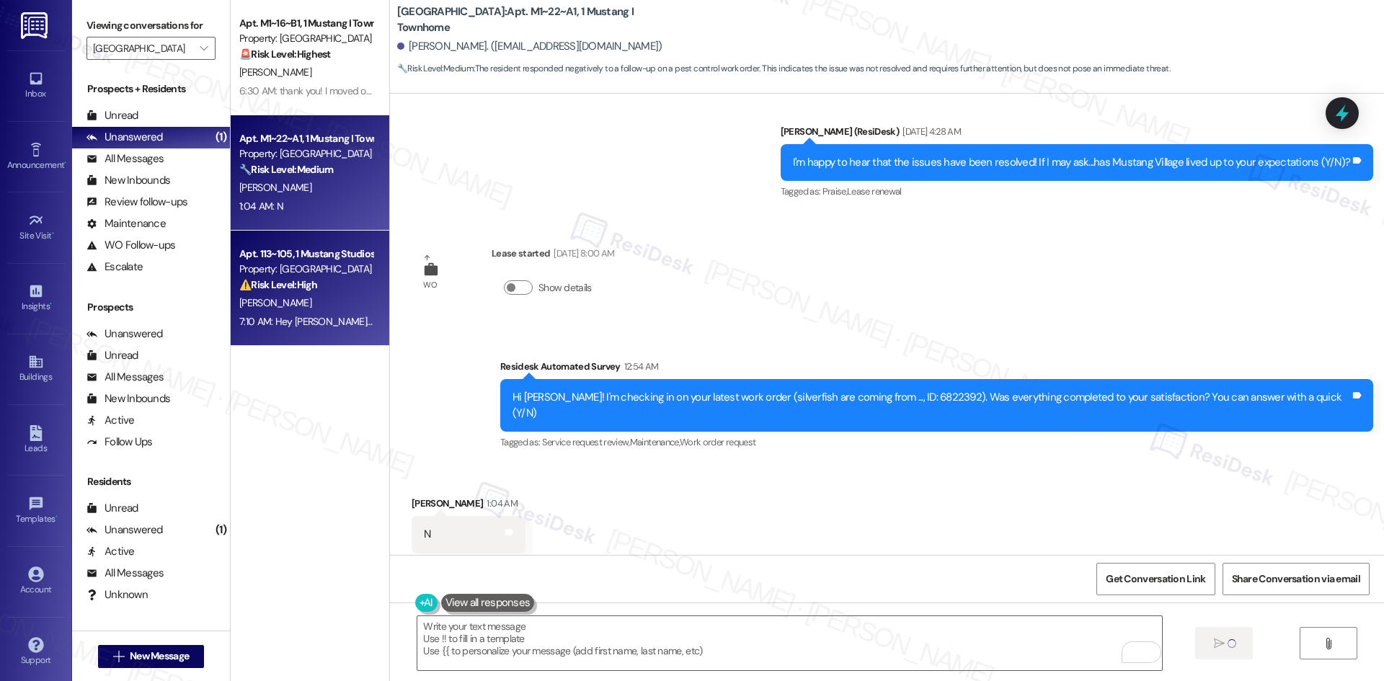
type textarea "Fetching suggested responses. Please feel free to read through the conversation…"
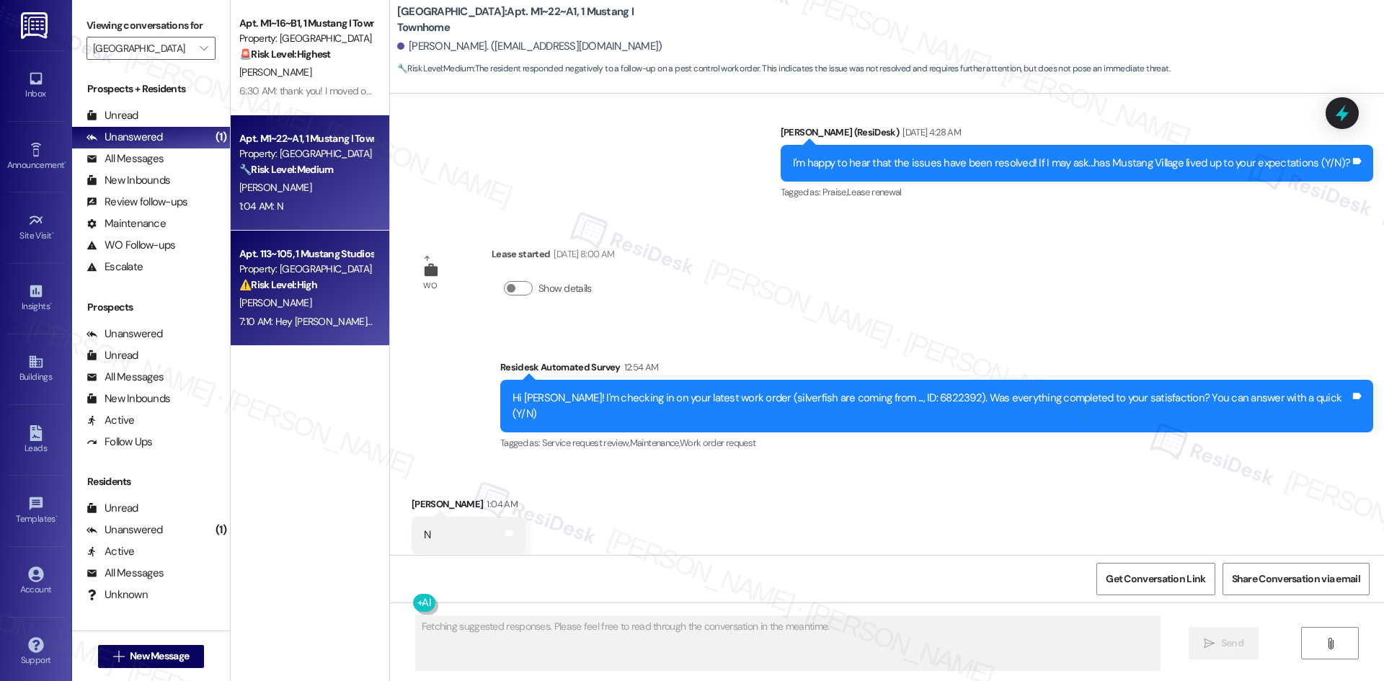
click at [311, 325] on div "7:10 AM: Hey Warren, we appreciate your text! We'll be back at 11AM to help you…" at bounding box center [542, 321] width 606 height 13
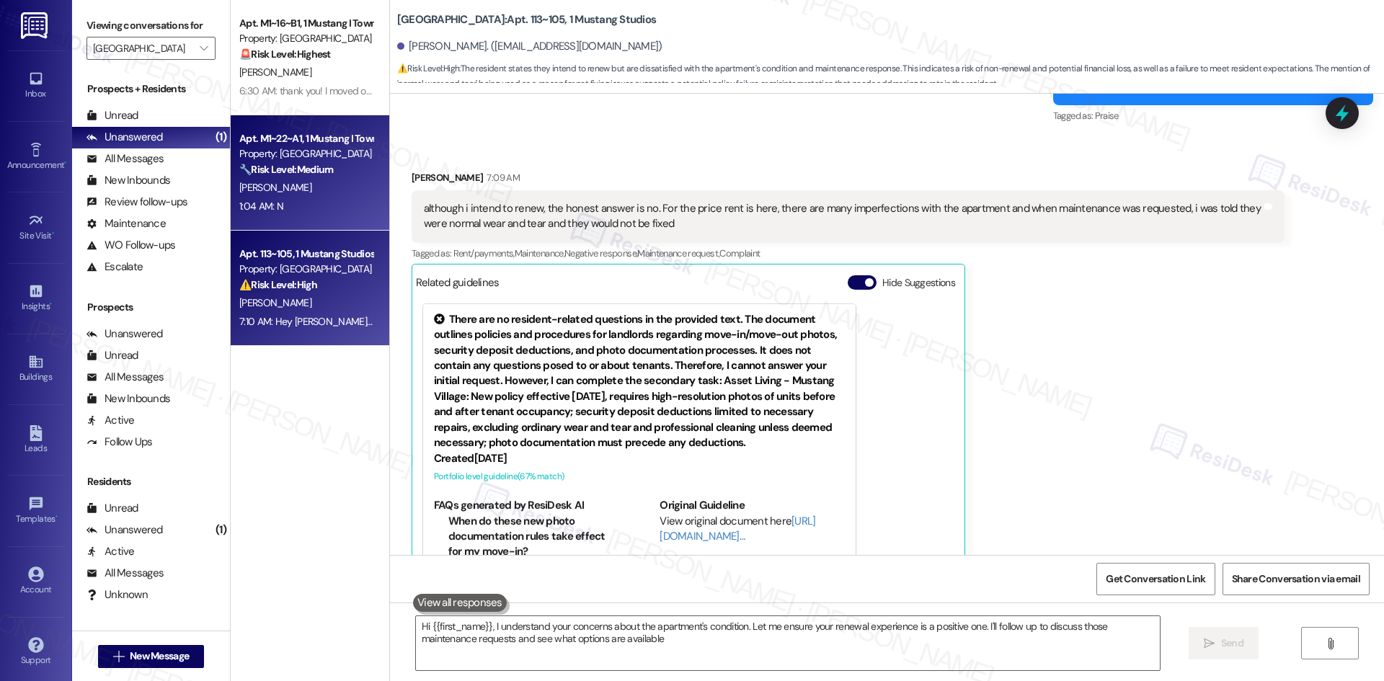
type textarea "Hi {{first_name}}, I understand your concerns about the apartment's condition. …"
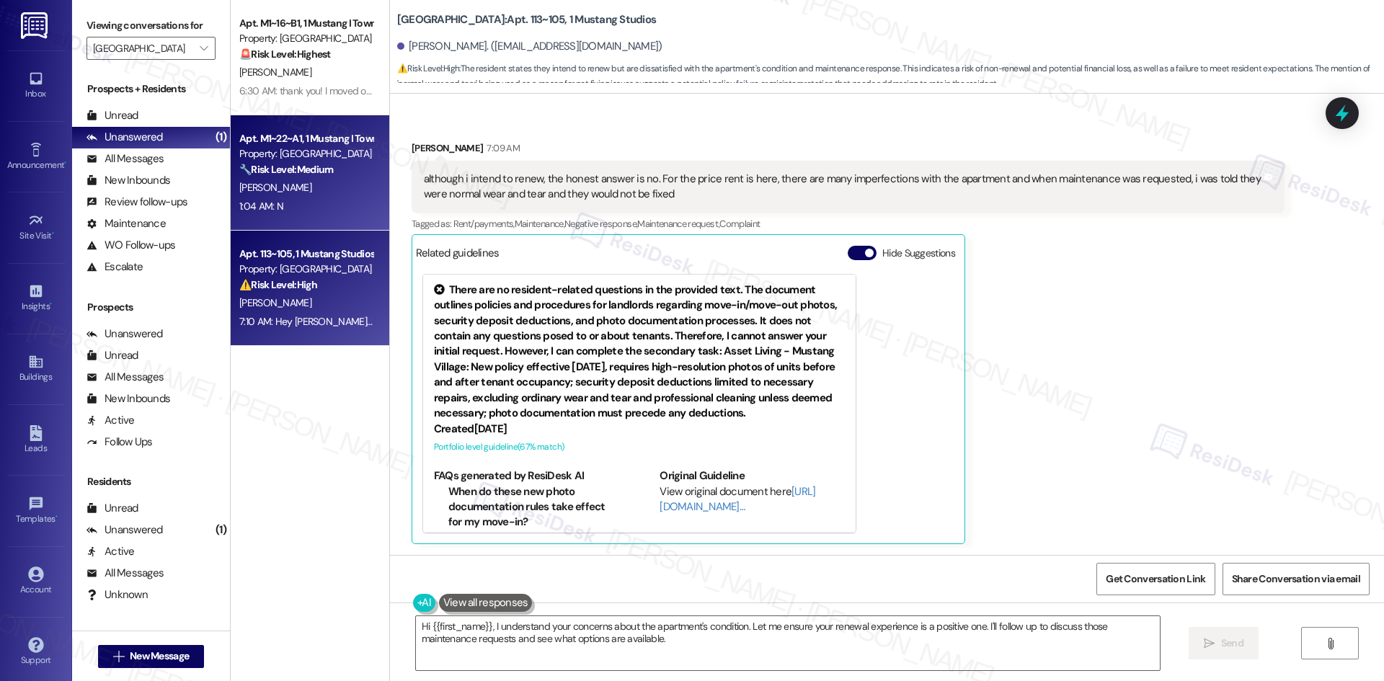
click at [299, 228] on div "Apt. M1~22~A1, 1 Mustang I Townhome Property: Mustang Village 🔧 Risk Level: Med…" at bounding box center [310, 172] width 159 height 115
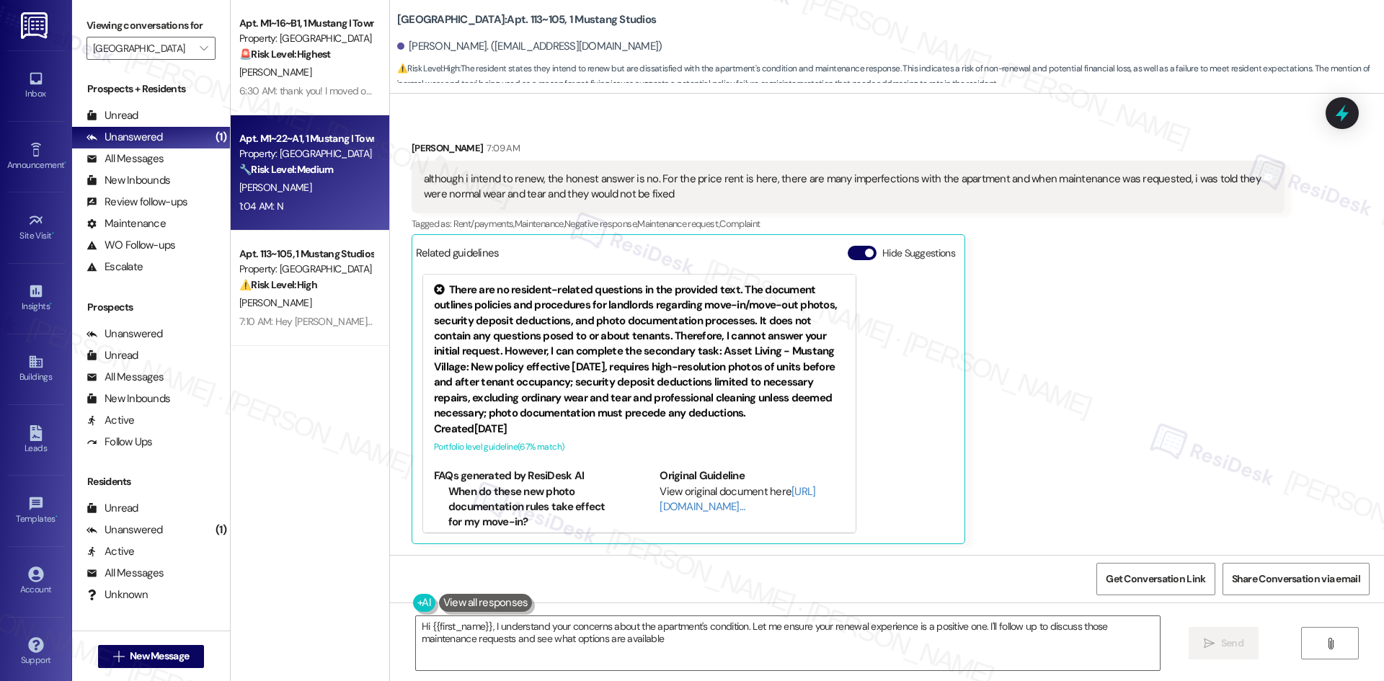
type textarea "Hi {{first_name}}, I understand your concerns about the apartment's condition. …"
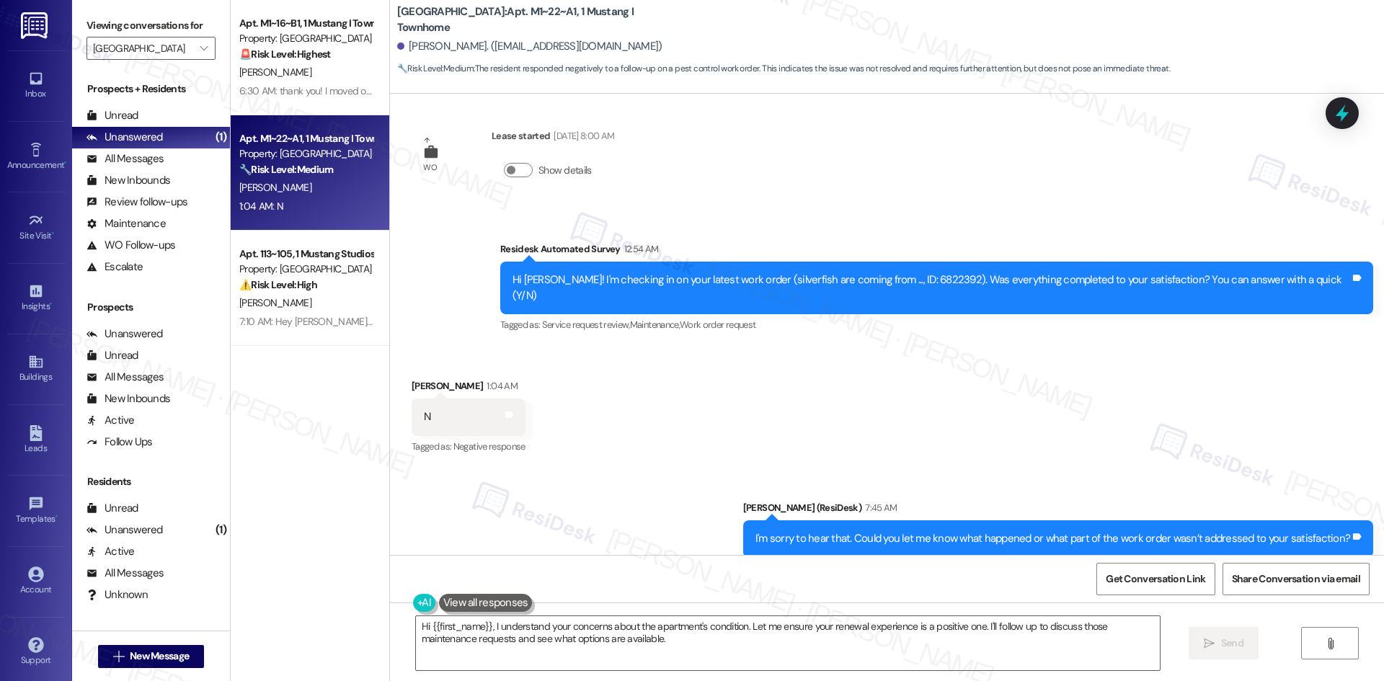
scroll to position [1086, 0]
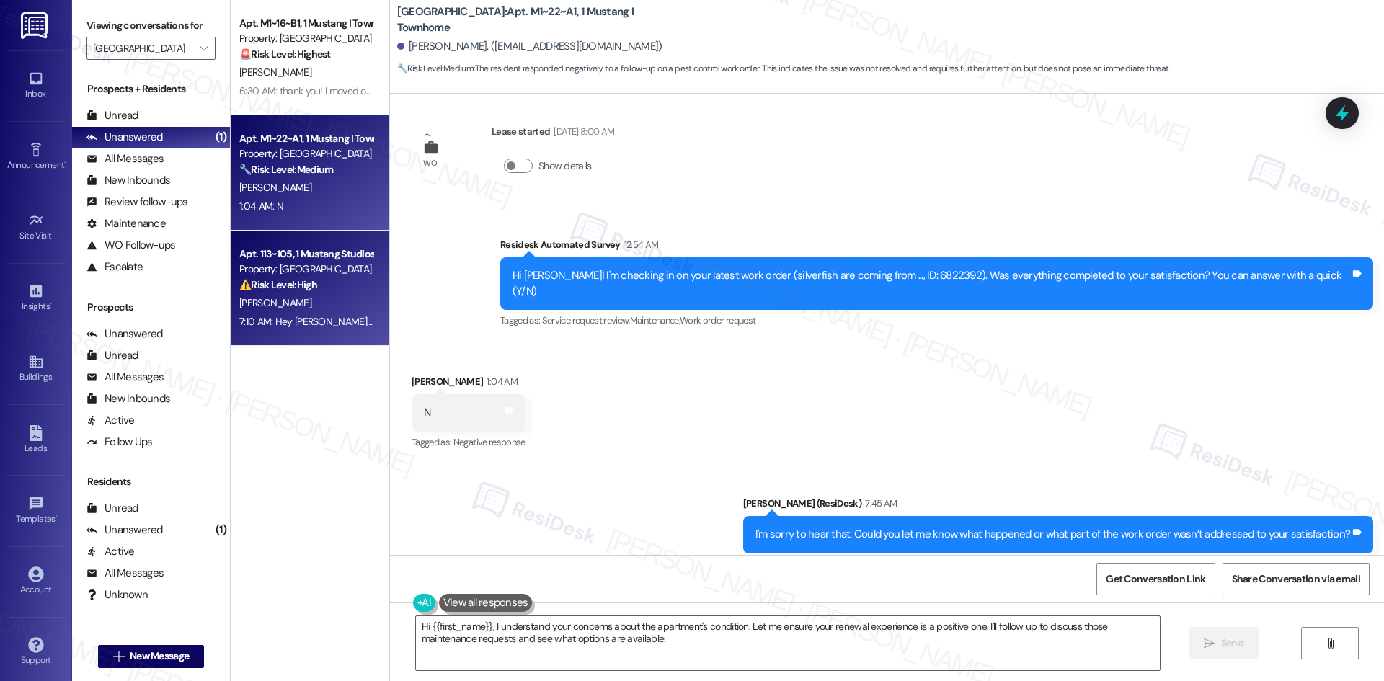
click at [291, 307] on div "[PERSON_NAME]" at bounding box center [306, 303] width 136 height 18
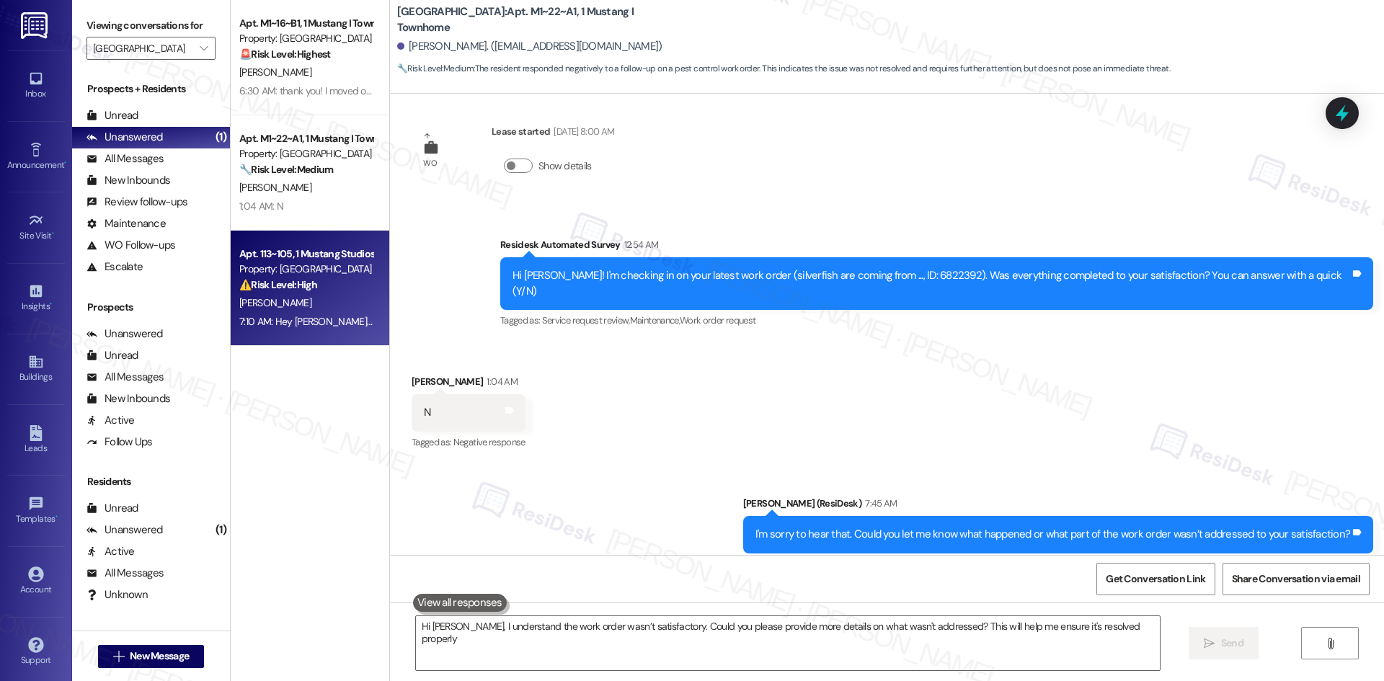
type textarea "Hi David, I understand the work order wasn’t satisfactory. Could you please pro…"
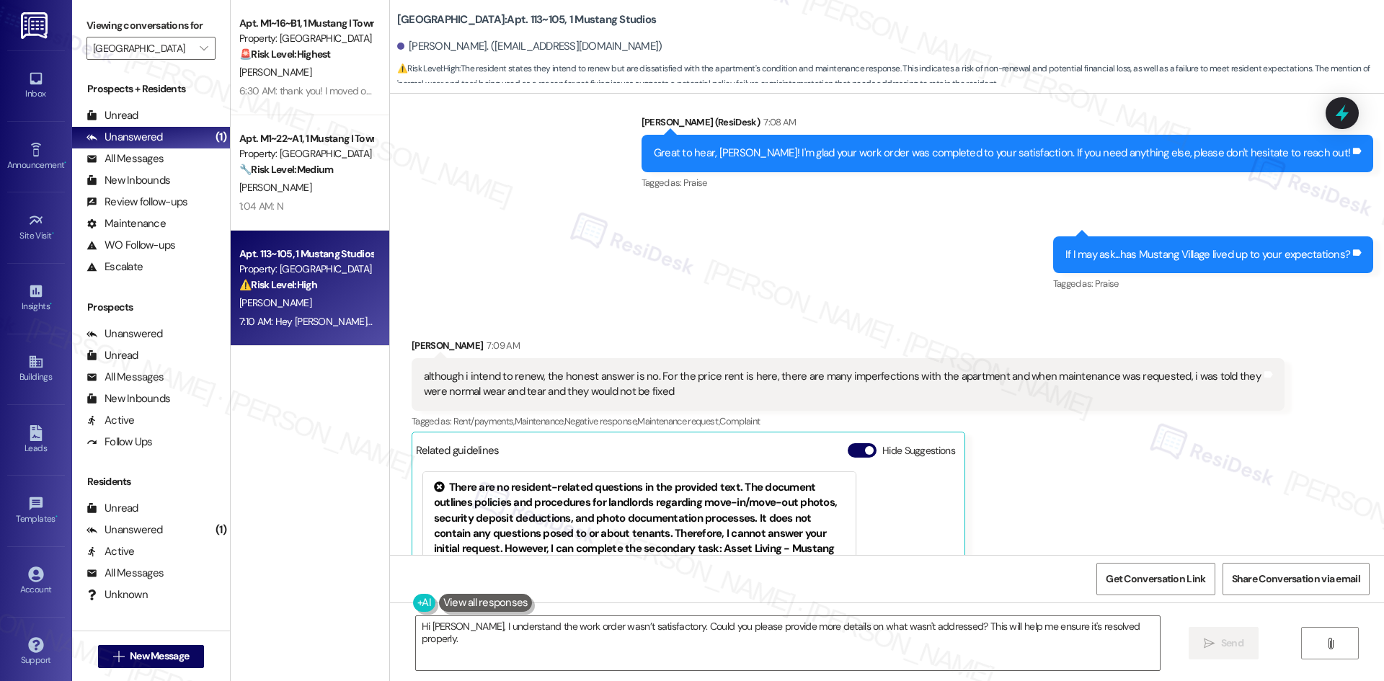
scroll to position [354, 0]
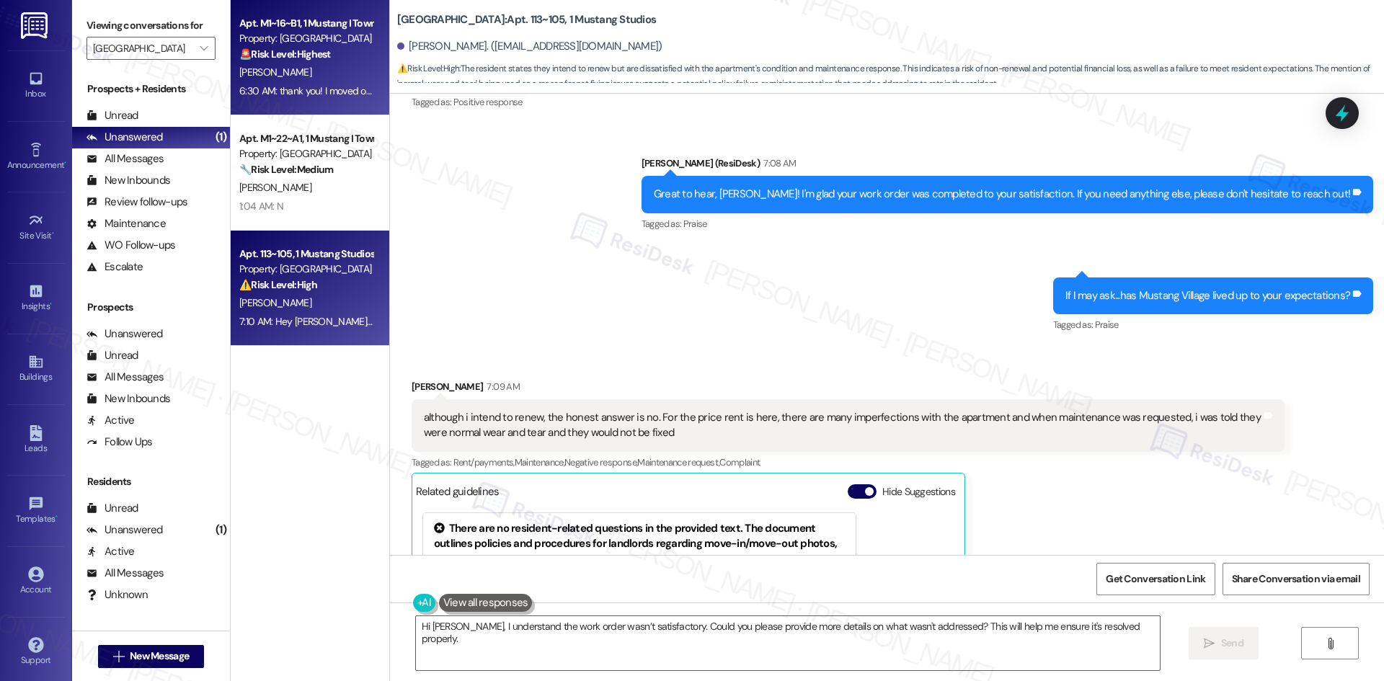
click at [301, 92] on div "6:30 AM: thank you! I moved out over the summer 6:30 AM: thank you! I moved out…" at bounding box center [343, 90] width 208 height 13
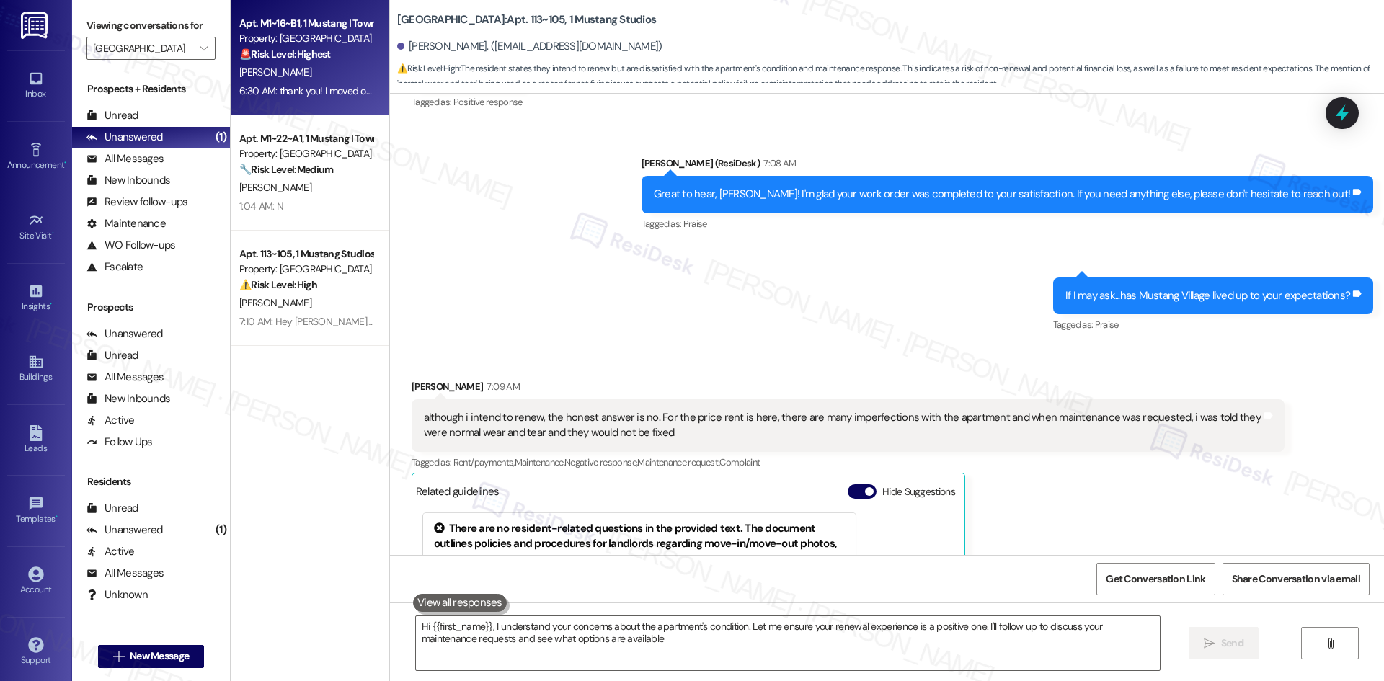
type textarea "Hi {{first_name}}, I understand your concerns about the apartment's condition. …"
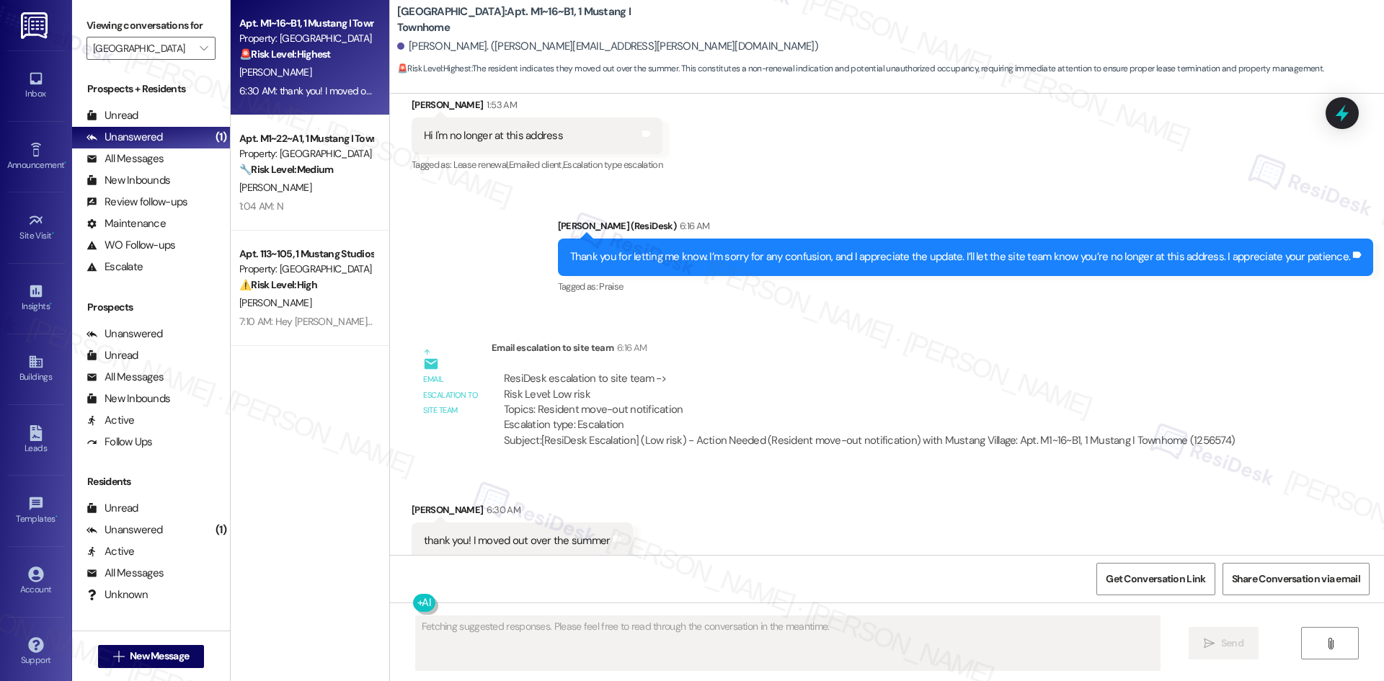
scroll to position [2004, 0]
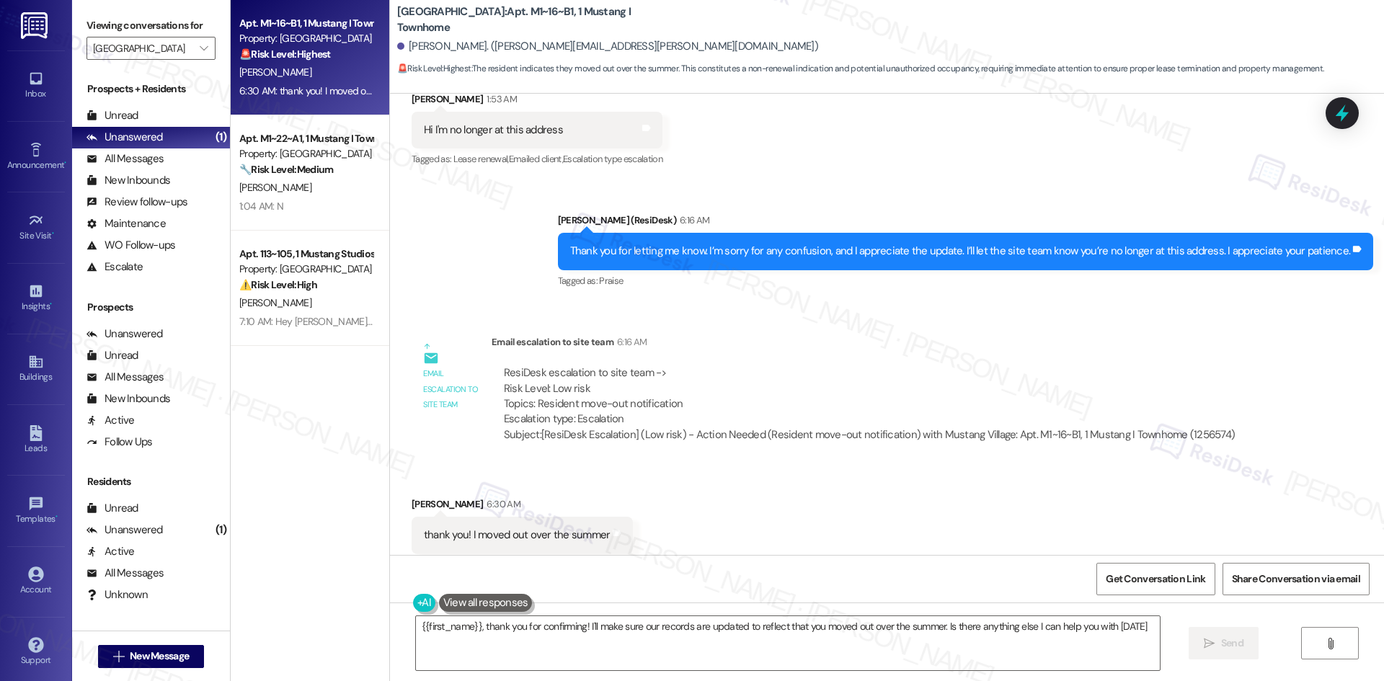
type textarea "{{first_name}}, thank you for confirming! I'll make sure our records are update…"
click at [1115, 22] on line "Close toast" at bounding box center [1113, 20] width 4 height 4
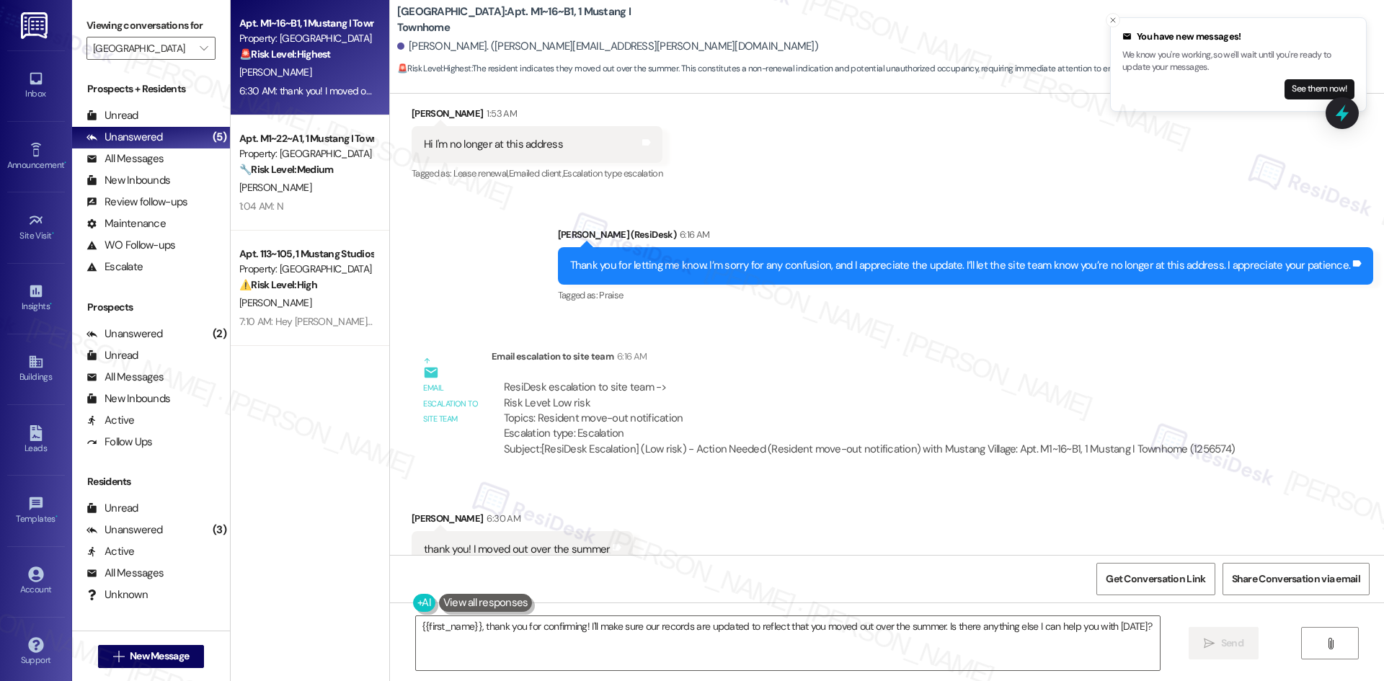
scroll to position [2005, 0]
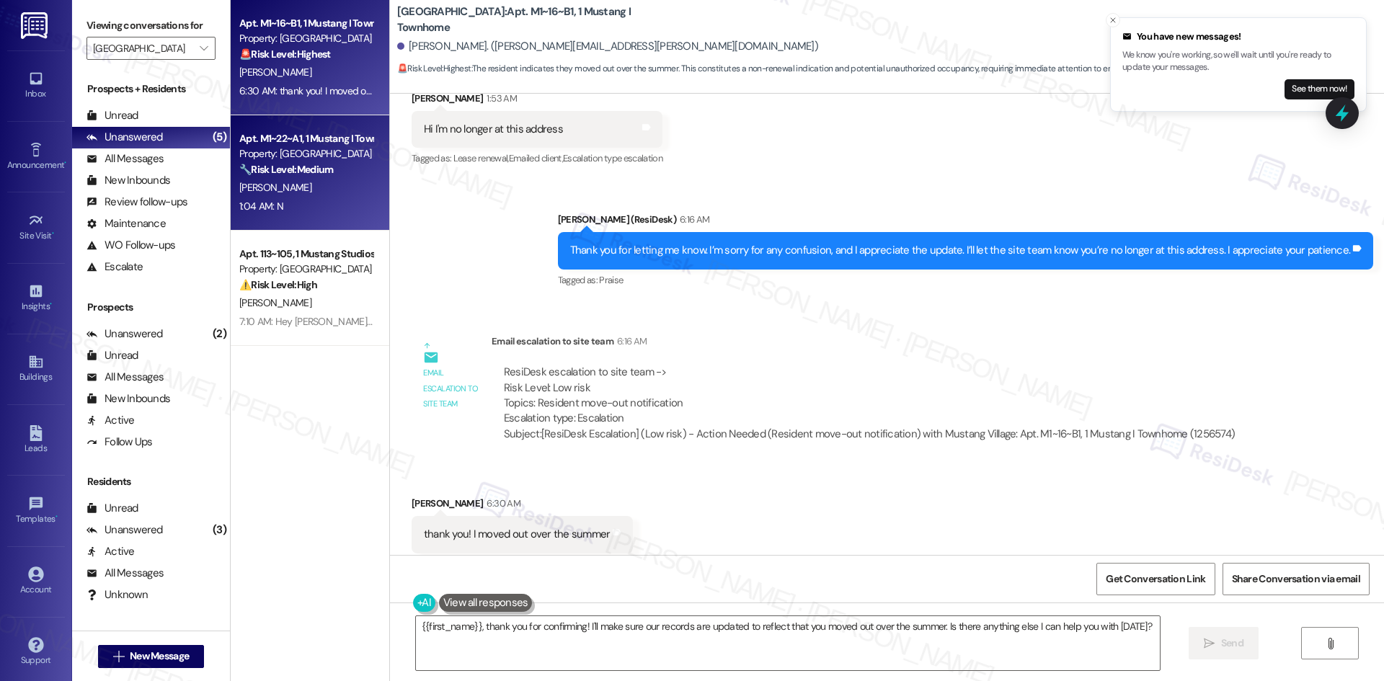
click at [342, 214] on div "1:04 AM: N 1:04 AM: N" at bounding box center [306, 207] width 136 height 18
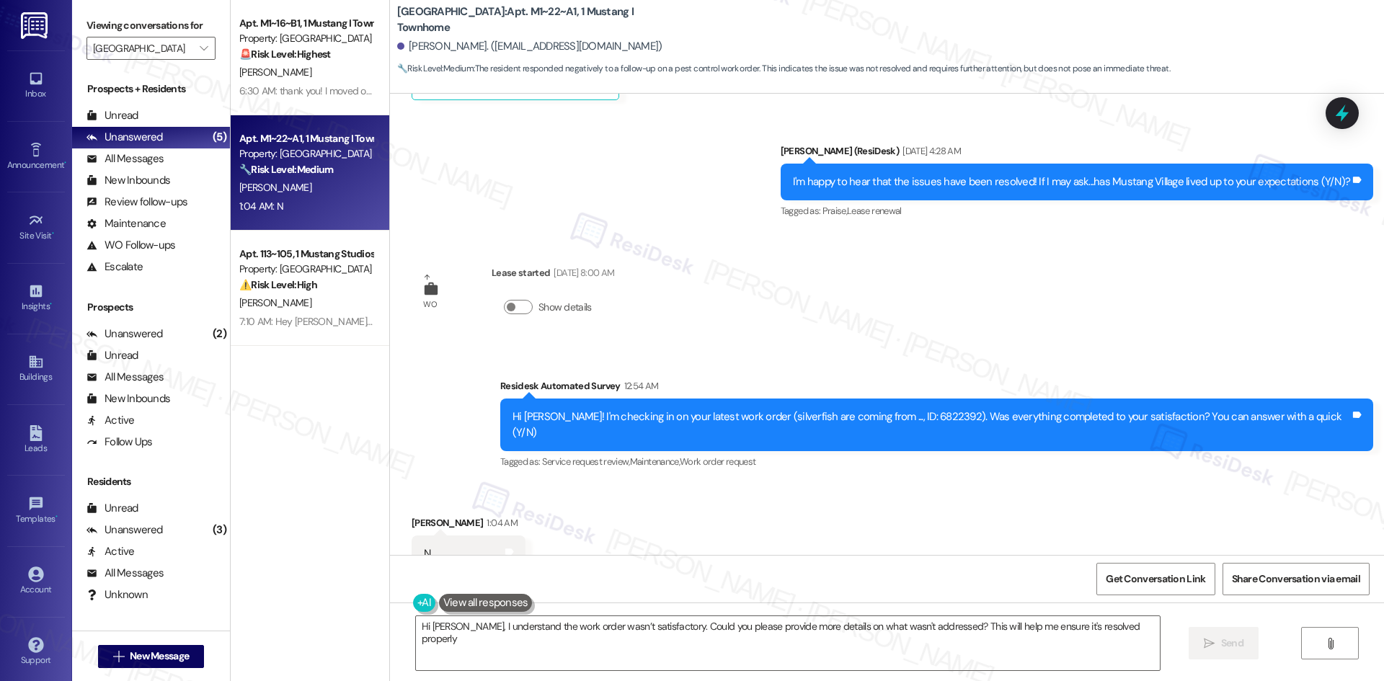
type textarea "Hi David, I understand the work order wasn’t satisfactory. Could you please pro…"
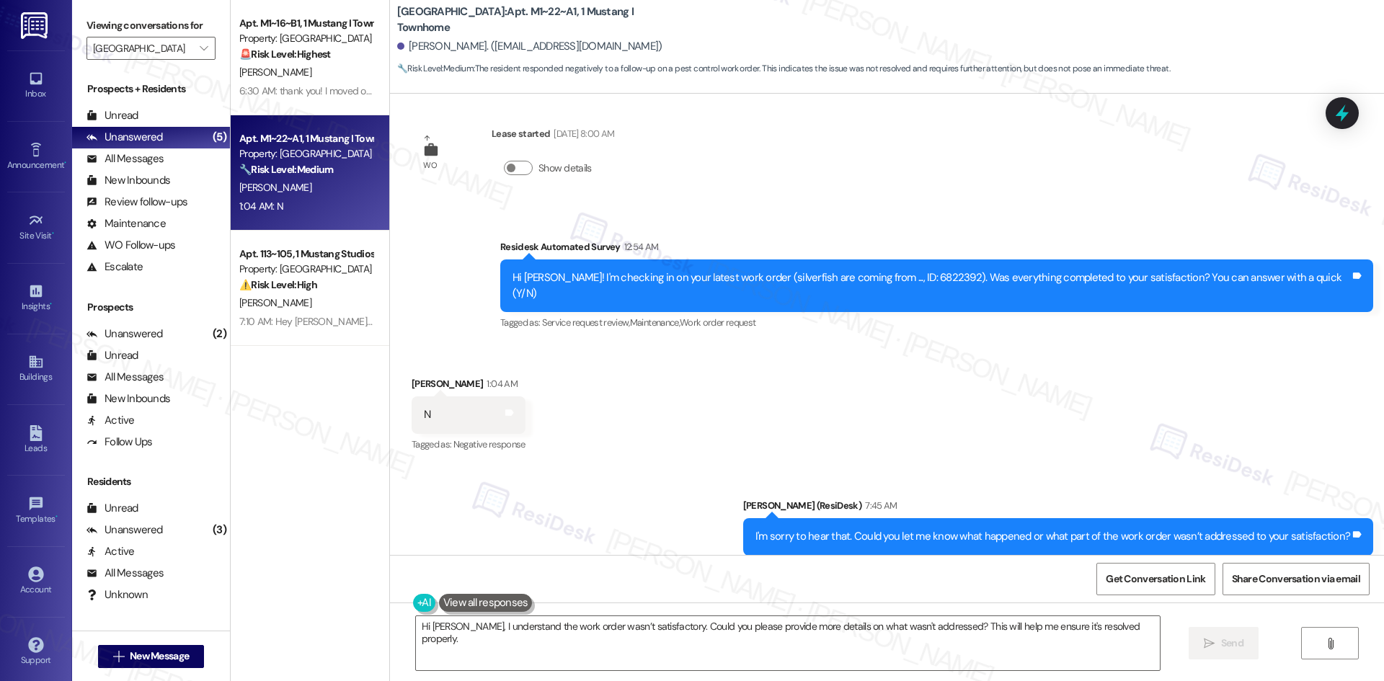
scroll to position [1086, 0]
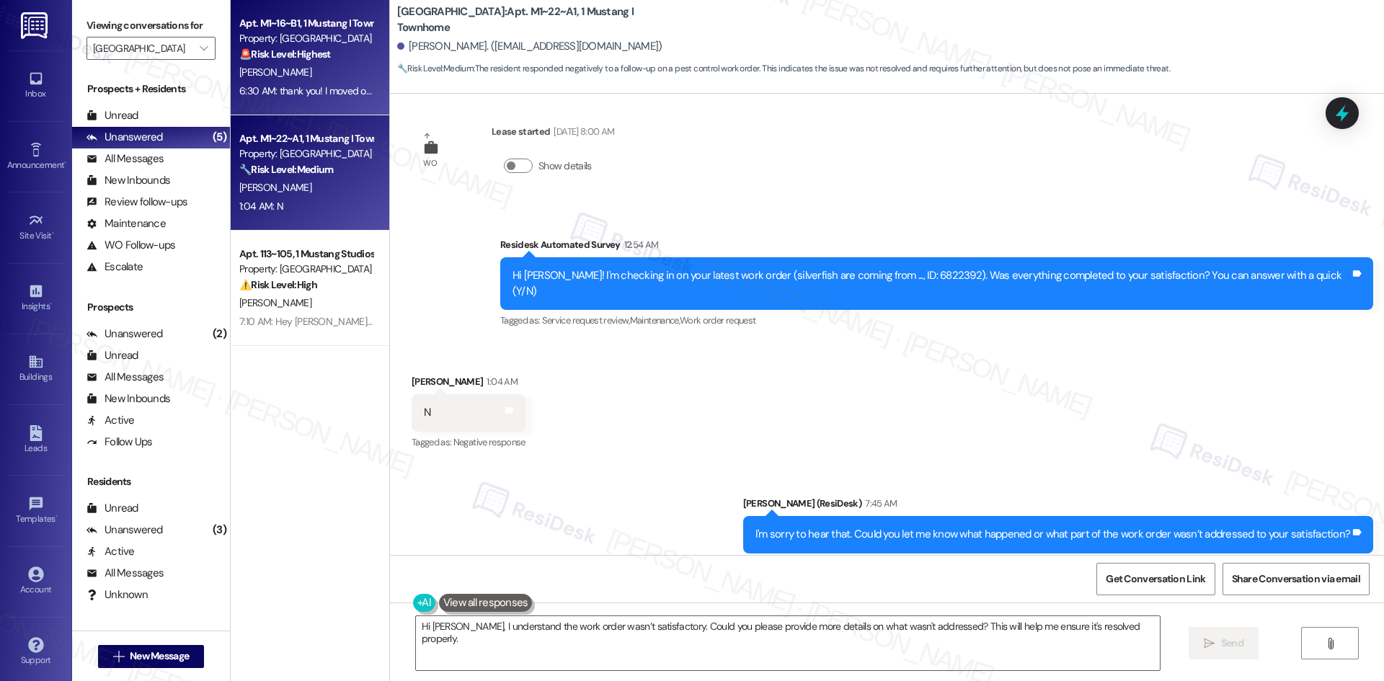
click at [239, 84] on div "6:30 AM: thank you! I moved out over the summer 6:30 AM: thank you! I moved out…" at bounding box center [343, 90] width 208 height 13
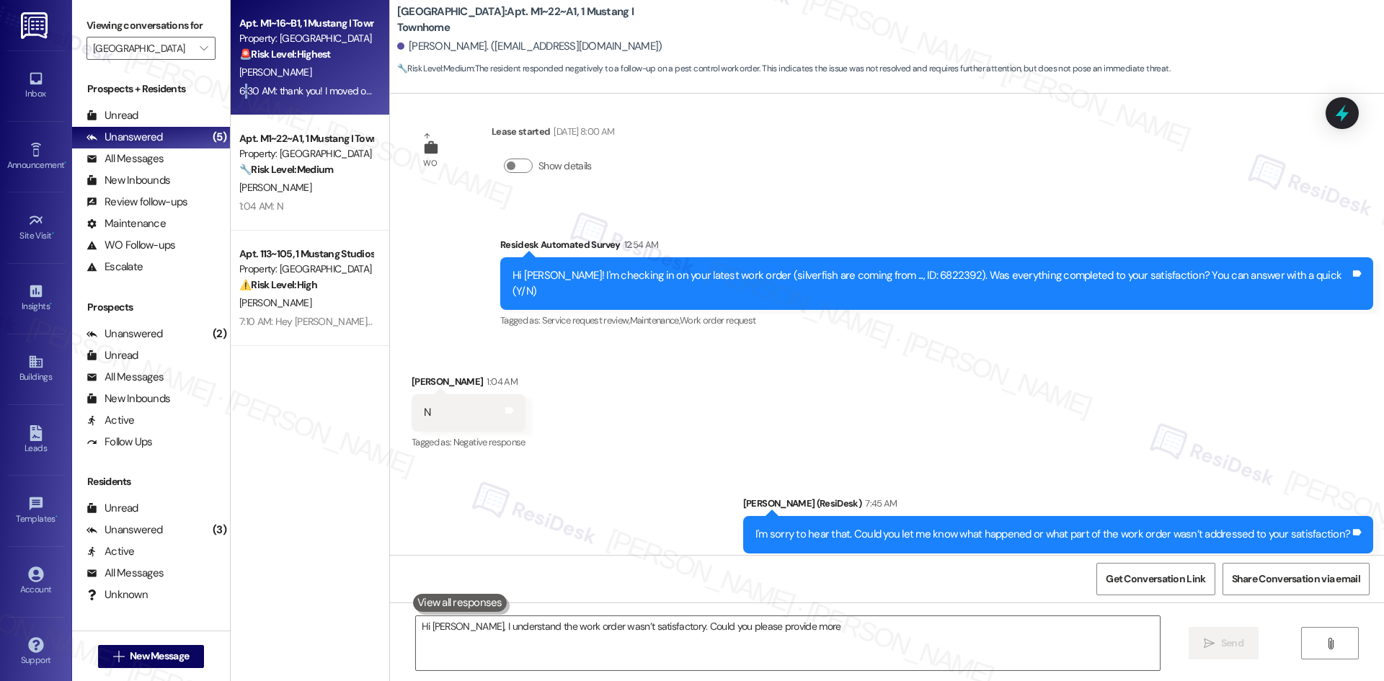
click at [239, 84] on div "6:30 AM: thank you! I moved out over the summer 6:30 AM: thank you! I moved out…" at bounding box center [343, 90] width 208 height 13
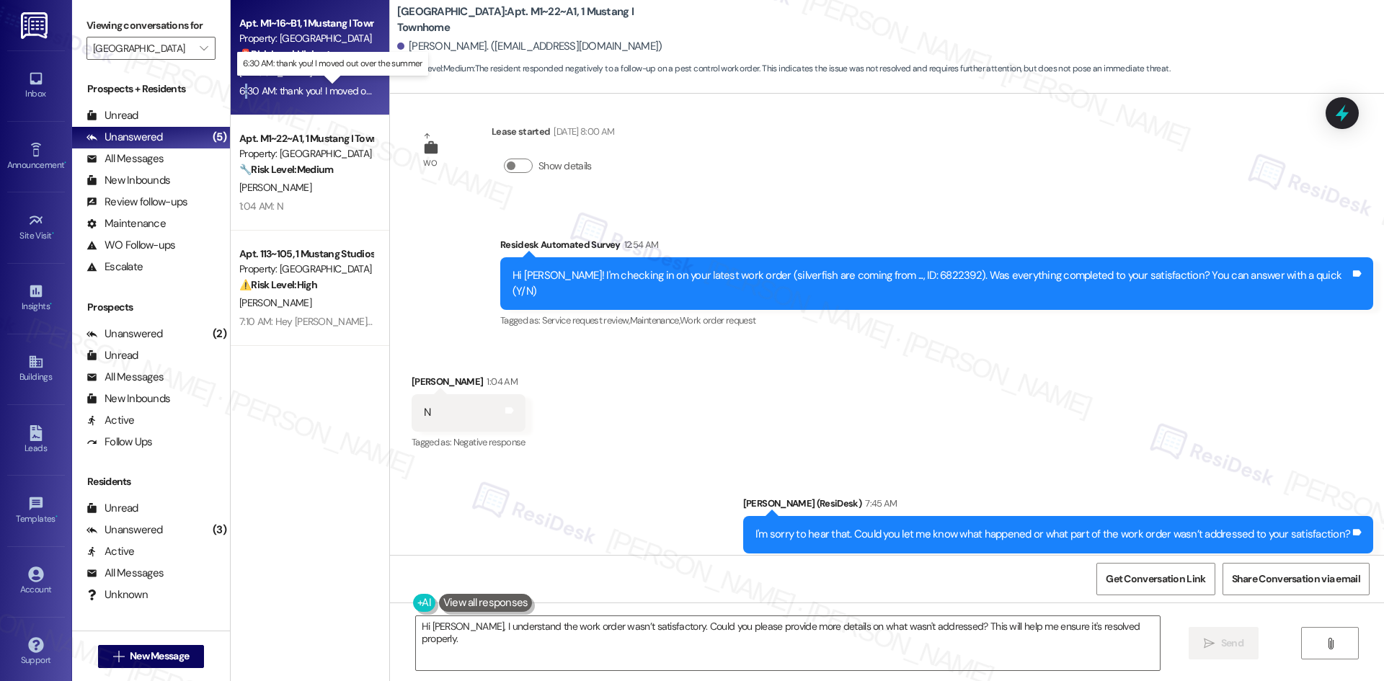
type textarea "Fetching suggested responses. Please feel free to read through the conversation…"
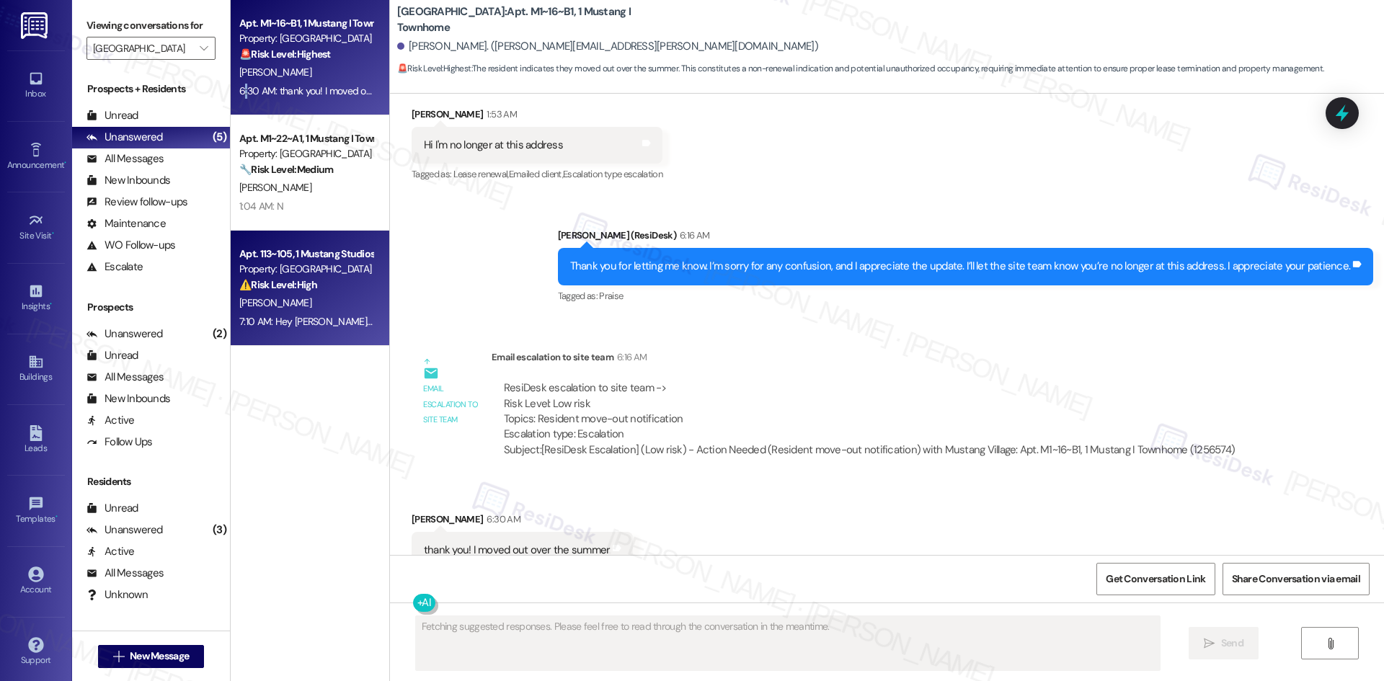
scroll to position [2004, 0]
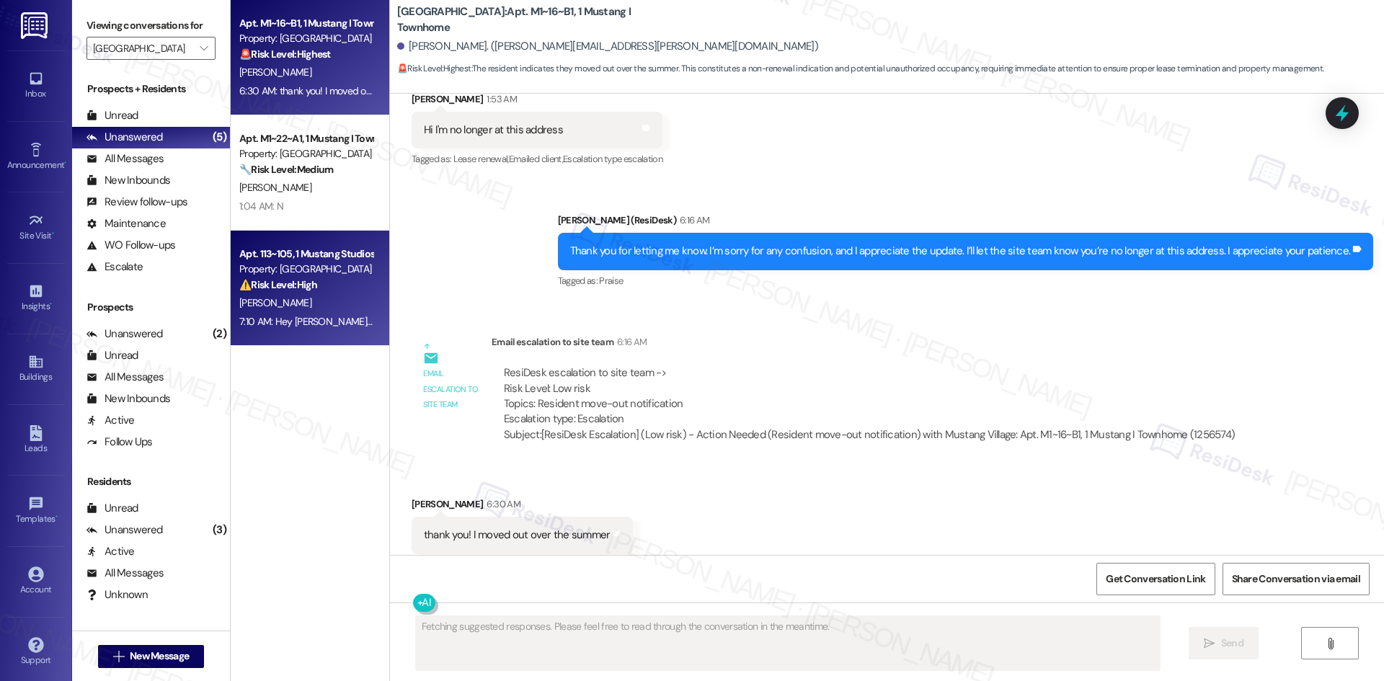
click at [306, 290] on strong "⚠️ Risk Level: High" at bounding box center [278, 284] width 78 height 13
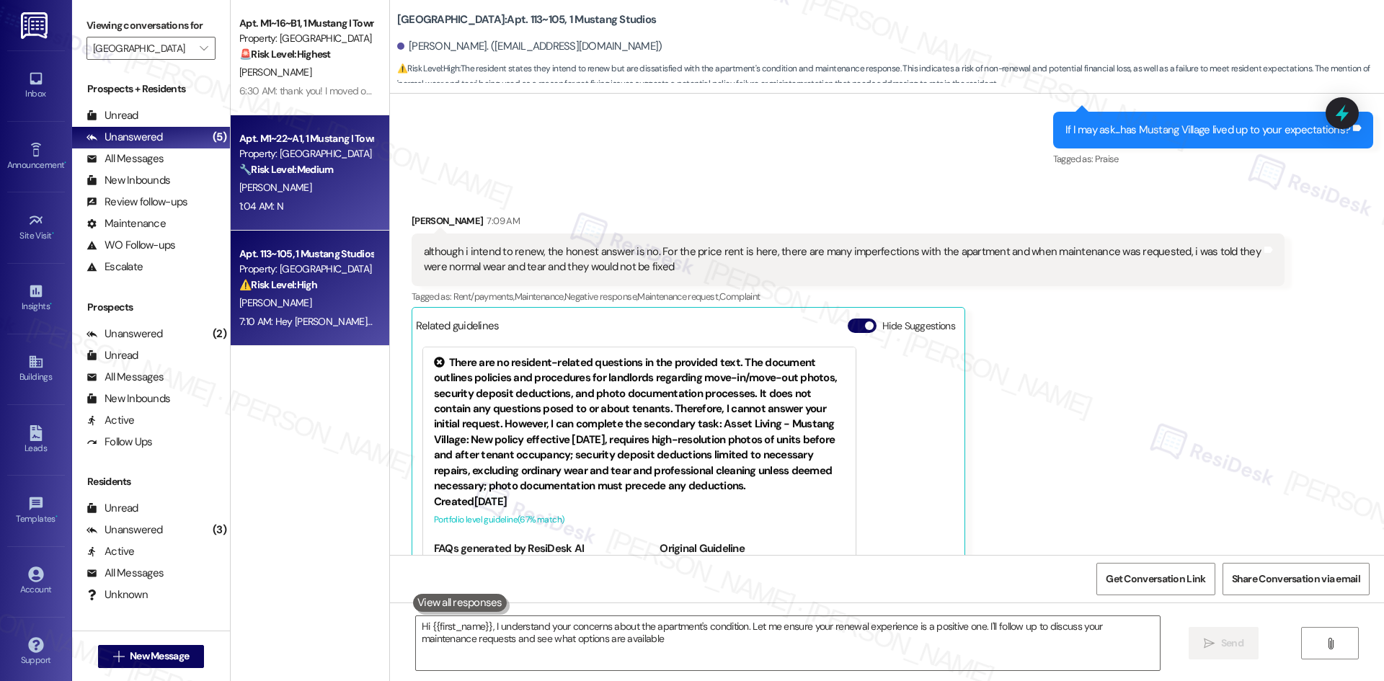
type textarea "Hi {{first_name}}, I understand your concerns about the apartment's condition. …"
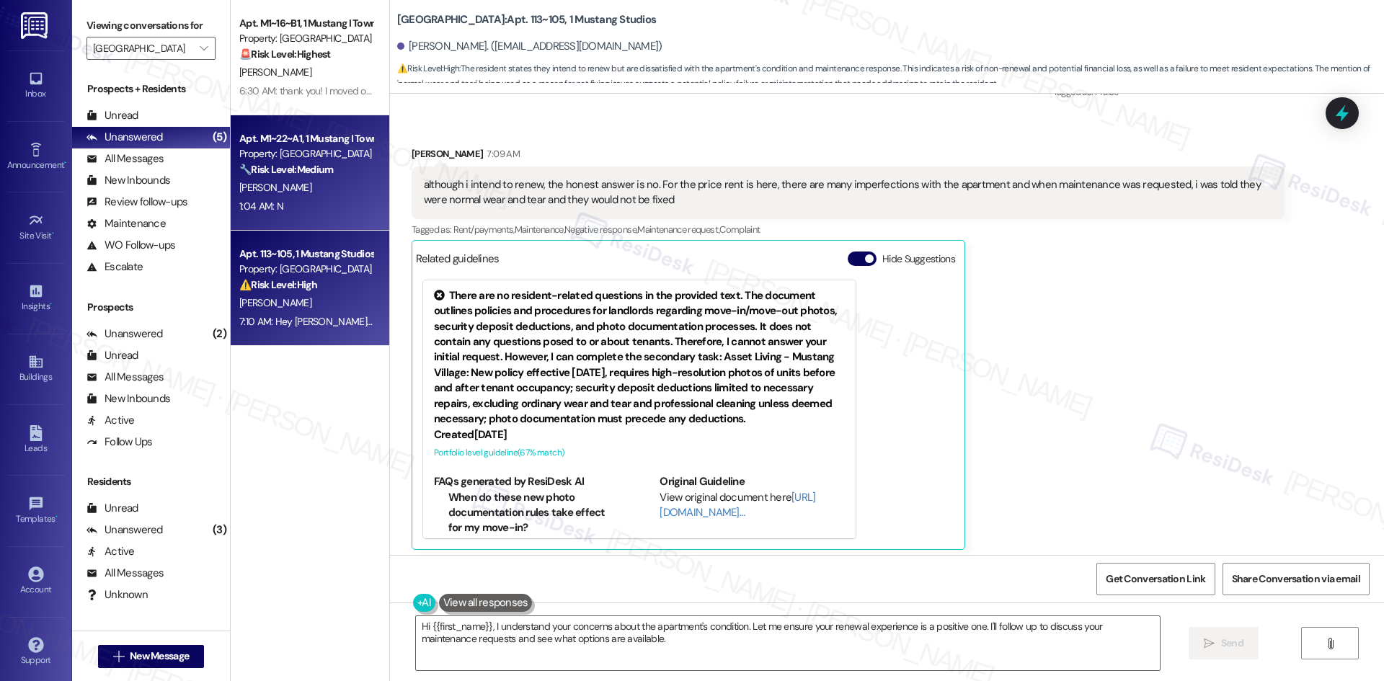
scroll to position [593, 0]
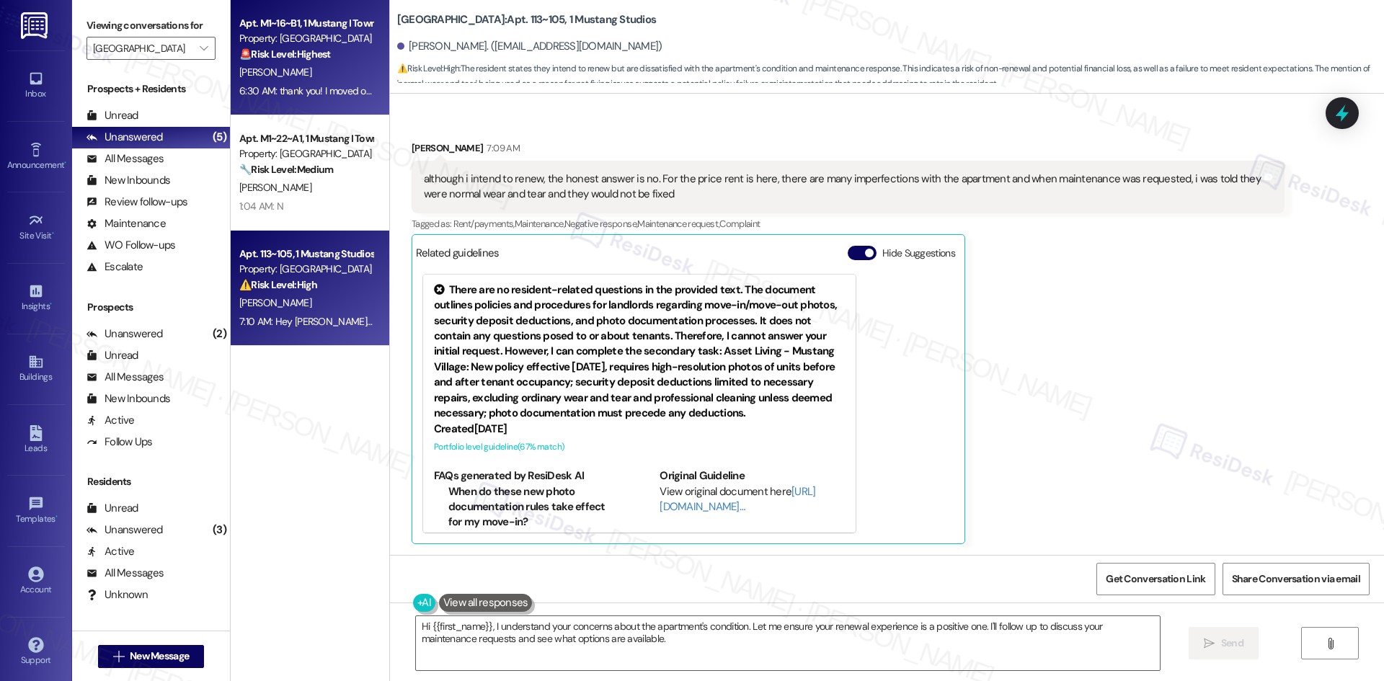
click at [293, 79] on div "T. Kornienko" at bounding box center [306, 72] width 136 height 18
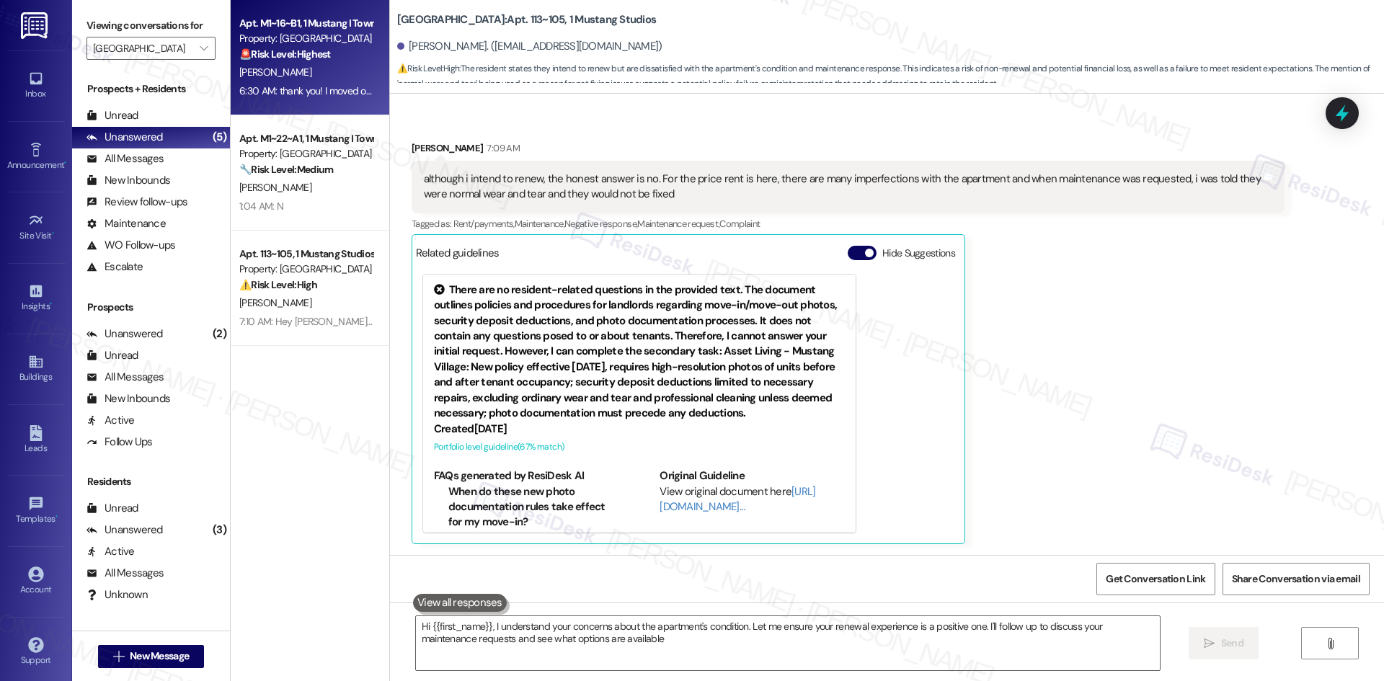
type textarea "Hi {{first_name}}, I understand your concerns about the apartment's condition. …"
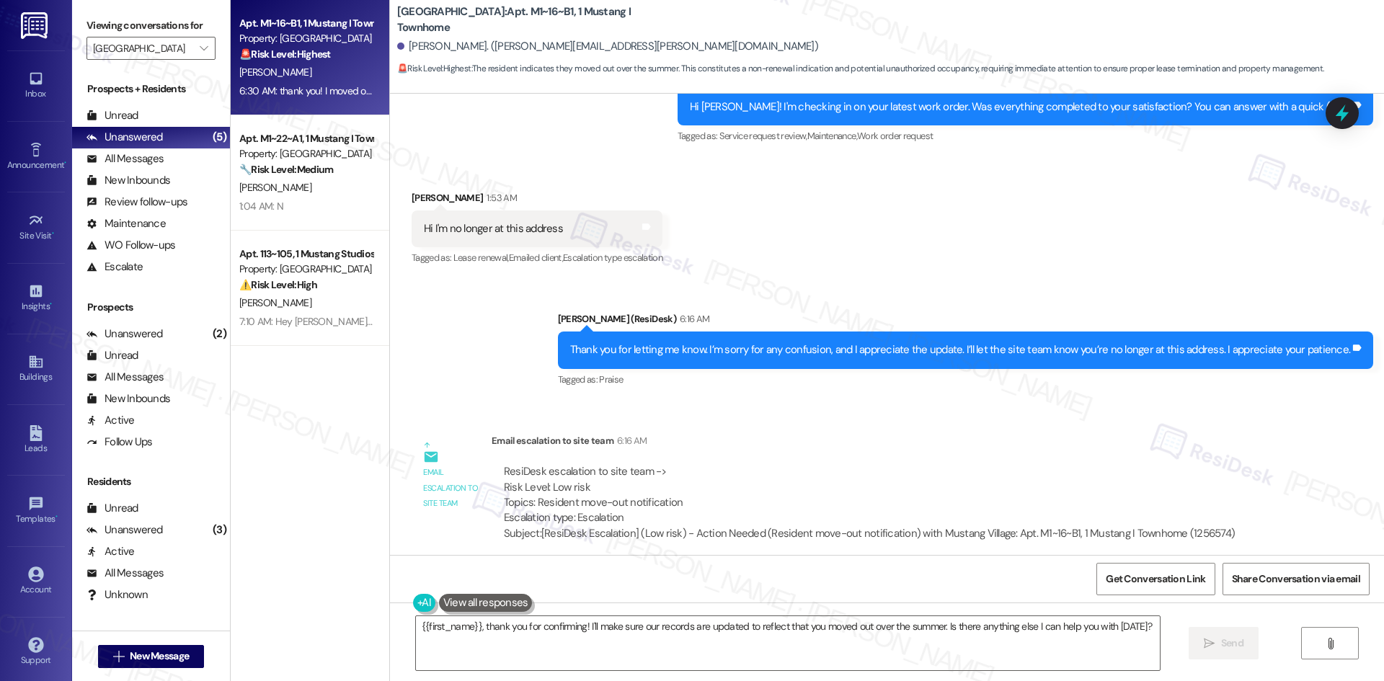
scroll to position [2005, 0]
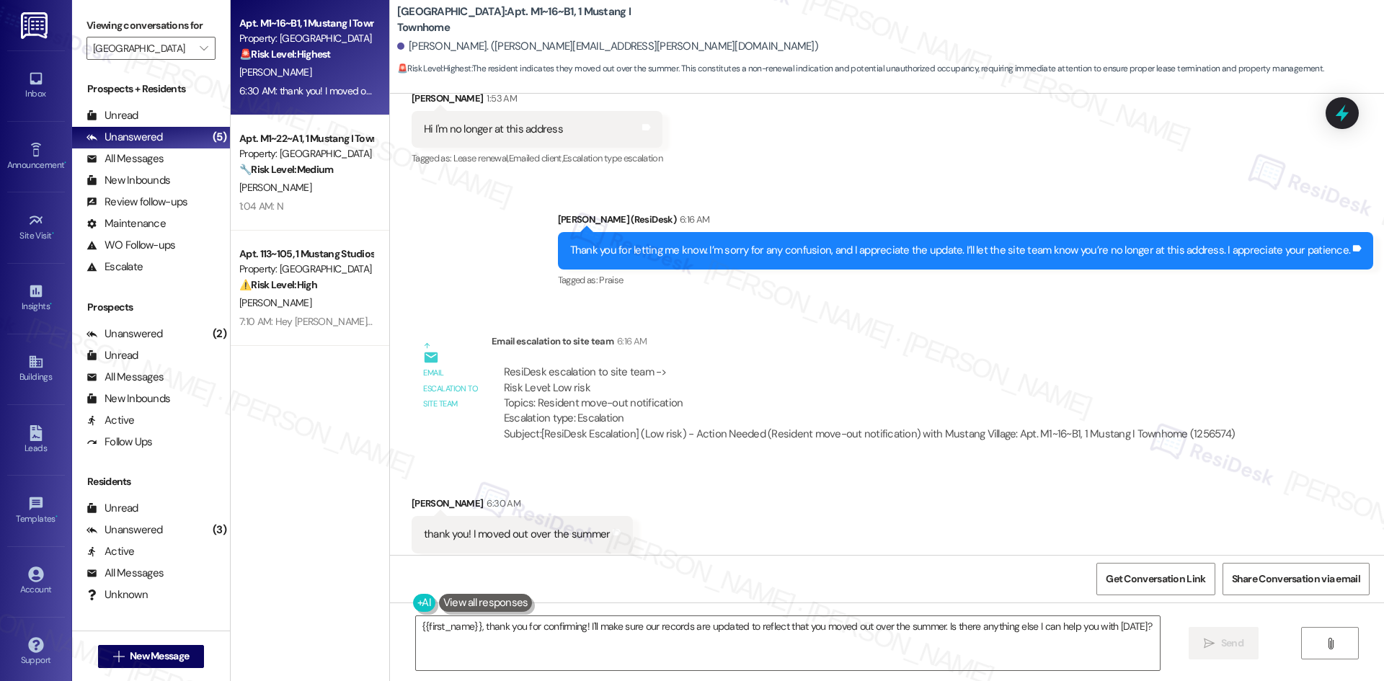
click at [588, 291] on div "WO Lease started Aug 16, 2024 at 8:00 AM Show details Survey, sent via SMS Resi…" at bounding box center [887, 324] width 994 height 461
click at [592, 638] on textarea "{{first_name}}, thank you for confirming! I'll make sure our records are update…" at bounding box center [788, 643] width 744 height 54
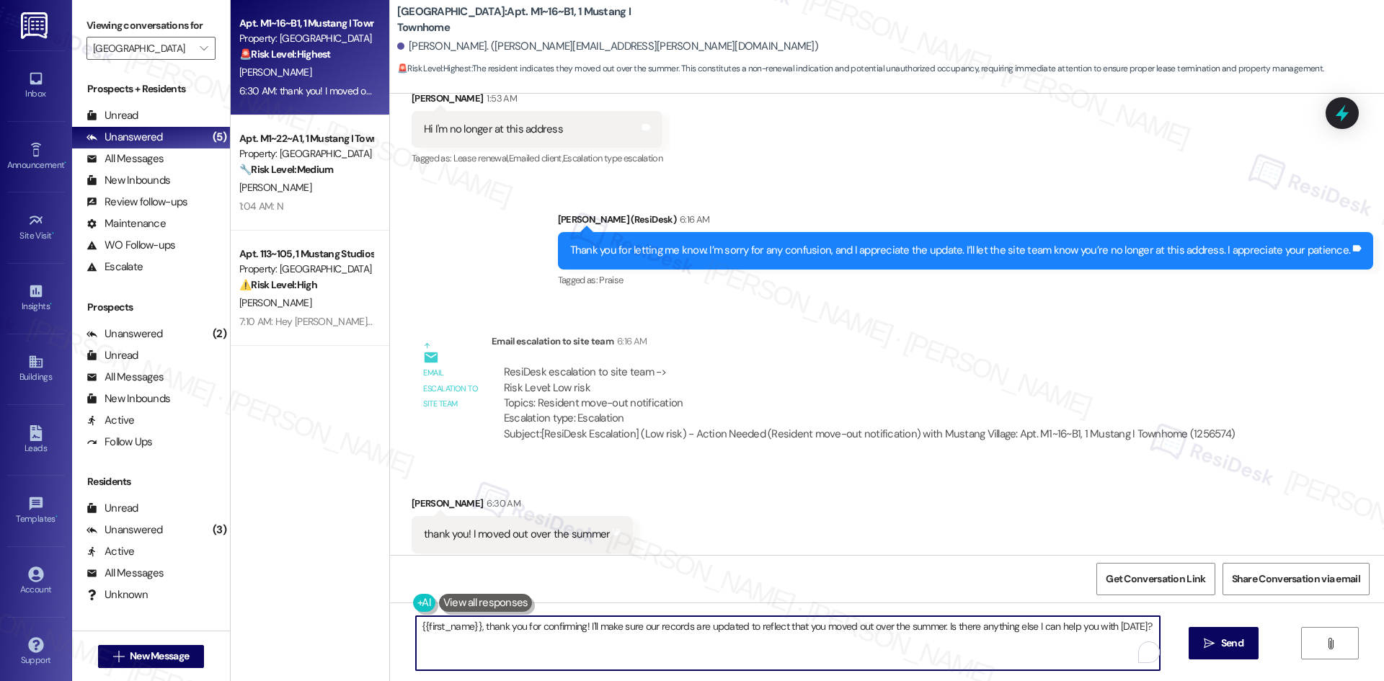
paste textarea "You’re very welcome, Teia. Thank you again for confirming — I’ve notified the s…"
type textarea "You’re very welcome, Teia. Thank you again for confirming — I’ve notified the s…"
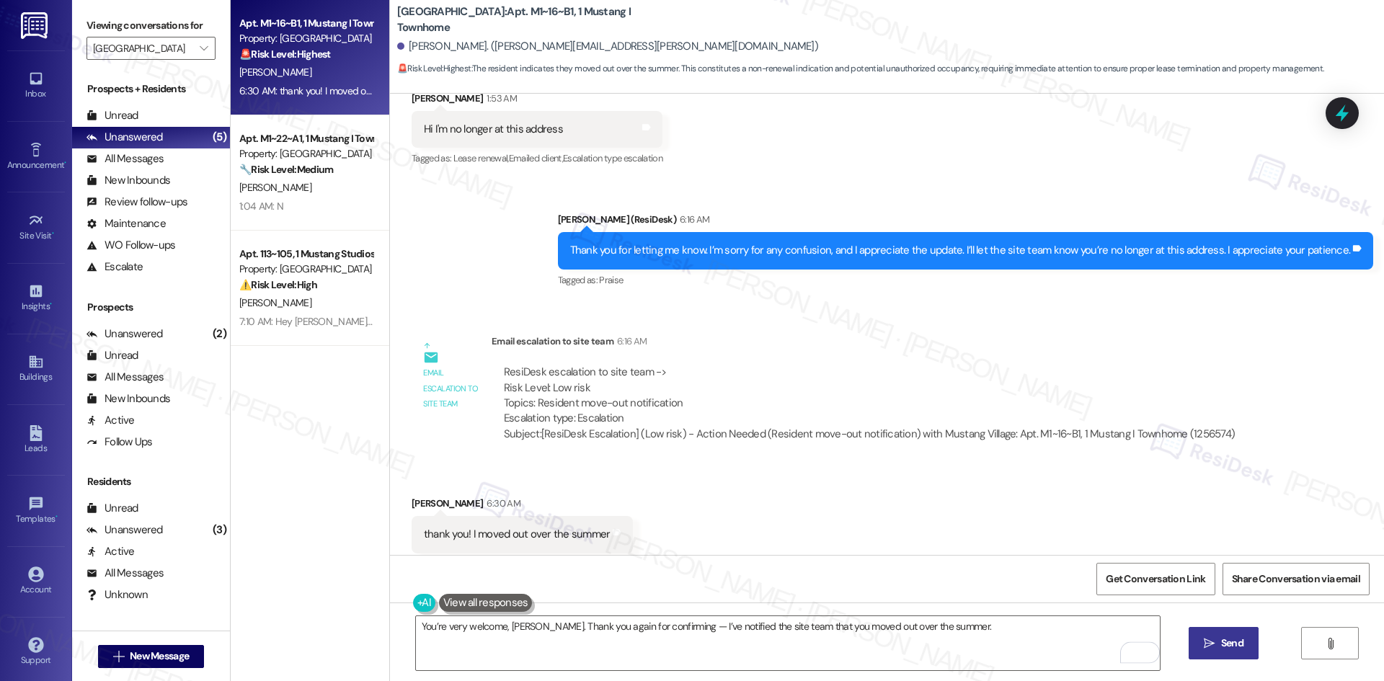
drag, startPoint x: 1223, startPoint y: 642, endPoint x: 1207, endPoint y: 642, distance: 15.9
click at [1223, 642] on span "Send" at bounding box center [1232, 643] width 22 height 15
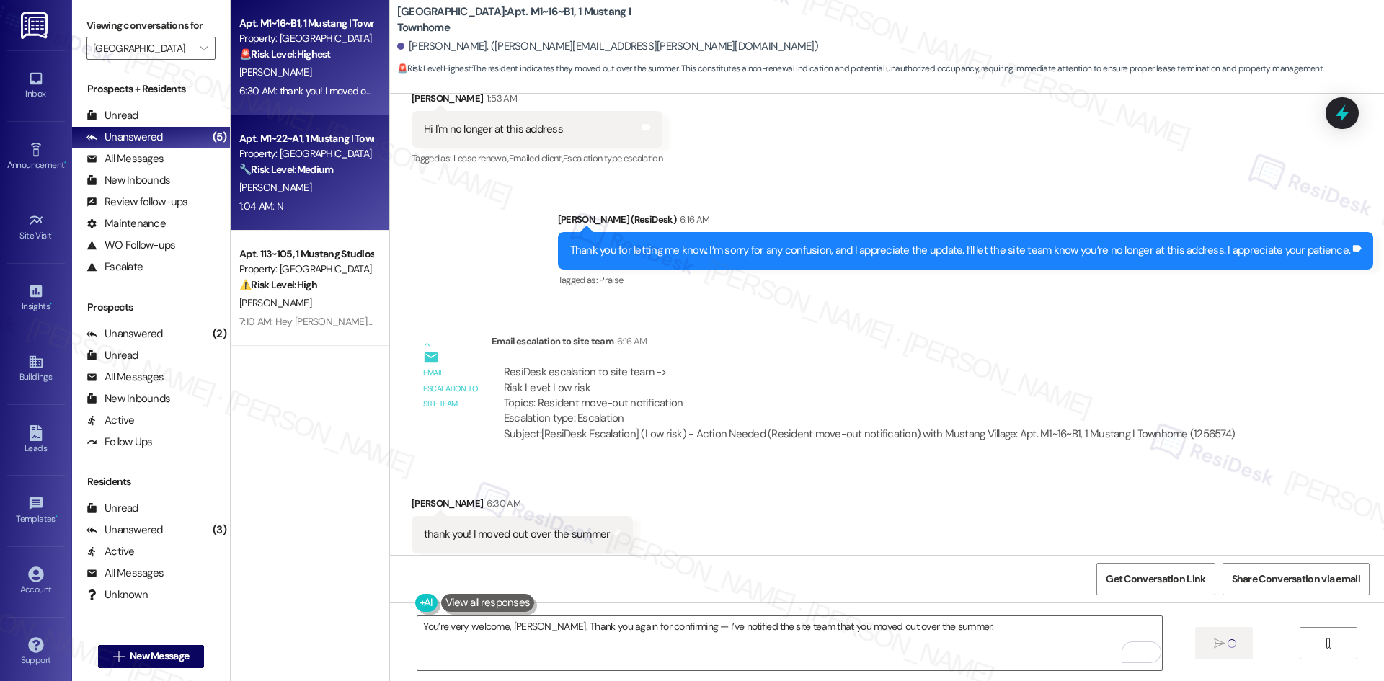
click at [298, 213] on div "1:04 AM: N 1:04 AM: N" at bounding box center [306, 207] width 136 height 18
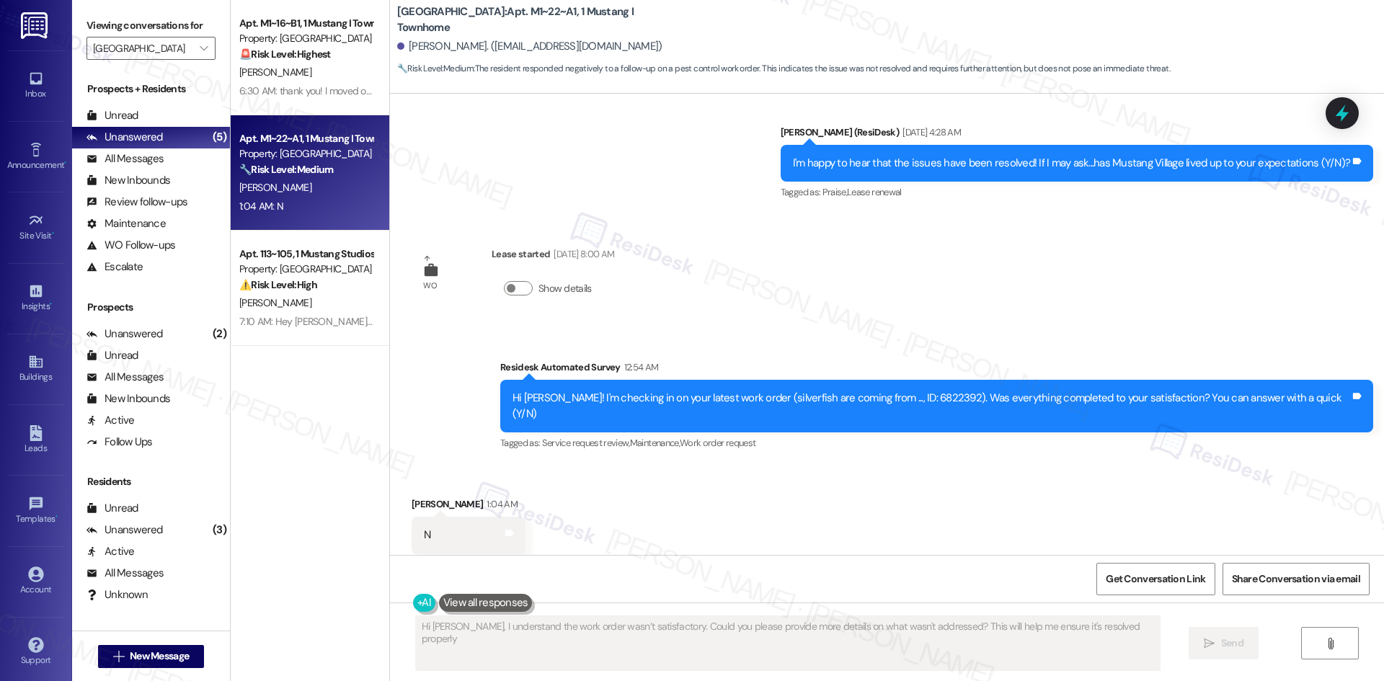
type textarea "Hi David, I understand the work order wasn’t satisfactory. Could you please pro…"
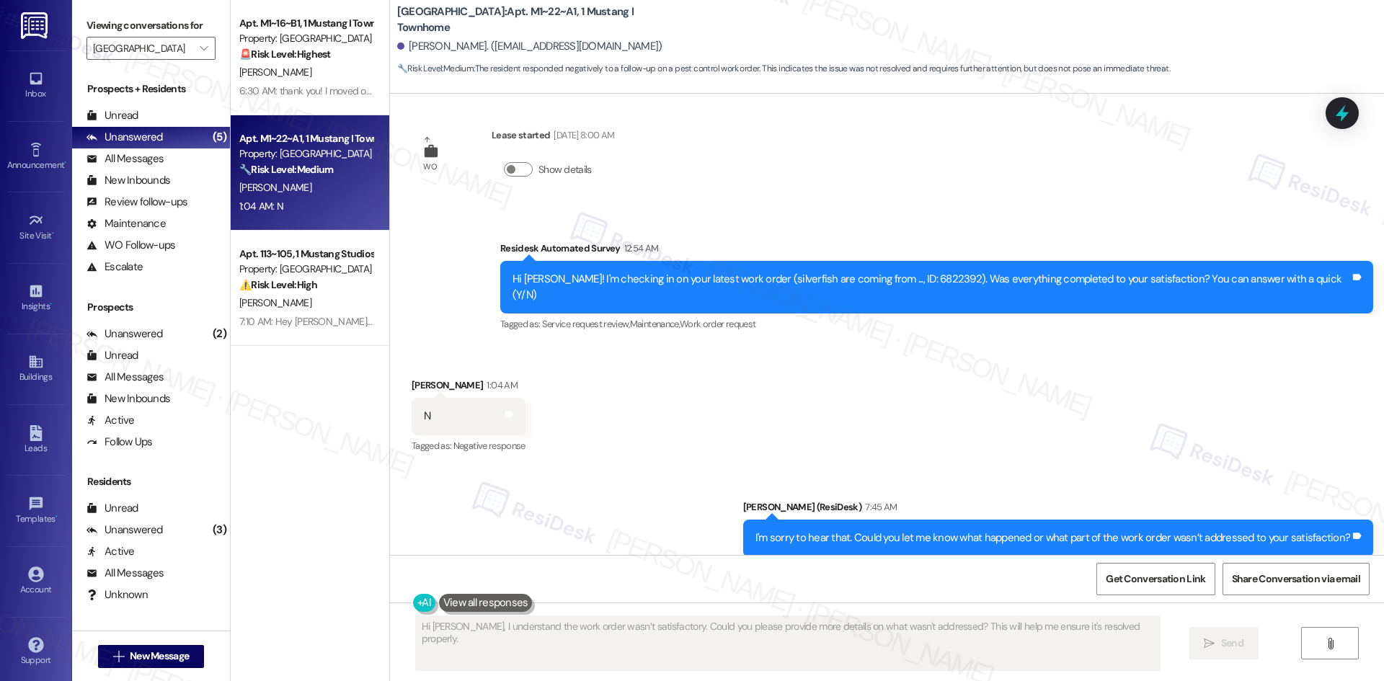
scroll to position [1086, 0]
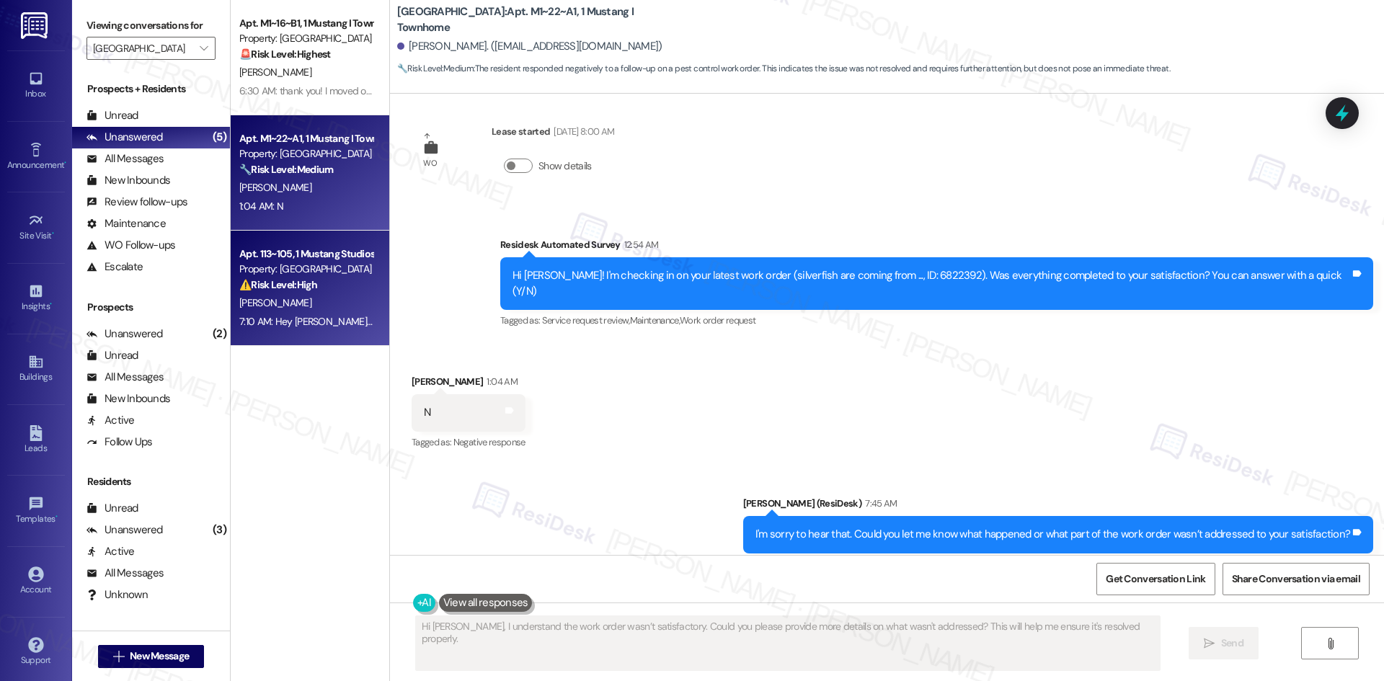
click at [257, 247] on div "Apt. 113~105, 1 Mustang Studios" at bounding box center [305, 254] width 133 height 15
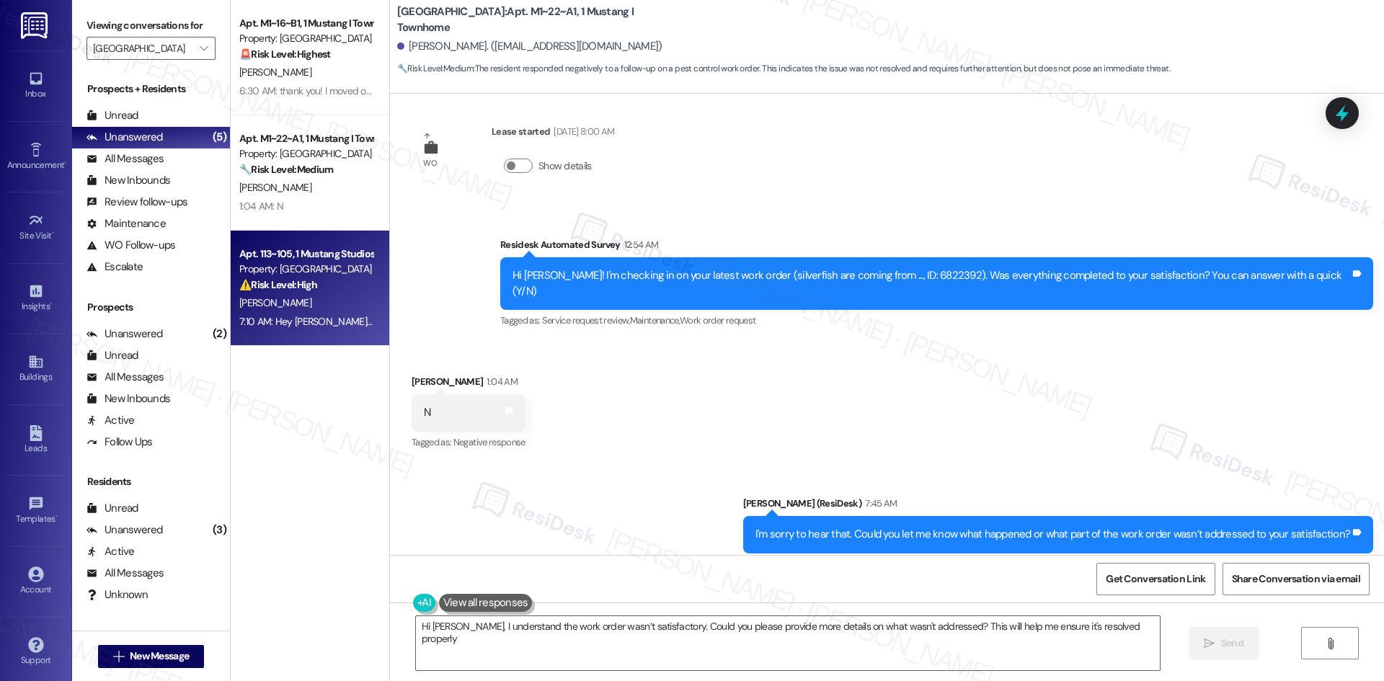
type textarea "Hi David, I understand the work order wasn’t satisfactory. Could you please pro…"
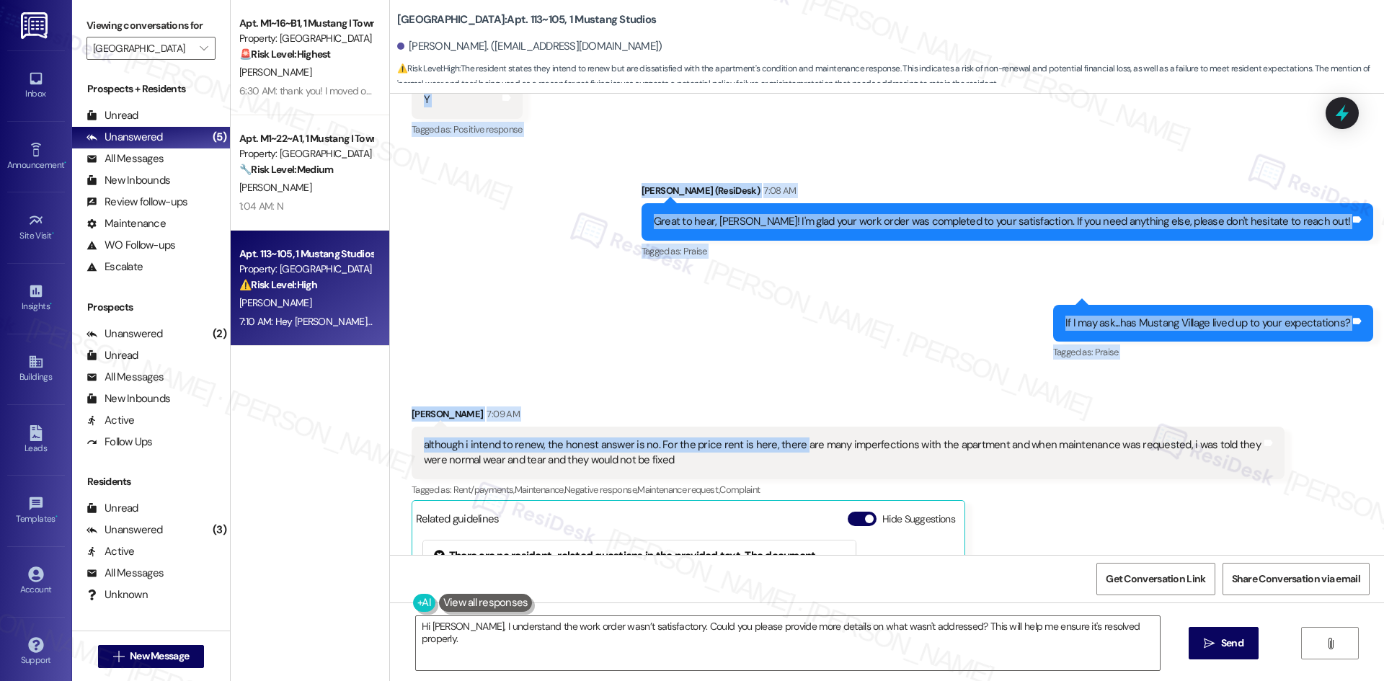
scroll to position [354, 0]
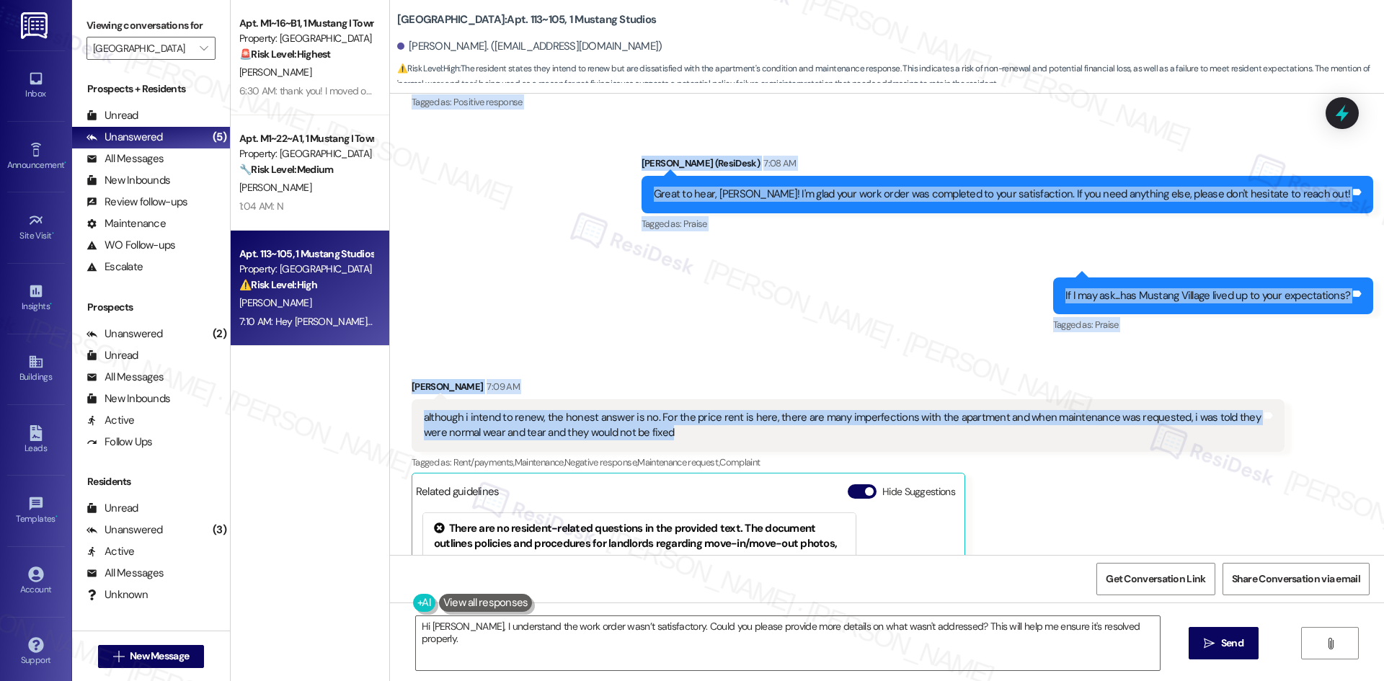
drag, startPoint x: 455, startPoint y: 190, endPoint x: 766, endPoint y: 445, distance: 401.6
click at [766, 445] on div "WO Lease started Aug 15, 2025 at 8:00 AM Show details Survey, sent via SMS Resi…" at bounding box center [887, 324] width 994 height 461
copy div "Residesk Automated Survey 12:54 AM Hi Warren! I'm checking in on your latest wo…"
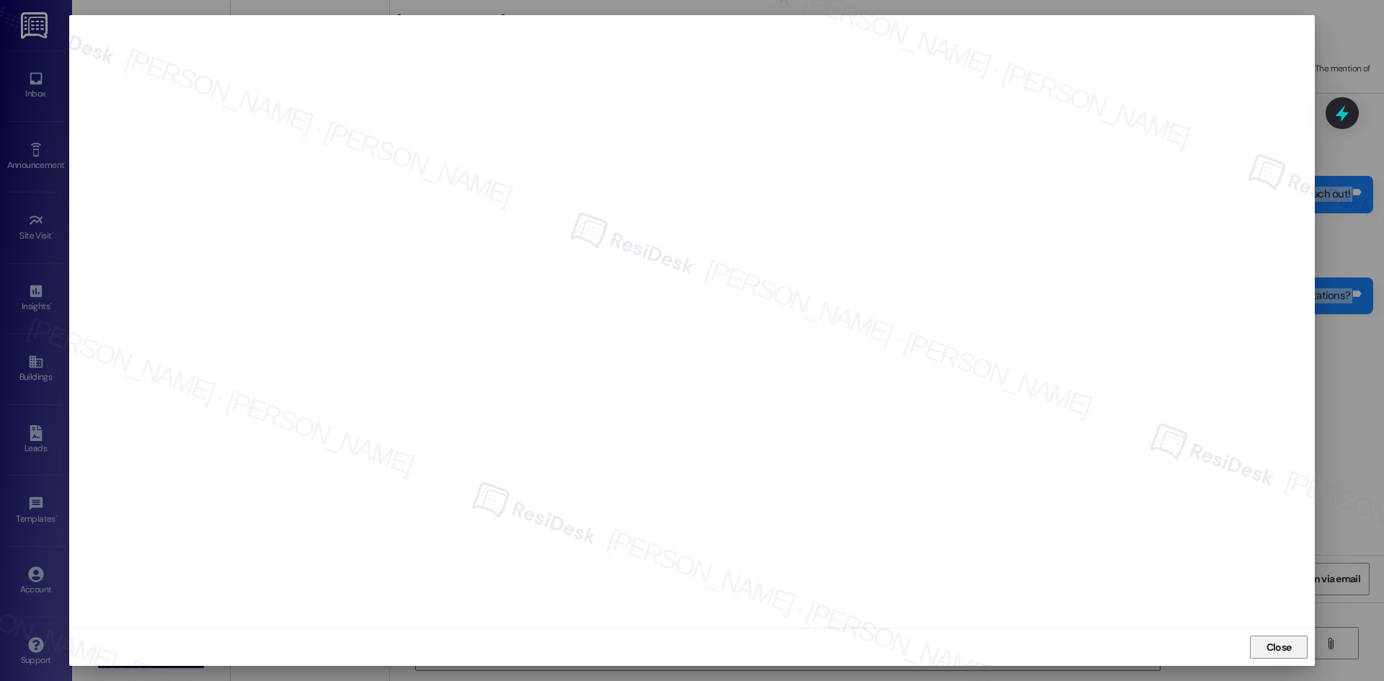
click at [1276, 647] on span "Close" at bounding box center [1279, 647] width 25 height 15
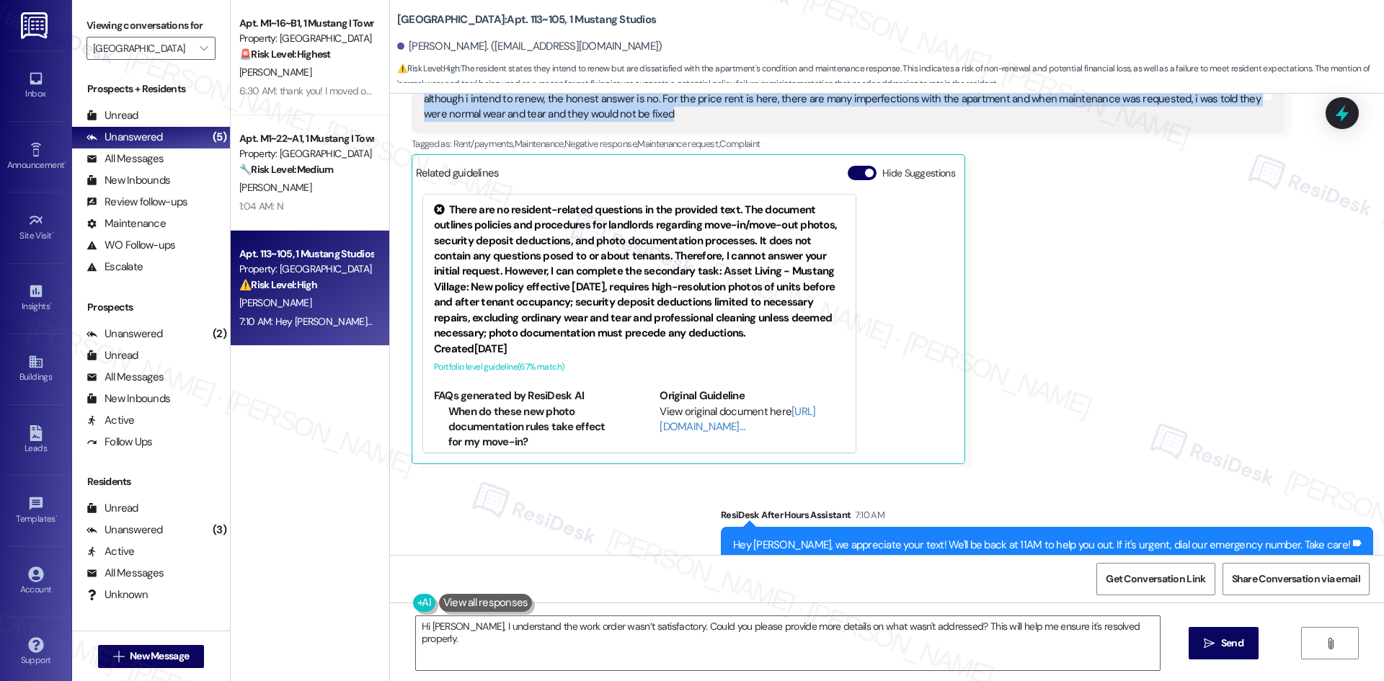
scroll to position [714, 0]
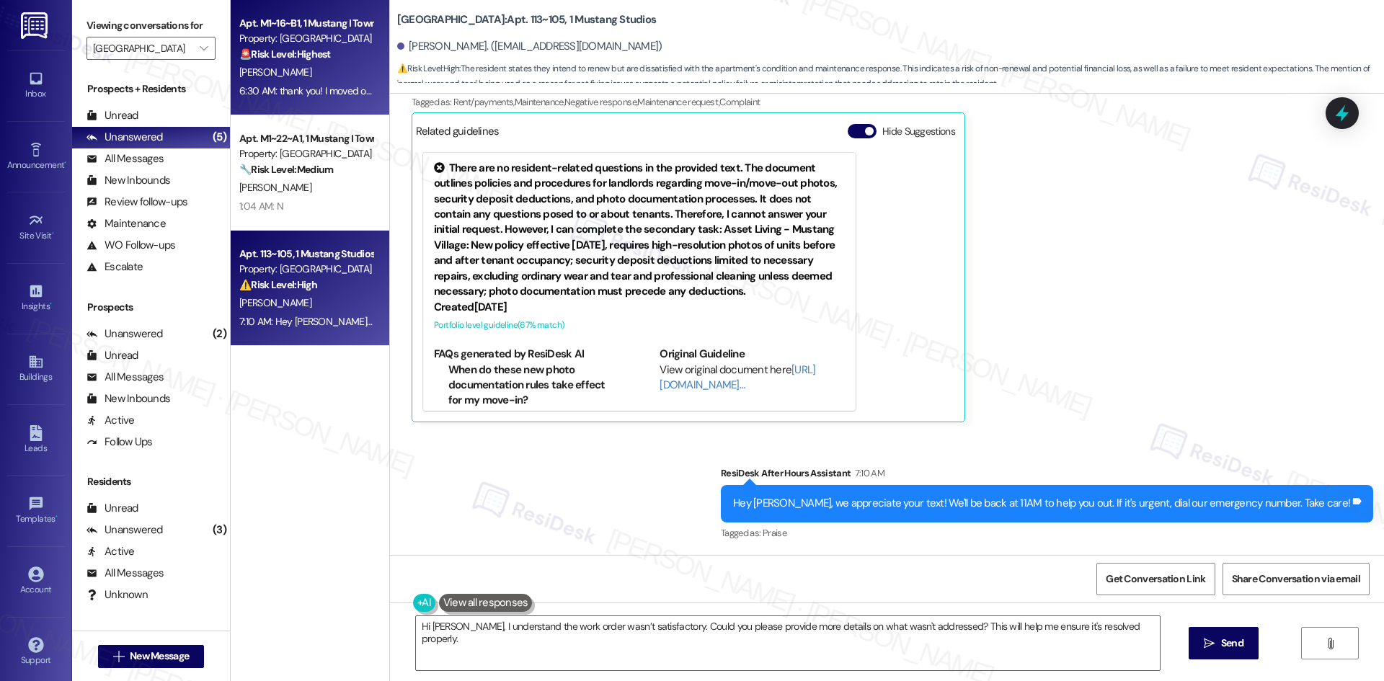
click at [318, 67] on div "T. Kornienko" at bounding box center [306, 72] width 136 height 18
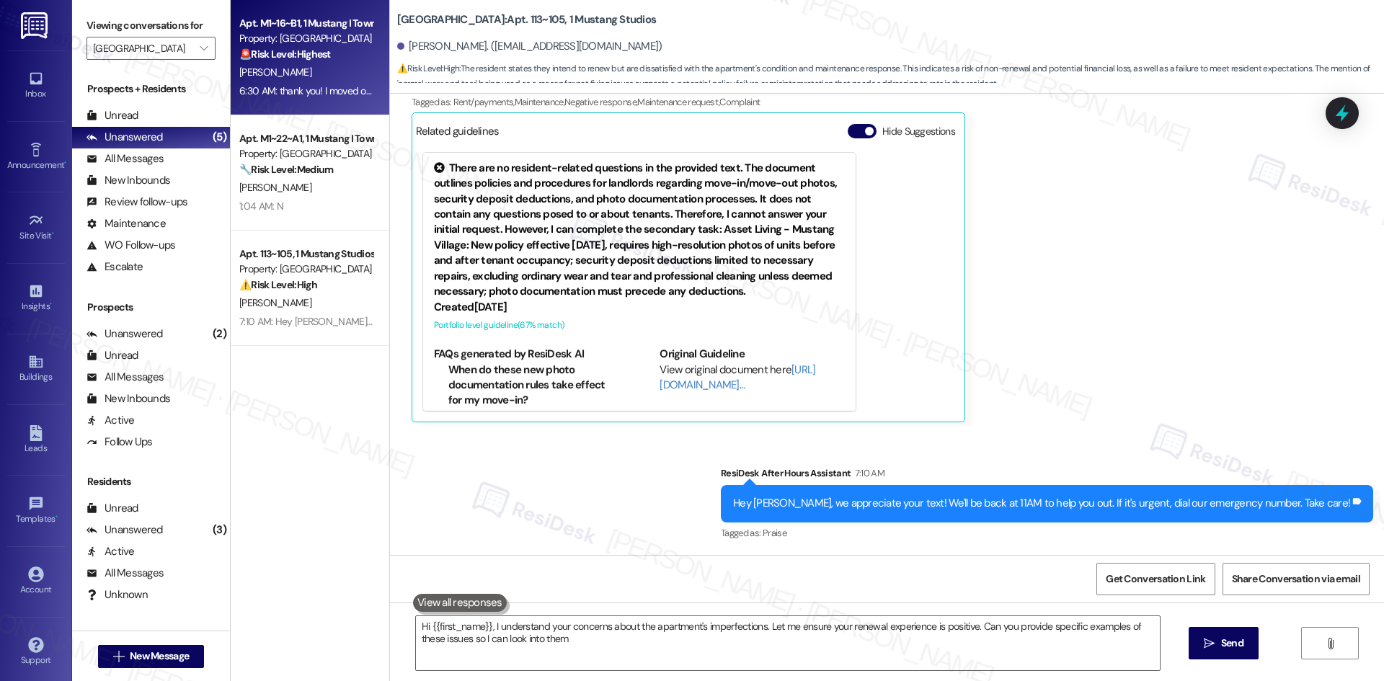
type textarea "Hi {{first_name}}, I understand your concerns about the apartment's imperfectio…"
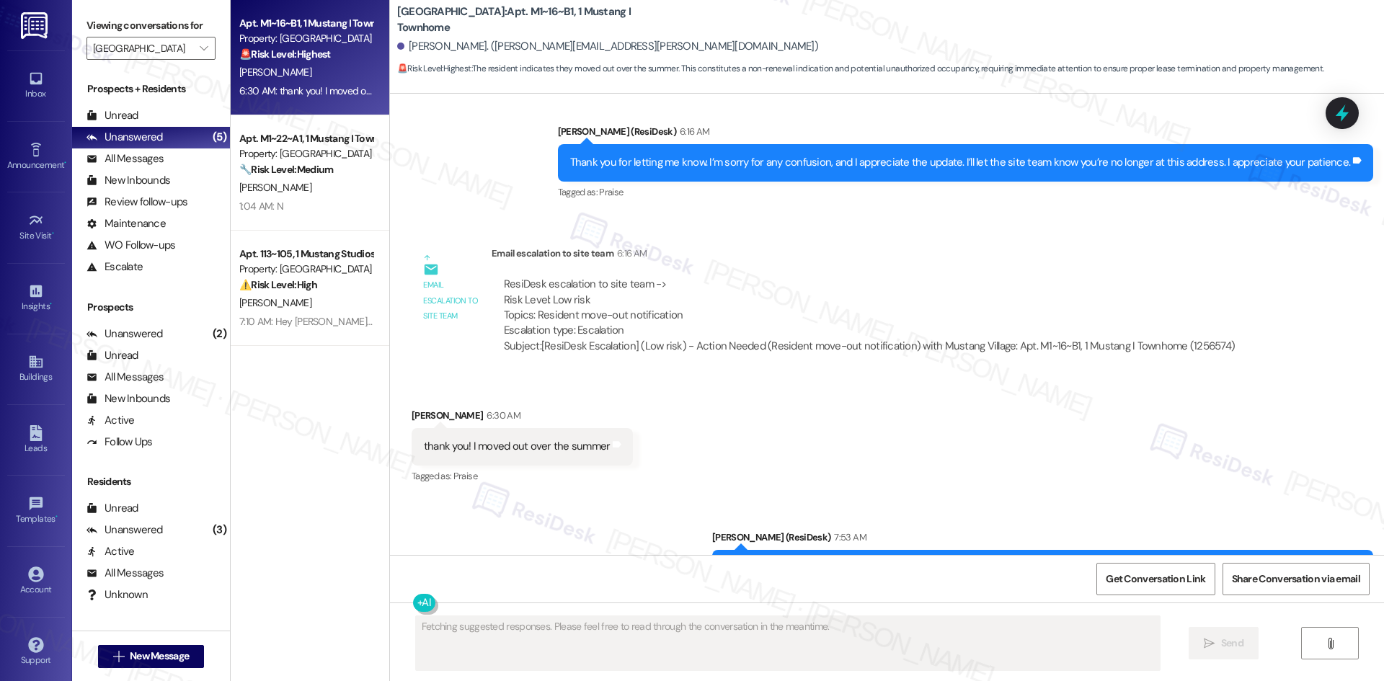
scroll to position [2126, 0]
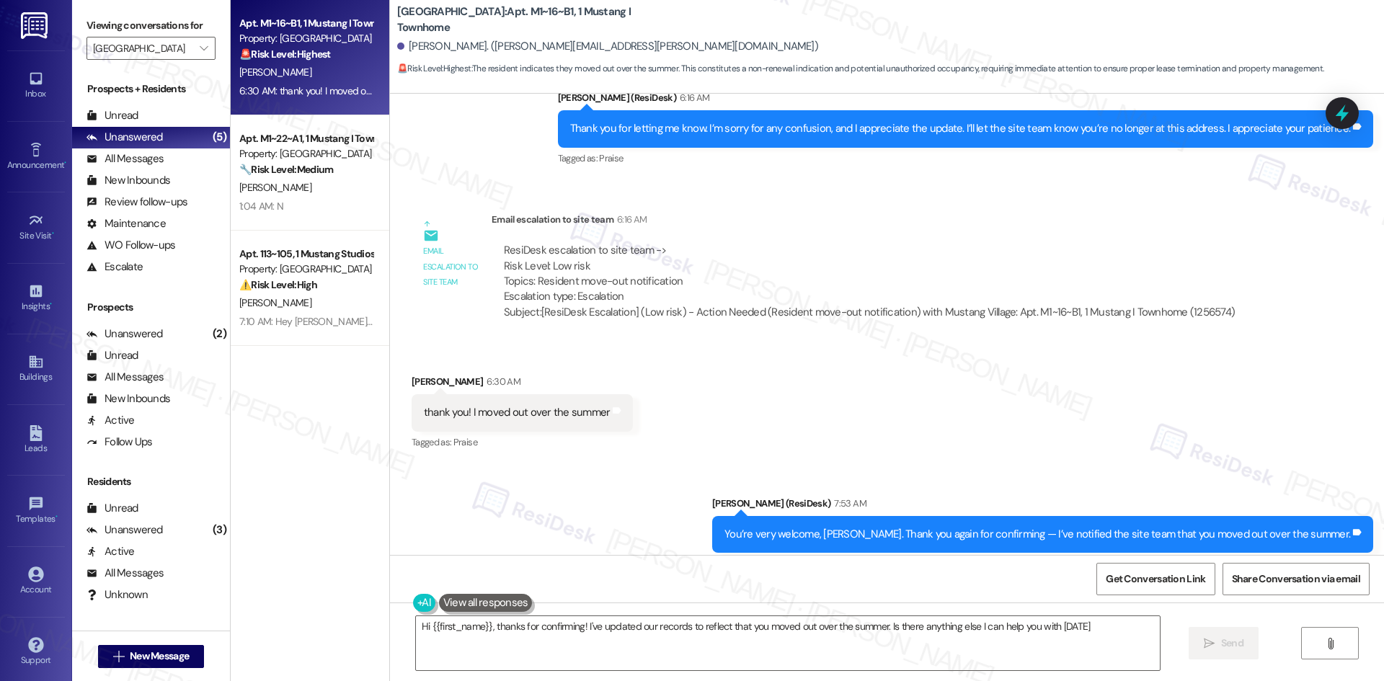
type textarea "Hi {{first_name}}, thanks for confirming! I've updated our records to reflect t…"
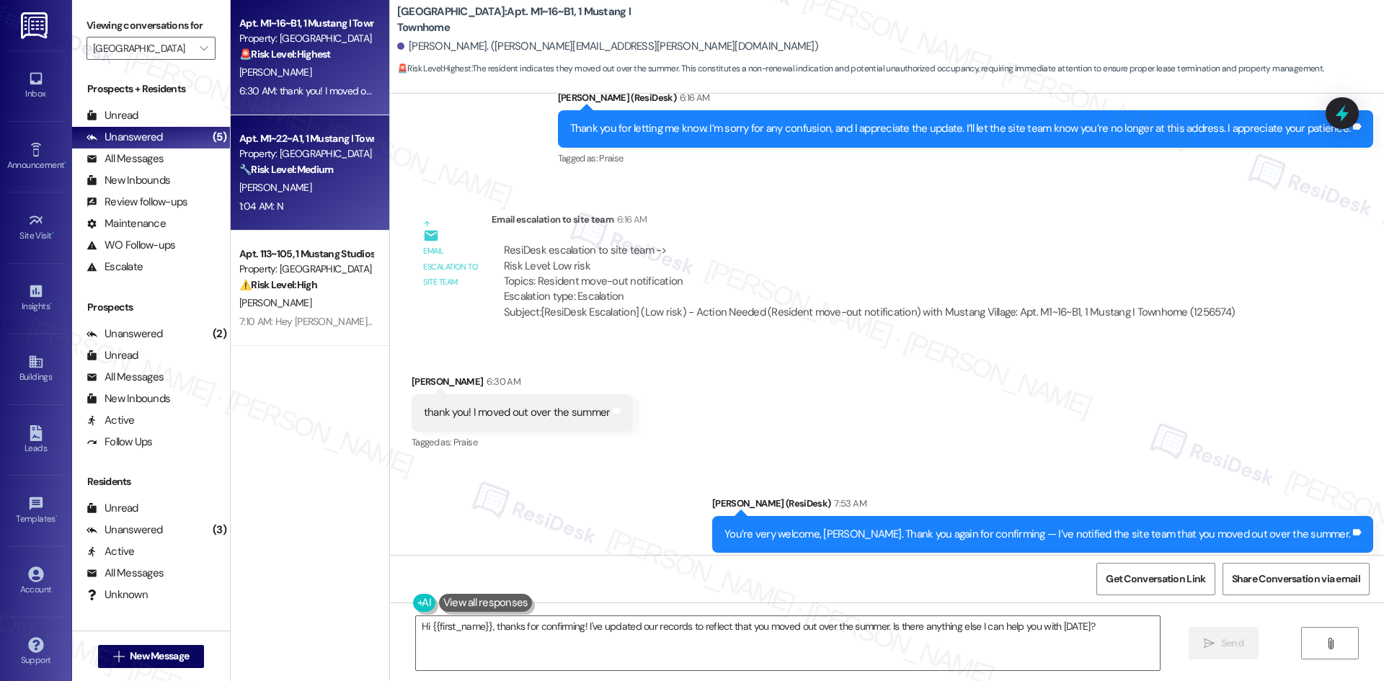
click at [345, 192] on div "D. Abrams" at bounding box center [306, 188] width 136 height 18
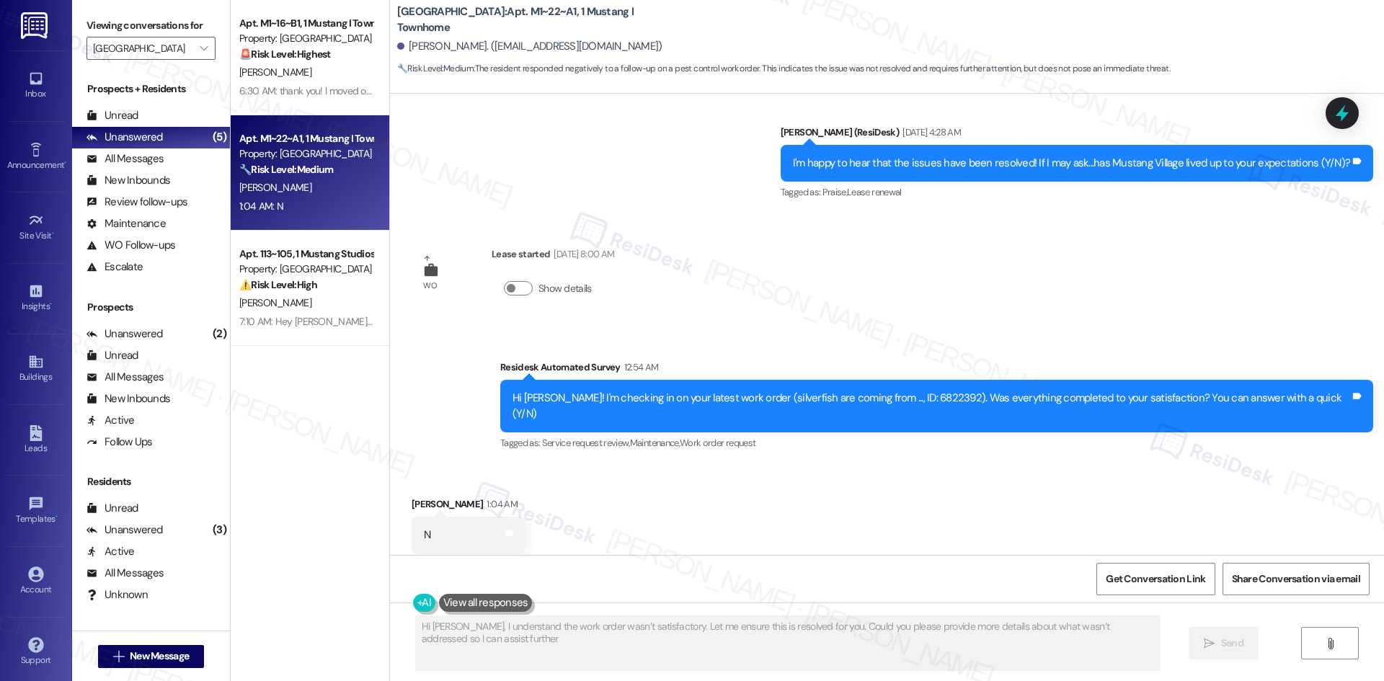
type textarea "Hi David, I understand the work order wasn’t satisfactory. Let me ensure this i…"
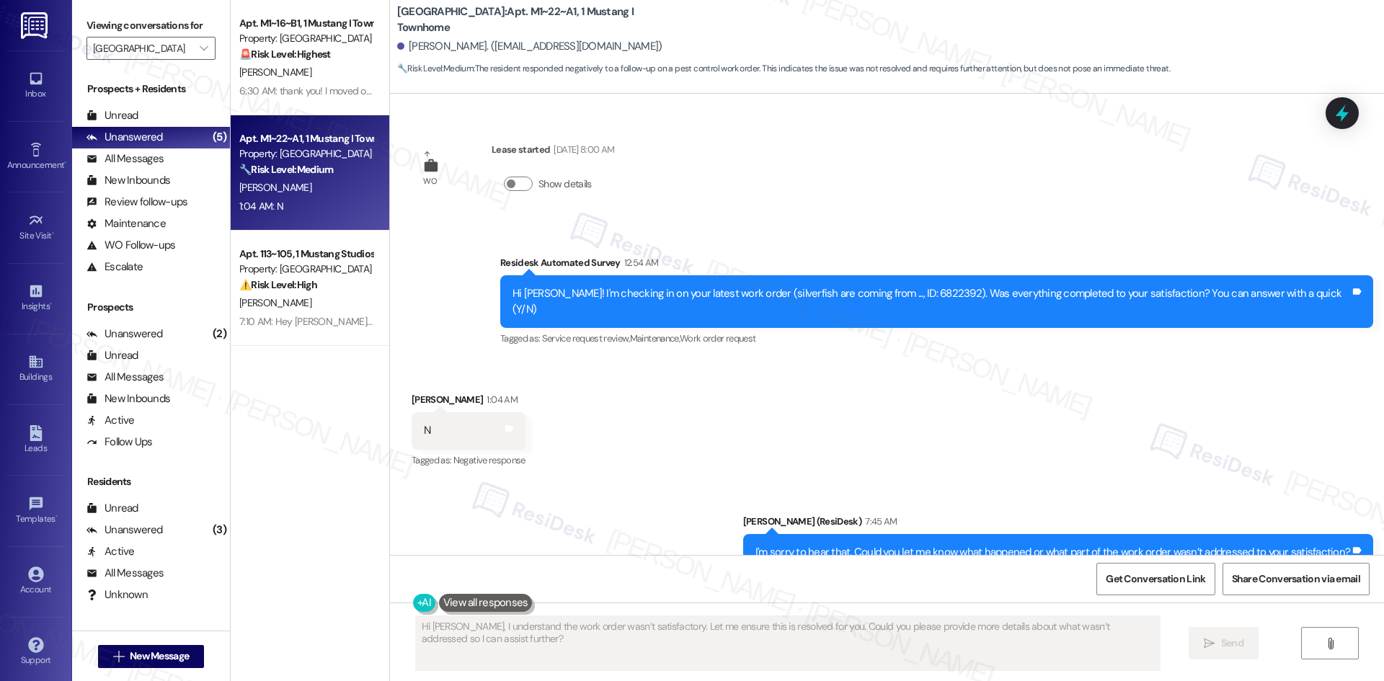
scroll to position [1086, 0]
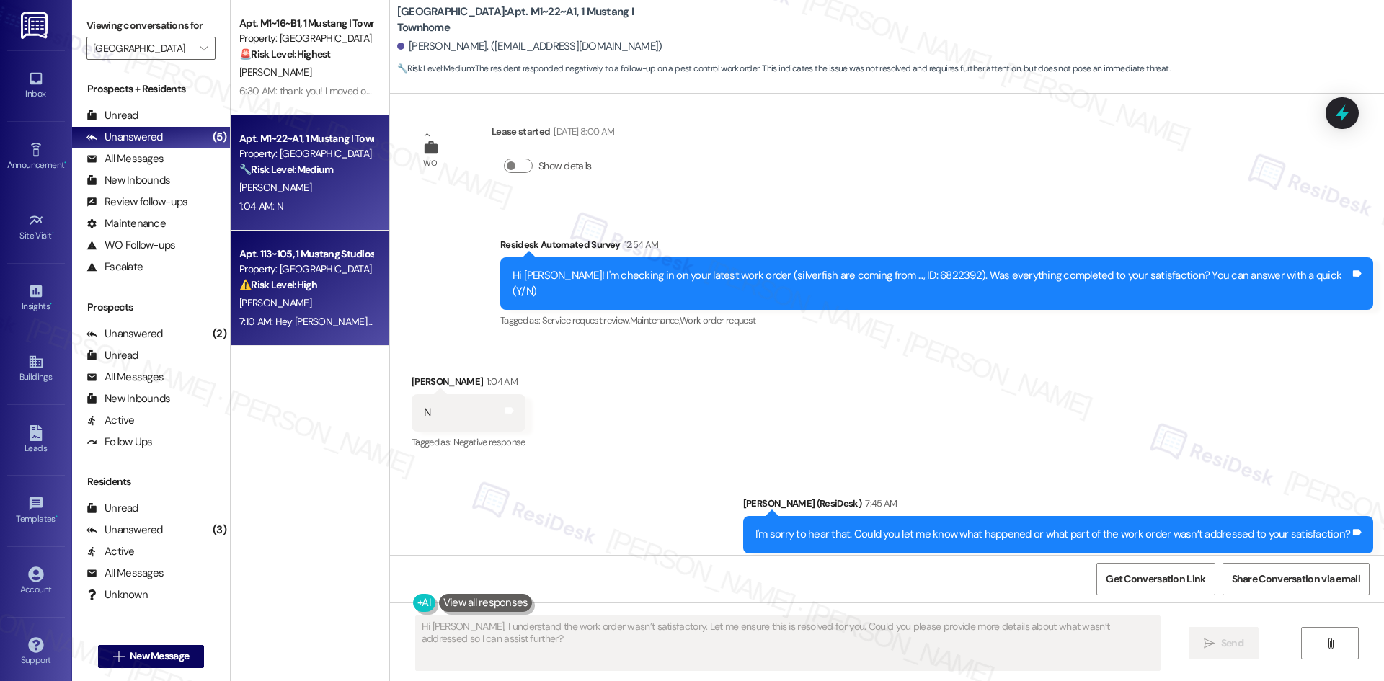
click at [275, 291] on div "⚠️ Risk Level: High The resident states they intend to renew but are dissatisfi…" at bounding box center [305, 285] width 133 height 15
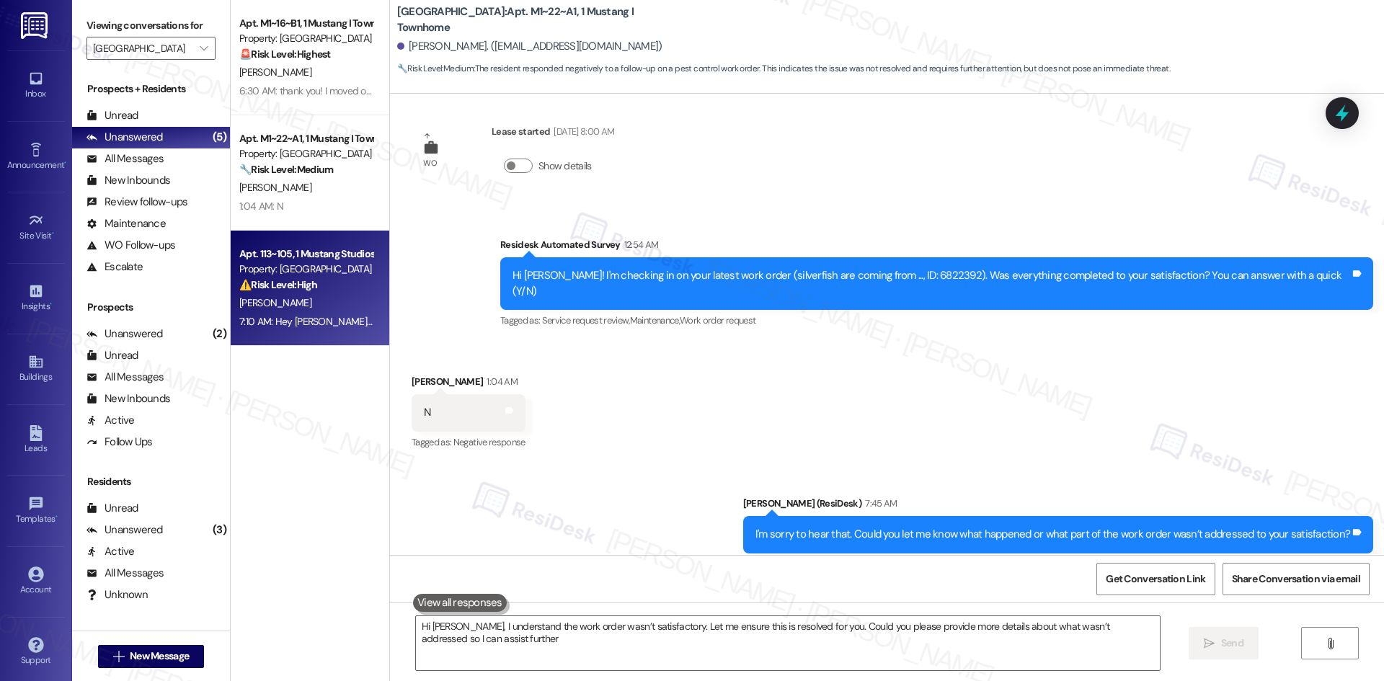
type textarea "Hi David, I understand the work order wasn’t satisfactory. Let me ensure this i…"
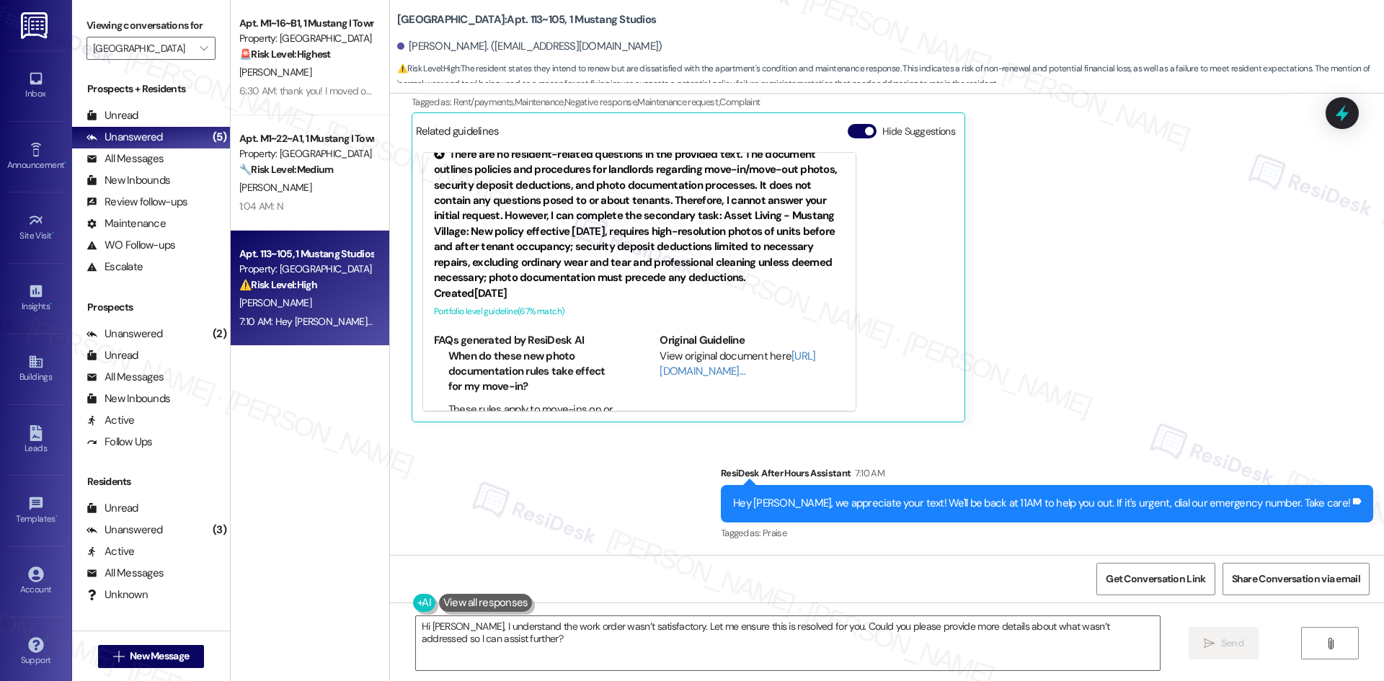
scroll to position [0, 0]
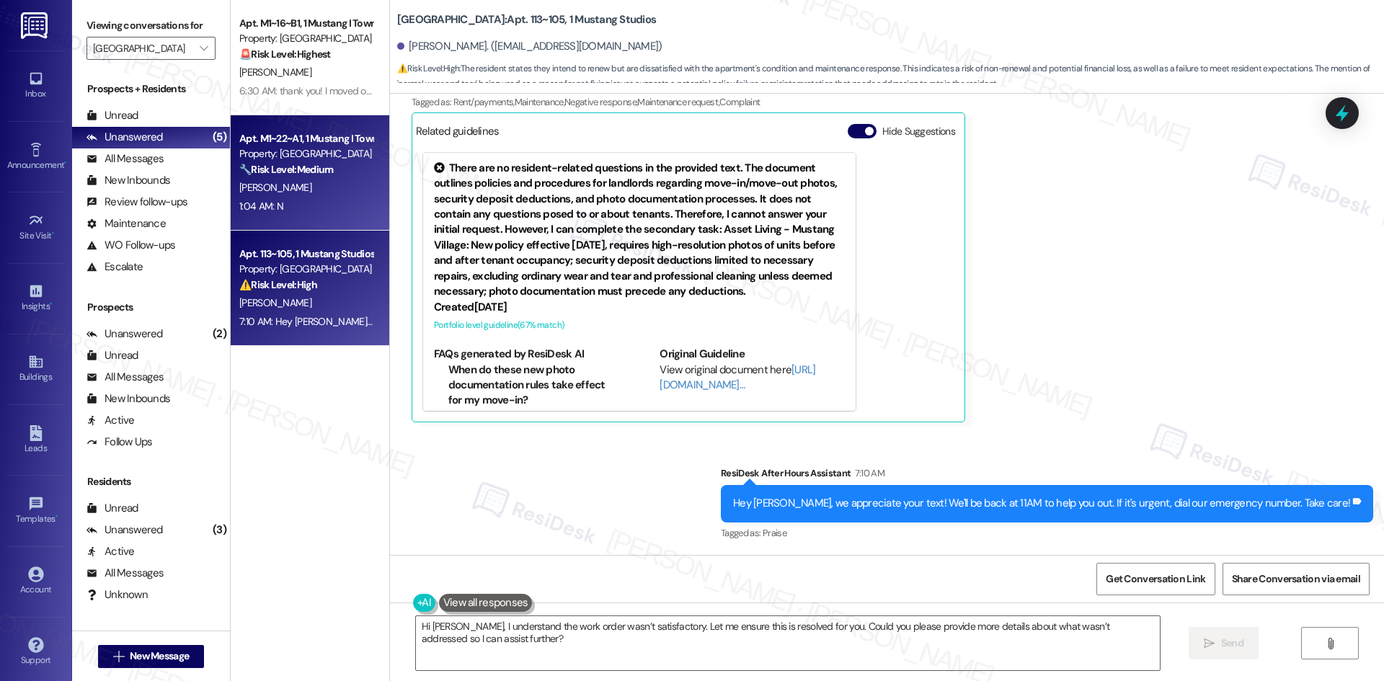
click at [261, 162] on div "🔧 Risk Level: Medium The resident responded negatively to a follow-up on a pest…" at bounding box center [305, 169] width 133 height 15
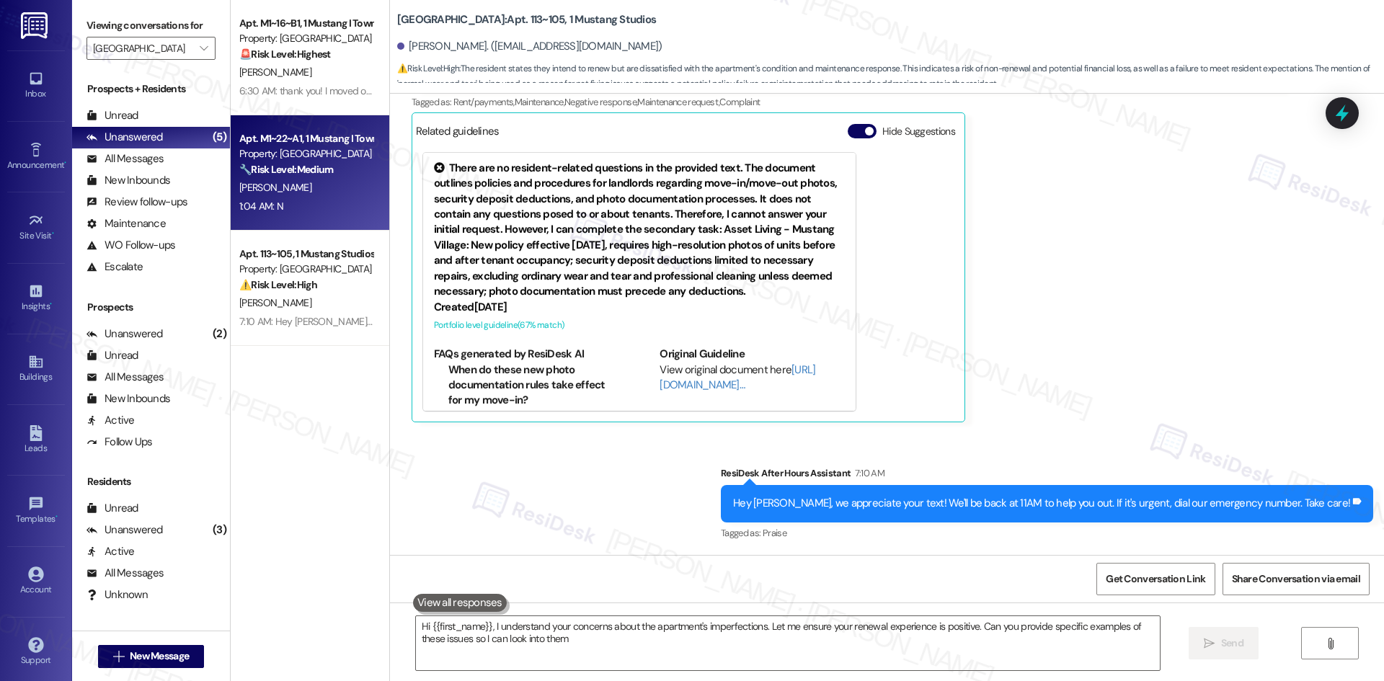
type textarea "Hi {{first_name}}, I understand your concerns about the apartment's imperfectio…"
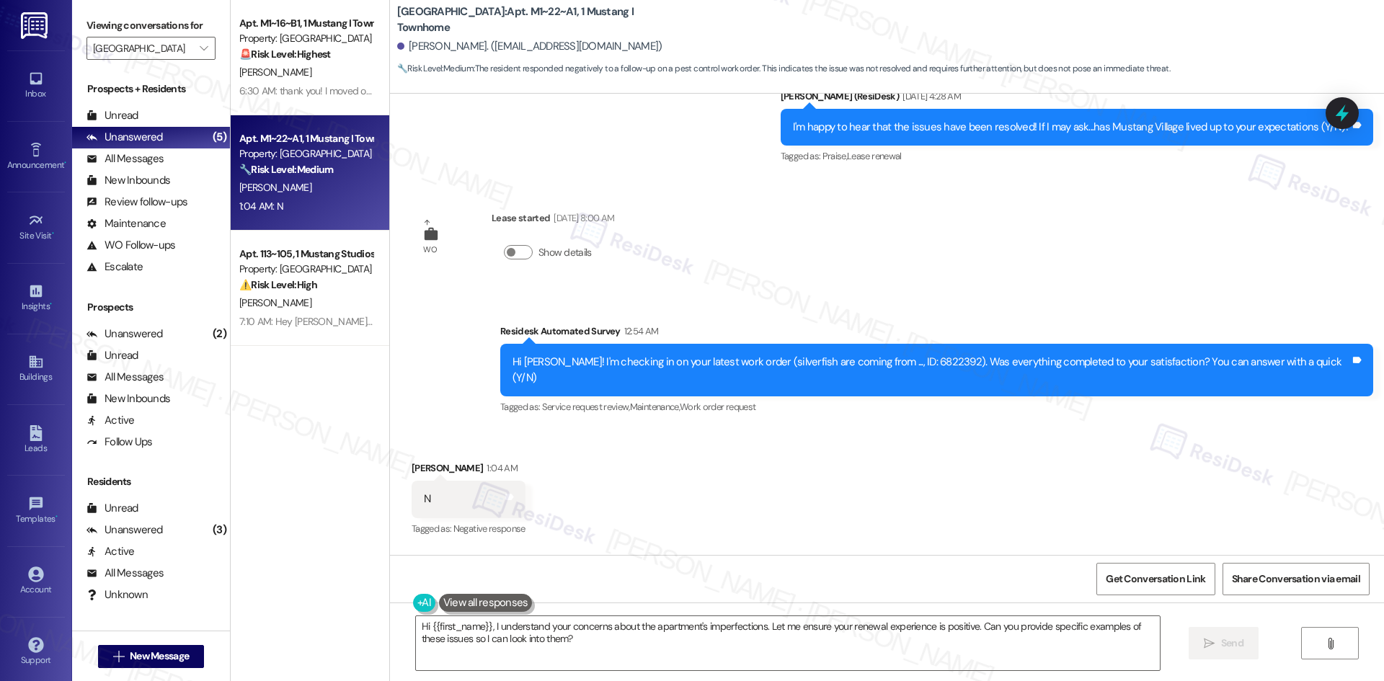
scroll to position [1086, 0]
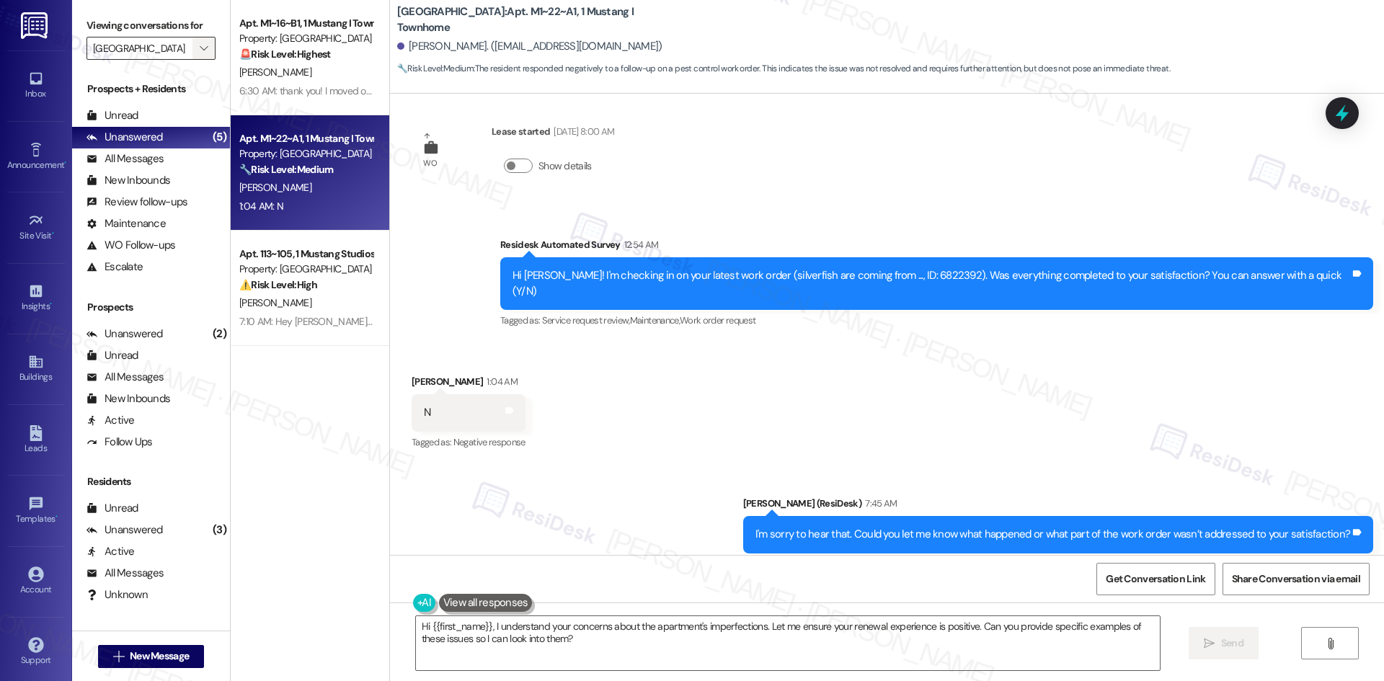
click at [192, 50] on button "" at bounding box center [203, 48] width 23 height 23
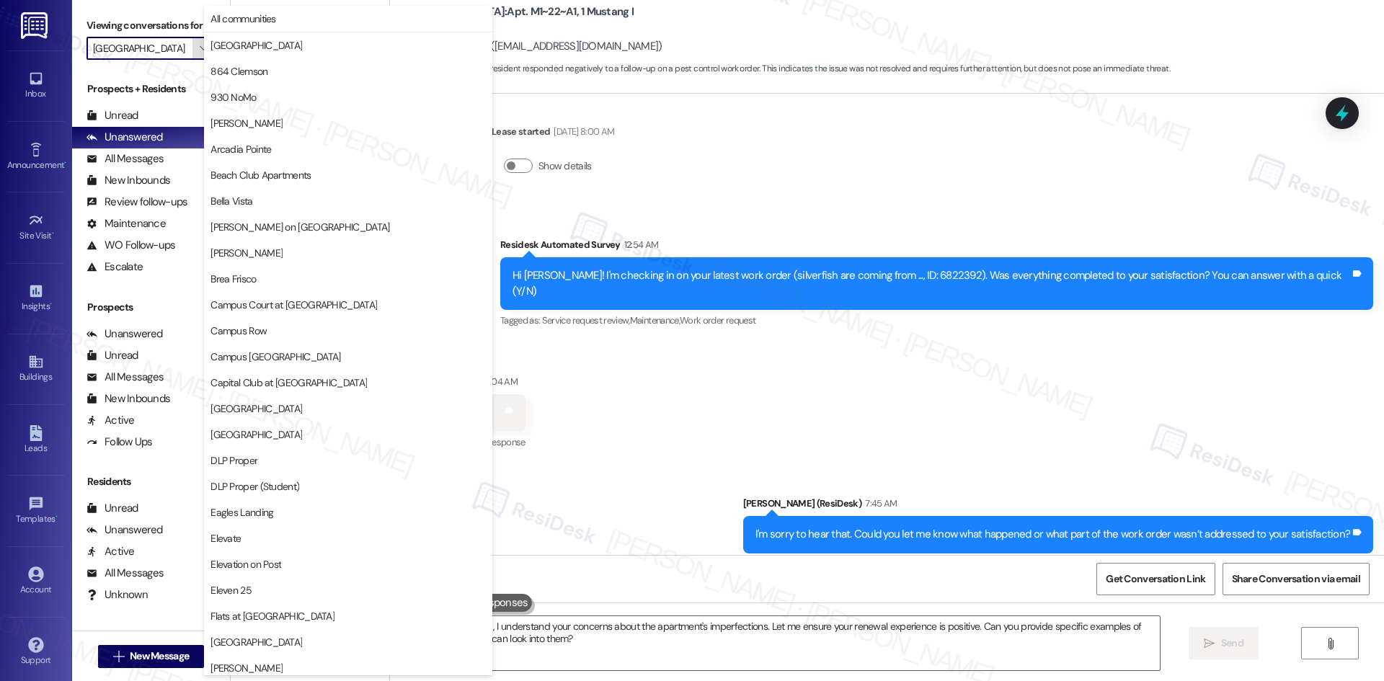
scroll to position [753, 0]
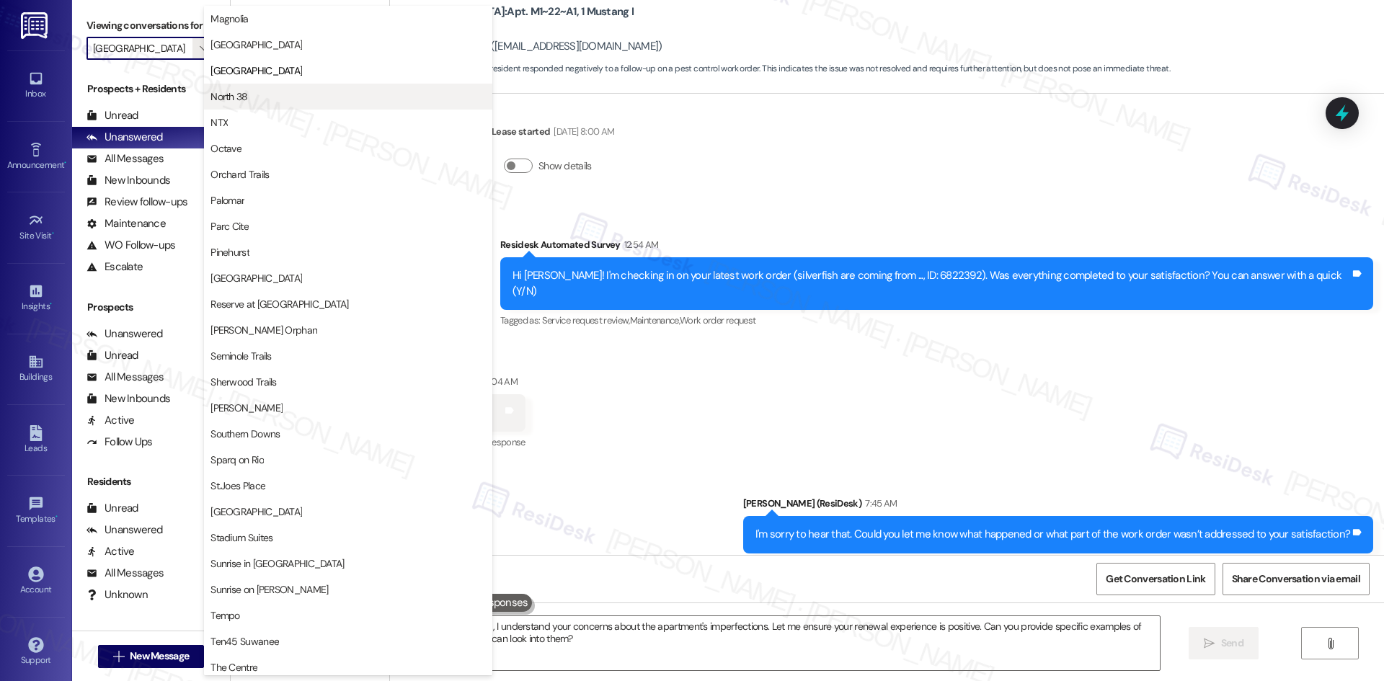
click at [282, 100] on span "North 38" at bounding box center [347, 96] width 275 height 14
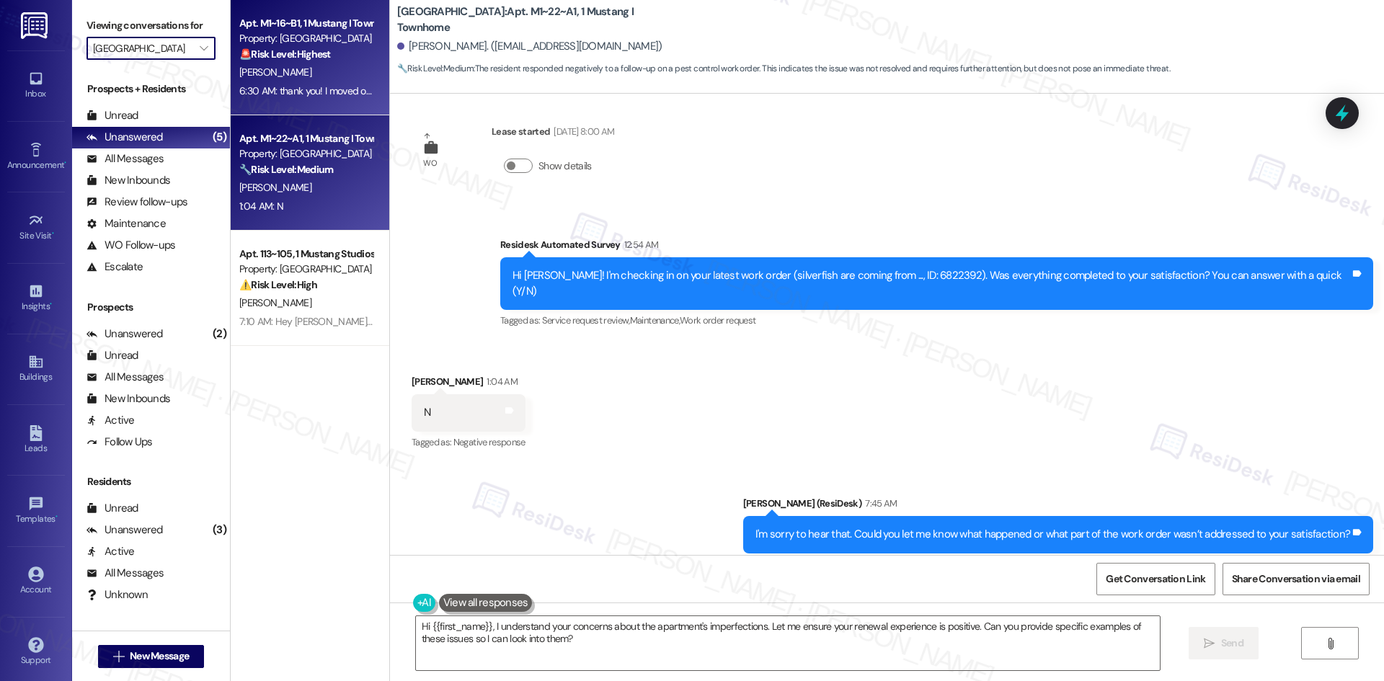
type input "North 38"
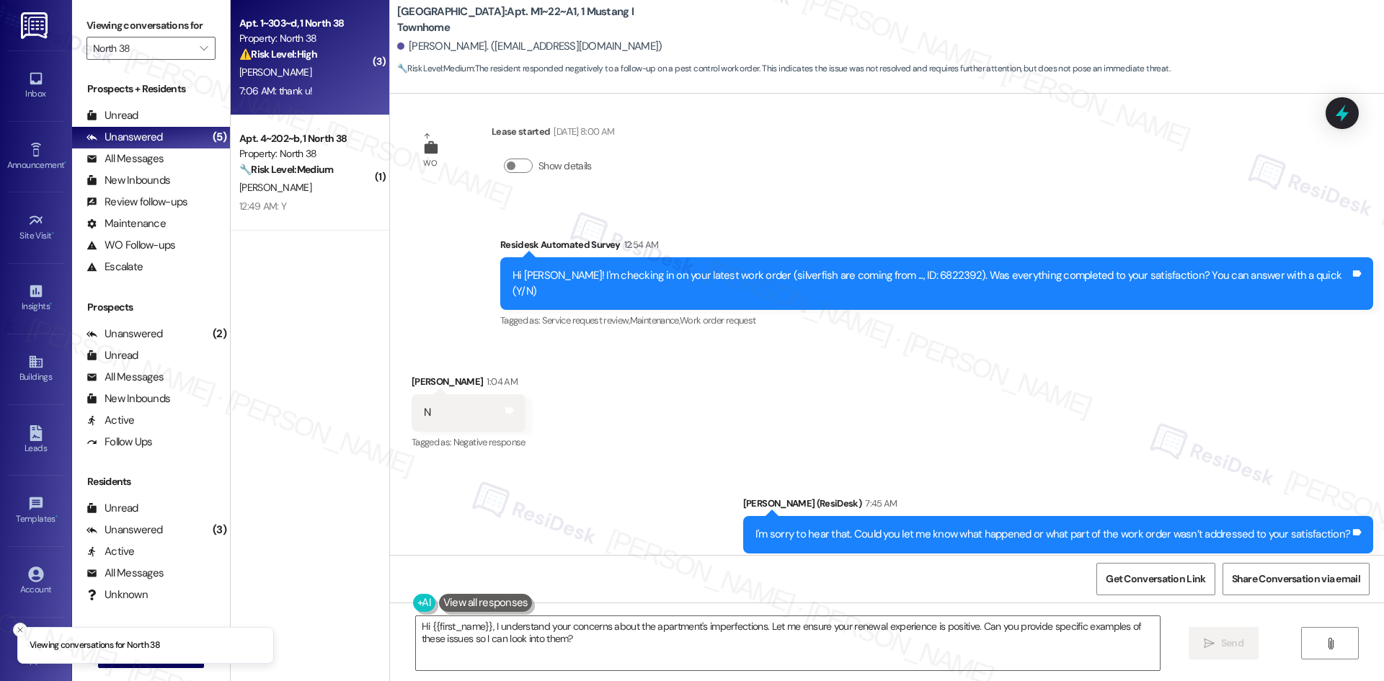
click at [329, 94] on div "7:06 AM: thank u! 7:06 AM: thank u!" at bounding box center [306, 91] width 136 height 18
type textarea "Hi David, I understand the work order wasn’t satisfactory. I'll follow up with …"
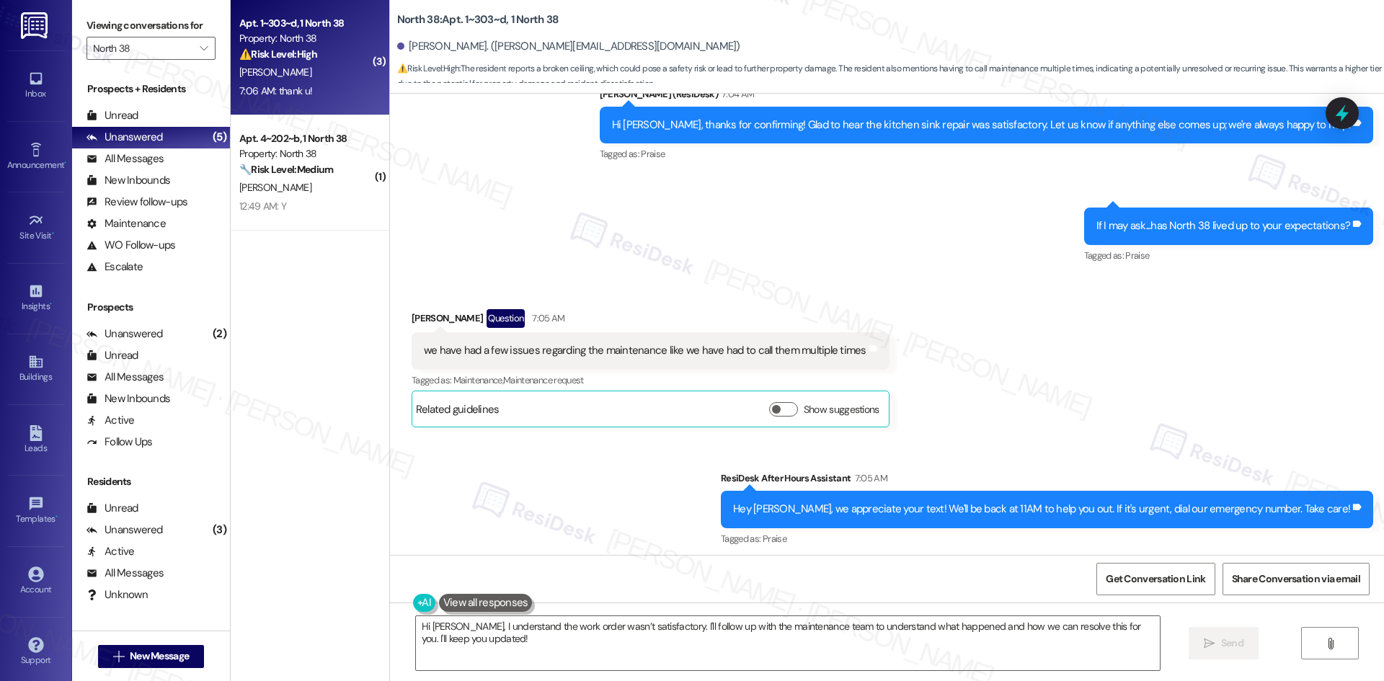
scroll to position [787, 0]
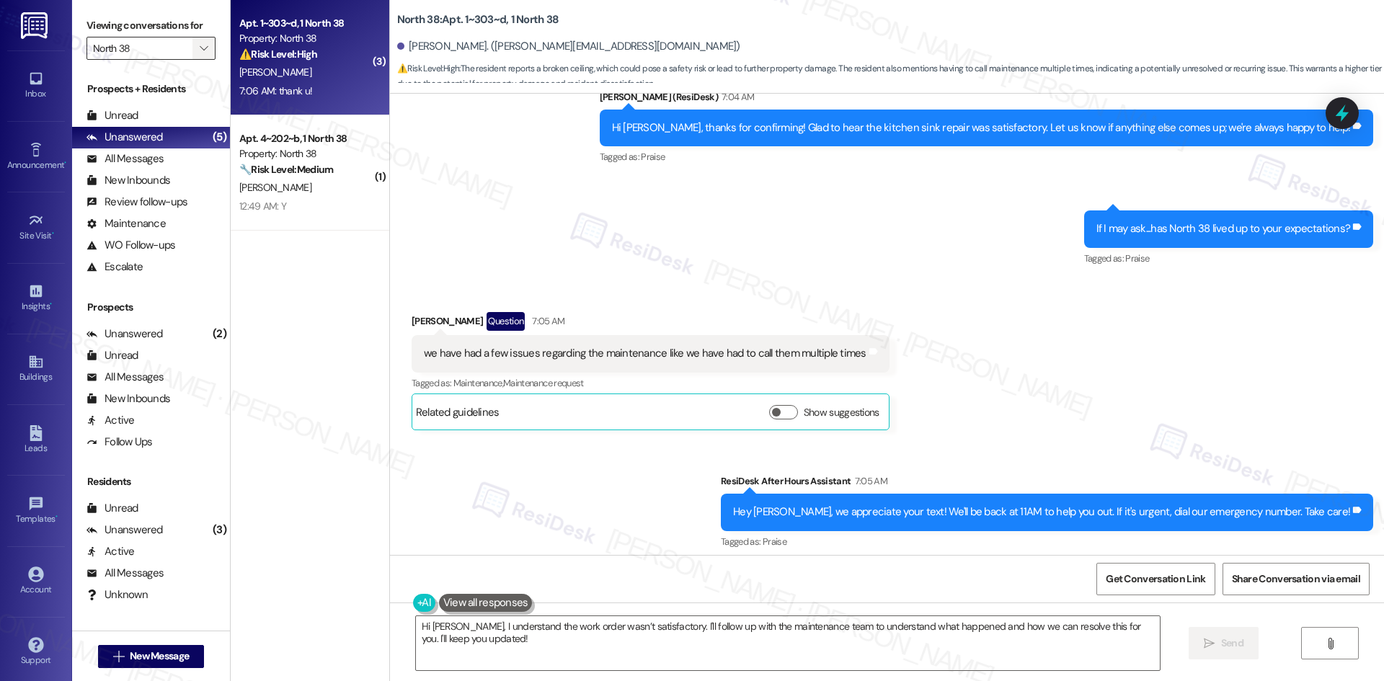
click at [200, 48] on icon "" at bounding box center [204, 49] width 8 height 12
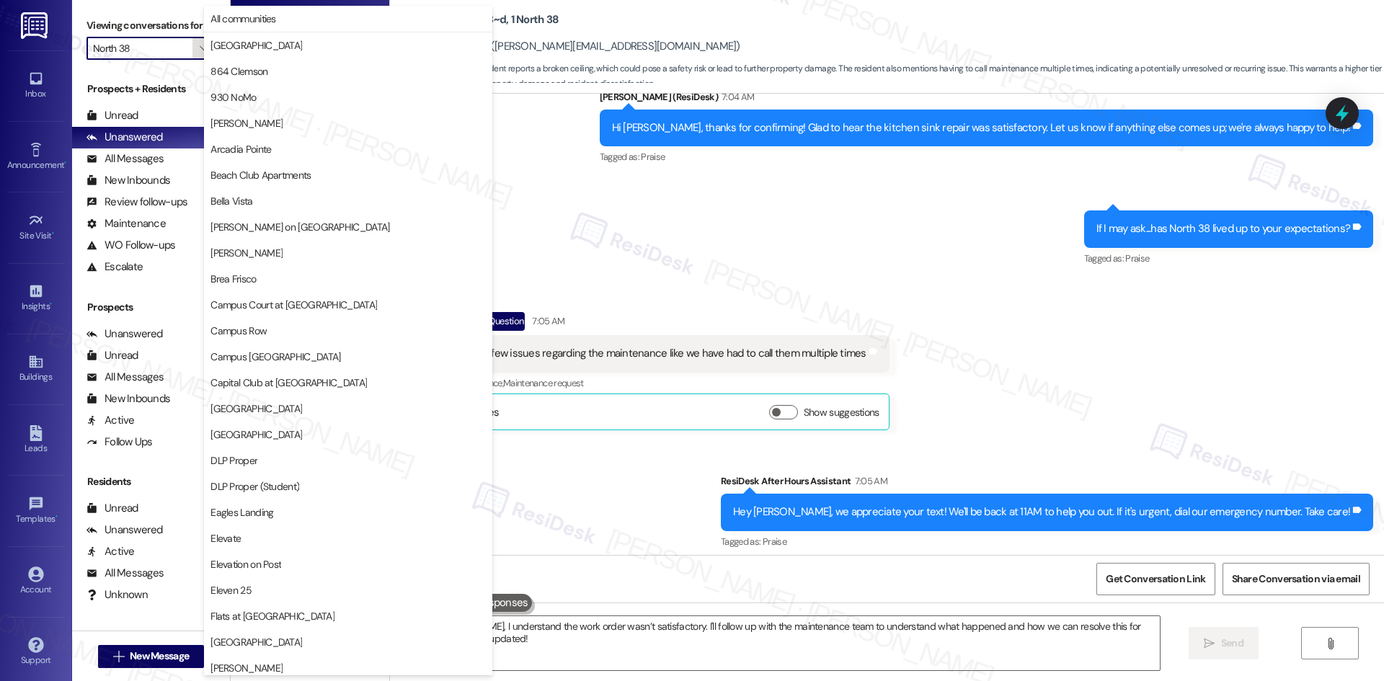
scroll to position [753, 0]
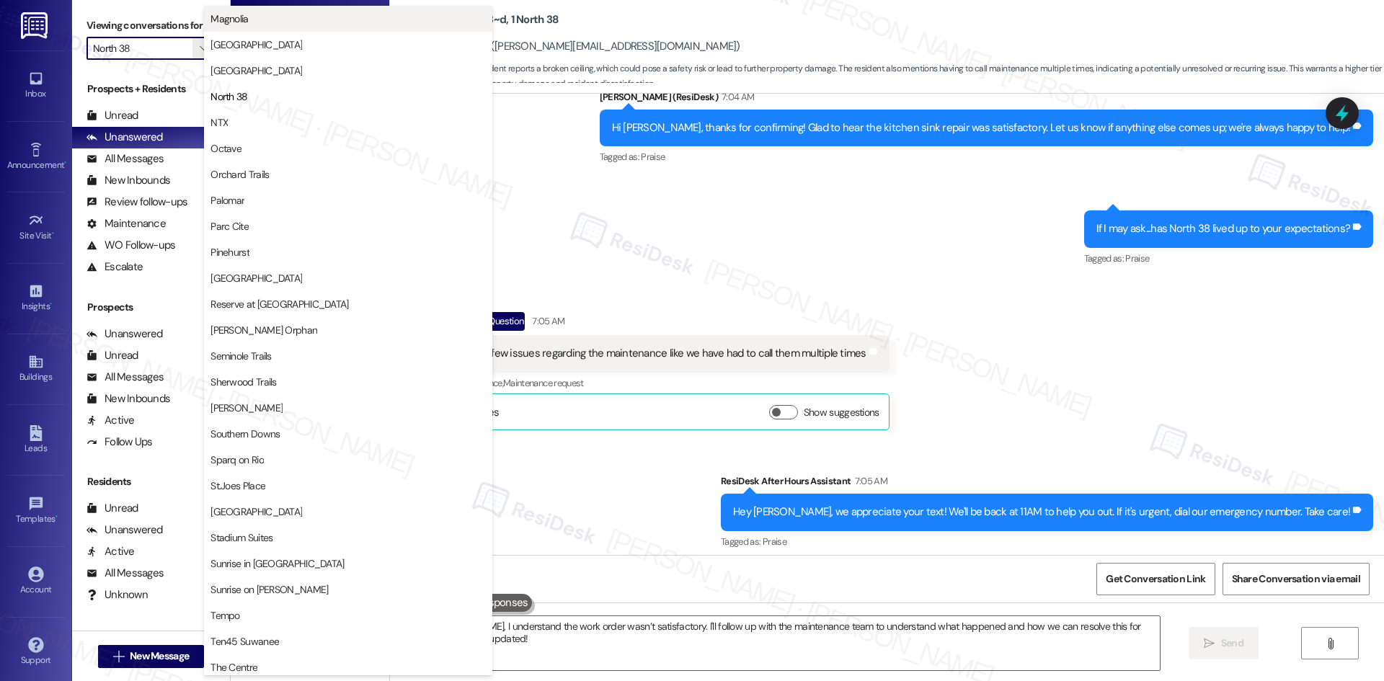
click at [322, 22] on span "Magnolia" at bounding box center [347, 19] width 275 height 14
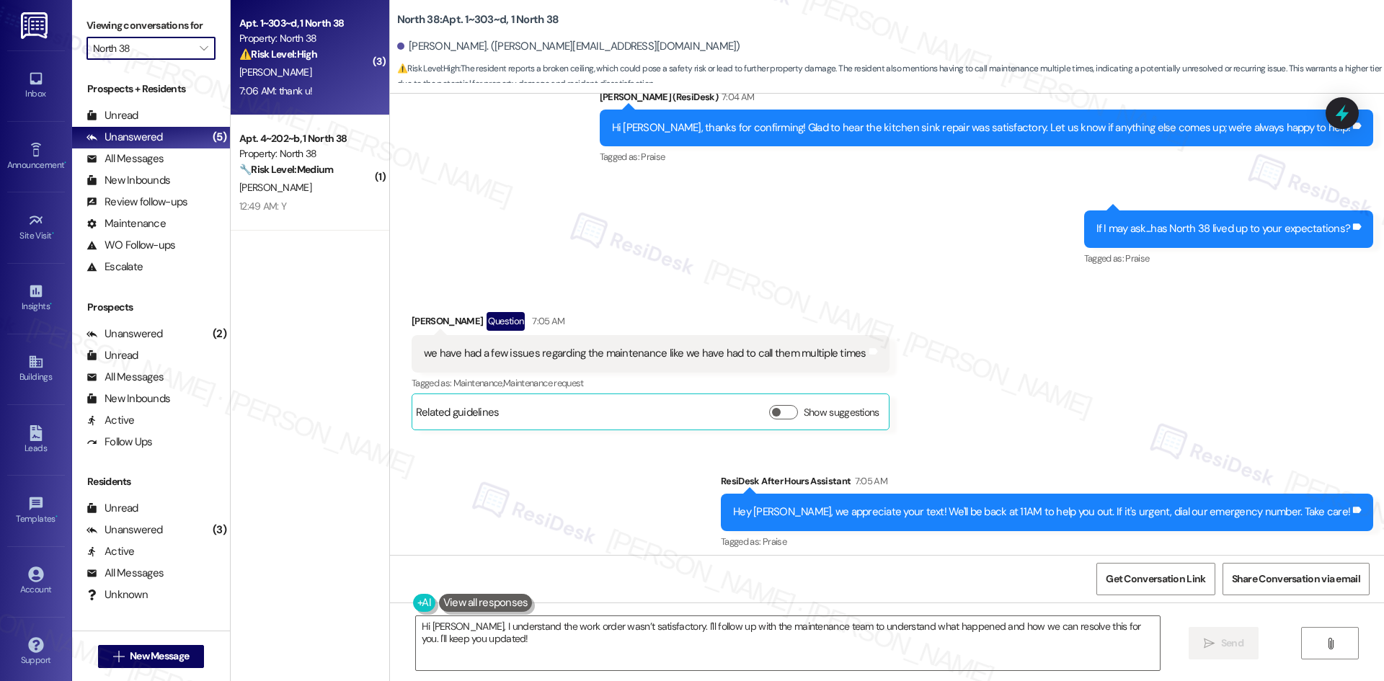
type input "Magnolia"
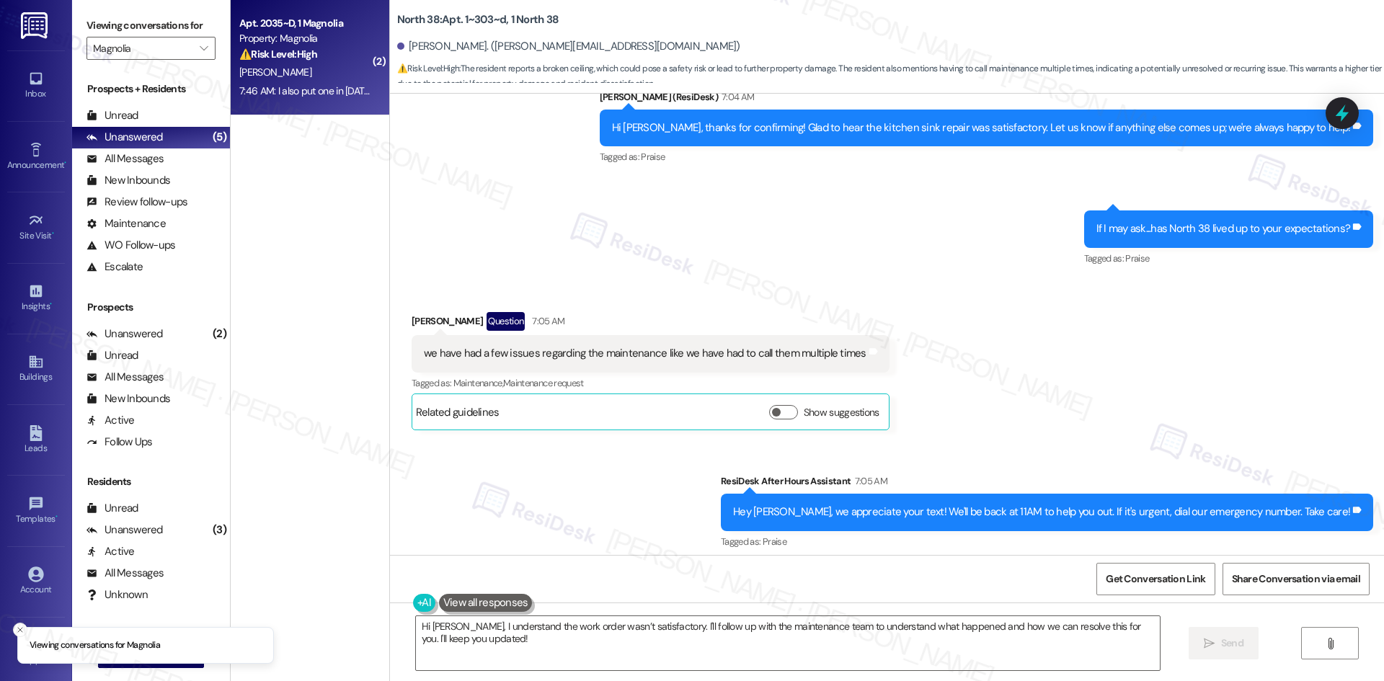
click at [324, 94] on div "7:46 AM: I also put one in saturday but I wasn't here when they arrived today s…" at bounding box center [497, 90] width 517 height 13
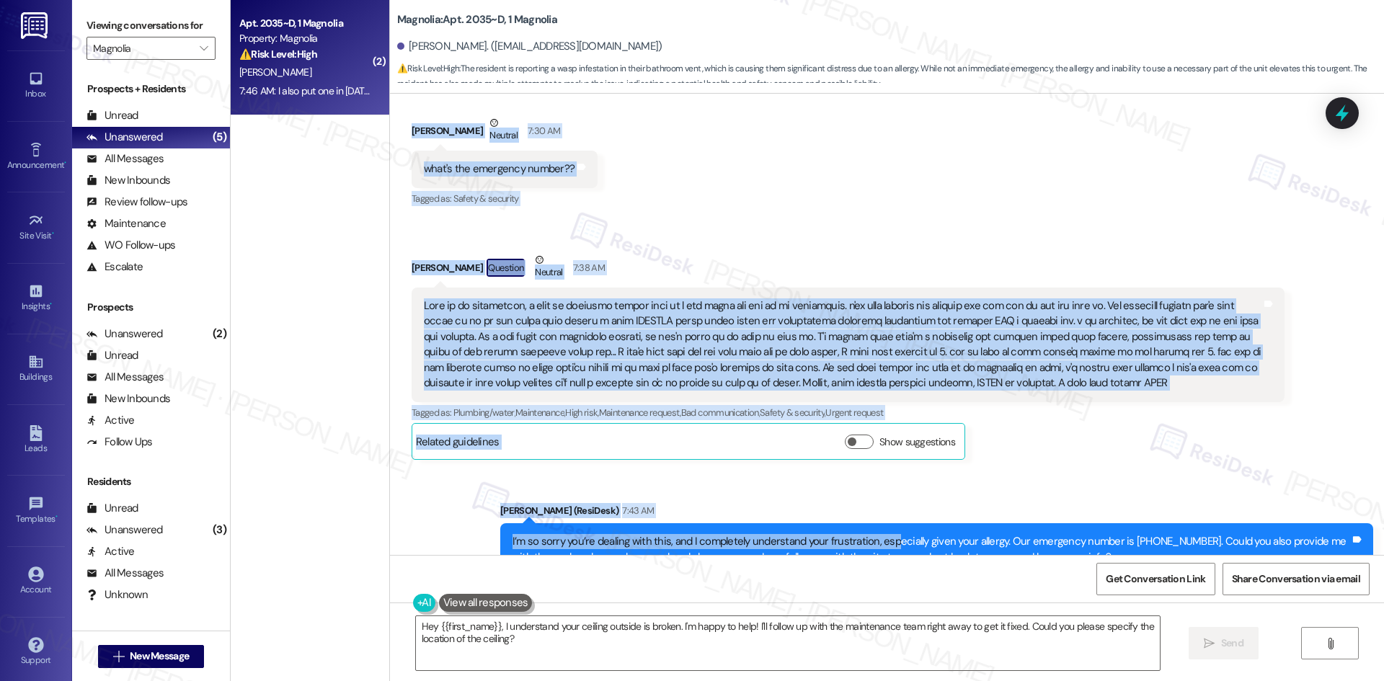
scroll to position [1868, 0]
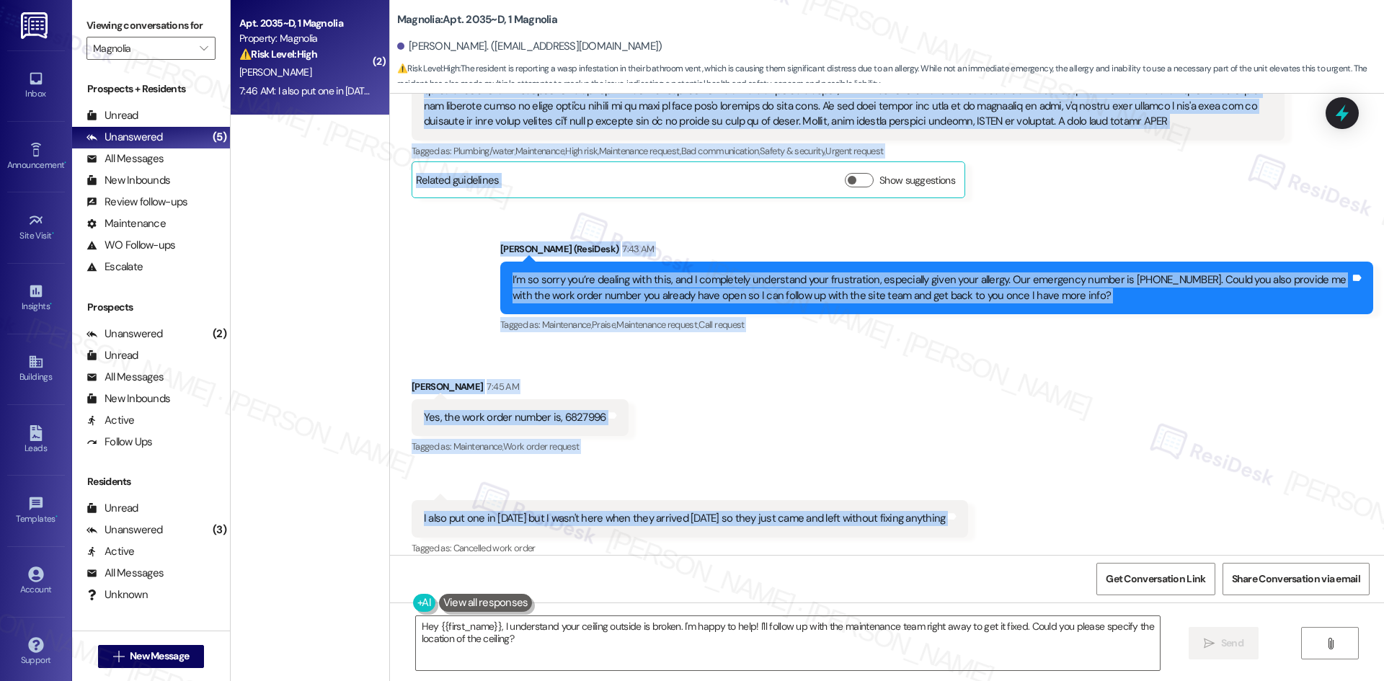
drag, startPoint x: 510, startPoint y: 266, endPoint x: 980, endPoint y: 493, distance: 522.6
click at [980, 494] on div "Lease started Aug 01, 2025 at 8:00 AM Survey, sent via SMS Residesk Automated S…" at bounding box center [887, 324] width 994 height 461
copy div "Hailey Hansen 12:53 AM yes! they fixed it Tags and notes Tagged as: Positive re…"
click at [750, 347] on div "Received via SMS Hailey Hansen 7:45 AM Yes, the work order number is, 6827996 T…" at bounding box center [887, 458] width 994 height 223
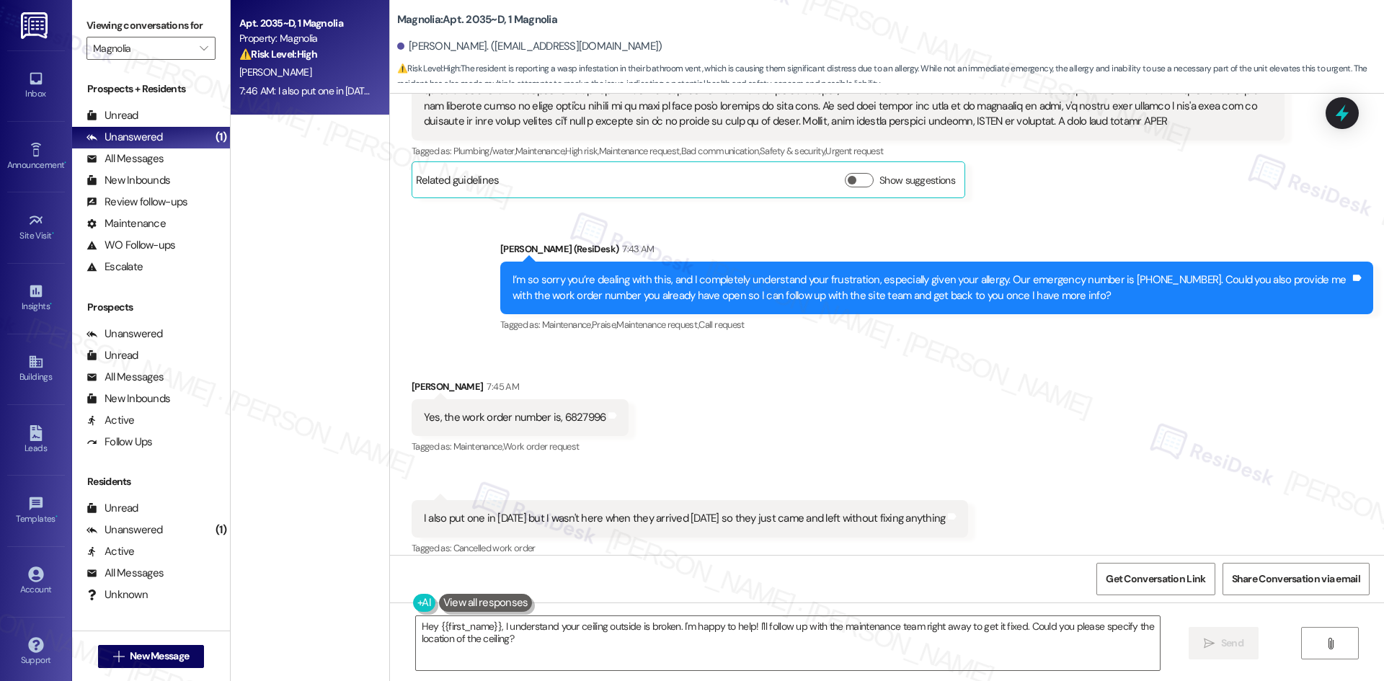
click at [504, 231] on div "Sent via SMS Sarah (ResiDesk) 7:43 AM I’m so sorry you’re dealing with this, an…" at bounding box center [936, 288] width 895 height 115
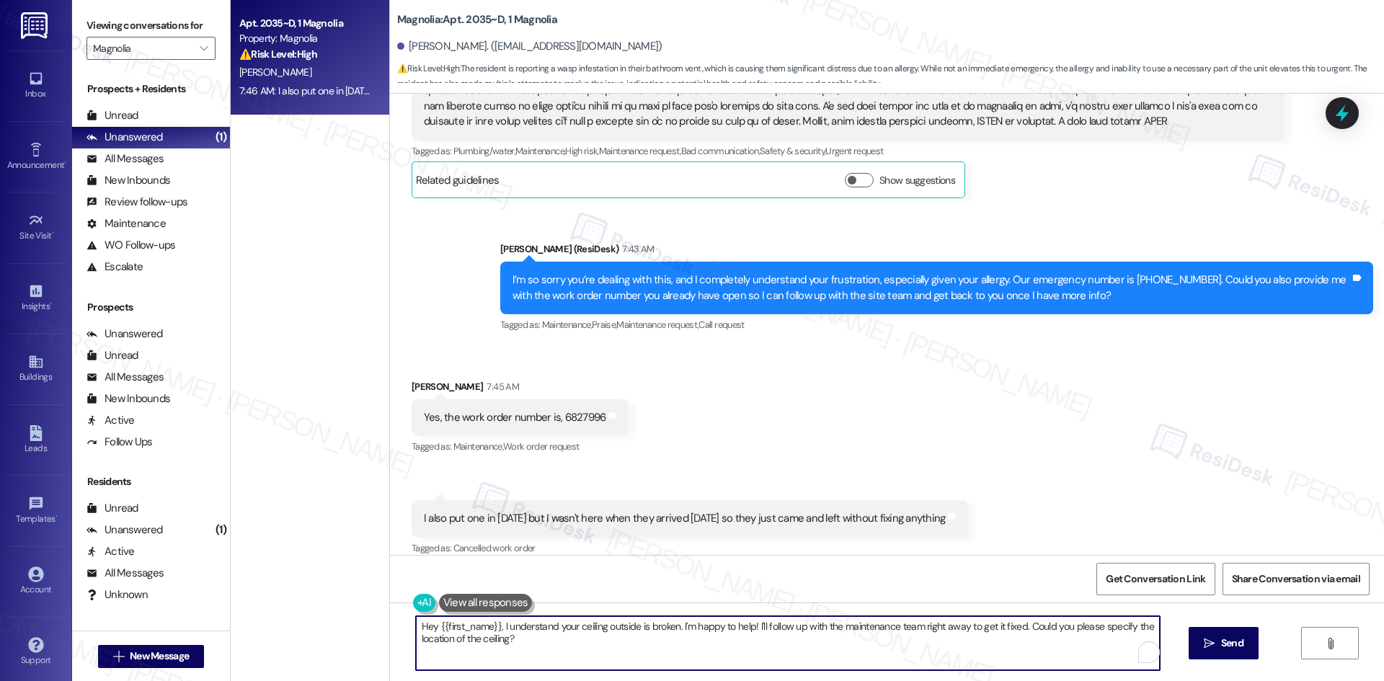
click at [591, 643] on textarea "Hey {{first_name}}, I understand your ceiling outside is broken. I'm happy to h…" at bounding box center [788, 643] width 744 height 54
paste textarea "hank you for sharing the work order number. I’m so sorry this still hasn’t been…"
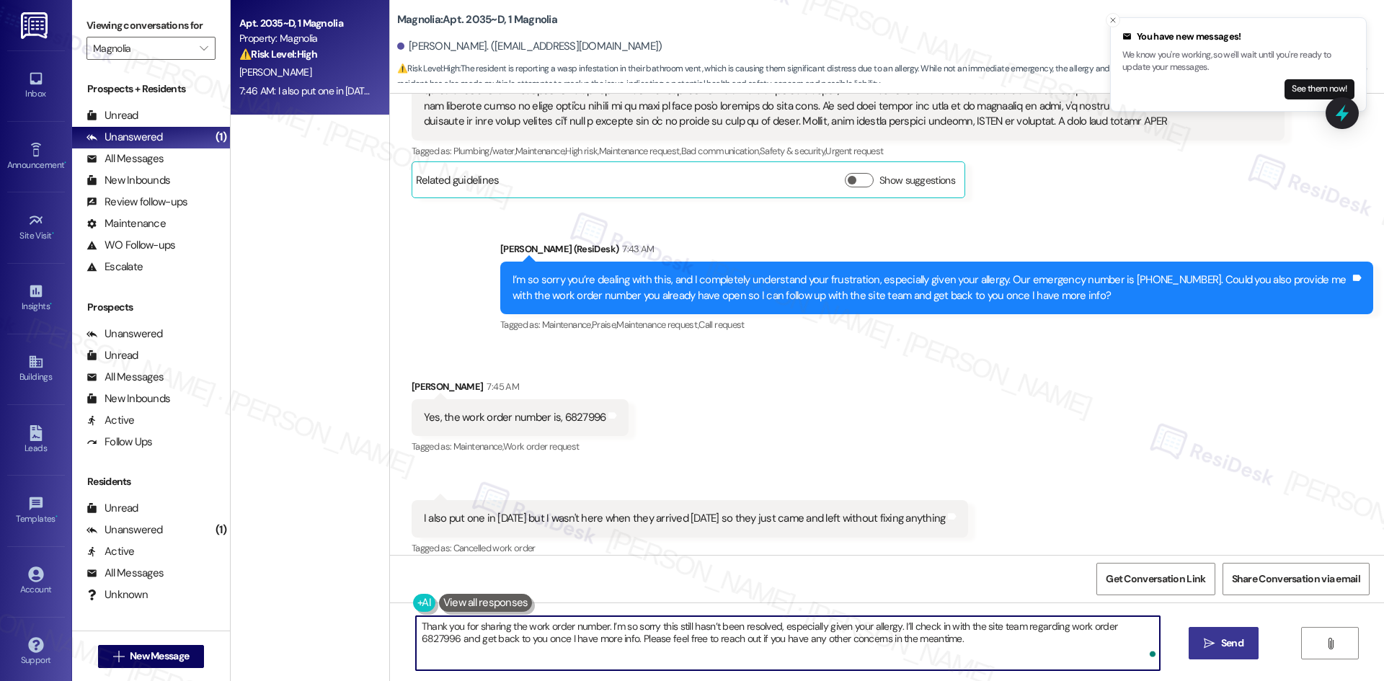
type textarea "Thank you for sharing the work order number. I’m so sorry this still hasn’t bee…"
click at [1227, 639] on span "Send" at bounding box center [1232, 643] width 22 height 15
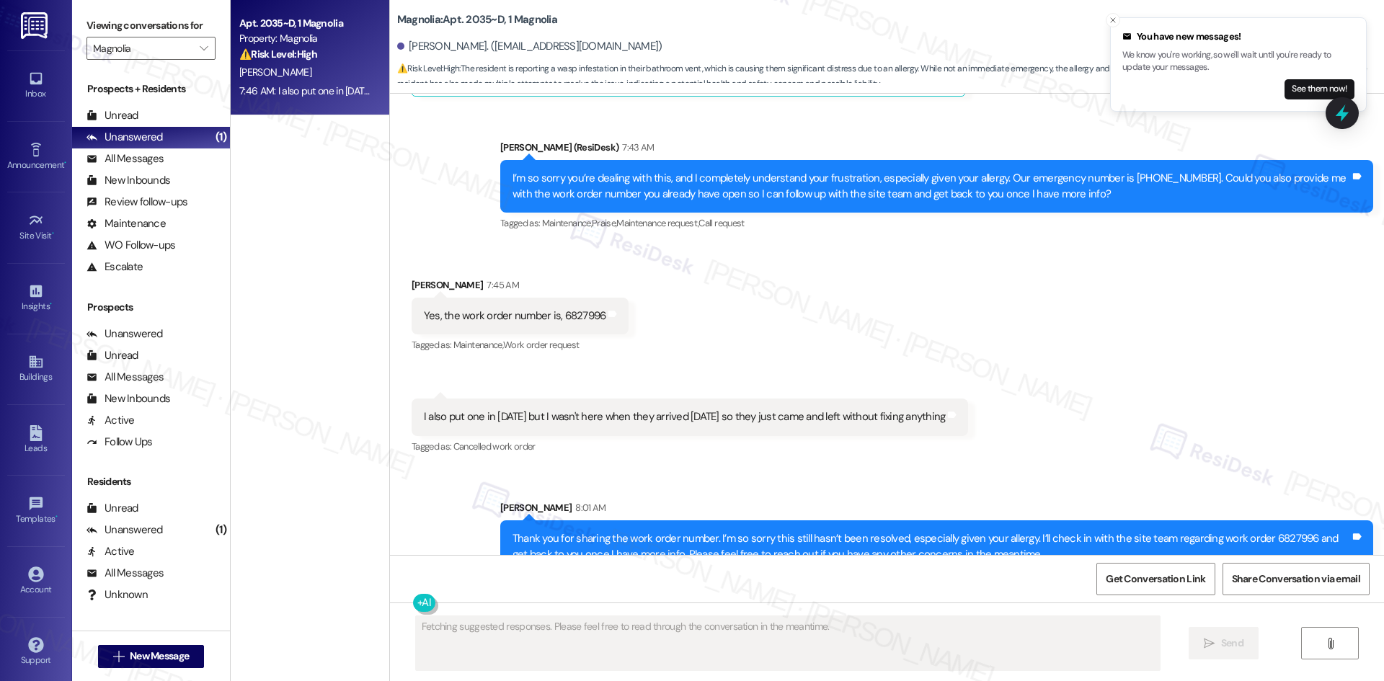
scroll to position [1984, 0]
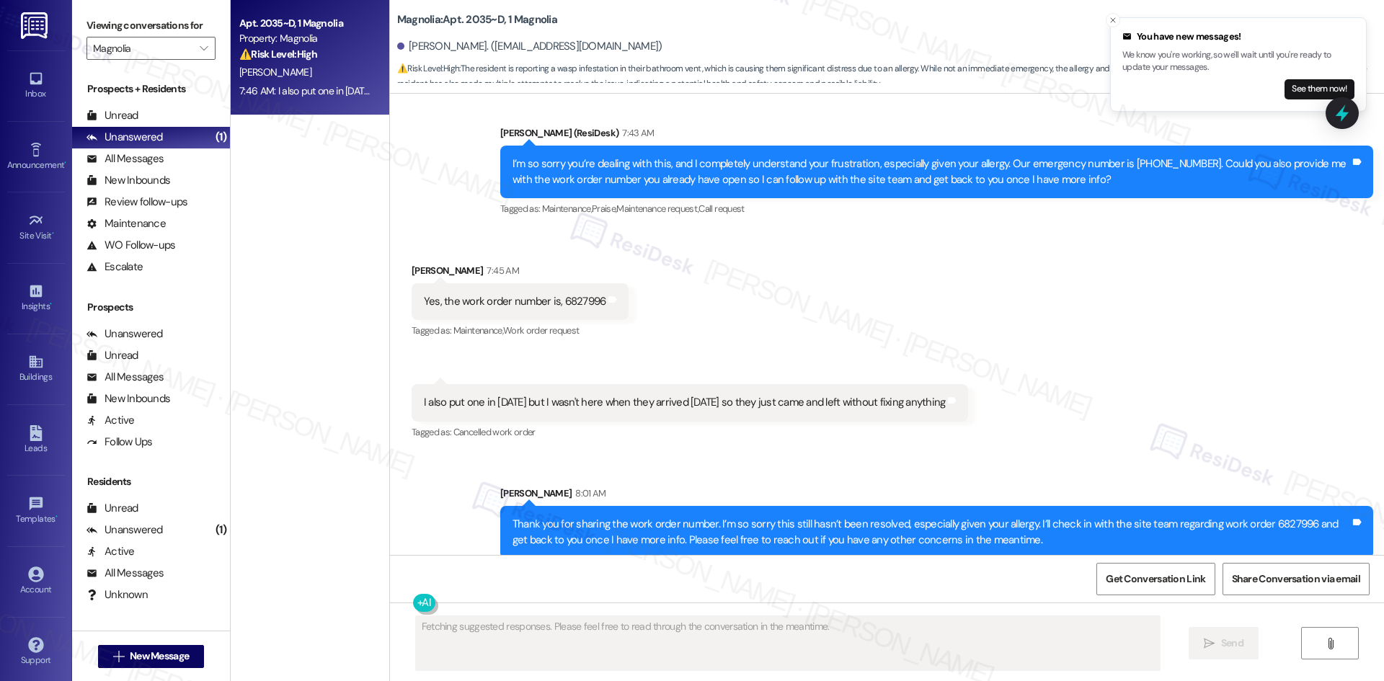
click at [1048, 415] on div "Received via SMS Hailey Hansen 7:45 AM Yes, the work order number is, 6827996 T…" at bounding box center [887, 342] width 994 height 223
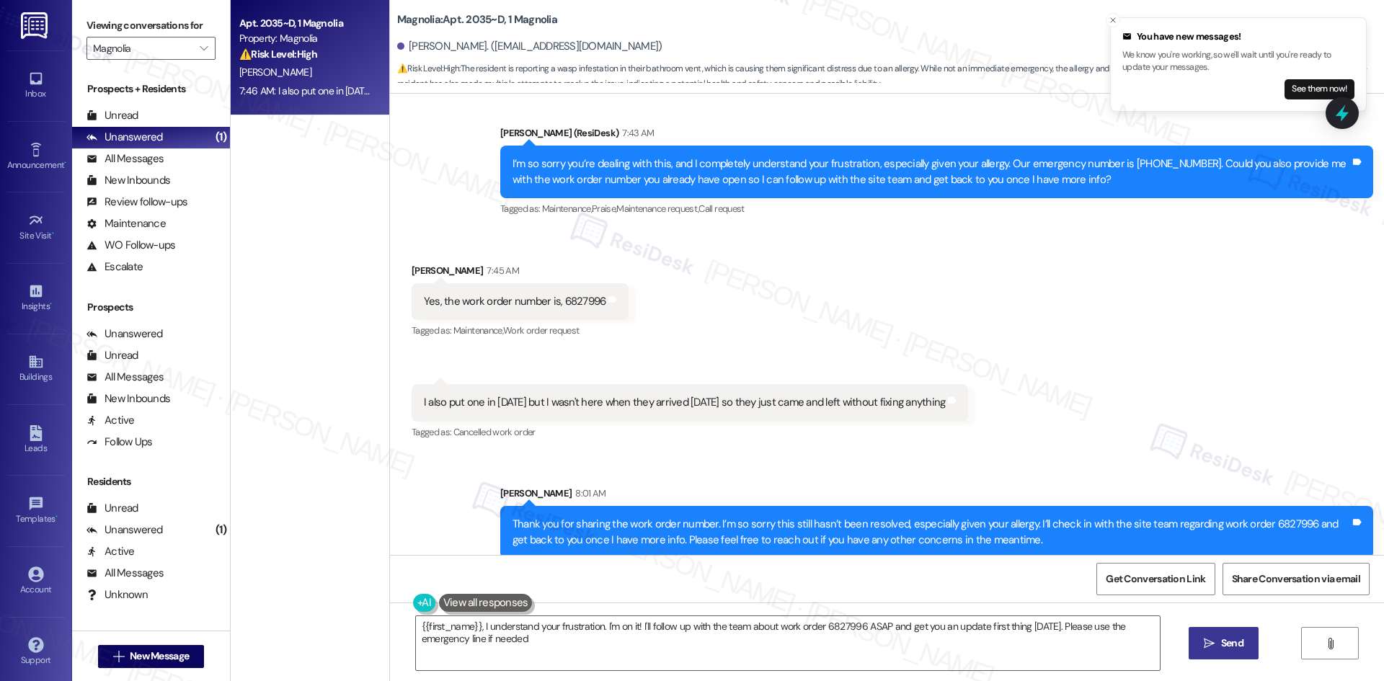
type textarea "{{first_name}}, I understand your frustration. I'm on it! I'll follow up with t…"
click at [1115, 412] on div "Received via SMS Hailey Hansen 7:45 AM Yes, the work order number is, 6827996 T…" at bounding box center [887, 342] width 994 height 223
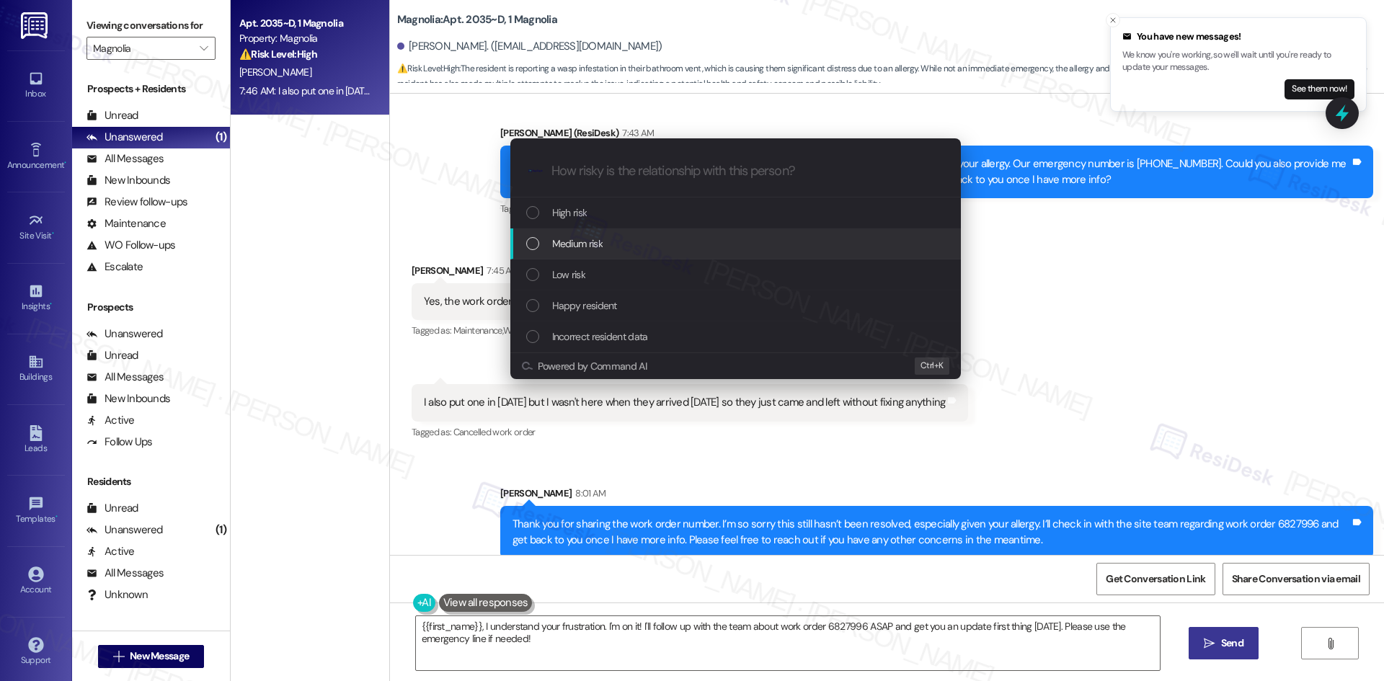
click at [708, 239] on div "Medium risk" at bounding box center [737, 244] width 422 height 16
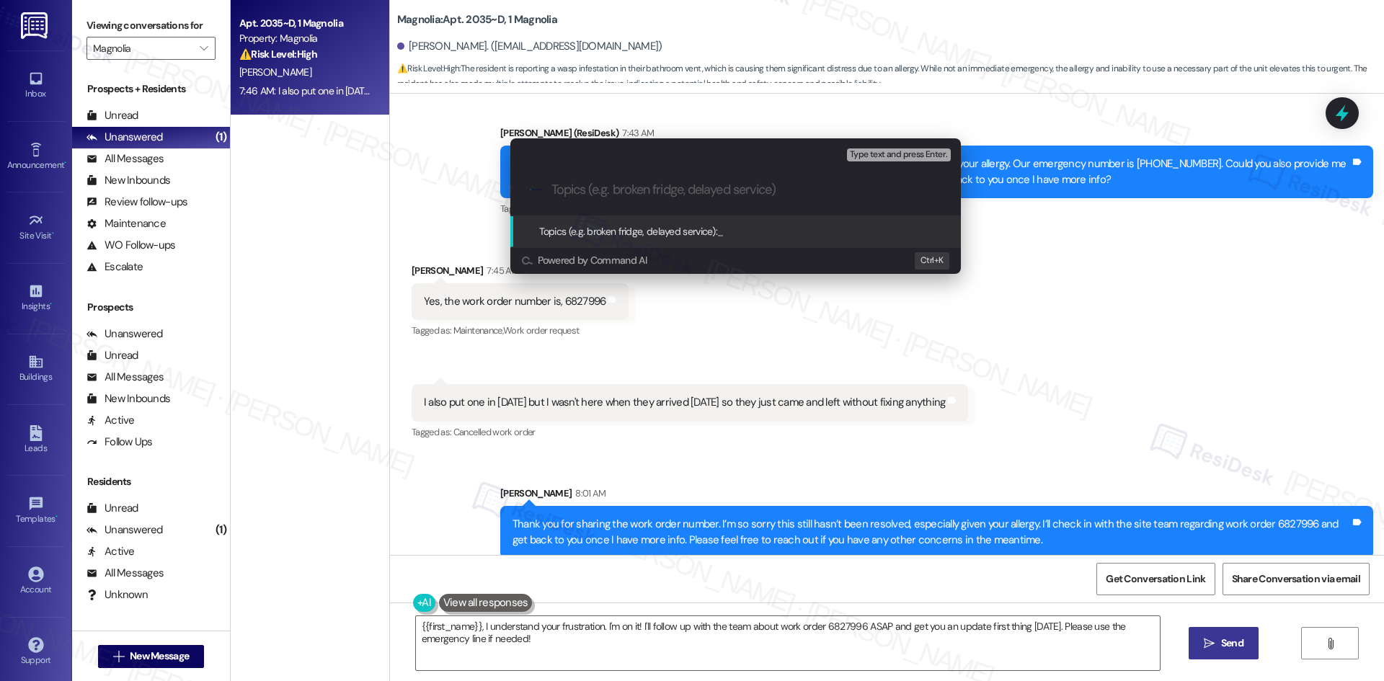
click at [585, 192] on input "Topics (e.g. broken fridge, delayed service)" at bounding box center [746, 189] width 391 height 15
paste input "Work Order 6827996 – Wasp infestation through bathroom exhaust fan"
type input "Work Order 6827996 – Wasp infestation through bathroom exhaust fan"
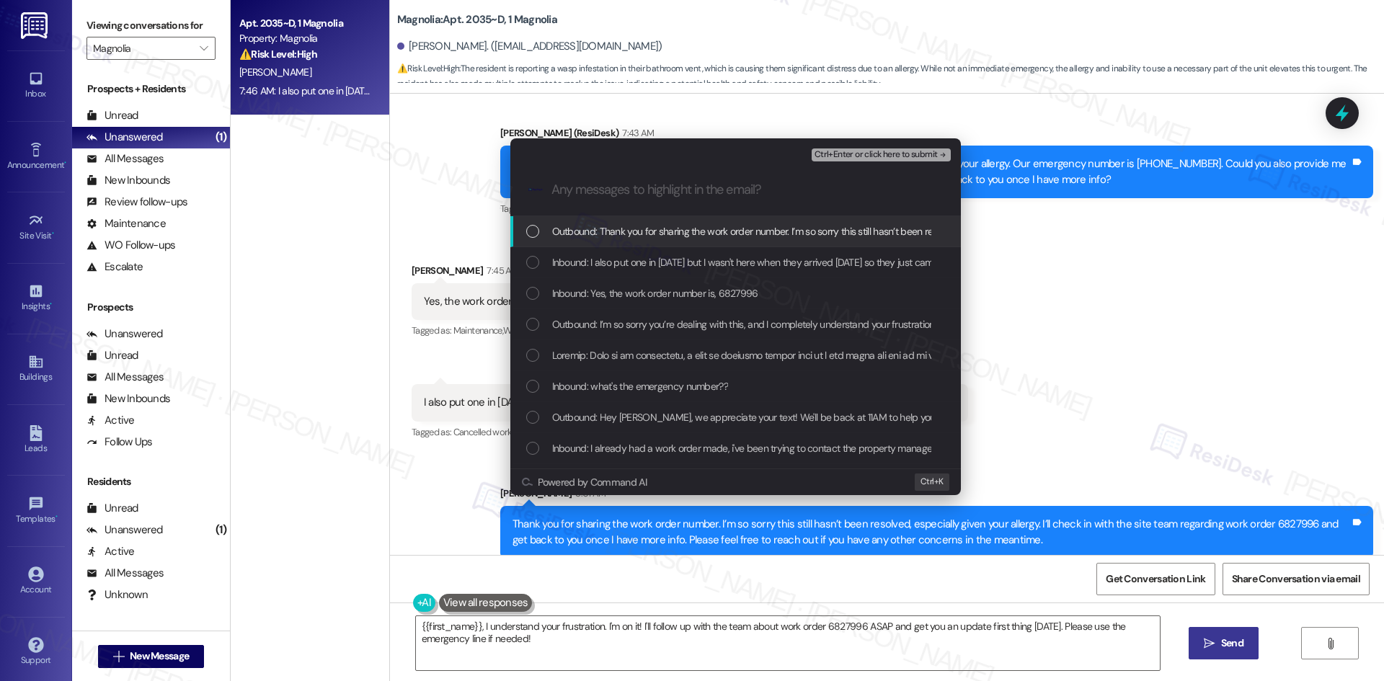
scroll to position [0, 0]
click at [642, 263] on span "Inbound: I also put one in saturday but I wasn't here when they arrived today s…" at bounding box center [810, 262] width 517 height 16
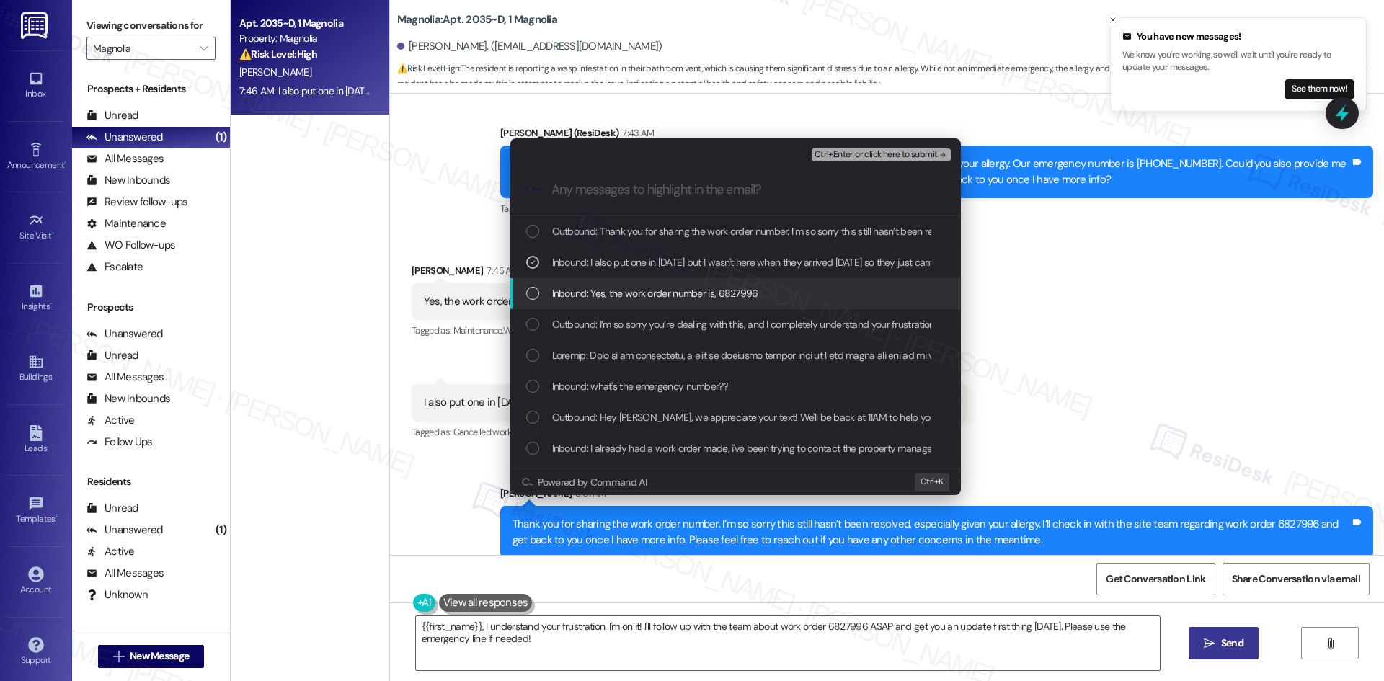
click at [633, 292] on span "Inbound: Yes, the work order number is, 6827996" at bounding box center [655, 293] width 206 height 16
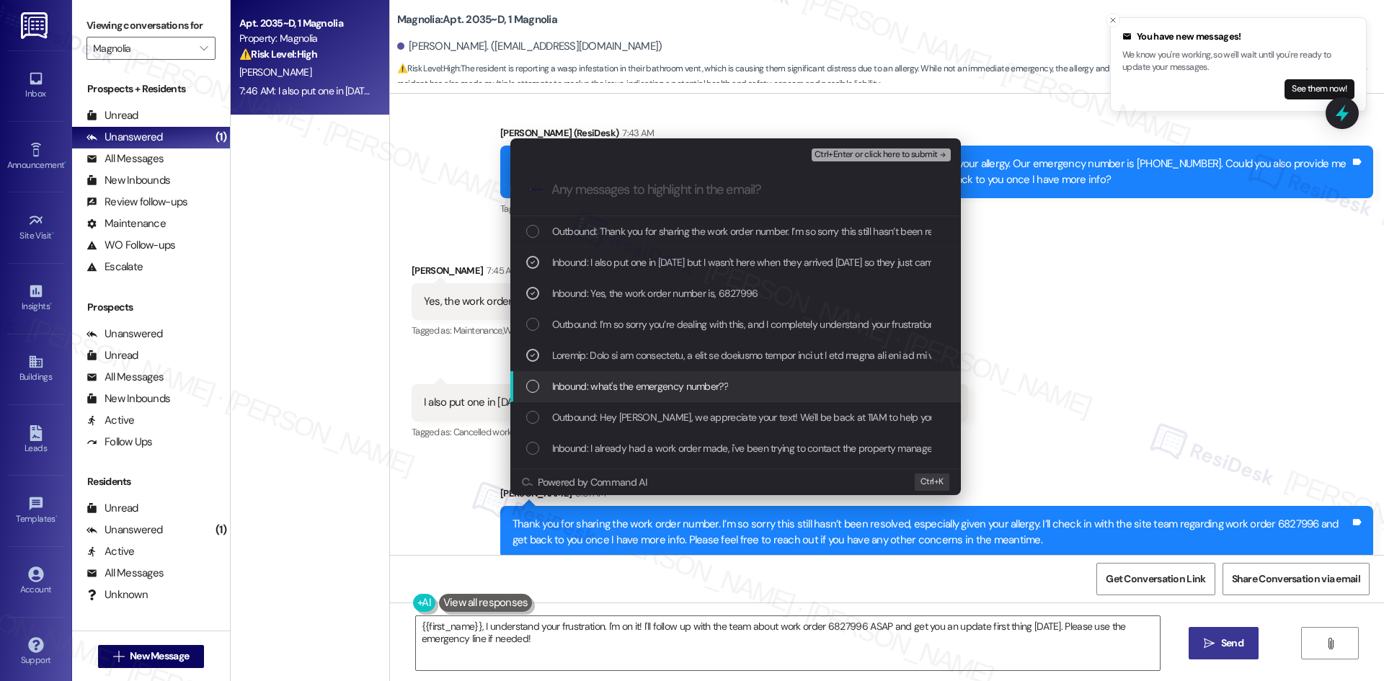
click at [667, 384] on span "Inbound: what's the emergency number??" at bounding box center [640, 386] width 176 height 16
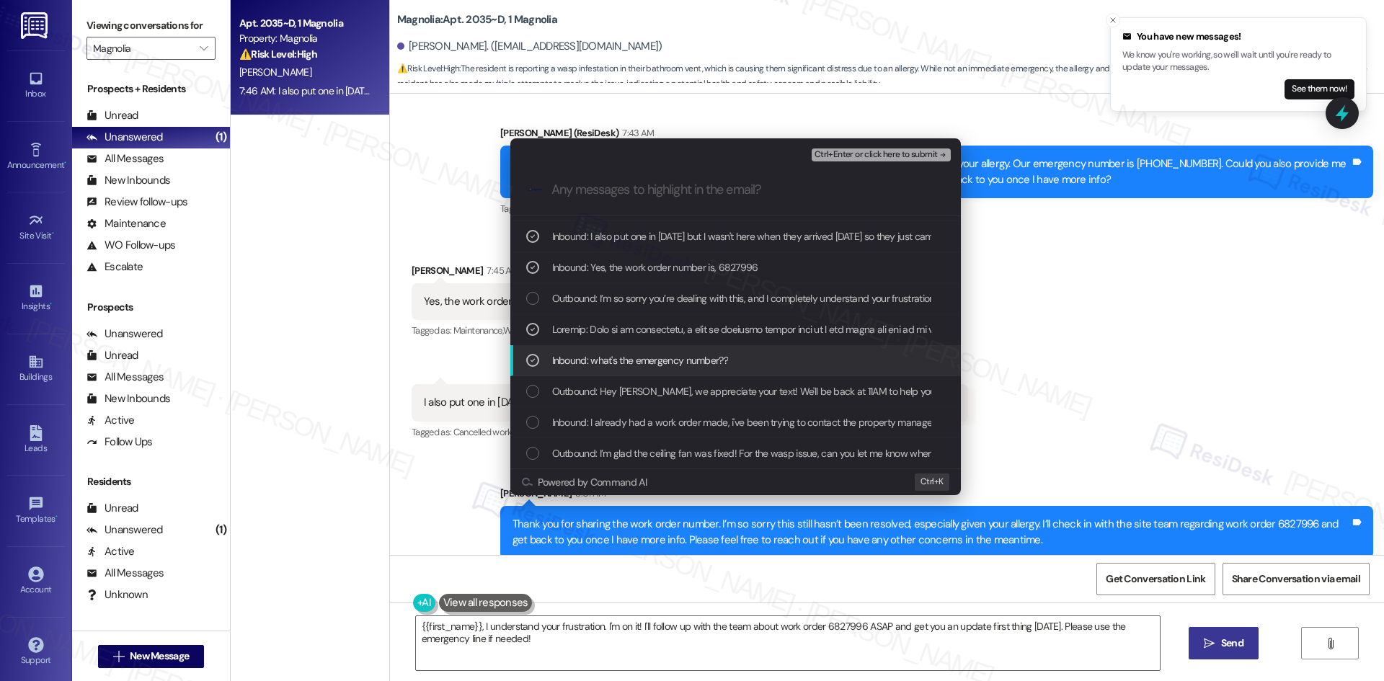
scroll to position [72, 0]
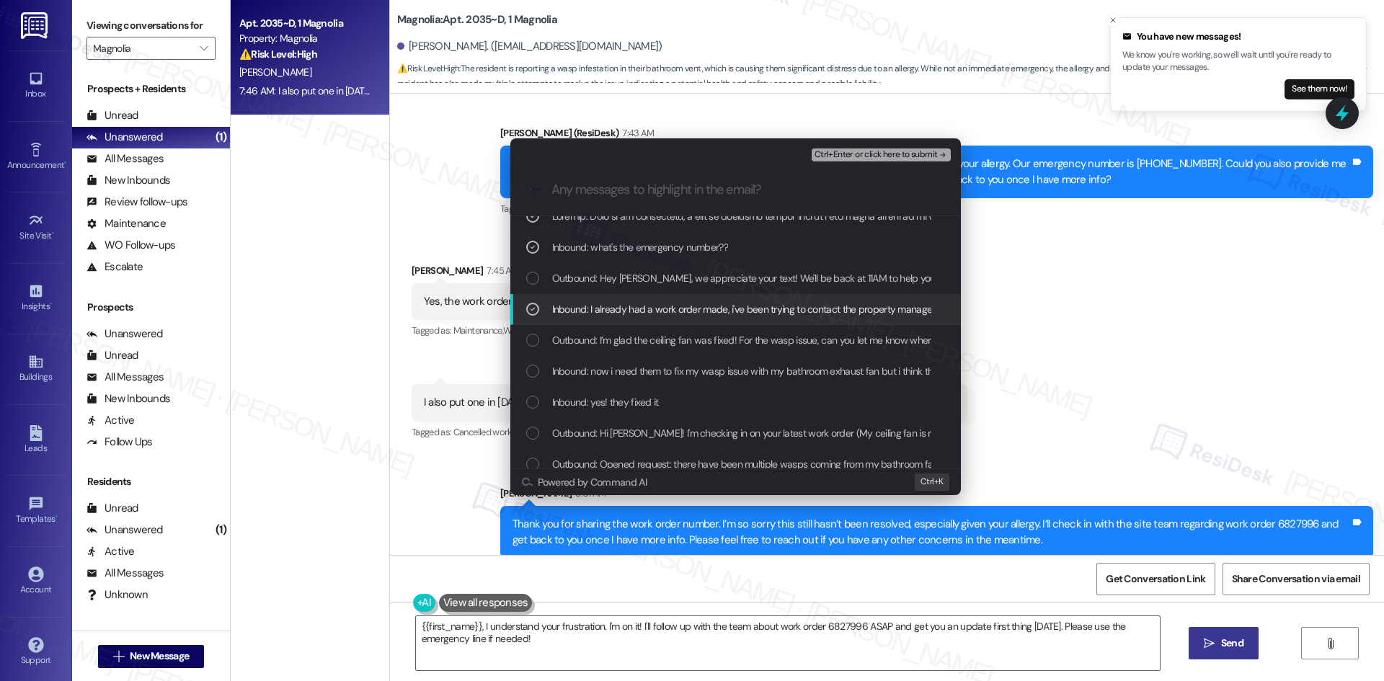
scroll to position [144, 0]
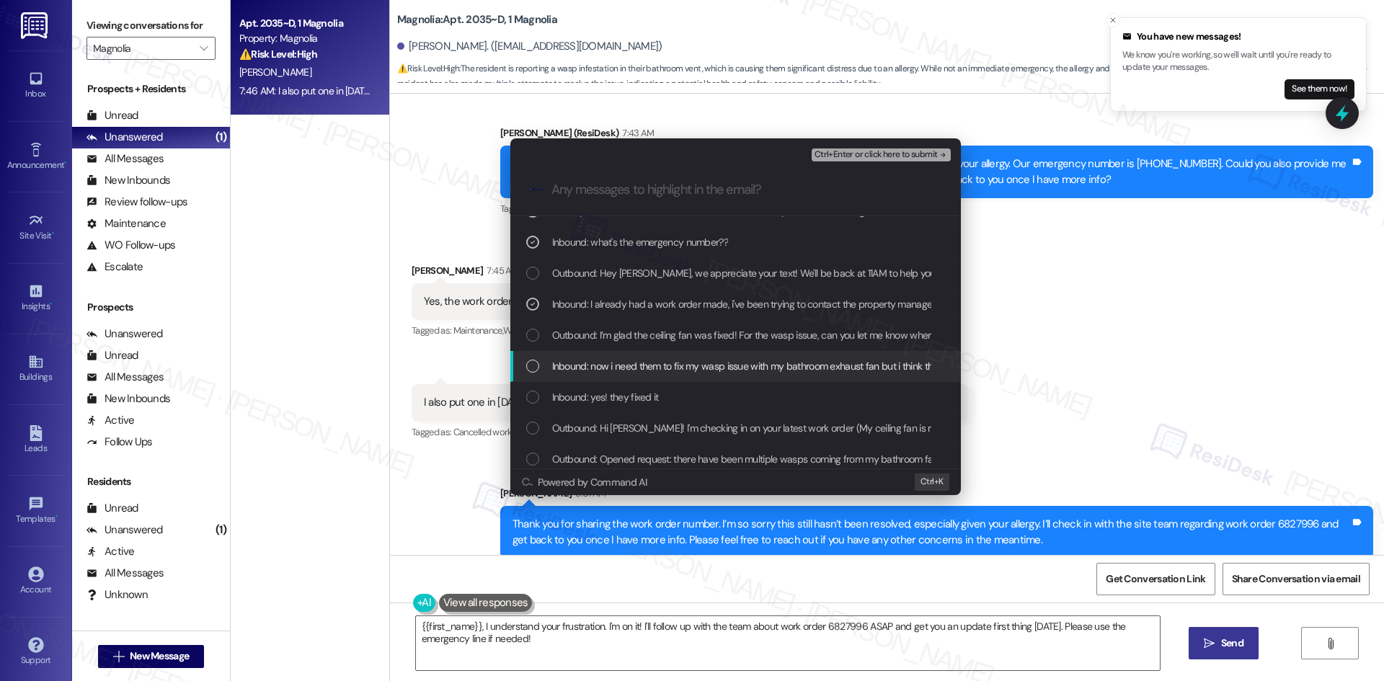
click at [696, 368] on span "Inbound: now i need them to fix my wasp issue with my bathroom exhaust fan but …" at bounding box center [843, 366] width 582 height 16
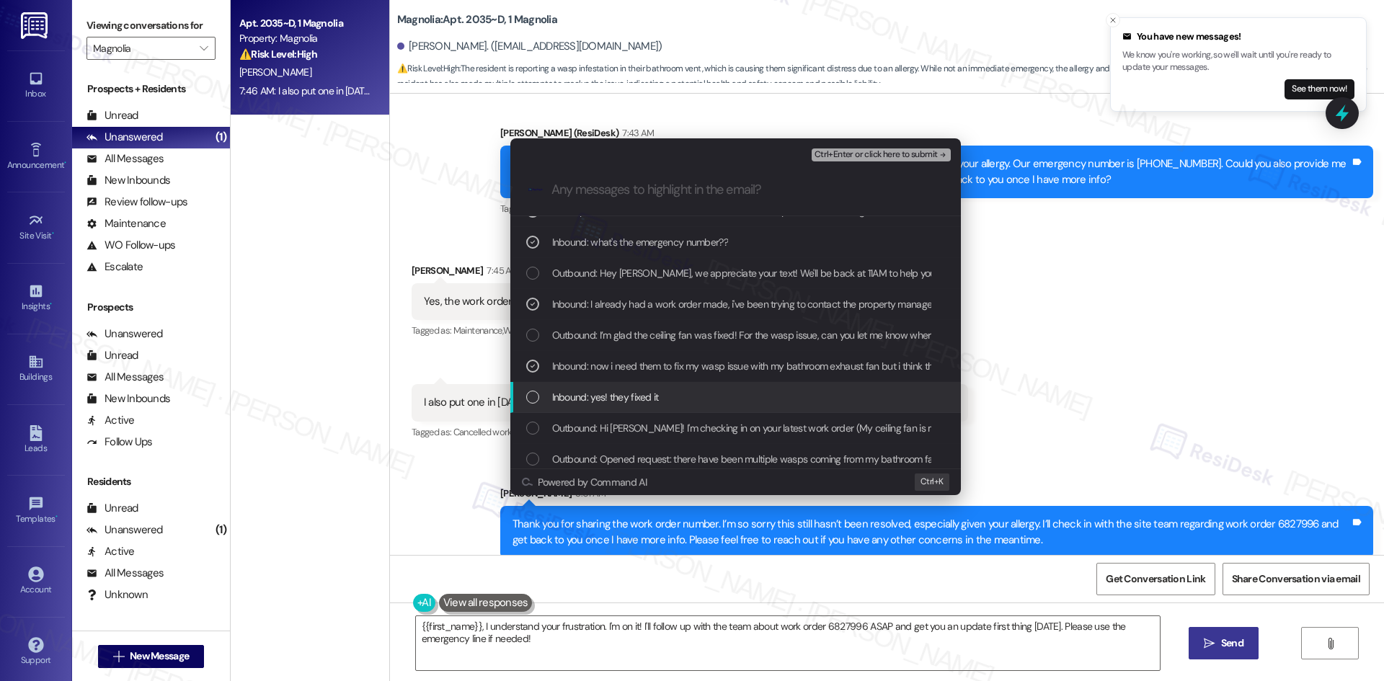
click at [694, 398] on div "Inbound: yes! they fixed it" at bounding box center [737, 397] width 422 height 16
click at [920, 156] on span "Ctrl+Enter or click here to submit" at bounding box center [876, 155] width 123 height 10
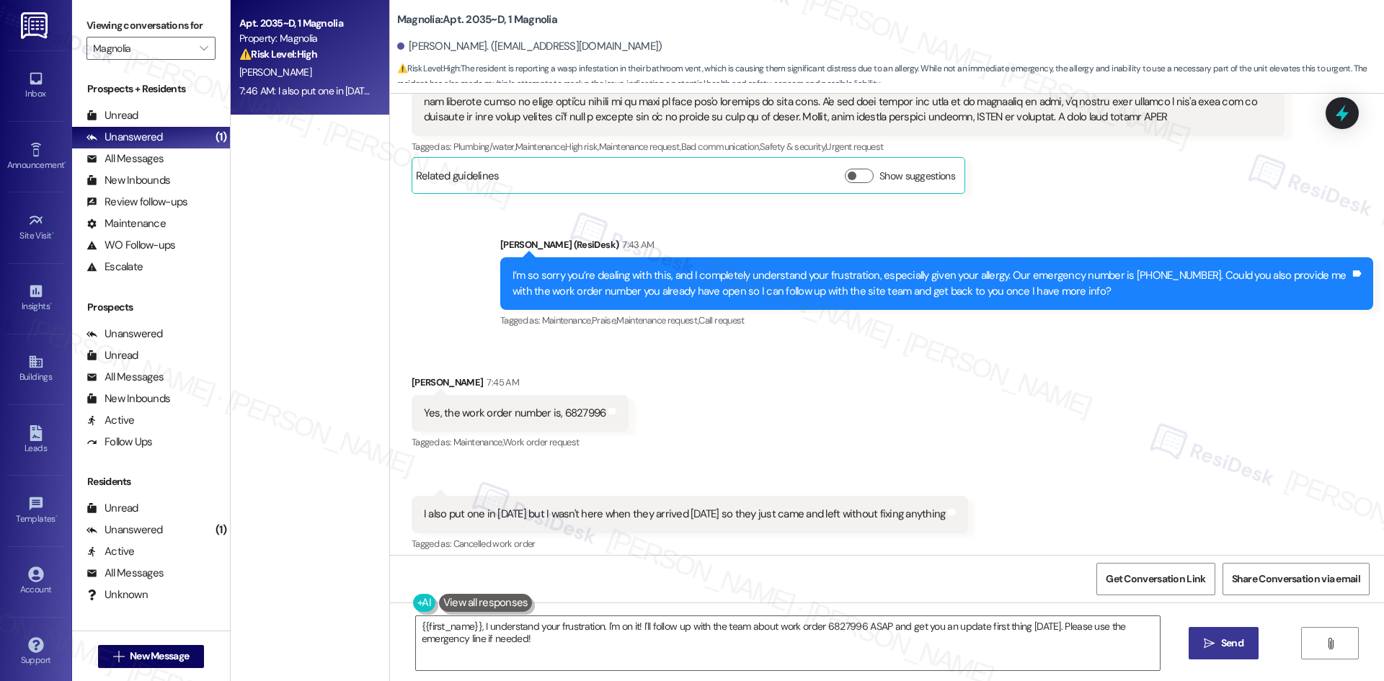
scroll to position [1867, 0]
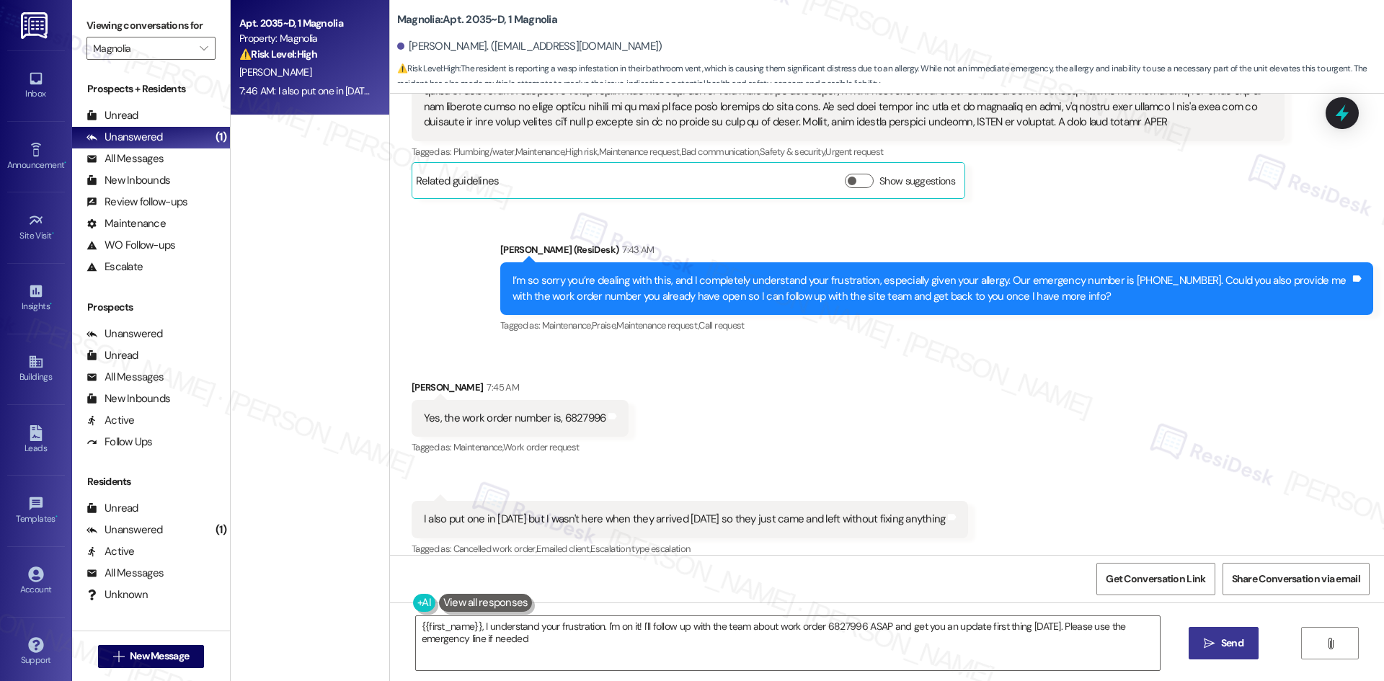
type textarea "{{first_name}}, I understand your frustration. I'm on it! I'll follow up with t…"
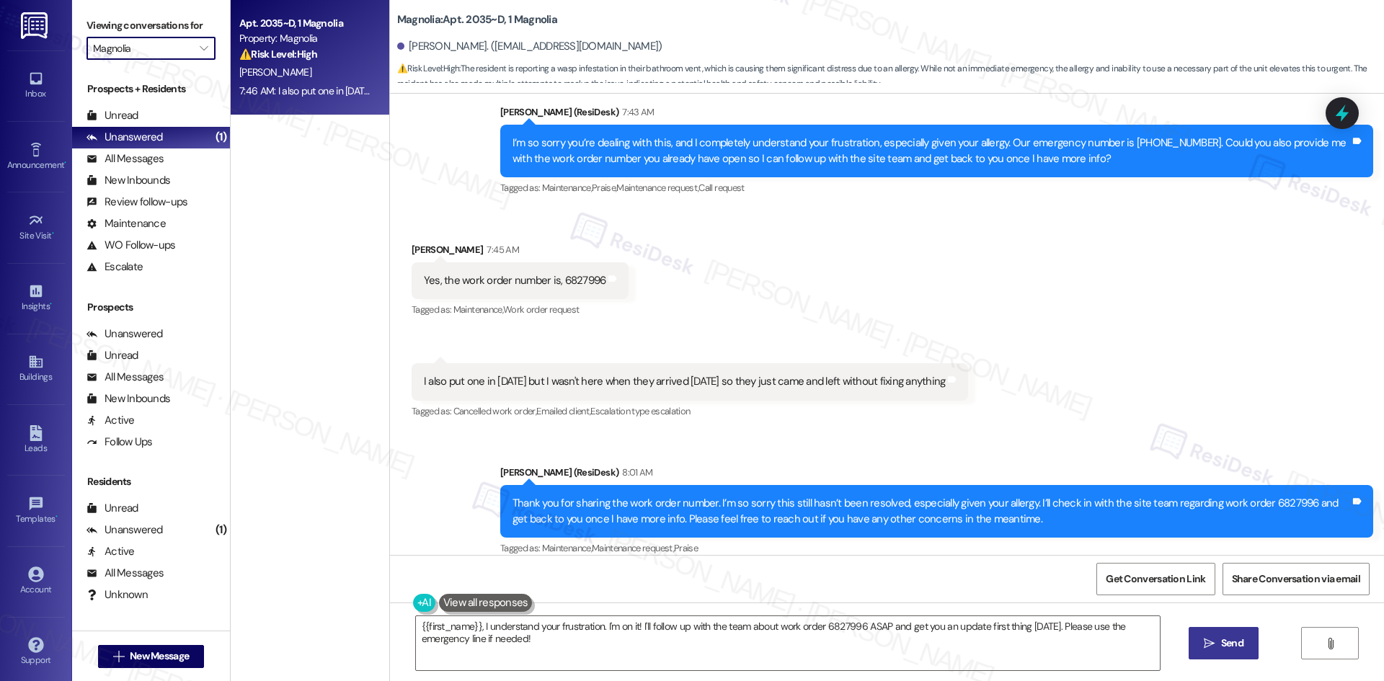
click at [156, 56] on input "Magnolia" at bounding box center [142, 48] width 99 height 23
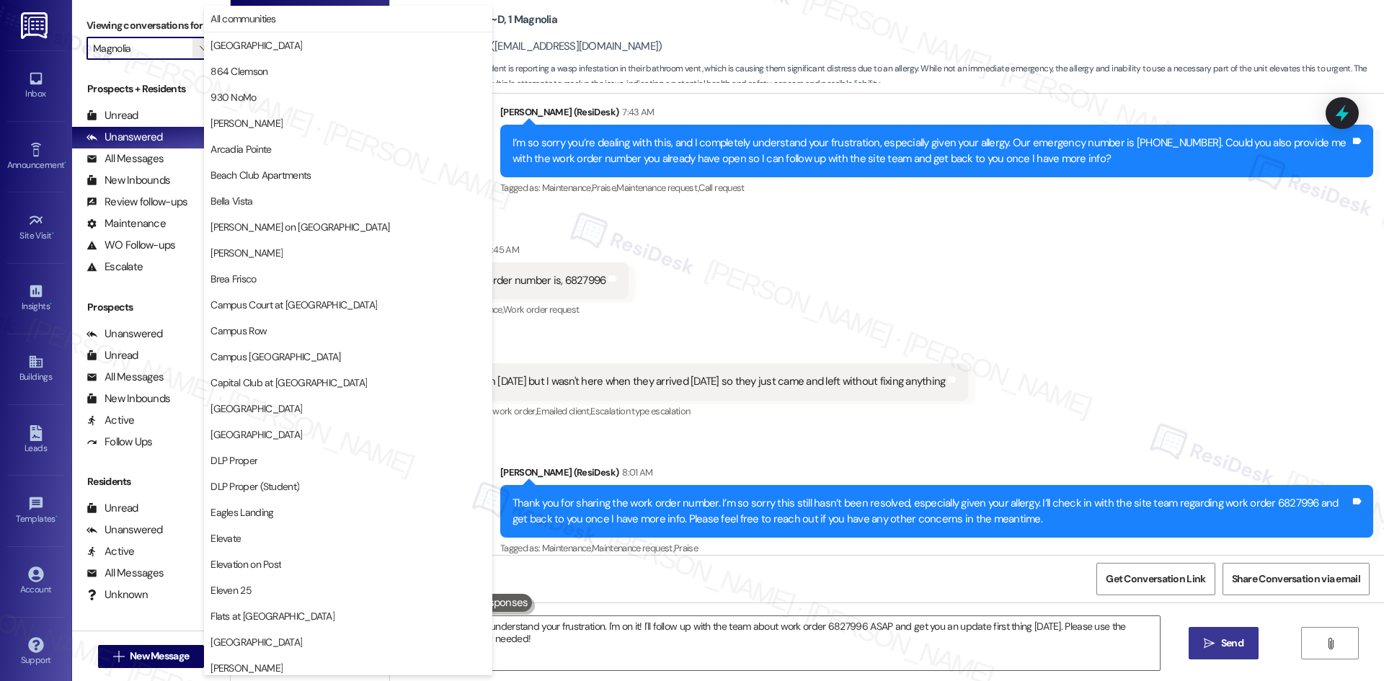
scroll to position [753, 0]
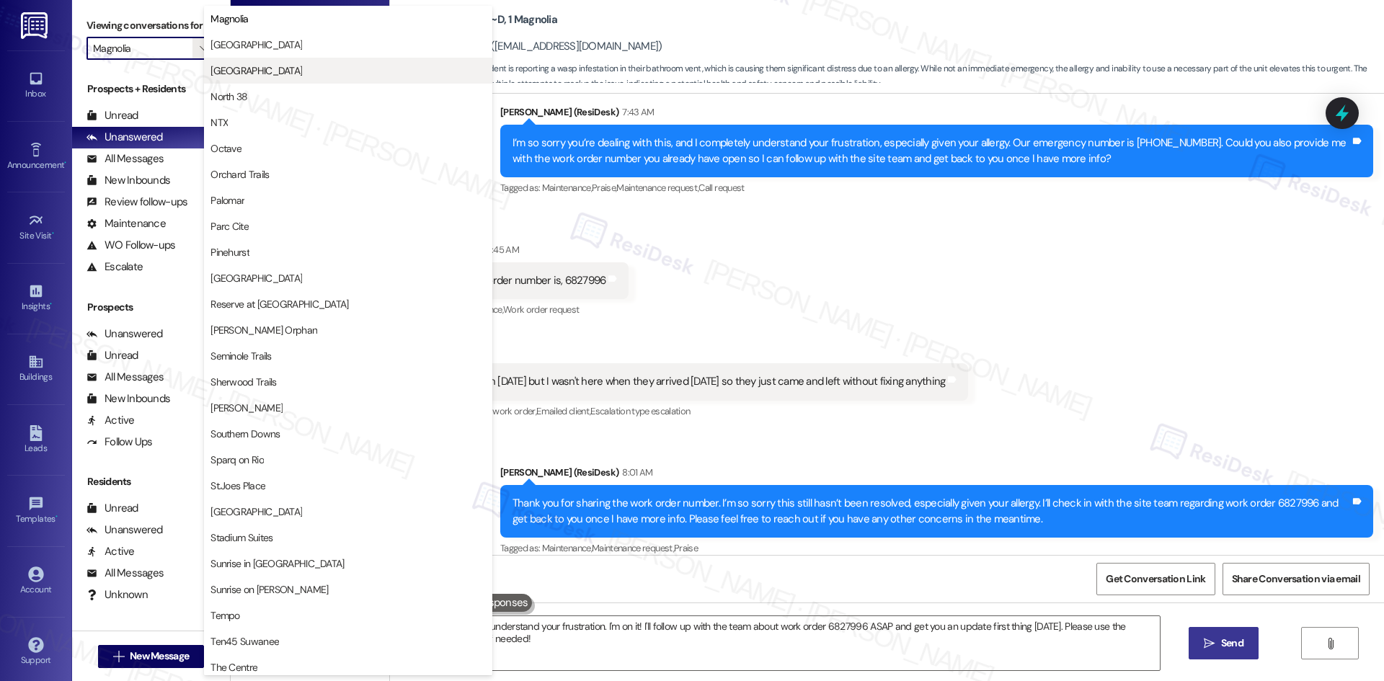
click at [257, 70] on span "Mustang Village" at bounding box center [256, 70] width 92 height 14
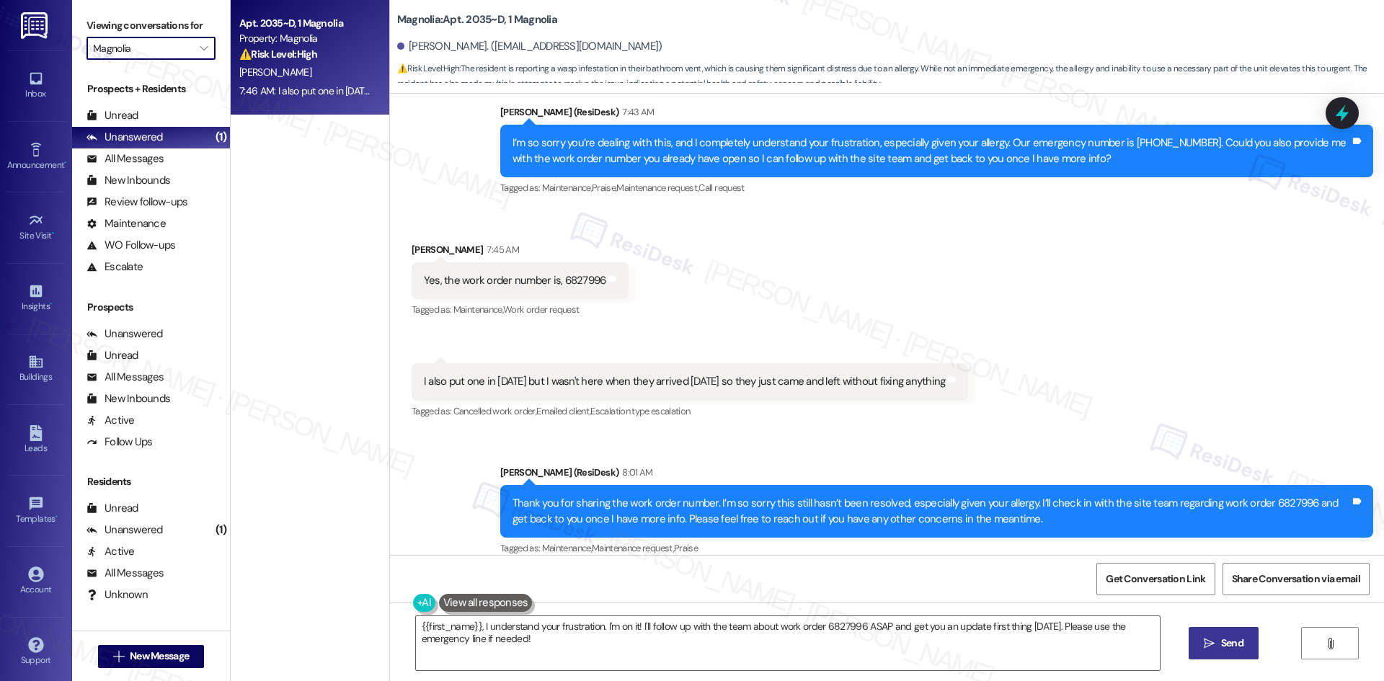
type input "Mustang Village"
click at [278, 84] on div "7:10 AM: Hey Warren, we appreciate your text! We'll be back at 11AM to help you…" at bounding box center [542, 90] width 606 height 13
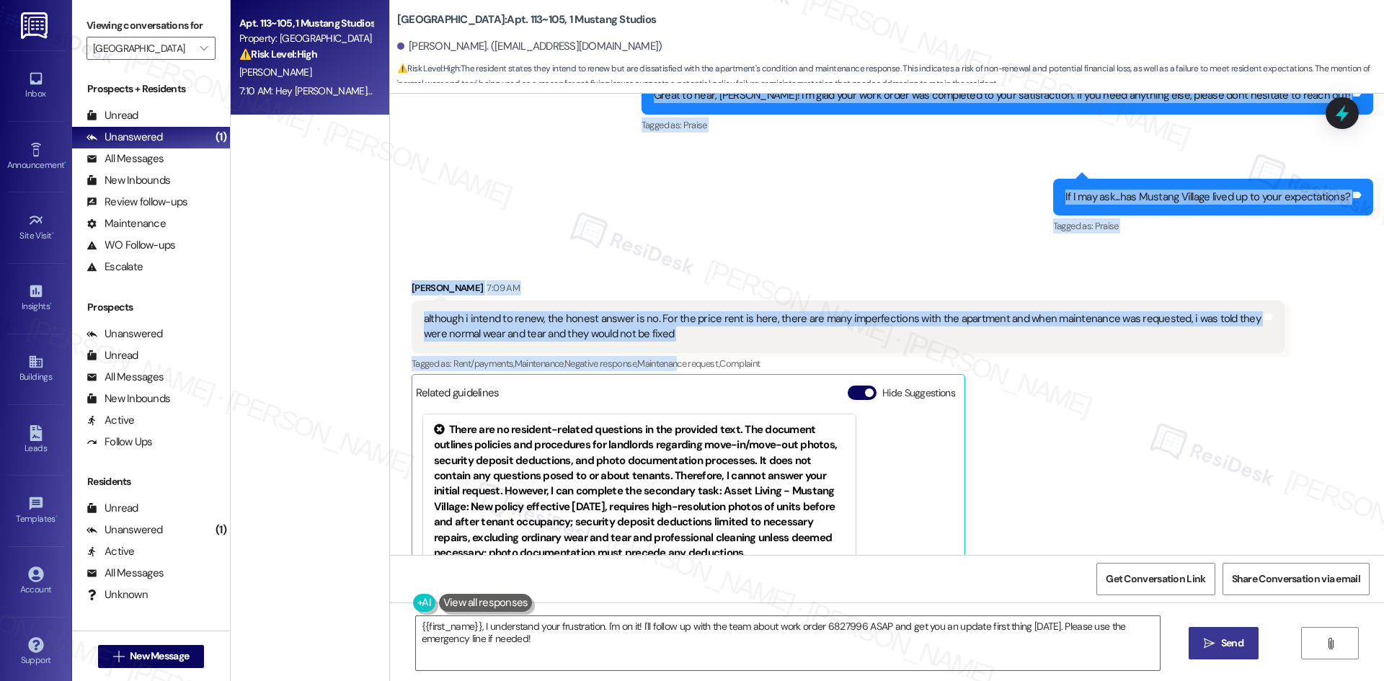
scroll to position [498, 0]
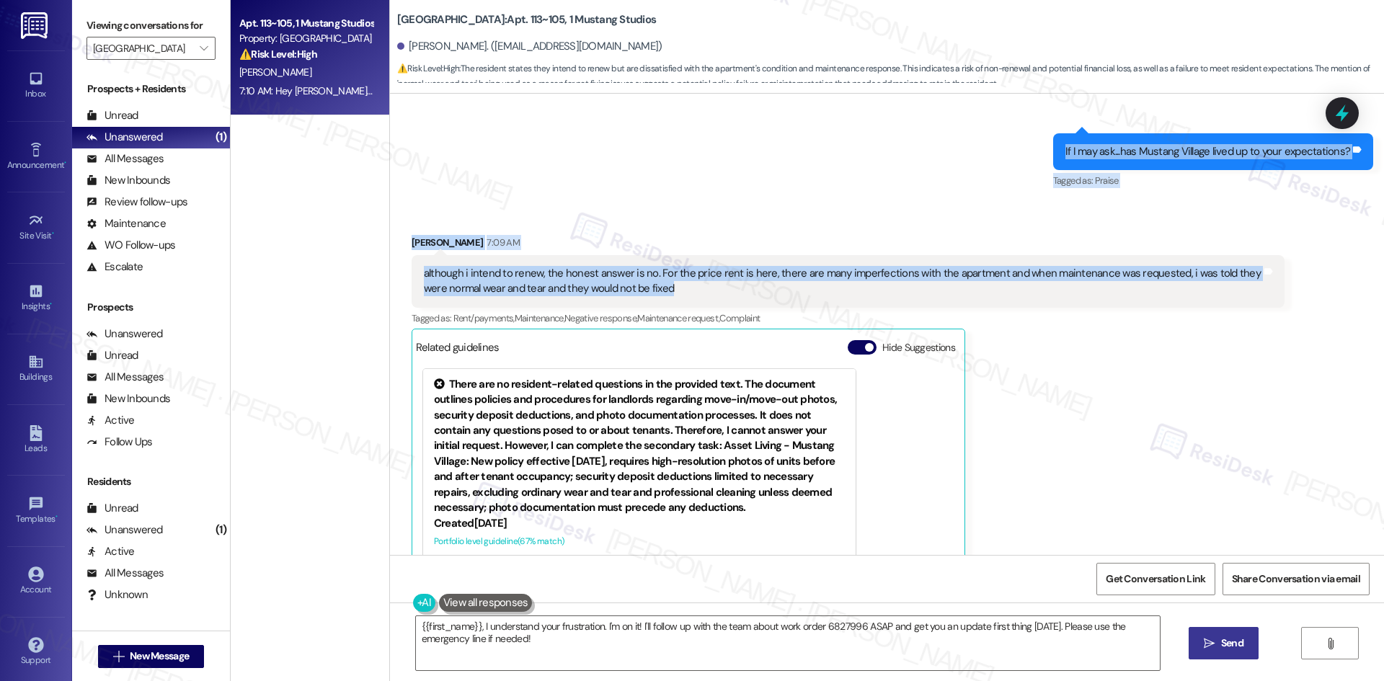
drag, startPoint x: 455, startPoint y: 194, endPoint x: 675, endPoint y: 295, distance: 241.9
click at [675, 295] on div "WO Lease started Aug 15, 2025 at 8:00 AM Show details Survey, sent via SMS Resi…" at bounding box center [887, 324] width 994 height 461
copy div "Residesk Automated Survey 12:54 AM Hi Warren! I'm checking in on your latest wo…"
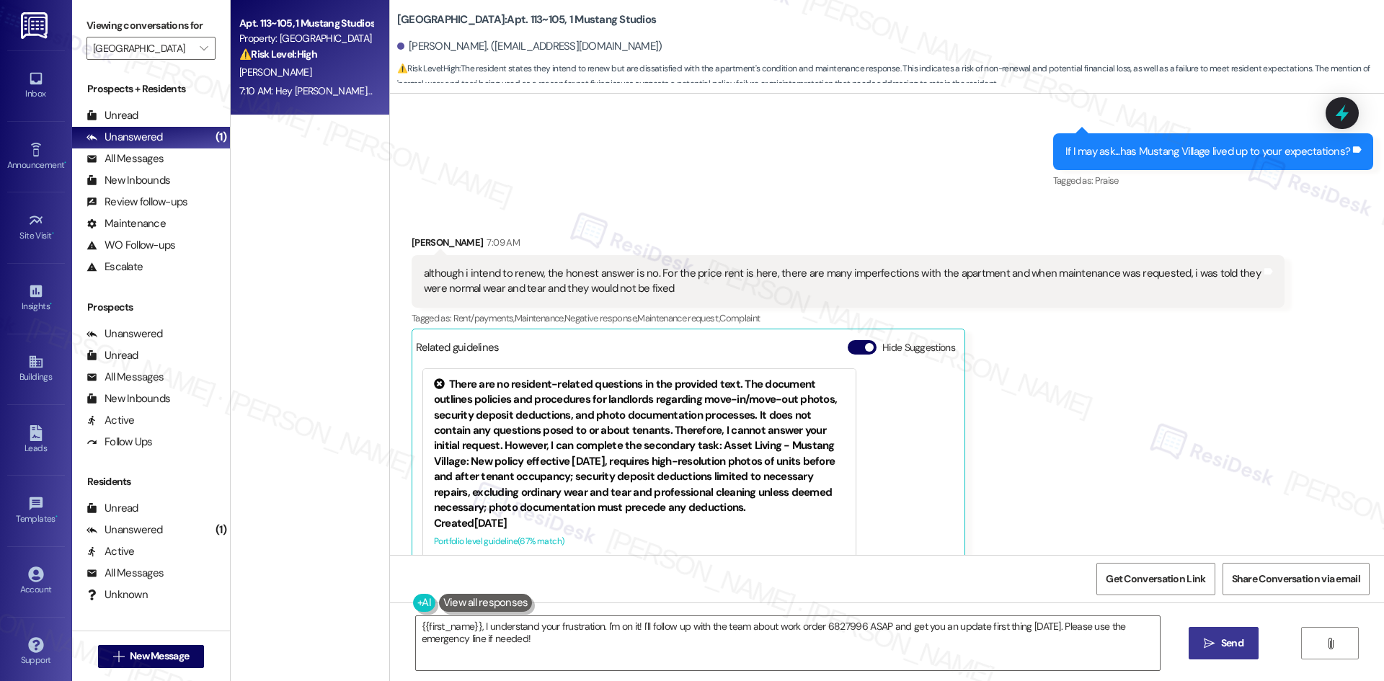
click at [1057, 347] on div "Warren Roth 7:09 AM although i intend to renew, the honest answer is no. For th…" at bounding box center [848, 437] width 873 height 404
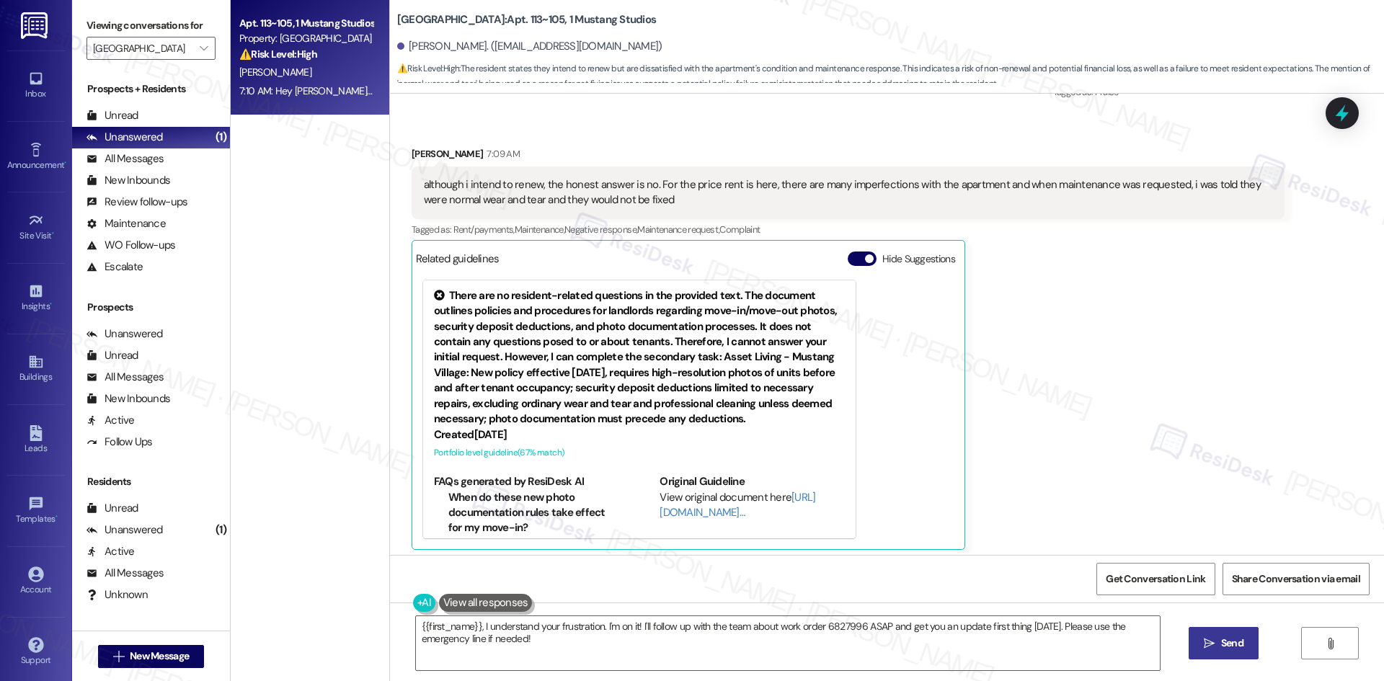
scroll to position [714, 0]
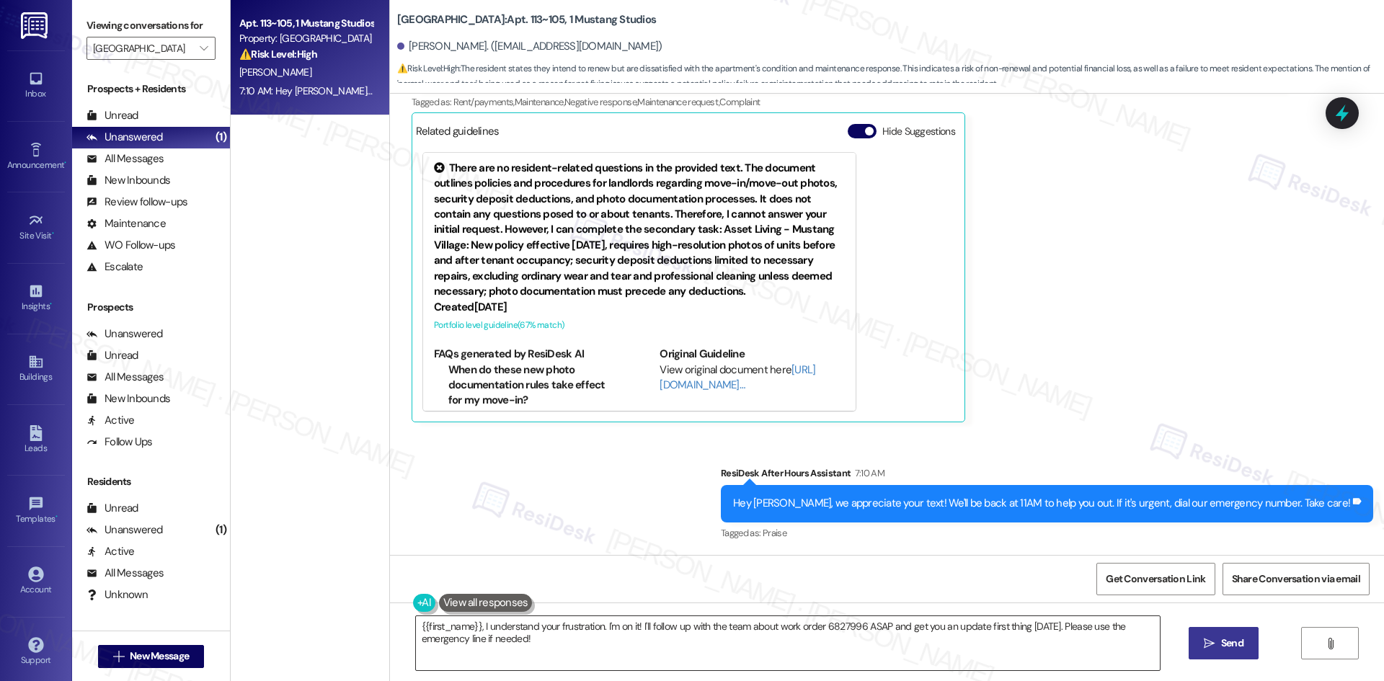
click at [681, 637] on textarea "{{first_name}}, I understand your frustration. I'm on it! I'll follow up with t…" at bounding box center [788, 643] width 744 height 54
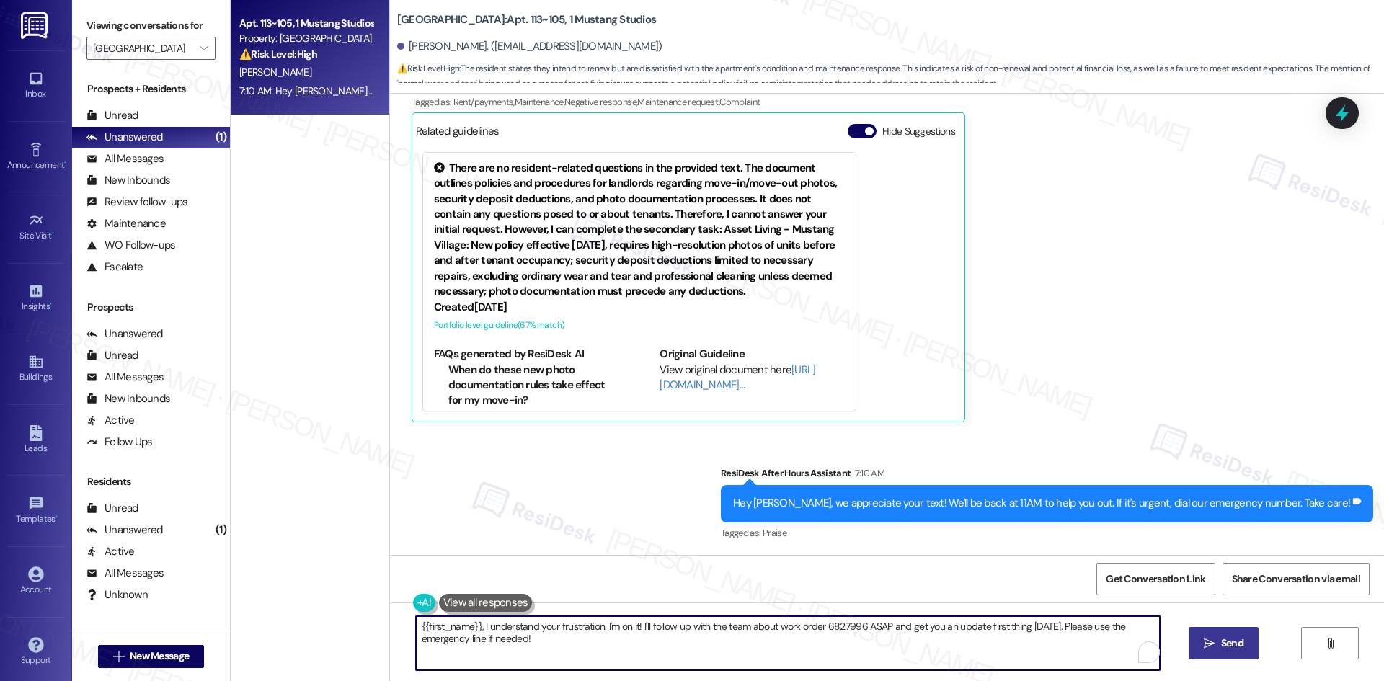
paste textarea "Resident feedback on apartment condition and maintenance response"
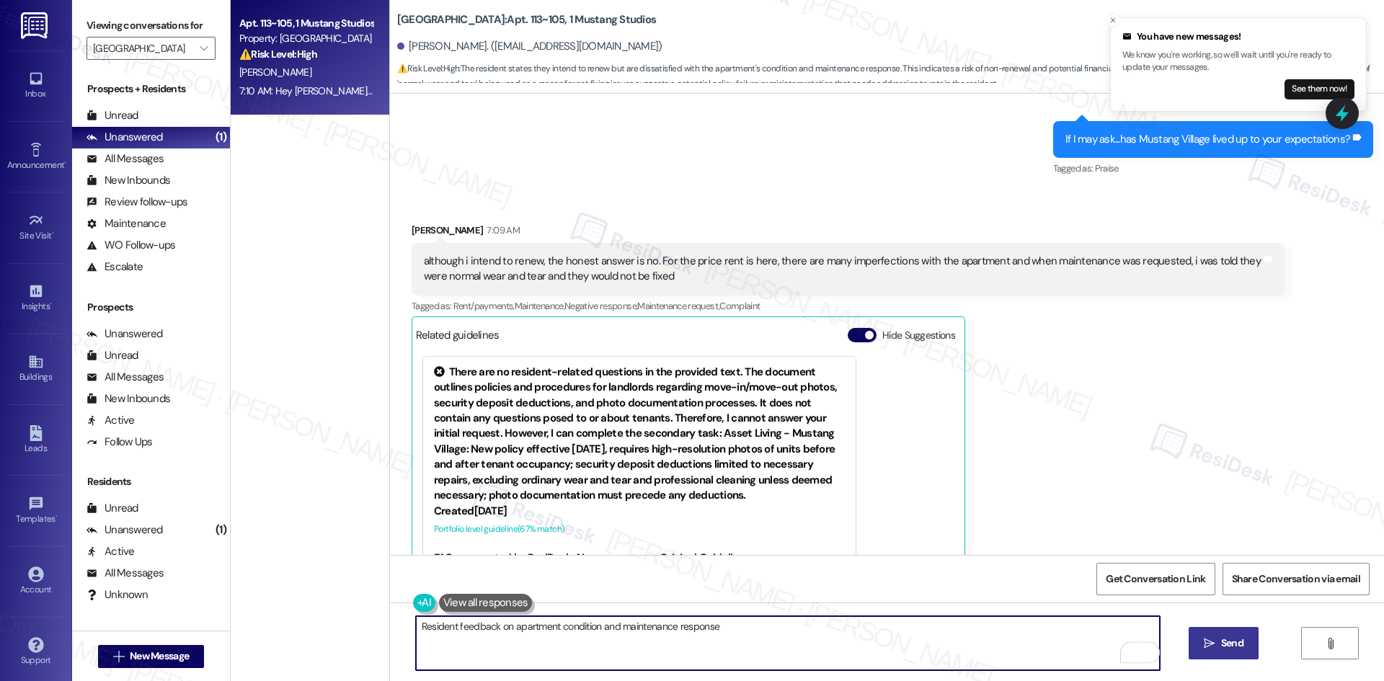
scroll to position [498, 0]
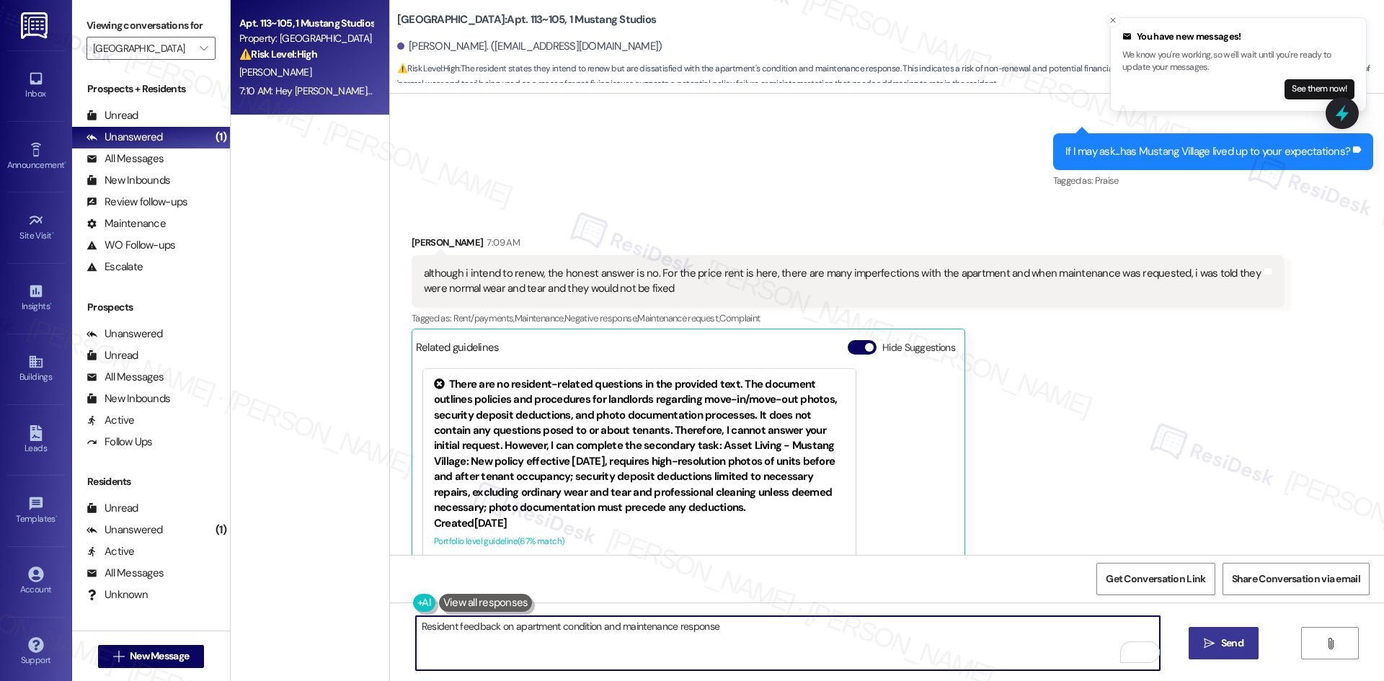
click at [716, 634] on textarea "Resident feedback on apartment condition and maintenance response" at bounding box center [788, 643] width 744 height 54
paste textarea "hank you for sharing your honest feedback. I’m sorry to hear about the imperfec…"
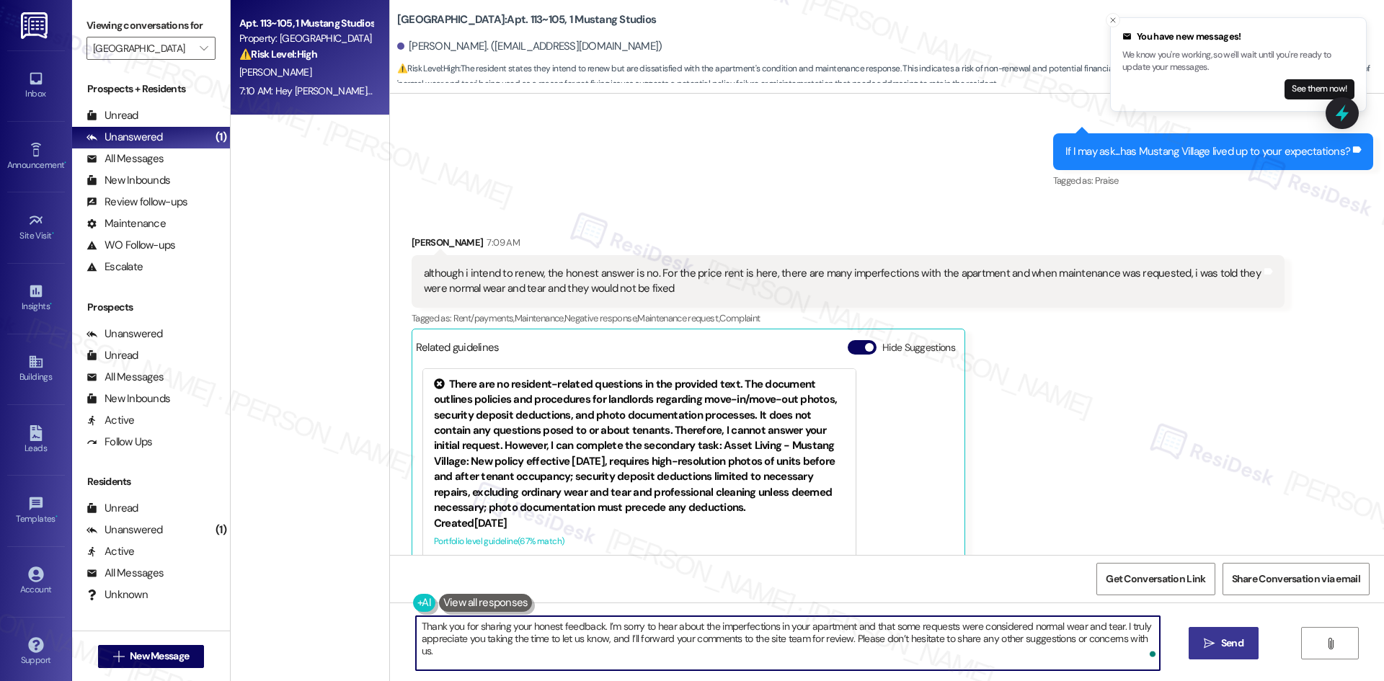
type textarea "Thank you for sharing your honest feedback. I’m sorry to hear about the imperfe…"
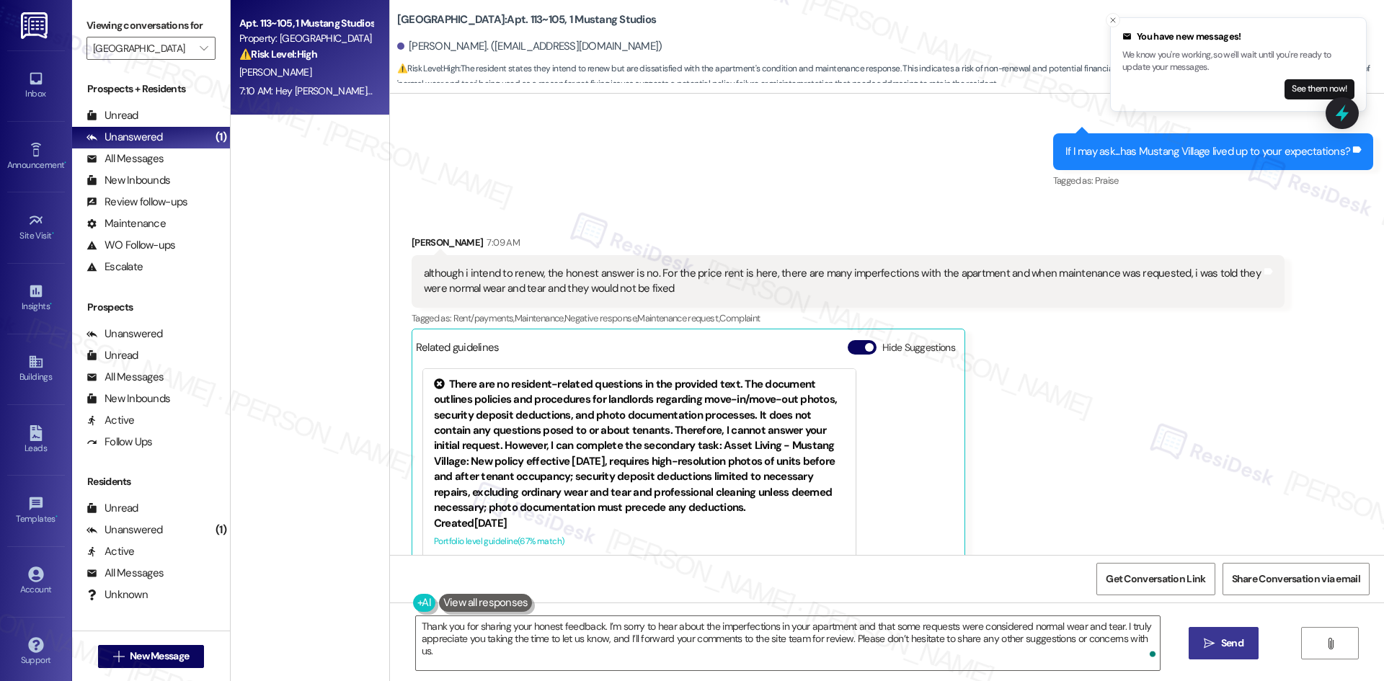
click at [1237, 650] on span "Send" at bounding box center [1232, 643] width 22 height 15
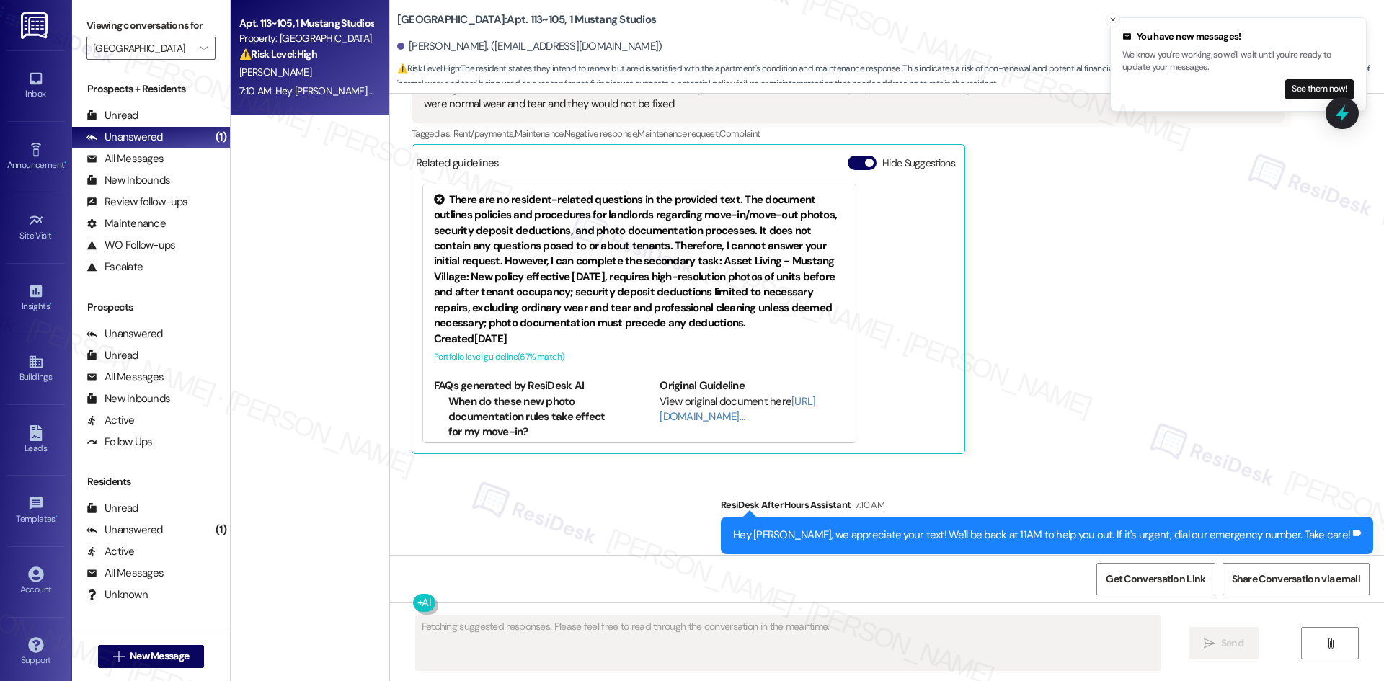
scroll to position [830, 0]
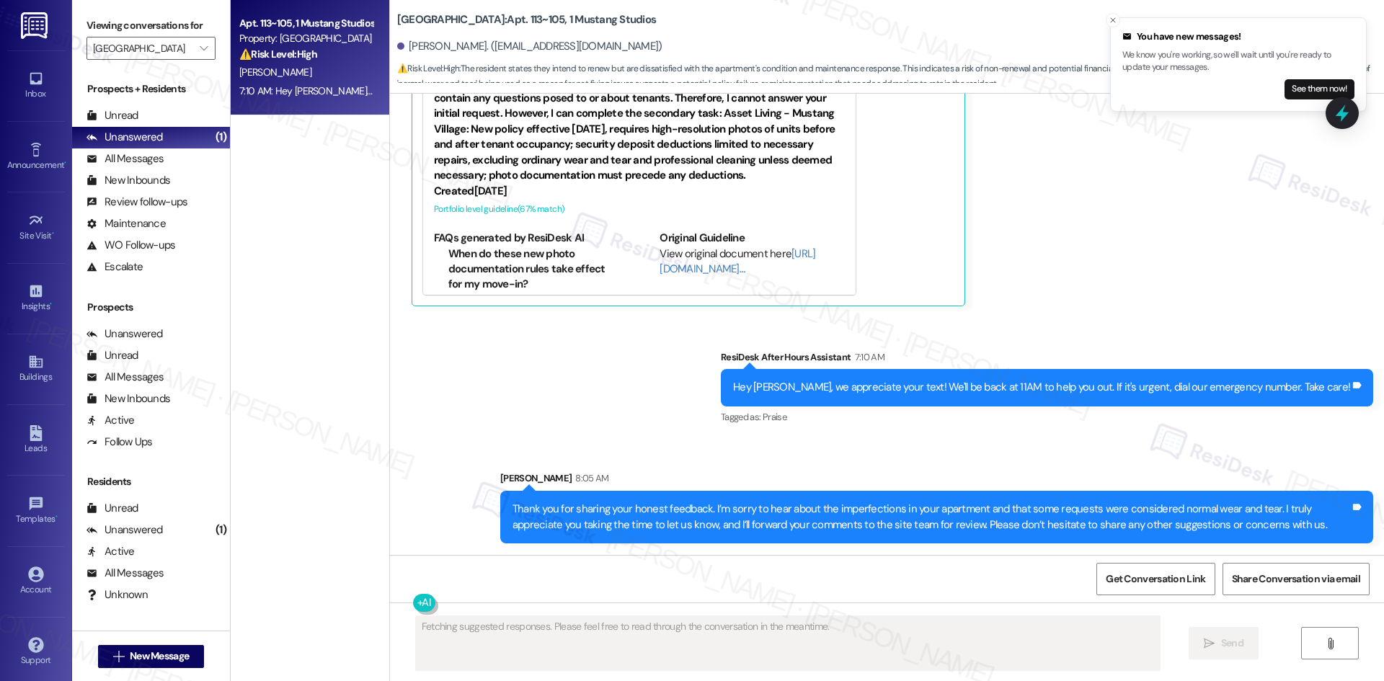
click at [1070, 341] on div "Sent via SMS ResiDesk After Hours Assistant 7:10 AM Hey Warren, we appreciate y…" at bounding box center [1047, 389] width 674 height 100
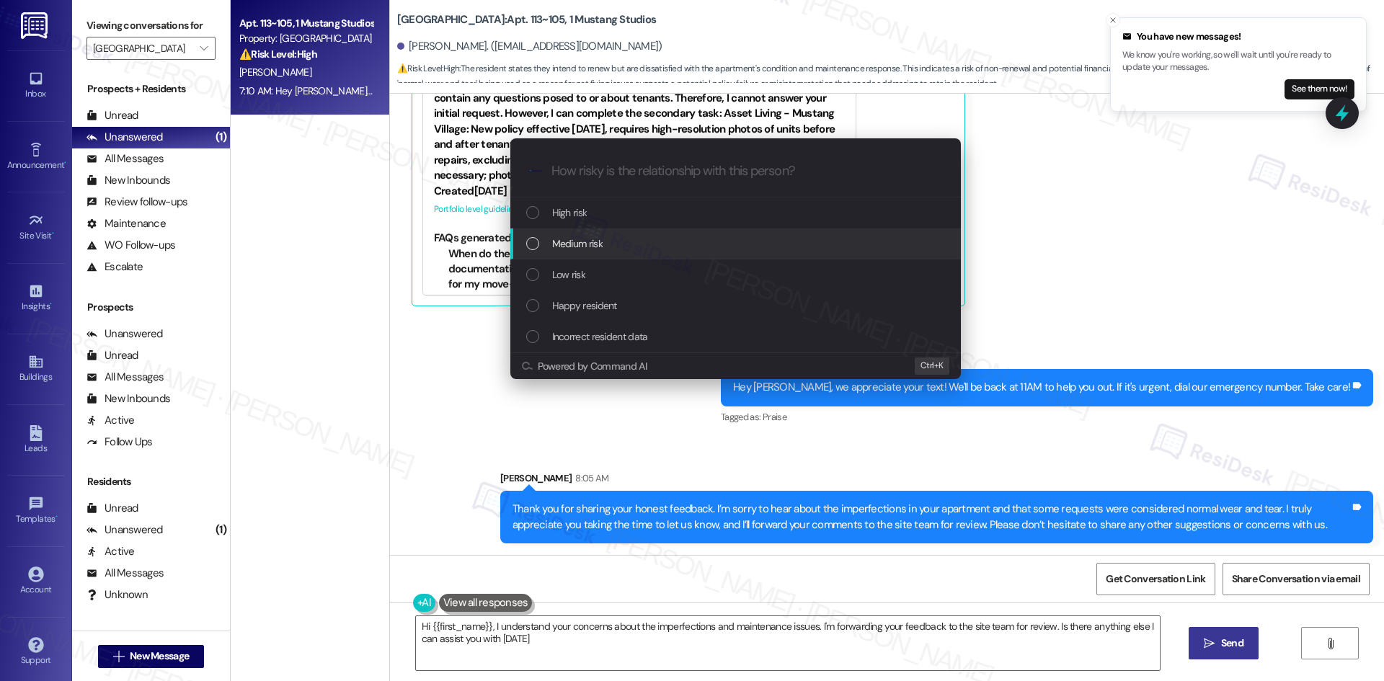
type textarea "Hi {{first_name}}, I understand your concerns about the imperfections and maint…"
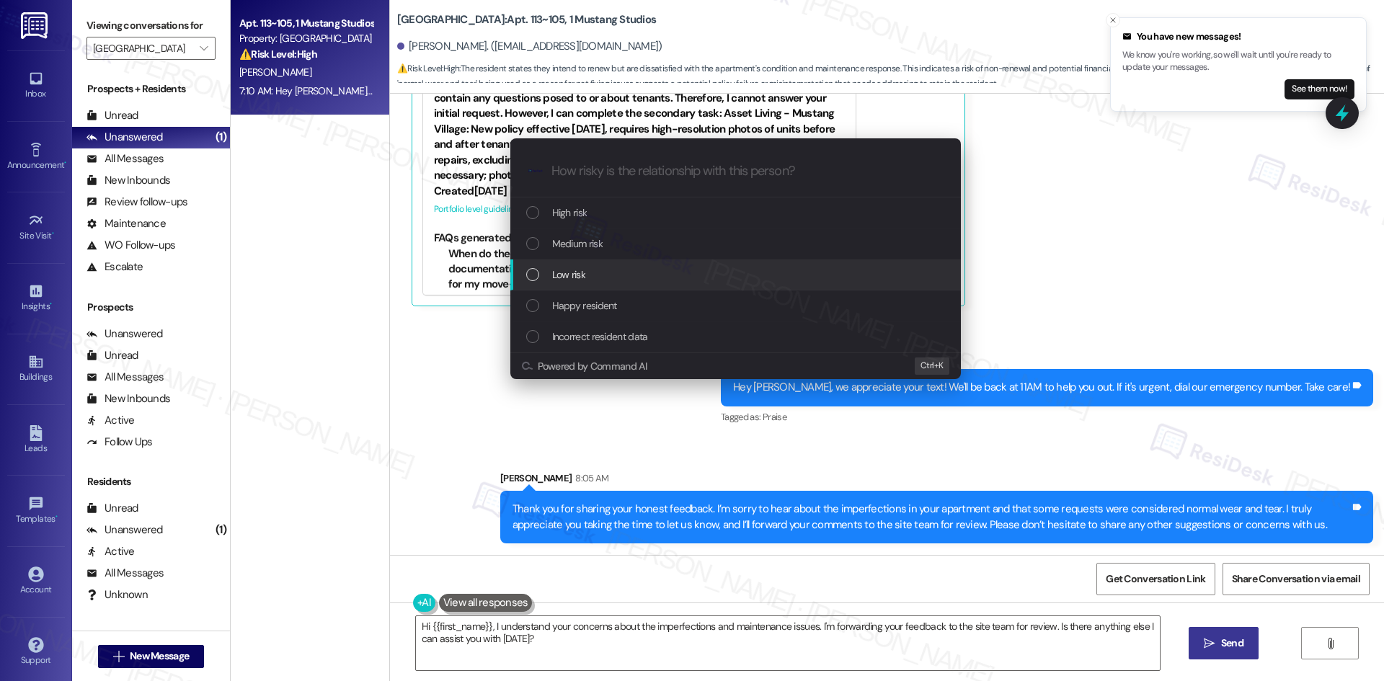
click at [603, 275] on div "Low risk" at bounding box center [737, 275] width 422 height 16
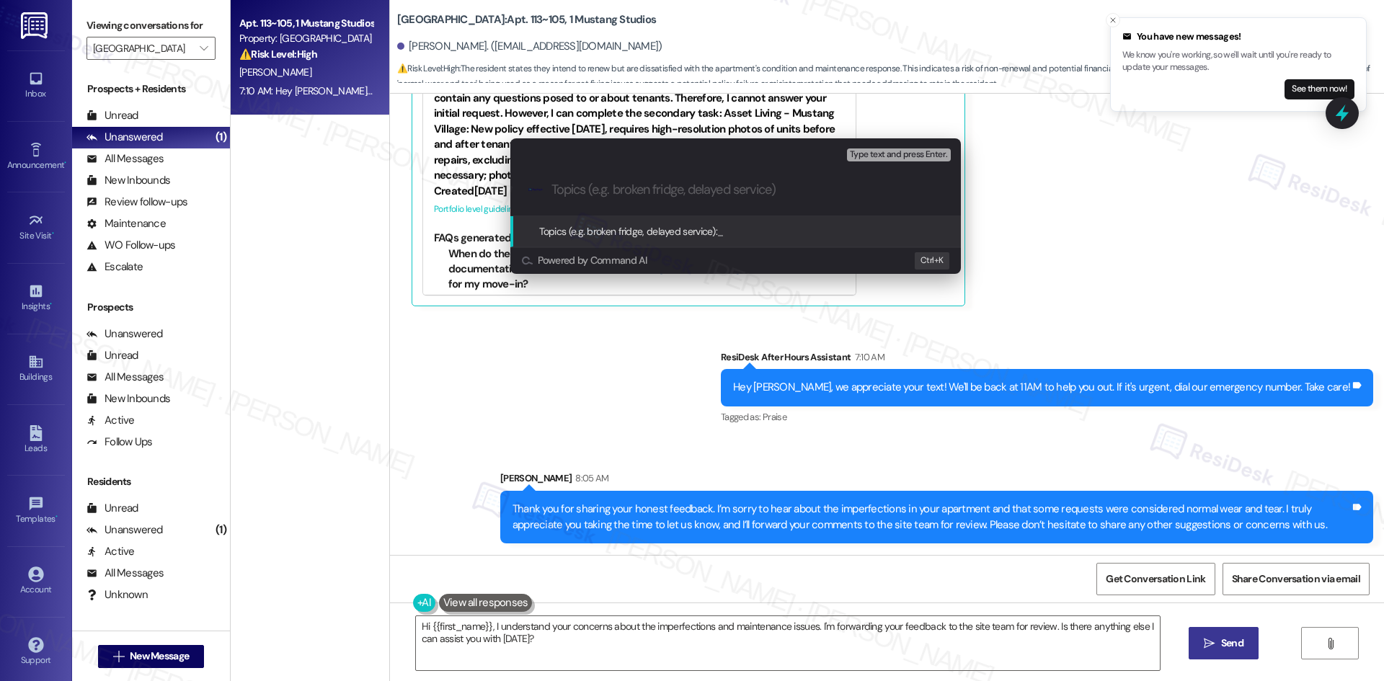
click at [583, 190] on input "Topics (e.g. broken fridge, delayed service)" at bounding box center [746, 189] width 391 height 15
paste input "Resident feedback on apartment condition and maintenance response"
type input "Resident feedback on apartment condition and maintenance response"
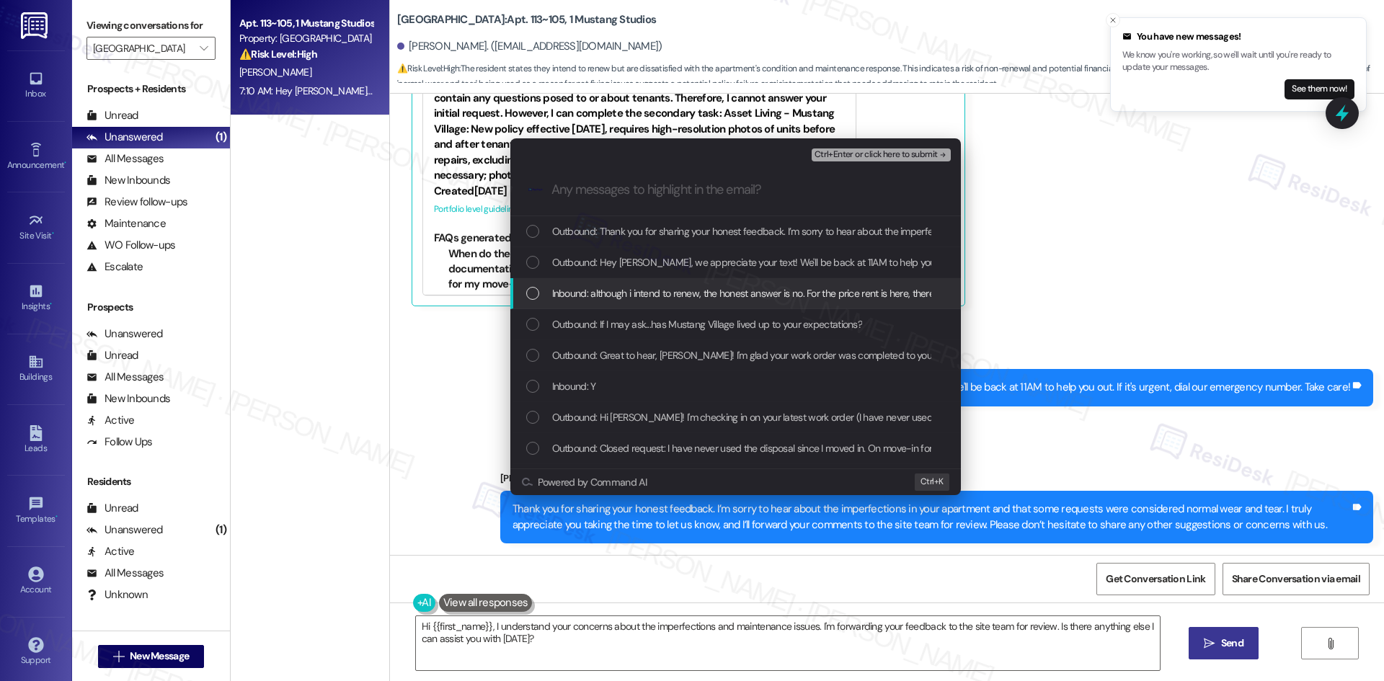
click at [663, 295] on span "Inbound: although i intend to renew, the honest answer is no. For the price ren…" at bounding box center [1070, 293] width 1037 height 16
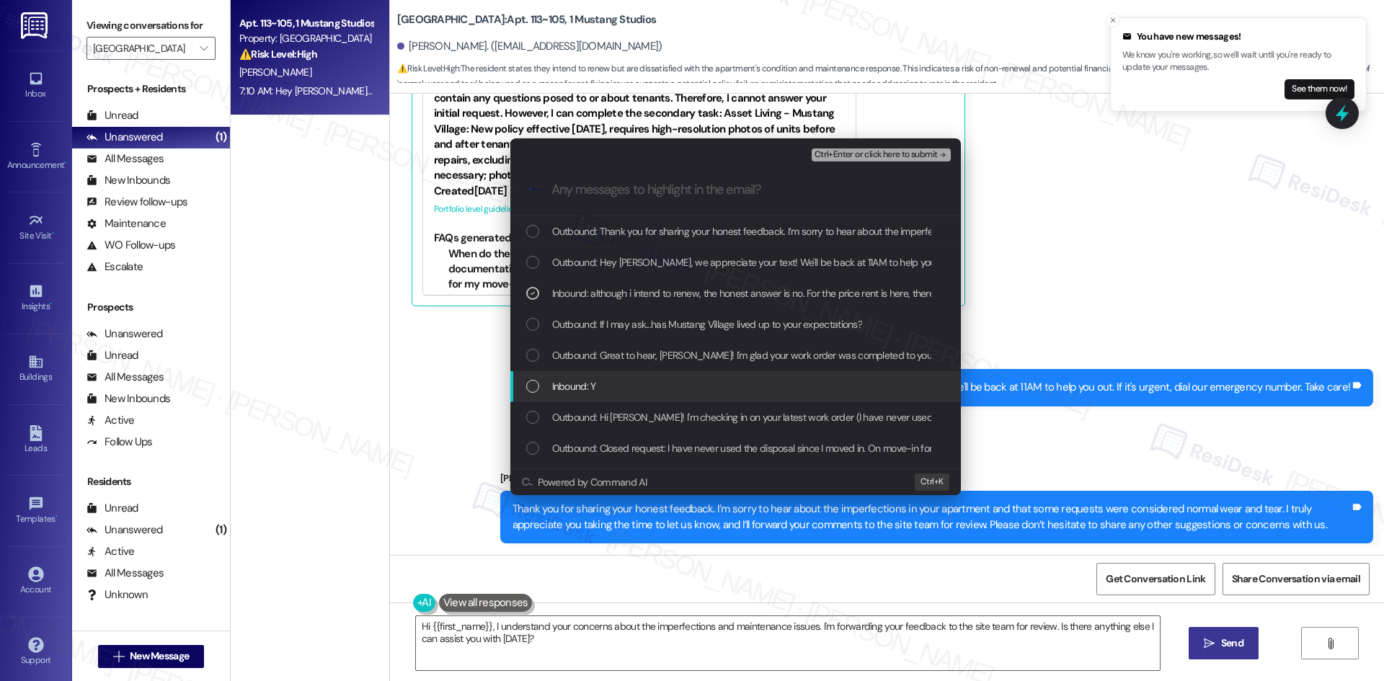
click at [704, 388] on div "Inbound: Y" at bounding box center [737, 386] width 422 height 16
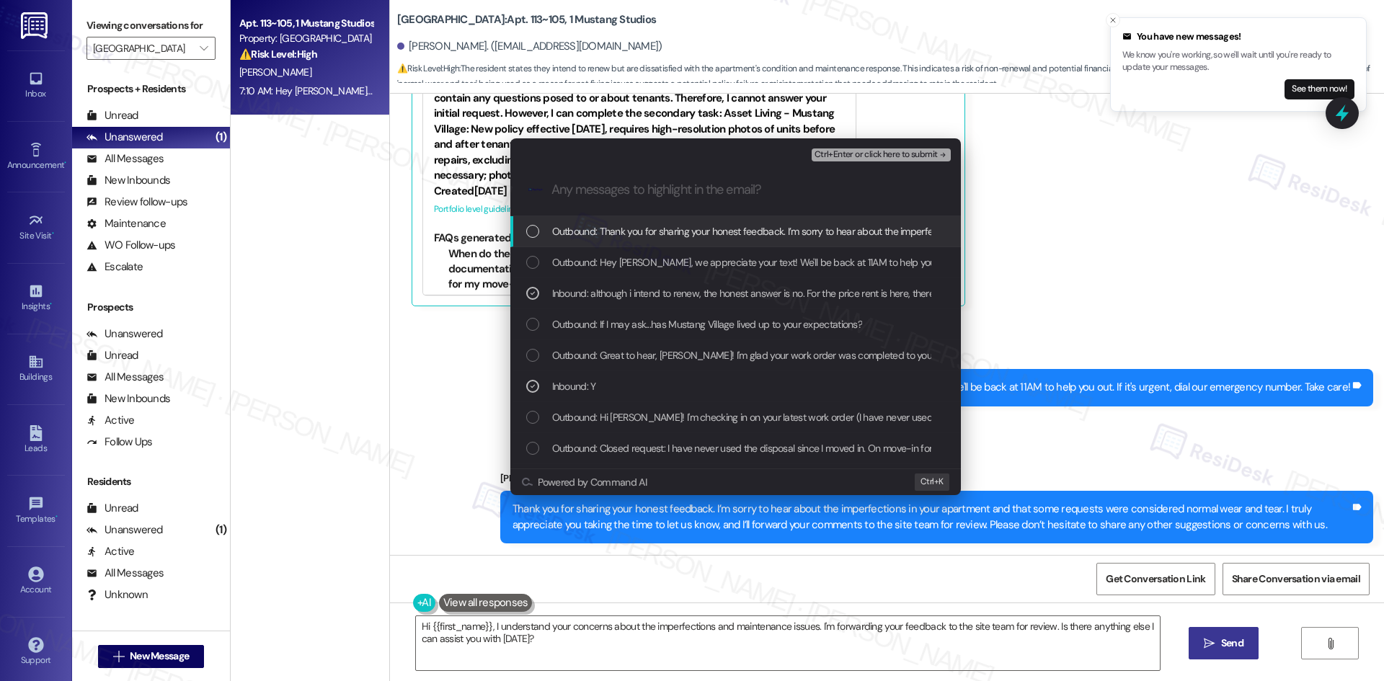
click at [931, 155] on span "Ctrl+Enter or click here to submit" at bounding box center [876, 155] width 123 height 10
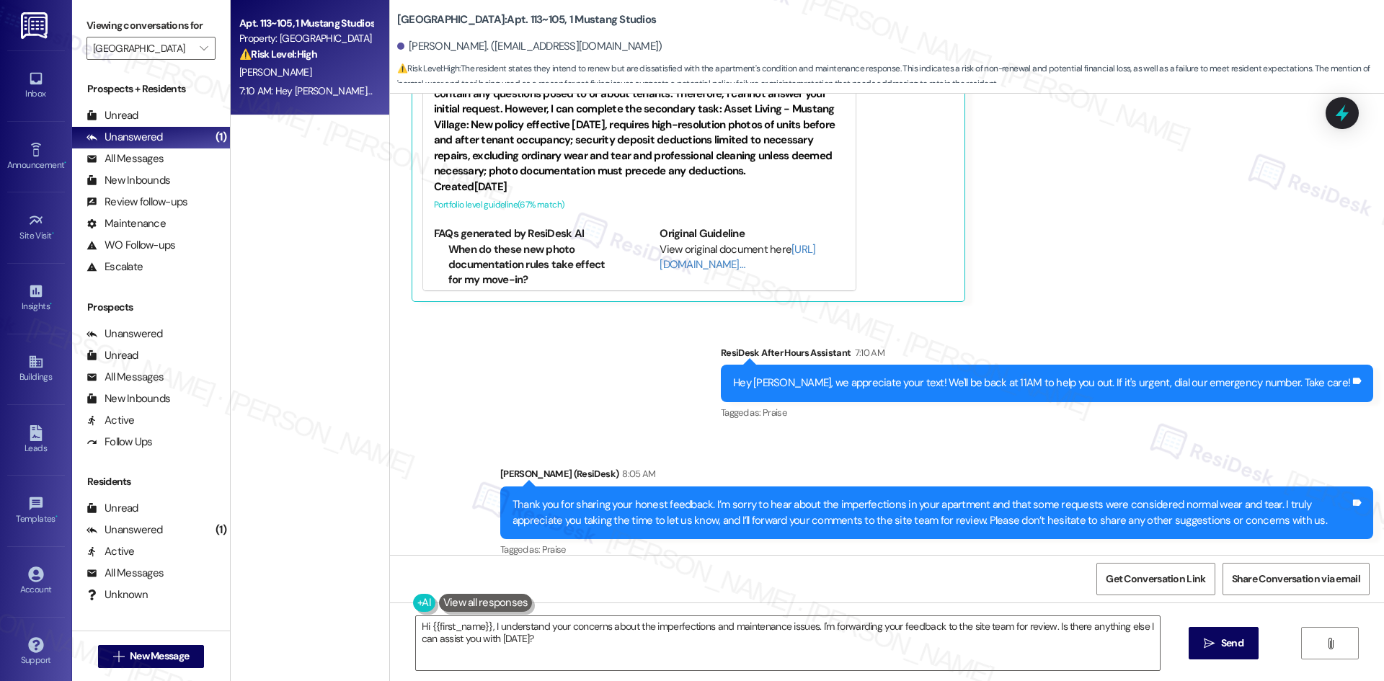
scroll to position [851, 0]
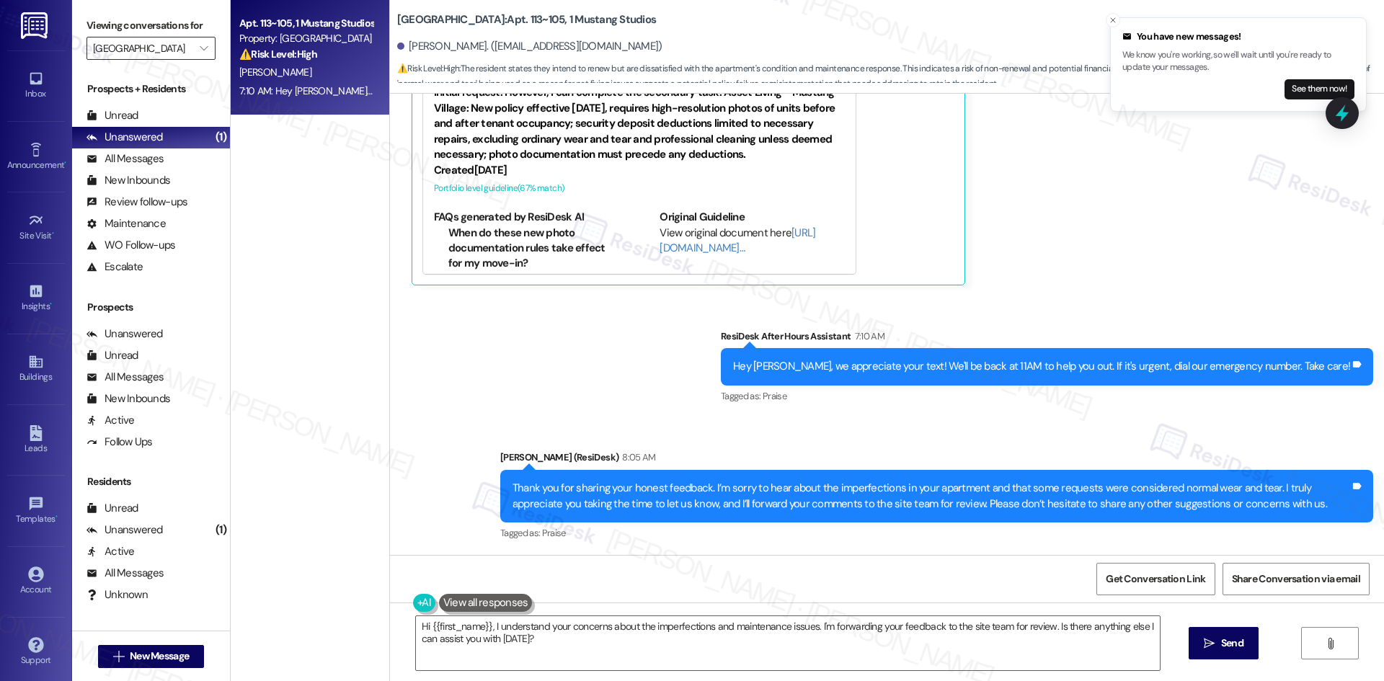
click at [178, 52] on input "[GEOGRAPHIC_DATA]" at bounding box center [142, 48] width 99 height 23
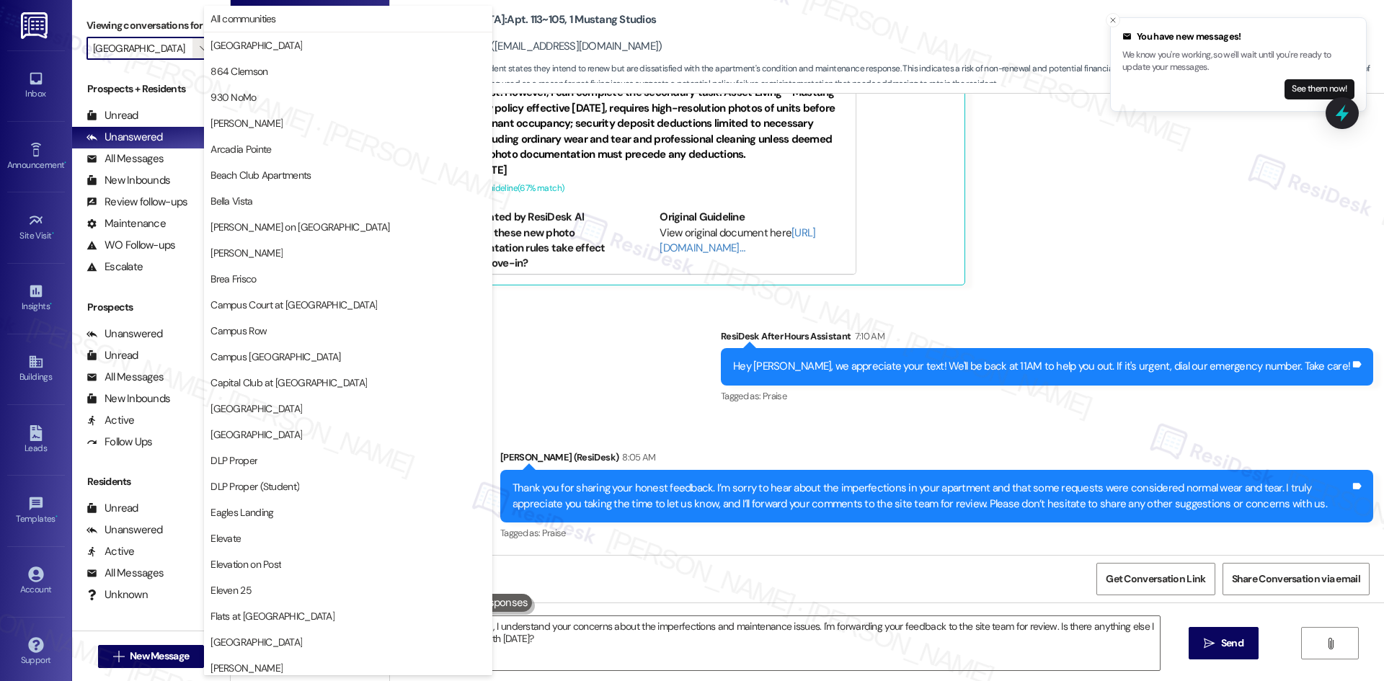
scroll to position [753, 0]
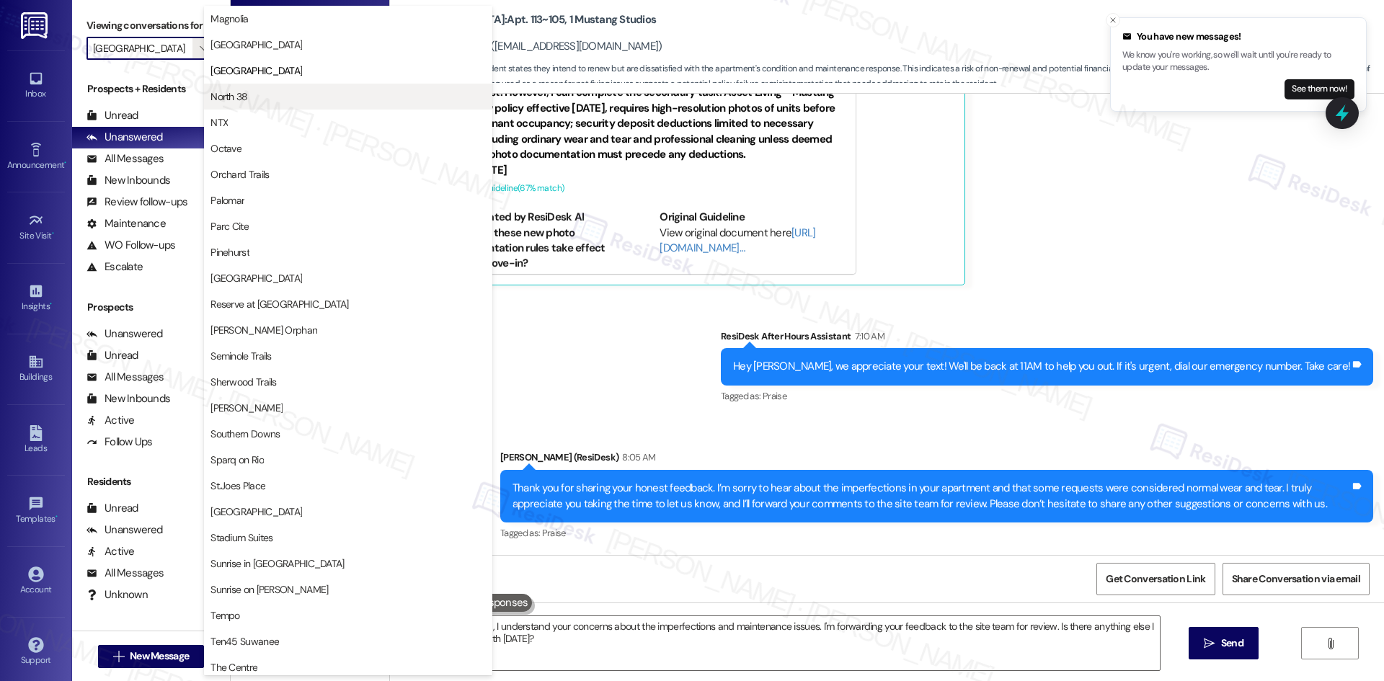
click at [254, 99] on span "North 38" at bounding box center [347, 96] width 275 height 14
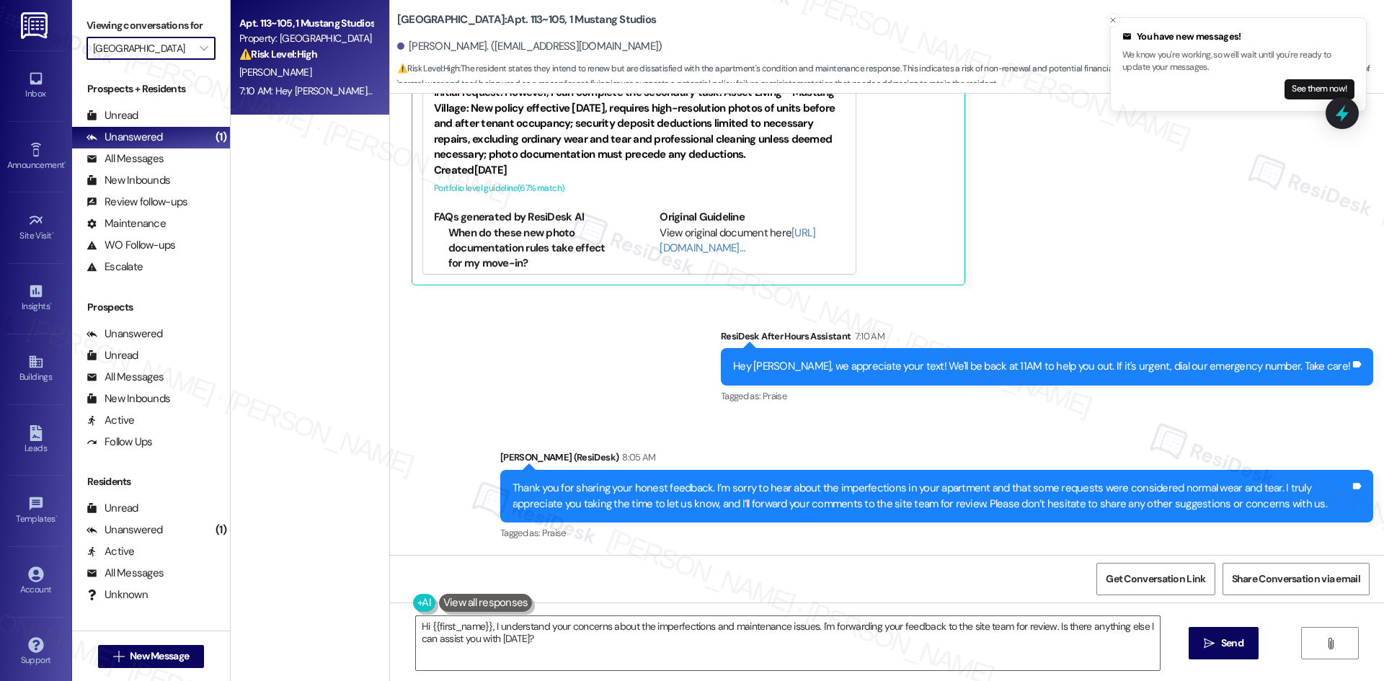
type input "North 38"
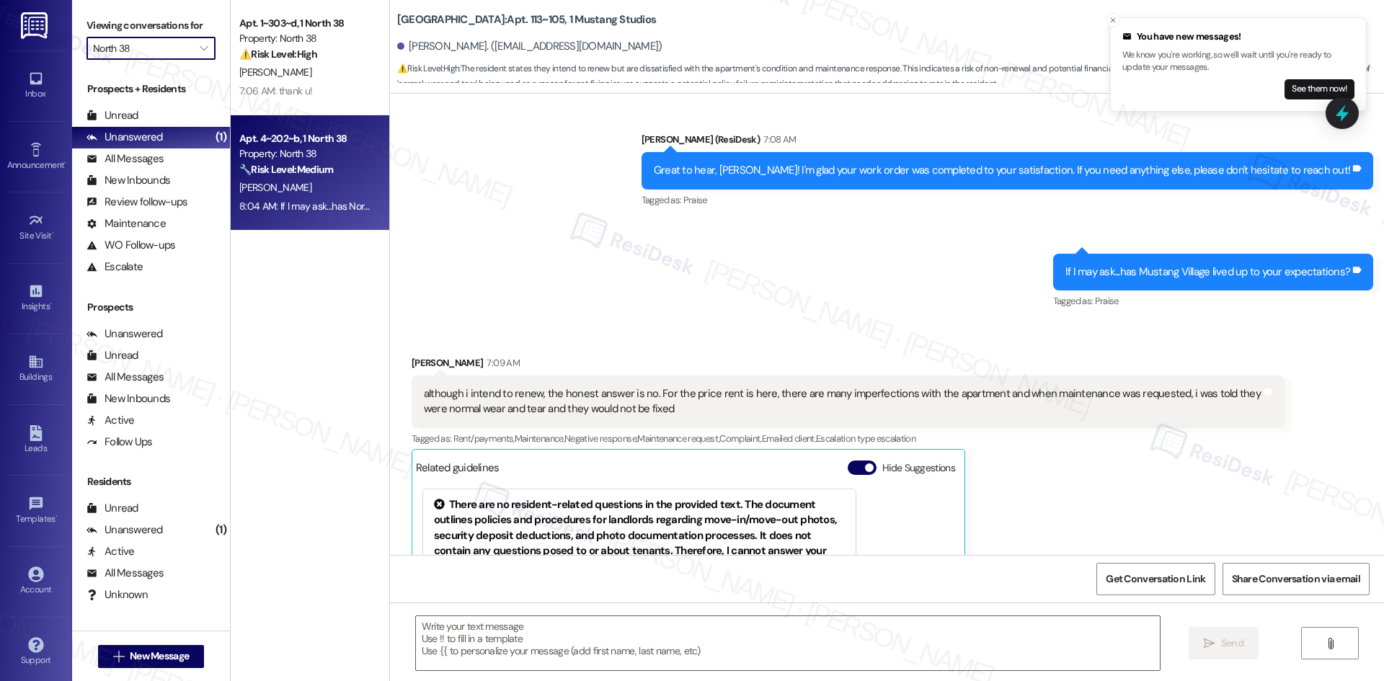
type textarea "Fetching suggested responses. Please feel free to read through the conversation…"
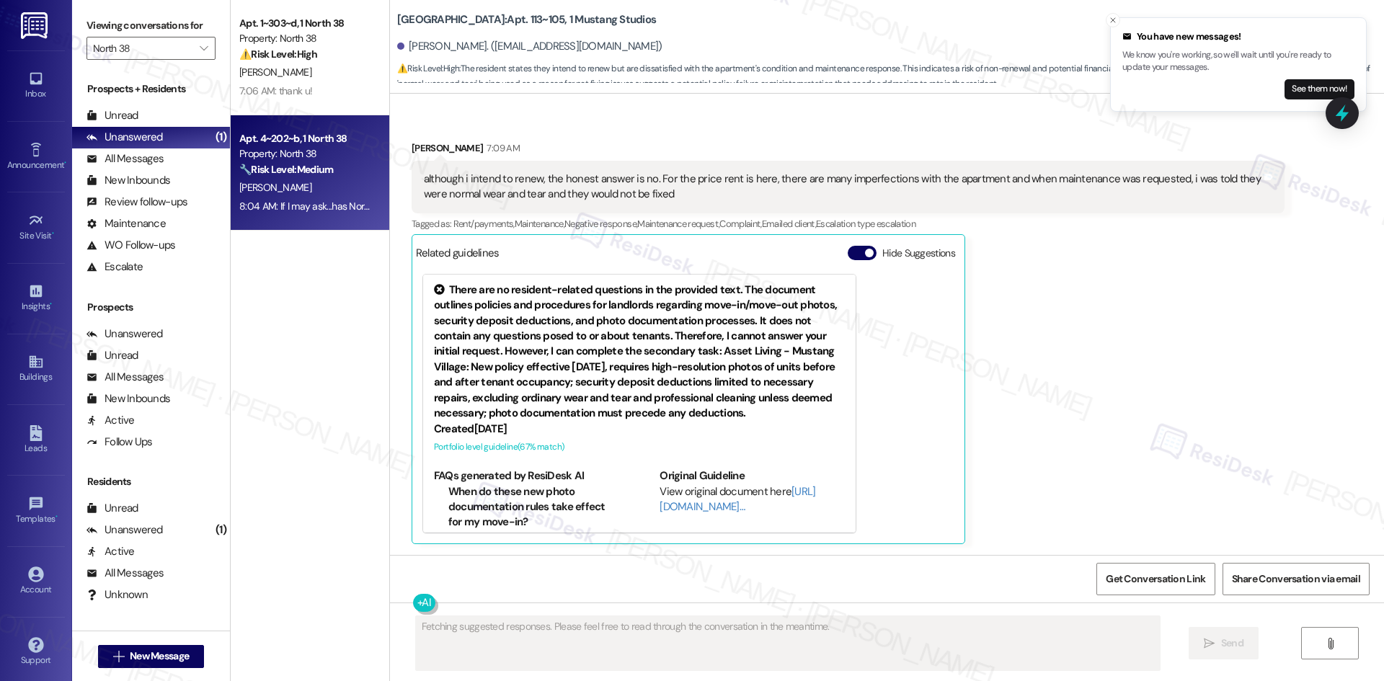
click at [302, 202] on div "8:04 AM: If I may ask...has North 38 lived up to your expectations? 8:04 AM: If…" at bounding box center [376, 206] width 275 height 13
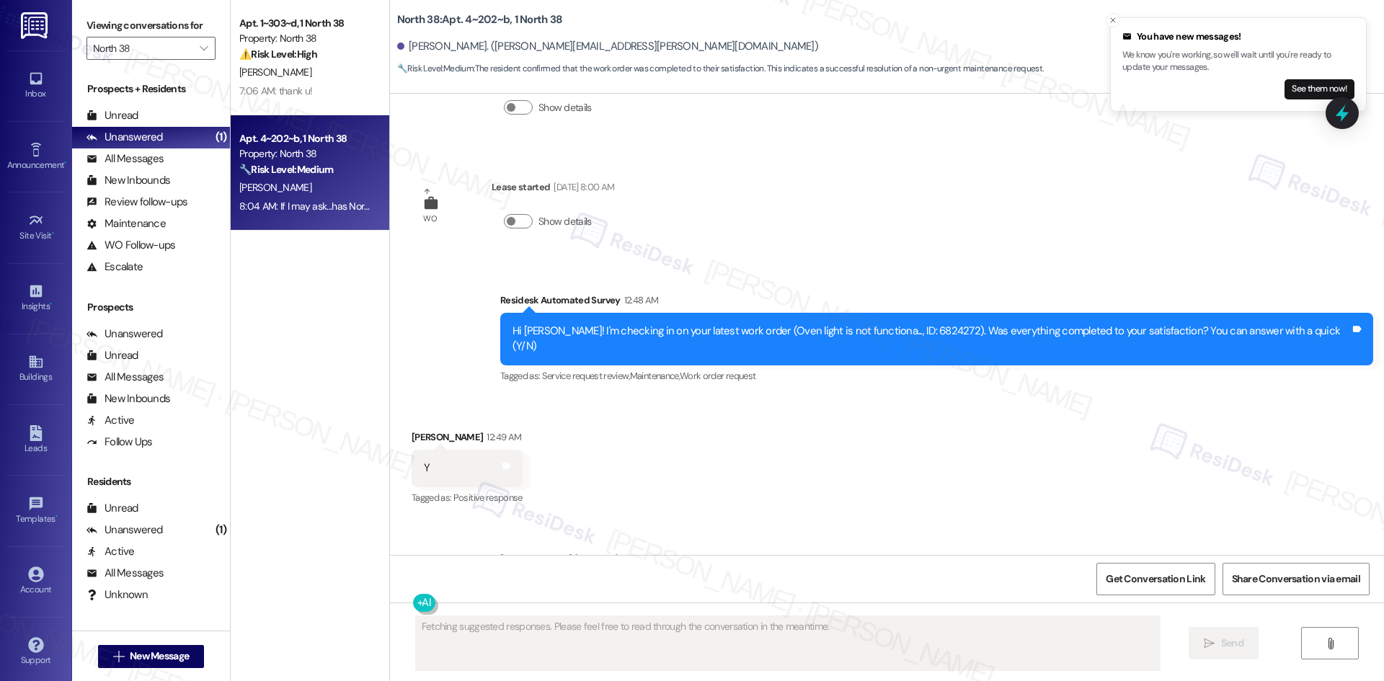
scroll to position [1573, 0]
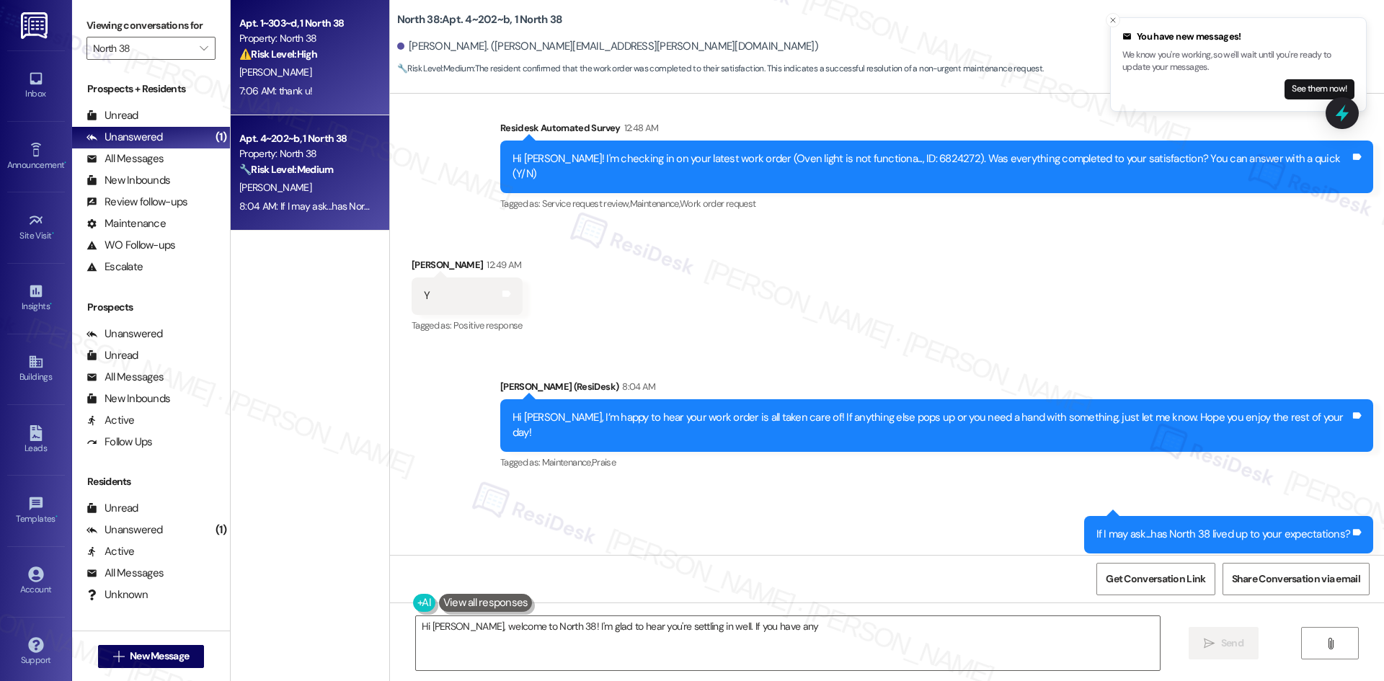
type textarea "Hi [PERSON_NAME], welcome to North 38! I'm glad to hear you're settling in well…"
click at [299, 81] on div "[PERSON_NAME]" at bounding box center [306, 72] width 136 height 18
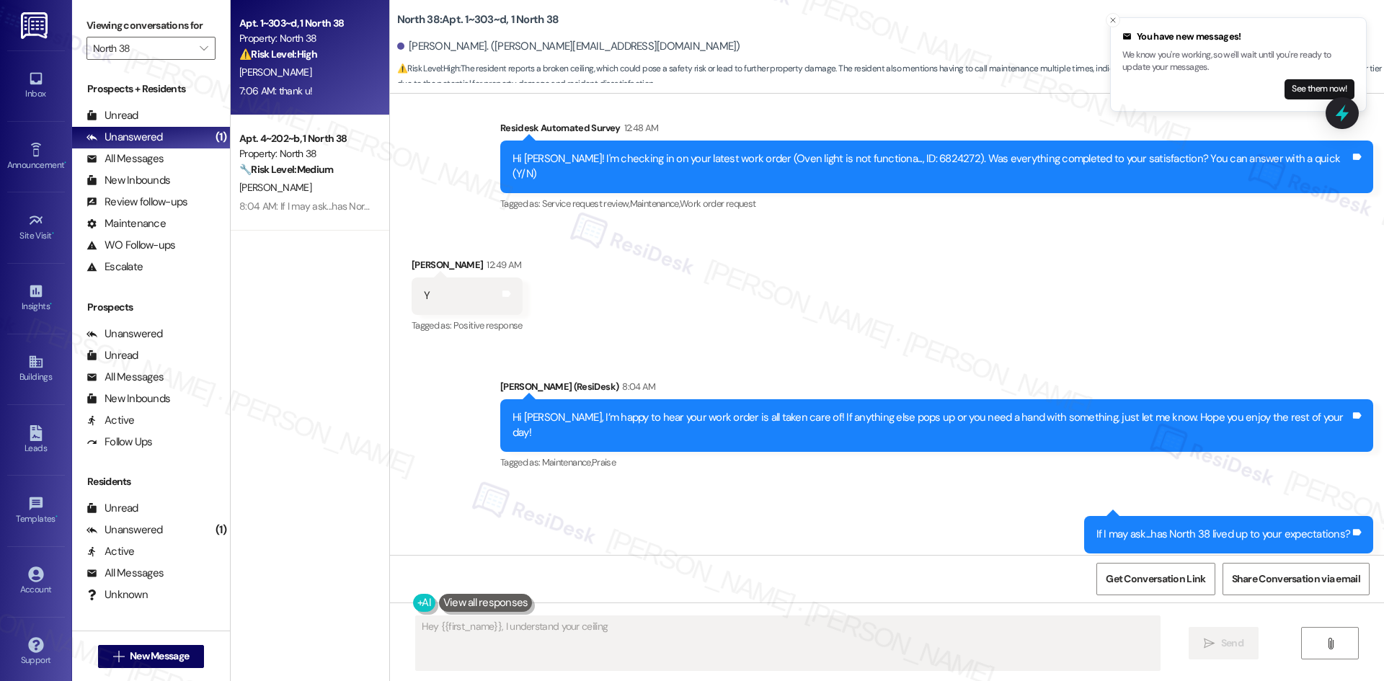
scroll to position [1003, 0]
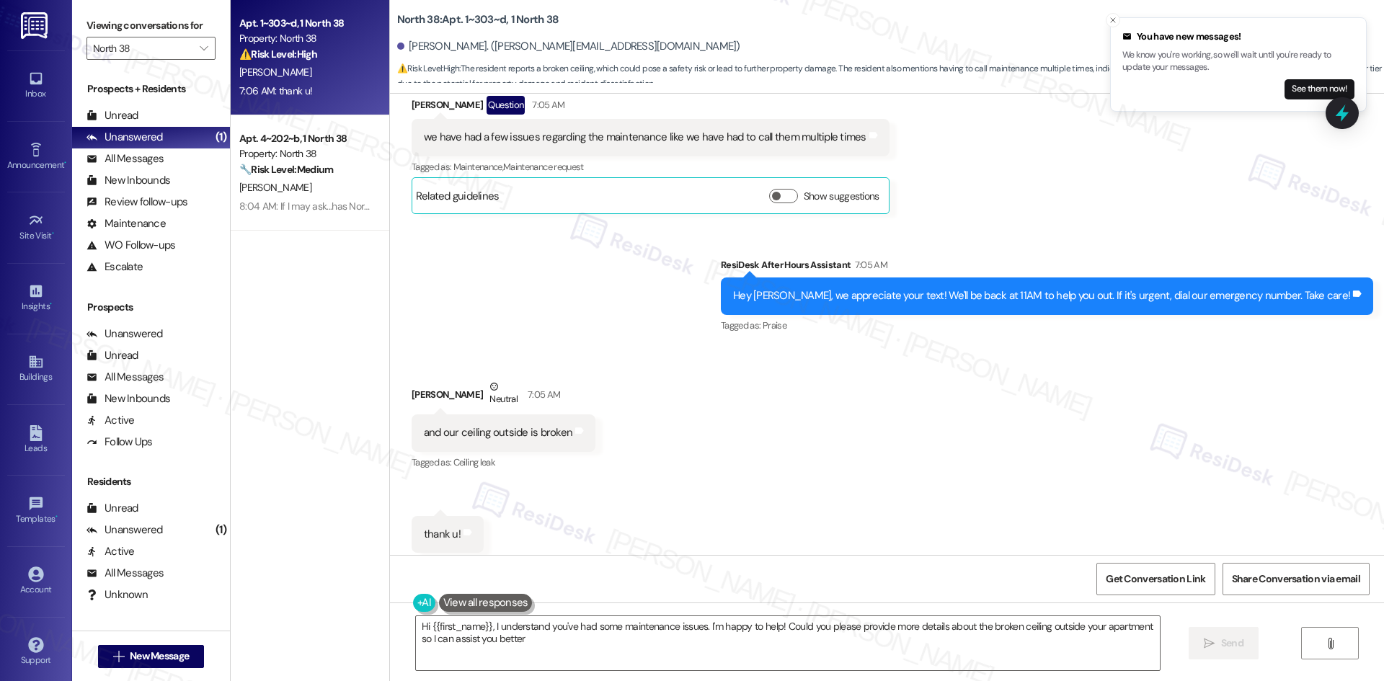
type textarea "Hi {{first_name}}, I understand you've had some maintenance issues. I'm happy t…"
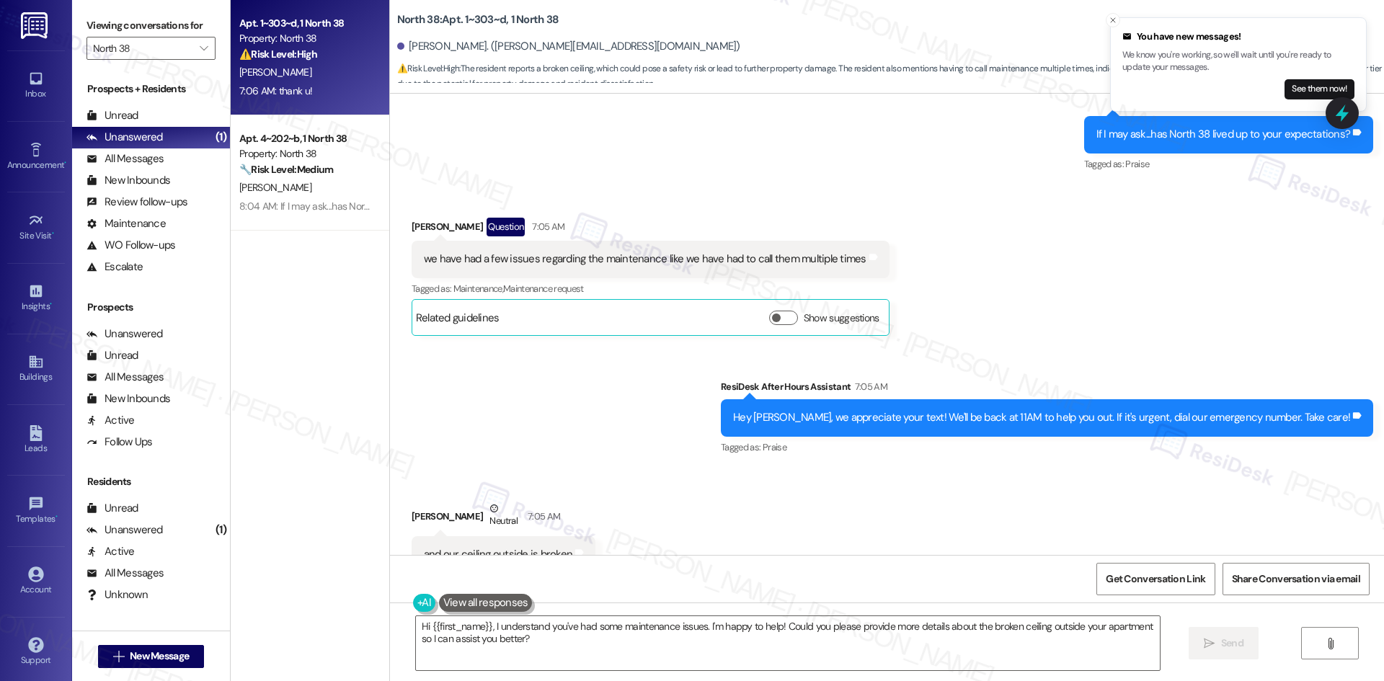
scroll to position [859, 0]
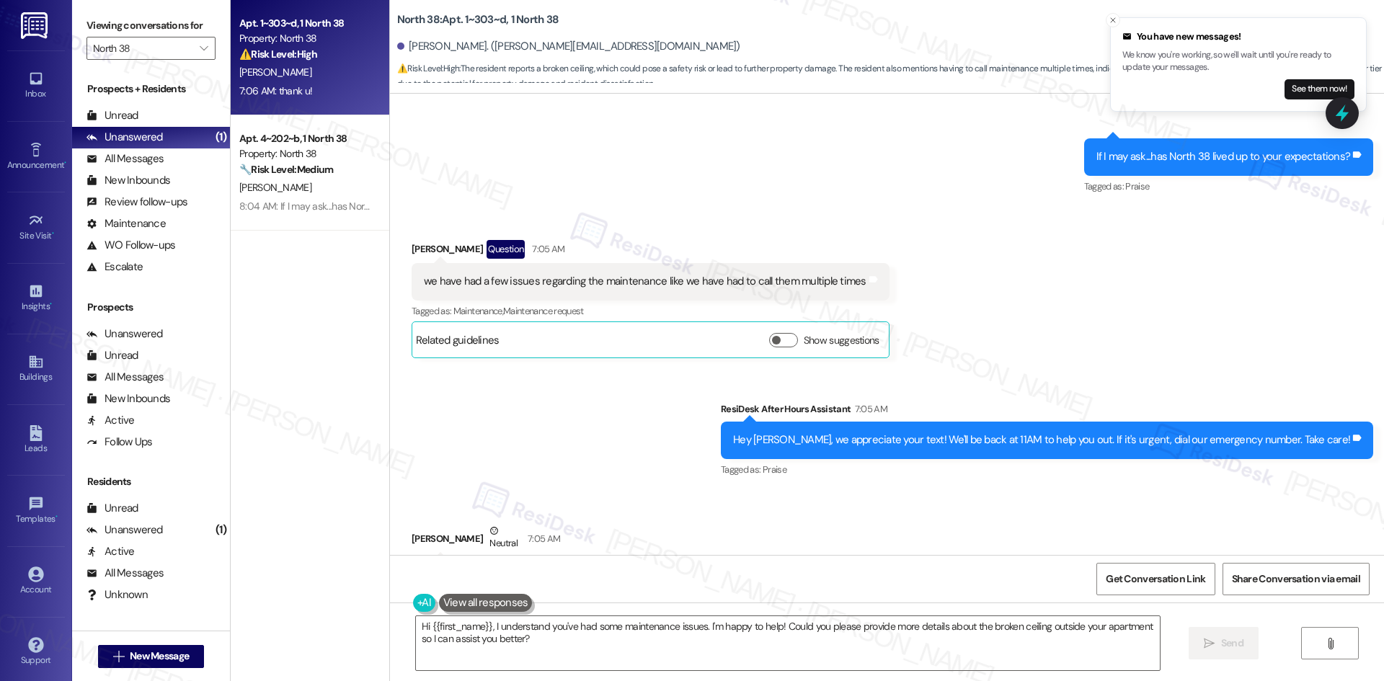
click at [1083, 311] on div "Received via SMS [PERSON_NAME] Question 7:05 AM we have had a few issues regard…" at bounding box center [887, 288] width 994 height 161
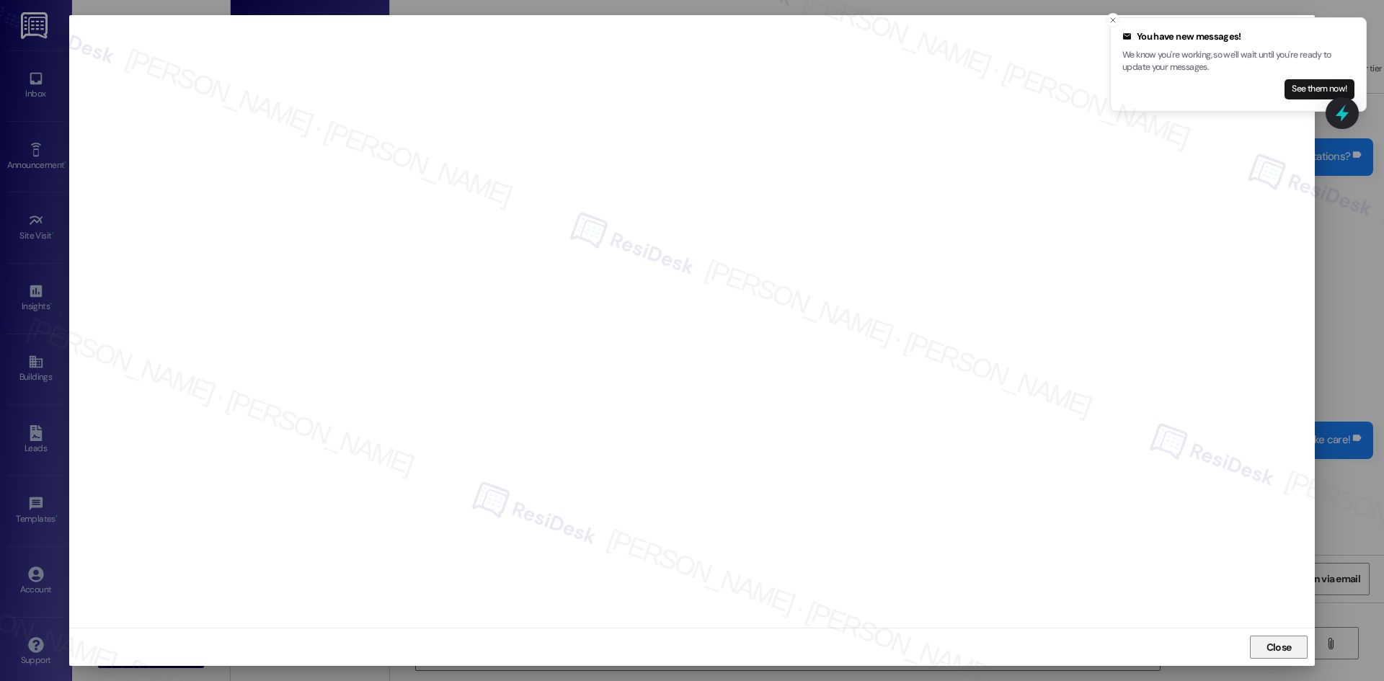
click at [1282, 644] on span "Close" at bounding box center [1279, 647] width 25 height 15
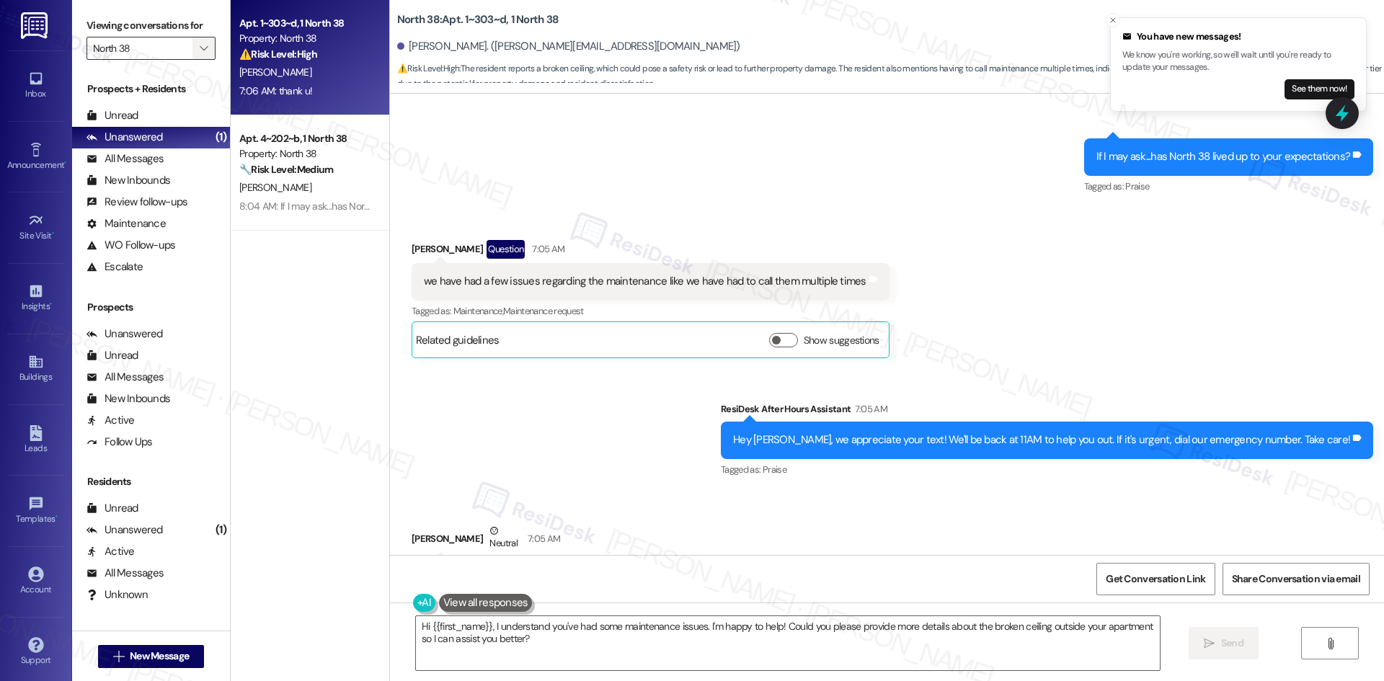
click at [200, 44] on icon "" at bounding box center [204, 49] width 8 height 12
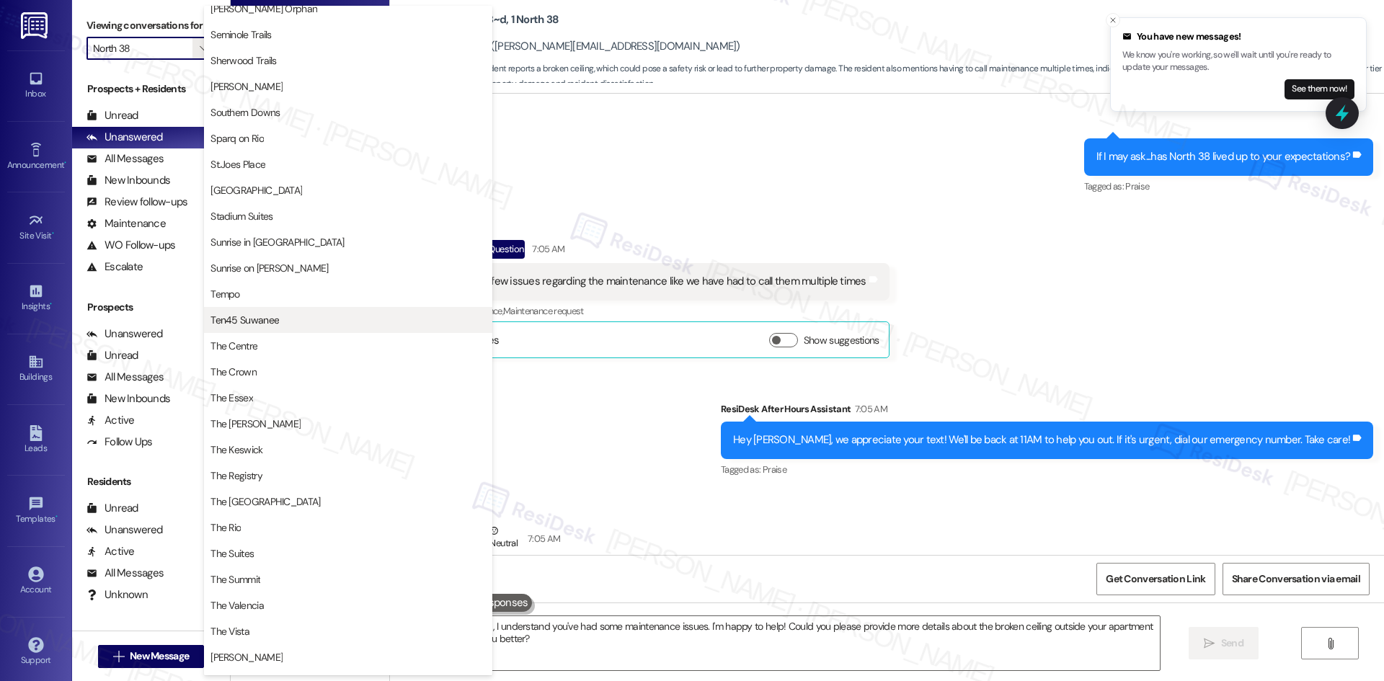
scroll to position [1186, 0]
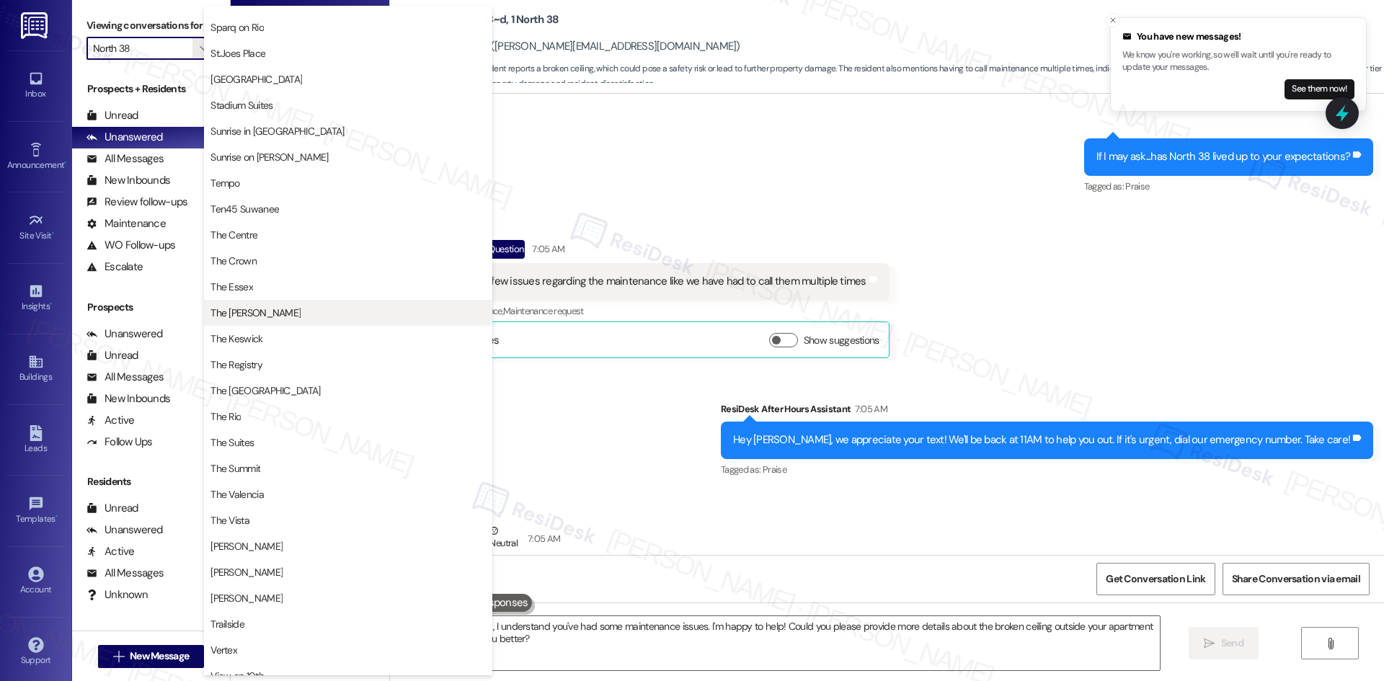
click at [278, 316] on span "The [PERSON_NAME]" at bounding box center [347, 313] width 275 height 14
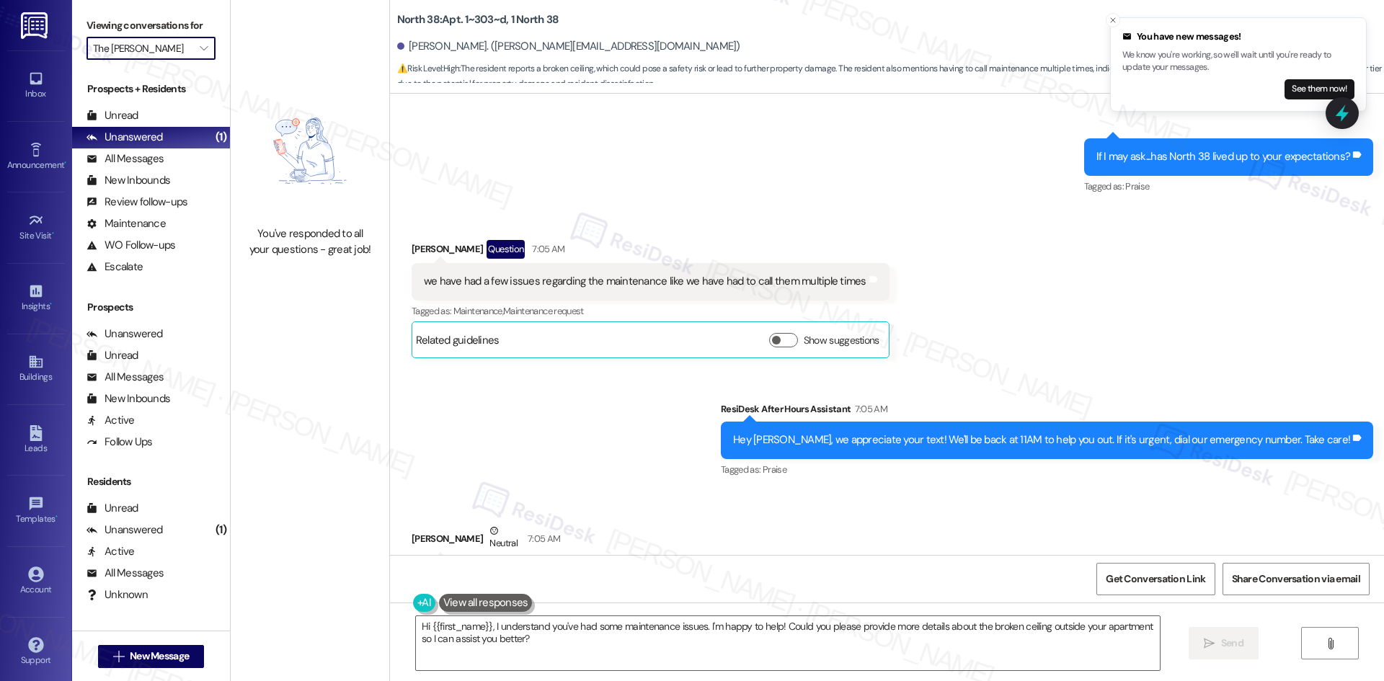
click at [179, 58] on input "The [PERSON_NAME]" at bounding box center [142, 48] width 99 height 23
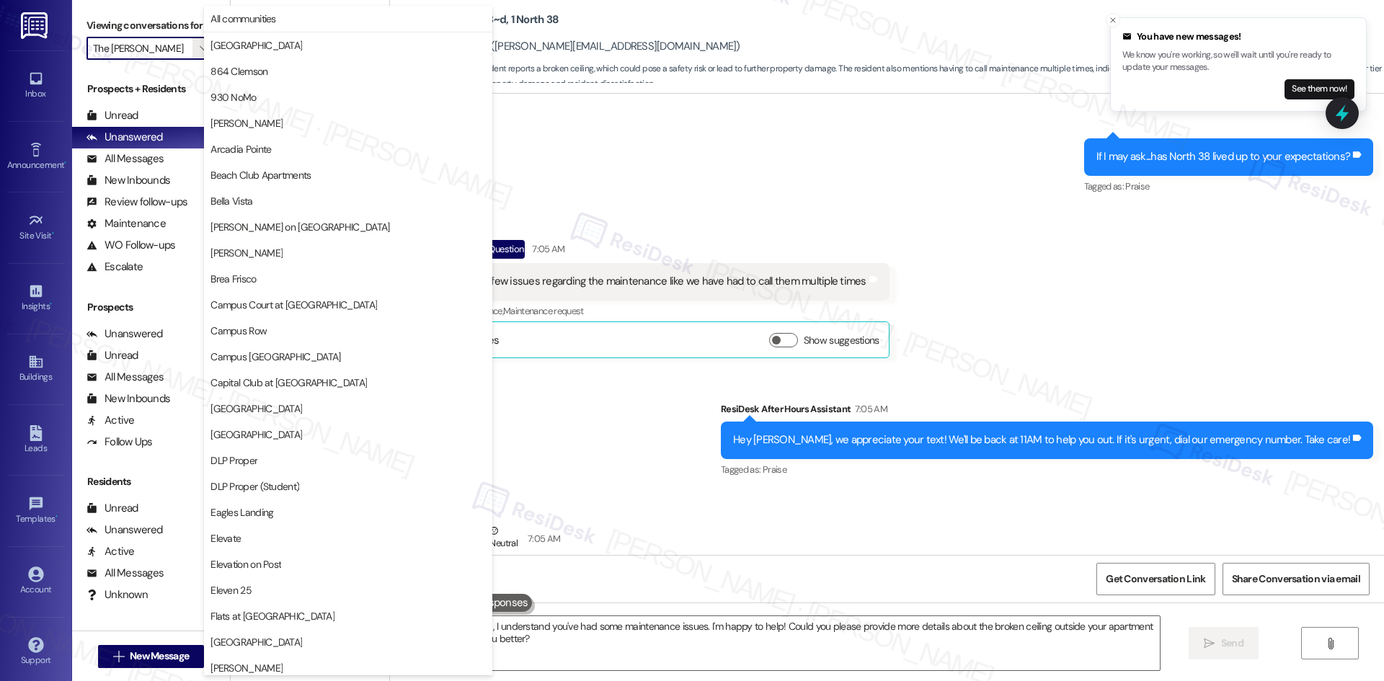
scroll to position [1255, 0]
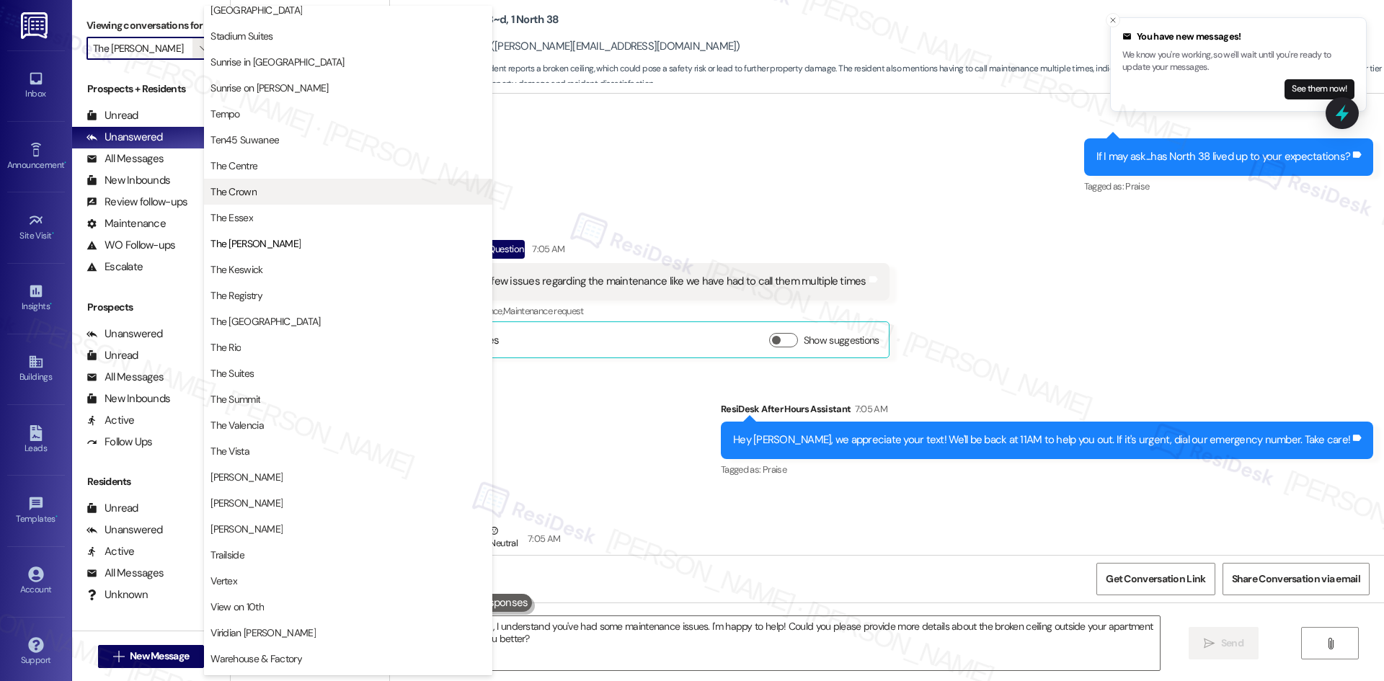
click at [291, 197] on span "The Crown" at bounding box center [347, 192] width 275 height 14
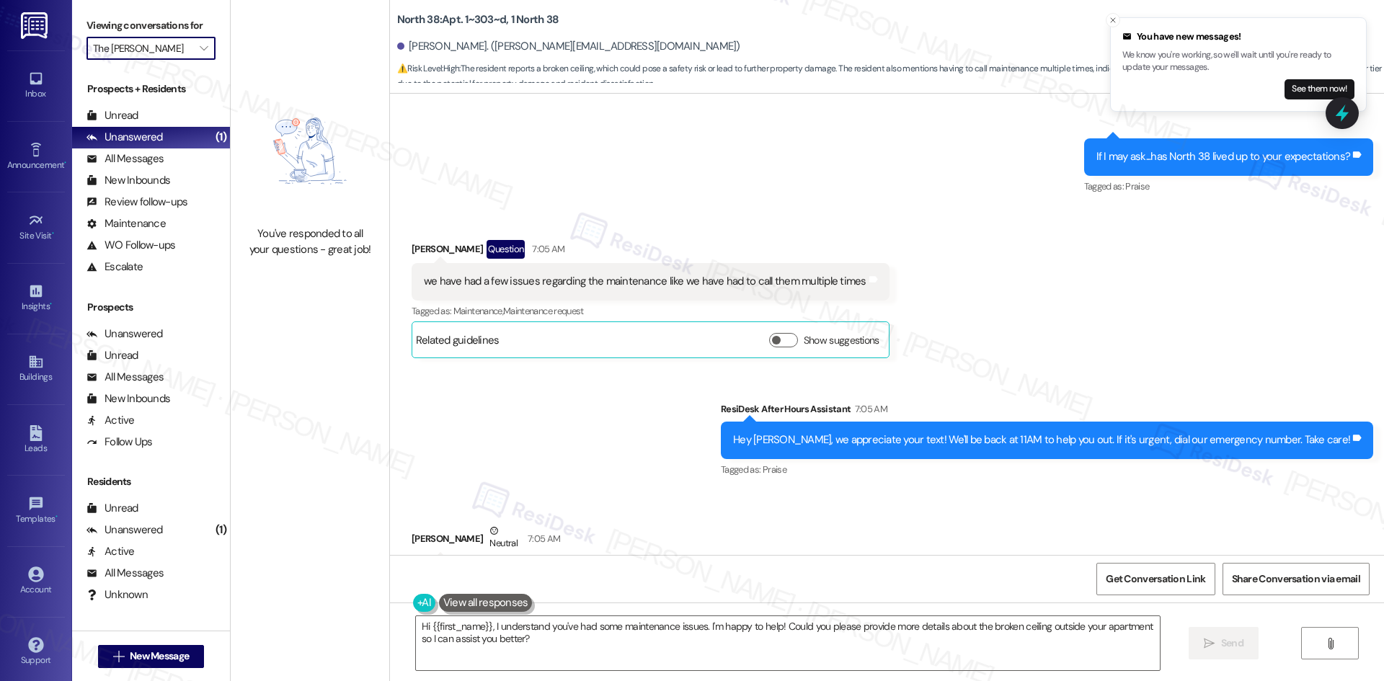
type input "The Crown"
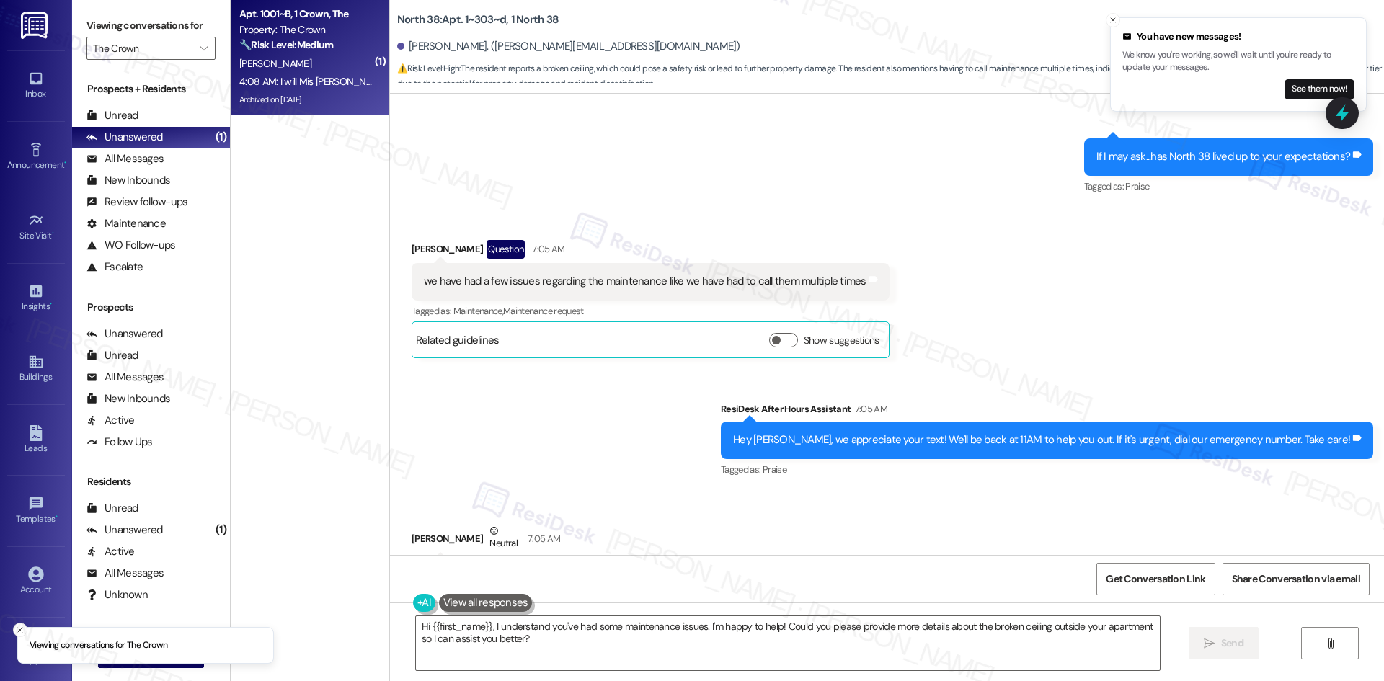
click at [339, 88] on div "4:08 AM: I will Mis Sarah. 4:08 AM: I will Mis Sarah." at bounding box center [306, 82] width 136 height 18
type textarea "Hey {{first_name}}, I understand your ceiling outside is broken. I'm happy to h…"
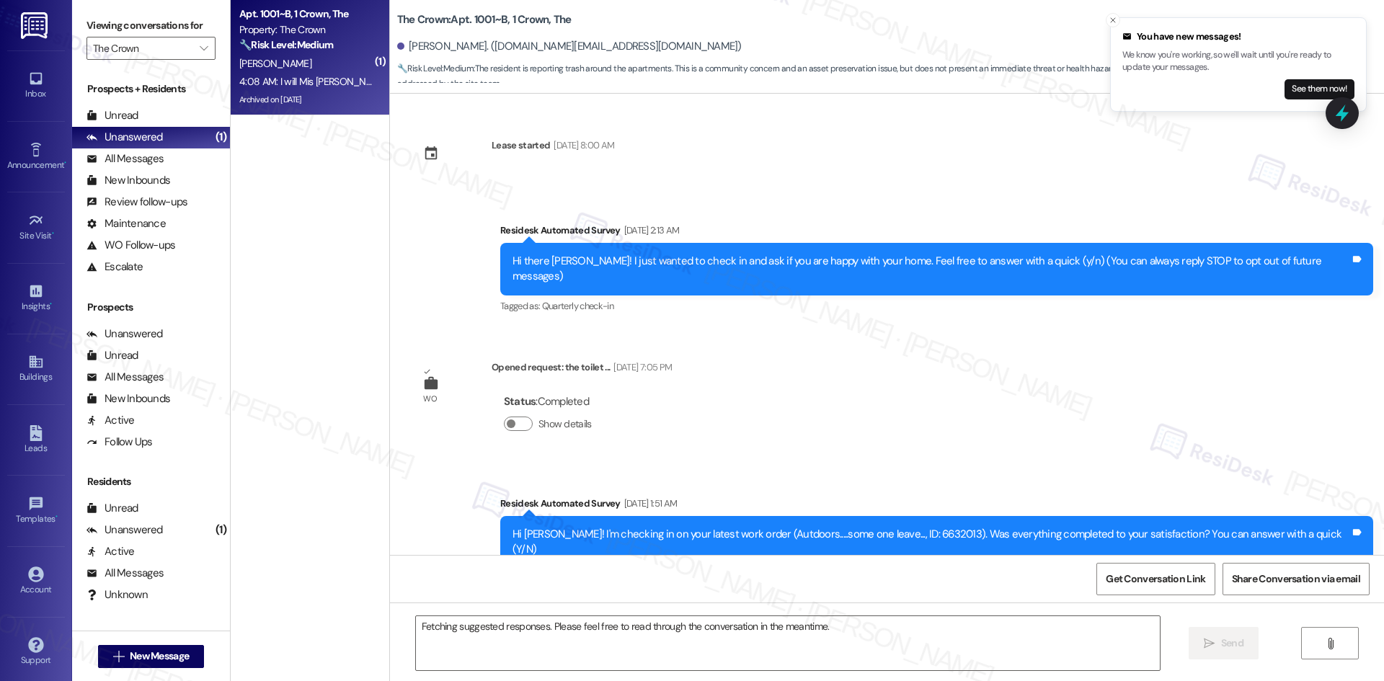
scroll to position [12412, 0]
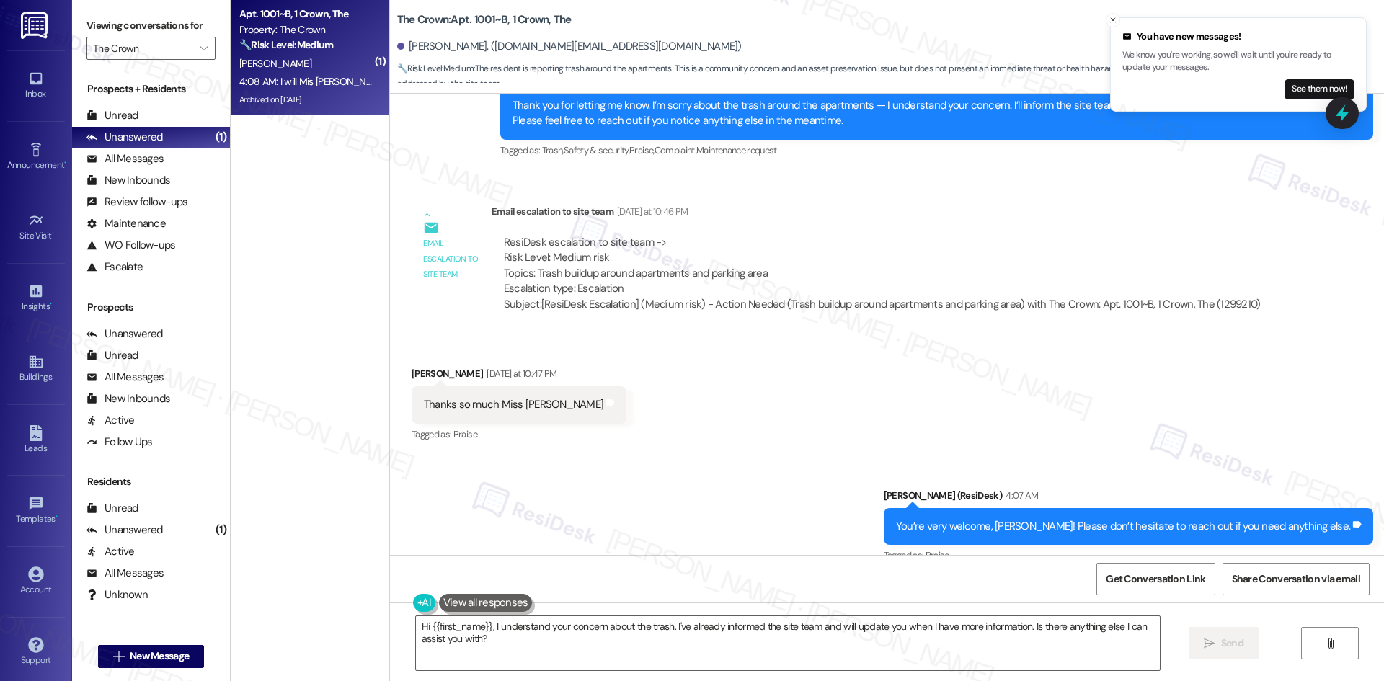
drag, startPoint x: 389, startPoint y: 483, endPoint x: 521, endPoint y: 519, distance: 136.7
click at [521, 577] on div "Received via SMS Mayra Coreas 4:08 AM I will Mis Sarah. Tags and notes" at bounding box center [887, 627] width 994 height 100
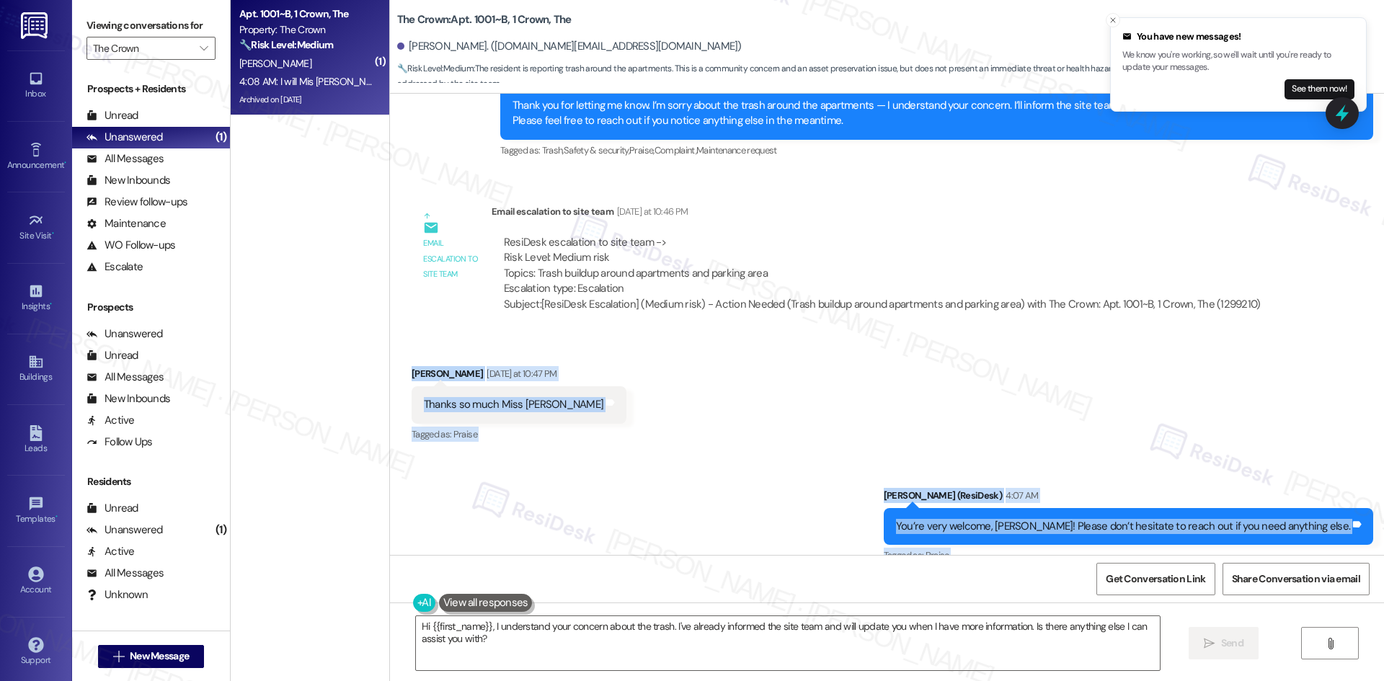
drag, startPoint x: 389, startPoint y: 246, endPoint x: 534, endPoint y: 518, distance: 308.3
click at [533, 518] on div "Lease started Aug 19, 2024 at 8:00 AM Survey, sent via SMS Residesk Automated S…" at bounding box center [887, 324] width 994 height 461
copy div "Mayra Coreas Yesterday at 10:47 PM Thanks so much Miss Sarah Tags and notes Tag…"
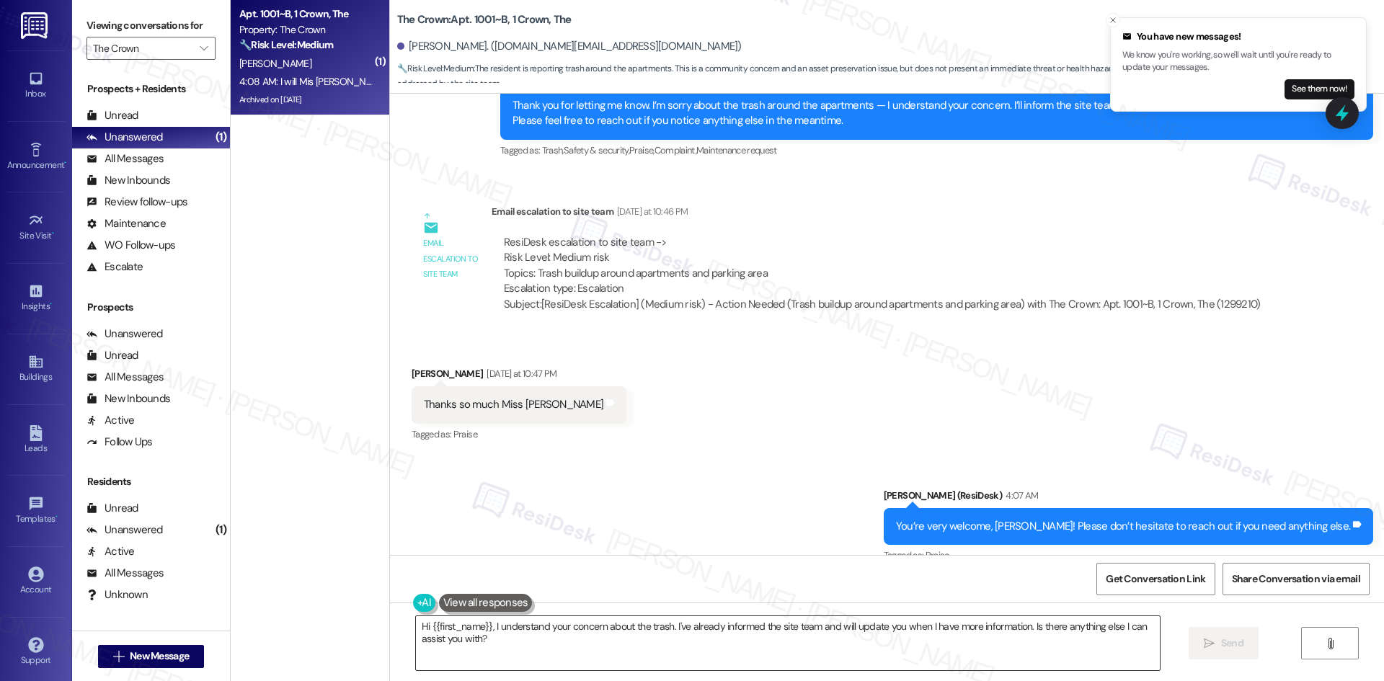
click at [647, 643] on textarea "Hi {{first_name}}, I understand your concern about the trash. I've already info…" at bounding box center [788, 643] width 744 height 54
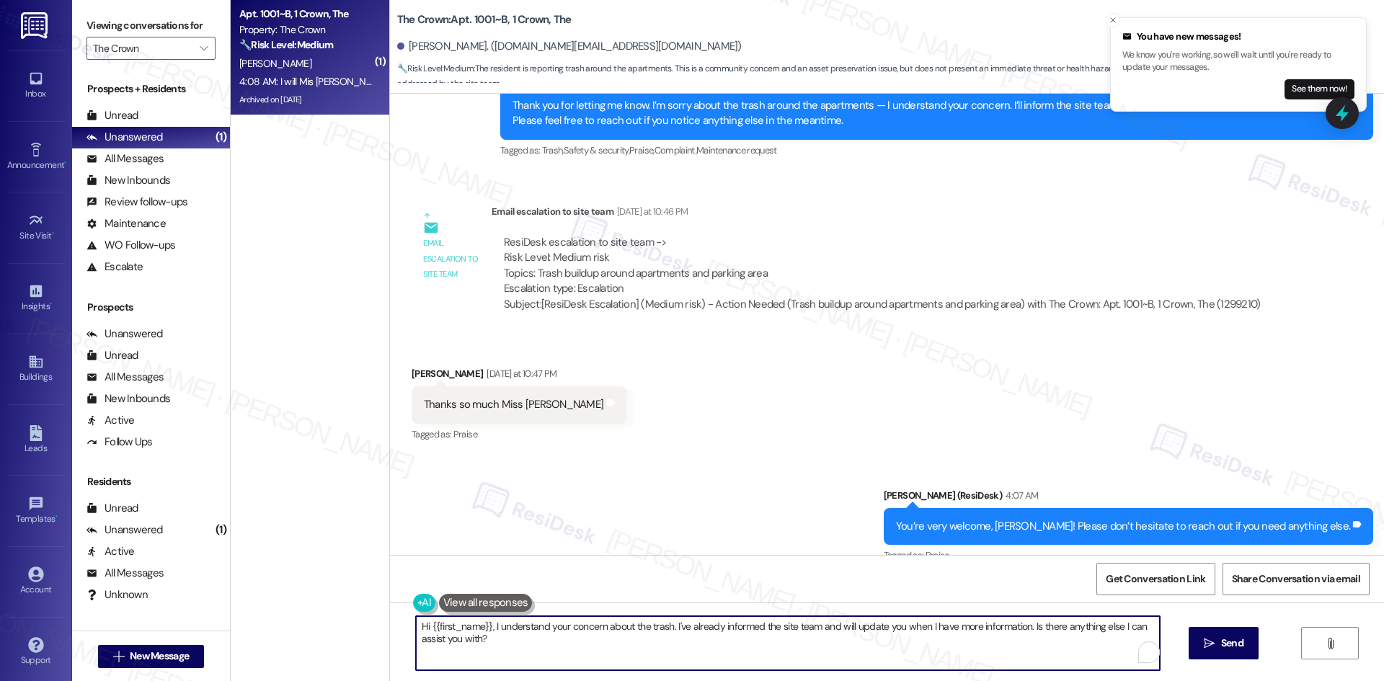
paste textarea "Thank you, Mayra — I appreciate it!"
type textarea "Thank you, Mayra — I appreciate it!"
click at [1234, 648] on span "Send" at bounding box center [1232, 643] width 22 height 15
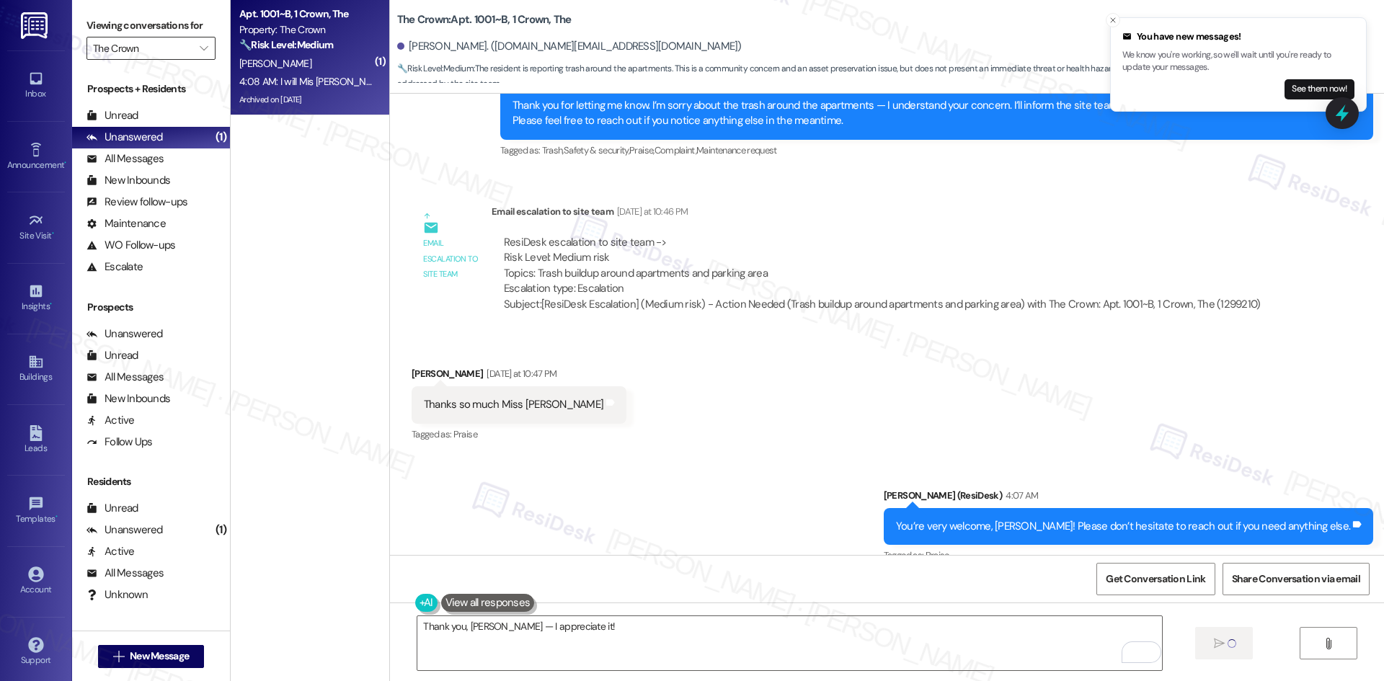
click at [175, 49] on input "The Crown" at bounding box center [142, 48] width 99 height 23
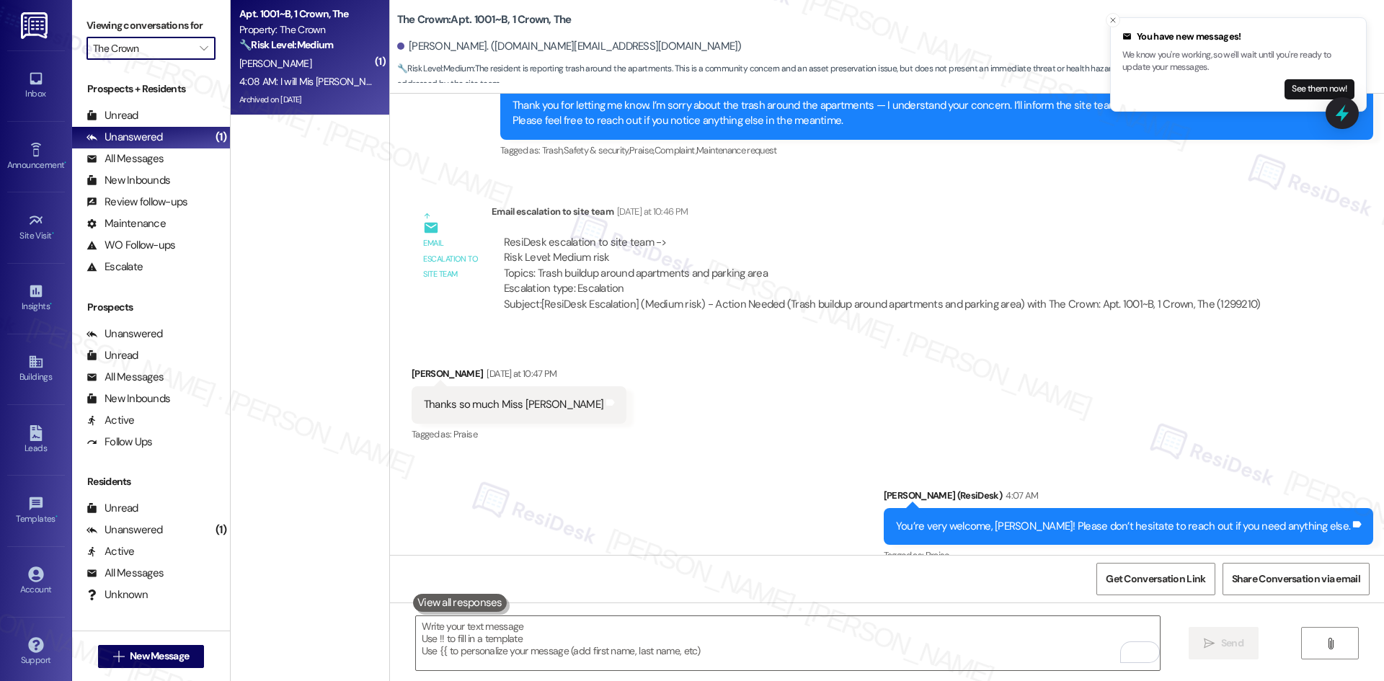
scroll to position [12411, 0]
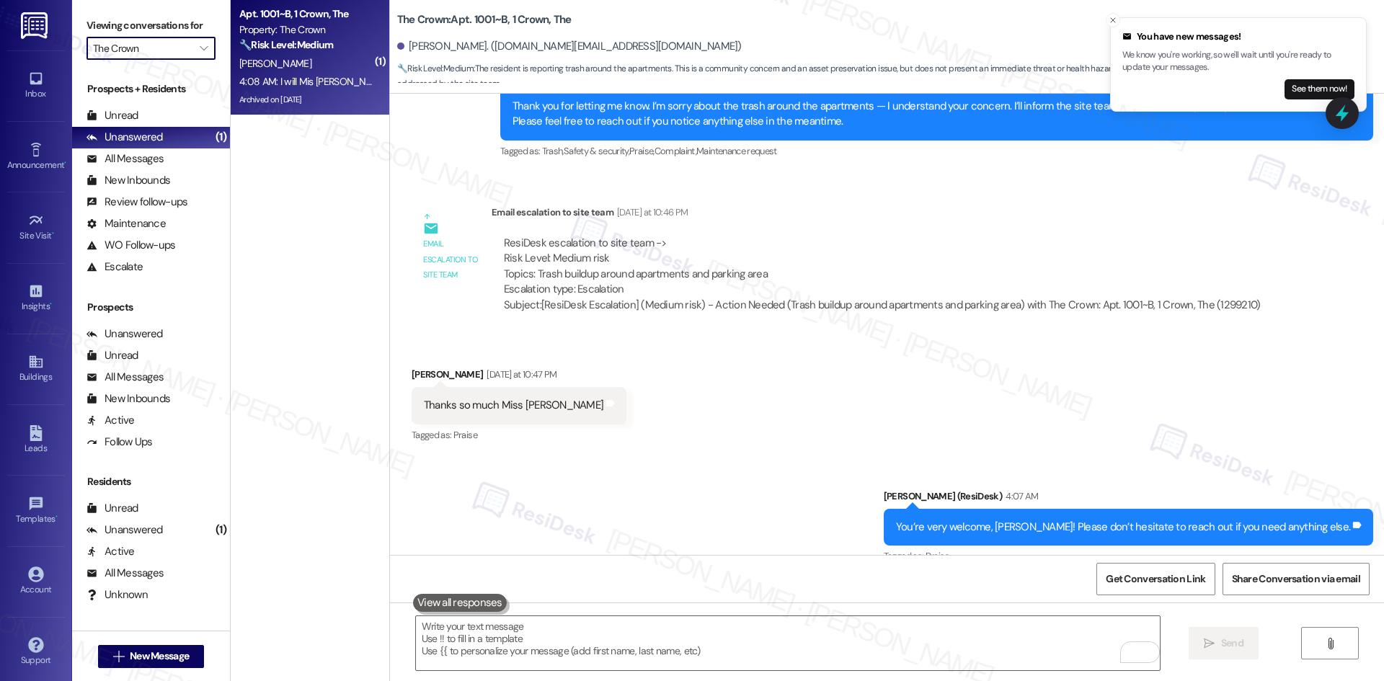
click at [151, 54] on input "The Crown" at bounding box center [142, 48] width 99 height 23
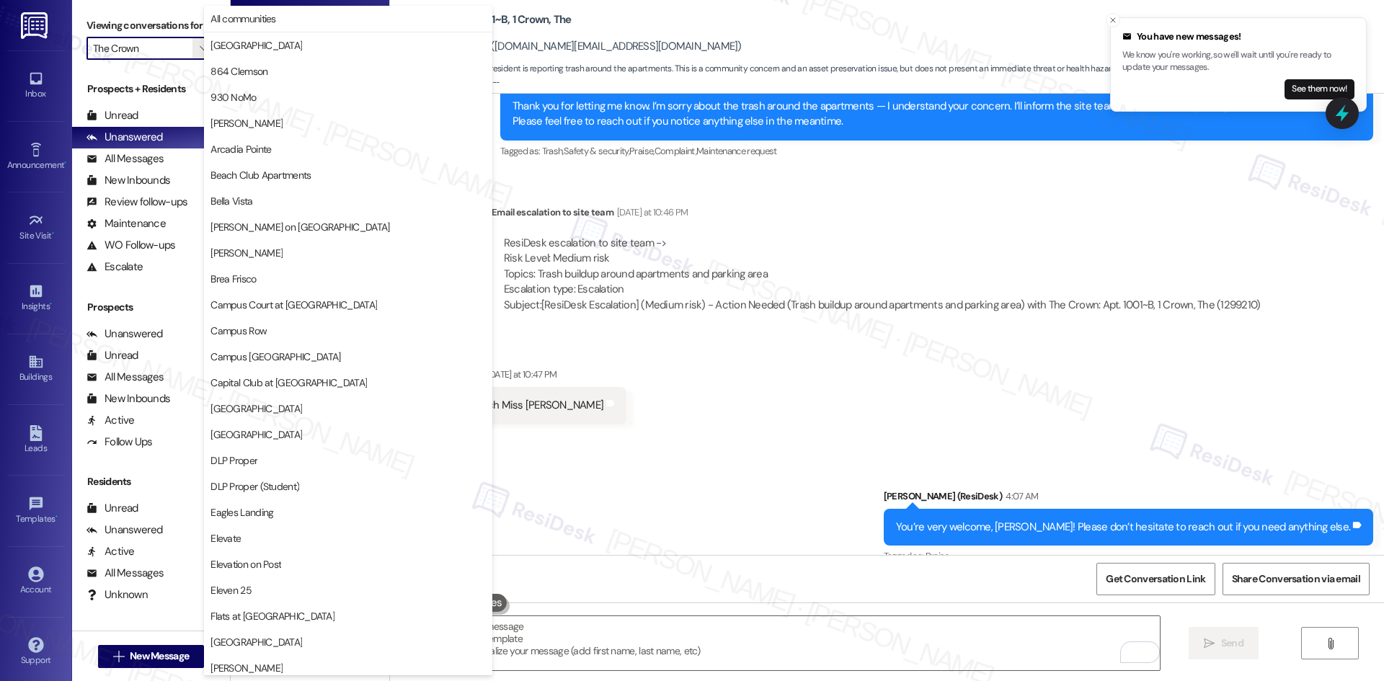
scroll to position [1255, 0]
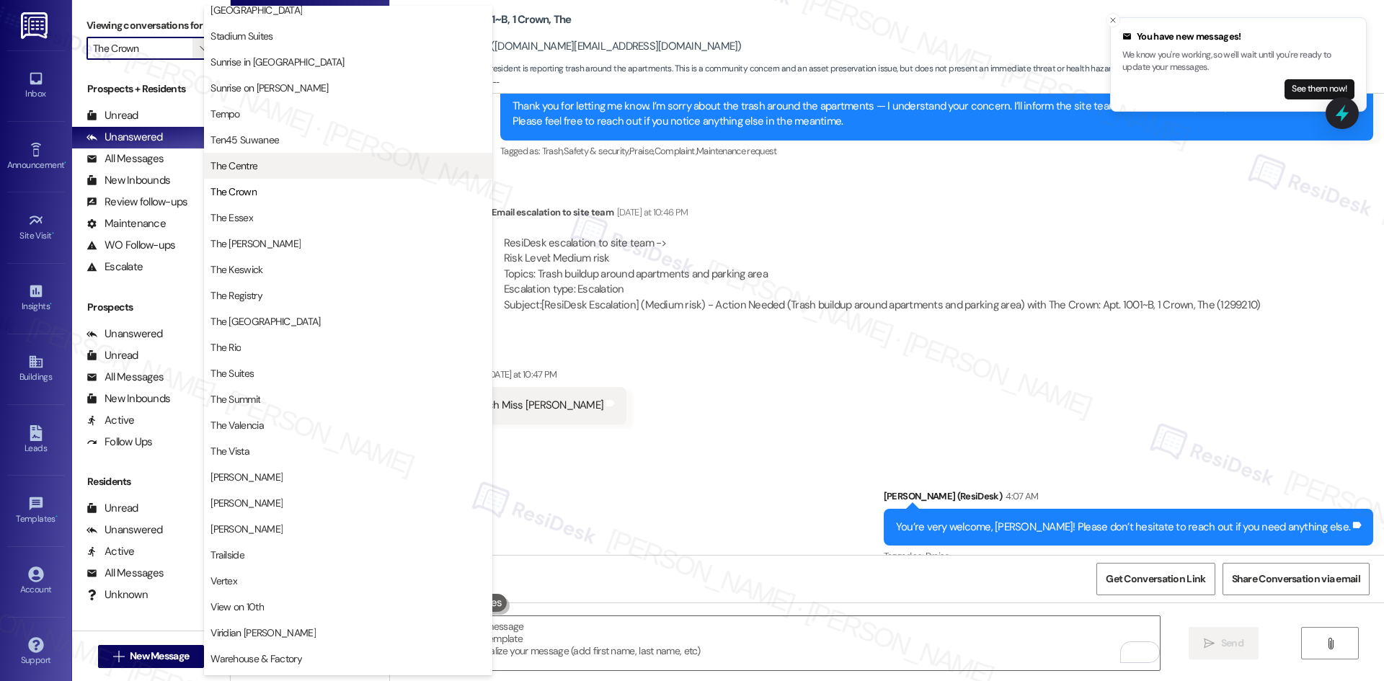
click at [333, 169] on span "The Centre" at bounding box center [347, 166] width 275 height 14
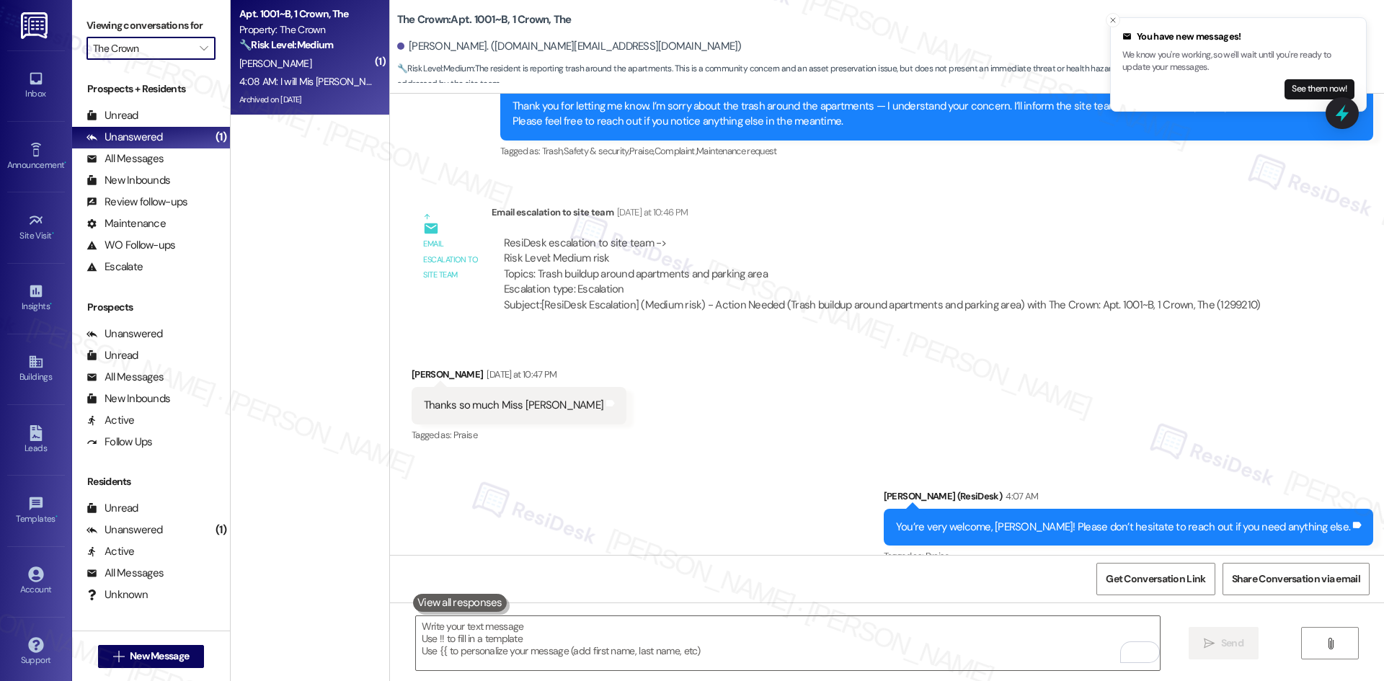
type input "The Centre"
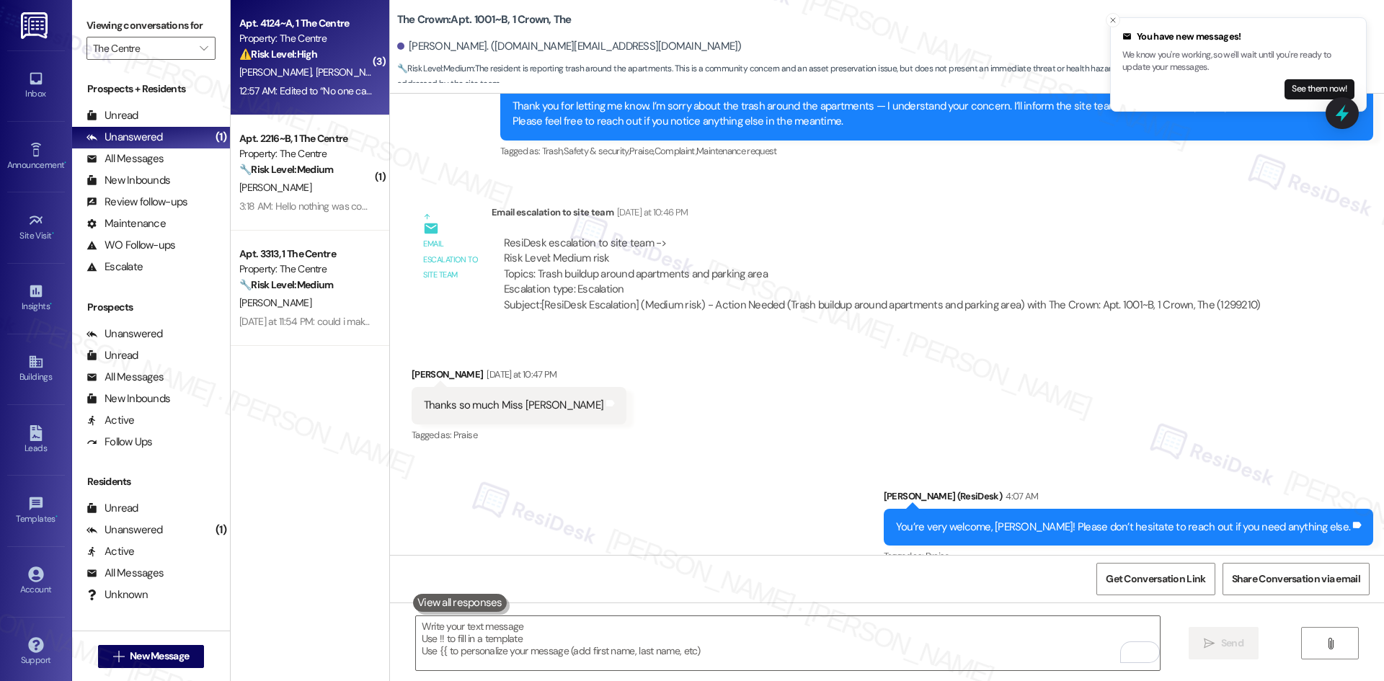
click at [316, 63] on div "C. Hernandez J. Viermann" at bounding box center [306, 72] width 136 height 18
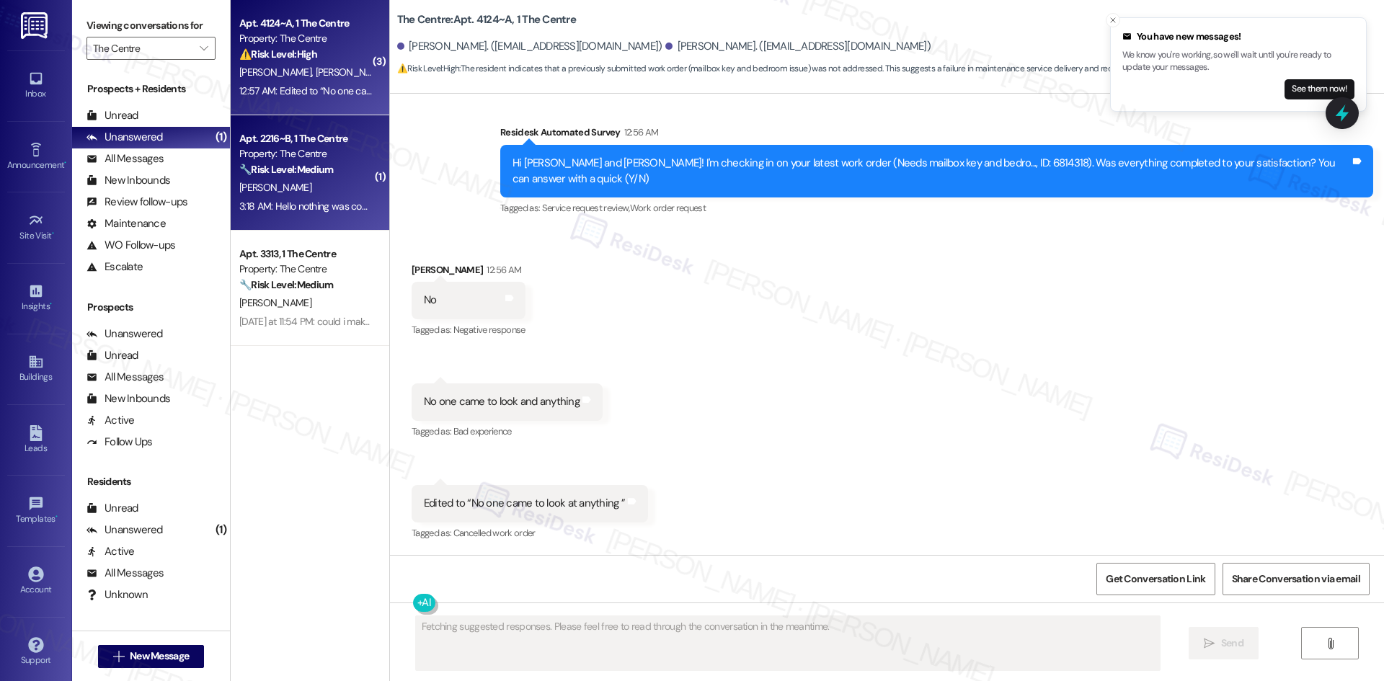
scroll to position [6775, 0]
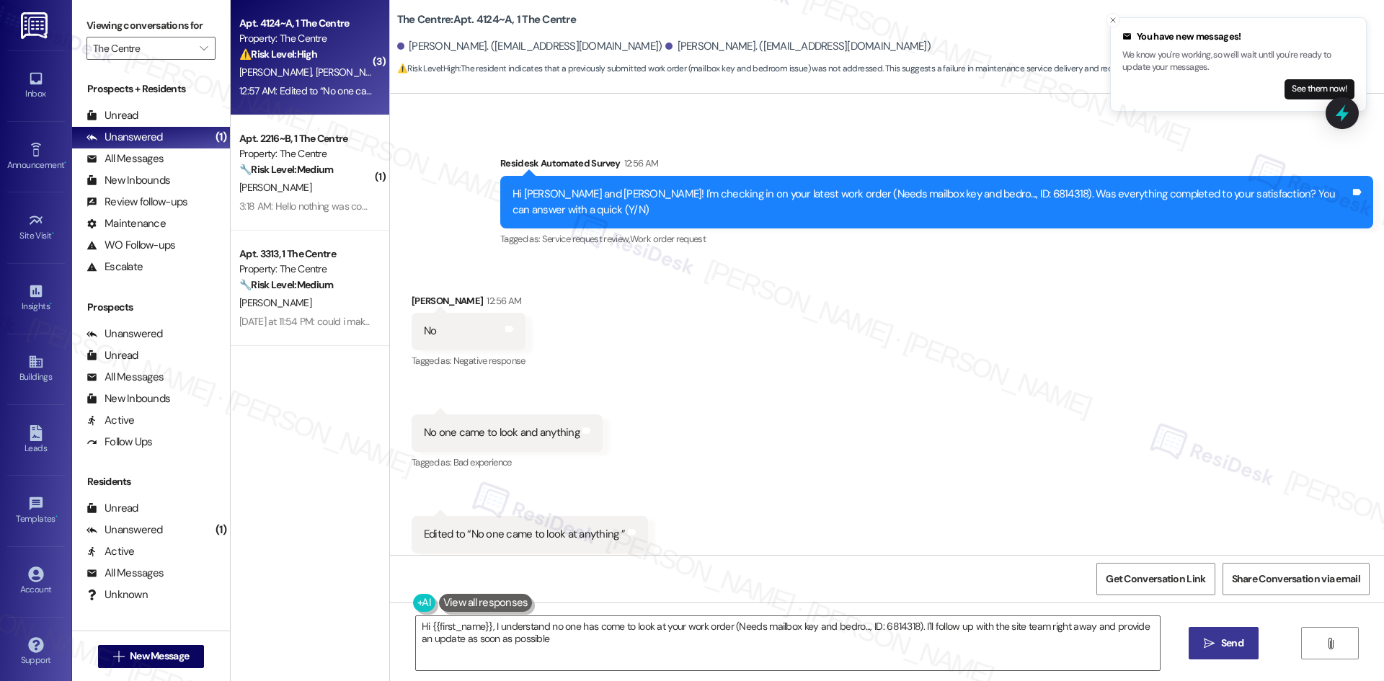
type textarea "Hi {{first_name}}, I understand no one has come to look at your work order (Nee…"
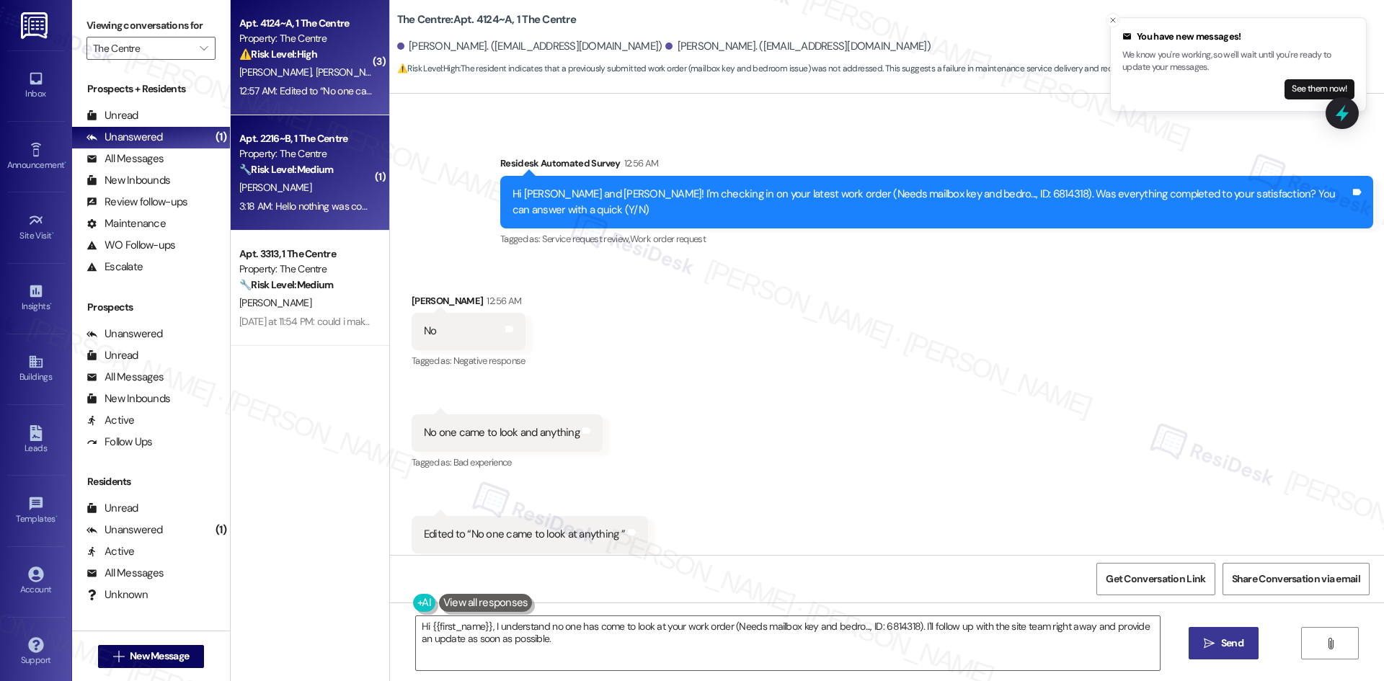
click at [285, 220] on div "Apt. 2216~B, 1 The Centre Property: The Centre 🔧 Risk Level: Medium The message…" at bounding box center [310, 172] width 159 height 115
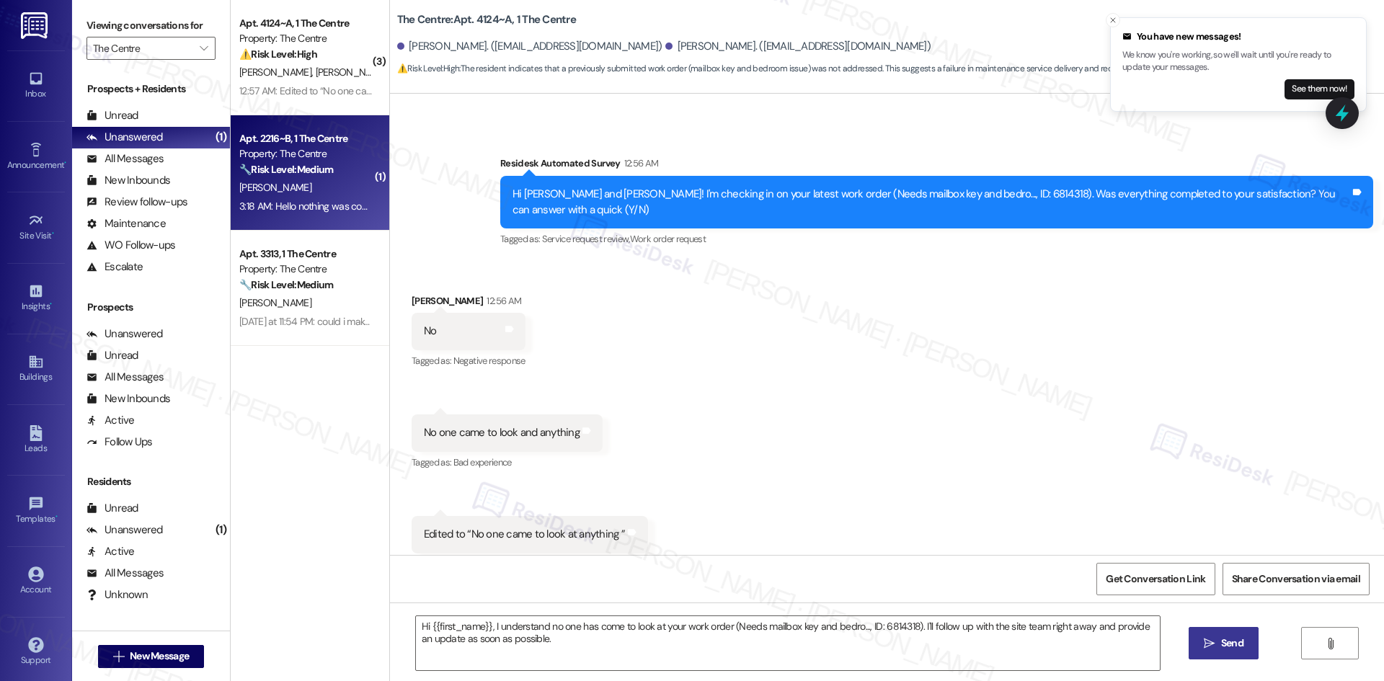
type textarea "Fetching suggested responses. Please feel free to read through the conversation…"
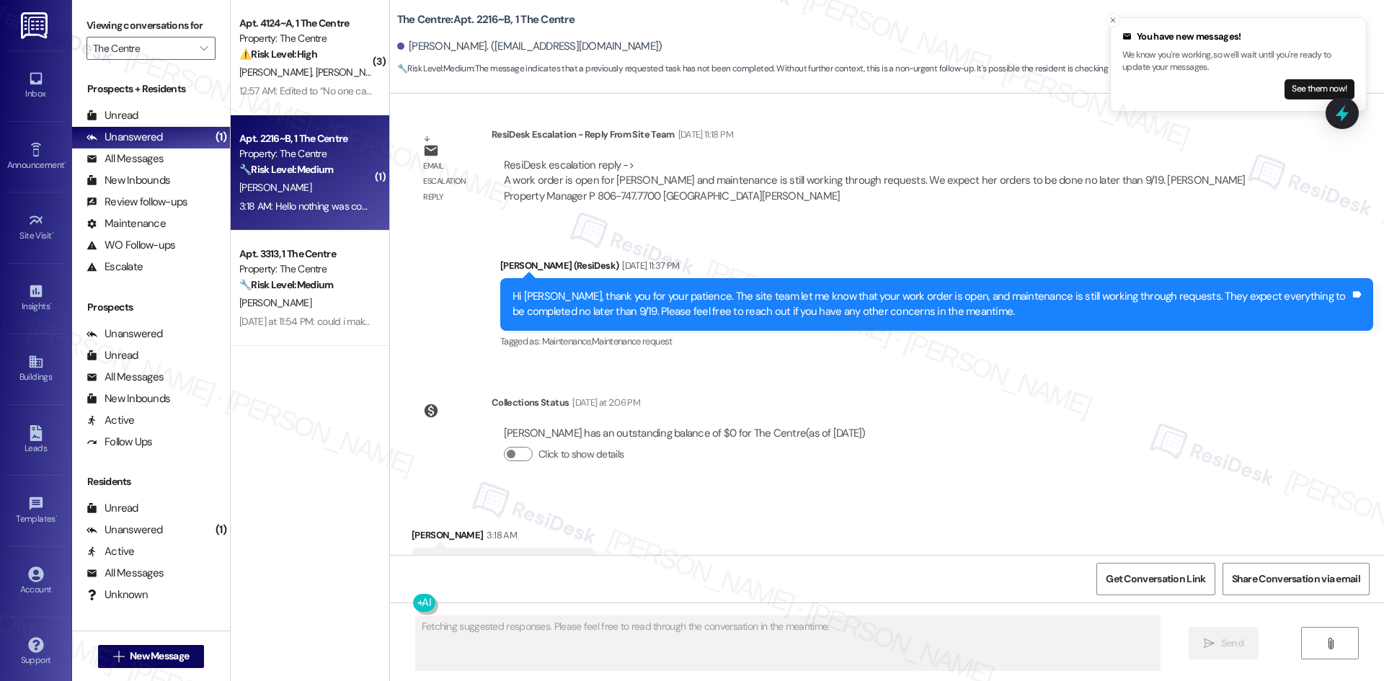
scroll to position [4361, 0]
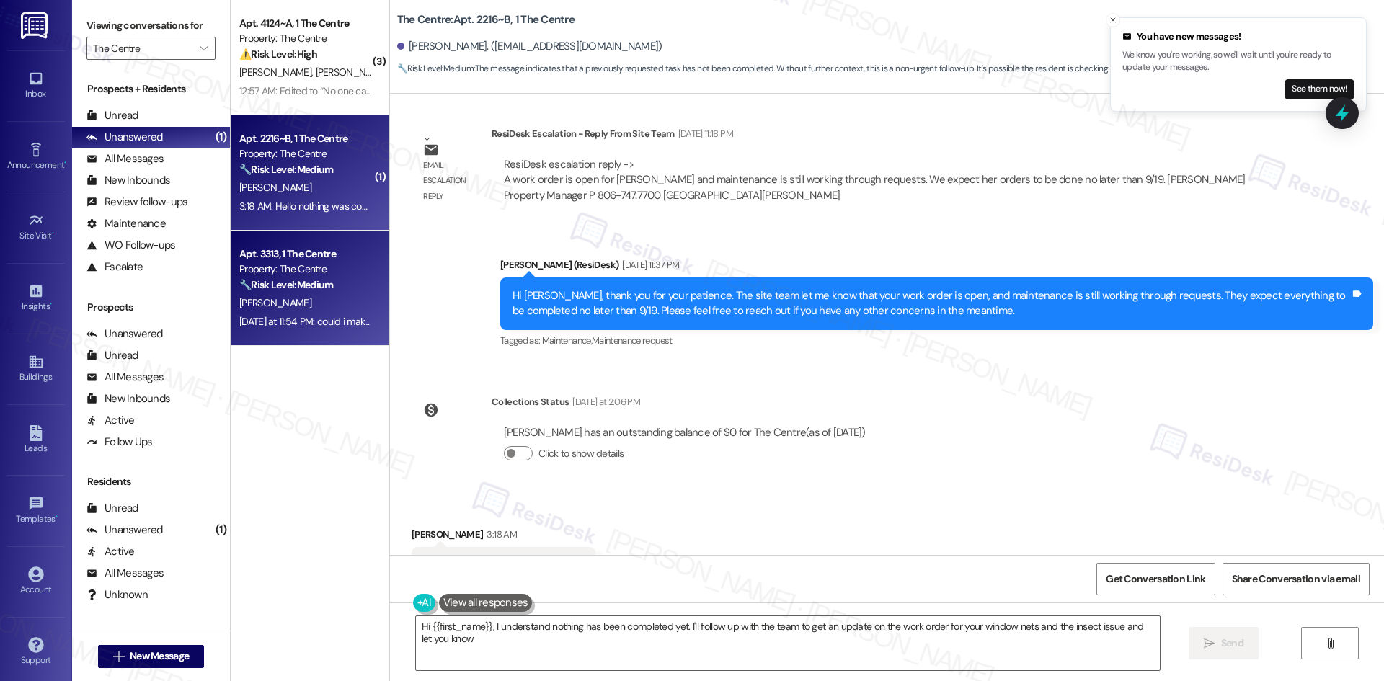
type textarea "Hi {{first_name}}, I understand nothing has been completed yet. I'll follow up …"
click at [319, 331] on div "Yesterday at 11:54 PM: could i make one more maintenance request Yesterday at 1…" at bounding box center [306, 322] width 136 height 18
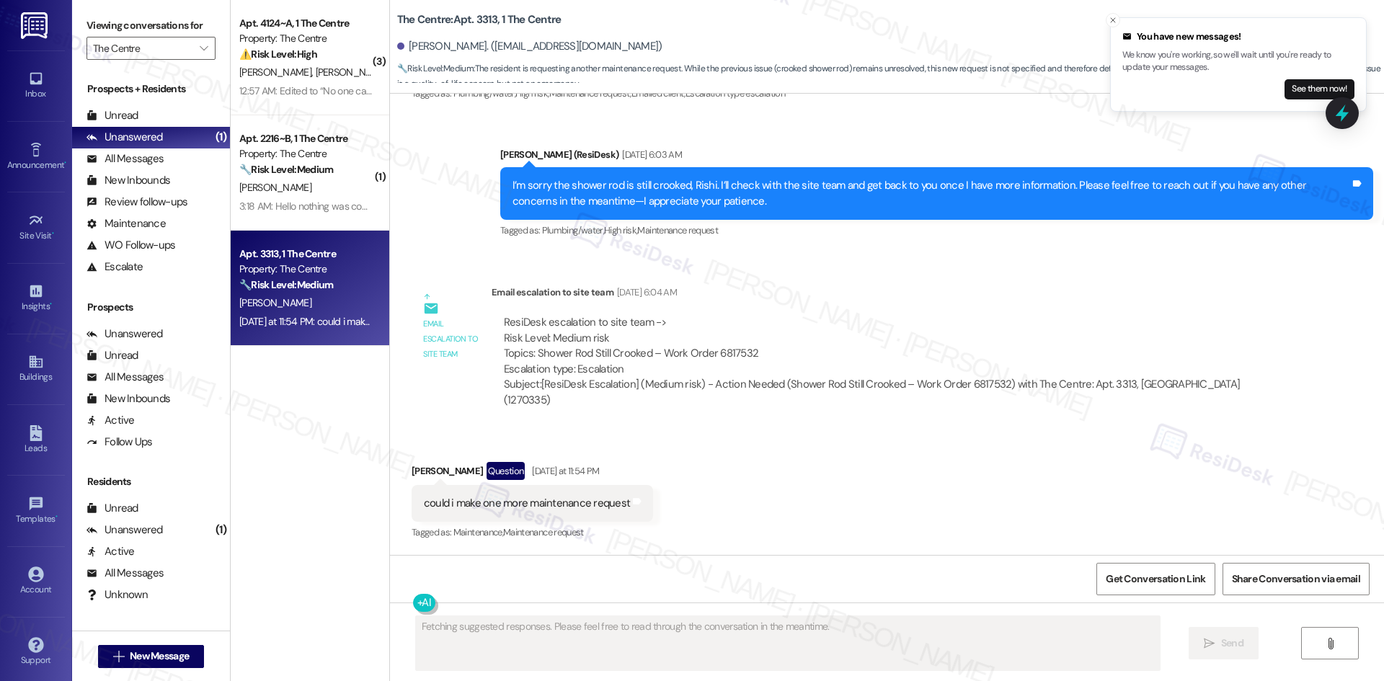
scroll to position [2699, 0]
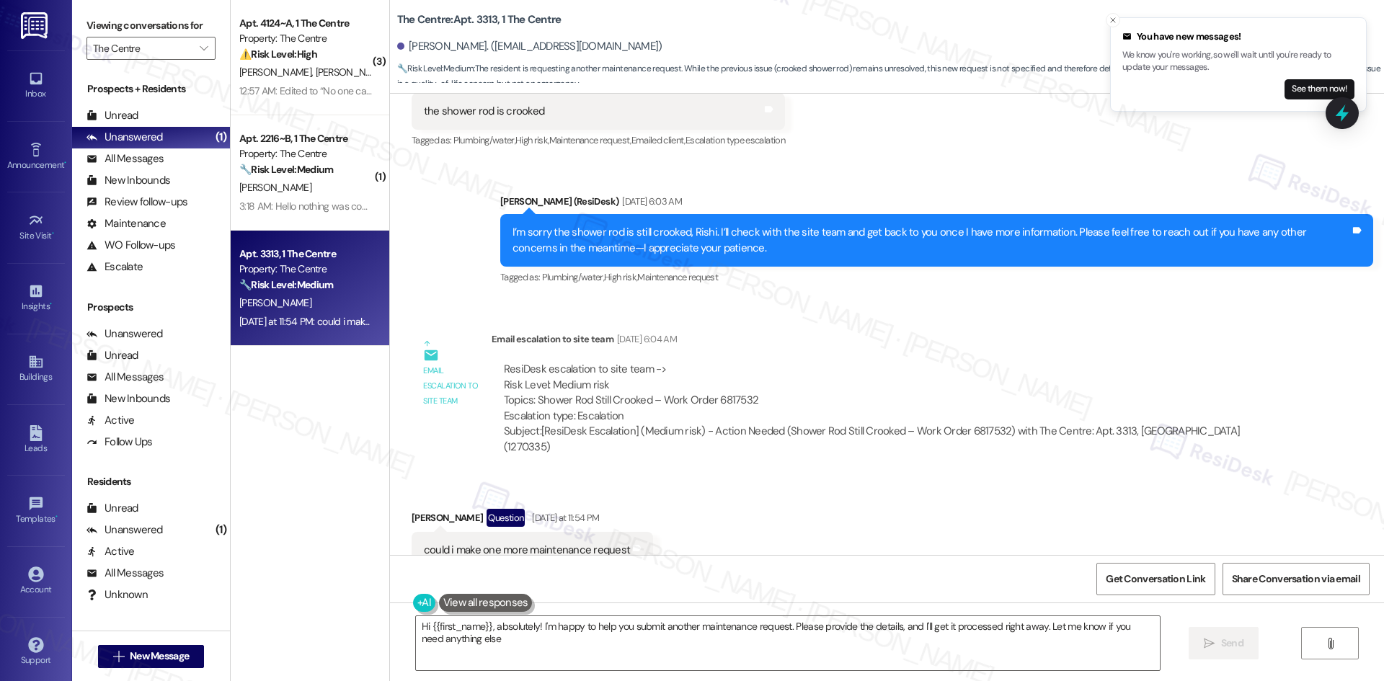
type textarea "Hi {{first_name}}, absolutely! I'm happy to help you submit another maintenance…"
click at [174, 53] on input "The Centre" at bounding box center [142, 48] width 99 height 23
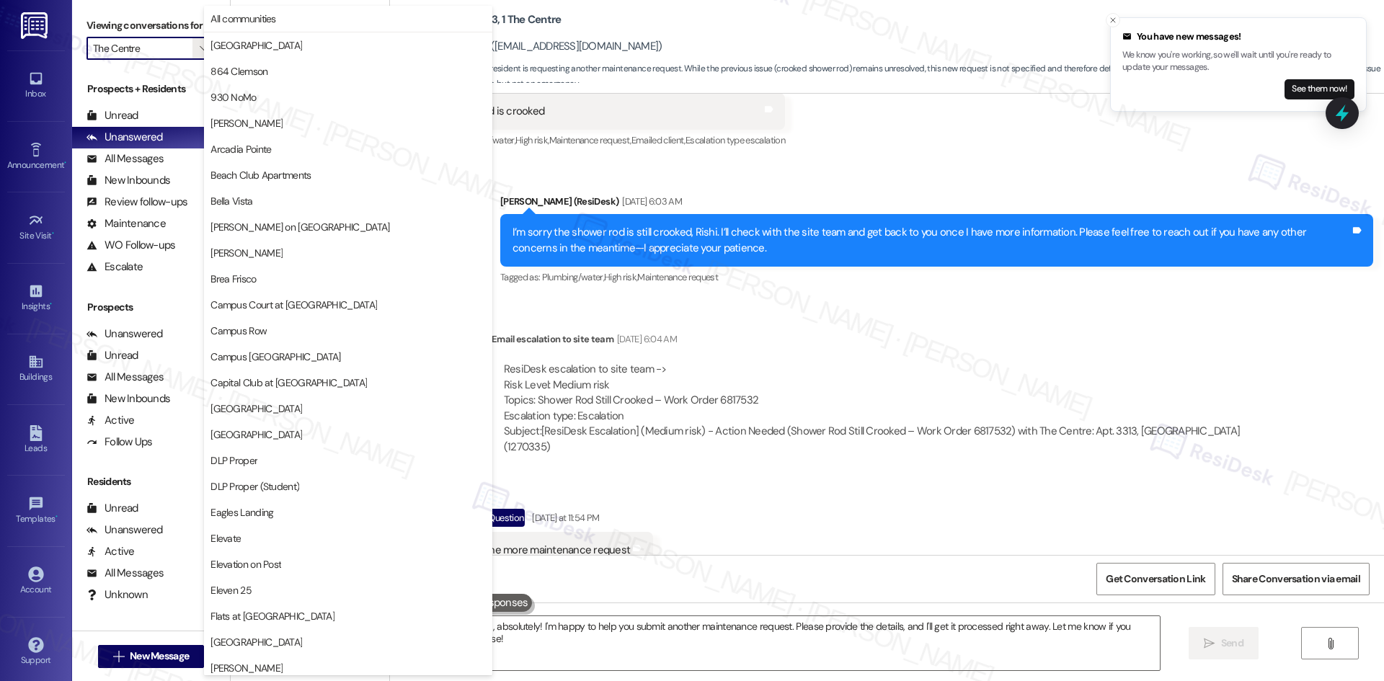
scroll to position [1255, 0]
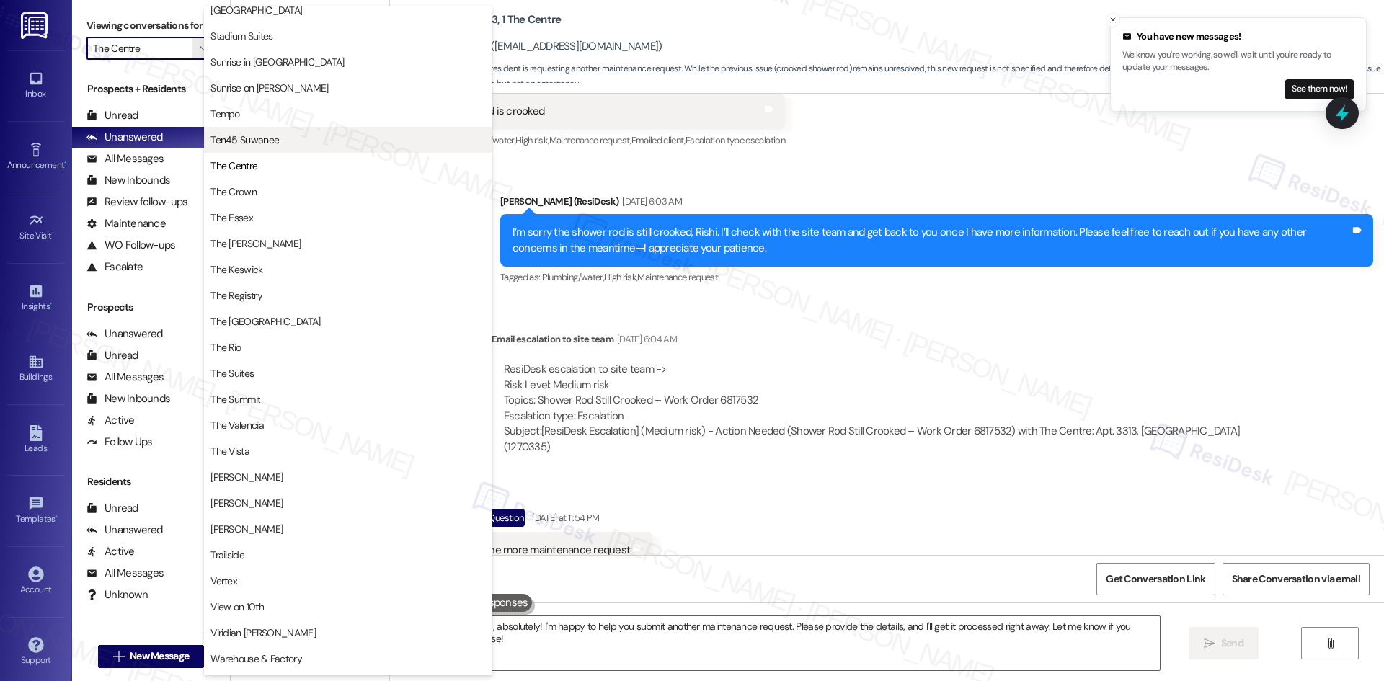
click at [303, 144] on span "Ten45 Suwanee" at bounding box center [347, 140] width 275 height 14
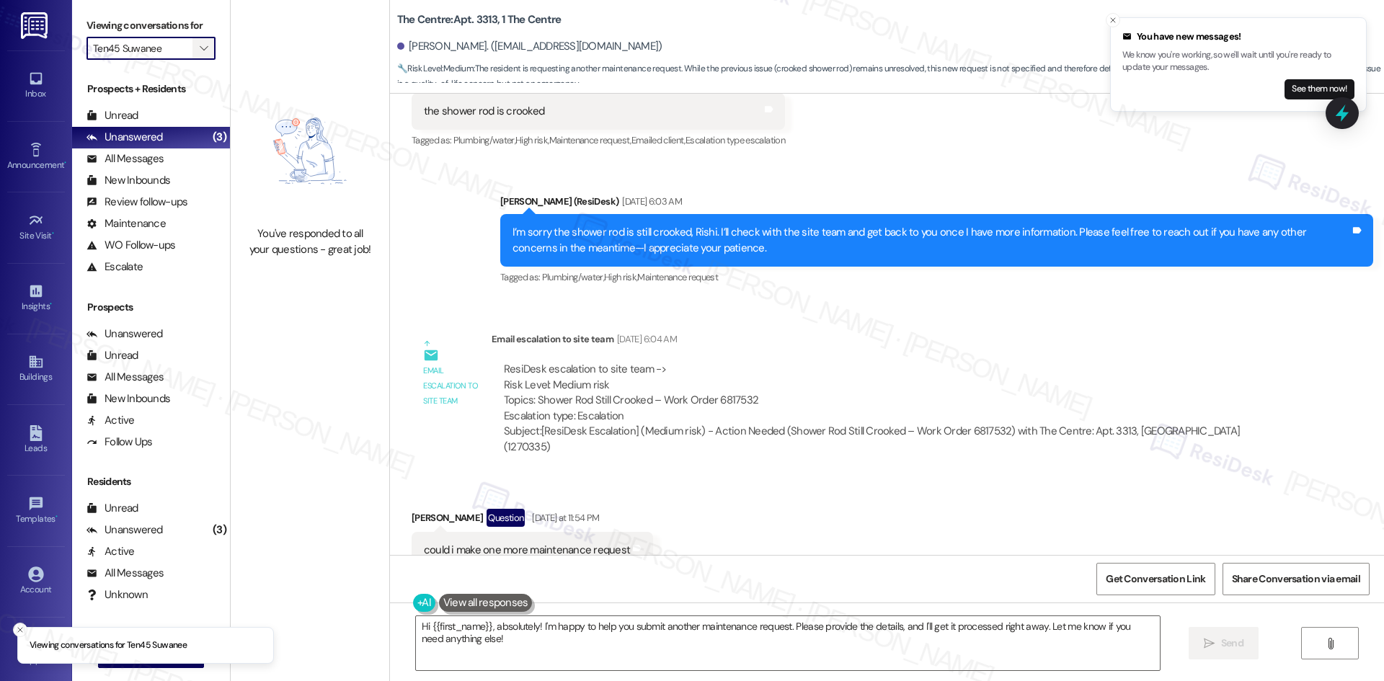
click at [197, 41] on span "" at bounding box center [204, 48] width 14 height 23
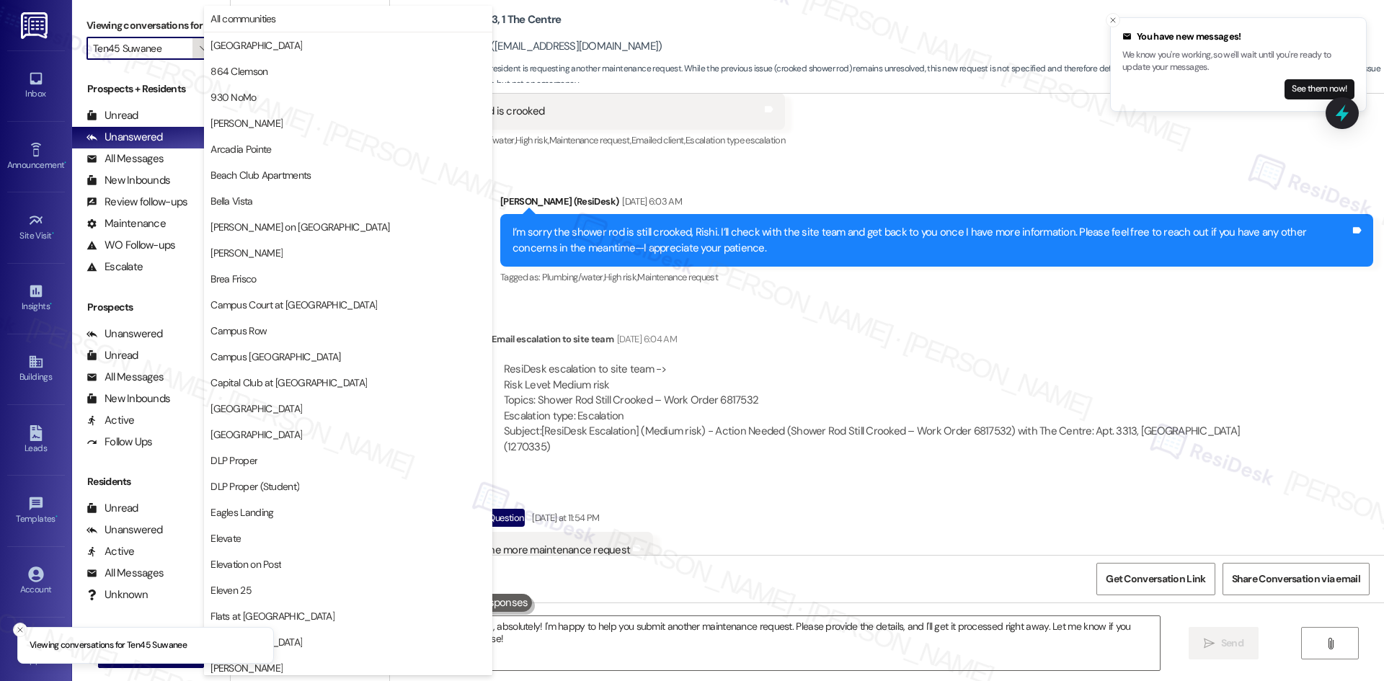
scroll to position [1255, 0]
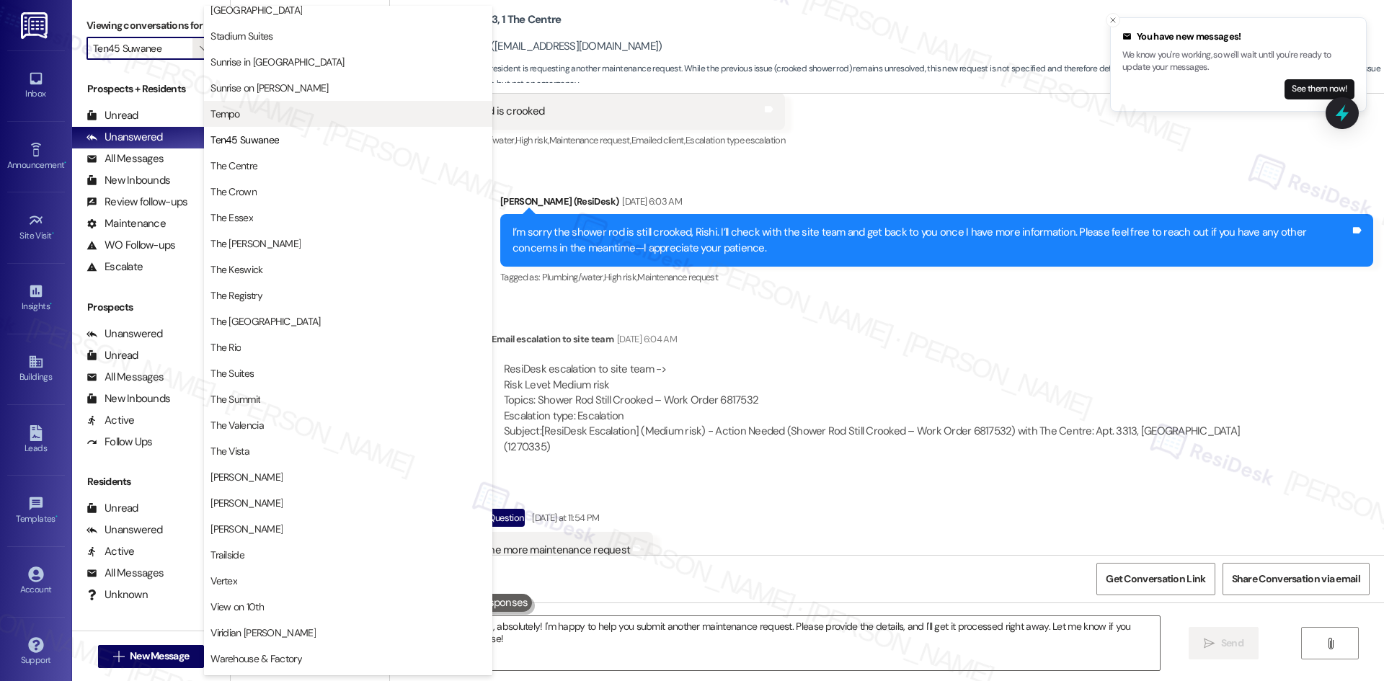
click at [311, 120] on span "Tempo" at bounding box center [347, 114] width 275 height 14
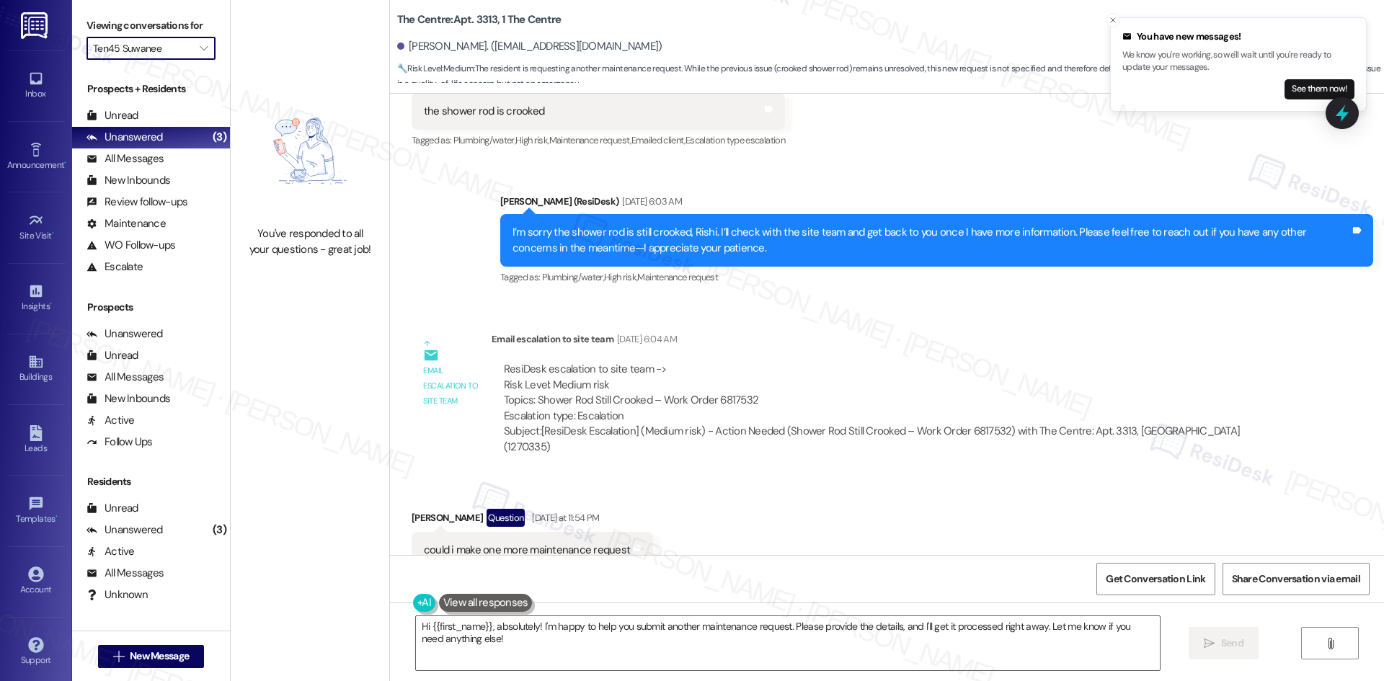
type input "Tempo"
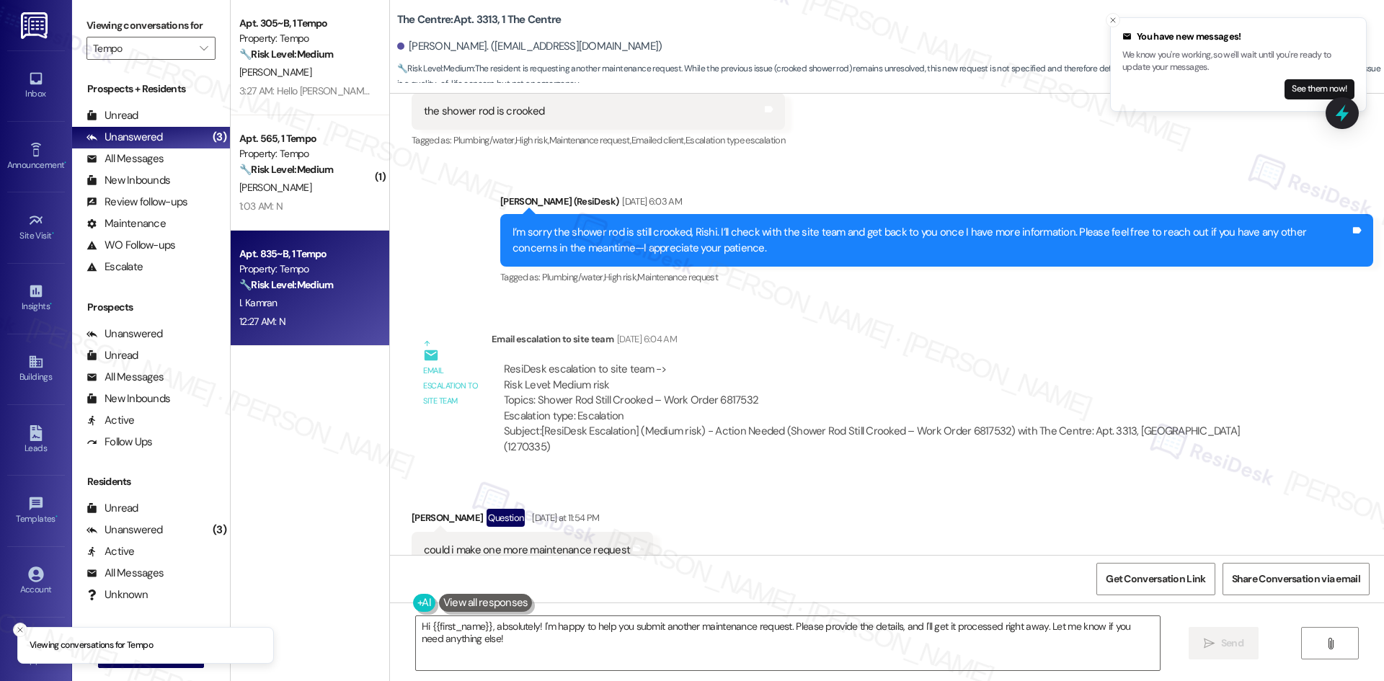
click at [337, 273] on div "Property: Tempo" at bounding box center [305, 269] width 133 height 15
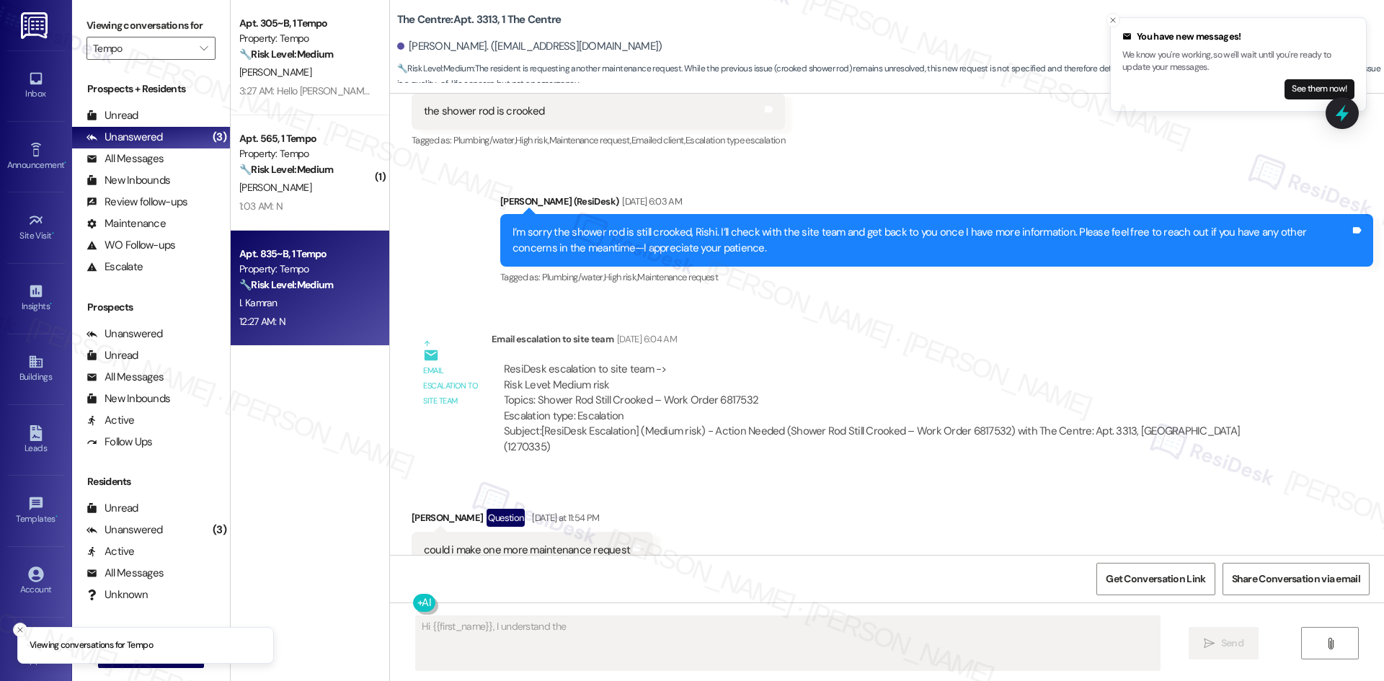
scroll to position [152, 0]
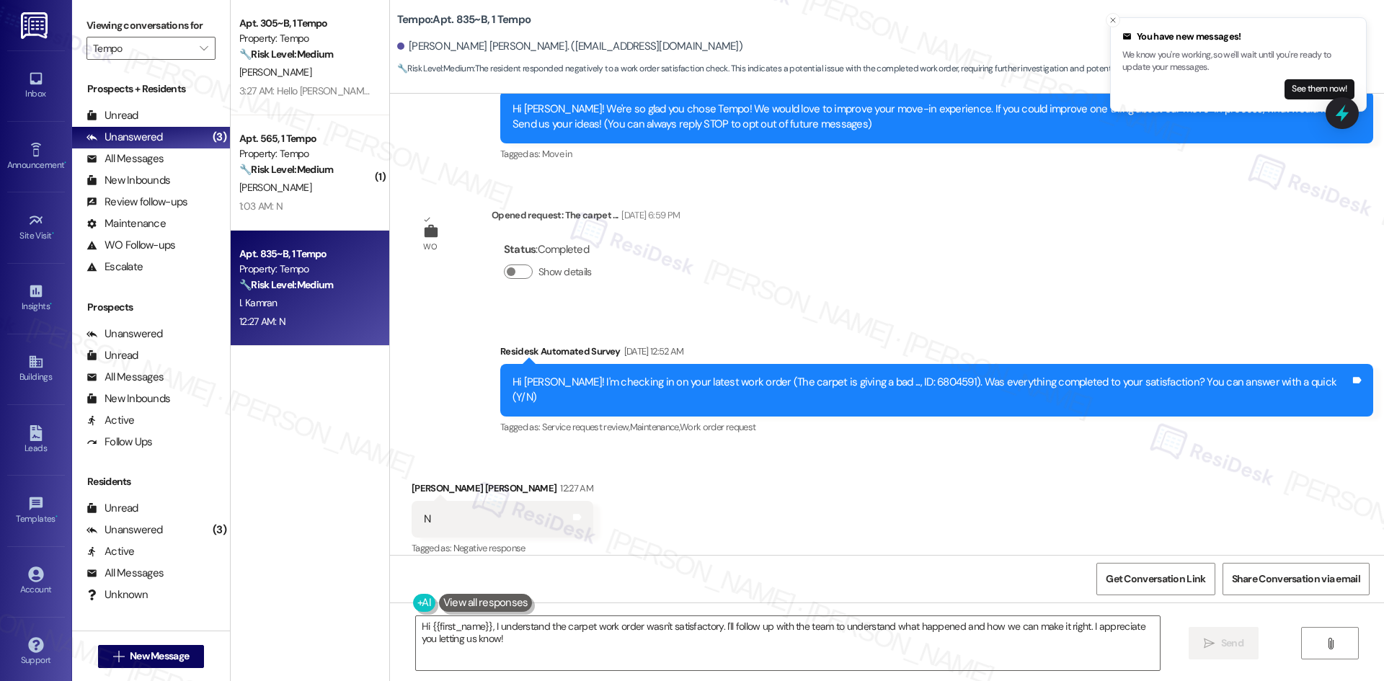
click at [784, 318] on div "Survey, sent via SMS Residesk Automated Survey Sep 19, 2025 at 12:52 AM Hi Isma…" at bounding box center [887, 379] width 994 height 137
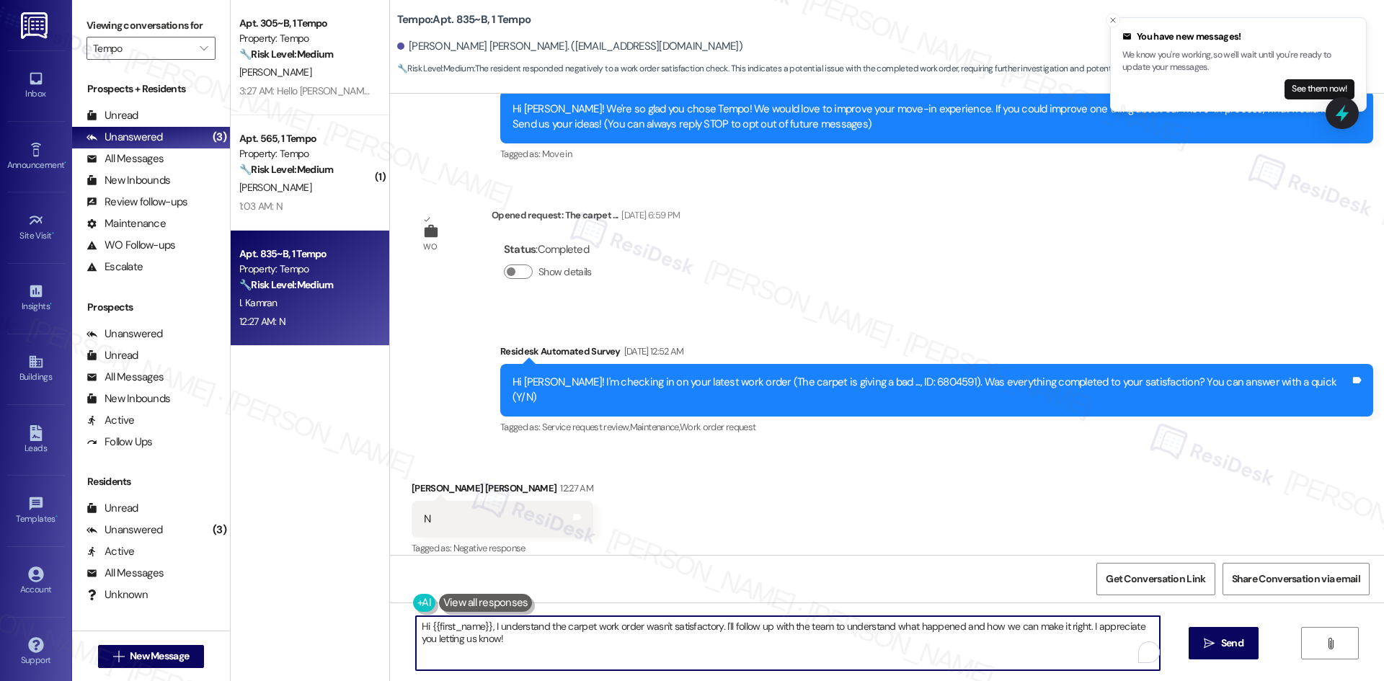
click at [711, 644] on textarea "Hi {{first_name}}, I understand the carpet work order wasn't satisfactory. I'll…" at bounding box center [788, 643] width 744 height 54
paste textarea "I'm sorry to hear that. Could you let me know what happened or what part of the…"
type textarea "I'm sorry to hear that. Could you let me know what happened or what part of the…"
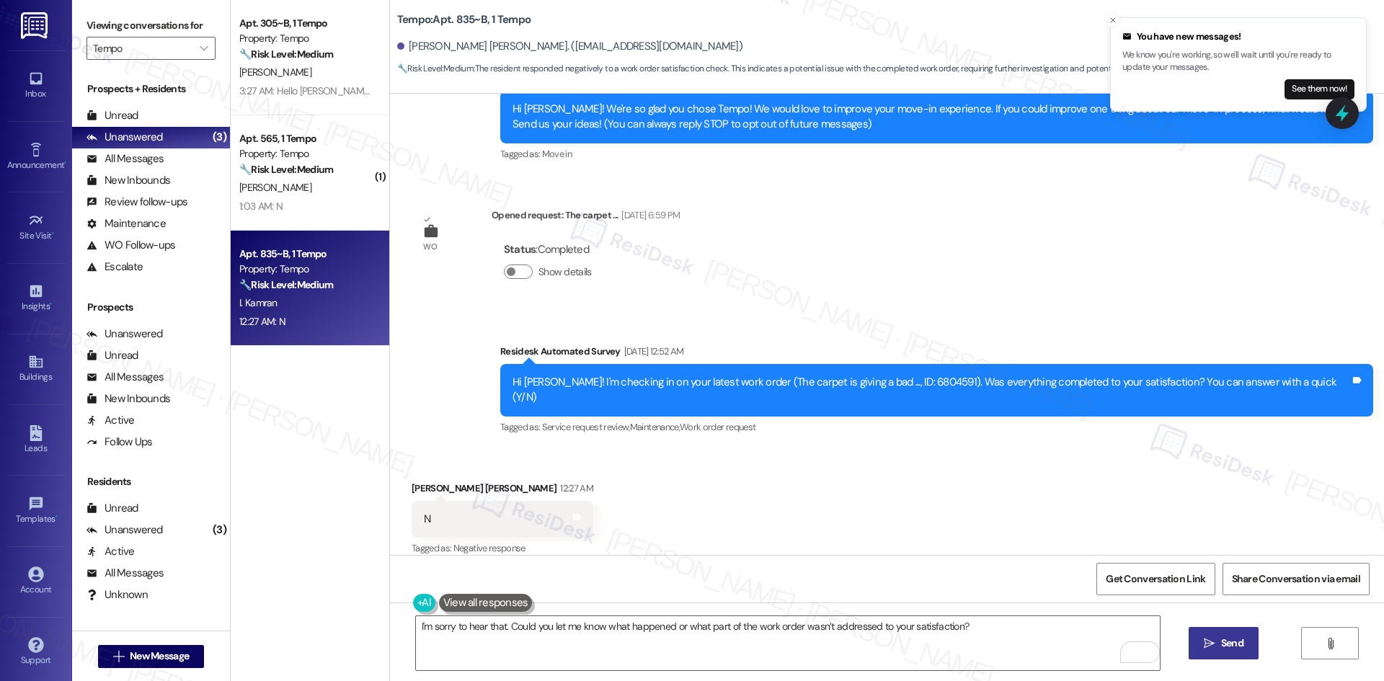
click at [1233, 646] on span "Send" at bounding box center [1232, 643] width 22 height 15
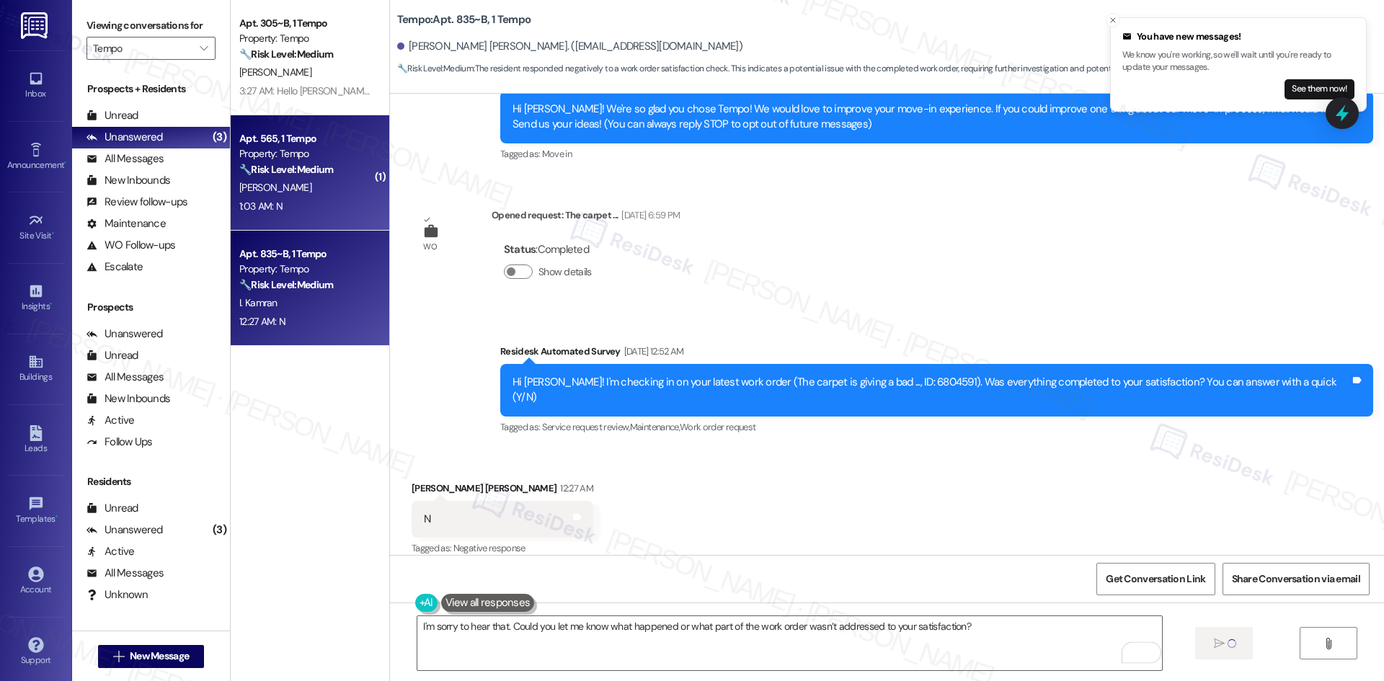
click at [278, 196] on div "E. Abdelazim" at bounding box center [306, 188] width 136 height 18
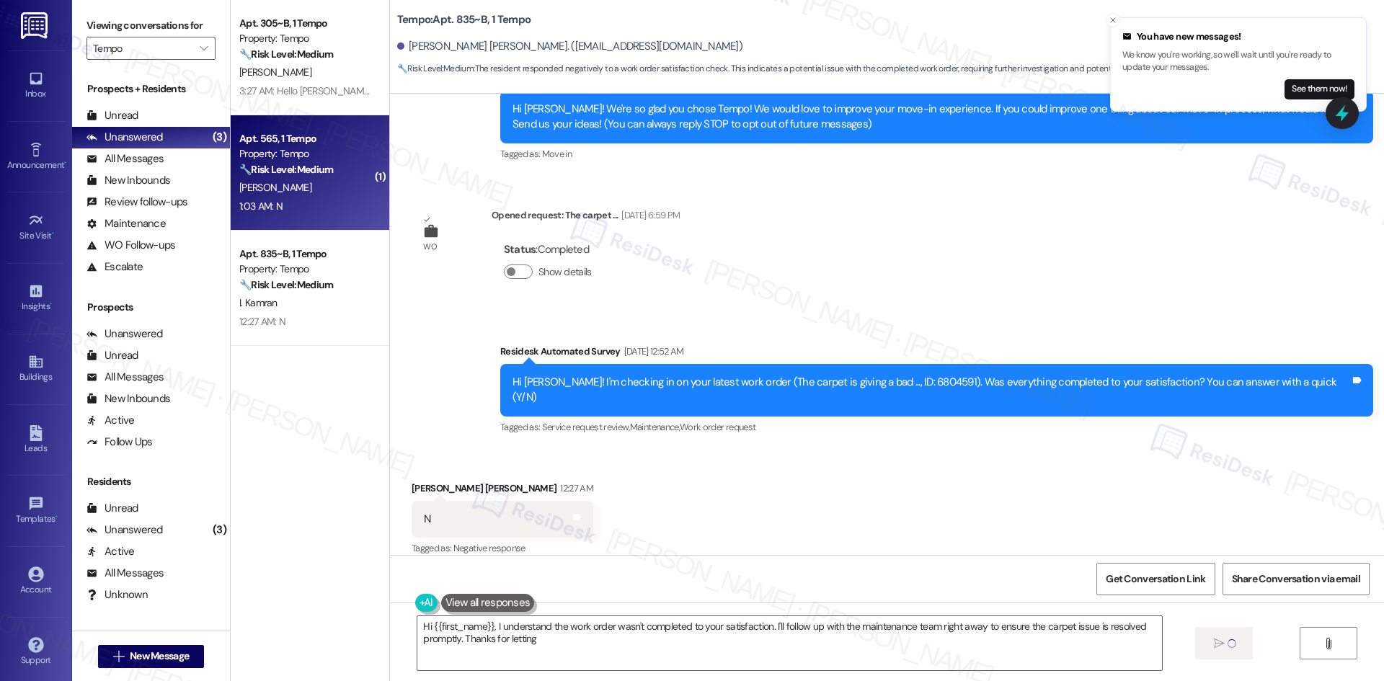
type textarea "Hi {{first_name}}, I understand the work order wasn't completed to your satisfa…"
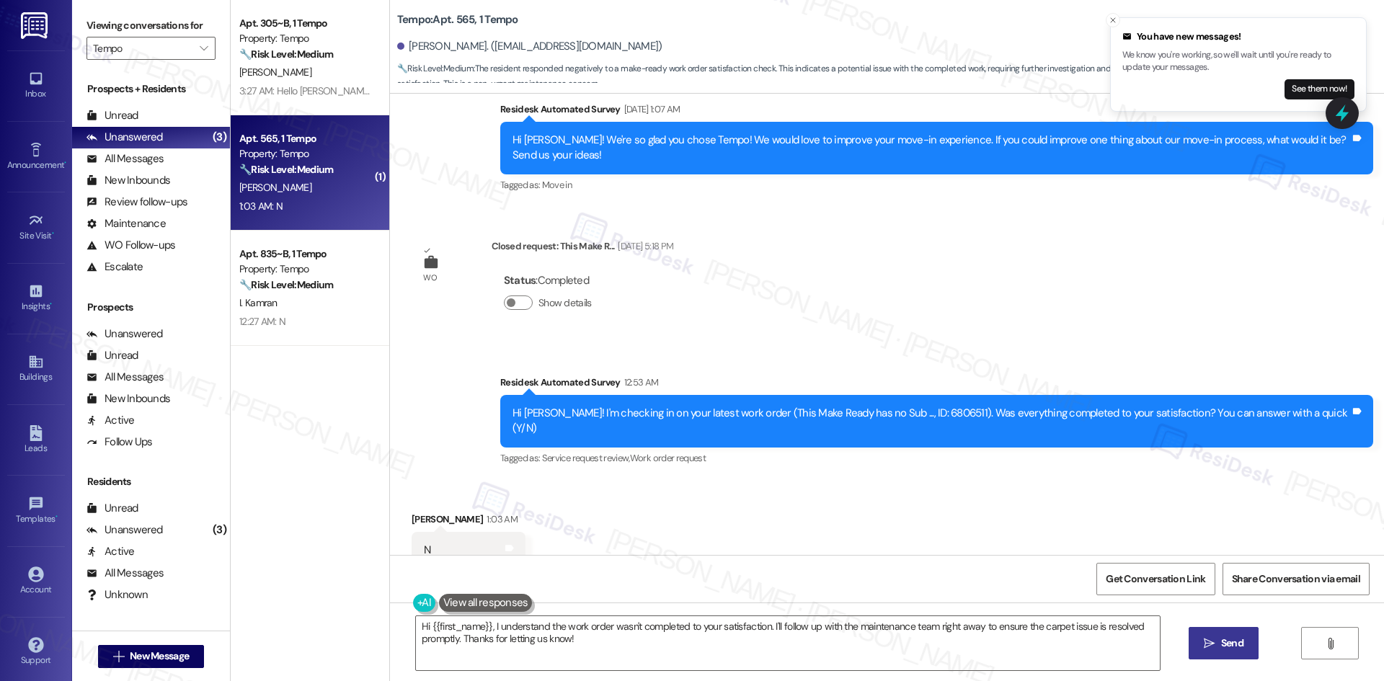
scroll to position [1365, 0]
click at [830, 650] on textarea "Hi {{first_name}}, I understand the work order wasn't completed to your satisfa…" at bounding box center [788, 643] width 744 height 54
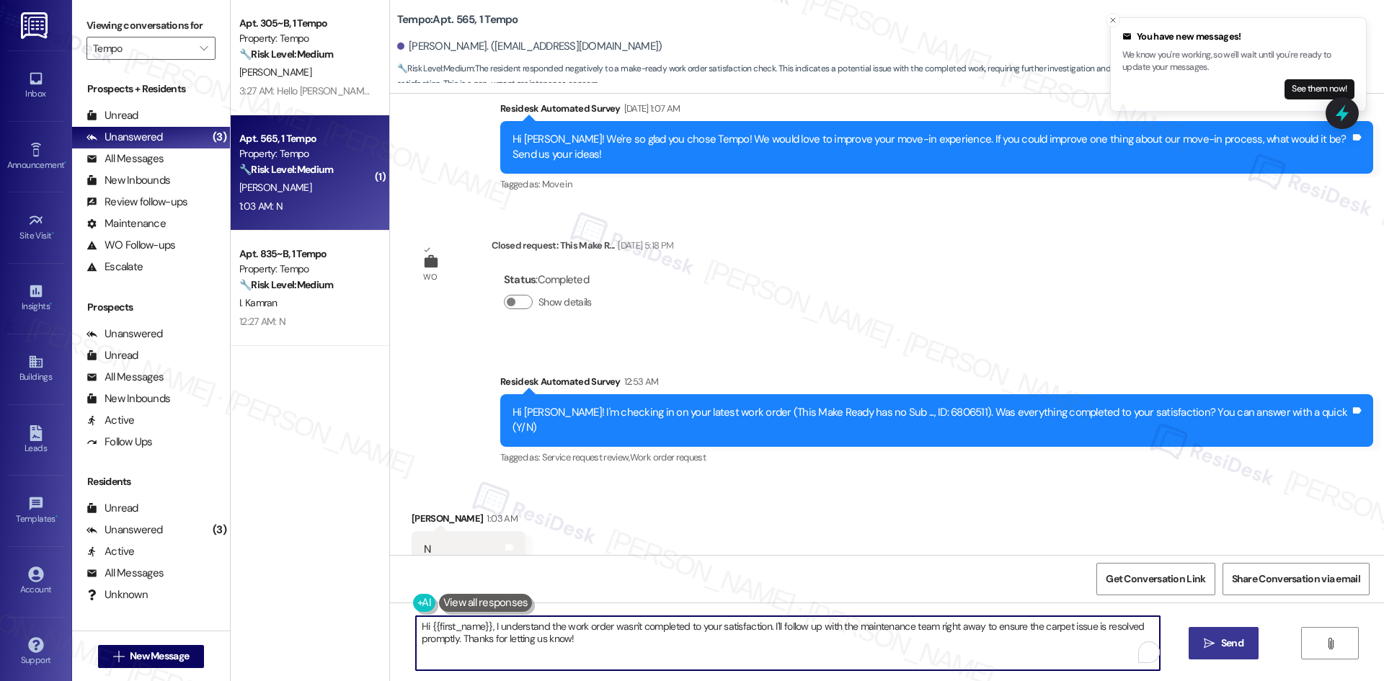
paste textarea "I'm sorry to hear that. Could you let me know what happened or what part of the…"
type textarea "I'm sorry to hear that. Could you let me know what happened or what part of the…"
click at [1227, 647] on span "Send" at bounding box center [1232, 643] width 22 height 15
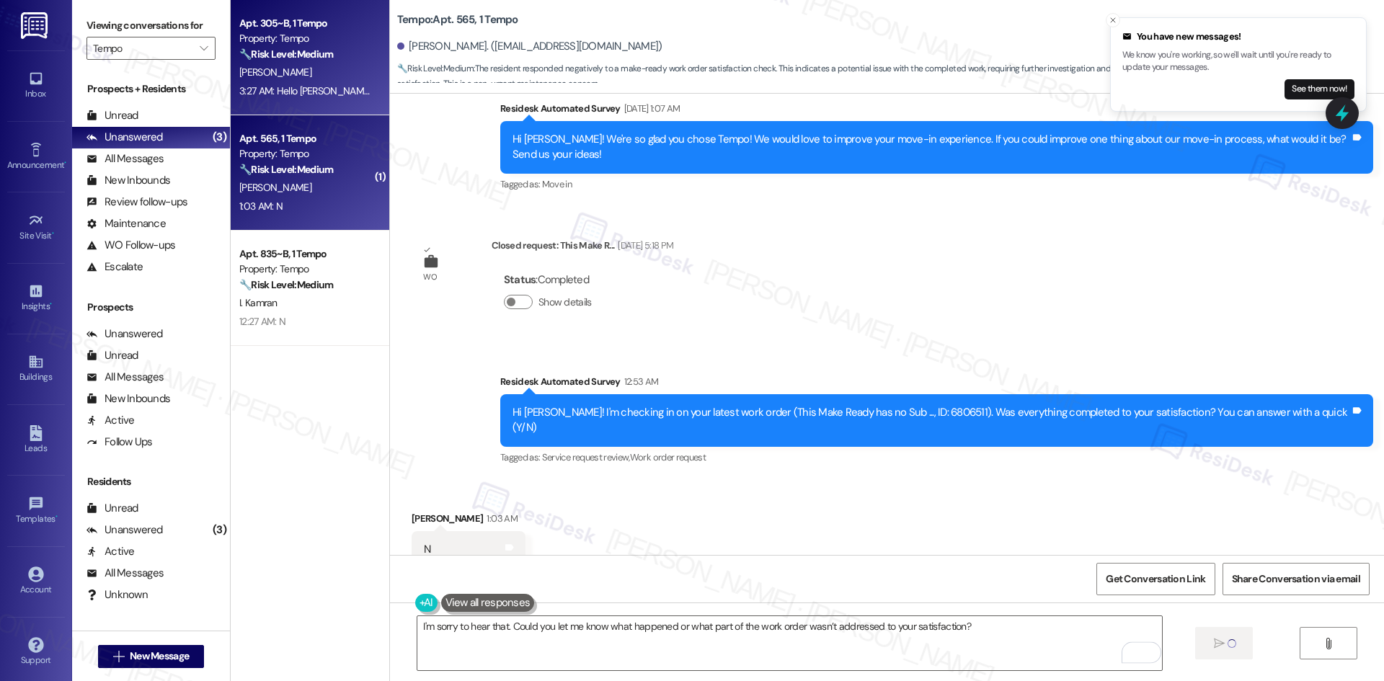
click at [342, 75] on div "B. Henline" at bounding box center [306, 72] width 136 height 18
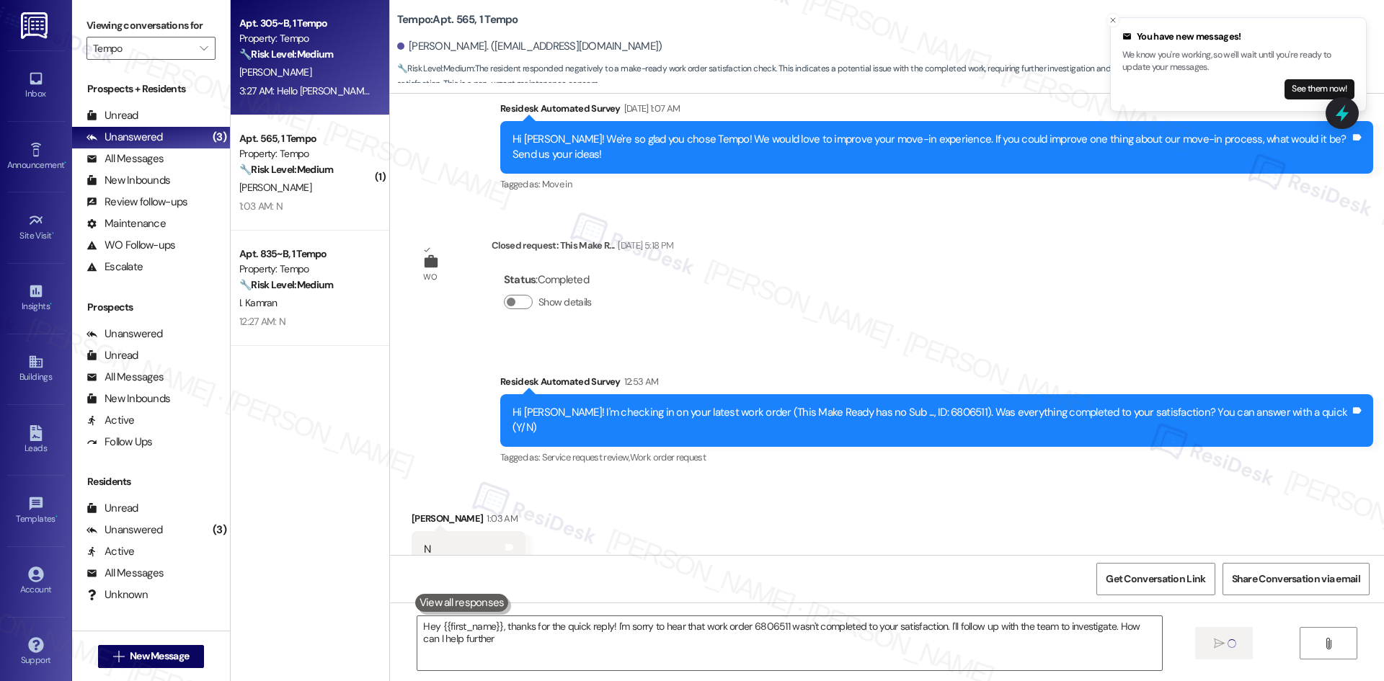
type textarea "Hey {{first_name}}, thanks for the quick reply! I'm sorry to hear that work ord…"
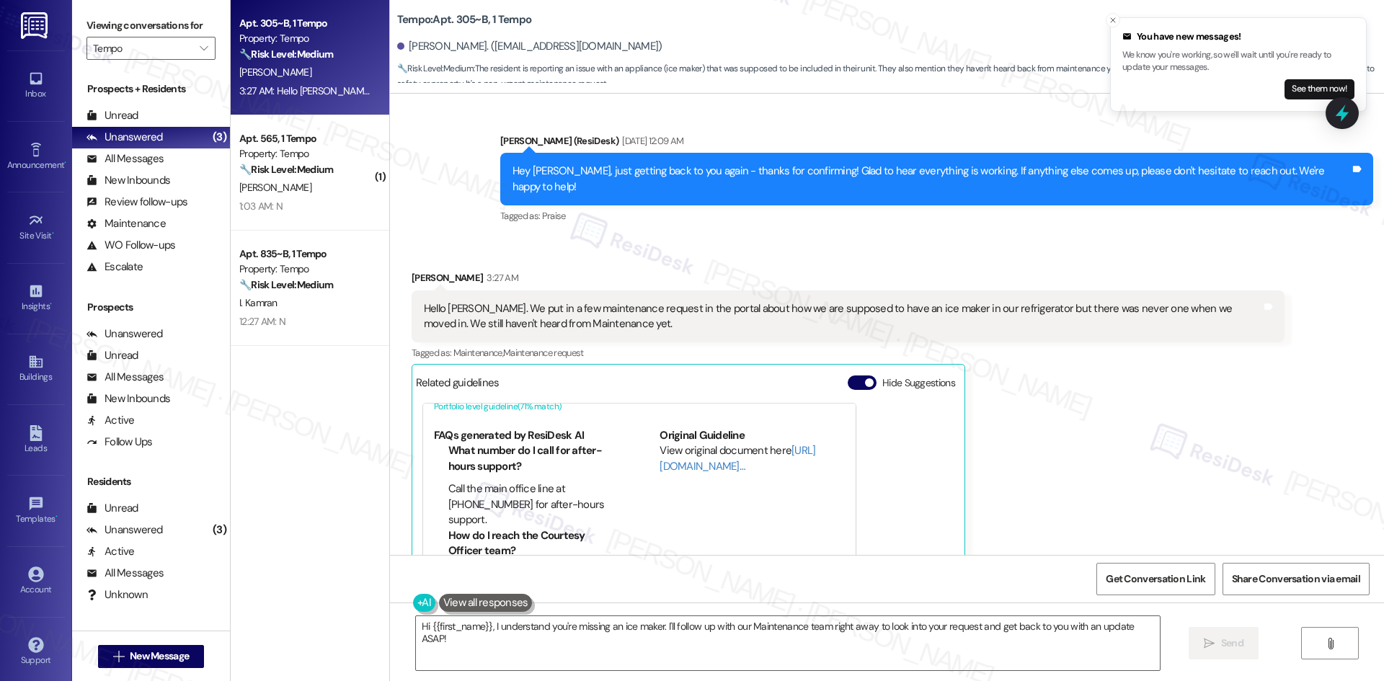
scroll to position [1351, 0]
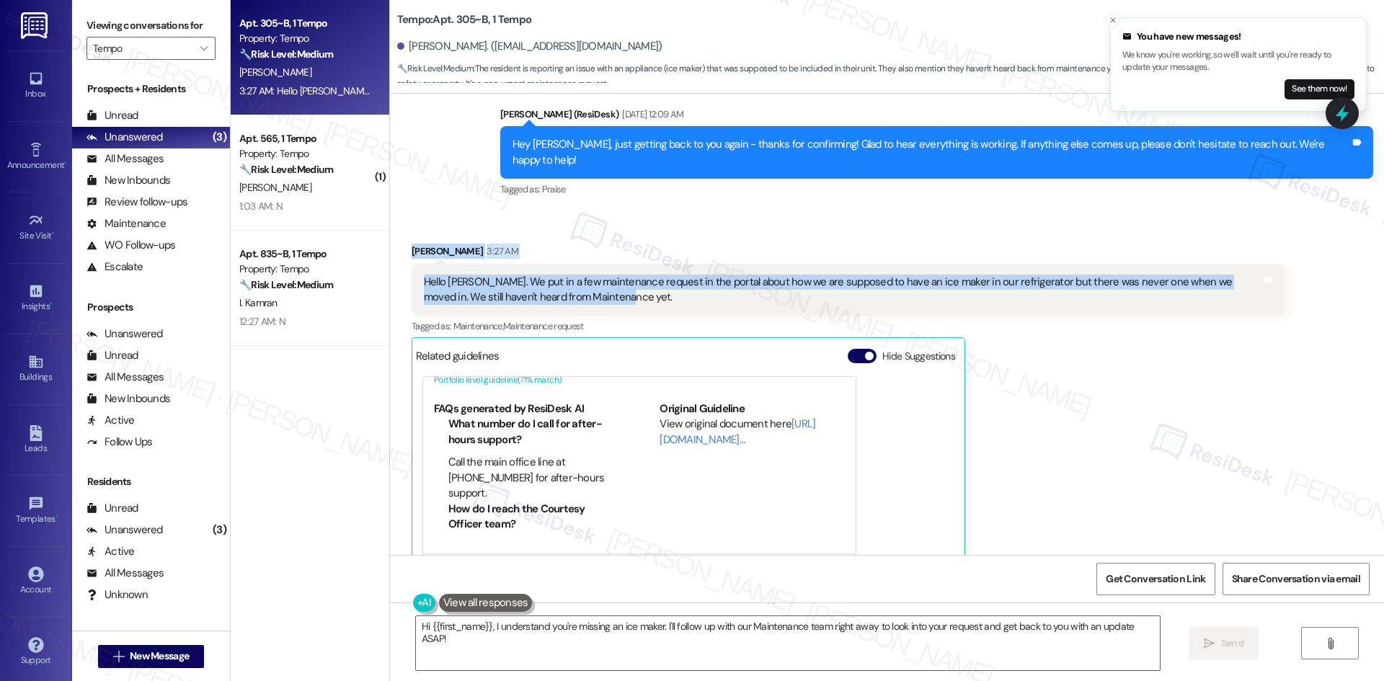
drag, startPoint x: 385, startPoint y: 210, endPoint x: 662, endPoint y: 279, distance: 286.0
click at [662, 279] on div "Received via SMS Britton Henline 3:27 AM Hello Sarah. We put in a few maintenan…" at bounding box center [887, 434] width 994 height 447
copy div "Britton Henline 3:27 AM Hello Sarah. We put in a few maintenance request in the…"
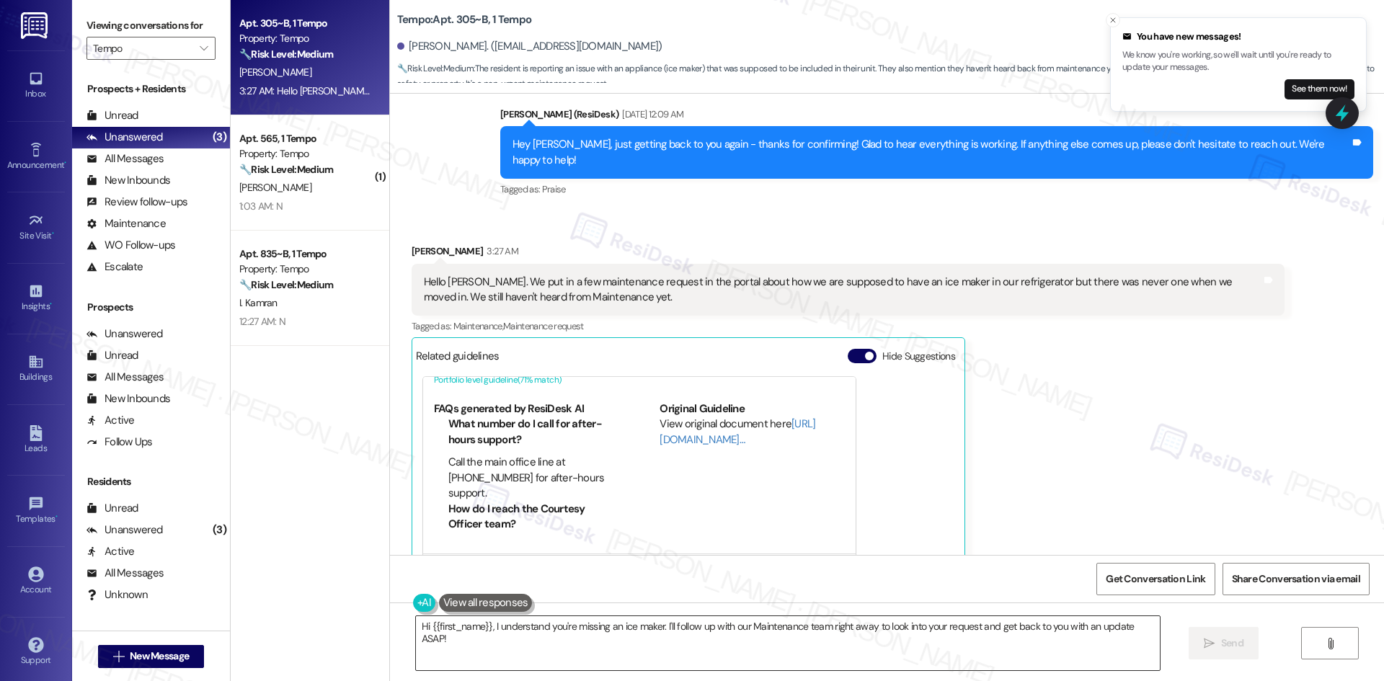
click at [655, 655] on textarea "Hi {{first_name}}, I understand you're missing an ice maker. I'll follow up wit…" at bounding box center [788, 643] width 744 height 54
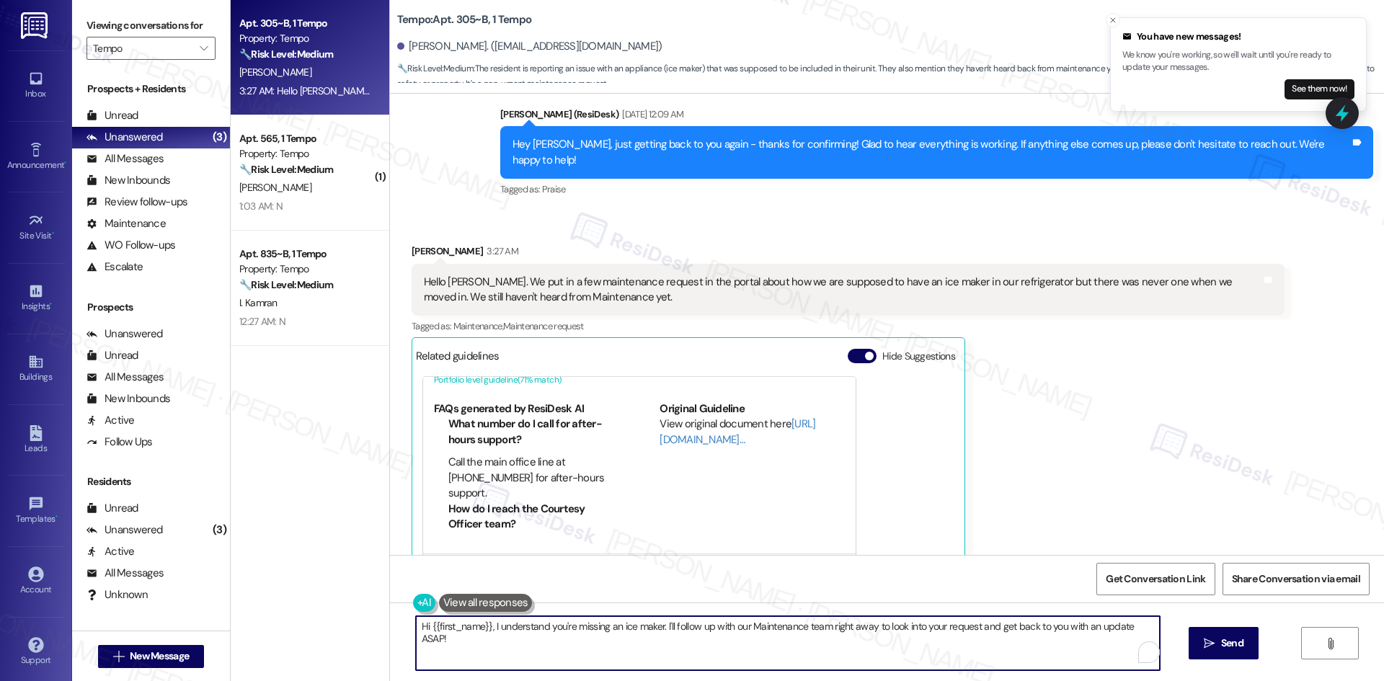
paste textarea "Britton, I’m sorry you haven’t heard back about your ice maker request. Could y…"
drag, startPoint x: 453, startPoint y: 625, endPoint x: 292, endPoint y: 626, distance: 160.7
click at [292, 626] on div "Apt. 305~B, 1 Tempo Property: Tempo 🔧 Risk Level: Medium The resident is report…" at bounding box center [807, 340] width 1153 height 681
type textarea "I’m sorry you haven’t heard back about your ice maker request. Could you please…"
click at [1231, 643] on span "Send" at bounding box center [1232, 643] width 22 height 15
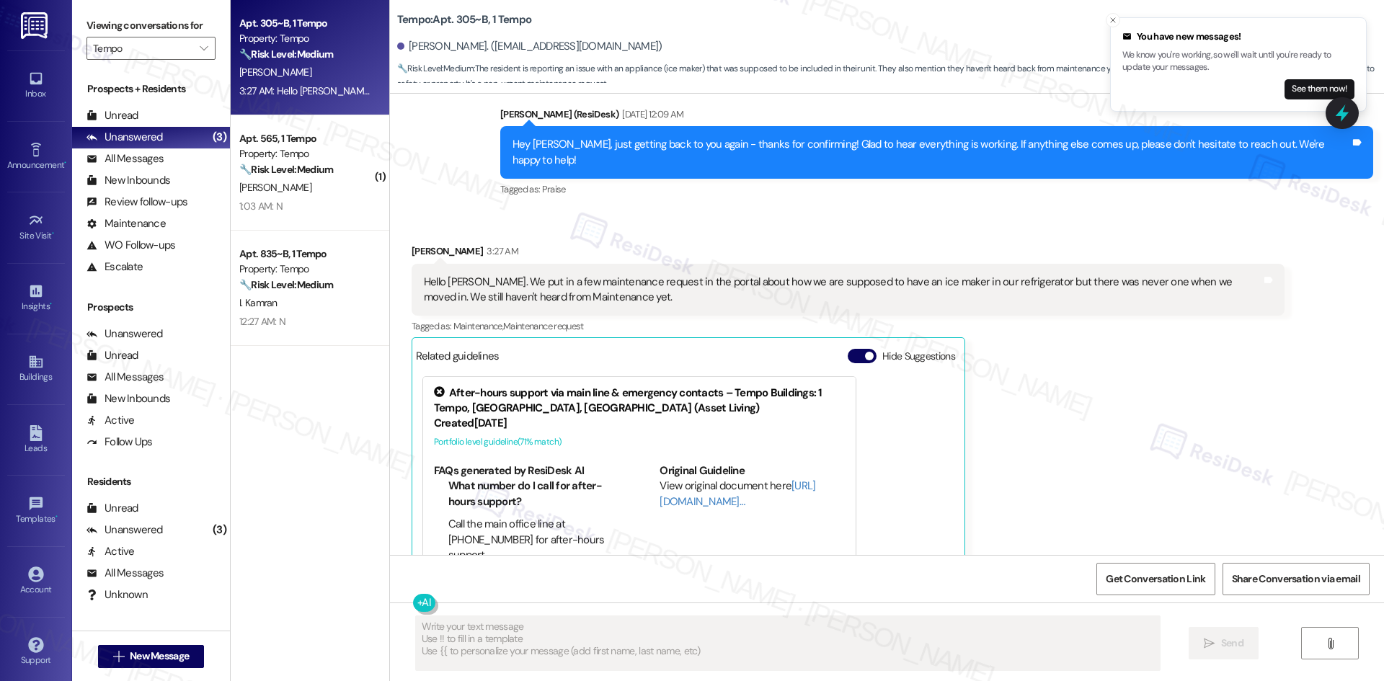
type textarea "Fetching suggested responses. Please feel free to read through the conversation…"
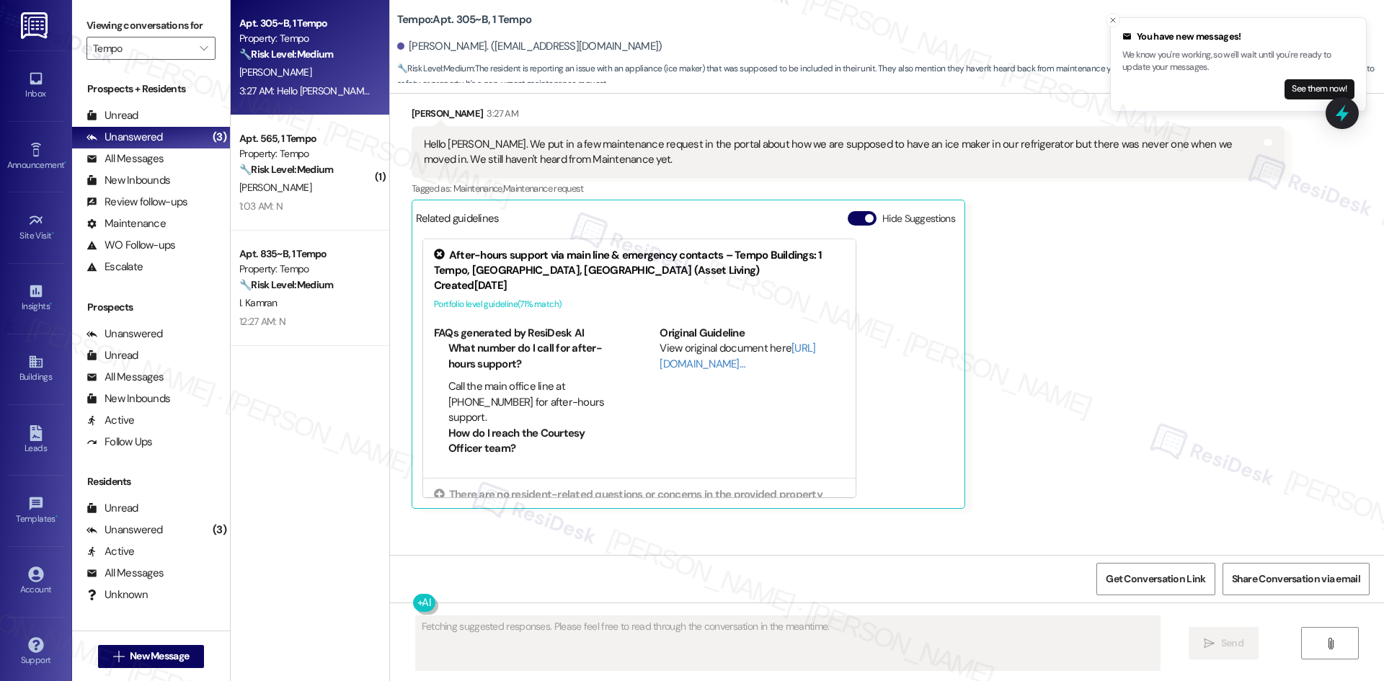
scroll to position [1494, 0]
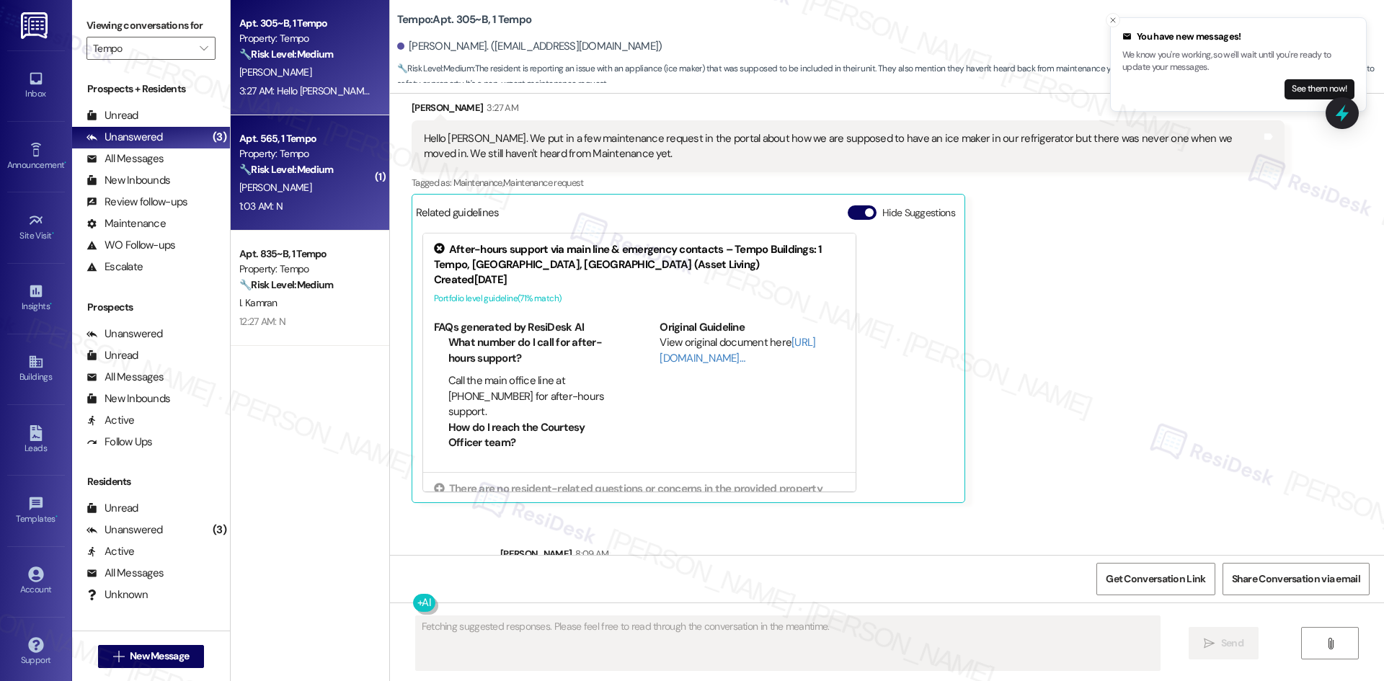
click at [278, 183] on span "E. Abdelazim" at bounding box center [275, 187] width 72 height 13
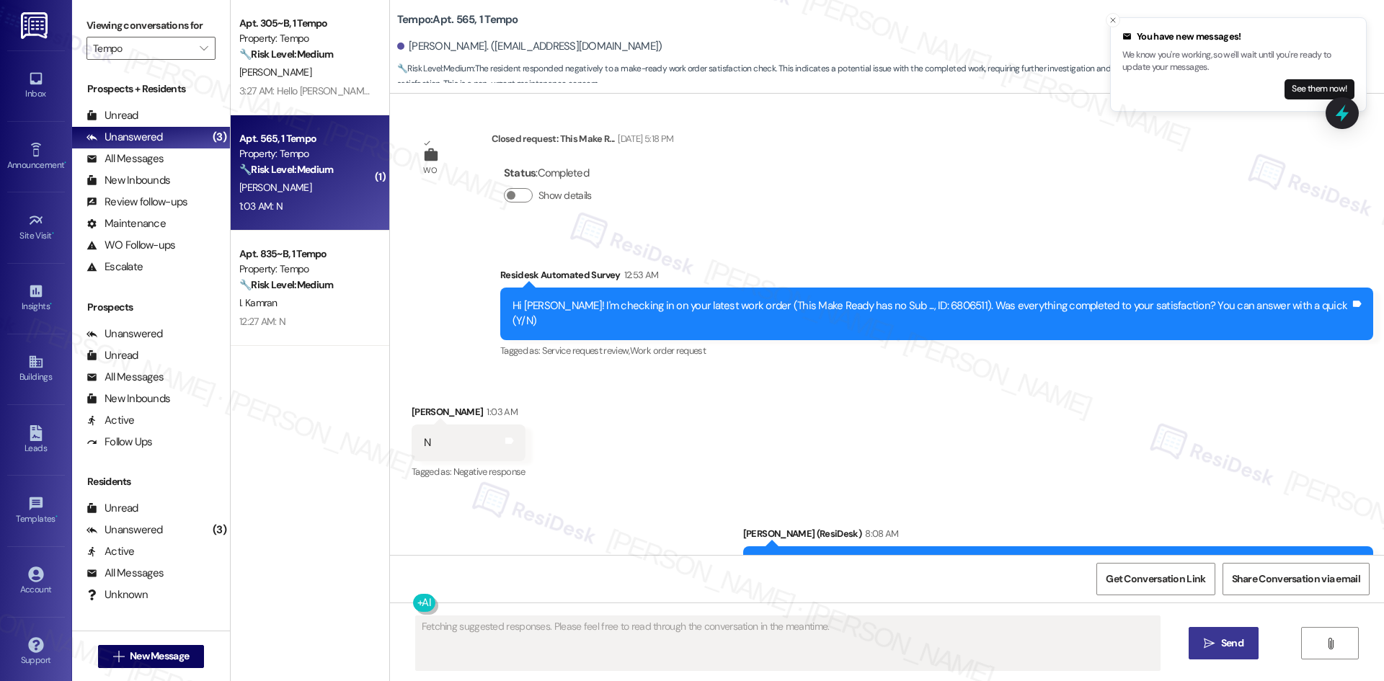
scroll to position [1486, 0]
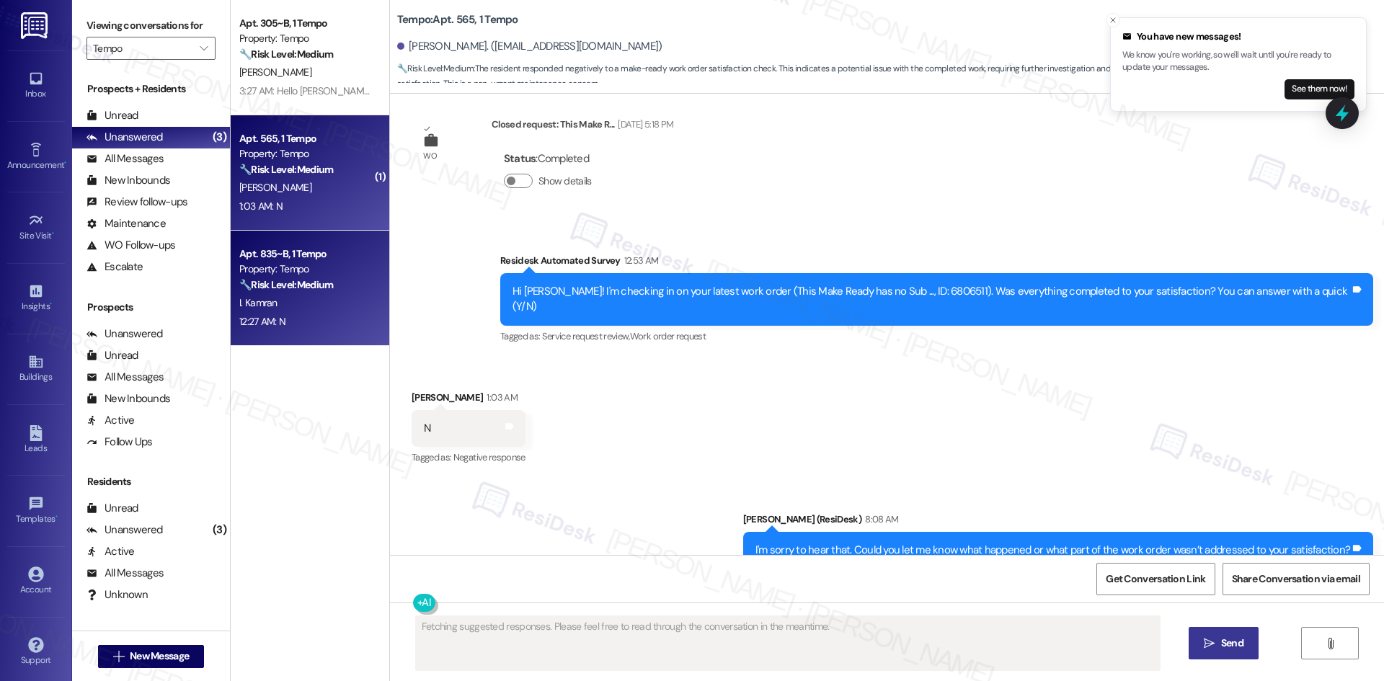
click at [303, 301] on div "I. Kamran" at bounding box center [306, 303] width 136 height 18
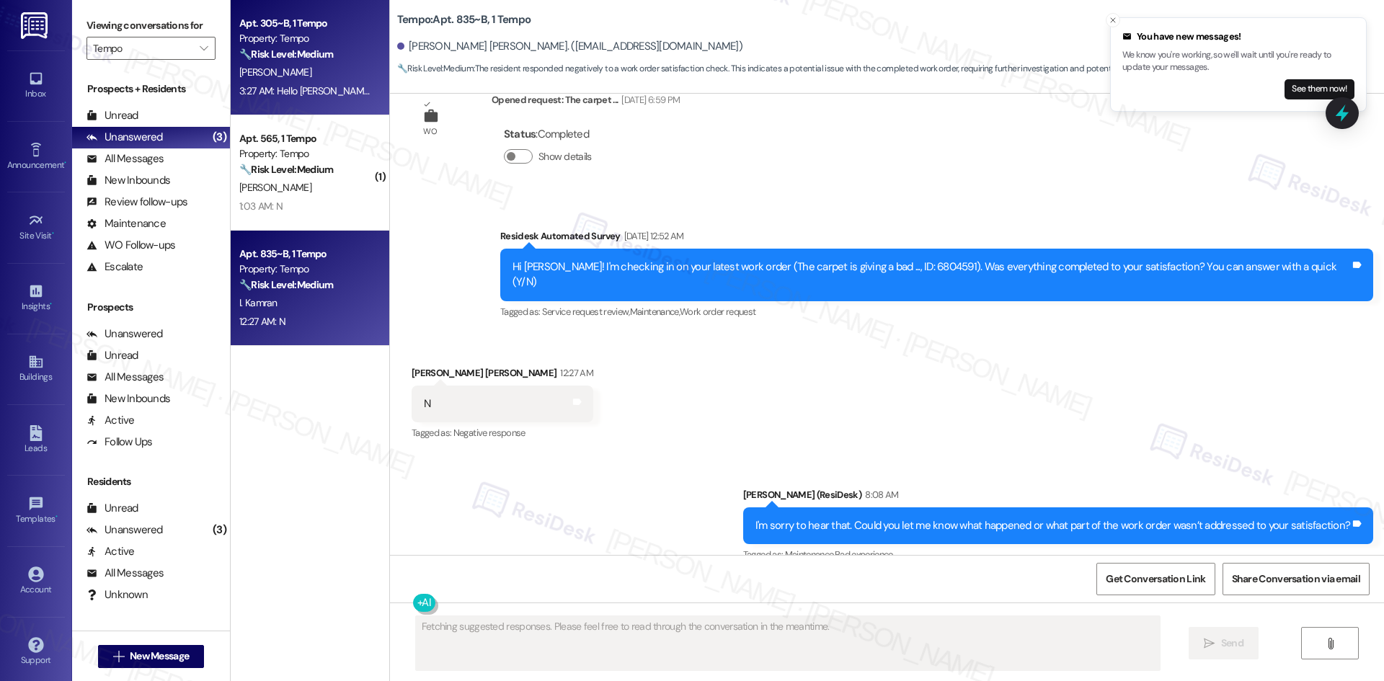
scroll to position [274, 0]
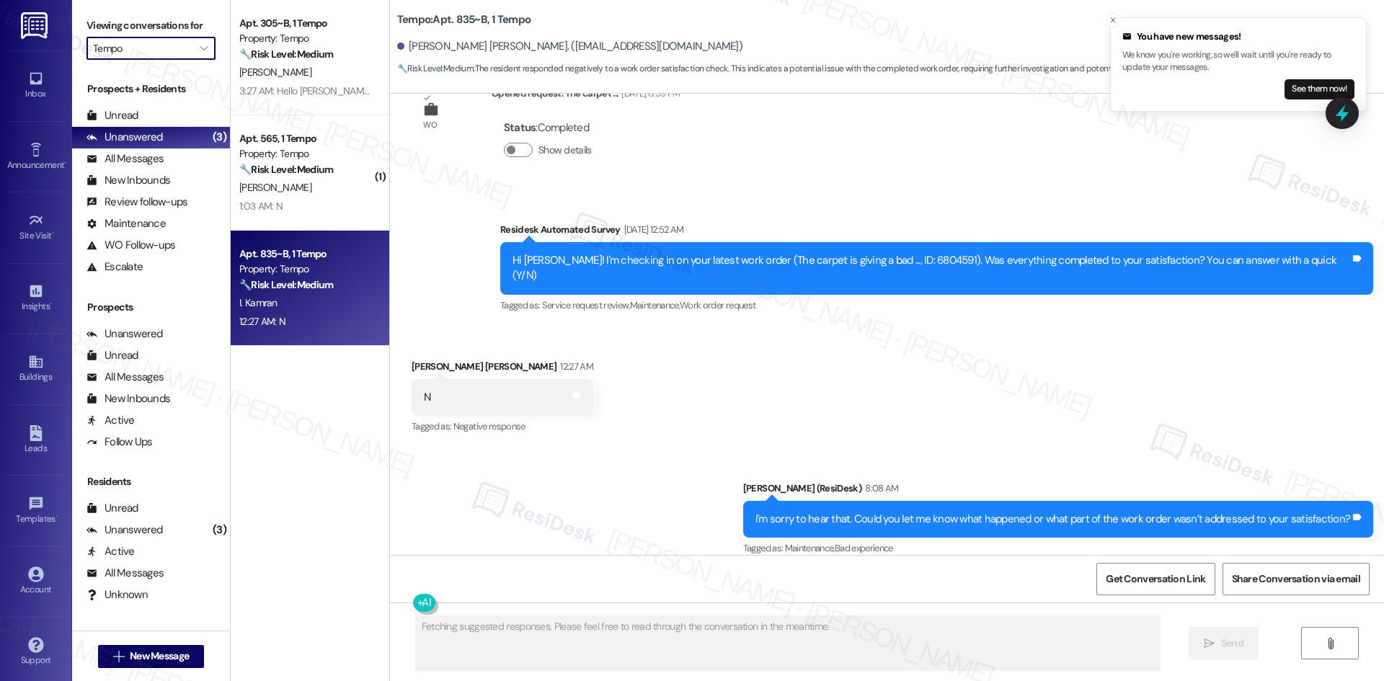
click at [173, 59] on input "Tempo" at bounding box center [142, 48] width 99 height 23
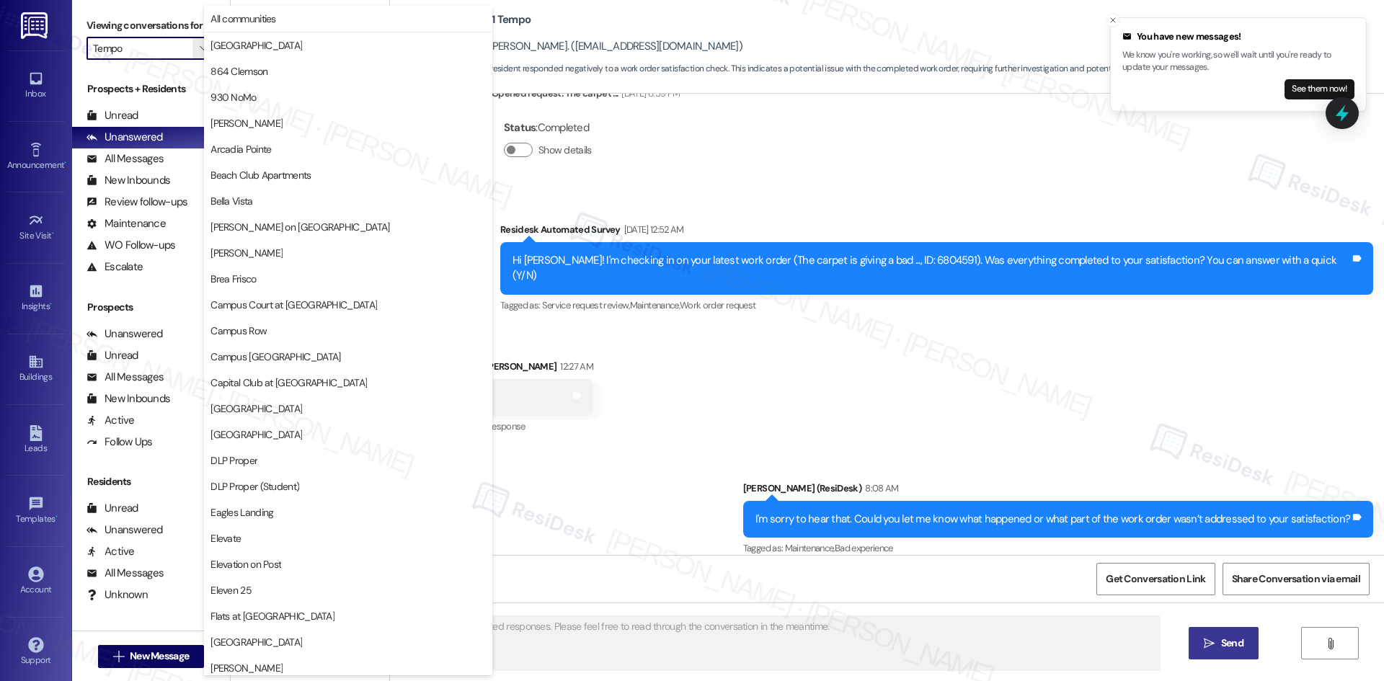
scroll to position [1255, 0]
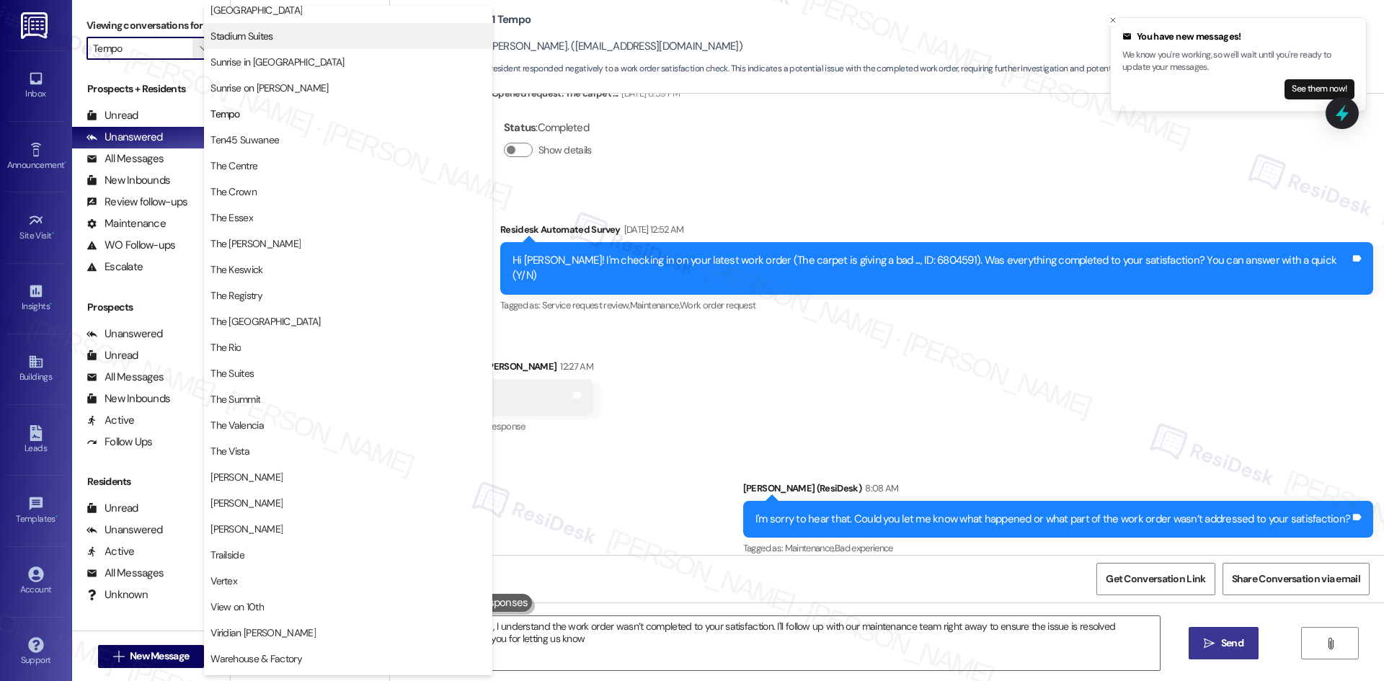
type textarea "Hi {{first_name}}, I understand the work order wasn’t completed to your satisfa…"
click at [276, 35] on span "Stadium Suites" at bounding box center [347, 36] width 275 height 14
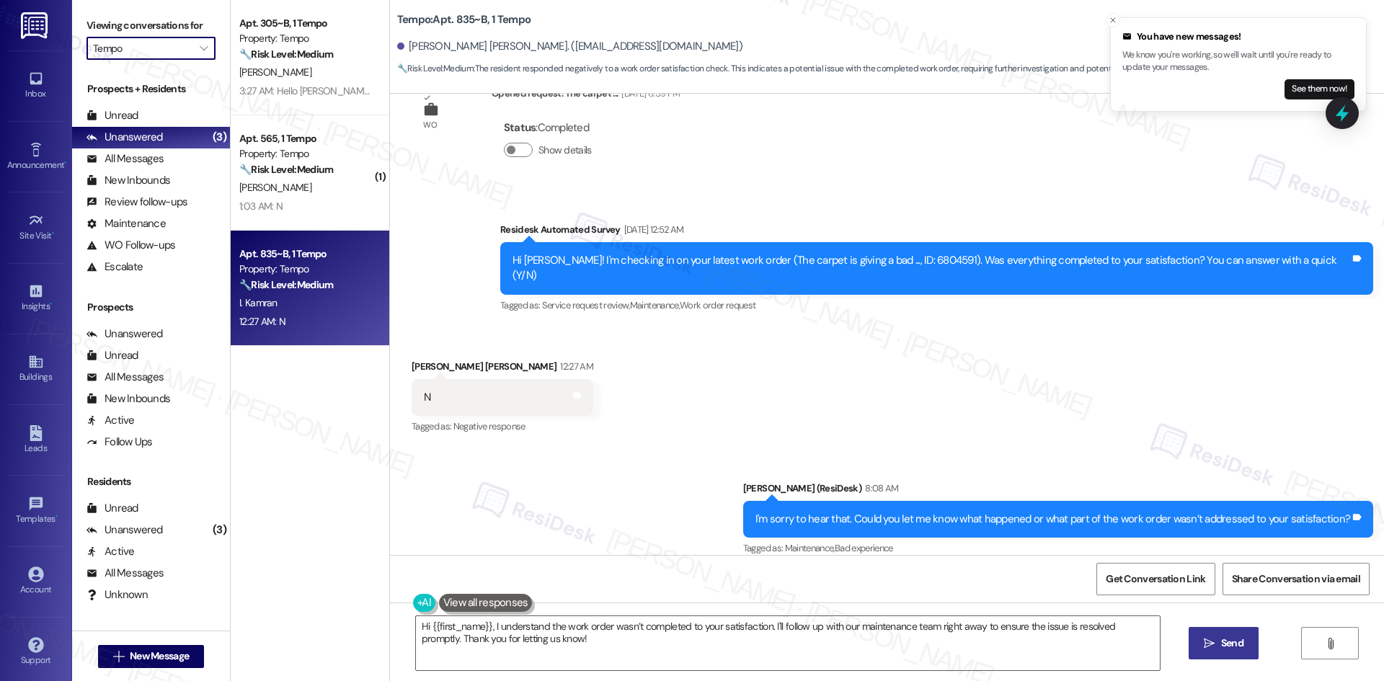
type input "Stadium Suites"
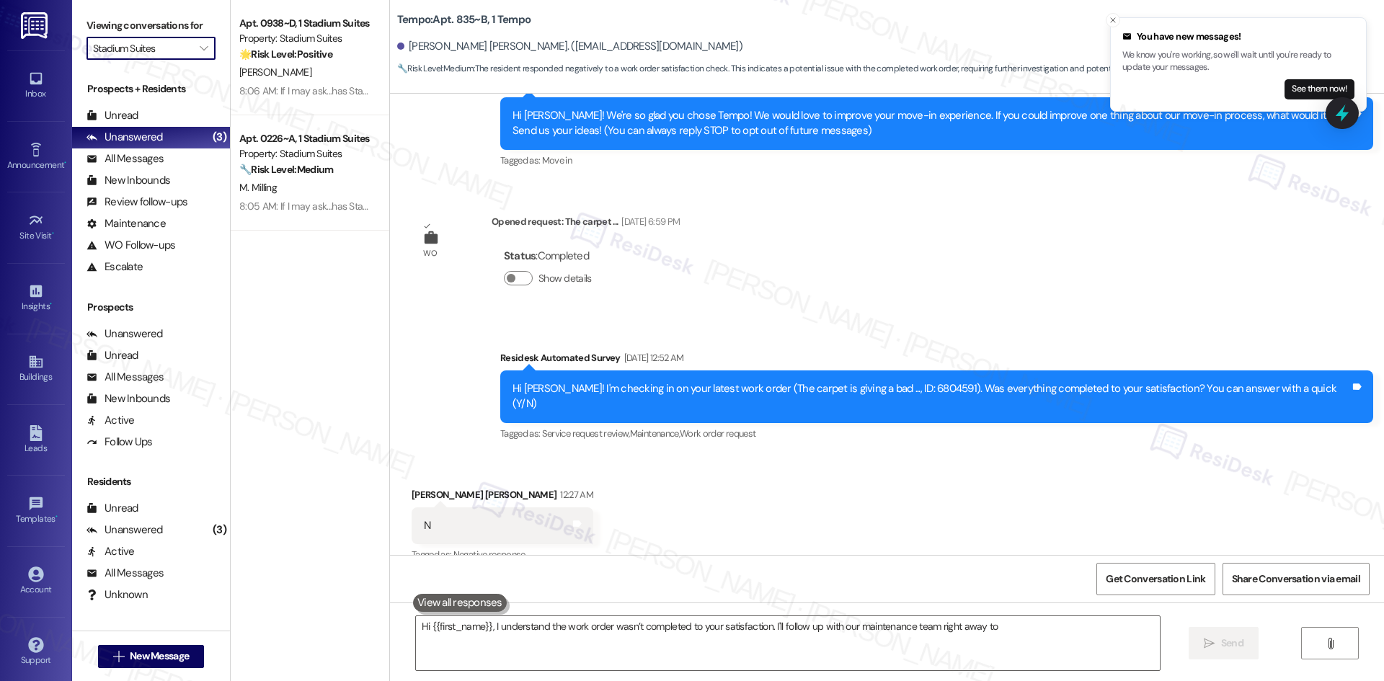
scroll to position [151, 0]
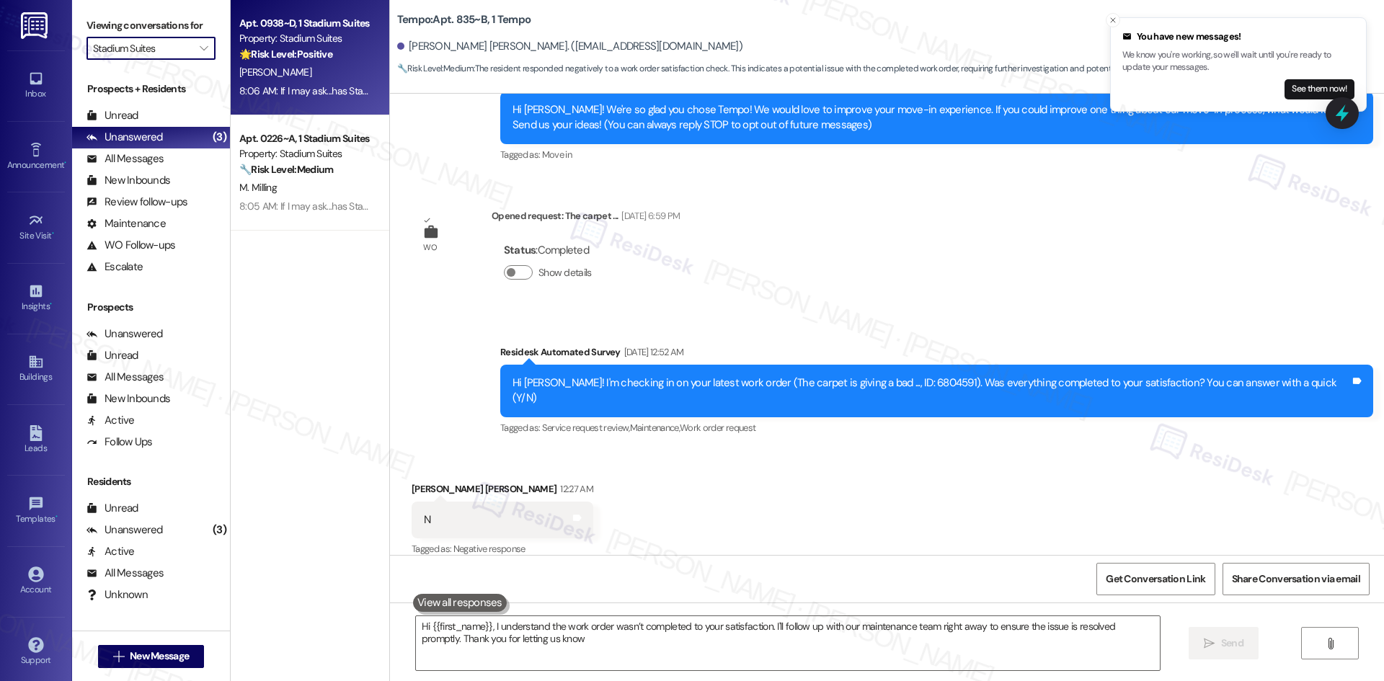
type textarea "Hi {{first_name}}, I understand the work order wasn’t completed to your satisfa…"
click at [323, 65] on div "B. Shepardson" at bounding box center [306, 72] width 136 height 18
type textarea "Fetching suggested responses. Please feel free to read through the conversation…"
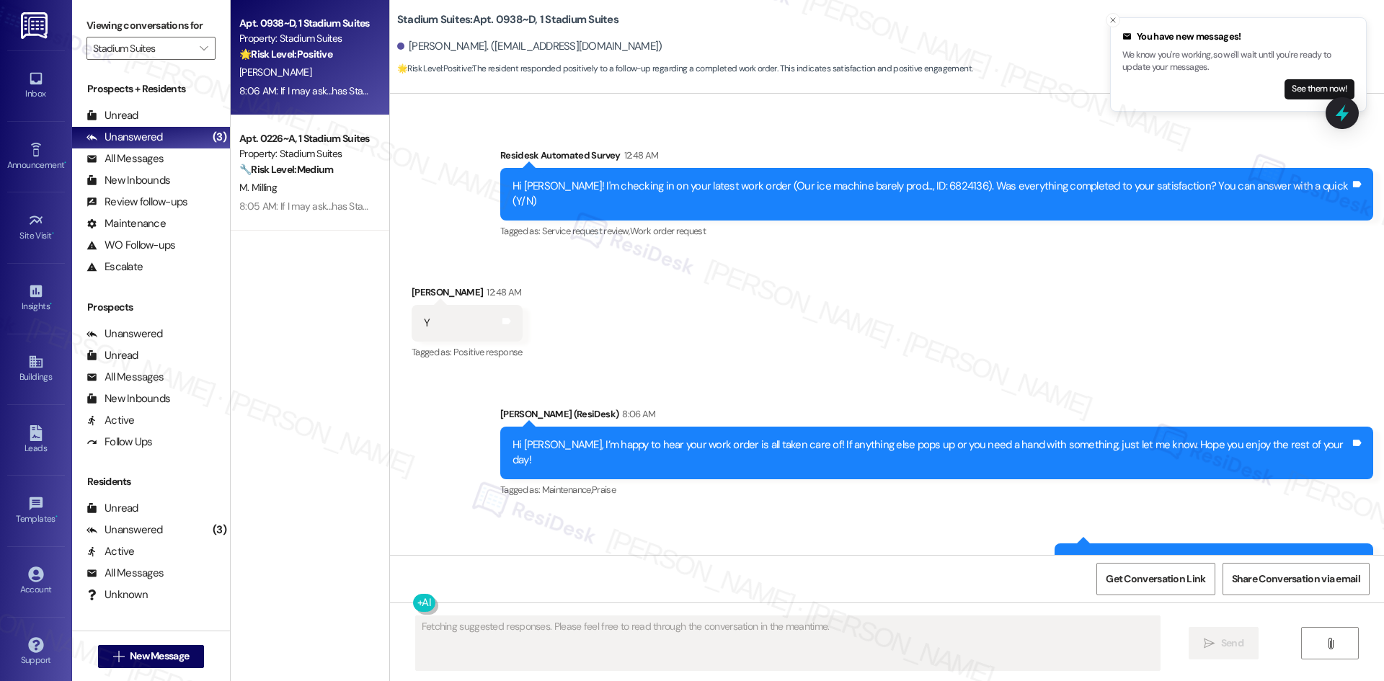
scroll to position [376, 0]
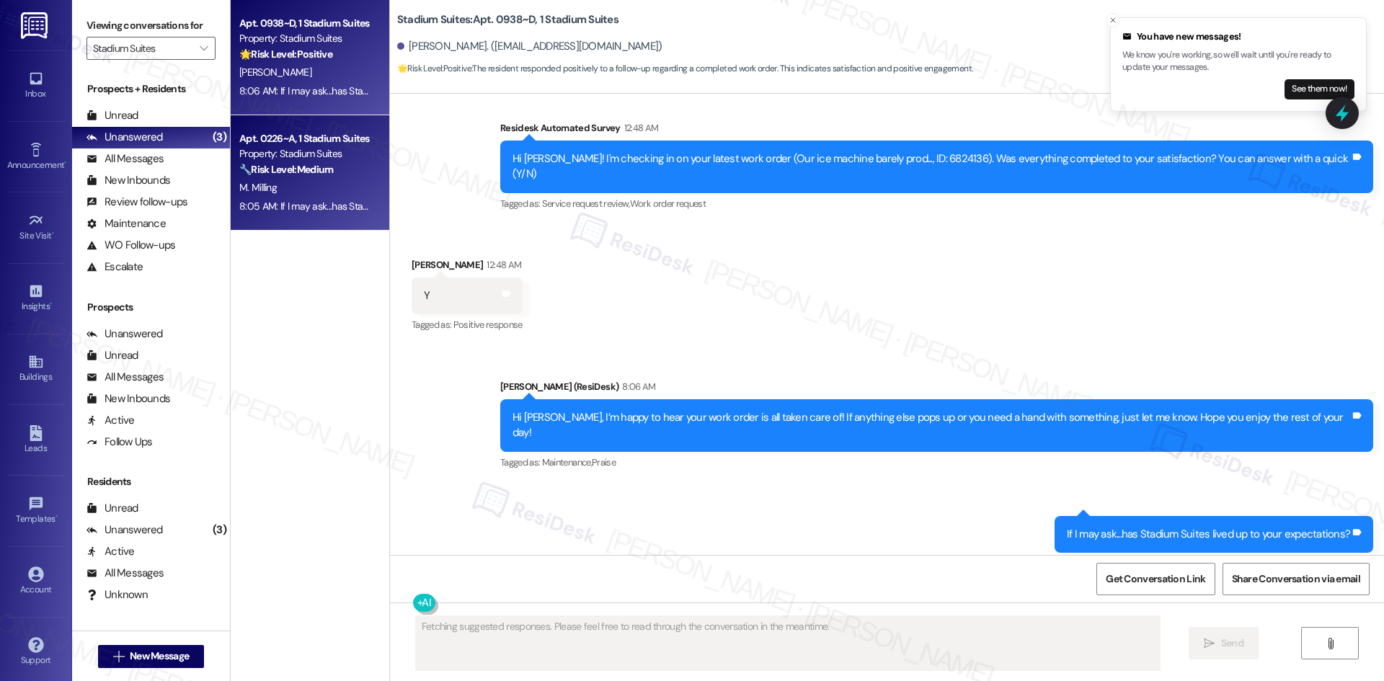
click at [297, 172] on strong "🔧 Risk Level: Medium" at bounding box center [286, 169] width 94 height 13
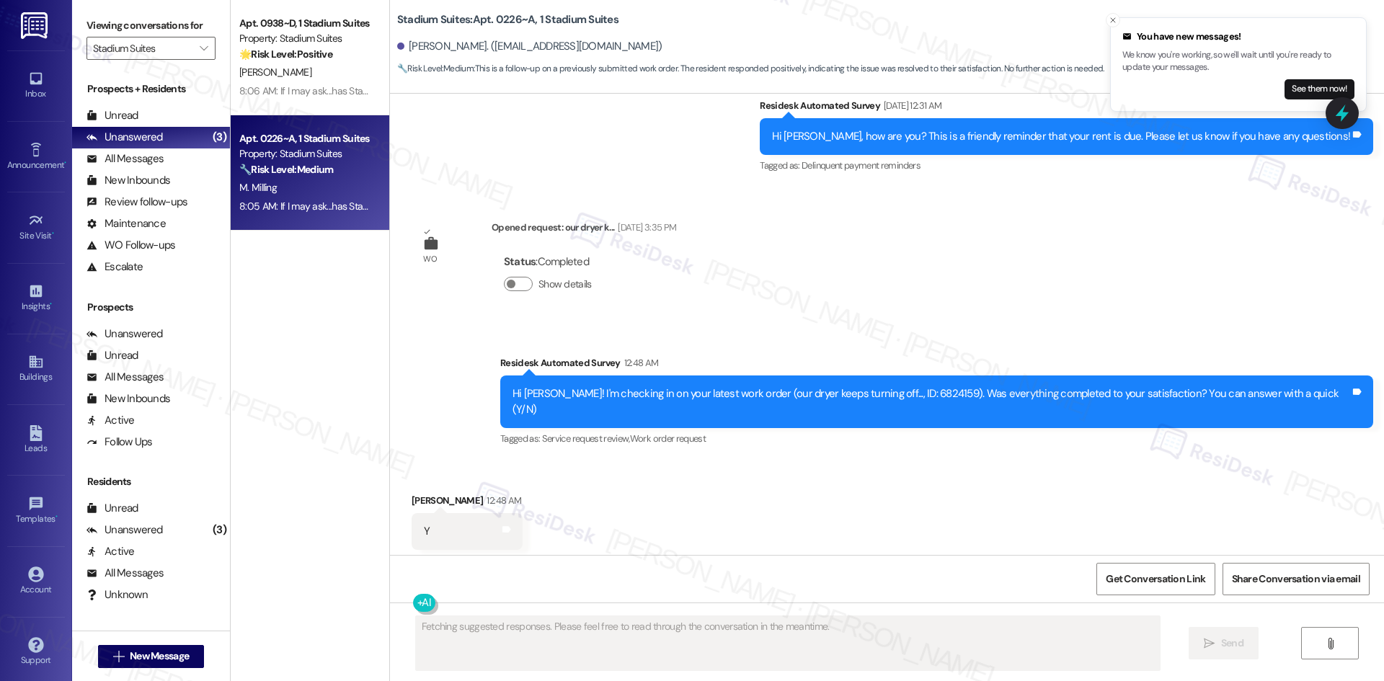
scroll to position [1030, 0]
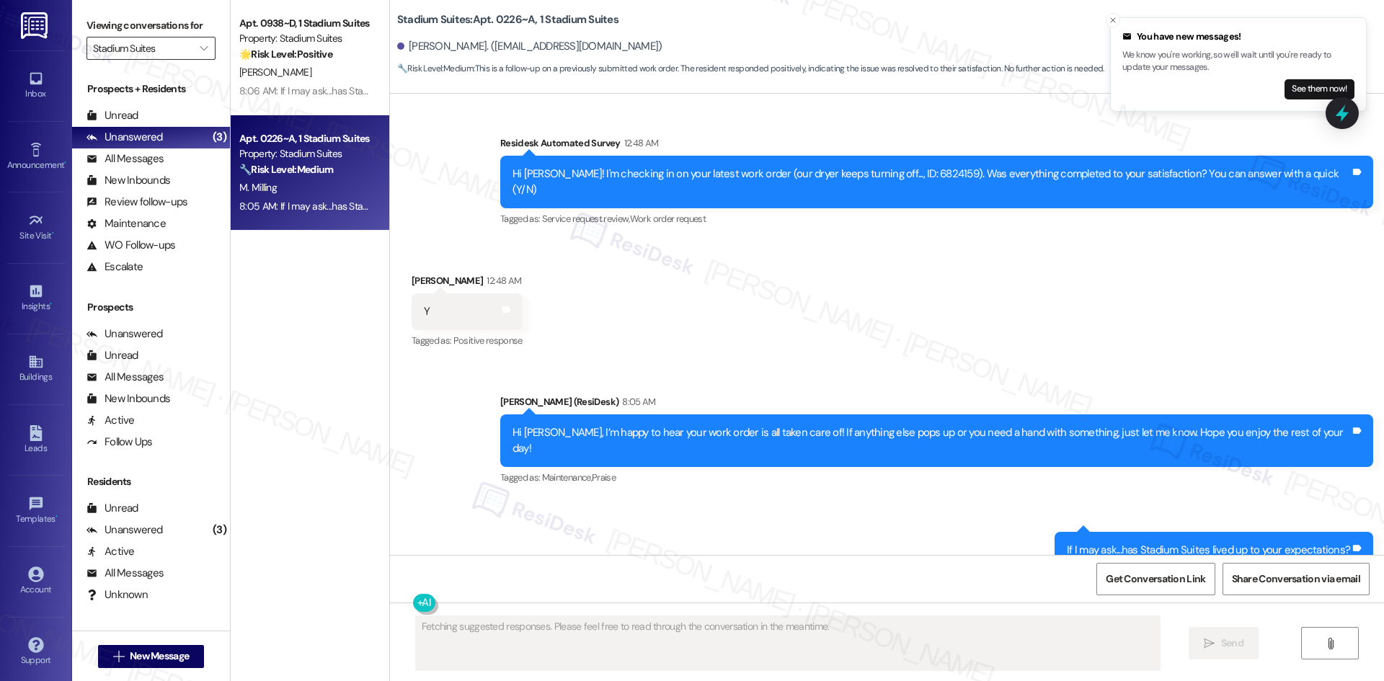
click at [159, 46] on input "Stadium Suites" at bounding box center [142, 48] width 99 height 23
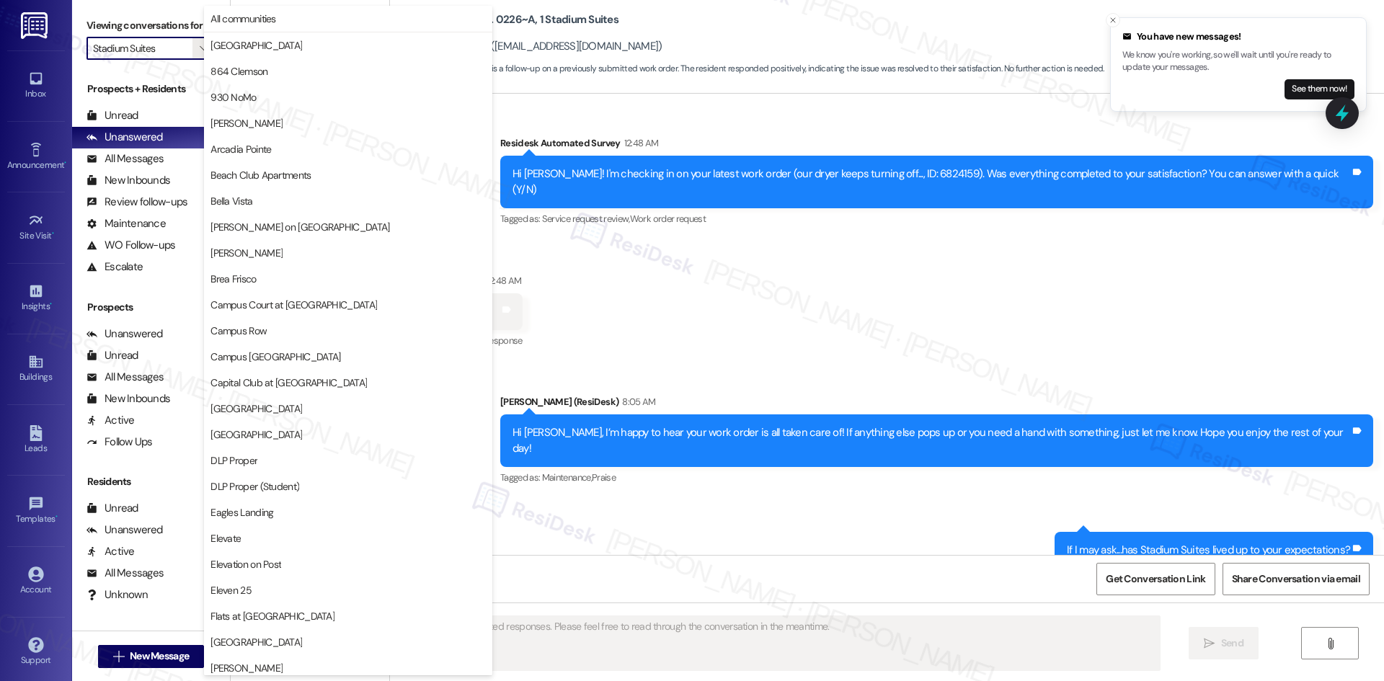
scroll to position [1255, 0]
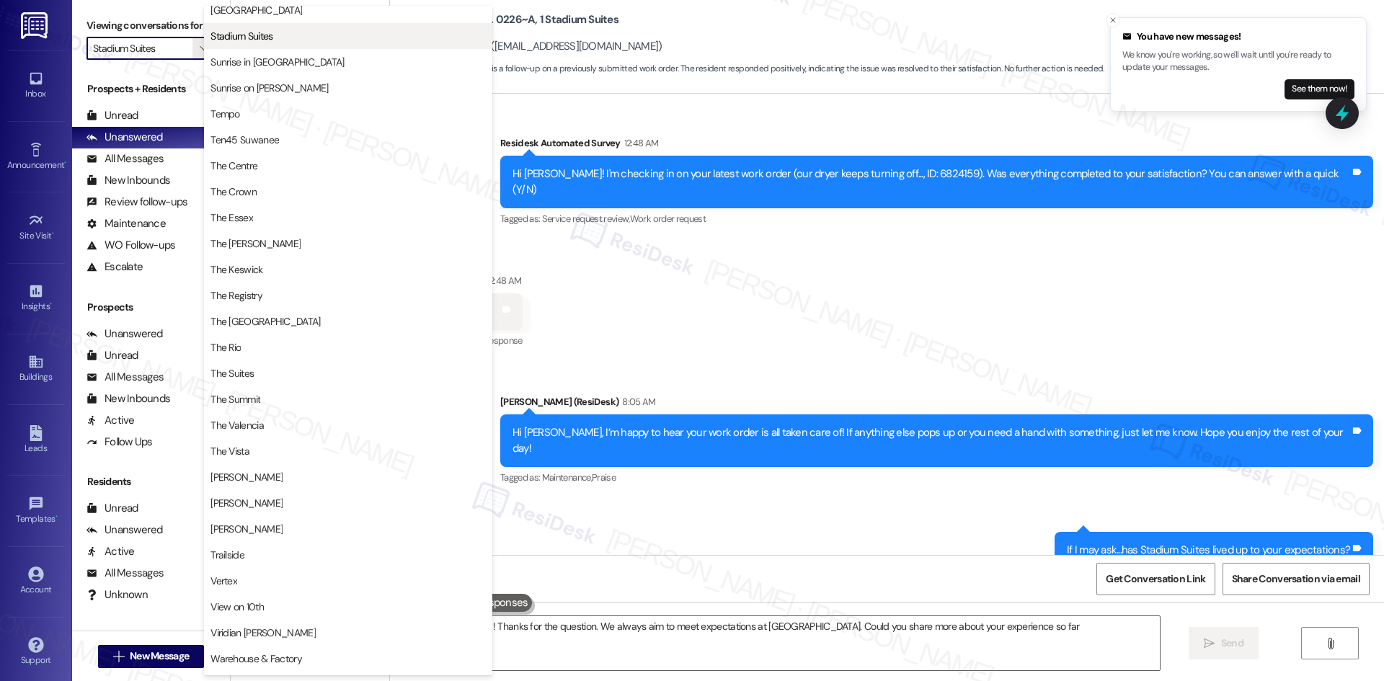
type textarea "Hi {{first_name}}! Thanks for the question. We always aim to meet expectations …"
click at [283, 14] on span "Stadium House" at bounding box center [347, 10] width 275 height 14
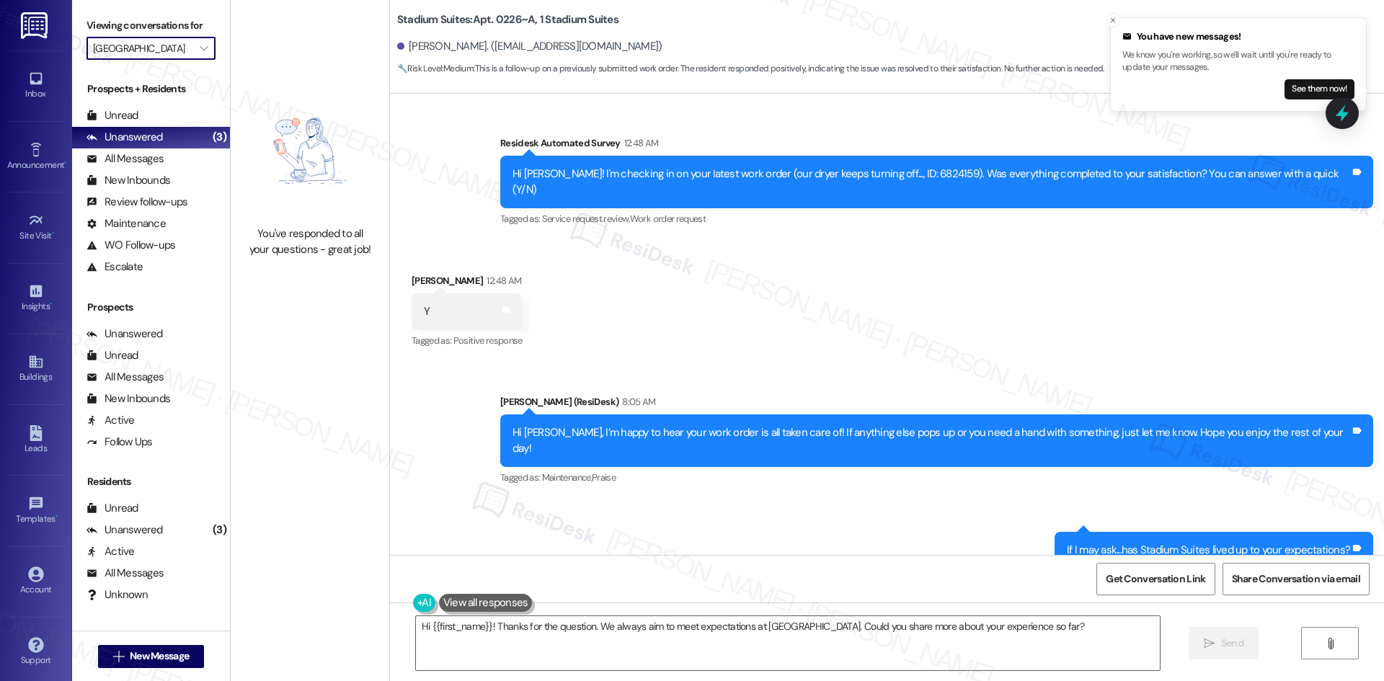
click at [161, 51] on input "Stadium House" at bounding box center [142, 48] width 99 height 23
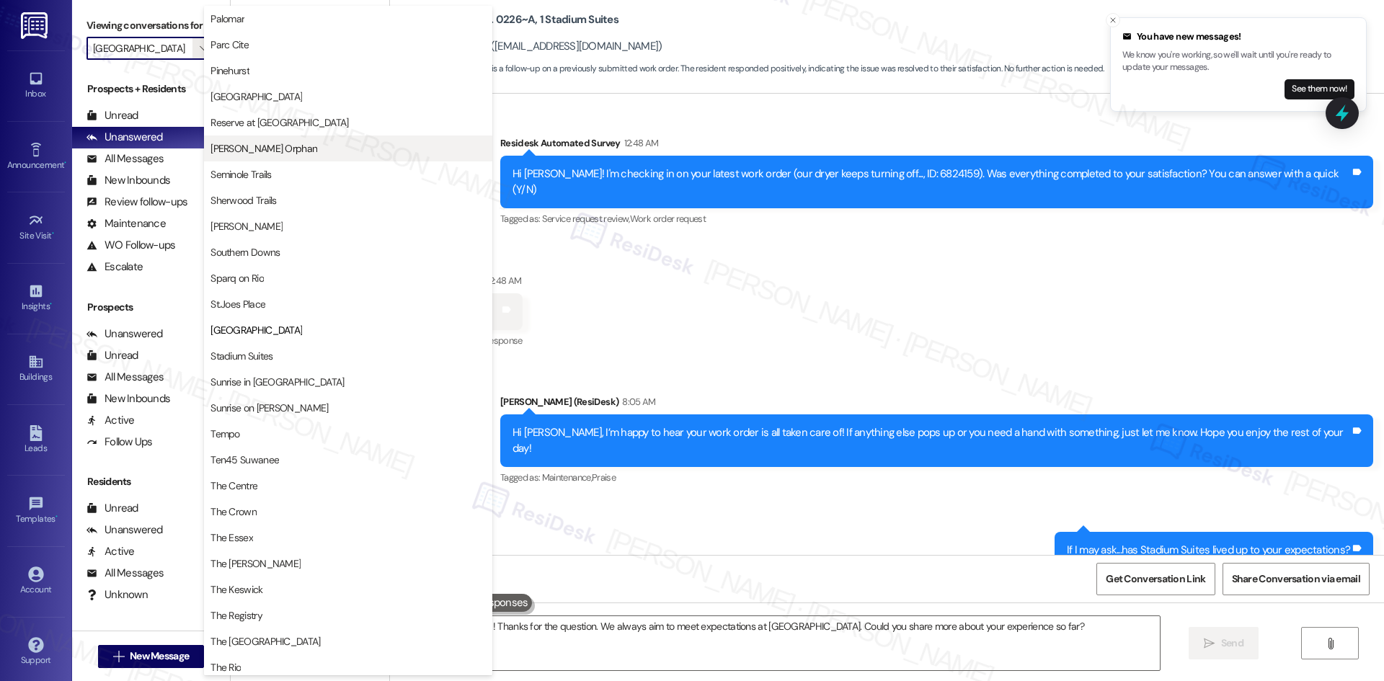
scroll to position [933, 0]
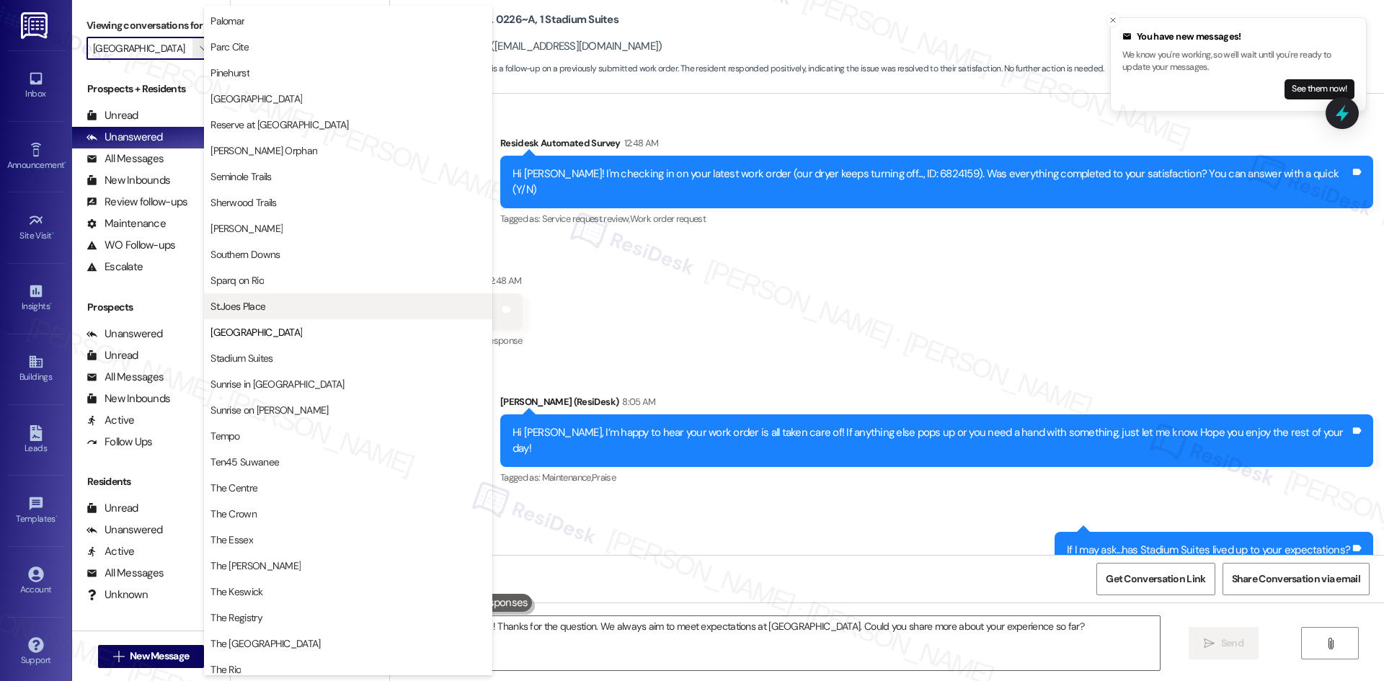
click at [301, 311] on span "St.Joes Place" at bounding box center [347, 306] width 275 height 14
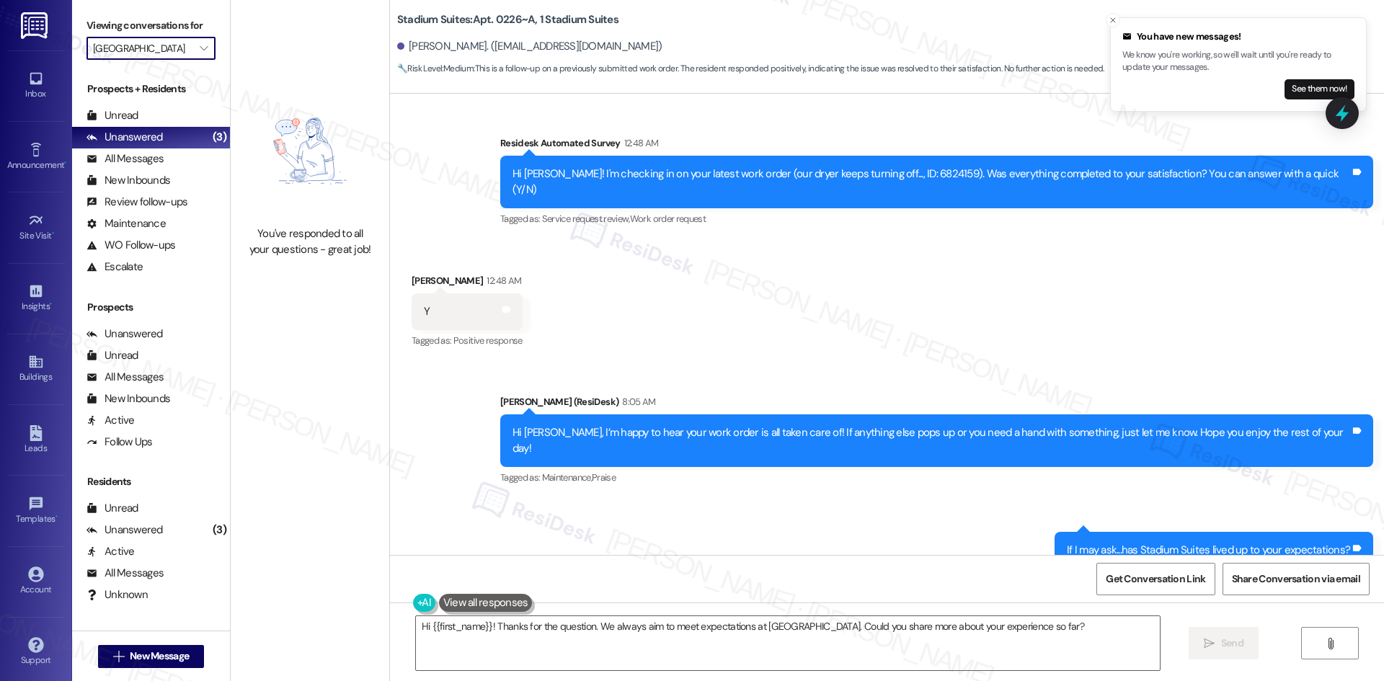
type input "St.Joes Place"
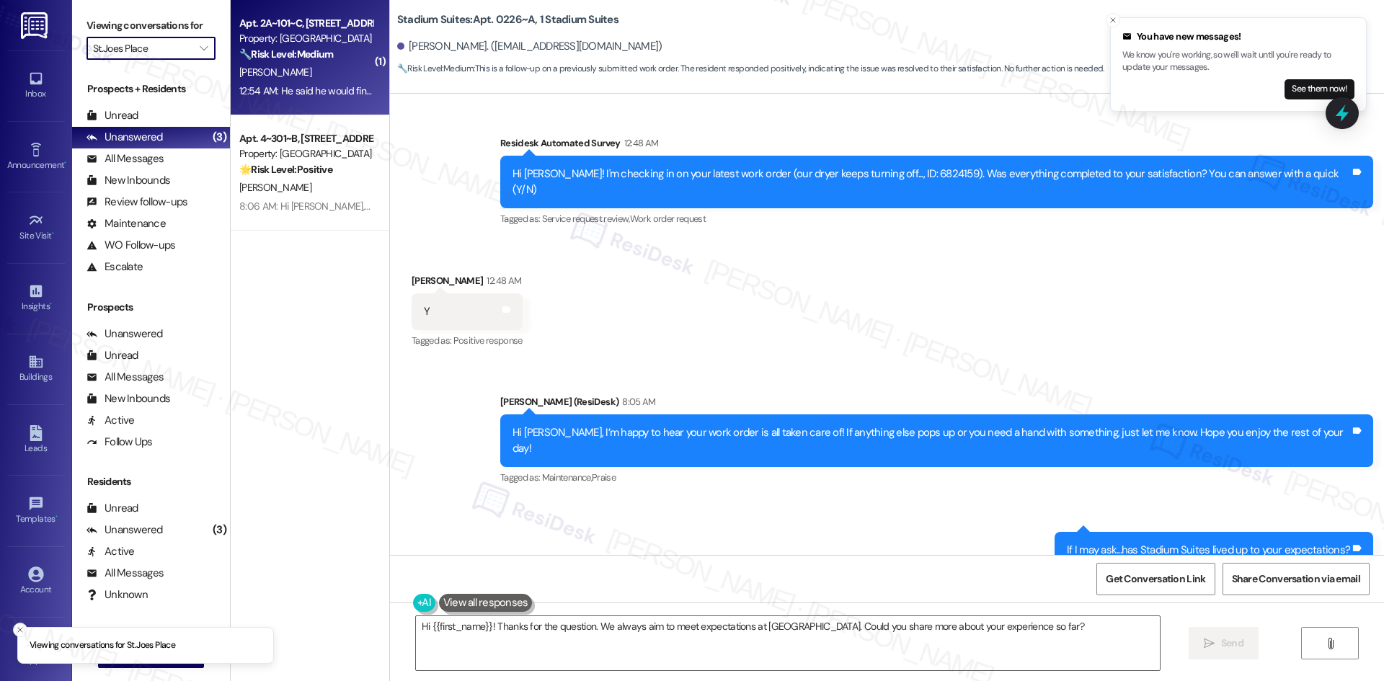
click at [335, 74] on div "A. Davis" at bounding box center [306, 72] width 136 height 18
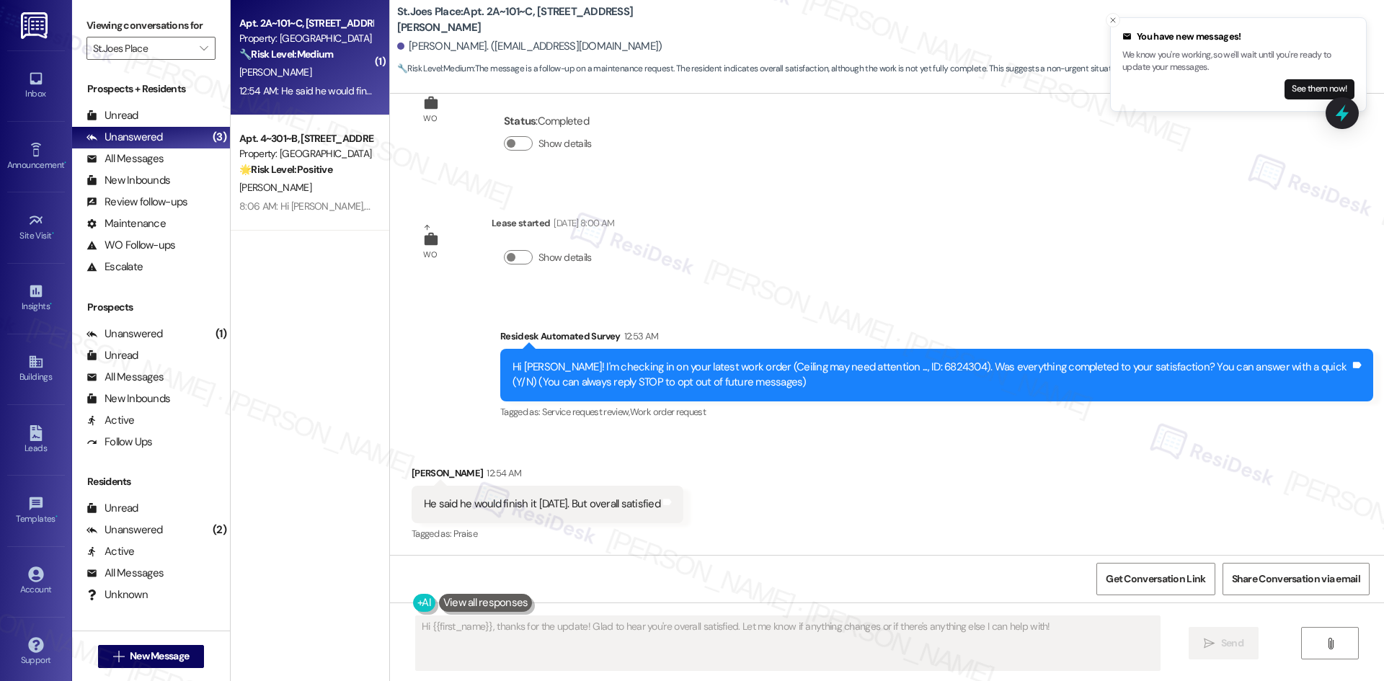
scroll to position [59, 0]
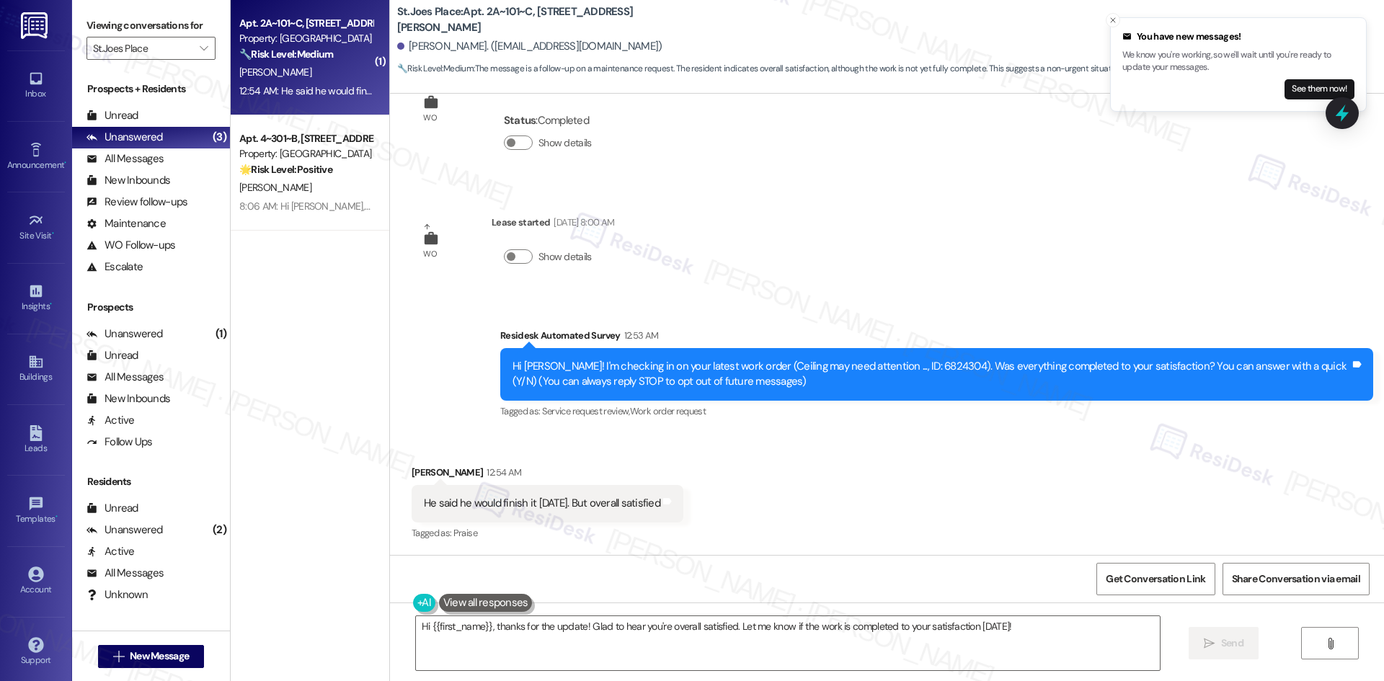
click at [425, 406] on div "Survey, sent via SMS Residesk Automated Survey 12:53 AM Hi Ashley! I'm checking…" at bounding box center [887, 364] width 994 height 137
drag, startPoint x: 680, startPoint y: 659, endPoint x: 694, endPoint y: 659, distance: 14.4
click at [694, 659] on textarea "Hi {{first_name}}, thanks for the update! Glad to hear you're overall satisfied…" at bounding box center [788, 643] width 744 height 54
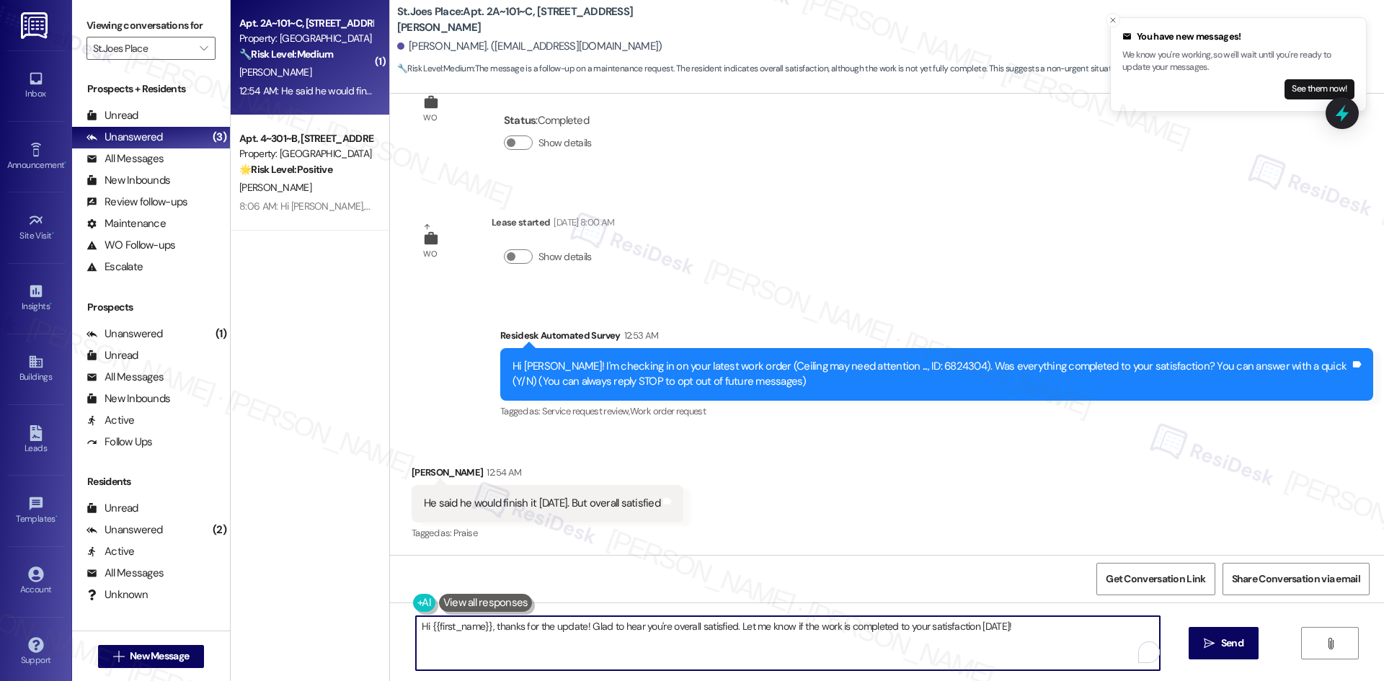
paste textarea "I'm glad to hear that! Please don't hesitate to reach out if you have any other…"
type textarea "I'm glad to hear that! Please don't hesitate to reach out if you have any other…"
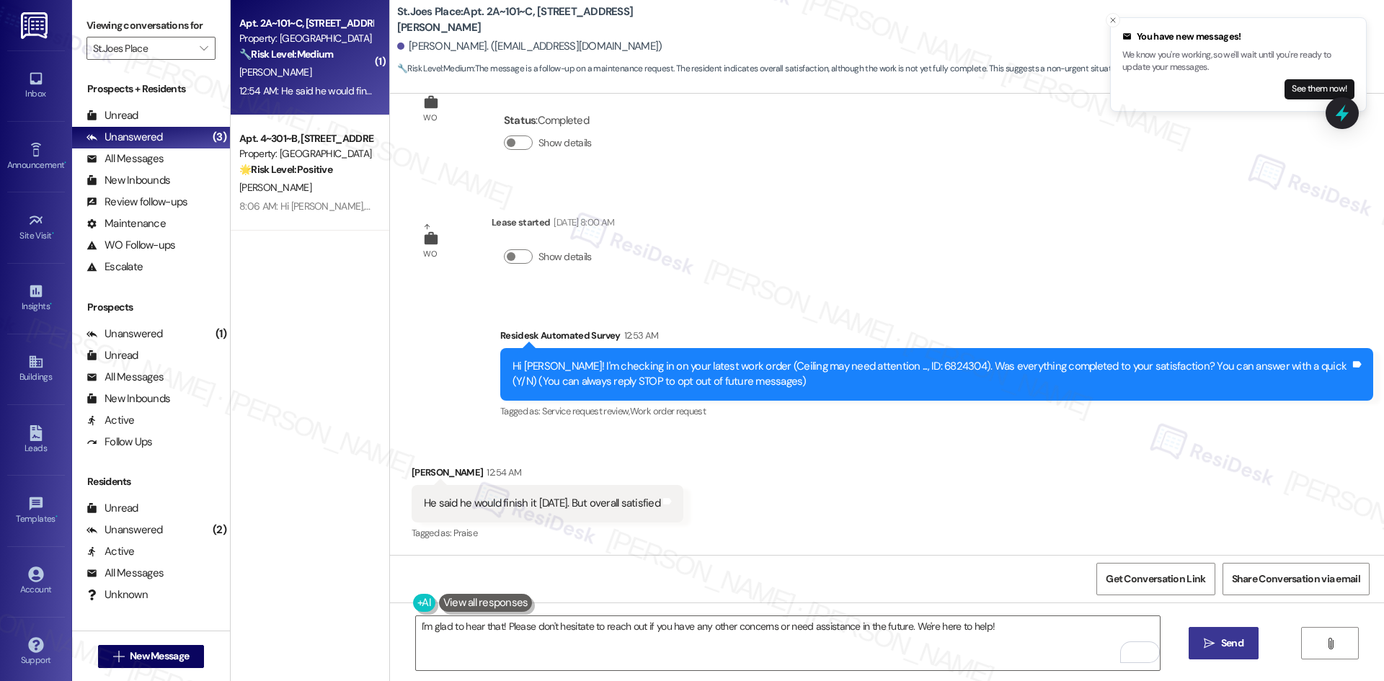
click at [1228, 647] on span "Send" at bounding box center [1232, 643] width 22 height 15
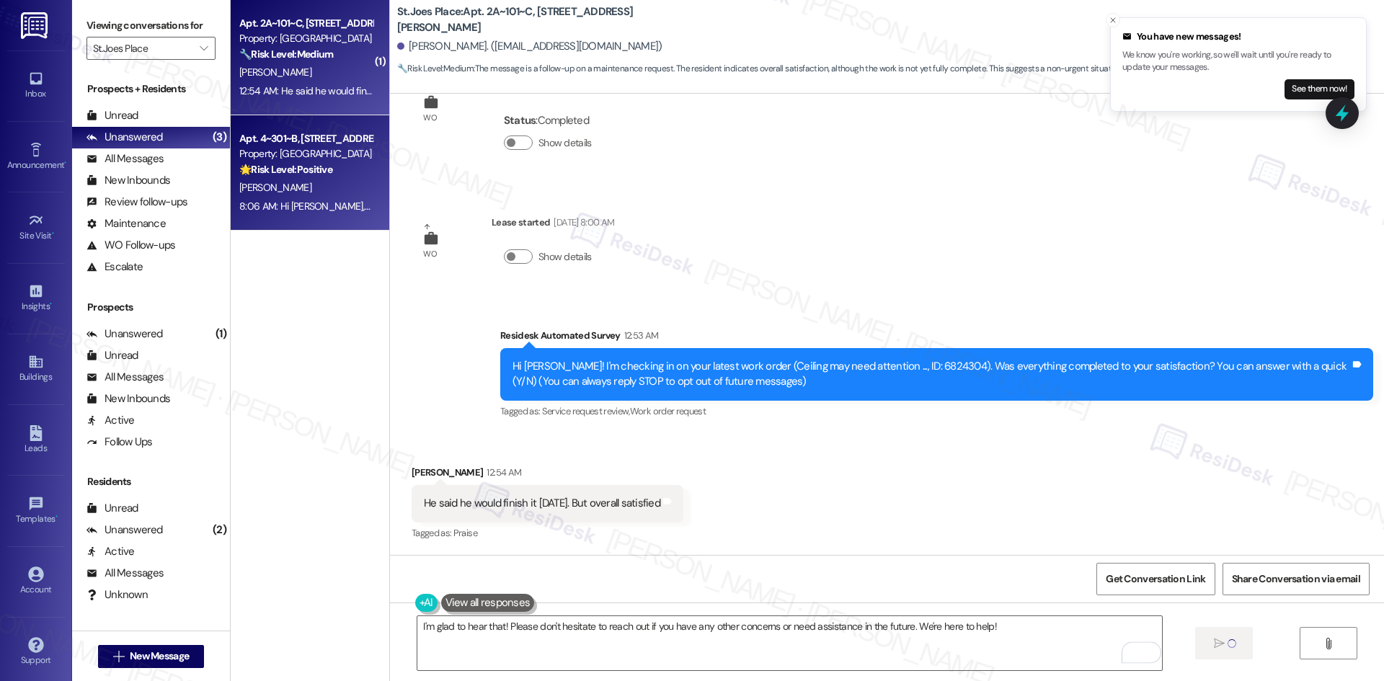
click at [337, 208] on div "8:06 AM: Hi Morgan, thanks for confirming the work order was completed to your …" at bounding box center [557, 206] width 636 height 13
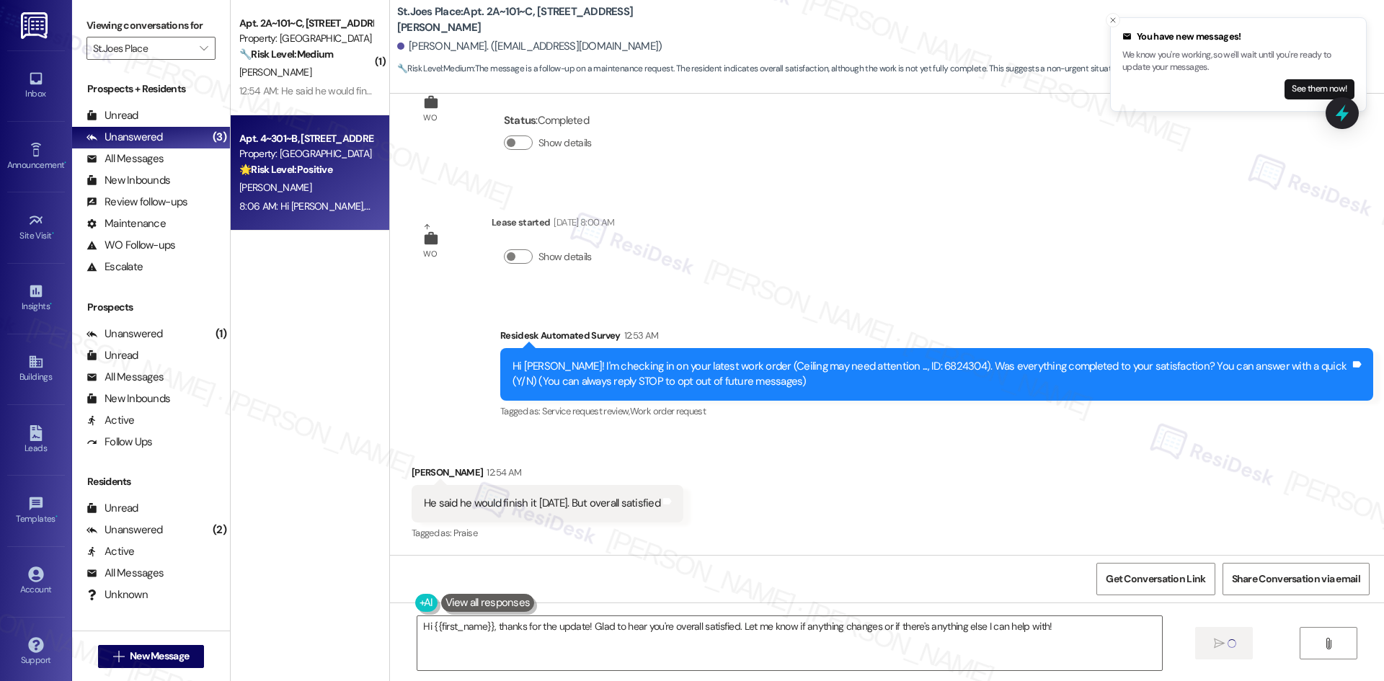
type textarea "Fetching suggested responses. Please feel free to read through the conversation…"
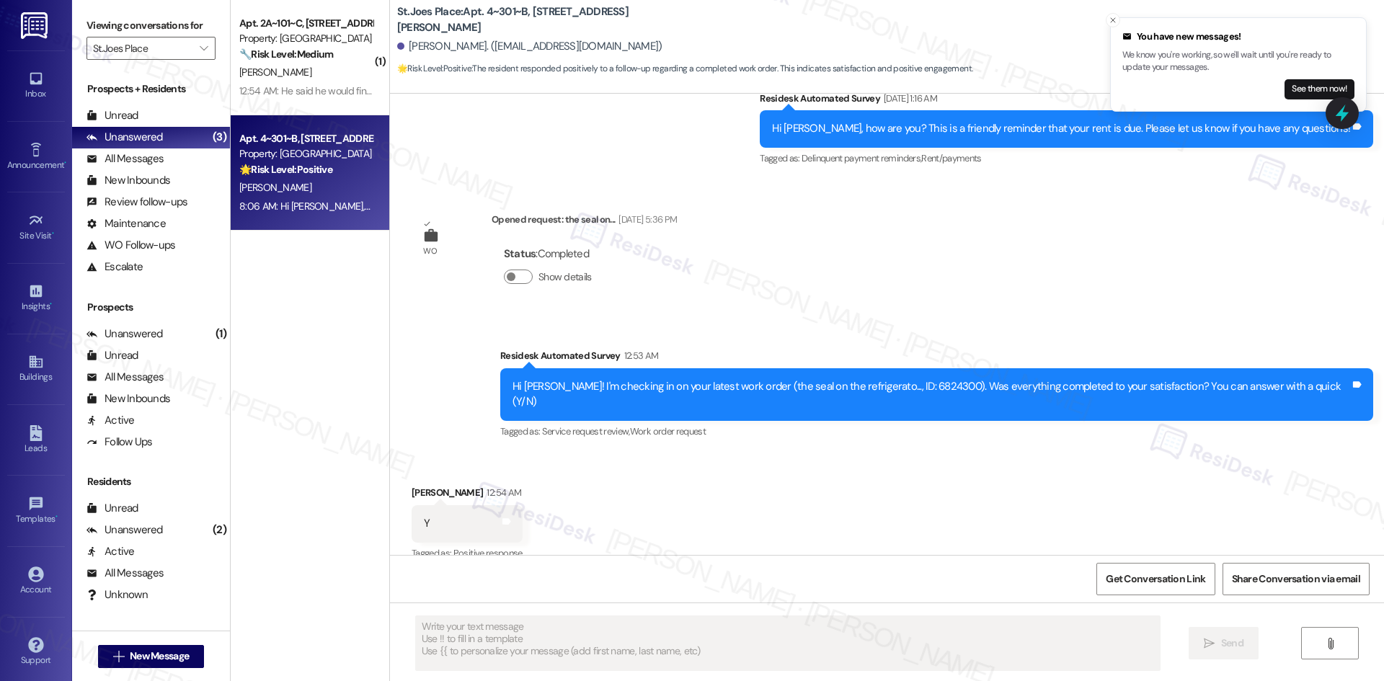
scroll to position [2400, 0]
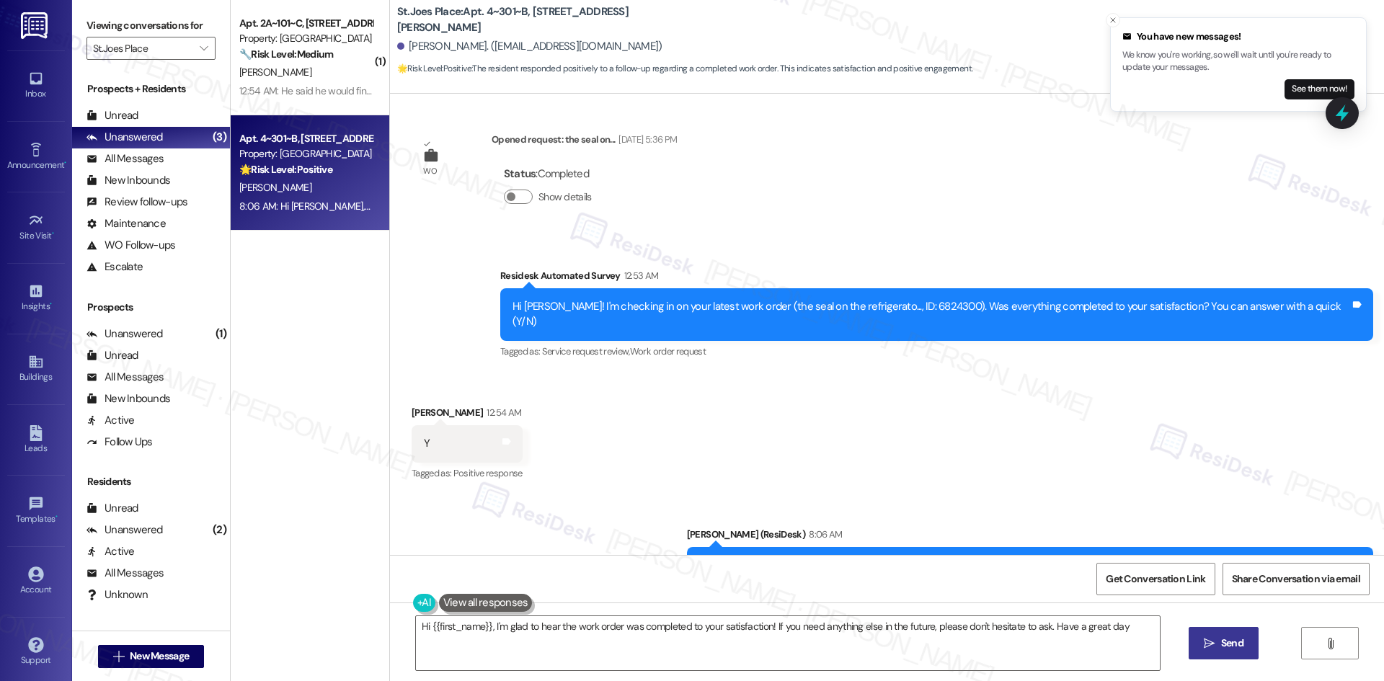
type textarea "Hi {{first_name}}, I'm glad to hear the work order was completed to your satisf…"
click at [192, 51] on button "" at bounding box center [203, 48] width 23 height 23
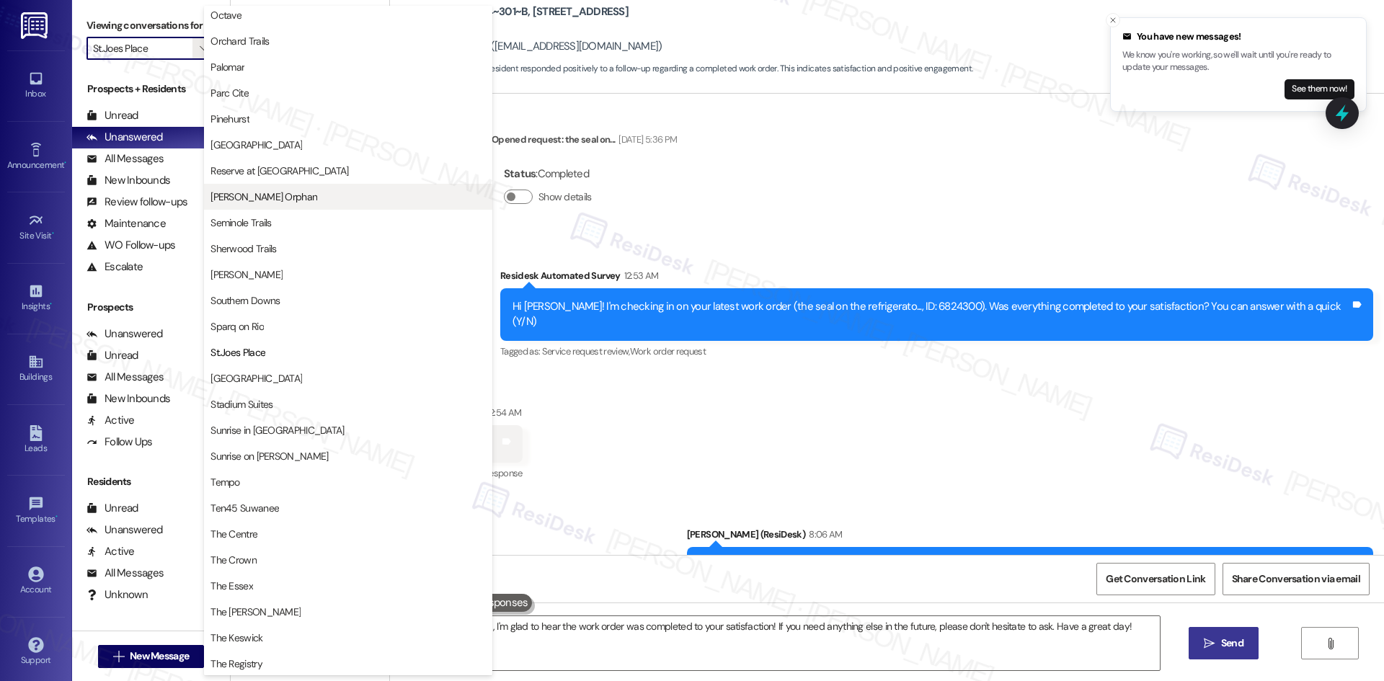
scroll to position [933, 0]
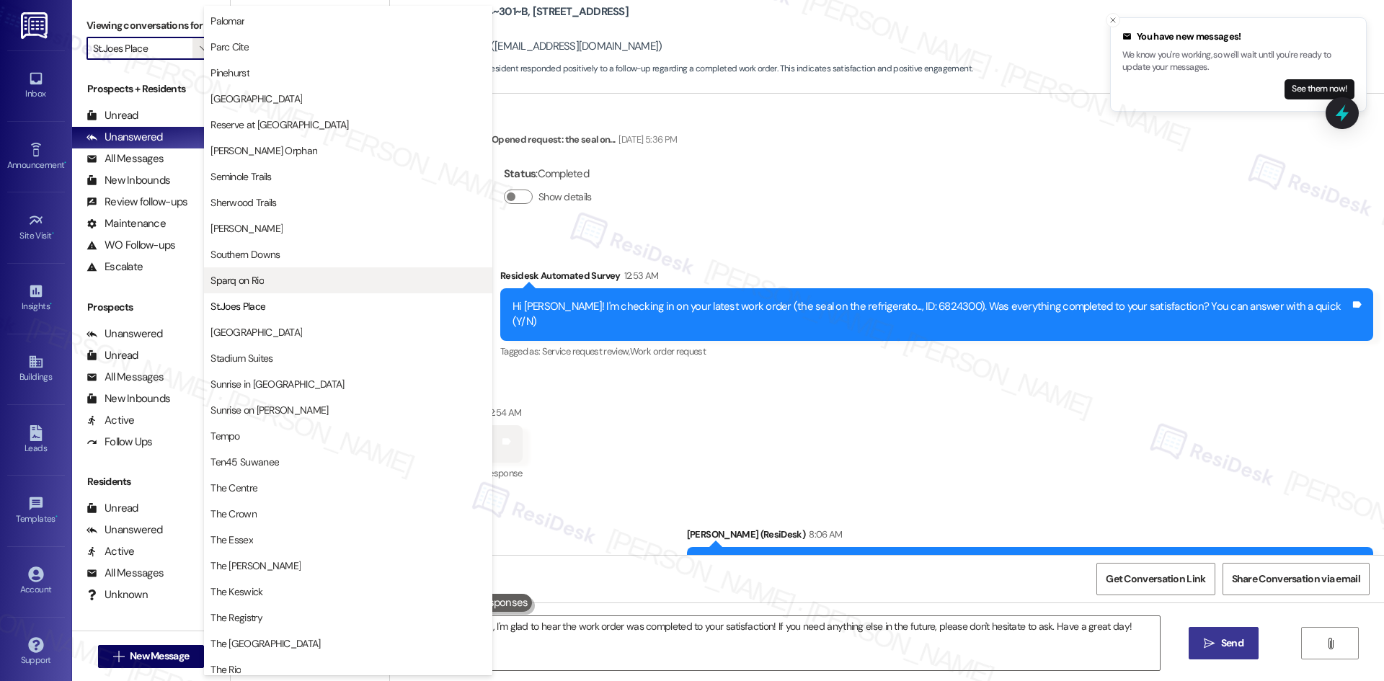
click at [331, 285] on span "Sparq on Rio" at bounding box center [347, 280] width 275 height 14
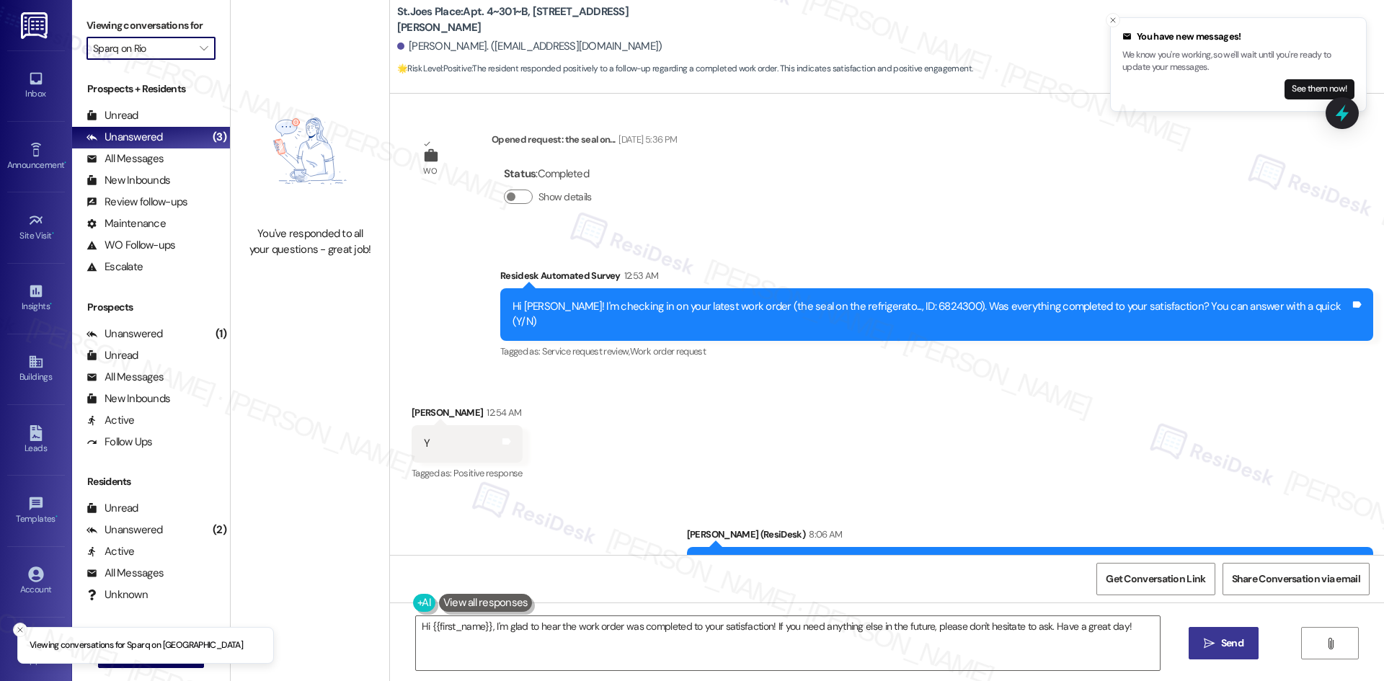
click at [174, 47] on input "Sparq on Rio" at bounding box center [142, 48] width 99 height 23
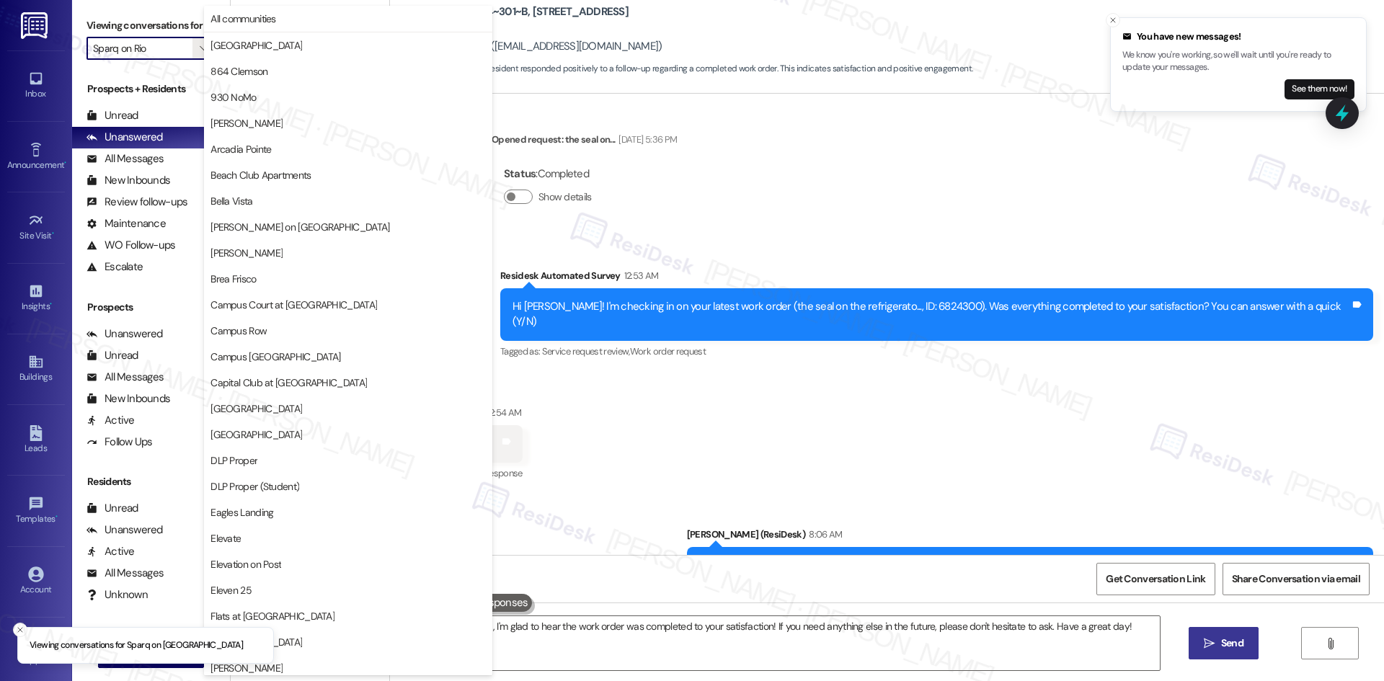
scroll to position [1005, 0]
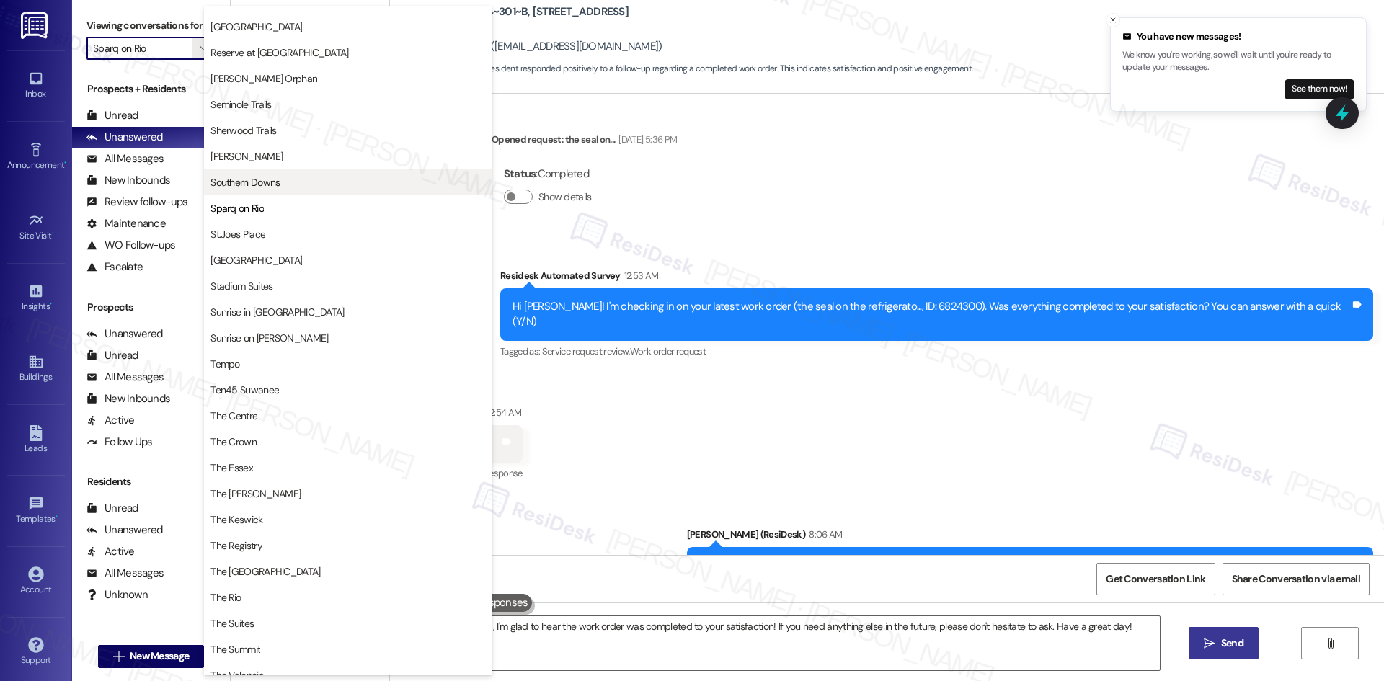
click at [319, 182] on span "Southern Downs" at bounding box center [347, 182] width 275 height 14
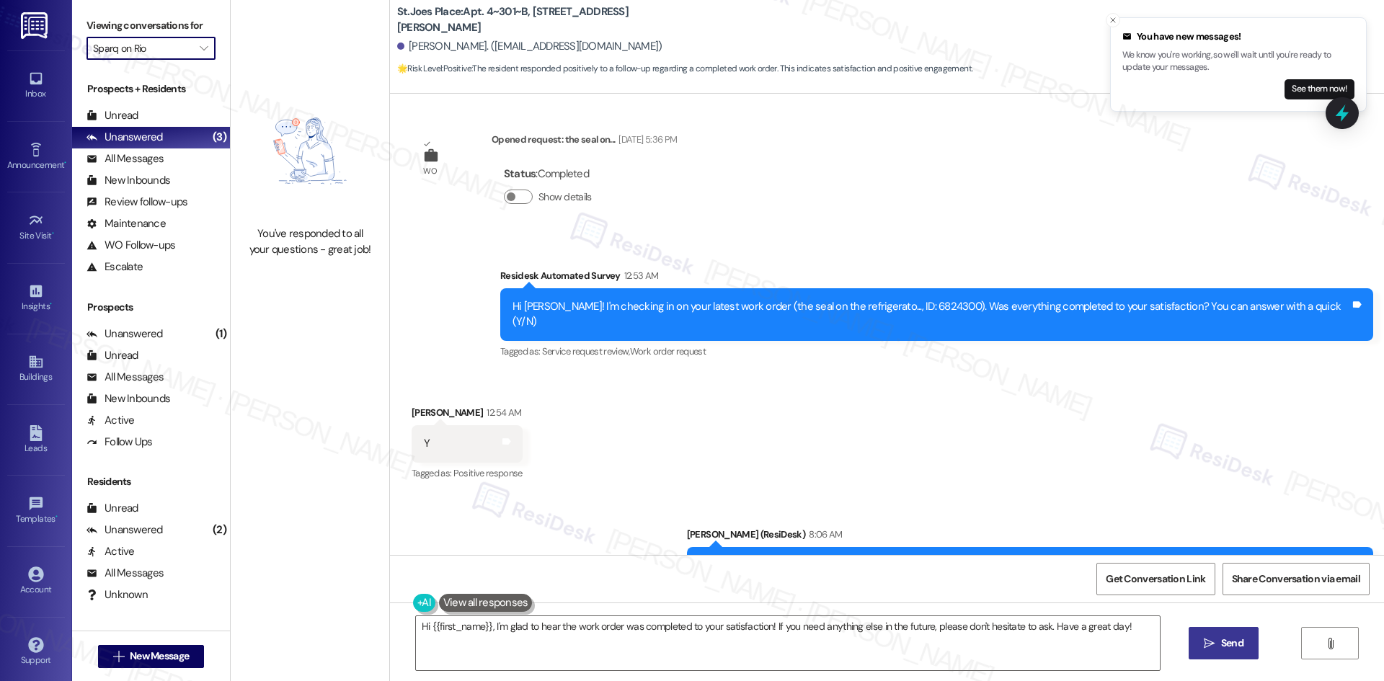
type input "Southern Downs"
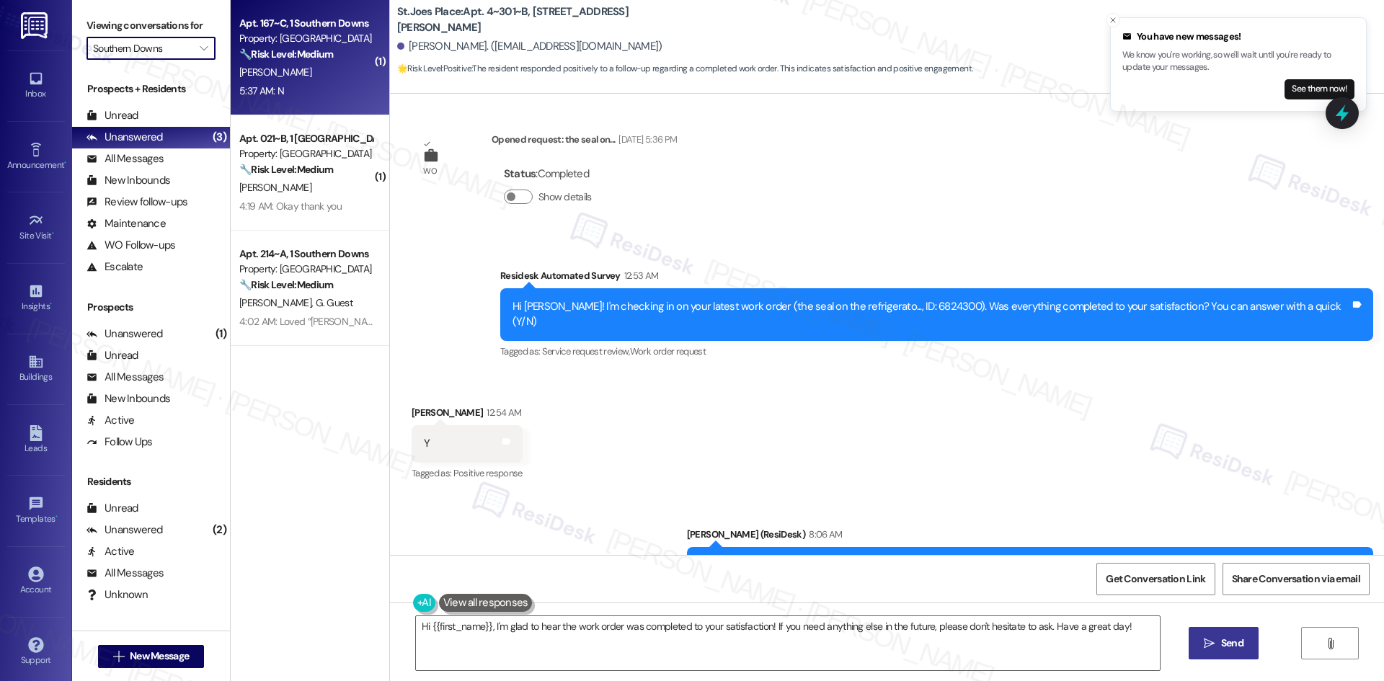
click at [341, 73] on div "I. Morris" at bounding box center [306, 72] width 136 height 18
type textarea "Fetching suggested responses. Please feel free to read through the conversation…"
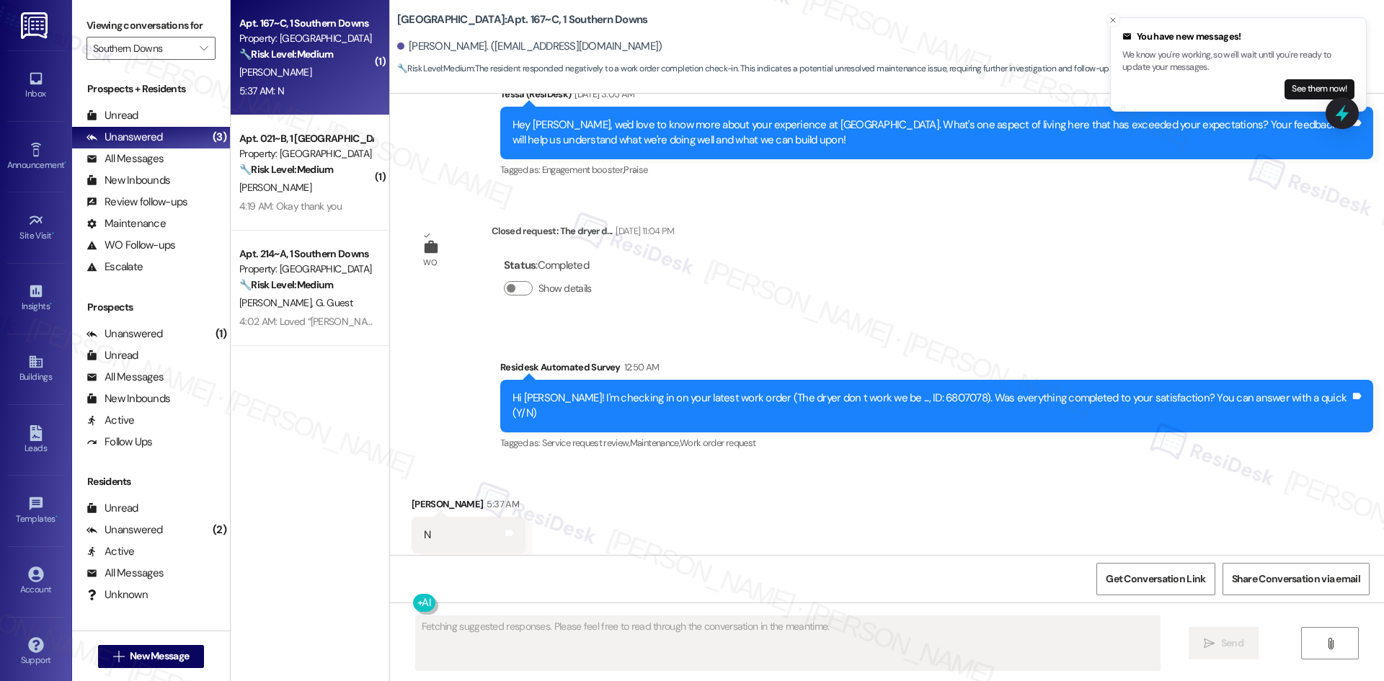
scroll to position [1227, 0]
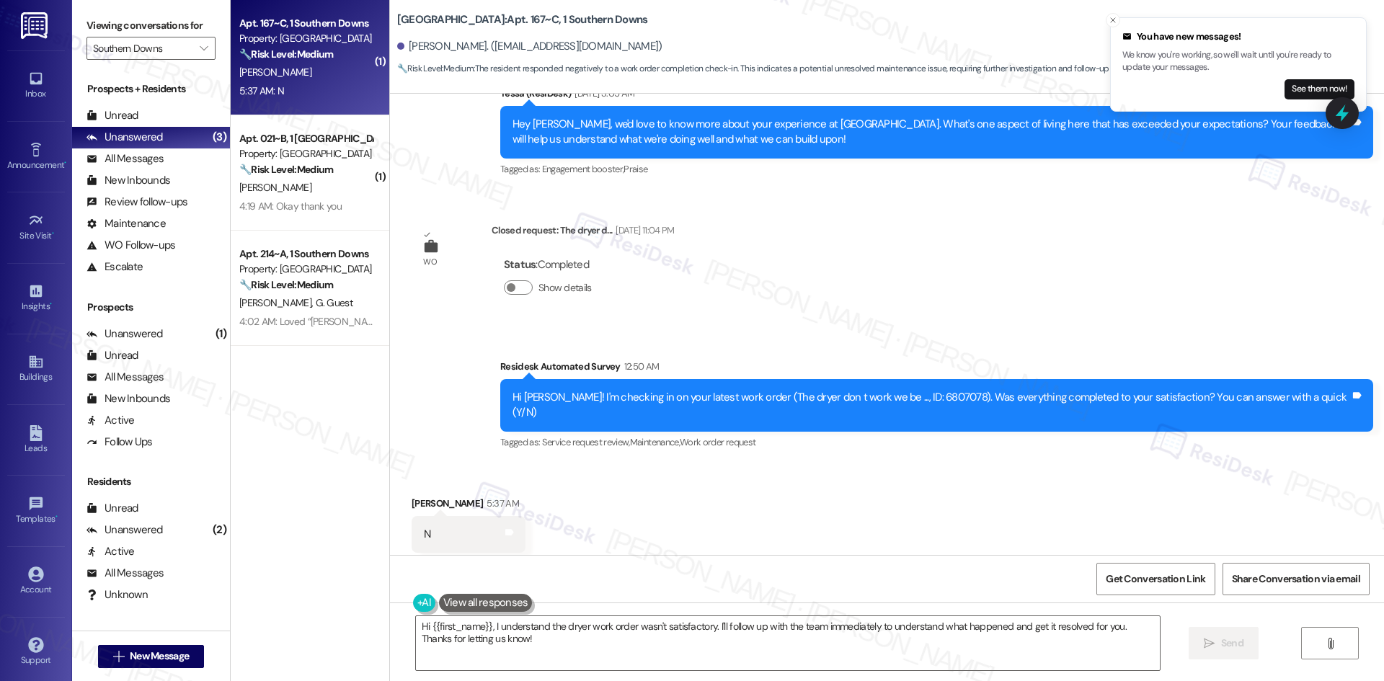
click at [509, 363] on div "Survey, sent via SMS Residesk Automated Survey 12:50 AM Hi Imani! I'm checking …" at bounding box center [887, 395] width 994 height 137
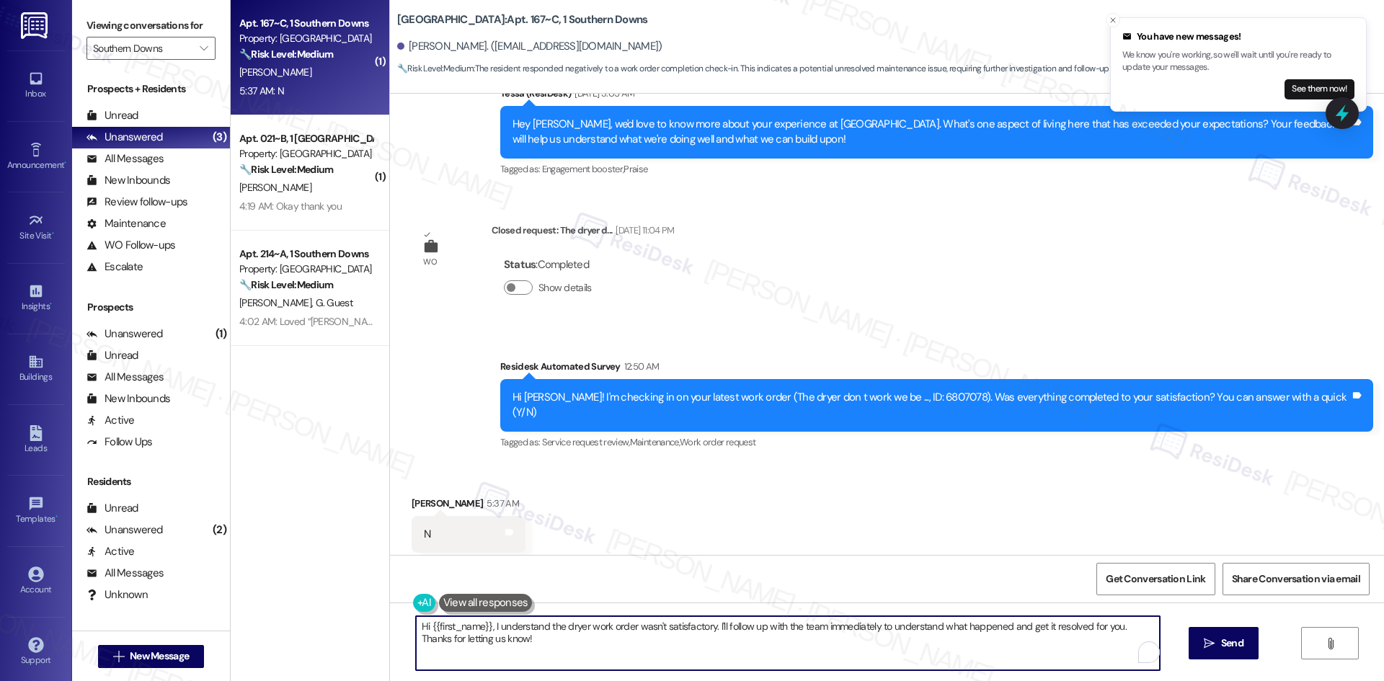
drag, startPoint x: 715, startPoint y: 642, endPoint x: 740, endPoint y: 642, distance: 24.5
click at [720, 642] on textarea "Hi {{first_name}}, I understand the dryer work order wasn't satisfactory. I'll …" at bounding box center [788, 643] width 744 height 54
paste textarea "I'm sorry to hear that. Could you let me know what happened or what part of the…"
type textarea "I'm sorry to hear that. Could you let me know what happened or what part of the…"
click at [1210, 642] on icon "" at bounding box center [1209, 644] width 11 height 12
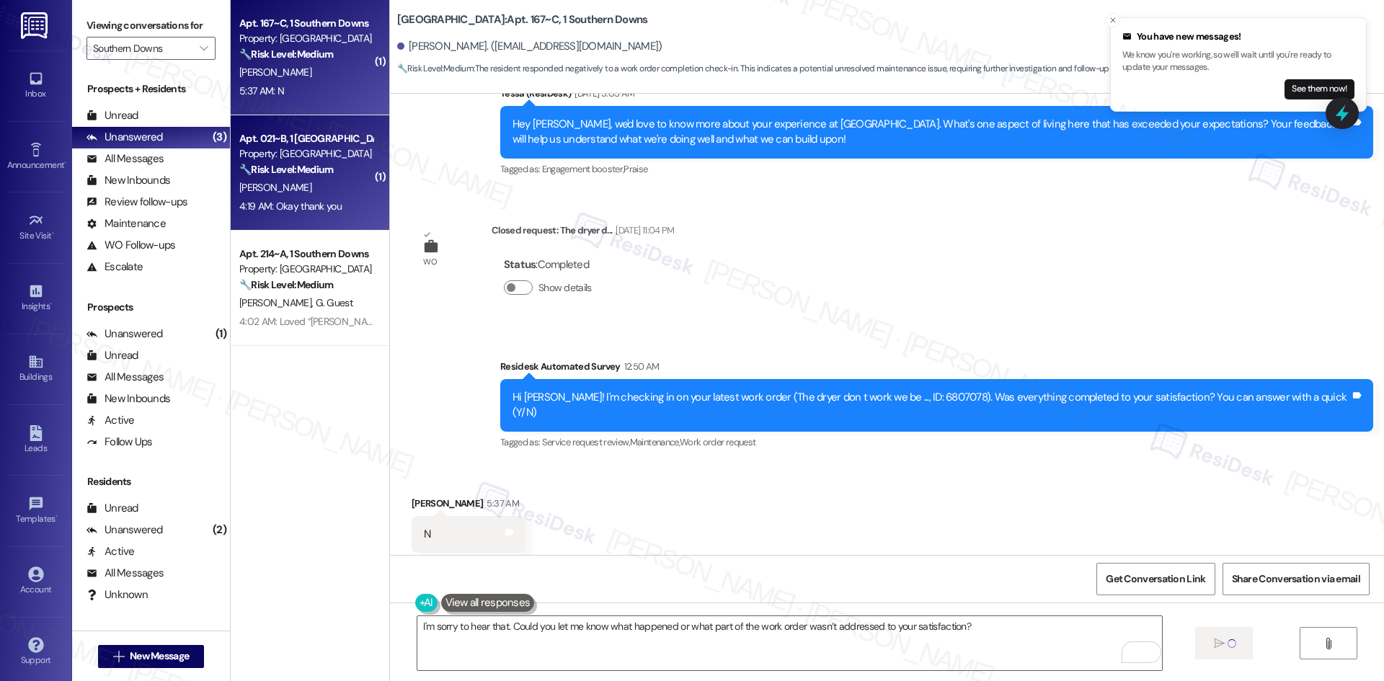
click at [301, 208] on div "4:19 AM: Okay thank you 4:19 AM: Okay thank you" at bounding box center [290, 206] width 102 height 13
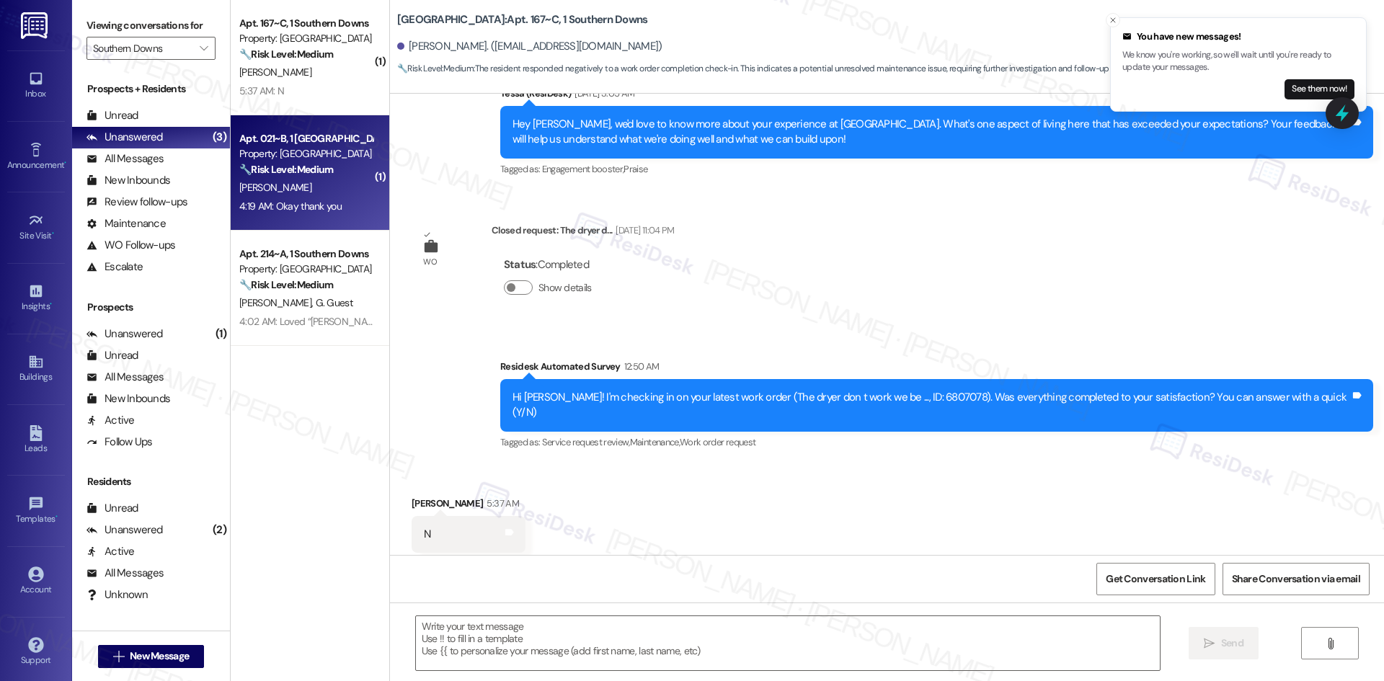
scroll to position [1226, 0]
type textarea "Fetching suggested responses. Please feel free to read through the conversation…"
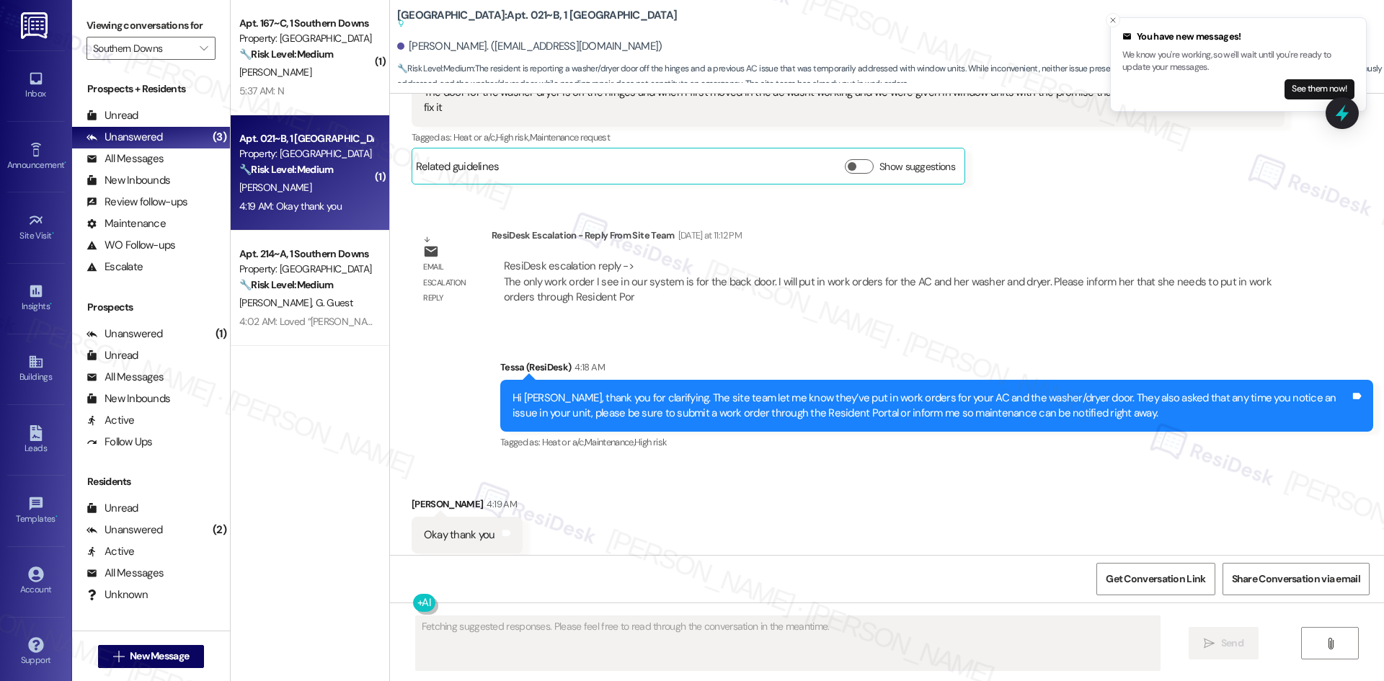
scroll to position [1597, 0]
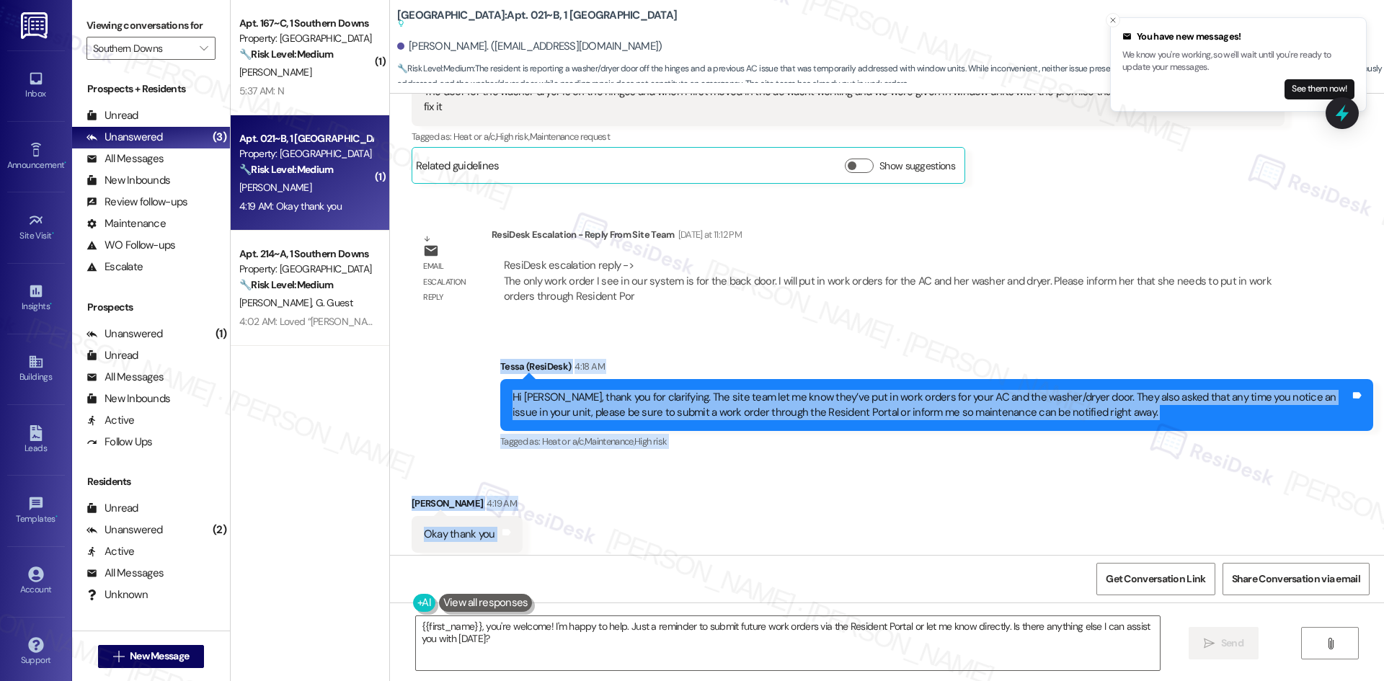
drag, startPoint x: 480, startPoint y: 317, endPoint x: 561, endPoint y: 509, distance: 208.0
click at [561, 509] on div "Lease started Sep 12, 2025 at 8:00 AM Announcement, sent via SMS Tessa (ResiDes…" at bounding box center [887, 324] width 994 height 461
click at [555, 510] on div "Received via SMS Zamia Leach 4:19 AM Okay thank you Tags and notes Tagged as: P…" at bounding box center [887, 525] width 994 height 122
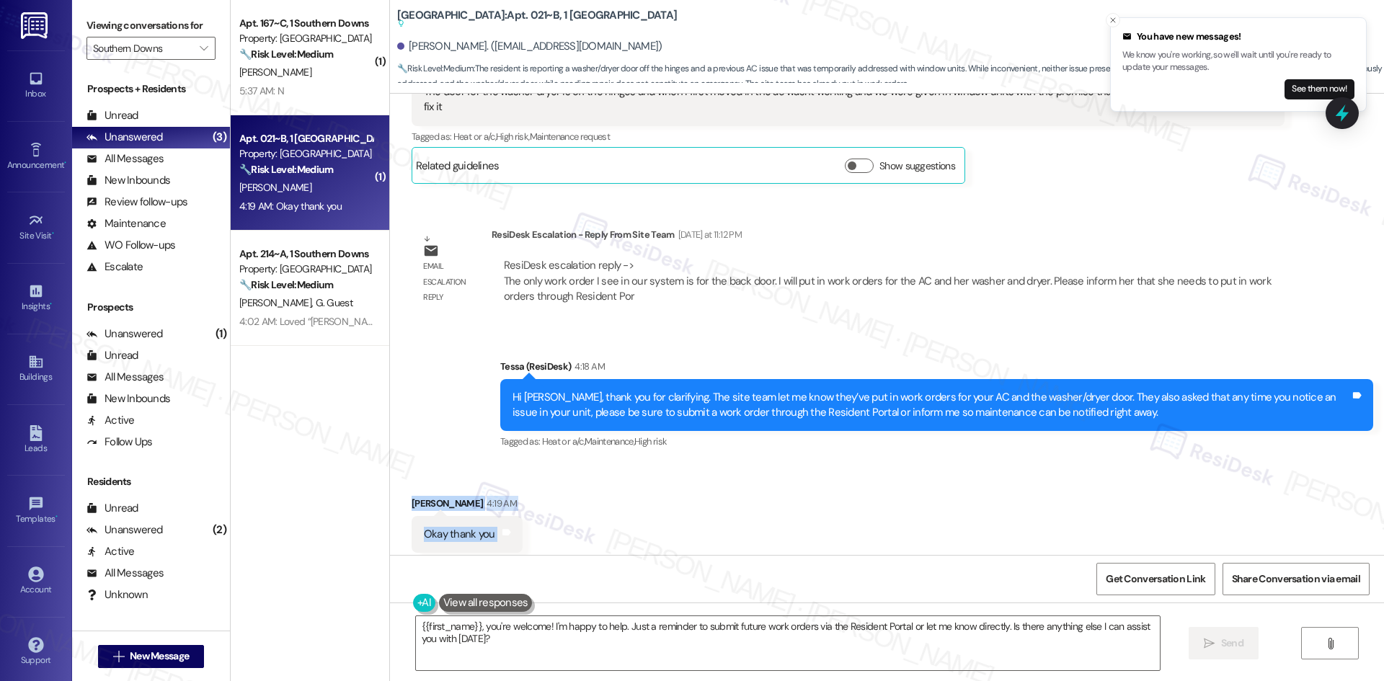
drag, startPoint x: 393, startPoint y: 458, endPoint x: 543, endPoint y: 517, distance: 160.9
click at [543, 517] on div "Received via SMS Zamia Leach 4:19 AM Okay thank you Tags and notes Tagged as: P…" at bounding box center [887, 525] width 994 height 122
copy div "Zamia Leach 4:19 AM Okay thank you Tags and notes"
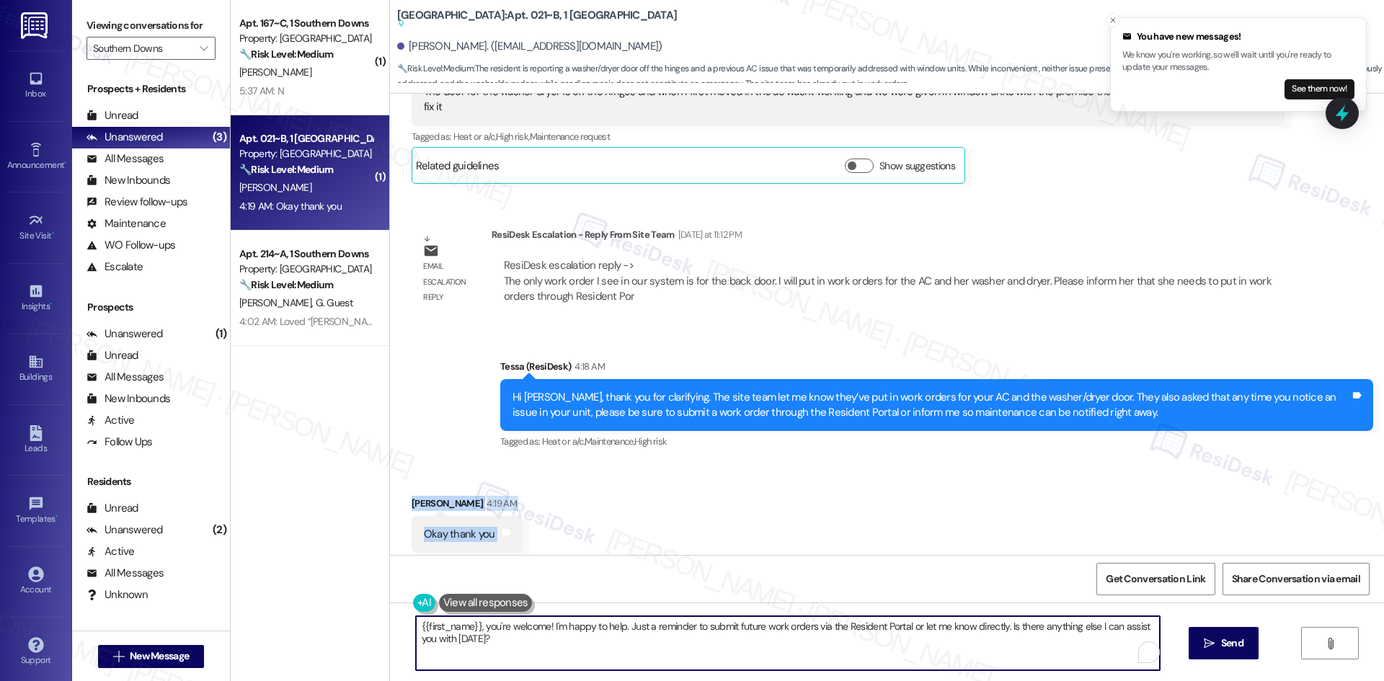
drag, startPoint x: 613, startPoint y: 644, endPoint x: 628, endPoint y: 649, distance: 16.0
click at [614, 646] on textarea "{{first_name}}, you're welcome! I'm happy to help. Just a reminder to submit fu…" at bounding box center [788, 643] width 744 height 54
paste textarea "You’re welcome, Zamia! Please feel free to reach out if anything else comes up."
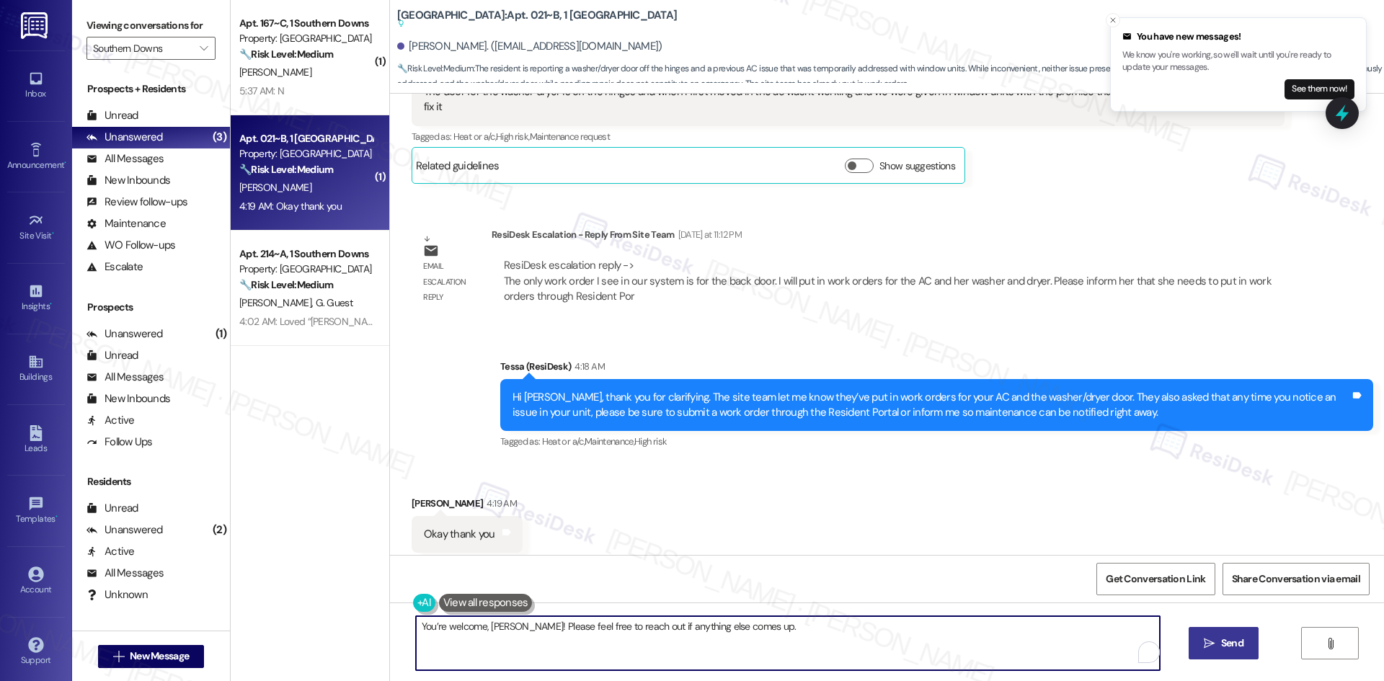
type textarea "You’re welcome, Zamia! Please feel free to reach out if anything else comes up."
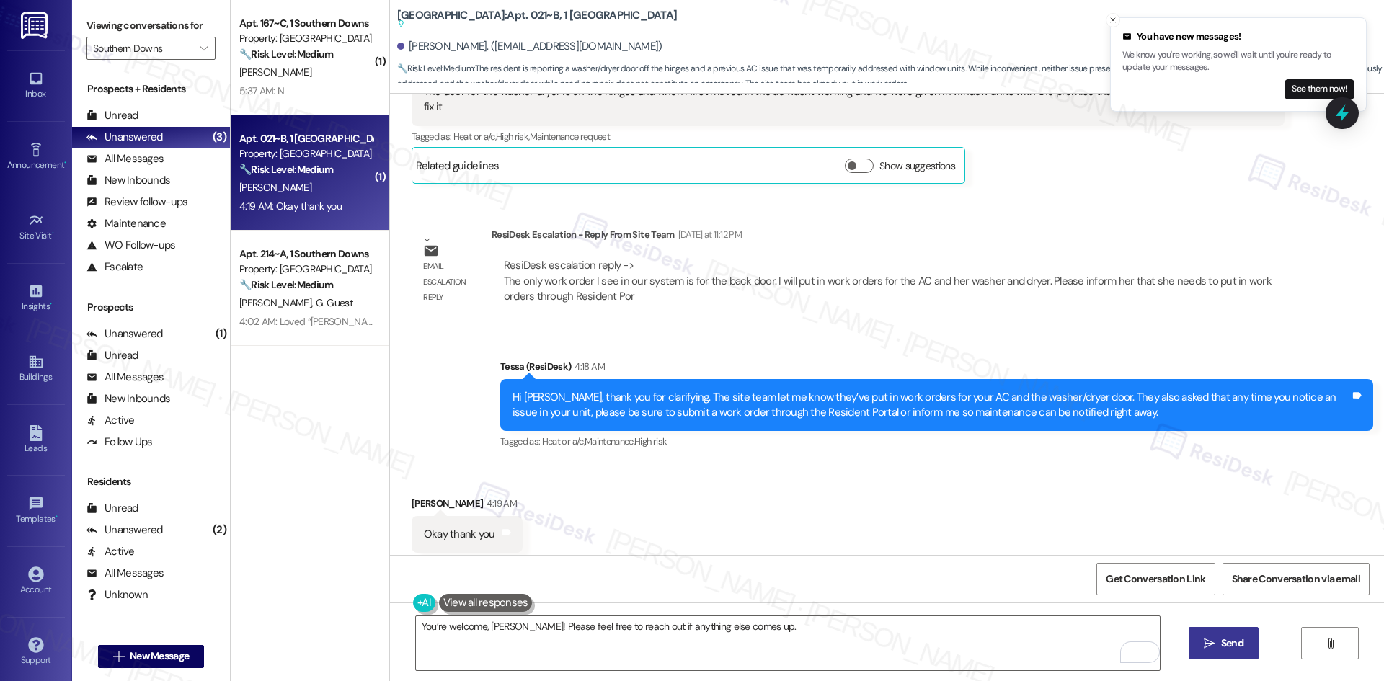
drag, startPoint x: 1220, startPoint y: 650, endPoint x: 1210, endPoint y: 652, distance: 9.6
click at [1221, 650] on span "Send" at bounding box center [1232, 643] width 22 height 15
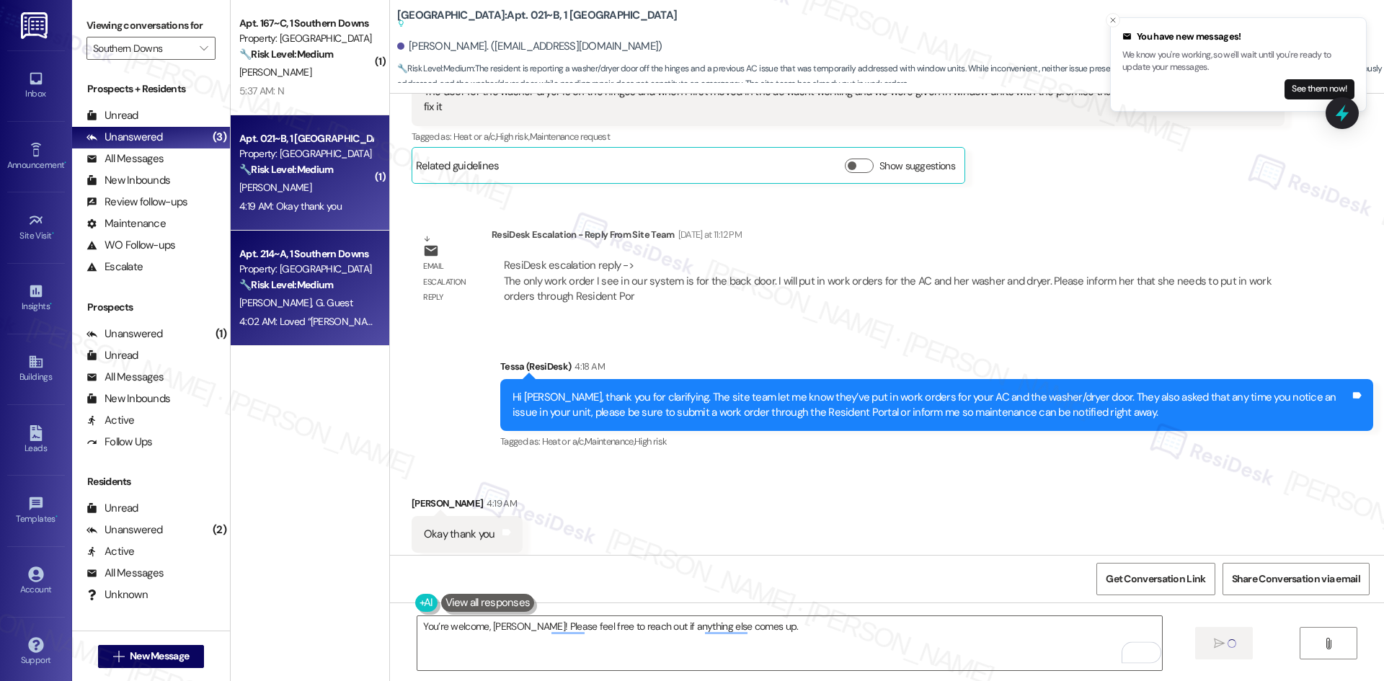
click at [292, 319] on div "4:02 AM: Loved “Tessa (Southern Downs): Thank you for taking the time to share …" at bounding box center [970, 321] width 1462 height 13
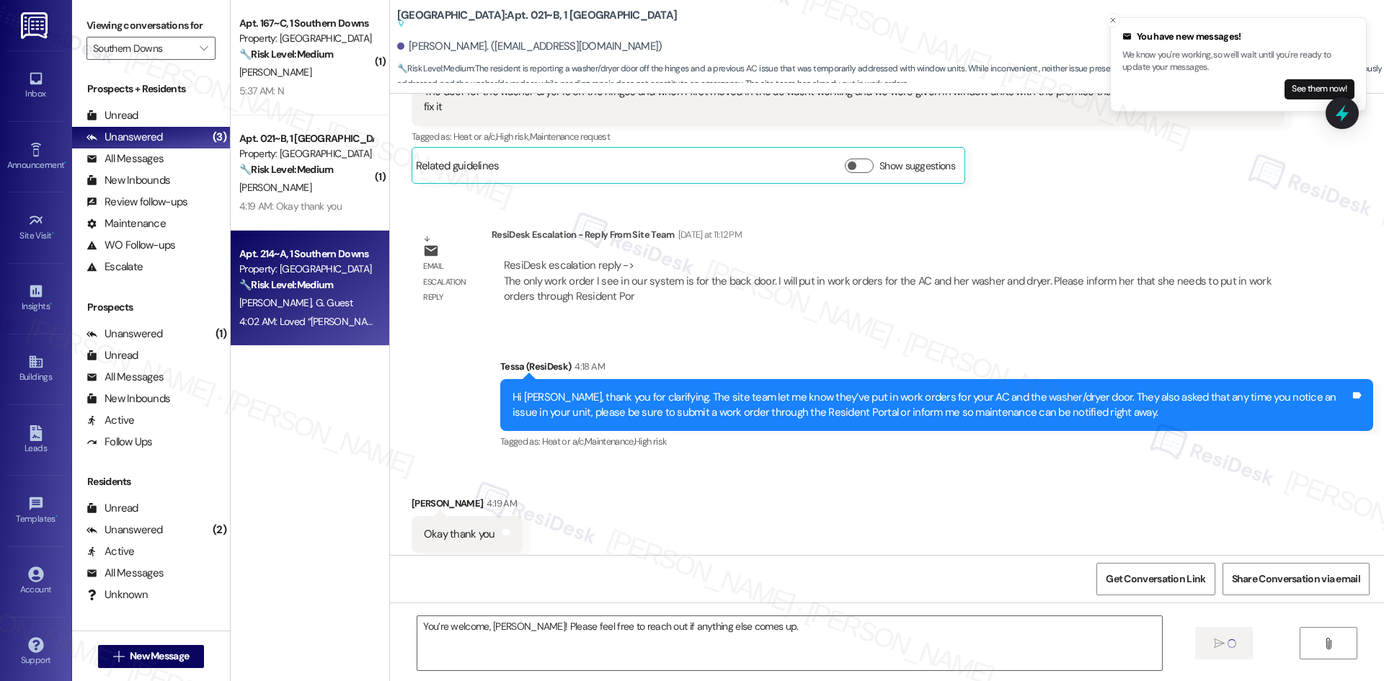
type textarea "Fetching suggested responses. Please feel free to read through the conversation…"
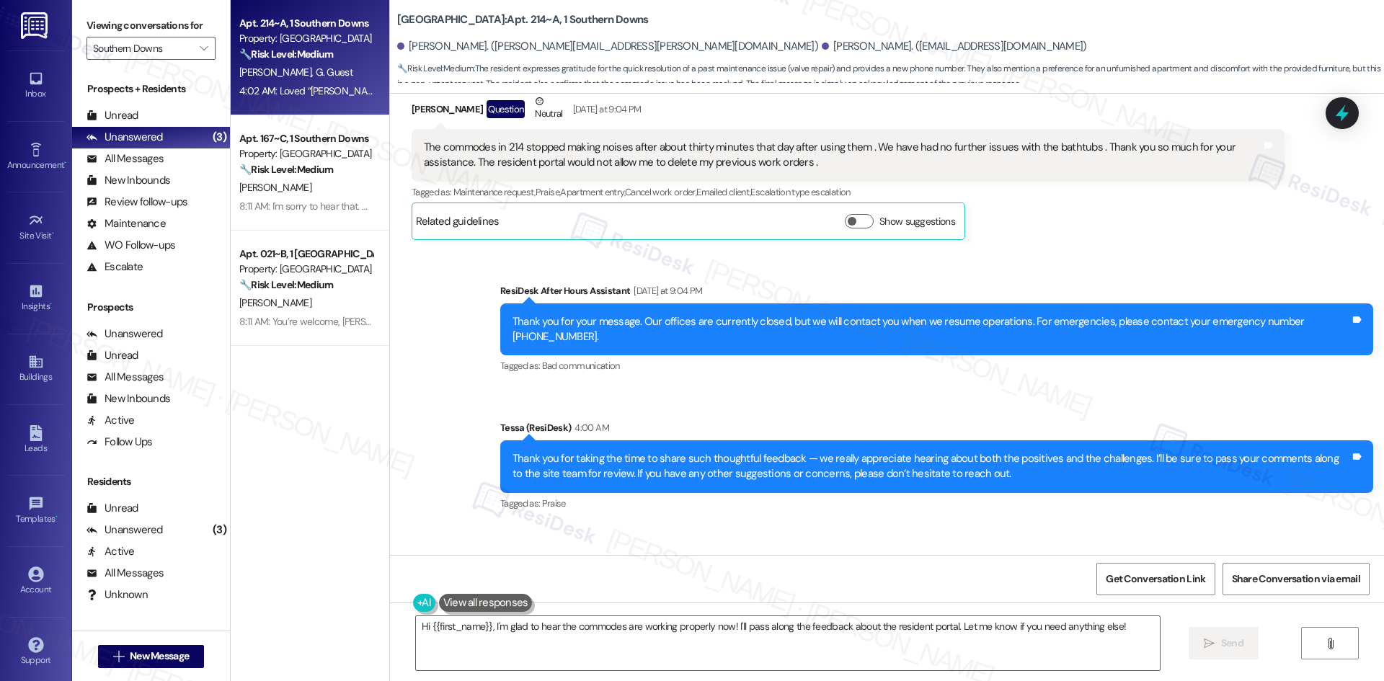
scroll to position [2516, 0]
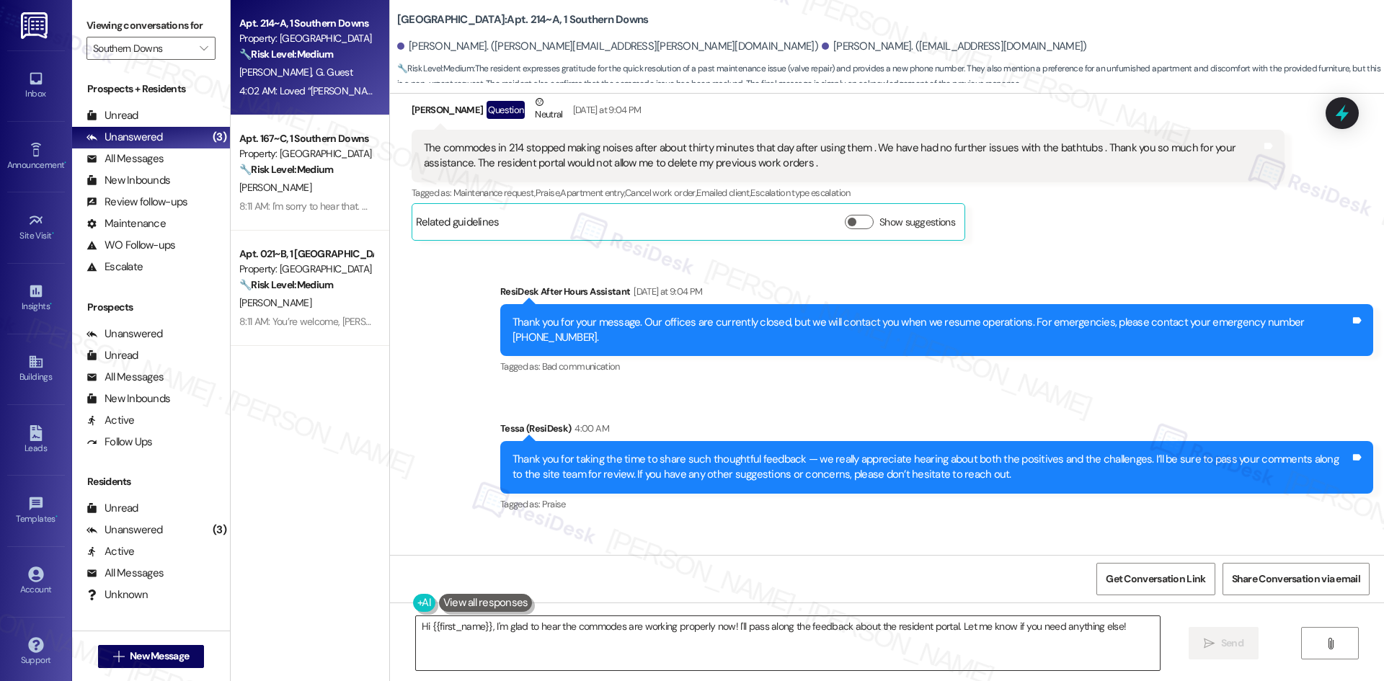
click at [688, 641] on textarea "Hi {{first_name}}, I'm glad to hear the commodes are working properly now! I'll…" at bounding box center [788, 643] width 744 height 54
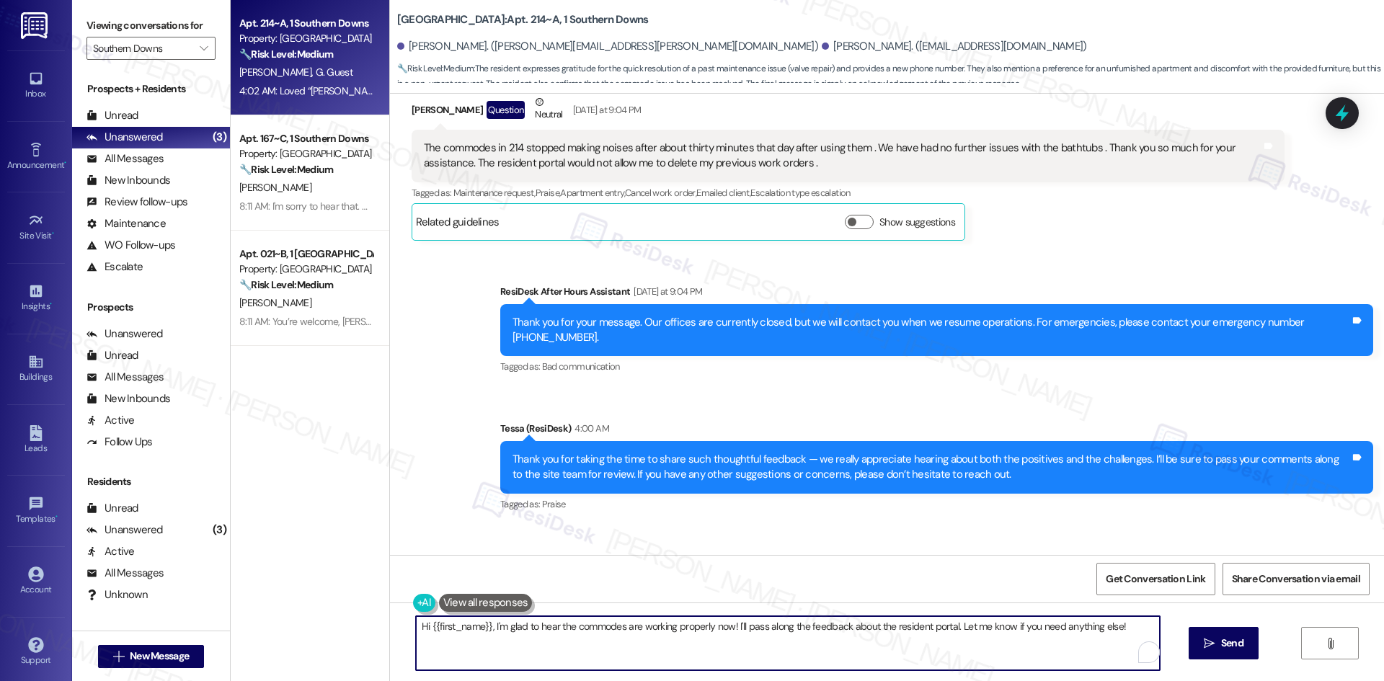
paste textarea "Breana, here’s the update from the site team: “Thank you for taking the time to…"
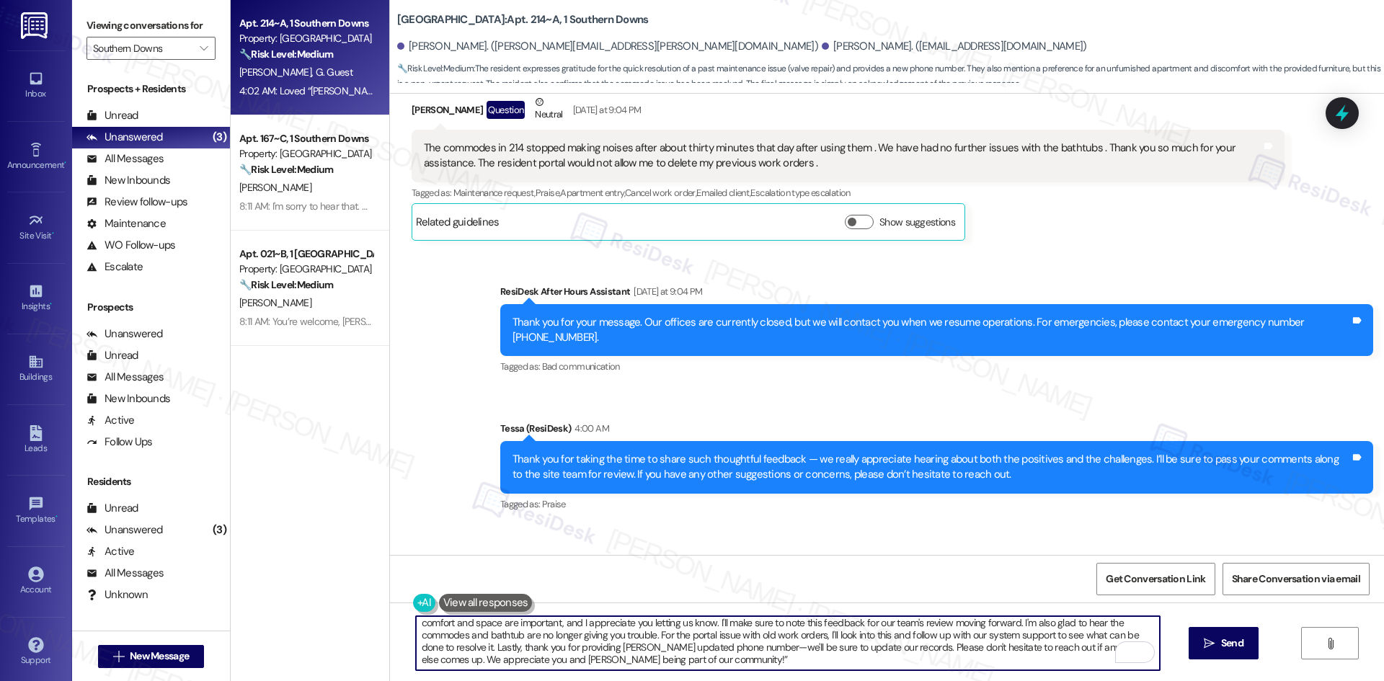
scroll to position [0, 0]
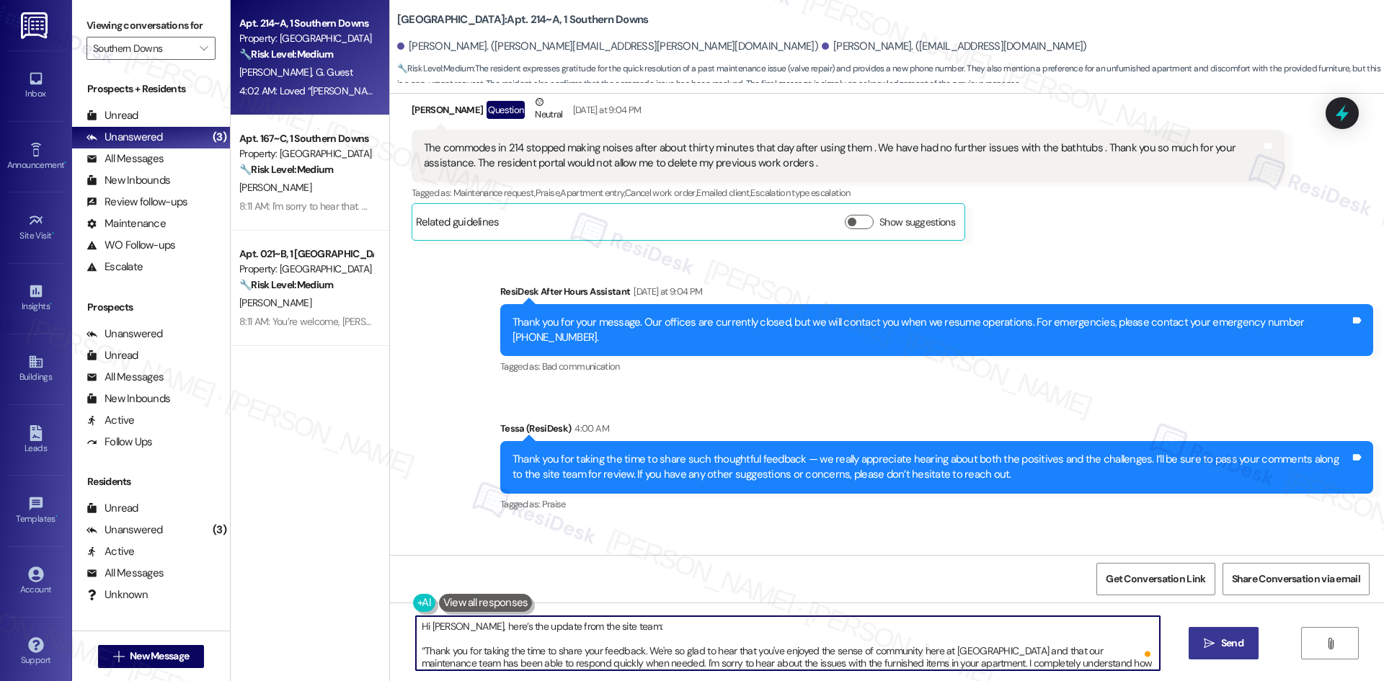
type textarea "Hi Breana, here’s the update from the site team: “Thank you for taking the time…"
click at [1210, 646] on icon "" at bounding box center [1209, 644] width 11 height 12
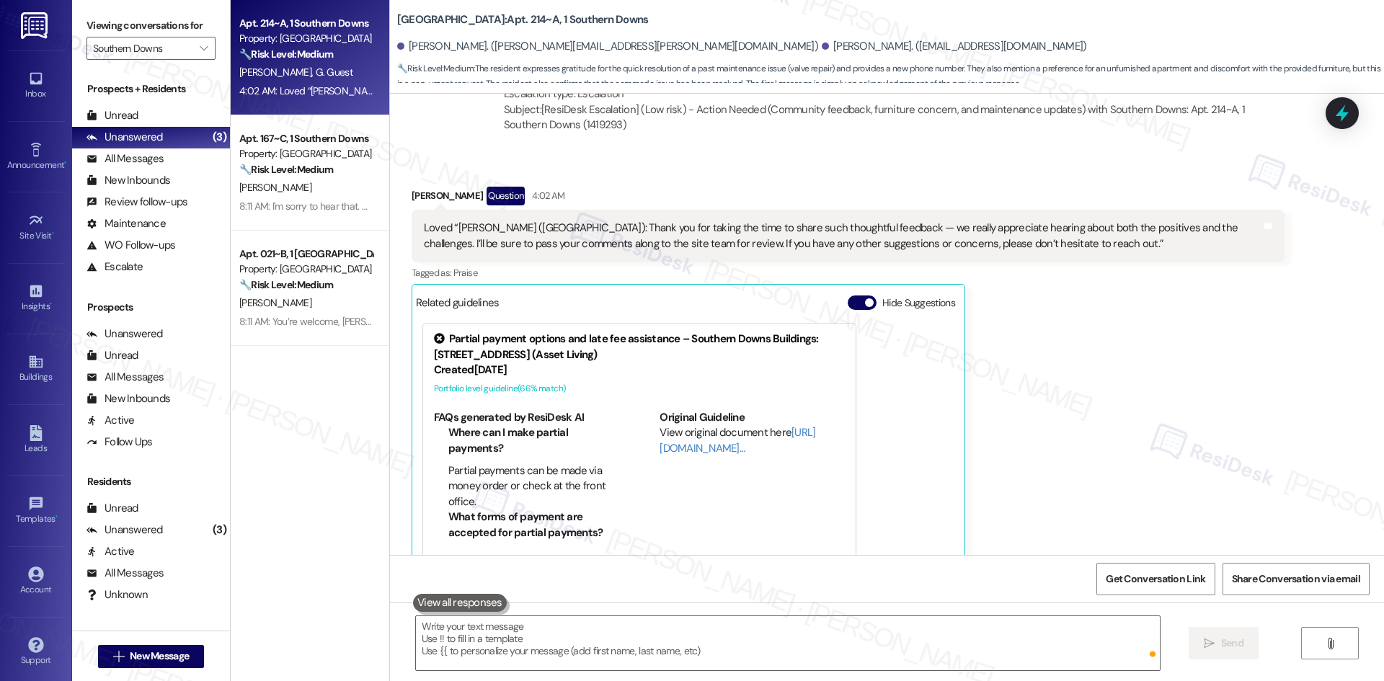
scroll to position [3322, 0]
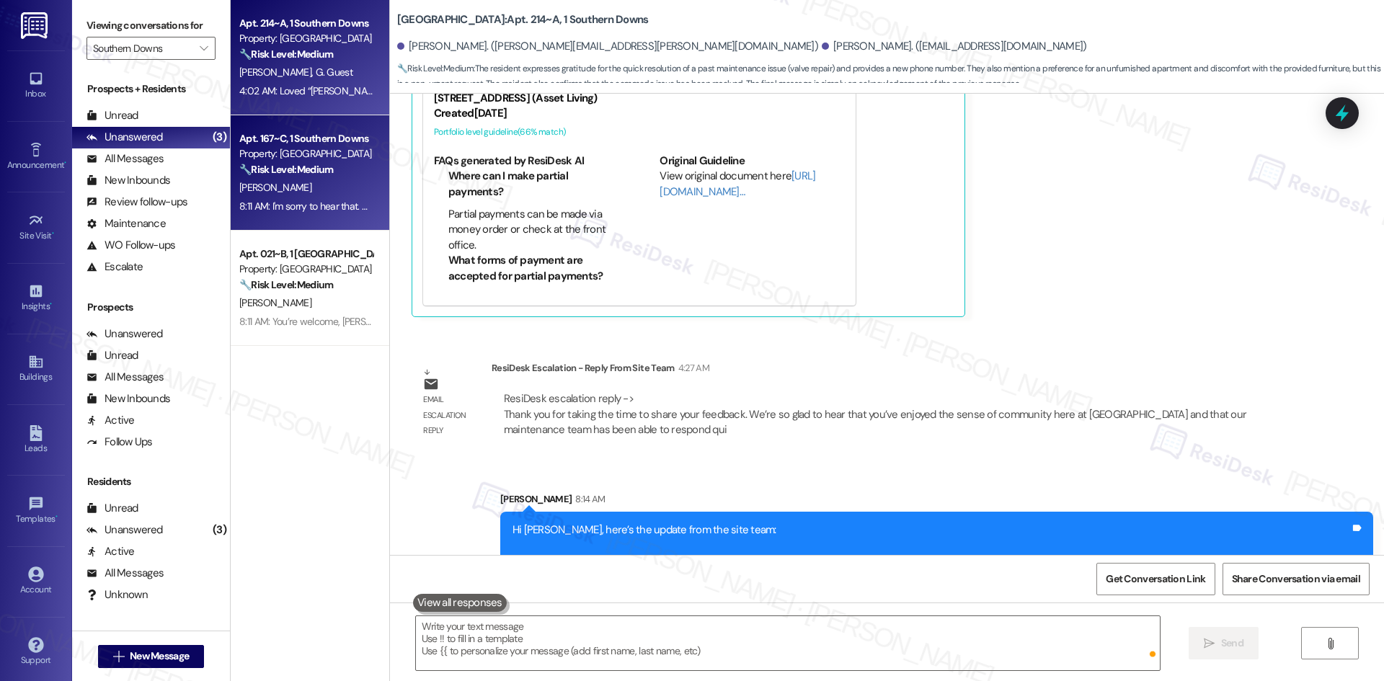
click at [297, 170] on strong "🔧 Risk Level: Medium" at bounding box center [286, 169] width 94 height 13
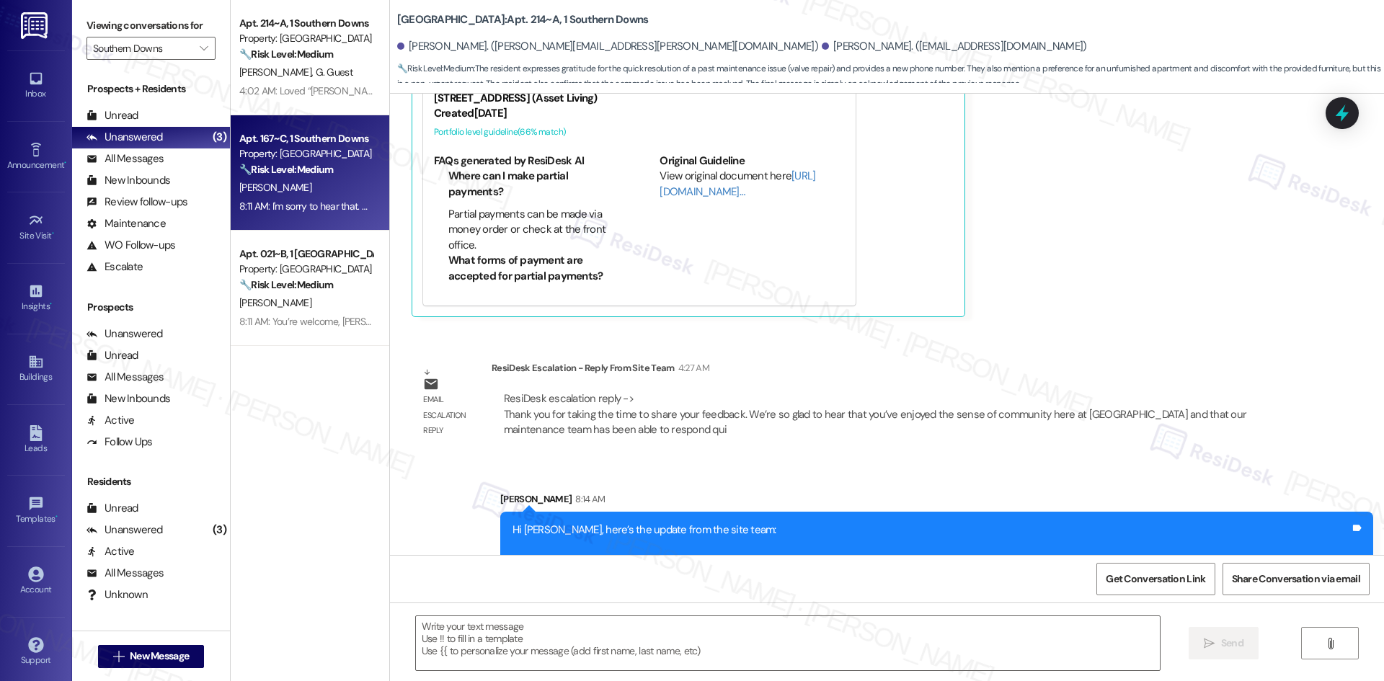
type textarea "Fetching suggested responses. Please feel free to read through the conversation…"
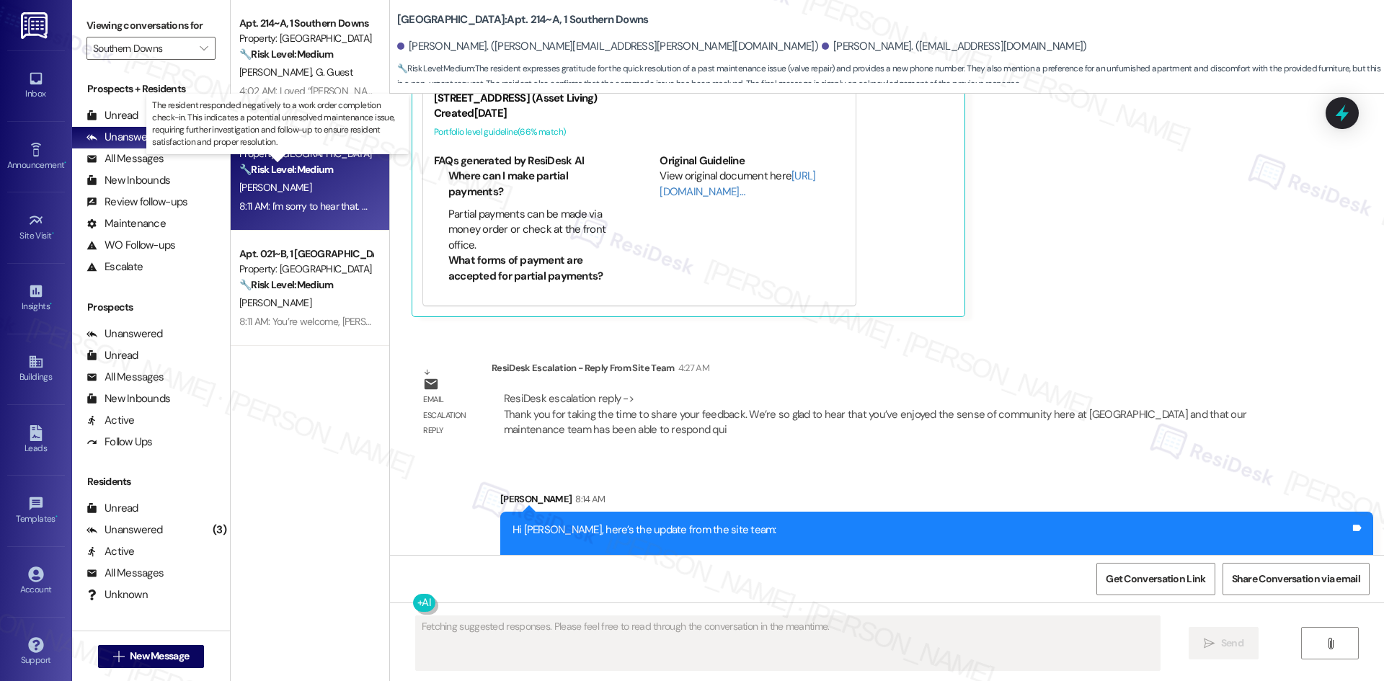
scroll to position [1349, 0]
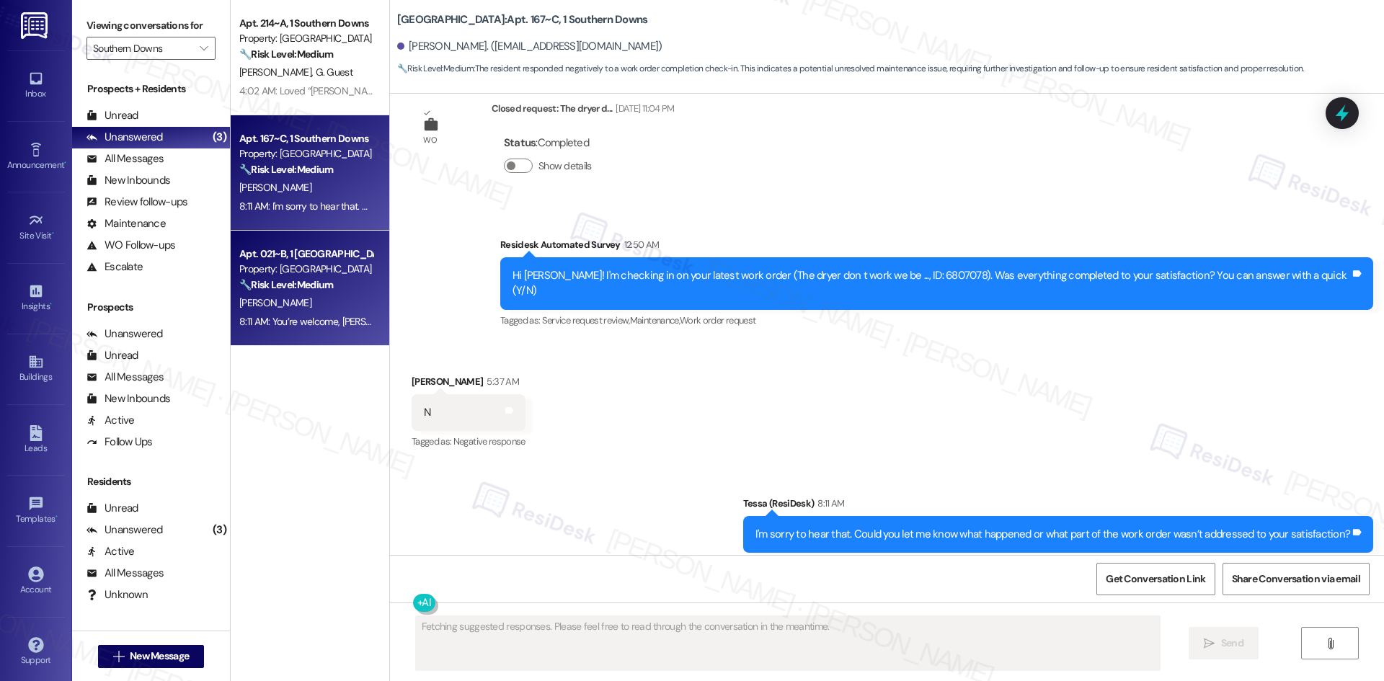
click at [287, 296] on div "Z. Leach" at bounding box center [306, 303] width 136 height 18
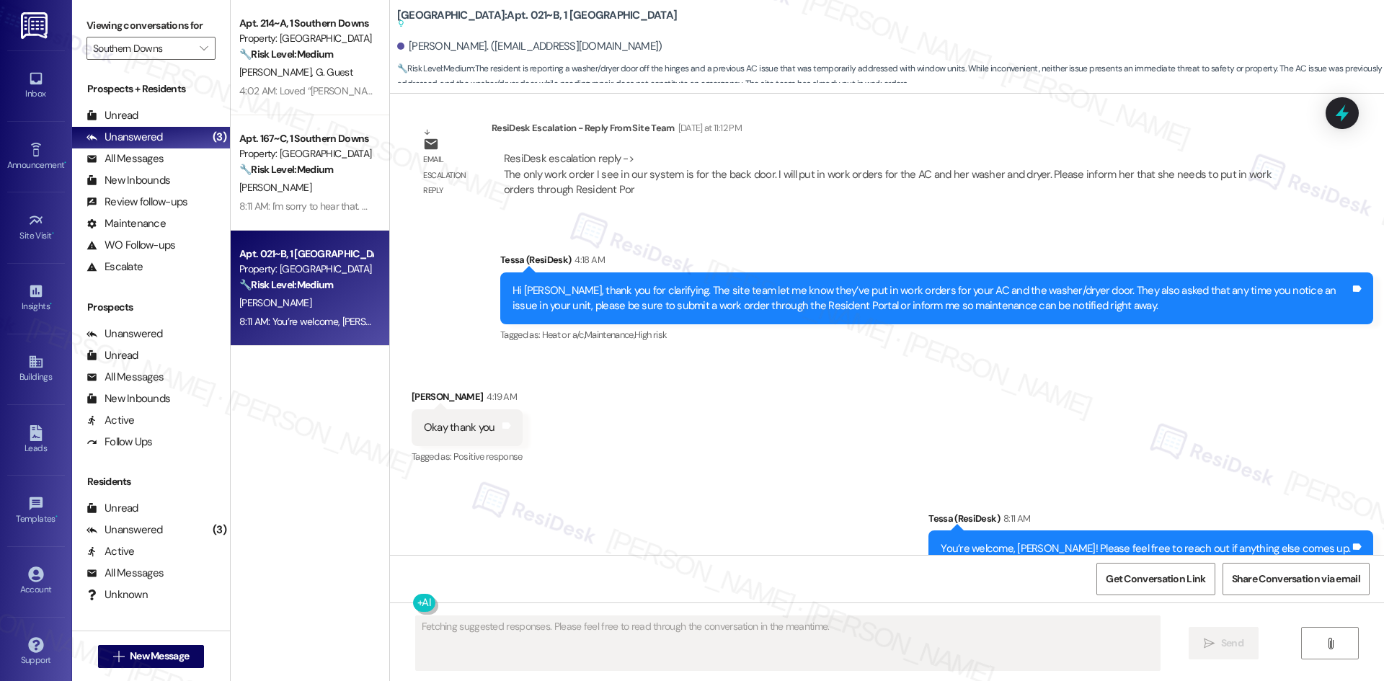
scroll to position [1718, 0]
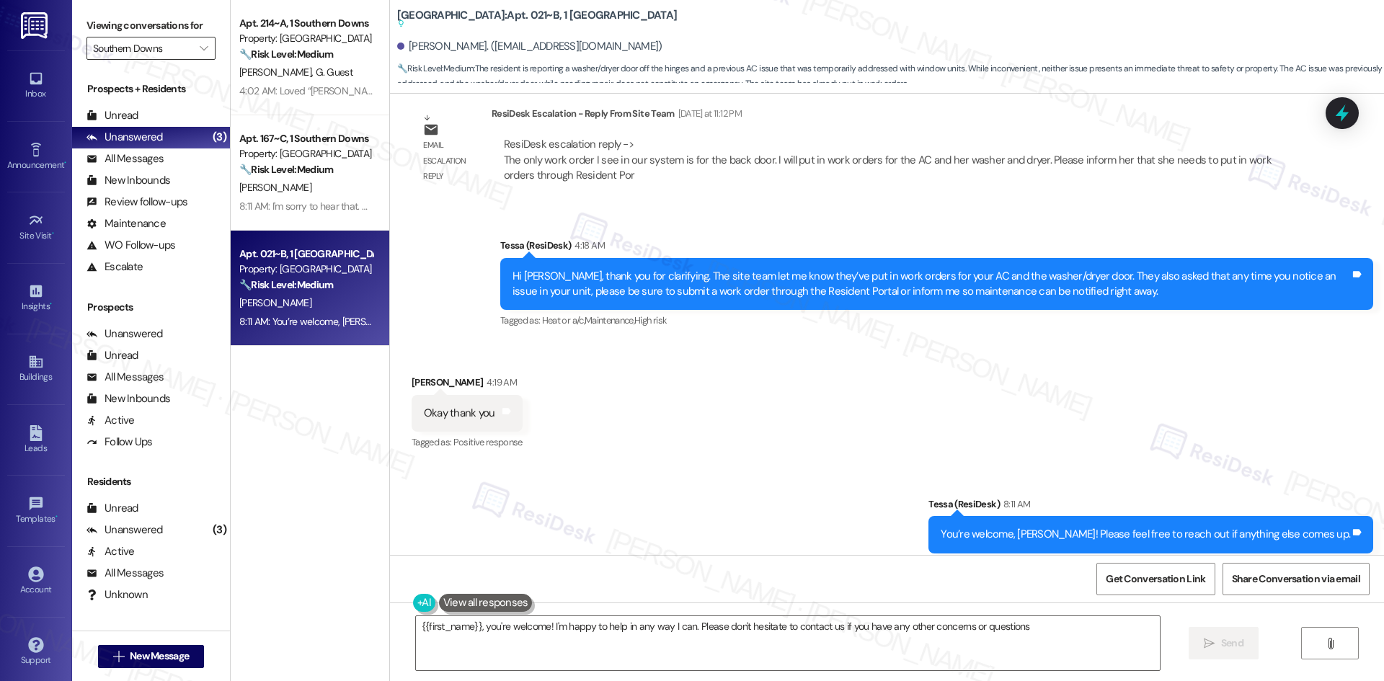
click at [171, 48] on input "Southern Downs" at bounding box center [142, 48] width 99 height 23
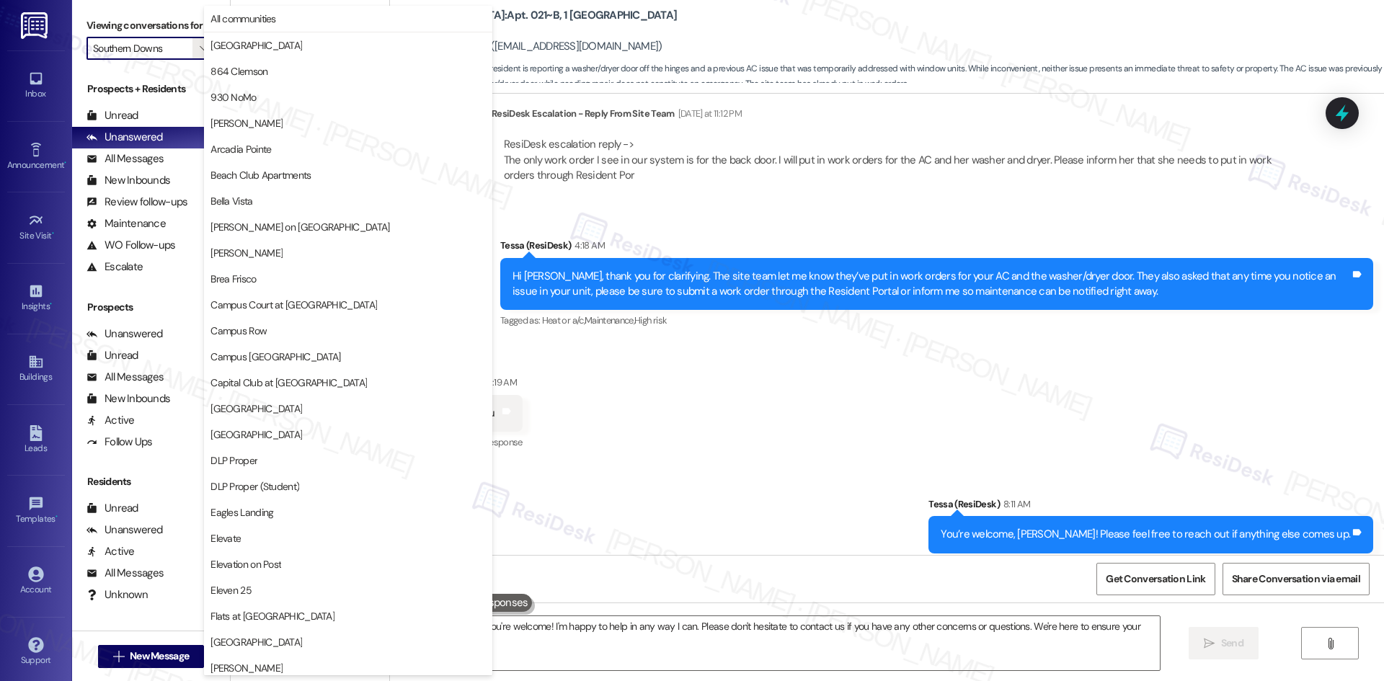
scroll to position [1005, 0]
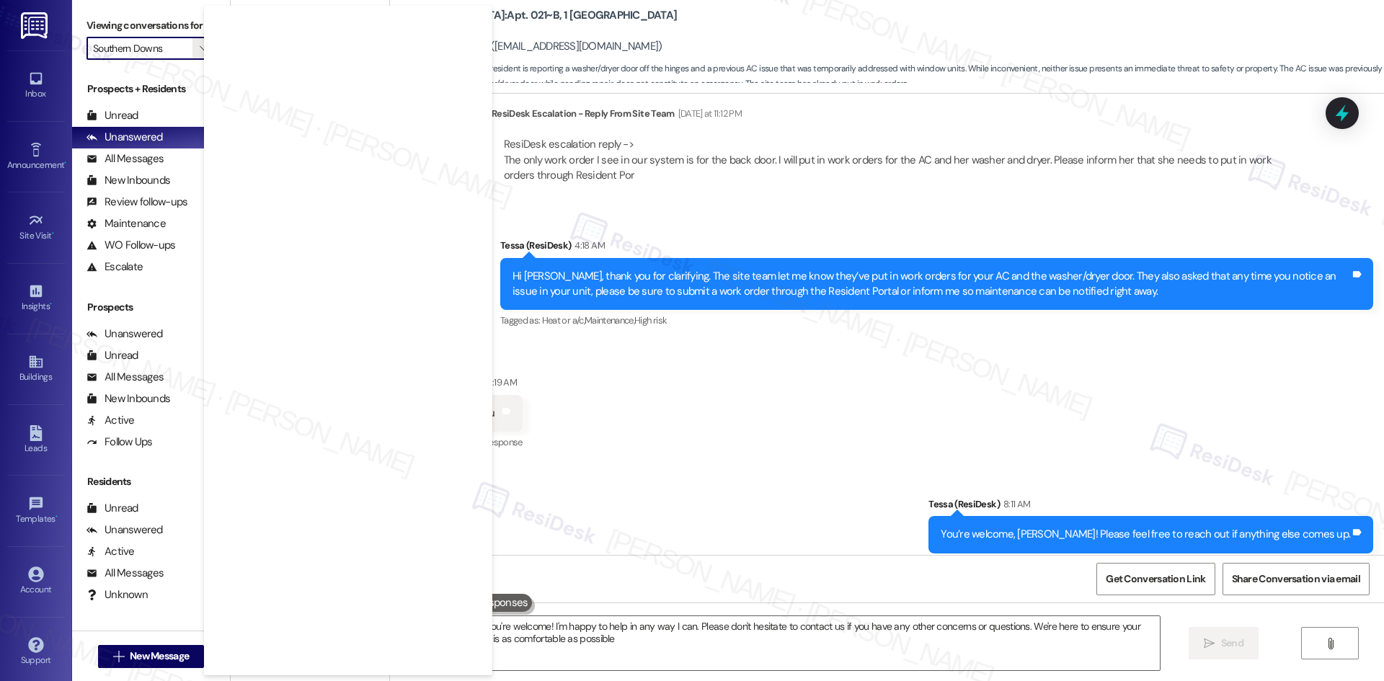
type textarea "{{first_name}}, you're welcome! I'm happy to help in any way I can. Please don'…"
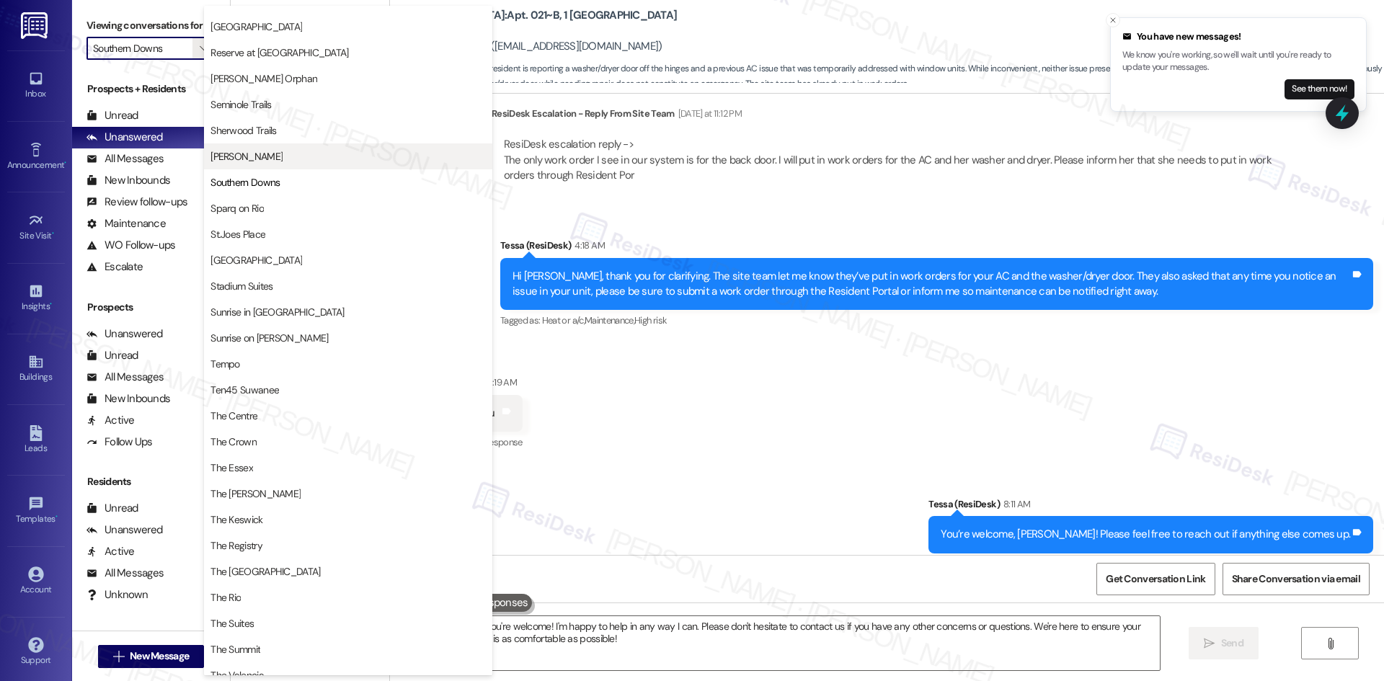
click at [310, 161] on span "[PERSON_NAME]" at bounding box center [347, 156] width 275 height 14
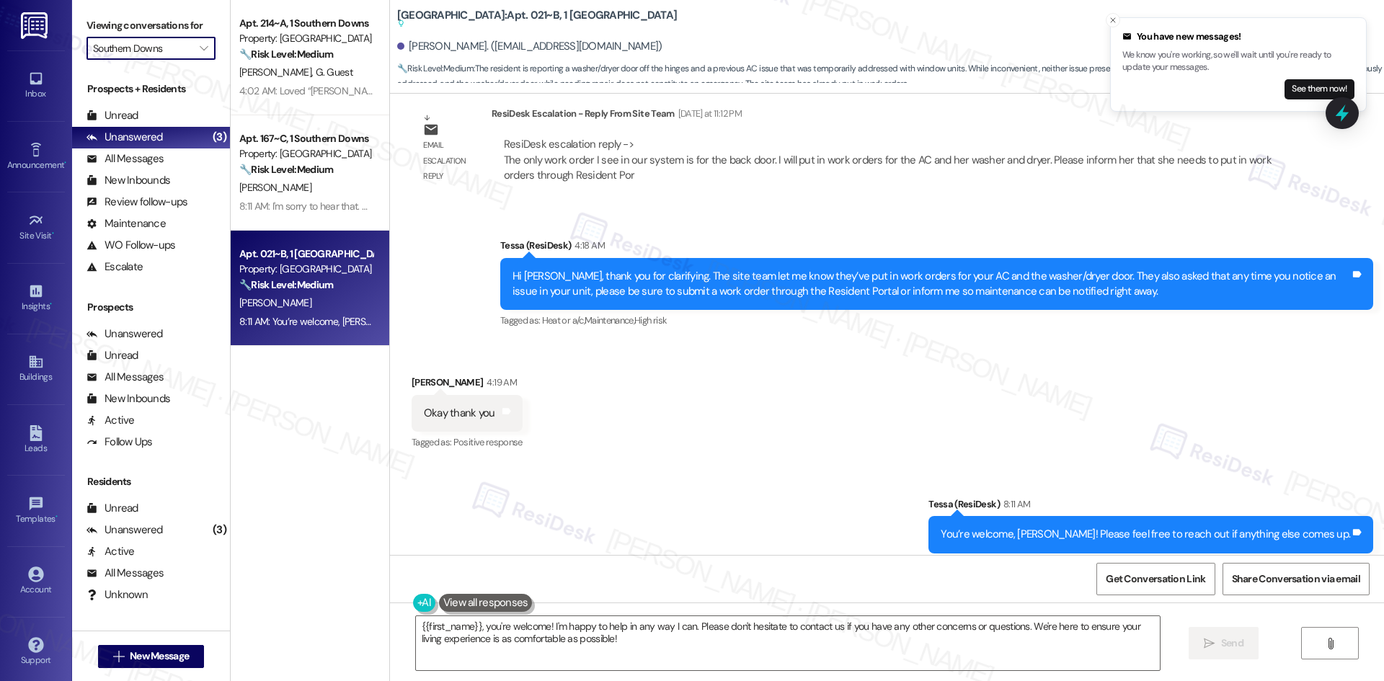
type input "[PERSON_NAME]"
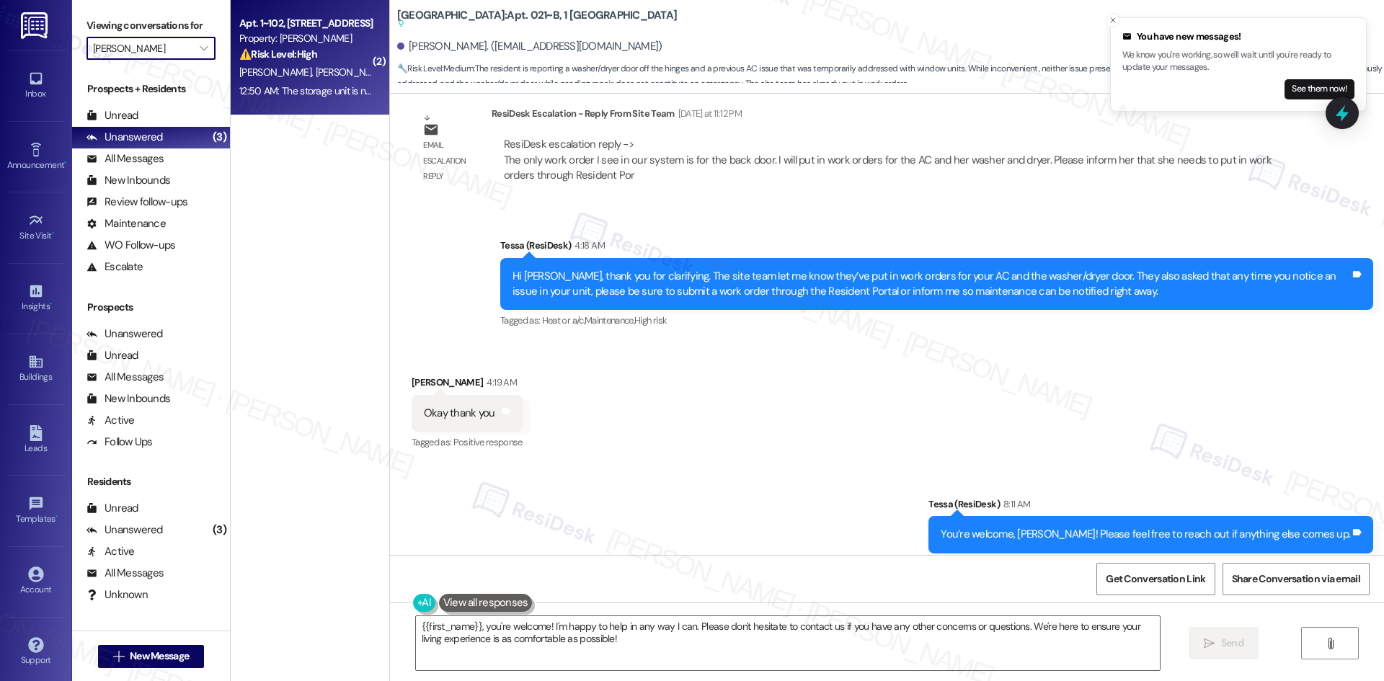
click at [340, 69] on div "E. Moore C. Moore" at bounding box center [306, 72] width 136 height 18
type textarea "Fetching suggested responses. Please feel free to read through the conversation…"
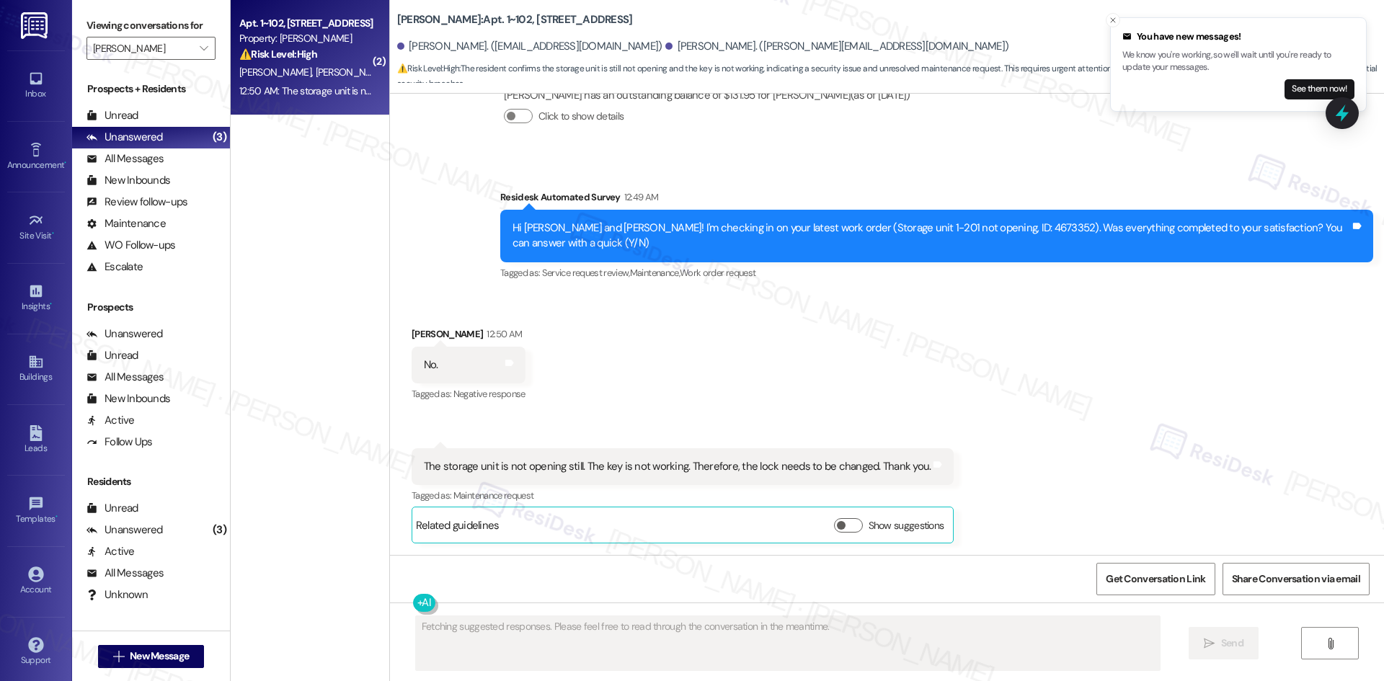
scroll to position [973, 0]
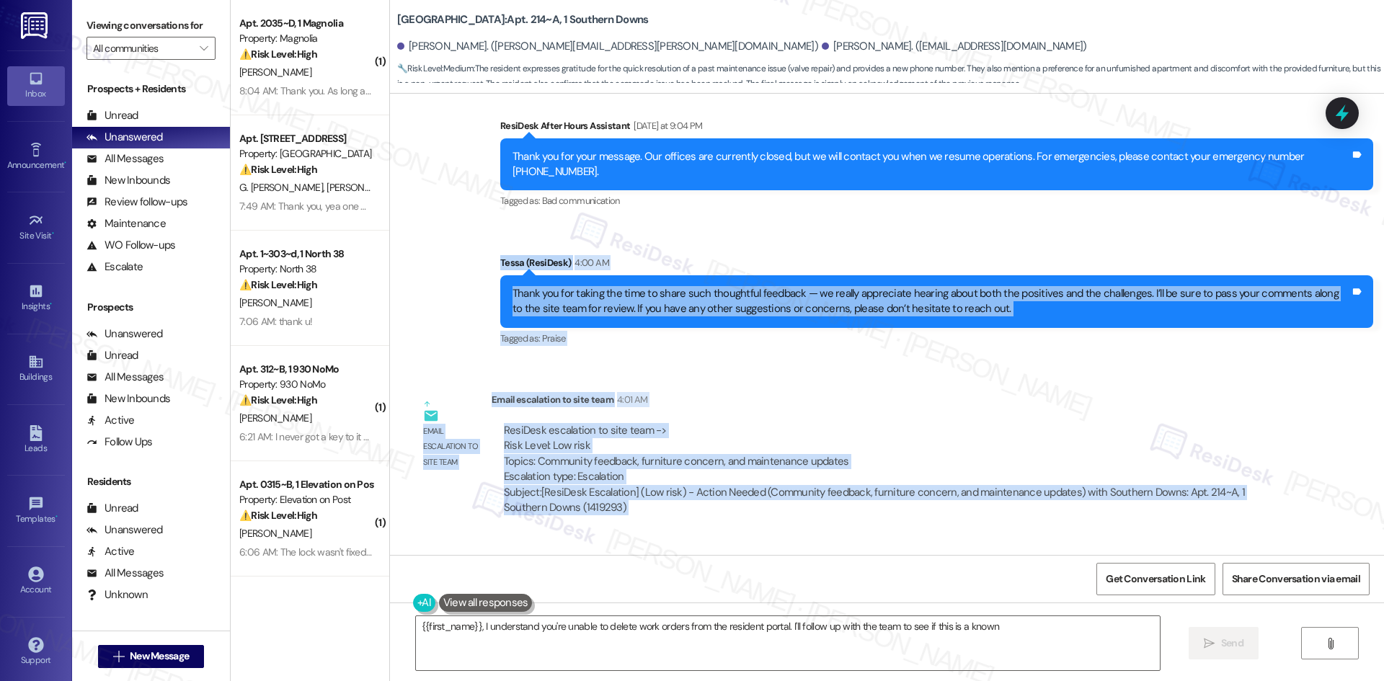
scroll to position [2805, 0]
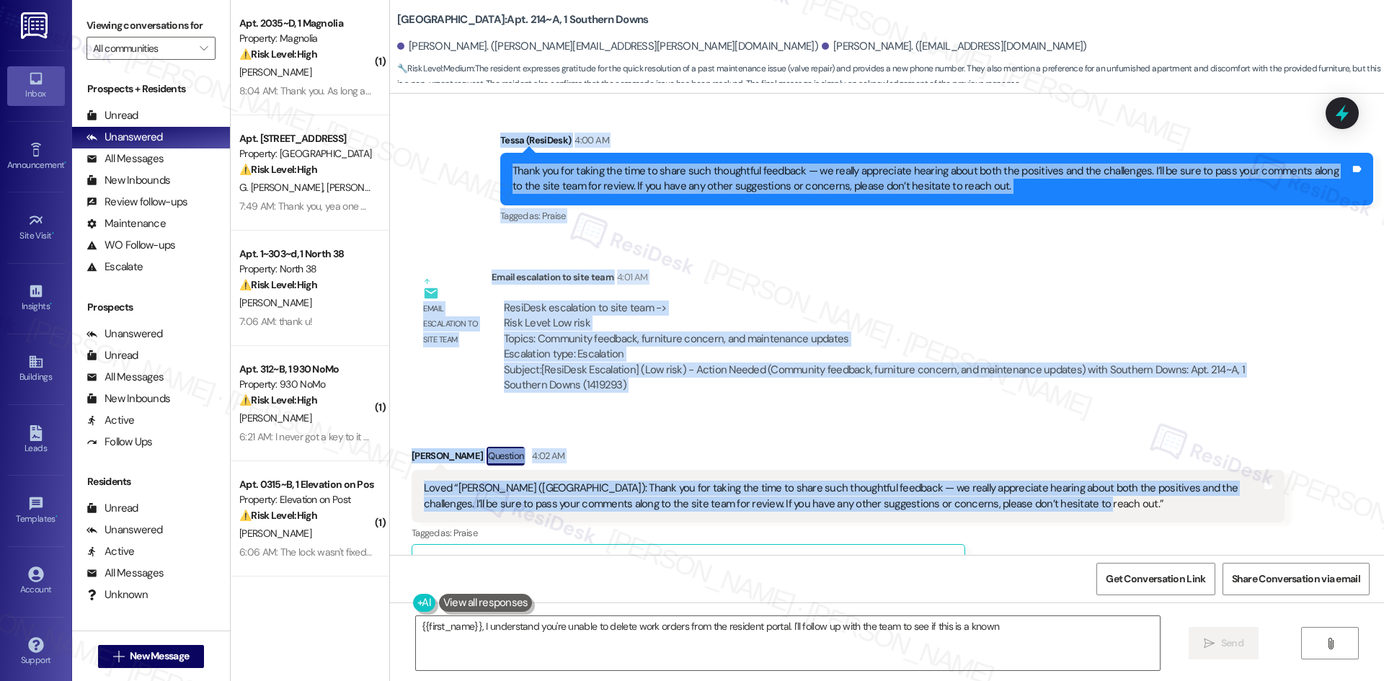
drag, startPoint x: 500, startPoint y: 291, endPoint x: 1100, endPoint y: 451, distance: 621.4
click at [1100, 451] on div "WO Opened request: A/c broken:... [DATE] 8:17 PM Status : Completed Show detail…" at bounding box center [887, 324] width 994 height 461
copy div "Lorem (IpsuMdol) 2:05 SI Ametc adi eli seddoe tem inci ut labor etdo magnaaliqu…"
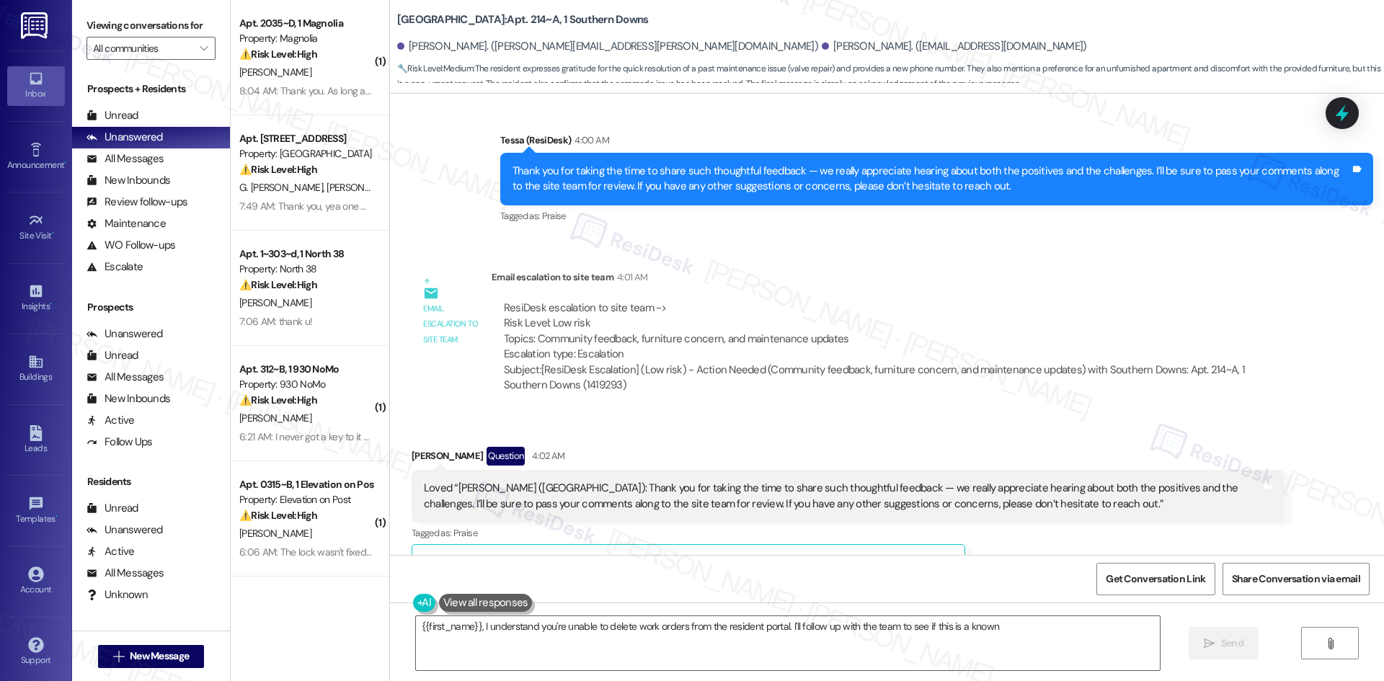
click at [1133, 495] on div "[PERSON_NAME] Question 4:02 AM Loved “Tessa ([GEOGRAPHIC_DATA]): Thank you for …" at bounding box center [848, 640] width 873 height 387
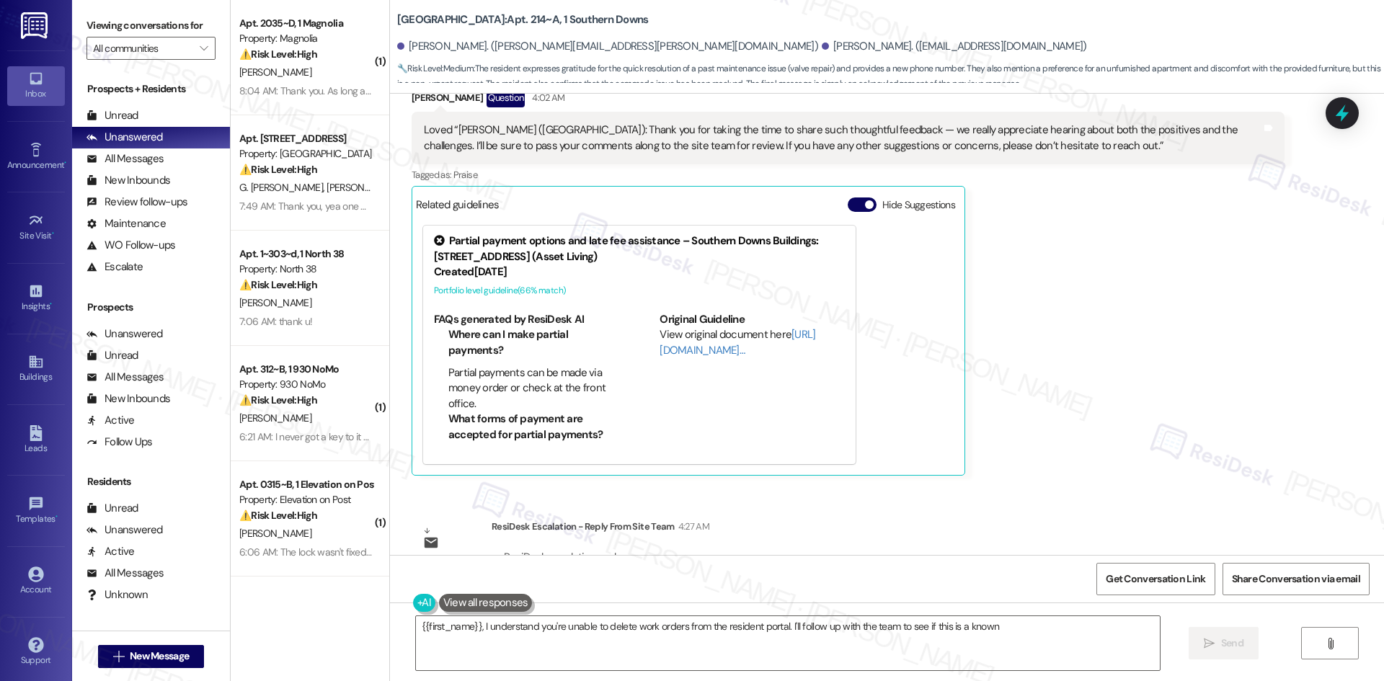
scroll to position [3165, 0]
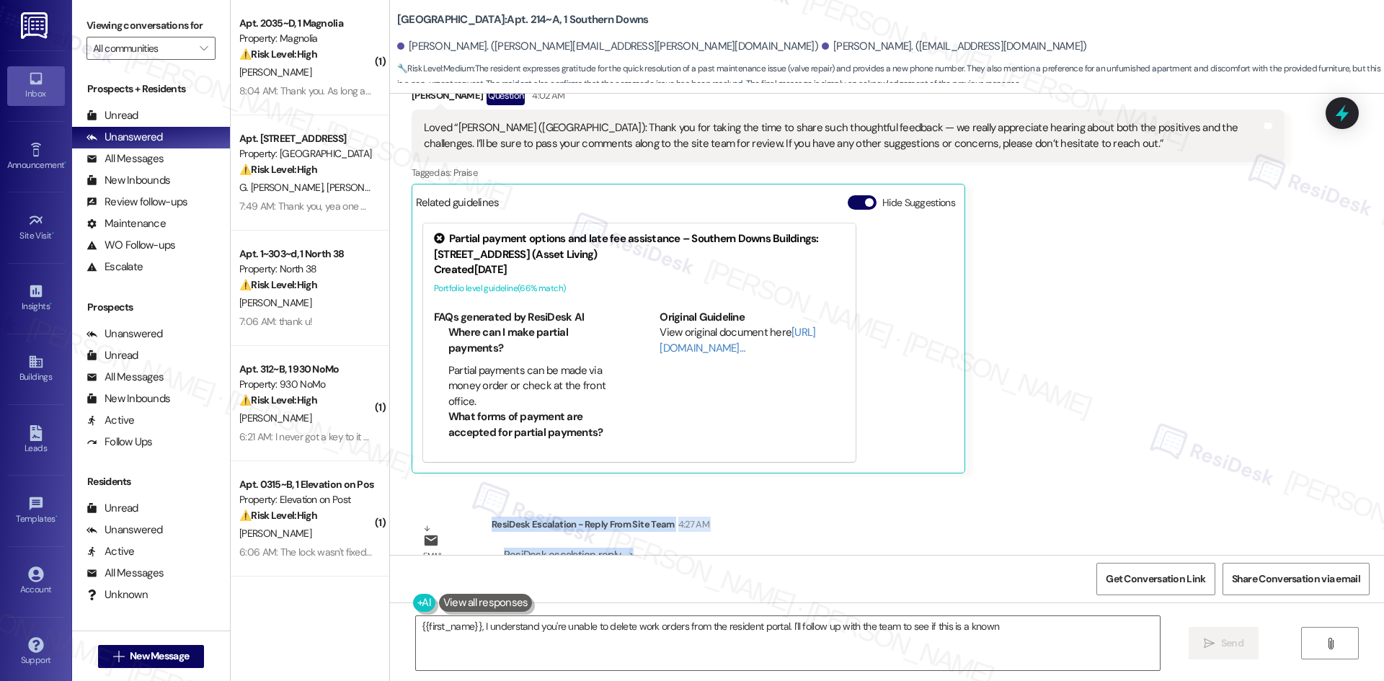
drag, startPoint x: 482, startPoint y: 464, endPoint x: 647, endPoint y: 497, distance: 168.4
click at [647, 517] on div "ResiDesk Escalation - Reply From Site Team 4:27 AM ResiDesk escalation reply ->…" at bounding box center [888, 561] width 793 height 88
copy div "ResiDesk Escalation - Reply From Site Team 4:27 AM ResiDesk escalation reply ->"
click at [1123, 376] on div "[PERSON_NAME] Question 4:02 AM Loved “Tessa ([GEOGRAPHIC_DATA]): Thank you for …" at bounding box center [848, 280] width 873 height 387
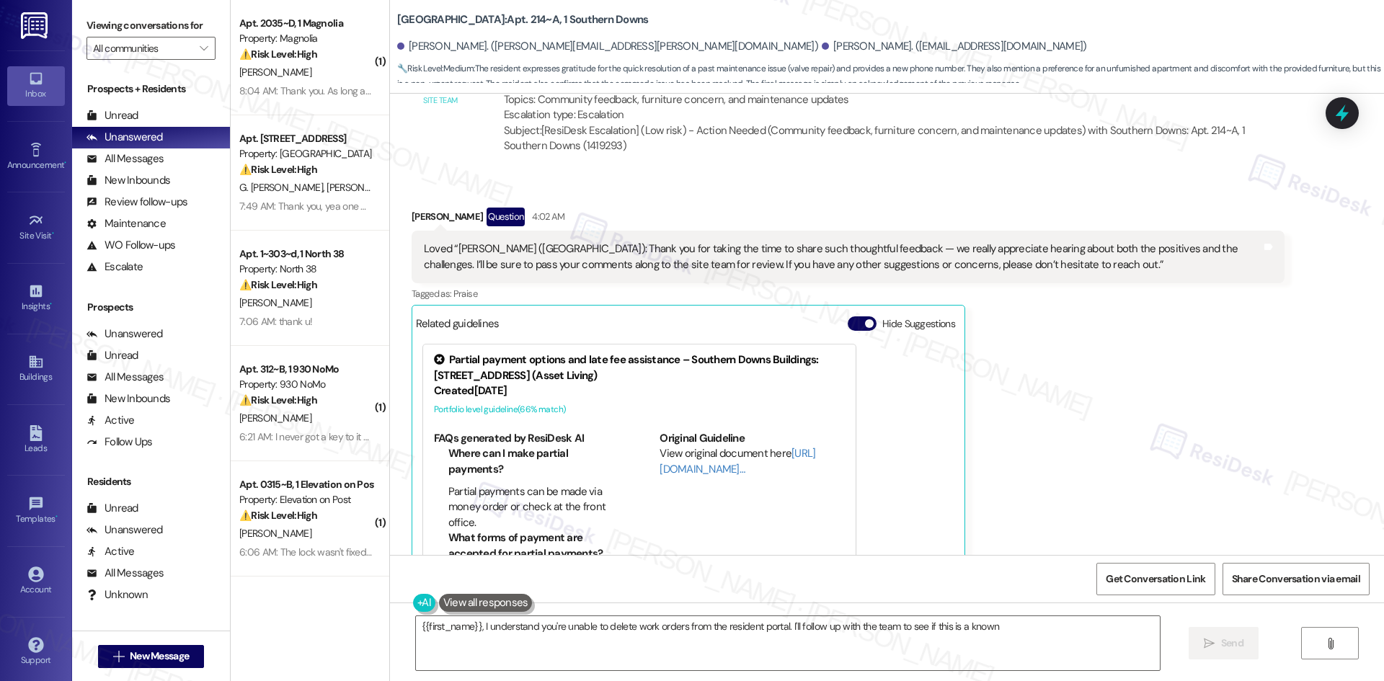
scroll to position [3033, 0]
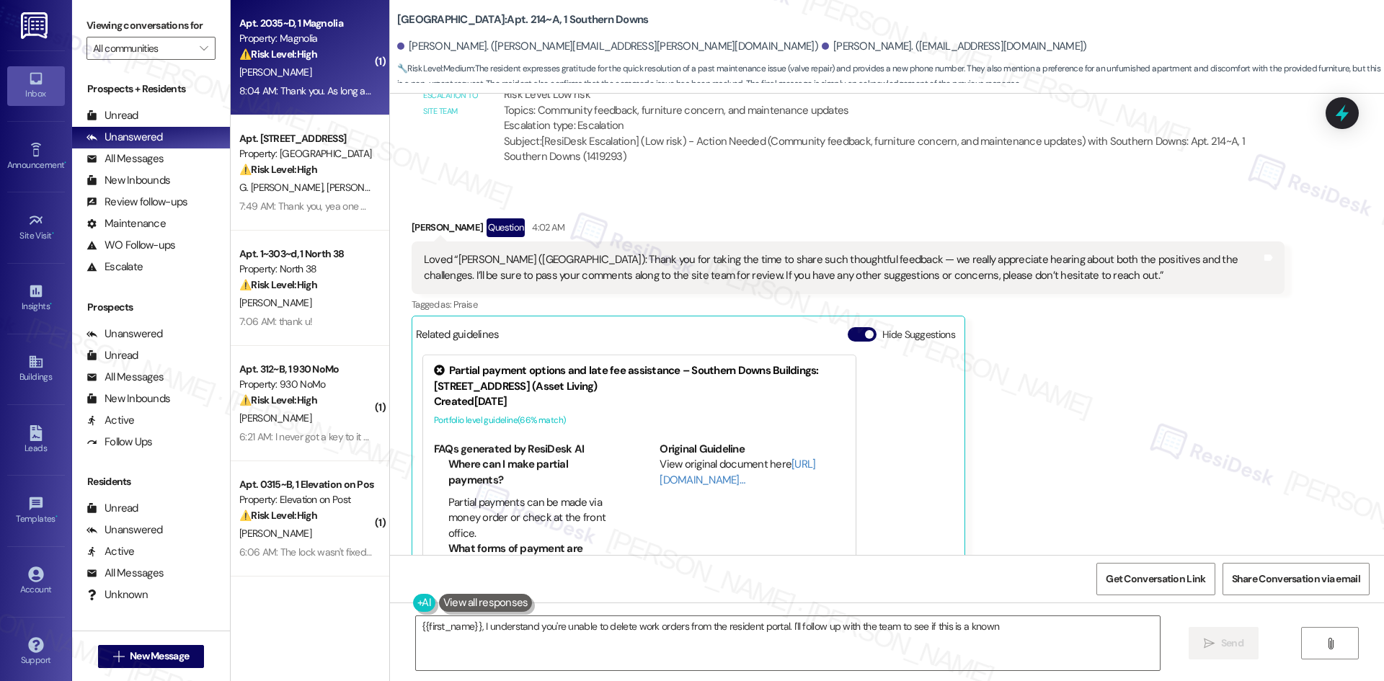
click at [288, 66] on div "[PERSON_NAME]" at bounding box center [306, 72] width 136 height 18
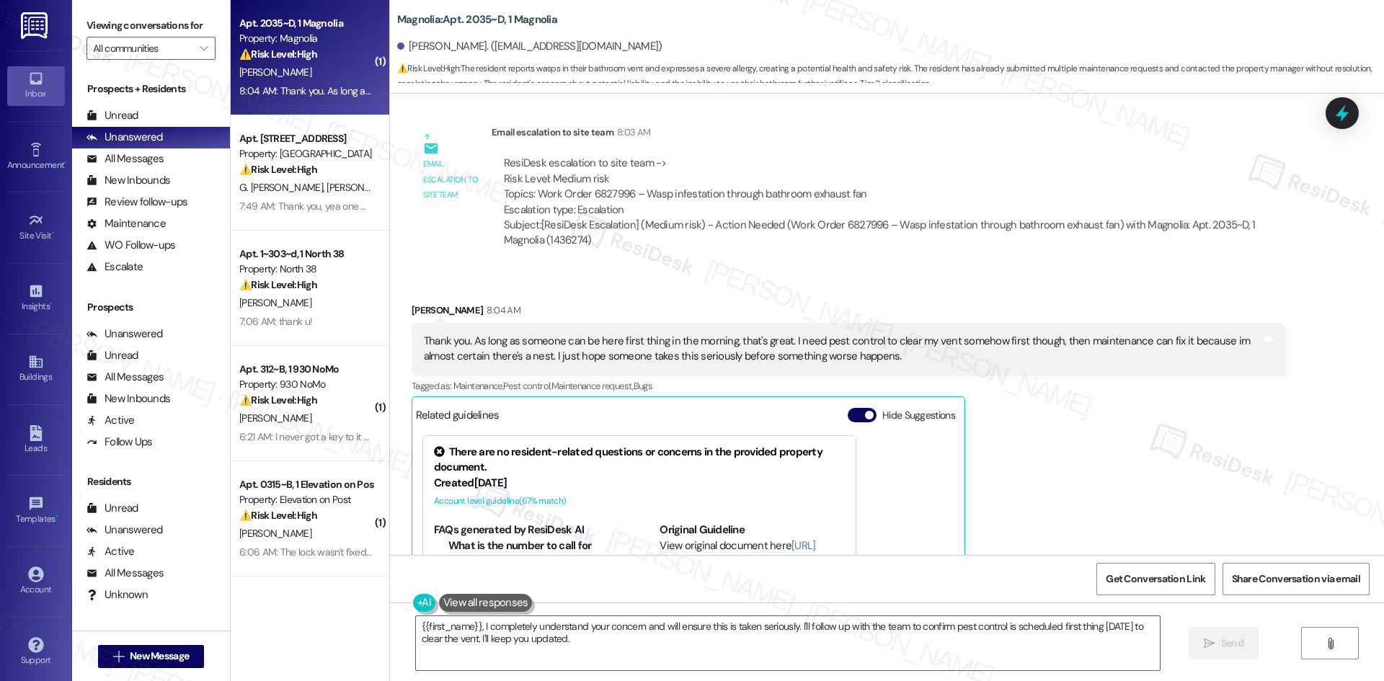
scroll to position [2465, 0]
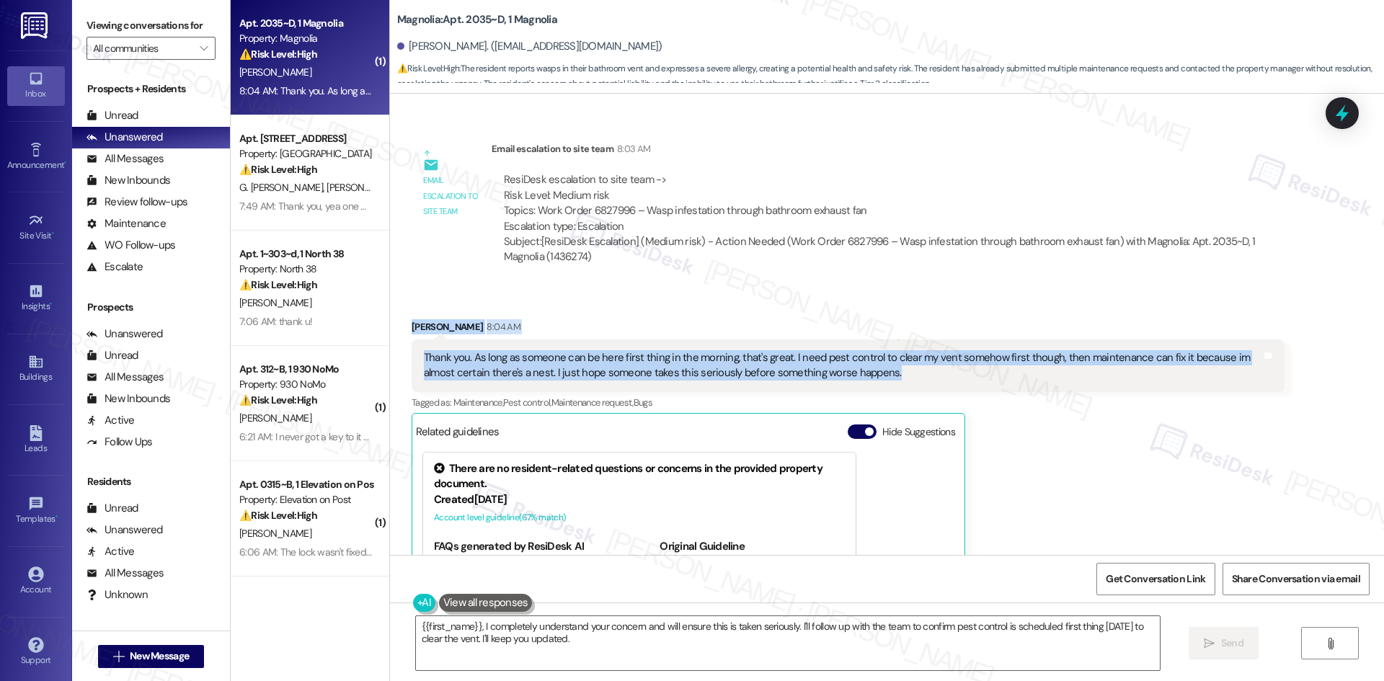
drag, startPoint x: 489, startPoint y: 320, endPoint x: 921, endPoint y: 365, distance: 434.2
click at [921, 365] on div "Received via SMS [PERSON_NAME] 8:04 AM Thank you. As long as someone can be her…" at bounding box center [848, 512] width 895 height 406
copy div "[PERSON_NAME] 8:04 AM Thank you. As long as someone can be here first thing in …"
click at [590, 640] on textarea "{{first_name}}, I completely understand your concern and will ensure this is ta…" at bounding box center [788, 643] width 744 height 54
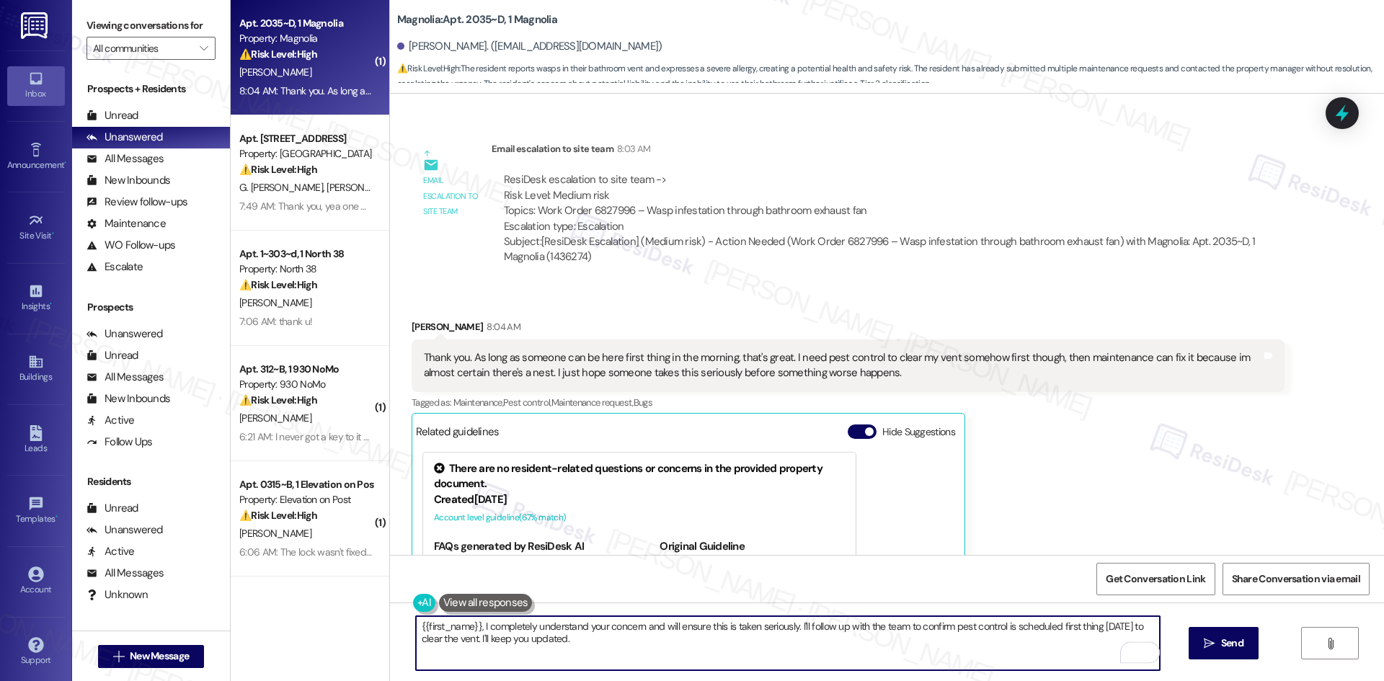
drag, startPoint x: 476, startPoint y: 623, endPoint x: 392, endPoint y: 623, distance: 83.6
click at [392, 623] on div "{{first_name}}, I completely understand your concern and will ensure this is ta…" at bounding box center [887, 657] width 994 height 108
drag, startPoint x: 572, startPoint y: 628, endPoint x: 725, endPoint y: 630, distance: 152.8
click at [725, 630] on textarea "I completely understand your concern and will ensure this is taken seriously. I…" at bounding box center [788, 643] width 744 height 54
drag, startPoint x: 573, startPoint y: 626, endPoint x: 1101, endPoint y: 627, distance: 528.4
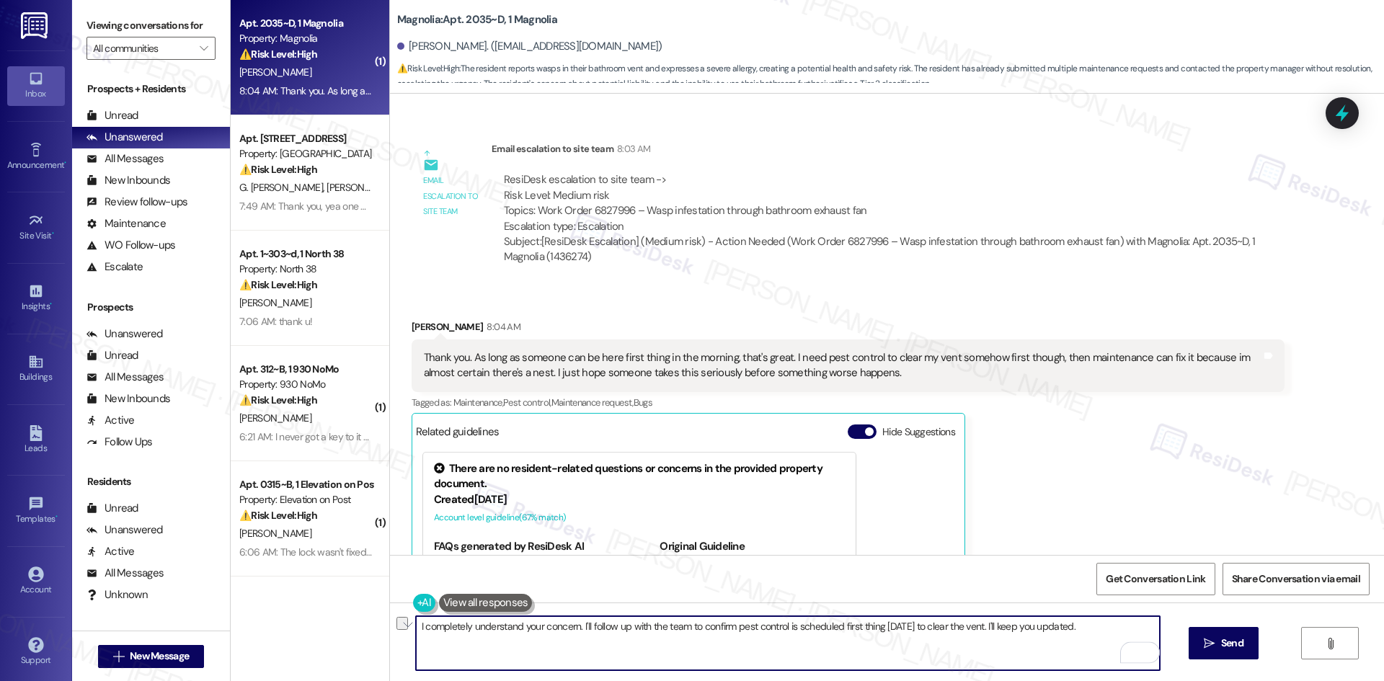
click at [1101, 627] on textarea "I completely understand your concern. I'll follow up with the team to confirm p…" at bounding box center [788, 643] width 744 height 54
paste textarea "I can’t confirm the timing yet, but I’ll let you know once I have an update fro…"
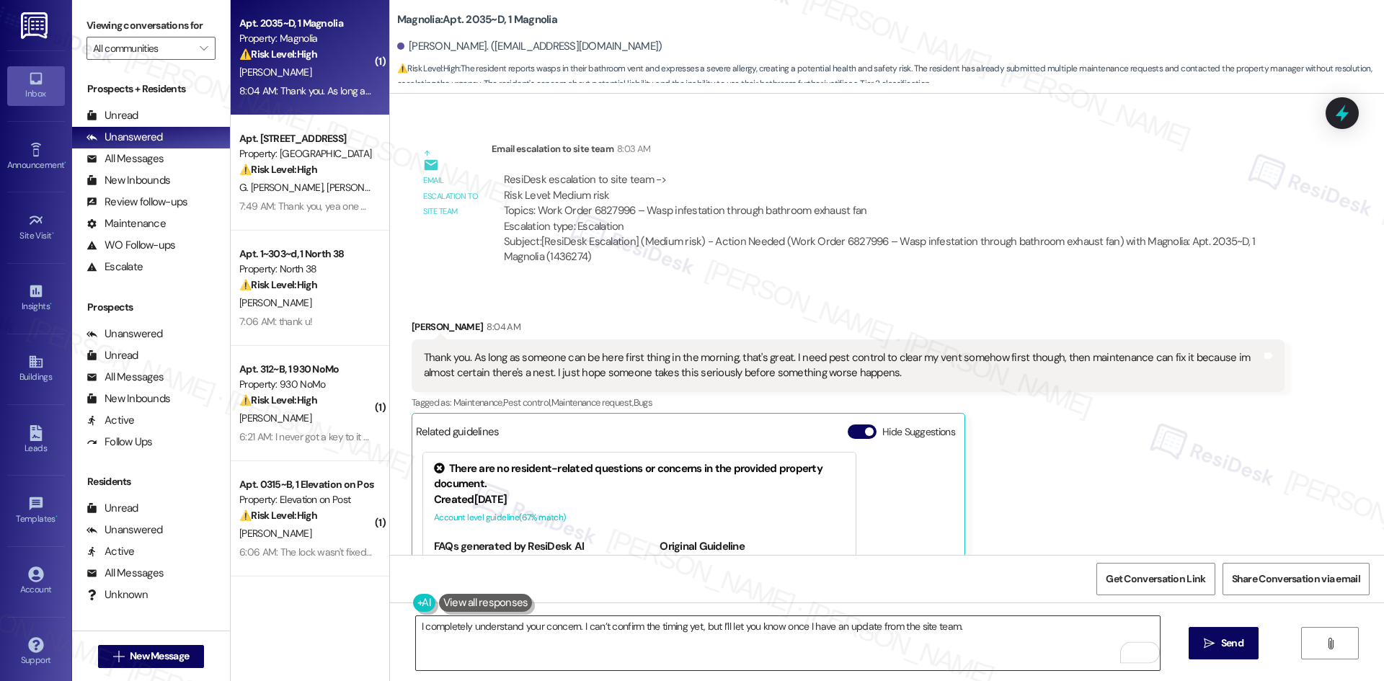
click at [981, 616] on textarea "I completely understand your concern. I can’t confirm the timing yet, but I’ll …" at bounding box center [788, 643] width 744 height 54
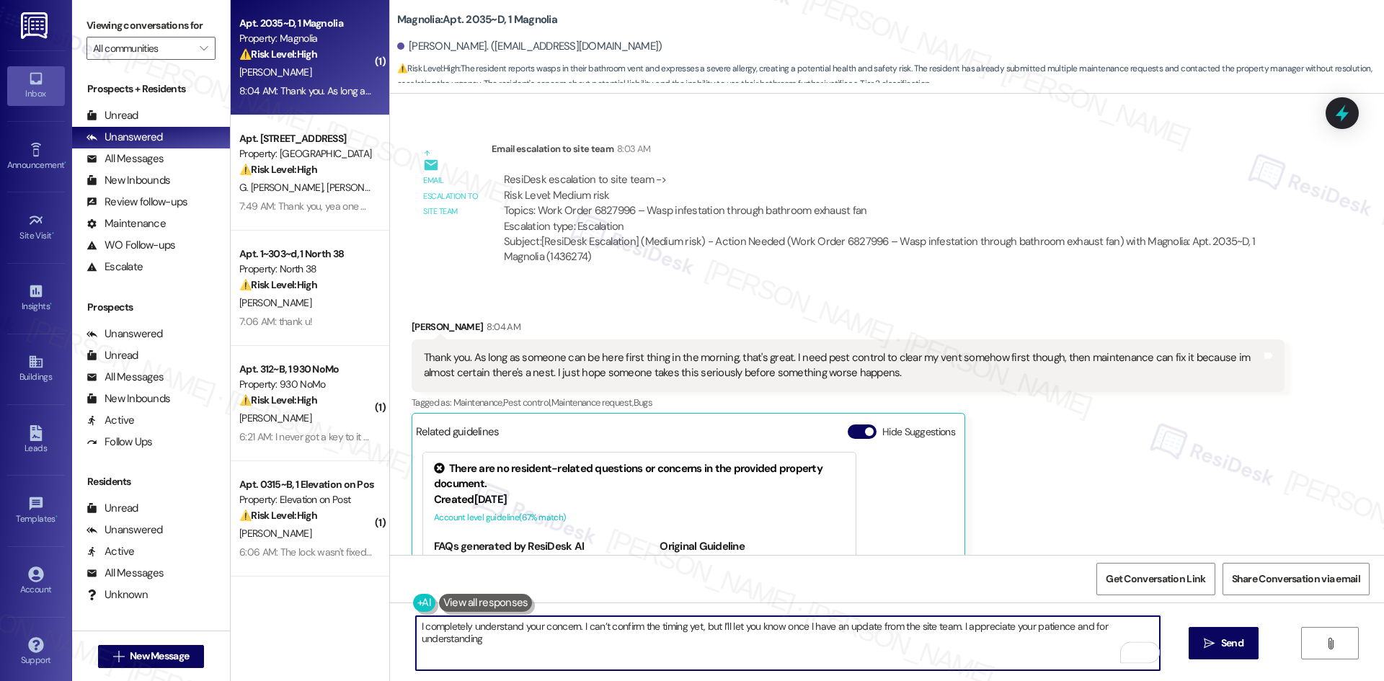
type textarea "I completely understand your concern. I can’t confirm the timing yet, but I’ll …"
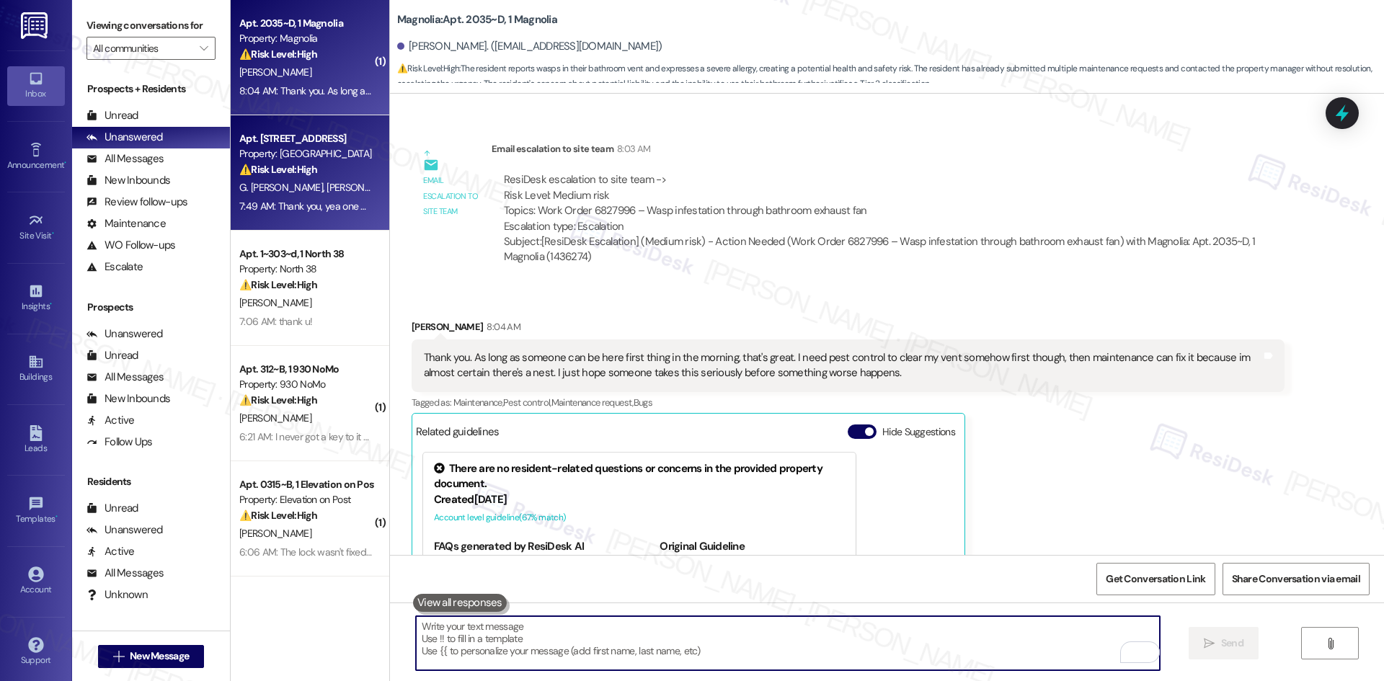
click at [280, 187] on span "G. [PERSON_NAME]" at bounding box center [282, 187] width 87 height 13
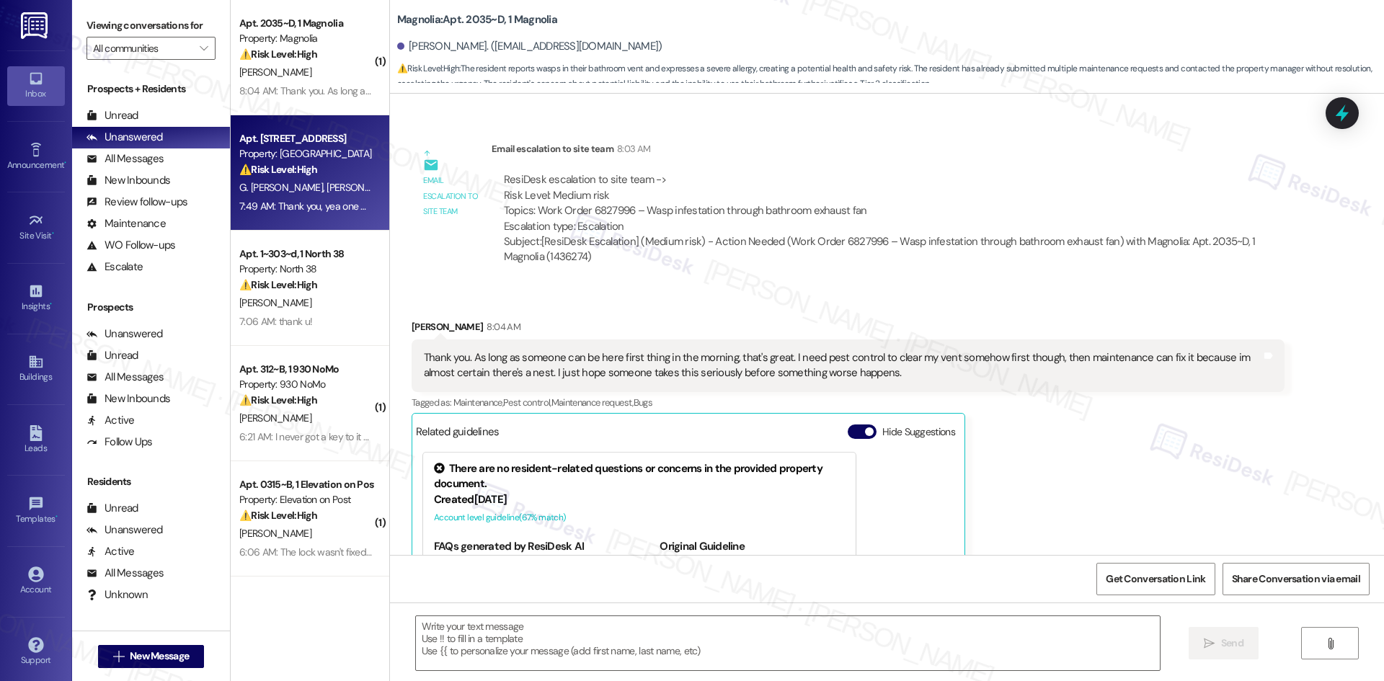
type textarea "Fetching suggested responses. Please feel free to read through the conversation…"
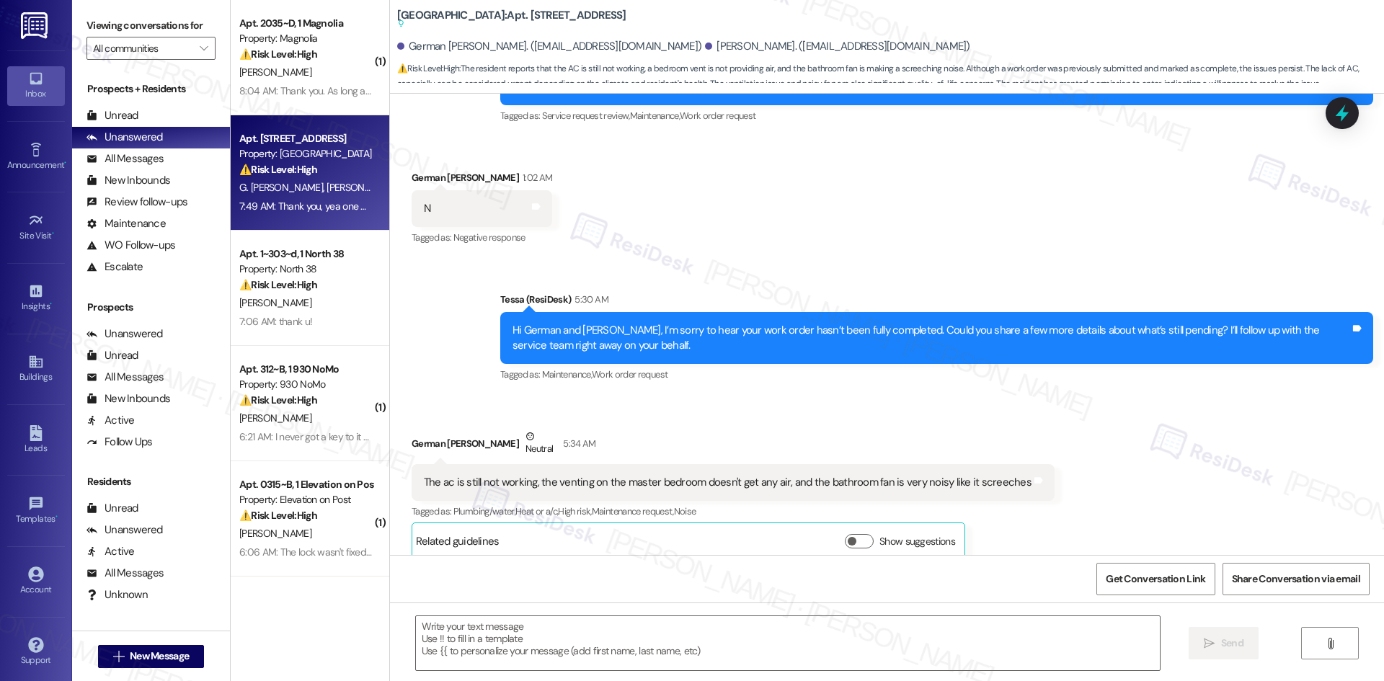
type textarea "Fetching suggested responses. Please feel free to read through the conversation…"
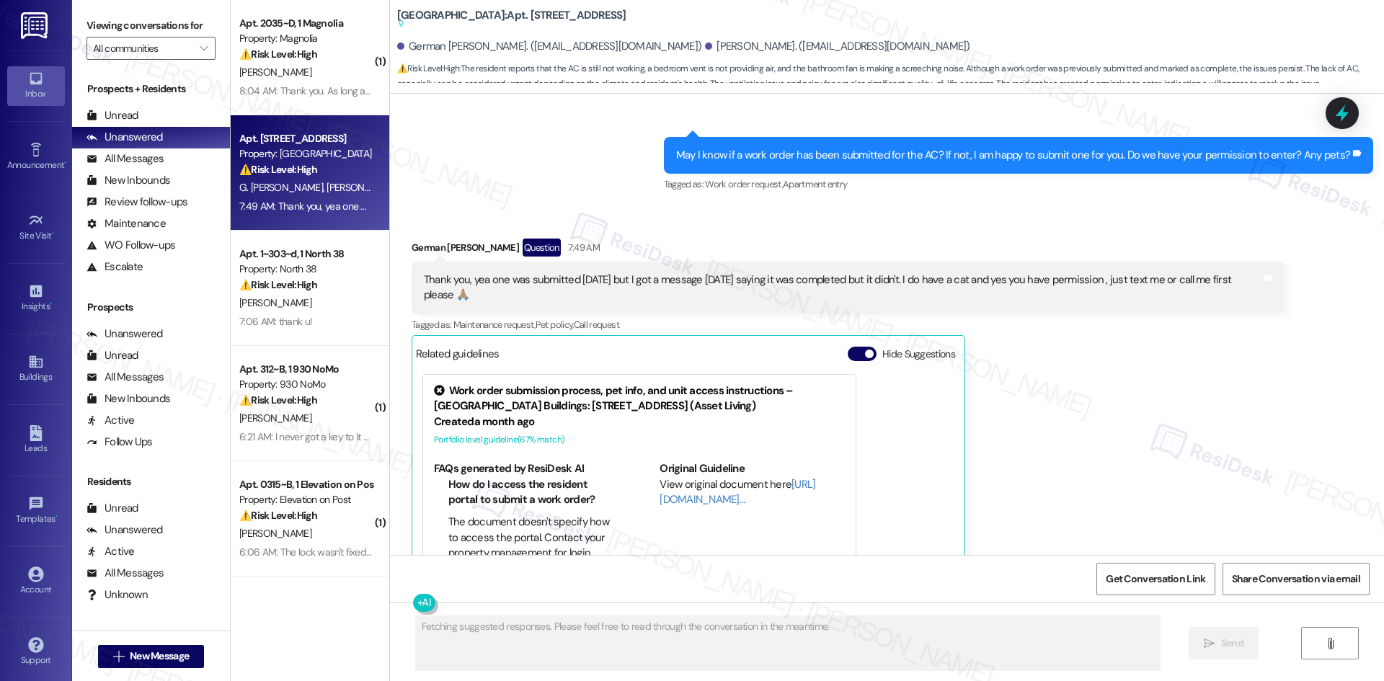
scroll to position [1519, 0]
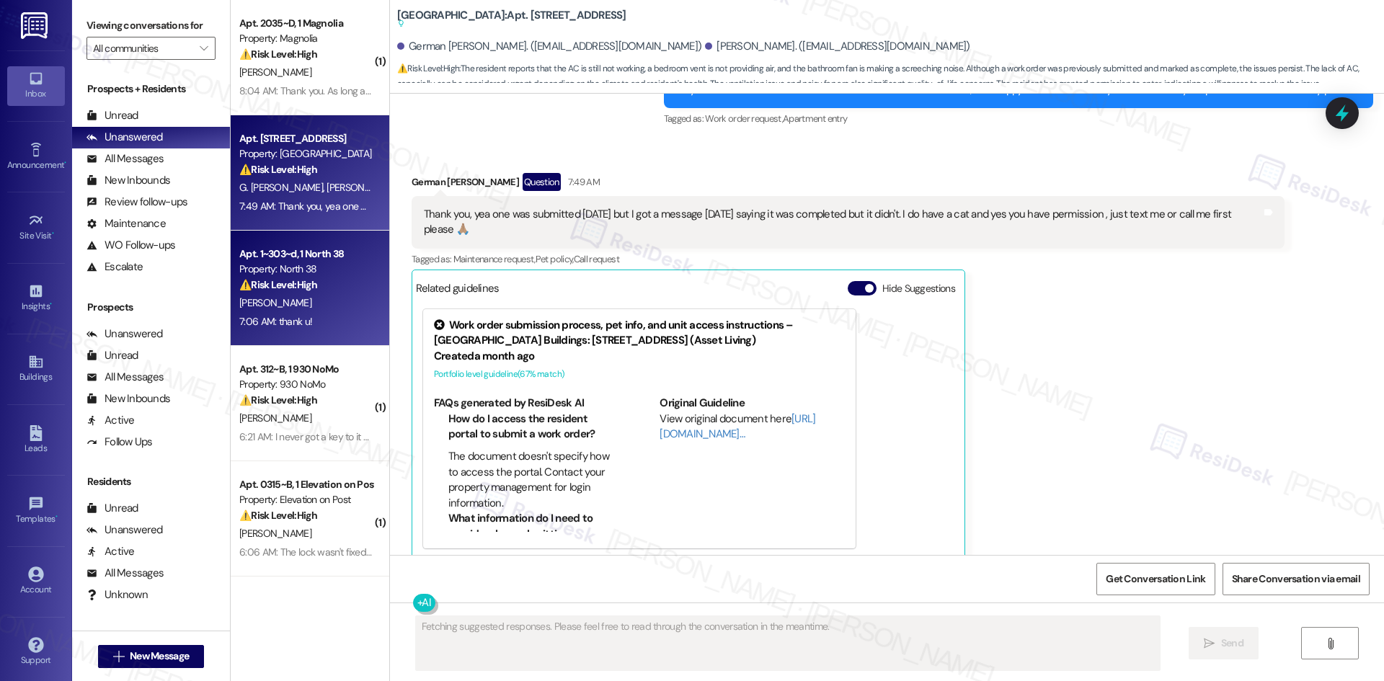
click at [324, 301] on div "[PERSON_NAME]" at bounding box center [306, 303] width 136 height 18
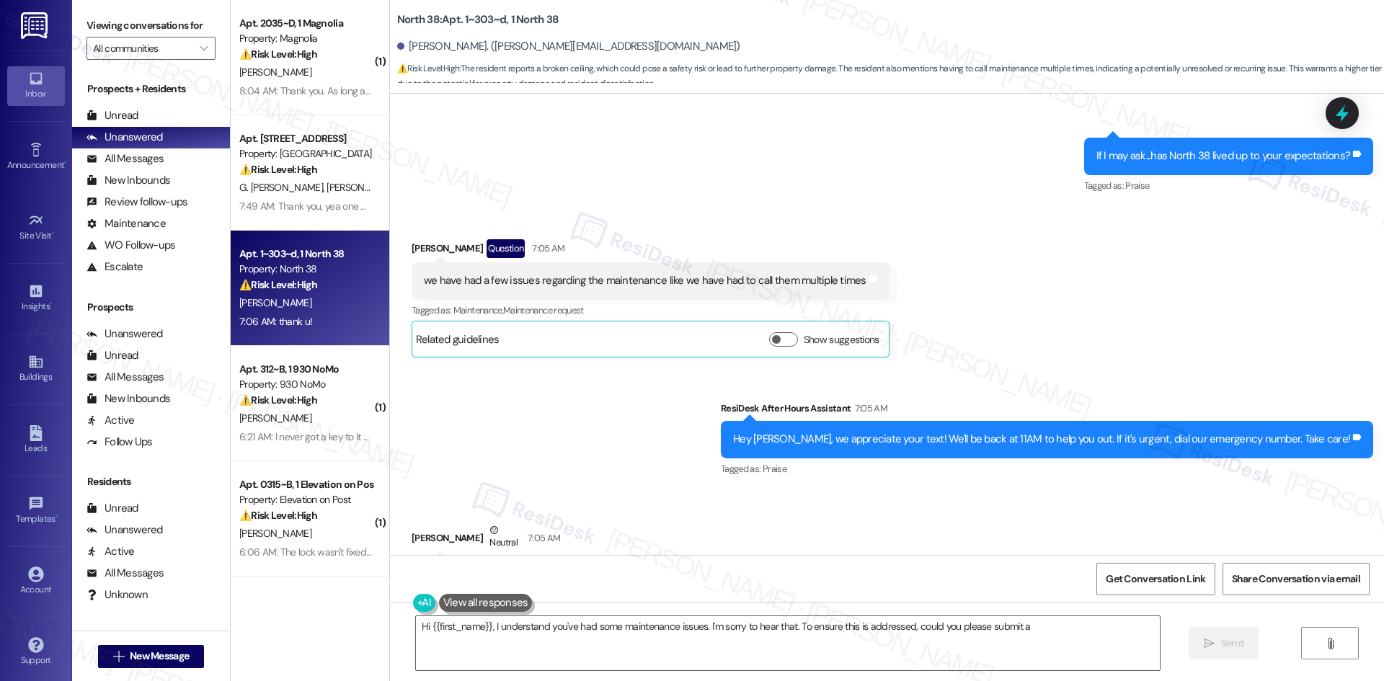
scroll to position [859, 0]
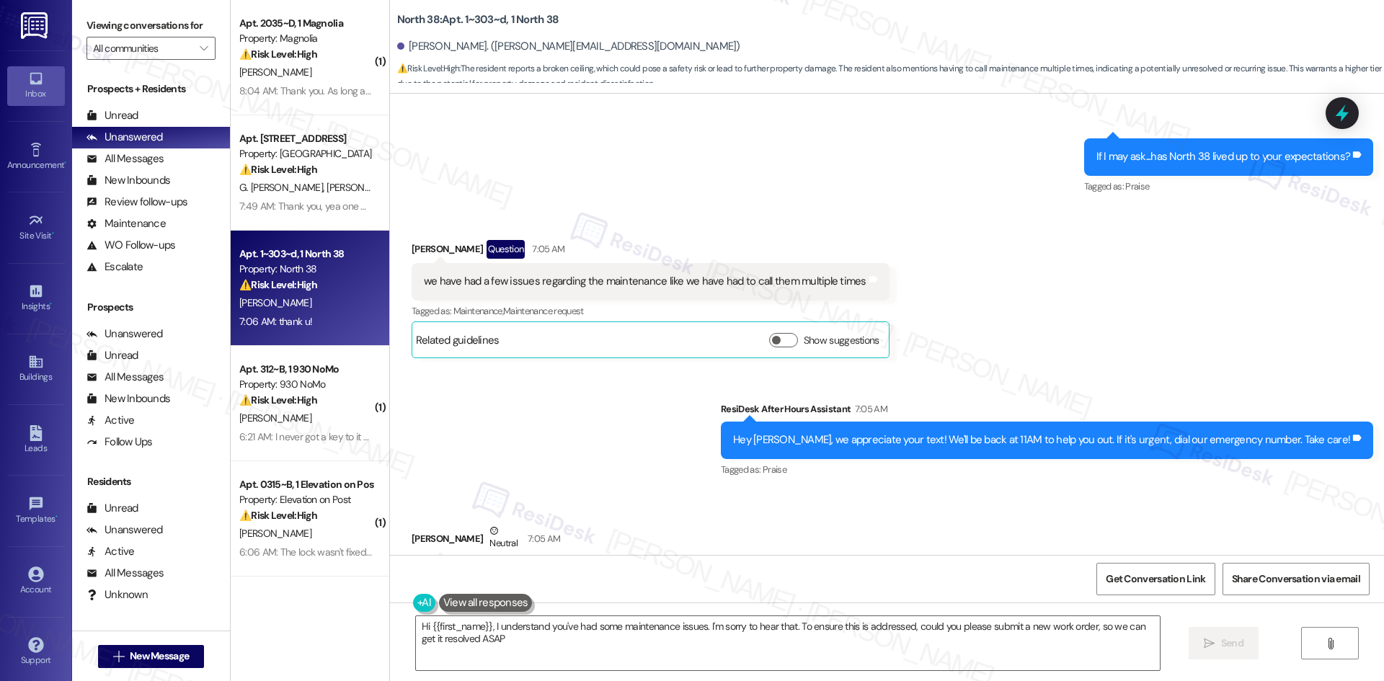
type textarea "Hi {{first_name}}, I understand you've had some maintenance issues. I'm sorry t…"
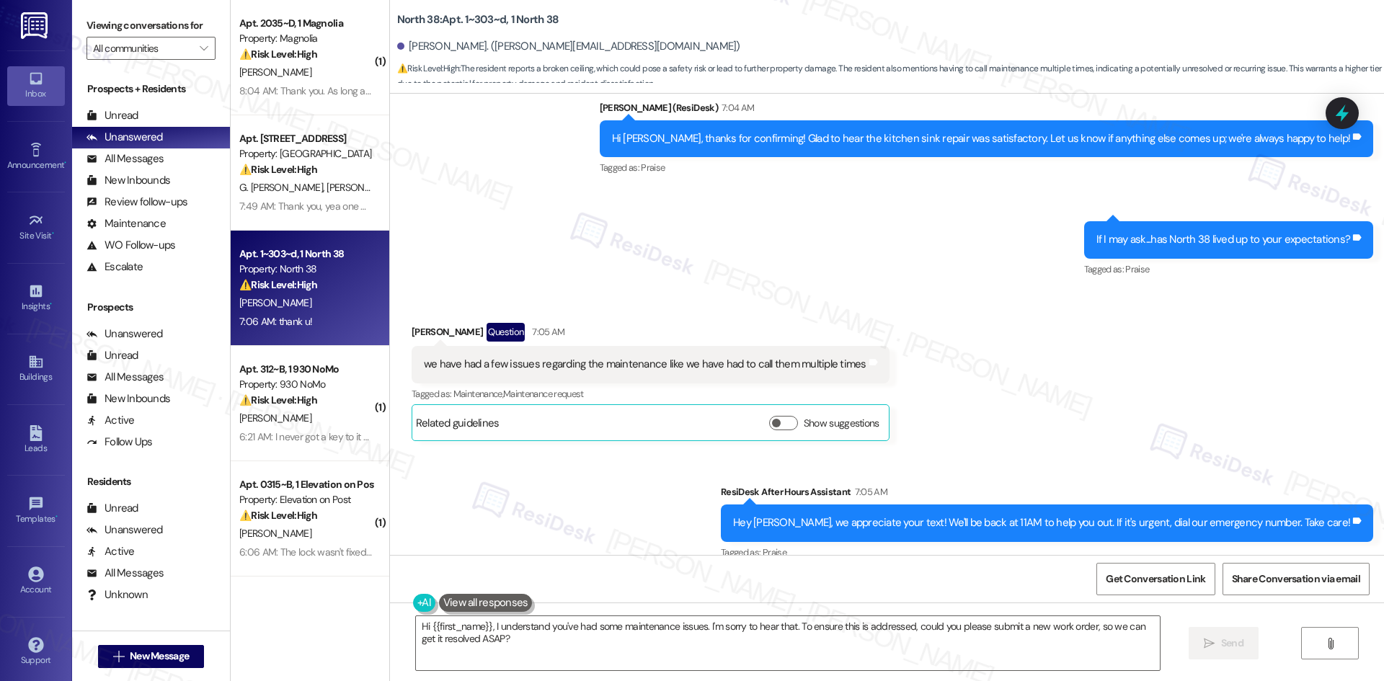
scroll to position [787, 0]
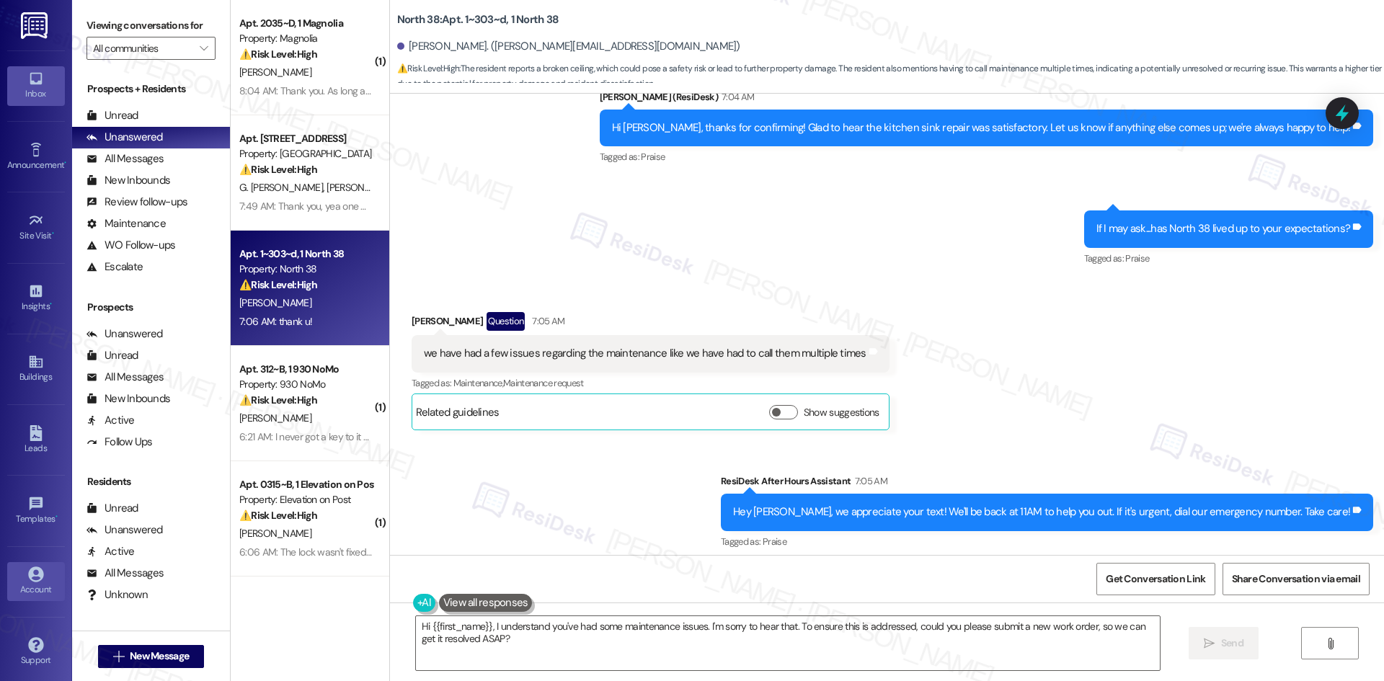
click at [17, 600] on link "Account" at bounding box center [36, 581] width 58 height 39
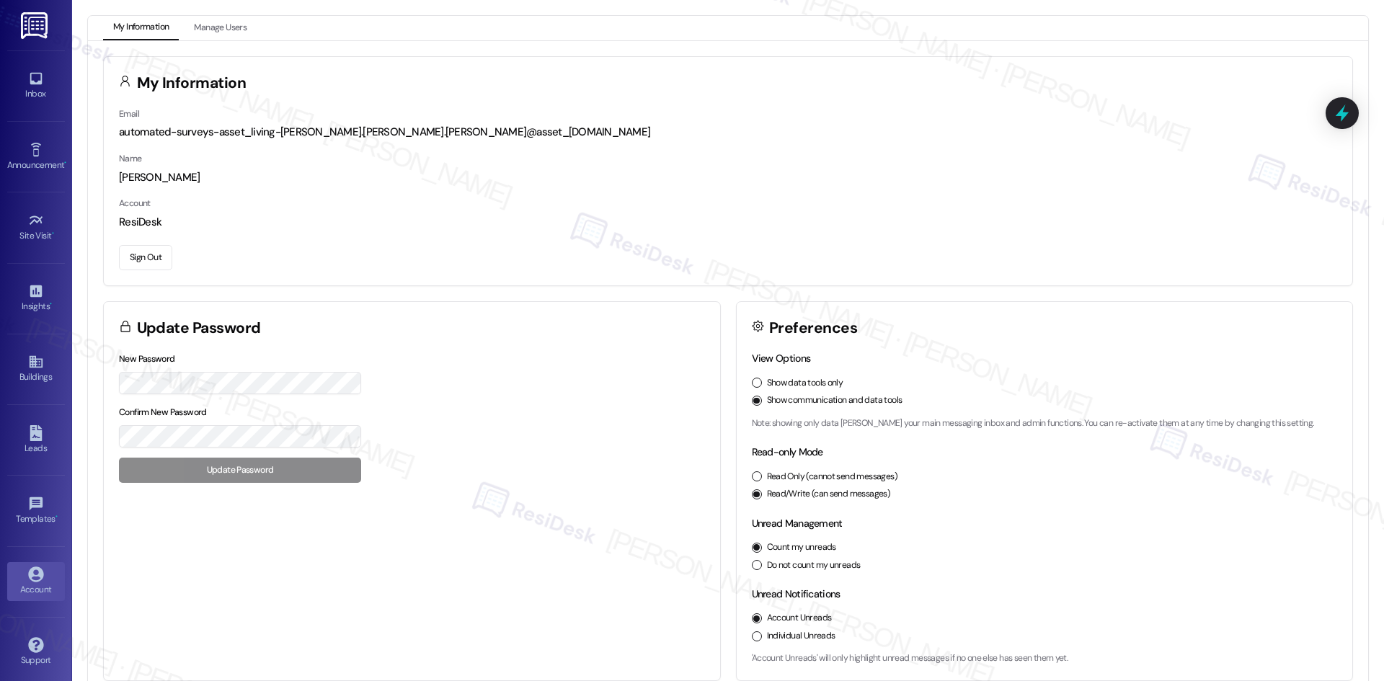
click at [138, 256] on button "Sign Out" at bounding box center [145, 257] width 53 height 25
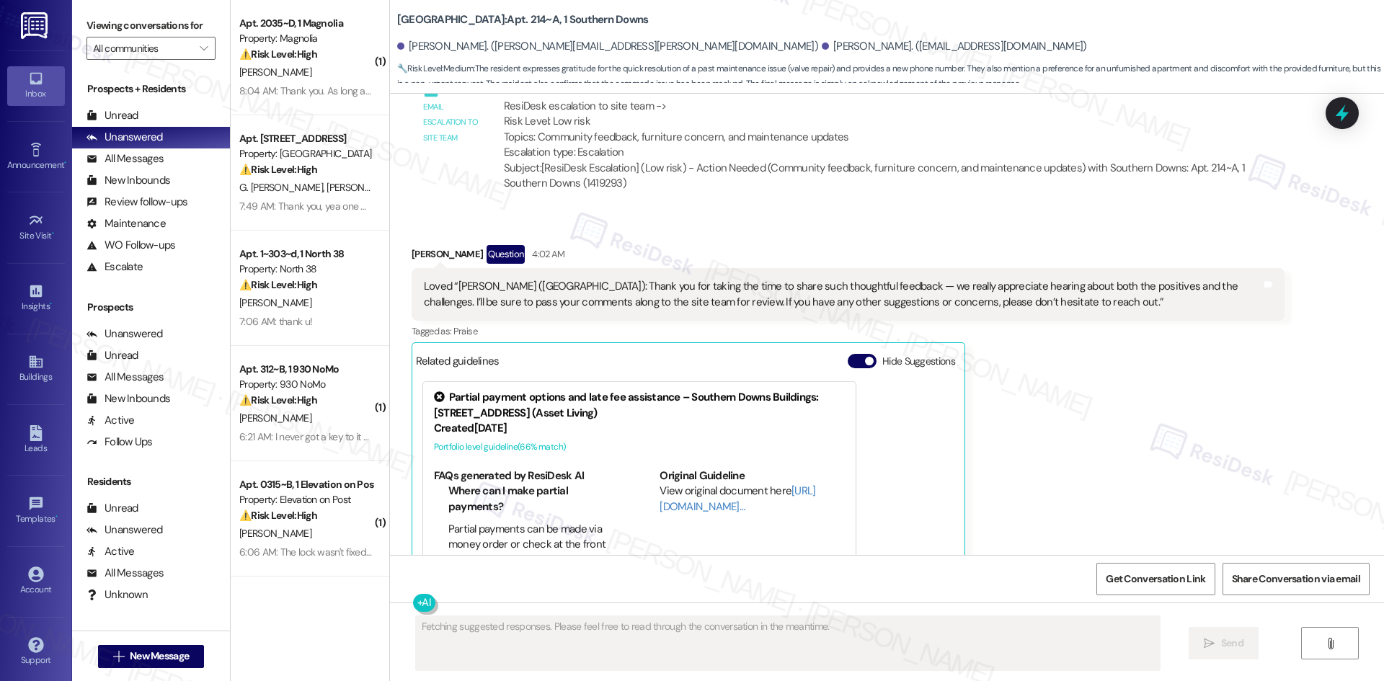
scroll to position [3033, 0]
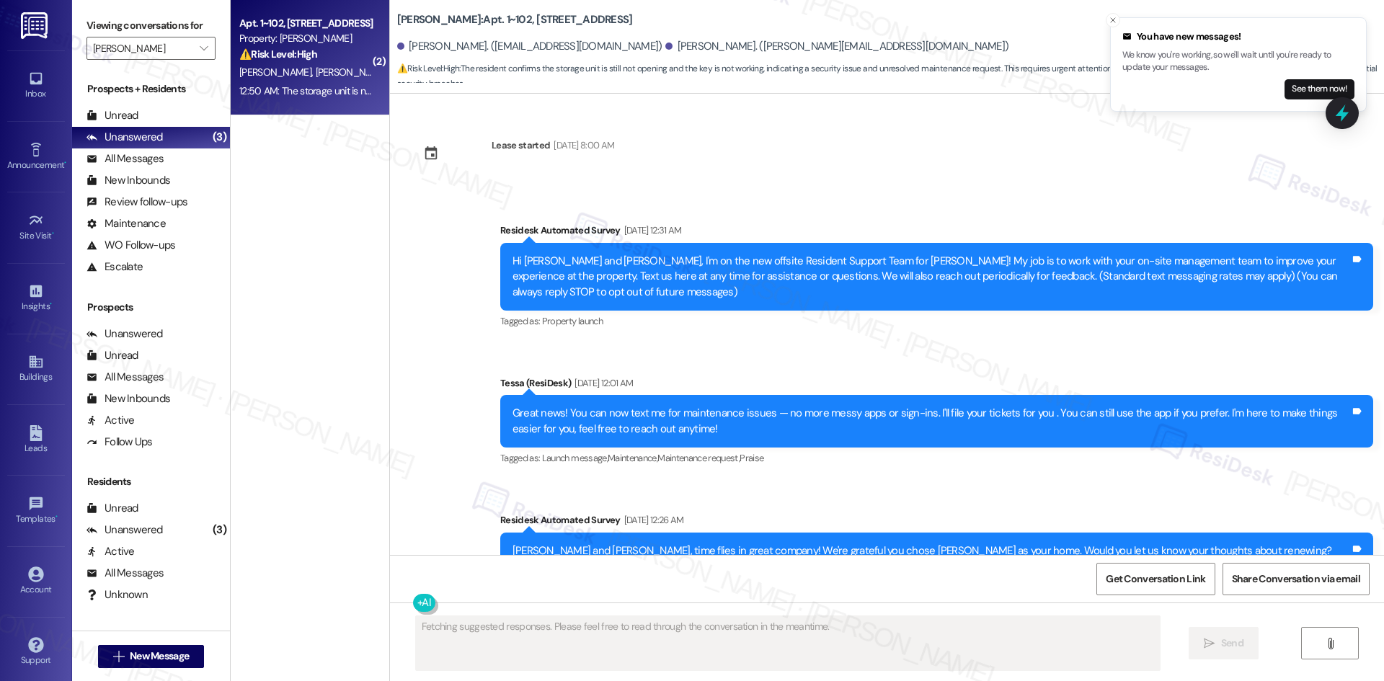
scroll to position [973, 0]
